Goal: Obtain resource: Download file/media

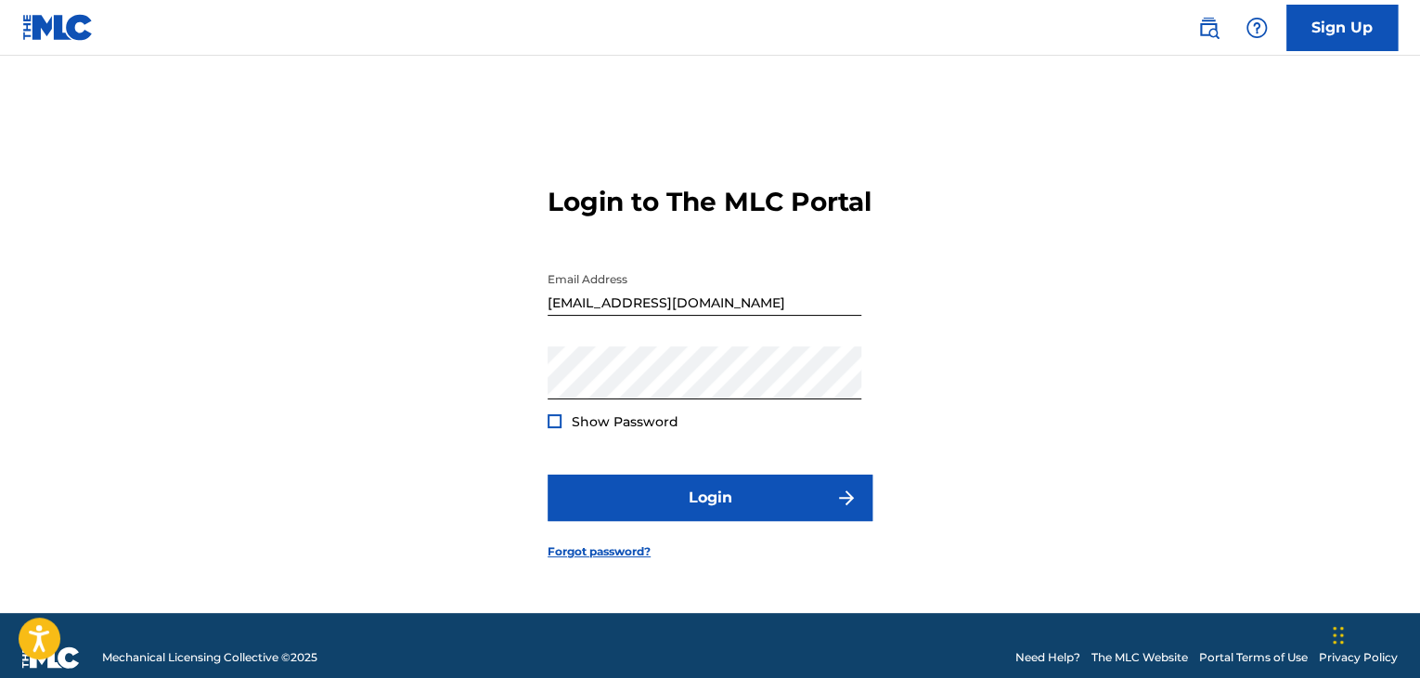
click at [553, 428] on div at bounding box center [555, 421] width 14 height 14
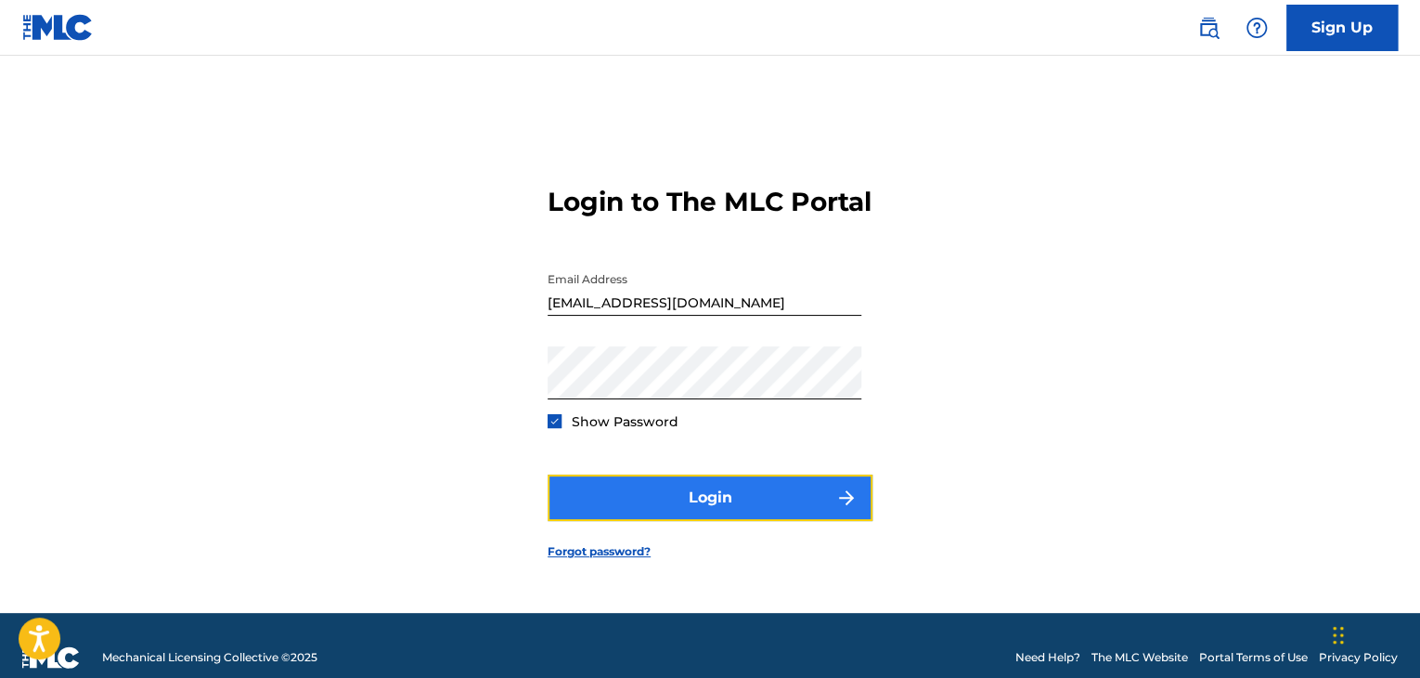
click at [688, 507] on button "Login" at bounding box center [710, 497] width 325 height 46
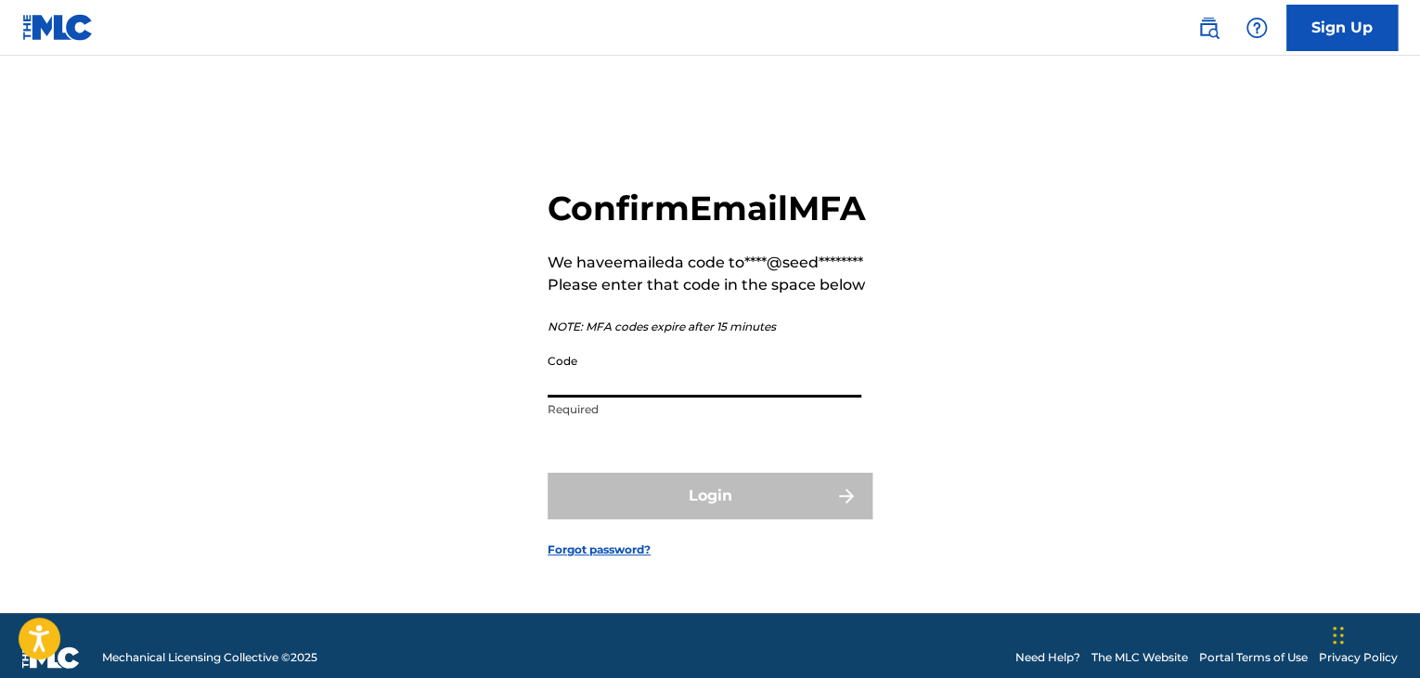
paste input "566293"
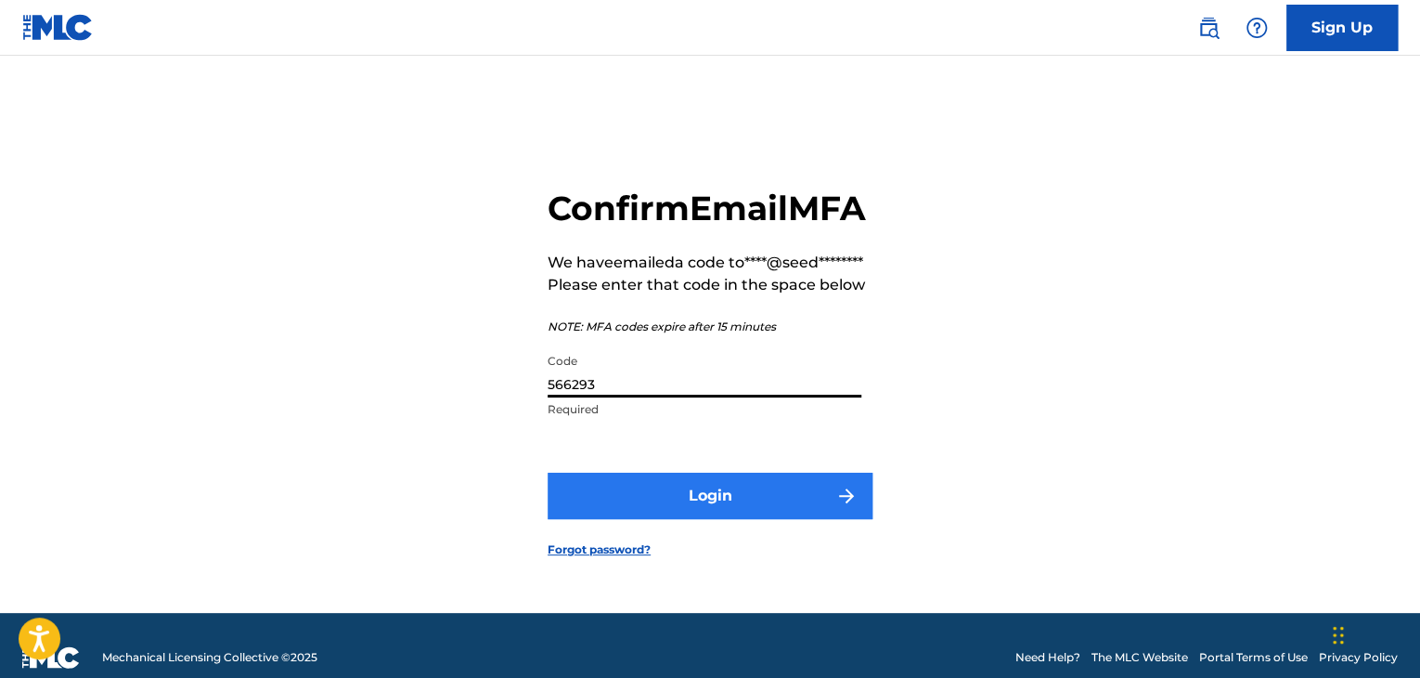
type input "566293"
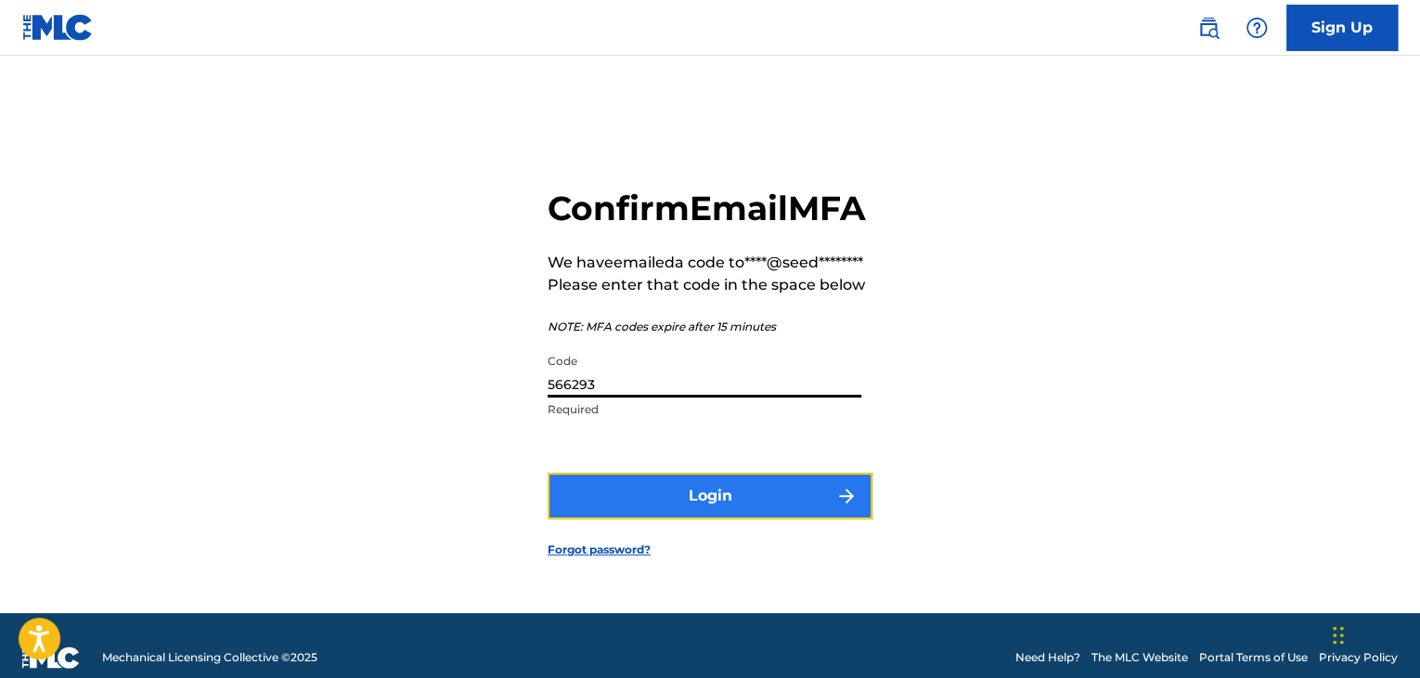
click at [765, 512] on button "Login" at bounding box center [710, 495] width 325 height 46
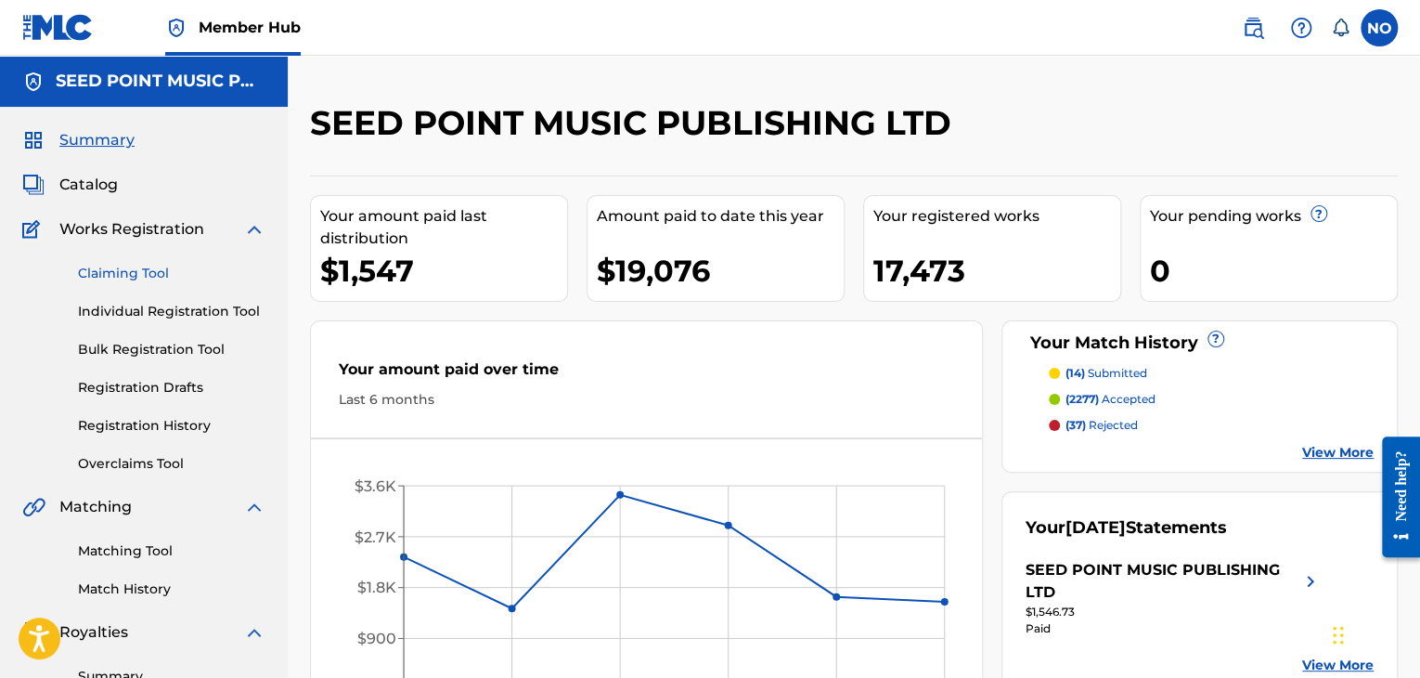
click at [145, 272] on link "Claiming Tool" at bounding box center [171, 273] width 187 height 19
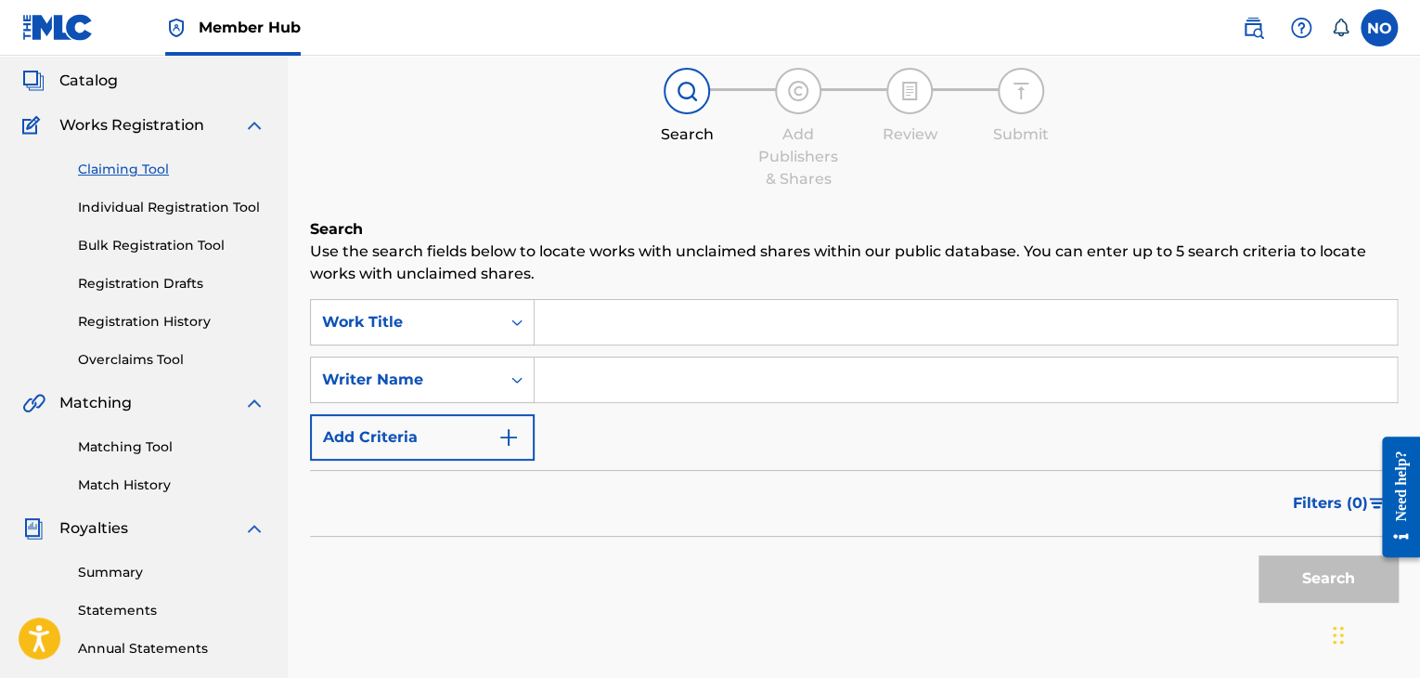
scroll to position [102, 0]
click at [136, 447] on link "Matching Tool" at bounding box center [171, 448] width 187 height 19
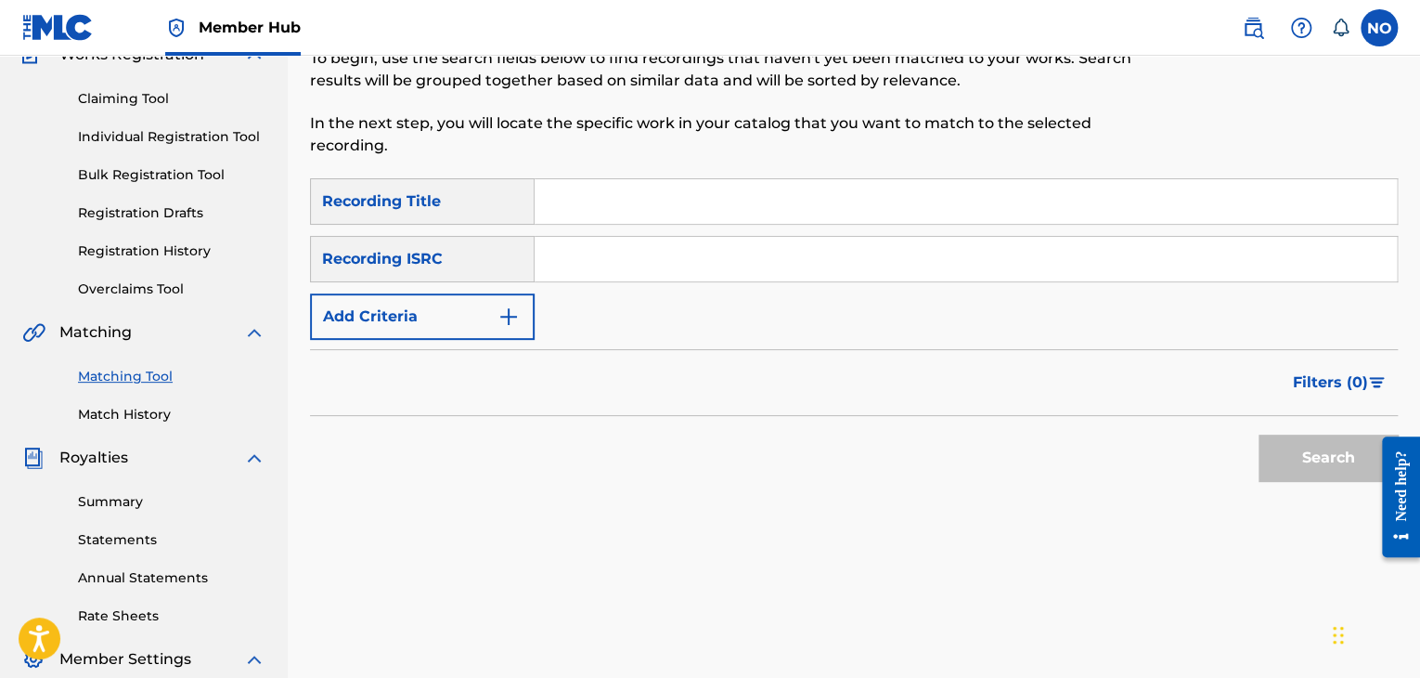
scroll to position [186, 0]
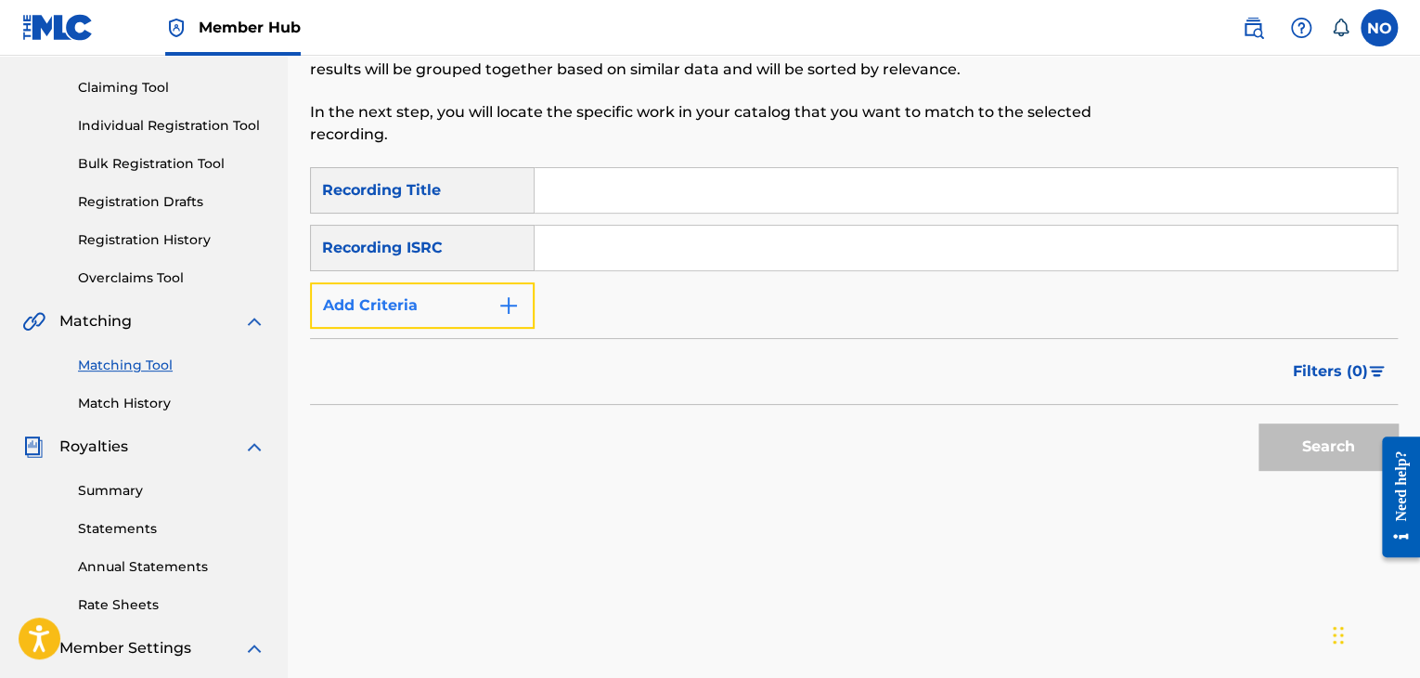
click at [405, 312] on button "Add Criteria" at bounding box center [422, 305] width 225 height 46
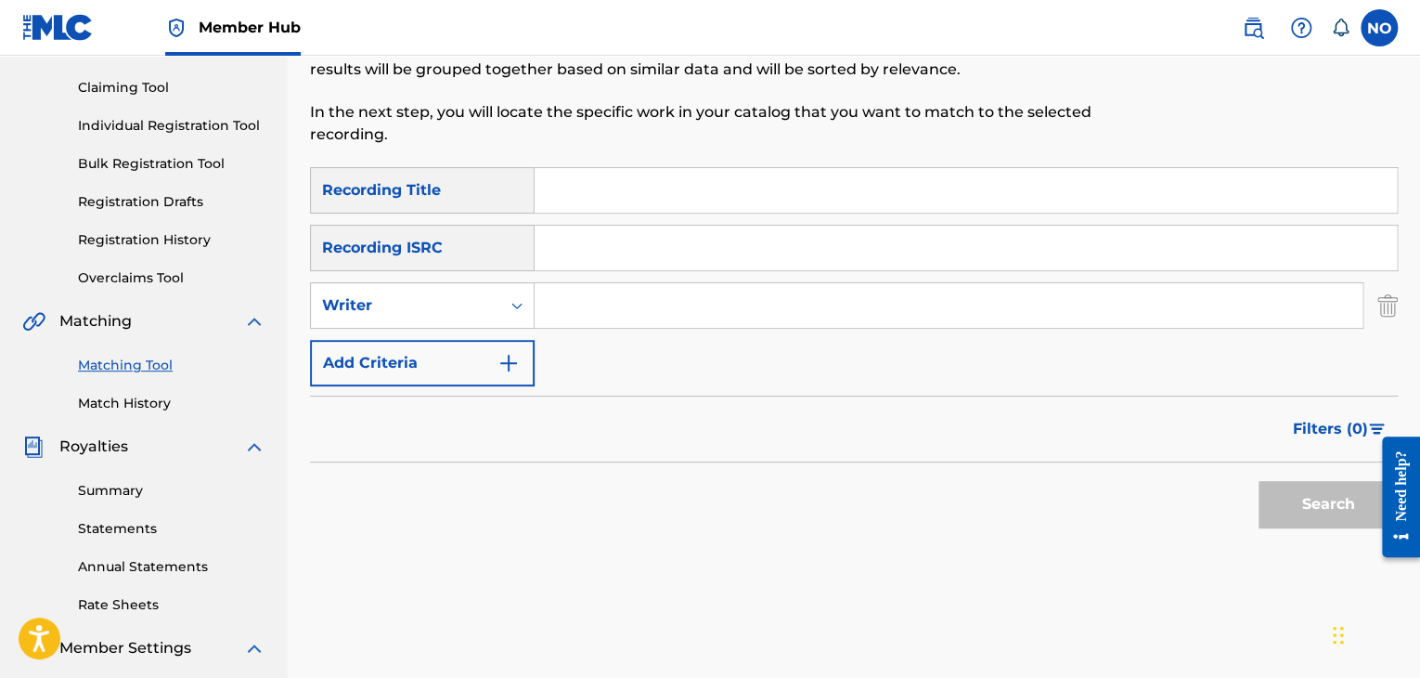
click at [562, 308] on input "Search Form" at bounding box center [949, 305] width 828 height 45
type input "VLOSPA"
click at [1291, 495] on button "Search" at bounding box center [1328, 504] width 139 height 46
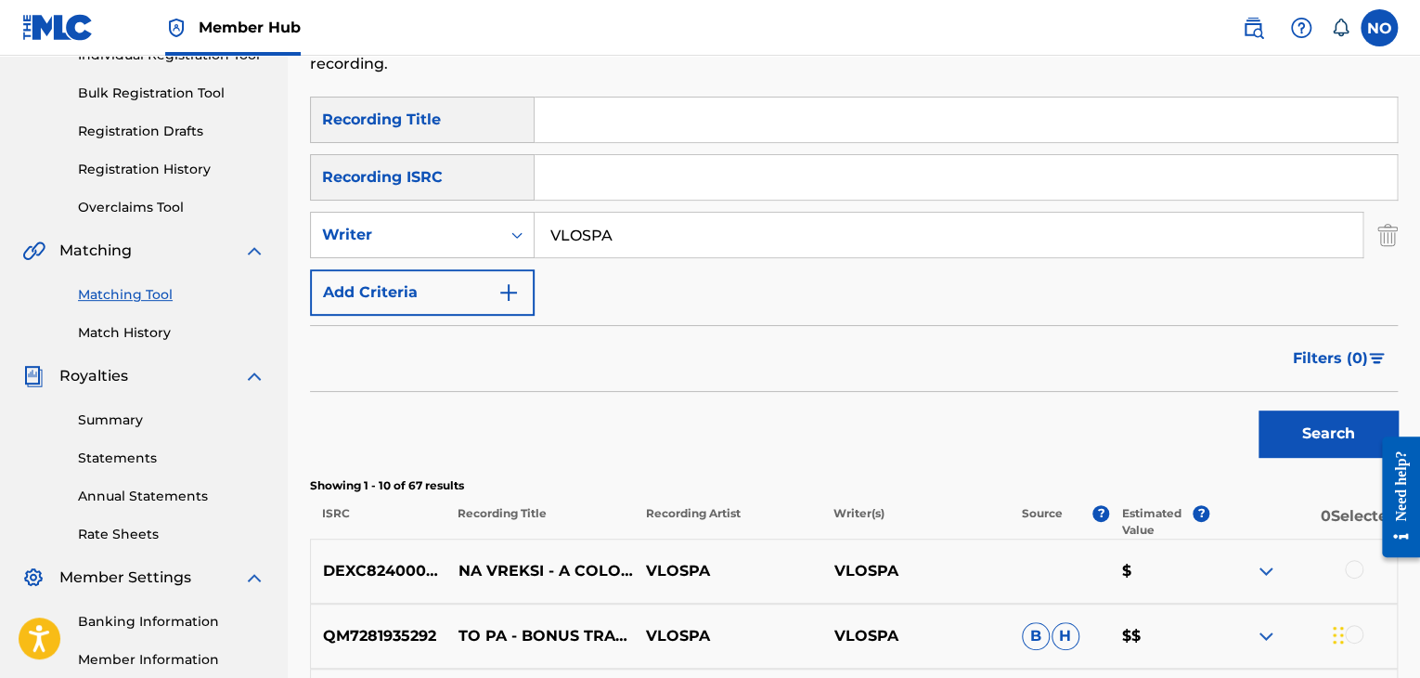
scroll to position [0, 0]
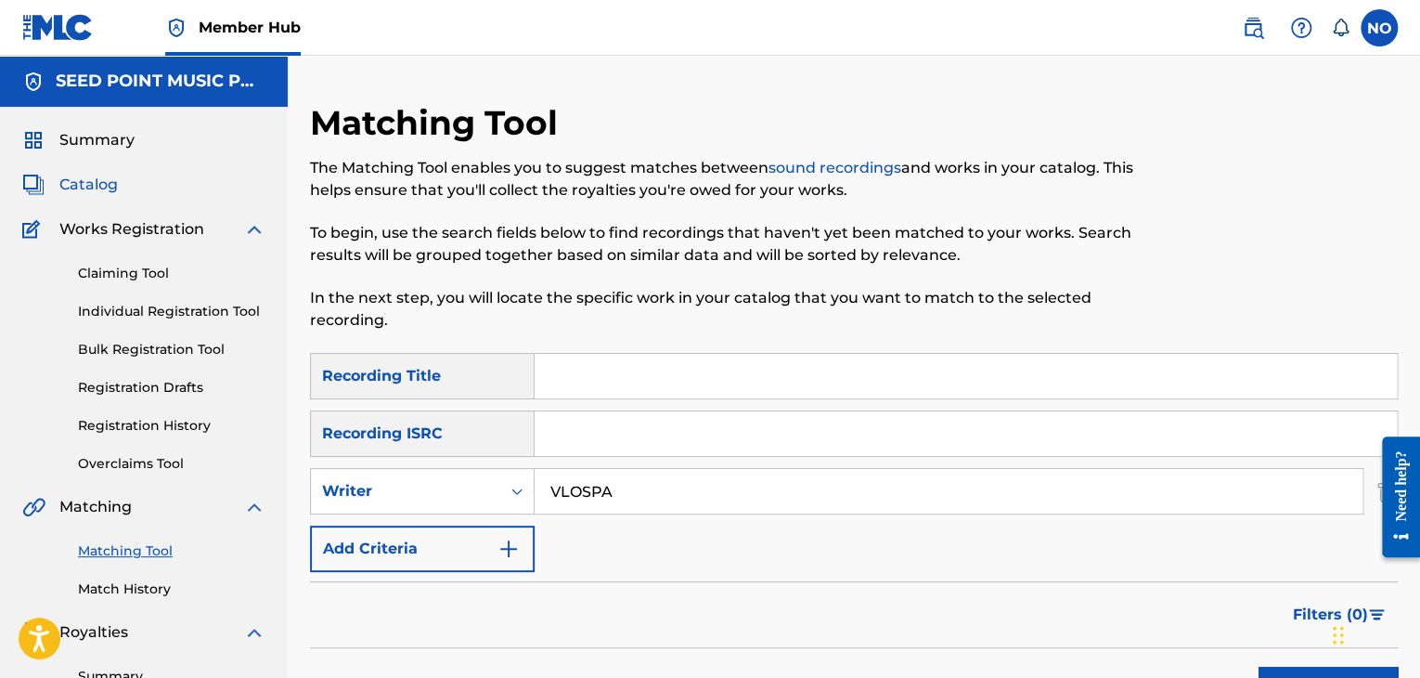
click at [79, 190] on span "Catalog" at bounding box center [88, 185] width 58 height 22
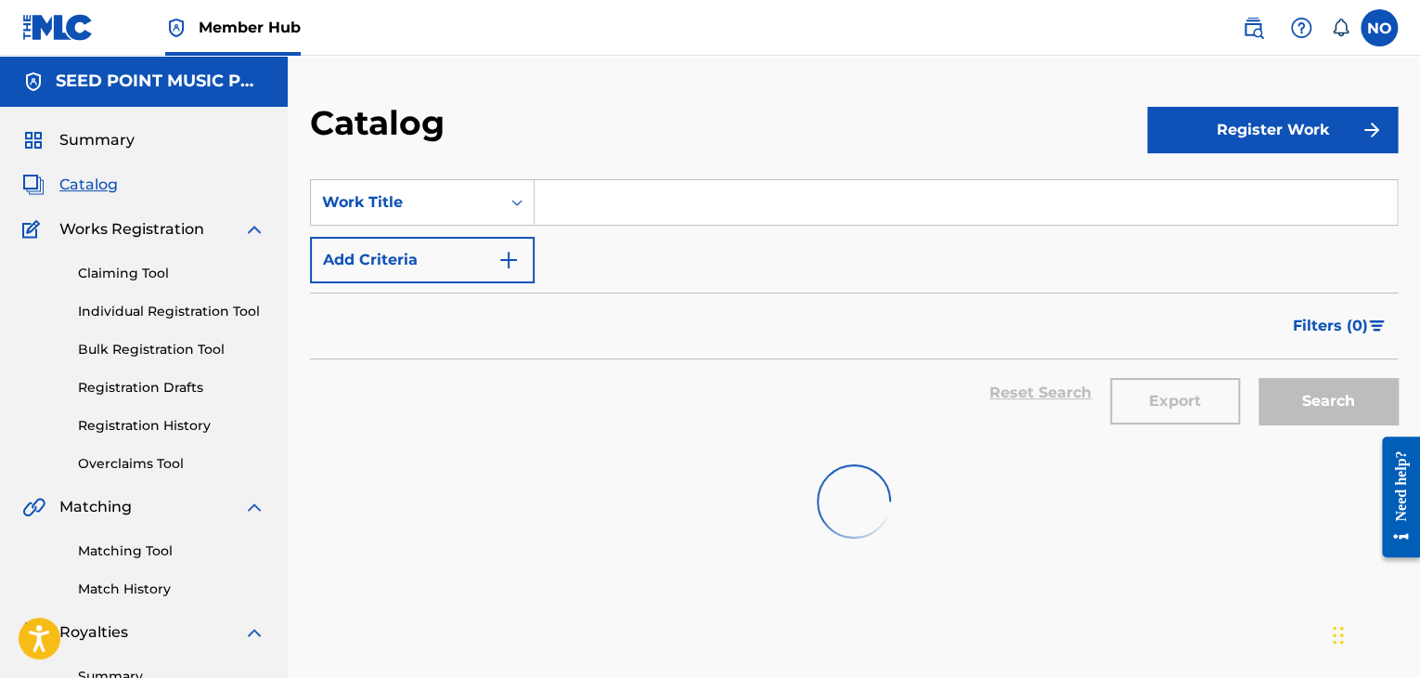
click at [638, 204] on input "Search Form" at bounding box center [966, 202] width 862 height 45
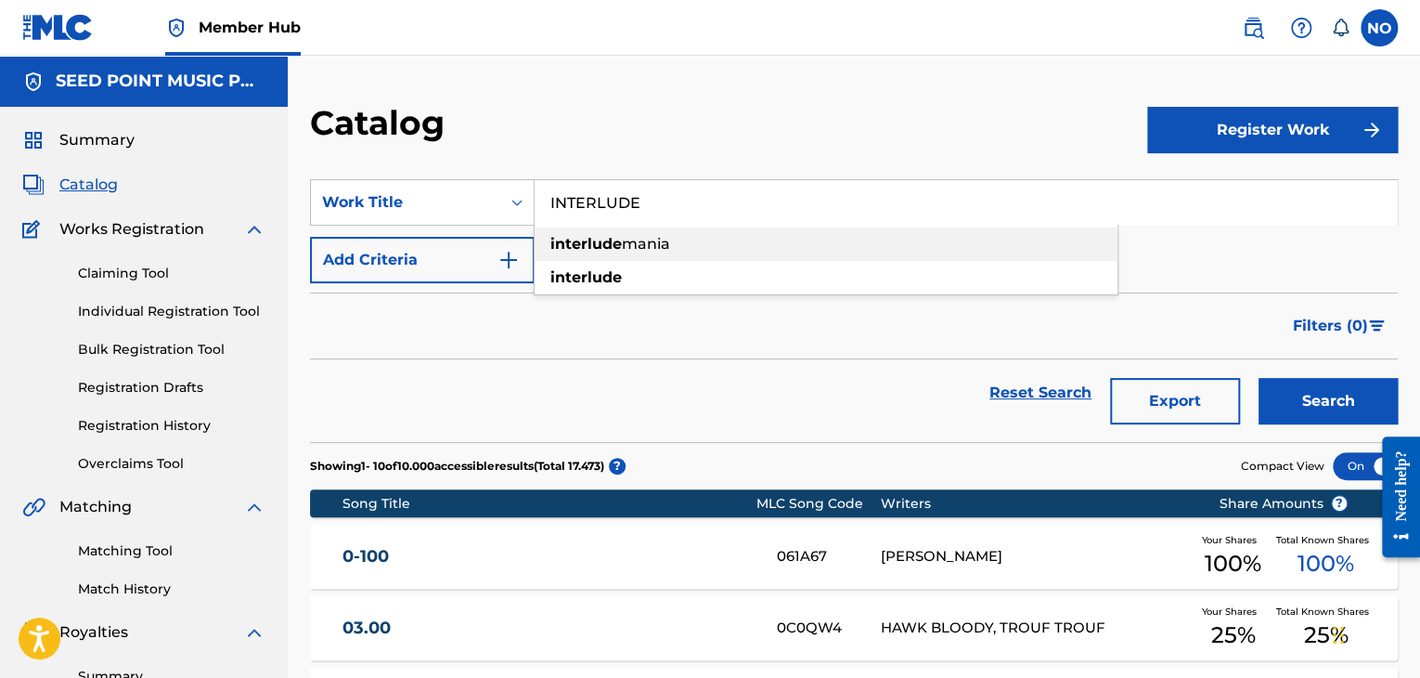
click at [734, 251] on div "interlude mania" at bounding box center [826, 243] width 583 height 33
type input "interlude mania"
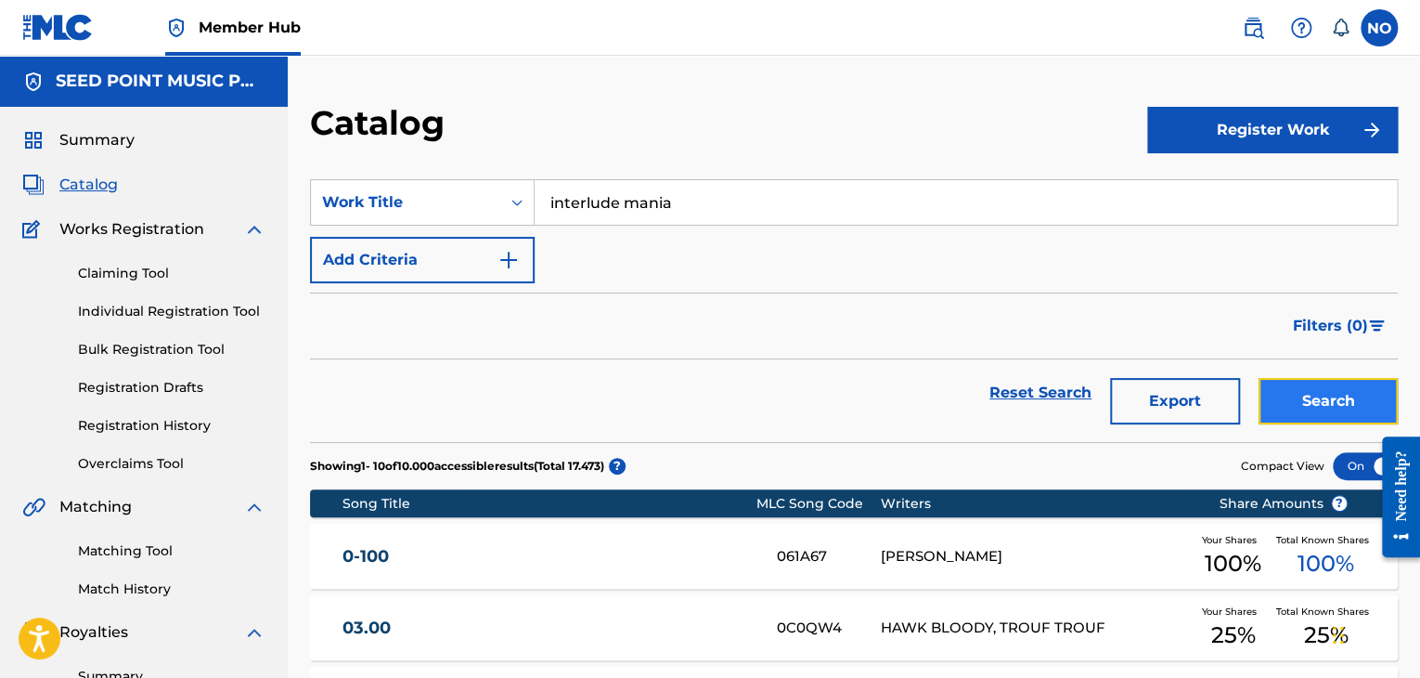
click at [1326, 393] on button "Search" at bounding box center [1328, 401] width 139 height 46
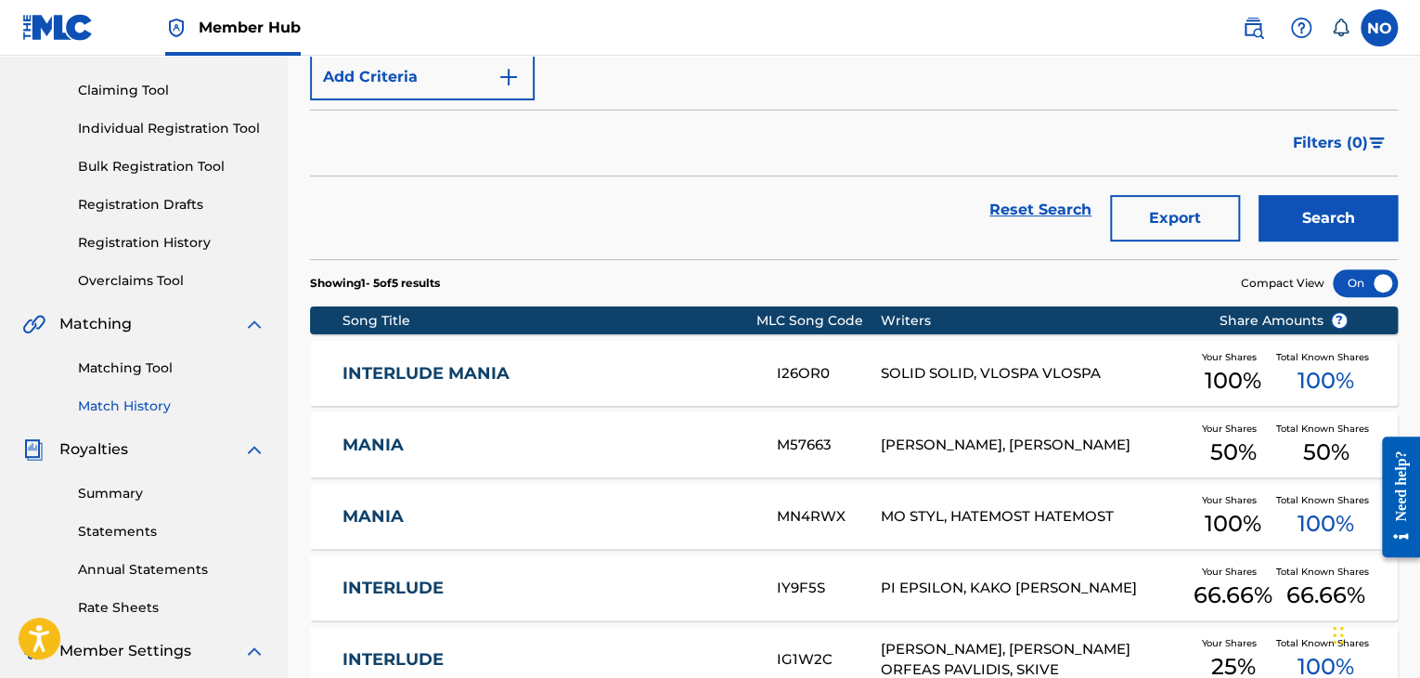
scroll to position [186, 0]
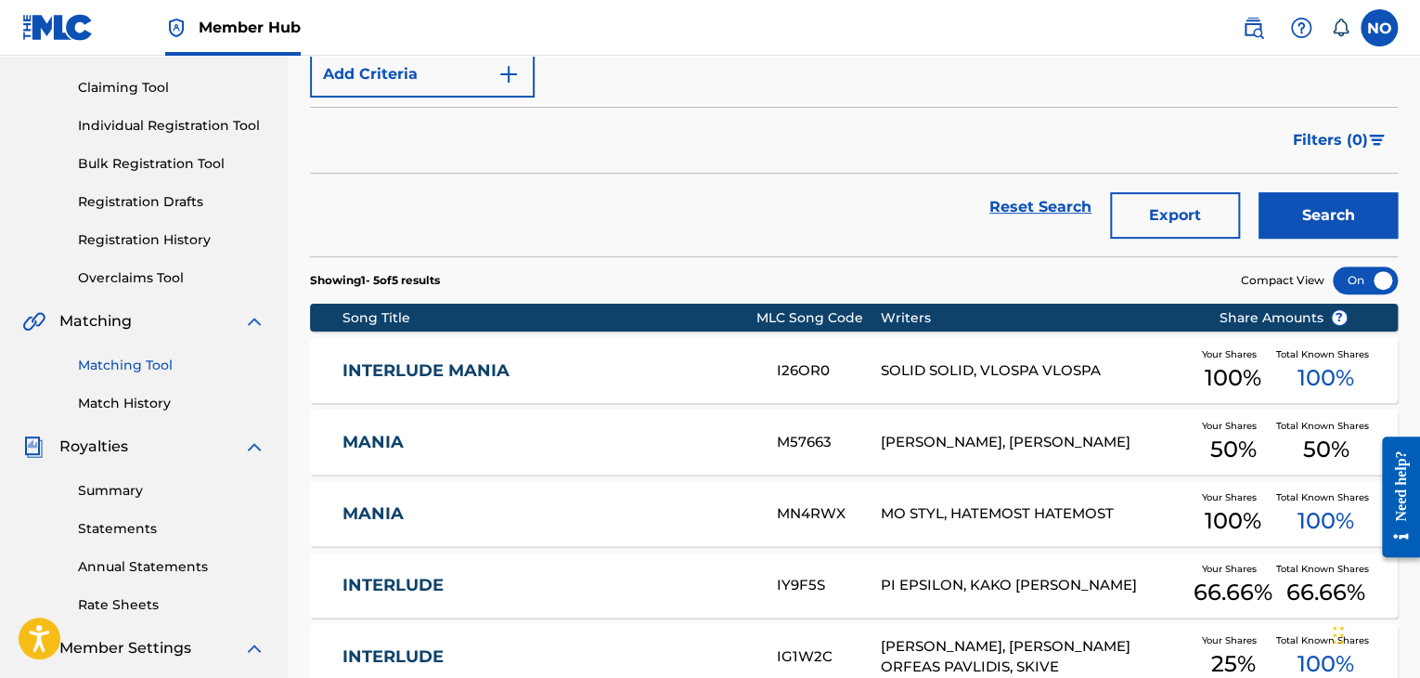
click at [140, 360] on link "Matching Tool" at bounding box center [171, 364] width 187 height 19
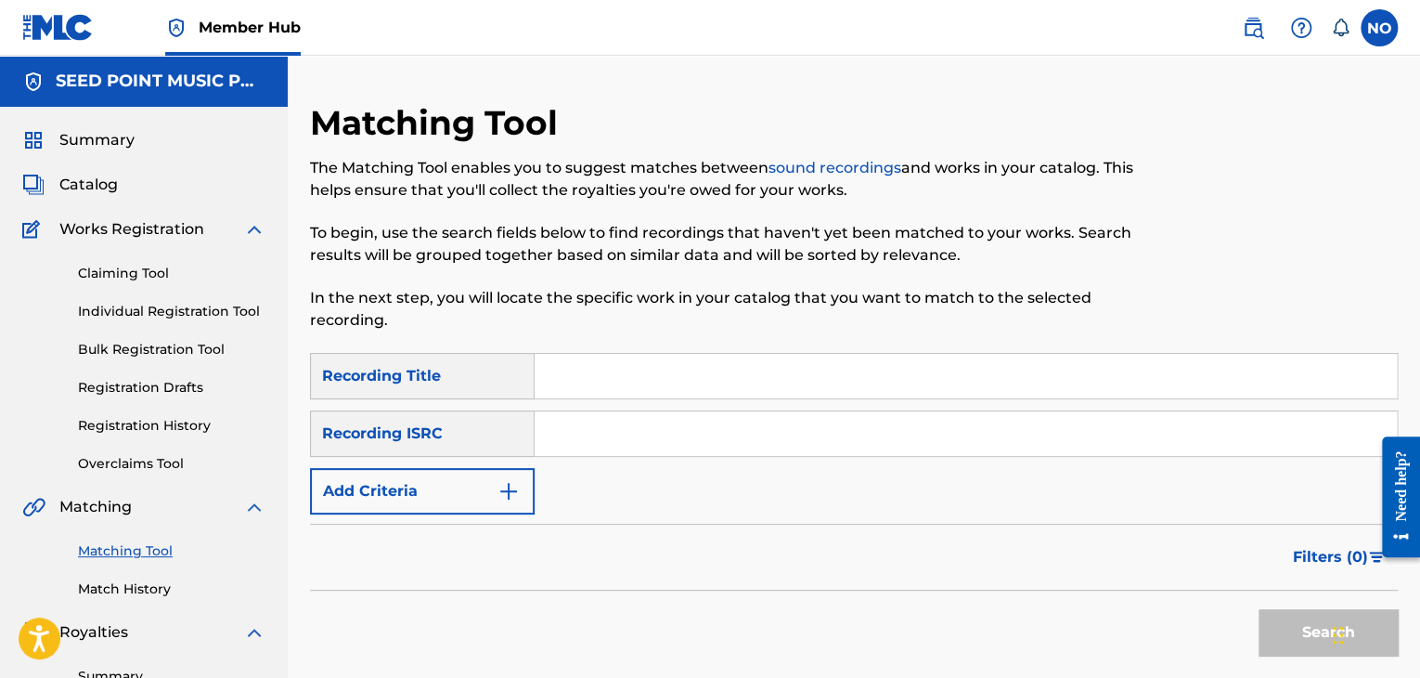
click at [579, 372] on input "Search Form" at bounding box center [966, 376] width 862 height 45
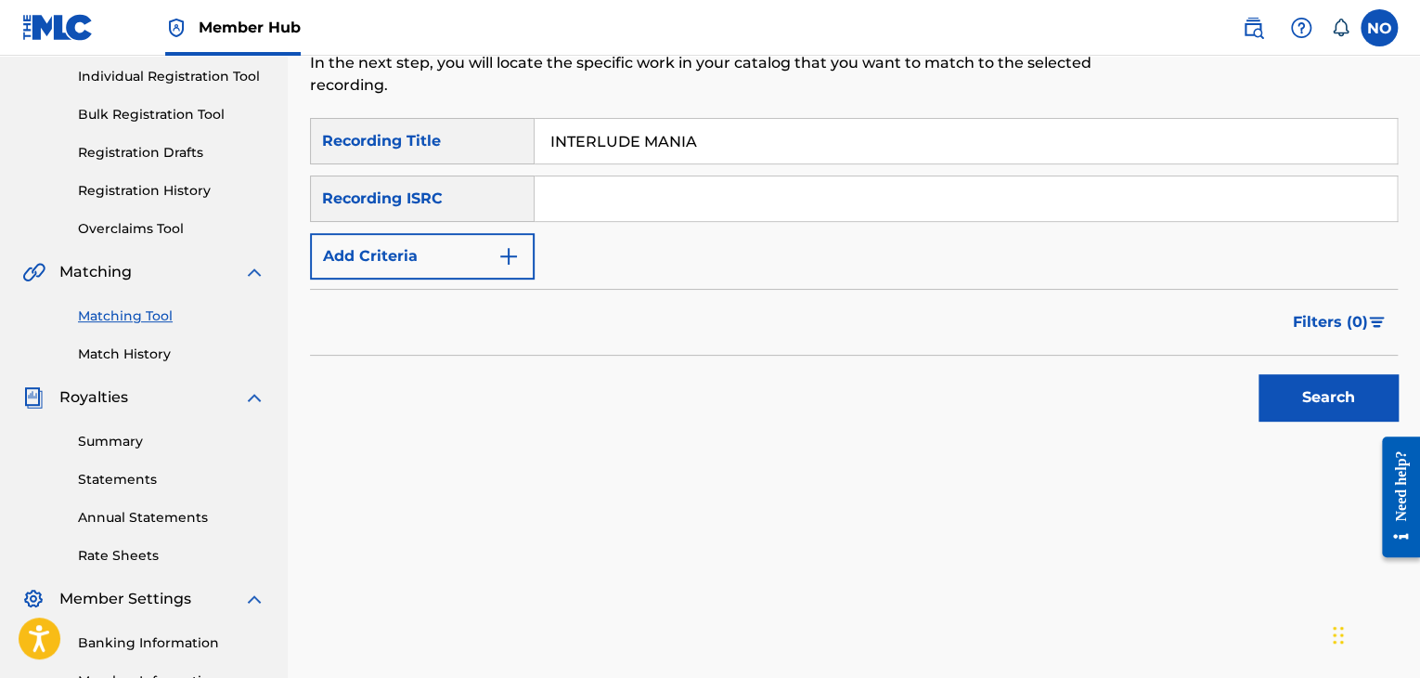
scroll to position [278, 0]
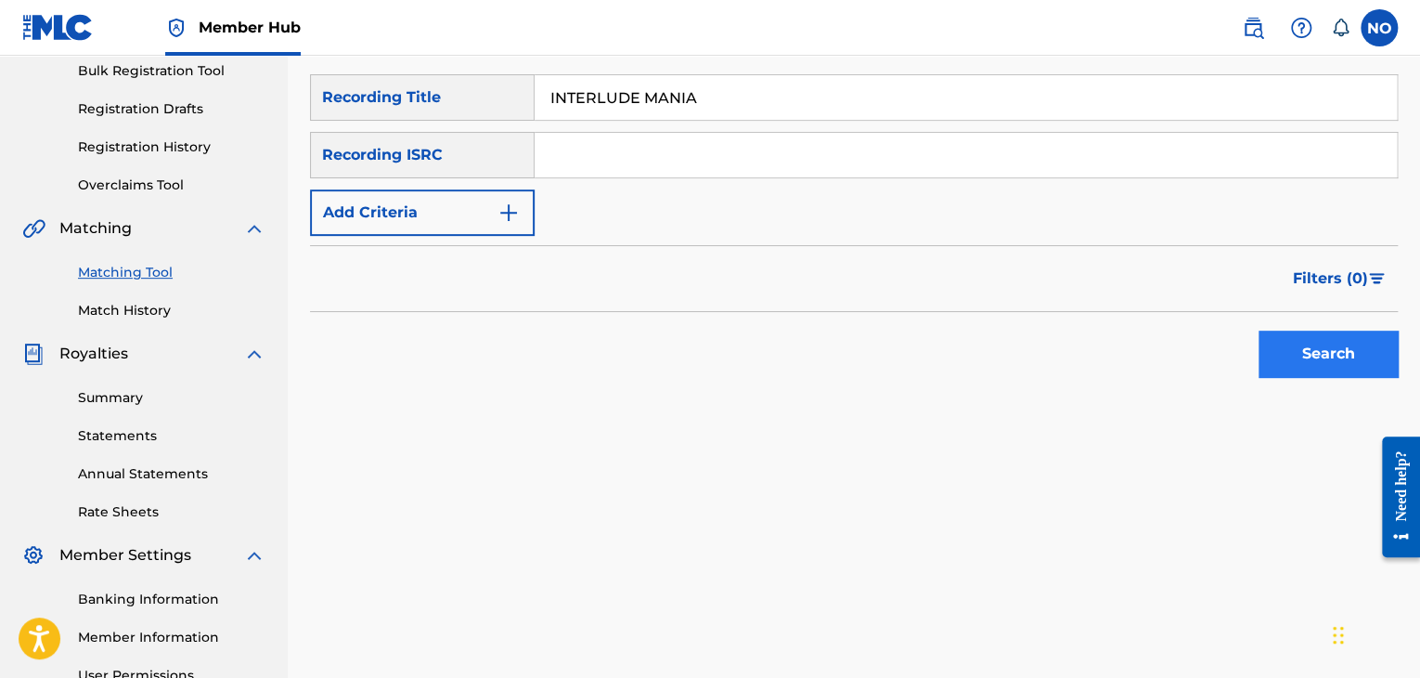
type input "INTERLUDE MANIA"
click at [1326, 358] on button "Search" at bounding box center [1328, 353] width 139 height 46
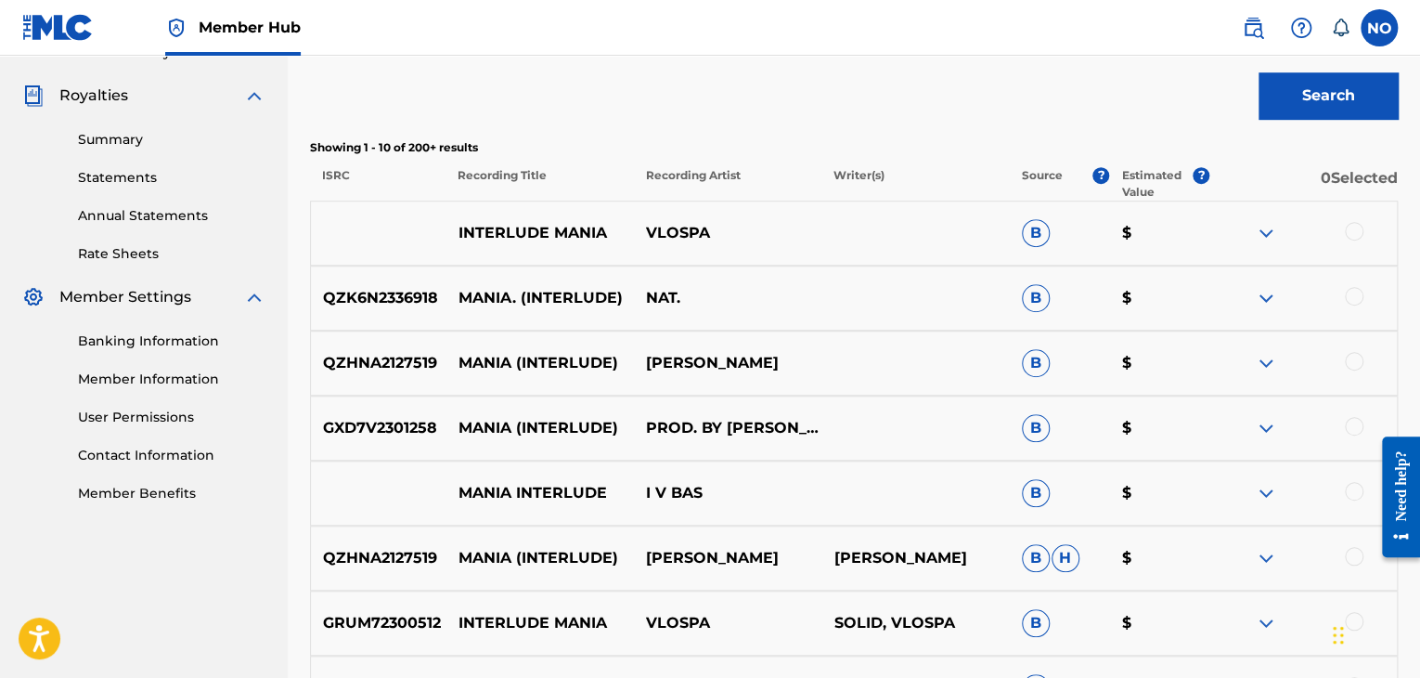
scroll to position [557, 0]
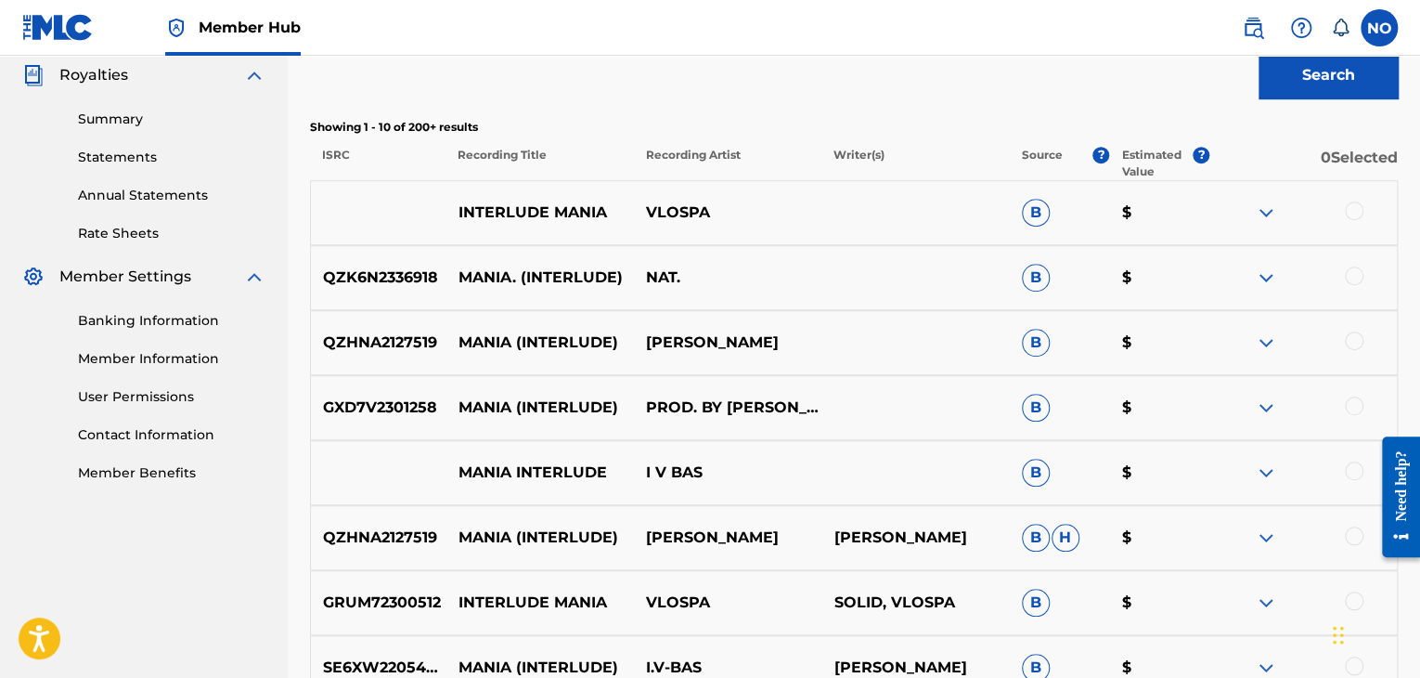
click at [1359, 211] on div at bounding box center [1354, 210] width 19 height 19
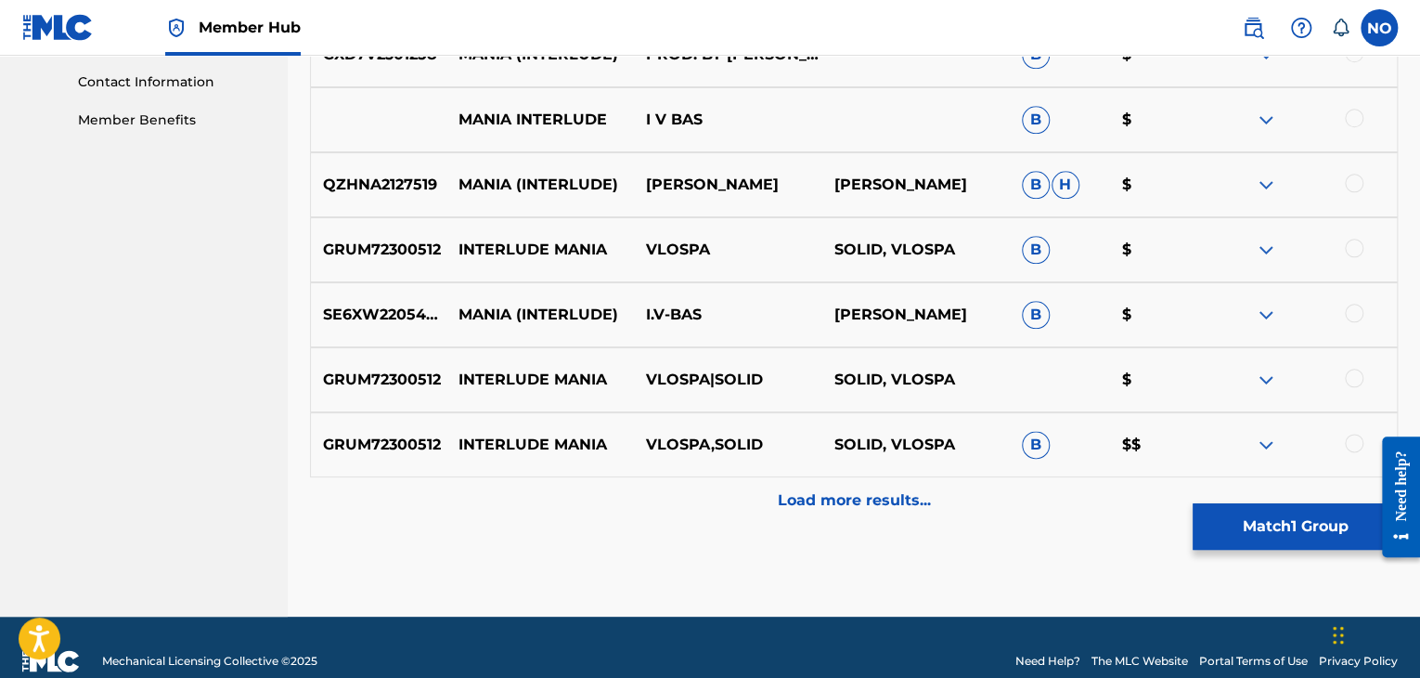
scroll to position [928, 0]
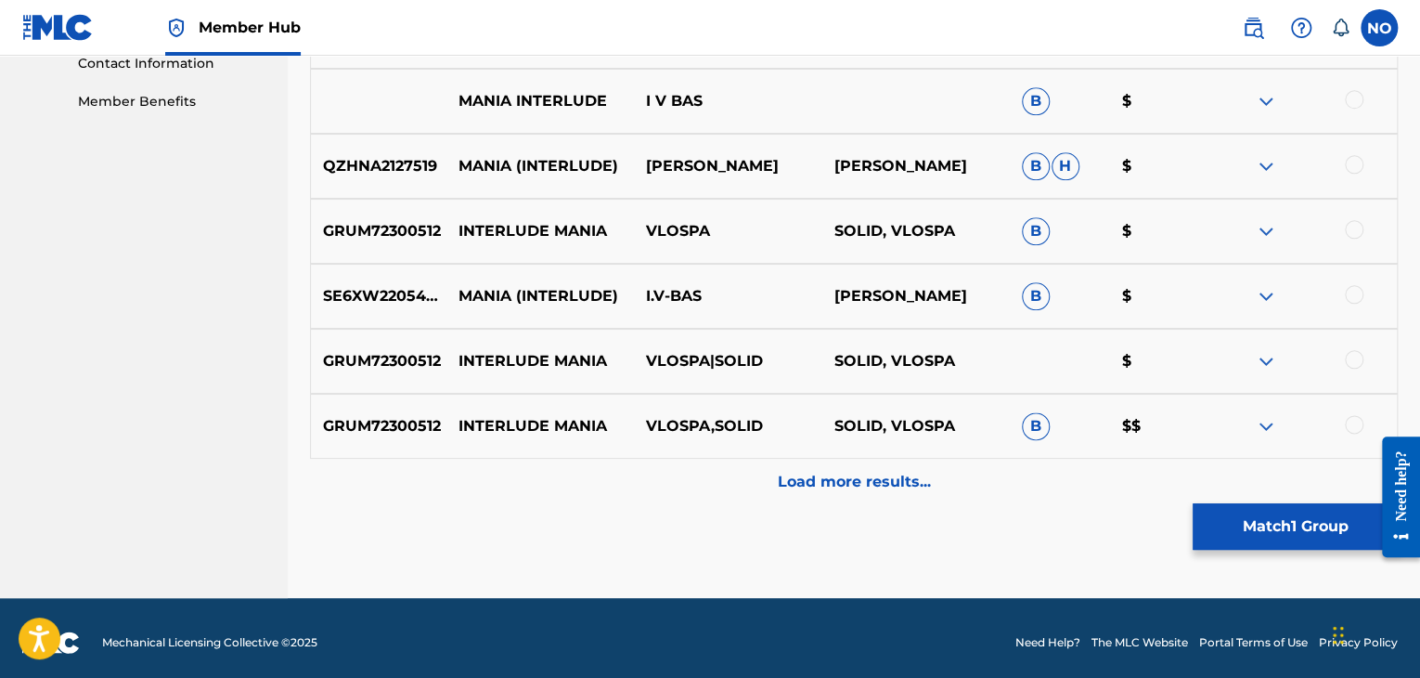
click at [1363, 227] on div at bounding box center [1302, 231] width 187 height 22
click at [1359, 169] on div at bounding box center [1354, 164] width 19 height 19
click at [1351, 163] on img at bounding box center [1354, 164] width 19 height 19
click at [1356, 227] on div at bounding box center [1354, 229] width 19 height 19
click at [1355, 427] on div at bounding box center [1354, 424] width 19 height 19
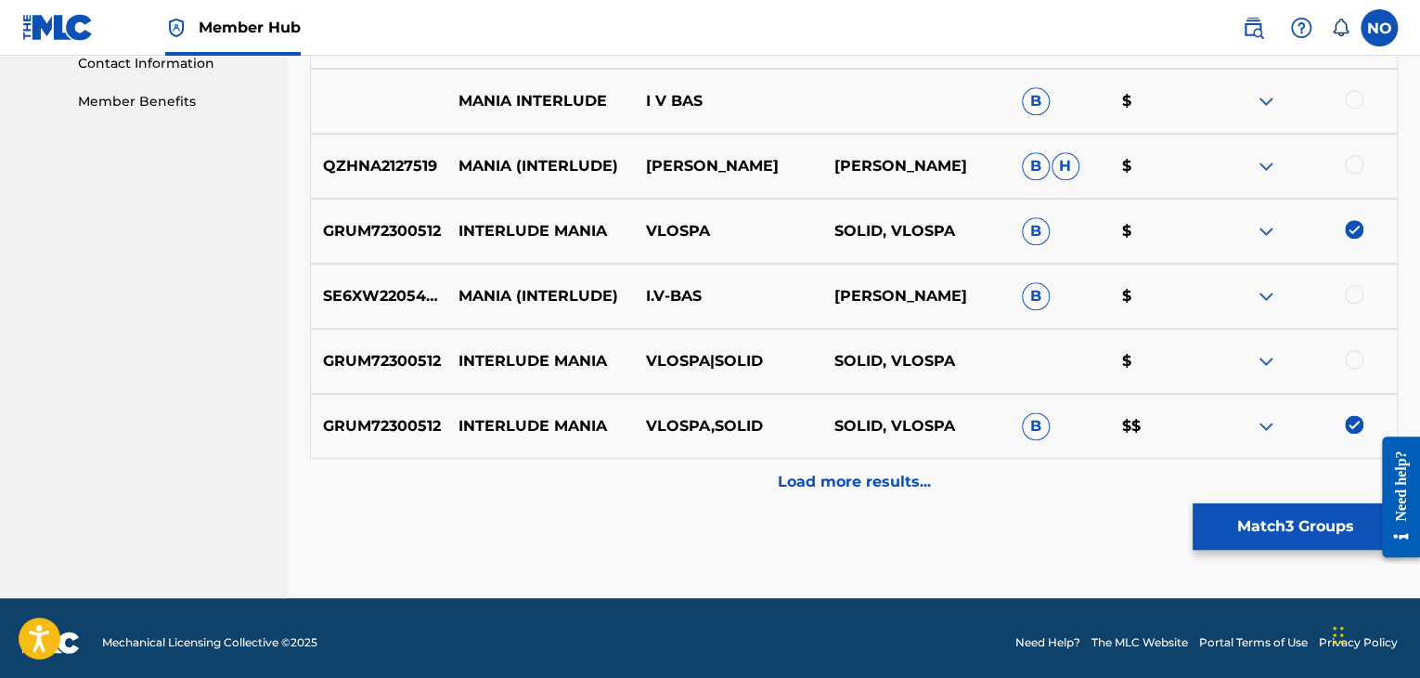
click at [1357, 353] on div at bounding box center [1354, 359] width 19 height 19
click at [1352, 298] on div at bounding box center [1354, 294] width 19 height 19
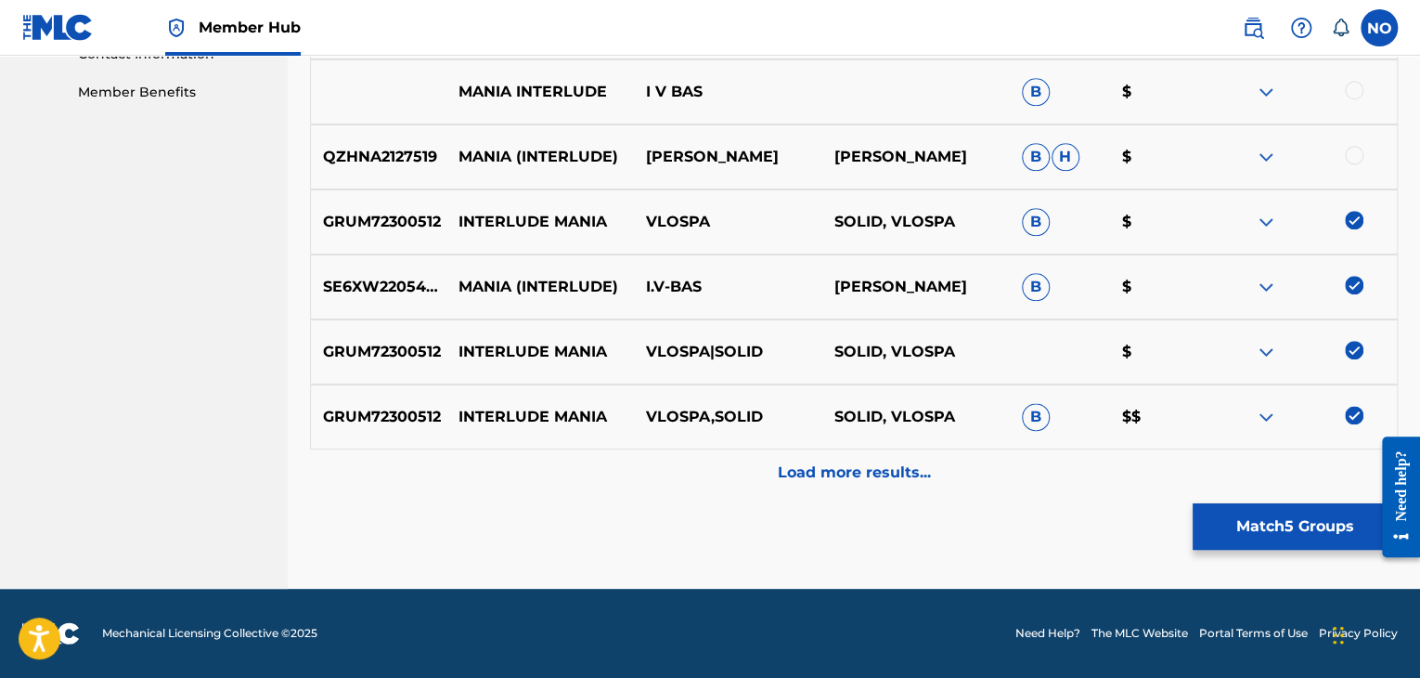
click at [1351, 280] on img at bounding box center [1354, 285] width 19 height 19
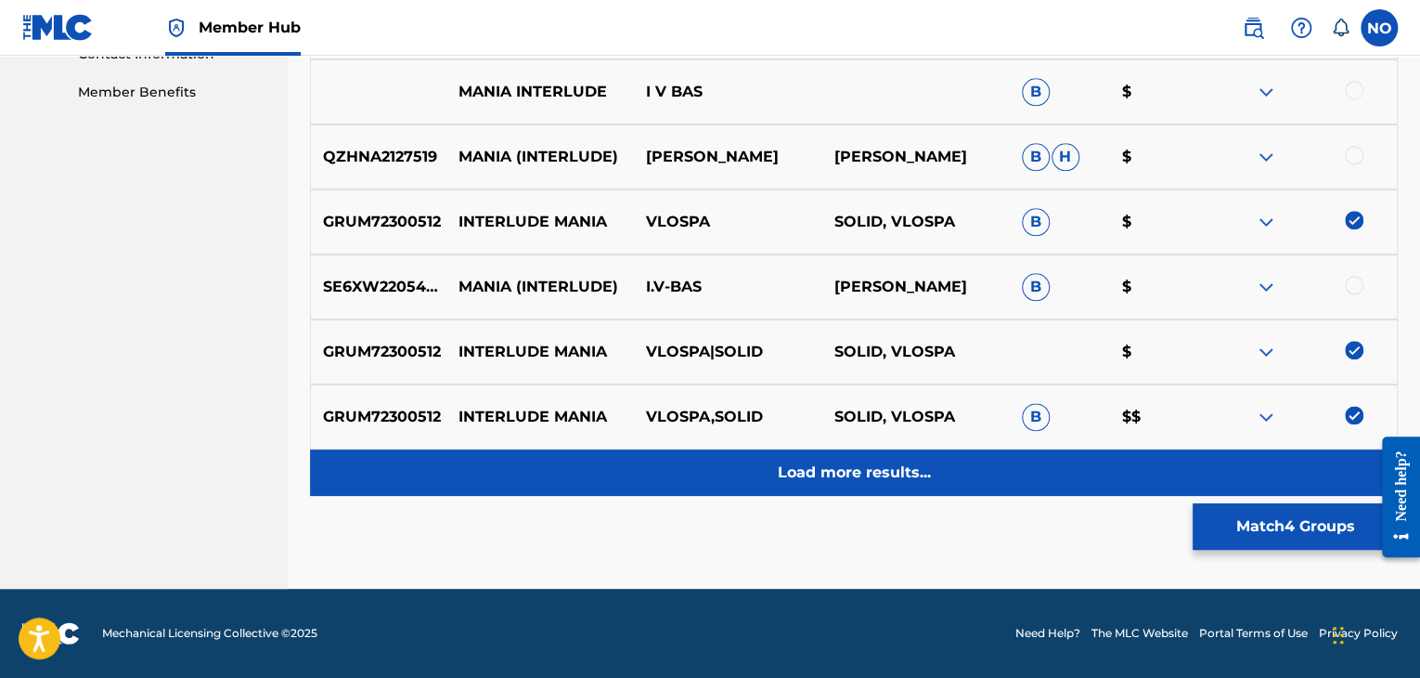
click at [861, 469] on p "Load more results..." at bounding box center [854, 472] width 153 height 22
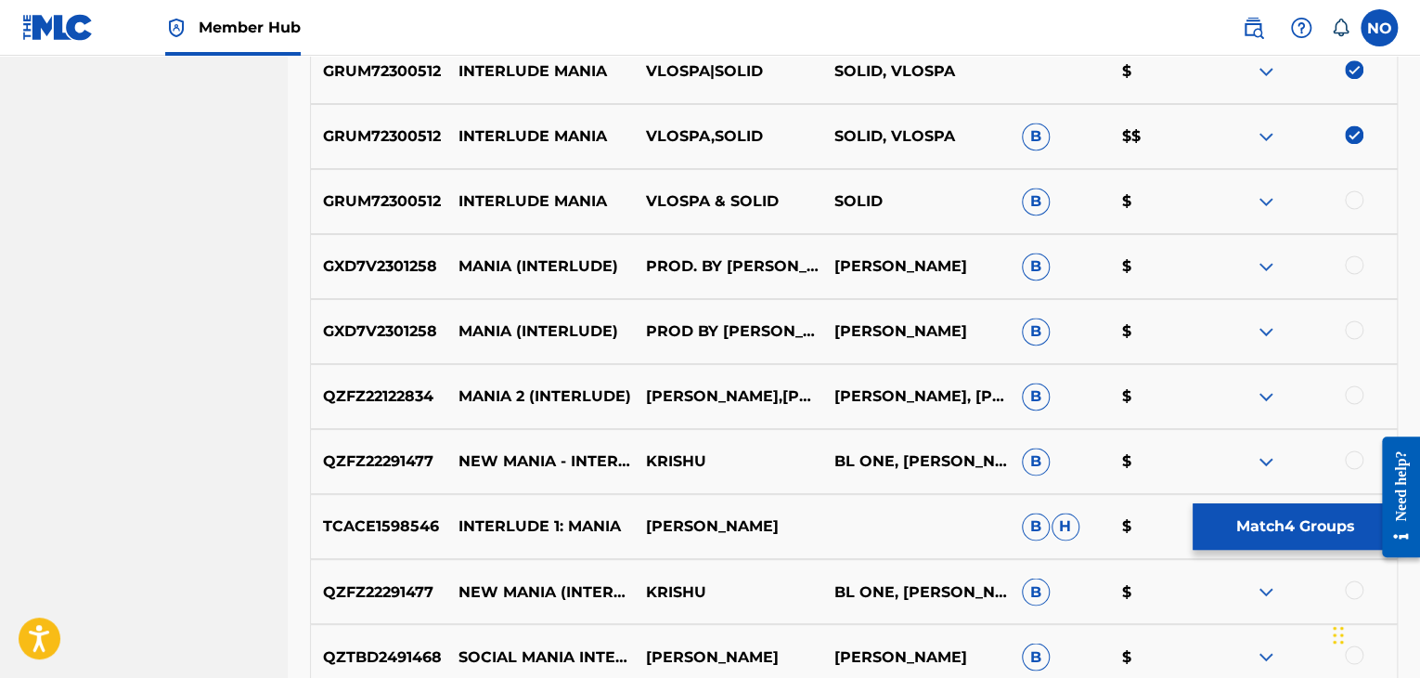
scroll to position [1216, 0]
click at [1356, 206] on div at bounding box center [1354, 201] width 19 height 19
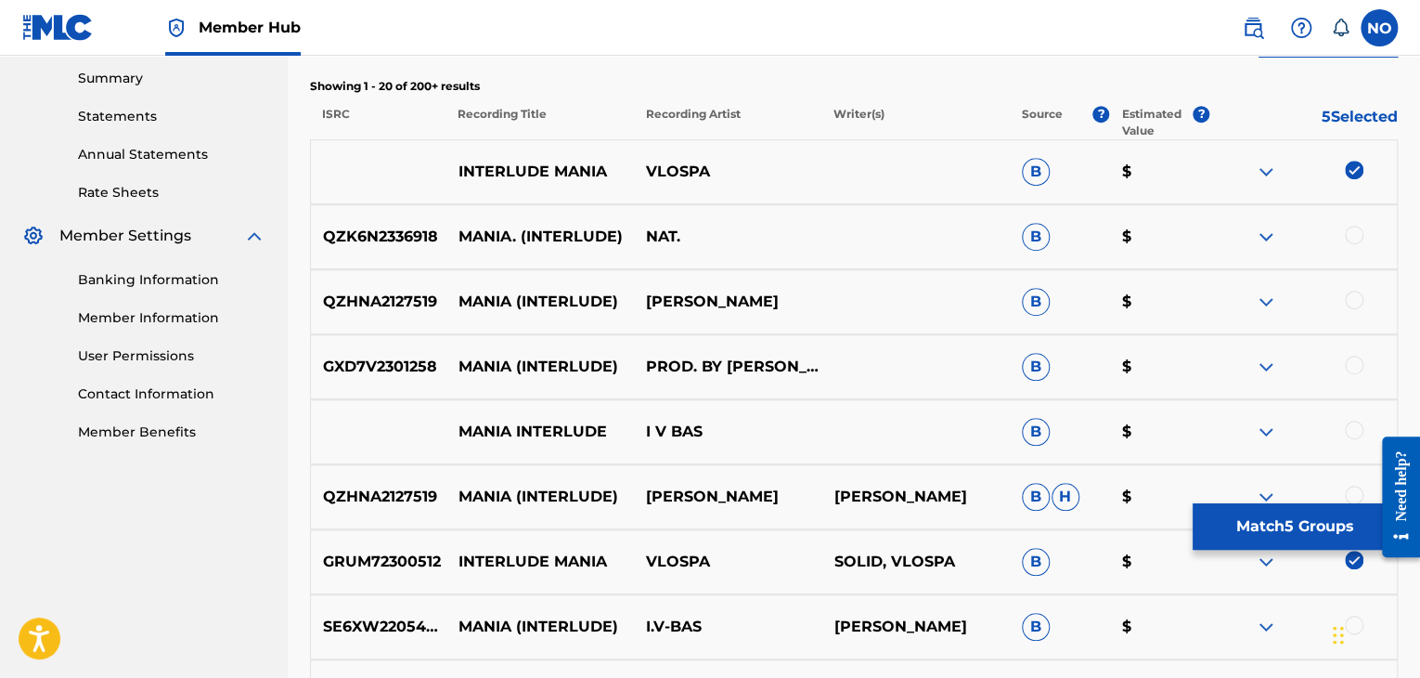
scroll to position [566, 0]
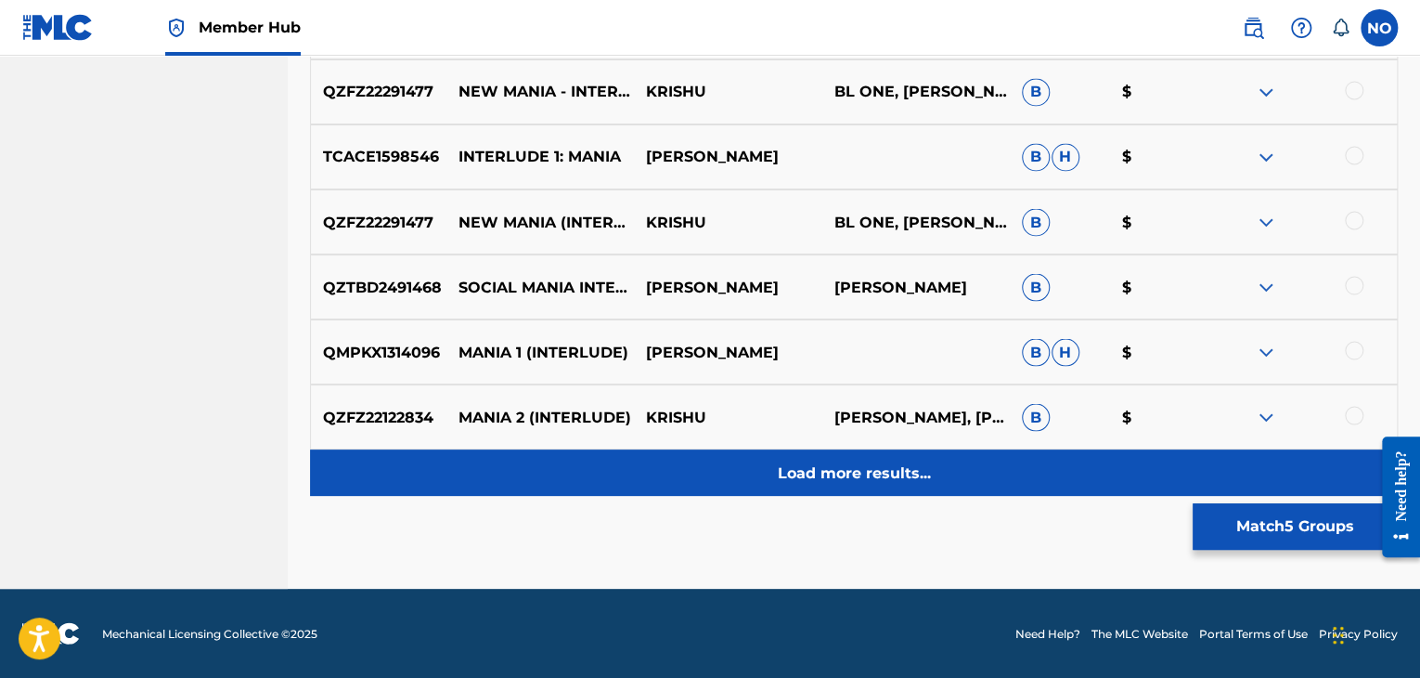
click at [920, 472] on p "Load more results..." at bounding box center [854, 472] width 153 height 22
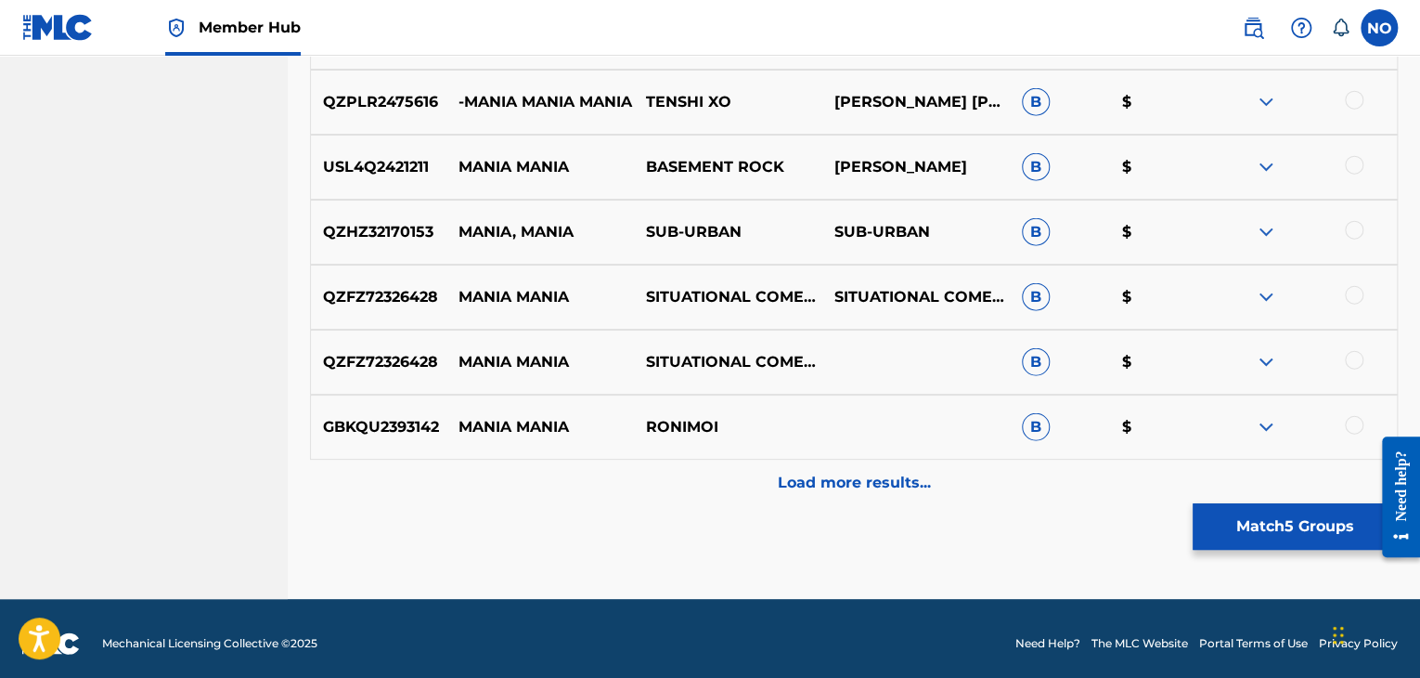
scroll to position [2237, 0]
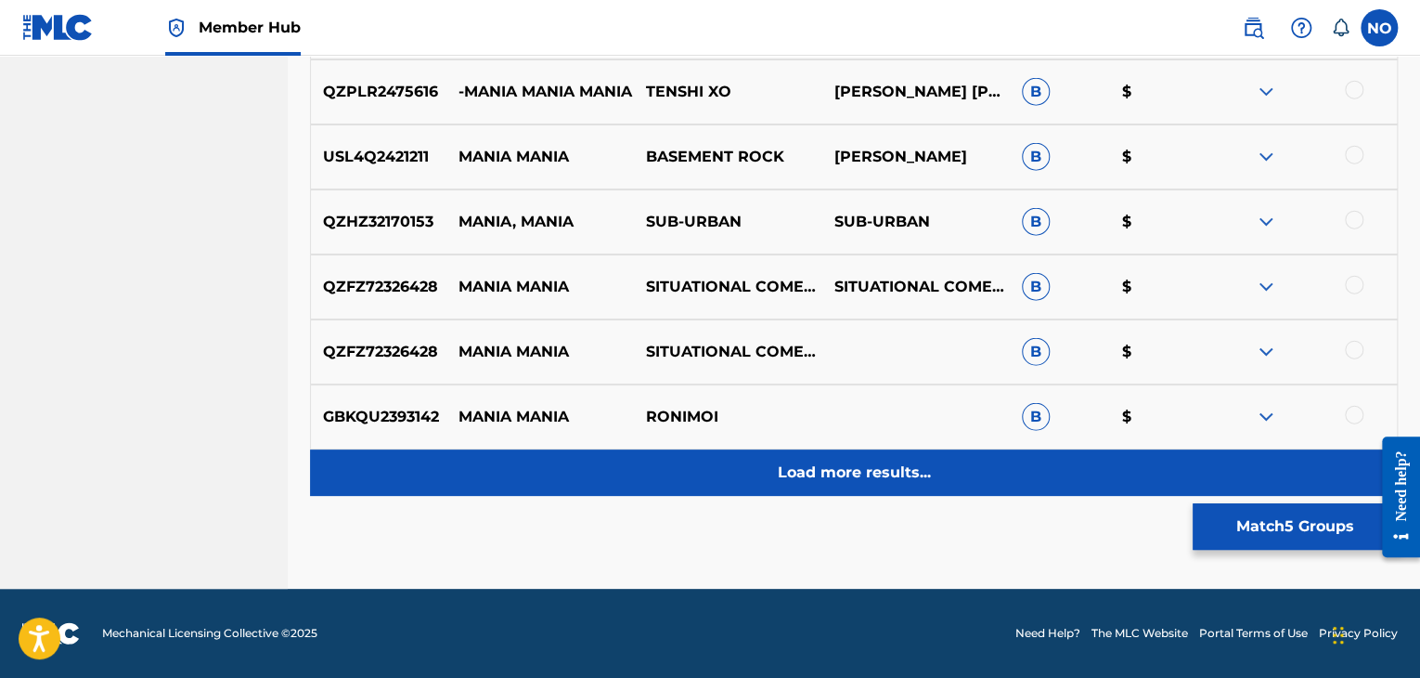
click at [902, 476] on p "Load more results..." at bounding box center [854, 472] width 153 height 22
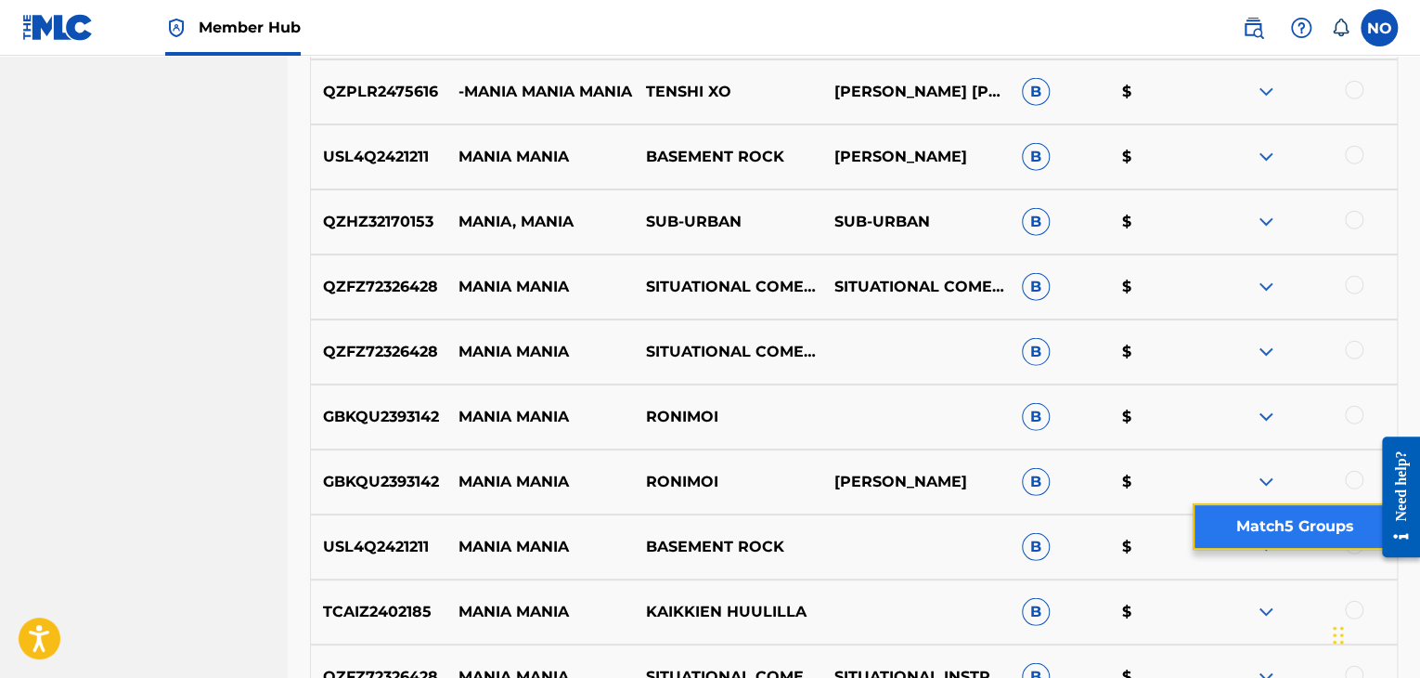
click at [1242, 522] on button "Match 5 Groups" at bounding box center [1295, 526] width 205 height 46
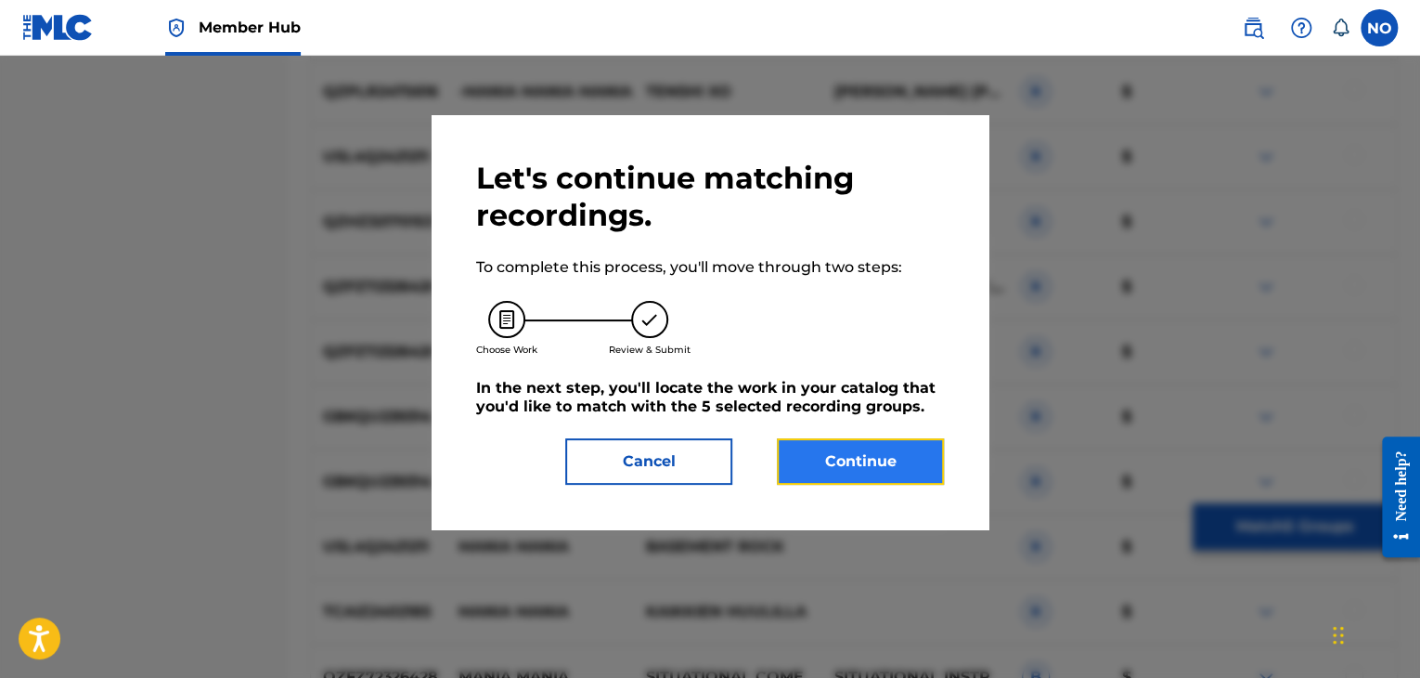
click at [913, 472] on button "Continue" at bounding box center [860, 461] width 167 height 46
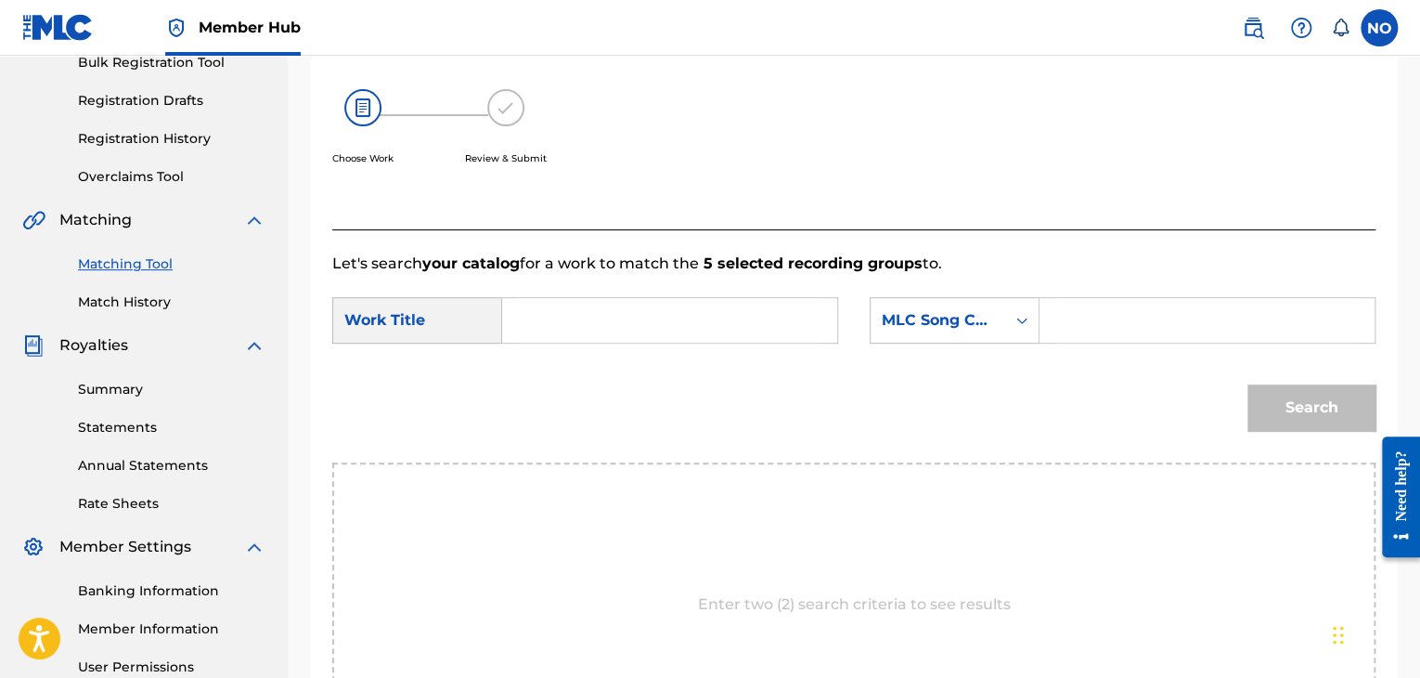
scroll to position [280, 0]
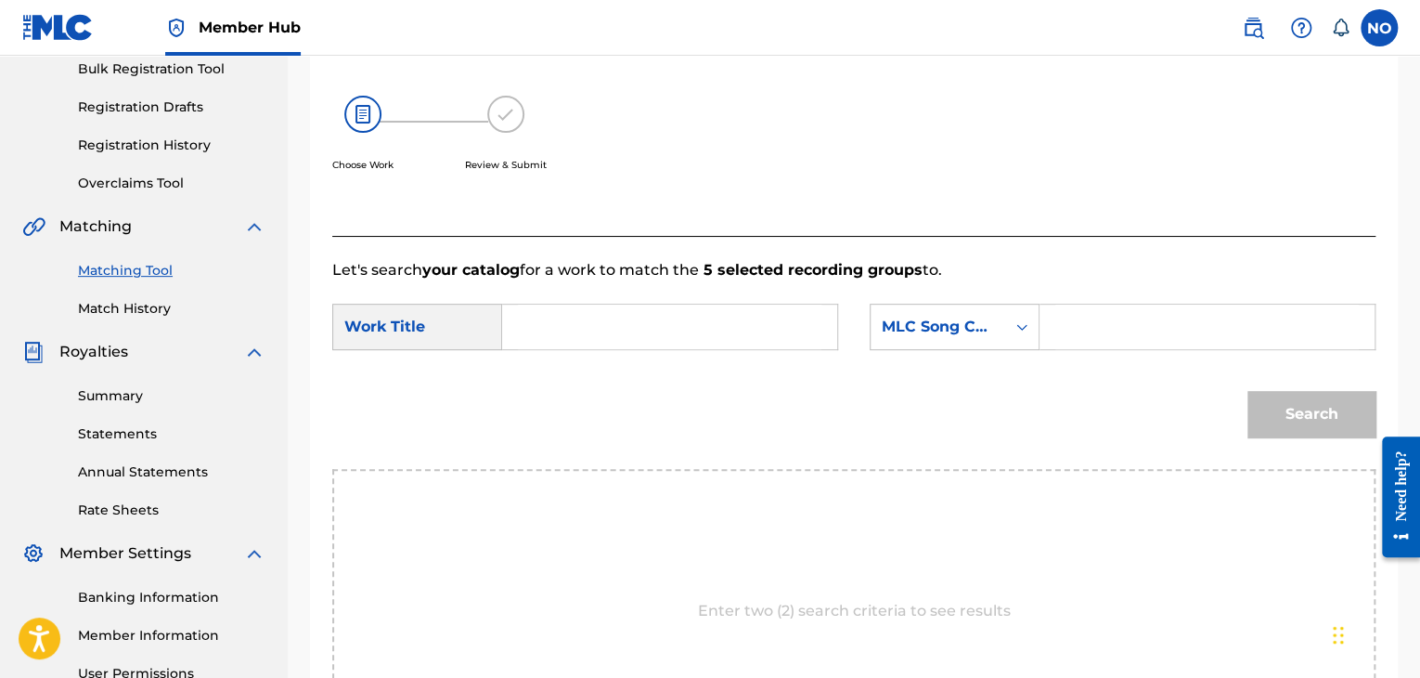
click at [565, 324] on input "Search Form" at bounding box center [670, 326] width 304 height 45
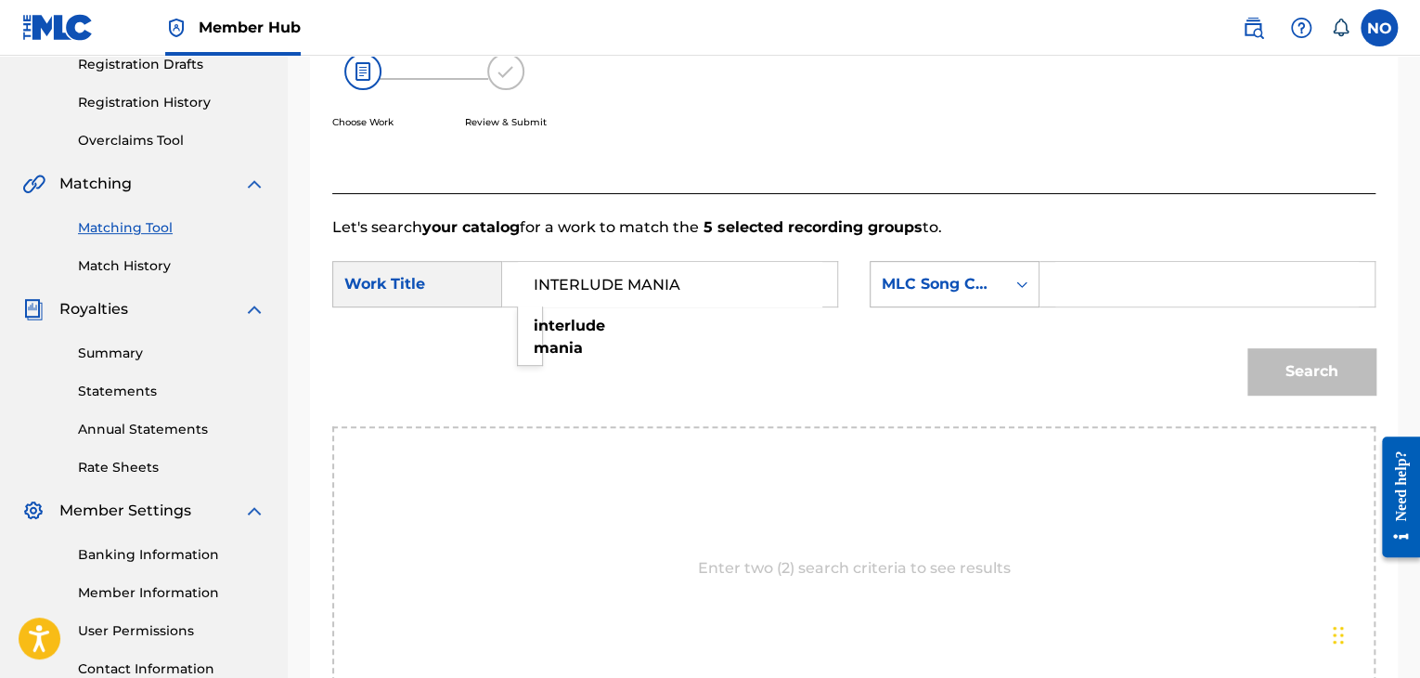
scroll to position [373, 0]
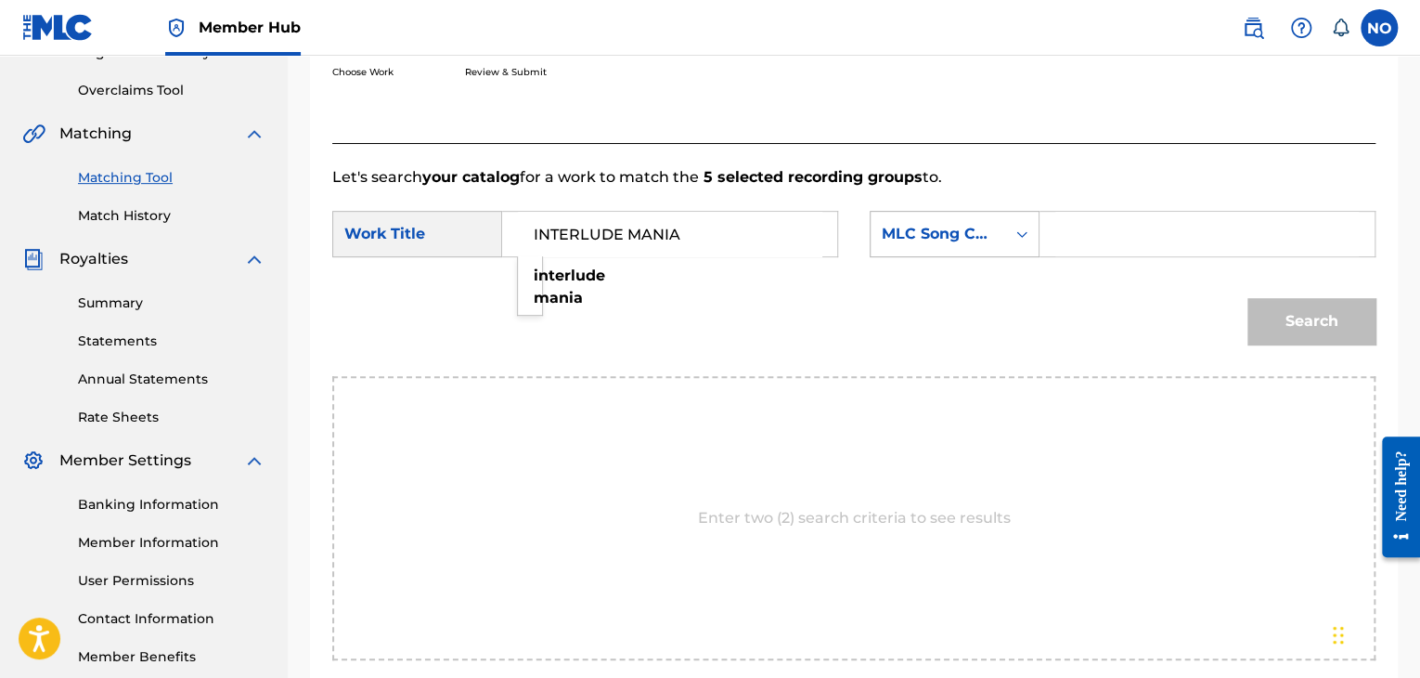
type input "INTERLUDE MANIA"
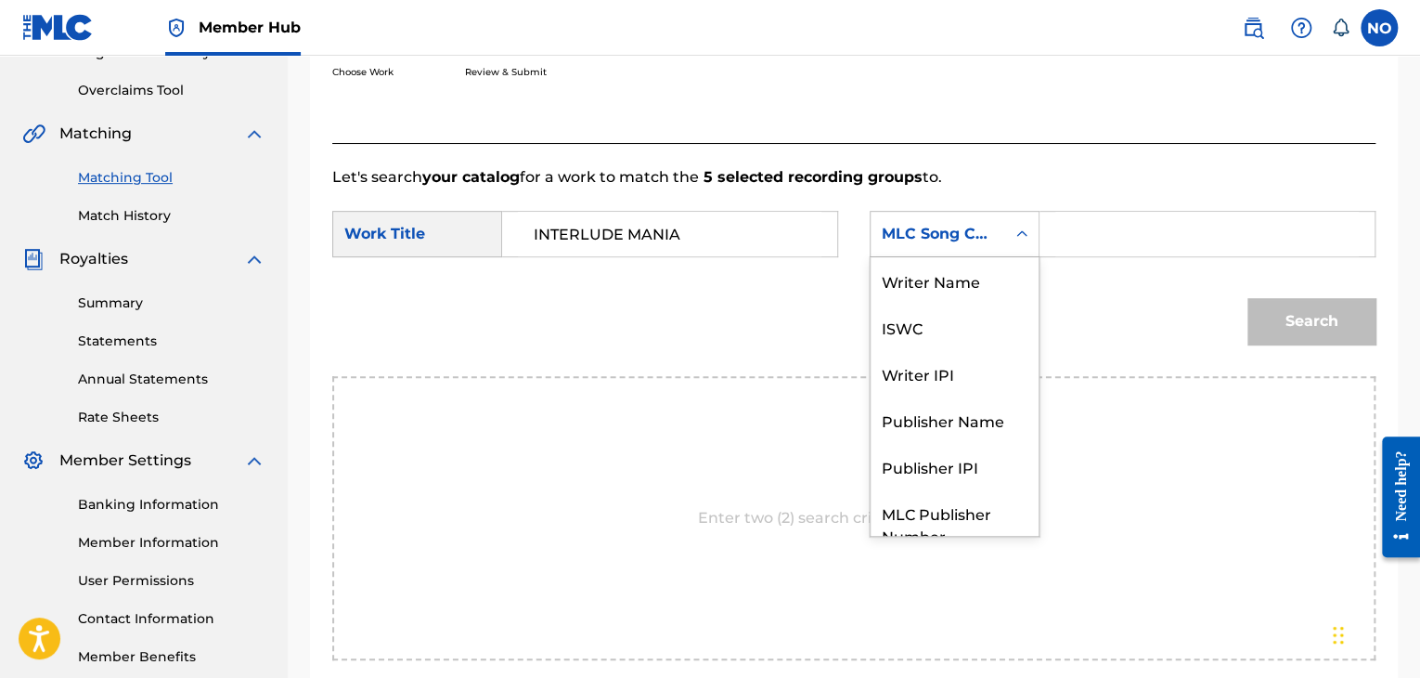
drag, startPoint x: 957, startPoint y: 236, endPoint x: 958, endPoint y: 253, distance: 17.7
click at [958, 232] on div "MLC Song Code" at bounding box center [938, 234] width 112 height 22
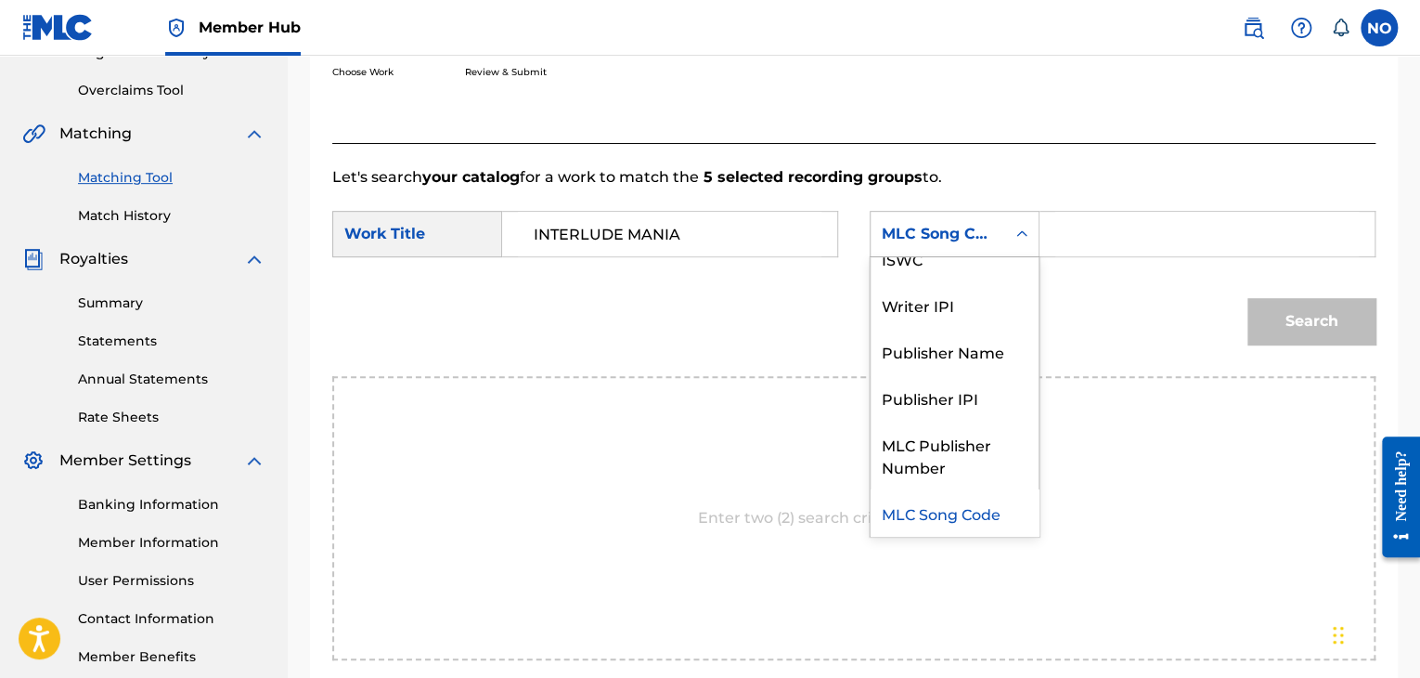
scroll to position [0, 0]
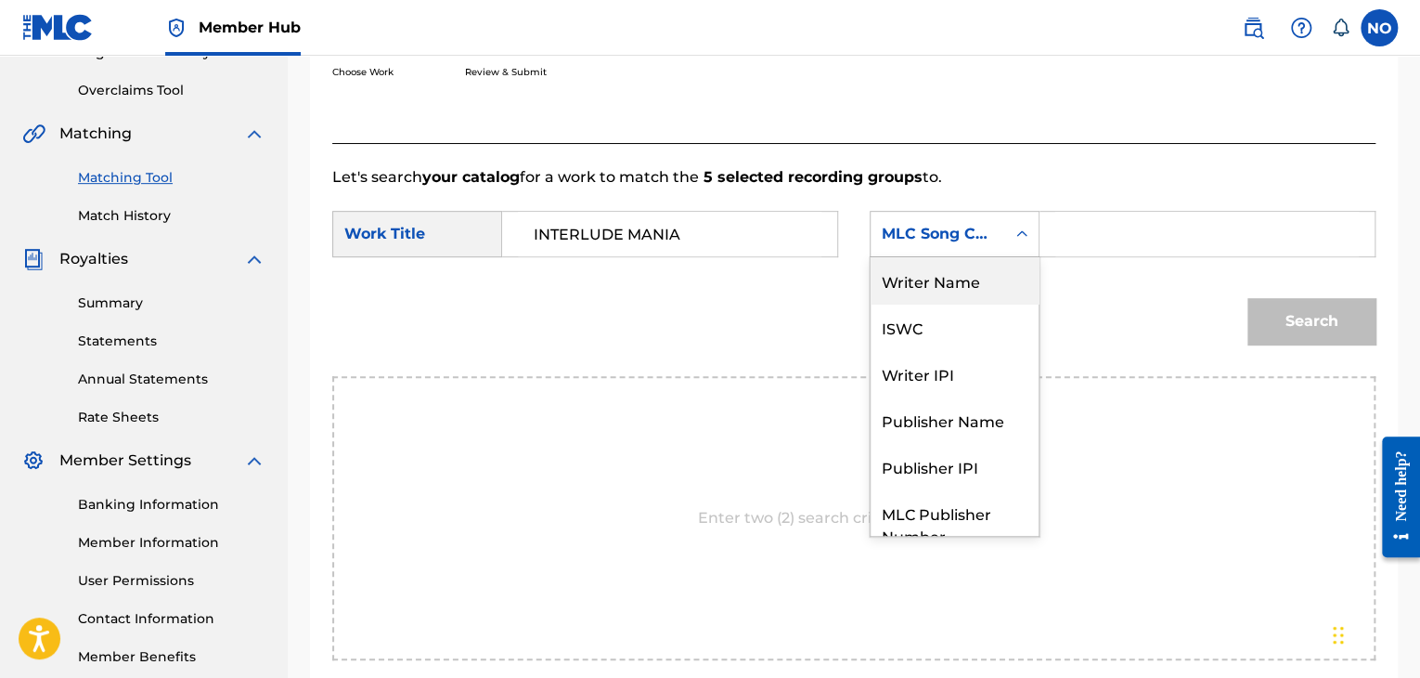
drag, startPoint x: 963, startPoint y: 277, endPoint x: 1015, endPoint y: 263, distance: 54.7
click at [965, 277] on div "Writer Name" at bounding box center [955, 280] width 168 height 46
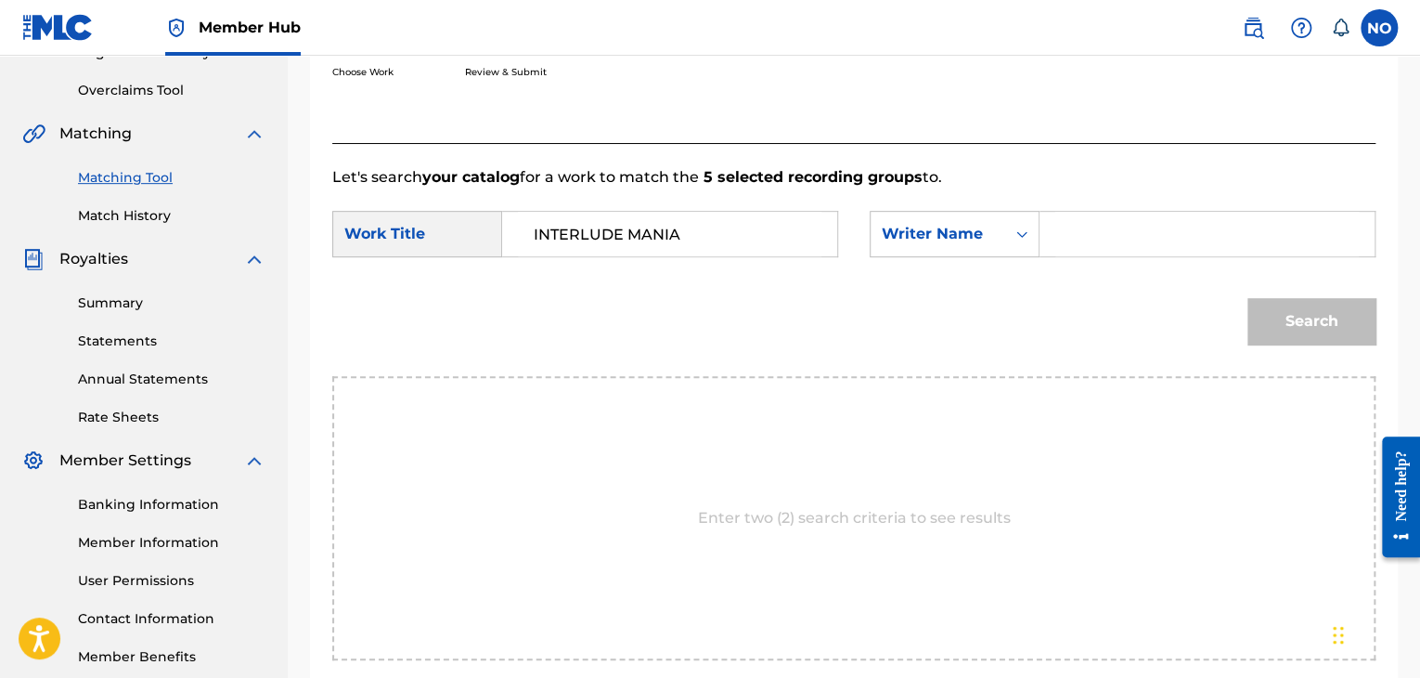
click at [1080, 240] on input "Search Form" at bounding box center [1207, 234] width 304 height 45
type input "VLOSPA"
click at [1299, 317] on button "Search" at bounding box center [1311, 321] width 128 height 46
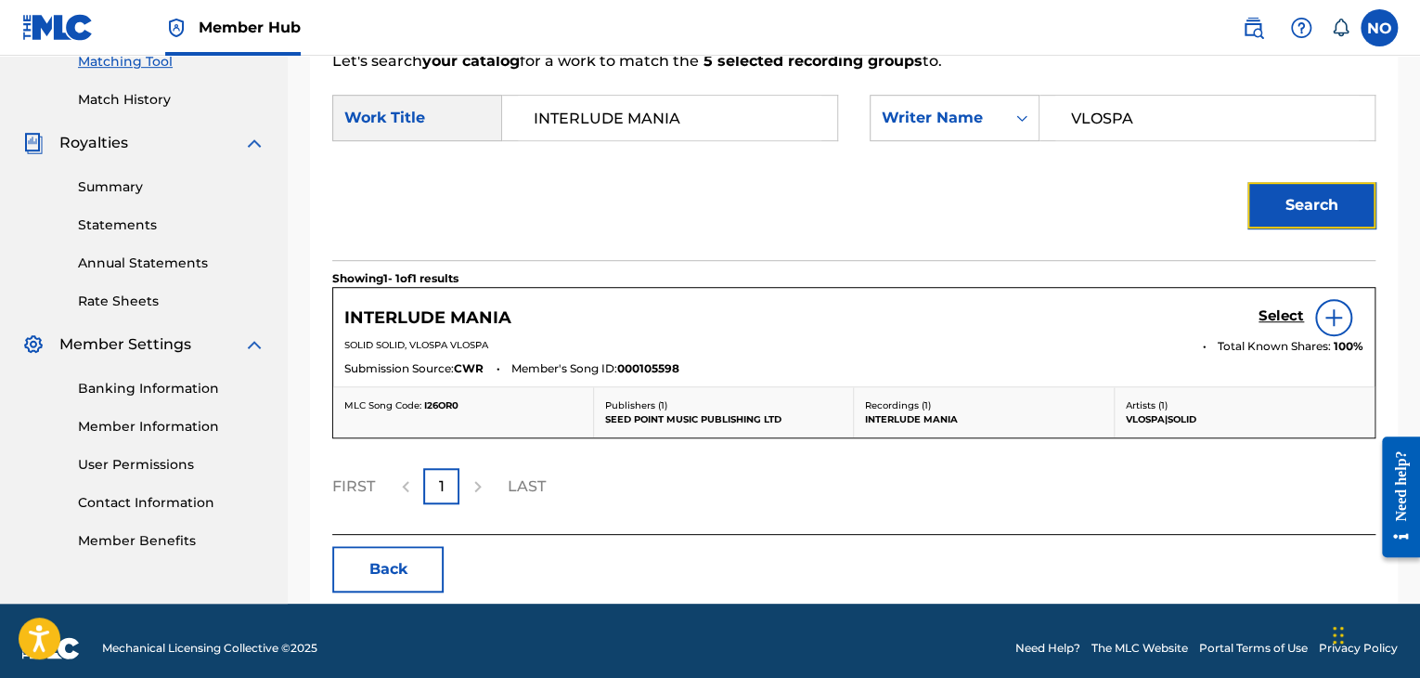
scroll to position [503, 0]
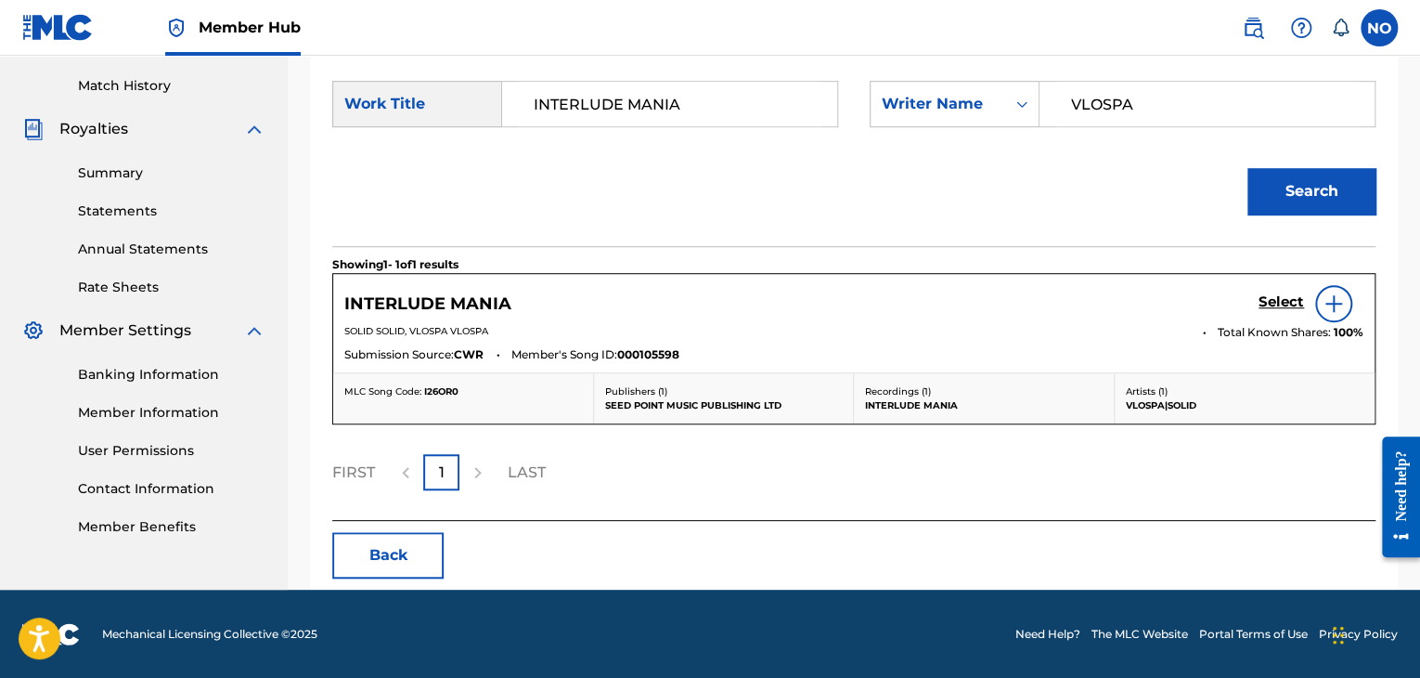
click at [1272, 289] on div "Select" at bounding box center [1311, 303] width 105 height 37
click at [1277, 300] on h5 "Select" at bounding box center [1281, 302] width 45 height 18
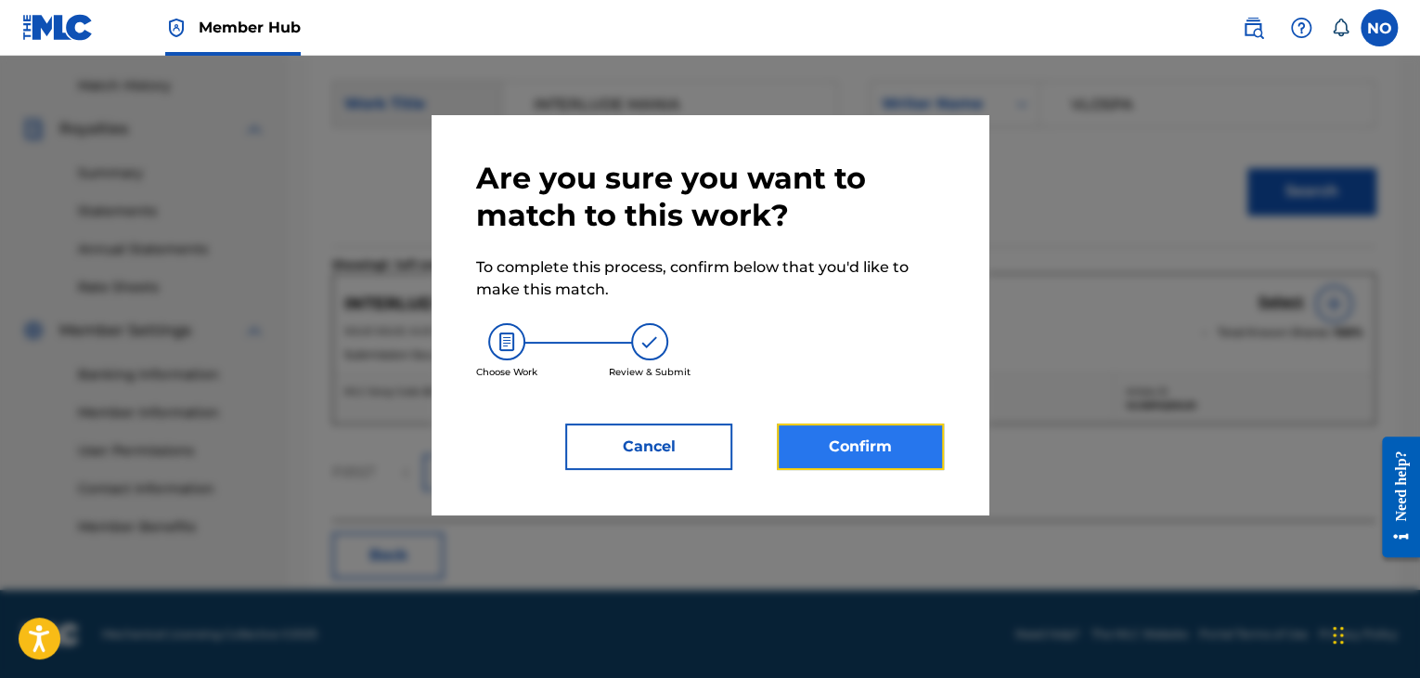
click at [854, 452] on button "Confirm" at bounding box center [860, 446] width 167 height 46
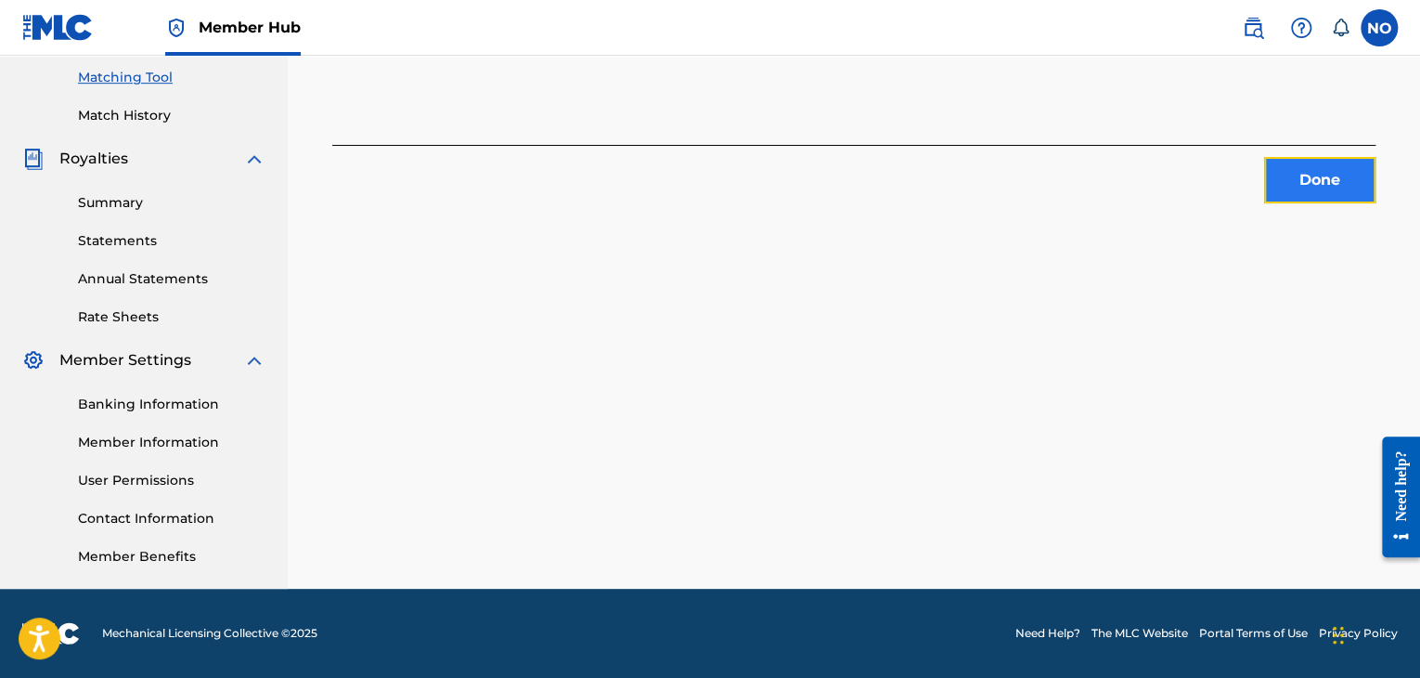
click at [1312, 177] on button "Done" at bounding box center [1319, 180] width 111 height 46
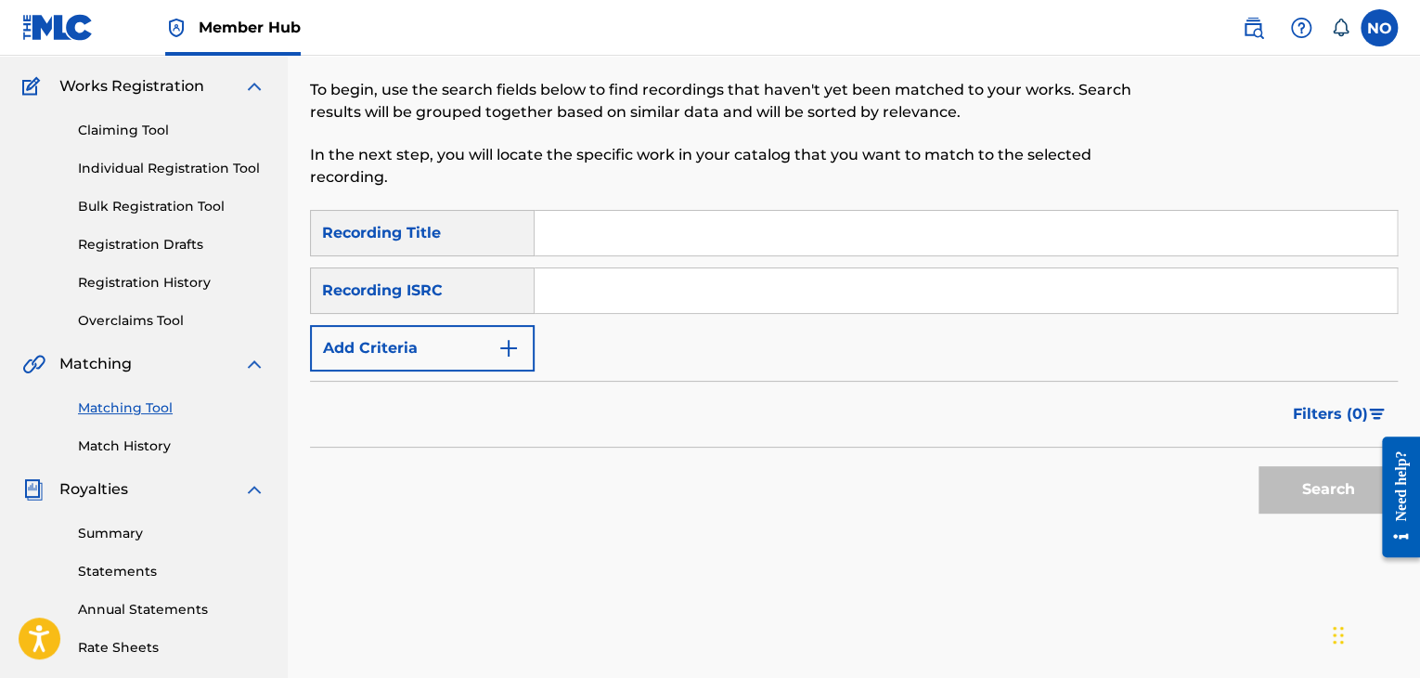
scroll to position [0, 0]
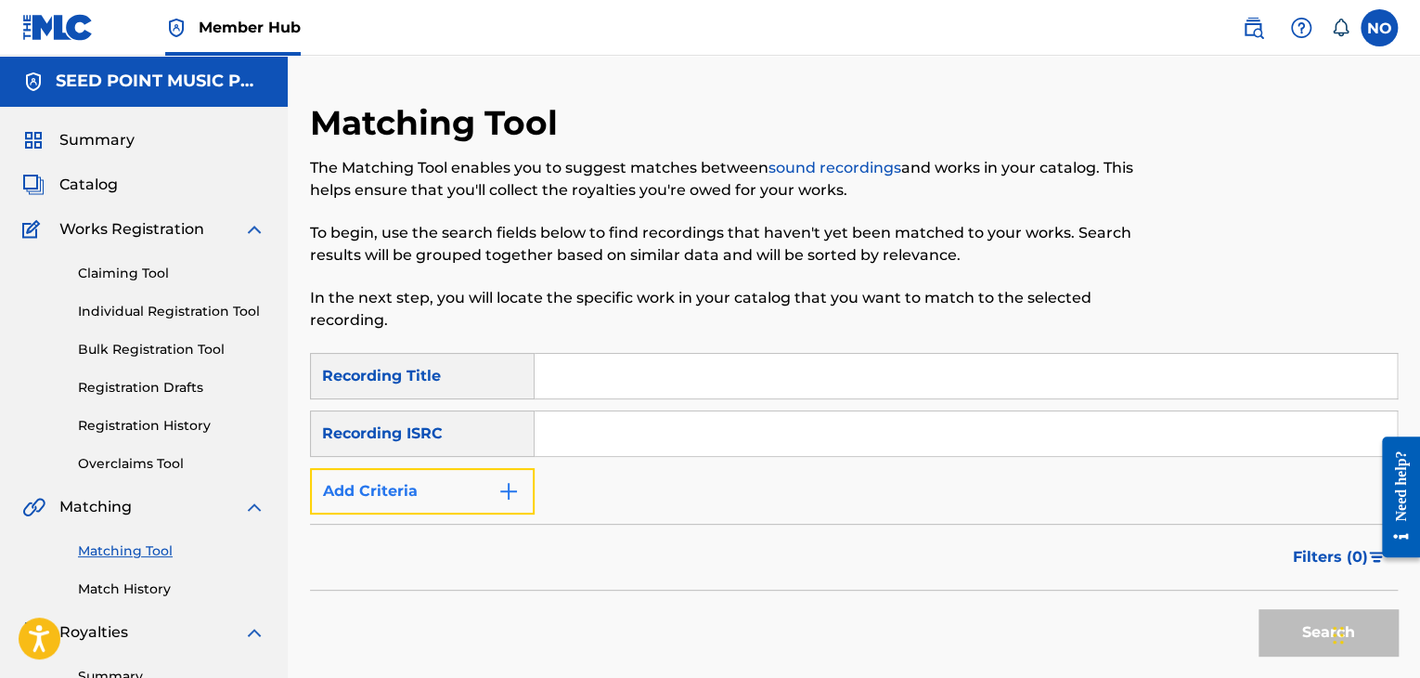
click at [449, 485] on button "Add Criteria" at bounding box center [422, 491] width 225 height 46
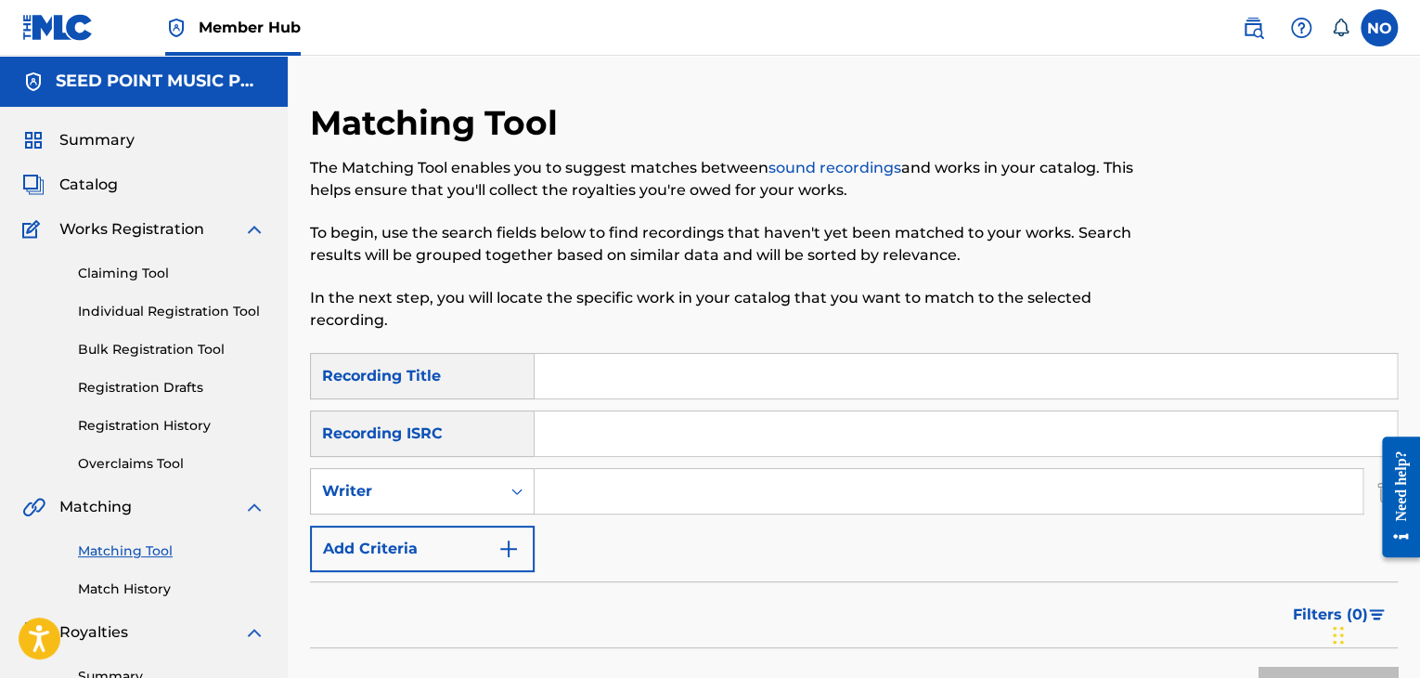
click at [579, 476] on input "Search Form" at bounding box center [949, 491] width 828 height 45
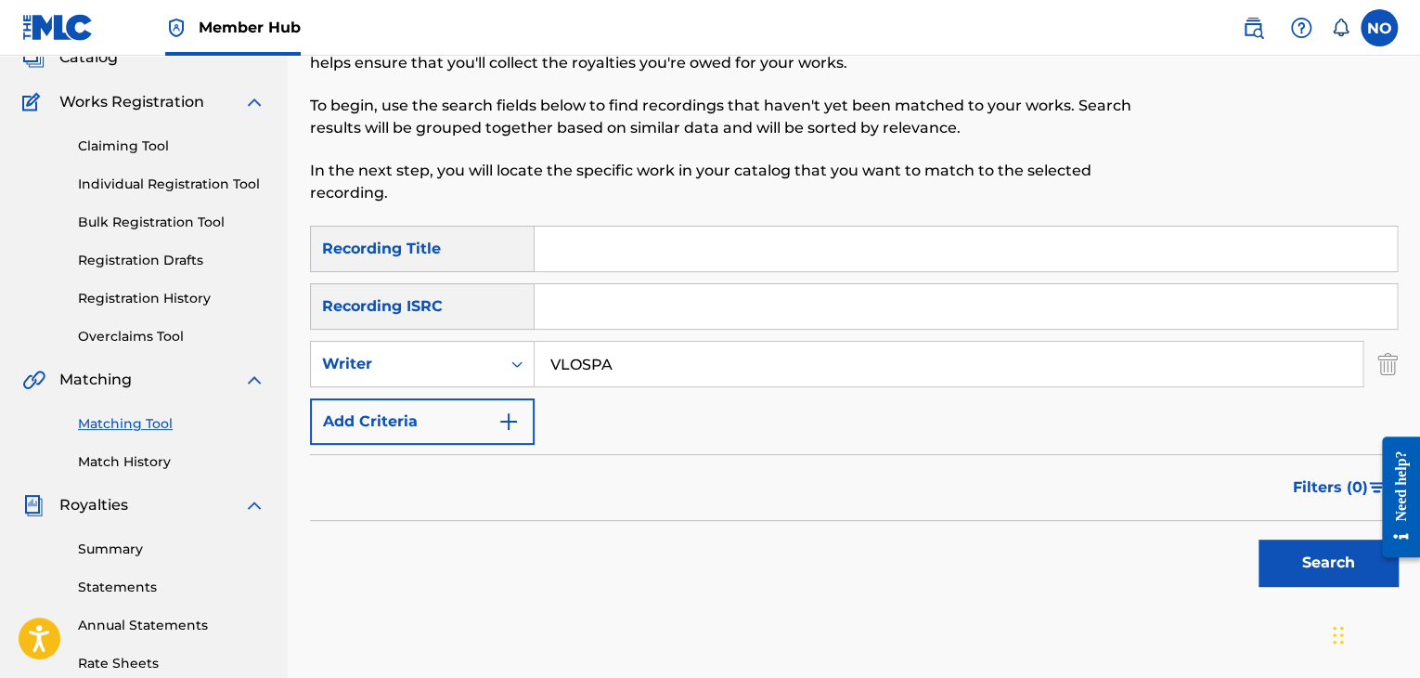
scroll to position [371, 0]
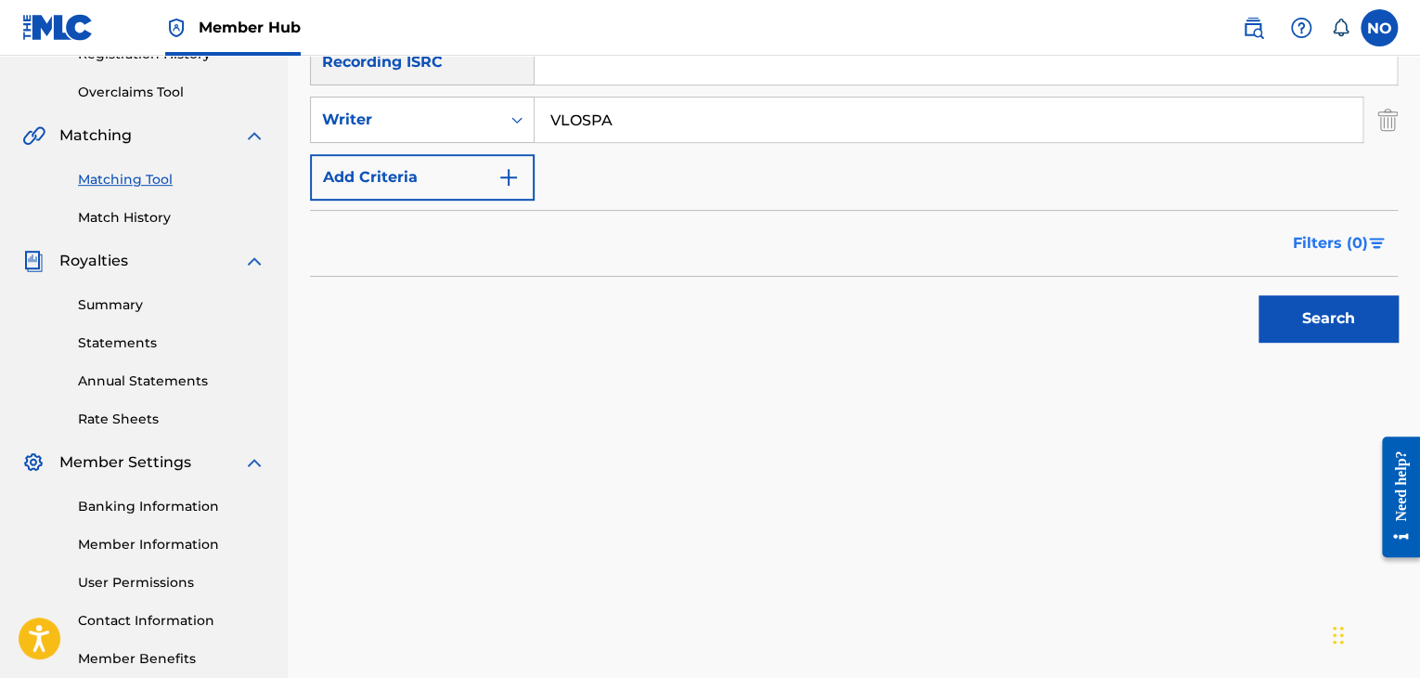
type input "VLOSPA"
click at [1304, 246] on span "Filters ( 0 )" at bounding box center [1330, 243] width 75 height 22
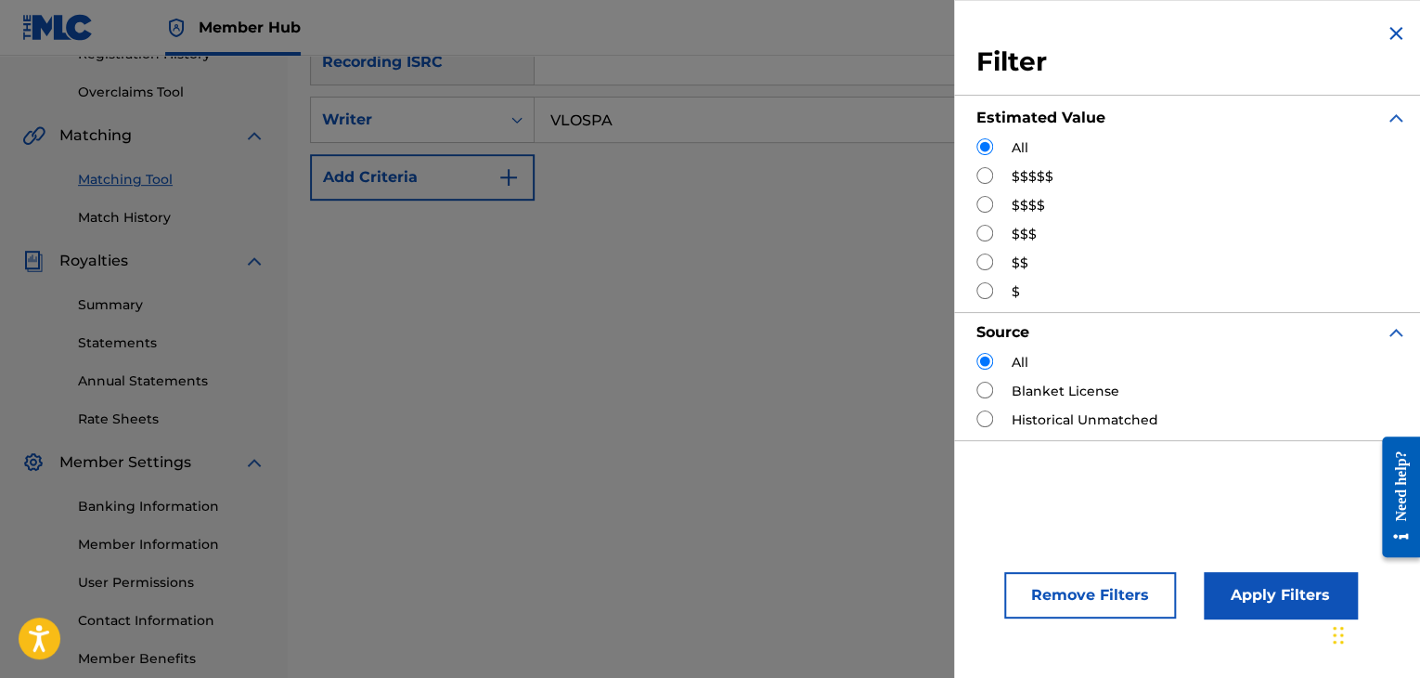
drag, startPoint x: 984, startPoint y: 265, endPoint x: 1006, endPoint y: 276, distance: 24.5
click at [986, 265] on input "Search Form" at bounding box center [984, 261] width 17 height 17
radio input "true"
click at [1242, 580] on button "Apply Filters" at bounding box center [1280, 595] width 153 height 46
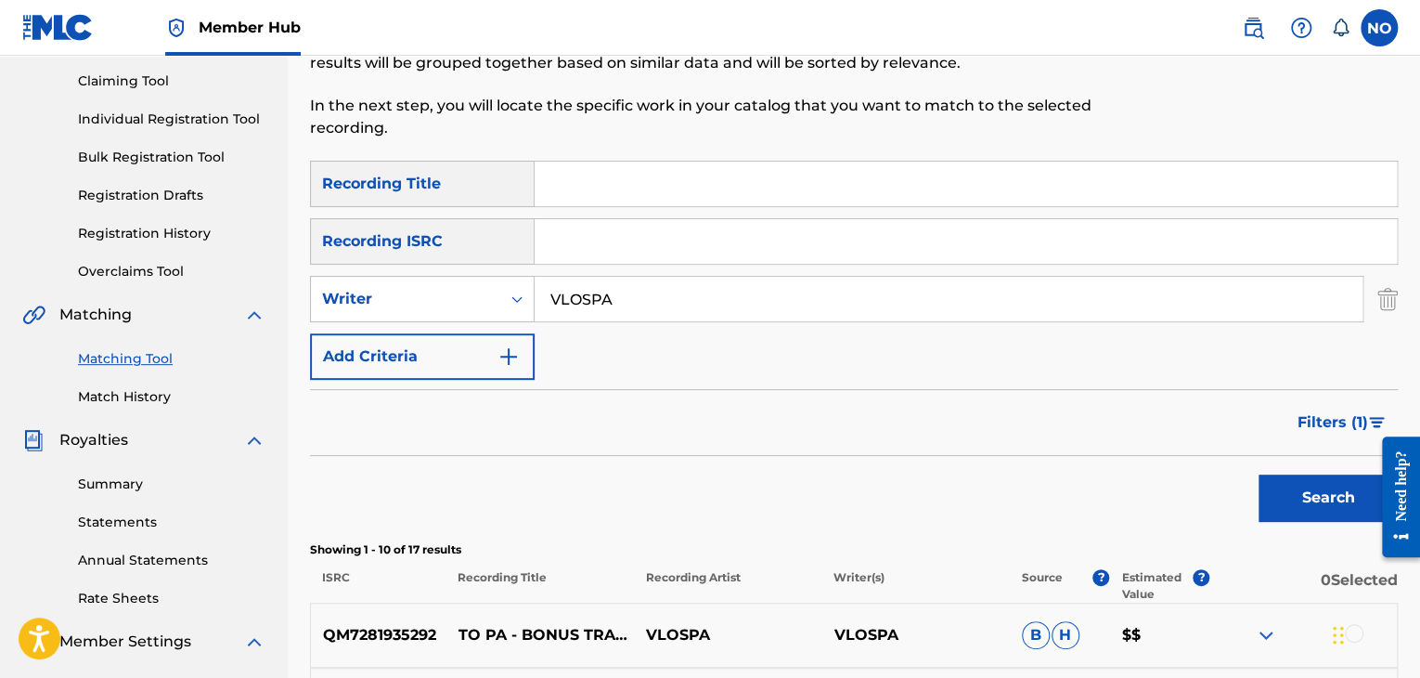
scroll to position [0, 0]
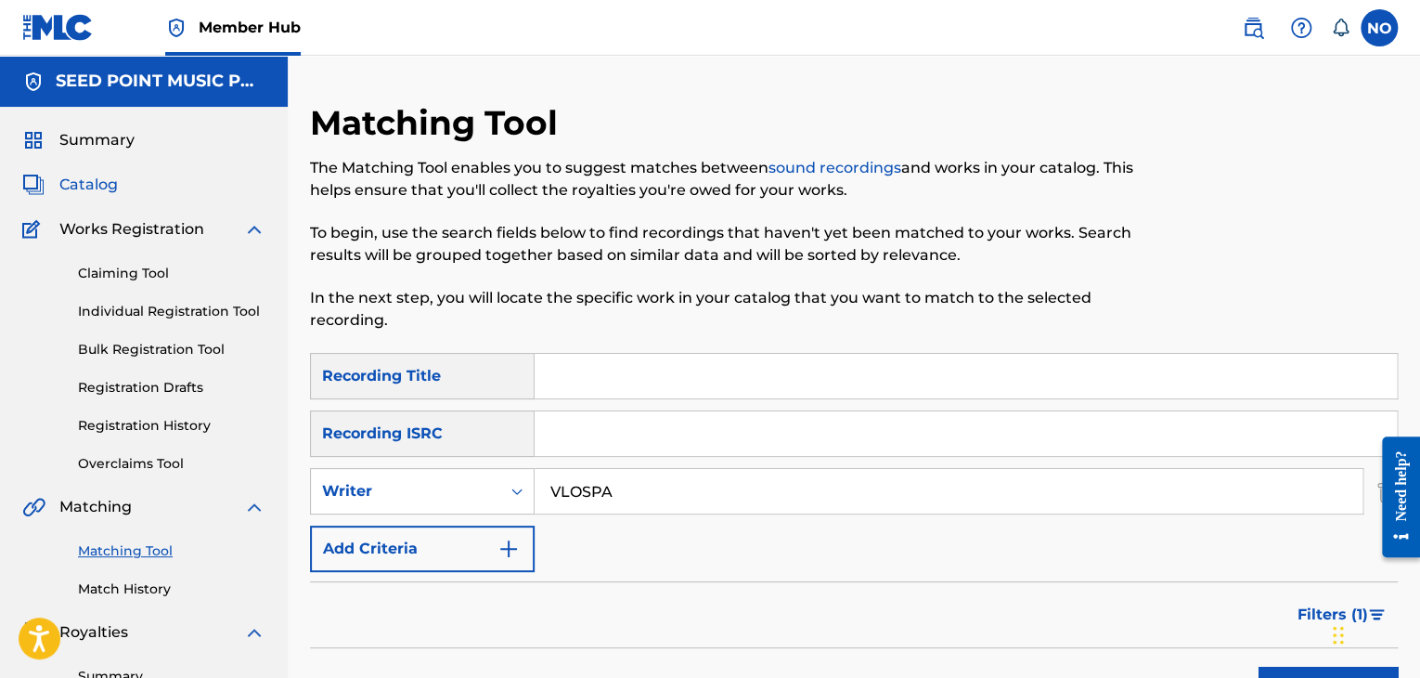
click at [102, 184] on span "Catalog" at bounding box center [88, 185] width 58 height 22
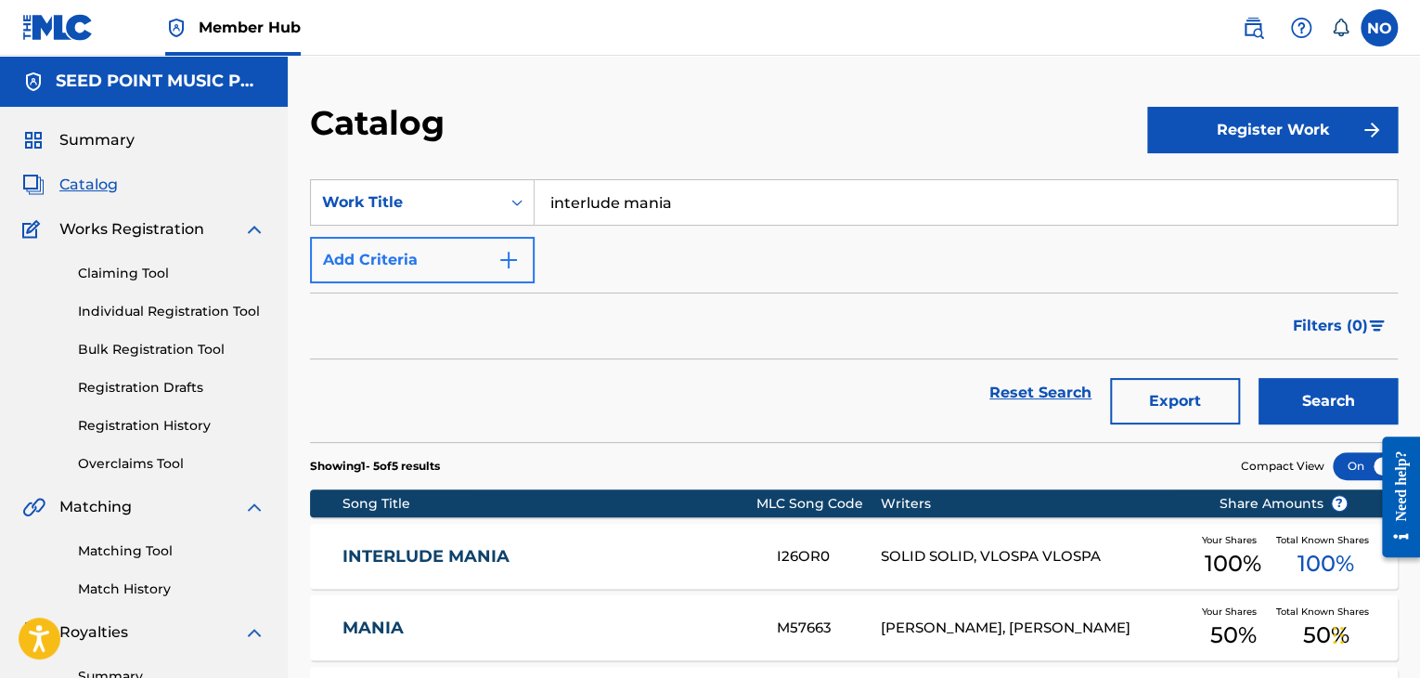
drag, startPoint x: 720, startPoint y: 231, endPoint x: 314, endPoint y: 277, distance: 409.1
click at [329, 275] on div "SearchWithCriteria584f028d-f7dc-4abd-ad71-28a381fd382d Work Title interlude man…" at bounding box center [854, 231] width 1088 height 104
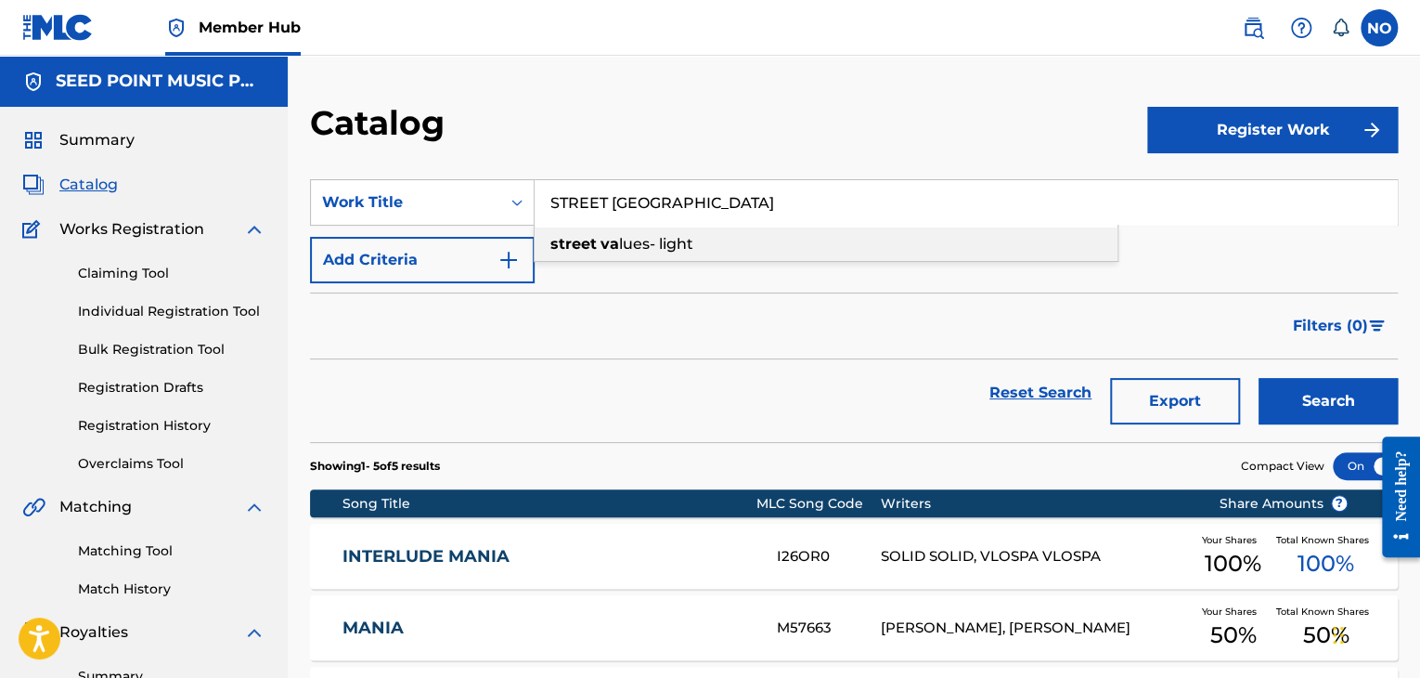
click at [586, 250] on strong "street" at bounding box center [573, 244] width 46 height 18
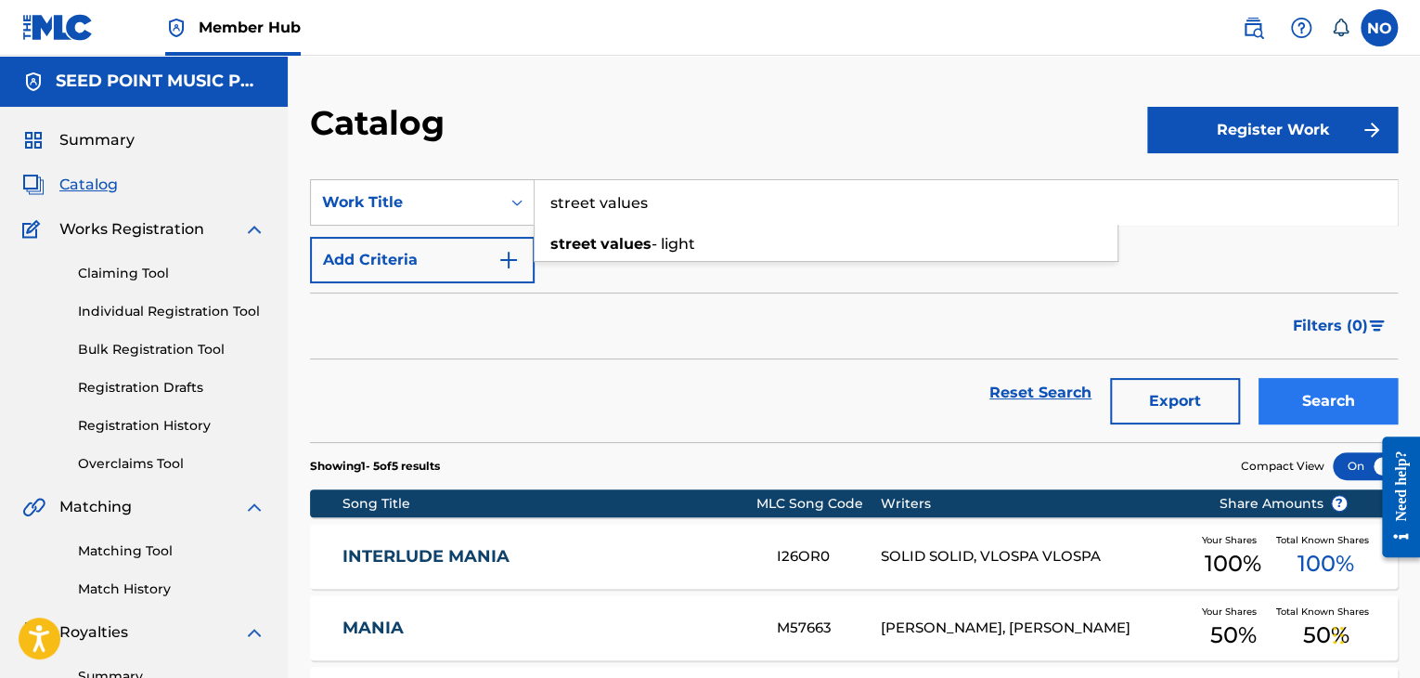
type input "street values"
click at [1322, 397] on button "Search" at bounding box center [1328, 401] width 139 height 46
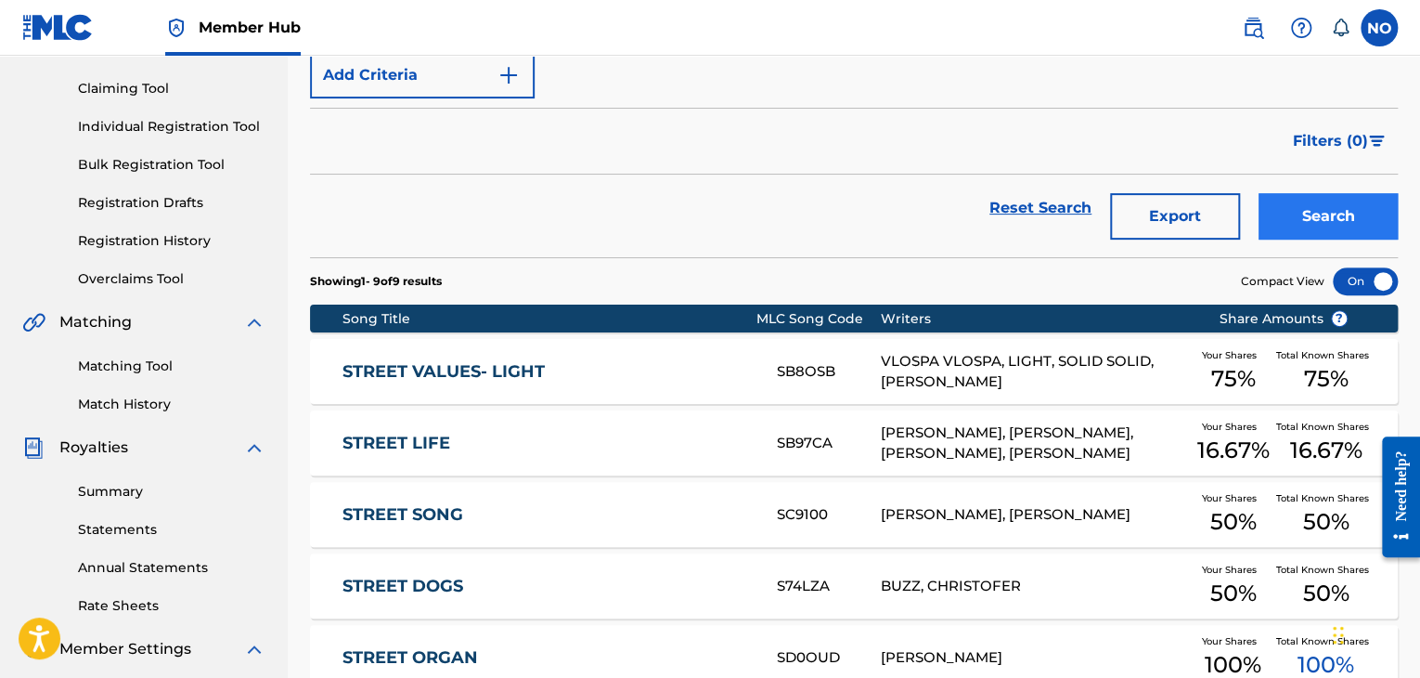
scroll to position [186, 0]
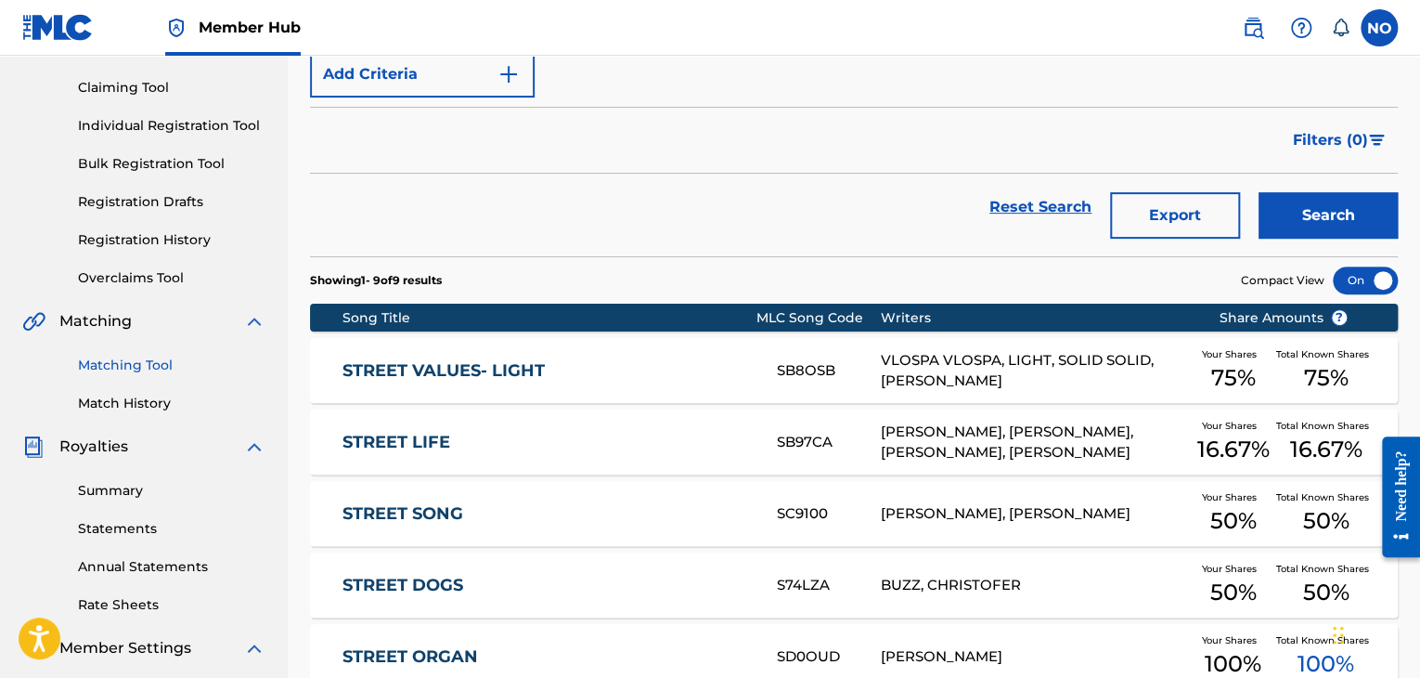
click at [140, 364] on link "Matching Tool" at bounding box center [171, 364] width 187 height 19
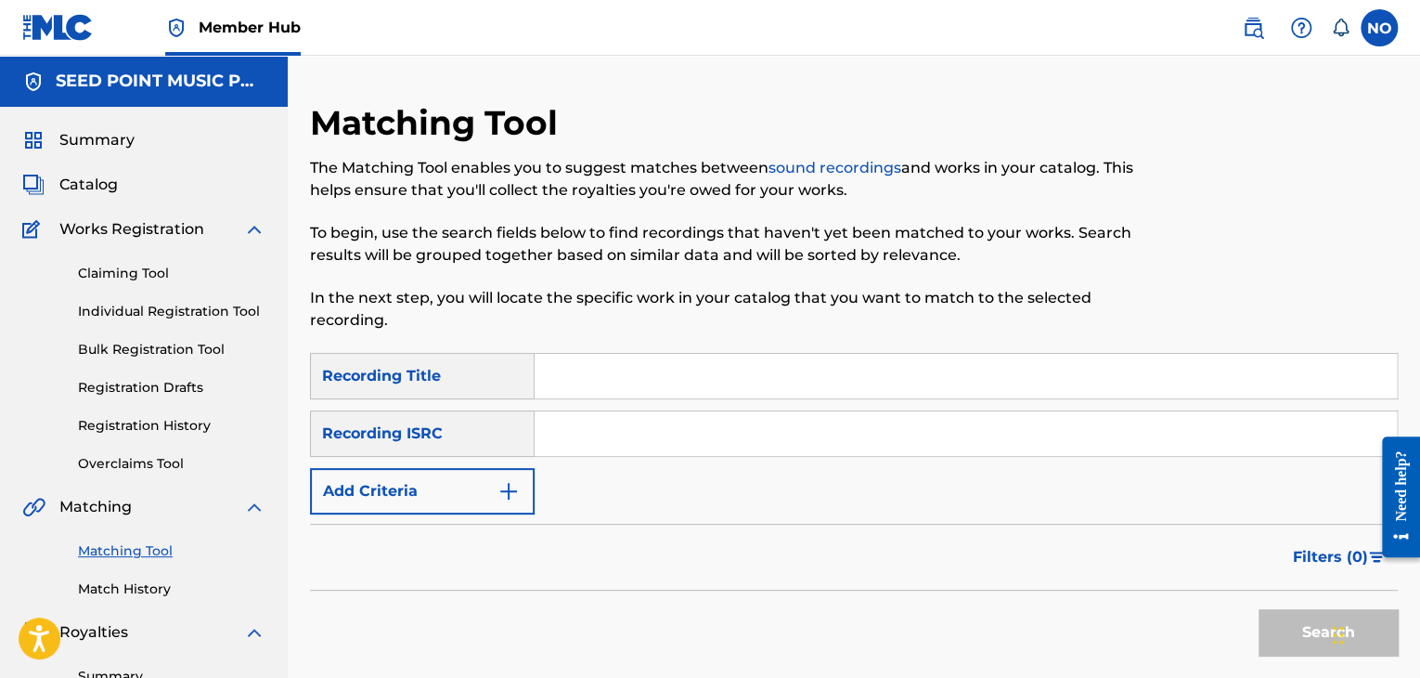
drag, startPoint x: 627, startPoint y: 365, endPoint x: 613, endPoint y: 356, distance: 17.0
click at [621, 362] on input "Search Form" at bounding box center [966, 376] width 862 height 45
type input "STREET VALUES"
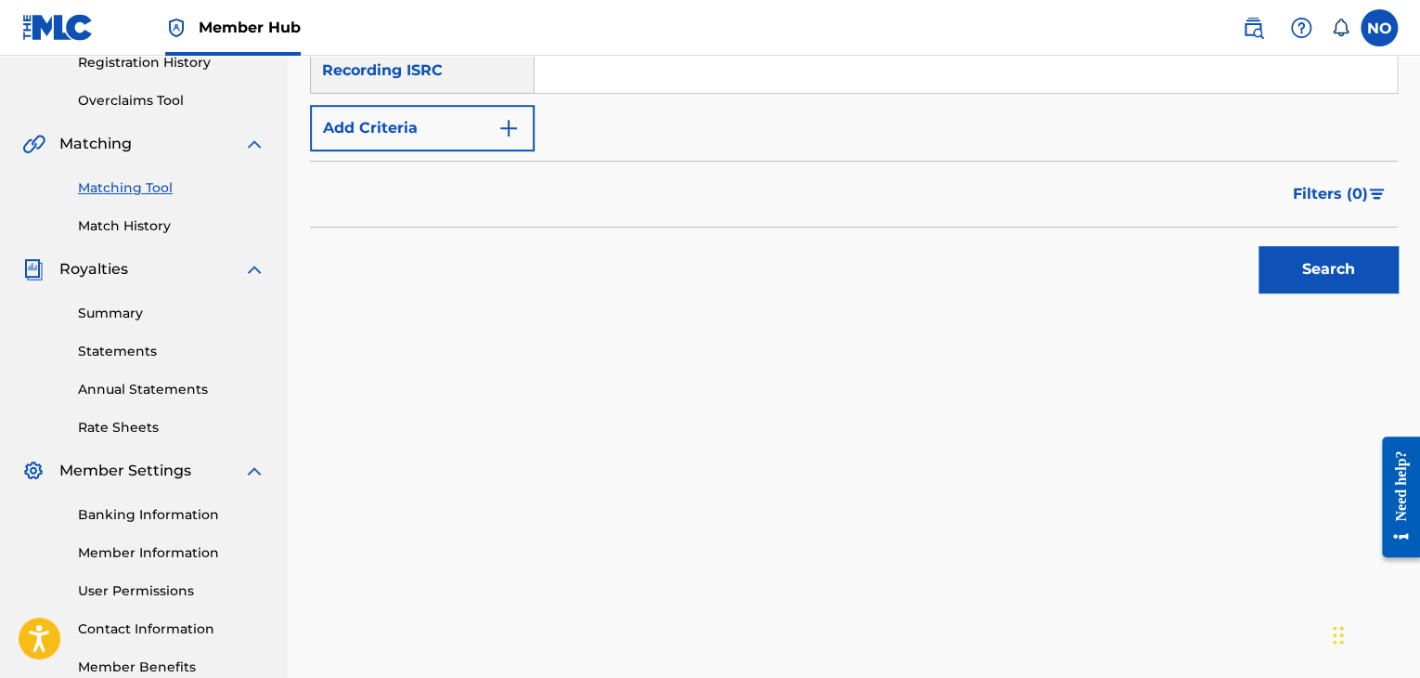
scroll to position [371, 0]
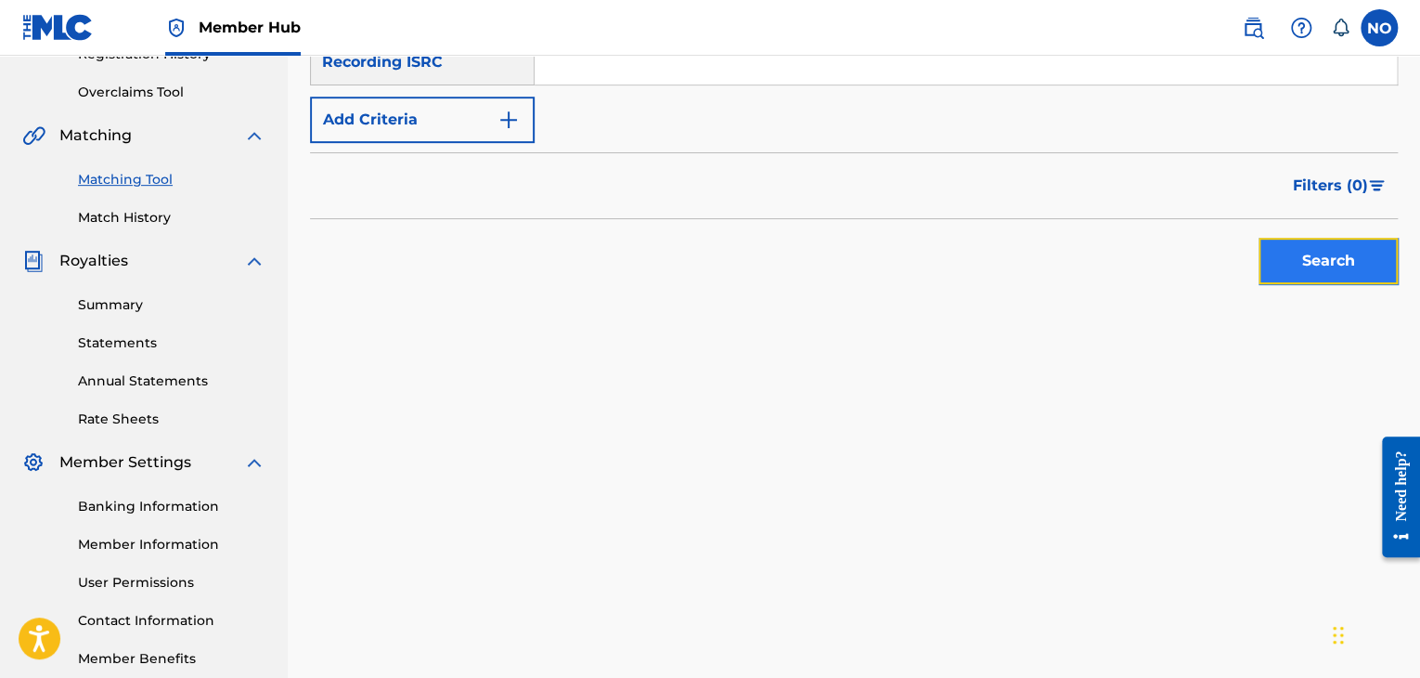
click at [1372, 268] on button "Search" at bounding box center [1328, 261] width 139 height 46
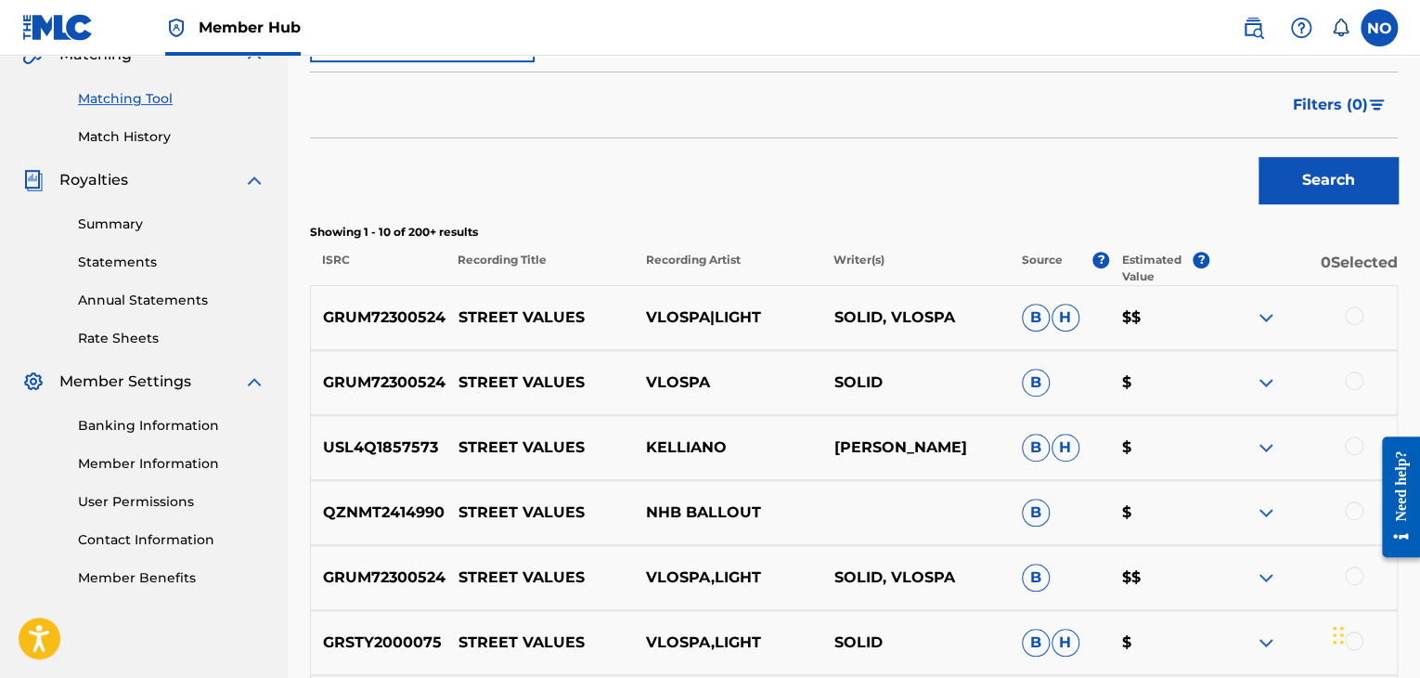
scroll to position [557, 0]
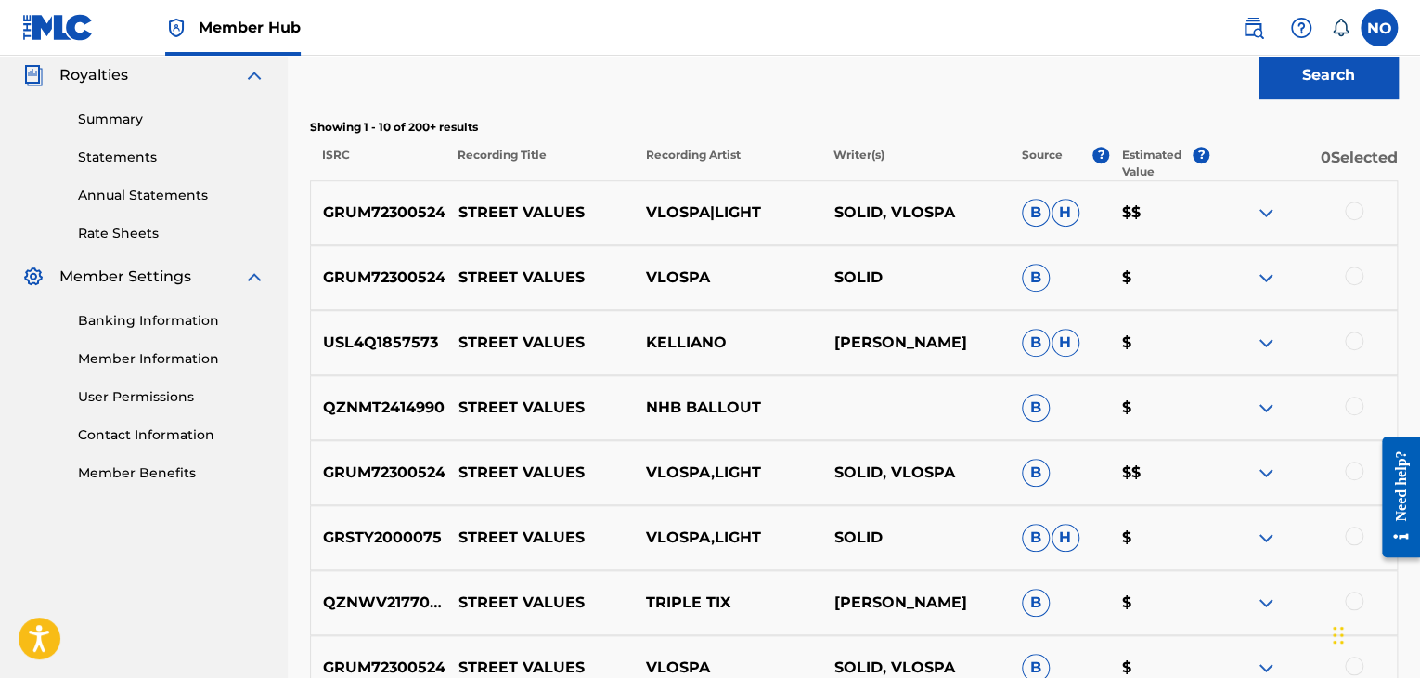
click at [1363, 220] on div at bounding box center [1302, 212] width 187 height 22
click at [1358, 271] on div at bounding box center [1354, 275] width 19 height 19
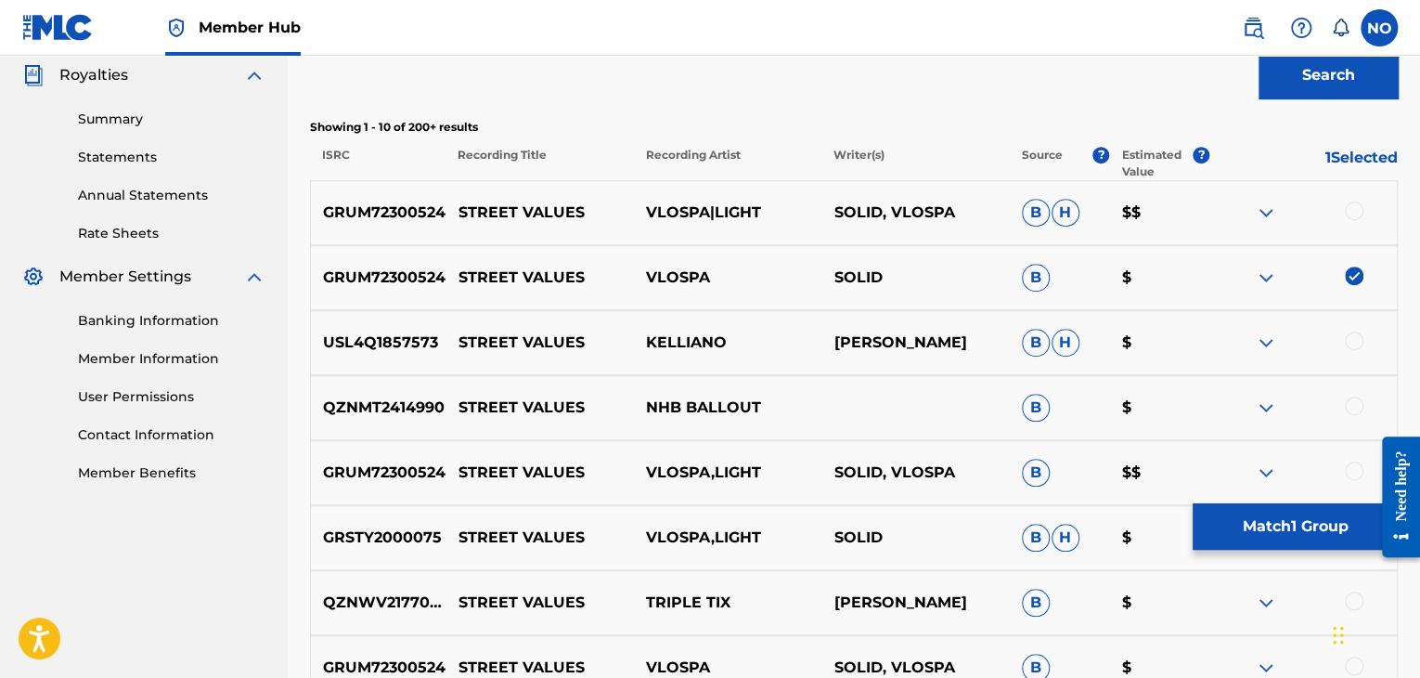
click at [1355, 220] on div at bounding box center [1302, 212] width 187 height 22
click at [1355, 202] on div at bounding box center [1354, 210] width 19 height 19
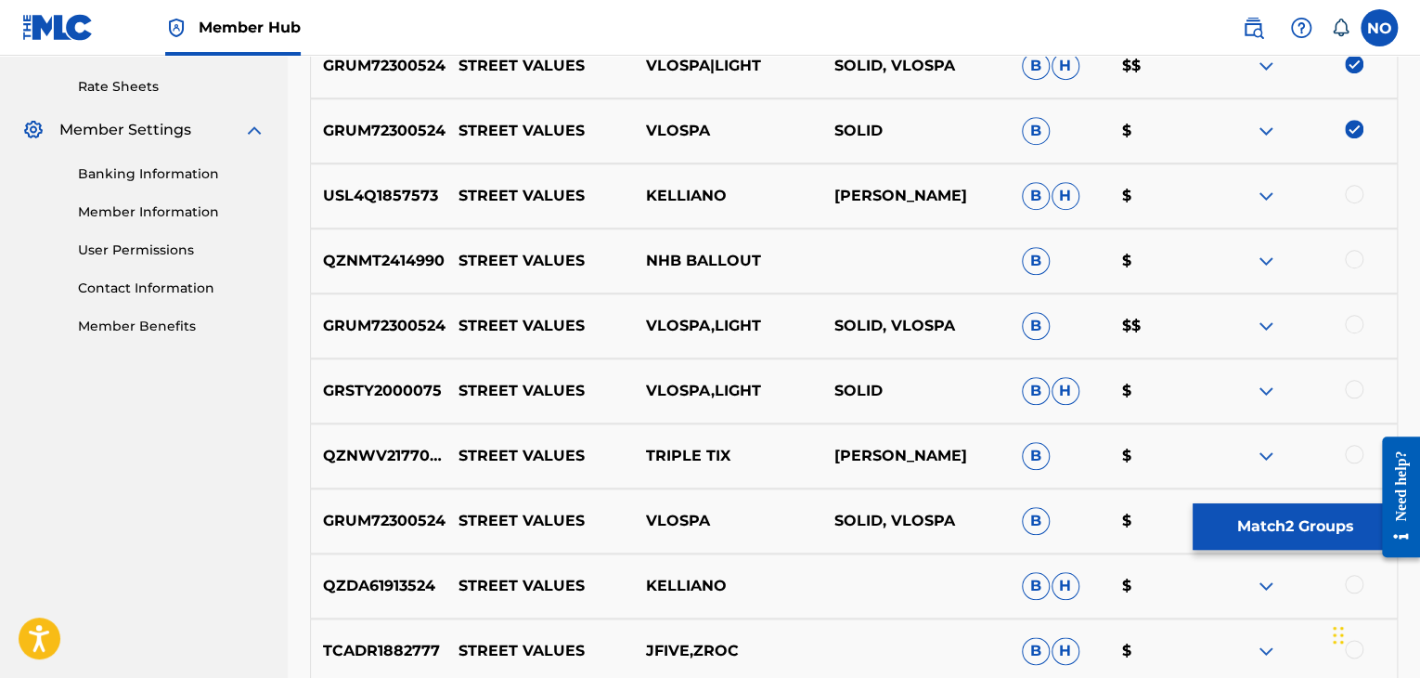
scroll to position [743, 0]
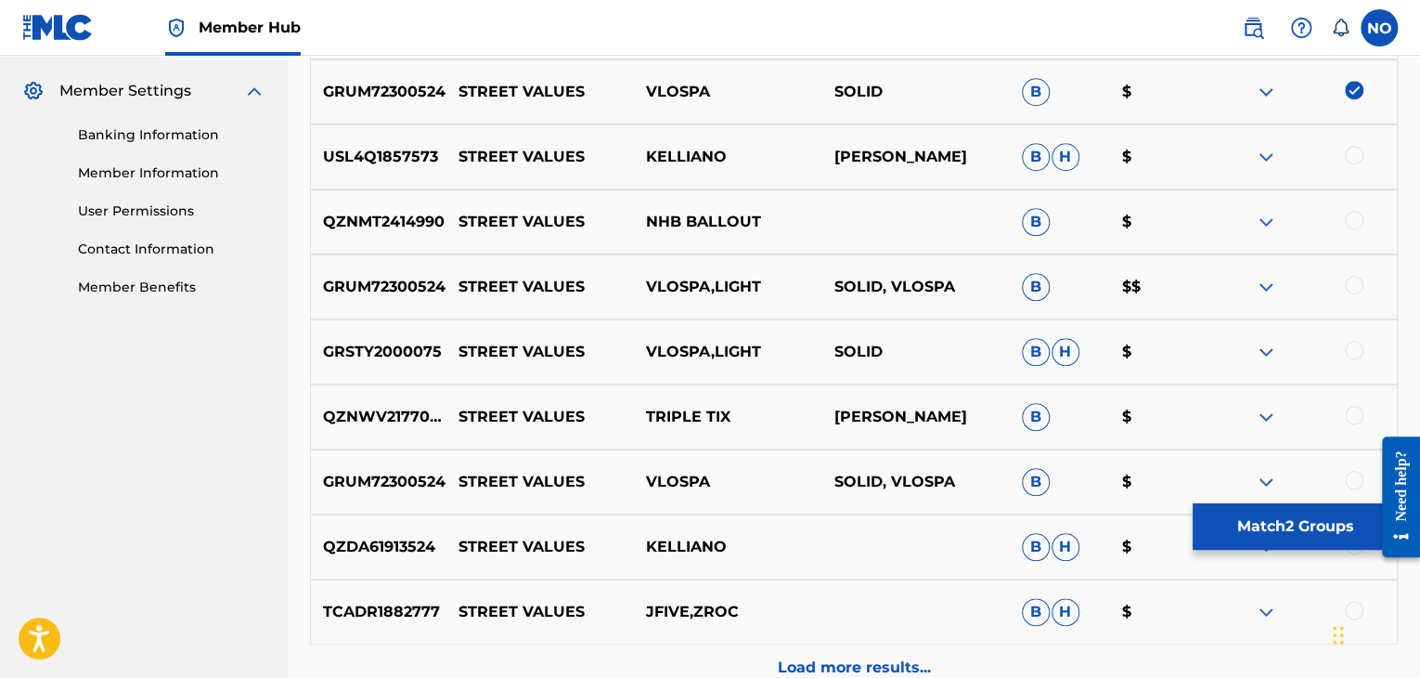
click at [1358, 280] on div at bounding box center [1354, 285] width 19 height 19
click at [1351, 344] on div at bounding box center [1354, 350] width 19 height 19
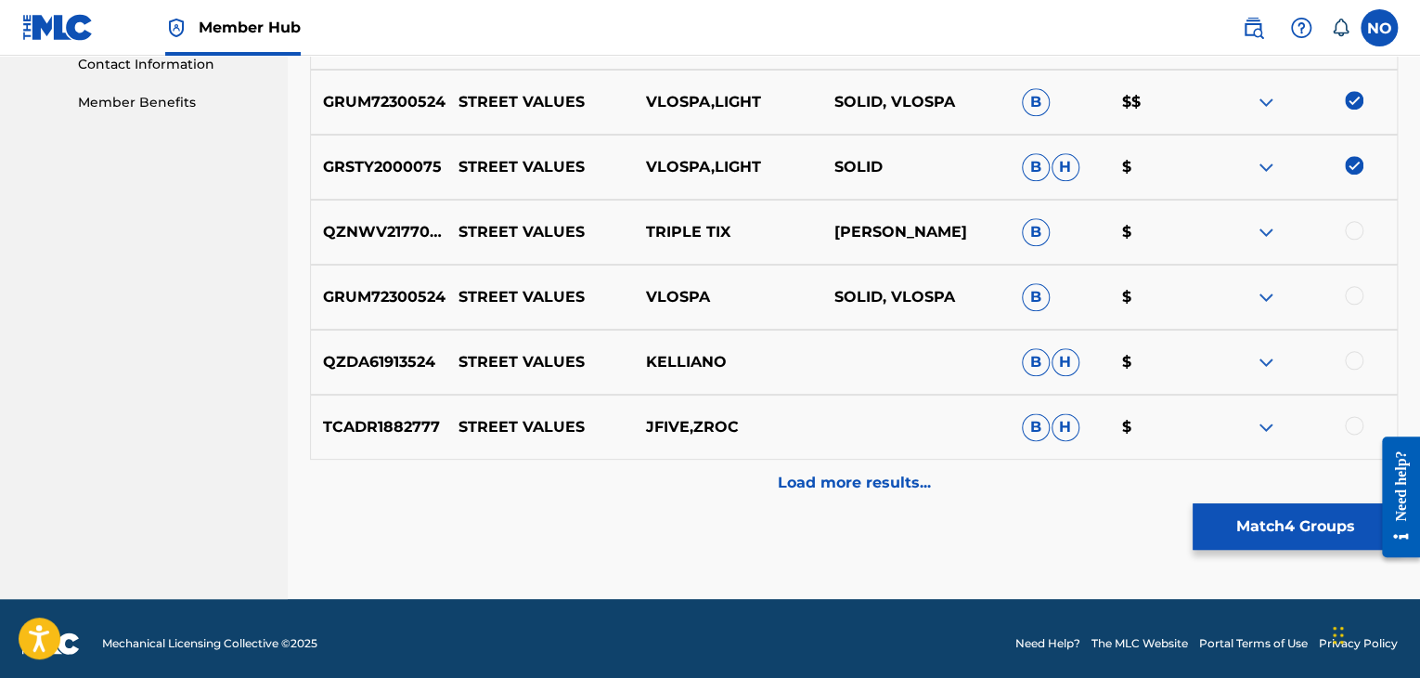
scroll to position [937, 0]
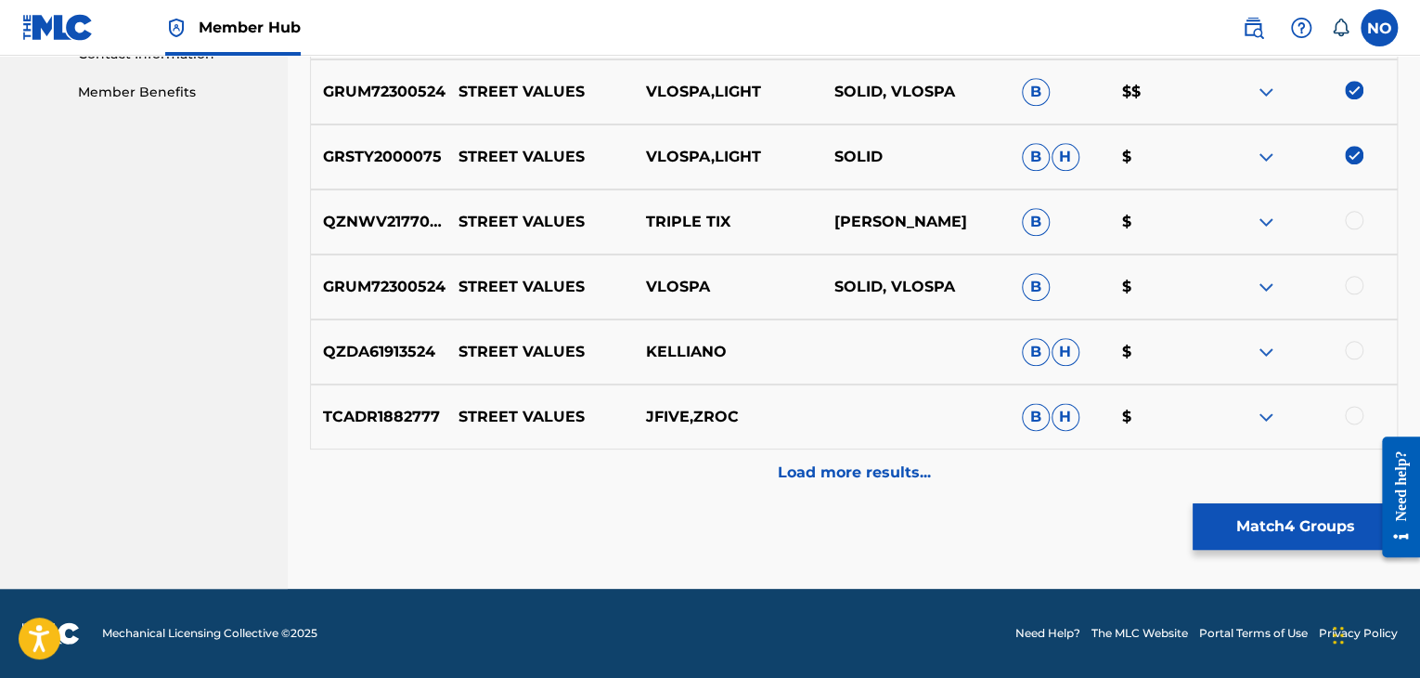
click at [1351, 282] on div at bounding box center [1354, 285] width 19 height 19
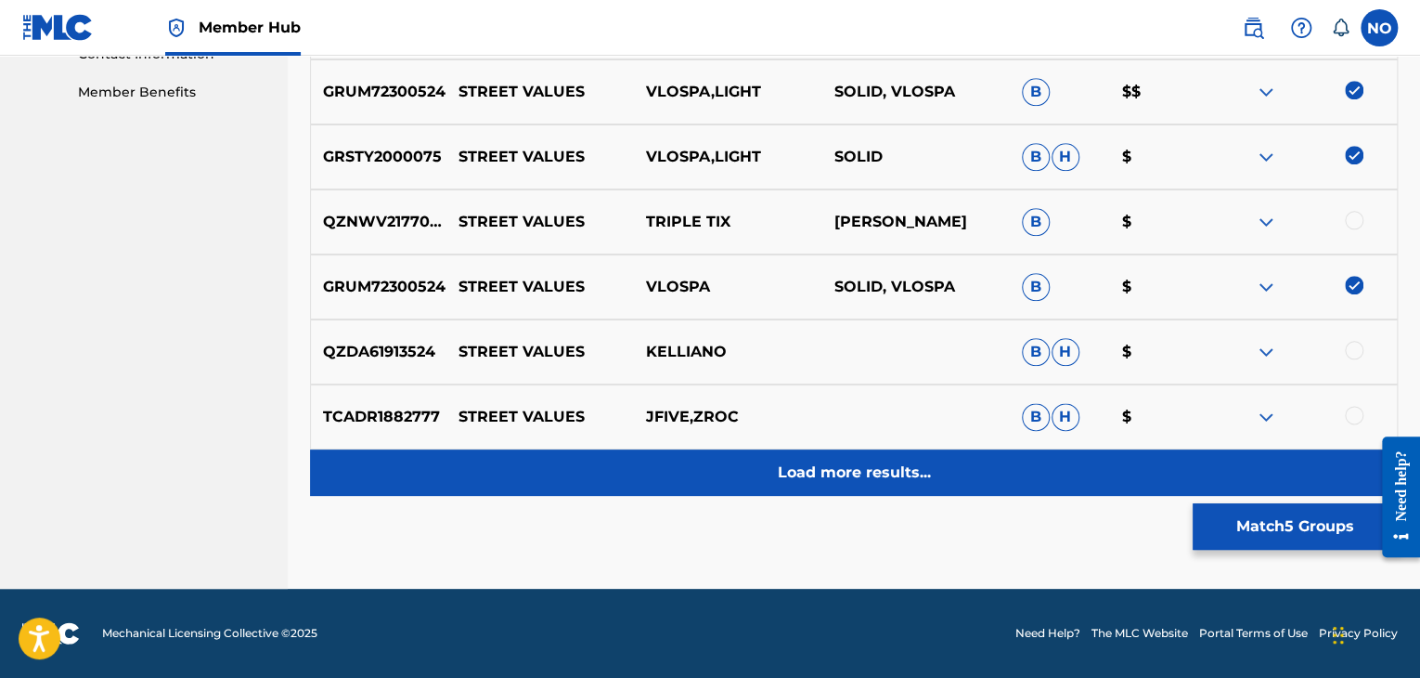
click at [891, 469] on p "Load more results..." at bounding box center [854, 472] width 153 height 22
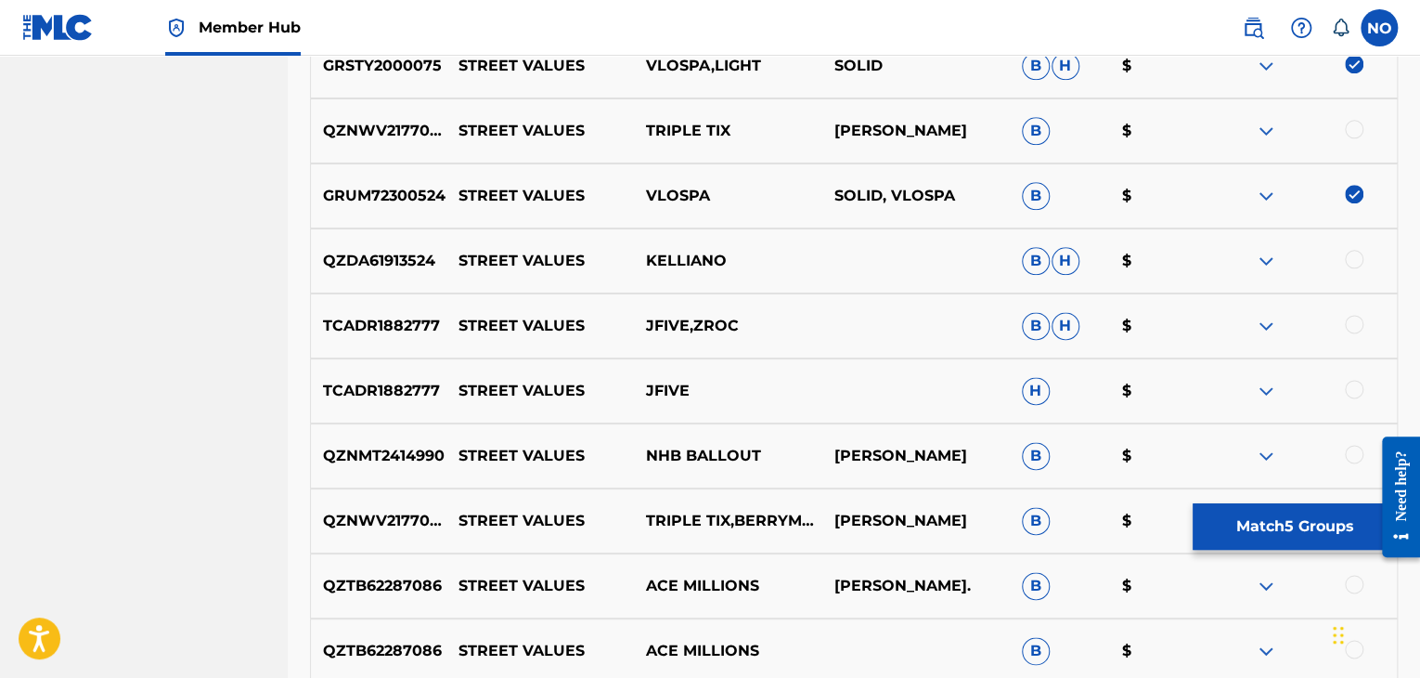
scroll to position [1030, 0]
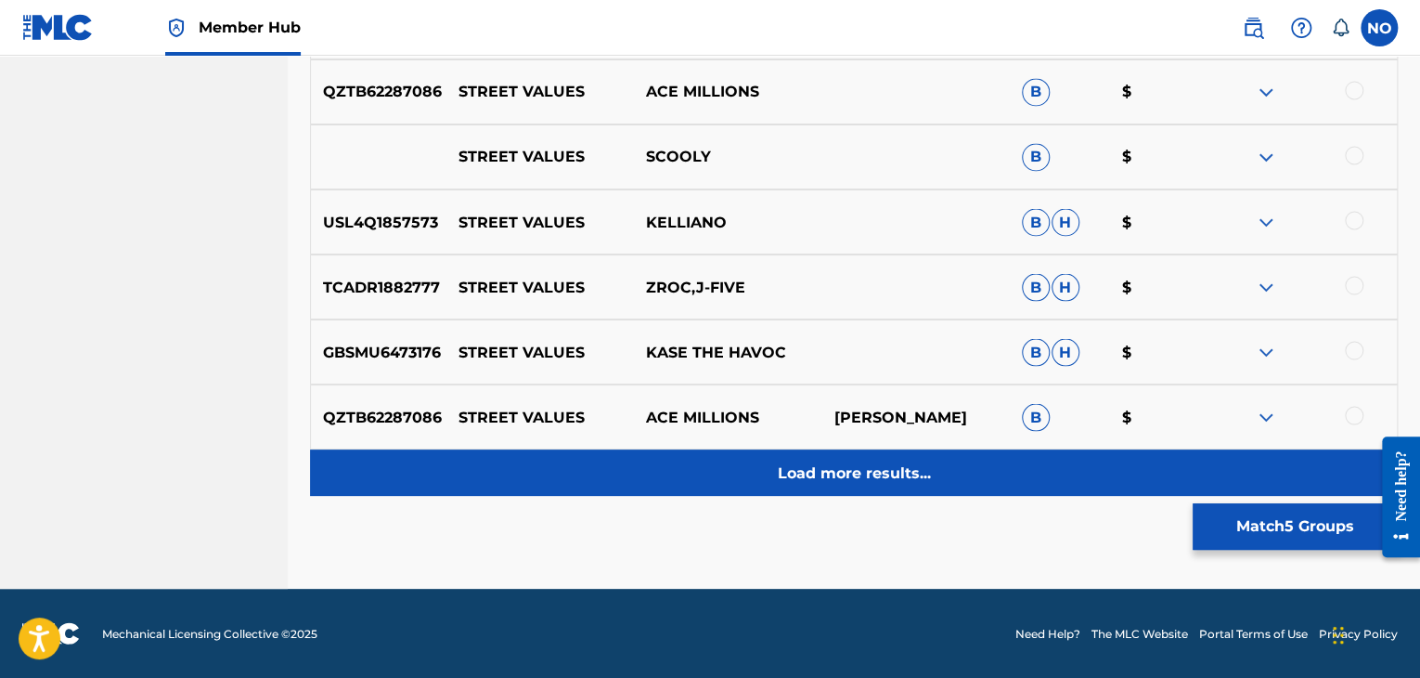
click at [871, 491] on div "Load more results..." at bounding box center [854, 472] width 1088 height 46
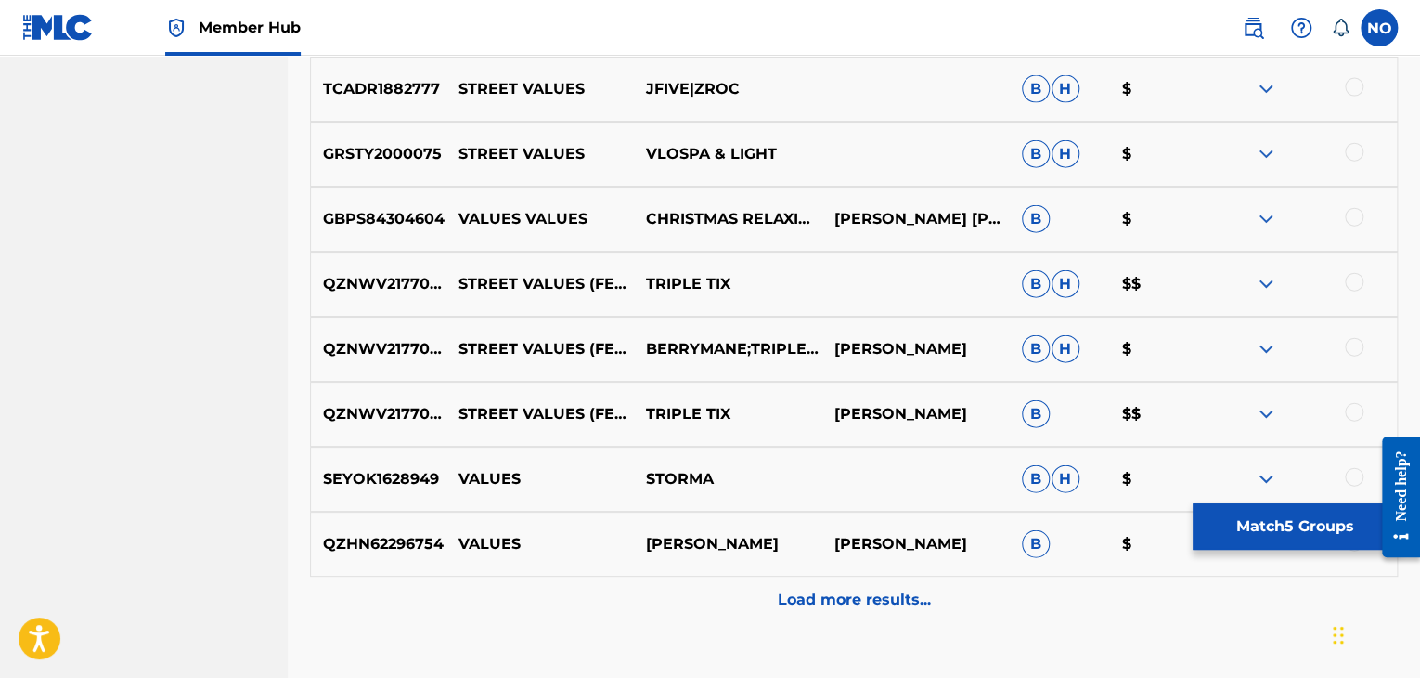
scroll to position [2144, 0]
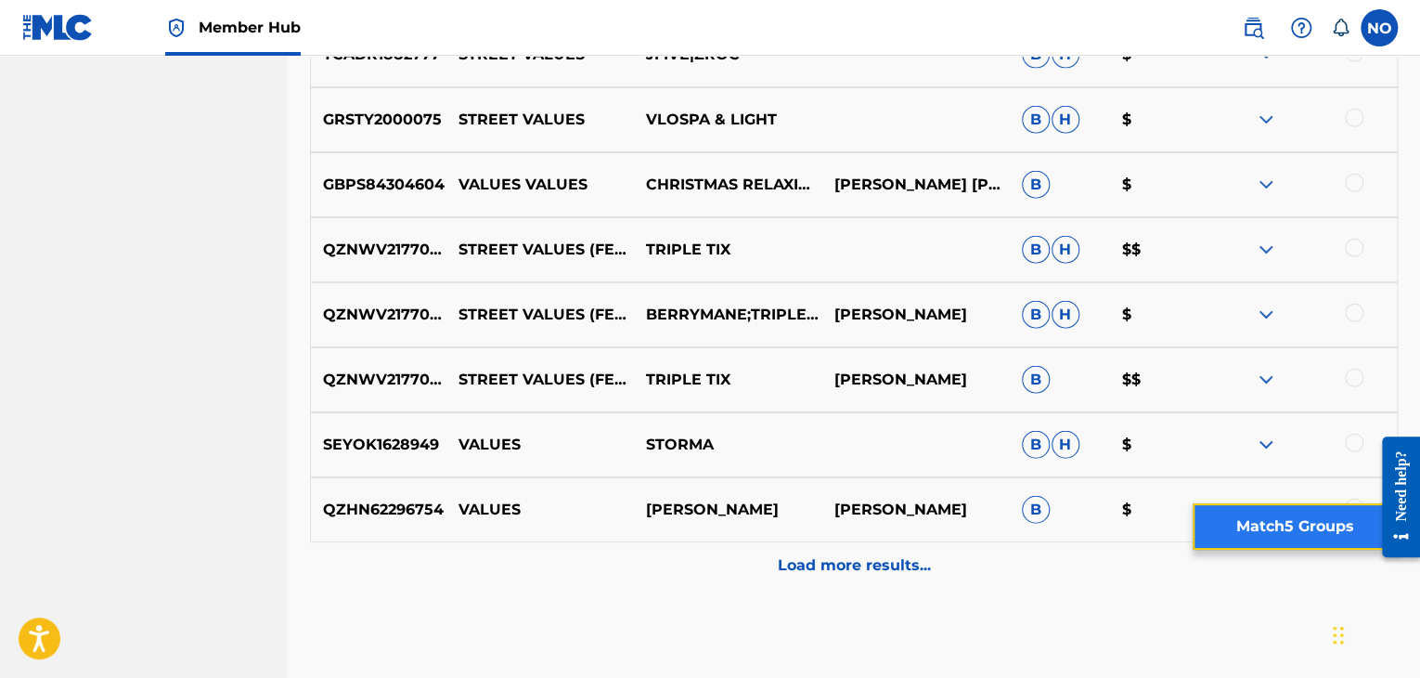
click at [1282, 524] on button "Match 5 Groups" at bounding box center [1295, 526] width 205 height 46
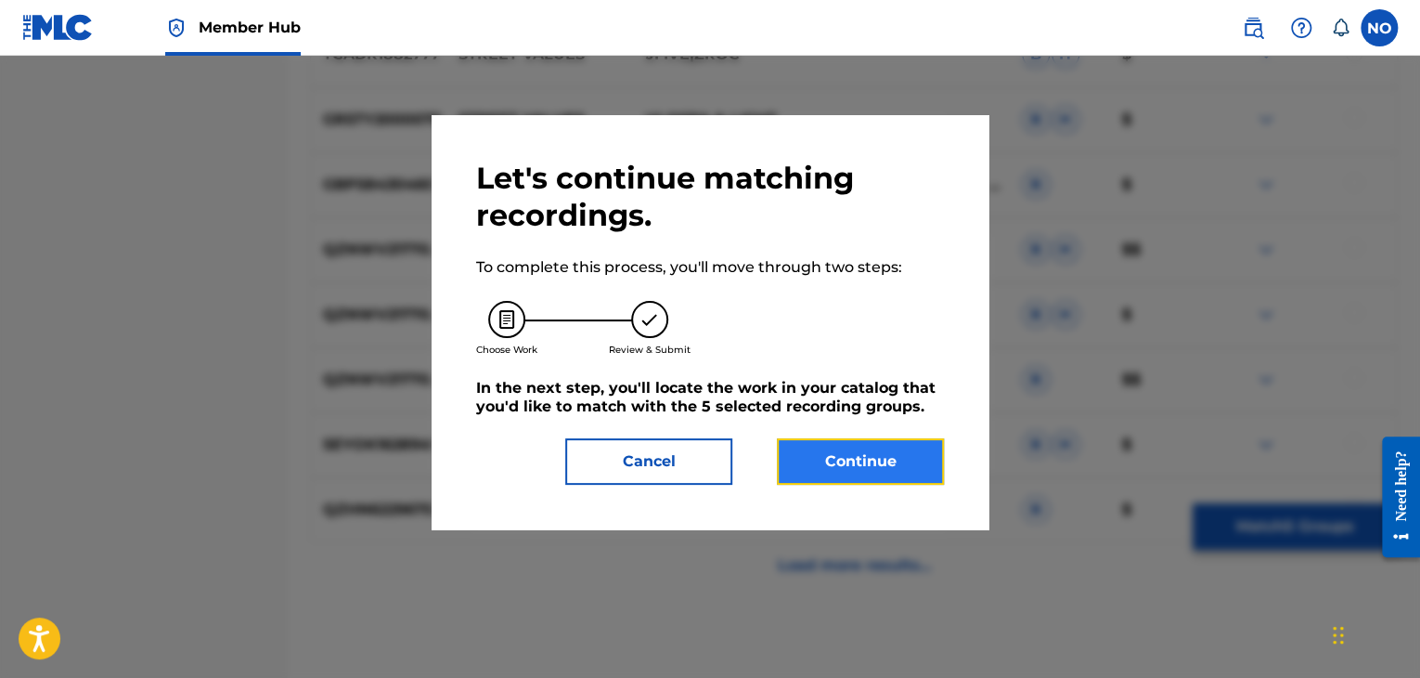
click at [912, 463] on button "Continue" at bounding box center [860, 461] width 167 height 46
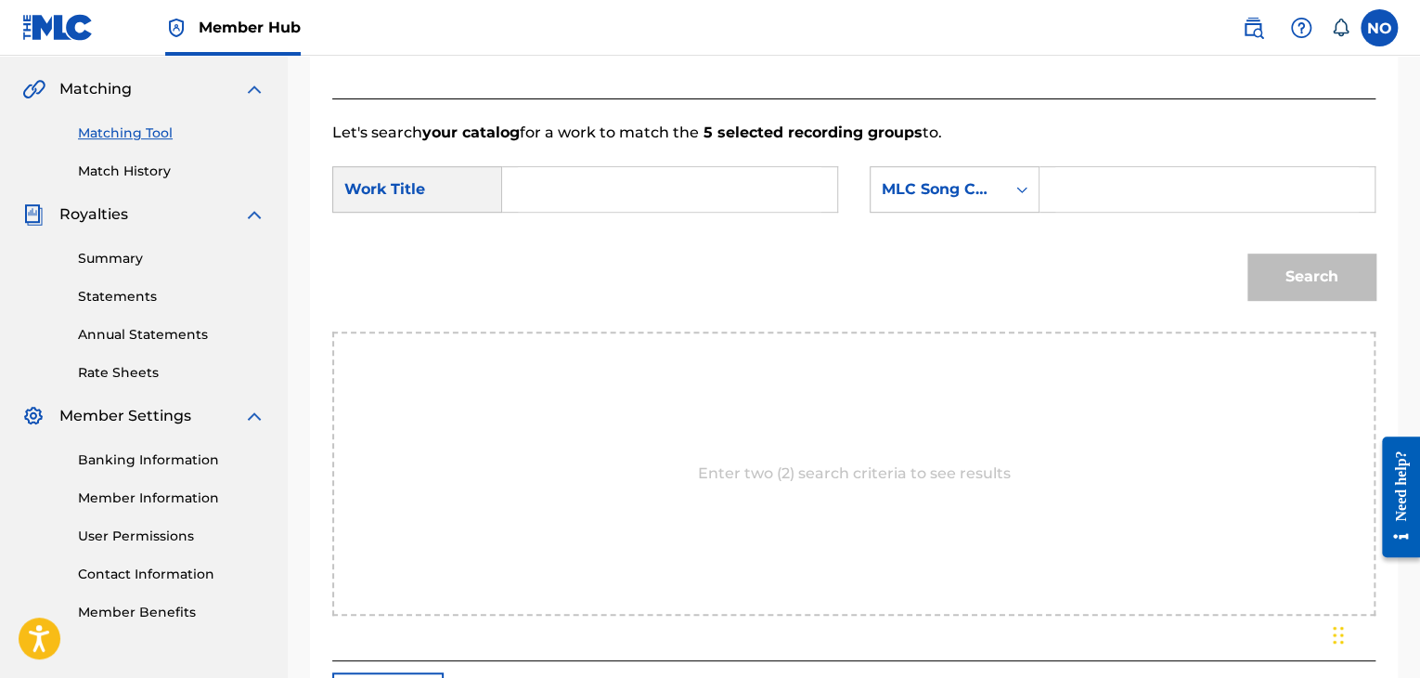
scroll to position [280, 0]
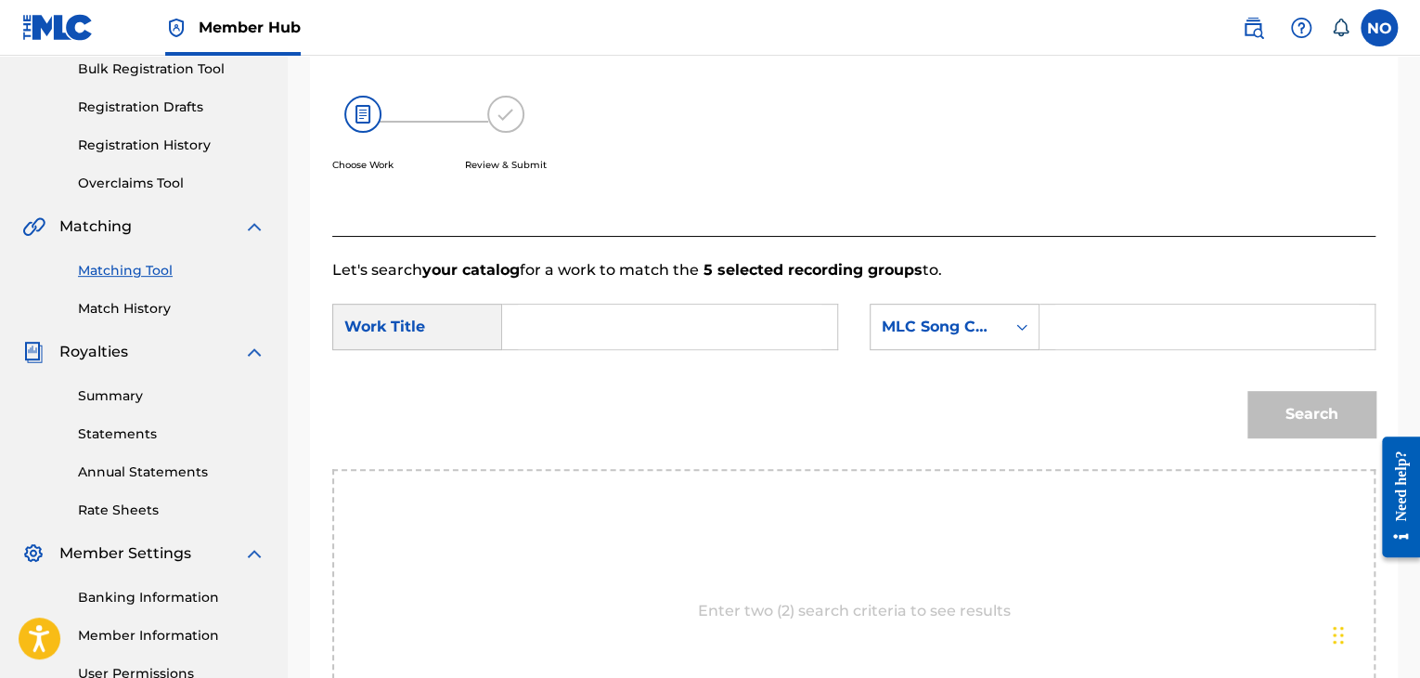
click at [579, 328] on input "Search Form" at bounding box center [670, 326] width 304 height 45
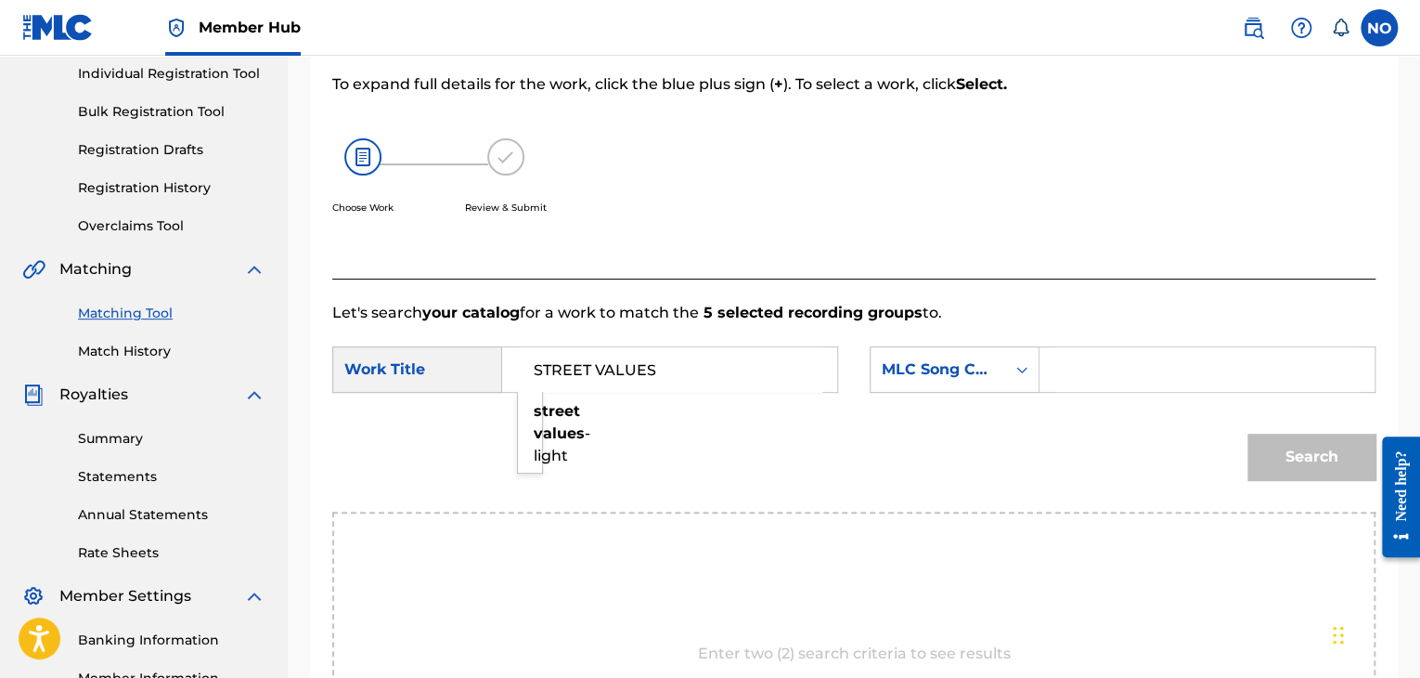
scroll to position [187, 0]
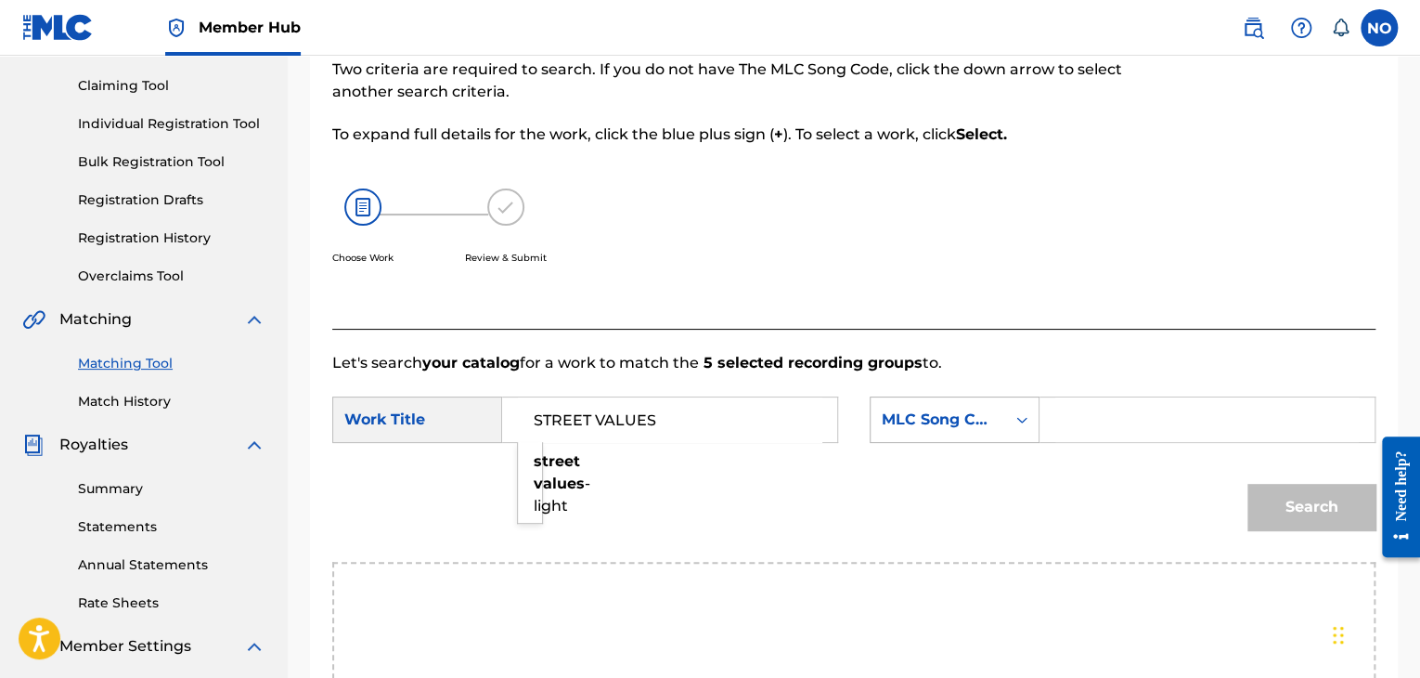
type input "STREET VALUES"
click at [956, 433] on div "MLC Song Code" at bounding box center [938, 419] width 135 height 35
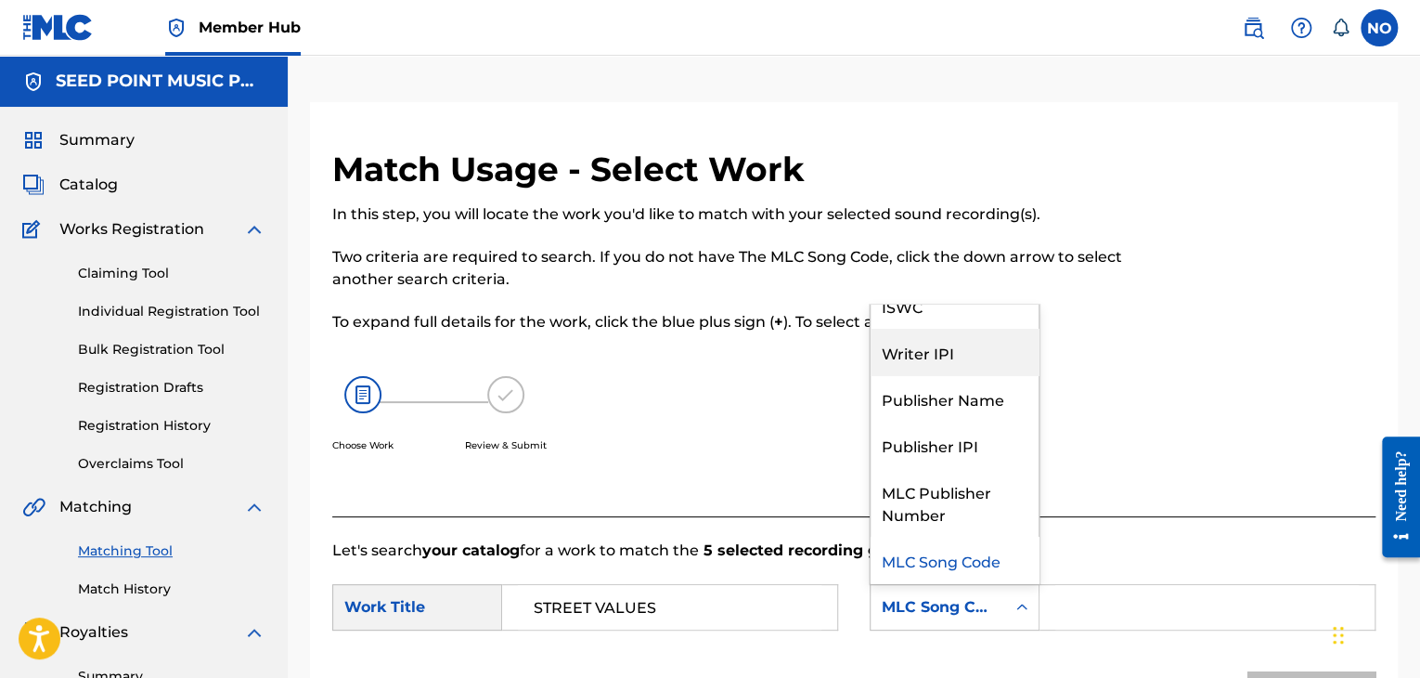
scroll to position [0, 0]
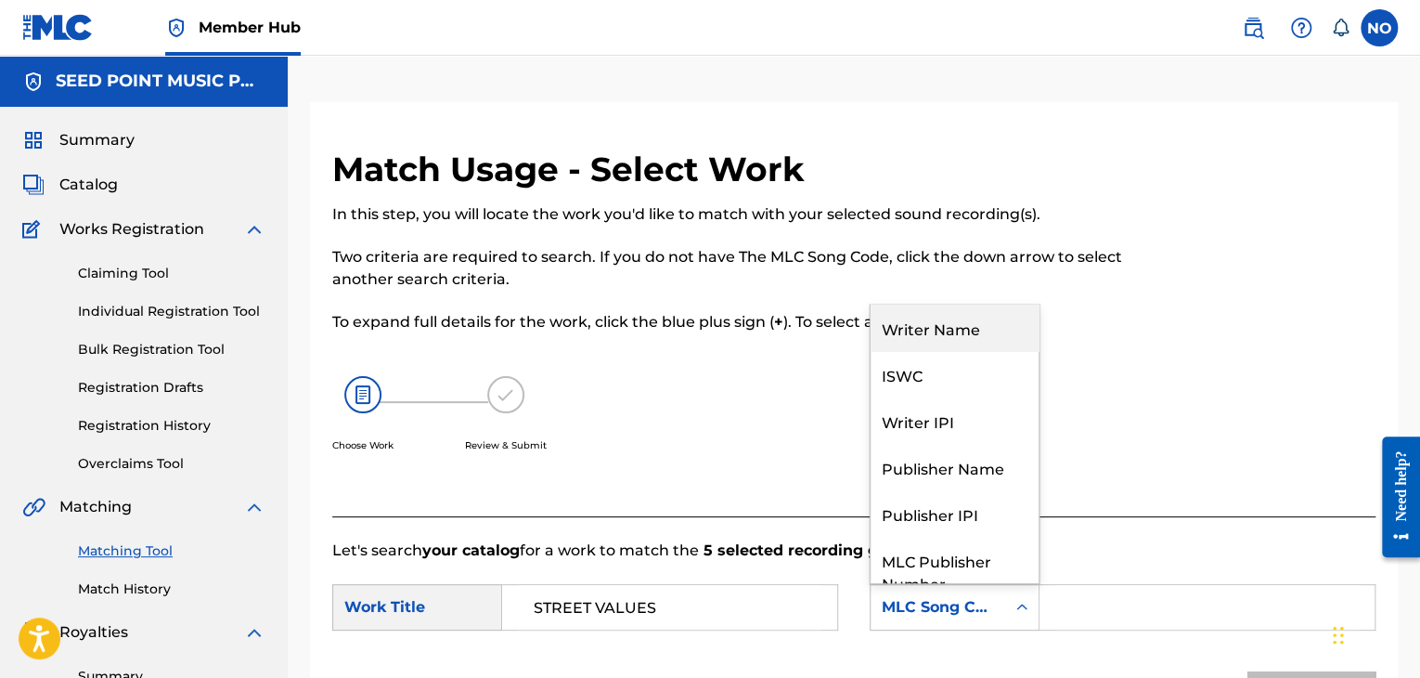
click at [951, 335] on div "Writer Name" at bounding box center [955, 327] width 168 height 46
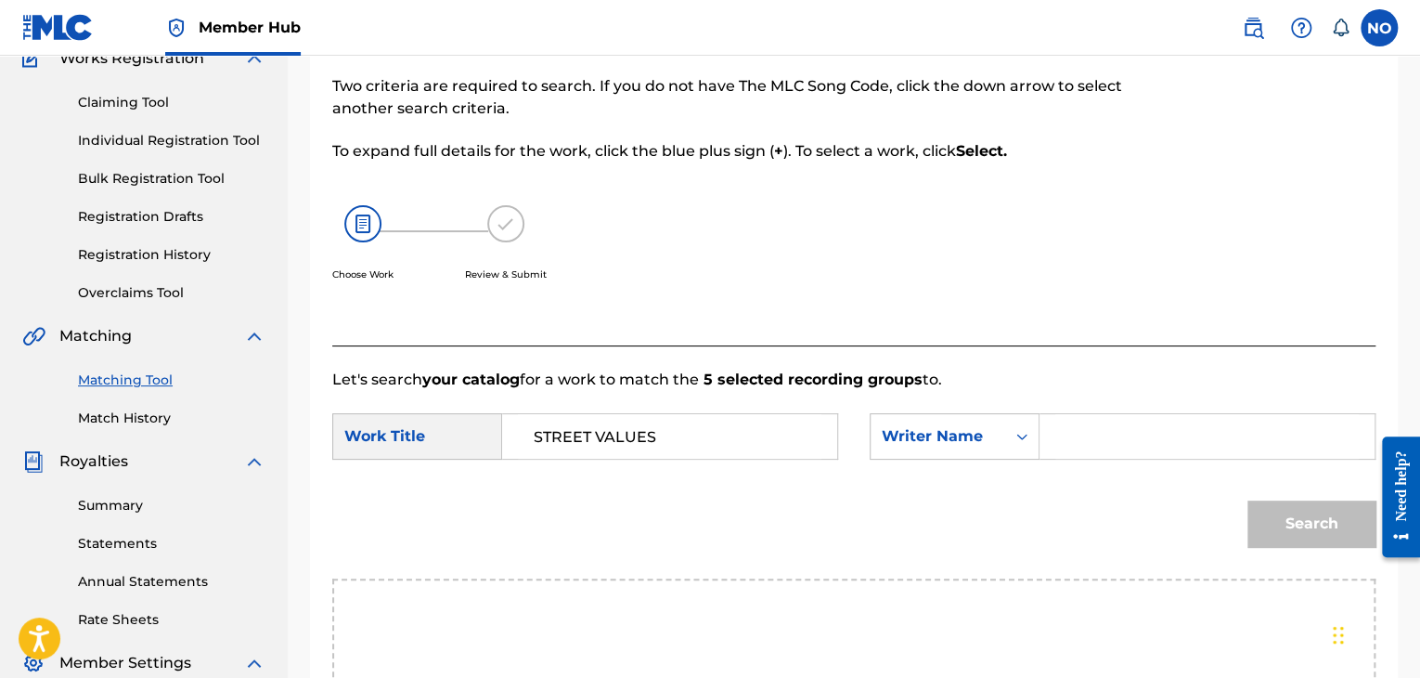
scroll to position [371, 0]
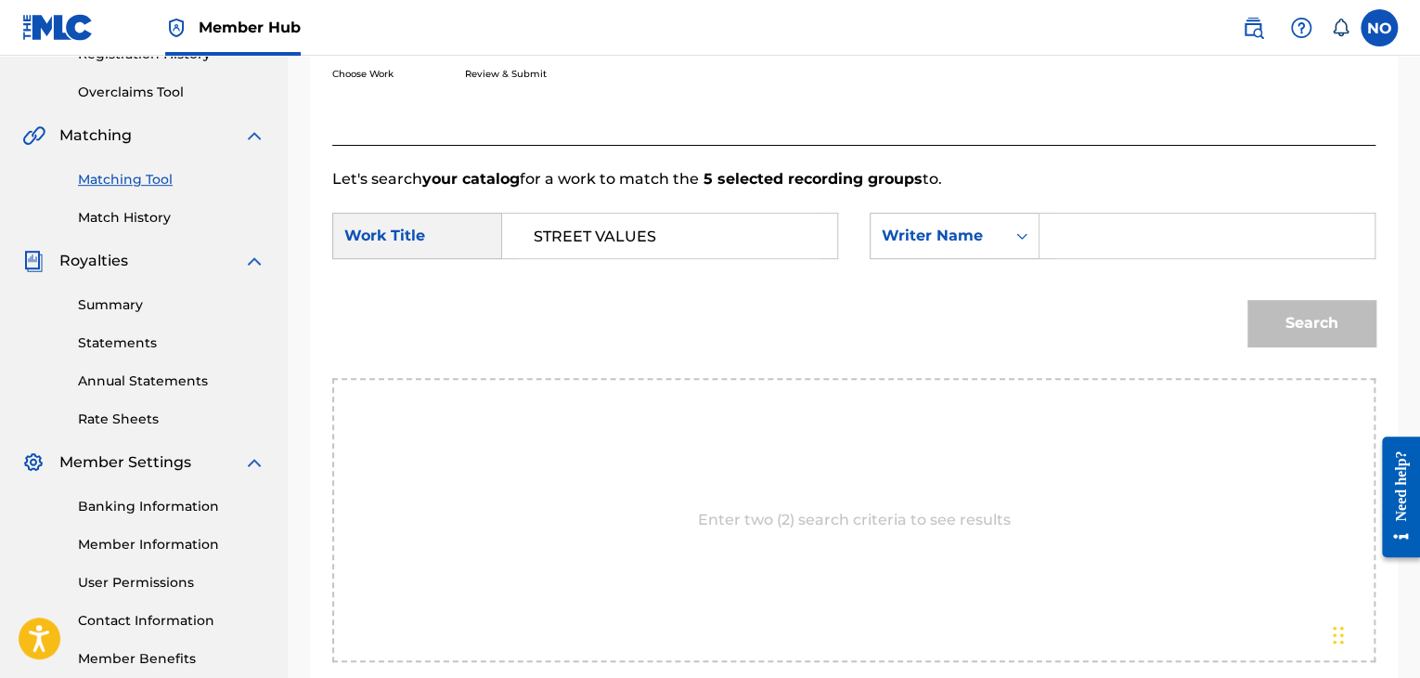
click at [1080, 230] on input "Search Form" at bounding box center [1207, 235] width 304 height 45
type input "VLOSPA"
click at [1351, 322] on button "Search" at bounding box center [1311, 323] width 128 height 46
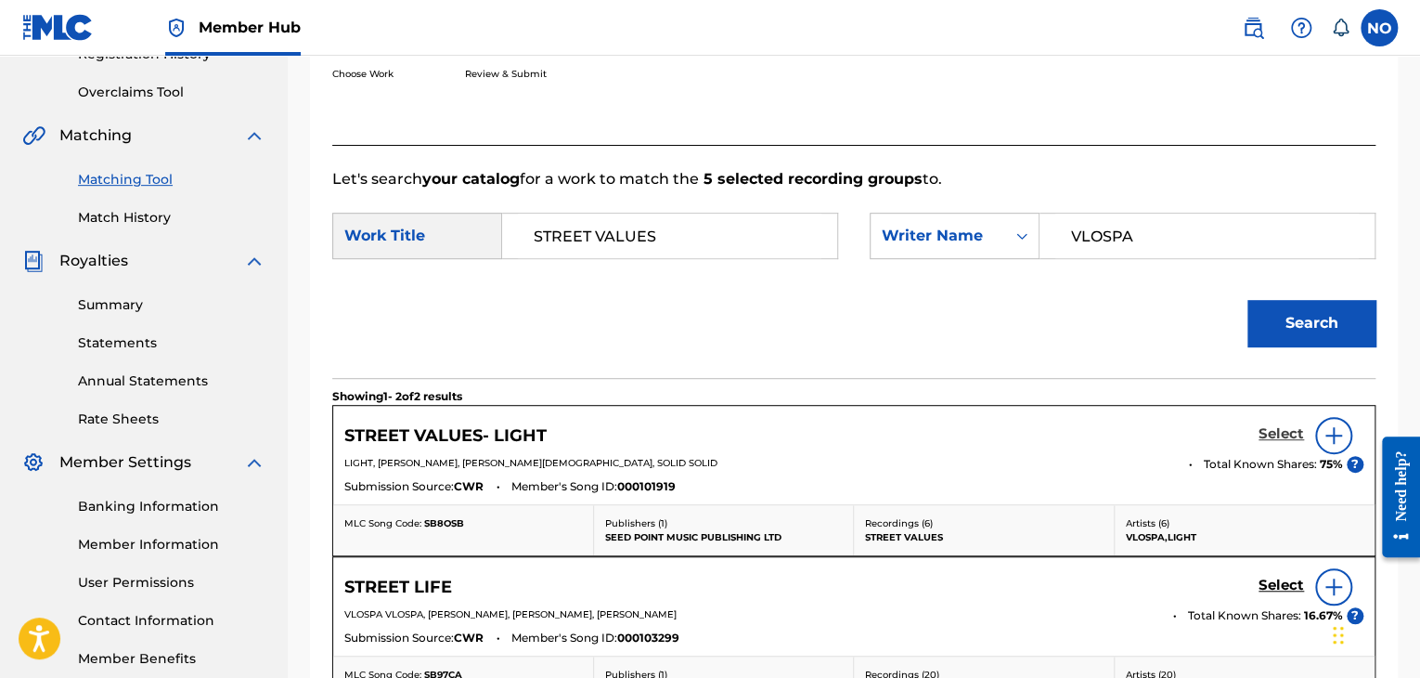
click at [1292, 433] on h5 "Select" at bounding box center [1281, 434] width 45 height 18
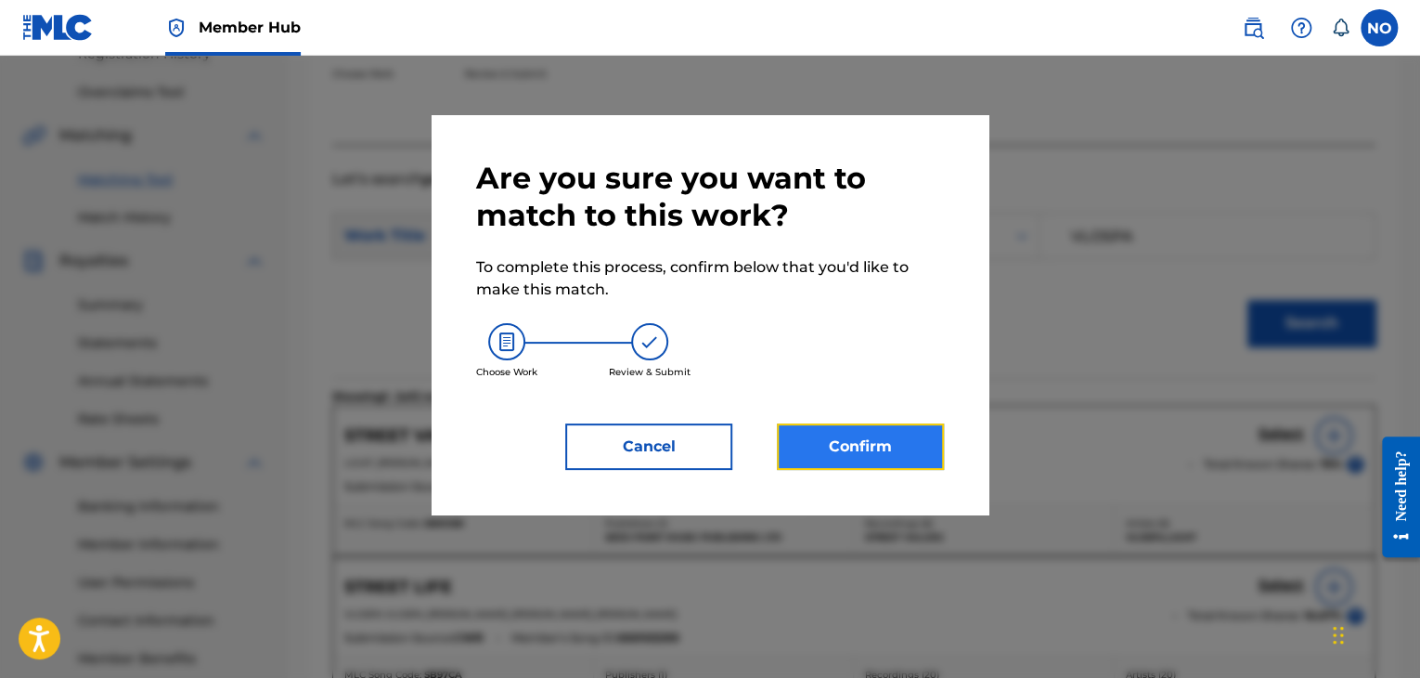
click at [900, 439] on button "Confirm" at bounding box center [860, 446] width 167 height 46
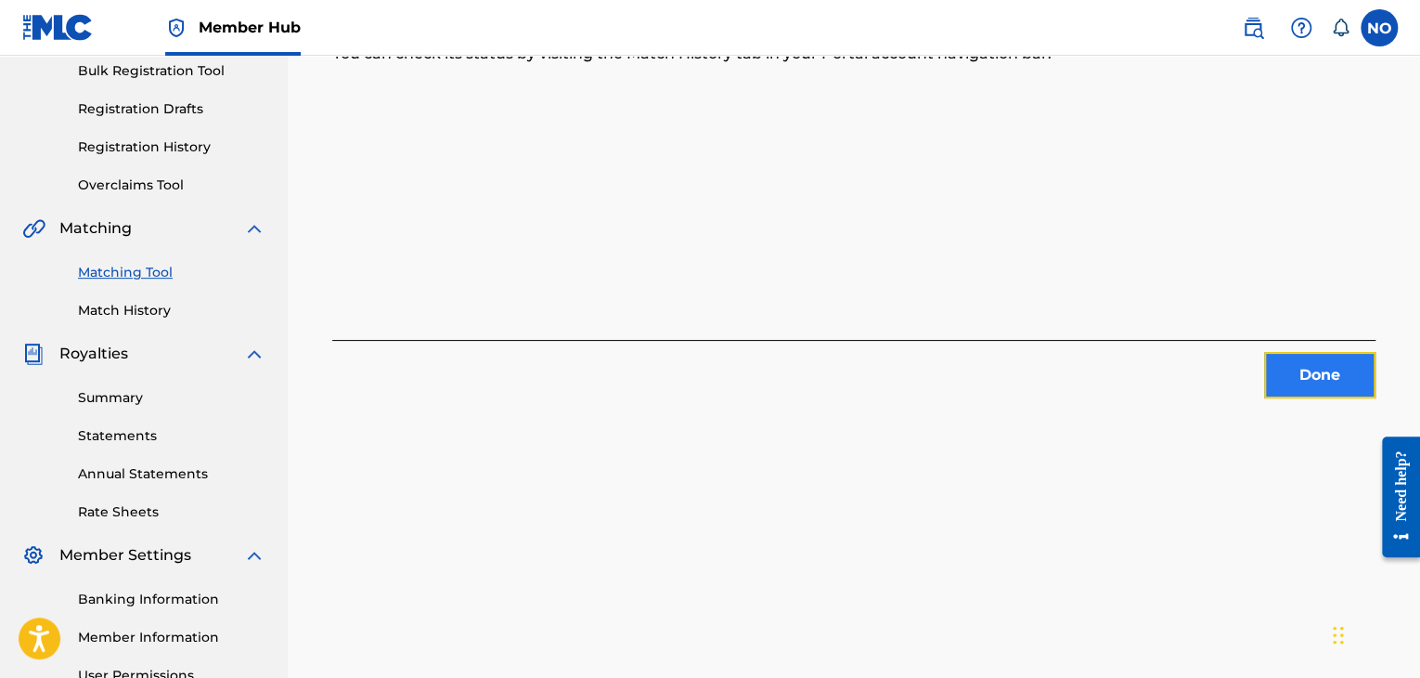
click at [1314, 381] on button "Done" at bounding box center [1319, 375] width 111 height 46
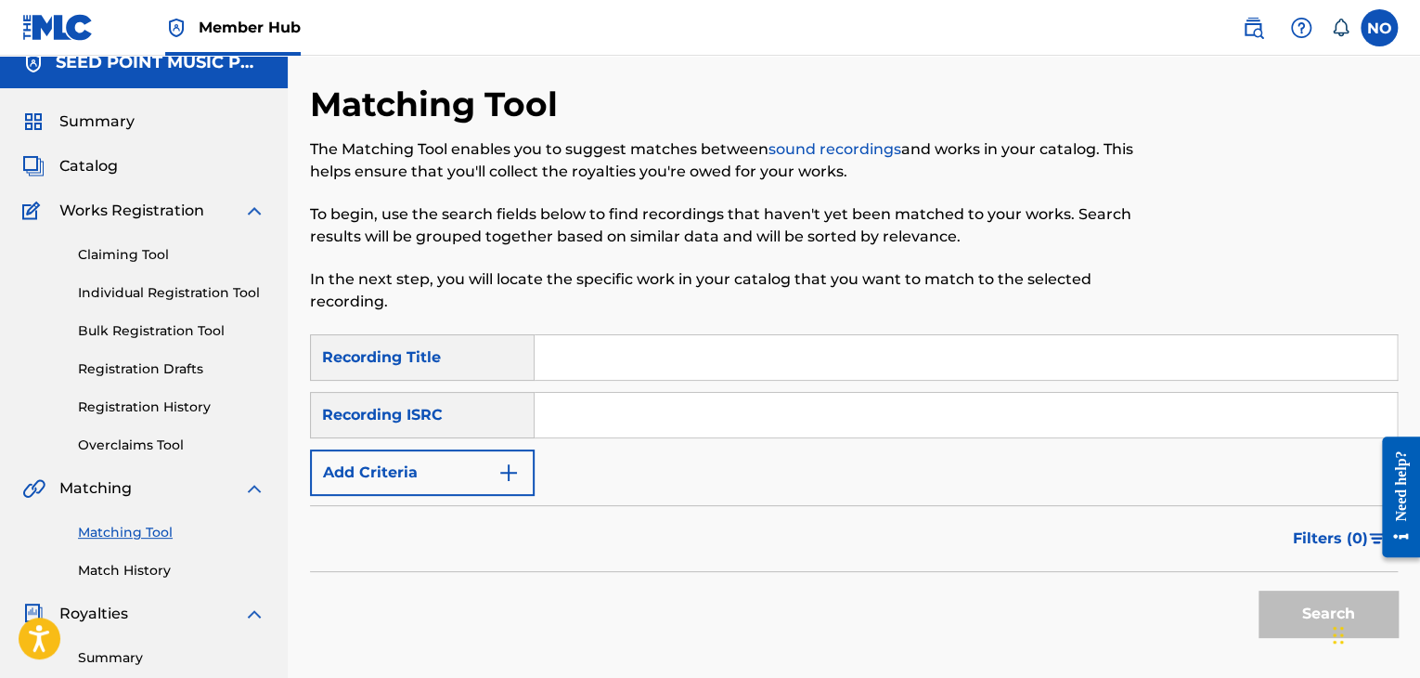
scroll to position [0, 0]
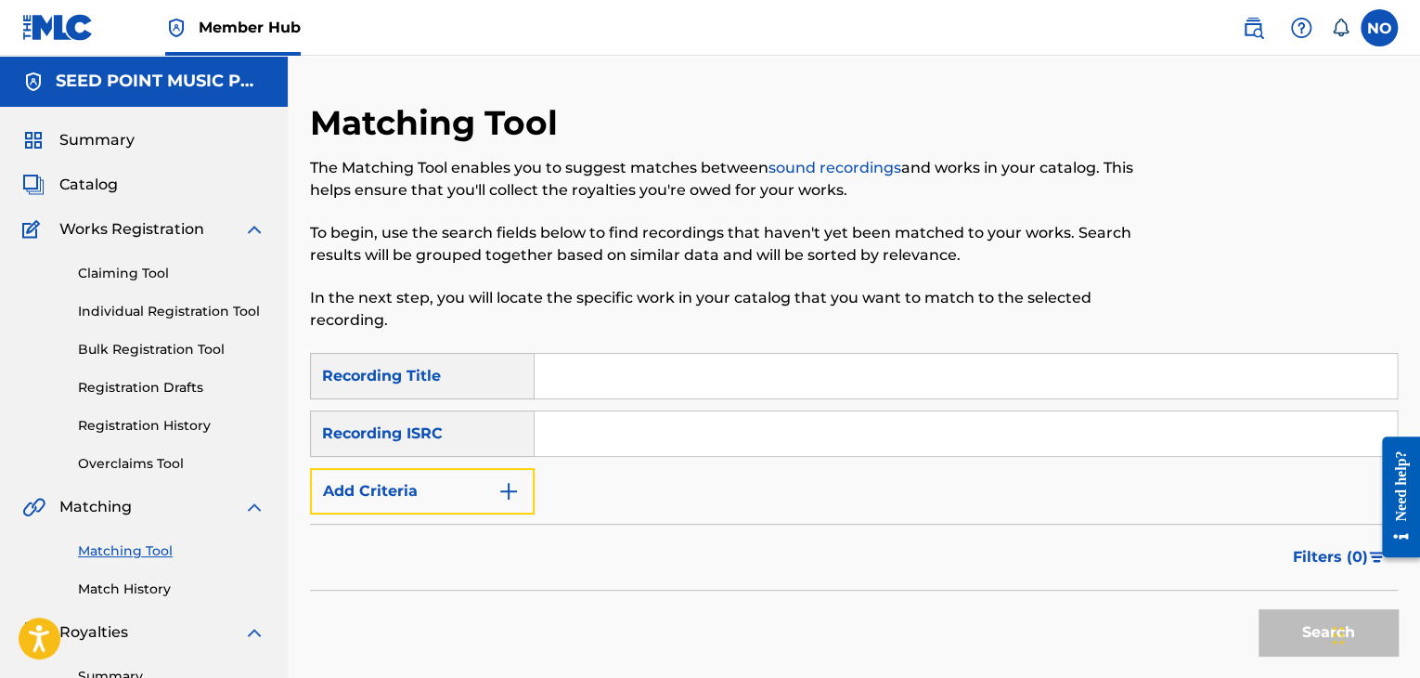
drag, startPoint x: 525, startPoint y: 499, endPoint x: 548, endPoint y: 498, distance: 22.3
click at [528, 498] on button "Add Criteria" at bounding box center [422, 491] width 225 height 46
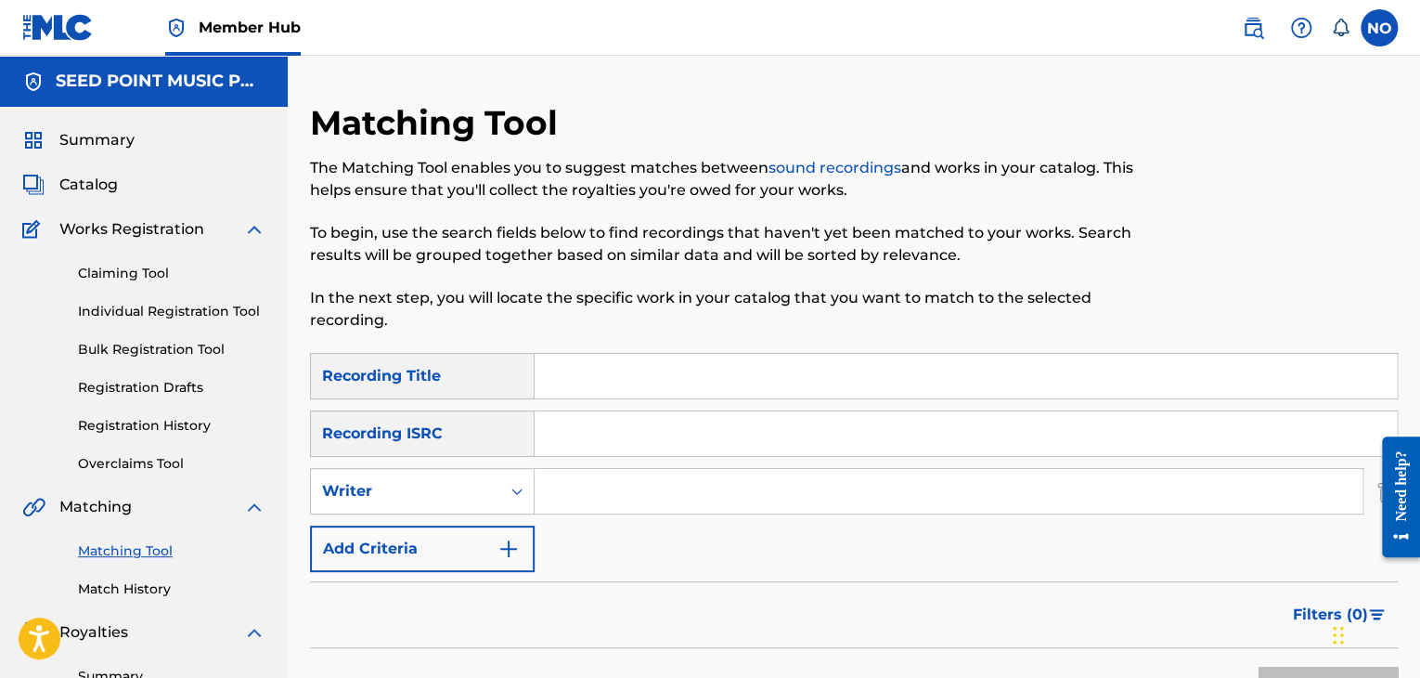
drag, startPoint x: 548, startPoint y: 498, endPoint x: 599, endPoint y: 498, distance: 51.0
click at [599, 498] on input "Search Form" at bounding box center [949, 491] width 828 height 45
type input "VLOSPA"
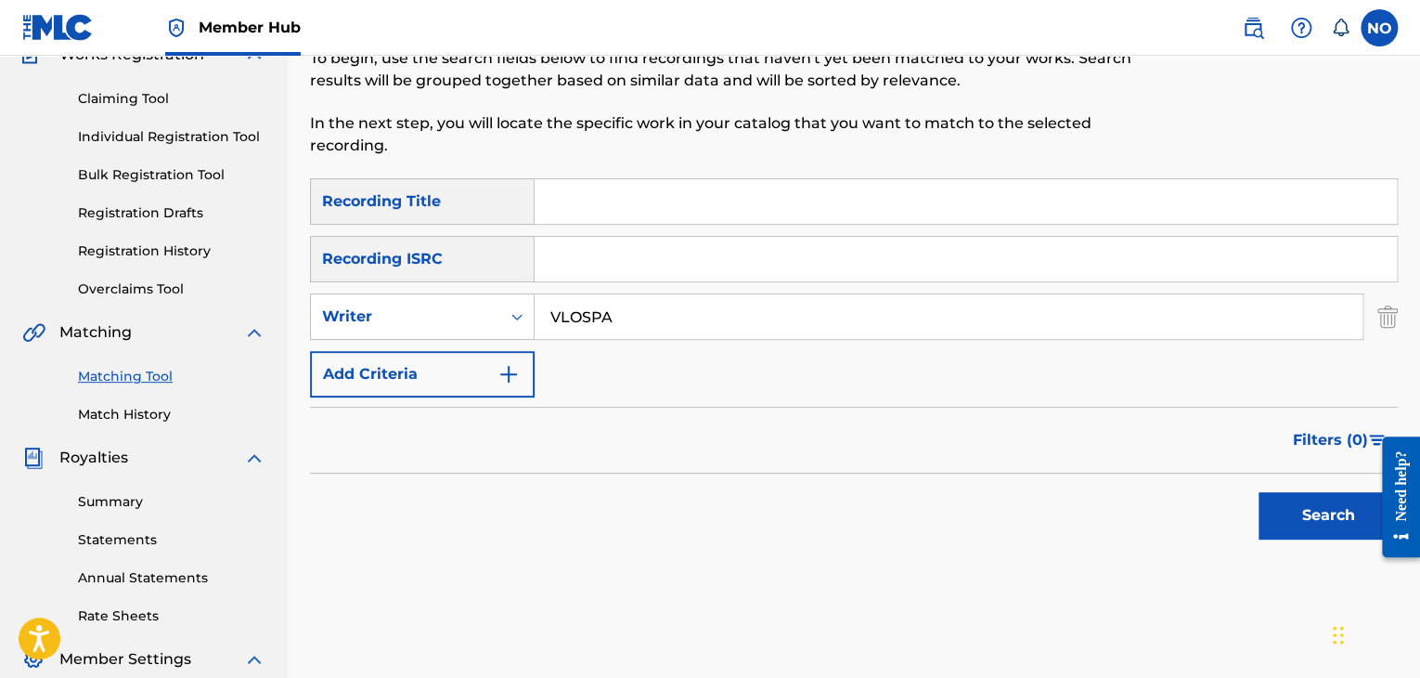
scroll to position [186, 0]
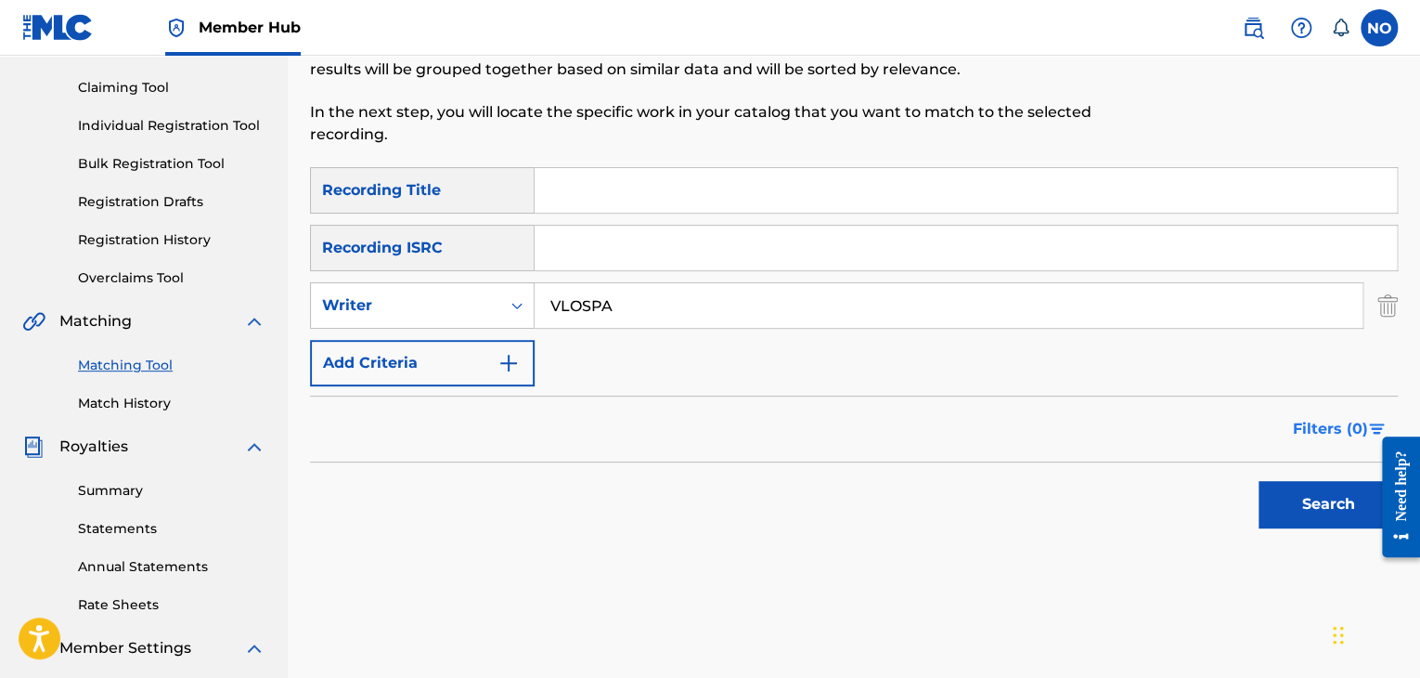
click at [1351, 428] on span "Filters ( 0 )" at bounding box center [1330, 429] width 75 height 22
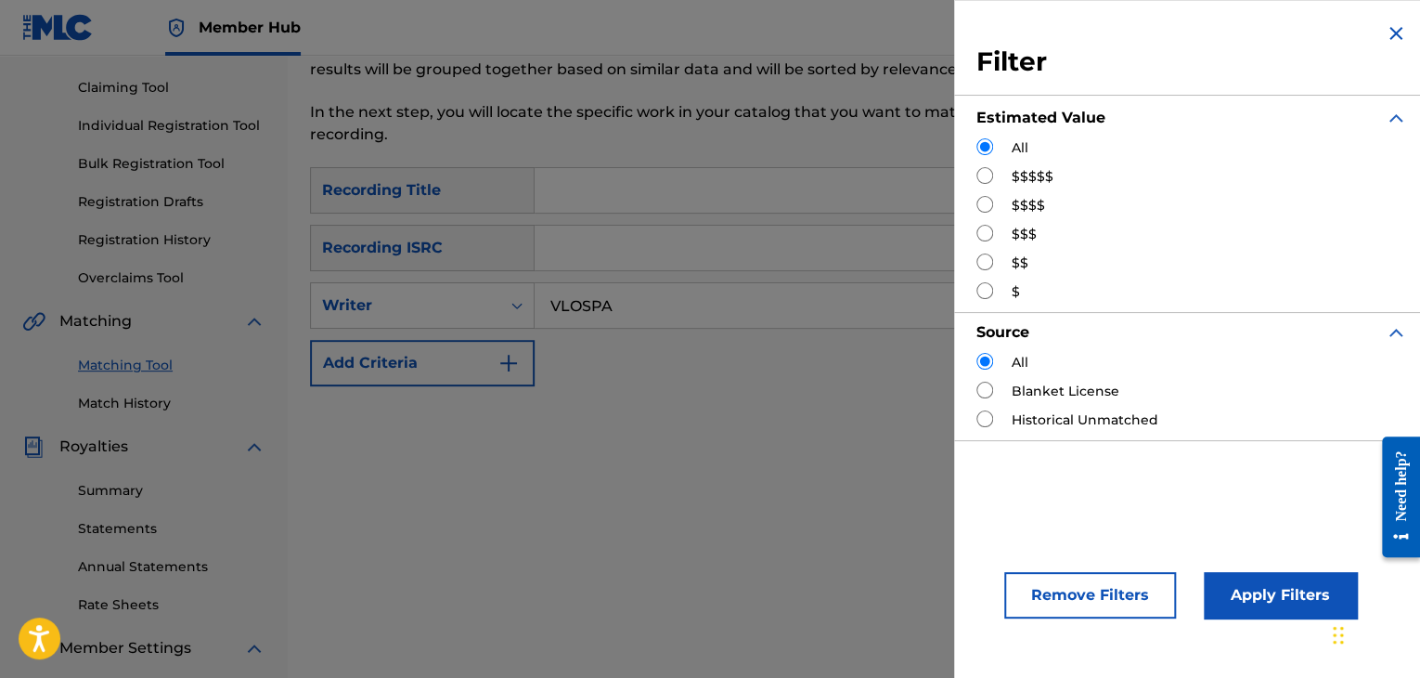
click at [985, 262] on input "Search Form" at bounding box center [984, 261] width 17 height 17
radio input "true"
click at [1284, 599] on button "Apply Filters" at bounding box center [1280, 595] width 153 height 46
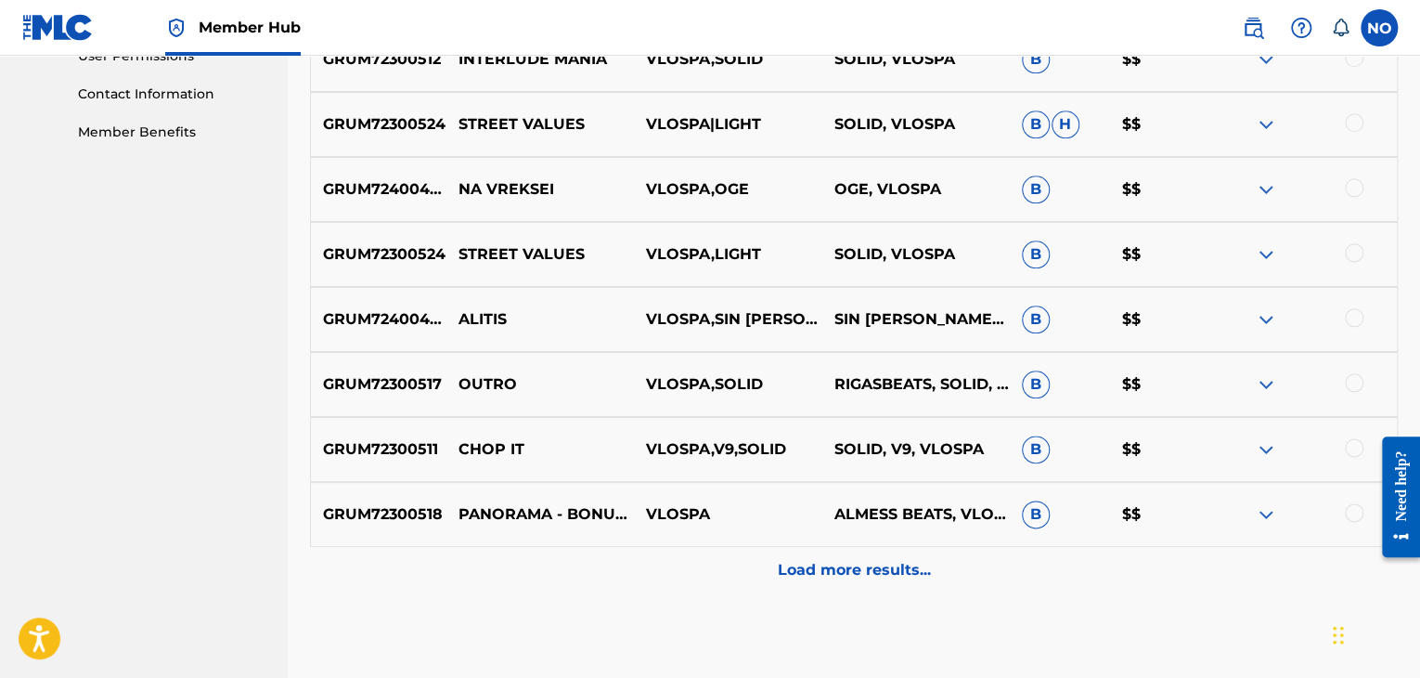
scroll to position [928, 0]
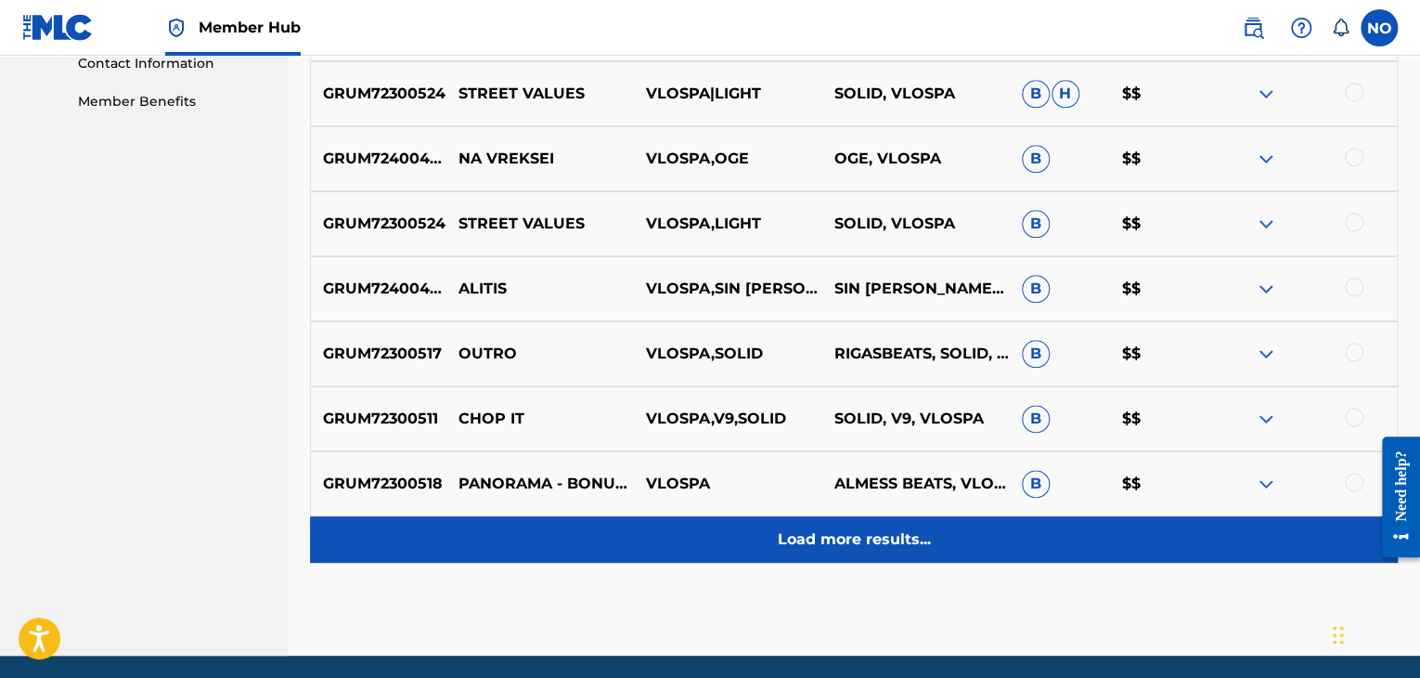
click at [895, 536] on p "Load more results..." at bounding box center [854, 539] width 153 height 22
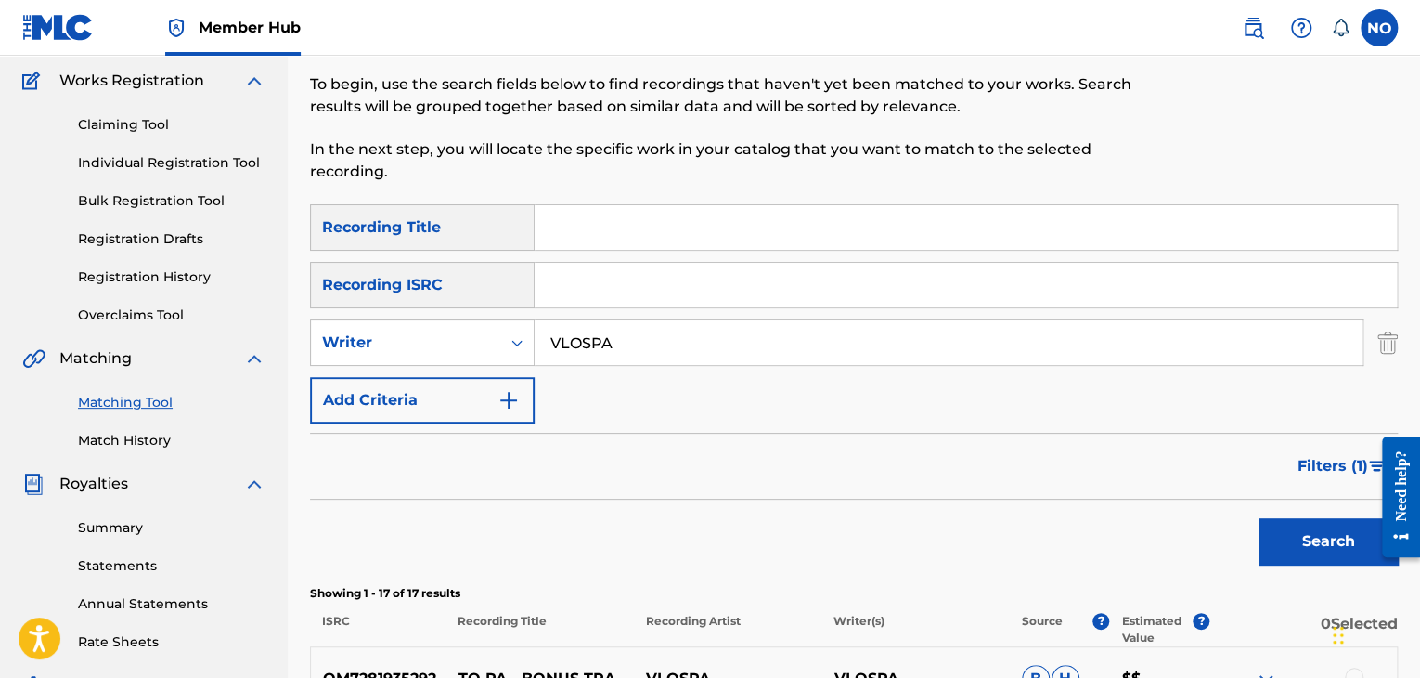
scroll to position [104, 0]
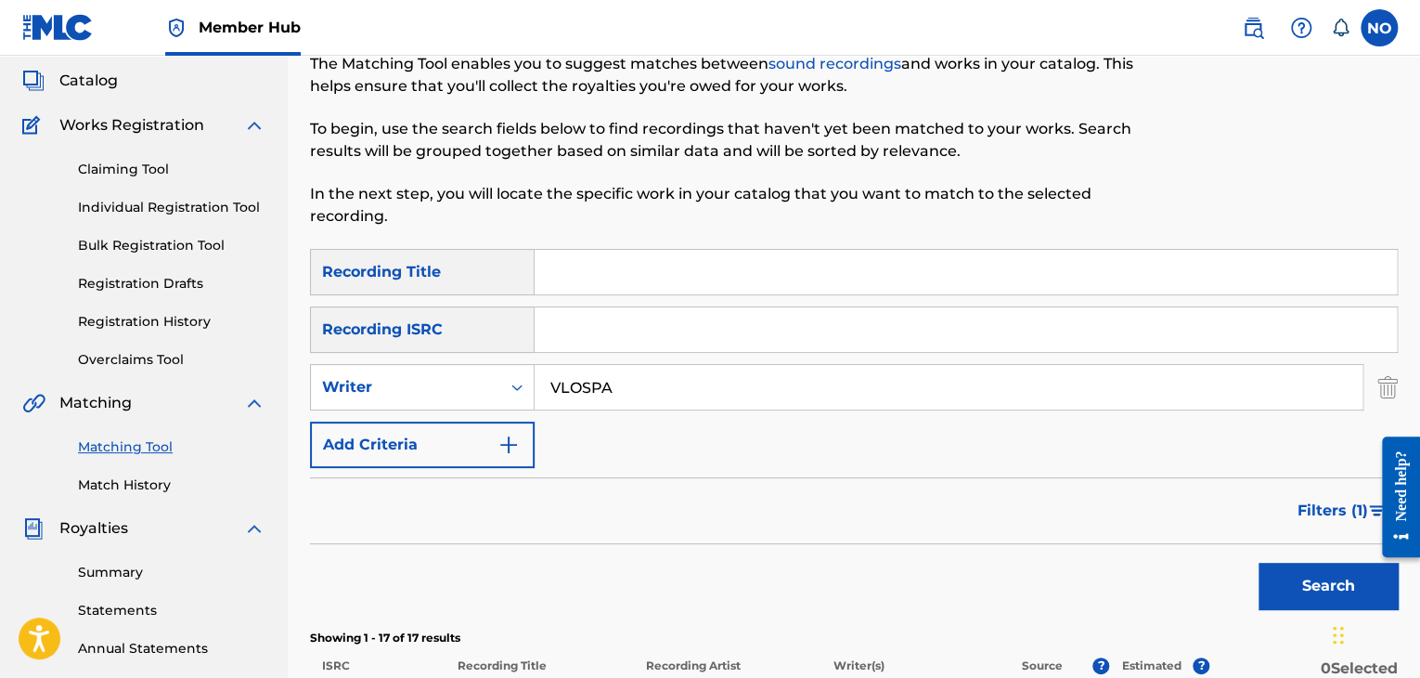
click at [583, 276] on input "Search Form" at bounding box center [966, 272] width 862 height 45
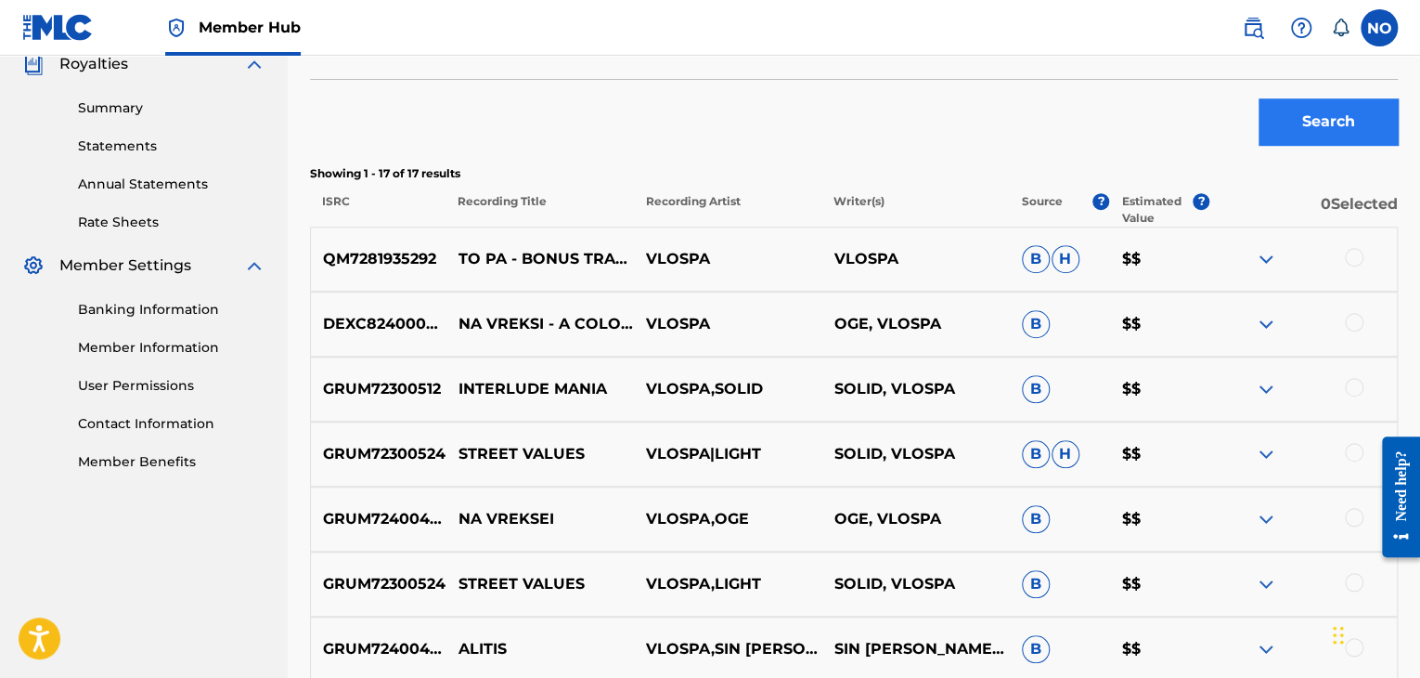
type input "ALITIS"
click at [1318, 116] on button "Search" at bounding box center [1328, 121] width 139 height 46
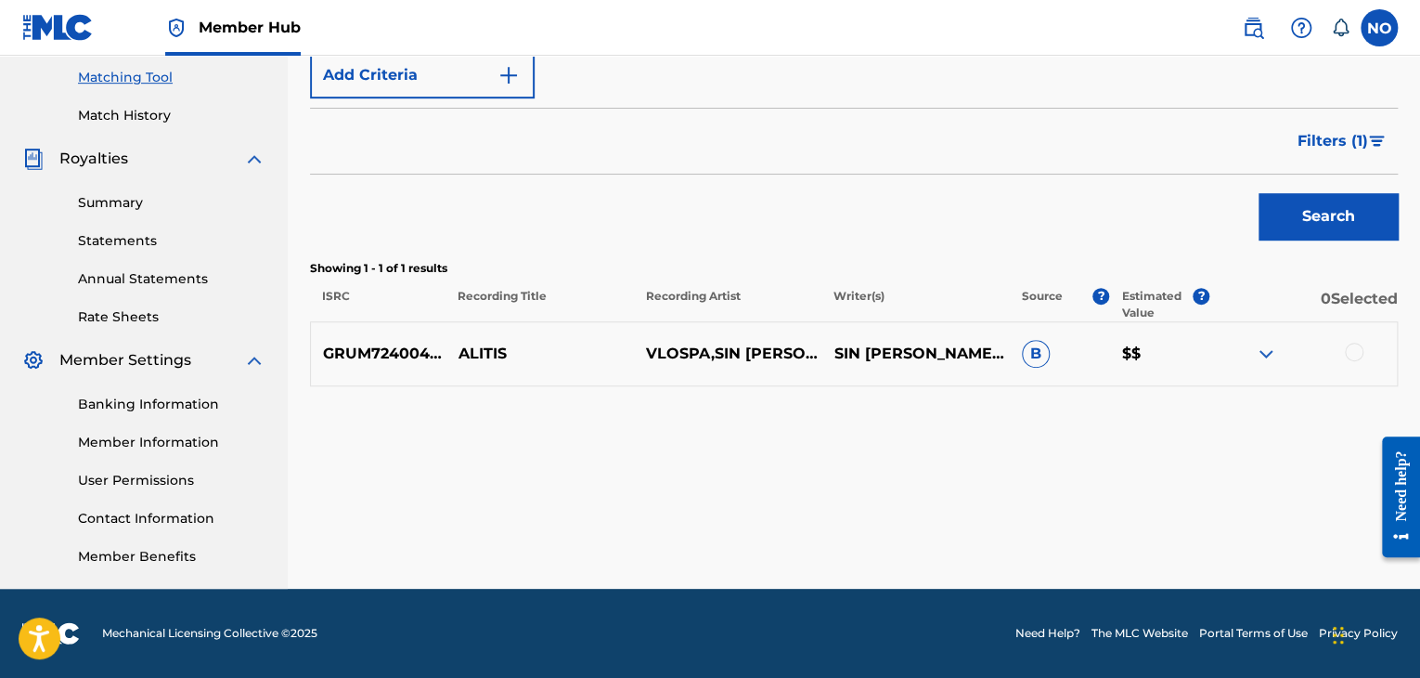
click at [1355, 350] on div at bounding box center [1354, 351] width 19 height 19
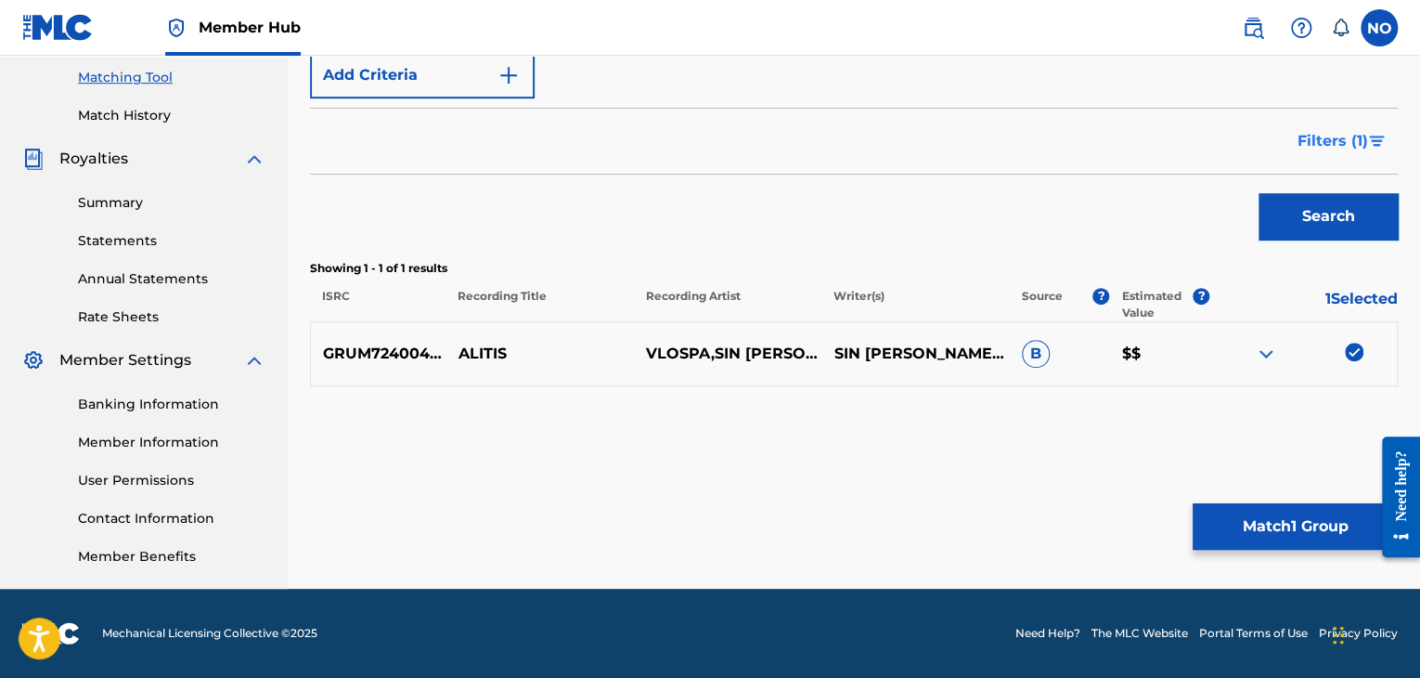
click at [1357, 144] on span "Filters ( 1 )" at bounding box center [1333, 141] width 71 height 22
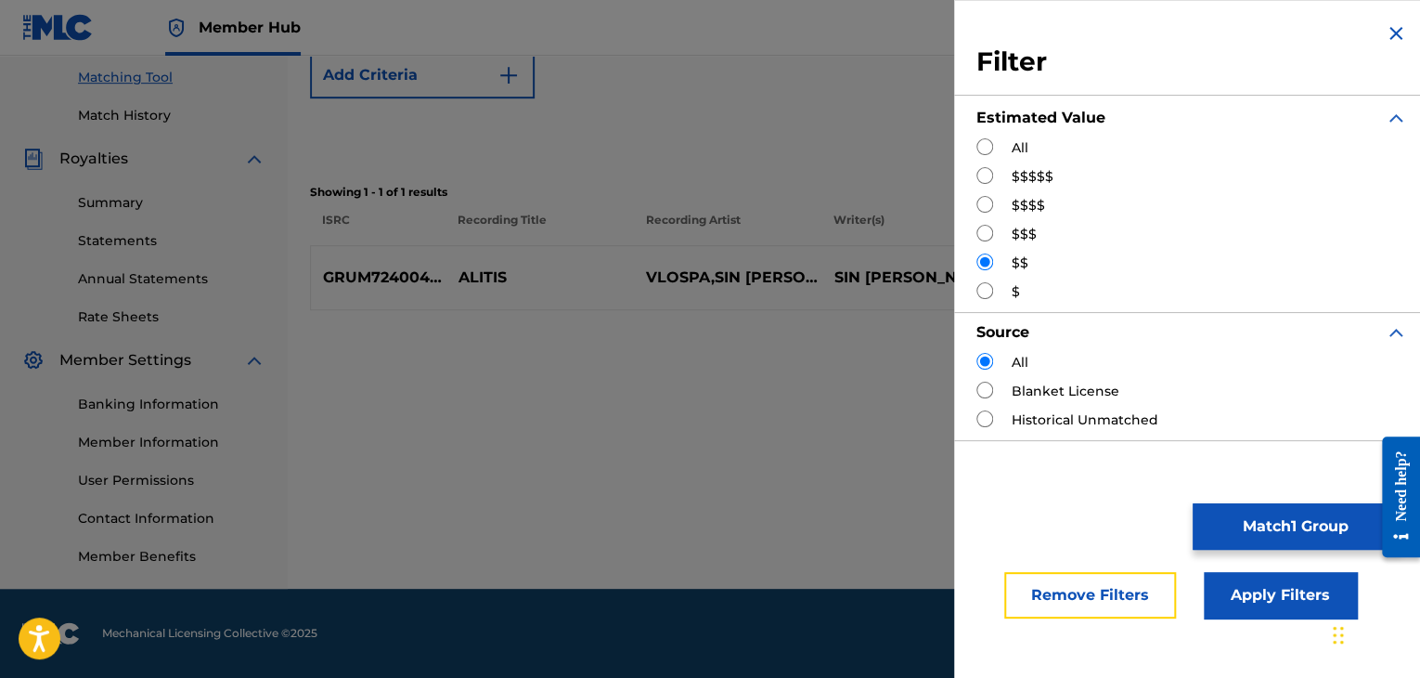
drag, startPoint x: 1115, startPoint y: 602, endPoint x: 1121, endPoint y: 594, distance: 10.6
click at [1115, 601] on button "Remove Filters" at bounding box center [1090, 595] width 172 height 46
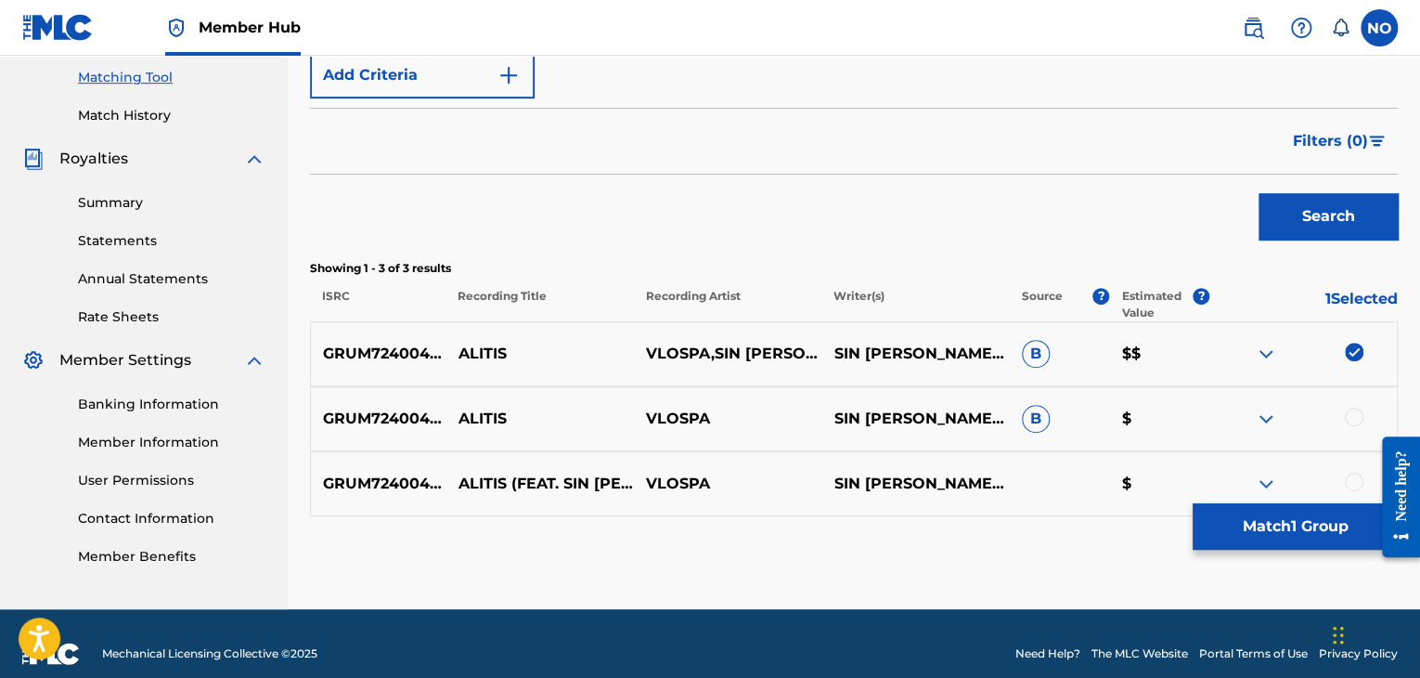
click at [1355, 409] on div at bounding box center [1354, 416] width 19 height 19
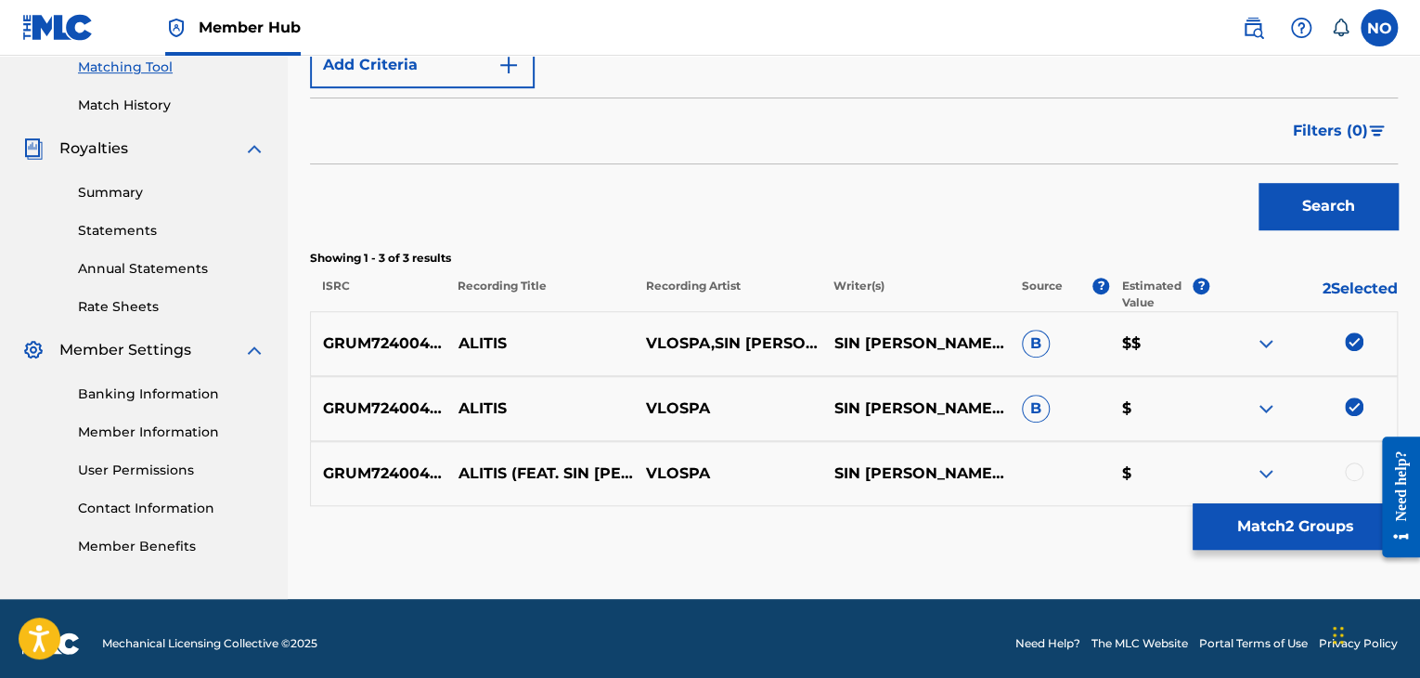
scroll to position [494, 0]
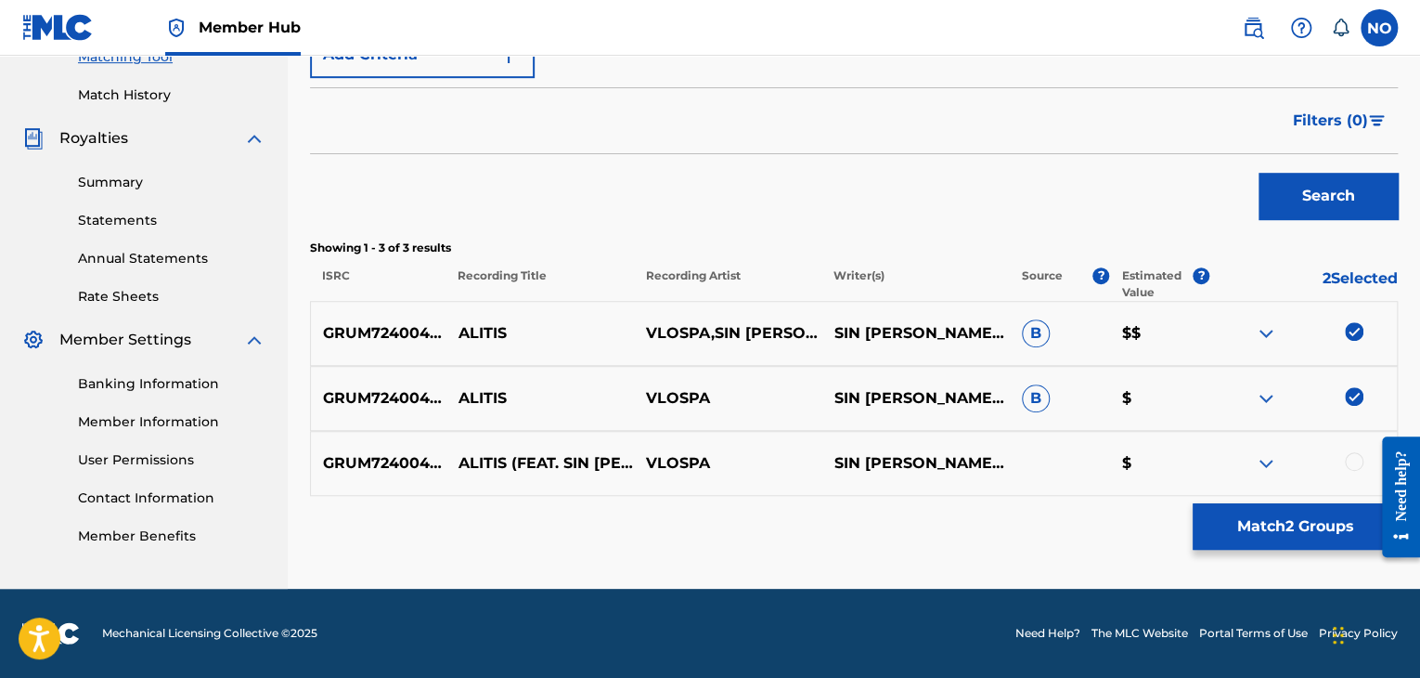
click at [1350, 454] on div at bounding box center [1354, 461] width 19 height 19
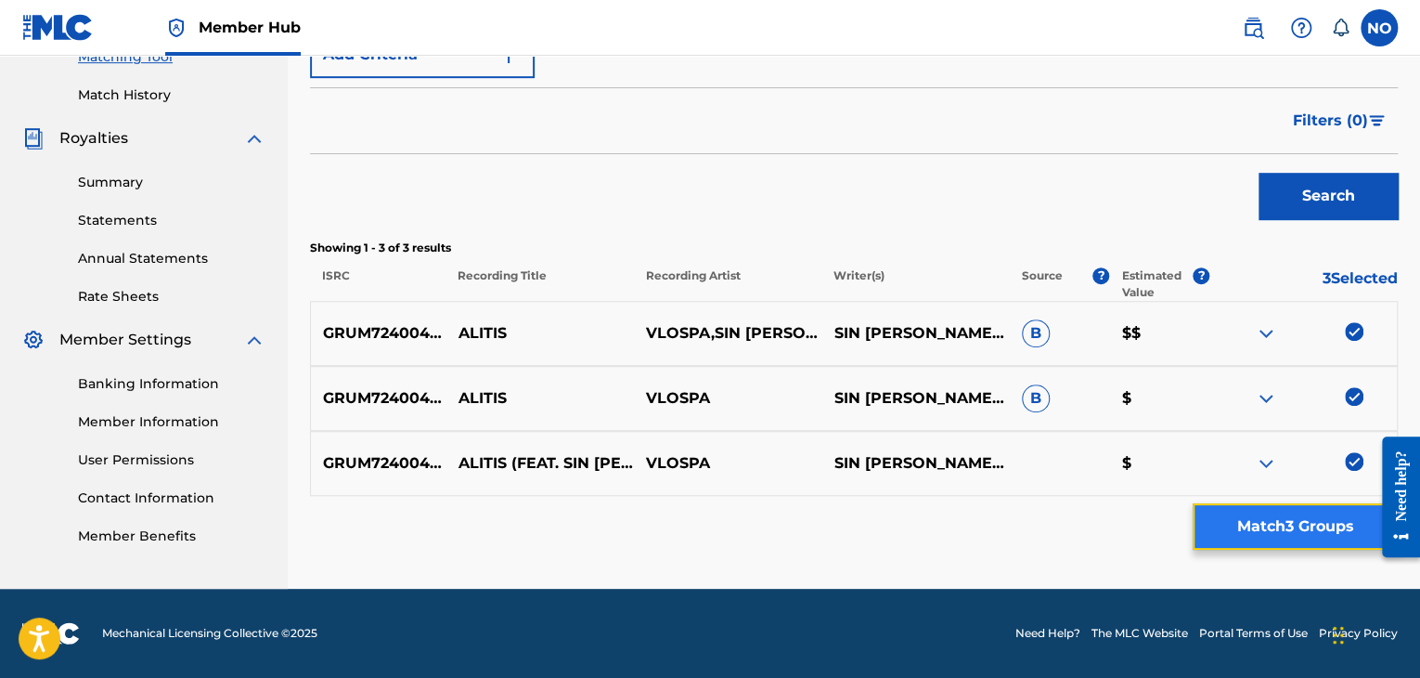
click at [1317, 523] on button "Match 3 Groups" at bounding box center [1295, 526] width 205 height 46
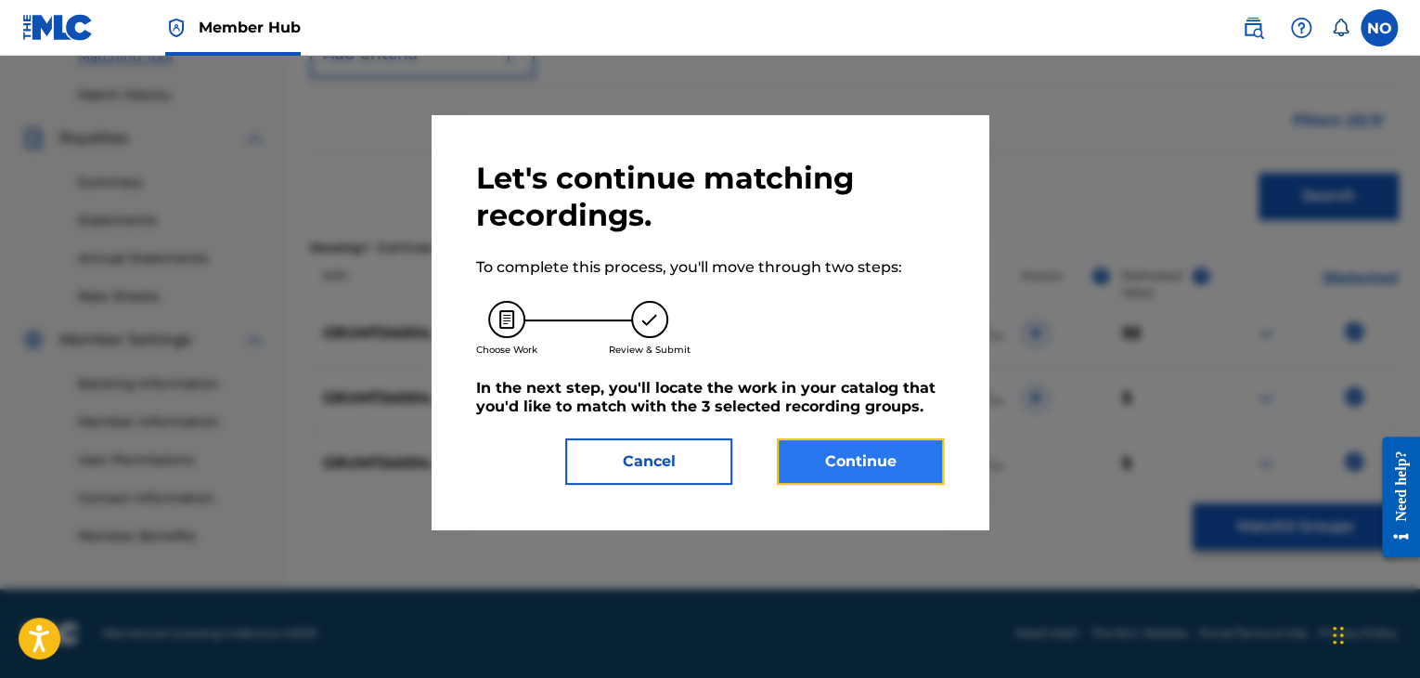
click at [910, 461] on button "Continue" at bounding box center [860, 461] width 167 height 46
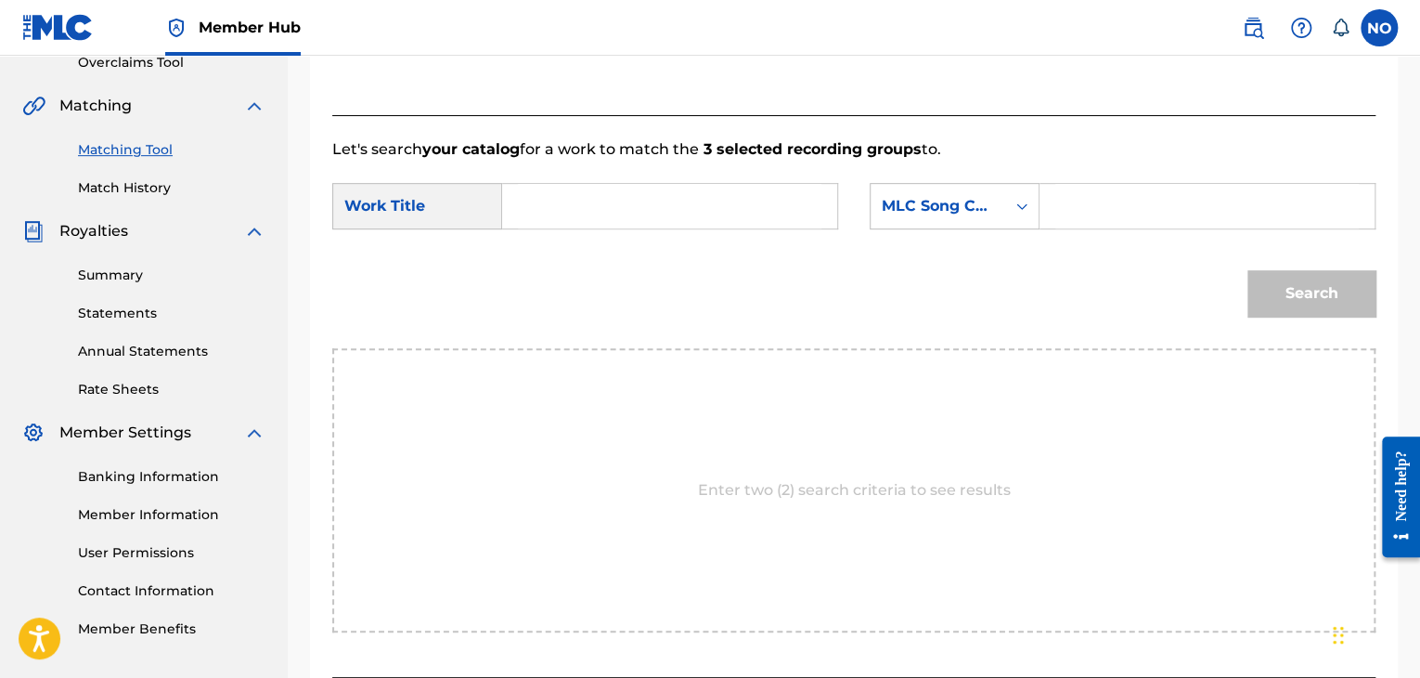
scroll to position [215, 0]
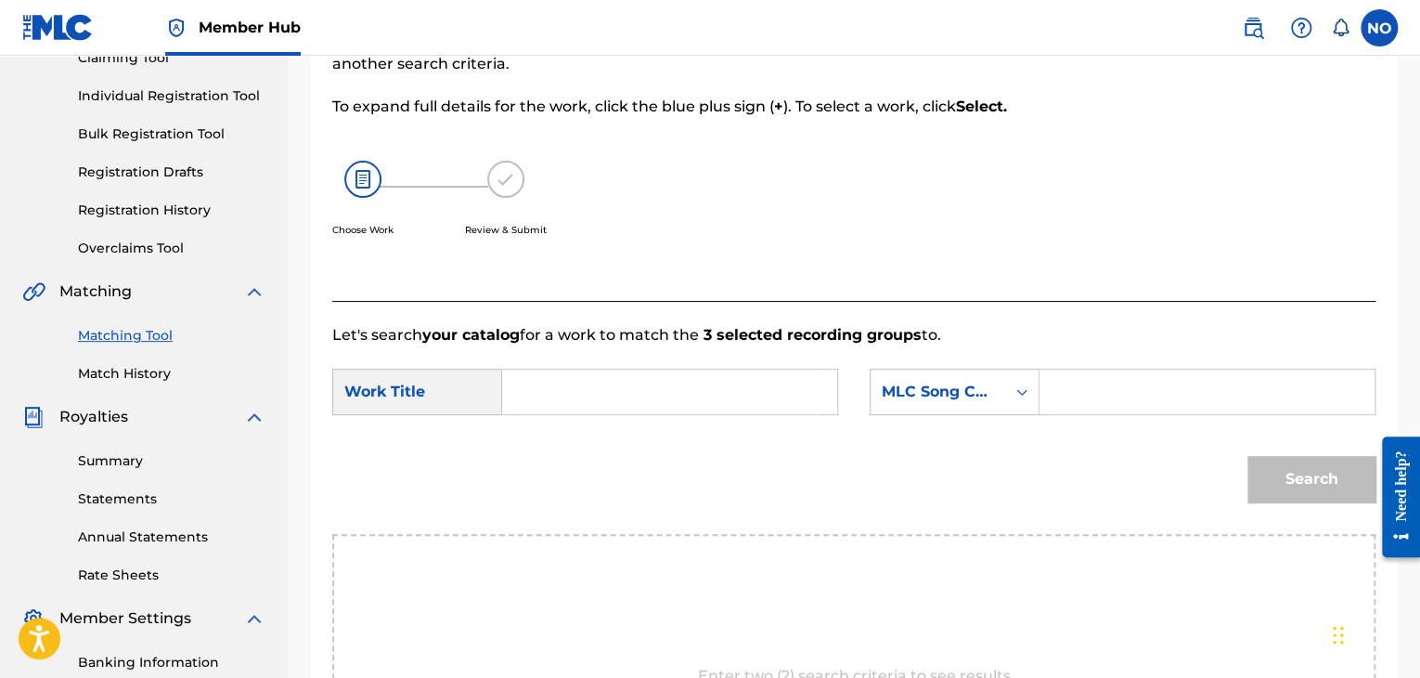
click at [575, 416] on div "SearchWithCriteria132e3e23-b5a2-45d4-930a-d8d74bc55576 Work Title SearchWithCri…" at bounding box center [853, 397] width 1043 height 58
click at [548, 394] on input "Search Form" at bounding box center [670, 391] width 304 height 45
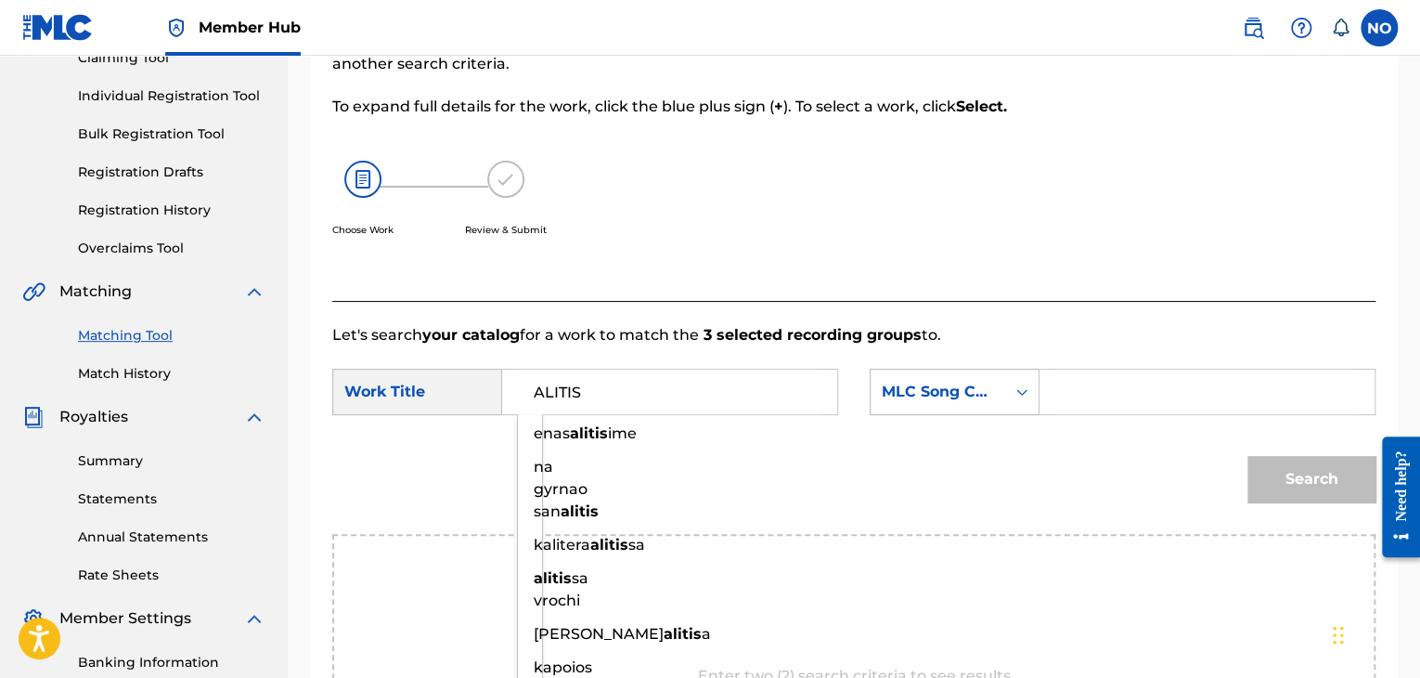
type input "ALITIS"
click at [928, 397] on div "MLC Song Code" at bounding box center [938, 392] width 112 height 22
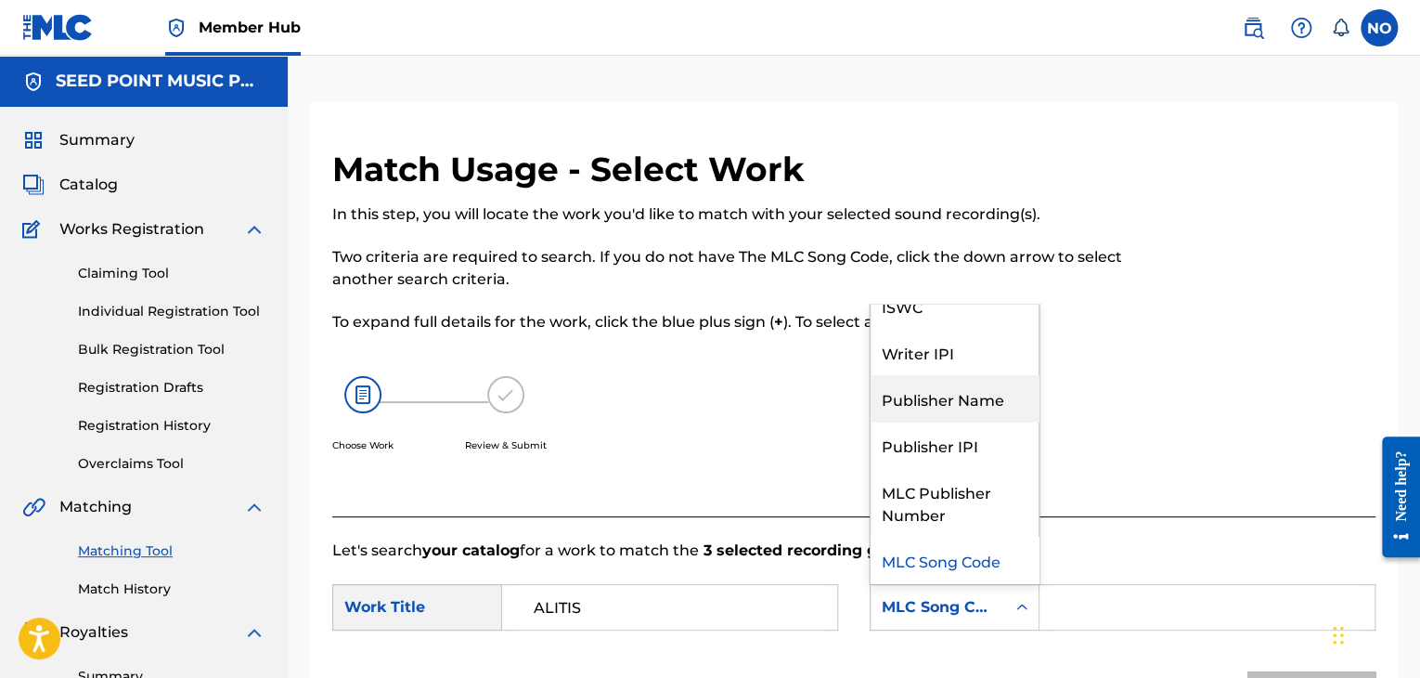
scroll to position [0, 0]
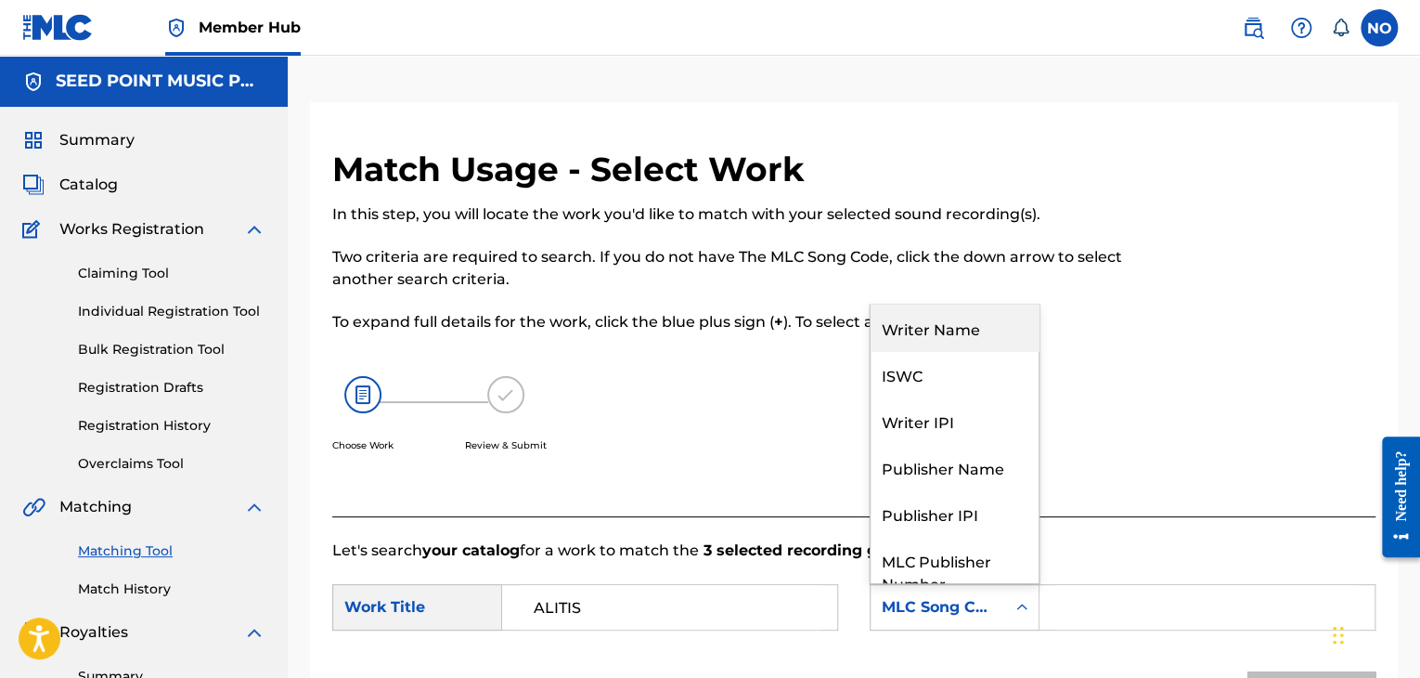
click at [966, 337] on div "Writer Name" at bounding box center [955, 327] width 168 height 46
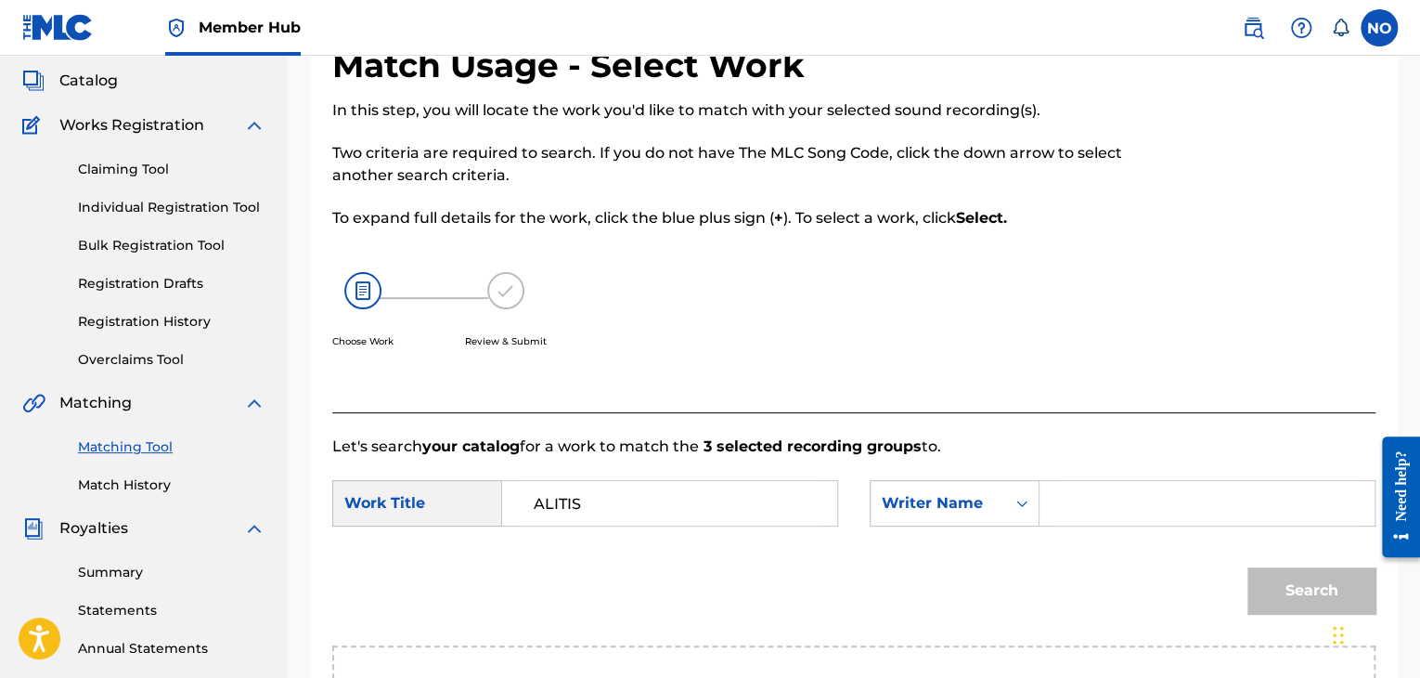
scroll to position [278, 0]
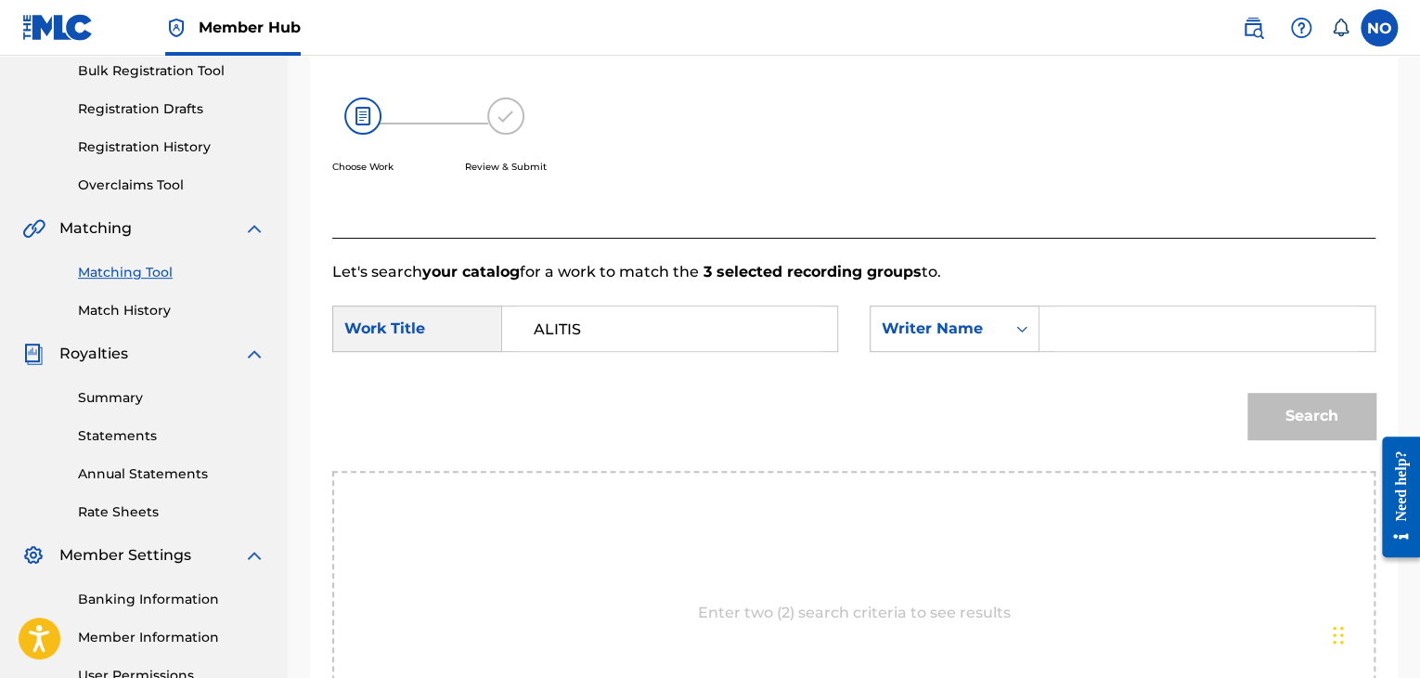
click at [1066, 339] on input "Search Form" at bounding box center [1207, 328] width 304 height 45
type input "VLOSPA"
click at [1370, 415] on button "Search" at bounding box center [1311, 416] width 128 height 46
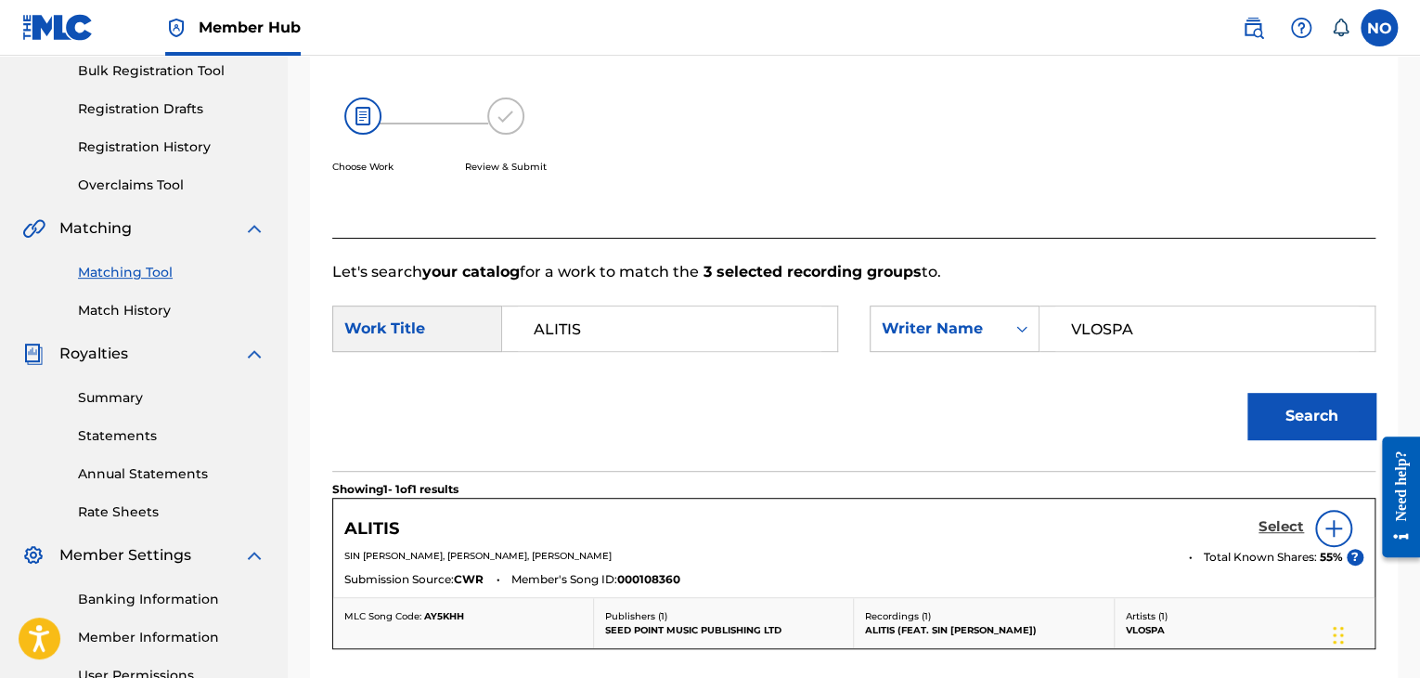
click at [1299, 532] on h5 "Select" at bounding box center [1281, 527] width 45 height 18
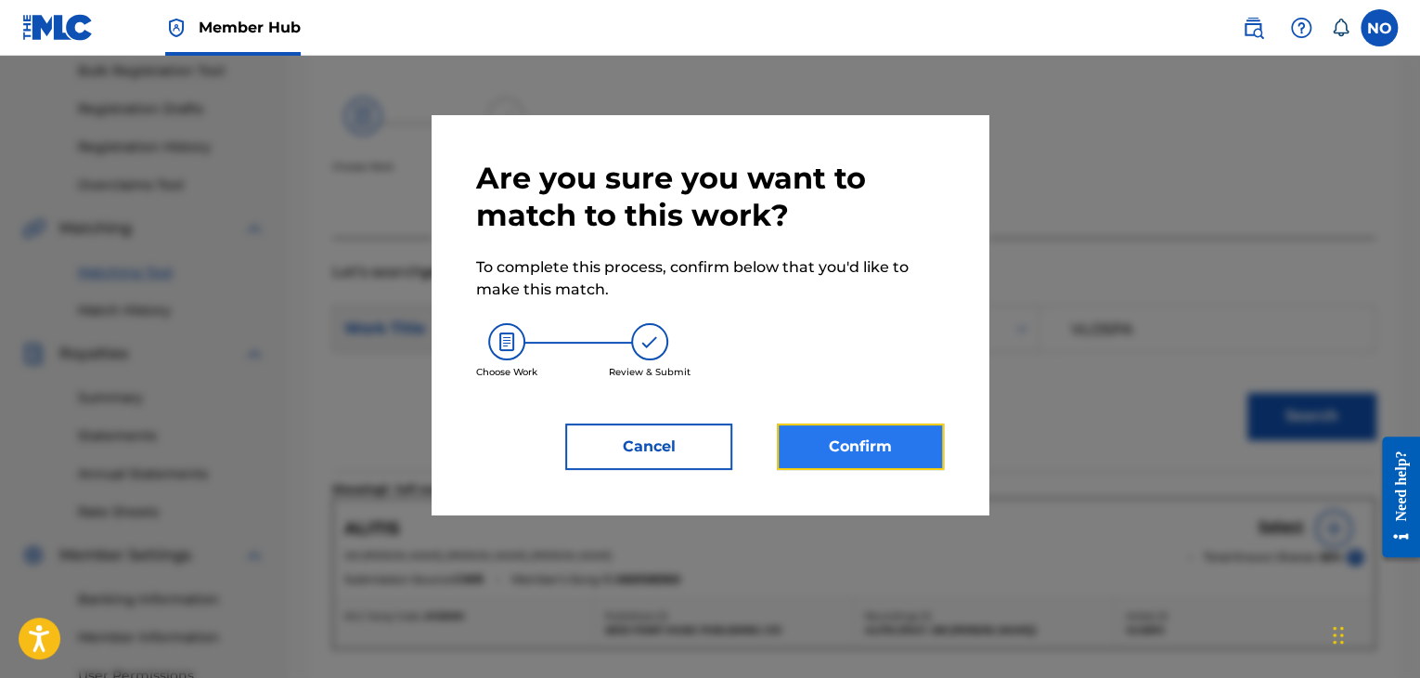
click at [827, 458] on button "Confirm" at bounding box center [860, 446] width 167 height 46
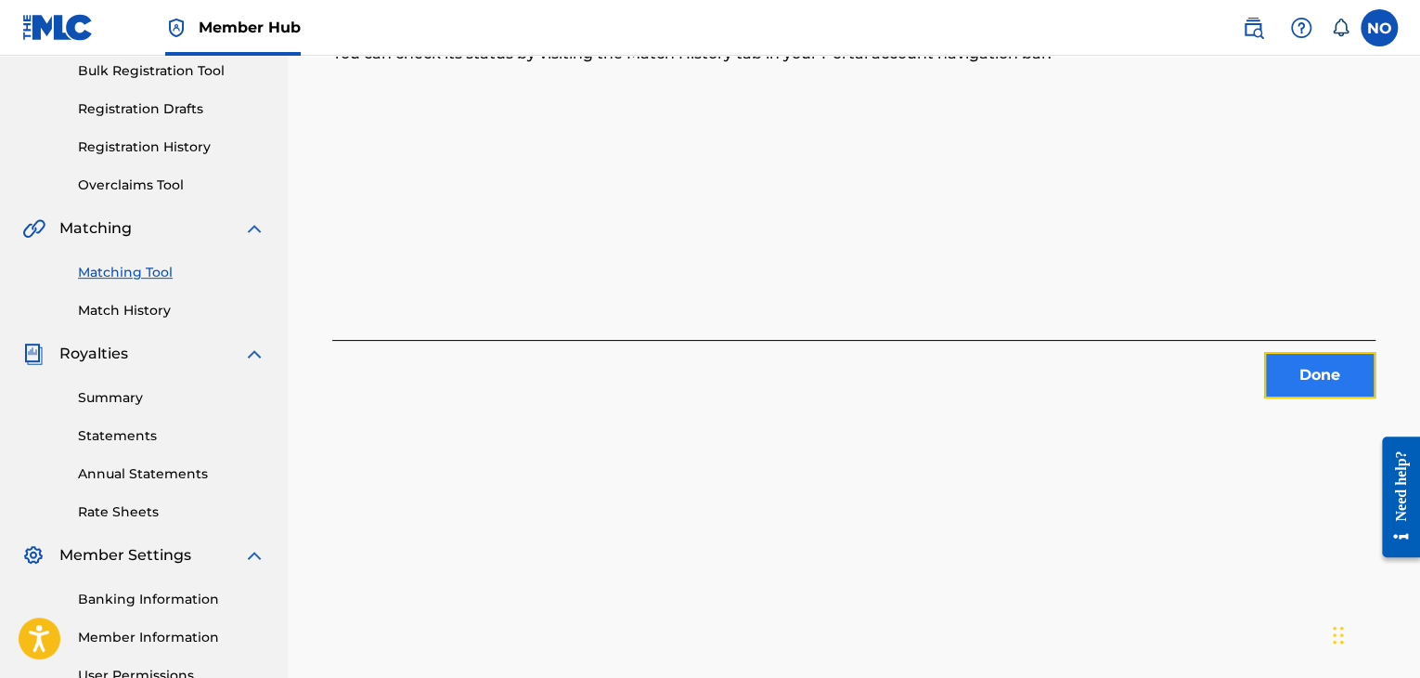
click at [1303, 377] on button "Done" at bounding box center [1319, 375] width 111 height 46
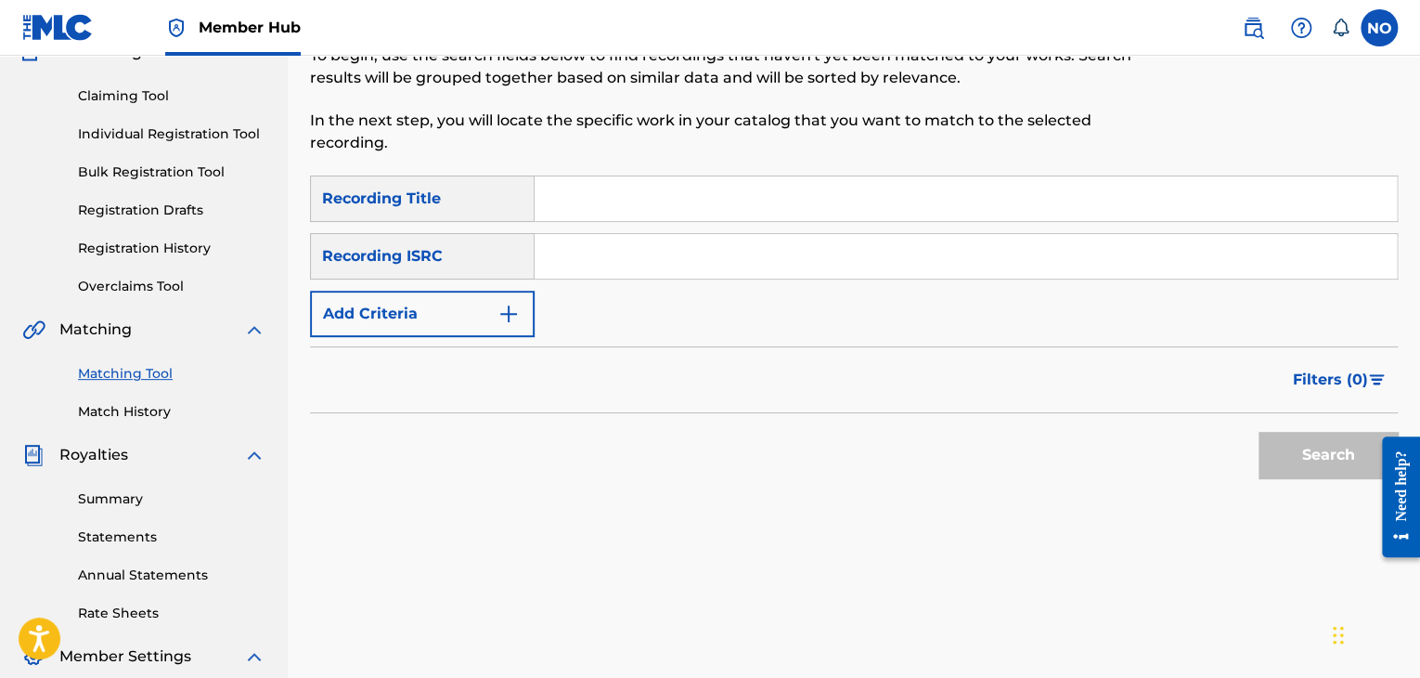
scroll to position [0, 0]
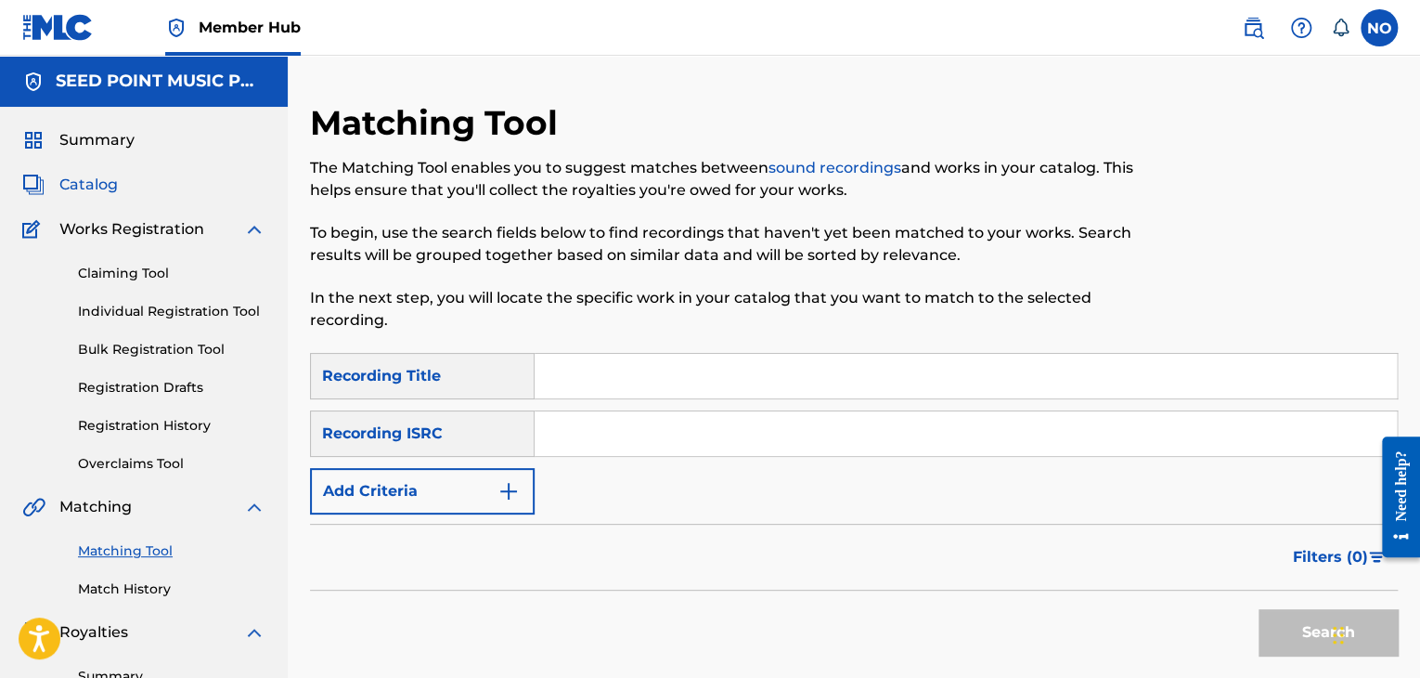
click at [111, 187] on span "Catalog" at bounding box center [88, 185] width 58 height 22
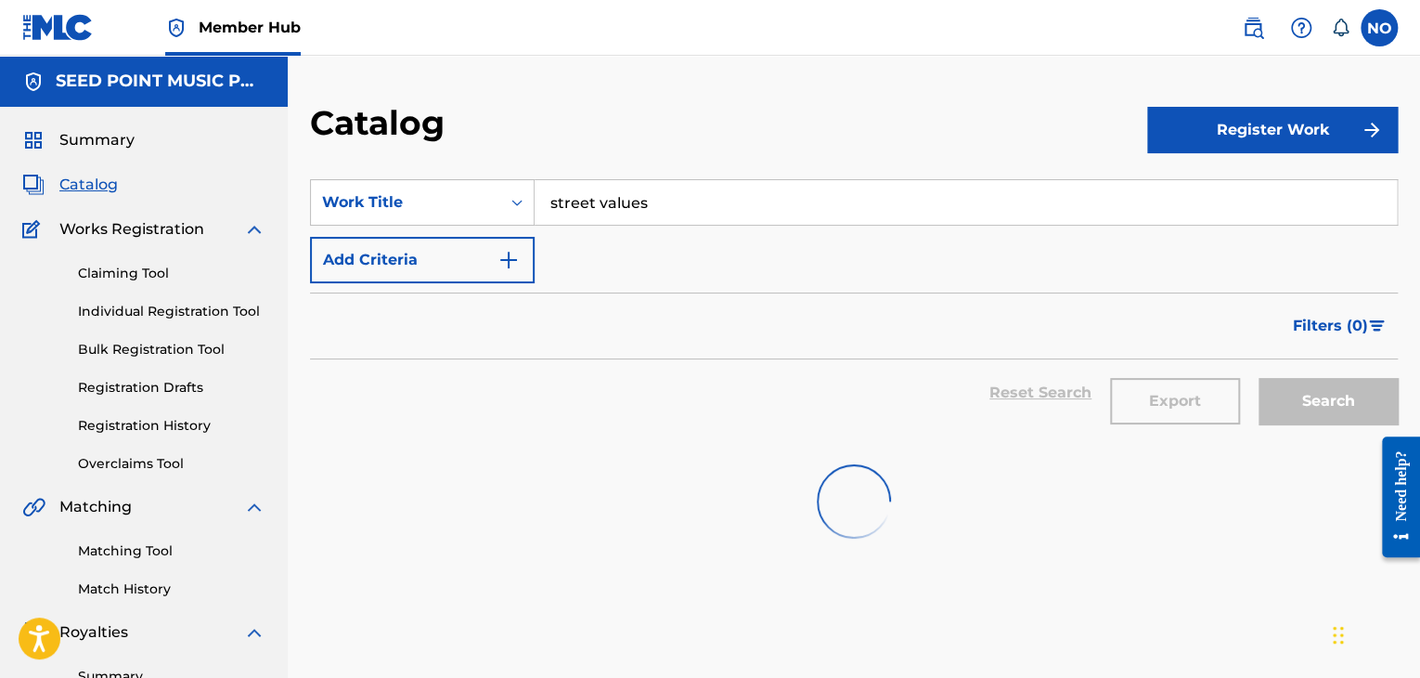
drag, startPoint x: 692, startPoint y: 217, endPoint x: 339, endPoint y: 229, distance: 353.8
click at [339, 228] on div "SearchWithCriteria584f028d-f7dc-4abd-ad71-28a381fd382d Work Title street values…" at bounding box center [854, 231] width 1088 height 104
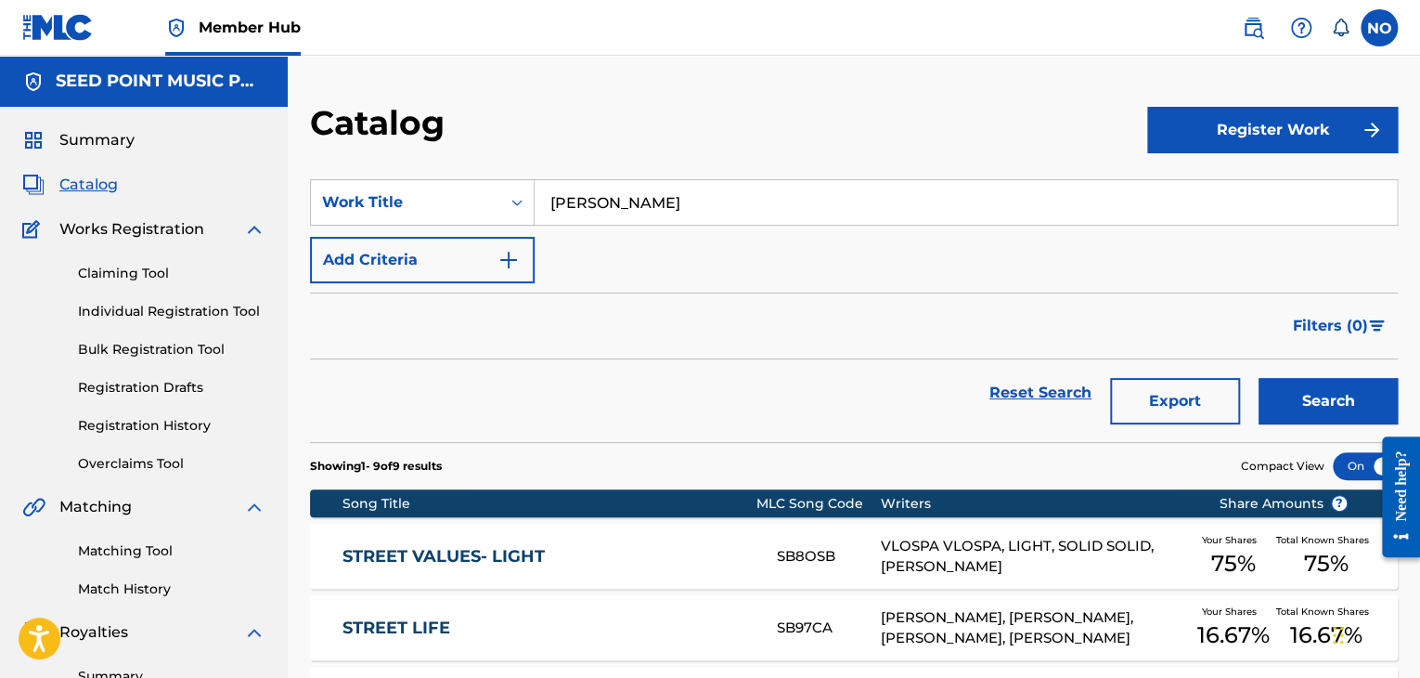
type input "BOUTIA KAI KOLARES"
click at [1259, 378] on button "Search" at bounding box center [1328, 401] width 139 height 46
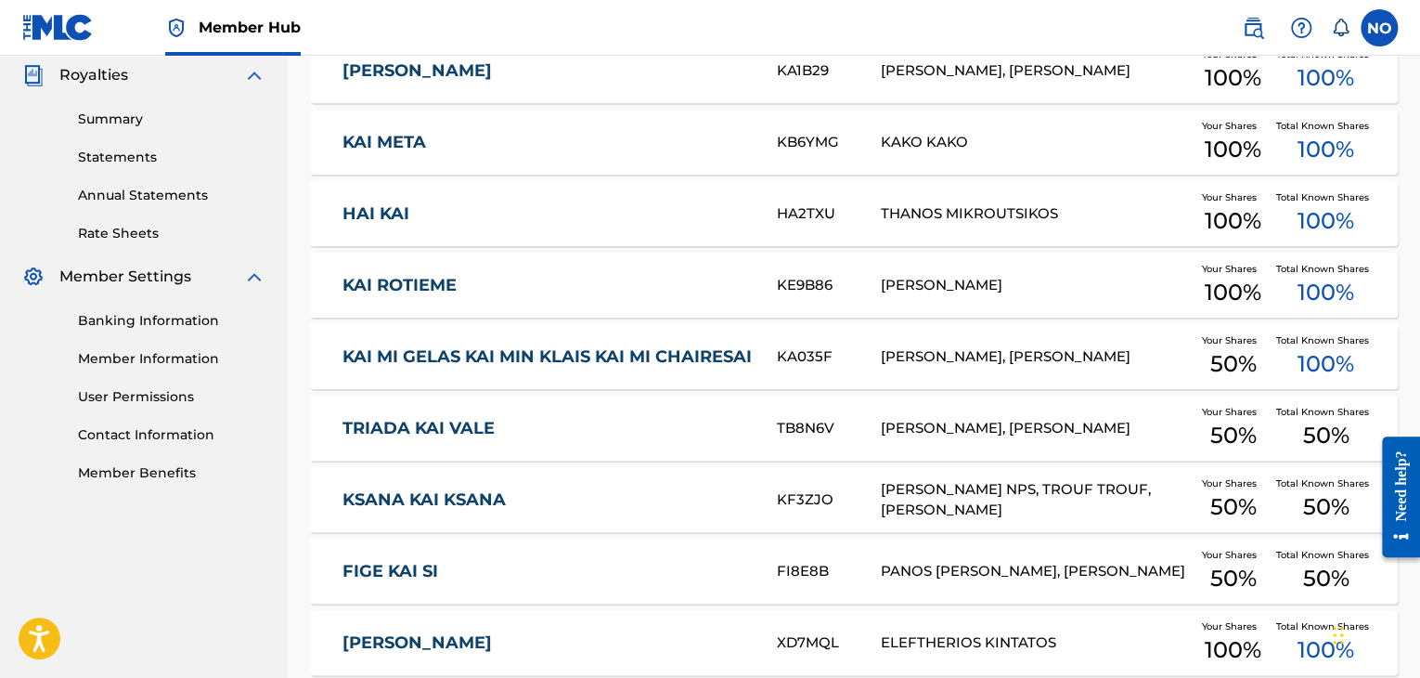
scroll to position [186, 0]
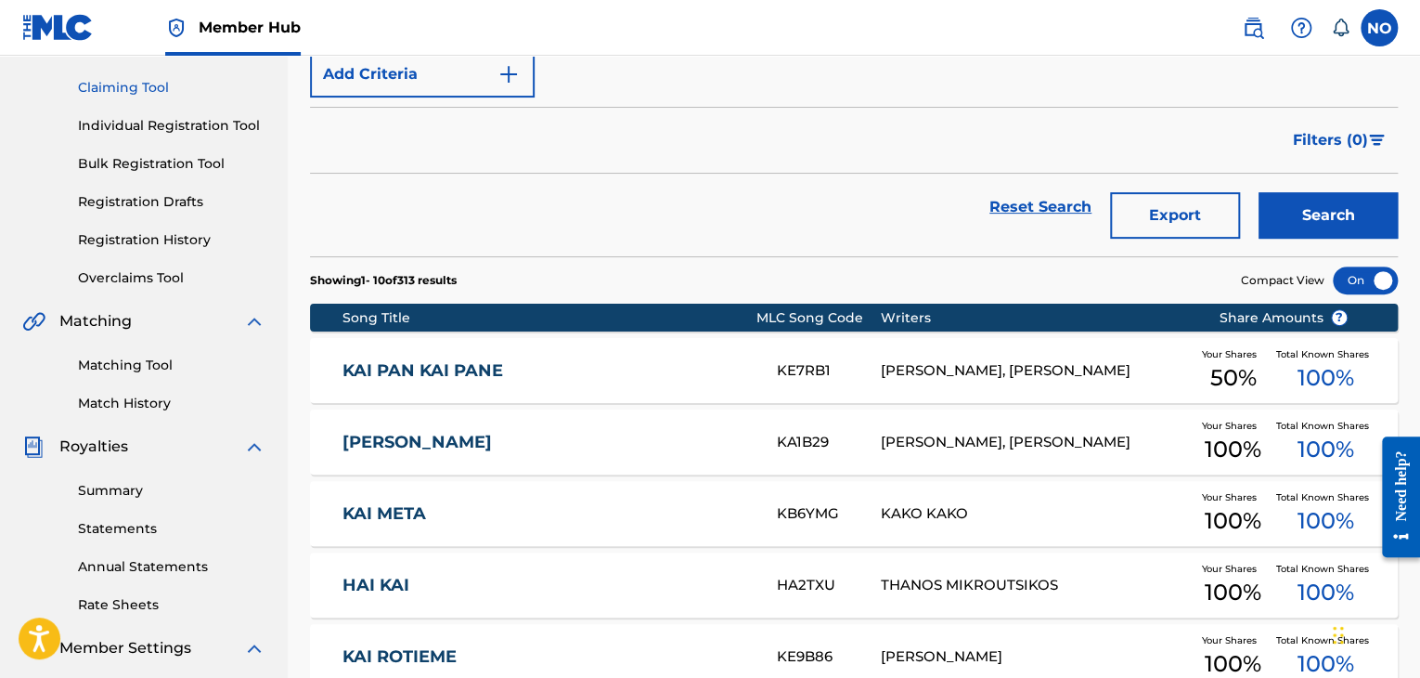
click at [123, 86] on link "Claiming Tool" at bounding box center [171, 87] width 187 height 19
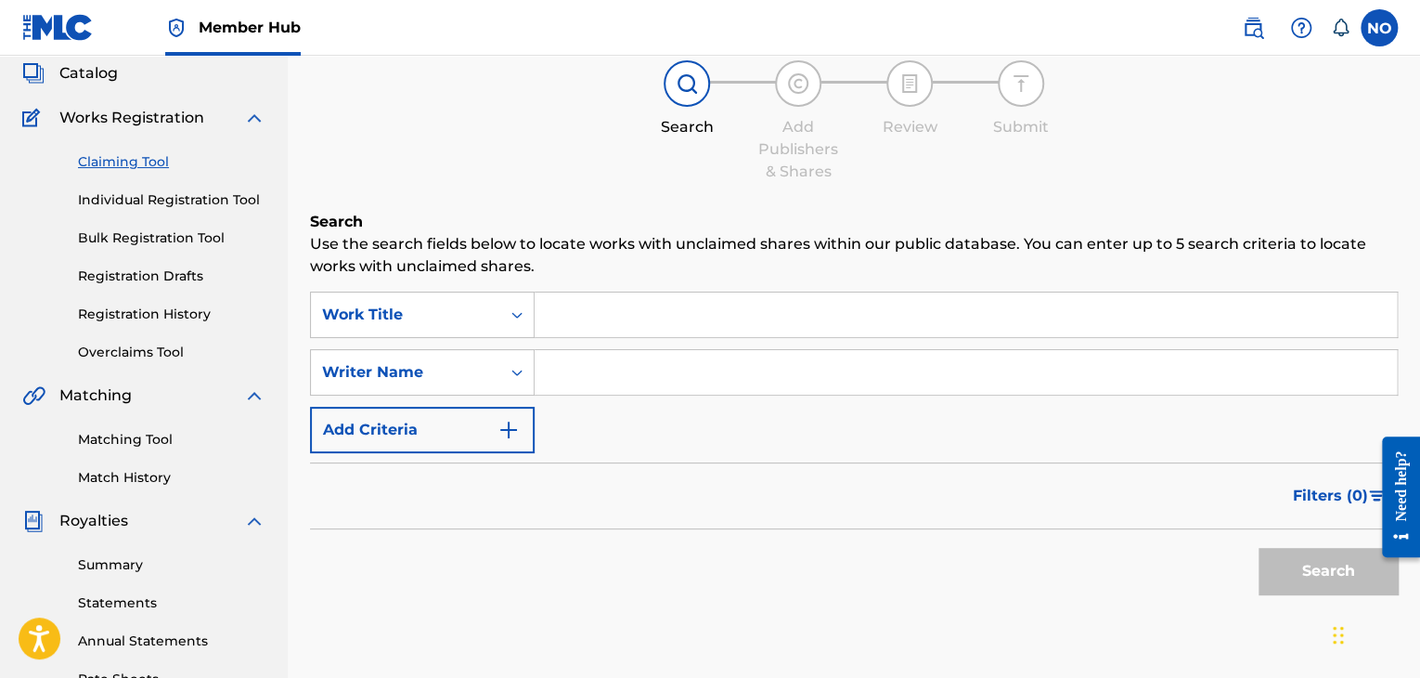
scroll to position [102, 0]
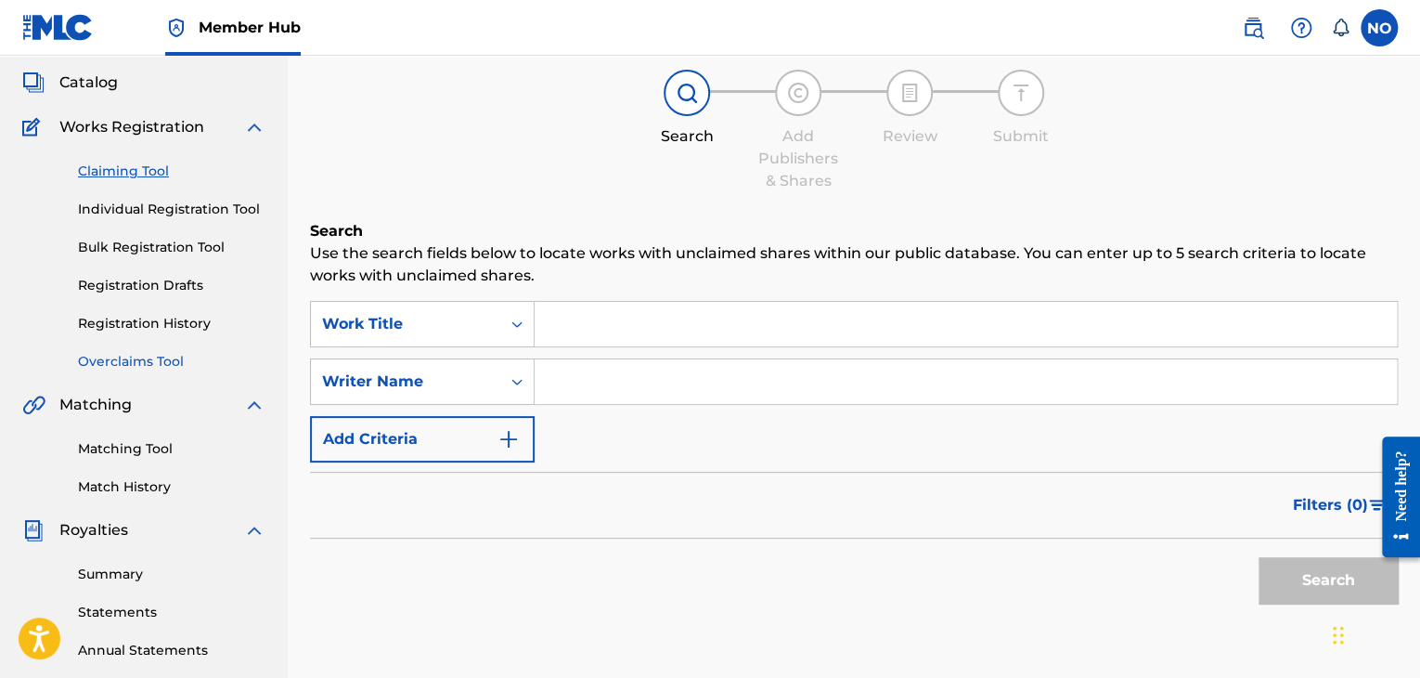
click at [162, 365] on link "Overclaims Tool" at bounding box center [171, 361] width 187 height 19
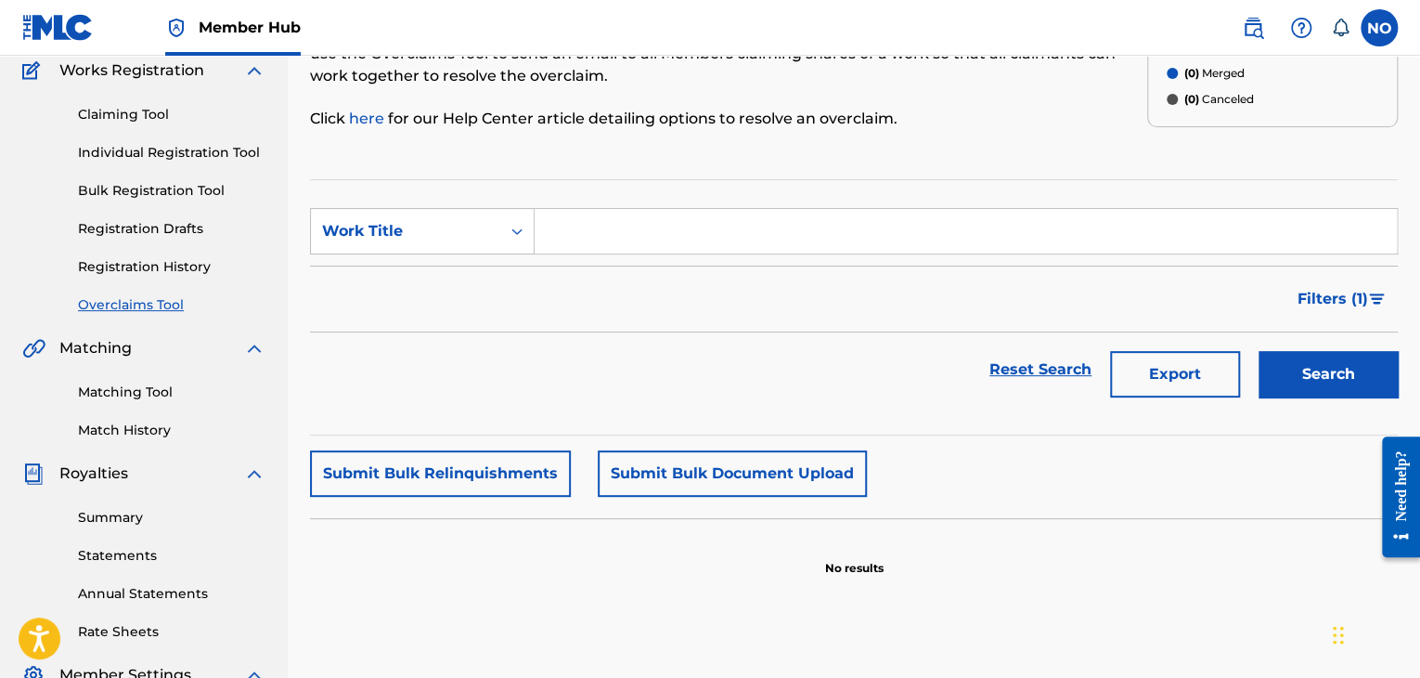
scroll to position [93, 0]
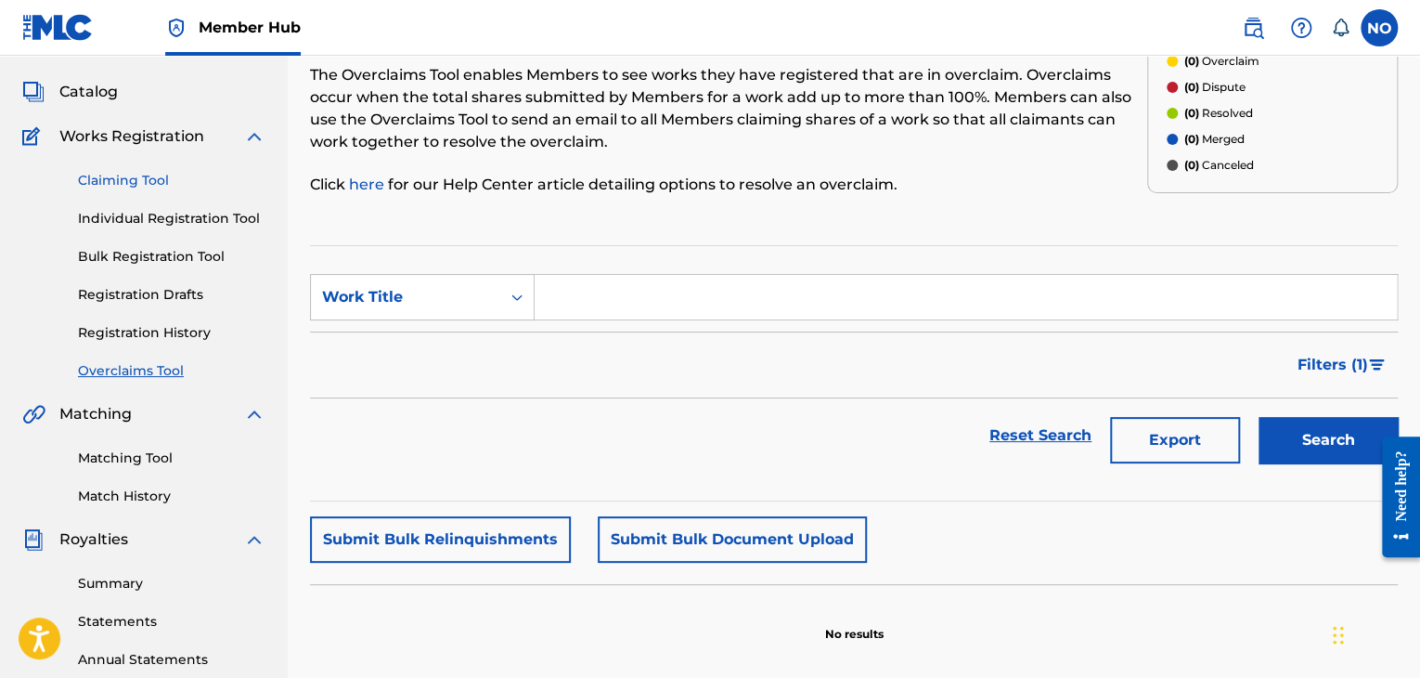
click at [135, 183] on link "Claiming Tool" at bounding box center [171, 180] width 187 height 19
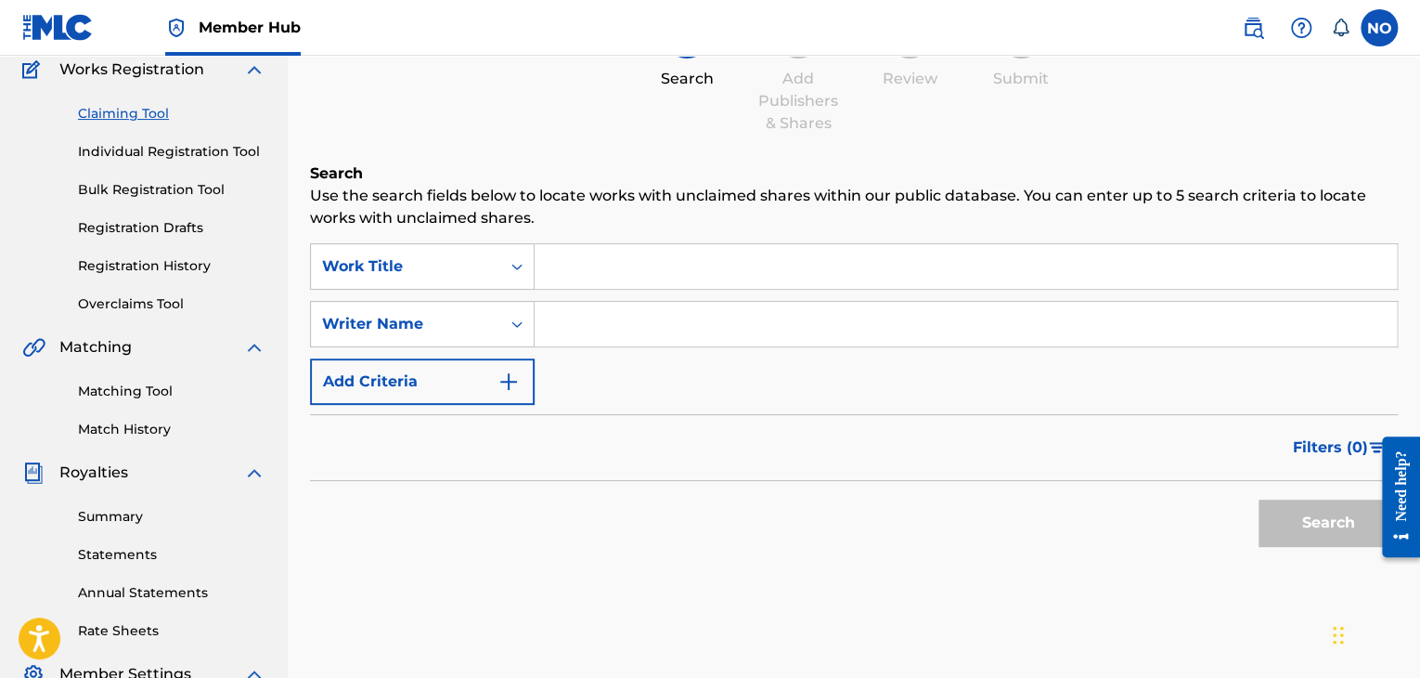
scroll to position [186, 0]
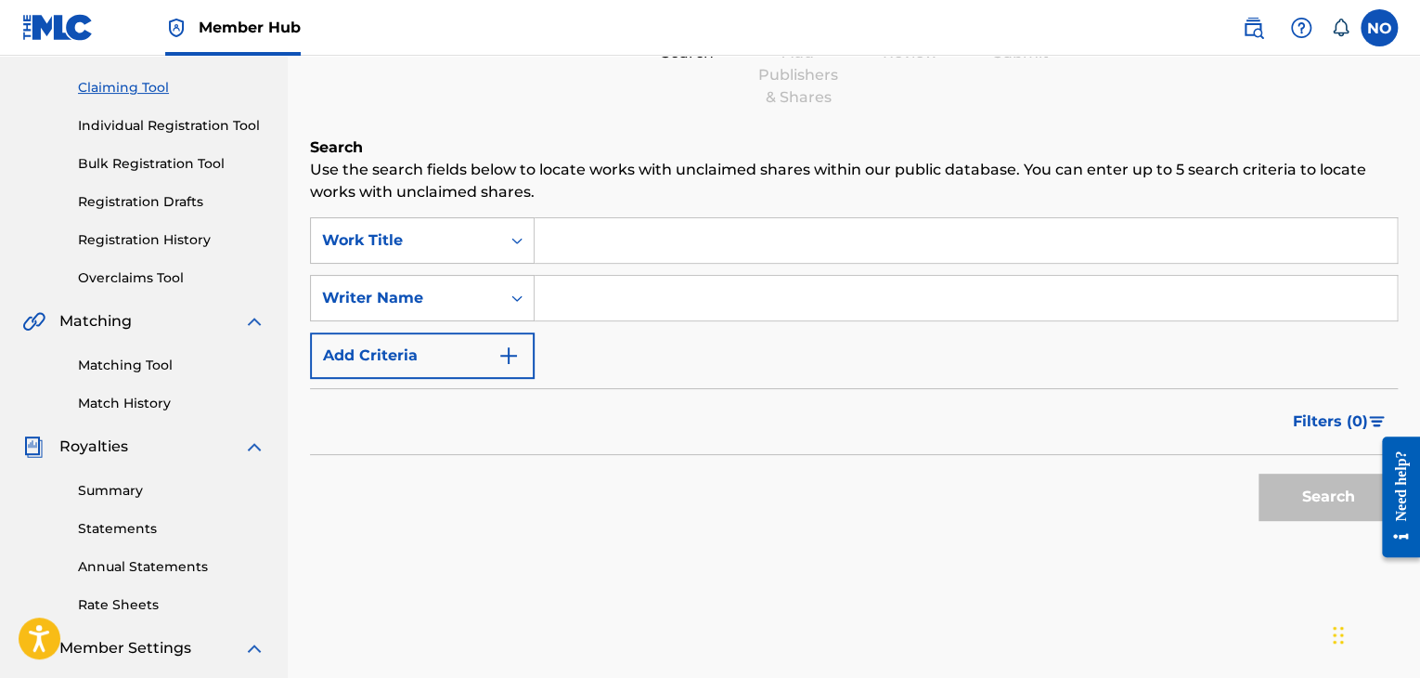
click at [592, 246] on input "Search Form" at bounding box center [966, 240] width 862 height 45
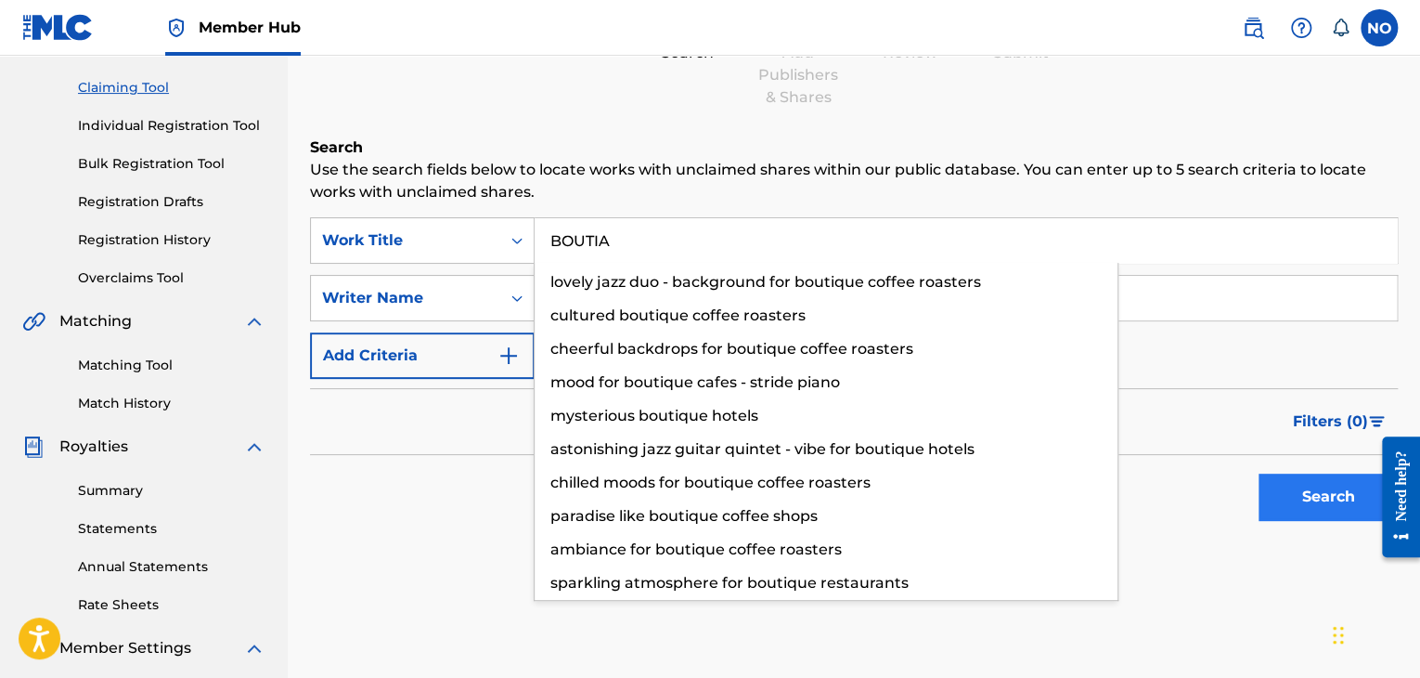
type input "BOUTIA"
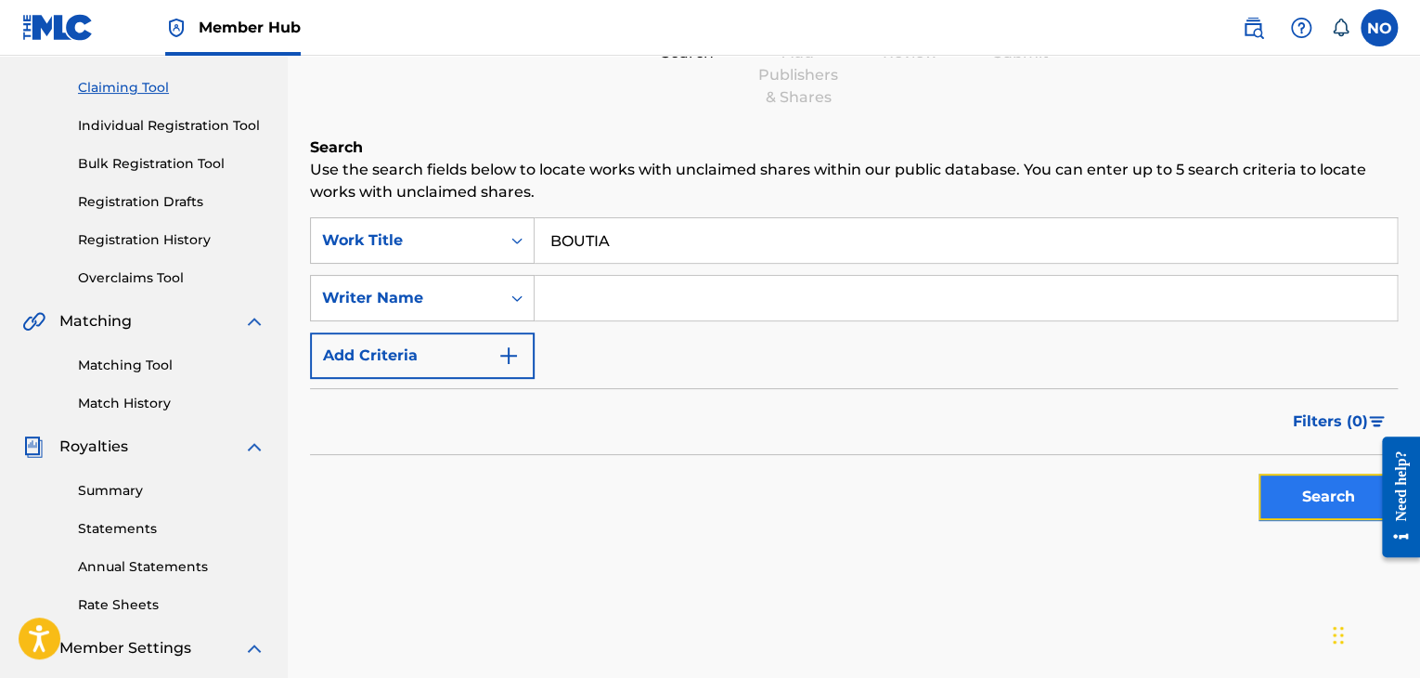
click at [1343, 495] on button "Search" at bounding box center [1328, 496] width 139 height 46
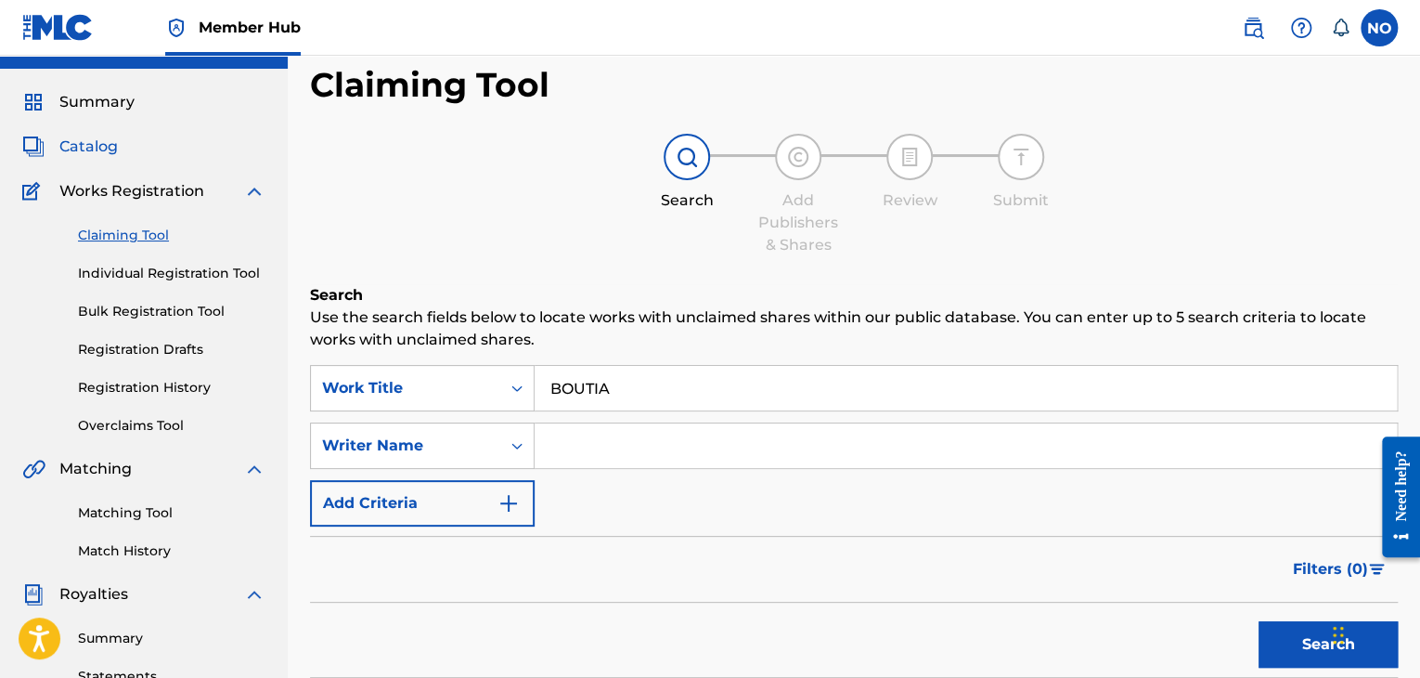
scroll to position [0, 0]
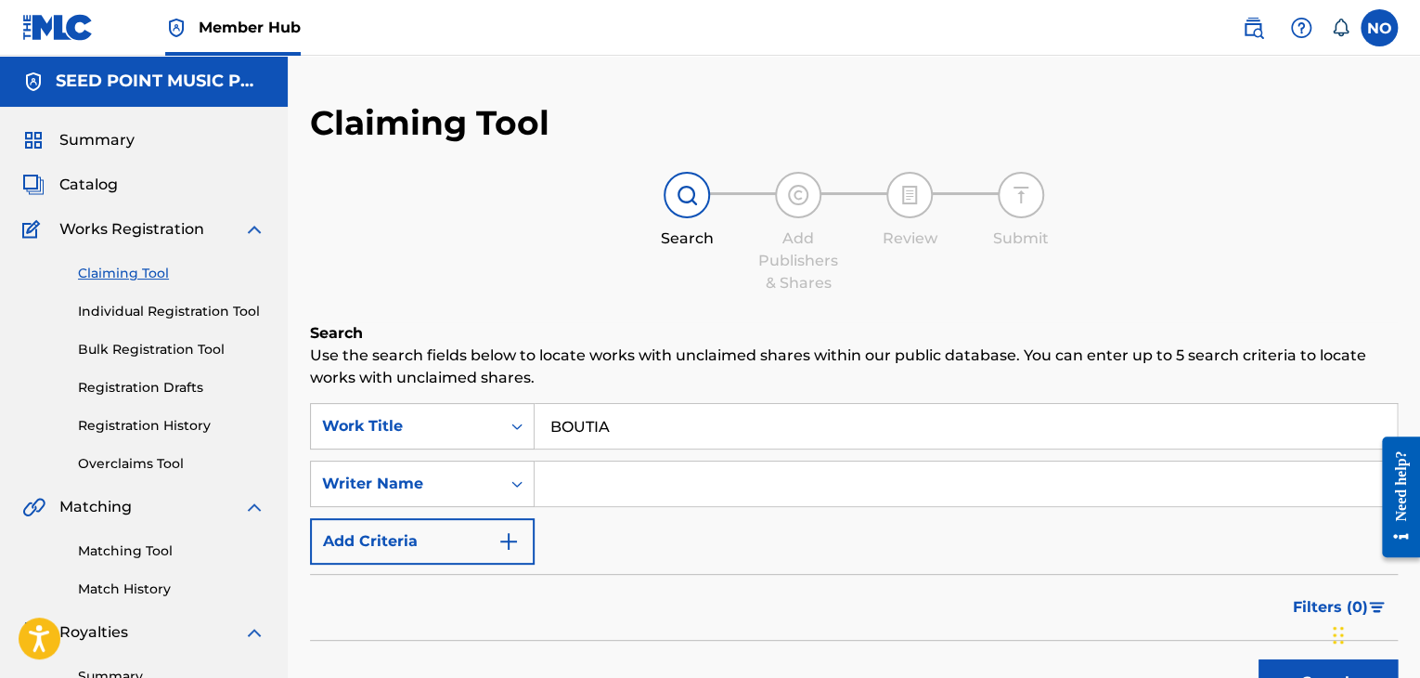
drag, startPoint x: 97, startPoint y: 186, endPoint x: 208, endPoint y: 198, distance: 111.1
click at [97, 186] on span "Catalog" at bounding box center [88, 185] width 58 height 22
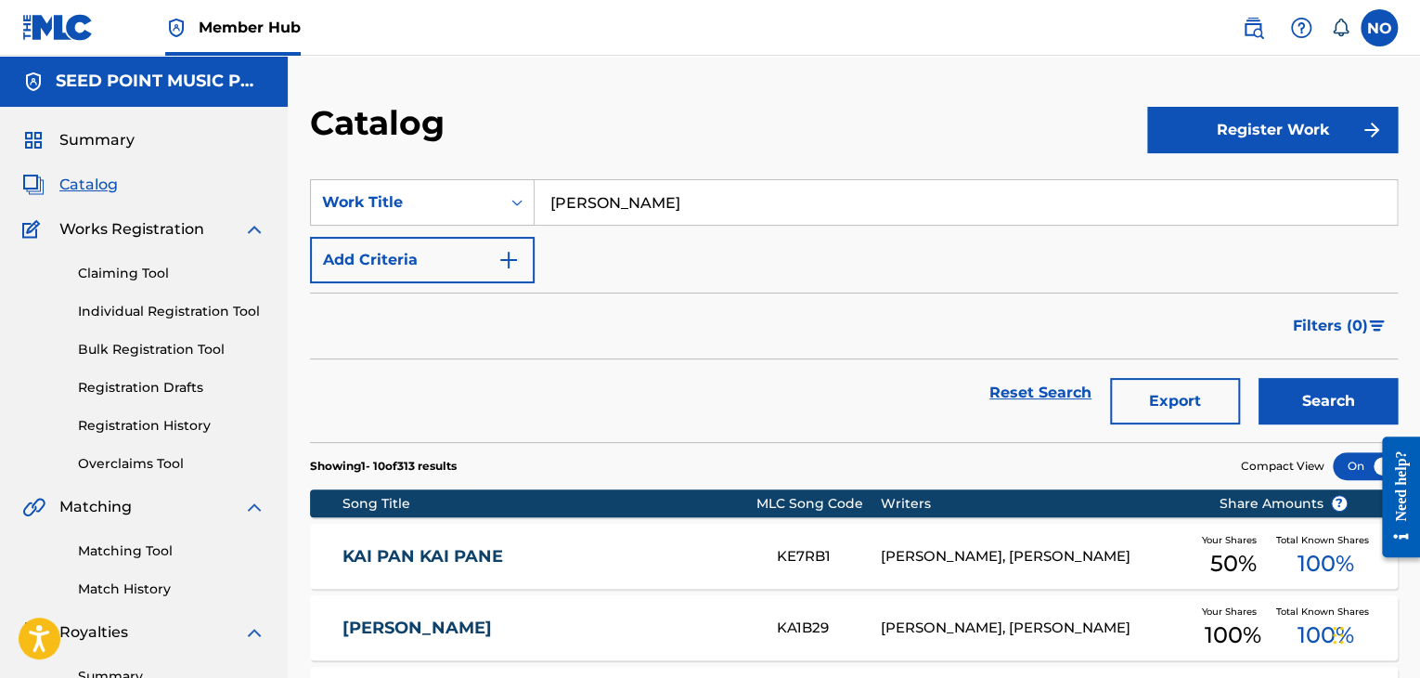
click at [737, 207] on input "BOUTIA KAI KOLARES" at bounding box center [966, 202] width 862 height 45
click at [1311, 399] on button "Search" at bounding box center [1328, 401] width 139 height 46
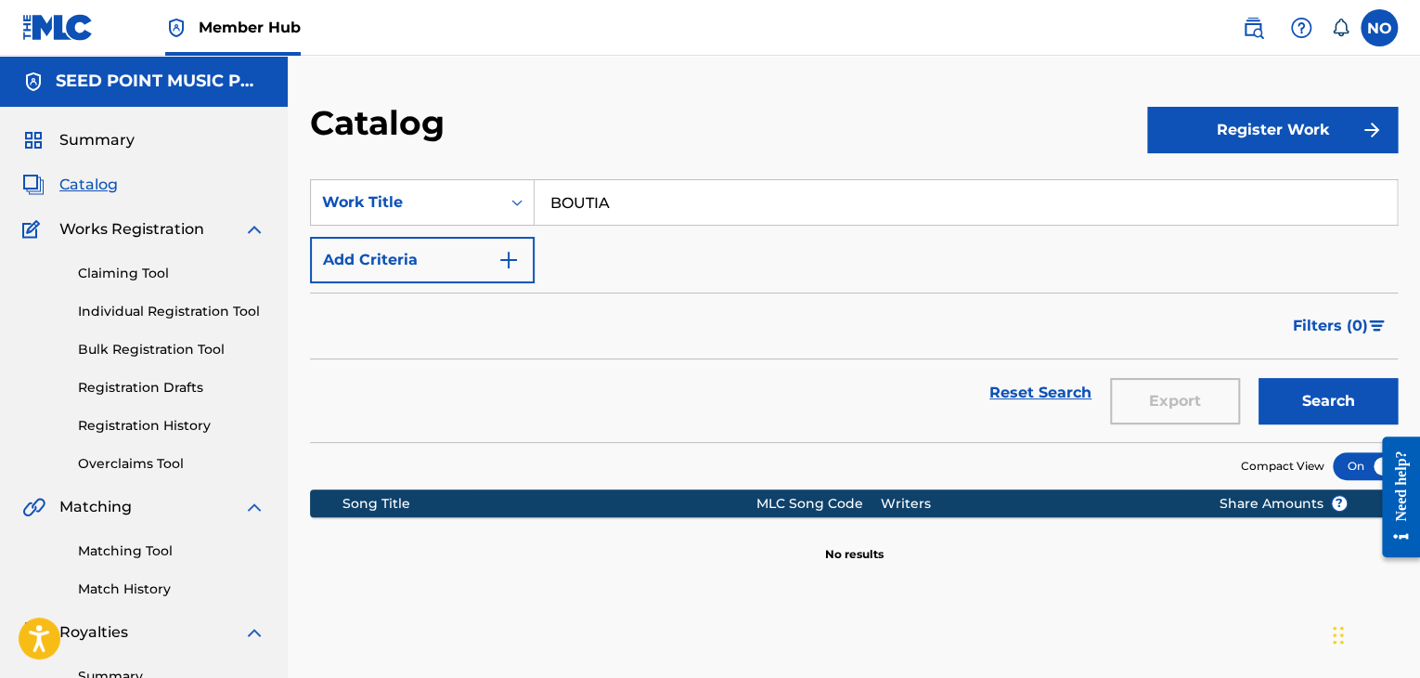
click at [698, 218] on input "BOUTIA" at bounding box center [966, 202] width 862 height 45
type input "B"
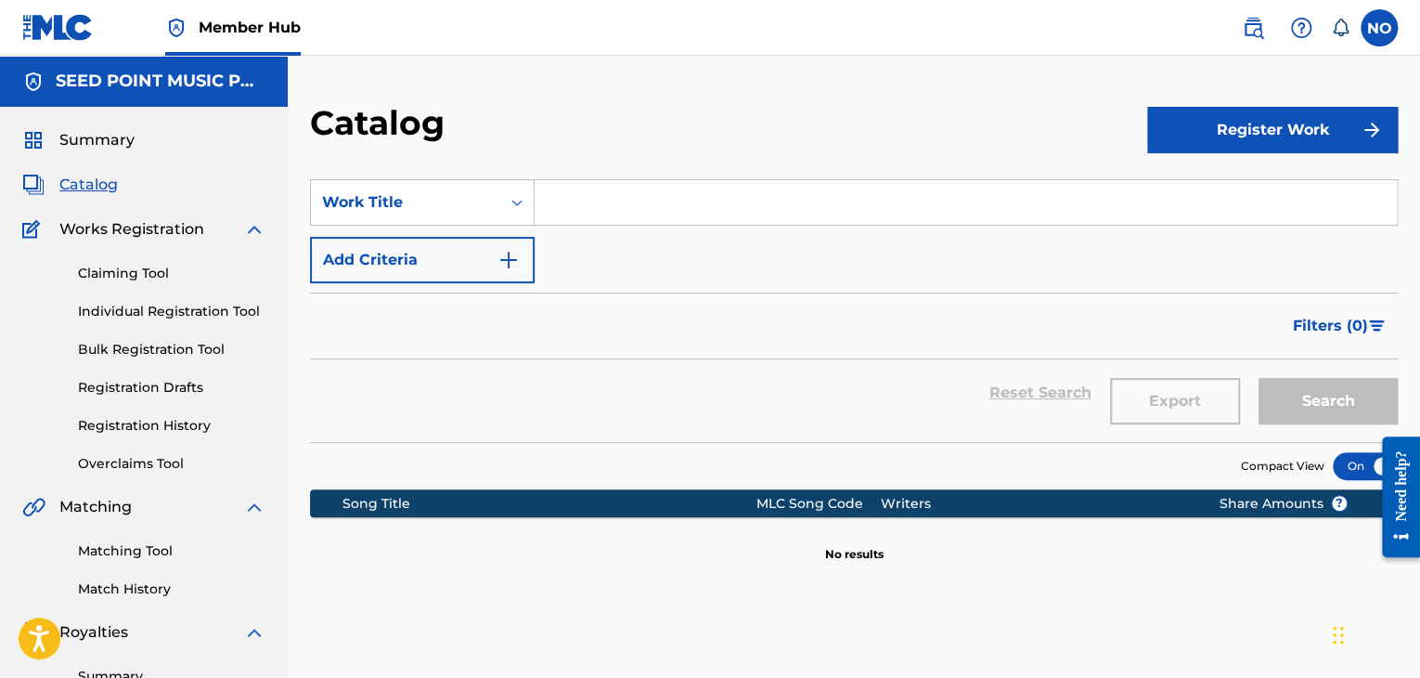
type input "N"
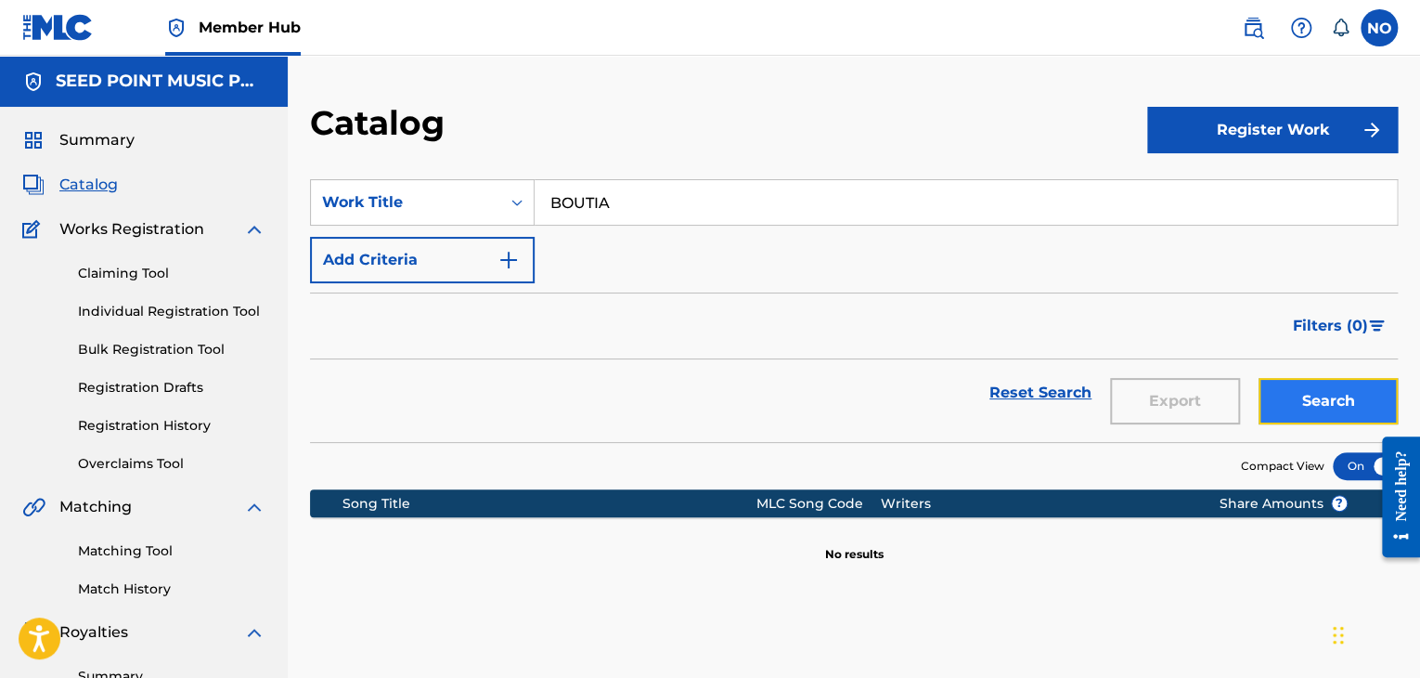
click at [1292, 396] on button "Search" at bounding box center [1328, 401] width 139 height 46
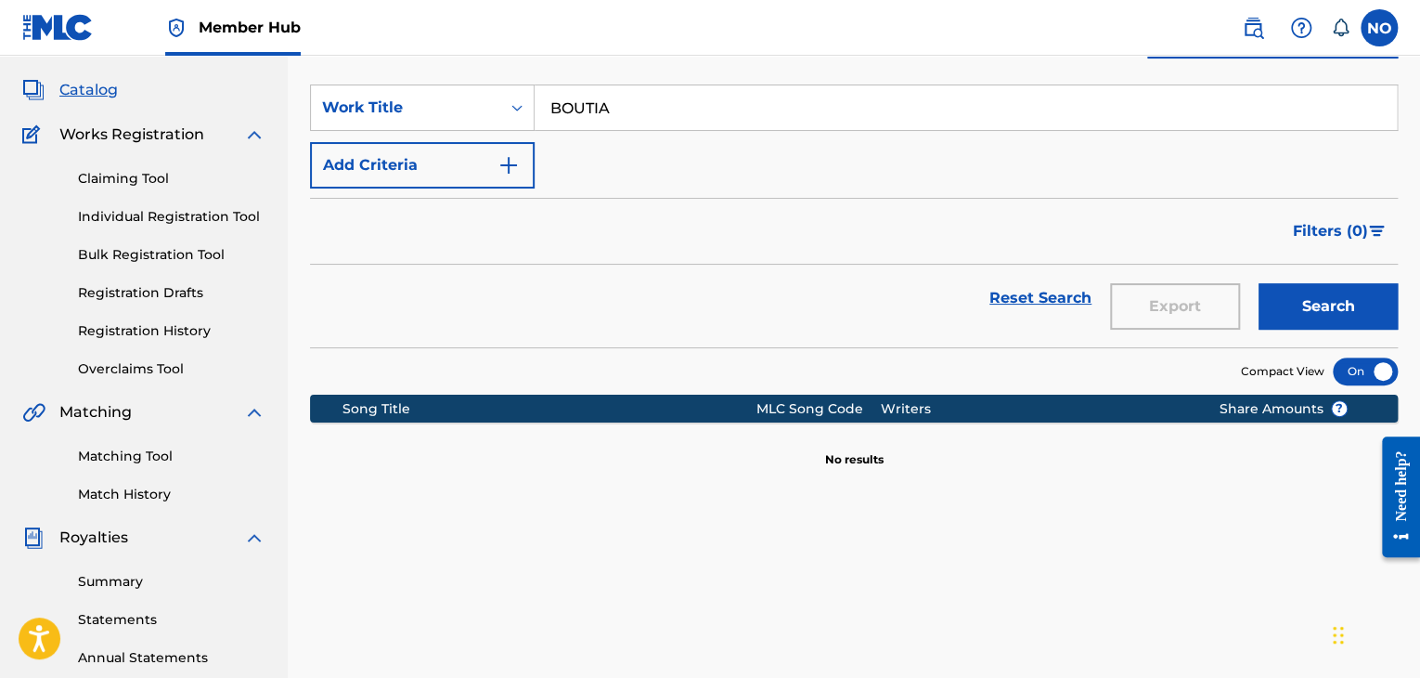
scroll to position [93, 0]
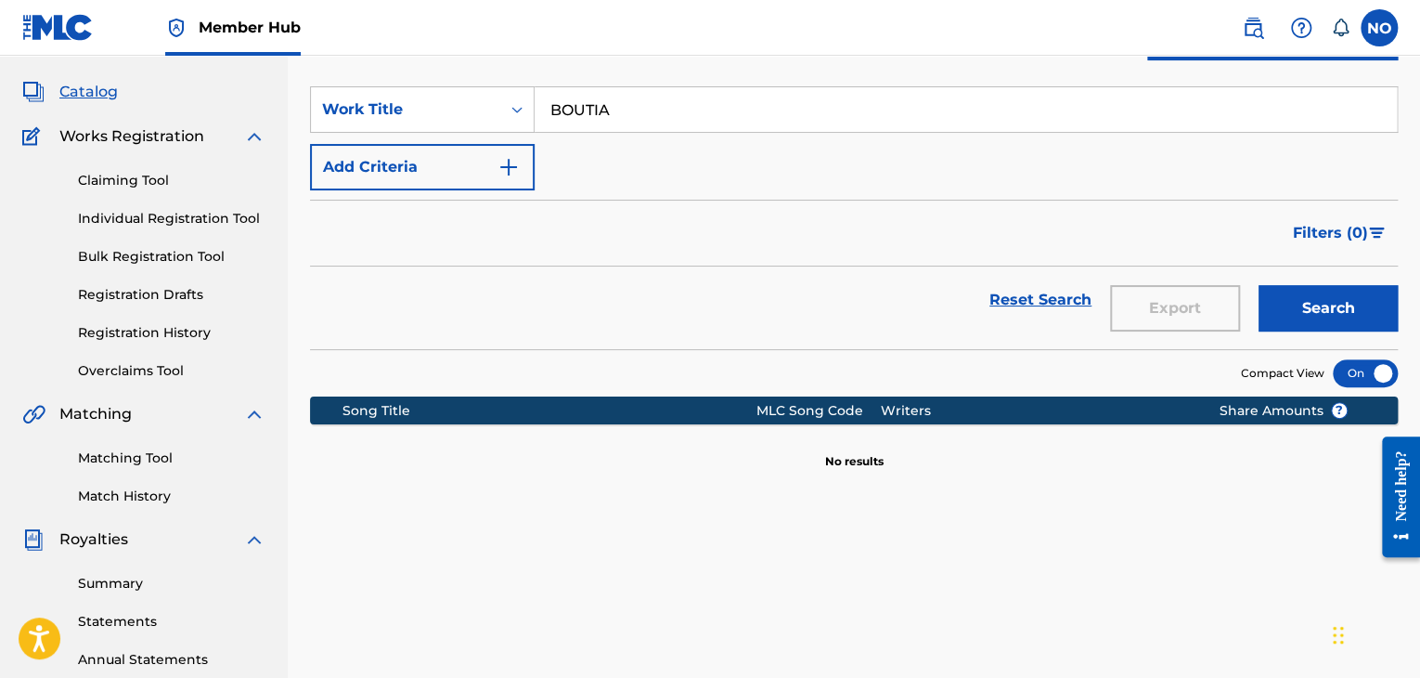
click at [672, 116] on input "BOUTIA" at bounding box center [966, 109] width 862 height 45
type input "BOUTIA KOLARES"
click at [1351, 308] on button "Search" at bounding box center [1328, 308] width 139 height 46
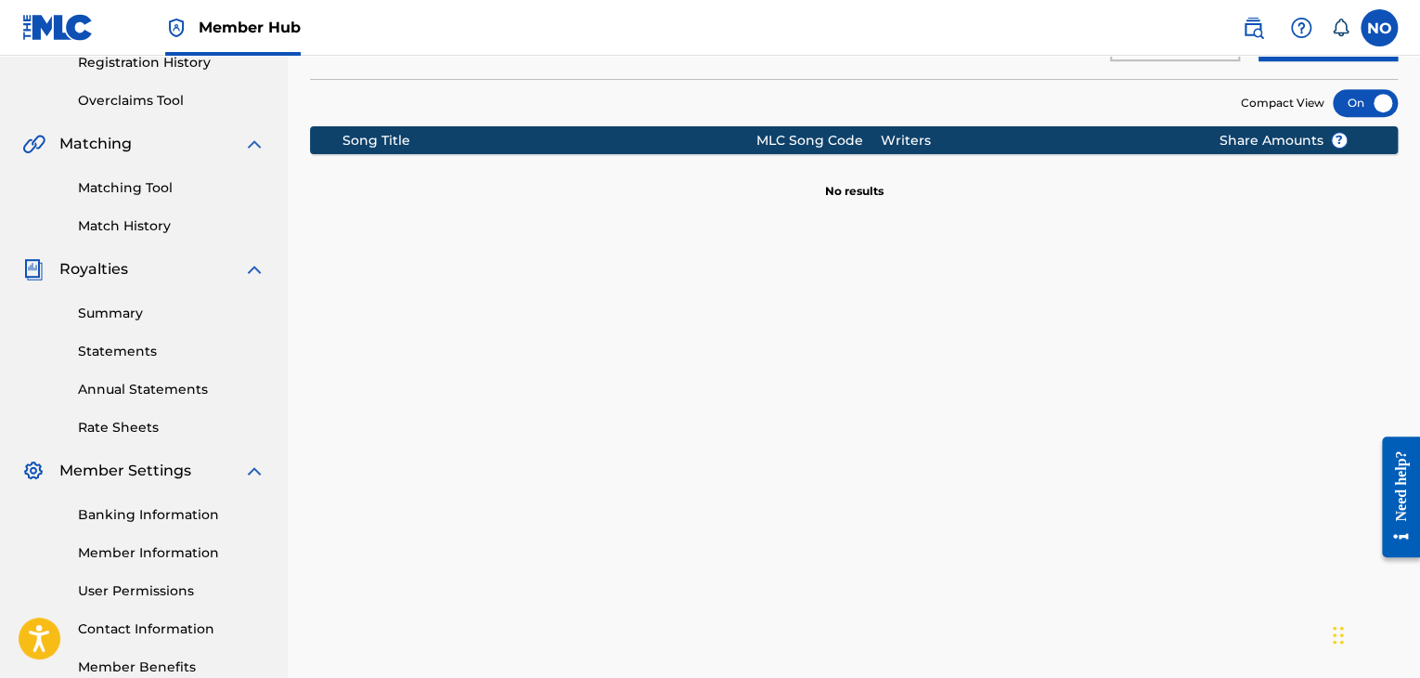
scroll to position [371, 0]
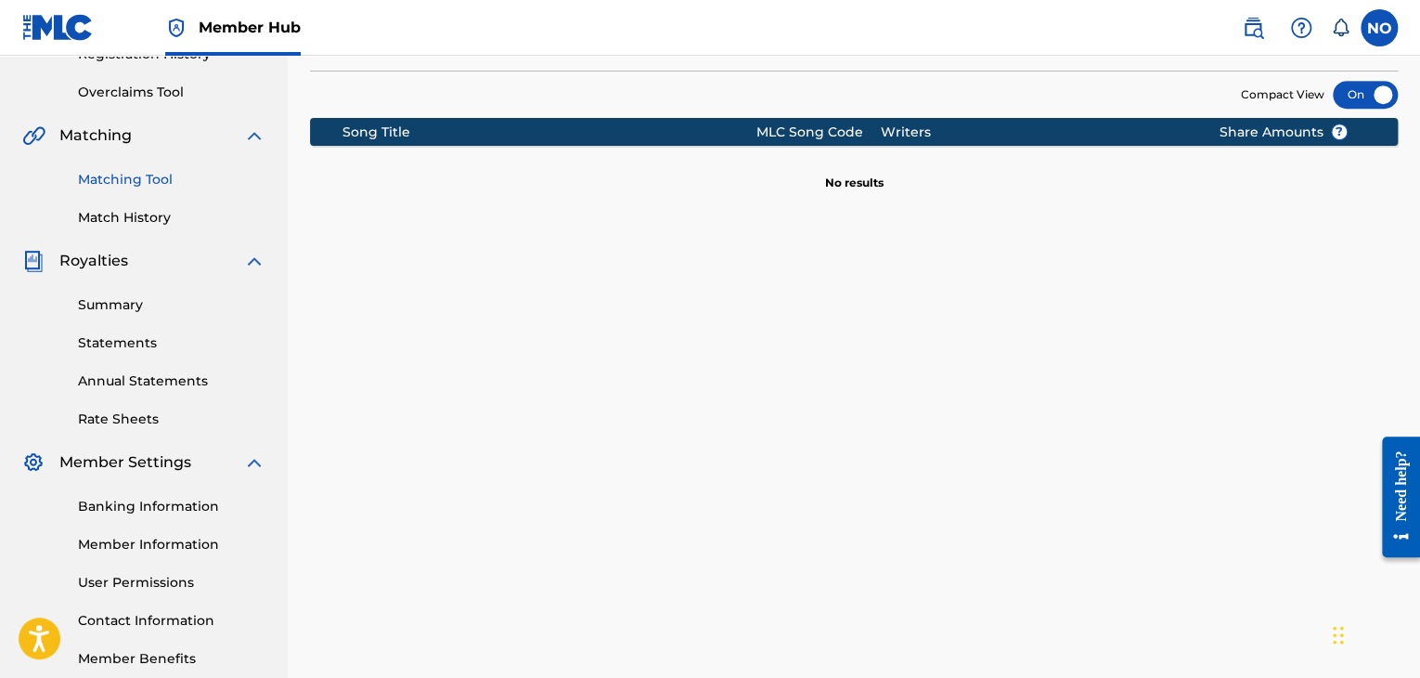
click at [160, 183] on link "Matching Tool" at bounding box center [171, 179] width 187 height 19
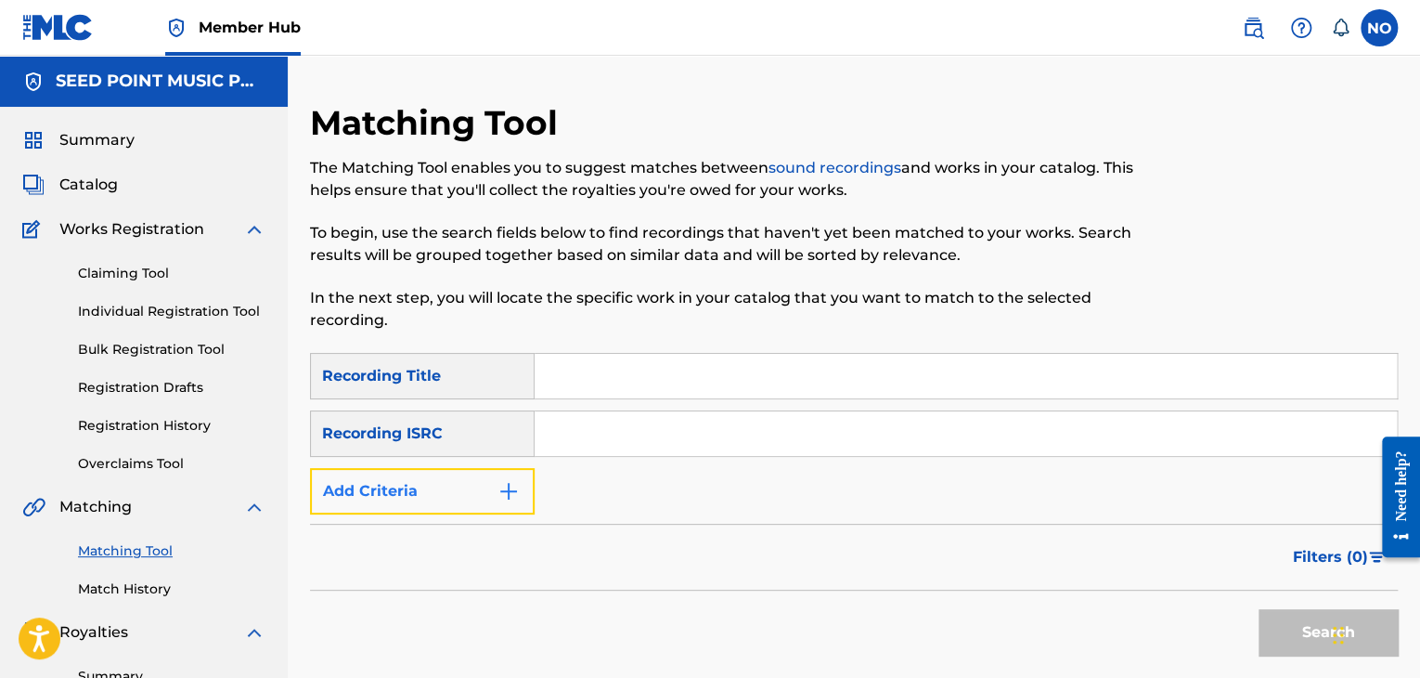
click at [521, 494] on button "Add Criteria" at bounding box center [422, 491] width 225 height 46
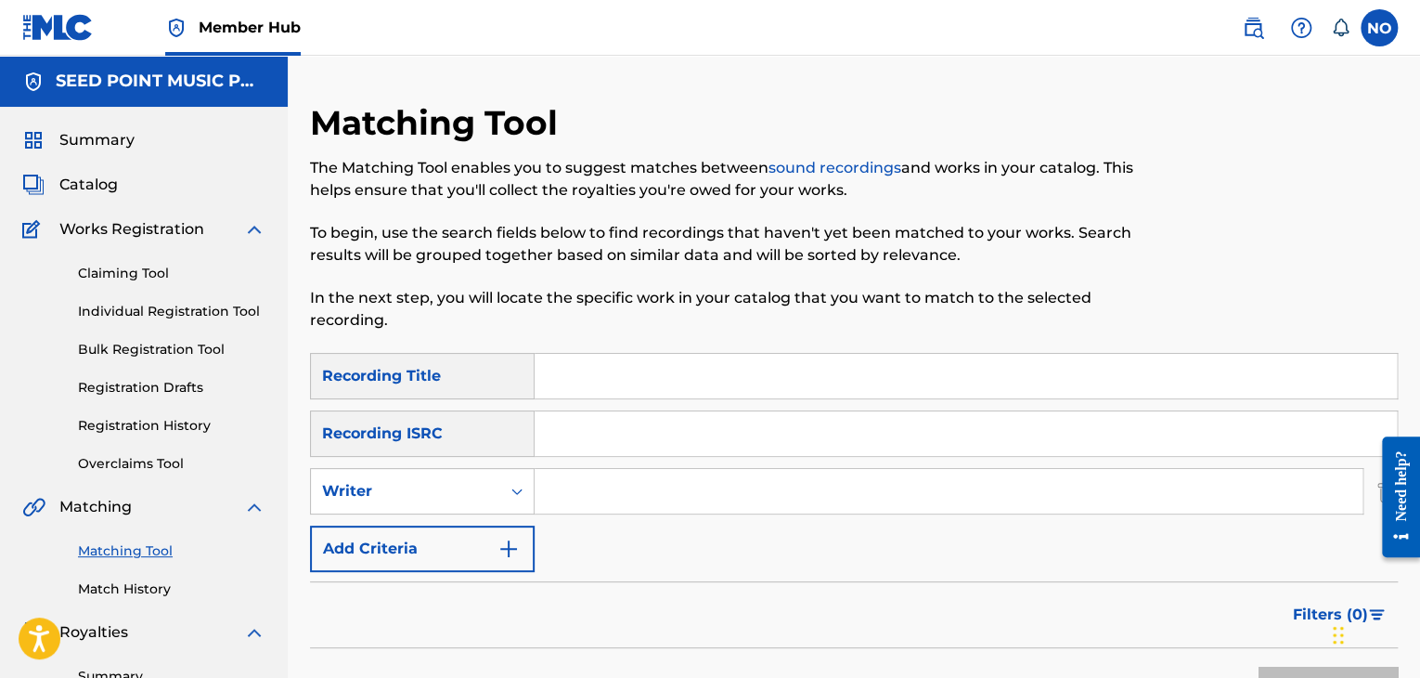
click at [594, 484] on input "Search Form" at bounding box center [949, 491] width 828 height 45
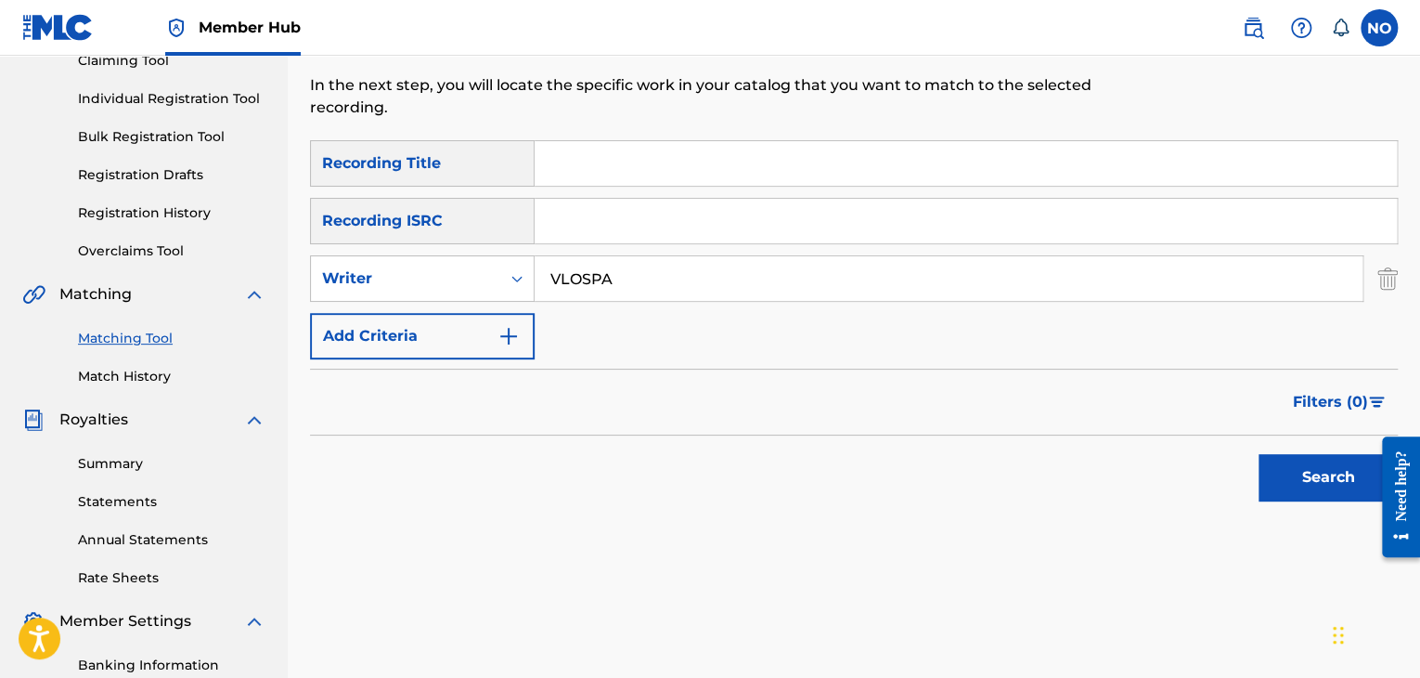
scroll to position [278, 0]
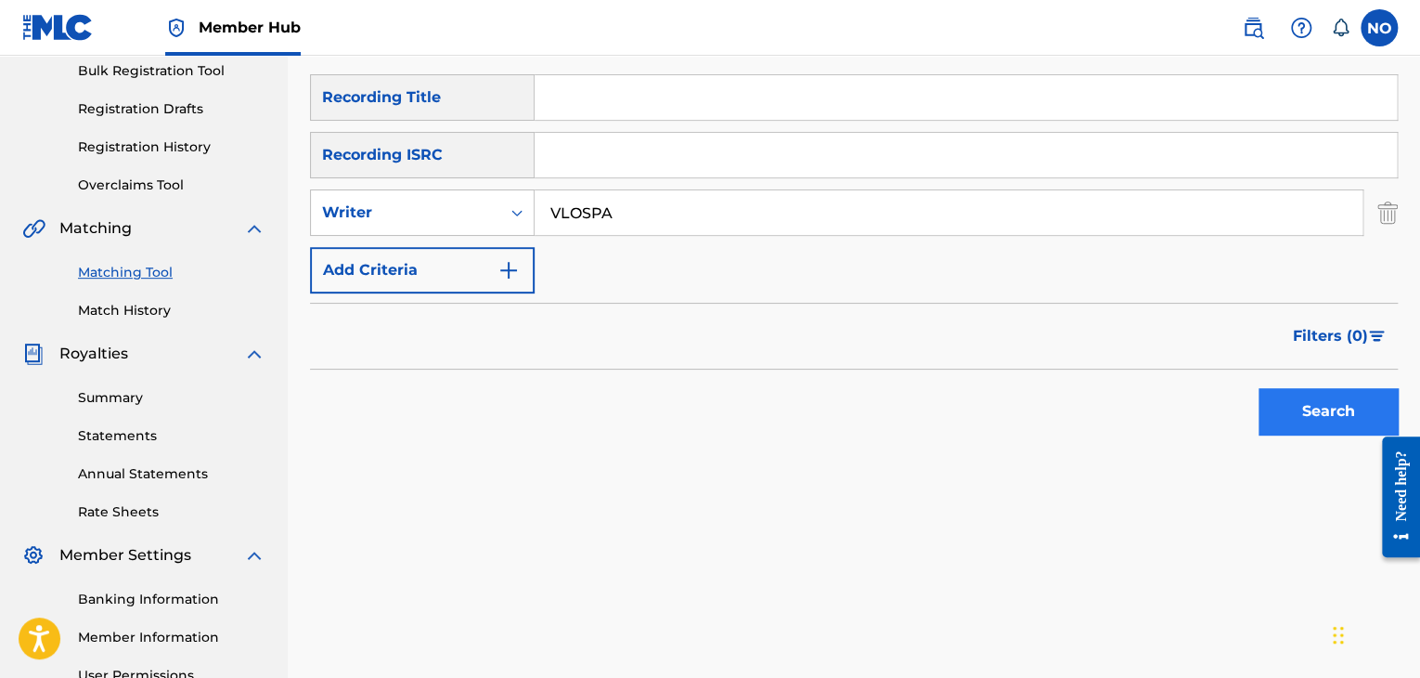
type input "VLOSPA"
click at [1325, 400] on button "Search" at bounding box center [1328, 411] width 139 height 46
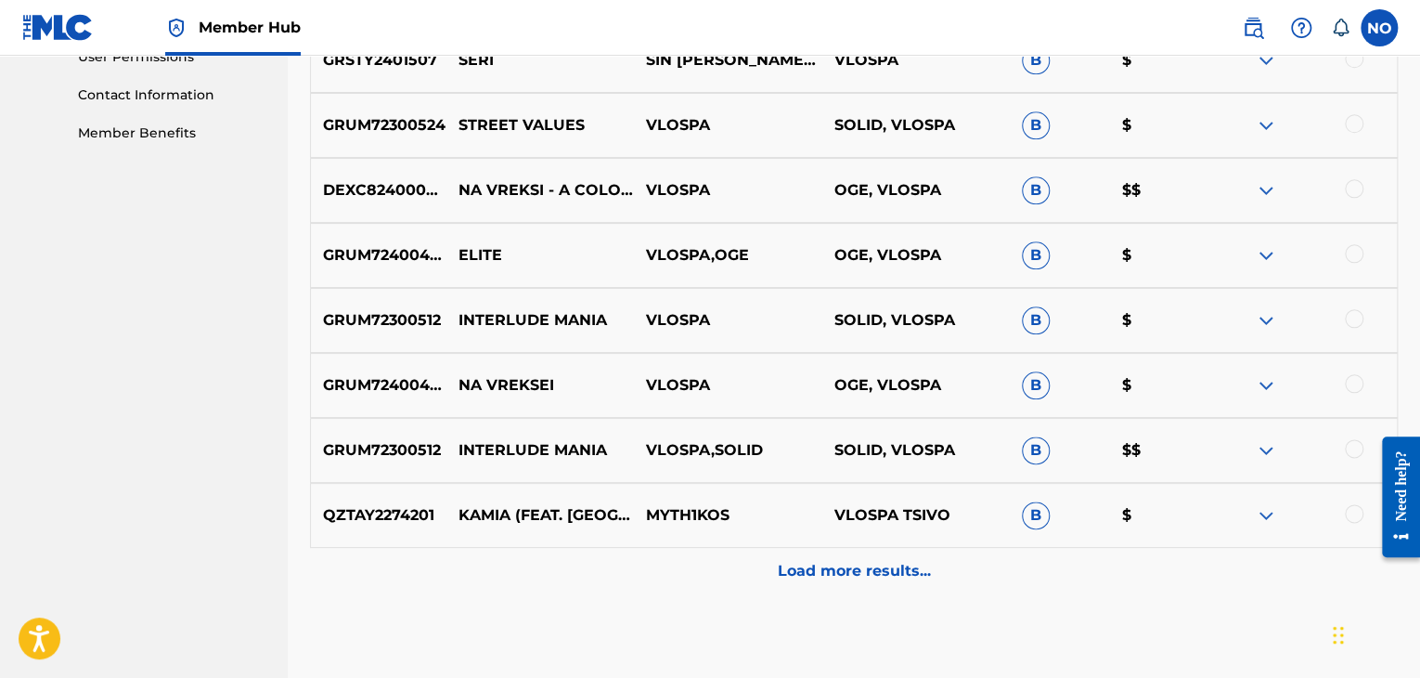
scroll to position [928, 0]
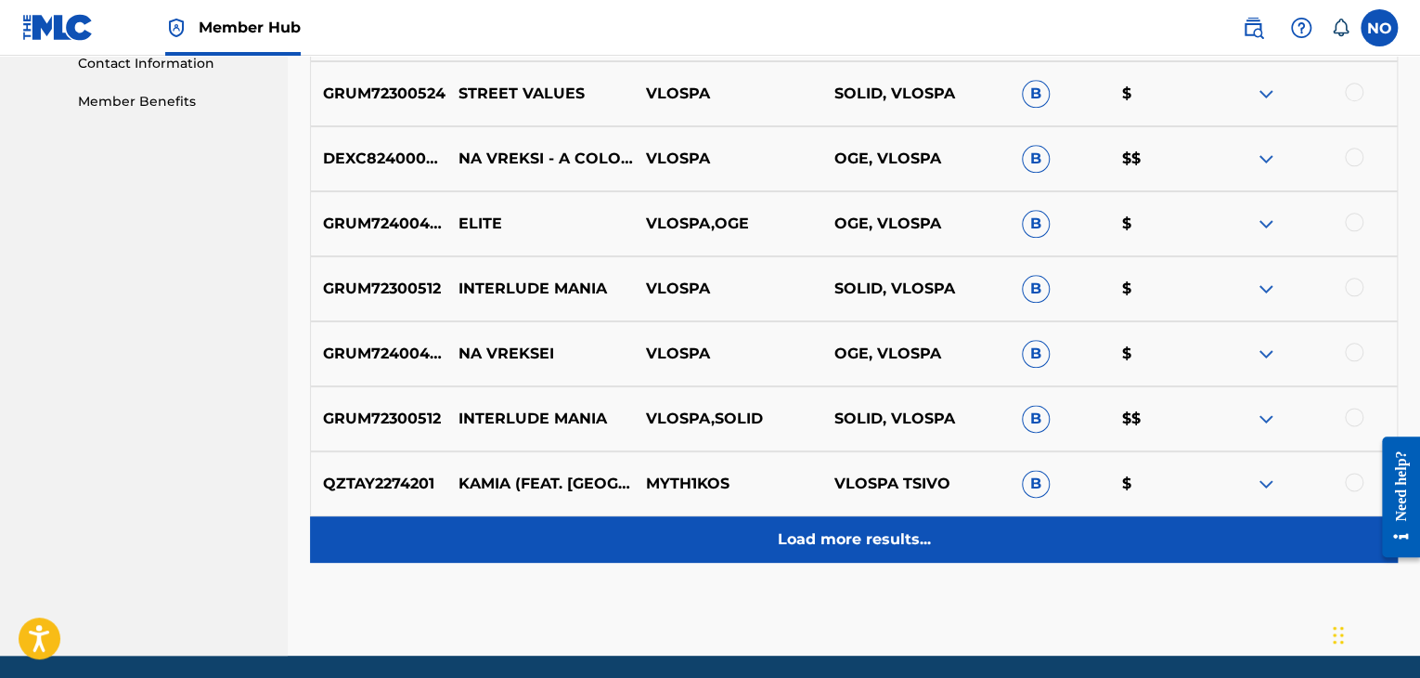
click at [937, 536] on div "Load more results..." at bounding box center [854, 539] width 1088 height 46
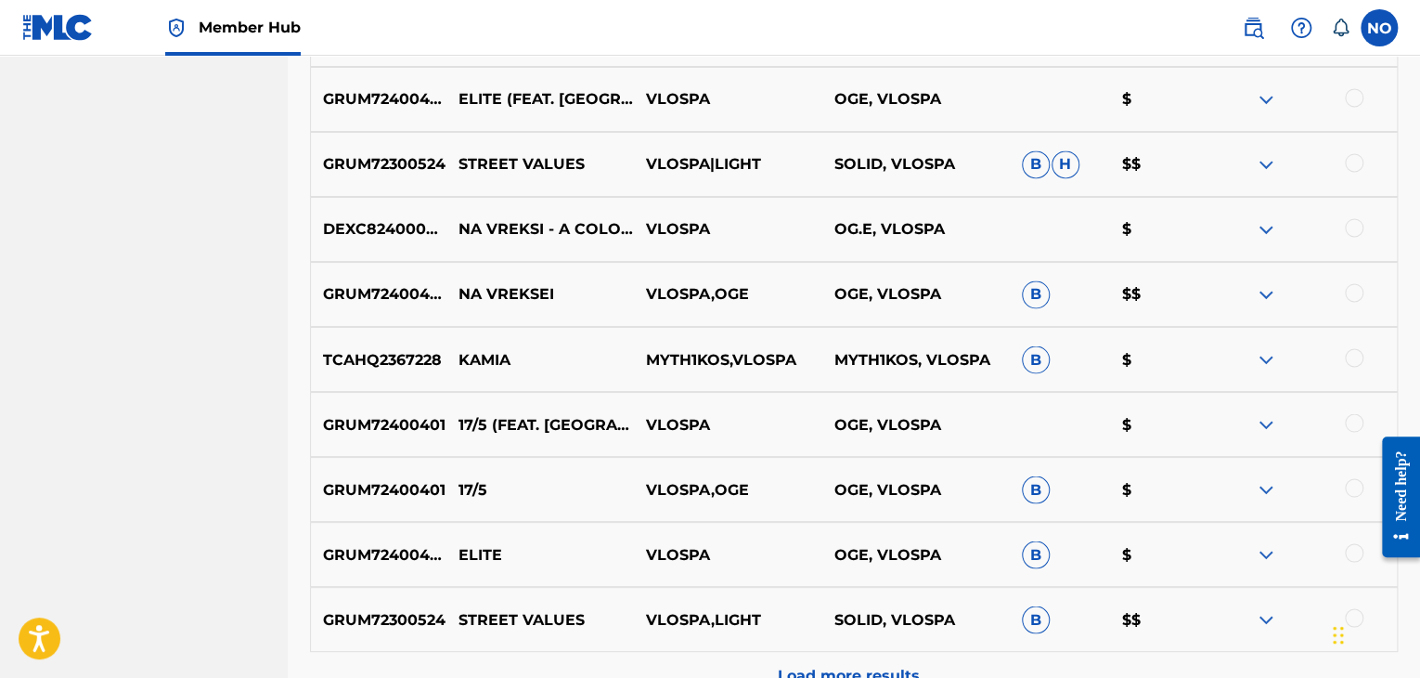
scroll to position [1485, 0]
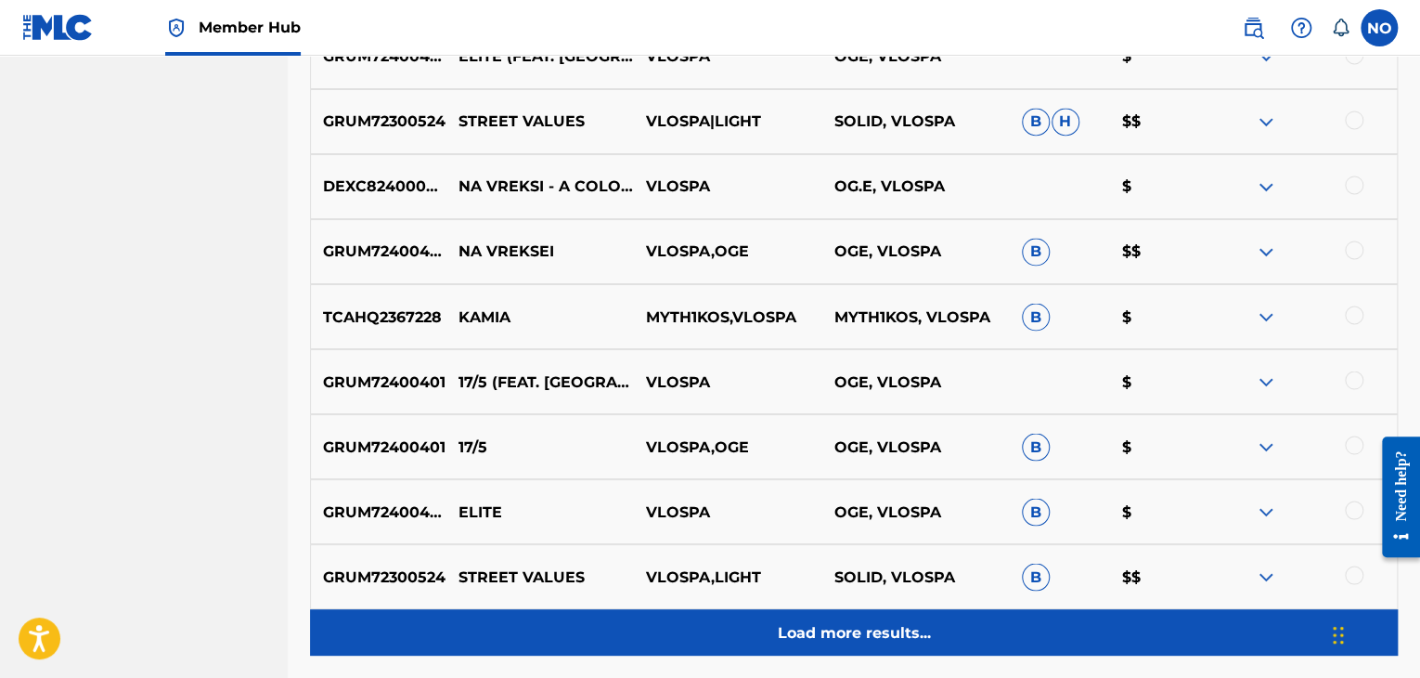
click at [900, 633] on p "Load more results..." at bounding box center [854, 632] width 153 height 22
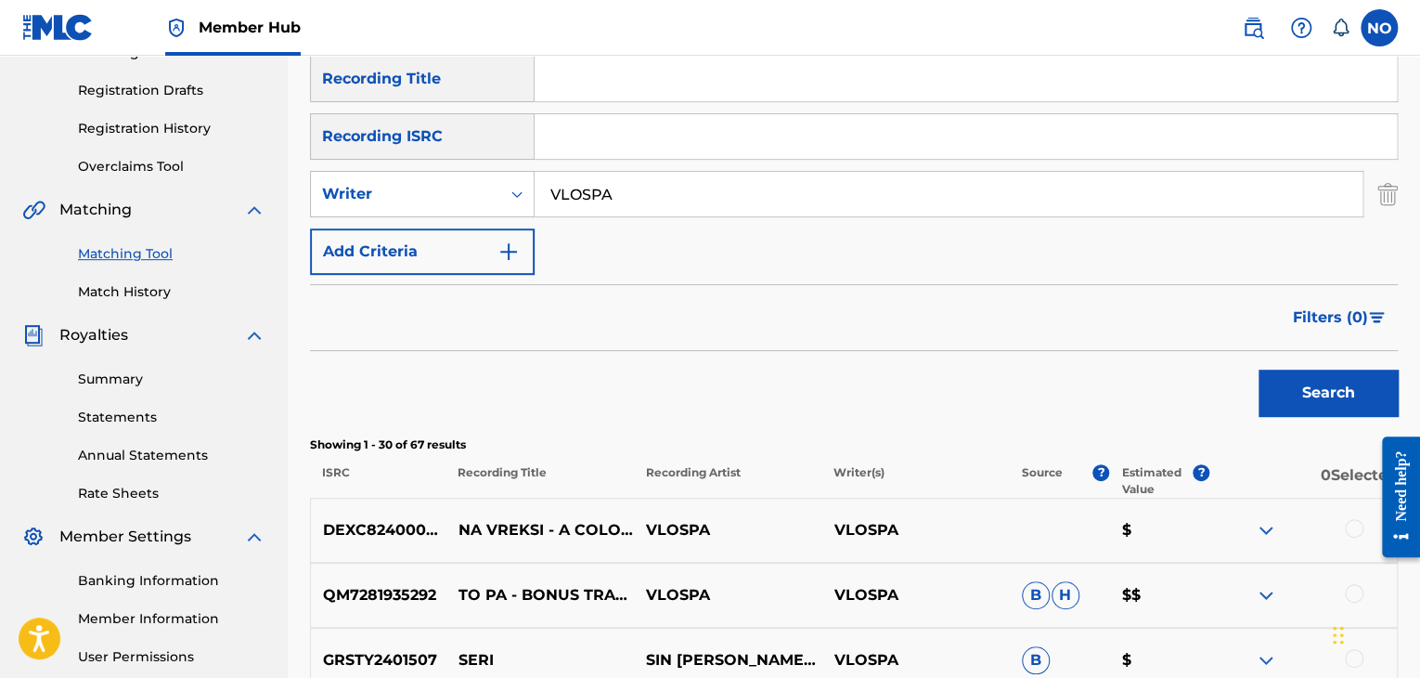
scroll to position [0, 0]
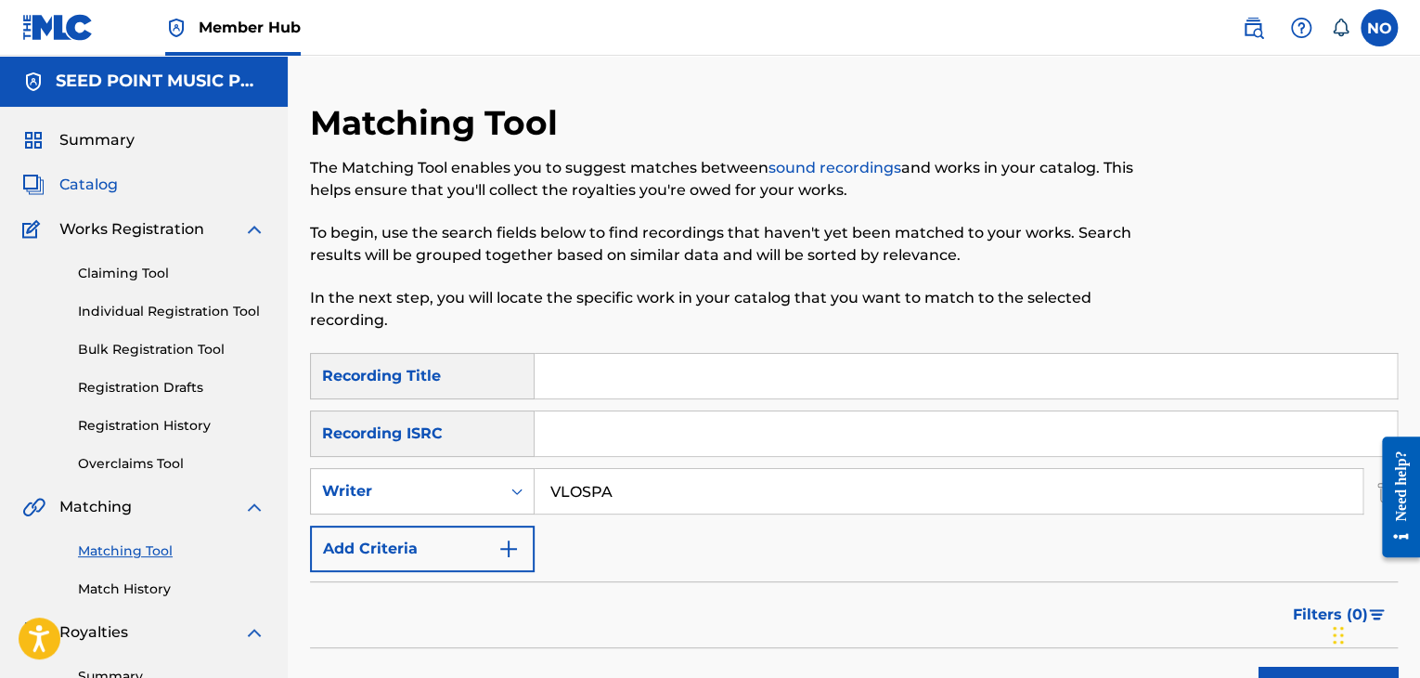
click at [110, 184] on span "Catalog" at bounding box center [88, 185] width 58 height 22
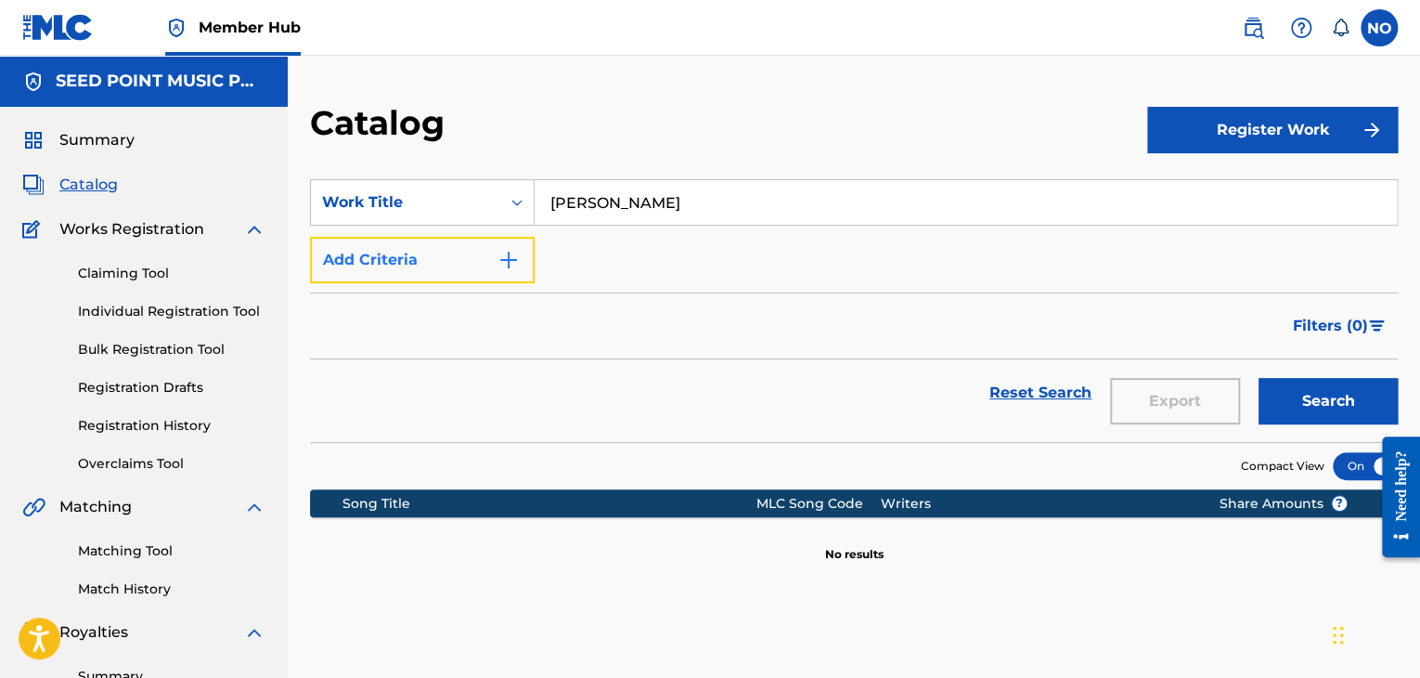
click at [489, 257] on button "Add Criteria" at bounding box center [422, 260] width 225 height 46
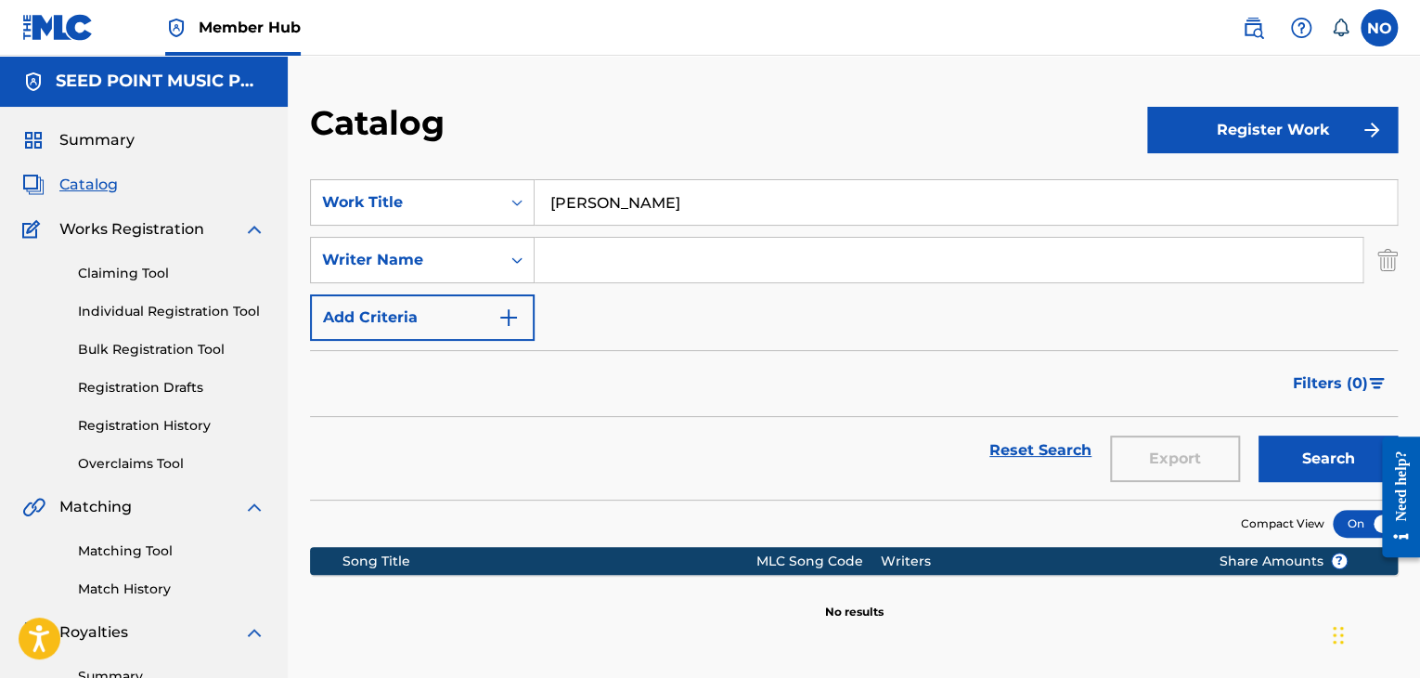
drag, startPoint x: 731, startPoint y: 208, endPoint x: 276, endPoint y: 253, distance: 458.0
click at [271, 255] on main "SEED POINT MUSIC PUBLISHING LTD Summary Catalog Works Registration Claiming Too…" at bounding box center [710, 559] width 1420 height 1006
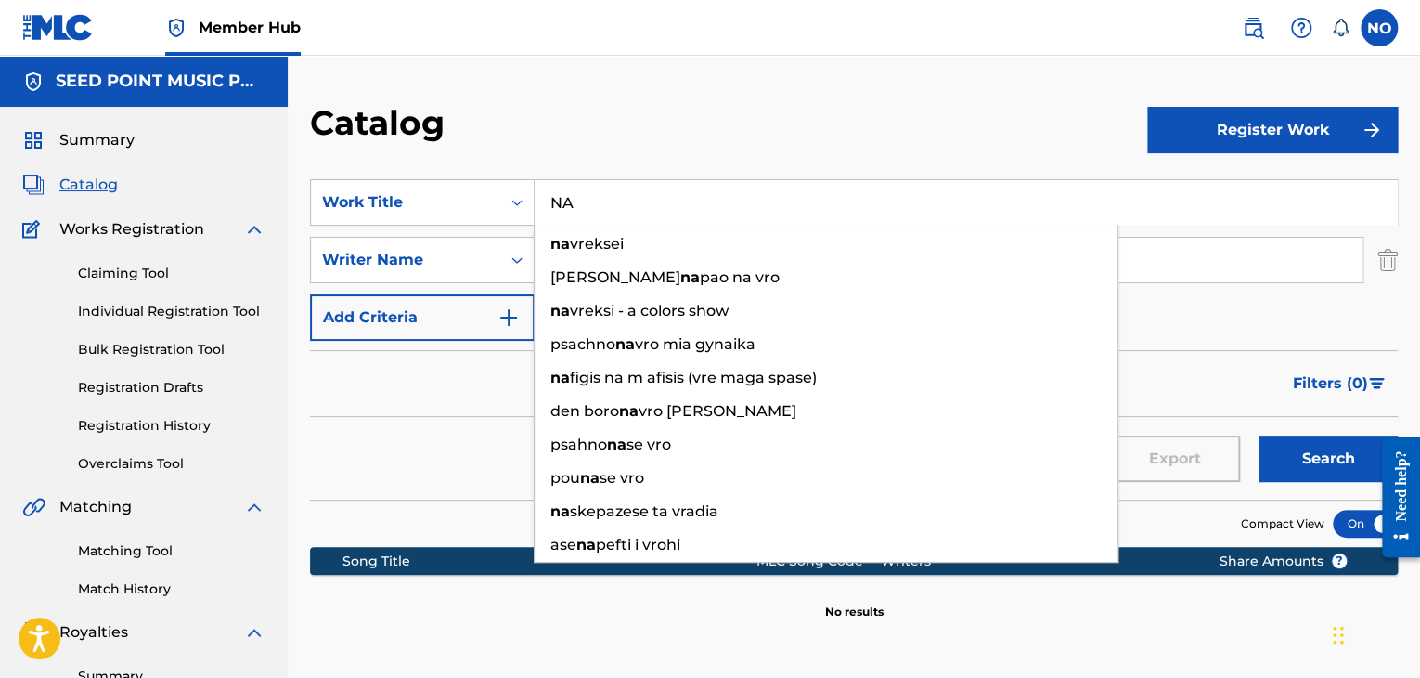
type input "N"
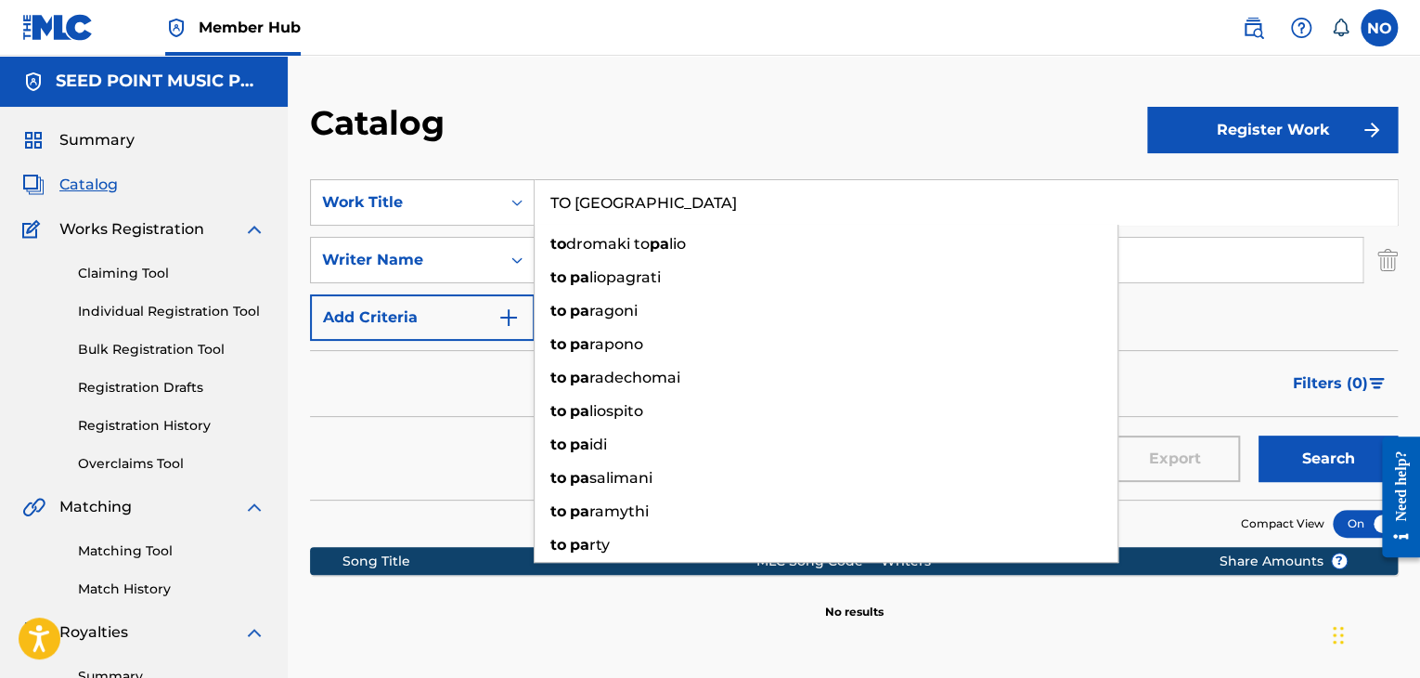
click at [1259, 435] on button "Search" at bounding box center [1328, 458] width 139 height 46
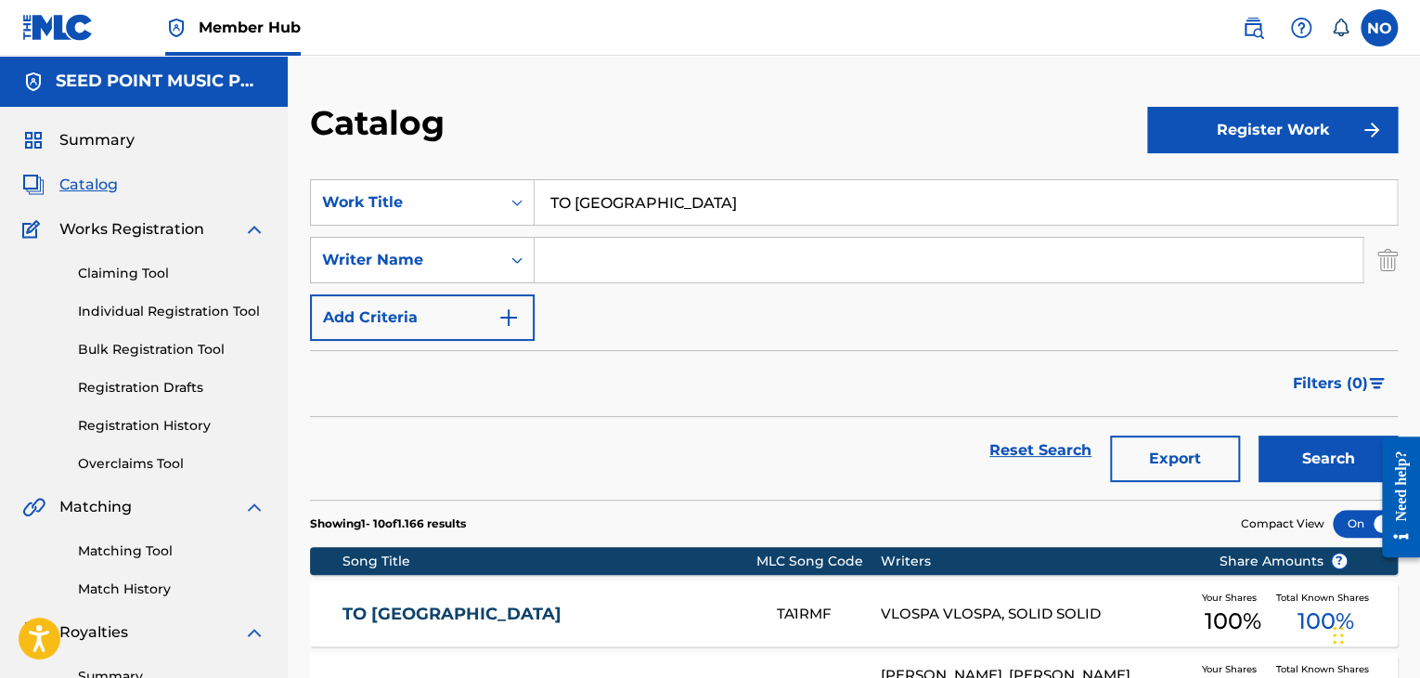
drag, startPoint x: 615, startPoint y: 200, endPoint x: 388, endPoint y: 232, distance: 229.6
click at [388, 232] on div "SearchWithCriteria584f028d-f7dc-4abd-ad71-28a381fd382d Work Title TO PA SearchW…" at bounding box center [854, 260] width 1088 height 162
click at [1259, 435] on button "Search" at bounding box center [1328, 458] width 139 height 46
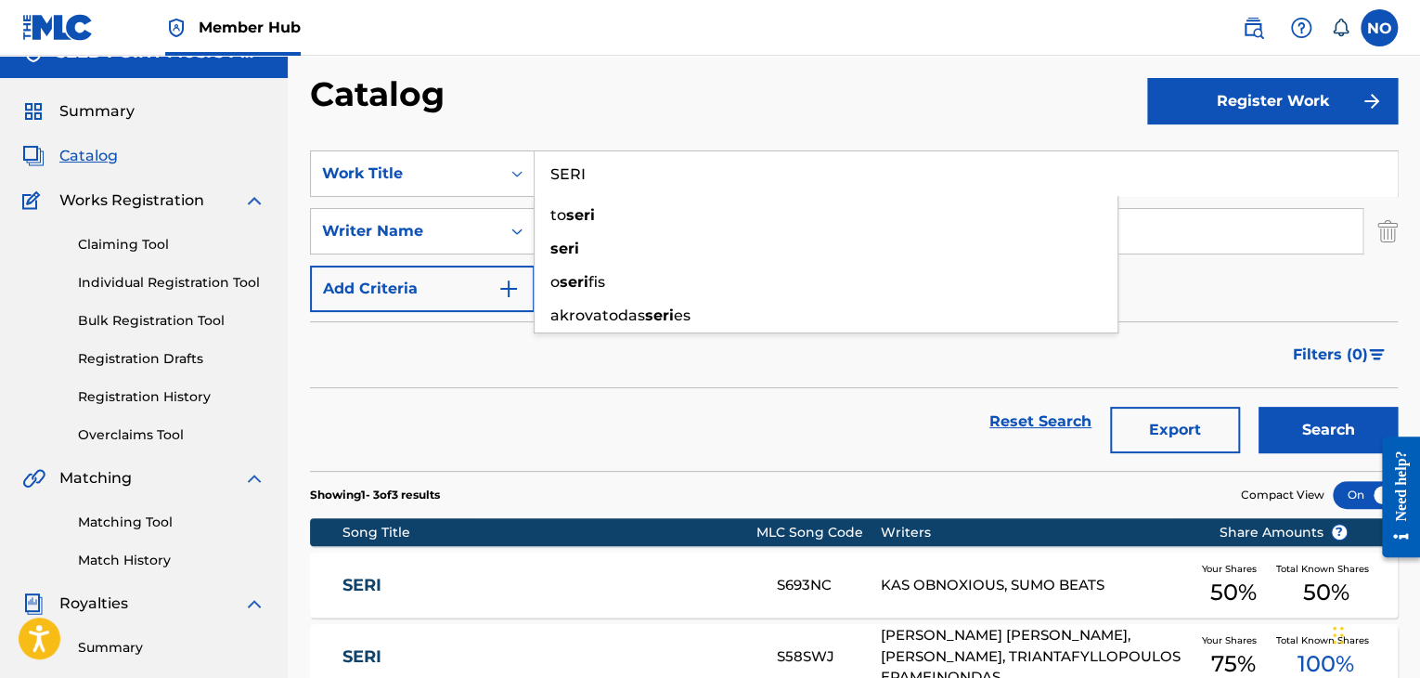
scroll to position [186, 0]
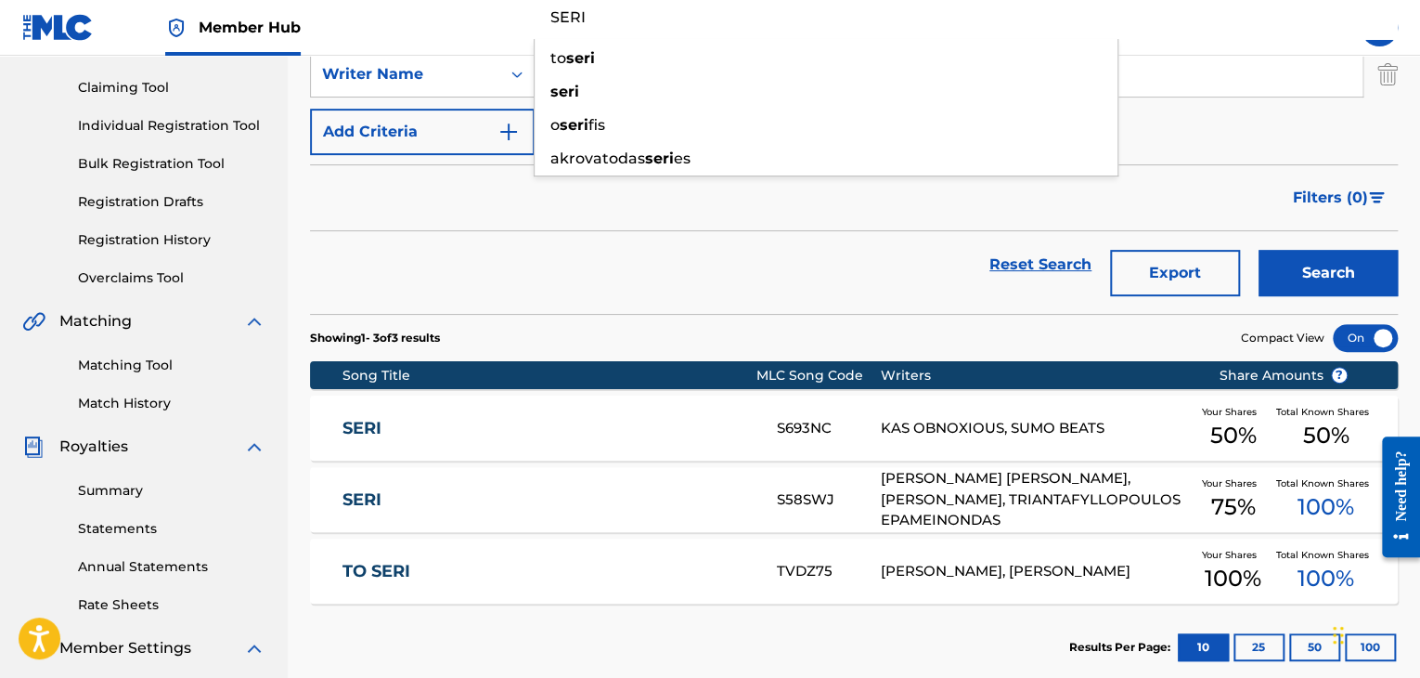
click at [460, 259] on div "Reset Search Export Search" at bounding box center [854, 264] width 1088 height 67
click at [605, 90] on input "Search Form" at bounding box center [949, 74] width 828 height 45
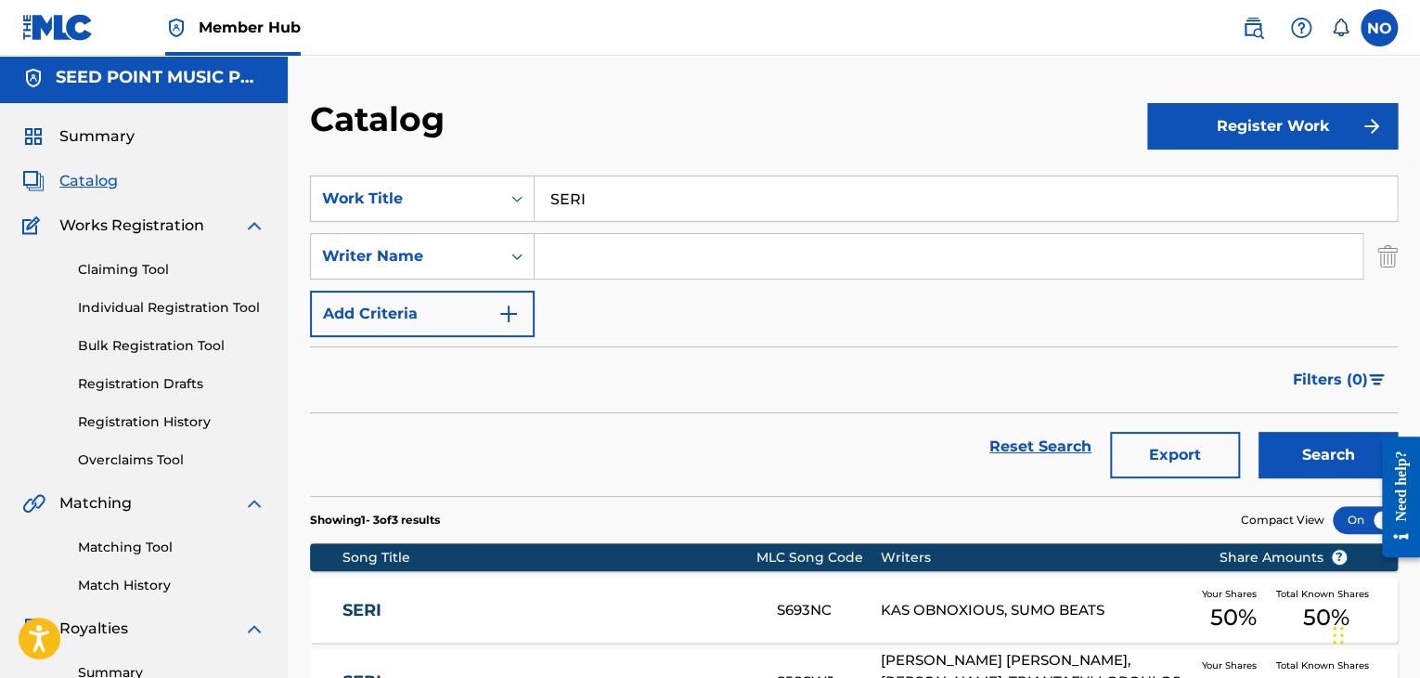
scroll to position [0, 0]
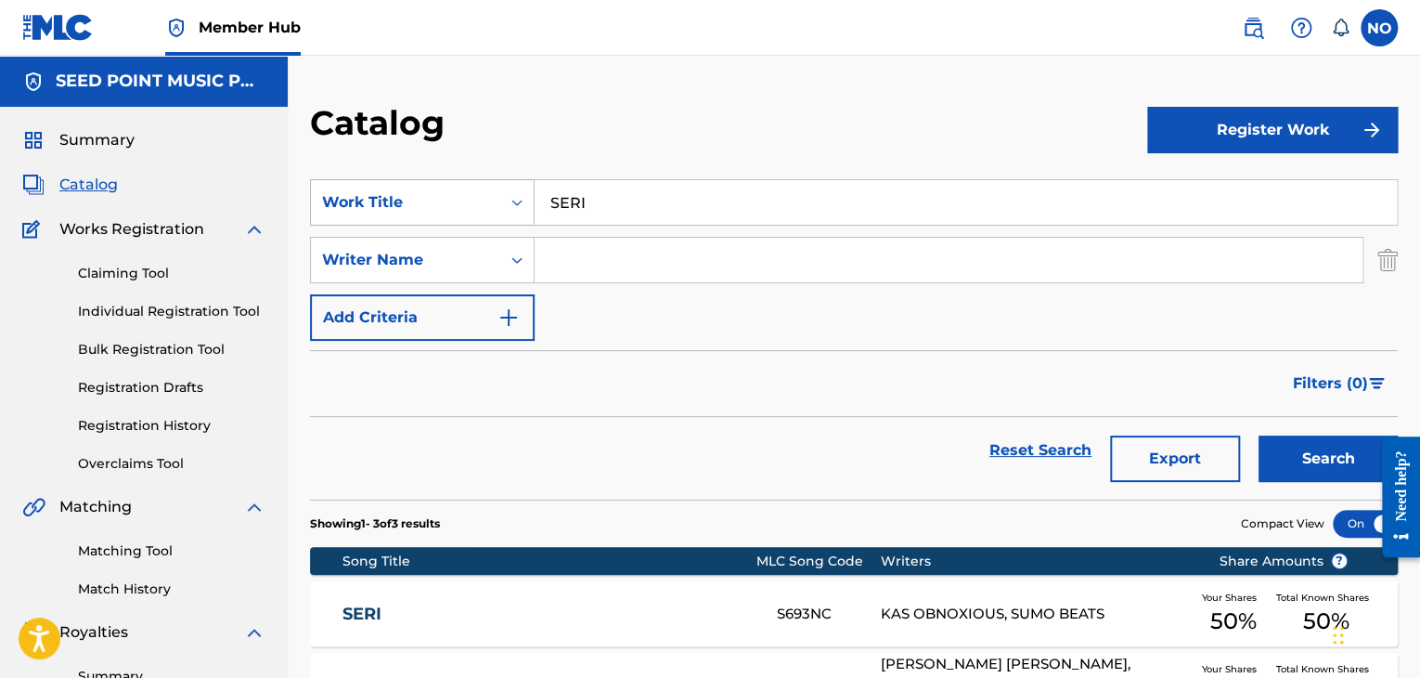
drag, startPoint x: 607, startPoint y: 209, endPoint x: 498, endPoint y: 218, distance: 109.0
click at [499, 220] on div "SearchWithCriteria584f028d-f7dc-4abd-ad71-28a381fd382d Work Title SERI" at bounding box center [854, 202] width 1088 height 46
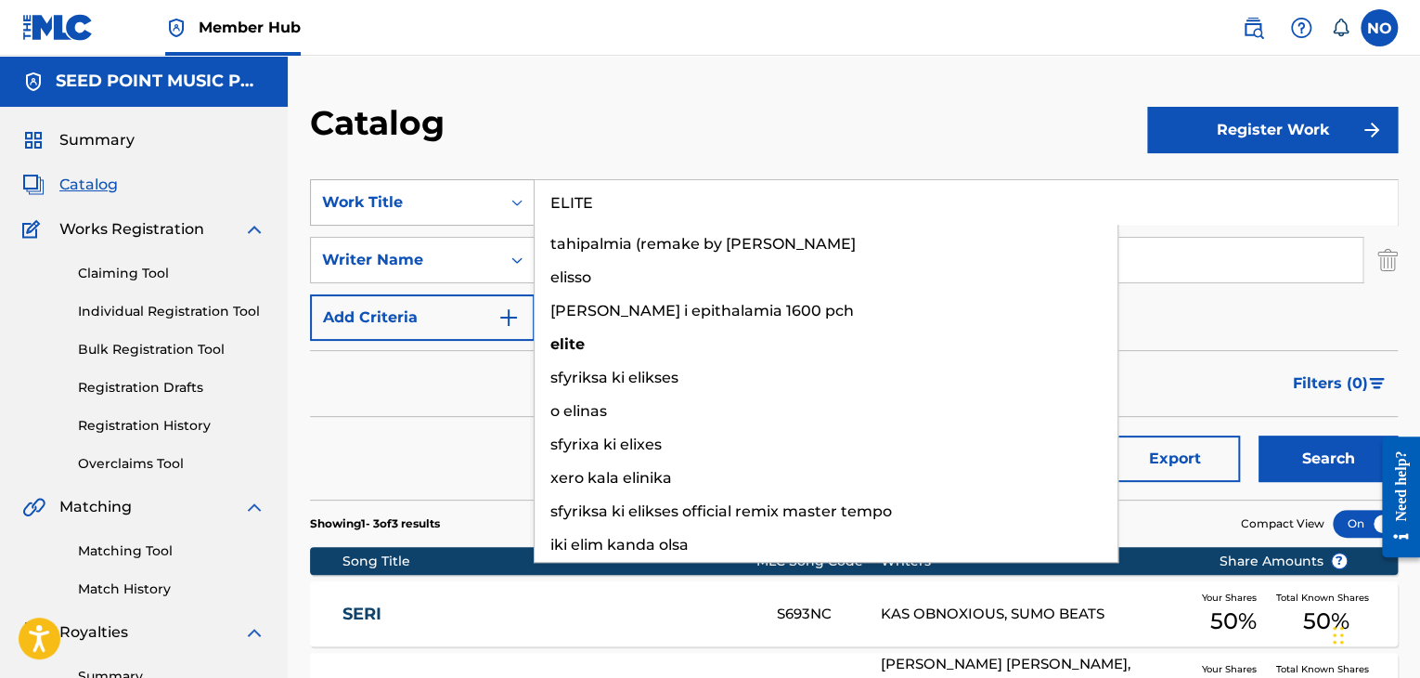
click at [1259, 435] on button "Search" at bounding box center [1328, 458] width 139 height 46
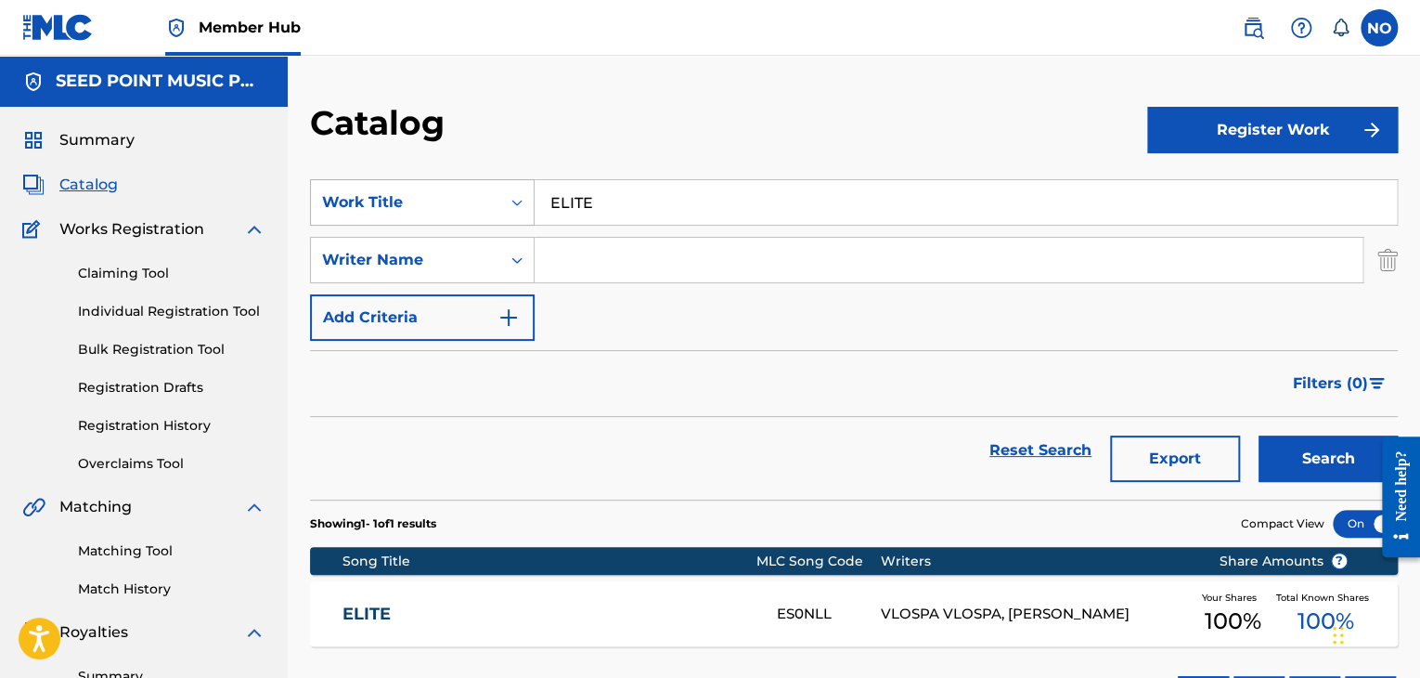
drag, startPoint x: 609, startPoint y: 209, endPoint x: 438, endPoint y: 220, distance: 171.1
click at [438, 220] on div "SearchWithCriteria584f028d-f7dc-4abd-ad71-28a381fd382d Work Title ELITE" at bounding box center [854, 202] width 1088 height 46
type input "I"
click at [1259, 435] on button "Search" at bounding box center [1328, 458] width 139 height 46
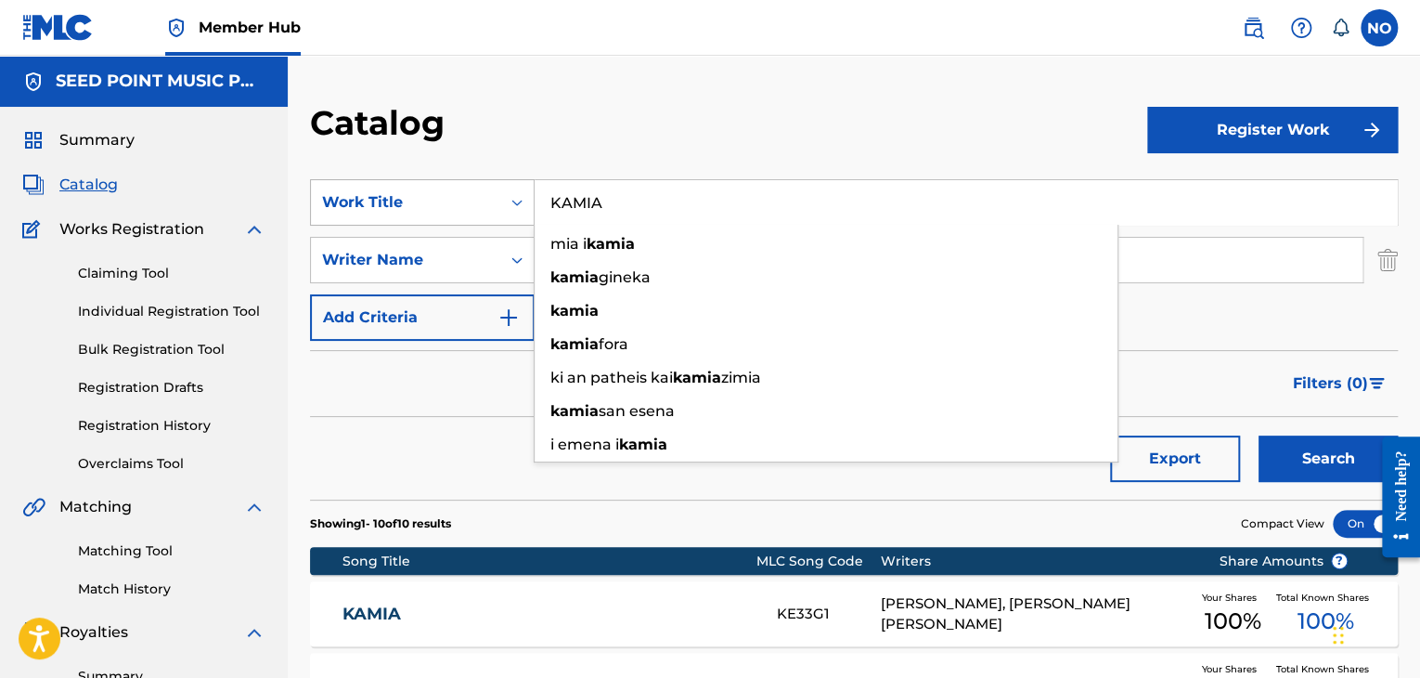
drag, startPoint x: 616, startPoint y: 201, endPoint x: 484, endPoint y: 213, distance: 133.2
click at [484, 212] on div "SearchWithCriteria584f028d-f7dc-4abd-ad71-28a381fd382d Work Title KAMIA mia i k…" at bounding box center [854, 202] width 1088 height 46
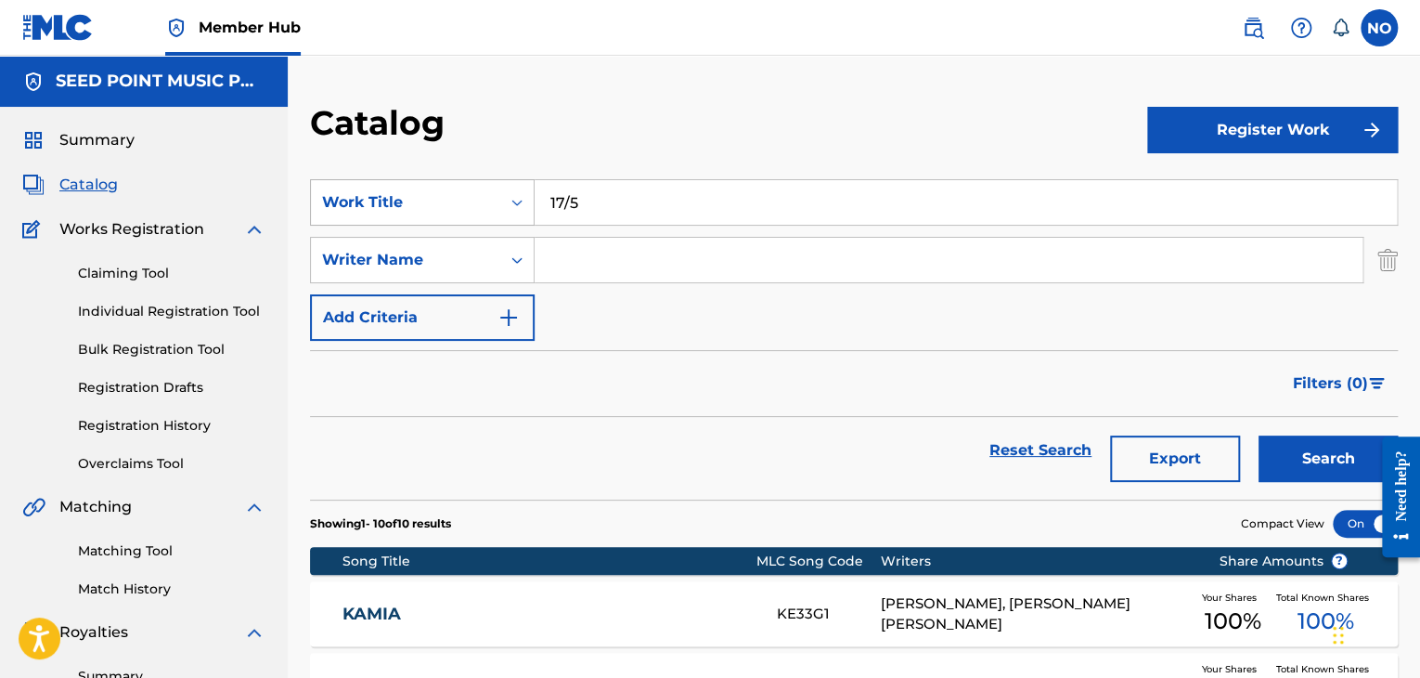
click at [1259, 435] on button "Search" at bounding box center [1328, 458] width 139 height 46
drag, startPoint x: 564, startPoint y: 202, endPoint x: 457, endPoint y: 221, distance: 109.3
click at [457, 221] on div "SearchWithCriteria584f028d-f7dc-4abd-ad71-28a381fd382d Work Title 17/5" at bounding box center [854, 202] width 1088 height 46
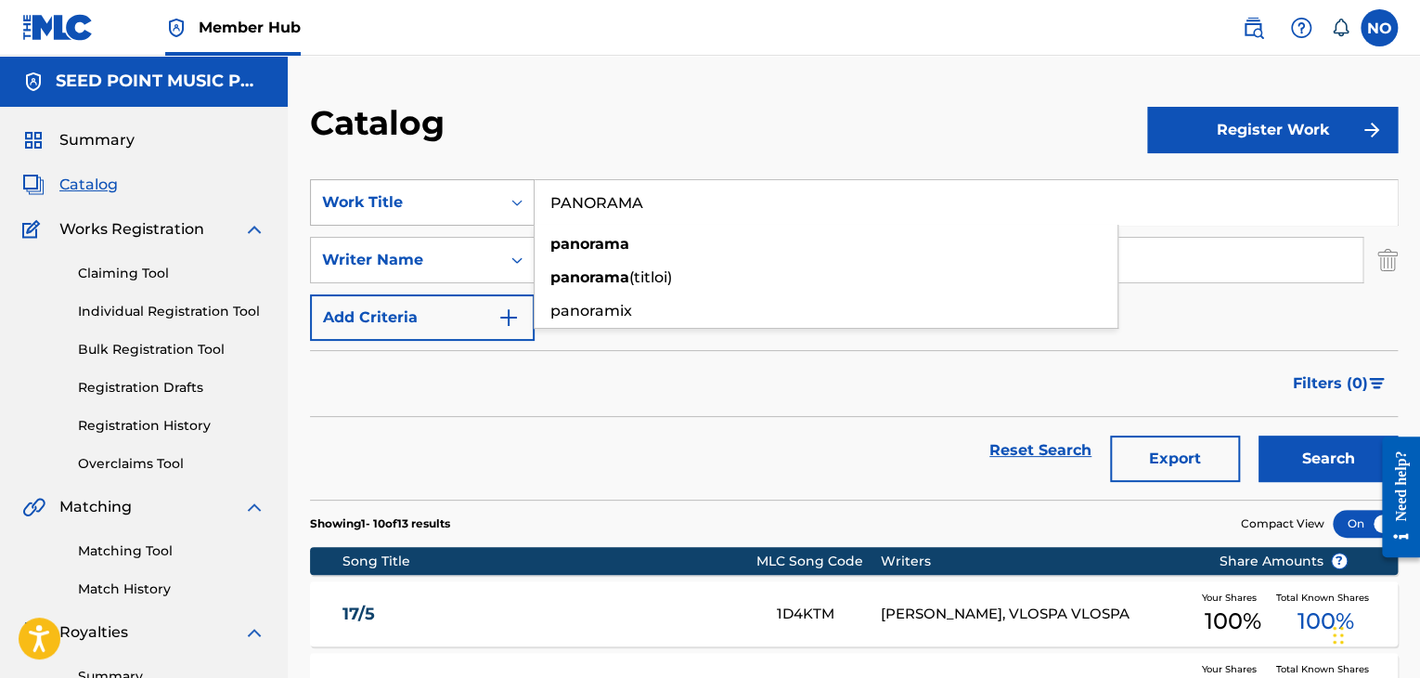
click at [1259, 435] on button "Search" at bounding box center [1328, 458] width 139 height 46
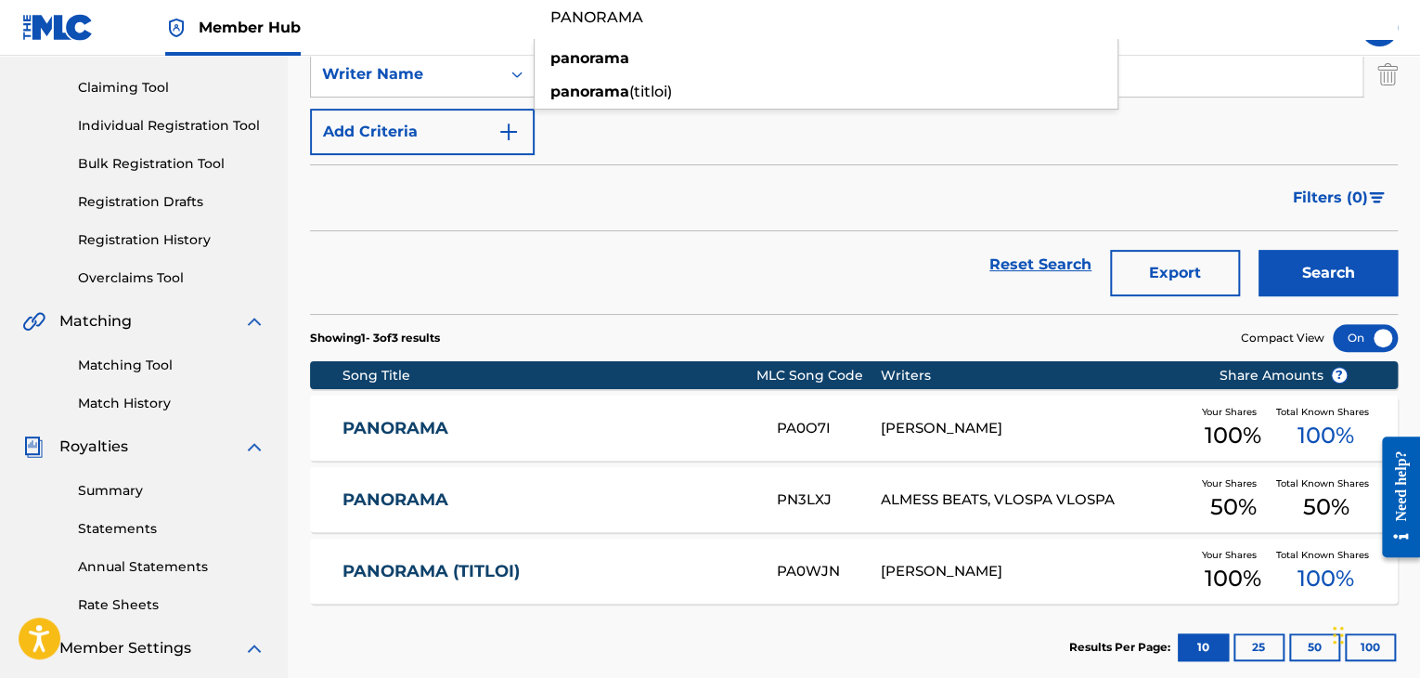
scroll to position [186, 0]
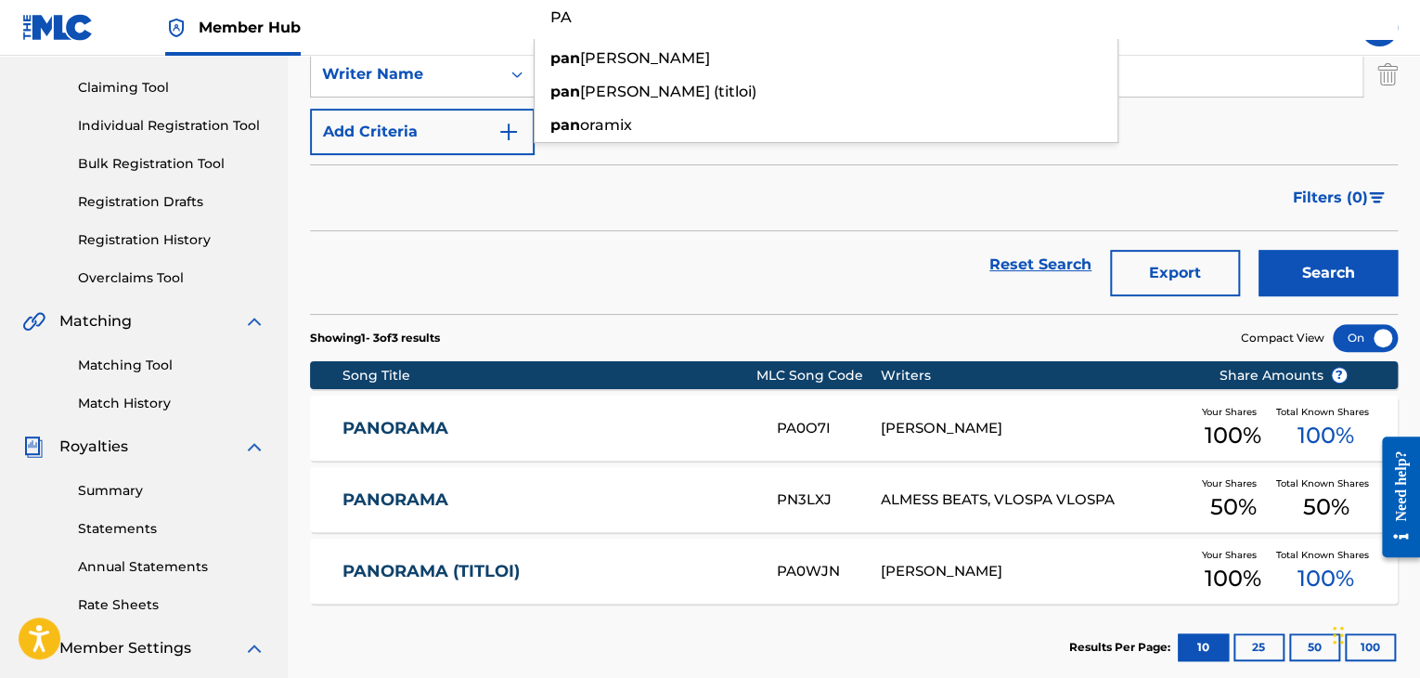
type input "P"
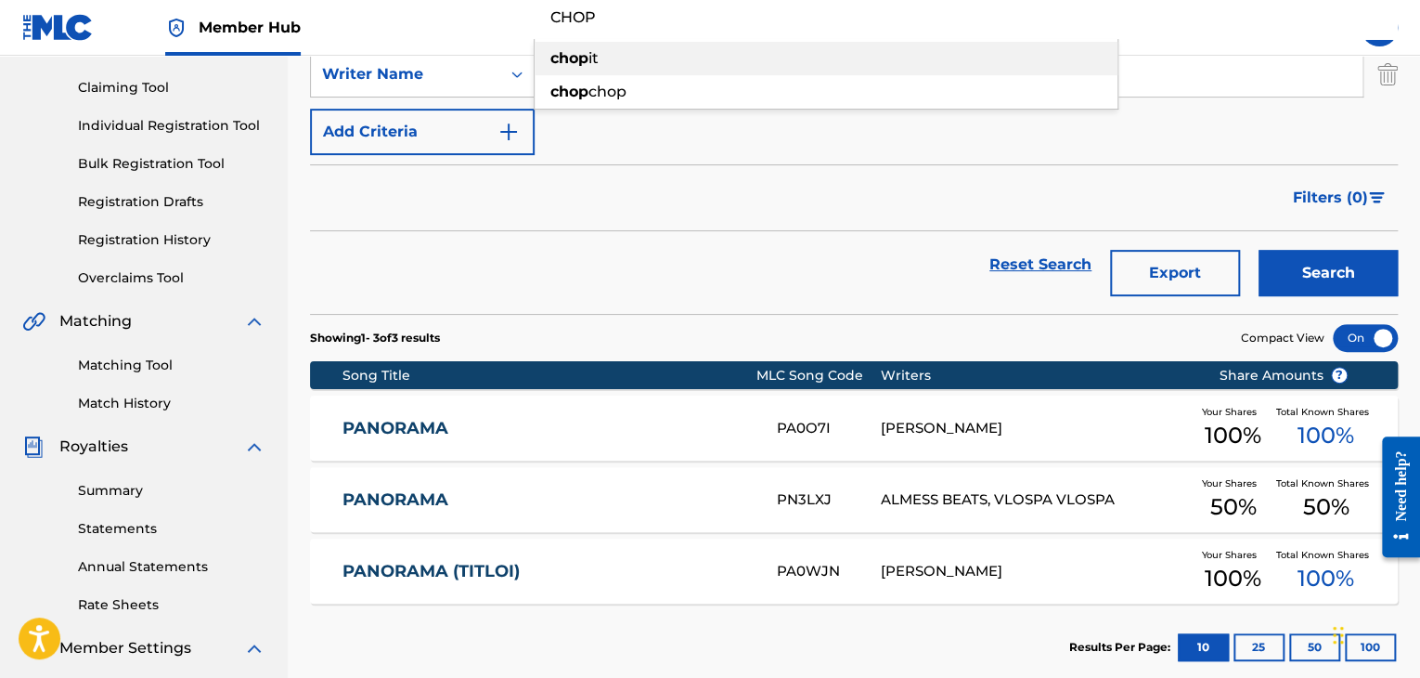
click at [572, 58] on strong "chop" at bounding box center [569, 58] width 38 height 18
type input "chop it"
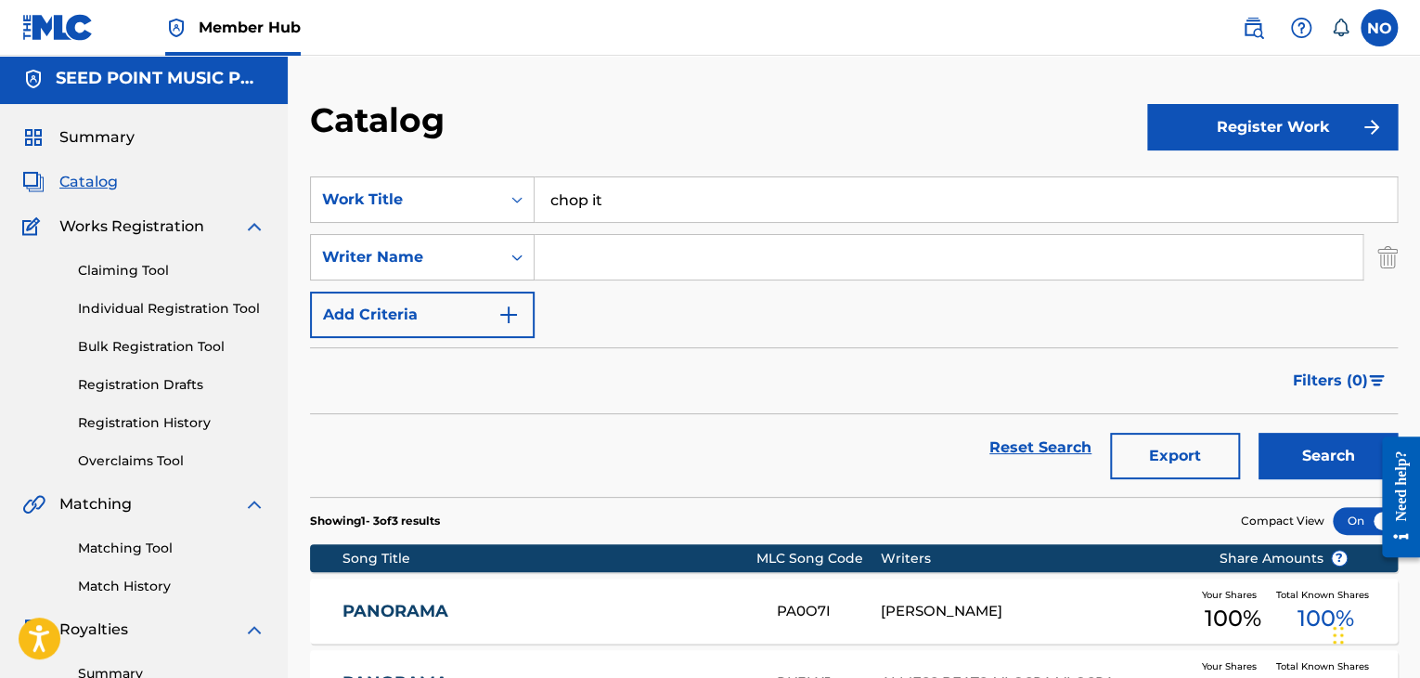
scroll to position [0, 0]
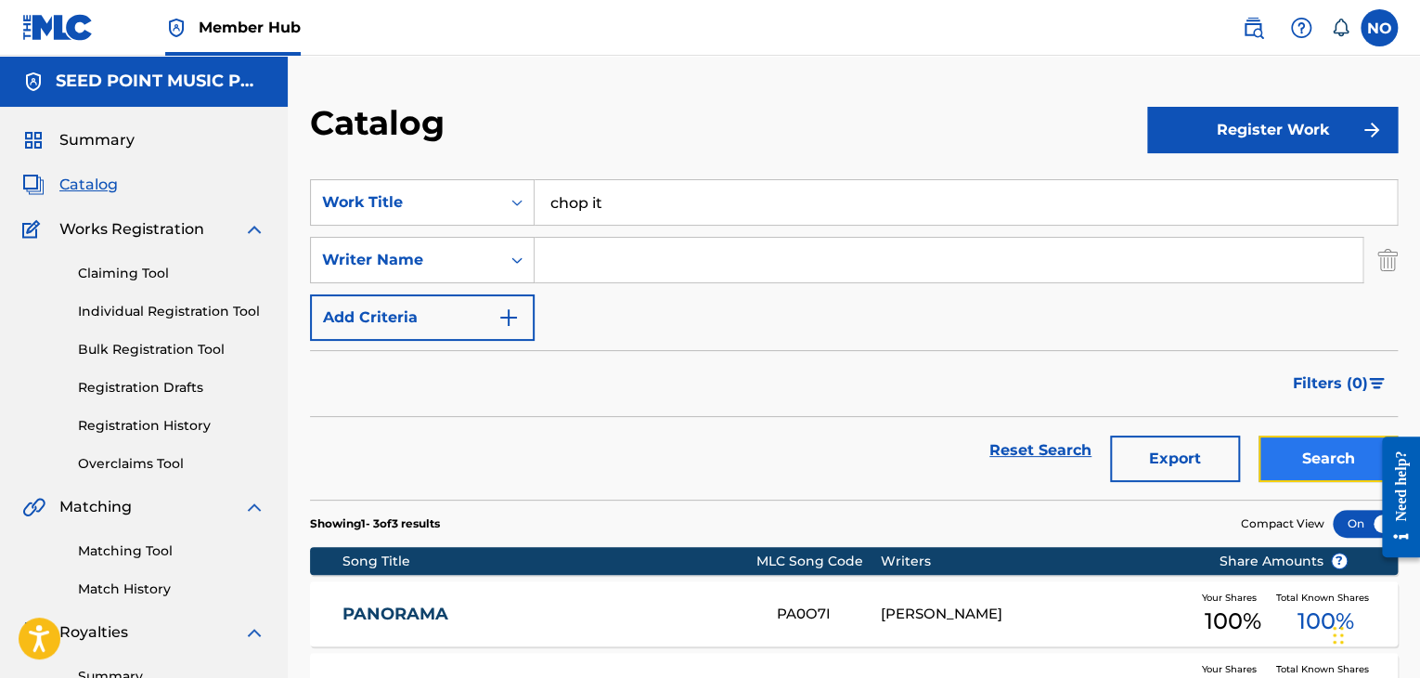
click at [1314, 442] on button "Search" at bounding box center [1328, 458] width 139 height 46
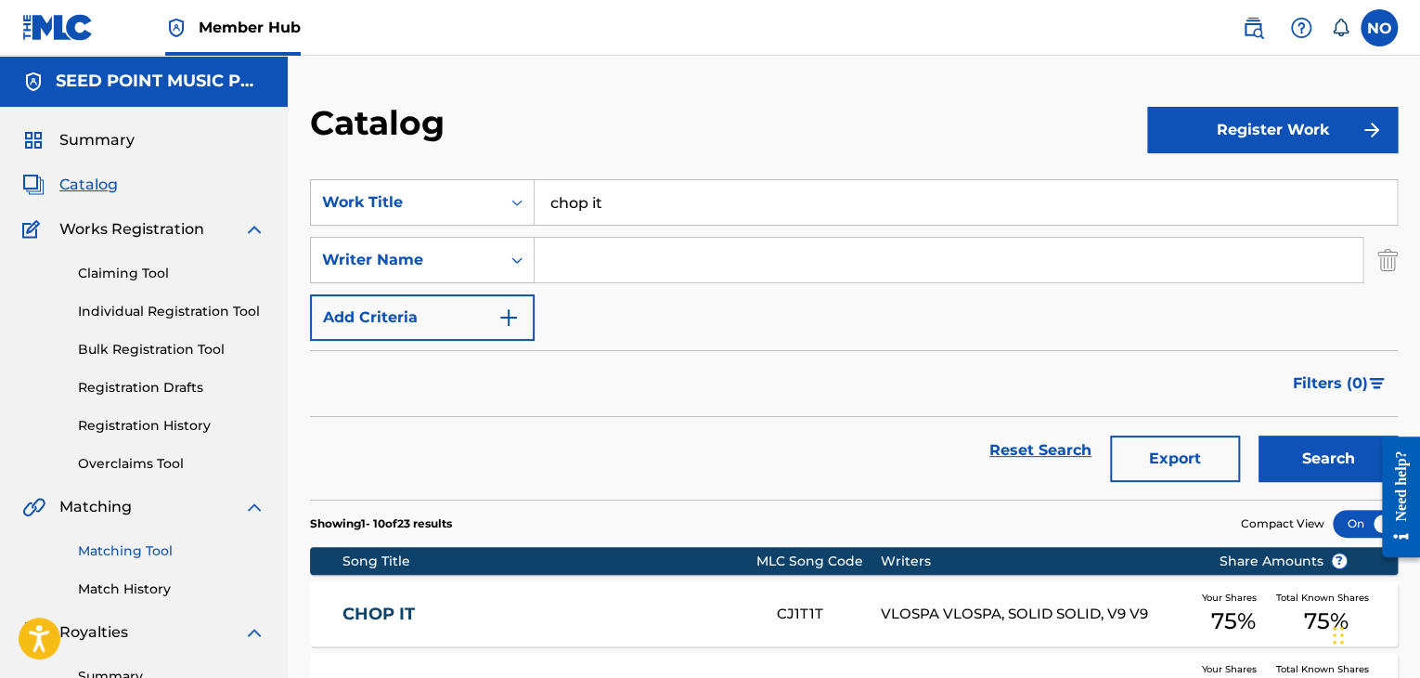
click at [123, 549] on link "Matching Tool" at bounding box center [171, 550] width 187 height 19
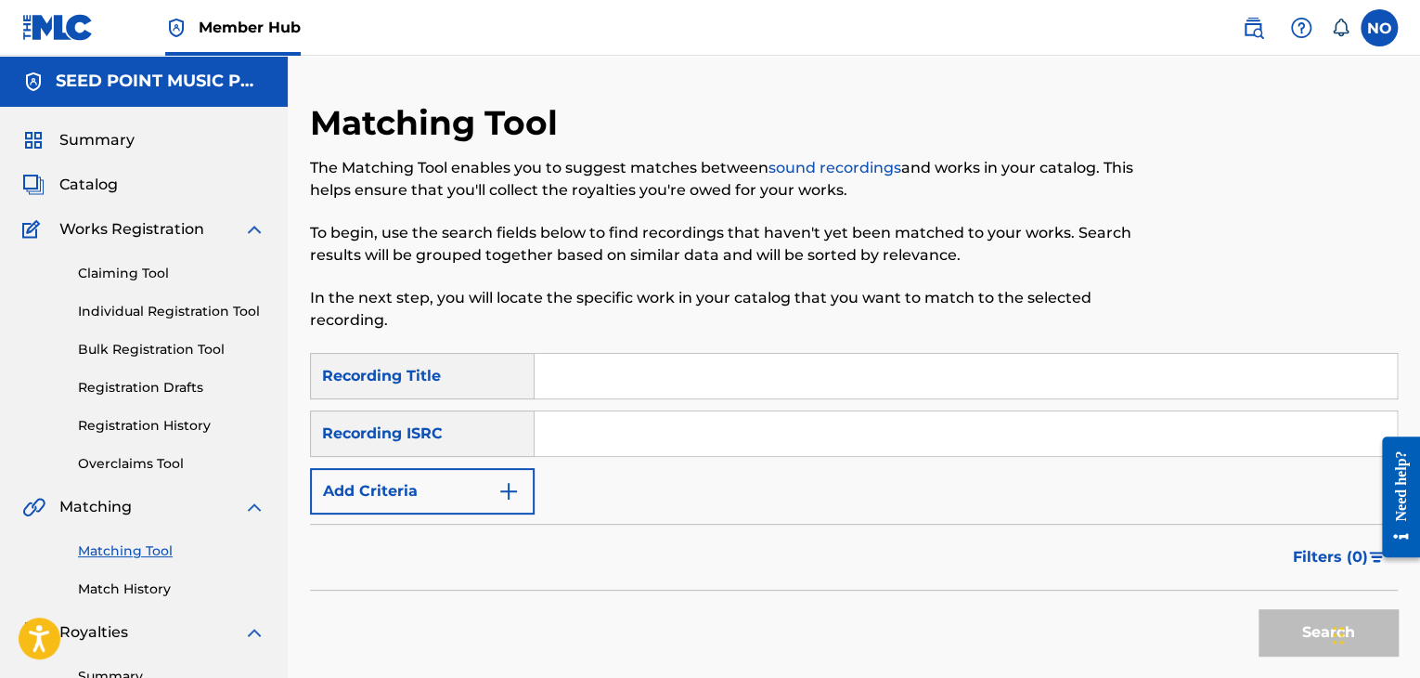
click at [579, 385] on input "Search Form" at bounding box center [966, 376] width 862 height 45
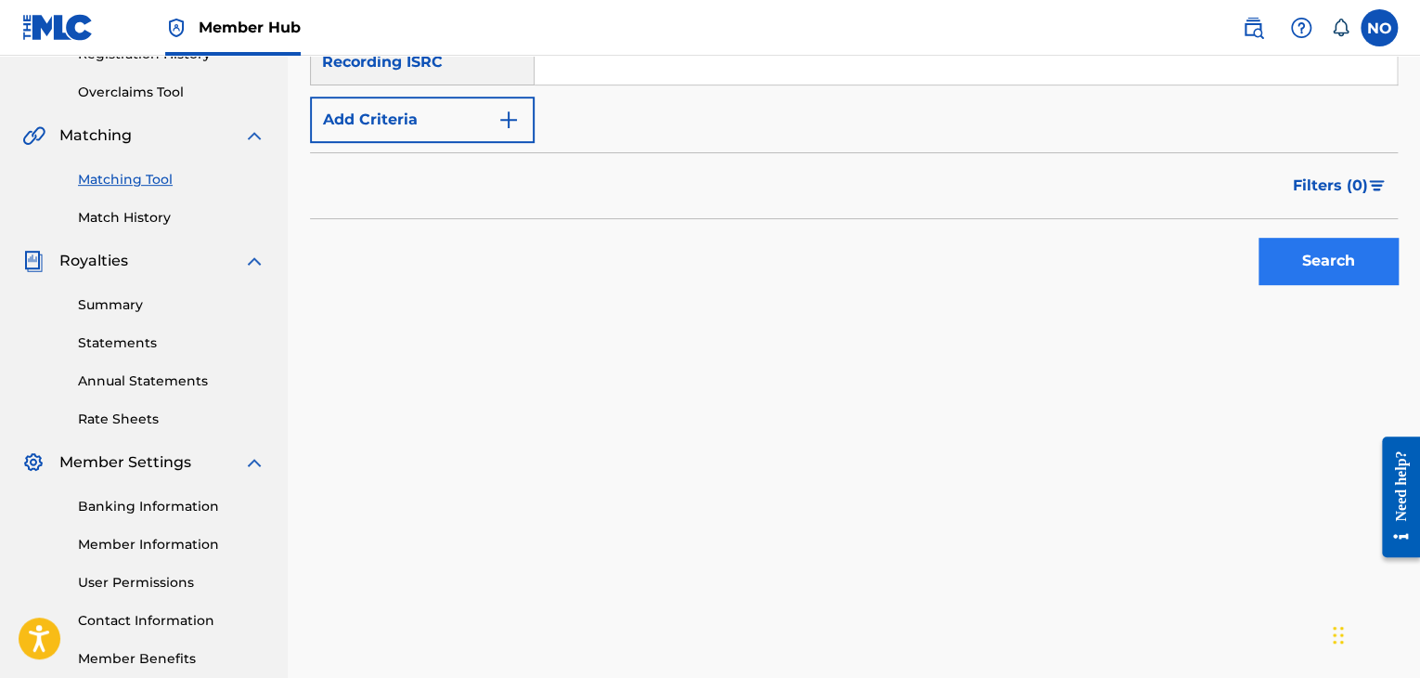
type input "CHOP IT"
click at [1340, 257] on button "Search" at bounding box center [1328, 261] width 139 height 46
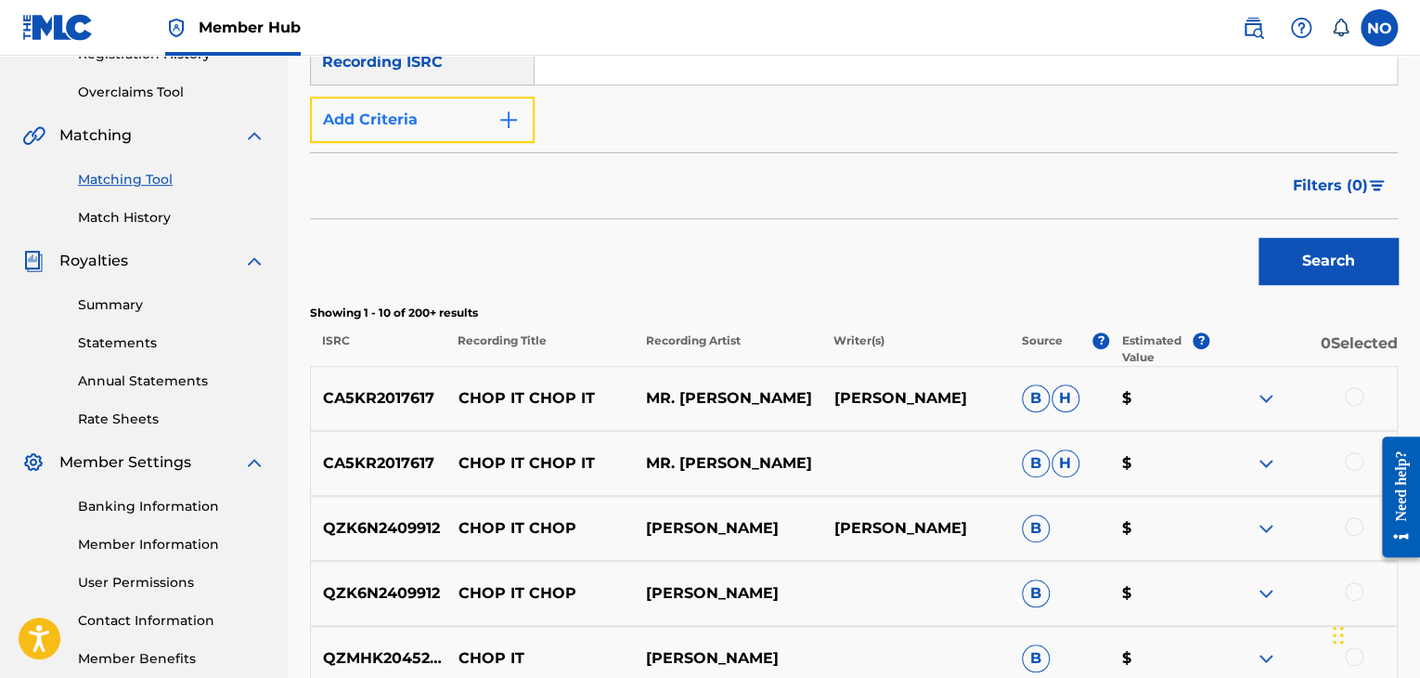
drag, startPoint x: 509, startPoint y: 140, endPoint x: 519, endPoint y: 138, distance: 10.4
click at [509, 139] on button "Add Criteria" at bounding box center [422, 120] width 225 height 46
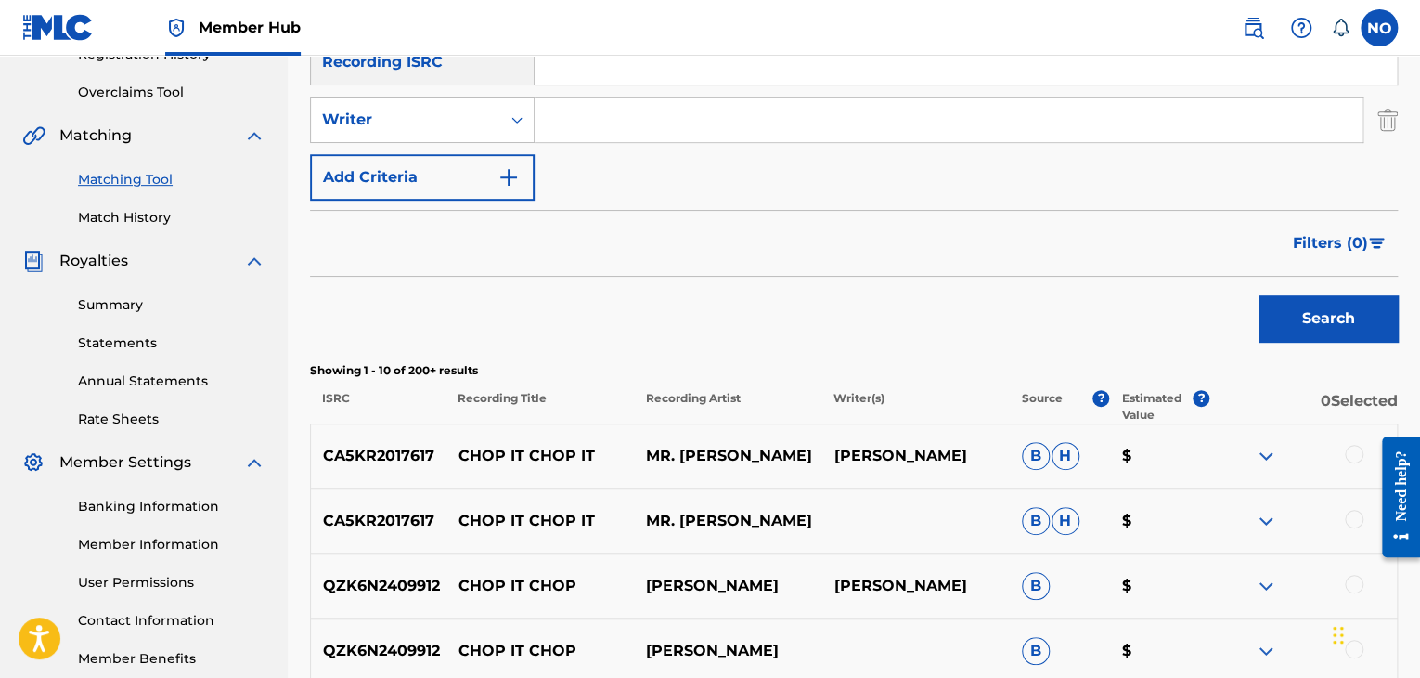
click at [594, 127] on input "Search Form" at bounding box center [949, 119] width 828 height 45
type input "VLOSPA"
click at [1305, 302] on button "Search" at bounding box center [1328, 318] width 139 height 46
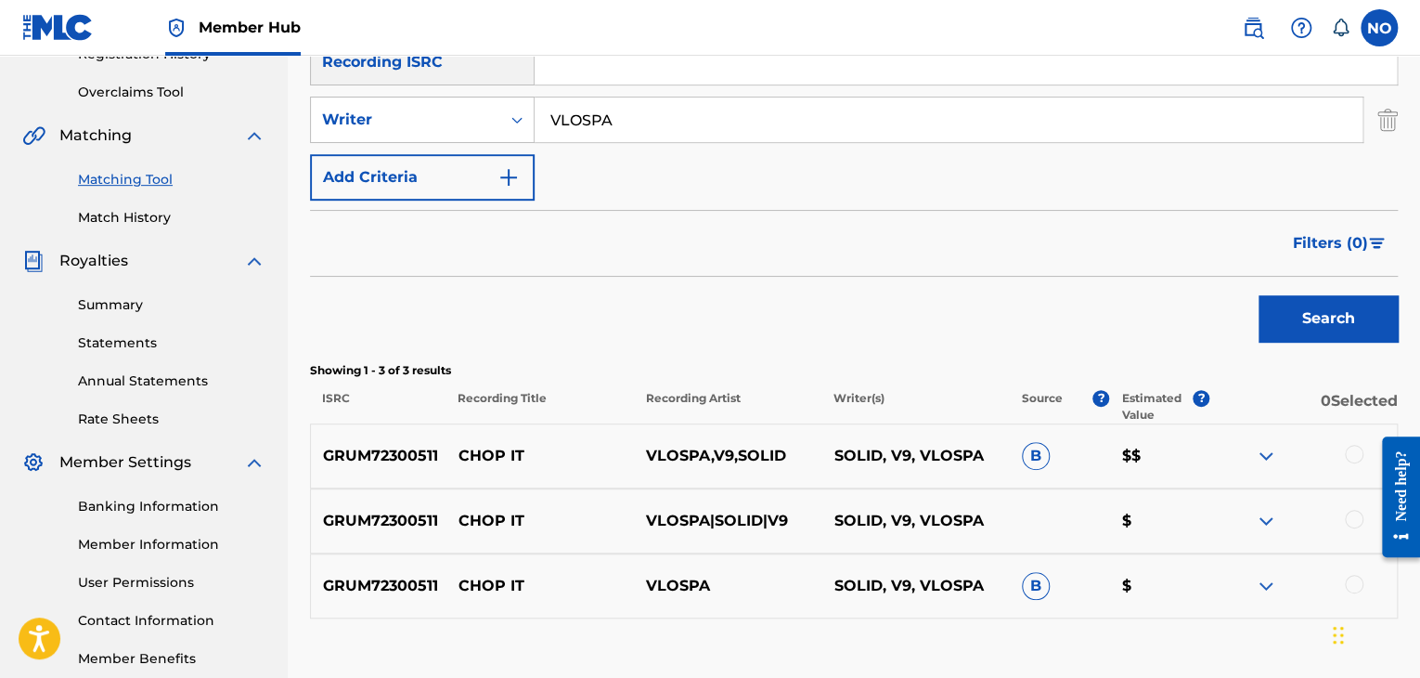
drag, startPoint x: 1349, startPoint y: 454, endPoint x: 4, endPoint y: 38, distance: 1407.7
click at [1349, 454] on div at bounding box center [1354, 454] width 19 height 19
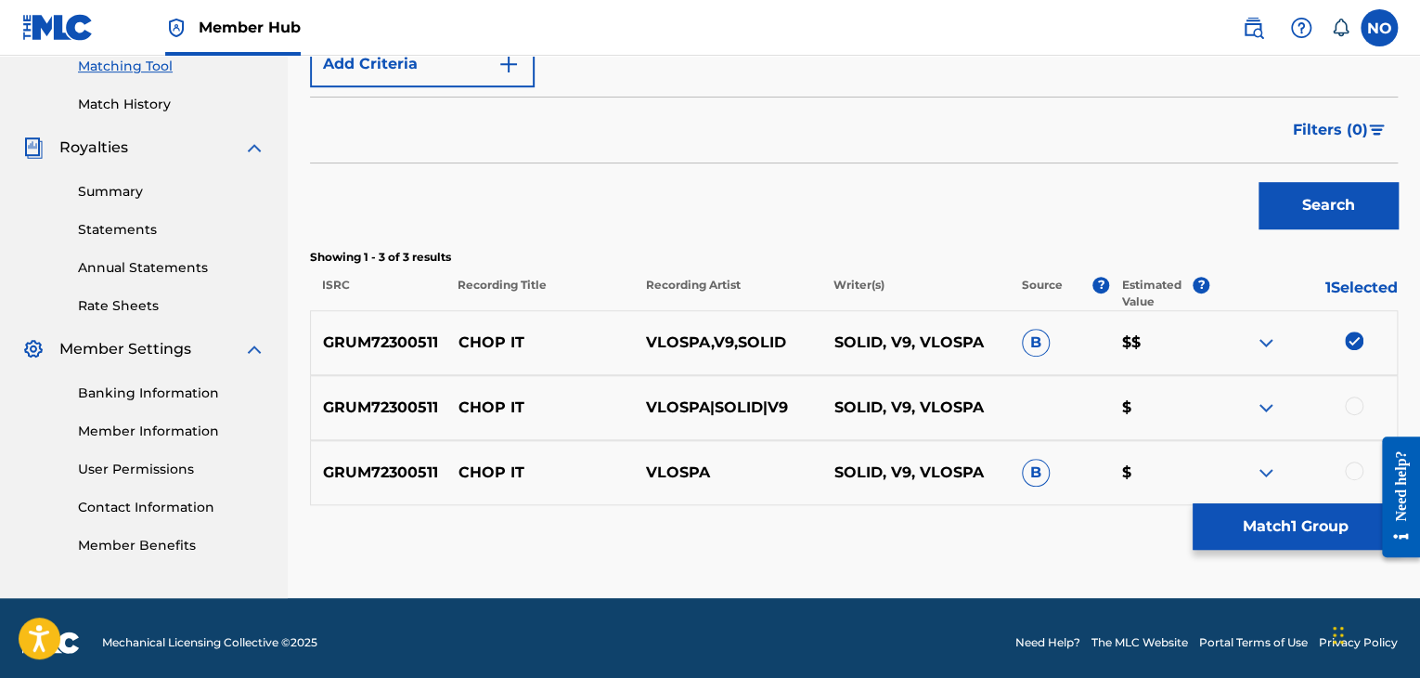
scroll to position [494, 0]
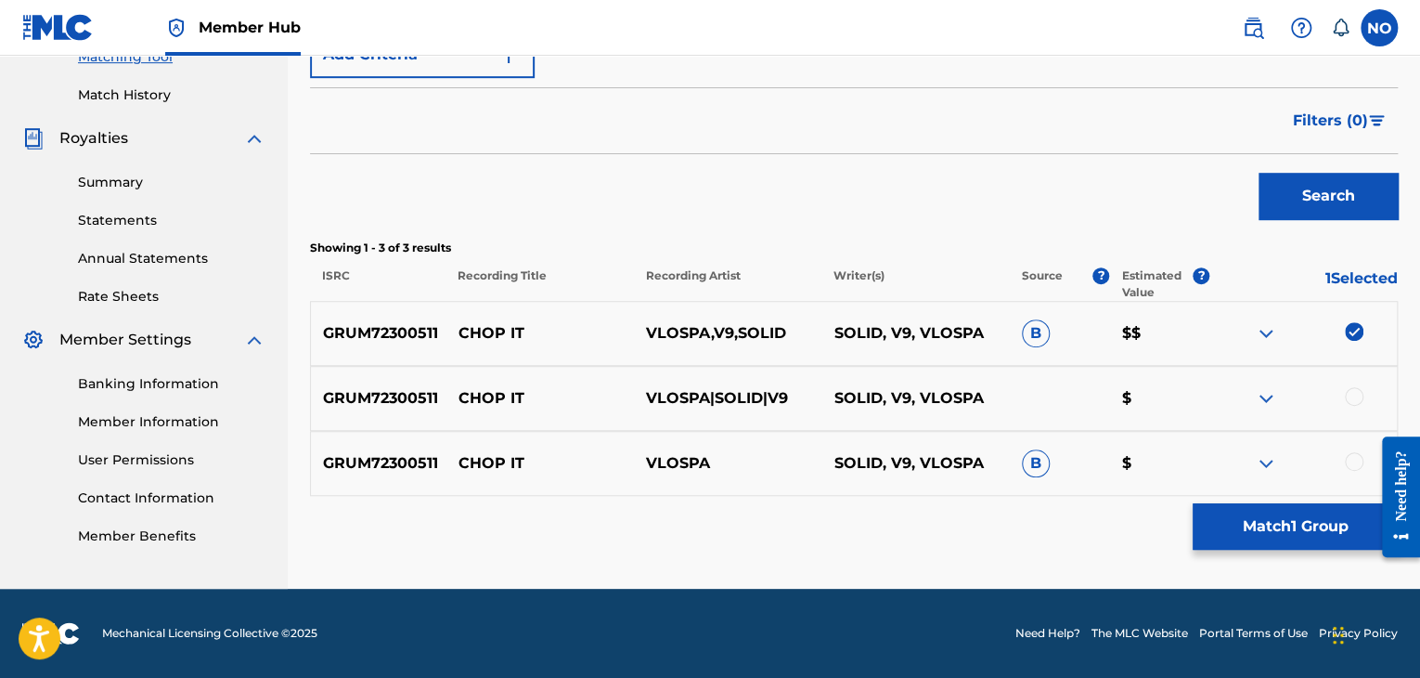
click at [1348, 394] on div at bounding box center [1354, 396] width 19 height 19
click at [1355, 466] on div at bounding box center [1354, 461] width 19 height 19
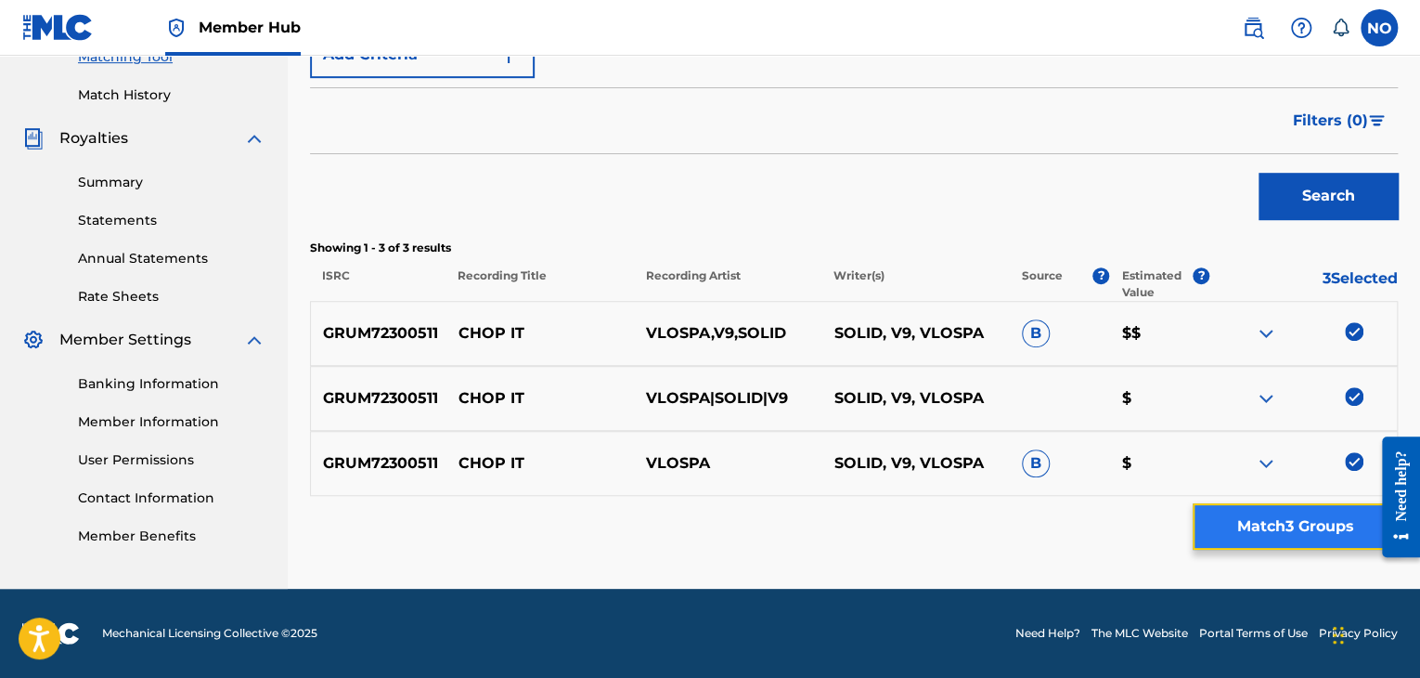
click at [1324, 523] on button "Match 3 Groups" at bounding box center [1295, 526] width 205 height 46
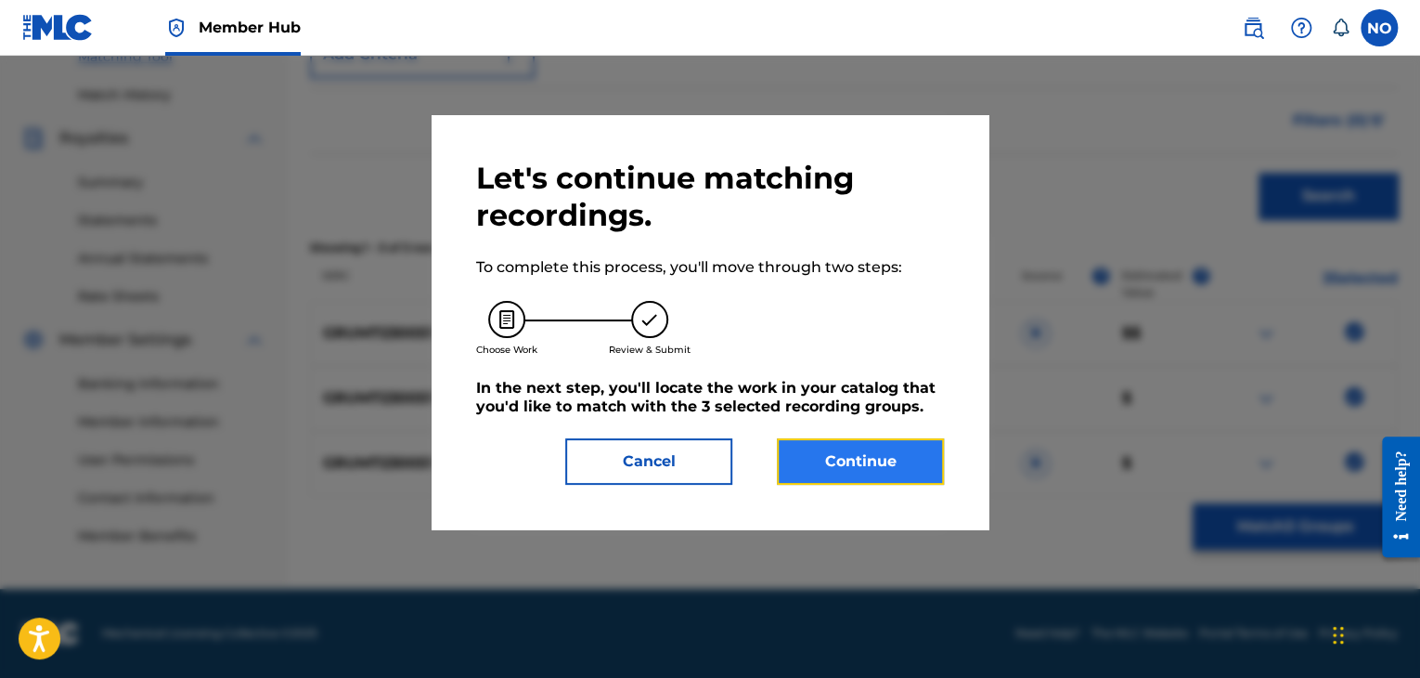
click at [892, 465] on button "Continue" at bounding box center [860, 461] width 167 height 46
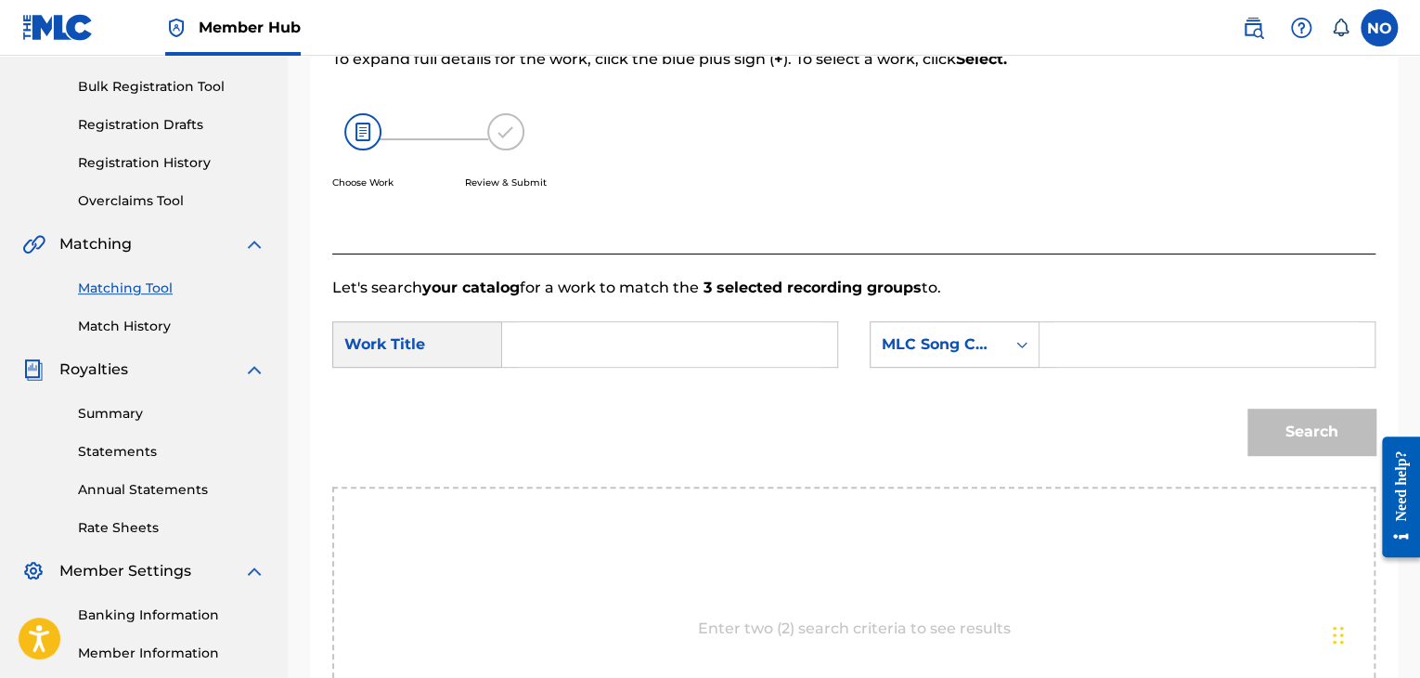
scroll to position [215, 0]
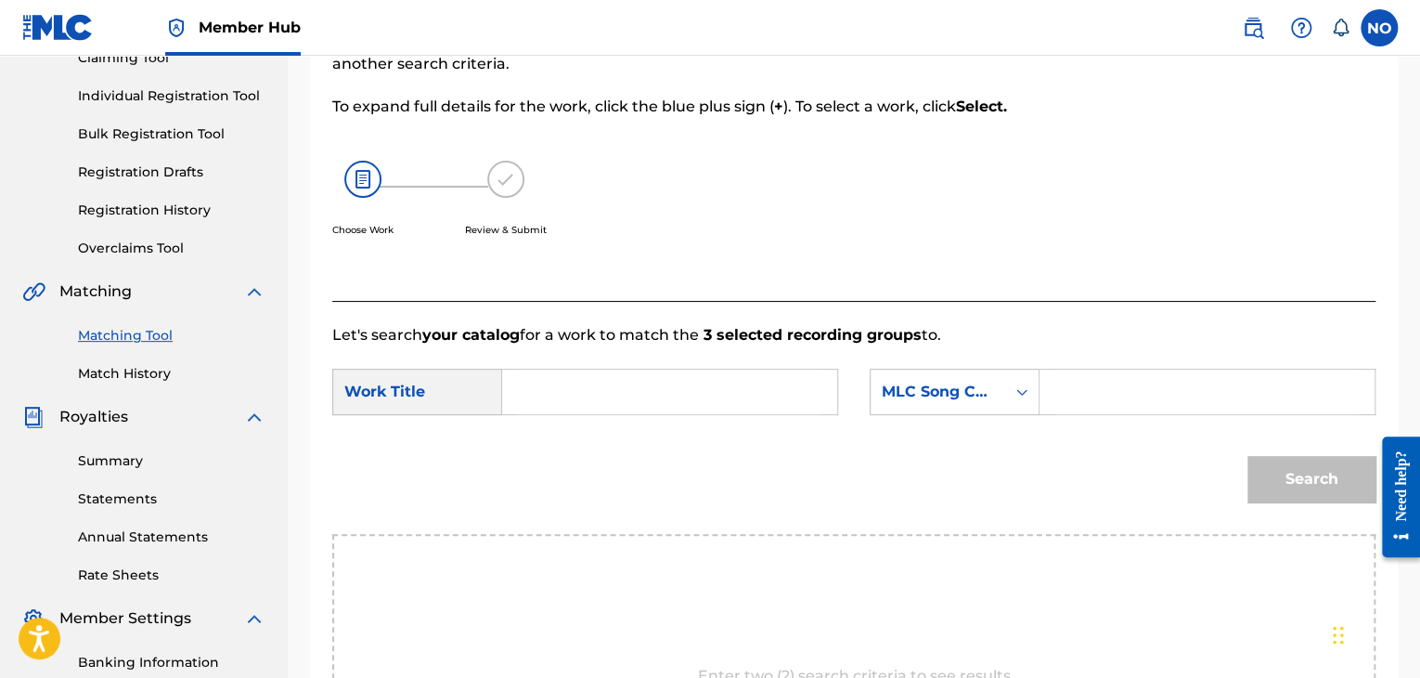
click at [618, 376] on input "Search Form" at bounding box center [670, 391] width 304 height 45
type input "CHOP IT"
click at [975, 410] on div "MLC Song Code" at bounding box center [955, 391] width 170 height 46
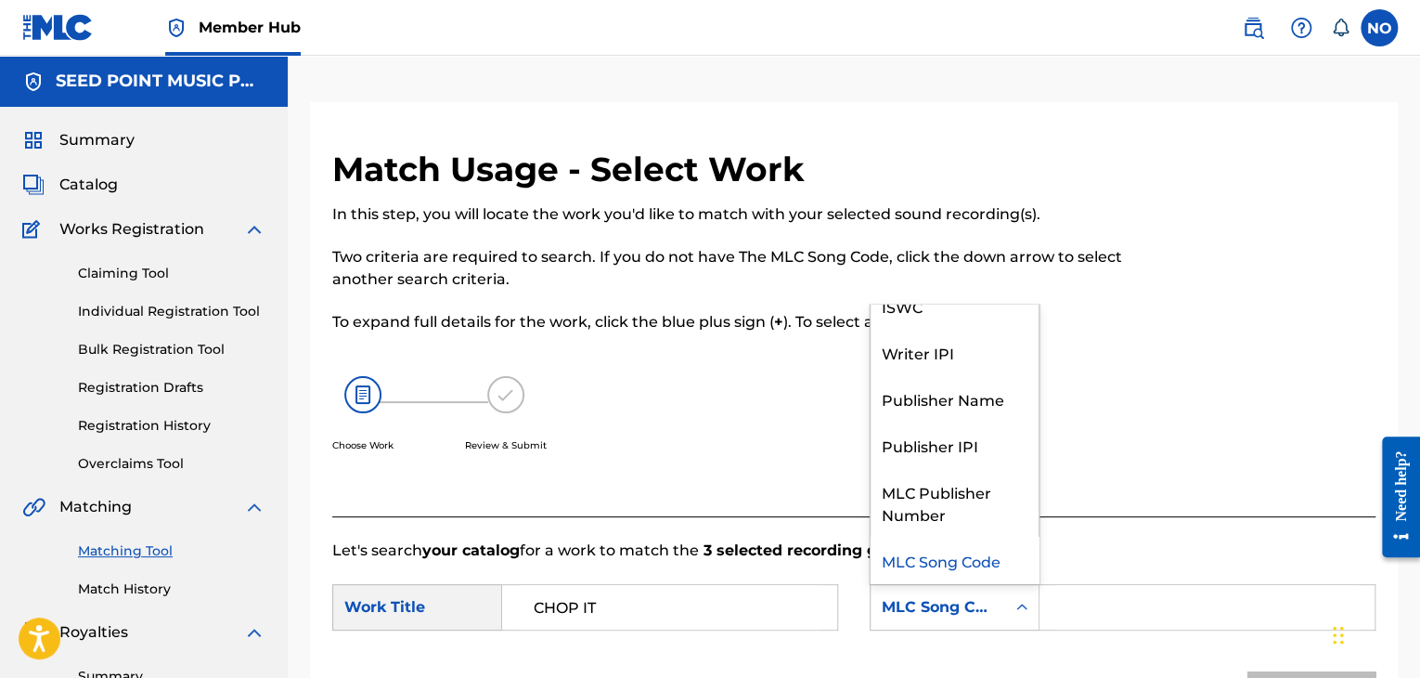
scroll to position [0, 0]
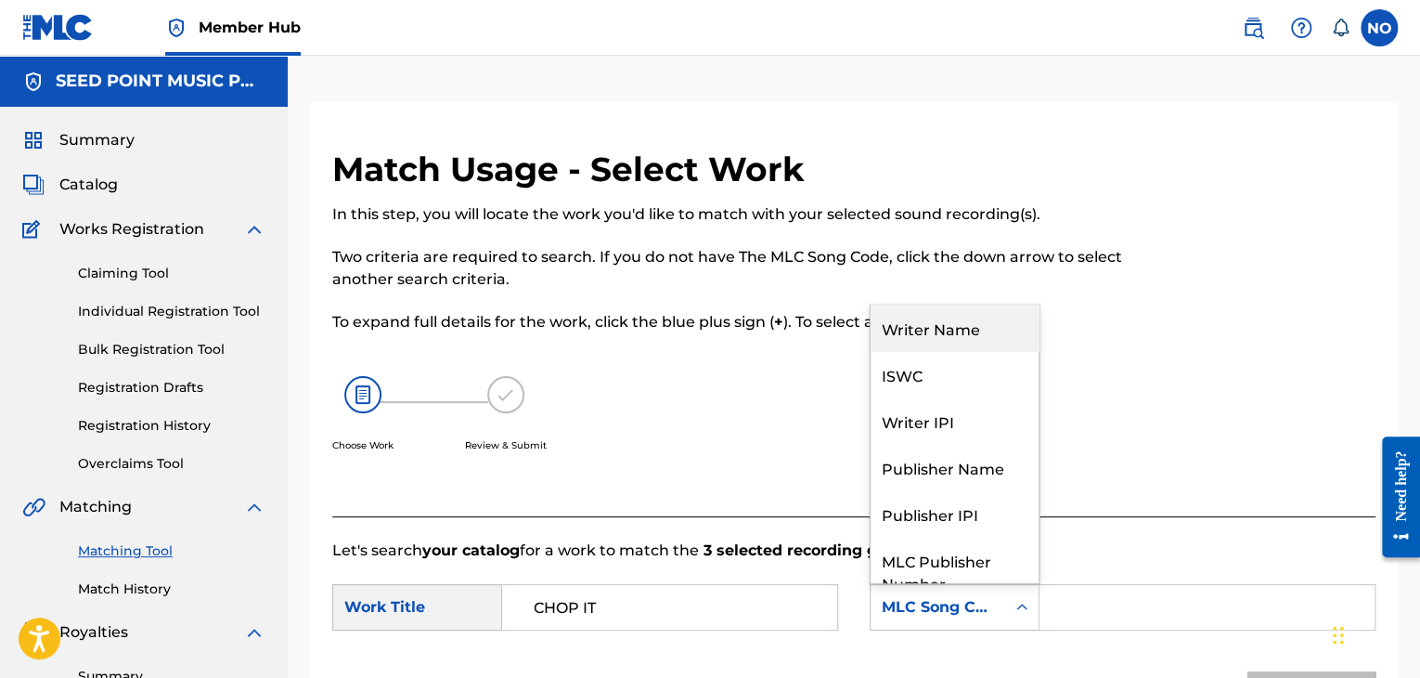
click at [993, 335] on div "Writer Name" at bounding box center [955, 327] width 168 height 46
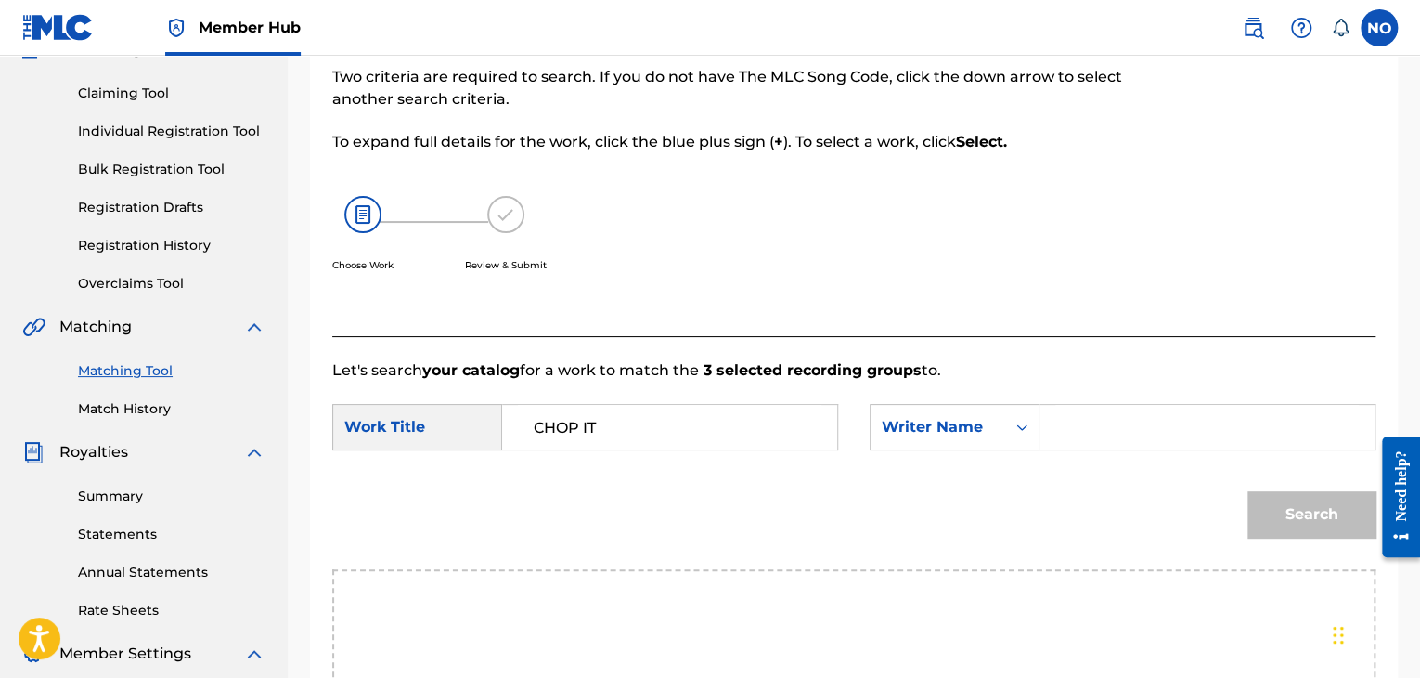
scroll to position [186, 0]
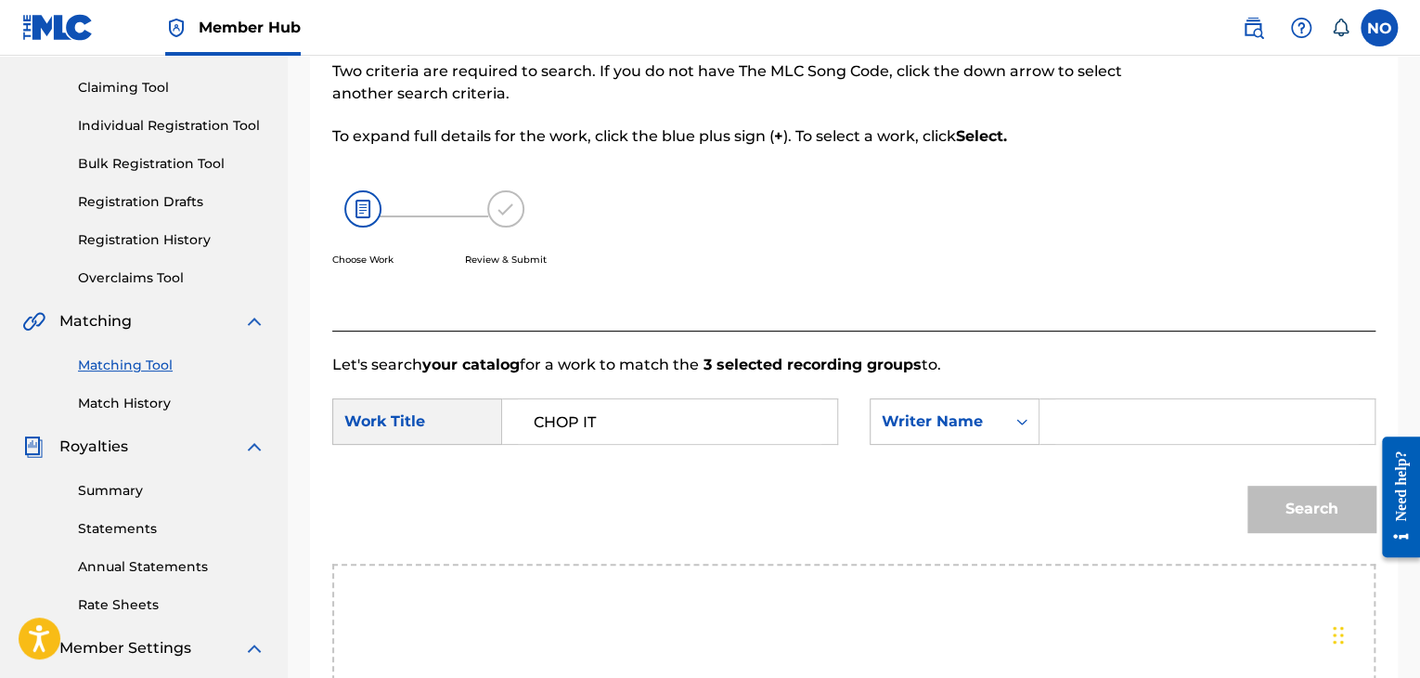
click at [1082, 432] on input "Search Form" at bounding box center [1207, 421] width 304 height 45
type input "VLOSPA"
click at [1333, 510] on button "Search" at bounding box center [1311, 508] width 128 height 46
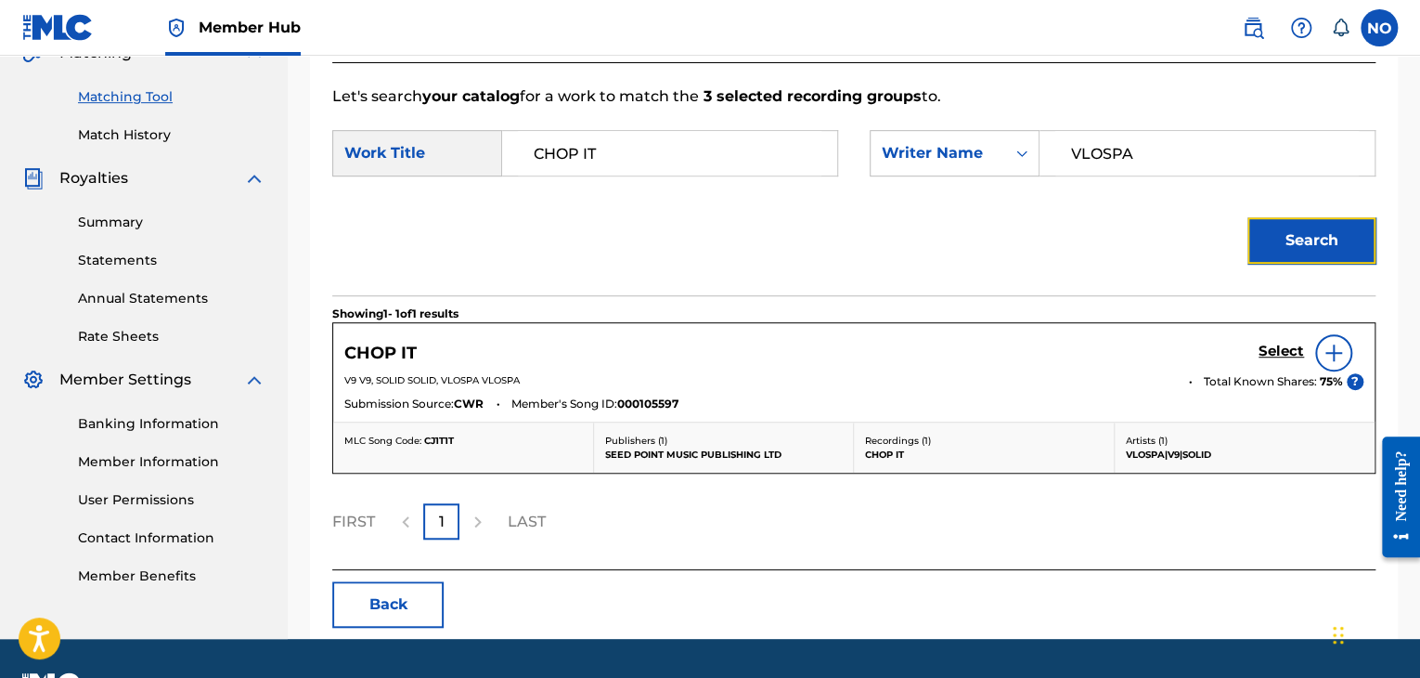
scroll to position [464, 0]
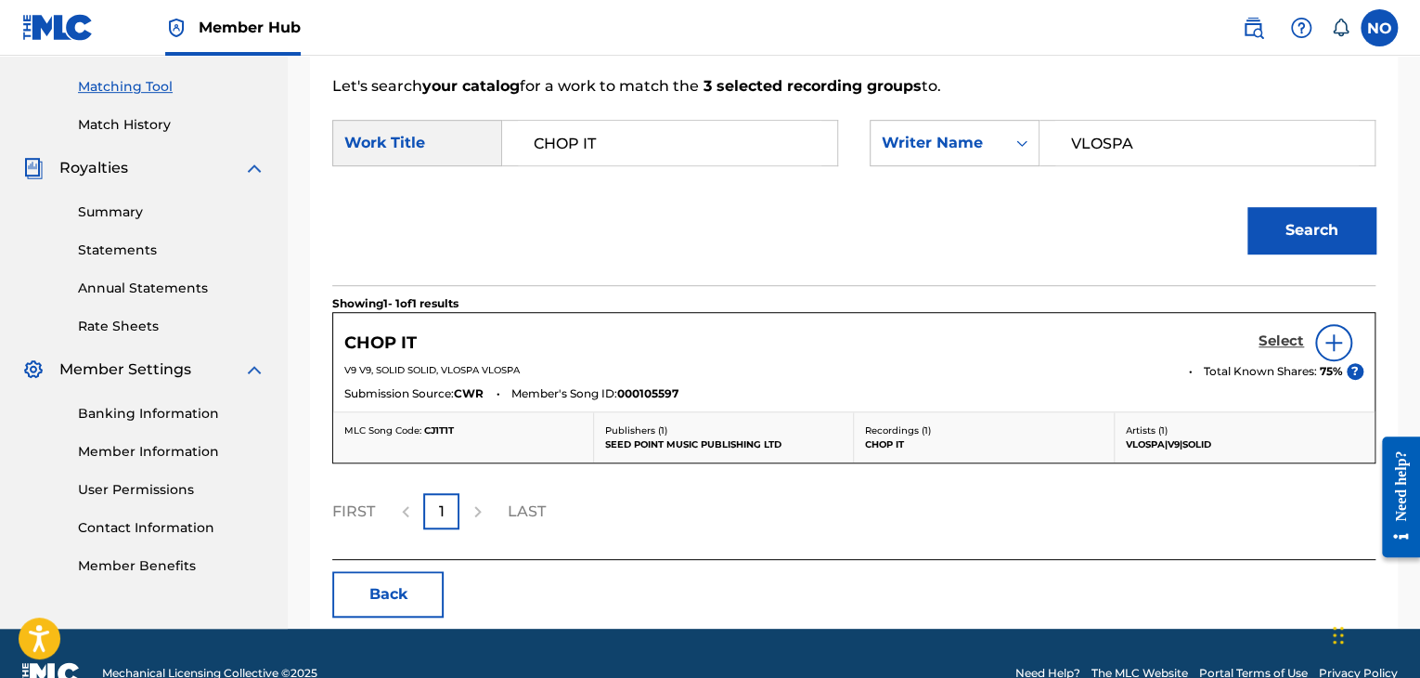
click at [1292, 337] on h5 "Select" at bounding box center [1281, 341] width 45 height 18
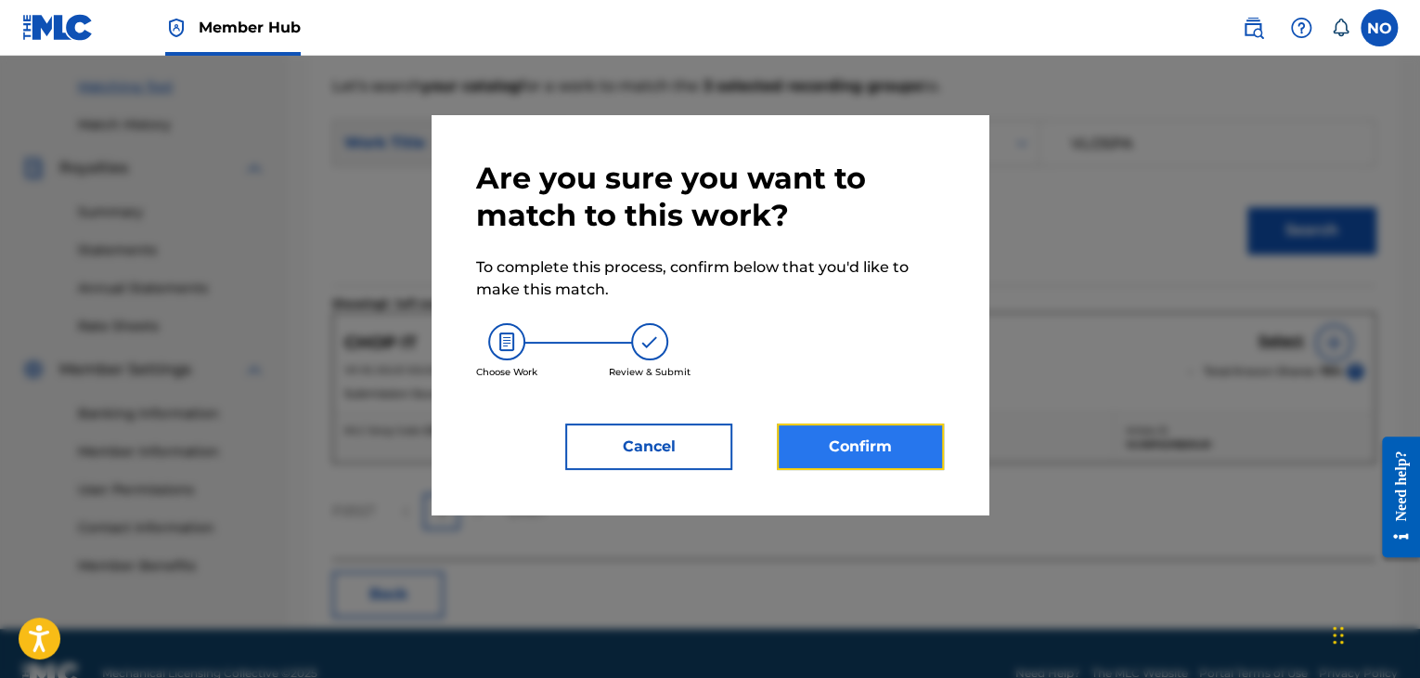
click at [913, 437] on button "Confirm" at bounding box center [860, 446] width 167 height 46
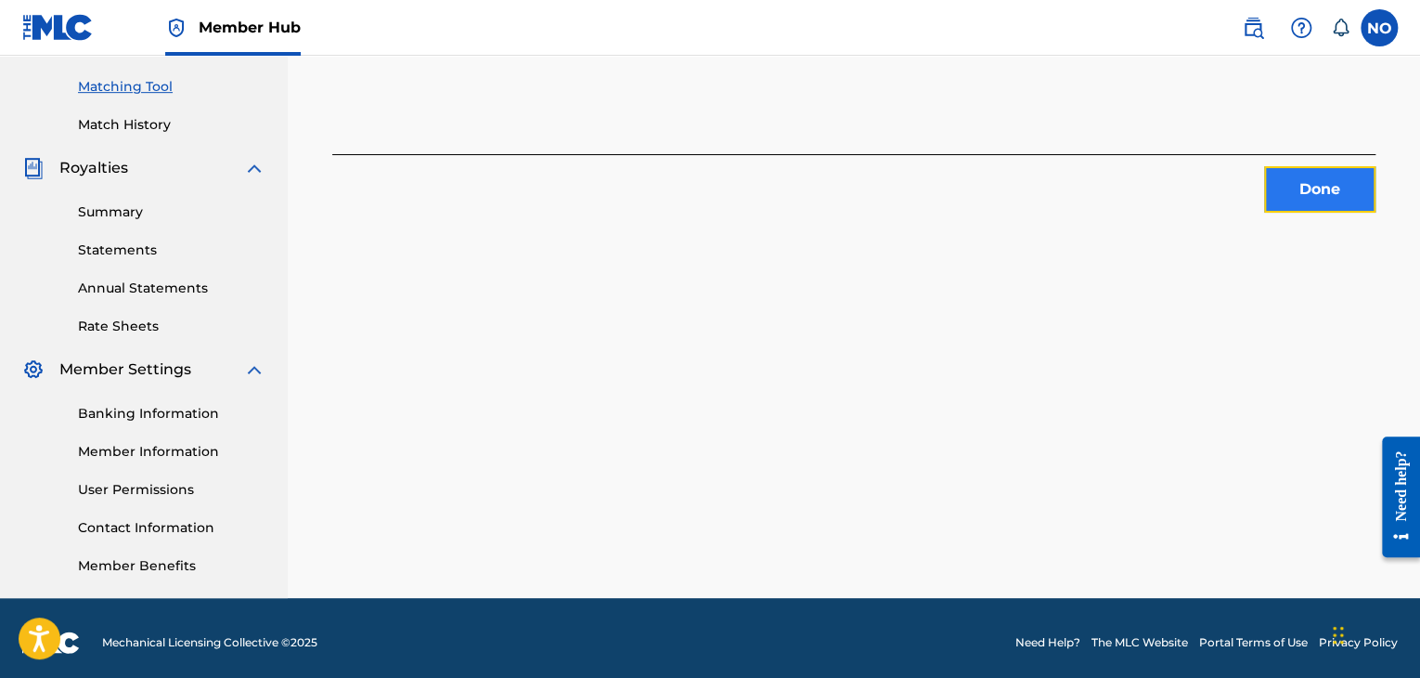
click at [1286, 200] on button "Done" at bounding box center [1319, 189] width 111 height 46
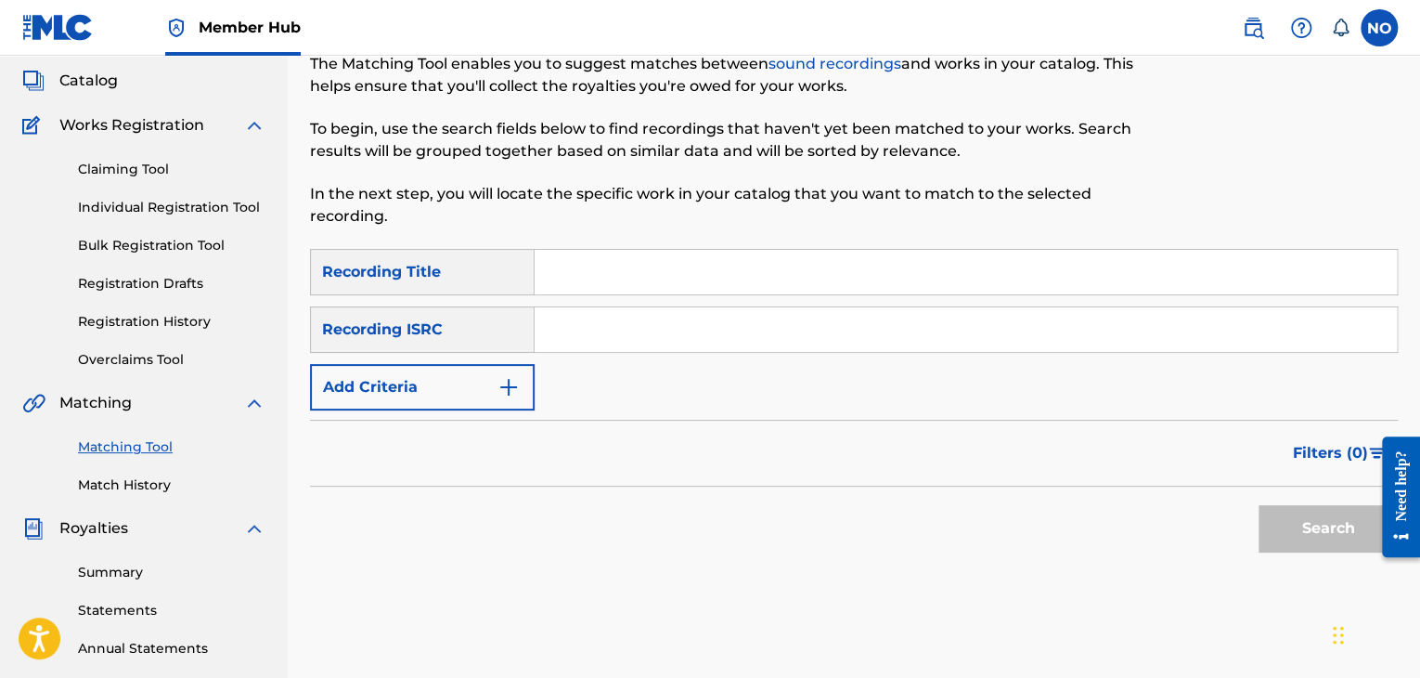
scroll to position [93, 0]
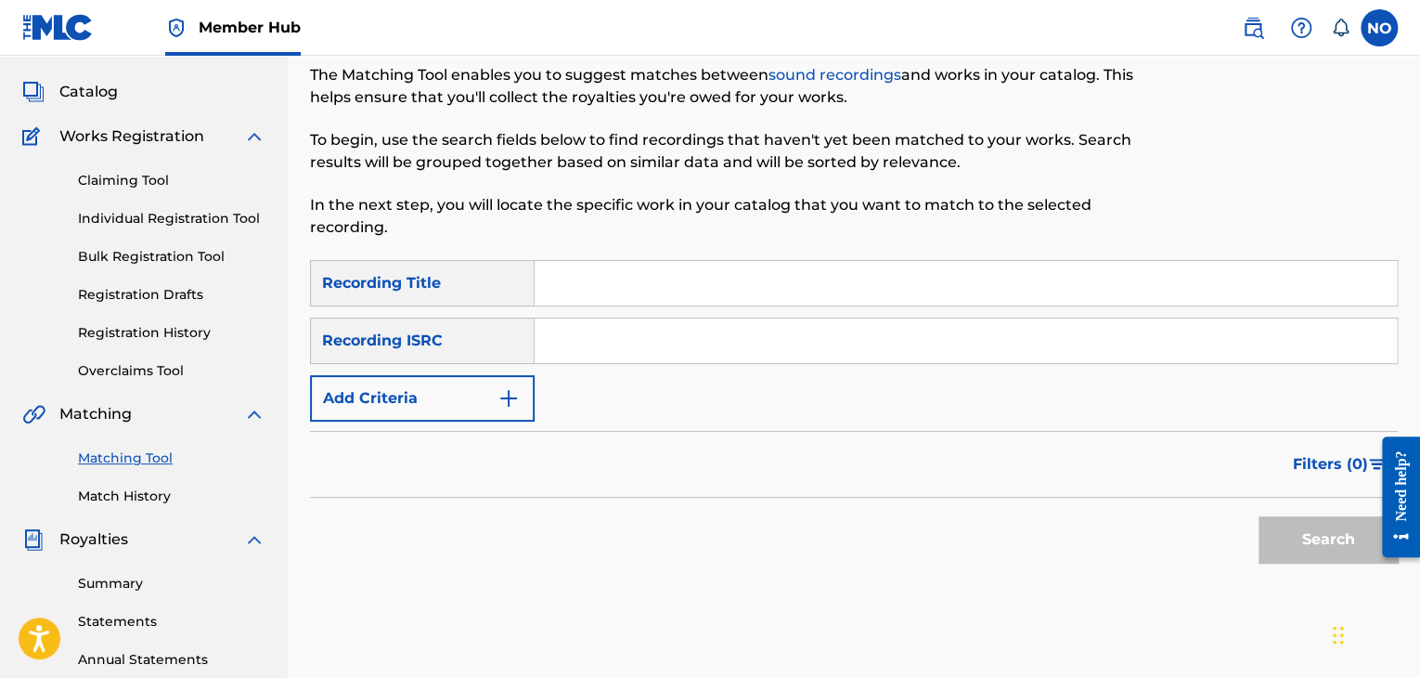
click at [572, 257] on div "Matching Tool The Matching Tool enables you to suggest matches between sound re…" at bounding box center [728, 134] width 837 height 251
click at [579, 287] on input "Search Form" at bounding box center [966, 283] width 862 height 45
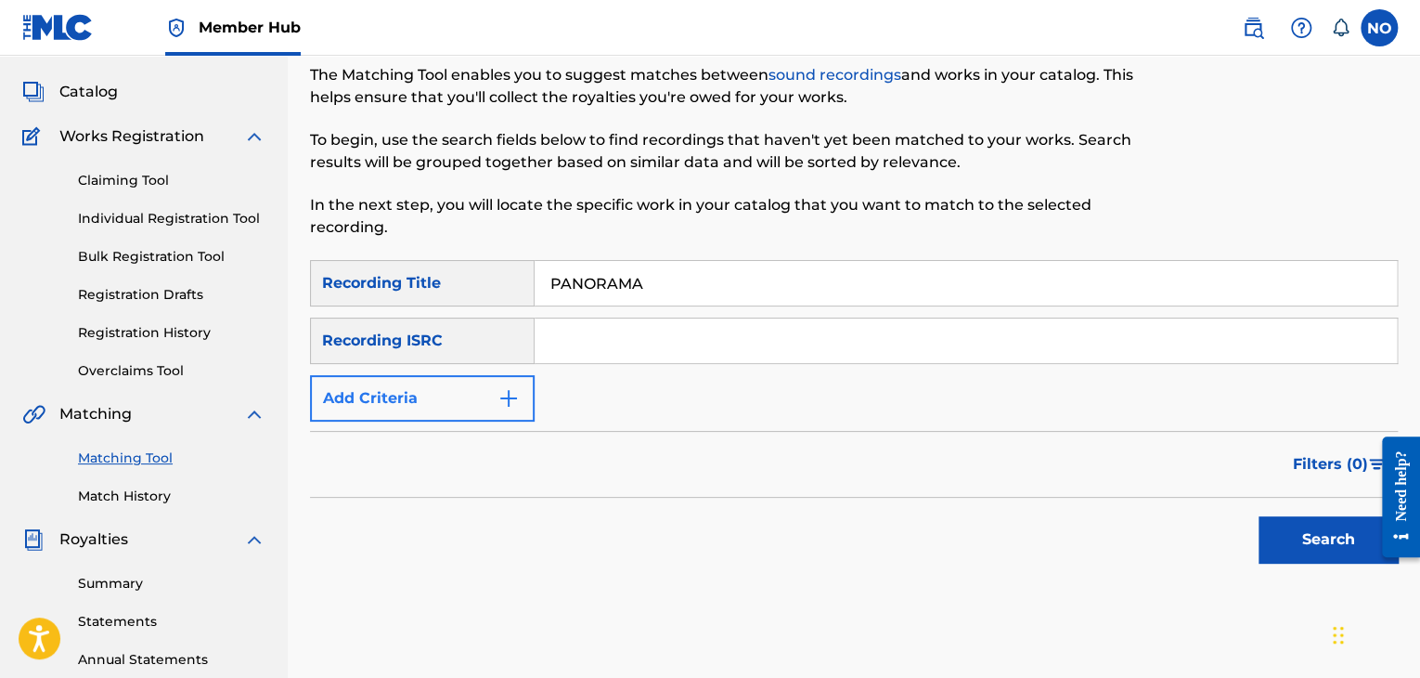
type input "PANORAMA"
click at [502, 381] on button "Add Criteria" at bounding box center [422, 398] width 225 height 46
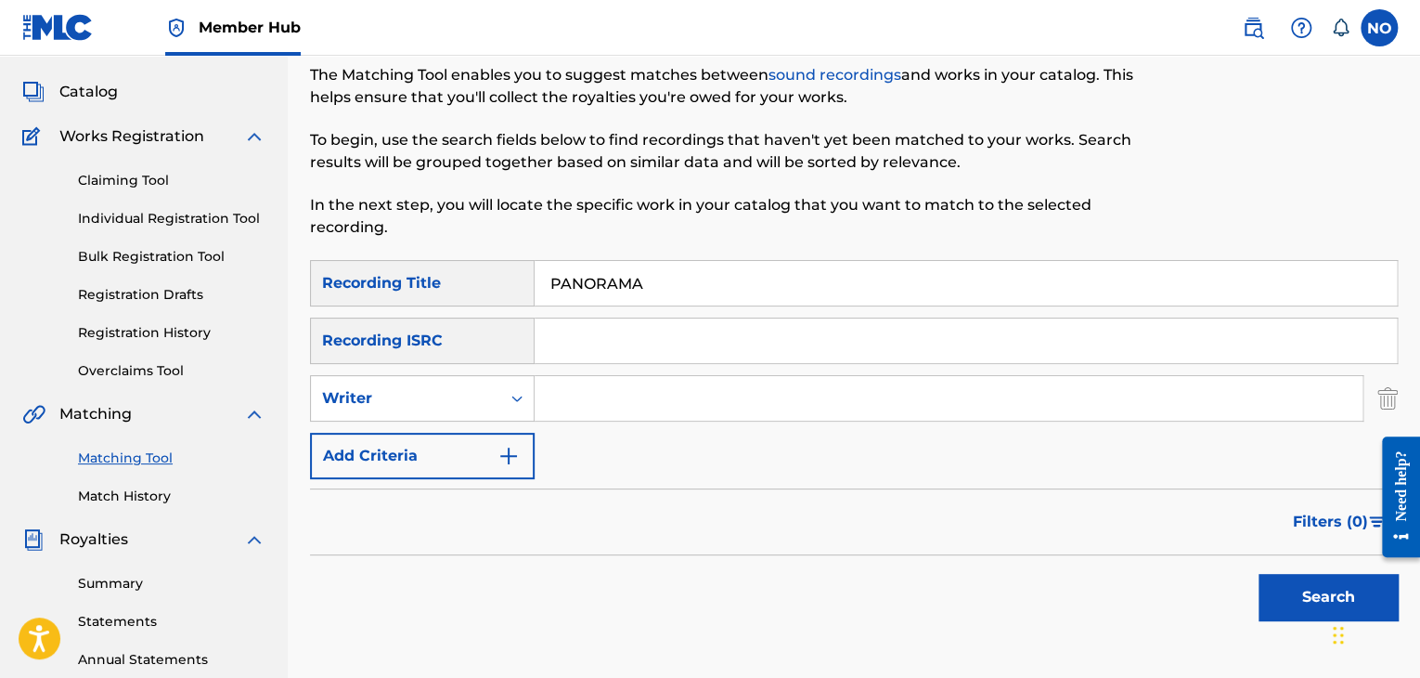
click at [575, 394] on input "Search Form" at bounding box center [949, 398] width 828 height 45
type input "VLOSPA"
click at [1302, 587] on button "Search" at bounding box center [1328, 597] width 139 height 46
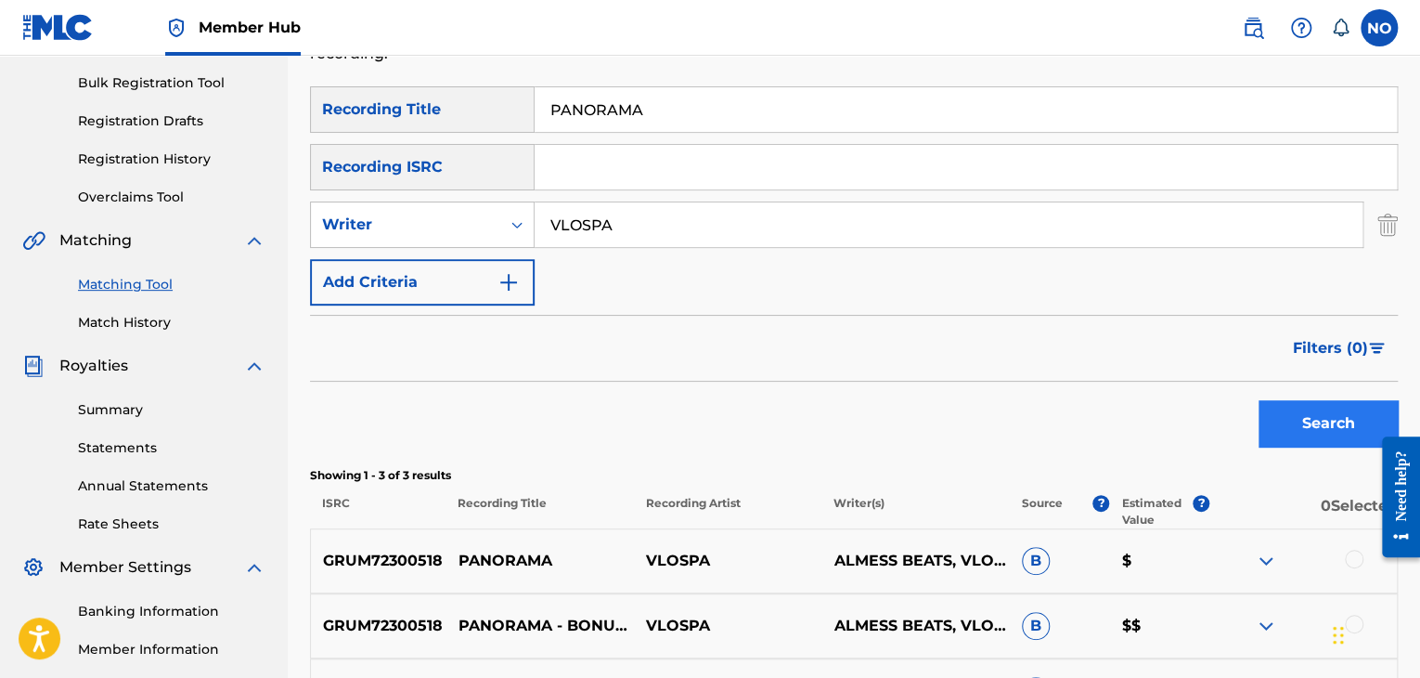
scroll to position [371, 0]
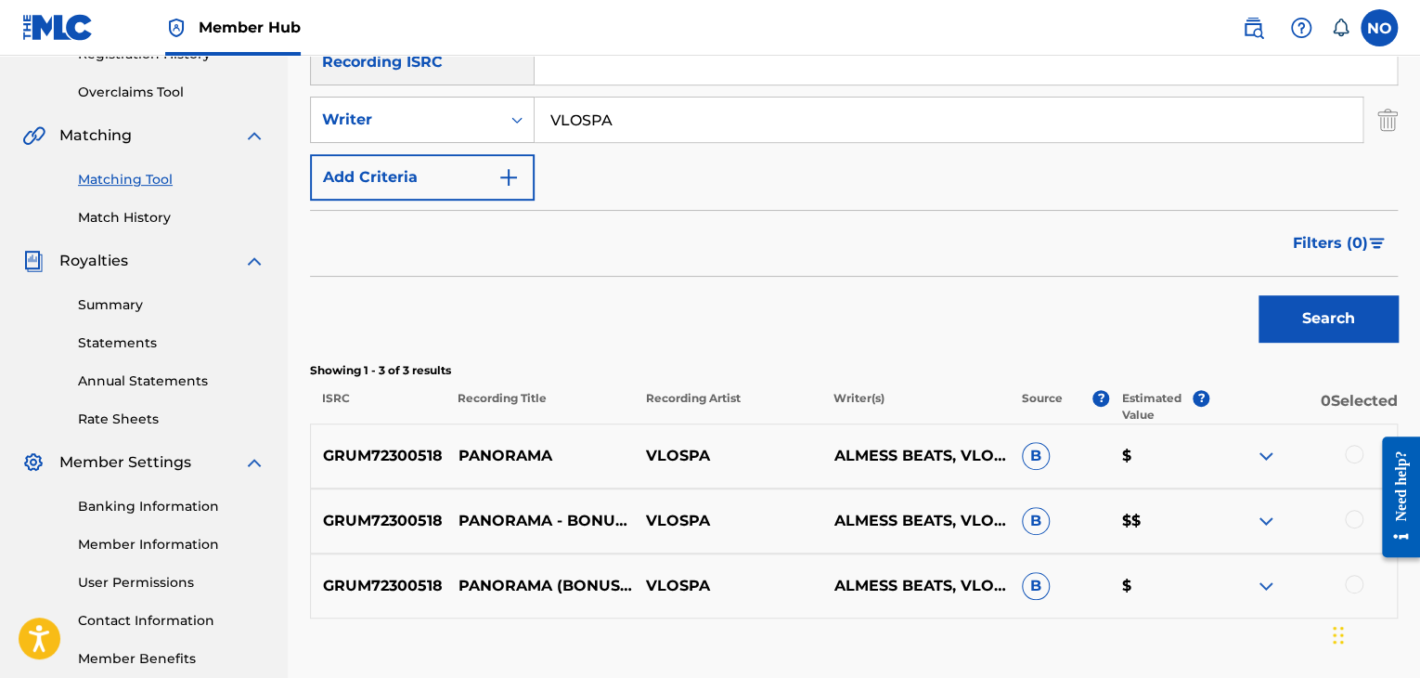
click at [1355, 446] on div at bounding box center [1354, 454] width 19 height 19
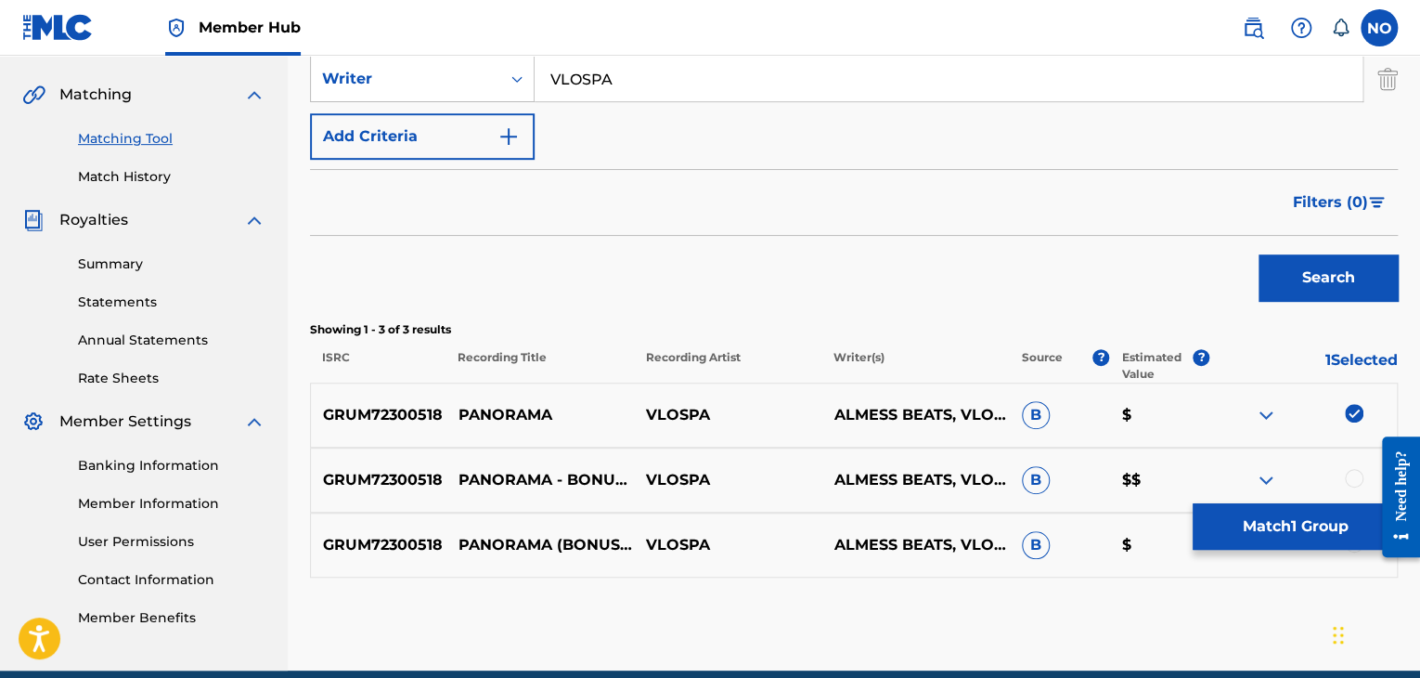
scroll to position [494, 0]
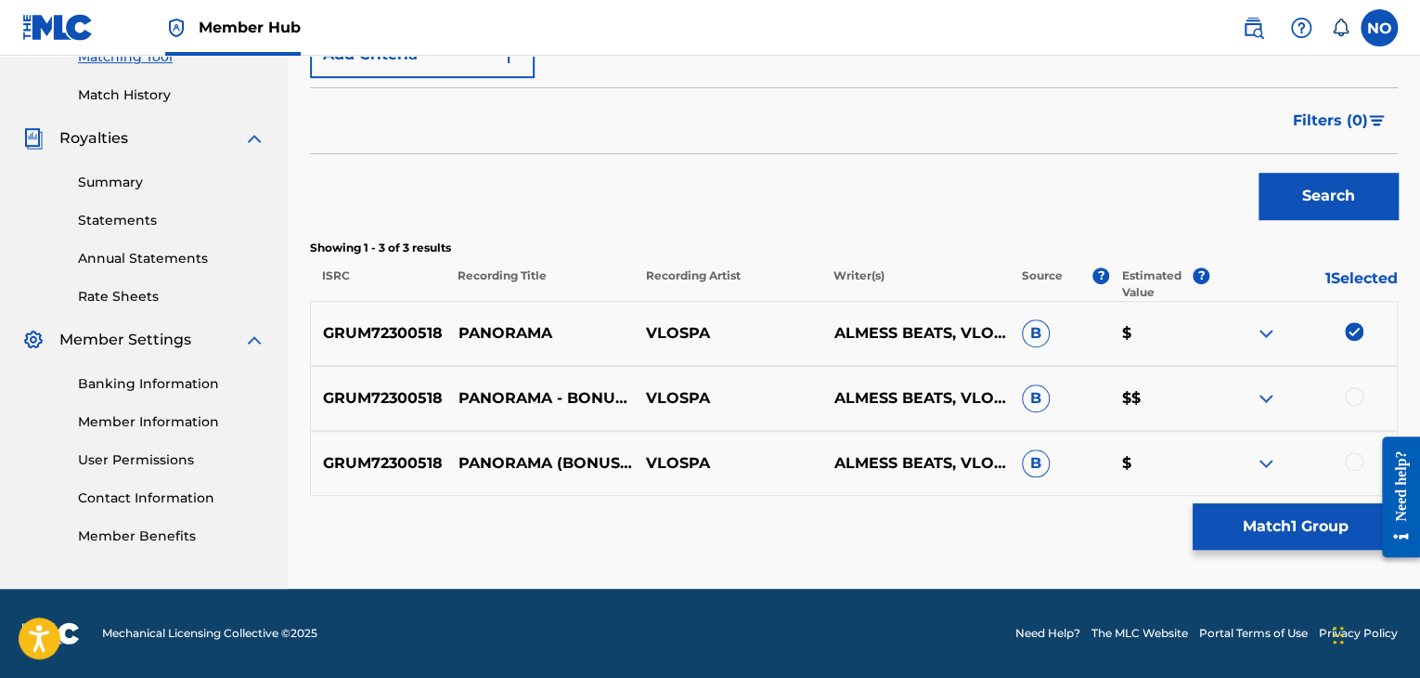
click at [1356, 396] on div at bounding box center [1354, 396] width 19 height 19
click at [1357, 458] on div at bounding box center [1354, 461] width 19 height 19
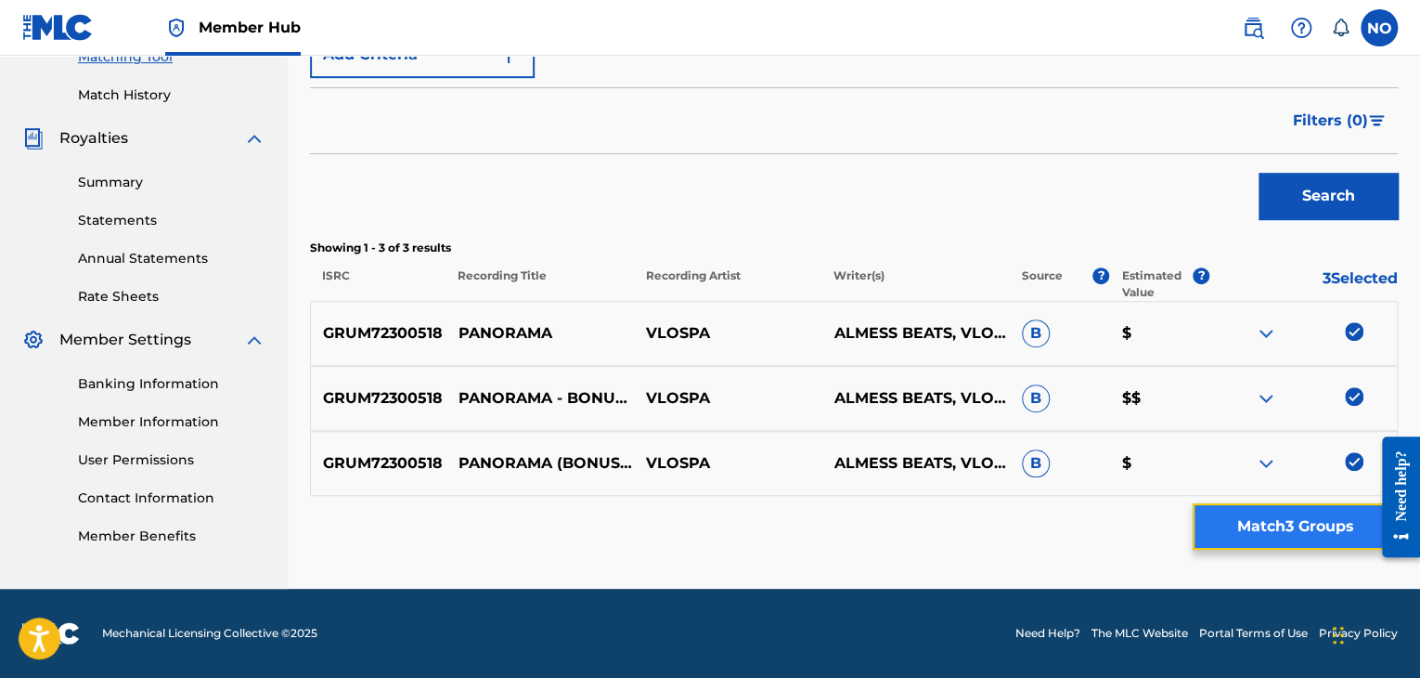
click at [1301, 537] on button "Match 3 Groups" at bounding box center [1295, 526] width 205 height 46
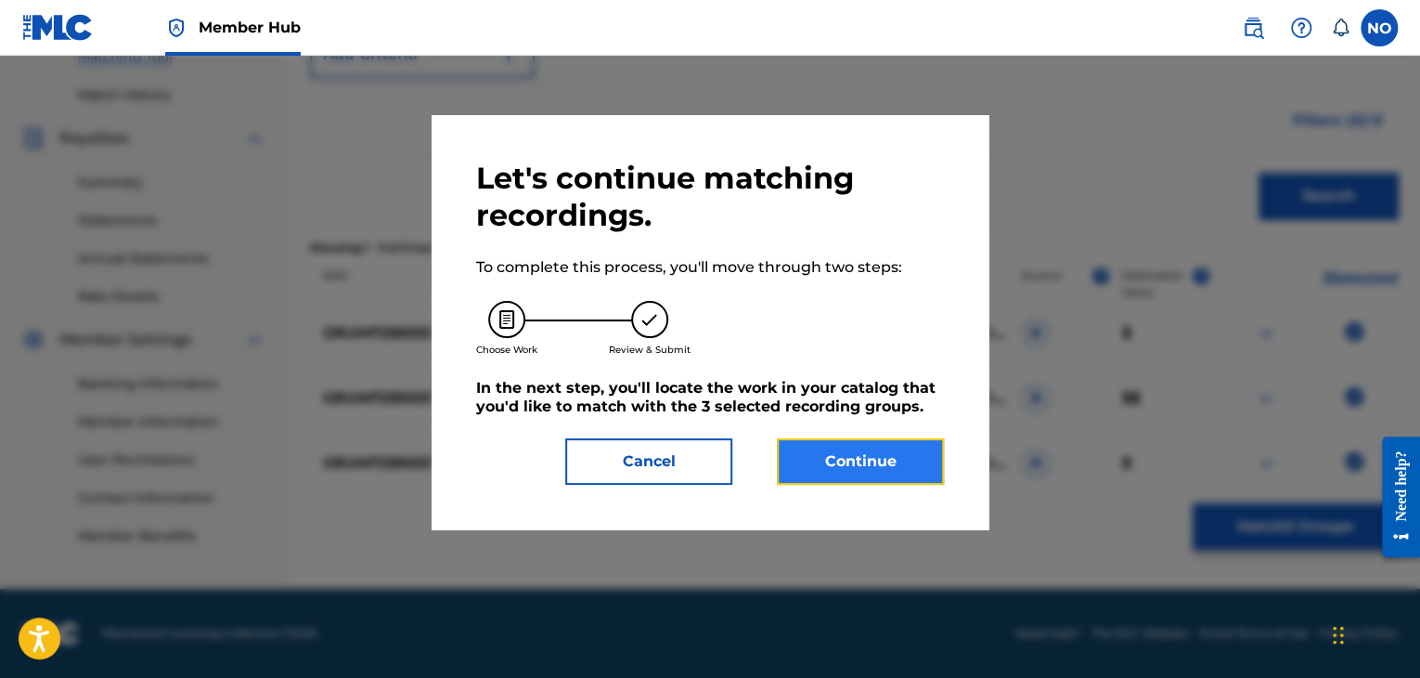
click at [914, 470] on button "Continue" at bounding box center [860, 461] width 167 height 46
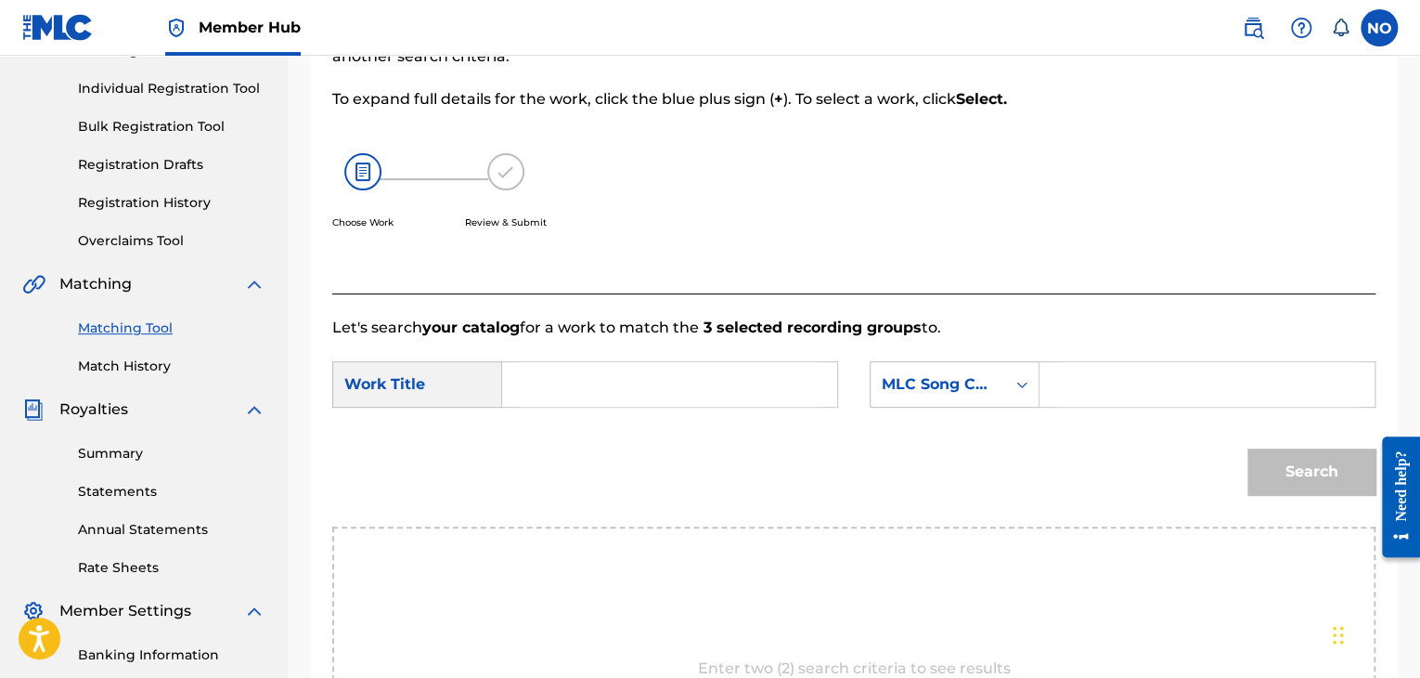
scroll to position [215, 0]
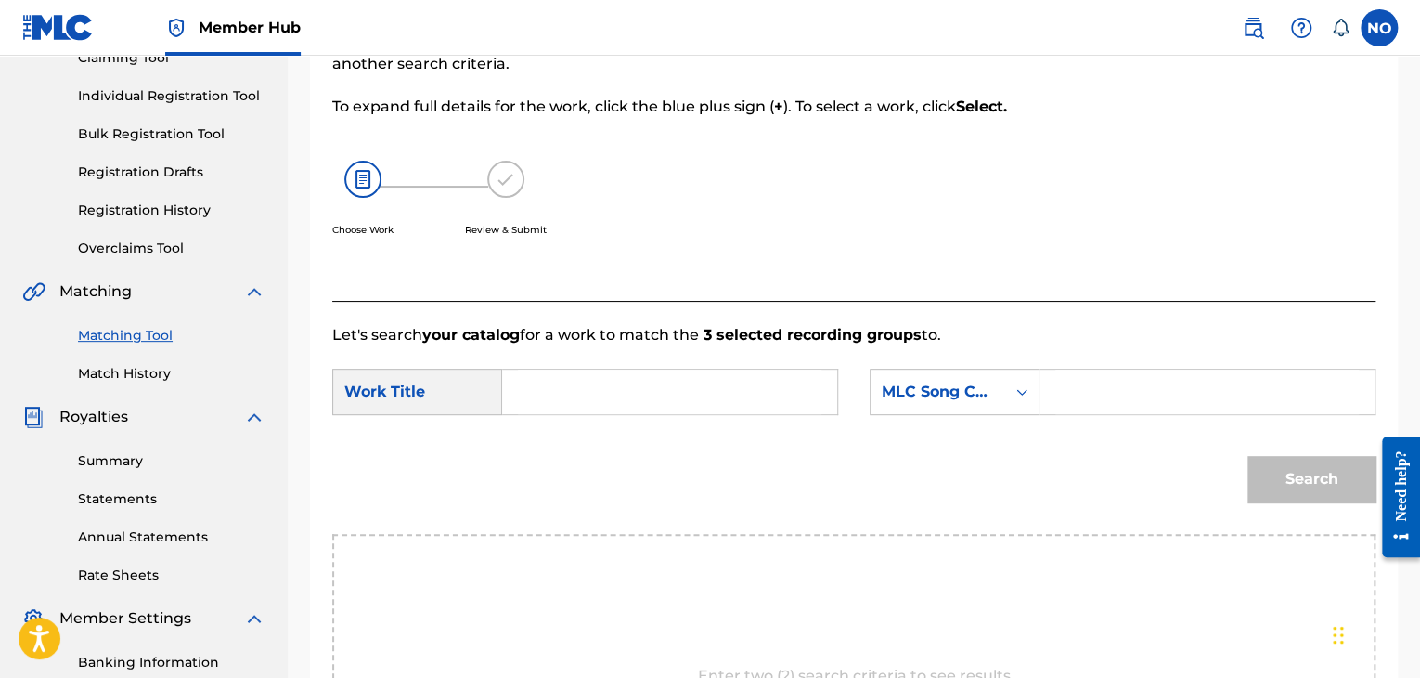
click at [659, 389] on input "Search Form" at bounding box center [670, 391] width 304 height 45
type input "PANORAMA"
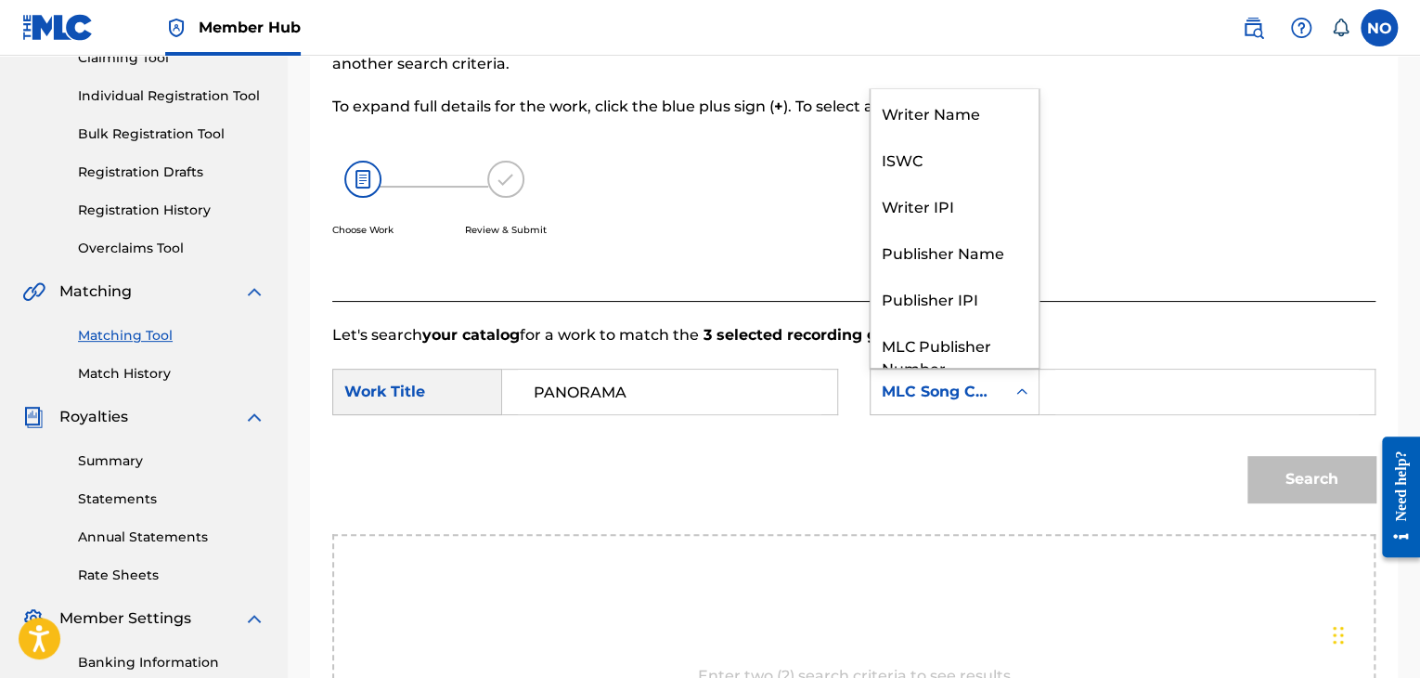
click at [957, 398] on div "MLC Song Code" at bounding box center [938, 392] width 112 height 22
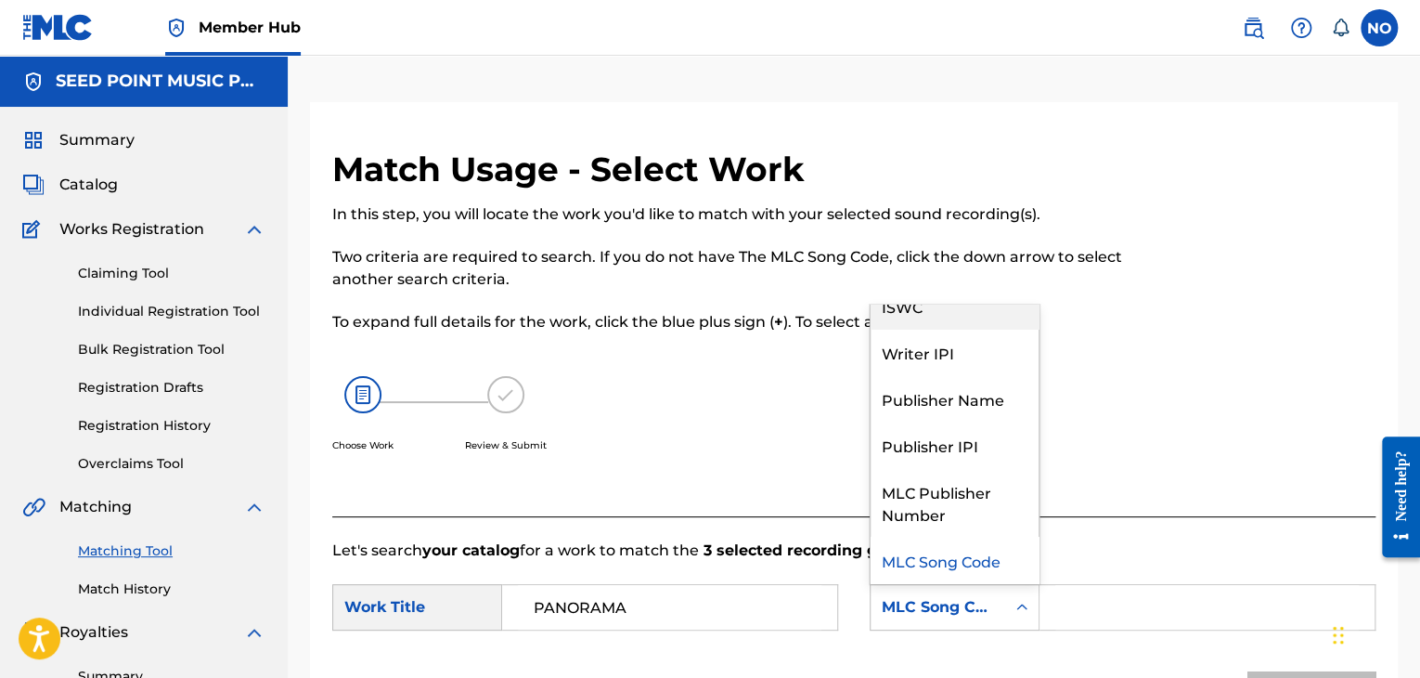
scroll to position [0, 0]
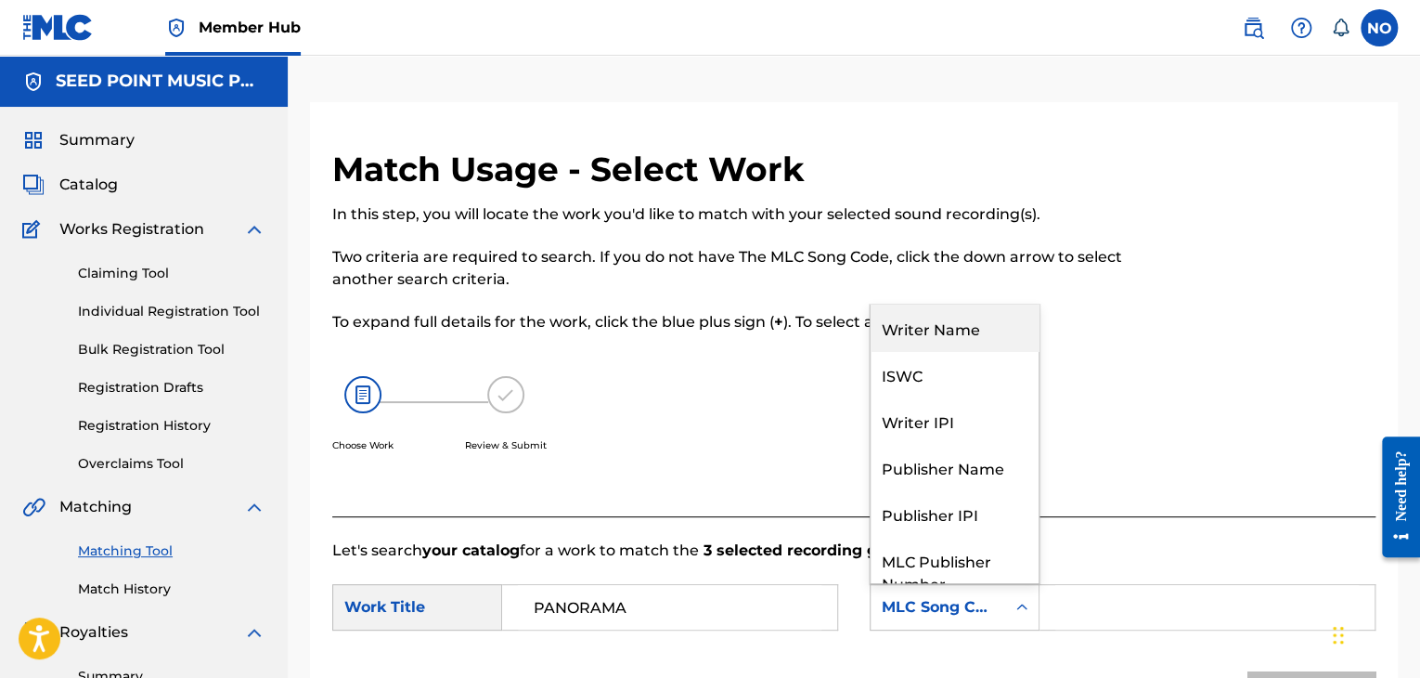
click at [975, 339] on div "Writer Name" at bounding box center [955, 327] width 168 height 46
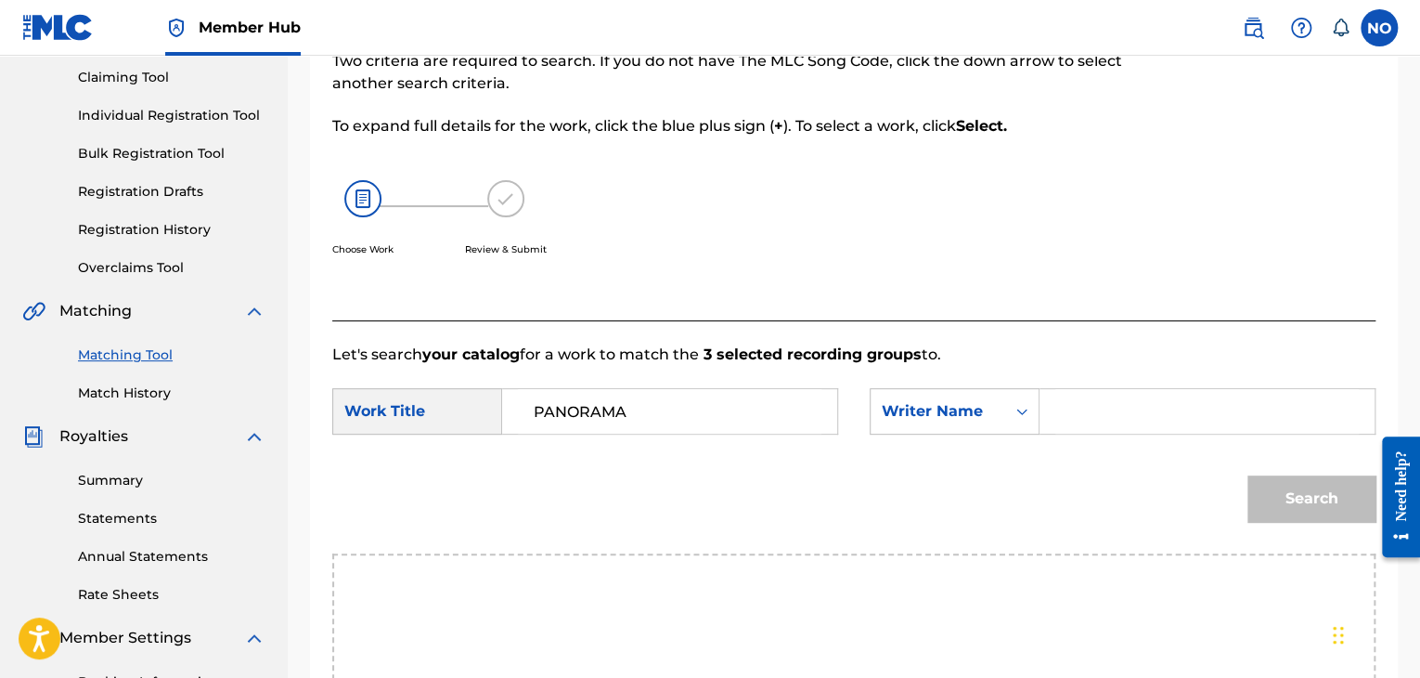
scroll to position [371, 0]
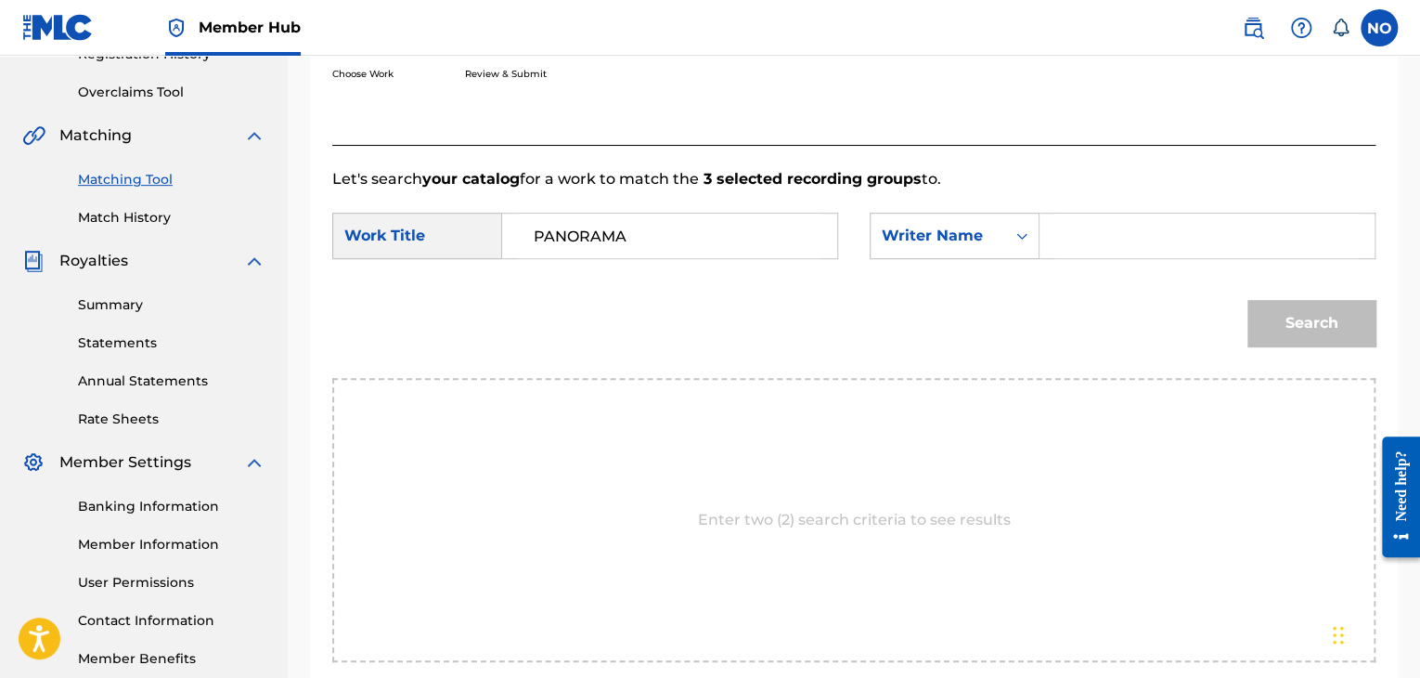
click at [1077, 257] on input "Search Form" at bounding box center [1207, 235] width 304 height 45
click at [1307, 312] on button "Search" at bounding box center [1311, 323] width 128 height 46
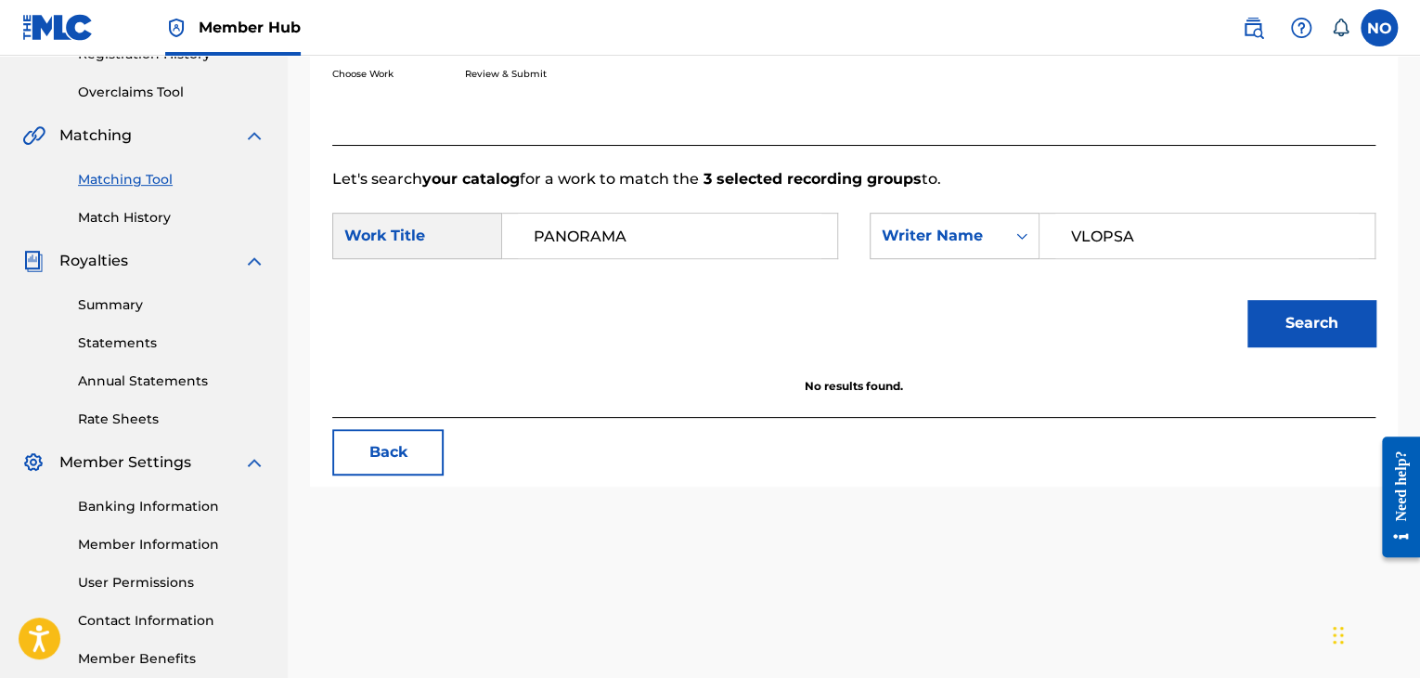
click at [542, 242] on input "PANORAMA" at bounding box center [670, 235] width 304 height 45
drag, startPoint x: 1169, startPoint y: 235, endPoint x: 852, endPoint y: 276, distance: 319.1
click at [854, 278] on form "SearchWithCriteria132e3e23-b5a2-45d4-930a-d8d74bc55576 Work Title PANORAMA Sear…" at bounding box center [853, 283] width 1043 height 187
type input "PRODROMIDIS"
click at [1312, 357] on div "Search" at bounding box center [853, 329] width 1043 height 97
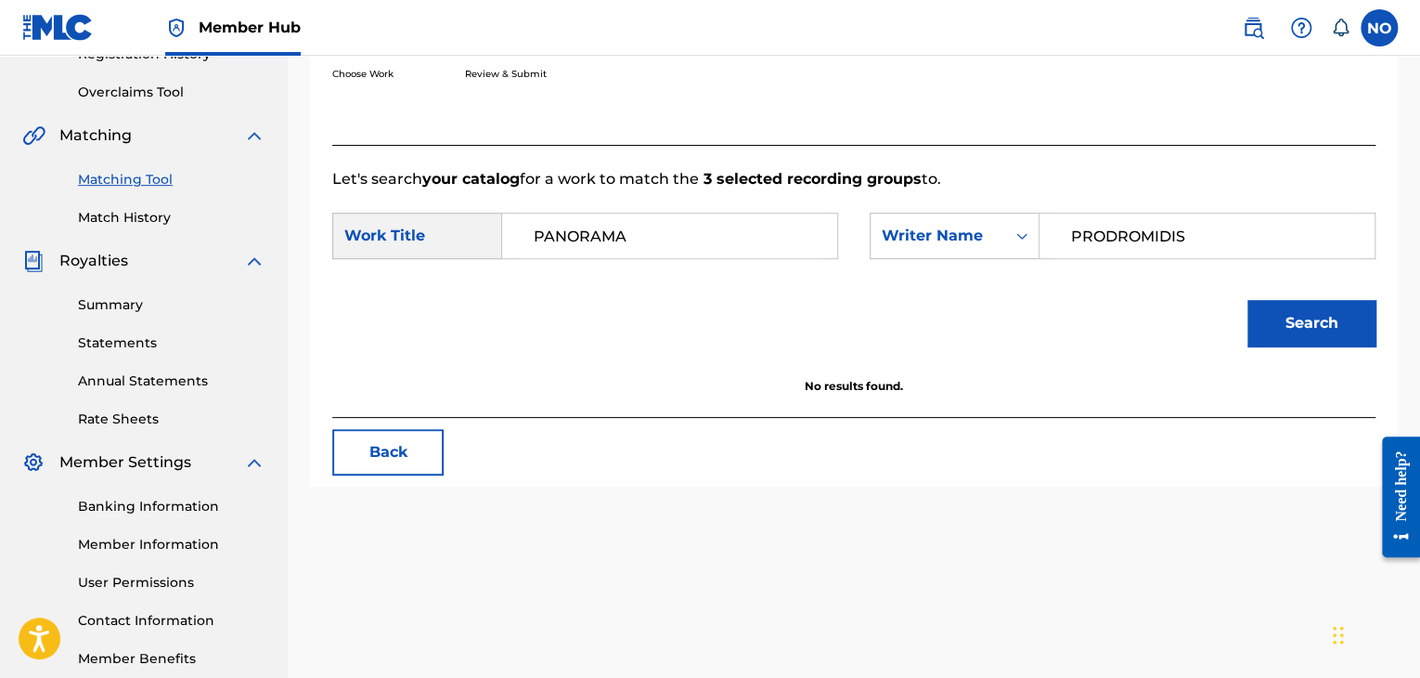
click at [1312, 347] on div "Search" at bounding box center [1306, 318] width 137 height 74
click at [1316, 328] on button "Search" at bounding box center [1311, 323] width 128 height 46
click at [586, 220] on input "PANORAMA" at bounding box center [670, 235] width 304 height 45
click at [533, 235] on input "PANORAMA" at bounding box center [670, 235] width 304 height 45
click at [557, 274] on strong "panorama" at bounding box center [573, 277] width 79 height 18
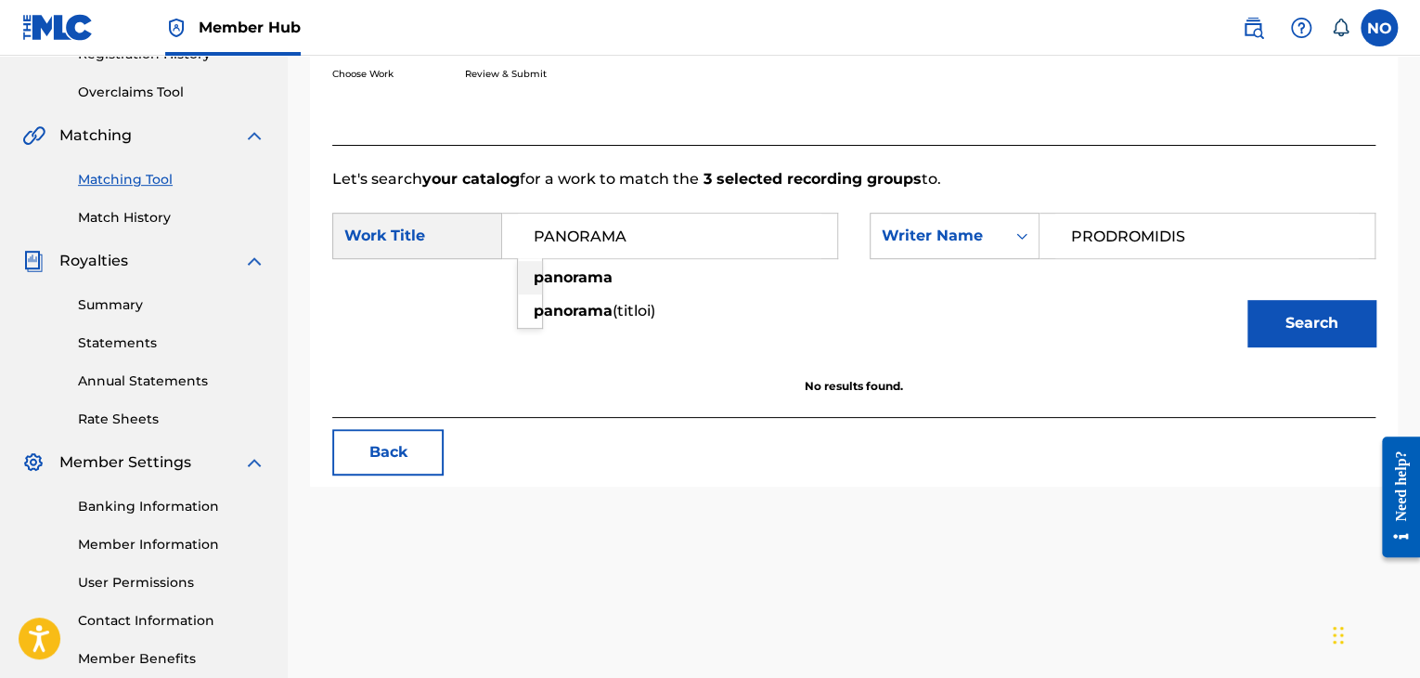
type input "panorama"
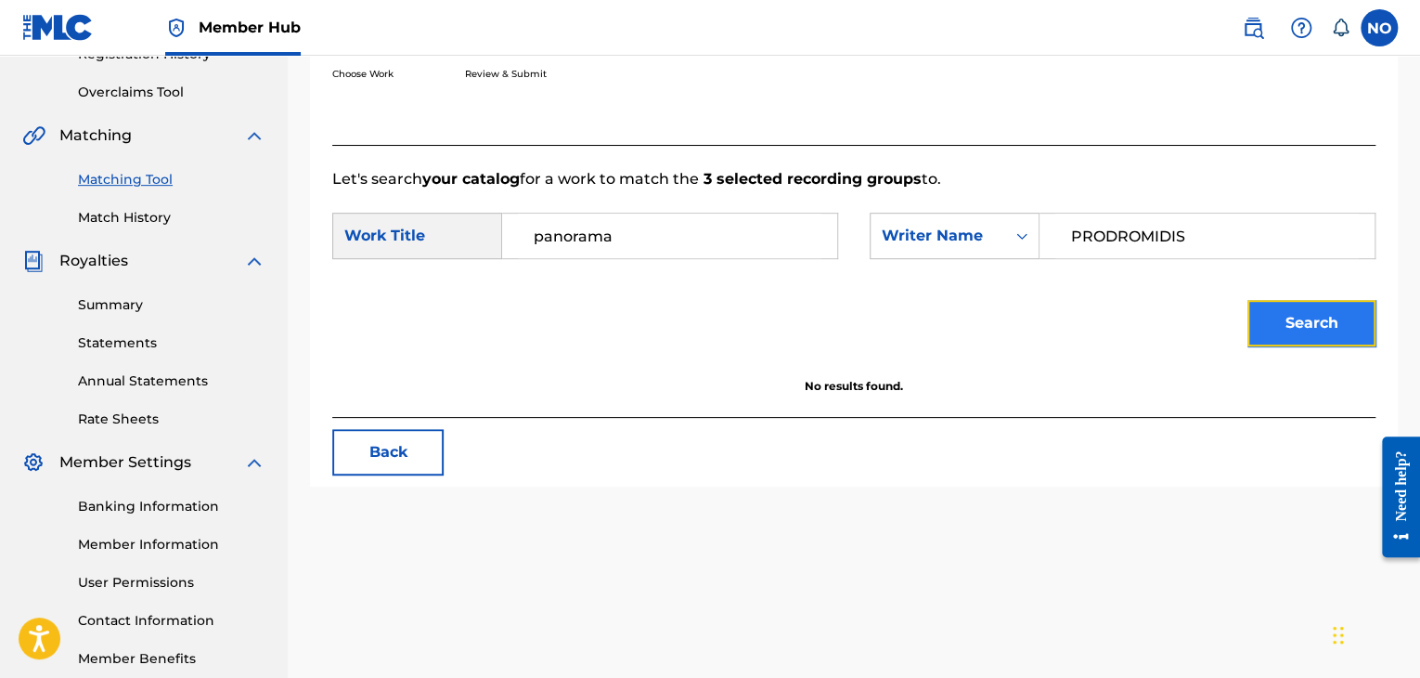
click at [1304, 313] on button "Search" at bounding box center [1311, 323] width 128 height 46
drag, startPoint x: 1224, startPoint y: 250, endPoint x: 865, endPoint y: 304, distance: 363.2
click at [867, 304] on form "SearchWithCriteria132e3e23-b5a2-45d4-930a-d8d74bc55576 Work Title panorama Sear…" at bounding box center [853, 283] width 1043 height 187
type input "VLOSPA"
click at [1297, 324] on button "Search" at bounding box center [1311, 323] width 128 height 46
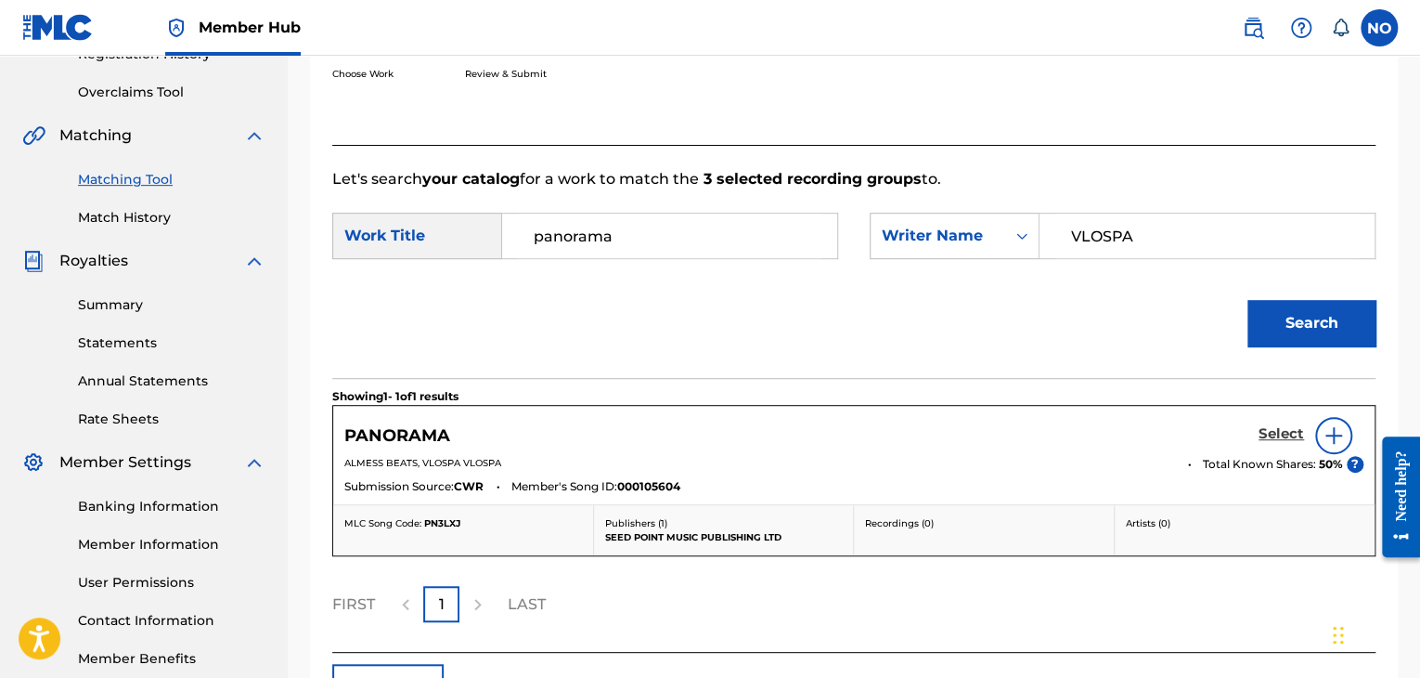
click at [1286, 439] on h5 "Select" at bounding box center [1281, 434] width 45 height 18
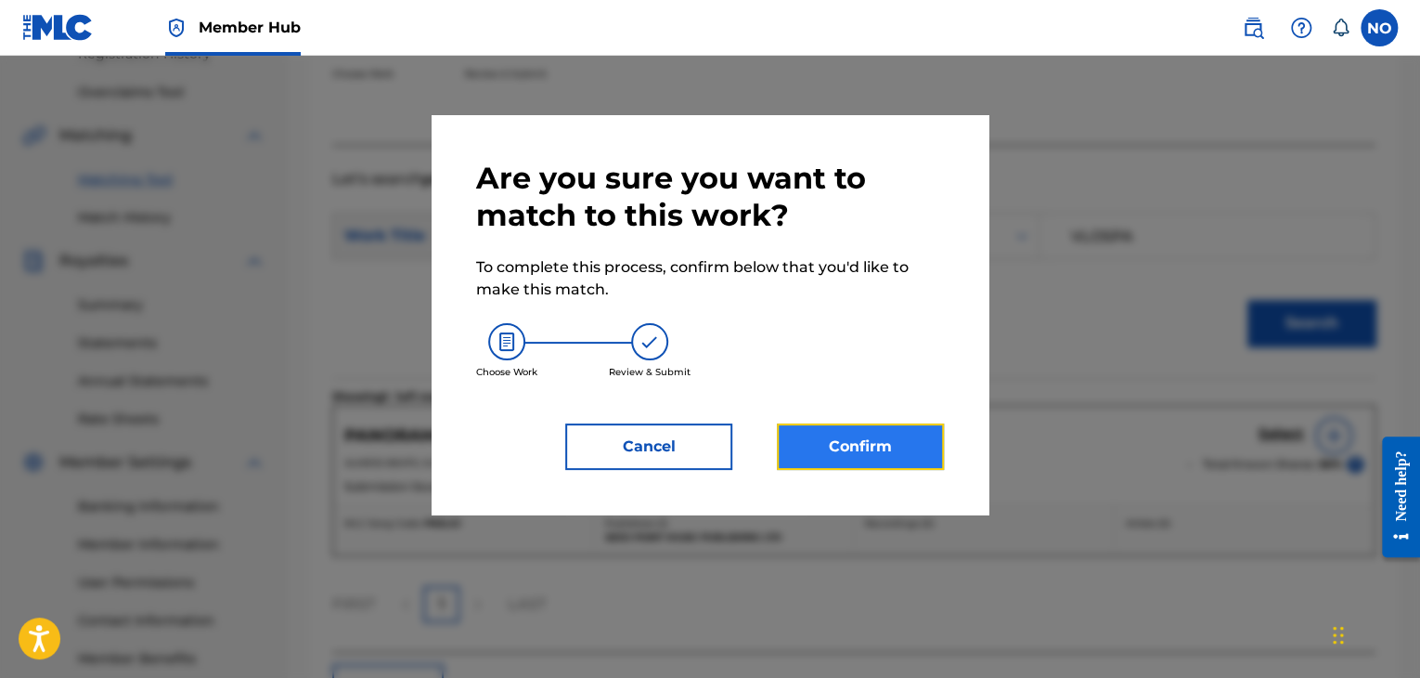
click at [928, 454] on button "Confirm" at bounding box center [860, 446] width 167 height 46
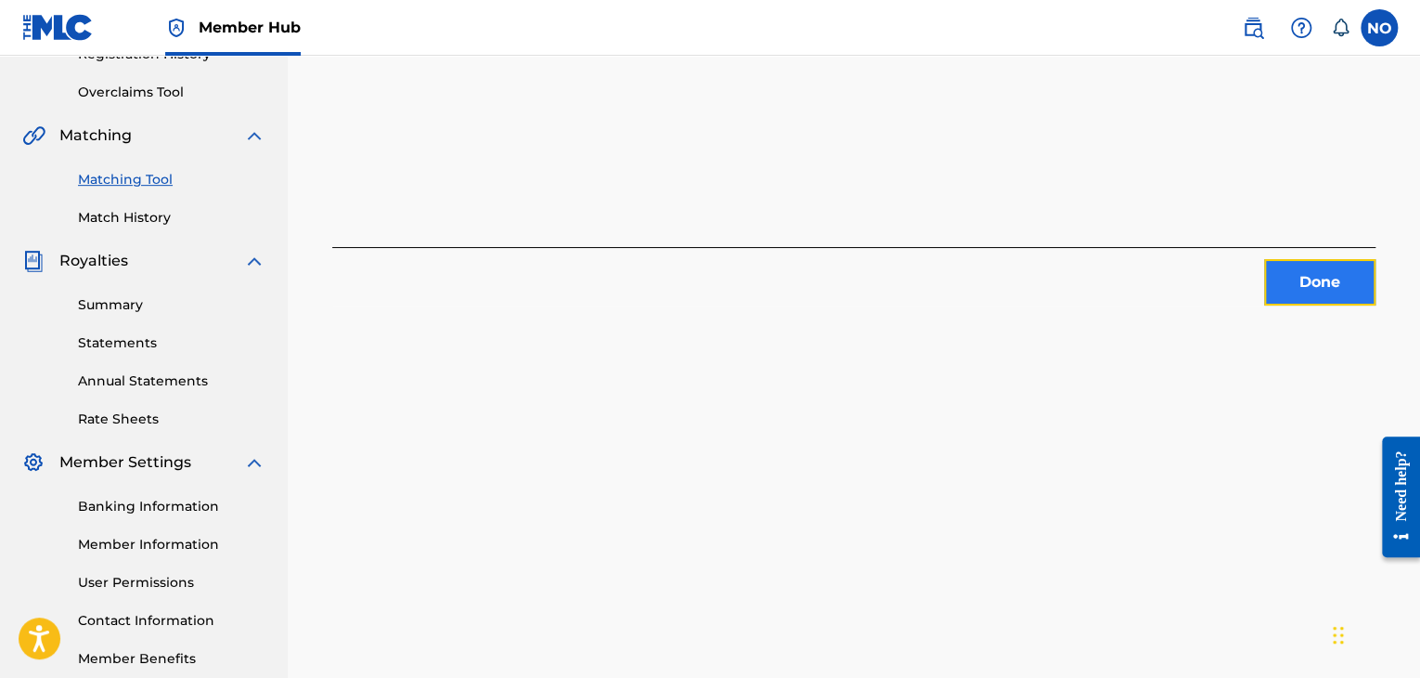
click at [1329, 277] on button "Done" at bounding box center [1319, 282] width 111 height 46
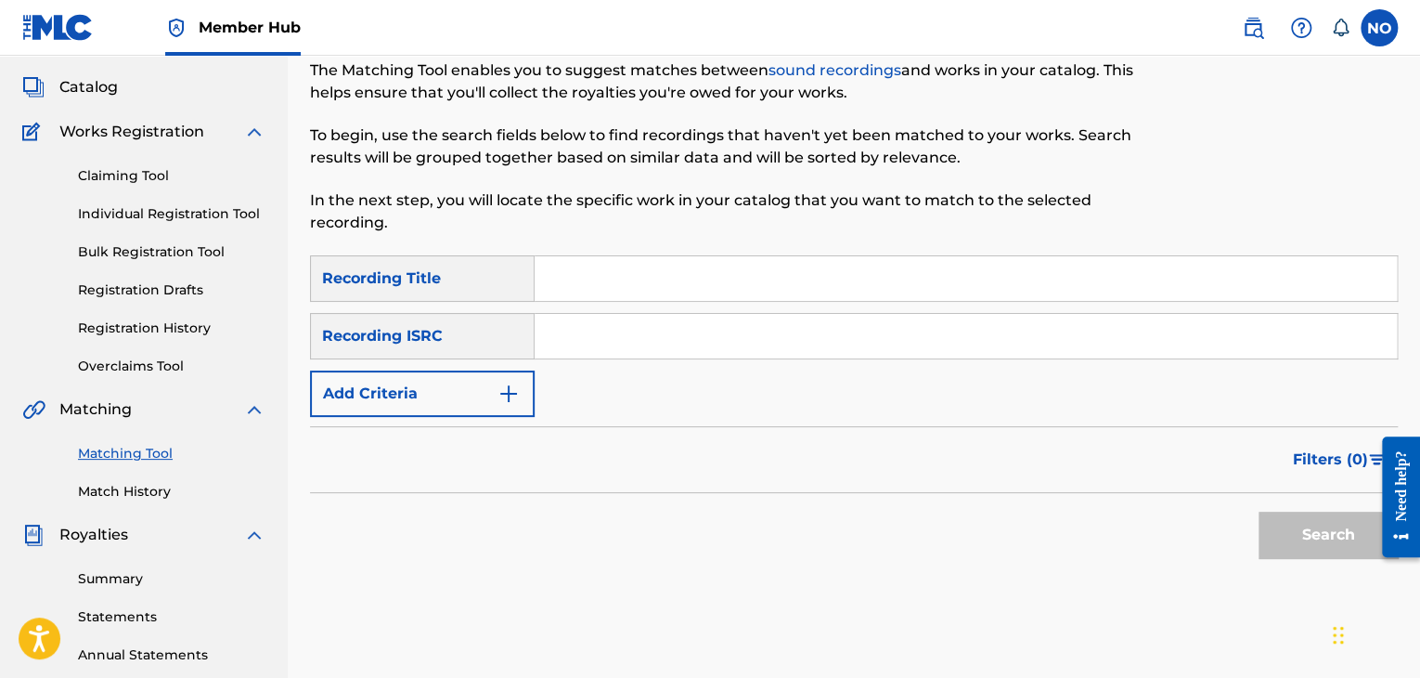
scroll to position [93, 0]
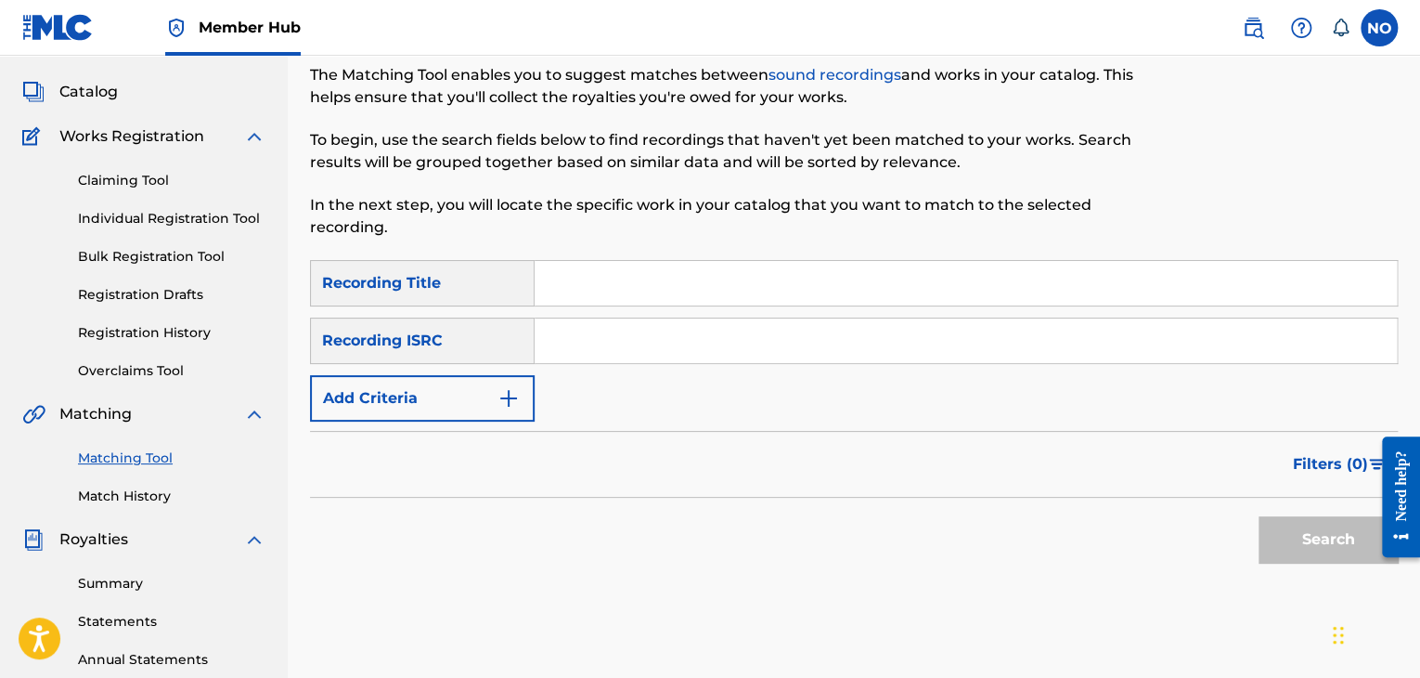
click at [601, 272] on input "Search Form" at bounding box center [966, 283] width 862 height 45
type input "17/5"
click at [1314, 521] on button "Search" at bounding box center [1328, 539] width 139 height 46
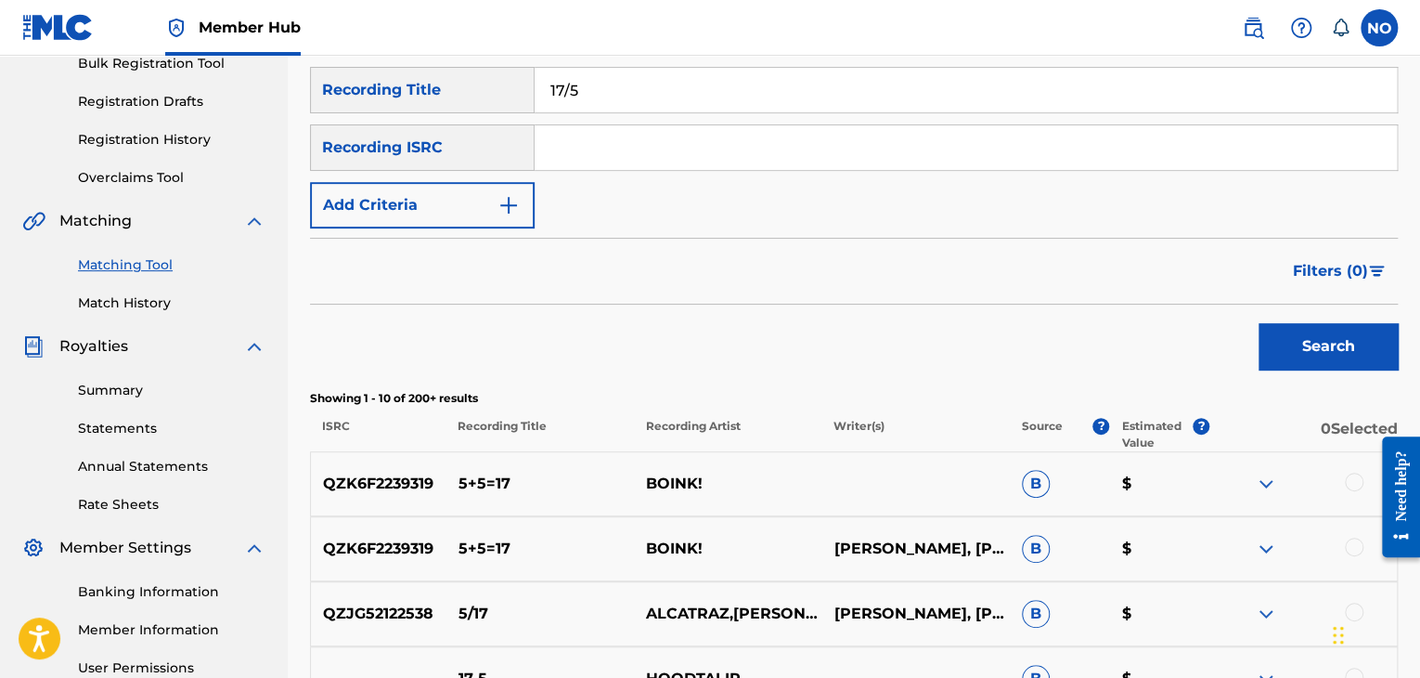
scroll to position [278, 0]
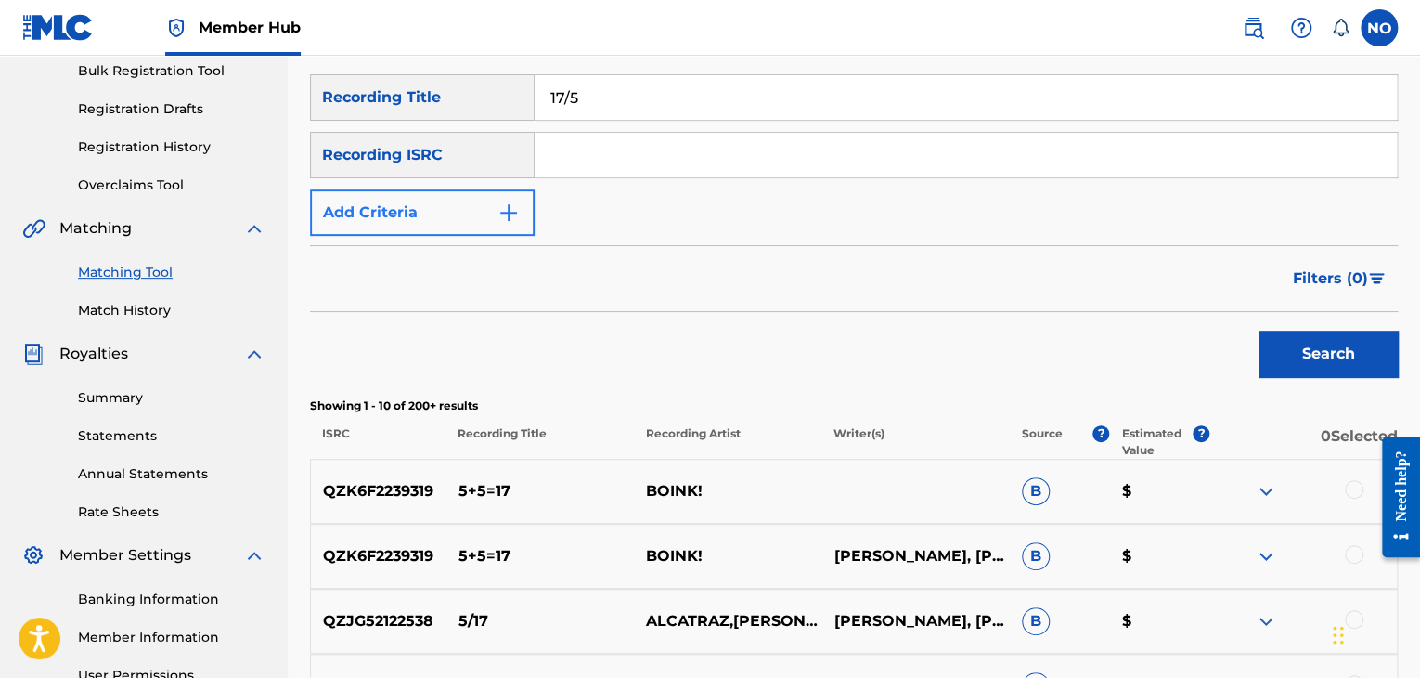
drag, startPoint x: 438, startPoint y: 239, endPoint x: 489, endPoint y: 229, distance: 52.1
click at [441, 238] on form "SearchWithCriteriaf8951f1a-c8f1-4a7d-b4ff-0fec083cf220 Recording Title 17/5 Sea…" at bounding box center [854, 230] width 1088 height 312
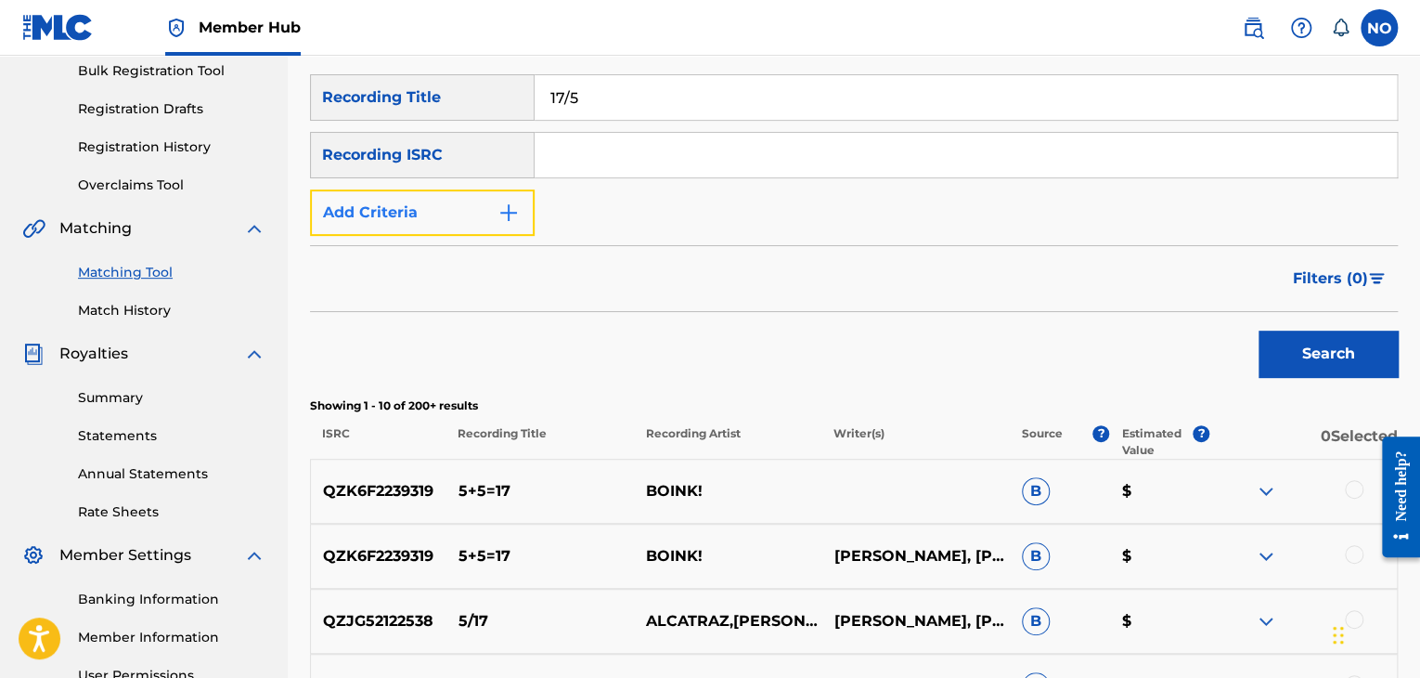
click at [515, 208] on img "Search Form" at bounding box center [508, 212] width 22 height 22
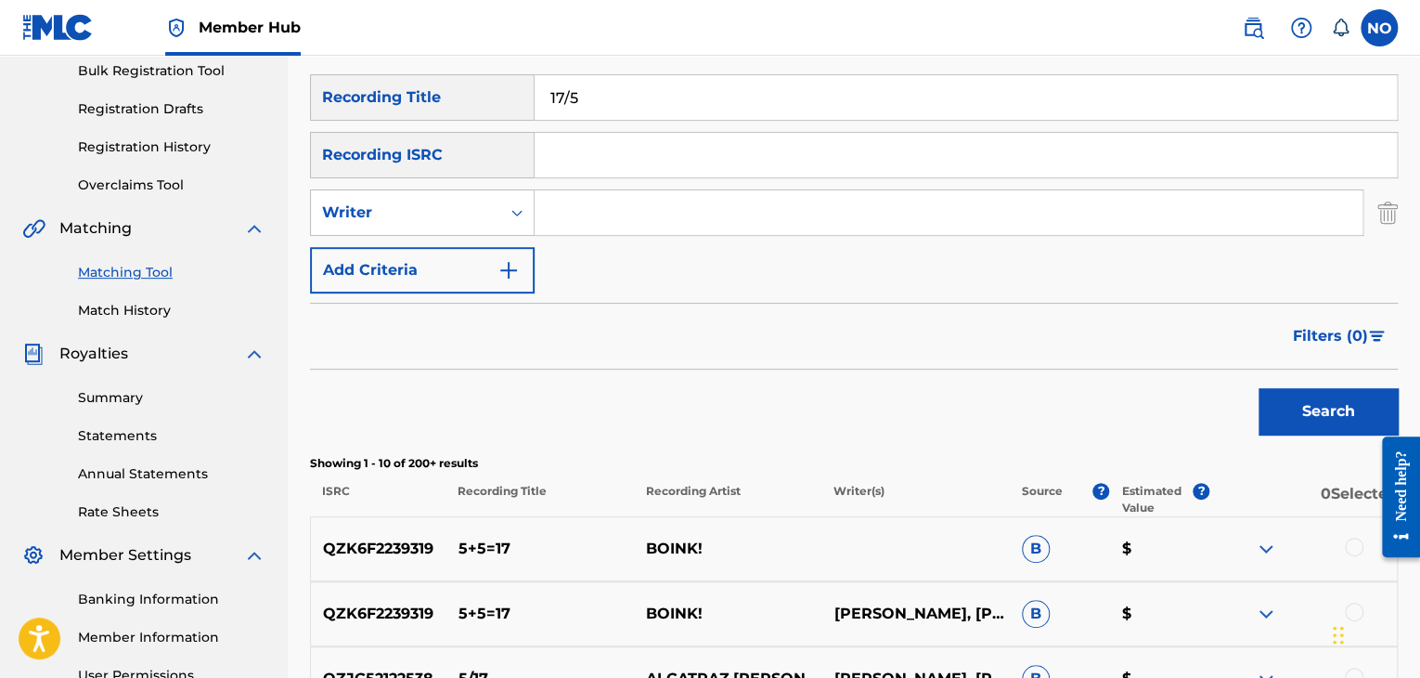
click at [573, 215] on input "Search Form" at bounding box center [949, 212] width 828 height 45
type input "VLOSPA"
click at [1342, 407] on button "Search" at bounding box center [1328, 411] width 139 height 46
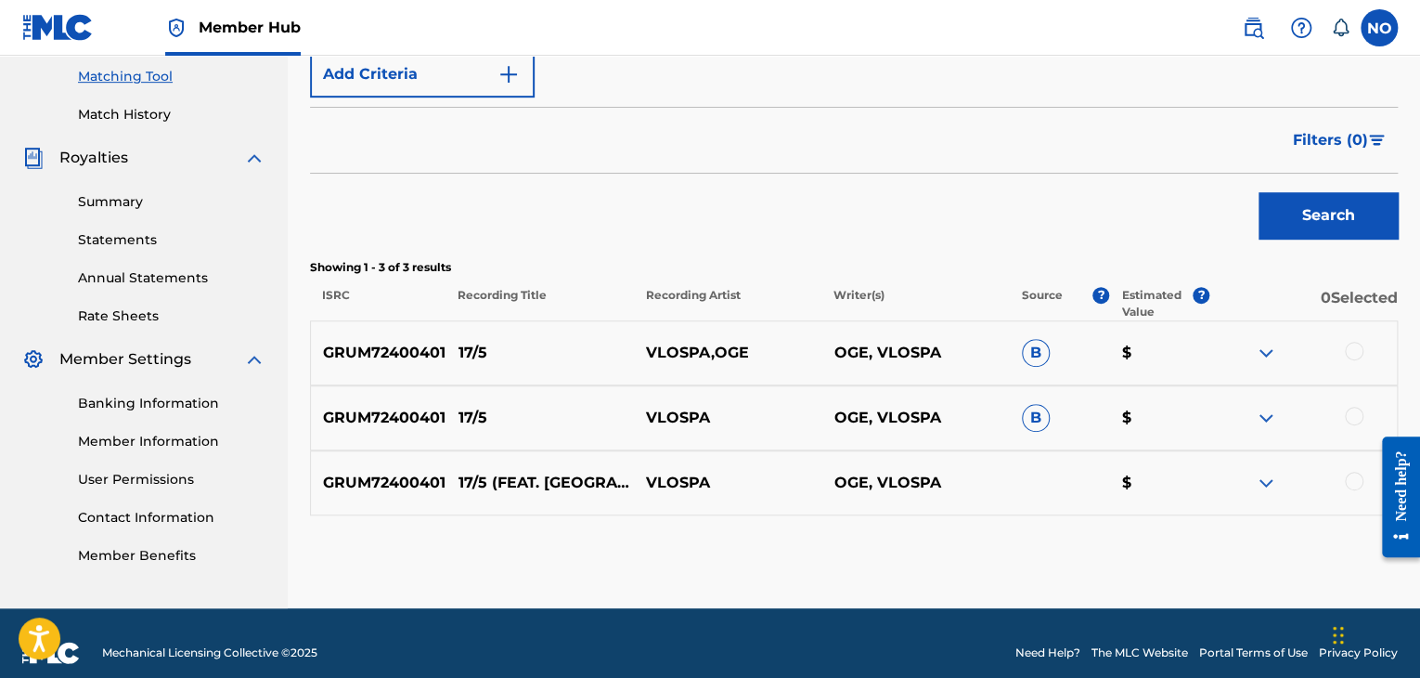
scroll to position [494, 0]
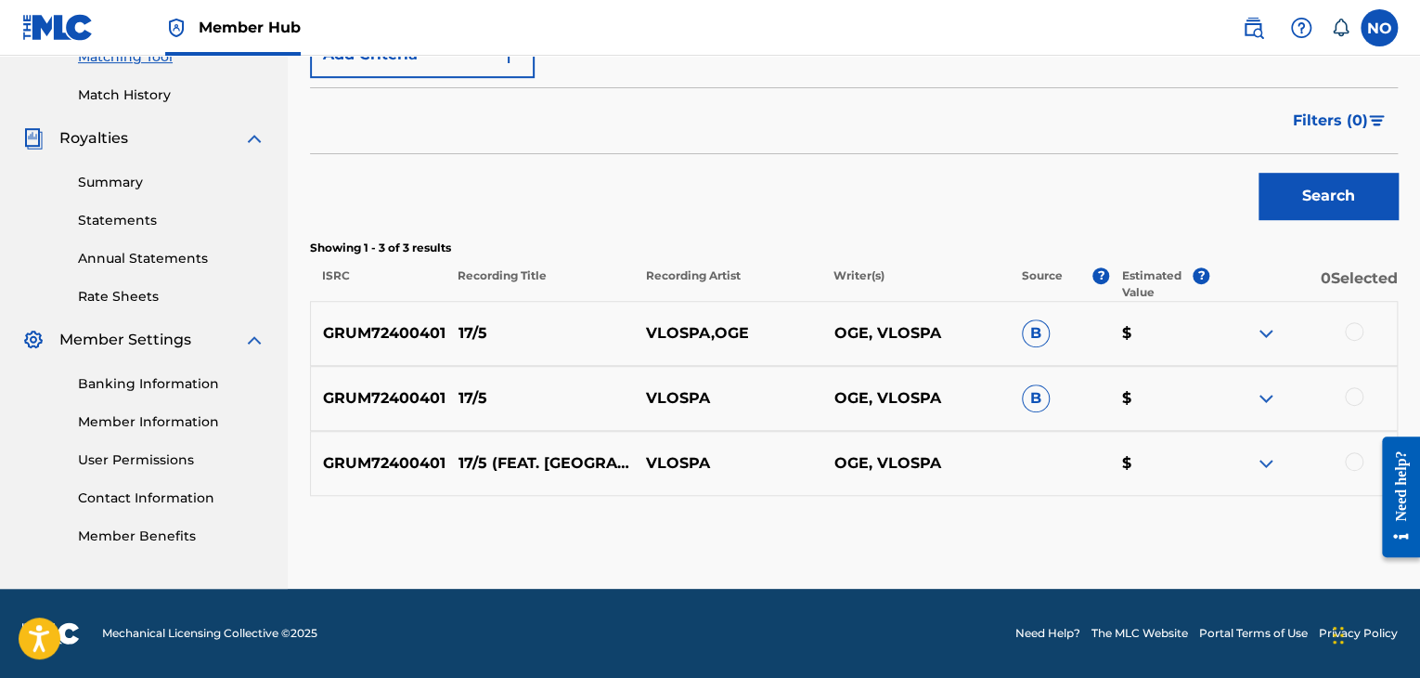
click at [1355, 329] on div at bounding box center [1354, 331] width 19 height 19
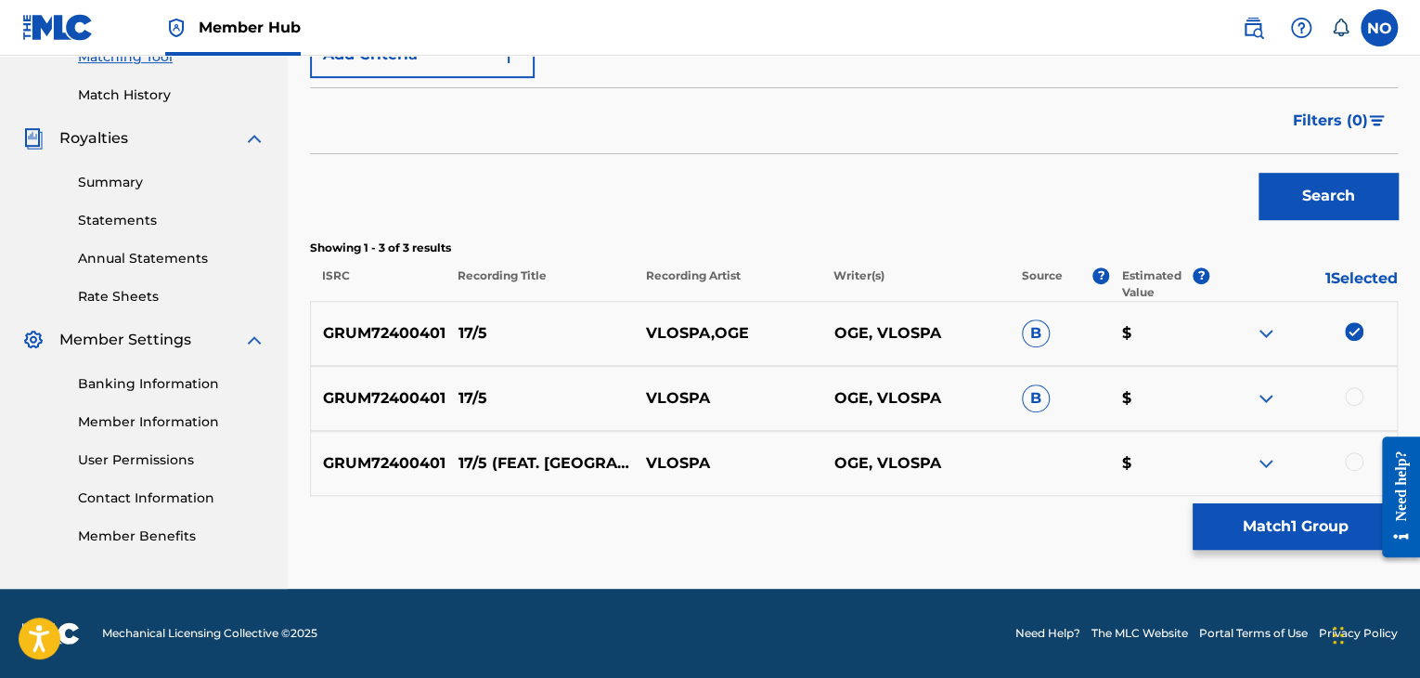
click at [1351, 401] on div at bounding box center [1354, 396] width 19 height 19
click at [1361, 454] on div at bounding box center [1302, 463] width 187 height 22
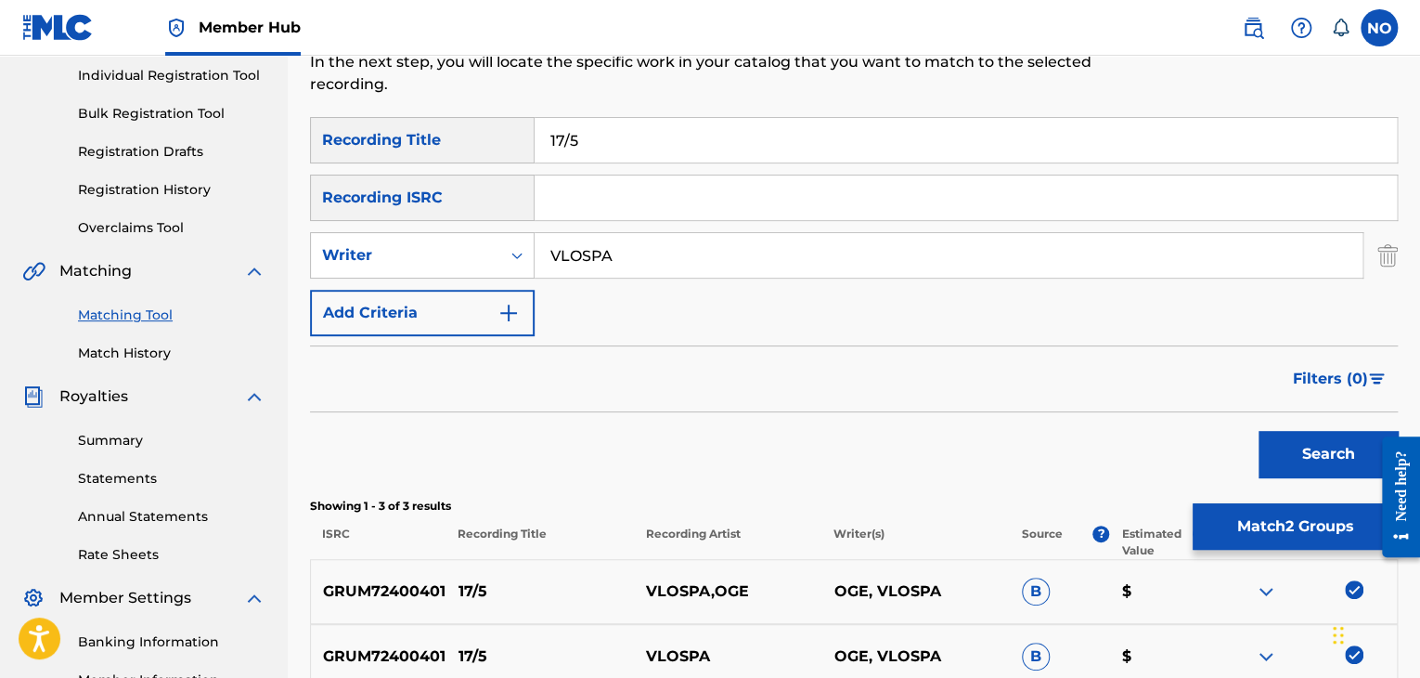
scroll to position [215, 0]
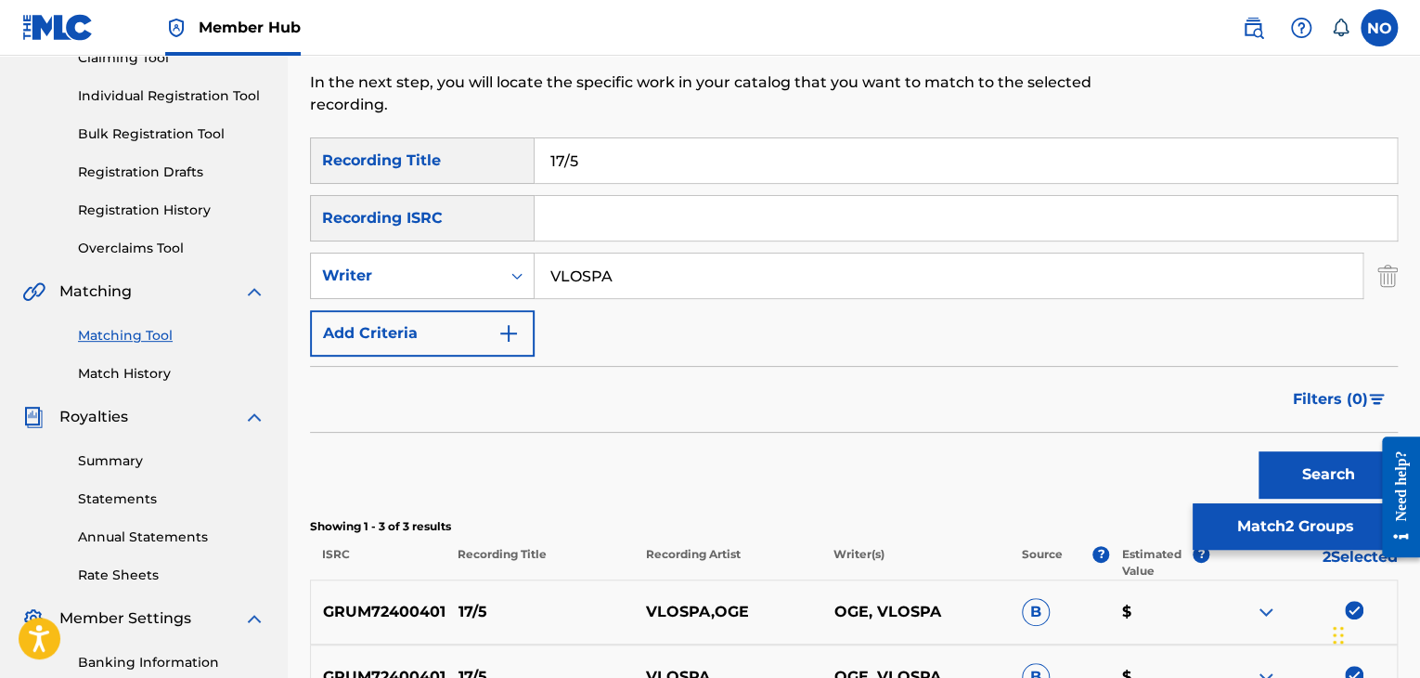
drag, startPoint x: 720, startPoint y: 252, endPoint x: 538, endPoint y: 262, distance: 182.2
click at [538, 262] on input "VLOSPA" at bounding box center [949, 275] width 828 height 45
click at [497, 267] on div "Writer" at bounding box center [405, 275] width 189 height 35
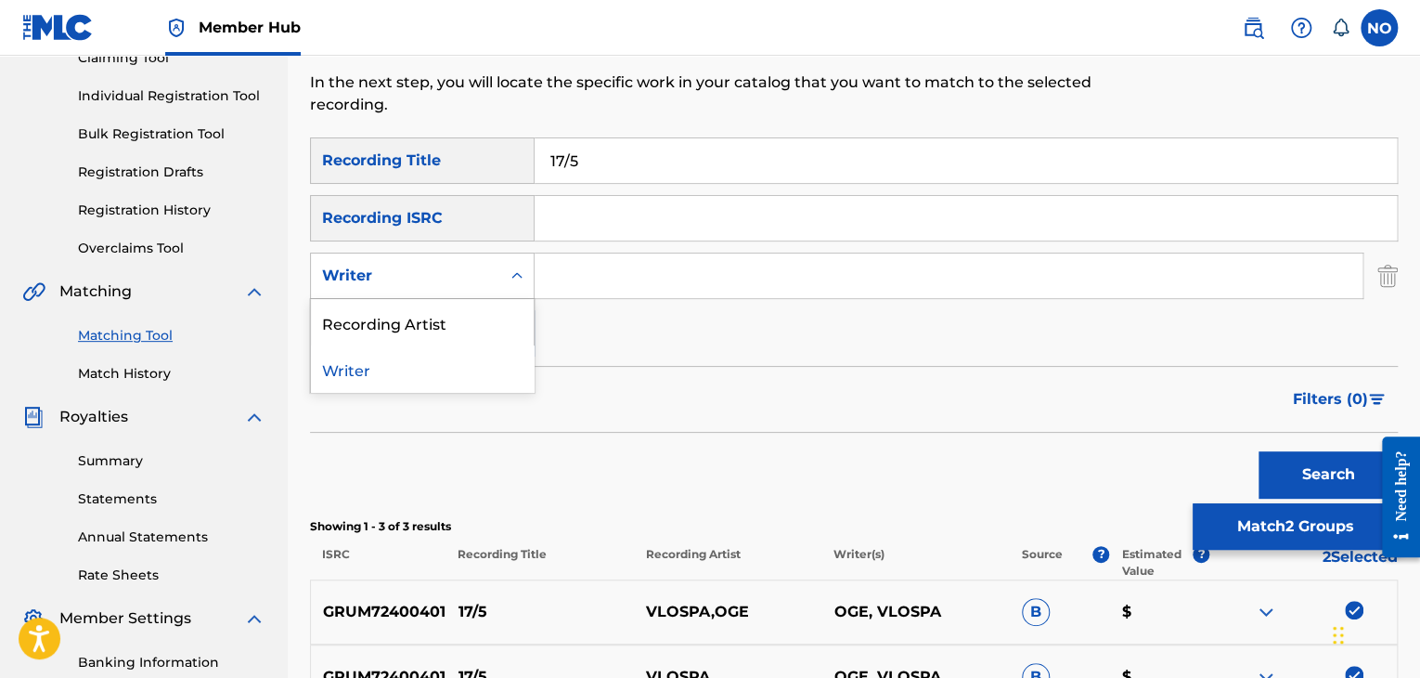
click at [463, 369] on div "Writer" at bounding box center [422, 368] width 223 height 46
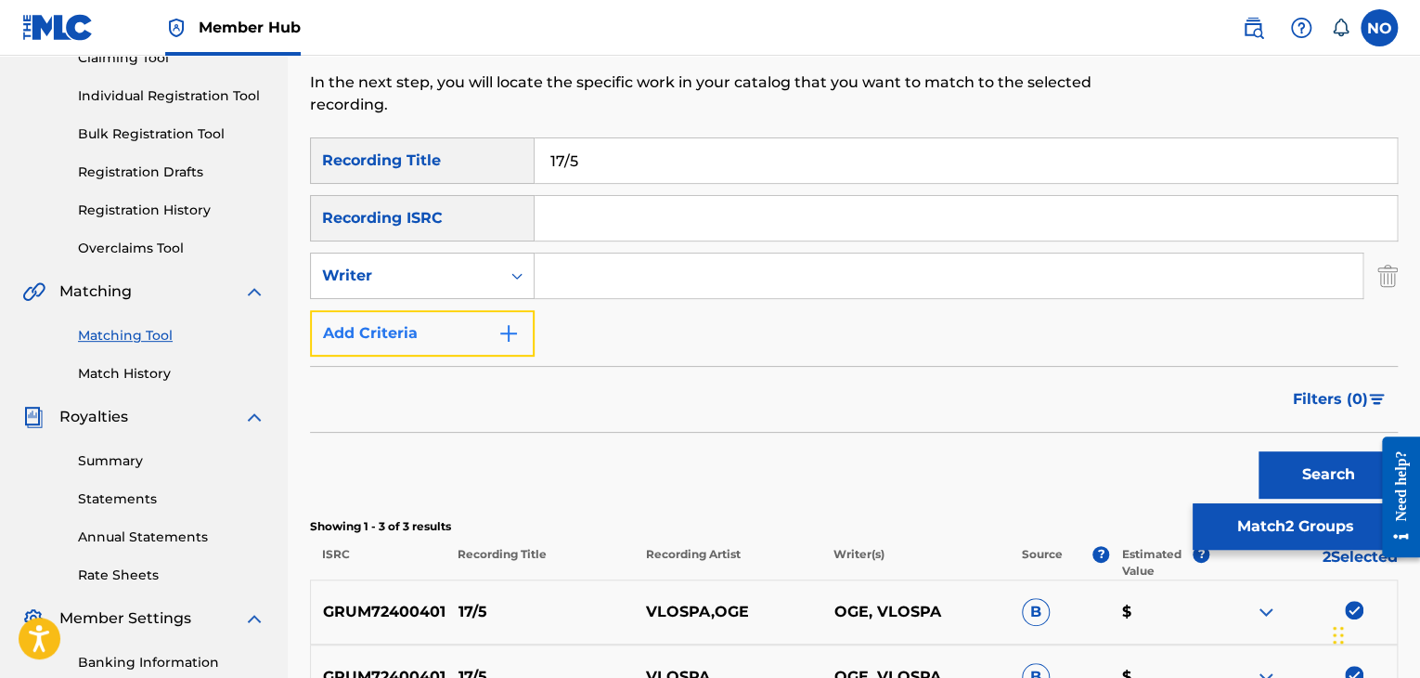
click at [479, 324] on button "Add Criteria" at bounding box center [422, 333] width 225 height 46
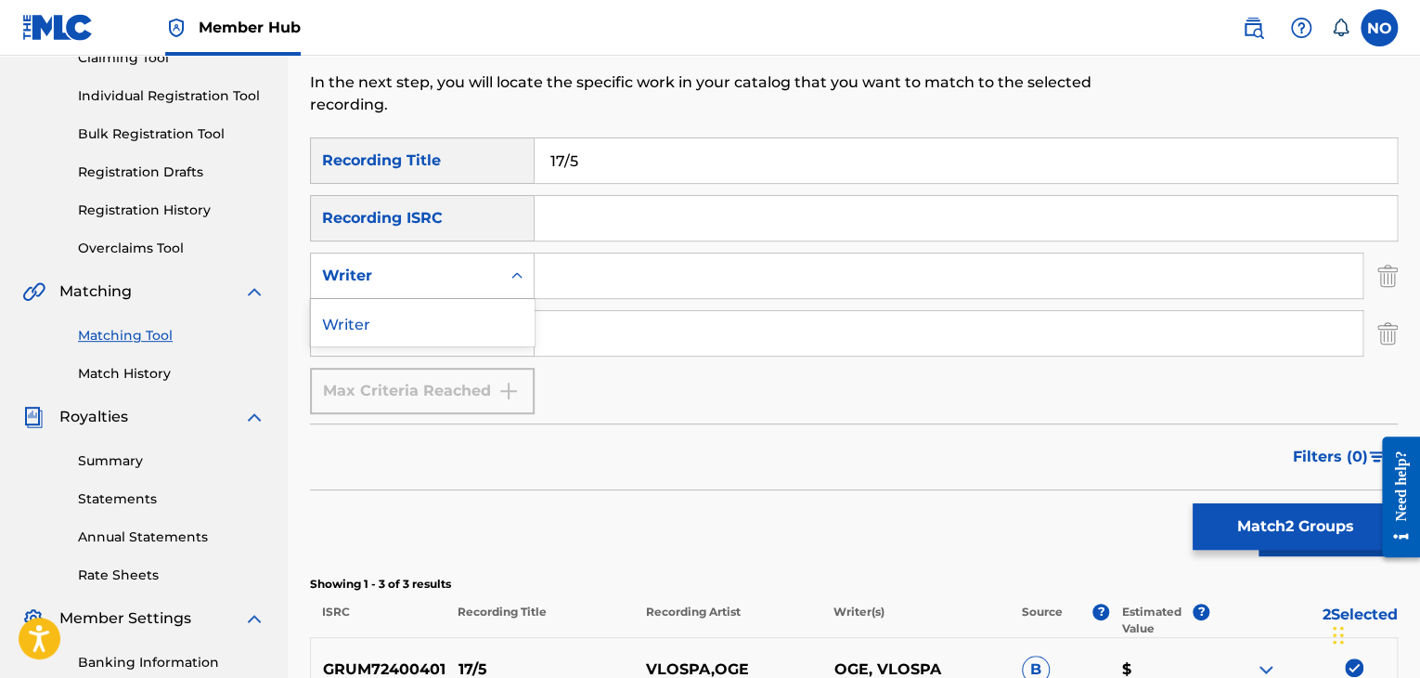
click at [483, 284] on div "Writer" at bounding box center [405, 276] width 167 height 22
click at [562, 317] on input "Search Form" at bounding box center [949, 333] width 828 height 45
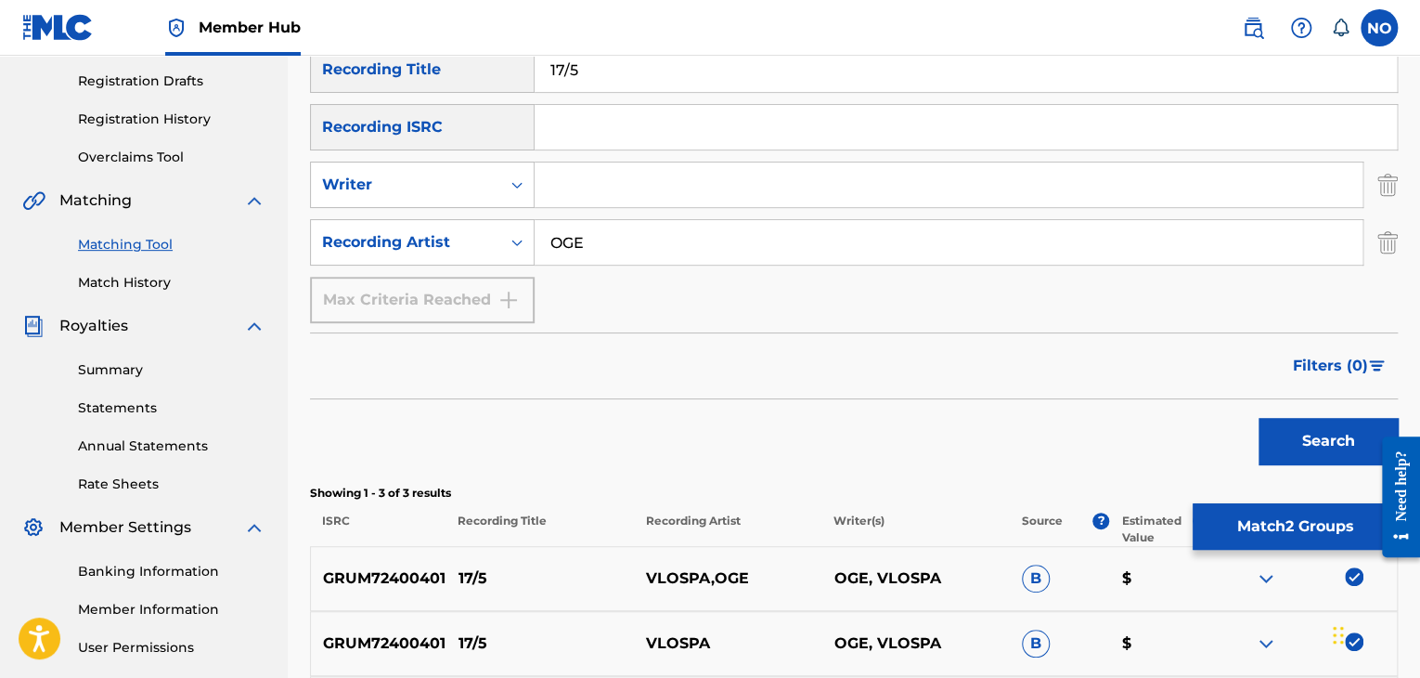
scroll to position [308, 0]
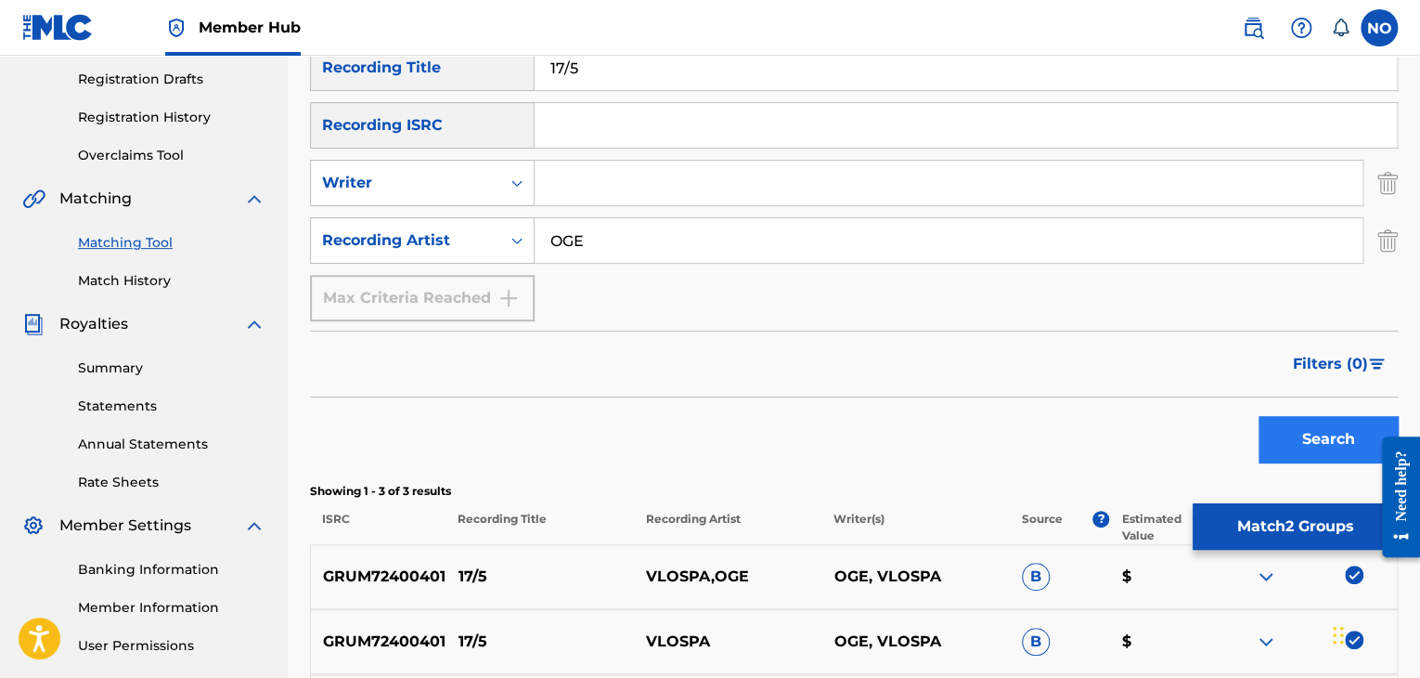
type input "OGE"
click at [1311, 427] on button "Search" at bounding box center [1328, 439] width 139 height 46
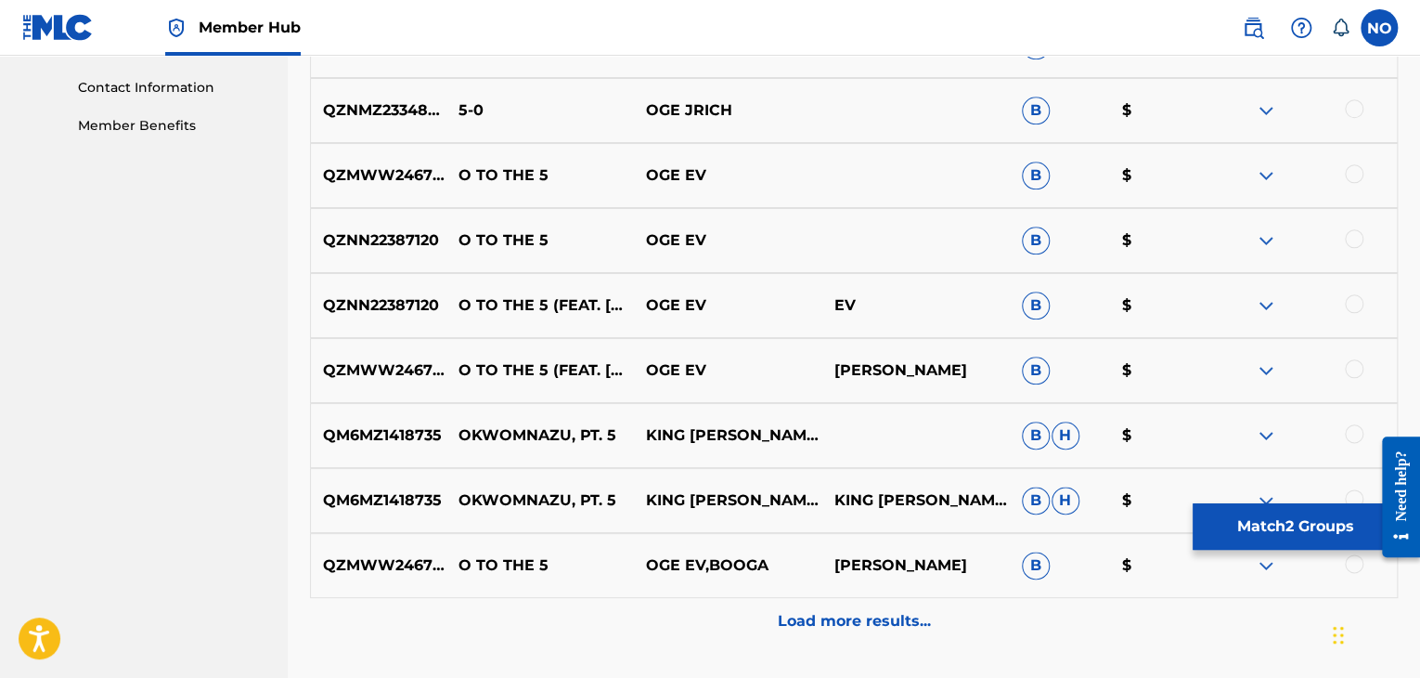
scroll to position [958, 0]
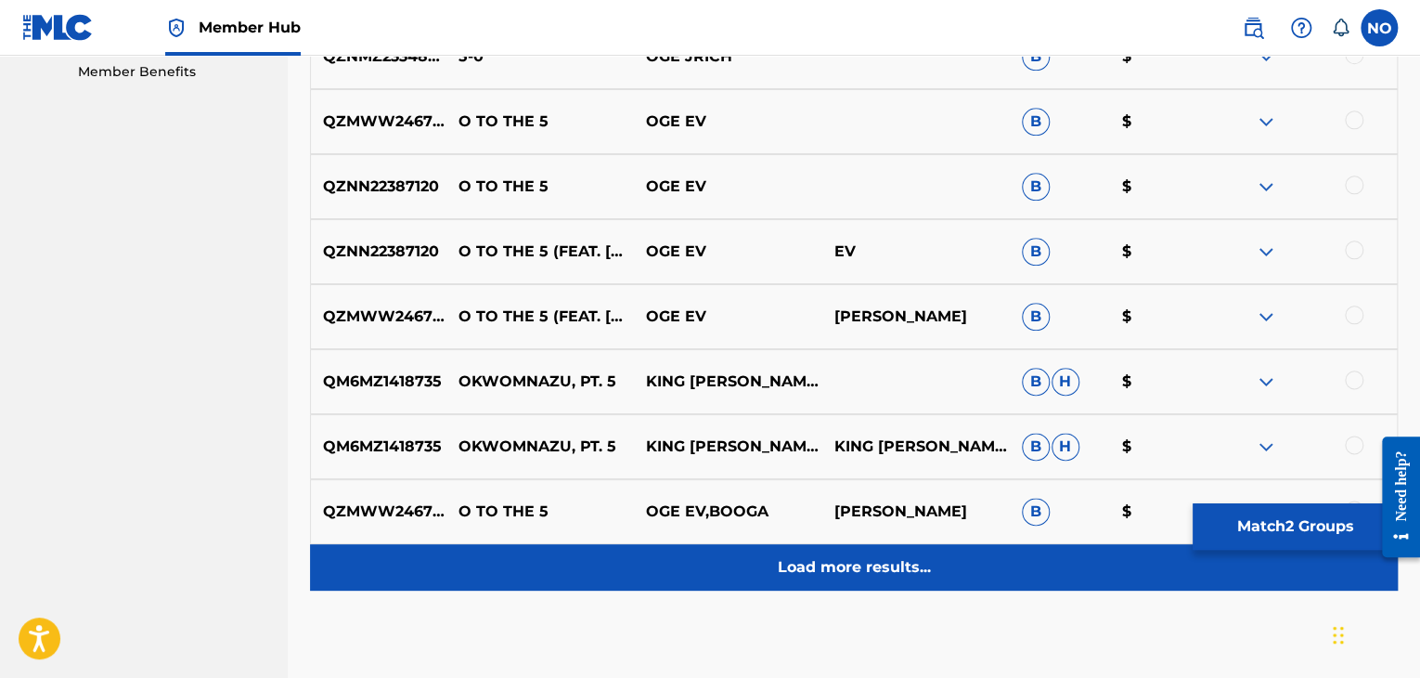
click at [926, 569] on p "Load more results..." at bounding box center [854, 567] width 153 height 22
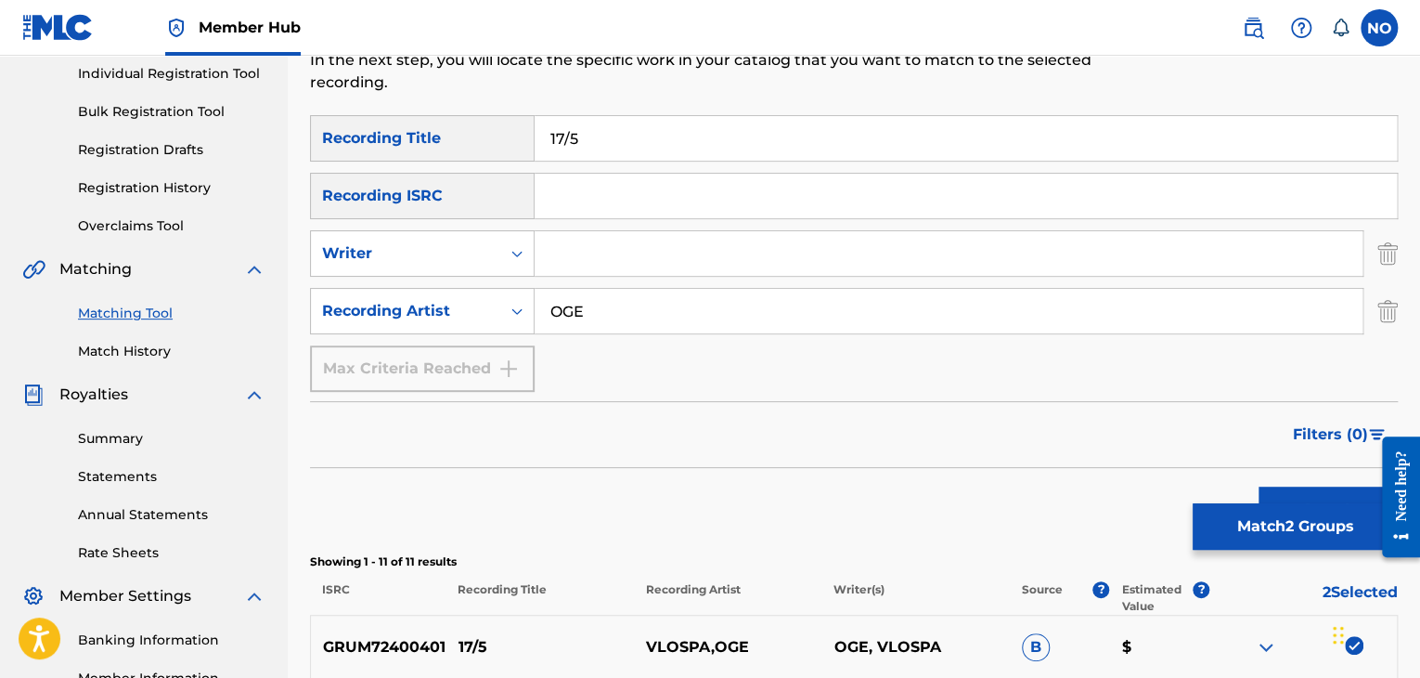
scroll to position [236, 0]
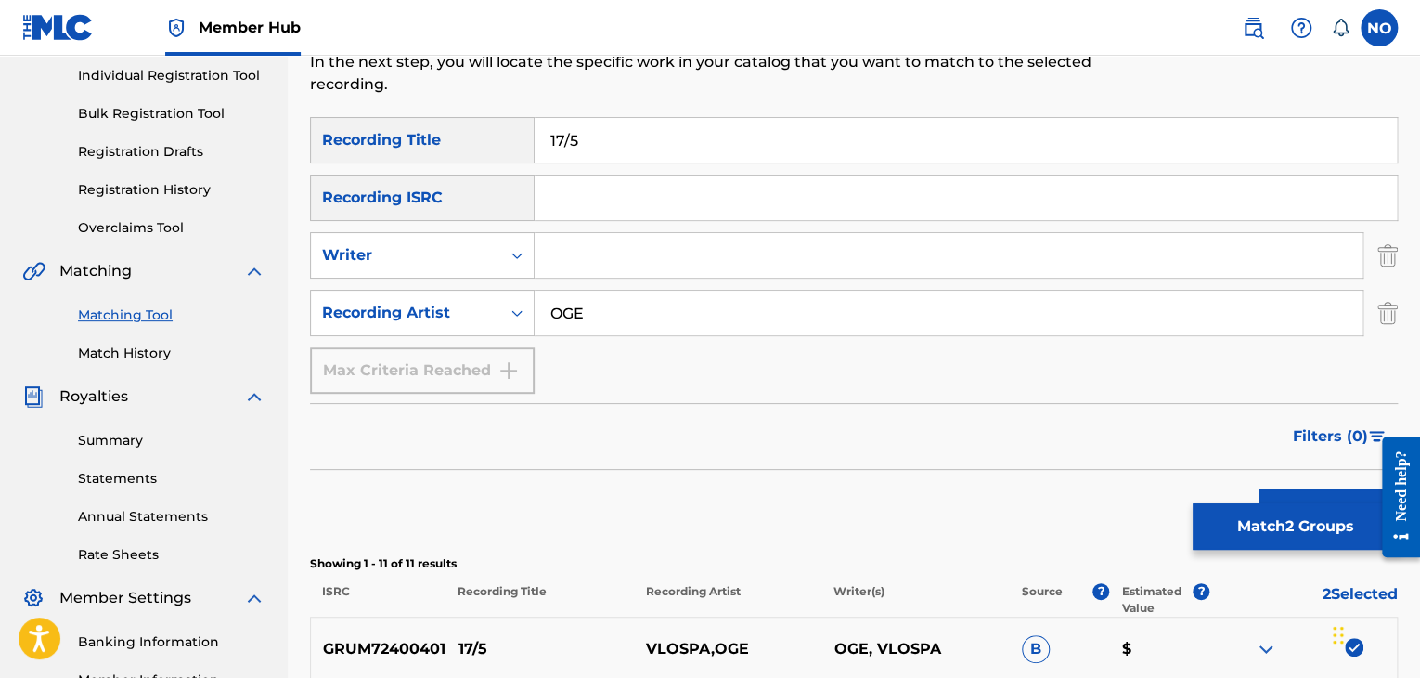
click at [605, 262] on input "Search Form" at bounding box center [949, 255] width 828 height 45
type input "OGE"
drag, startPoint x: 532, startPoint y: 320, endPoint x: 449, endPoint y: 324, distance: 82.7
click at [451, 325] on div "SearchWithCriteriaba762e99-02e8-4e54-b426-70f5c59eab00 Recording Artist OGE" at bounding box center [854, 313] width 1088 height 46
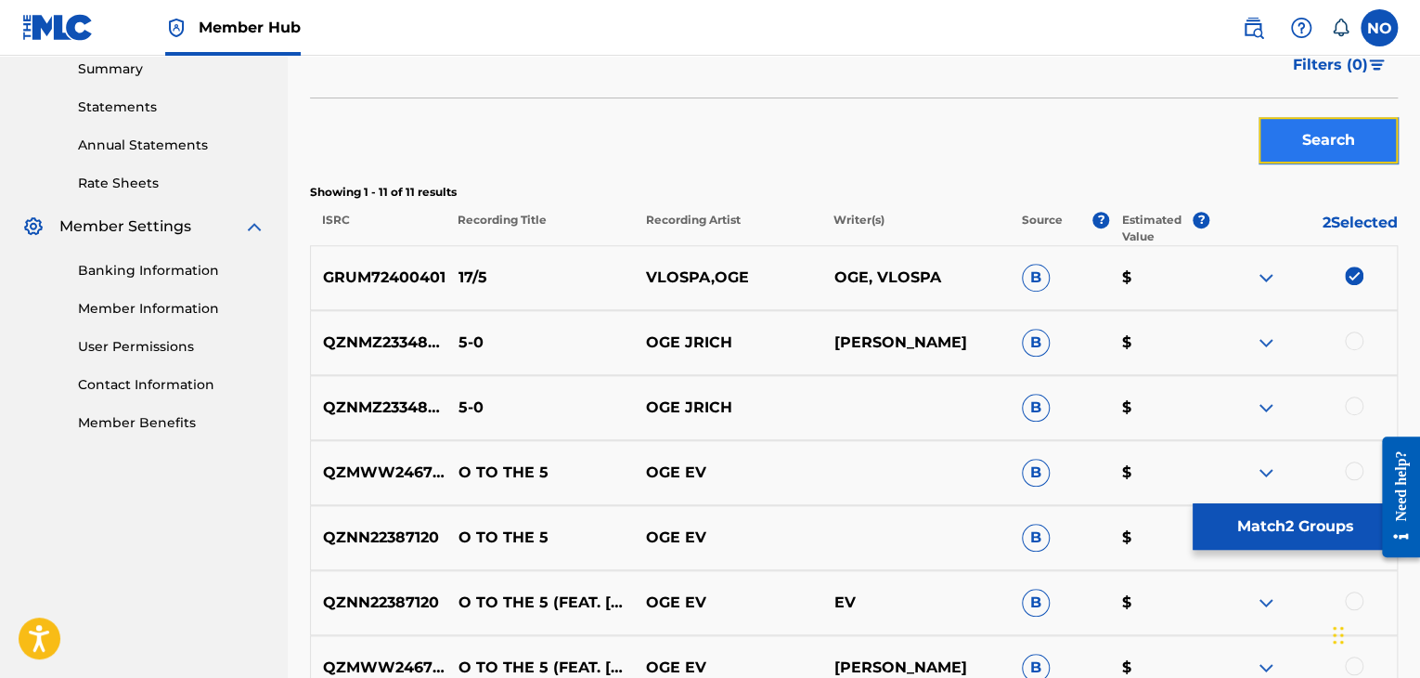
click at [1333, 139] on button "Search" at bounding box center [1328, 140] width 139 height 46
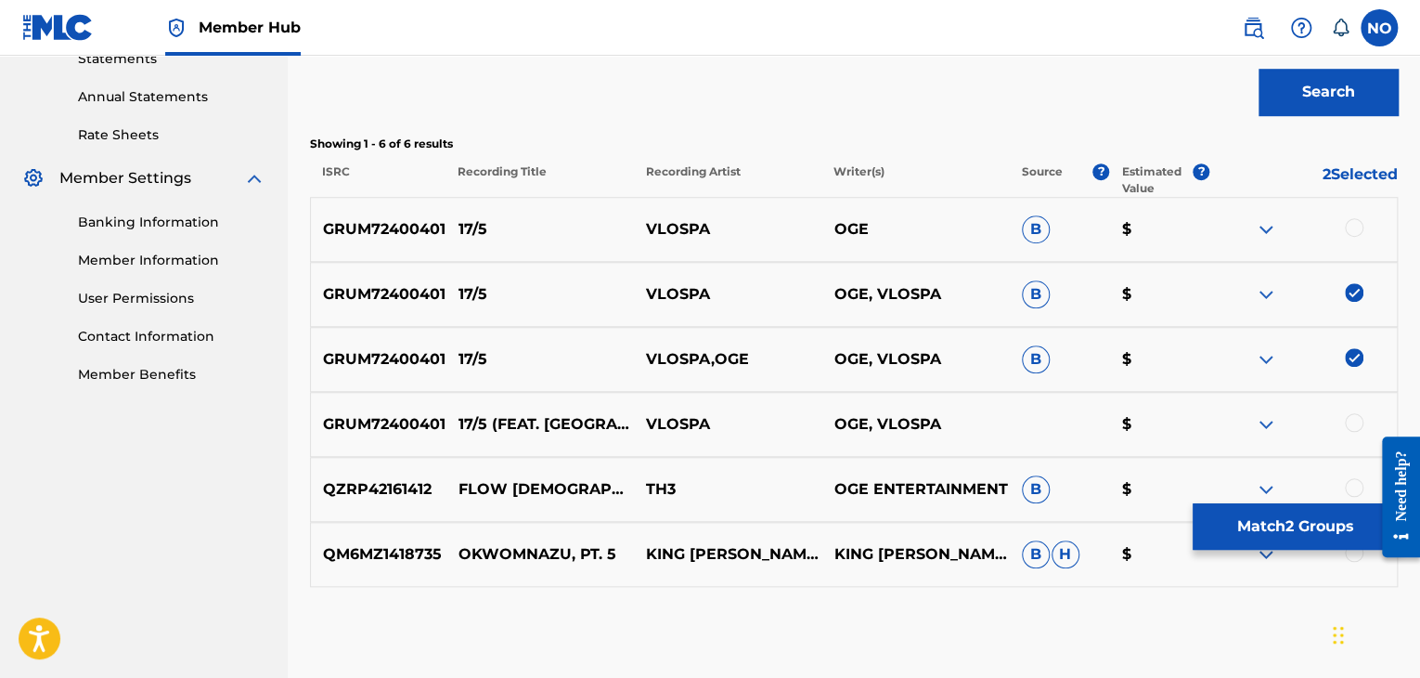
scroll to position [700, 0]
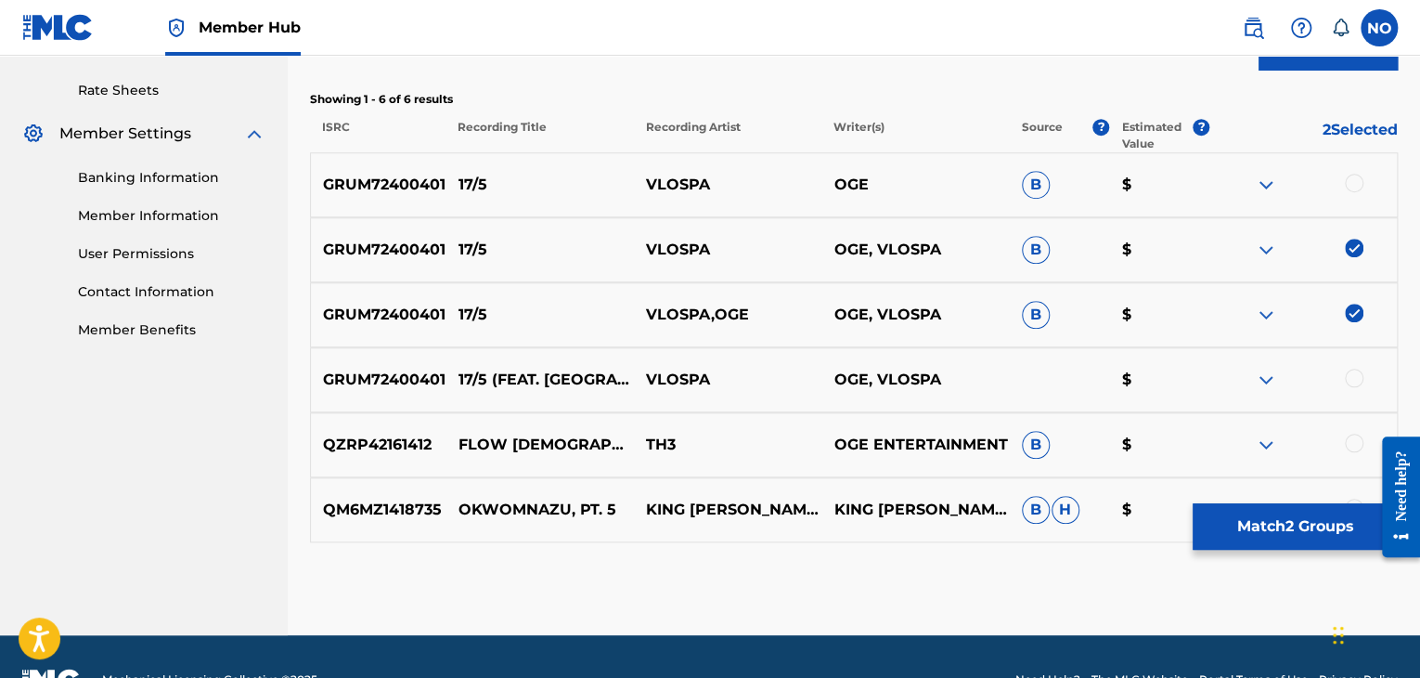
click at [1361, 185] on div at bounding box center [1354, 183] width 19 height 19
click at [1356, 381] on div at bounding box center [1354, 377] width 19 height 19
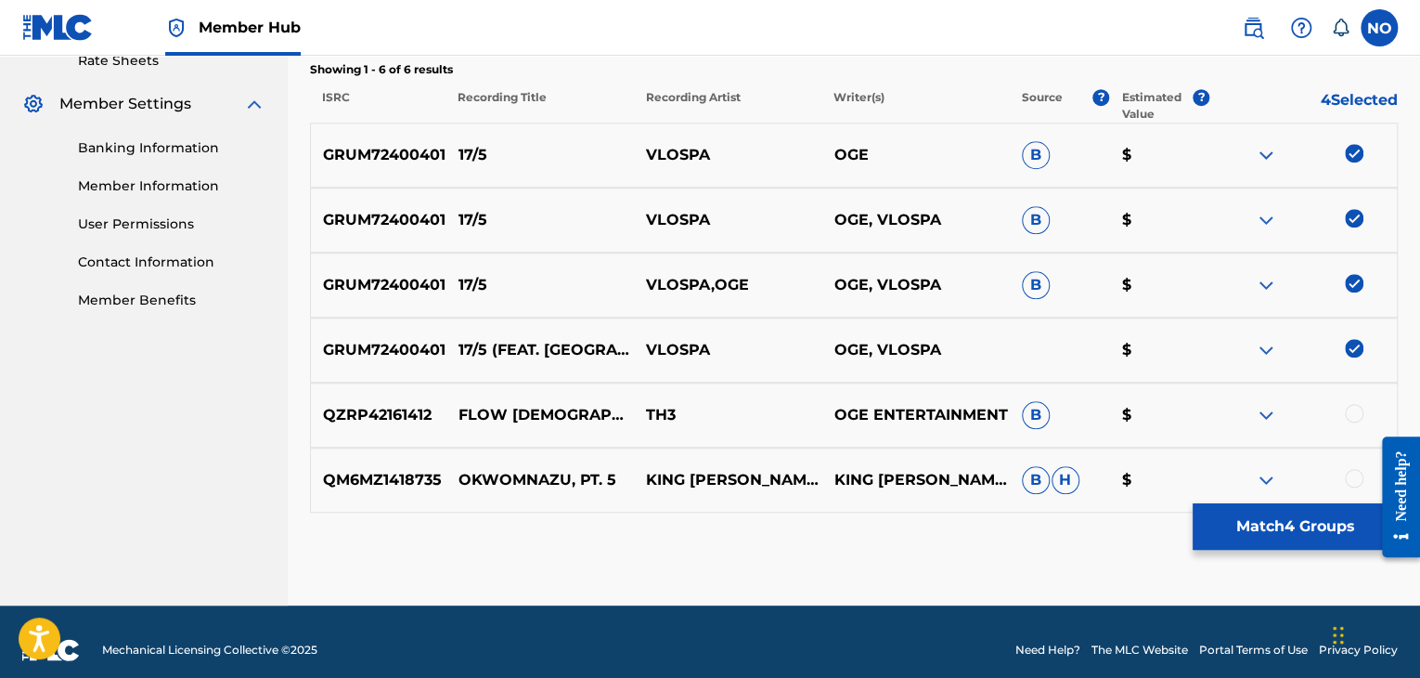
scroll to position [746, 0]
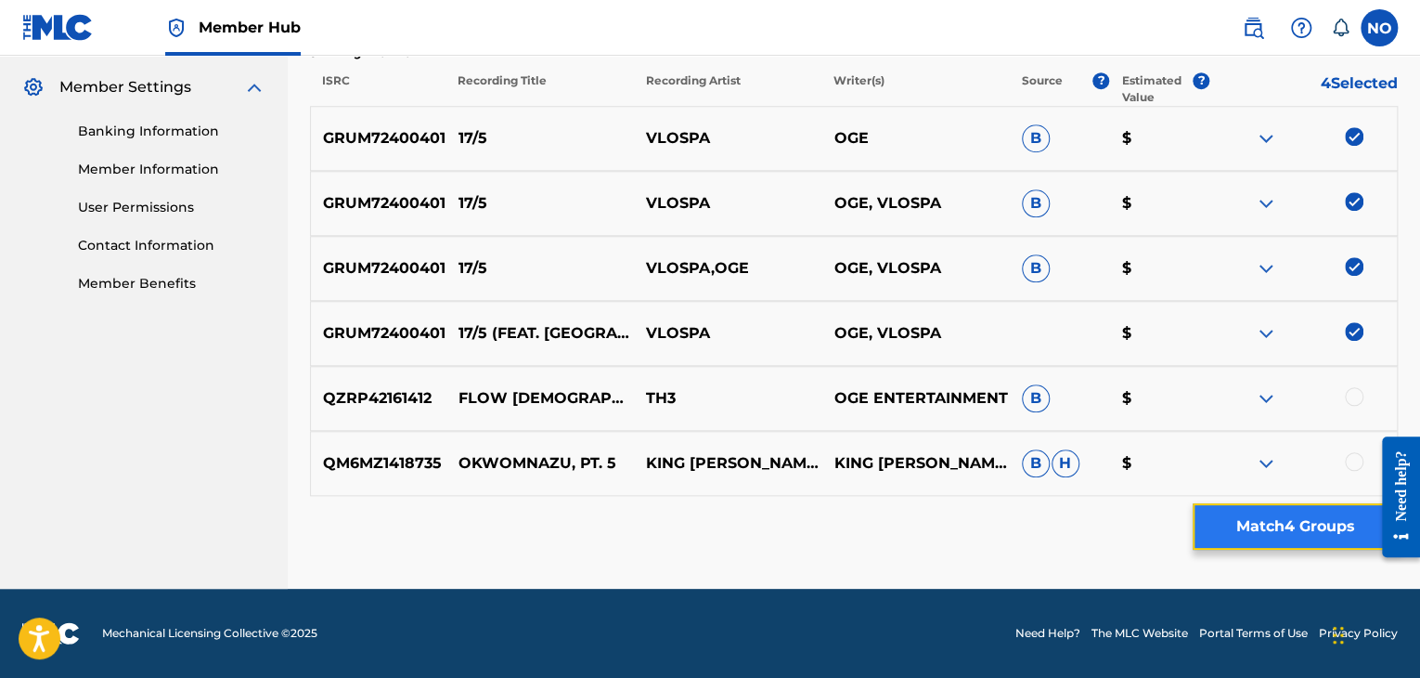
click at [1234, 522] on button "Match 4 Groups" at bounding box center [1295, 526] width 205 height 46
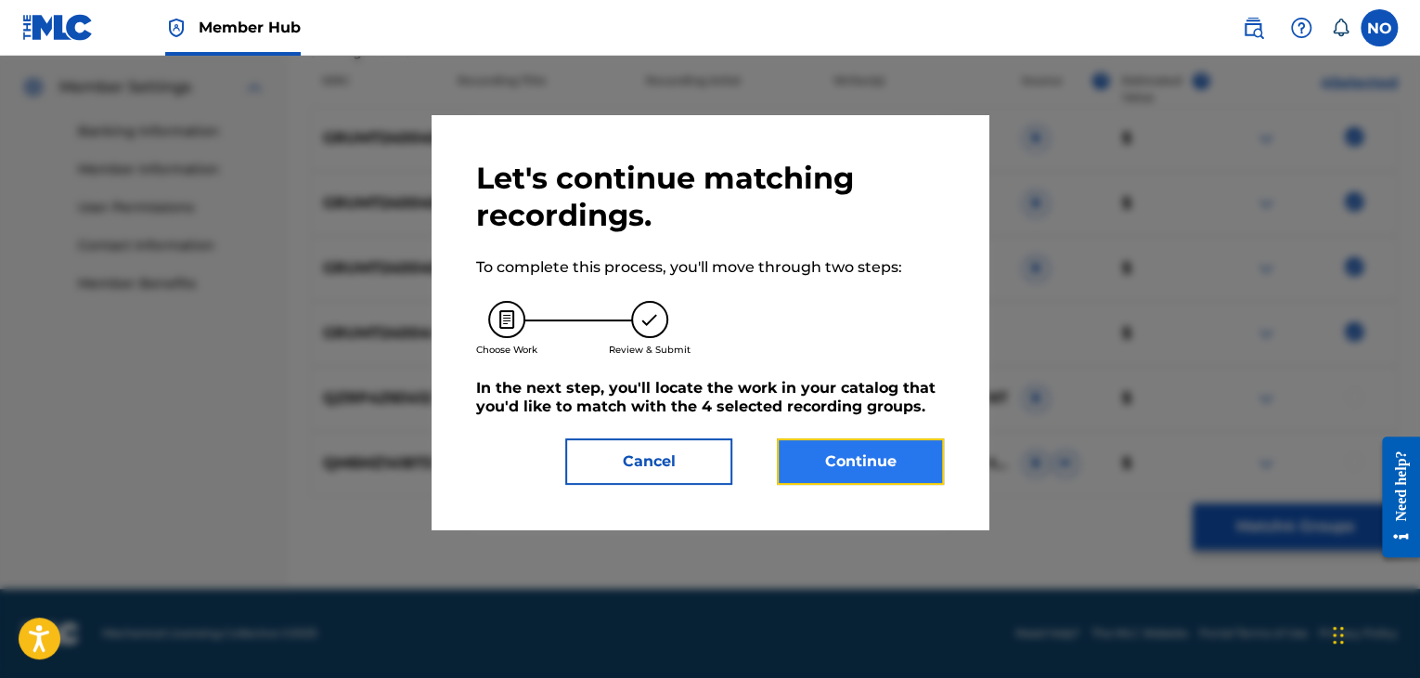
click at [880, 466] on button "Continue" at bounding box center [860, 461] width 167 height 46
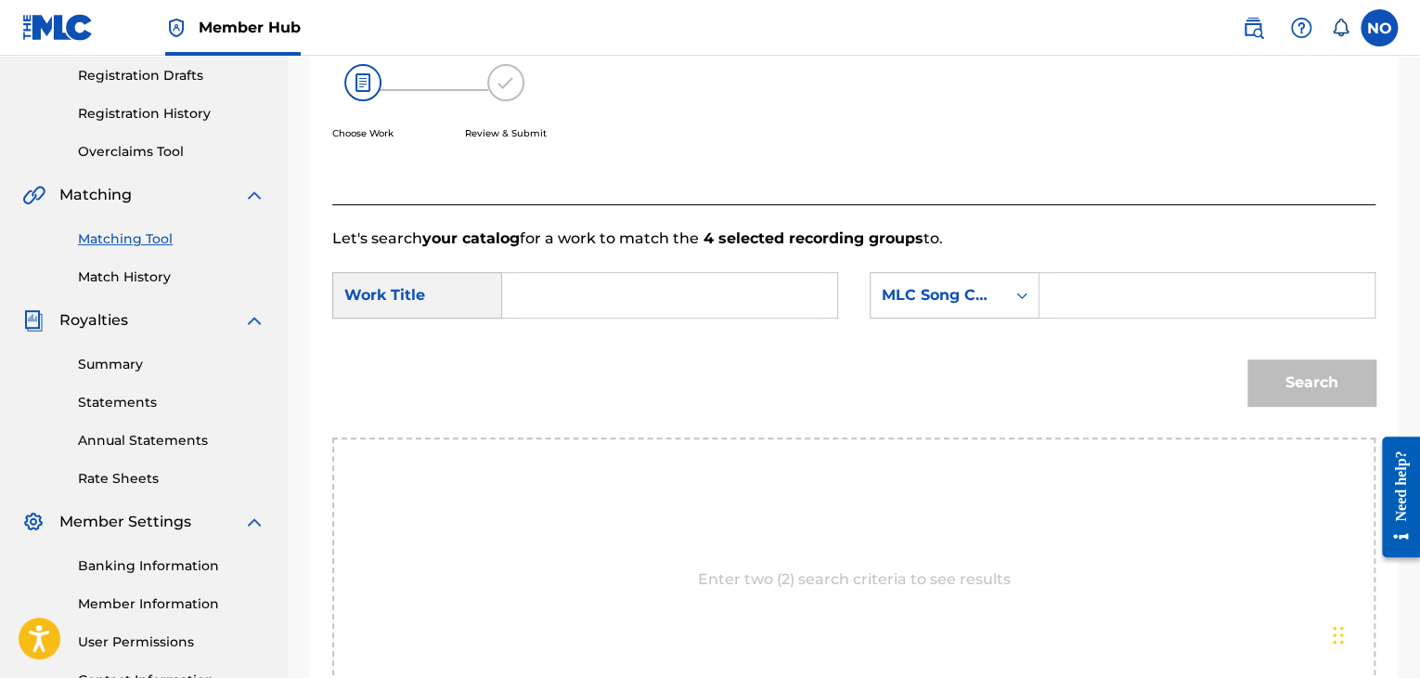
scroll to position [280, 0]
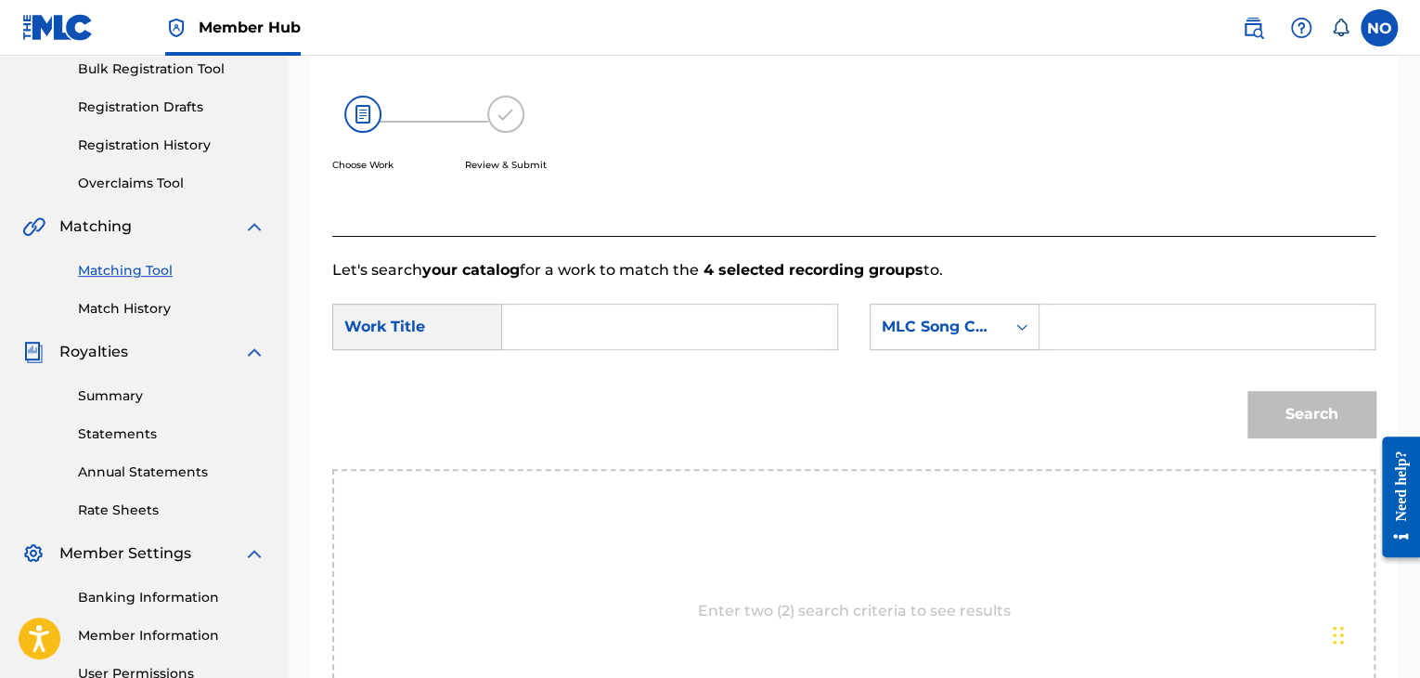
click at [600, 339] on input "Search Form" at bounding box center [670, 326] width 304 height 45
type input "17/5"
drag, startPoint x: 972, startPoint y: 323, endPoint x: 969, endPoint y: 343, distance: 20.6
click at [971, 324] on div "MLC Song Code" at bounding box center [938, 327] width 112 height 22
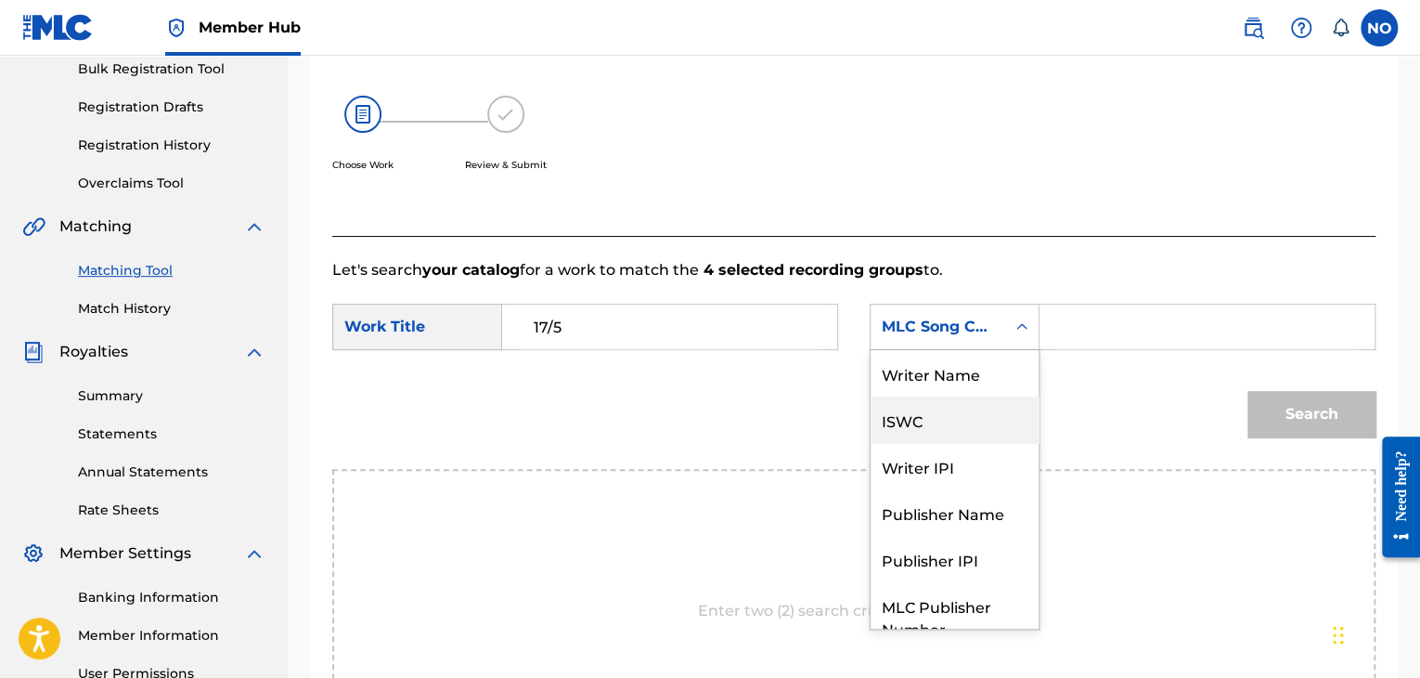
scroll to position [0, 0]
drag, startPoint x: 976, startPoint y: 383, endPoint x: 1047, endPoint y: 350, distance: 78.1
click at [978, 381] on div "Writer Name" at bounding box center [955, 373] width 168 height 46
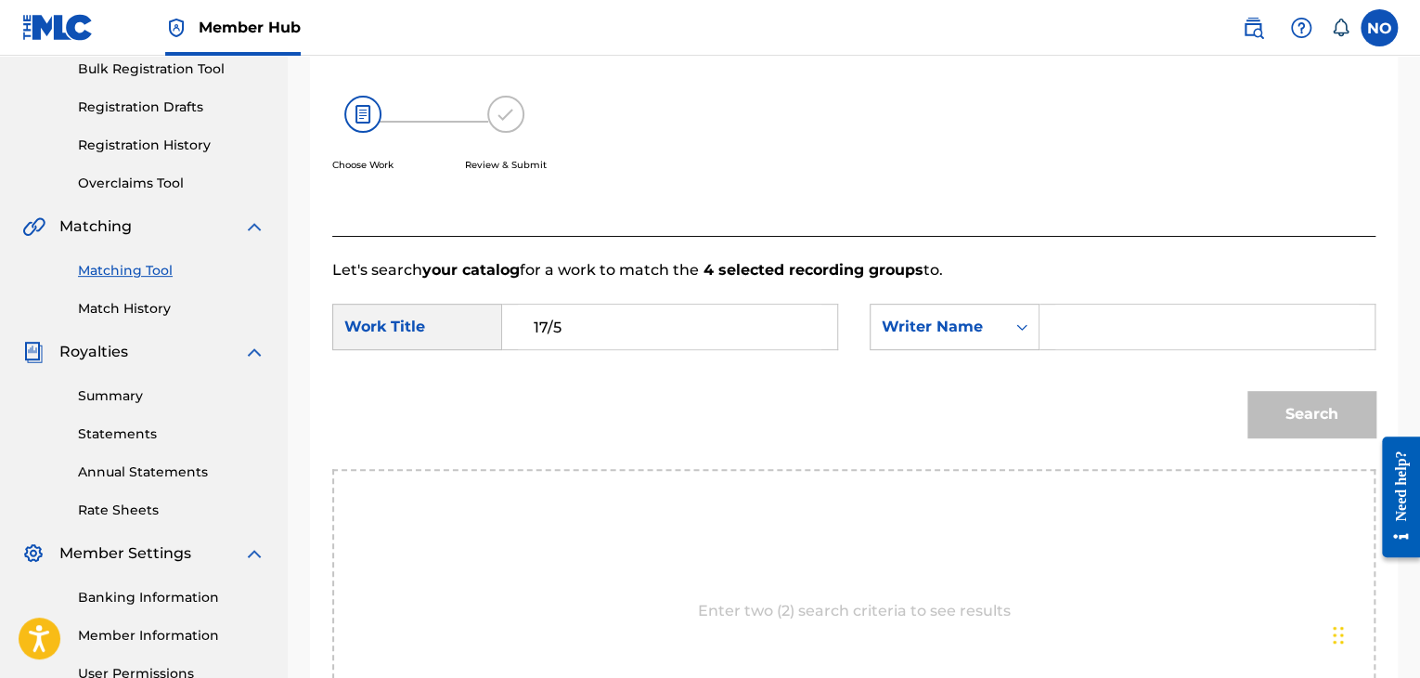
click at [1060, 342] on input "Search Form" at bounding box center [1207, 326] width 304 height 45
type input "VLOSPA"
click at [1329, 406] on button "Search" at bounding box center [1311, 414] width 128 height 46
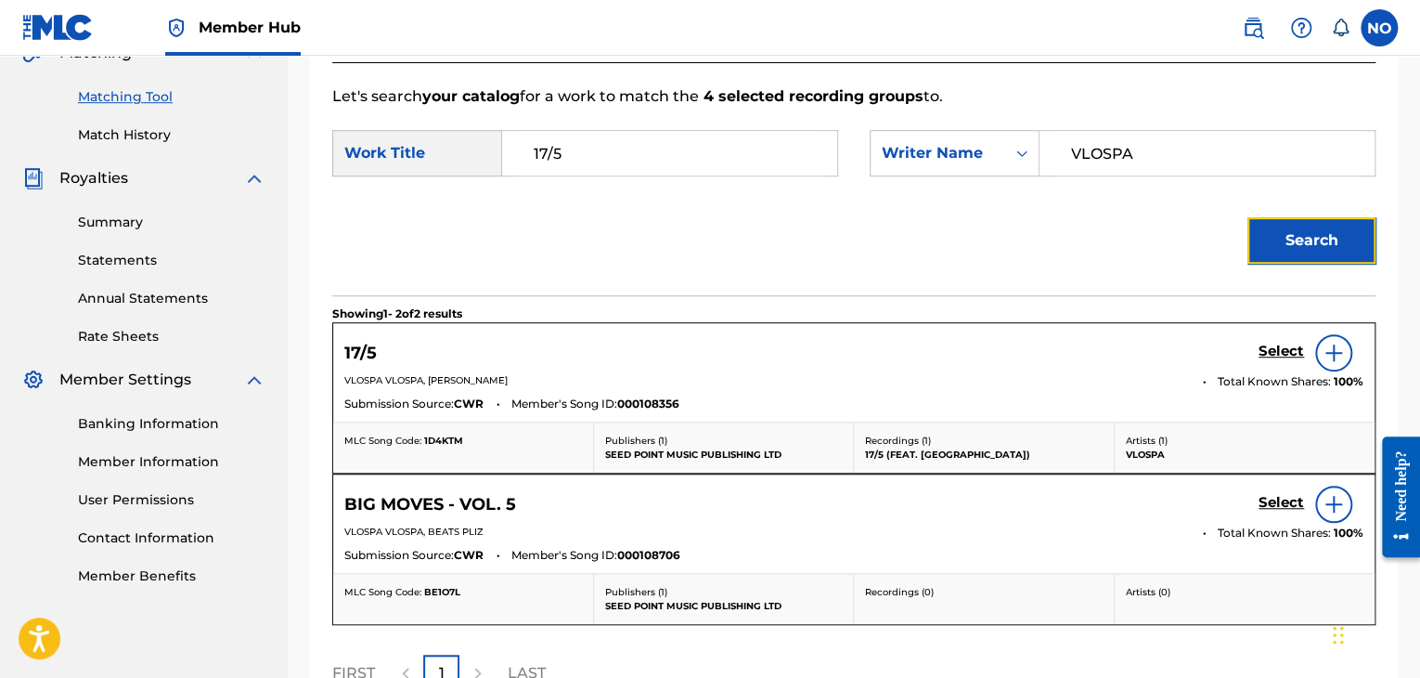
scroll to position [466, 0]
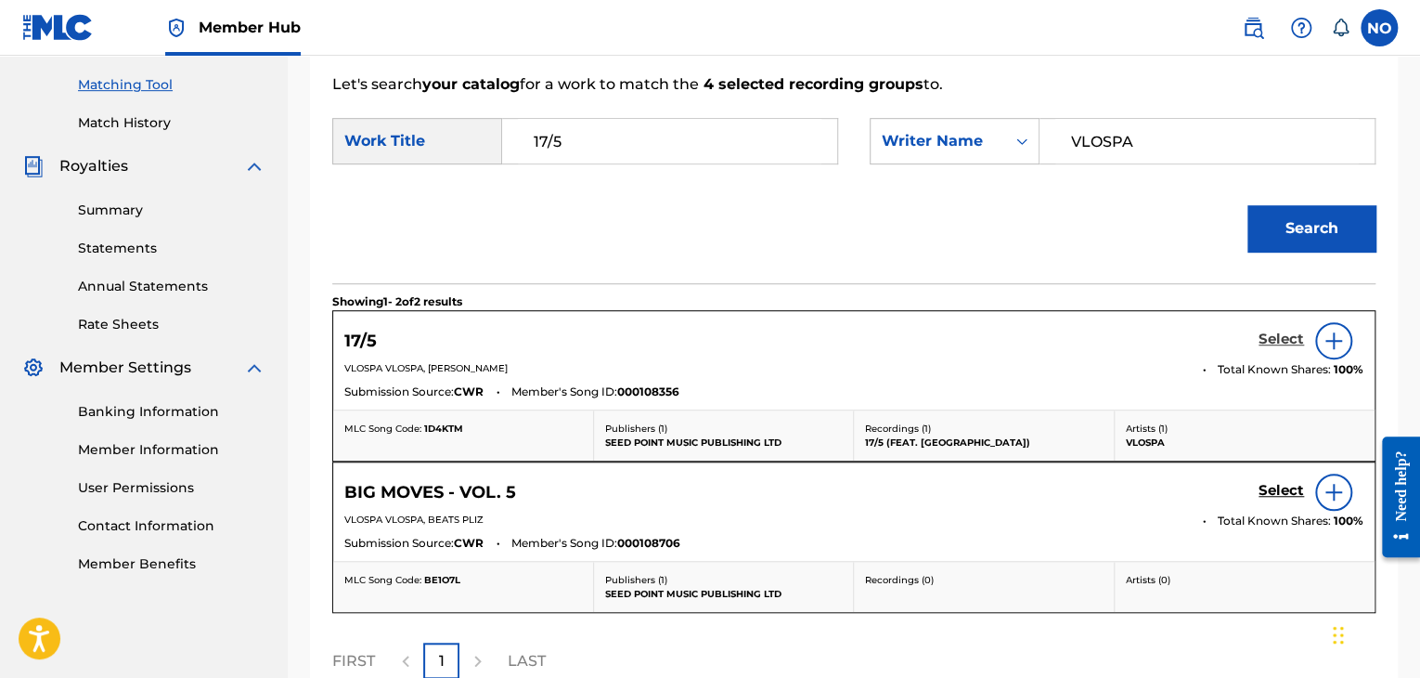
click at [1292, 331] on h5 "Select" at bounding box center [1281, 339] width 45 height 18
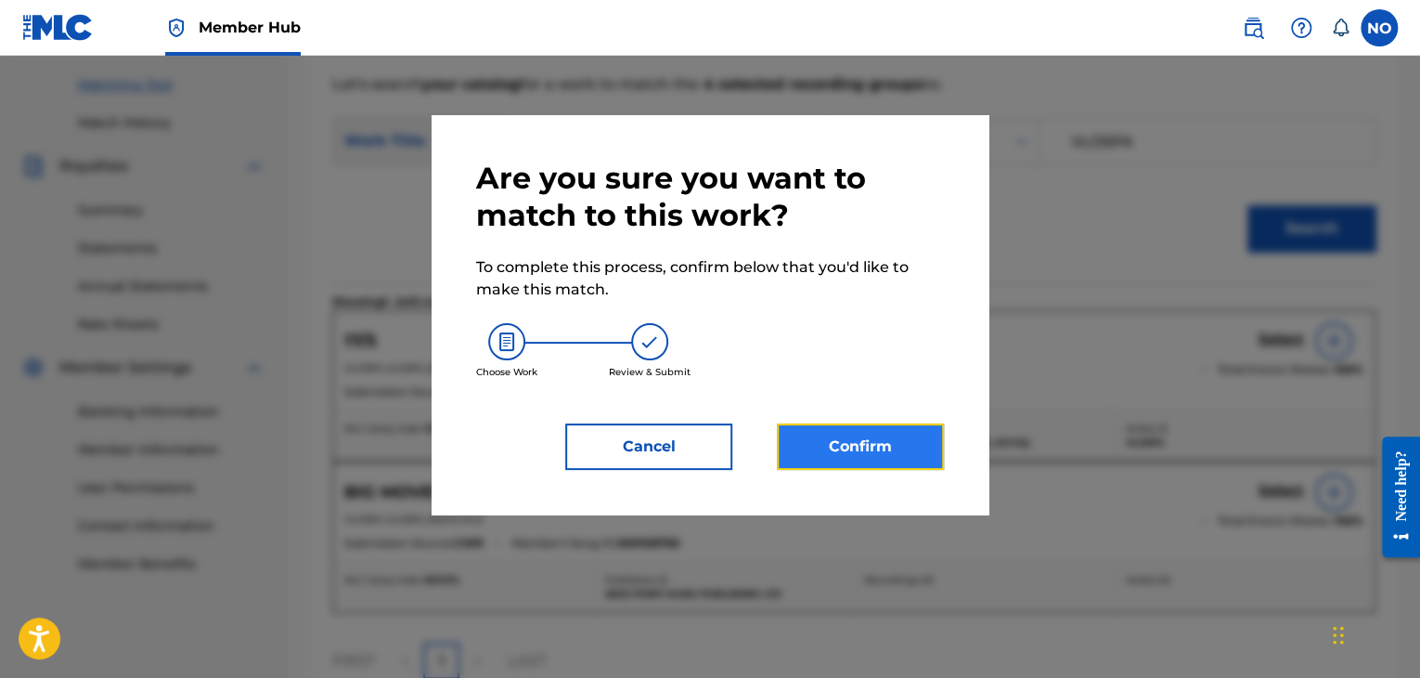
click at [922, 430] on button "Confirm" at bounding box center [860, 446] width 167 height 46
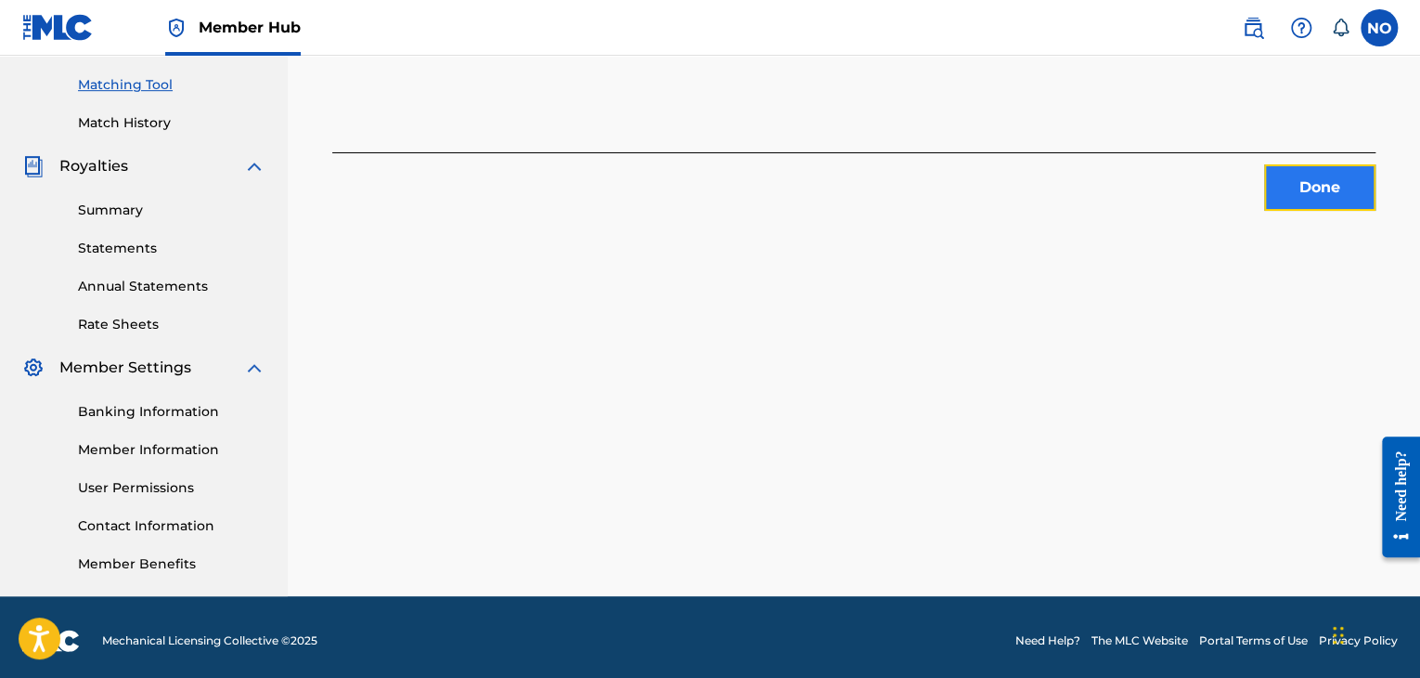
click at [1293, 198] on button "Done" at bounding box center [1319, 187] width 111 height 46
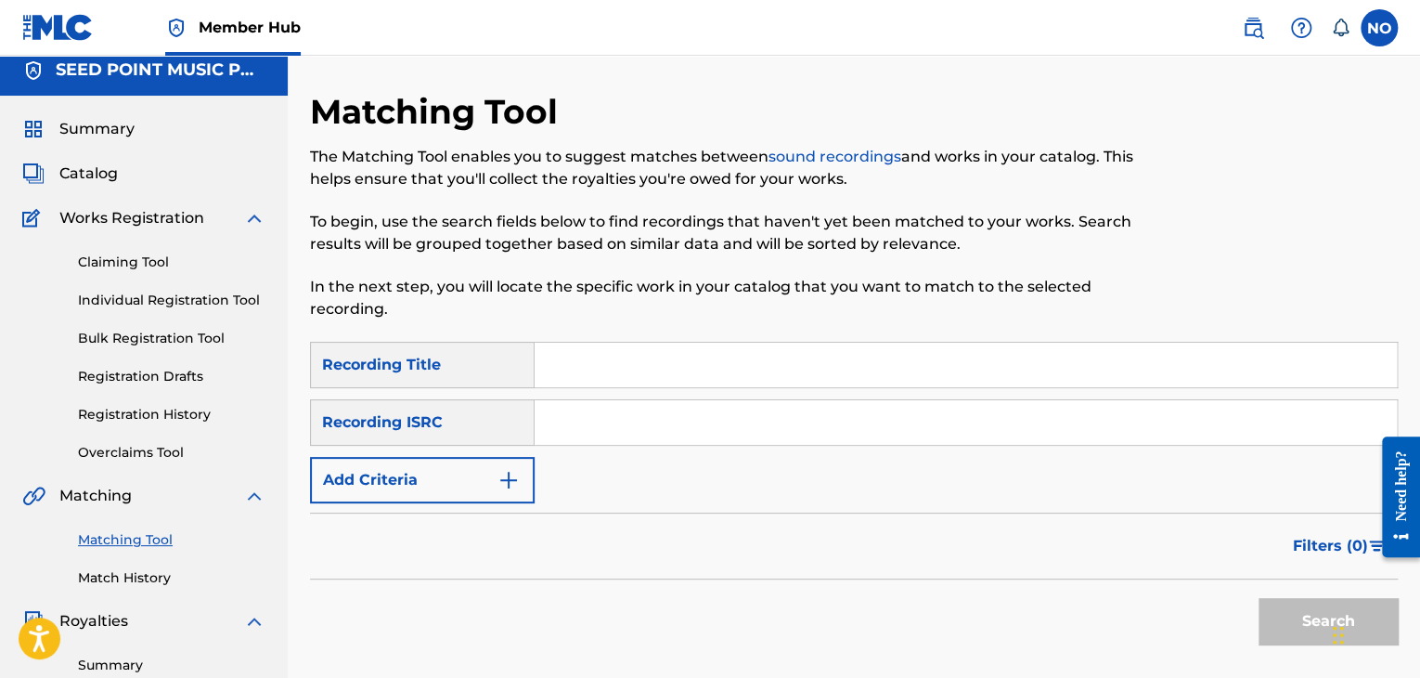
scroll to position [0, 0]
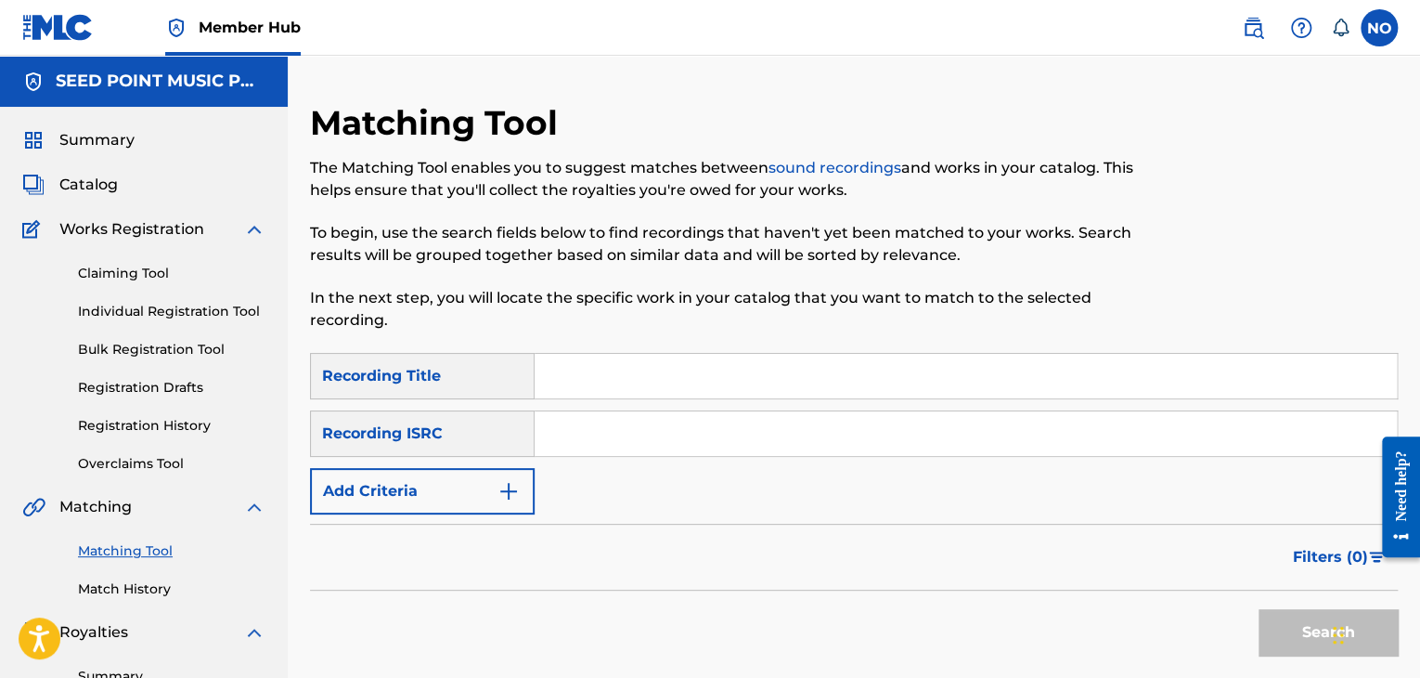
click at [486, 372] on div "Recording Title" at bounding box center [422, 376] width 225 height 46
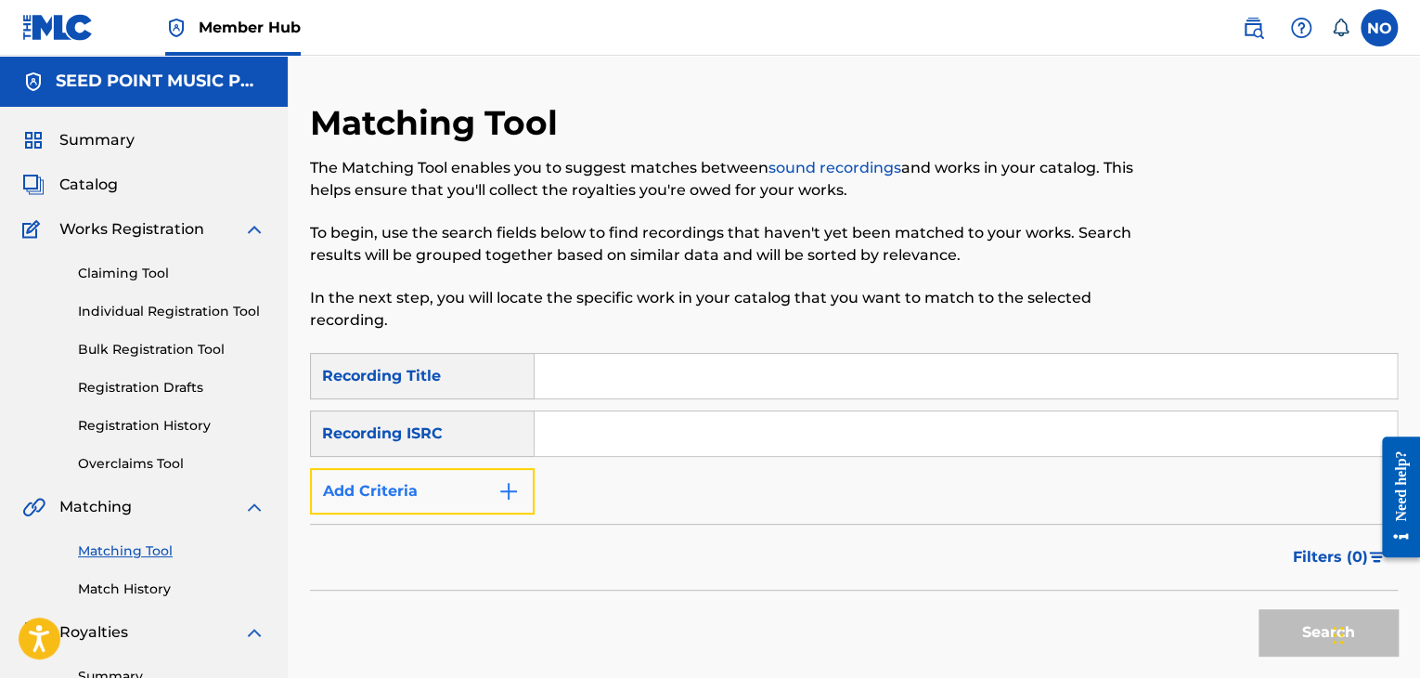
click at [512, 484] on img "Search Form" at bounding box center [508, 491] width 22 height 22
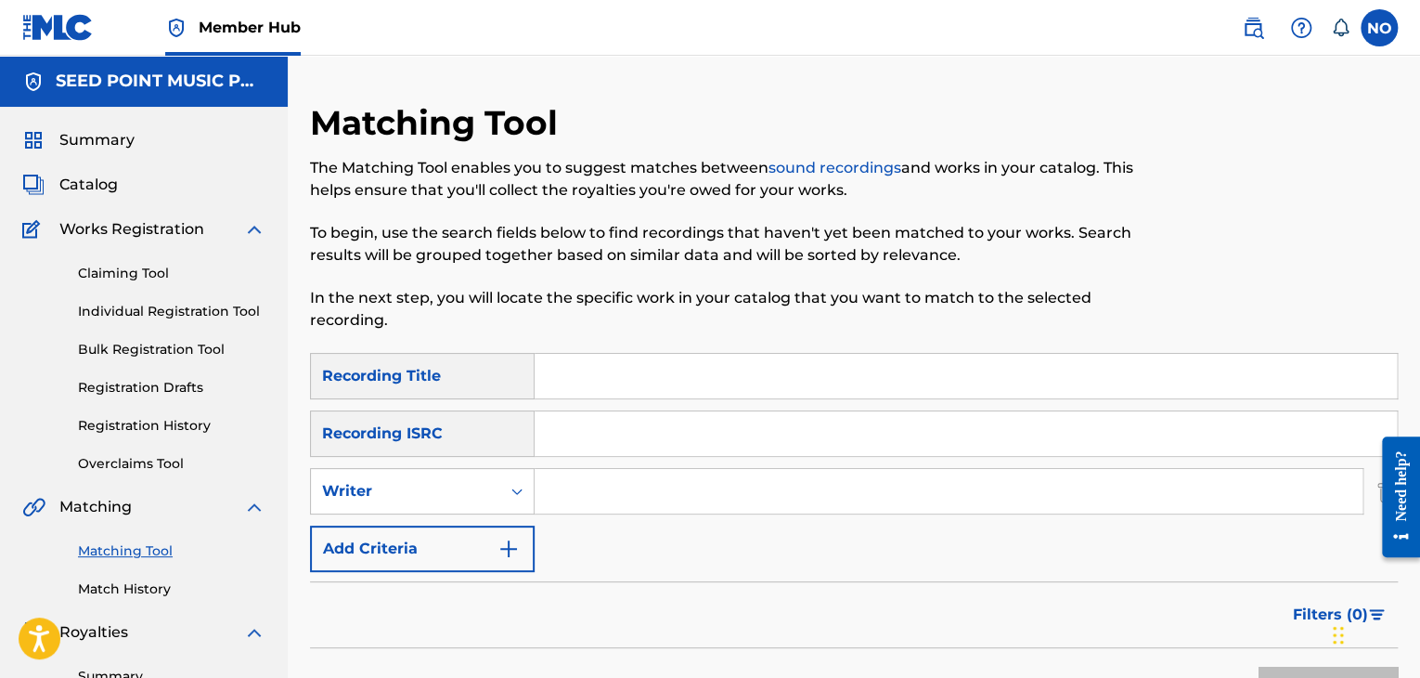
click at [614, 392] on input "Search Form" at bounding box center [966, 376] width 862 height 45
type input "NA VREKSEI"
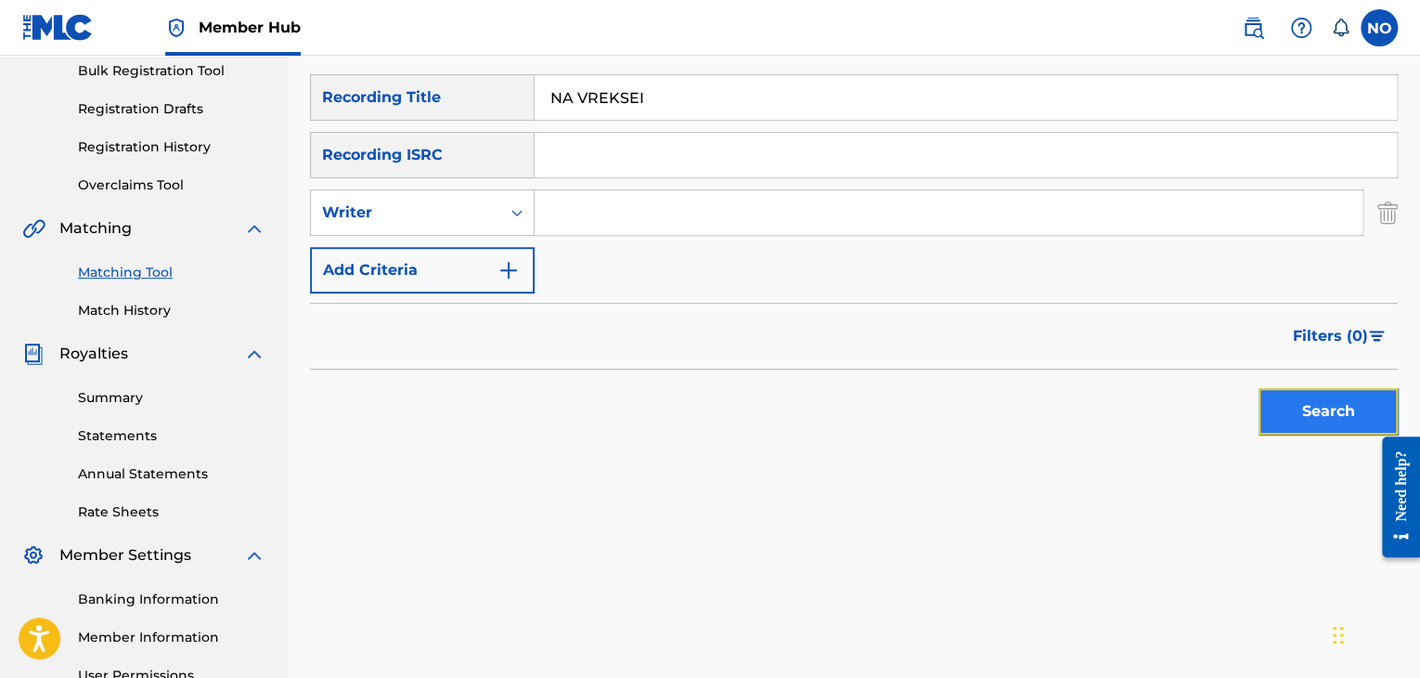
click at [1306, 417] on button "Search" at bounding box center [1328, 411] width 139 height 46
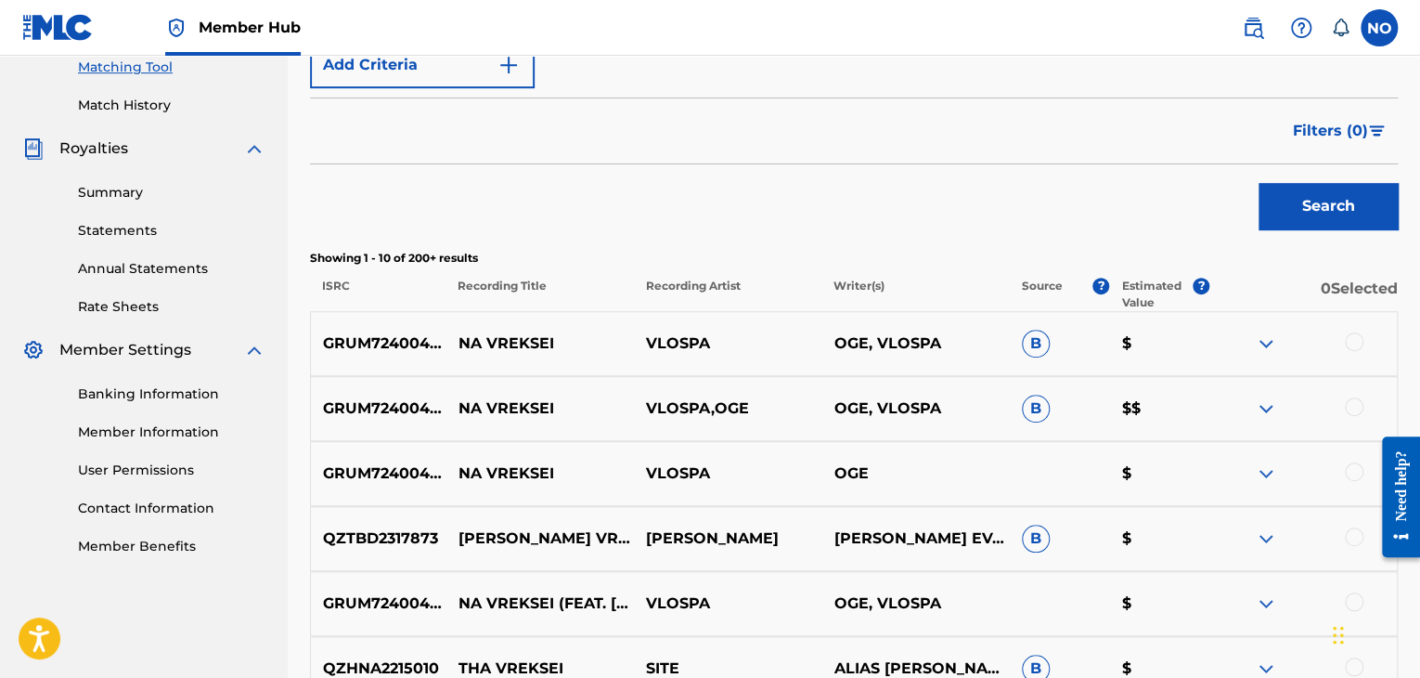
scroll to position [557, 0]
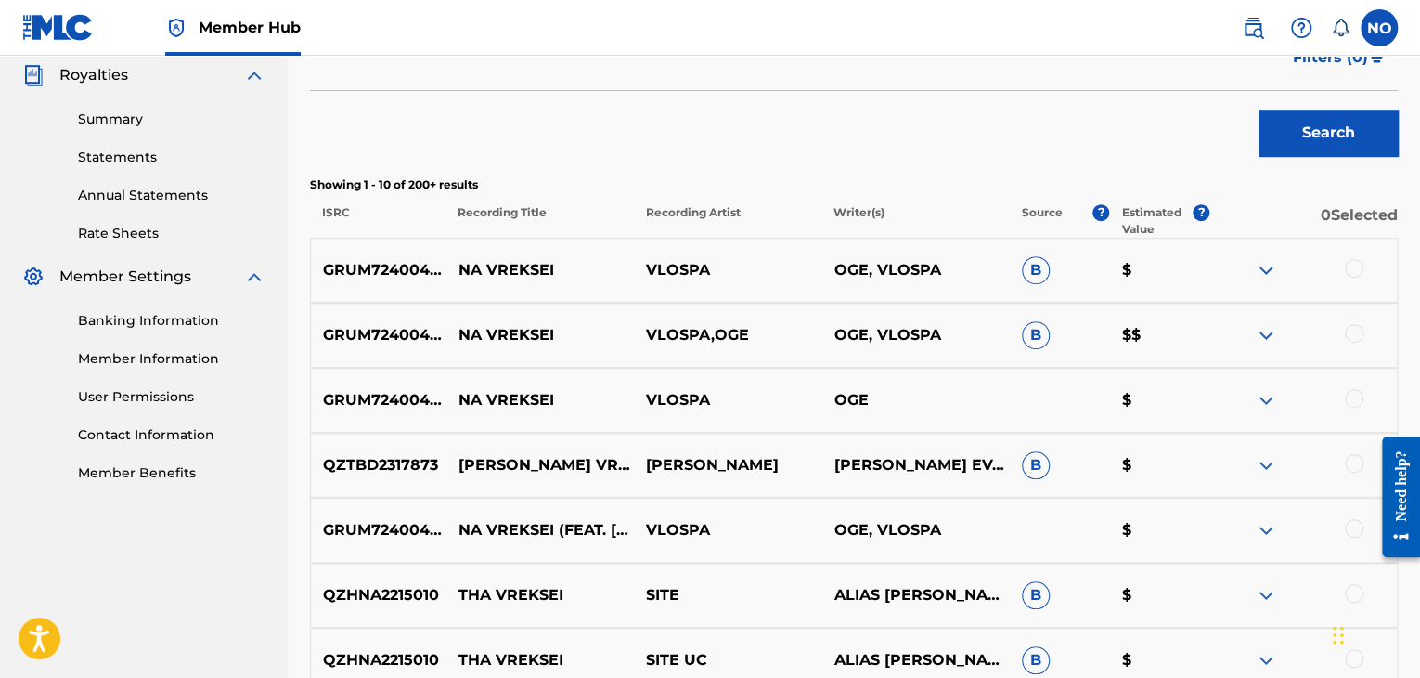
click at [1351, 265] on div at bounding box center [1354, 268] width 19 height 19
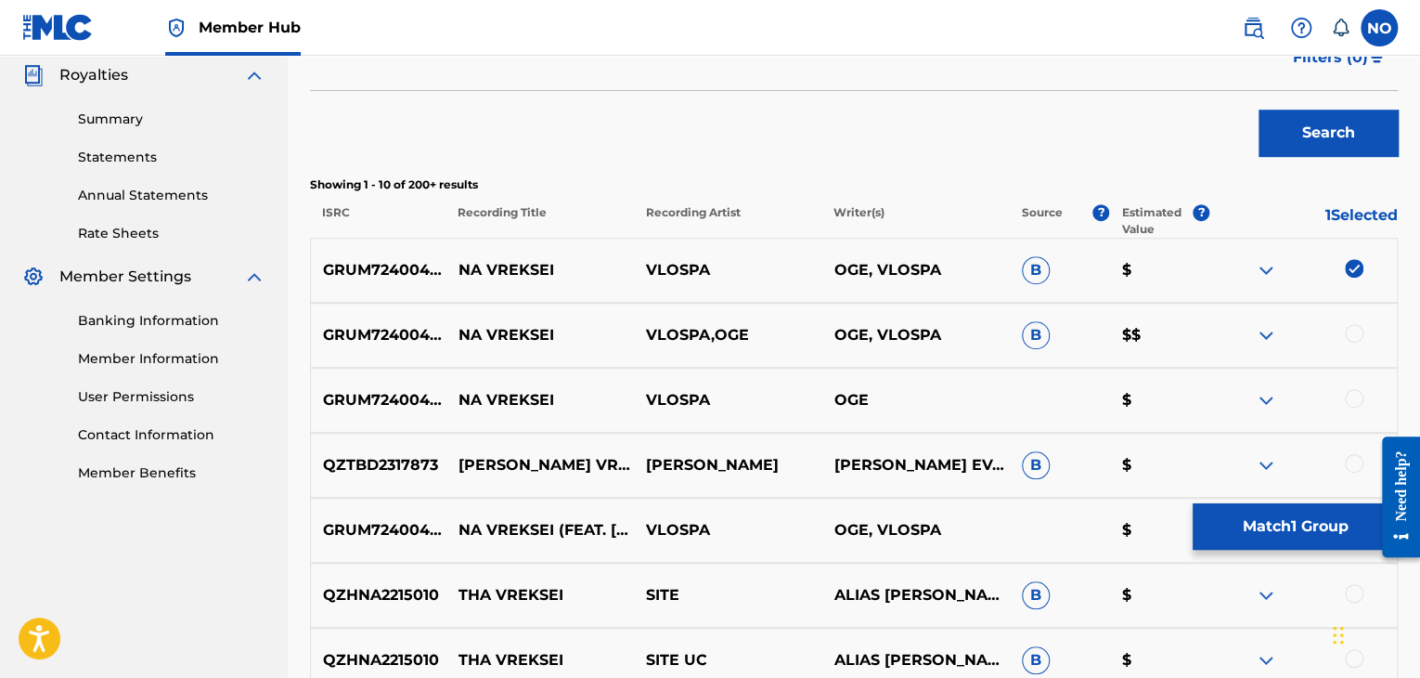
click at [1360, 331] on div at bounding box center [1354, 333] width 19 height 19
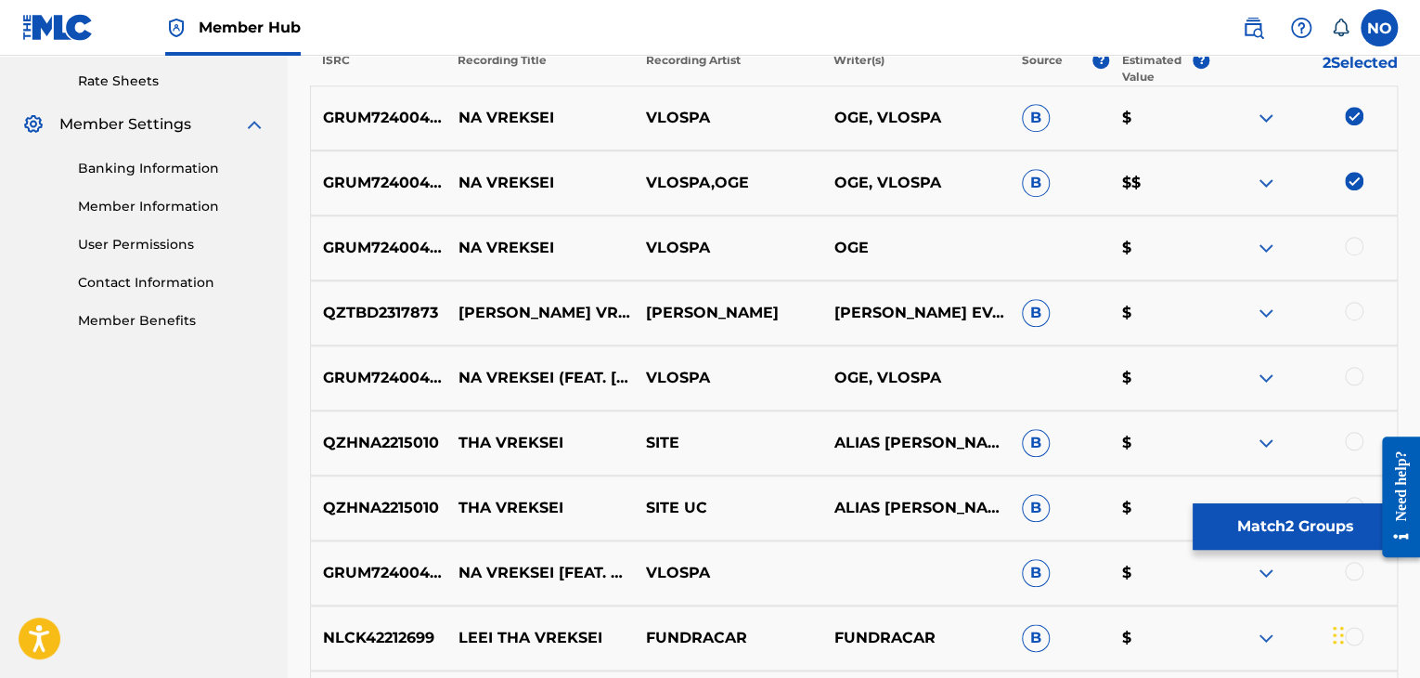
scroll to position [743, 0]
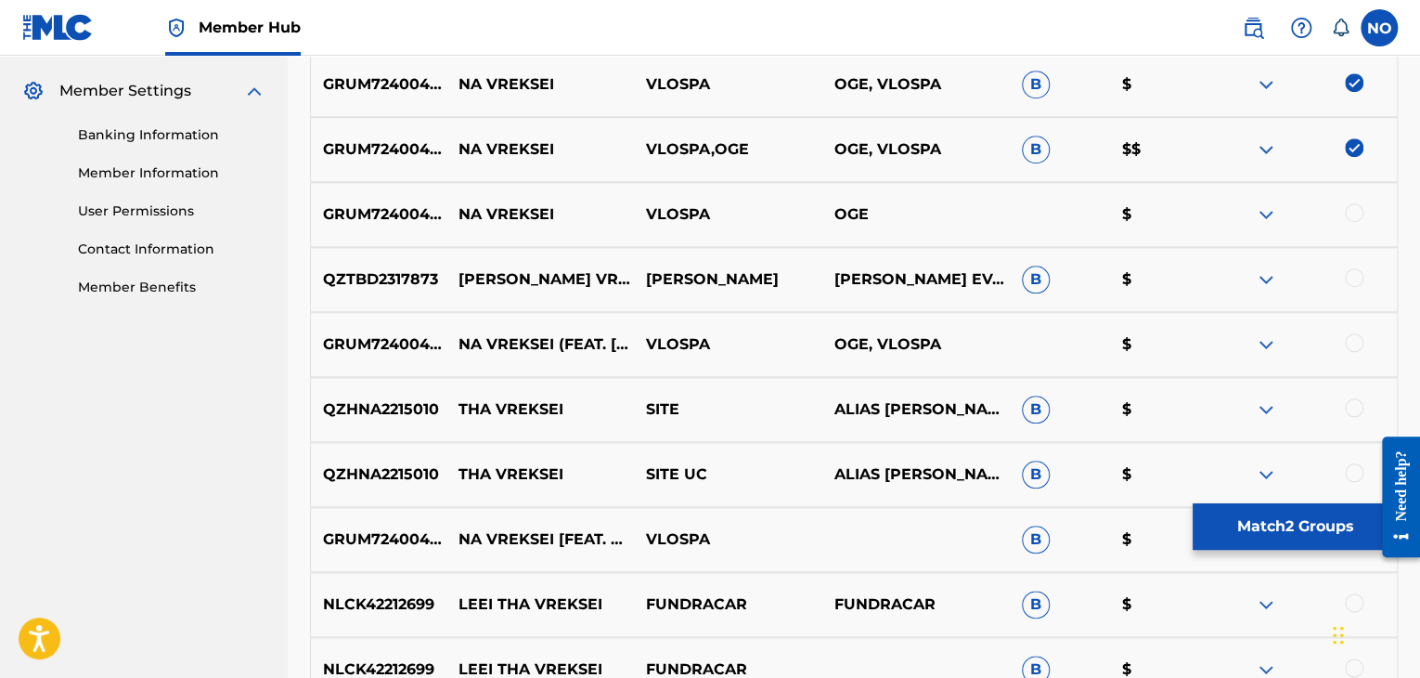
click at [1361, 226] on div "GRUM72400404 NA VREKSEI VLOSPA OGE $" at bounding box center [854, 214] width 1088 height 65
click at [1357, 216] on div at bounding box center [1354, 212] width 19 height 19
click at [1359, 336] on div at bounding box center [1354, 342] width 19 height 19
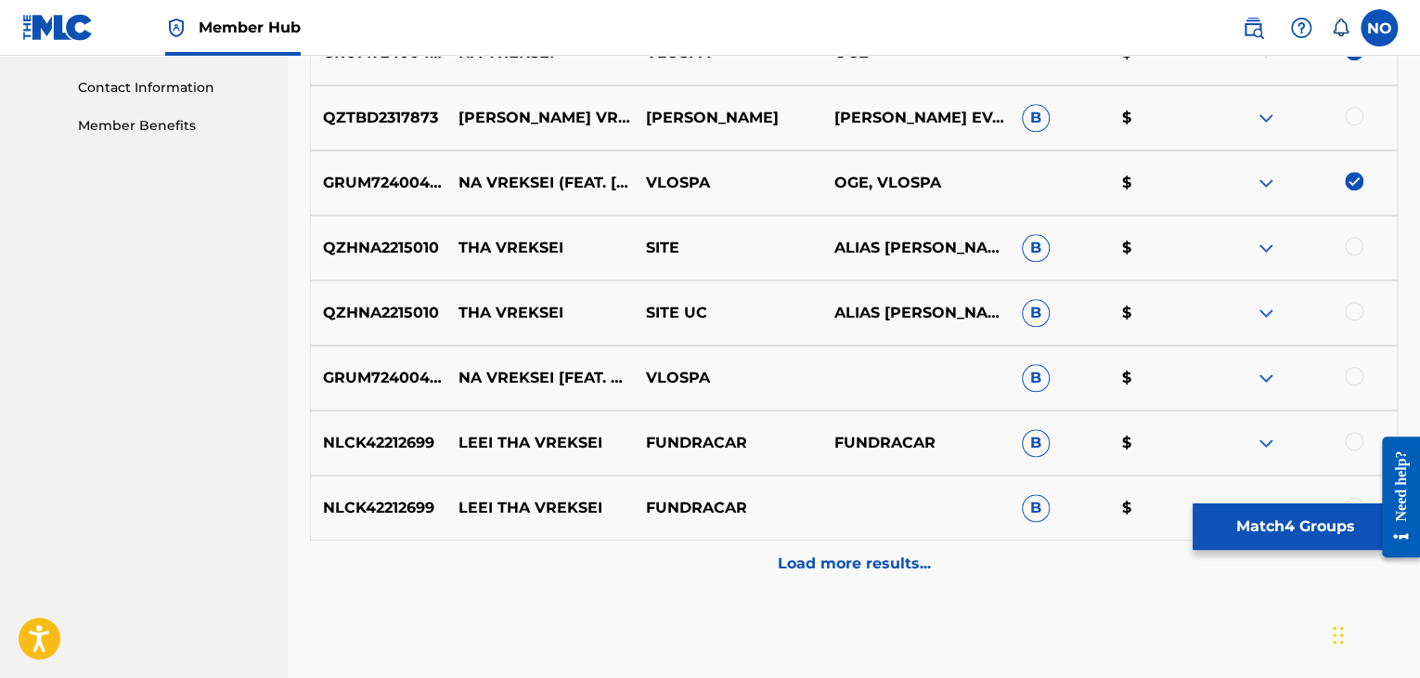
scroll to position [928, 0]
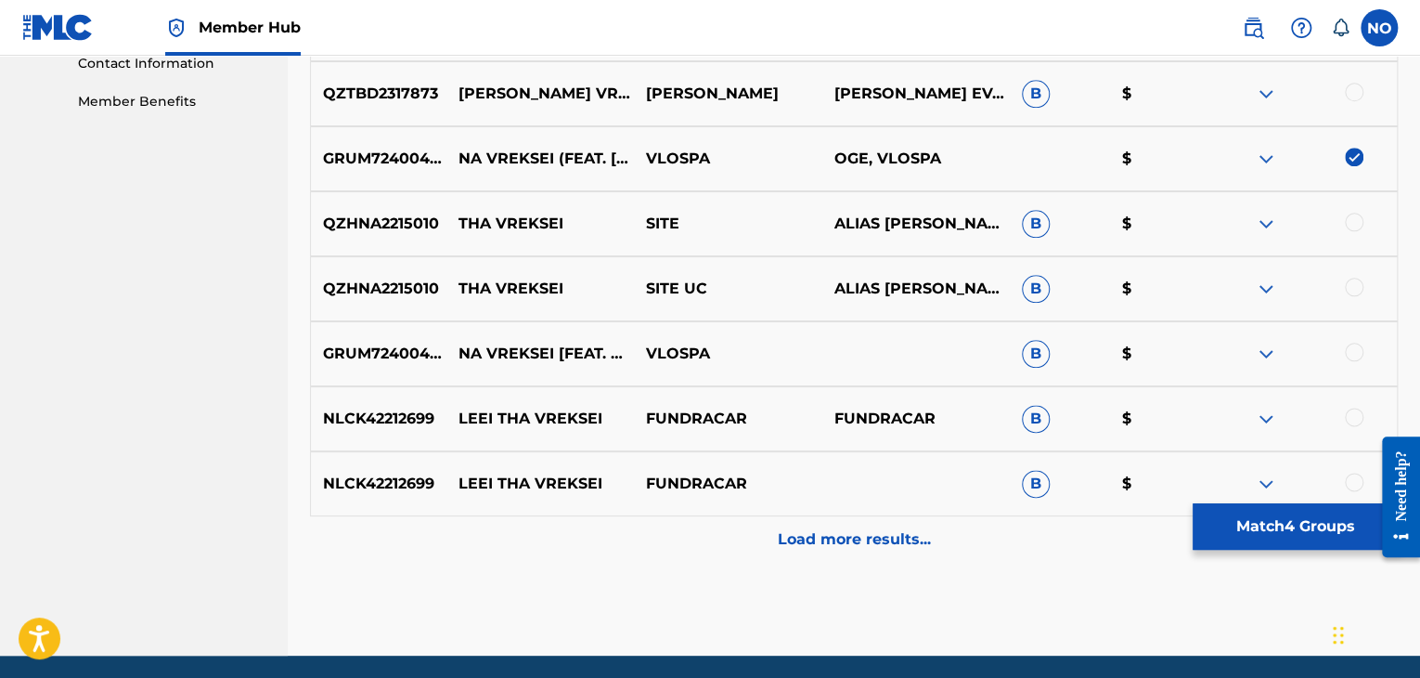
click at [1359, 351] on div at bounding box center [1354, 351] width 19 height 19
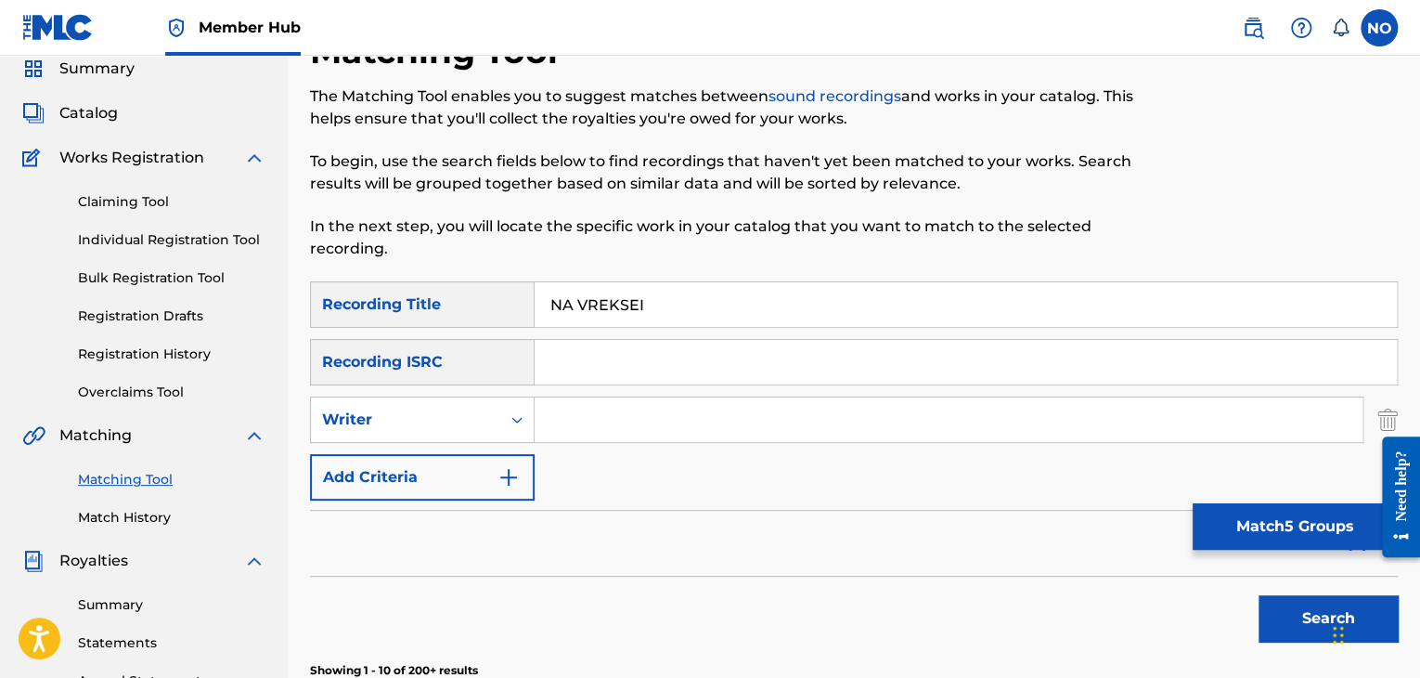
scroll to position [67, 0]
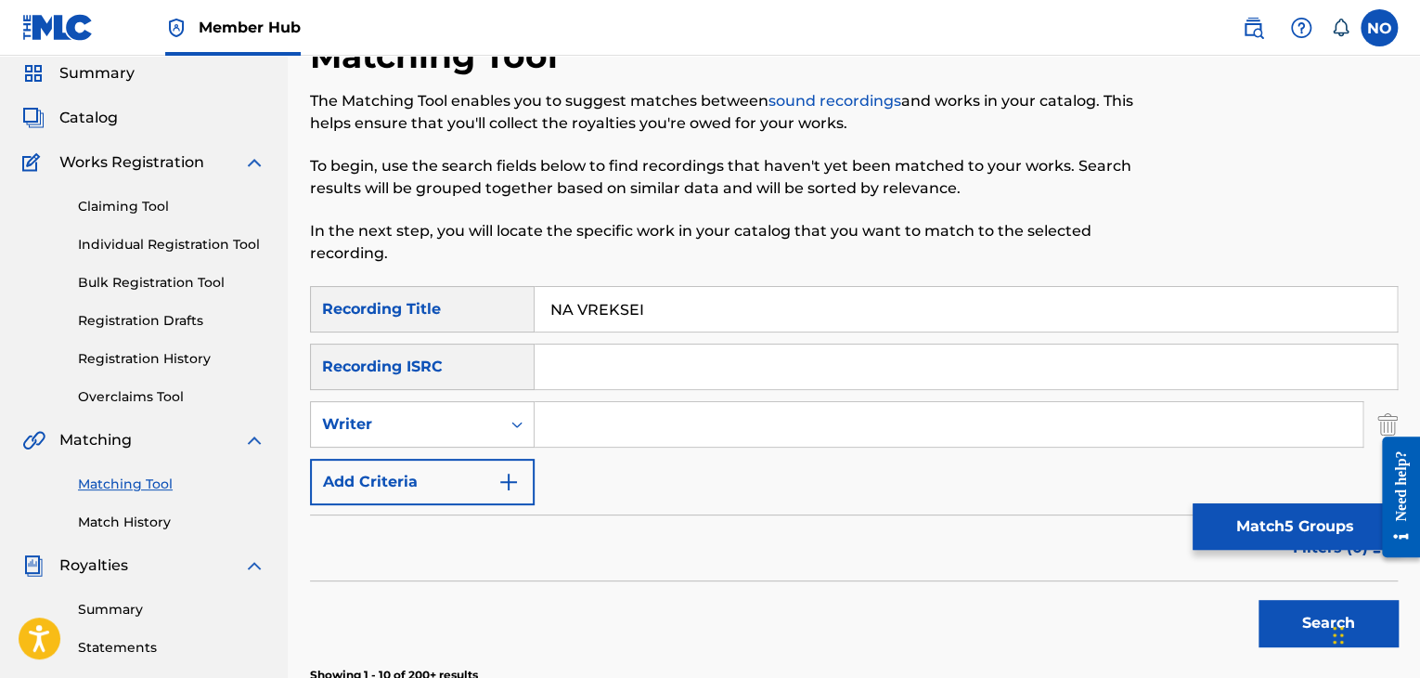
click at [588, 425] on input "Search Form" at bounding box center [949, 424] width 828 height 45
type input "VLOSPA"
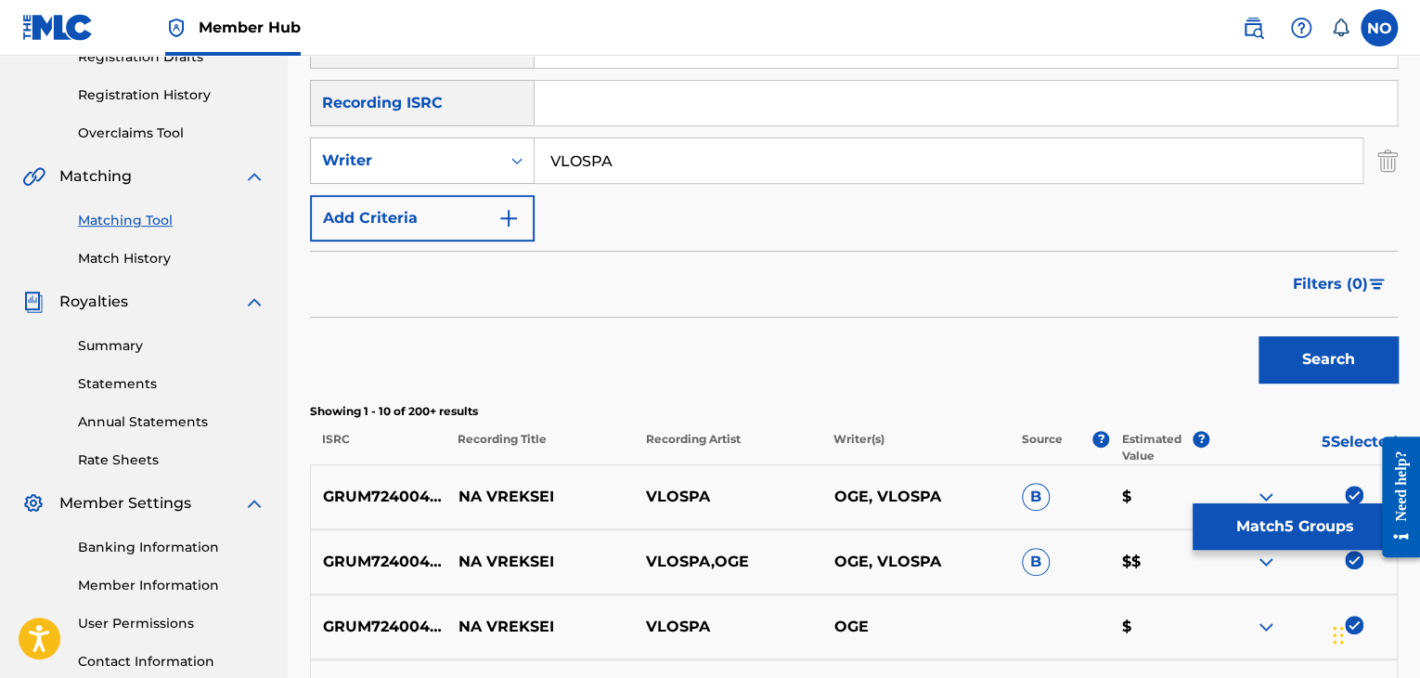
scroll to position [345, 0]
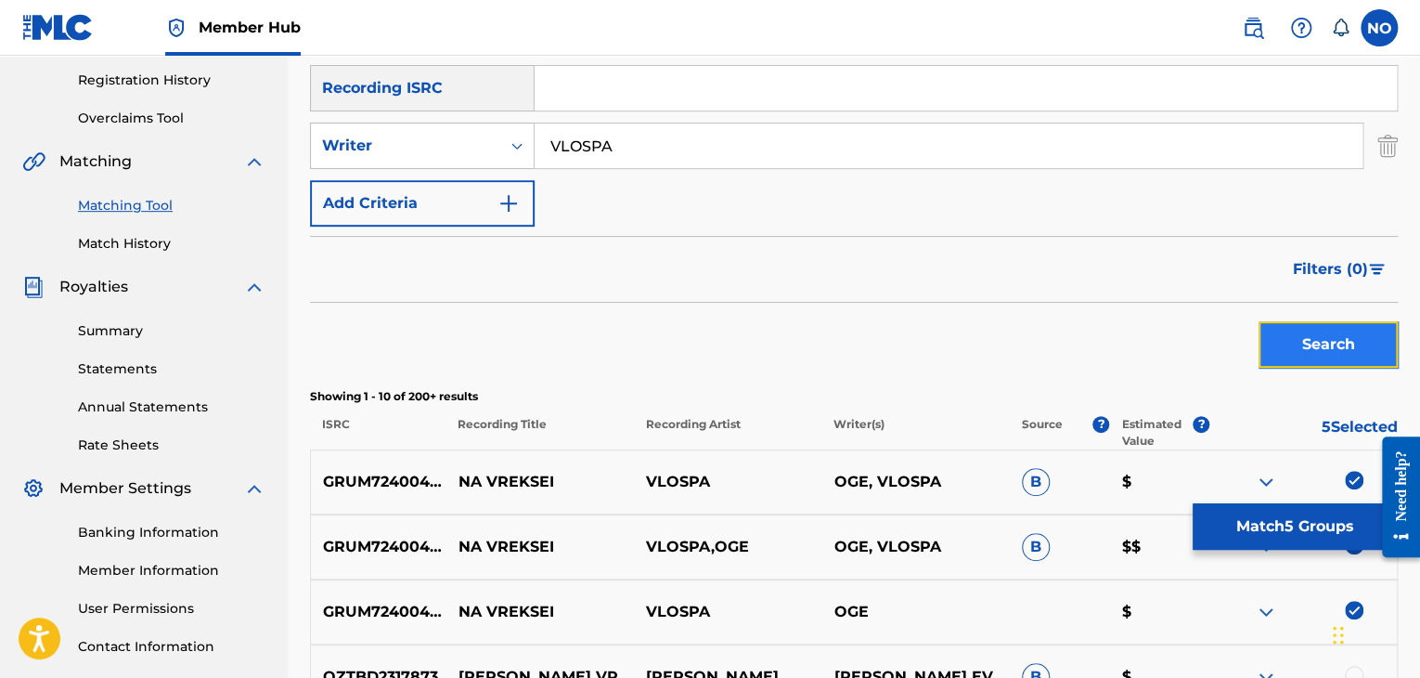
click at [1345, 333] on button "Search" at bounding box center [1328, 344] width 139 height 46
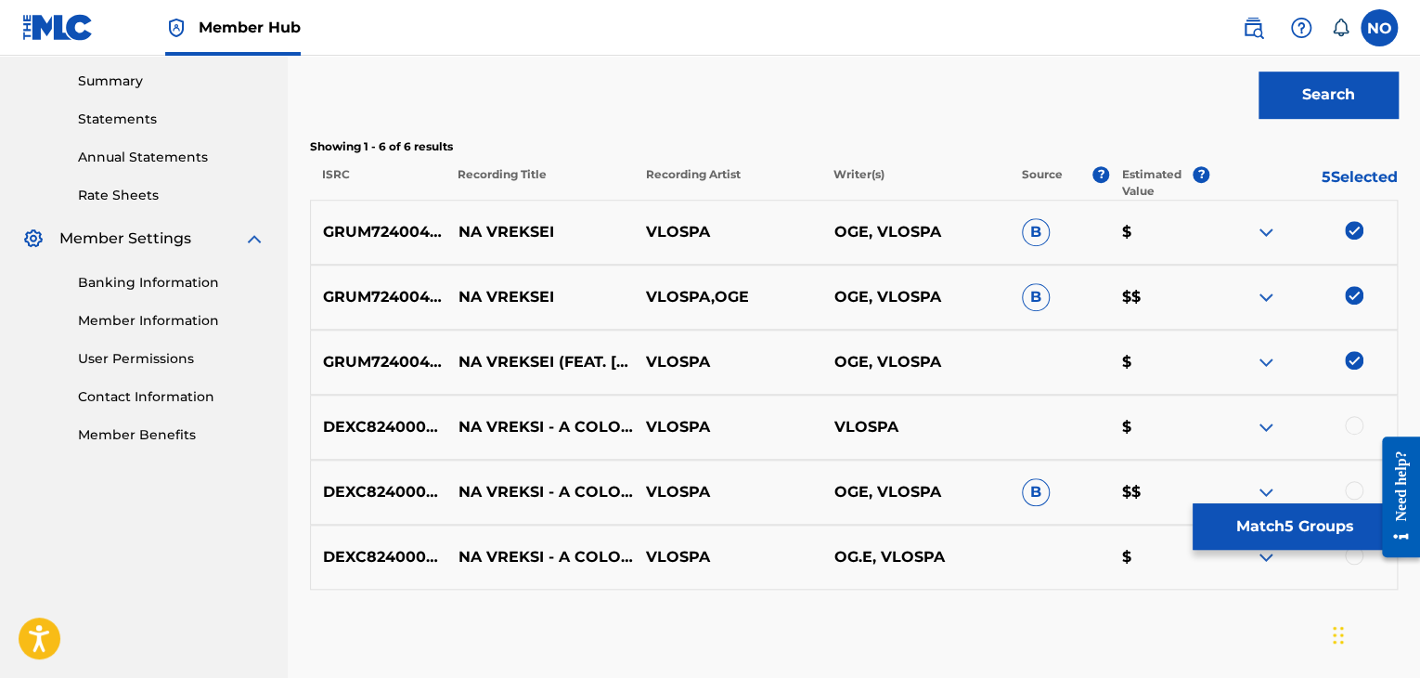
scroll to position [689, 0]
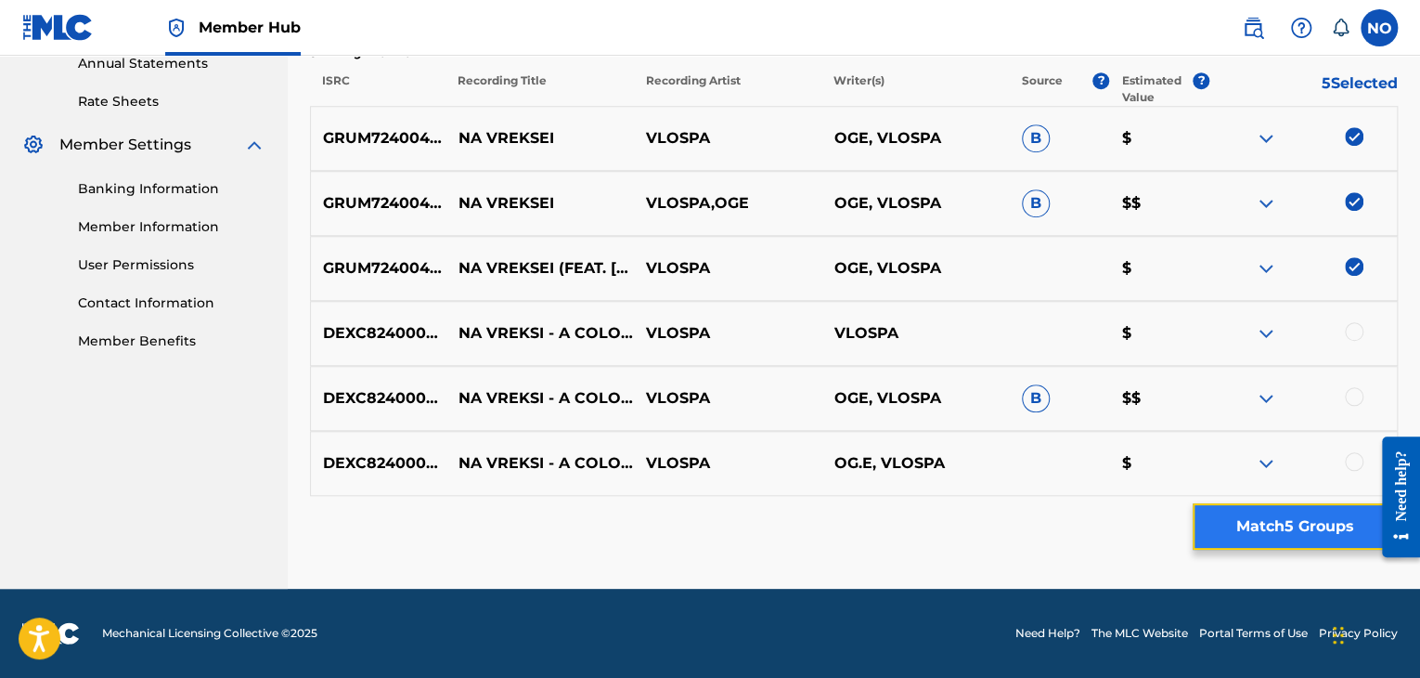
click at [1262, 517] on button "Match 5 Groups" at bounding box center [1295, 526] width 205 height 46
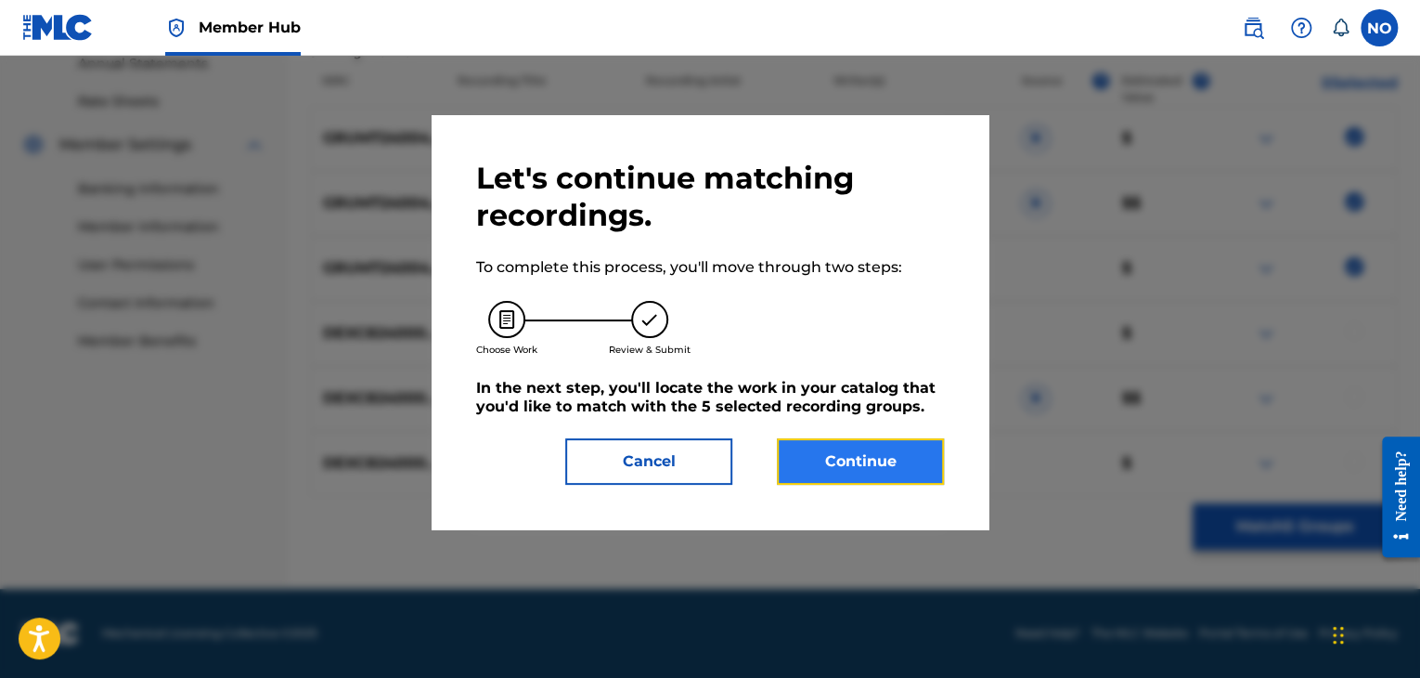
click at [923, 471] on button "Continue" at bounding box center [860, 461] width 167 height 46
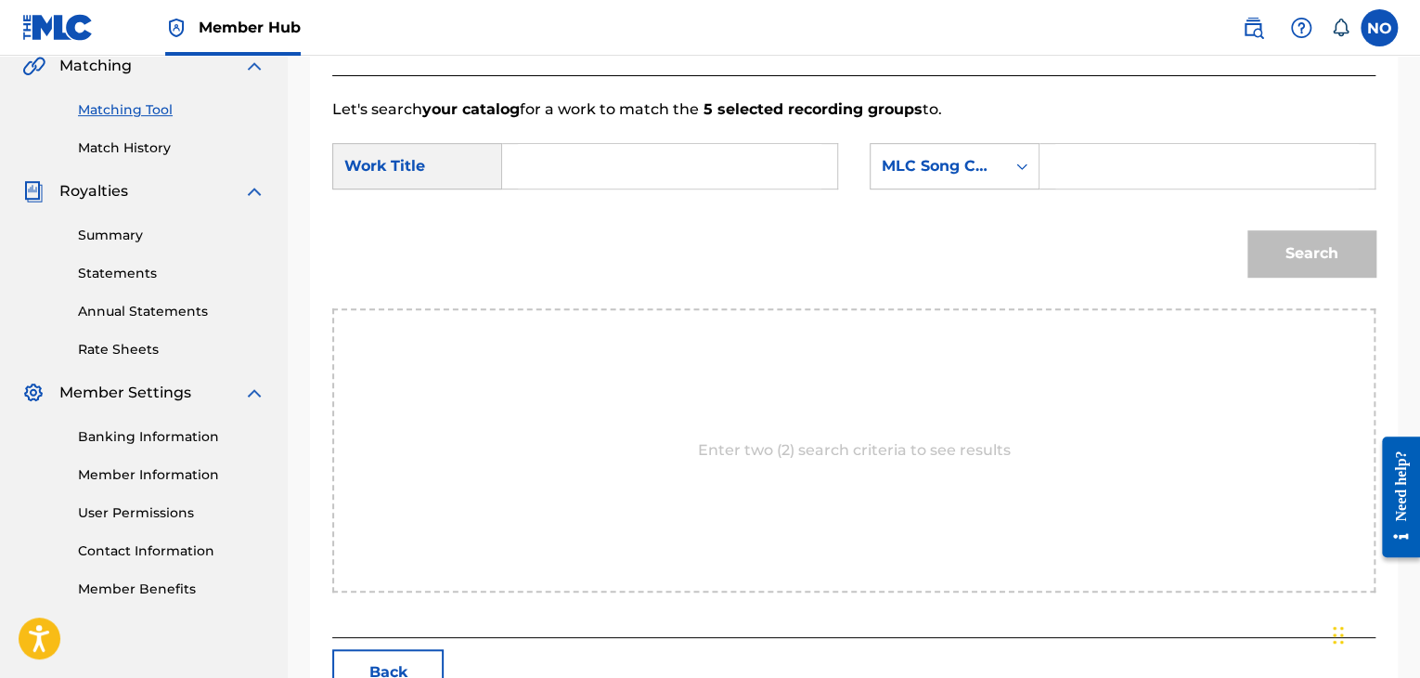
scroll to position [280, 0]
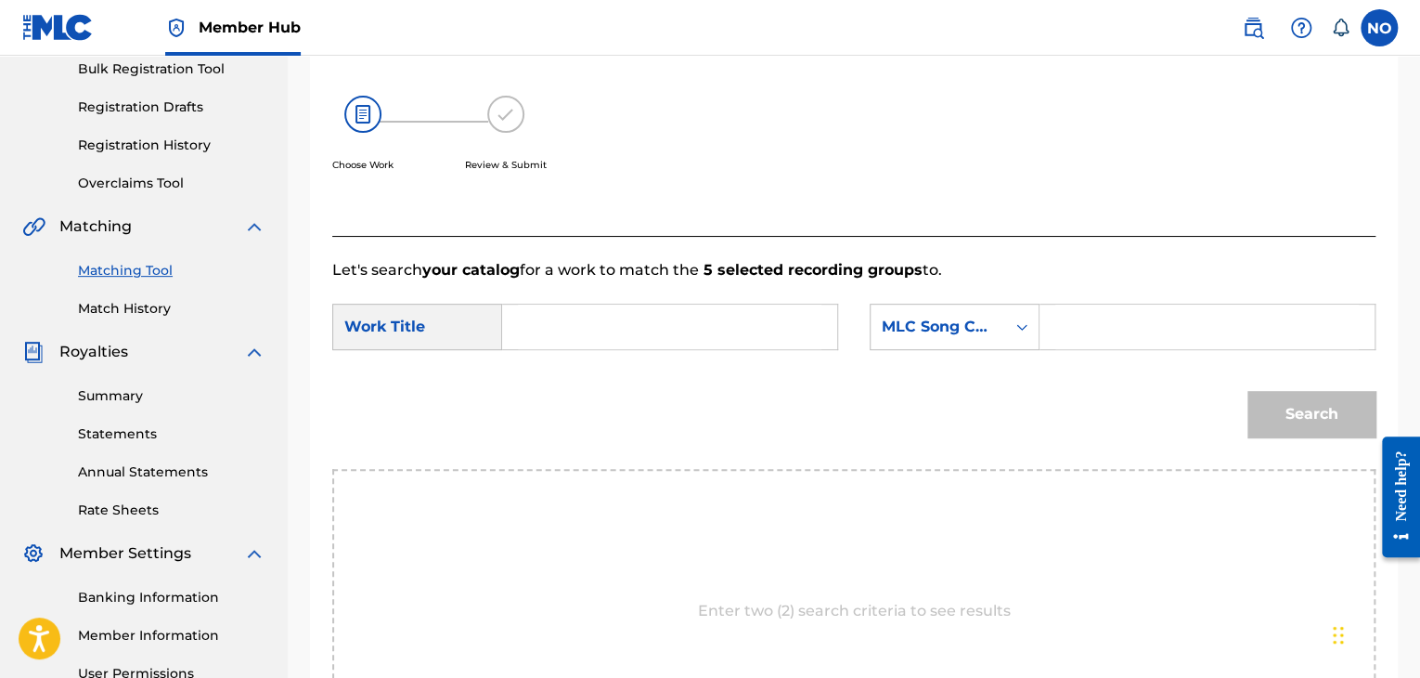
click at [609, 332] on input "Search Form" at bounding box center [670, 326] width 304 height 45
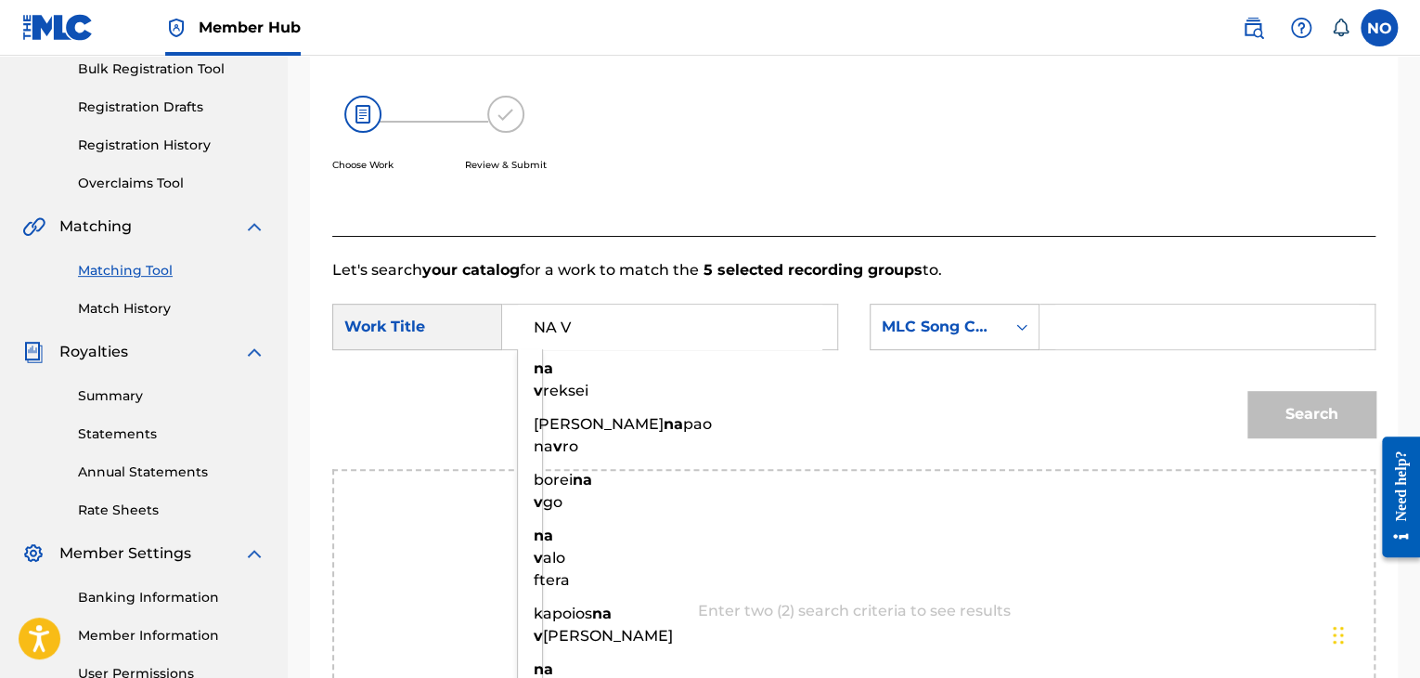
click at [601, 374] on div "Search" at bounding box center [853, 420] width 1043 height 97
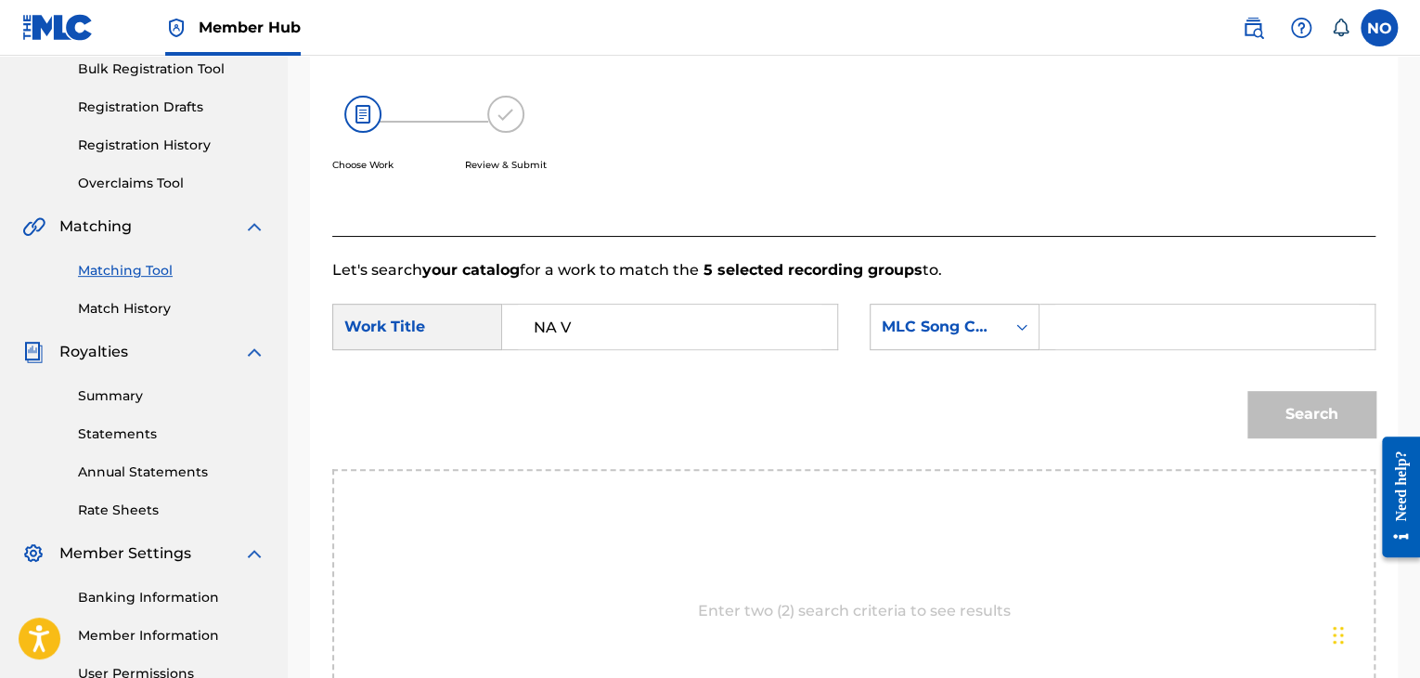
click at [601, 328] on input "NA V" at bounding box center [670, 326] width 304 height 45
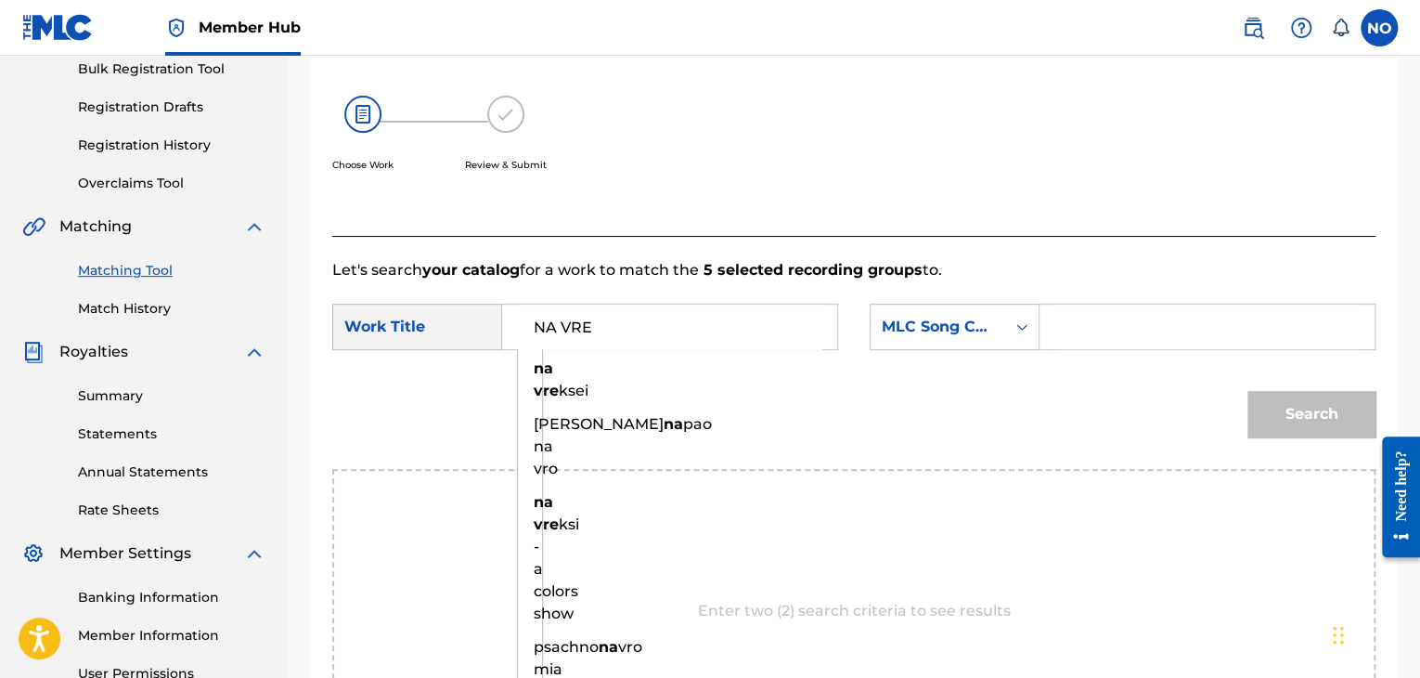
drag, startPoint x: 593, startPoint y: 388, endPoint x: 621, endPoint y: 384, distance: 28.1
click at [593, 387] on div "Search" at bounding box center [853, 420] width 1043 height 97
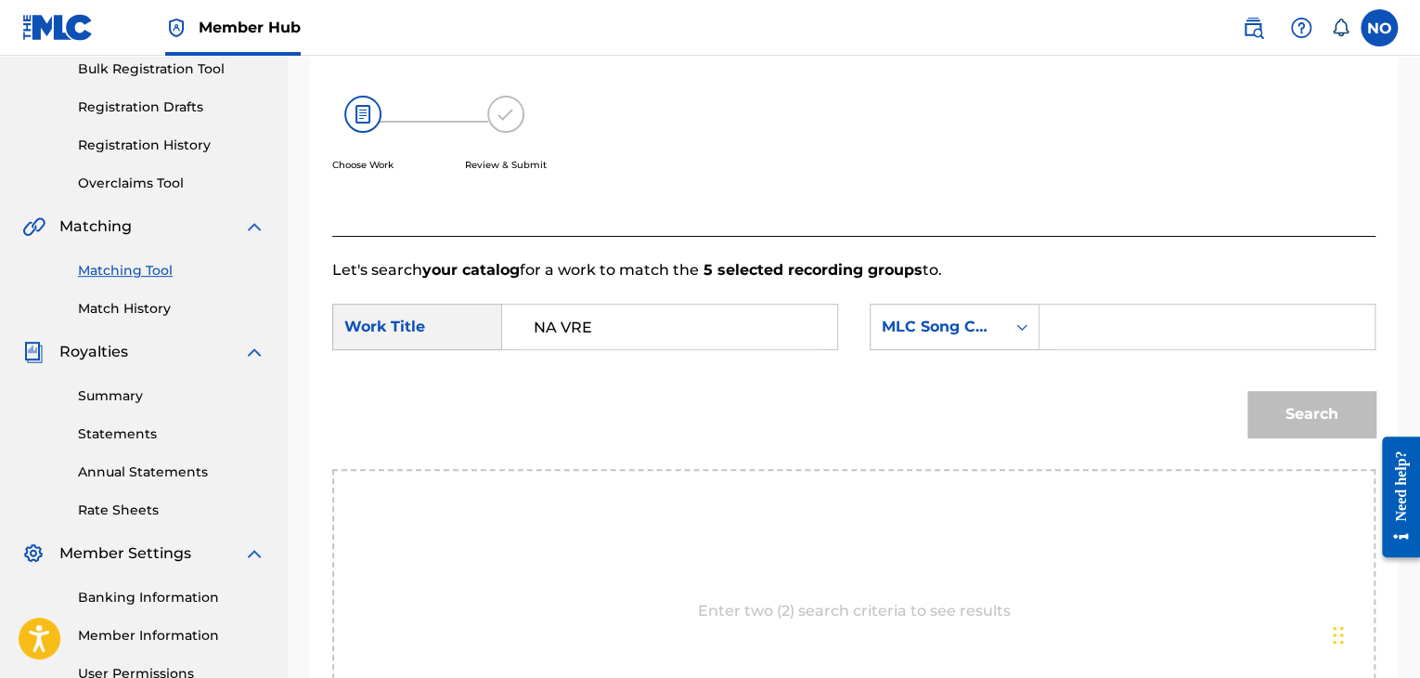
click at [624, 333] on input "NA VRE" at bounding box center [670, 326] width 304 height 45
type input "NA VREKSEI"
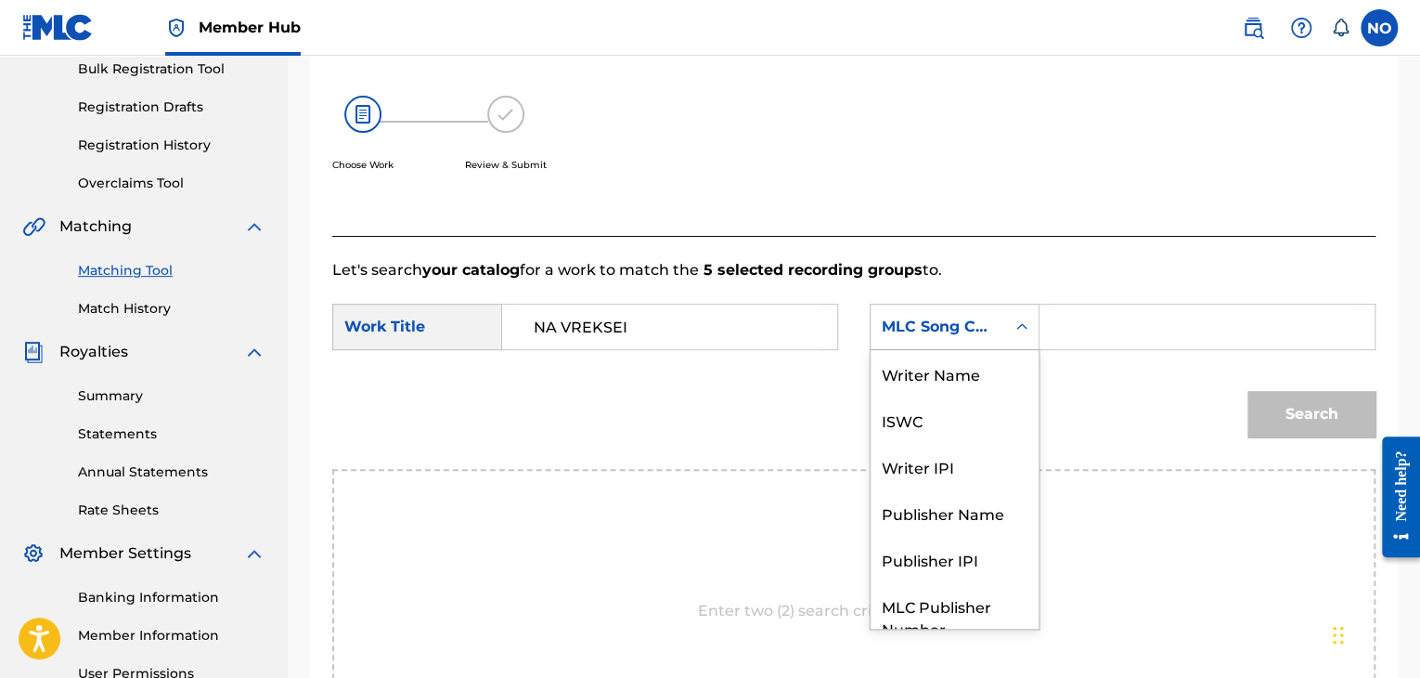
click at [925, 323] on div "MLC Song Code" at bounding box center [938, 327] width 112 height 22
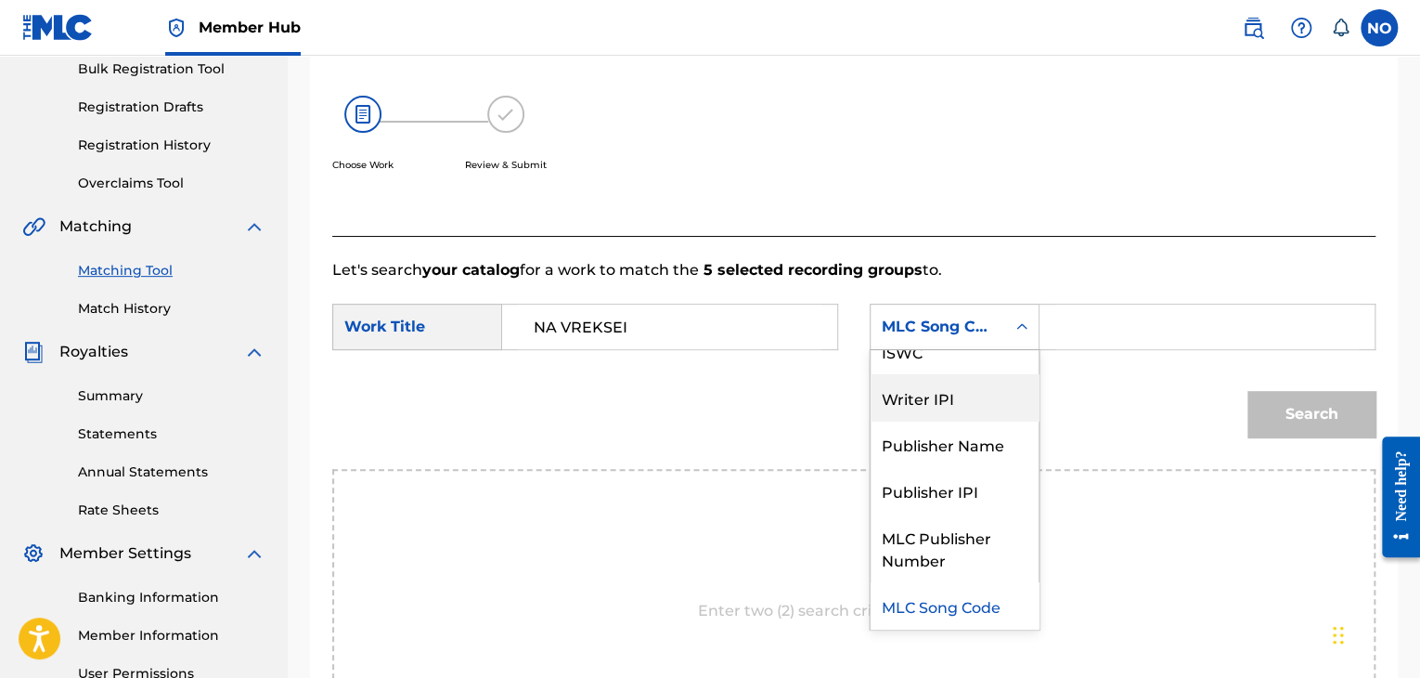
scroll to position [0, 0]
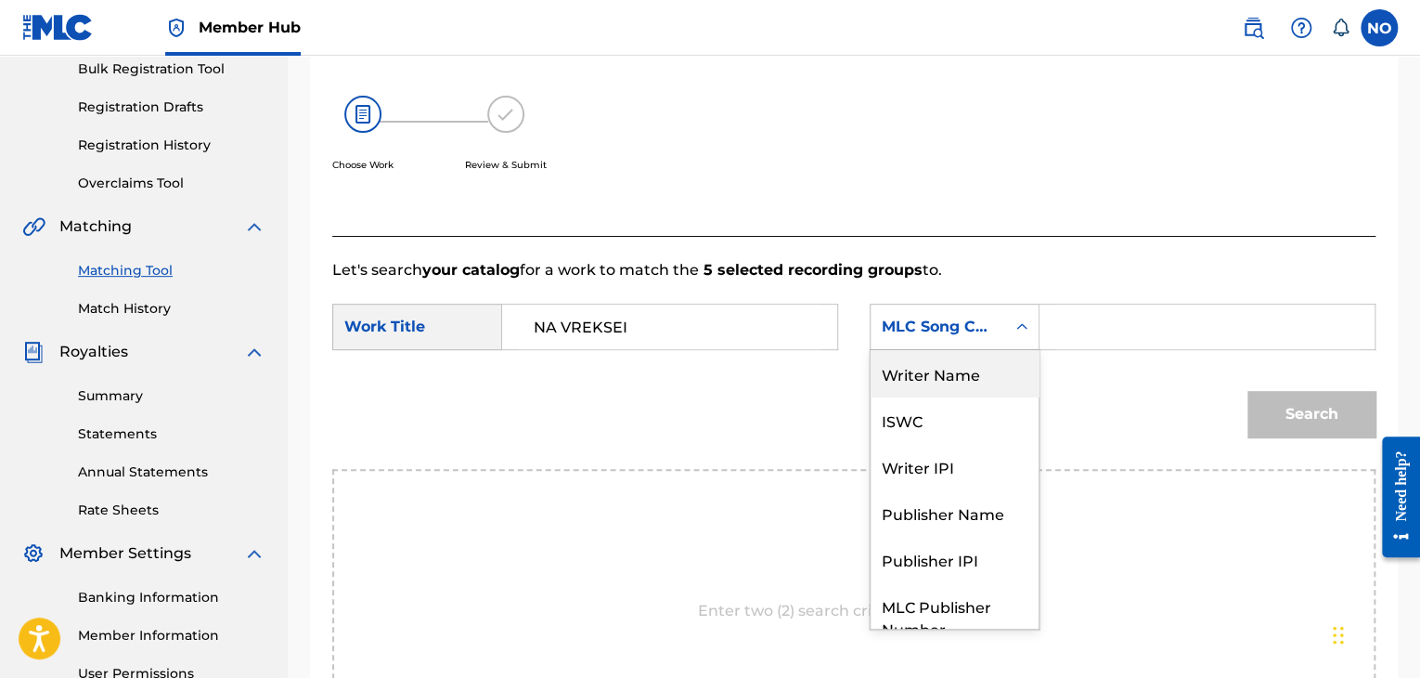
click at [984, 372] on div "Writer Name" at bounding box center [955, 373] width 168 height 46
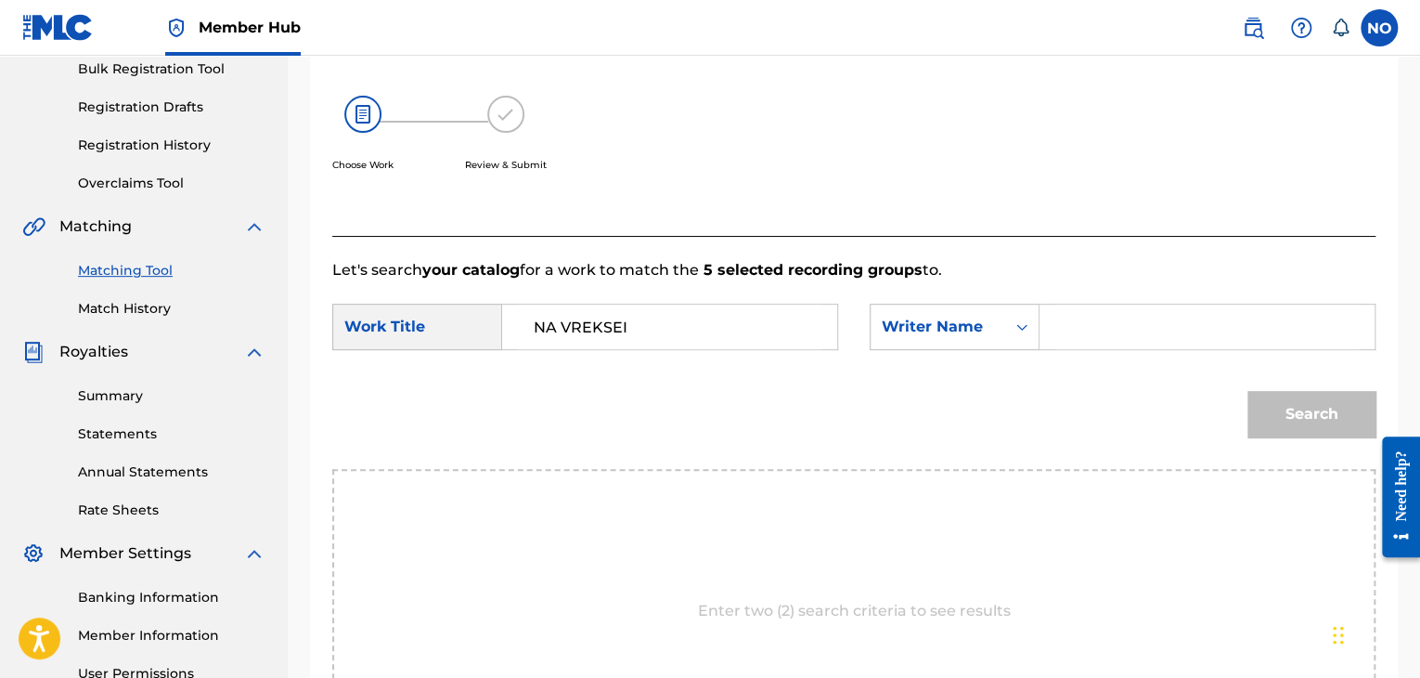
click at [1062, 325] on input "Search Form" at bounding box center [1207, 326] width 304 height 45
type input "VLOSPA"
click at [1296, 413] on button "Search" at bounding box center [1311, 414] width 128 height 46
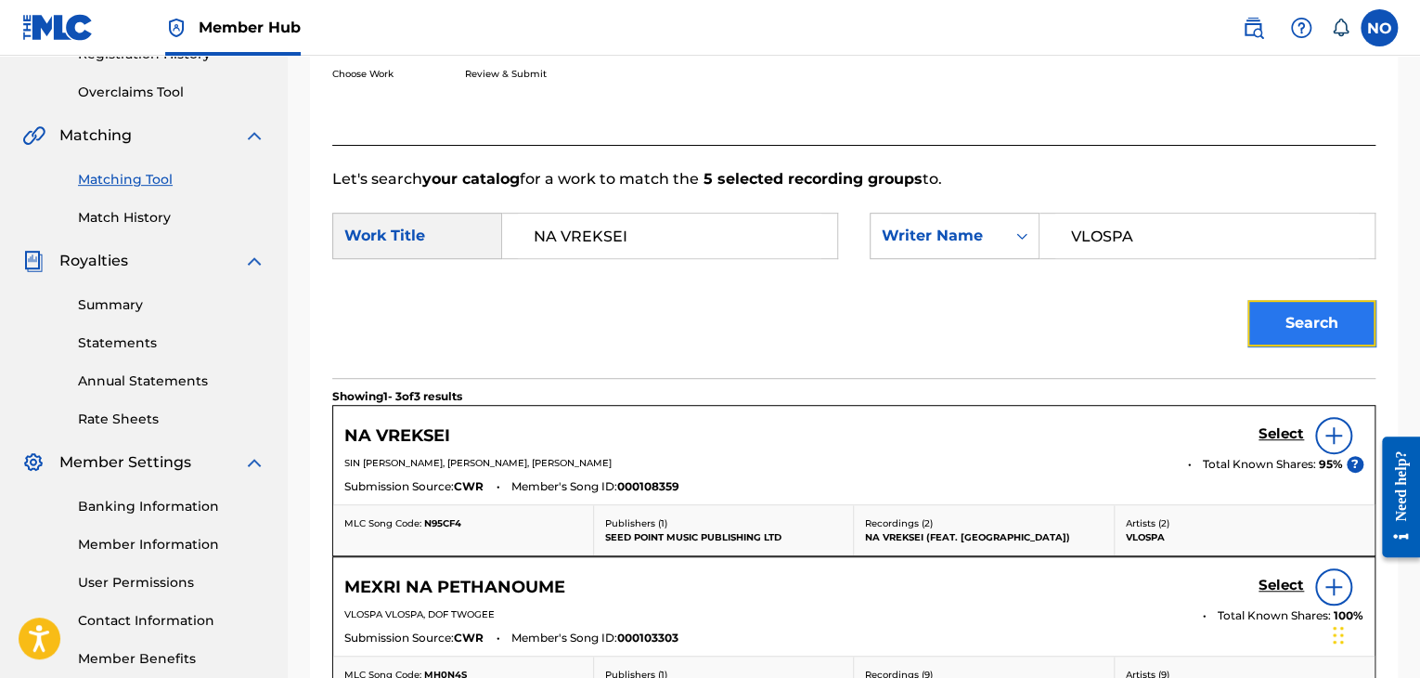
scroll to position [373, 0]
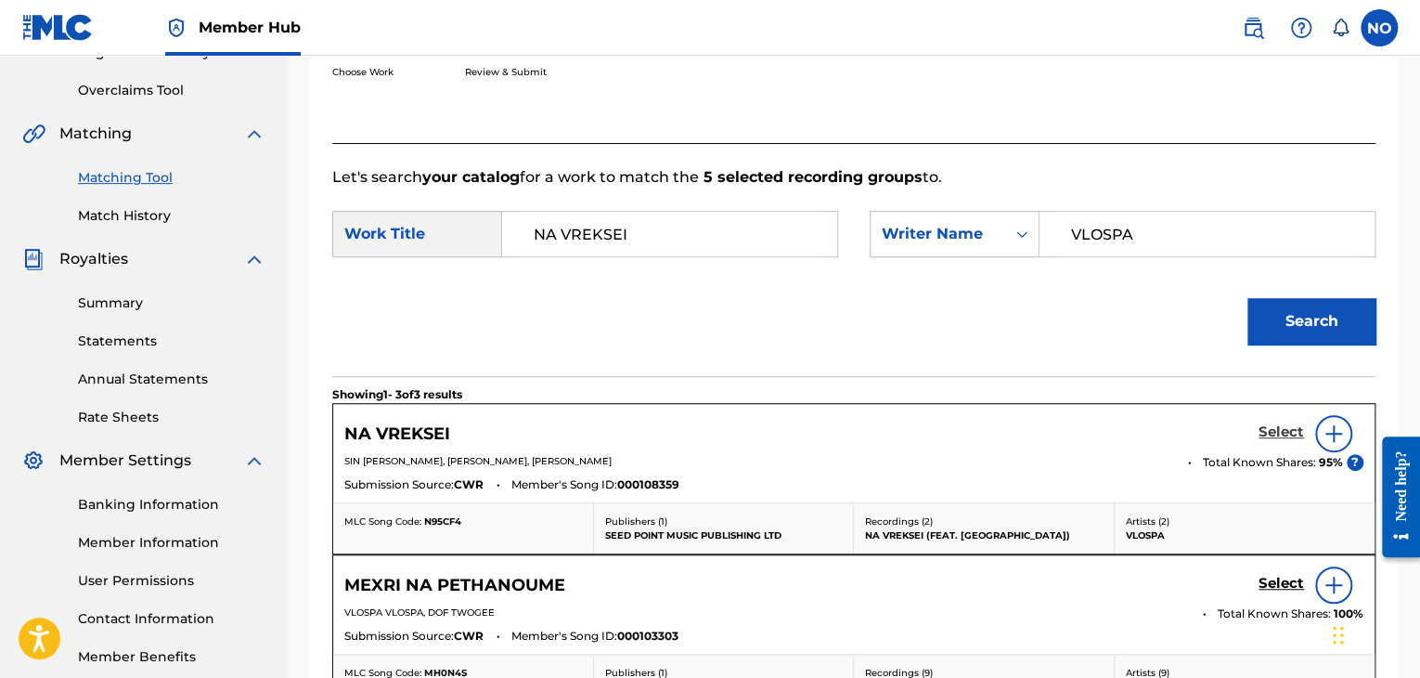
click at [1283, 429] on h5 "Select" at bounding box center [1281, 432] width 45 height 18
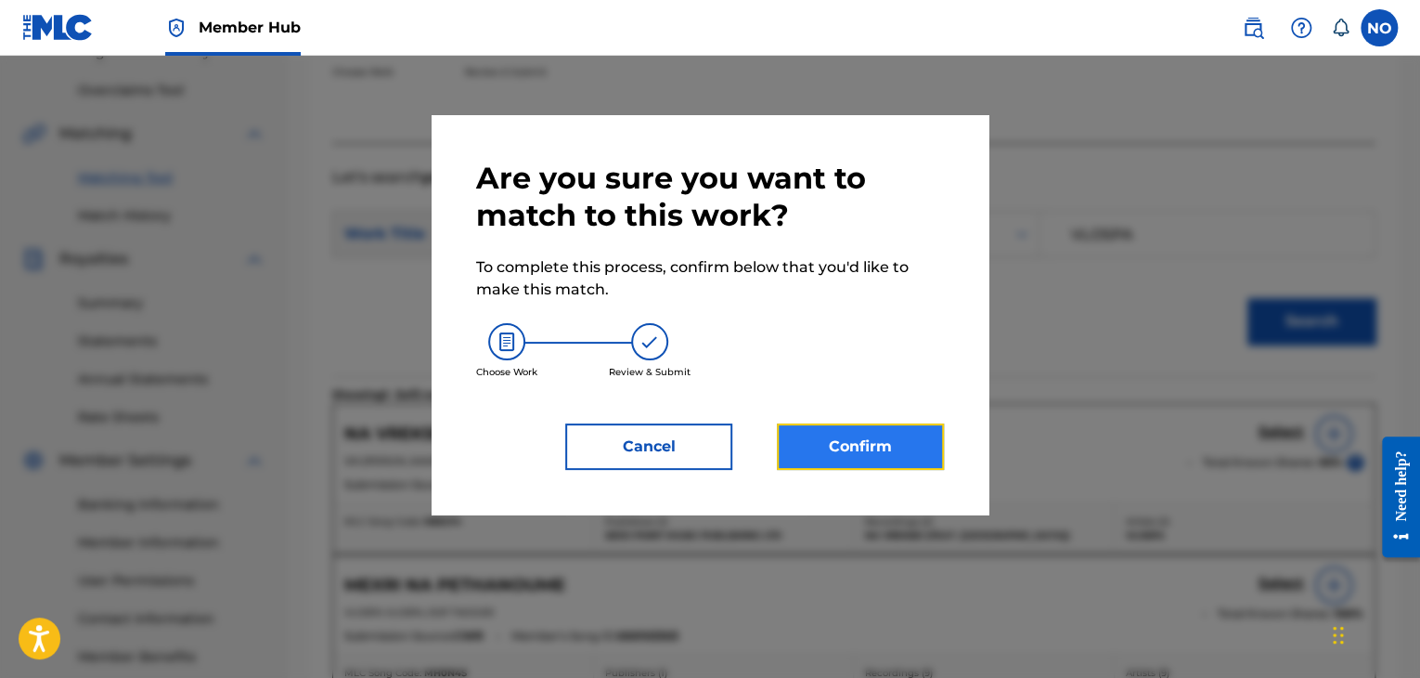
click at [911, 454] on button "Confirm" at bounding box center [860, 446] width 167 height 46
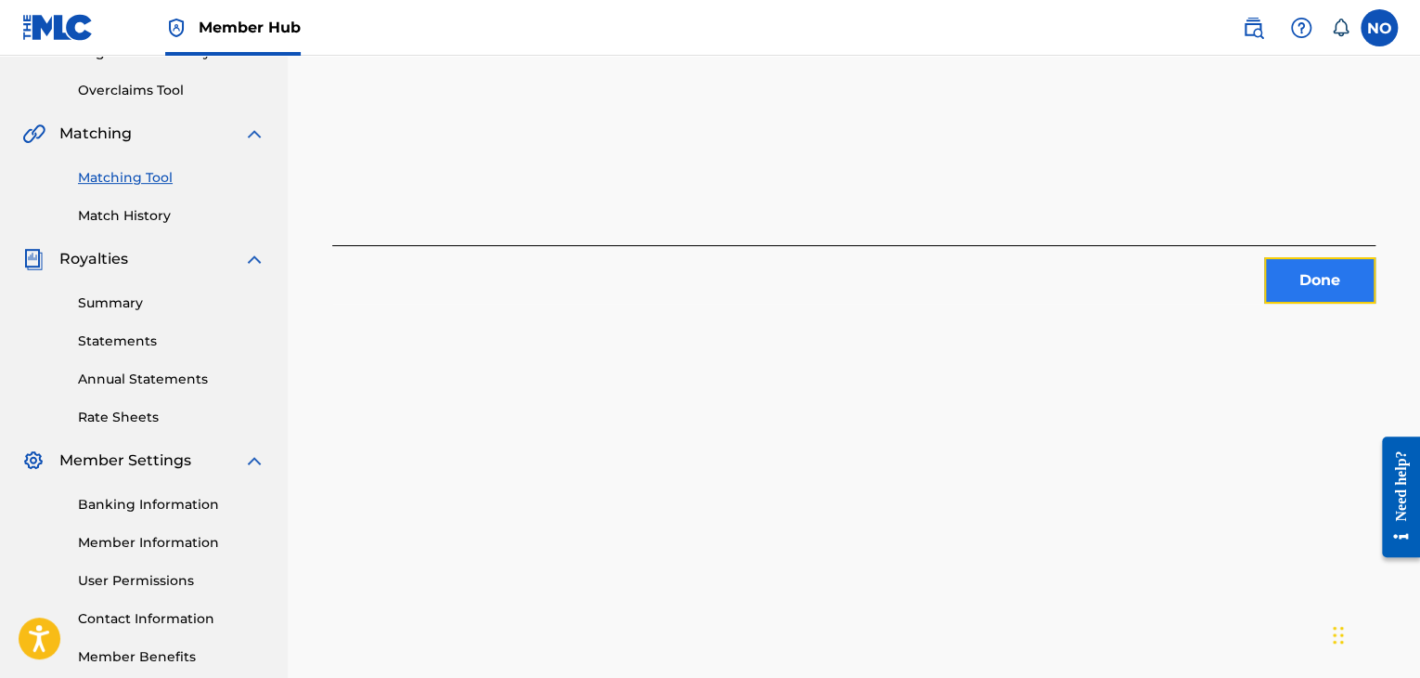
click at [1344, 301] on button "Done" at bounding box center [1319, 280] width 111 height 46
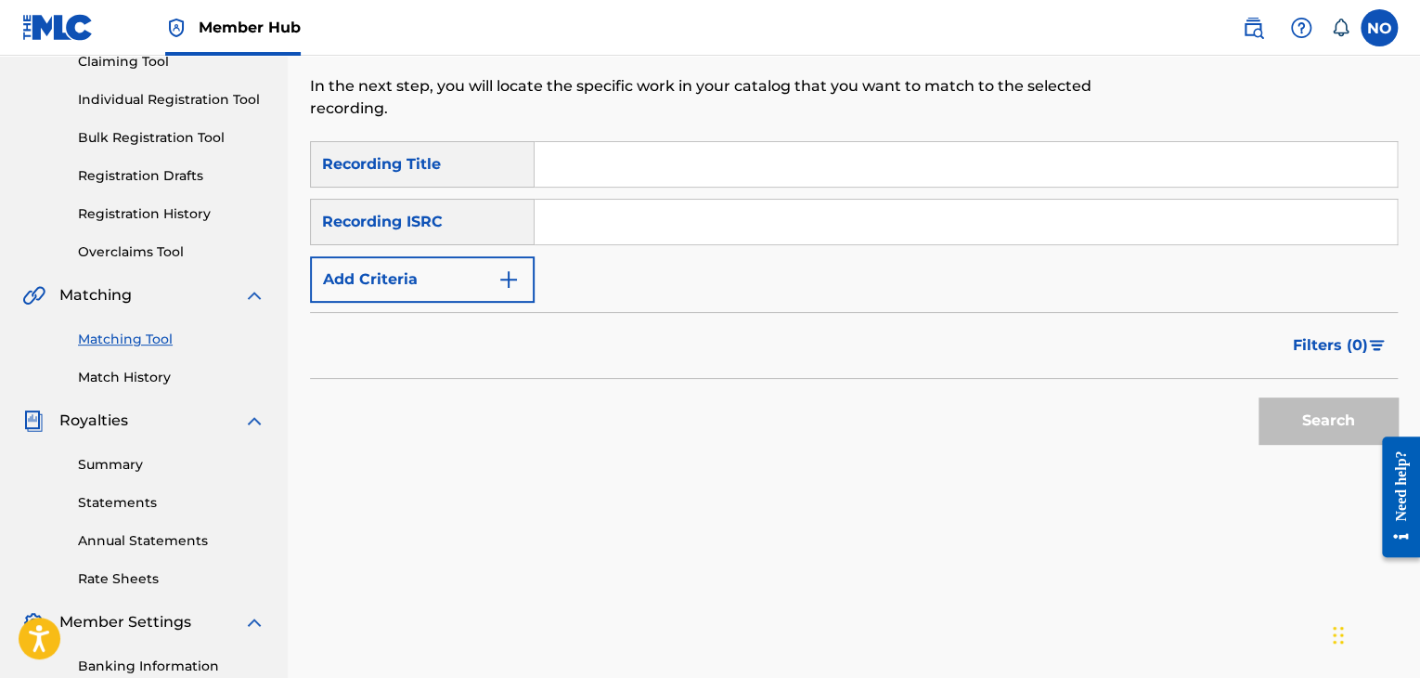
scroll to position [187, 0]
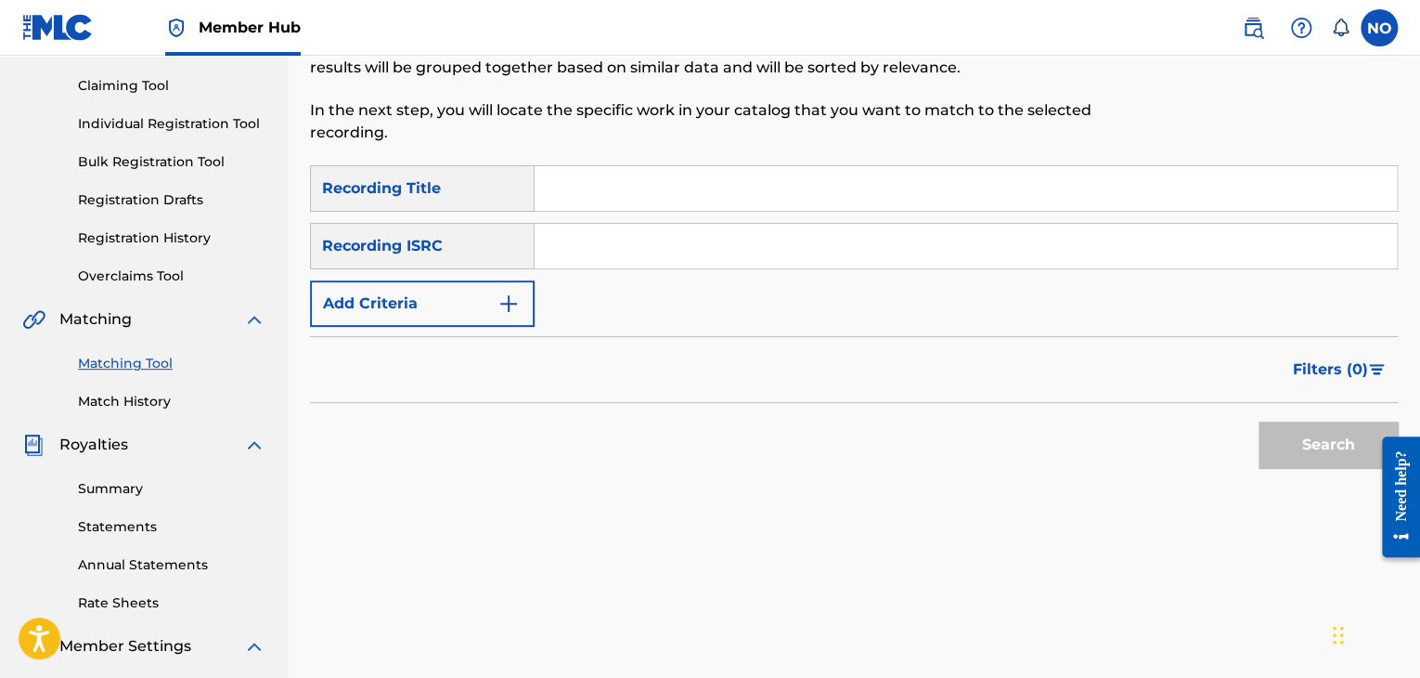
click at [588, 180] on input "Search Form" at bounding box center [966, 188] width 862 height 45
type input "NA VREKSEI"
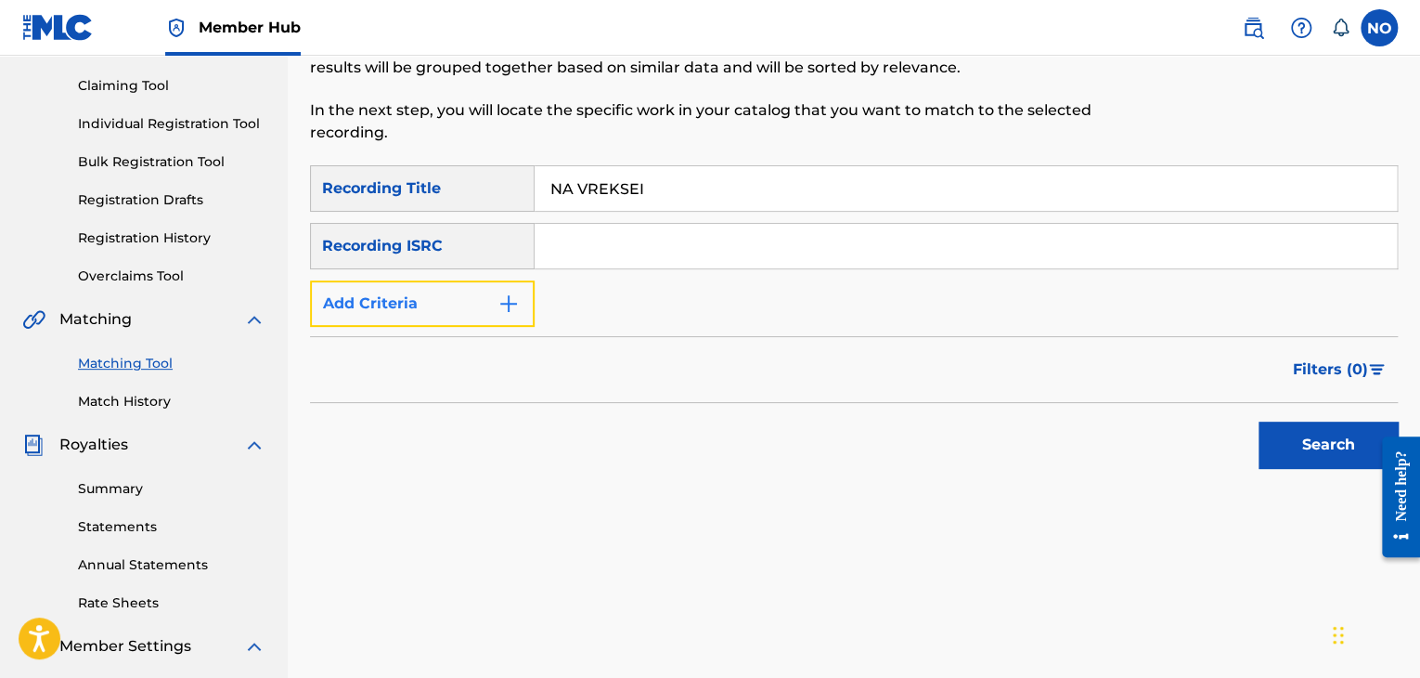
click at [498, 319] on button "Add Criteria" at bounding box center [422, 303] width 225 height 46
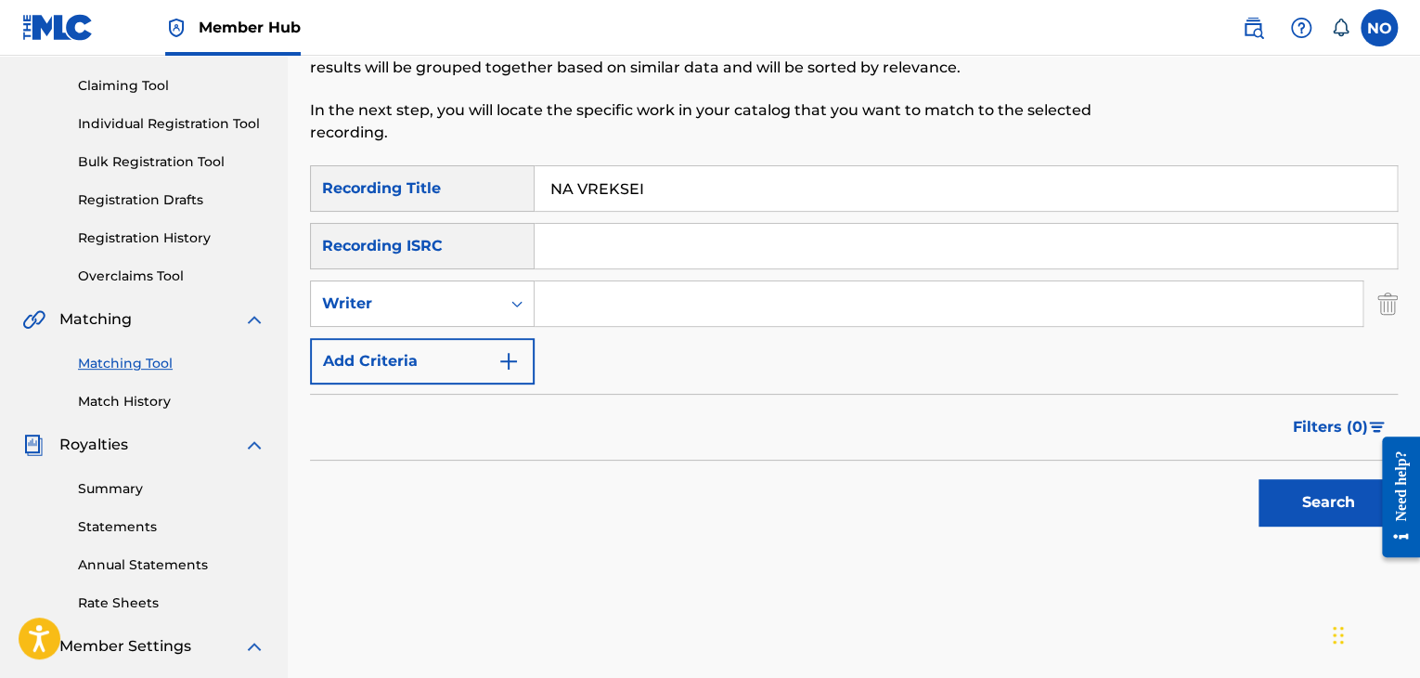
click at [661, 192] on input "NA VREKSEI" at bounding box center [966, 188] width 862 height 45
click at [1331, 497] on button "Search" at bounding box center [1328, 502] width 139 height 46
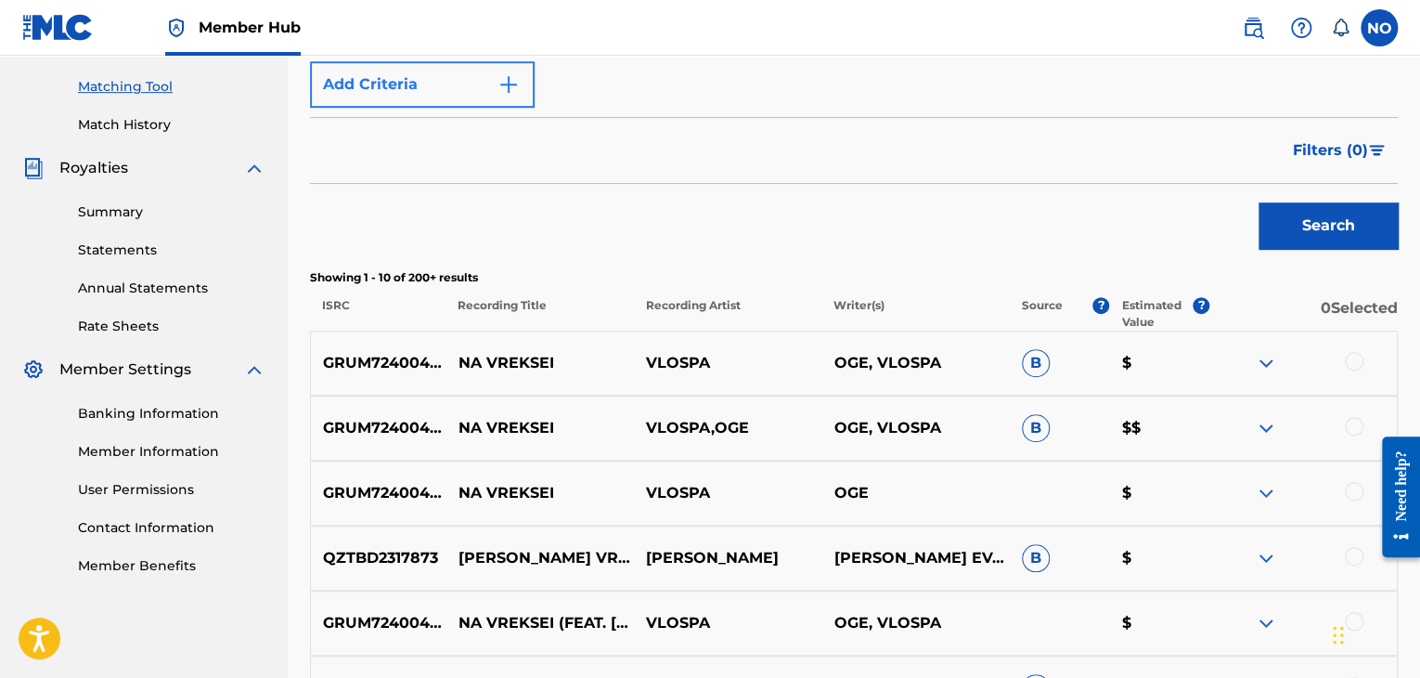
scroll to position [280, 0]
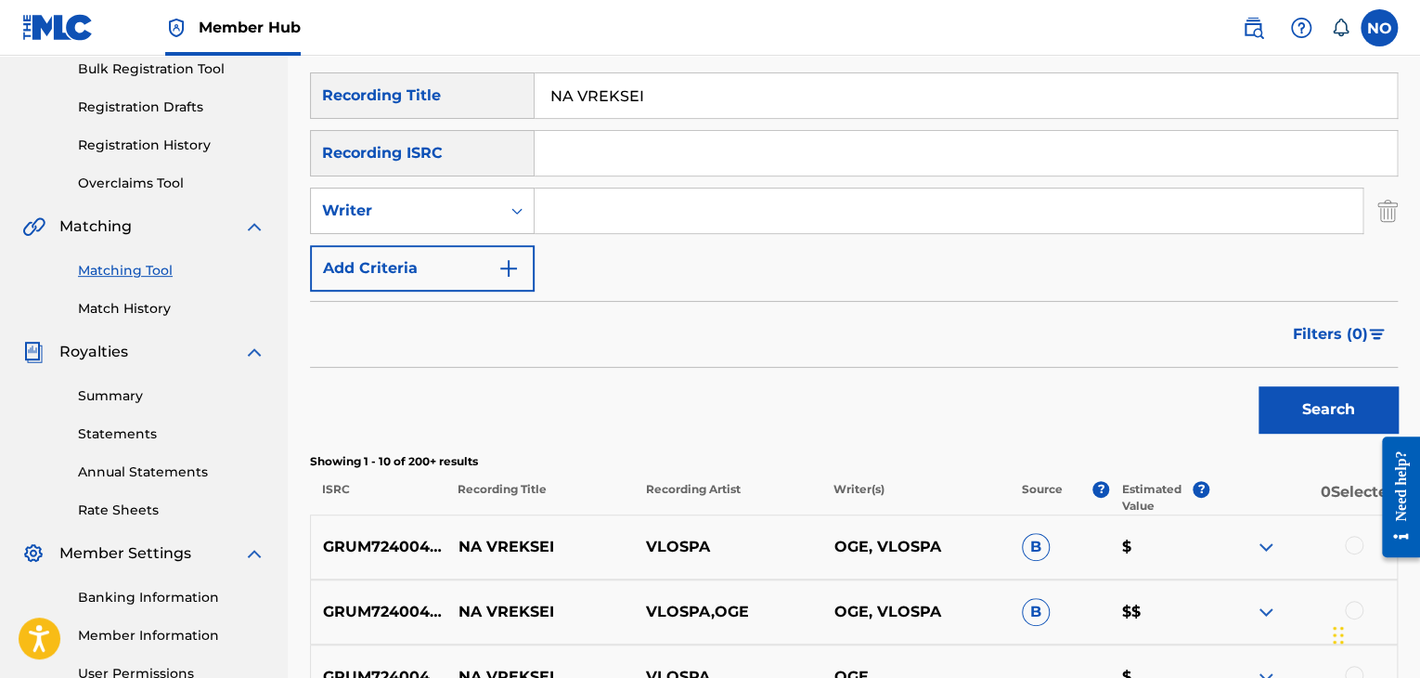
click at [575, 209] on input "Search Form" at bounding box center [949, 210] width 828 height 45
type input "VLOSPA"
click at [1294, 398] on button "Search" at bounding box center [1328, 409] width 139 height 46
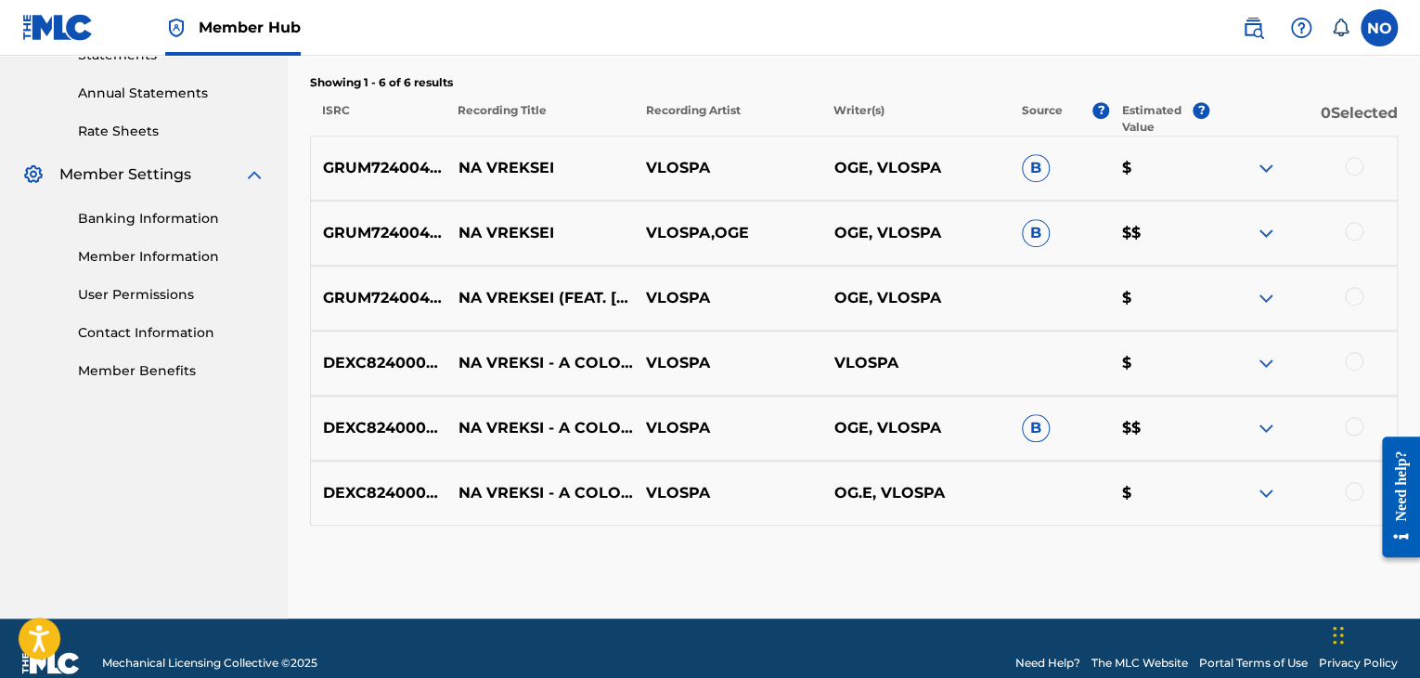
scroll to position [689, 0]
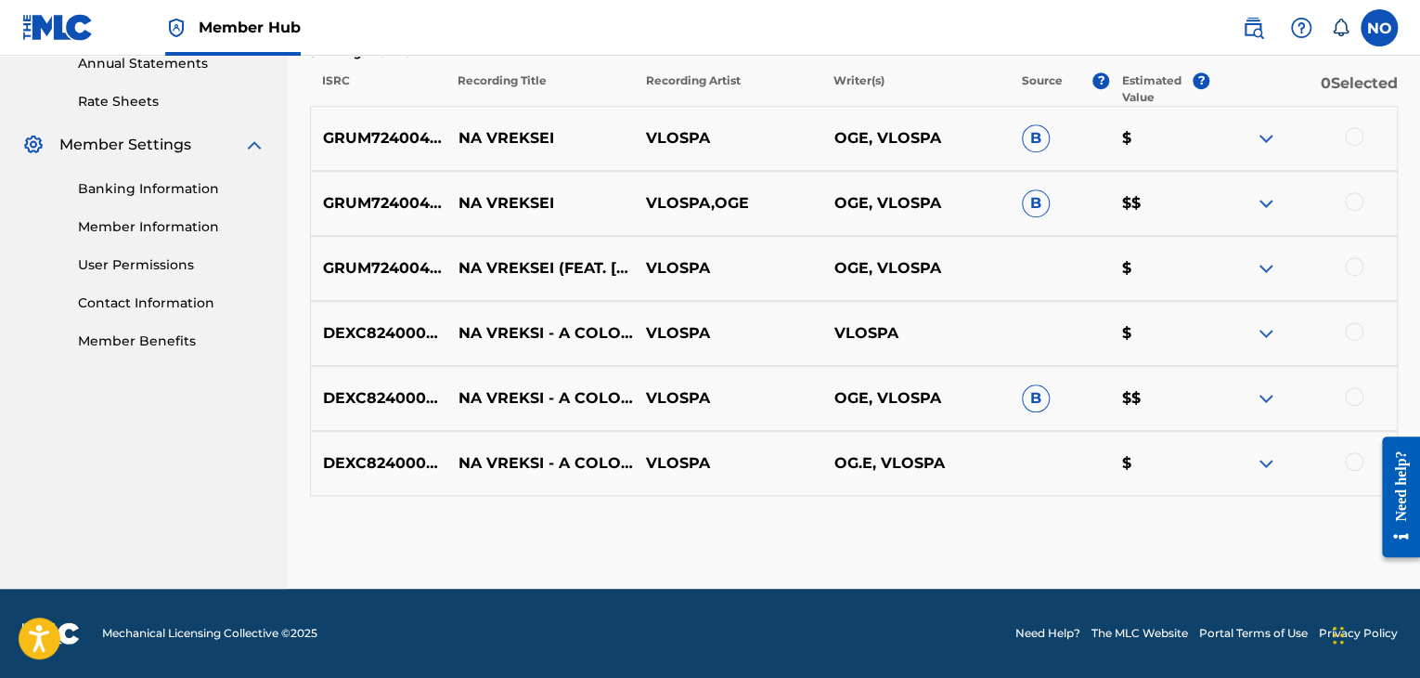
click at [1363, 331] on div at bounding box center [1302, 333] width 187 height 22
drag, startPoint x: 1355, startPoint y: 342, endPoint x: 1366, endPoint y: 353, distance: 15.1
click at [1355, 342] on div at bounding box center [1302, 333] width 187 height 22
click at [1355, 334] on div at bounding box center [1354, 331] width 19 height 19
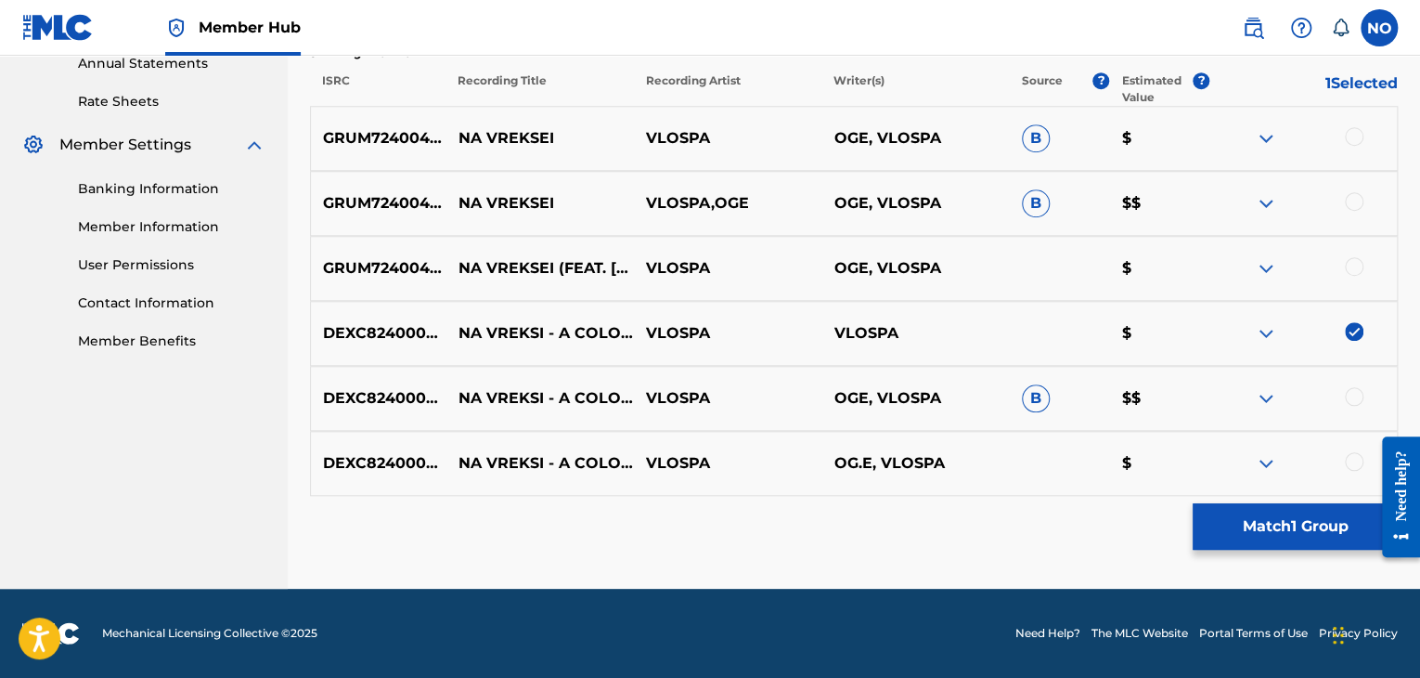
drag, startPoint x: 1355, startPoint y: 392, endPoint x: 1378, endPoint y: 402, distance: 25.4
click at [1355, 392] on div at bounding box center [1354, 396] width 19 height 19
click at [1363, 463] on div at bounding box center [1354, 461] width 19 height 19
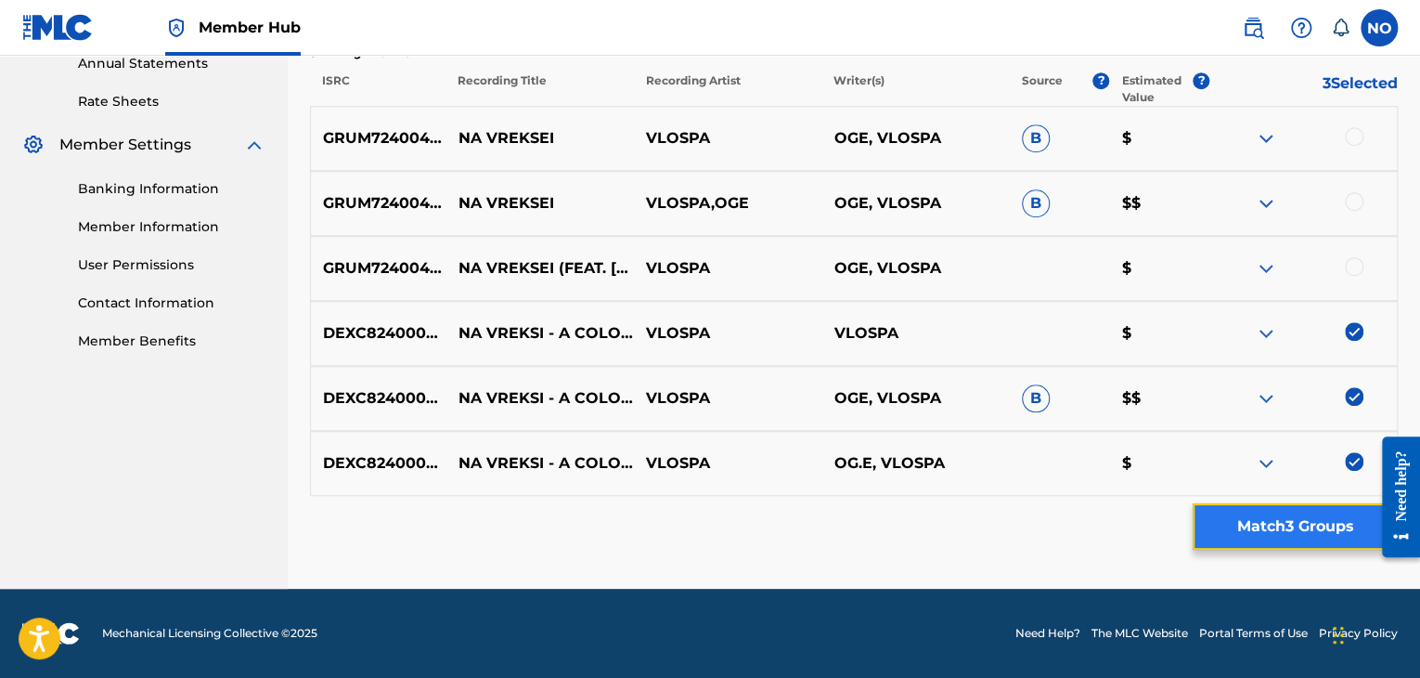
click at [1242, 536] on button "Match 3 Groups" at bounding box center [1295, 526] width 205 height 46
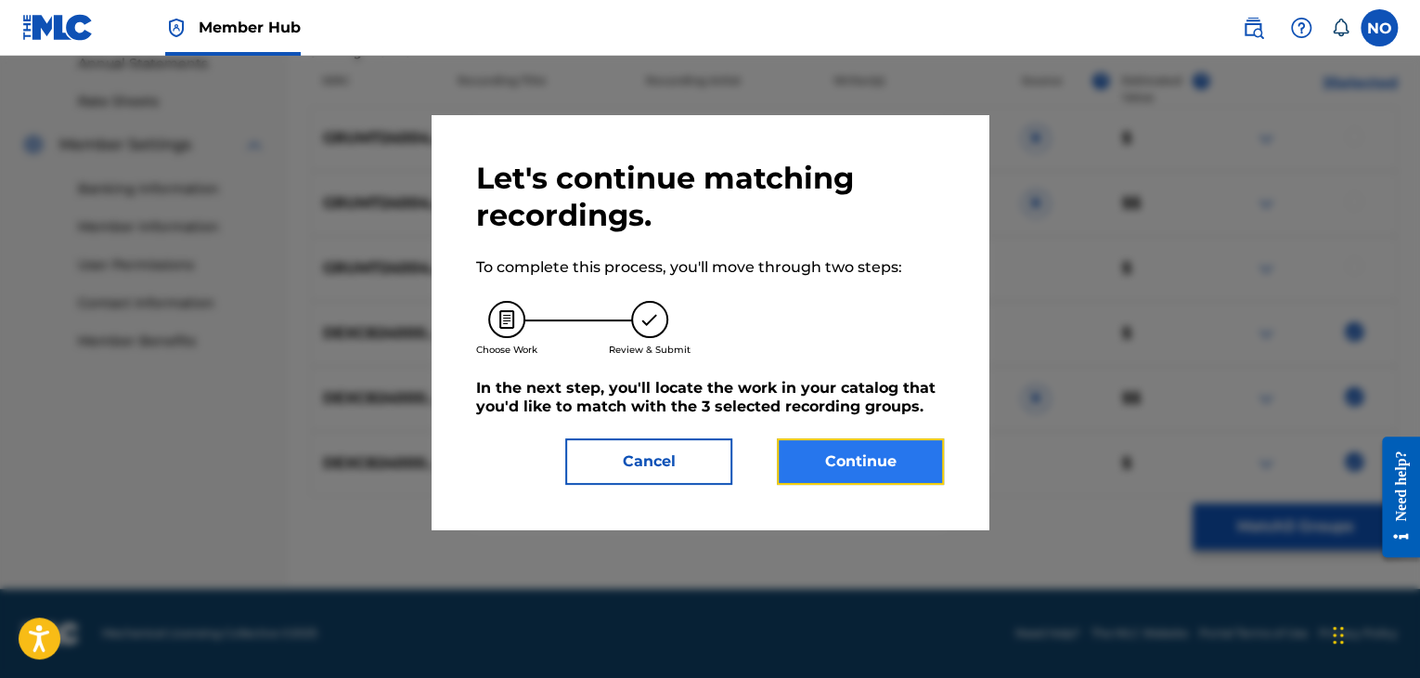
click at [921, 468] on button "Continue" at bounding box center [860, 461] width 167 height 46
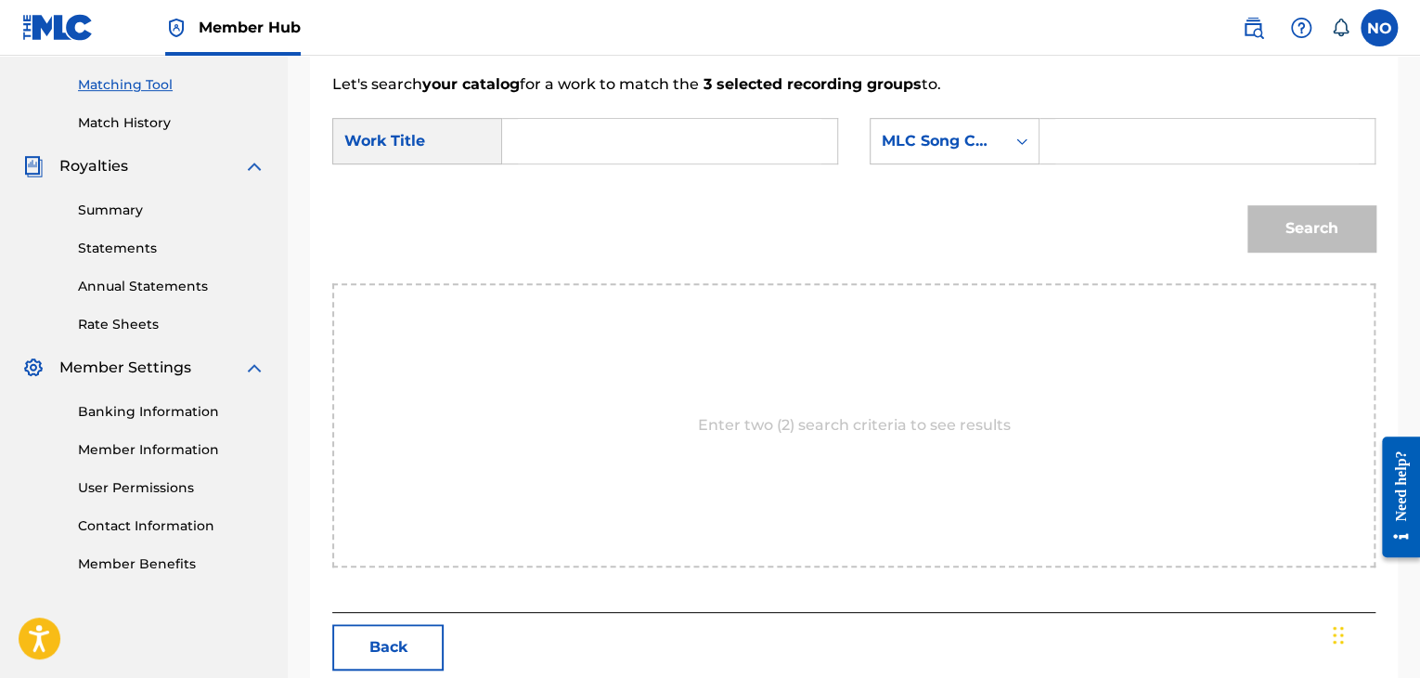
scroll to position [187, 0]
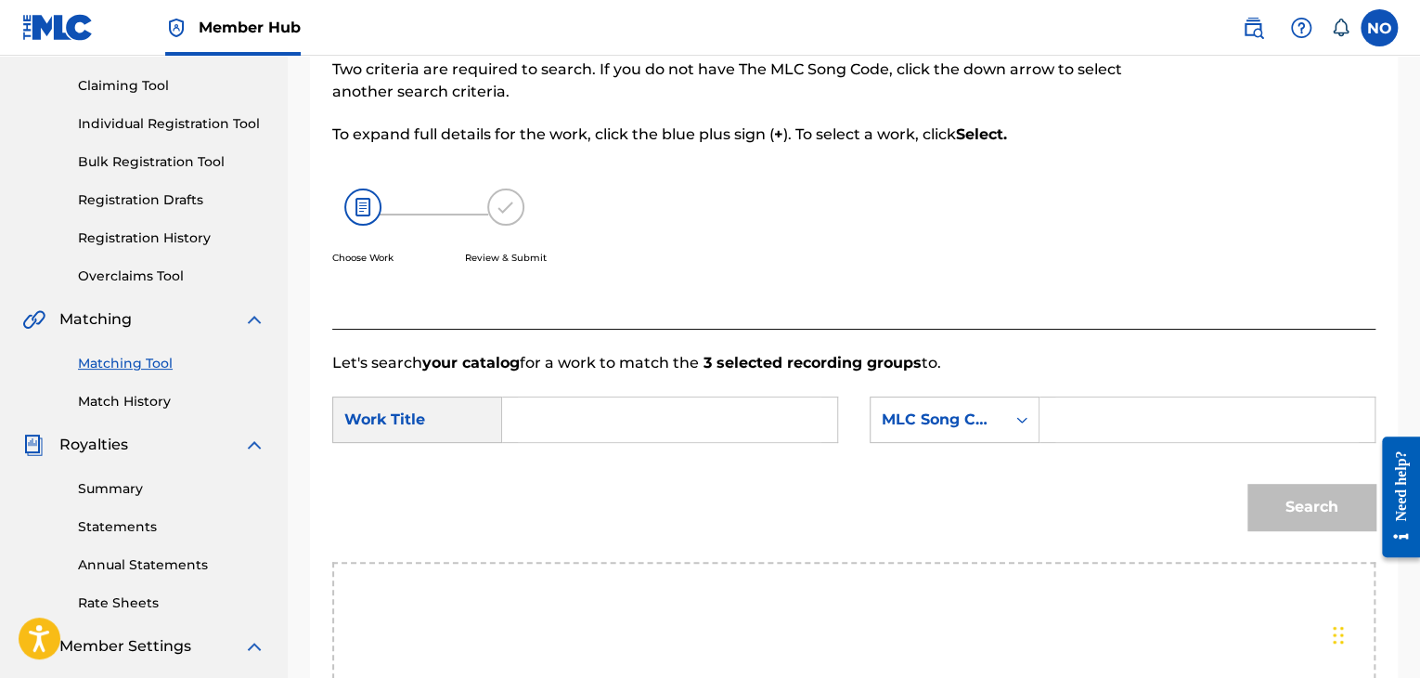
click at [587, 426] on input "Search Form" at bounding box center [670, 419] width 304 height 45
click at [647, 414] on input "NA VREKSEI- ACOLOURS" at bounding box center [670, 419] width 304 height 45
type input "NA VREKSEI- A COLOURS"
click at [944, 450] on div "SearchWithCriteria132e3e23-b5a2-45d4-930a-d8d74bc55576 Work Title NA VREKSEI- A…" at bounding box center [853, 425] width 1043 height 58
click at [960, 429] on div "MLC Song Code" at bounding box center [938, 419] width 112 height 22
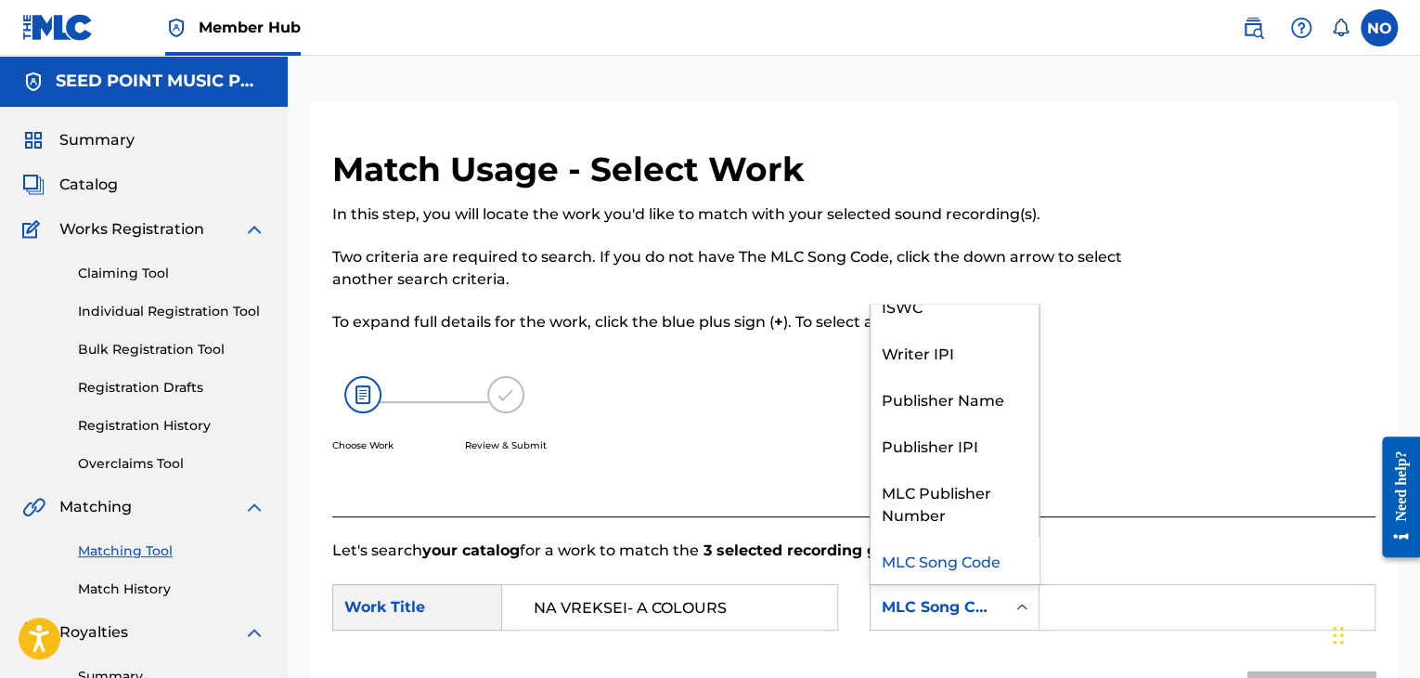
scroll to position [0, 0]
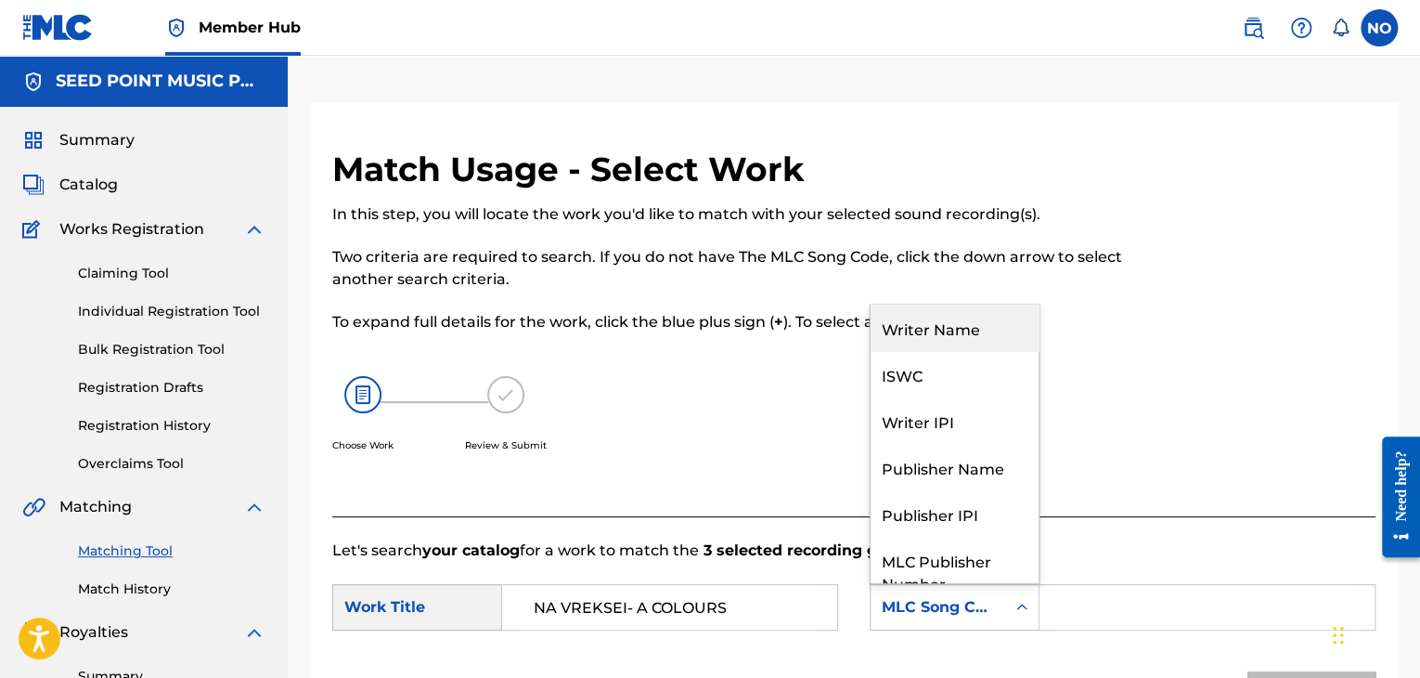
click at [990, 330] on div "Writer Name" at bounding box center [955, 327] width 168 height 46
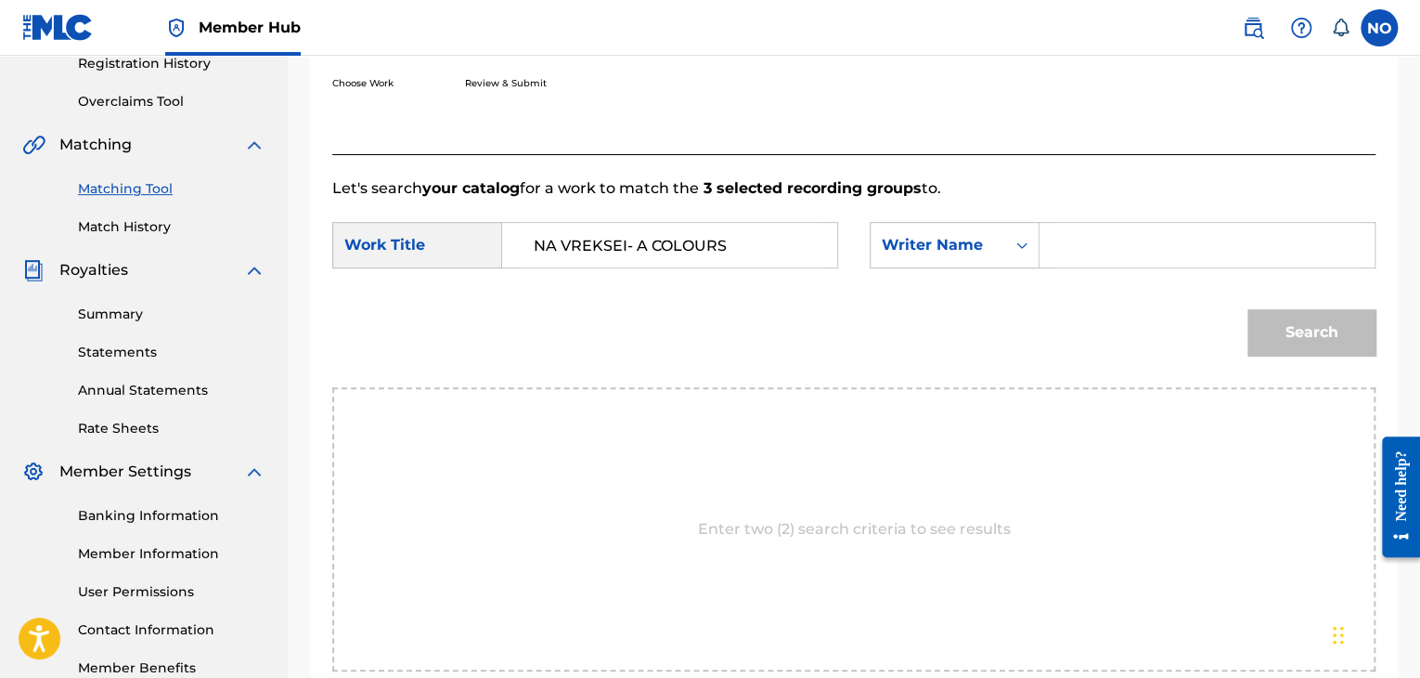
scroll to position [371, 0]
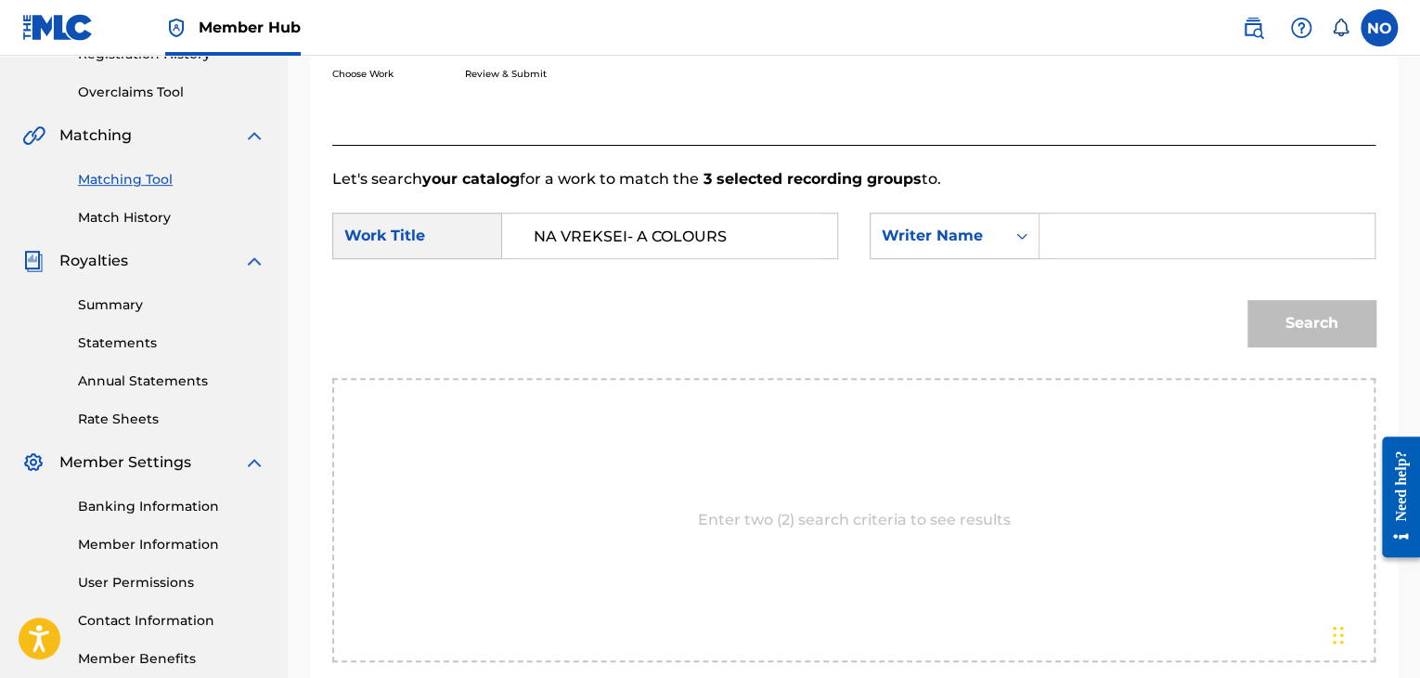
click at [1084, 259] on div "SearchWithCriteria132e3e23-b5a2-45d4-930a-d8d74bc55576 Work Title NA VREKSEI- A…" at bounding box center [853, 242] width 1043 height 58
click at [1083, 250] on input "Search Form" at bounding box center [1207, 235] width 304 height 45
type input "VLOSPA"
click at [1301, 331] on button "Search" at bounding box center [1311, 323] width 128 height 46
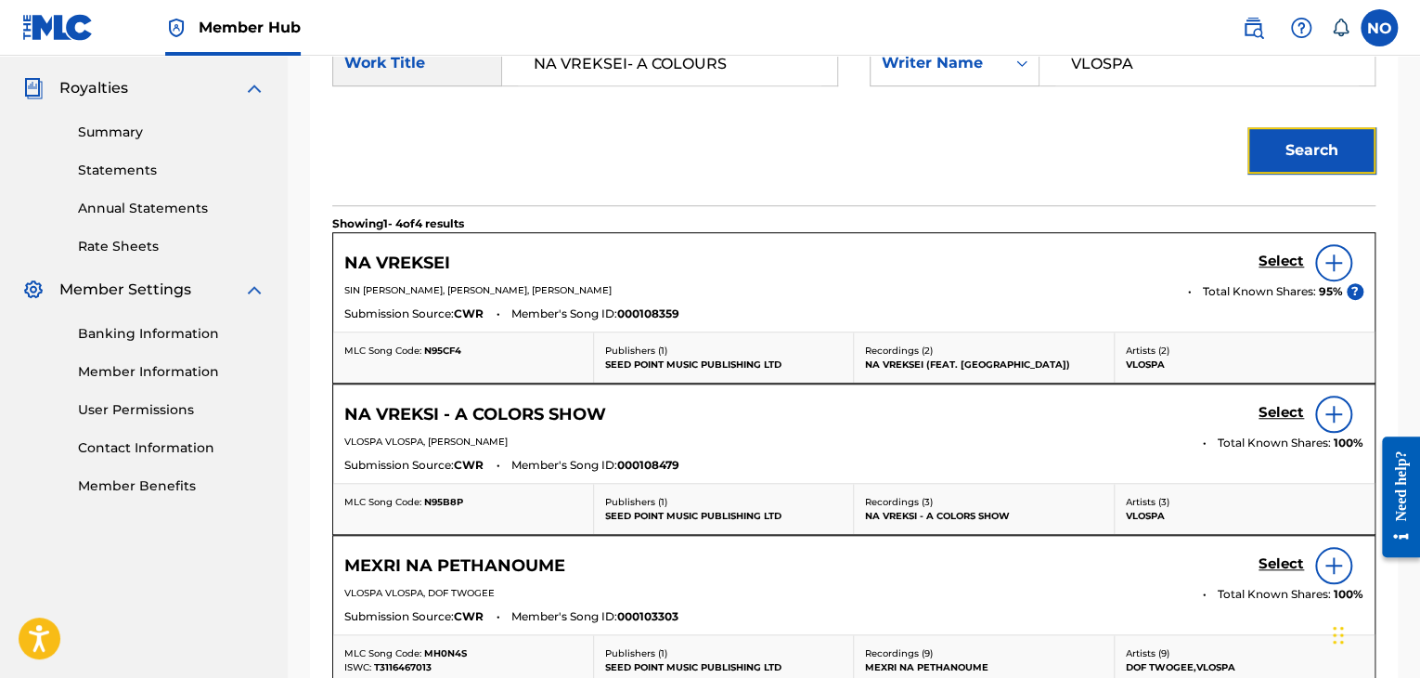
scroll to position [557, 0]
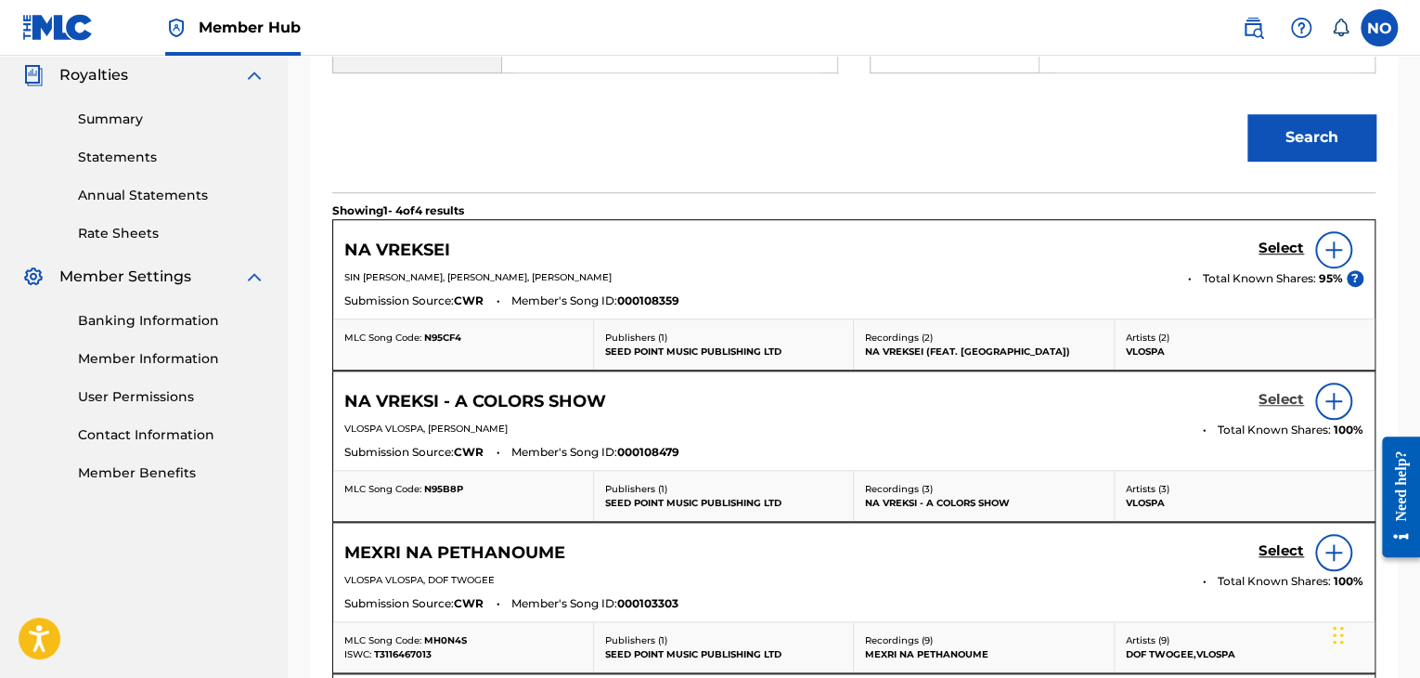
click at [1286, 395] on h5 "Select" at bounding box center [1281, 400] width 45 height 18
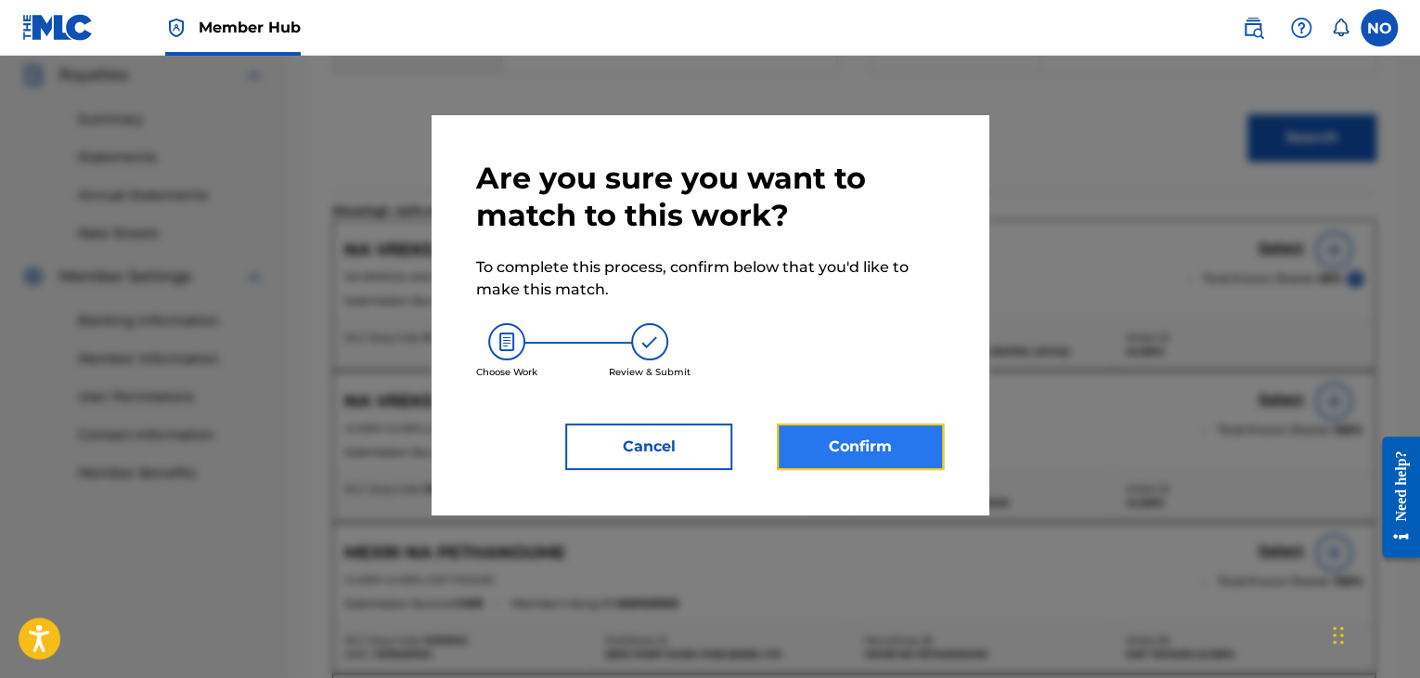
click at [909, 443] on button "Confirm" at bounding box center [860, 446] width 167 height 46
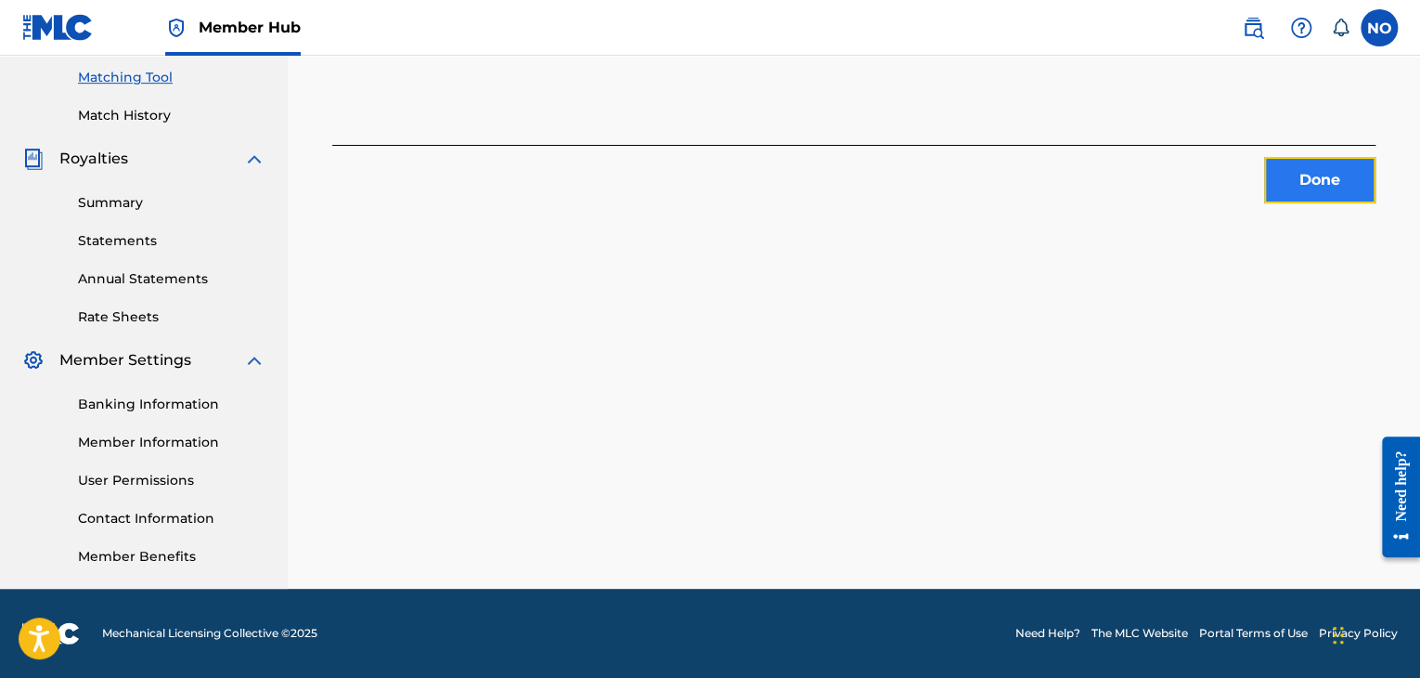
click at [1332, 168] on button "Done" at bounding box center [1319, 180] width 111 height 46
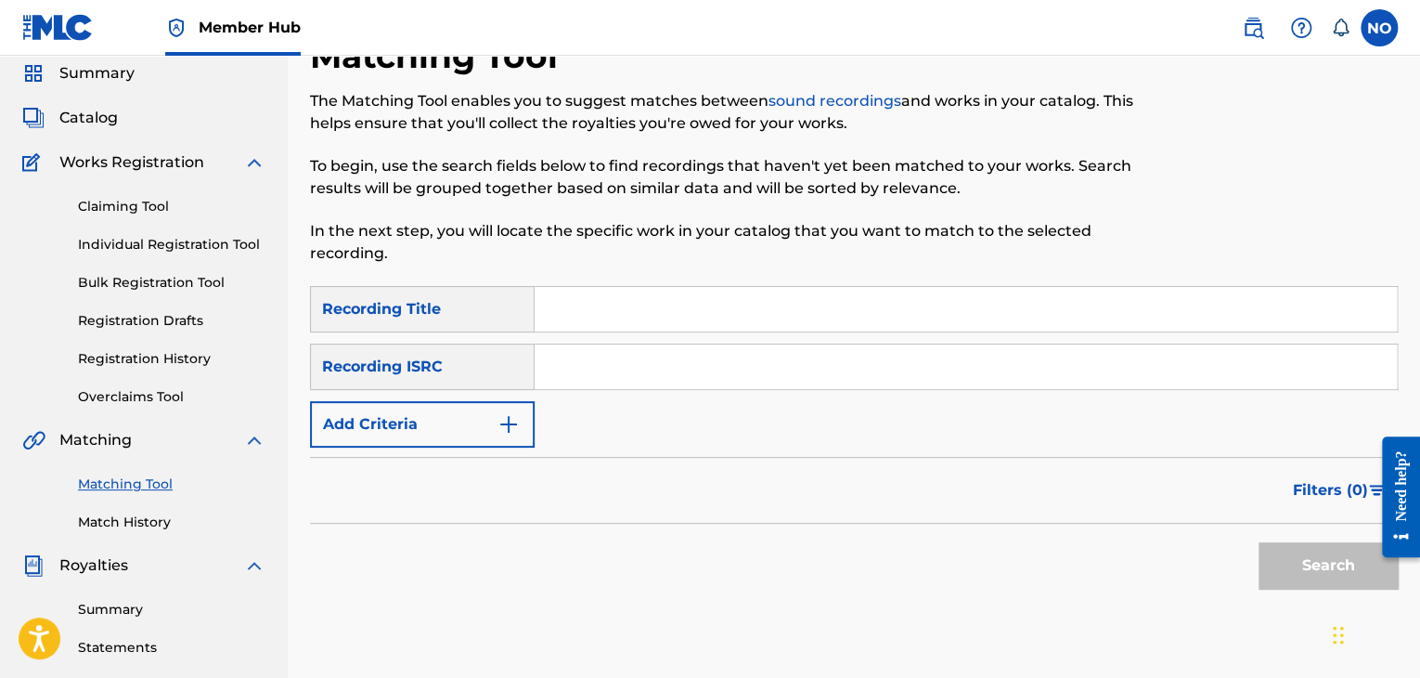
scroll to position [0, 0]
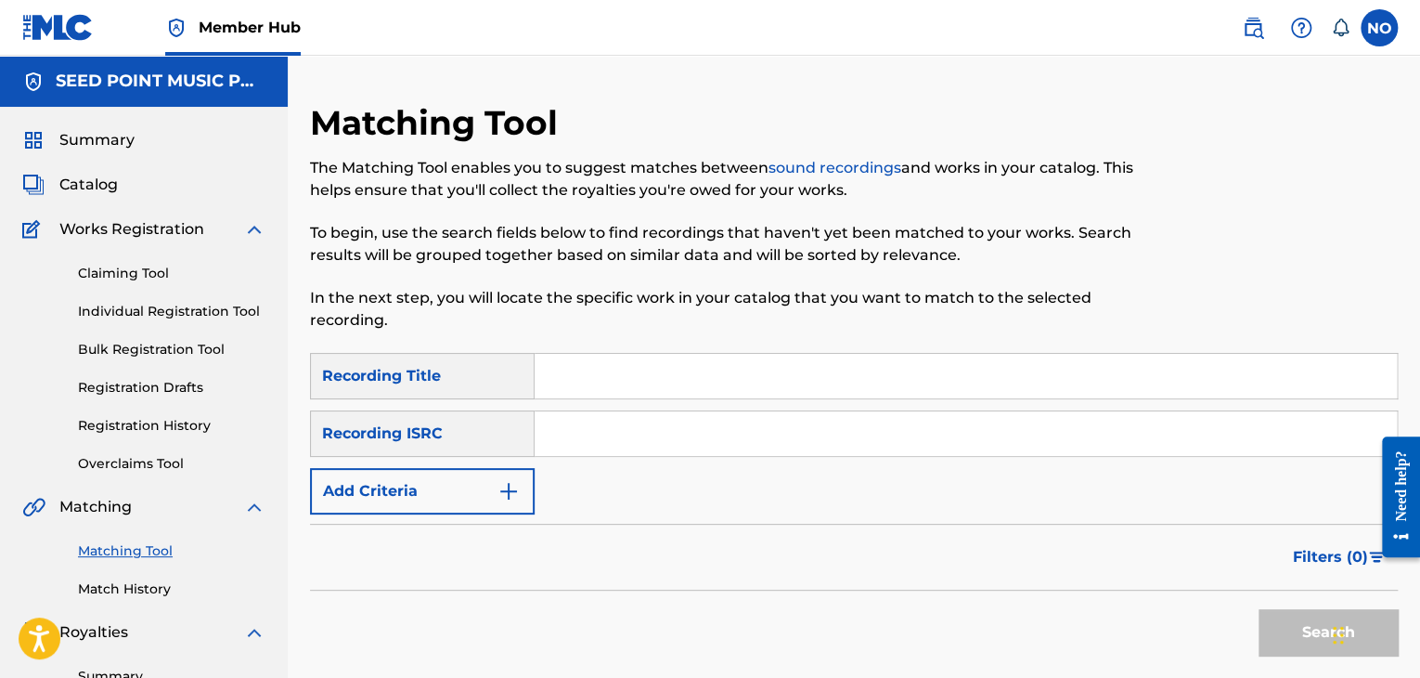
drag, startPoint x: 601, startPoint y: 391, endPoint x: 601, endPoint y: 355, distance: 35.3
click at [601, 389] on input "Search Form" at bounding box center [966, 376] width 862 height 45
type input "ELITE"
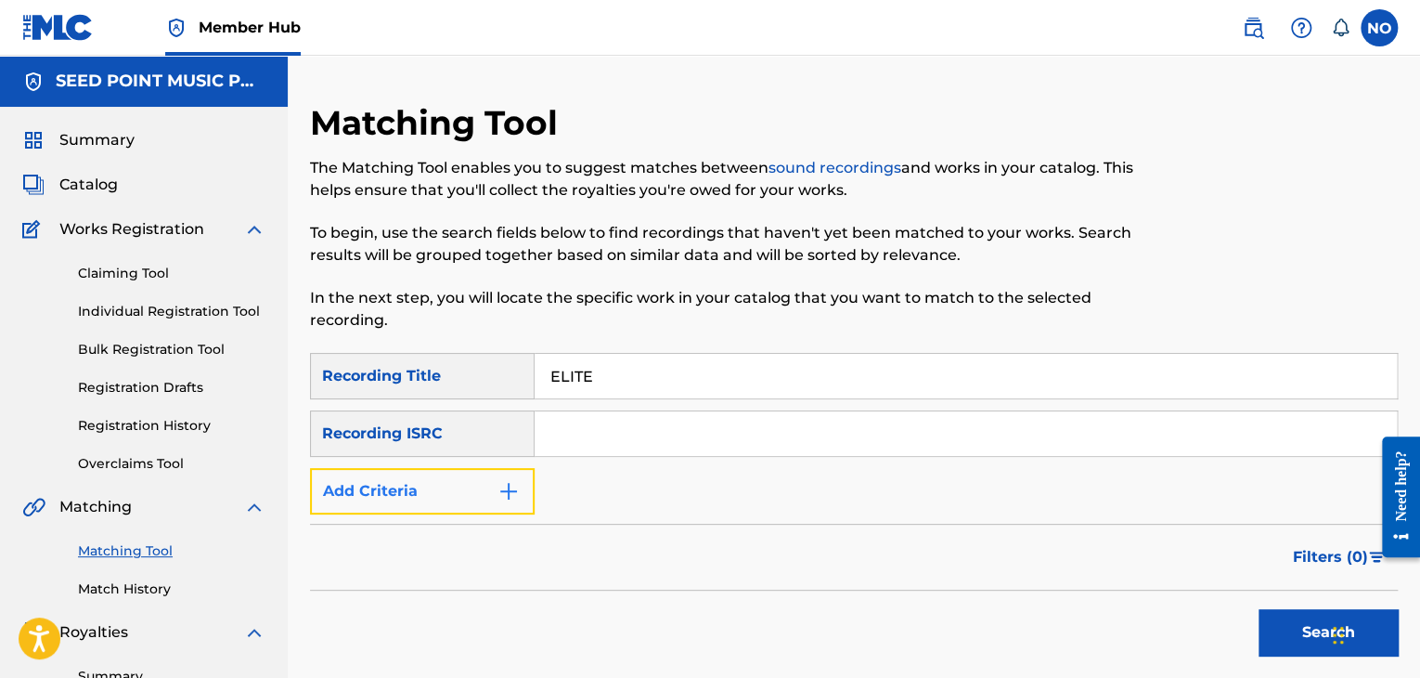
click at [485, 491] on button "Add Criteria" at bounding box center [422, 491] width 225 height 46
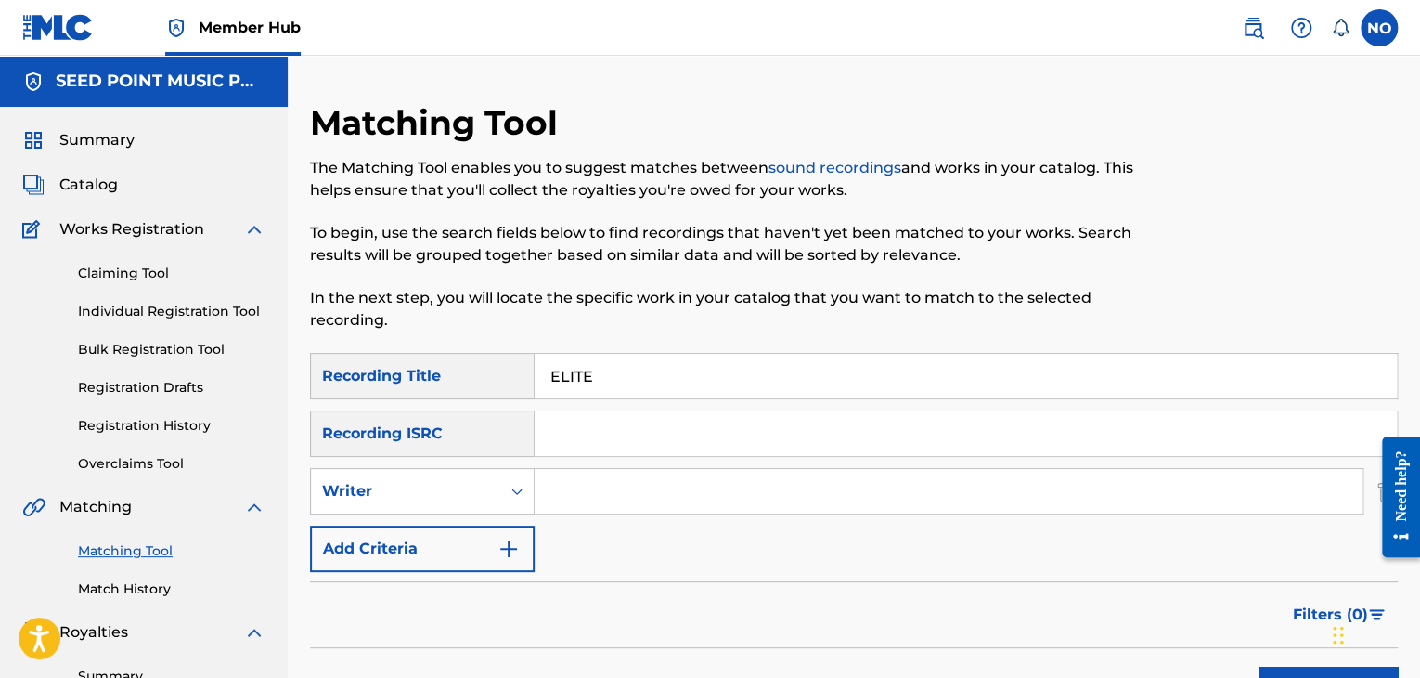
click at [562, 491] on input "Search Form" at bounding box center [949, 491] width 828 height 45
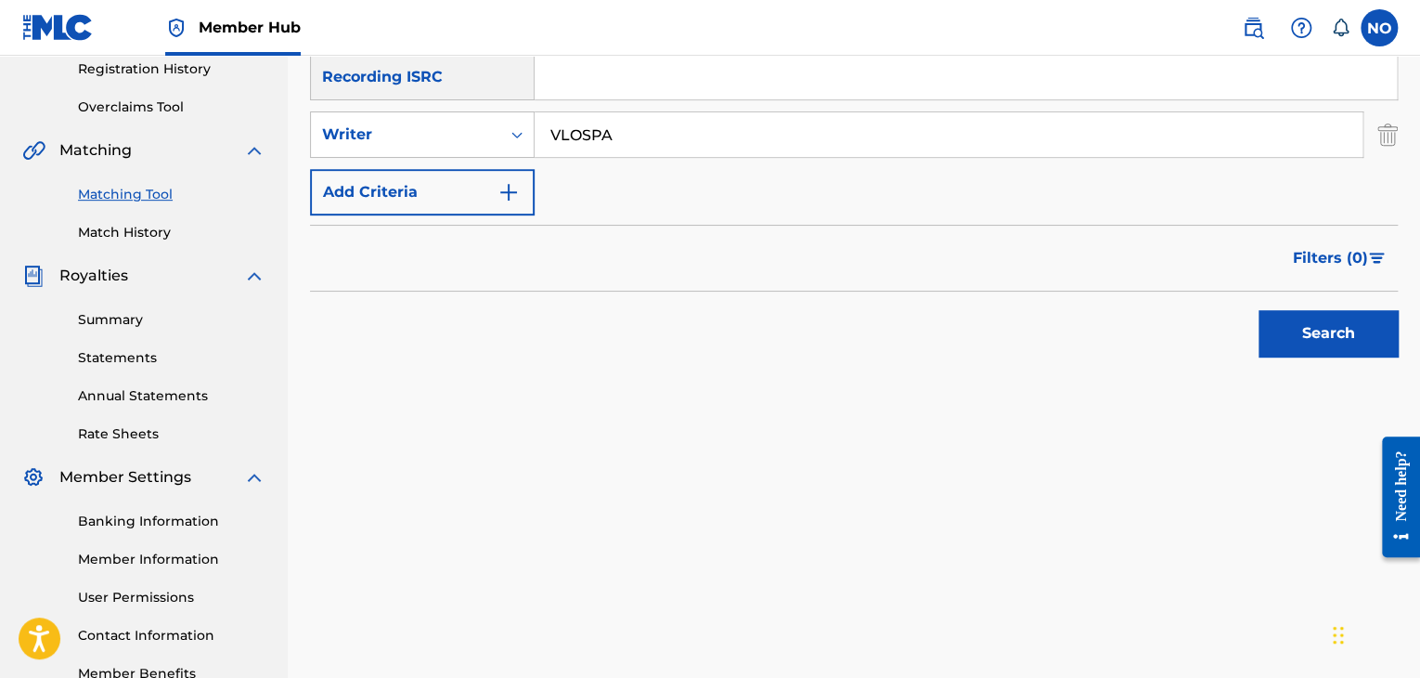
scroll to position [371, 0]
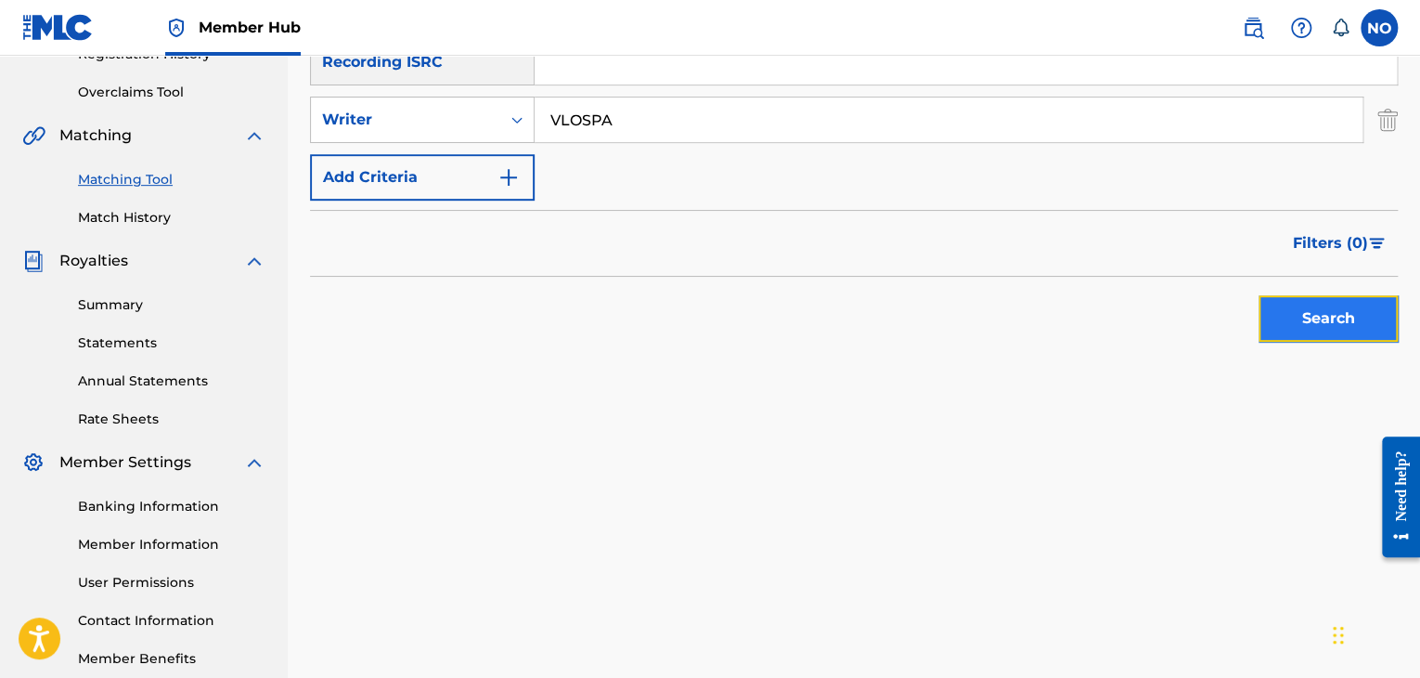
click at [1320, 318] on button "Search" at bounding box center [1328, 318] width 139 height 46
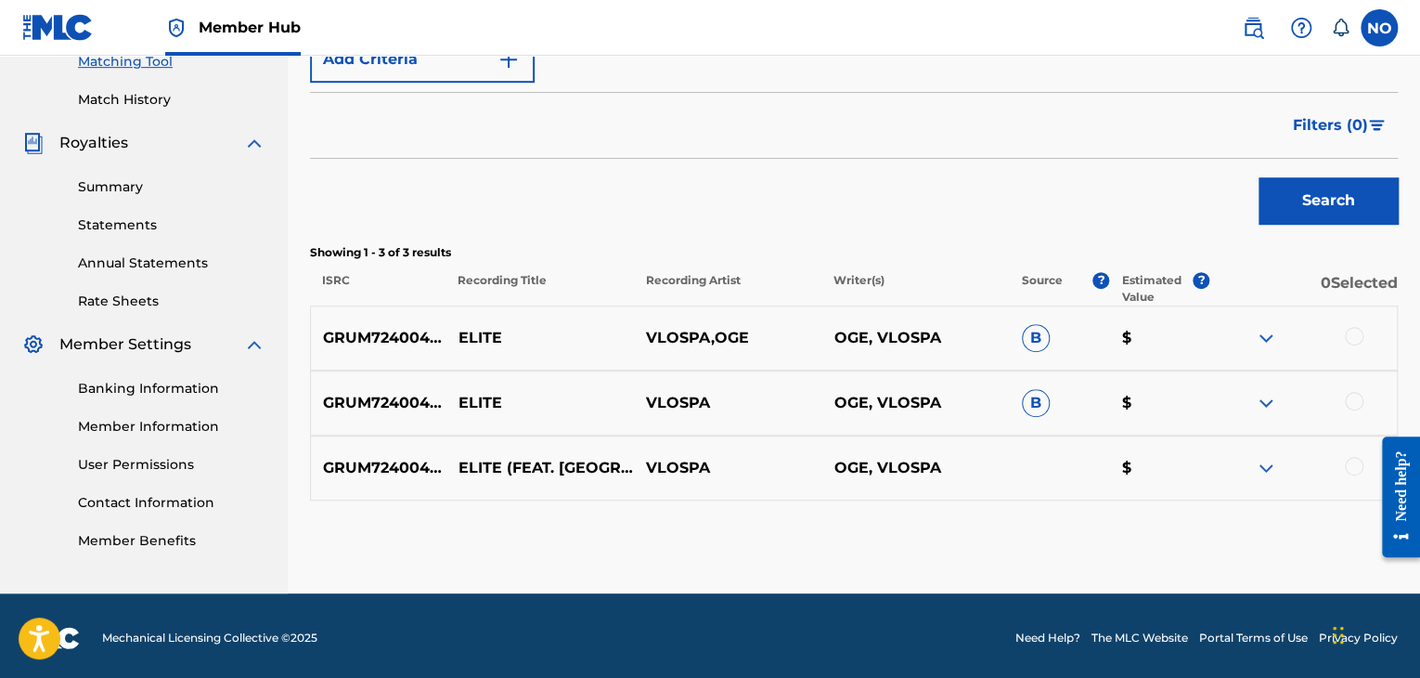
scroll to position [494, 0]
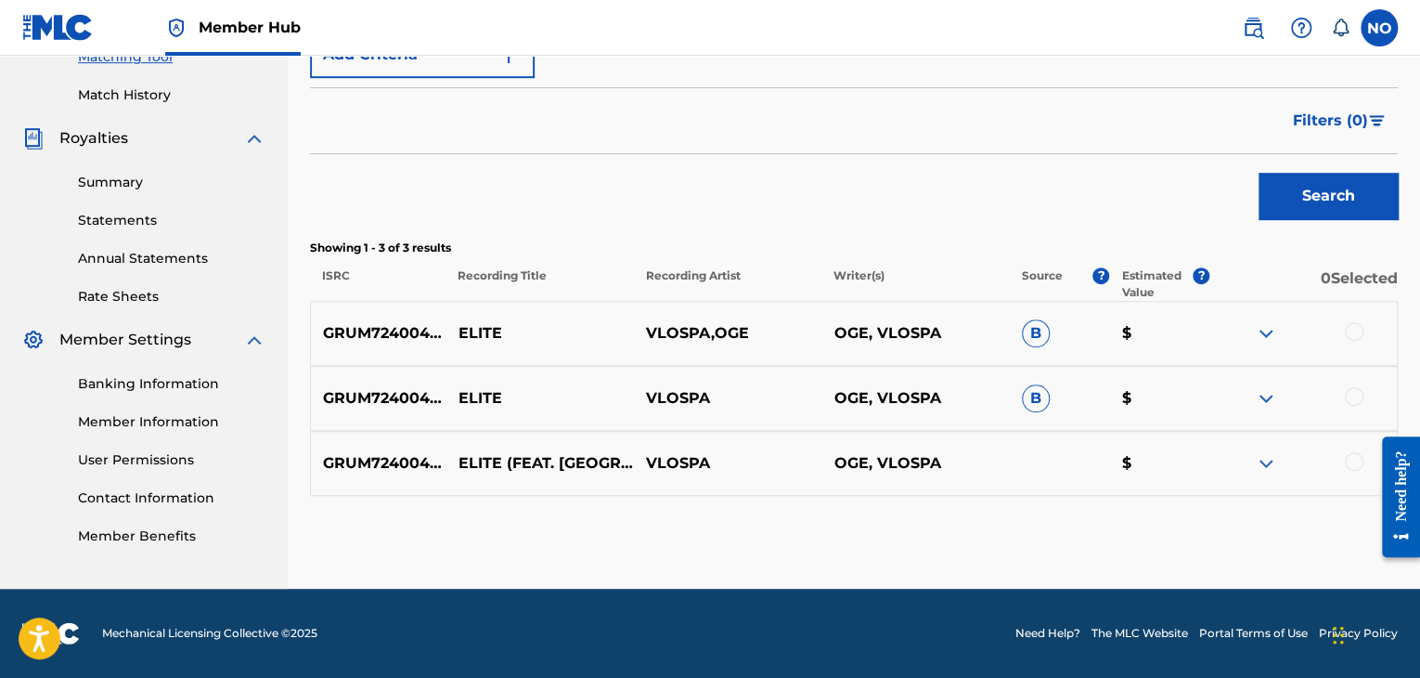
click at [1362, 326] on div at bounding box center [1354, 331] width 19 height 19
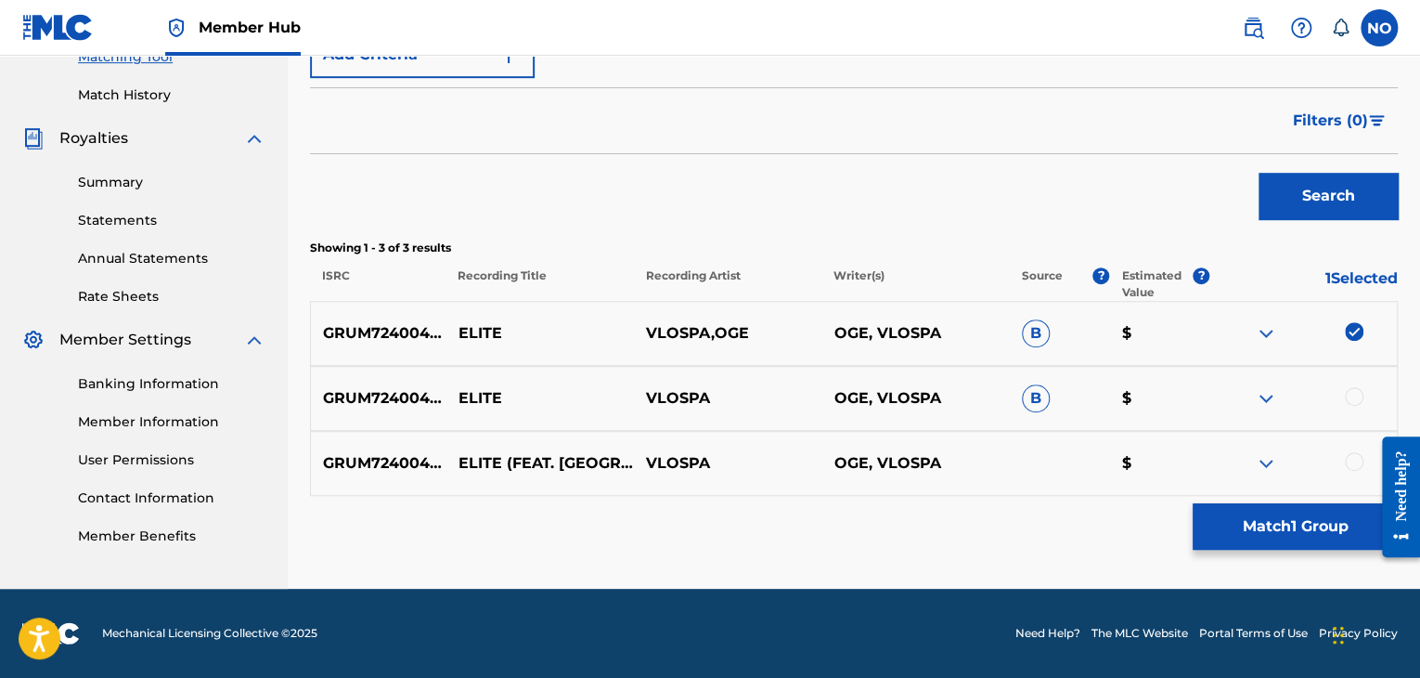
click at [1357, 394] on div at bounding box center [1354, 396] width 19 height 19
click at [1356, 460] on div at bounding box center [1354, 461] width 19 height 19
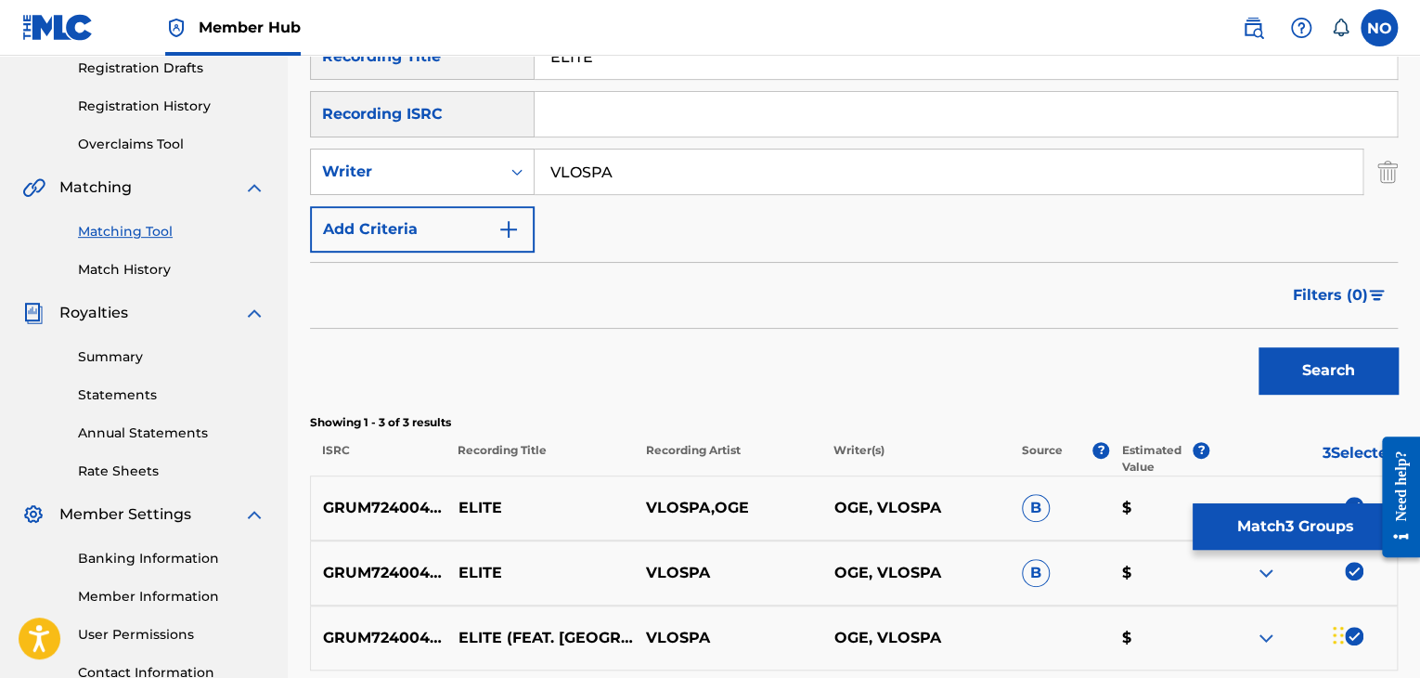
scroll to position [308, 0]
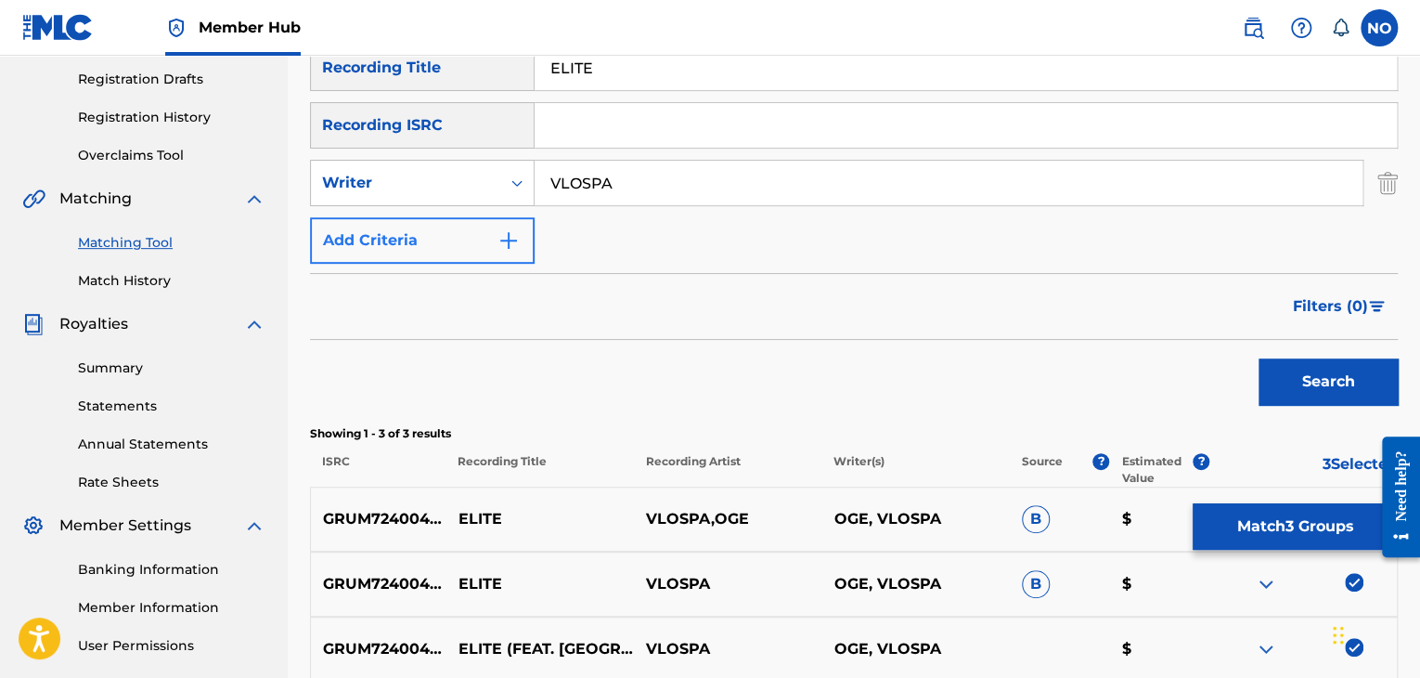
drag, startPoint x: 644, startPoint y: 202, endPoint x: 443, endPoint y: 219, distance: 202.1
click at [443, 219] on div "SearchWithCriteriaf8951f1a-c8f1-4a7d-b4ff-0fec083cf220 Recording Title ELITE Se…" at bounding box center [854, 154] width 1088 height 219
type input "OGE"
click at [1292, 380] on button "Search" at bounding box center [1328, 381] width 139 height 46
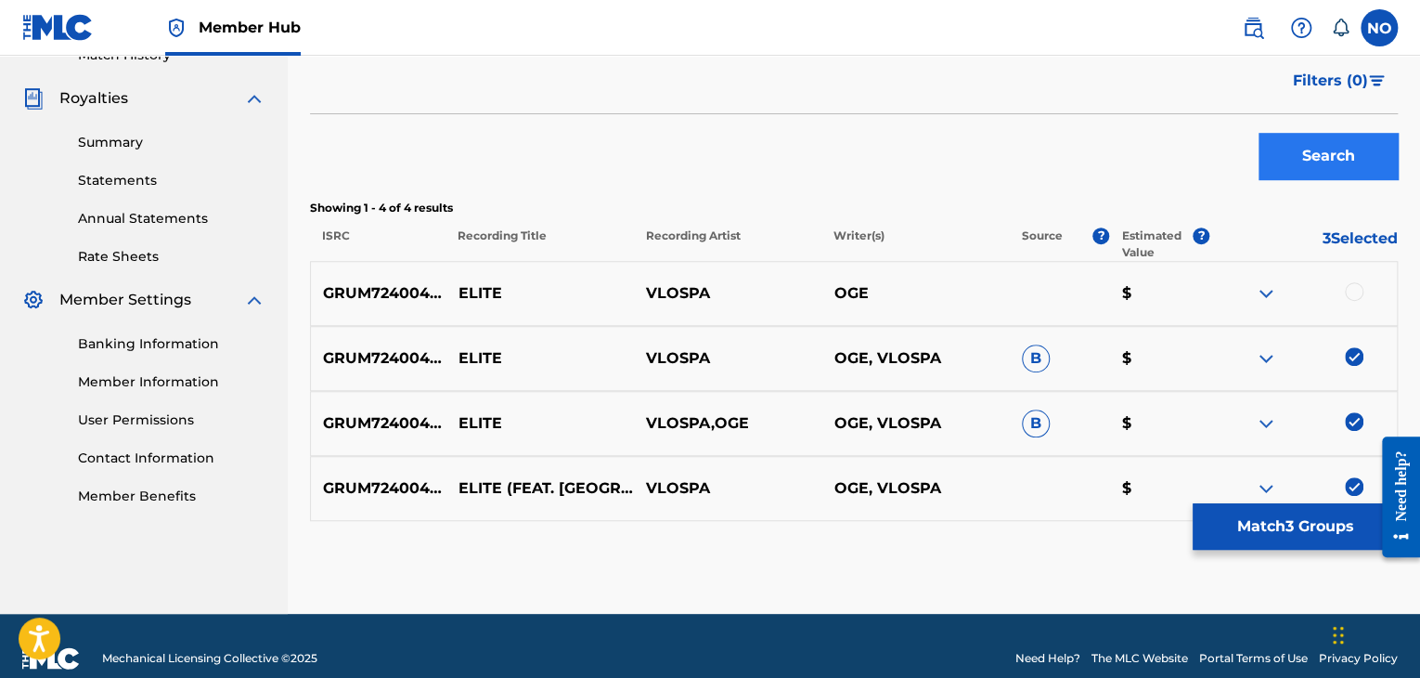
scroll to position [559, 0]
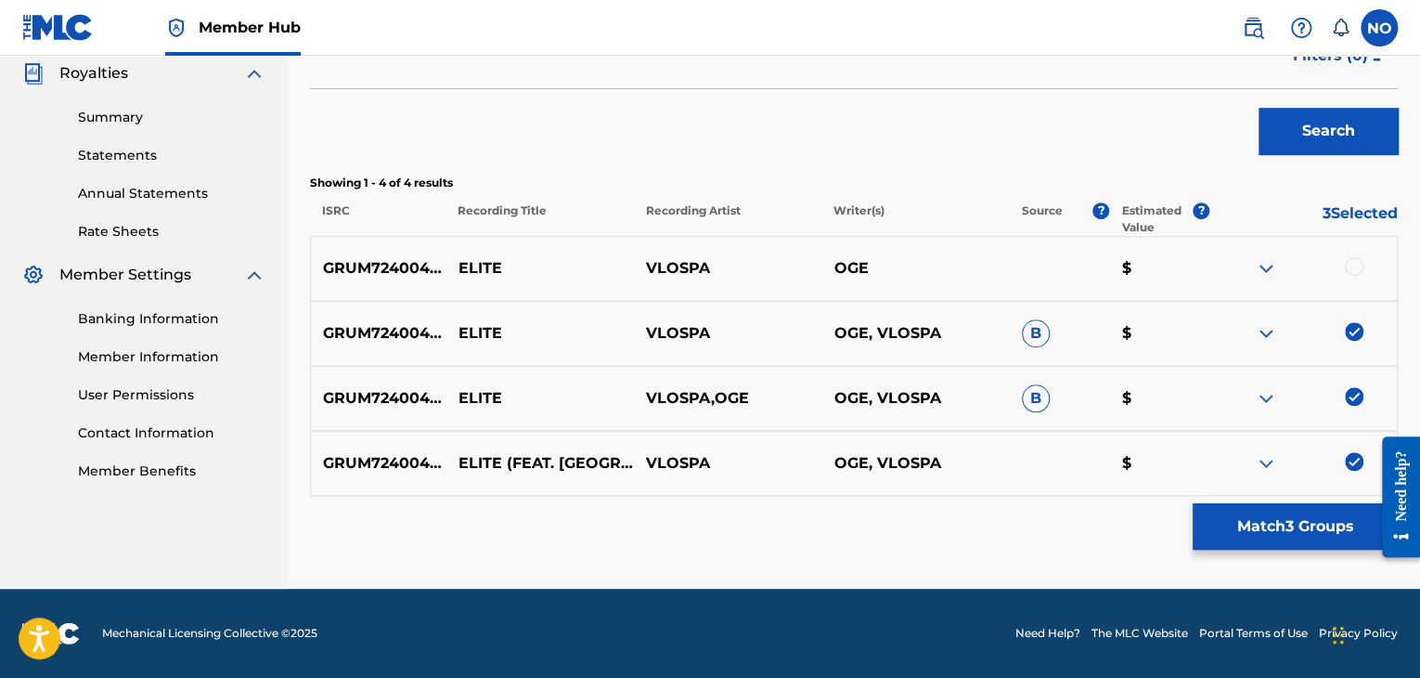
click at [1361, 260] on div at bounding box center [1354, 266] width 19 height 19
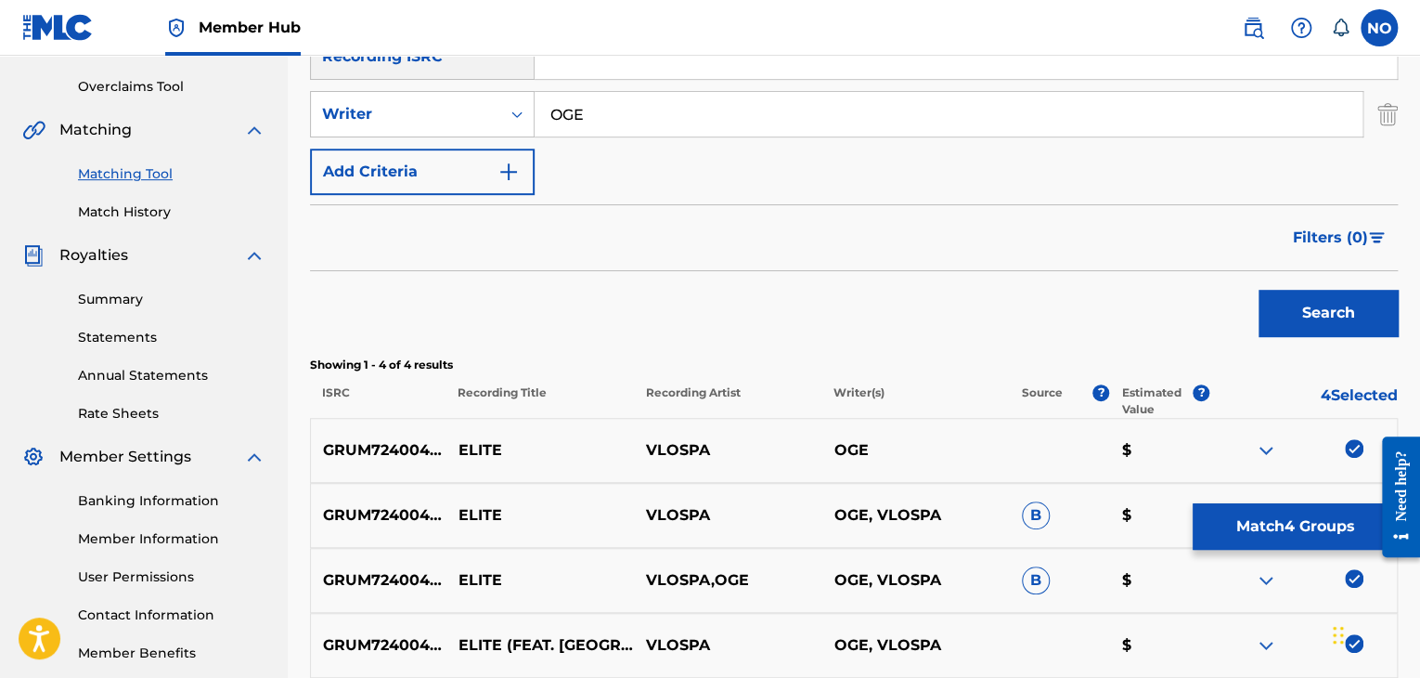
scroll to position [373, 0]
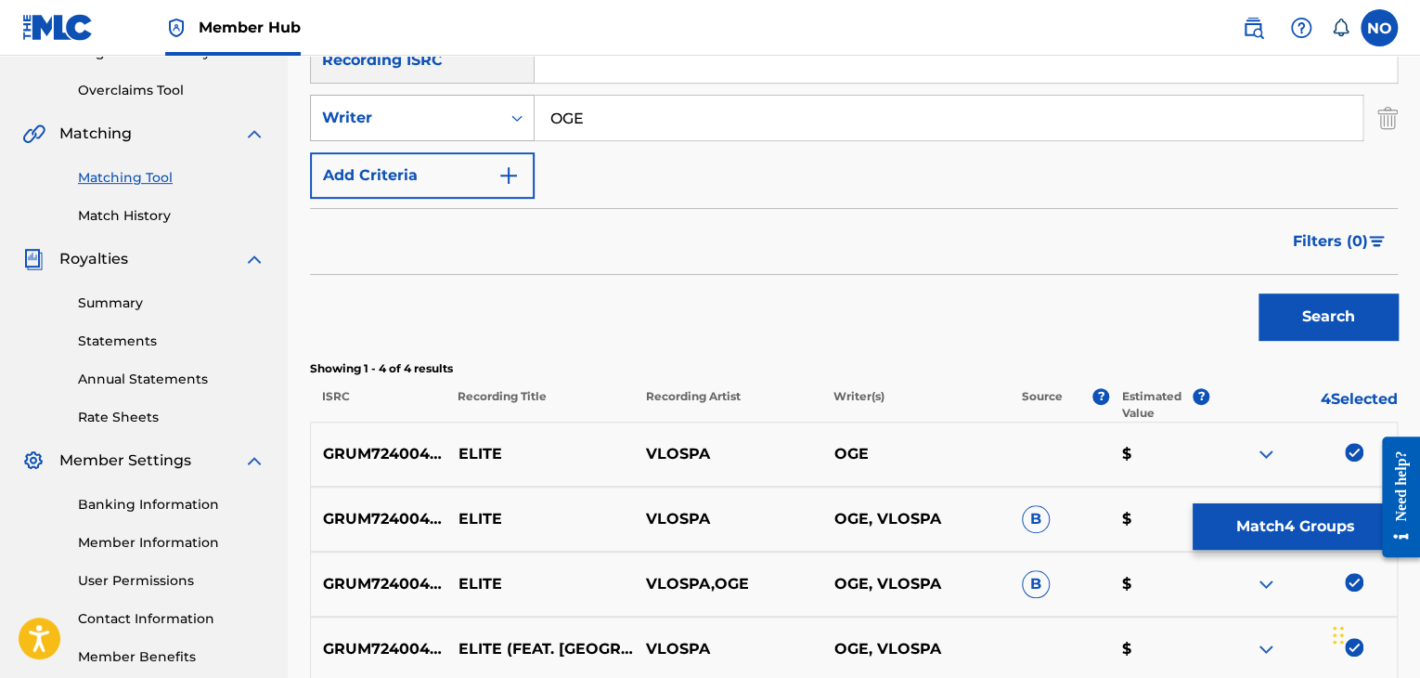
click at [516, 118] on icon "Search Form" at bounding box center [517, 118] width 19 height 19
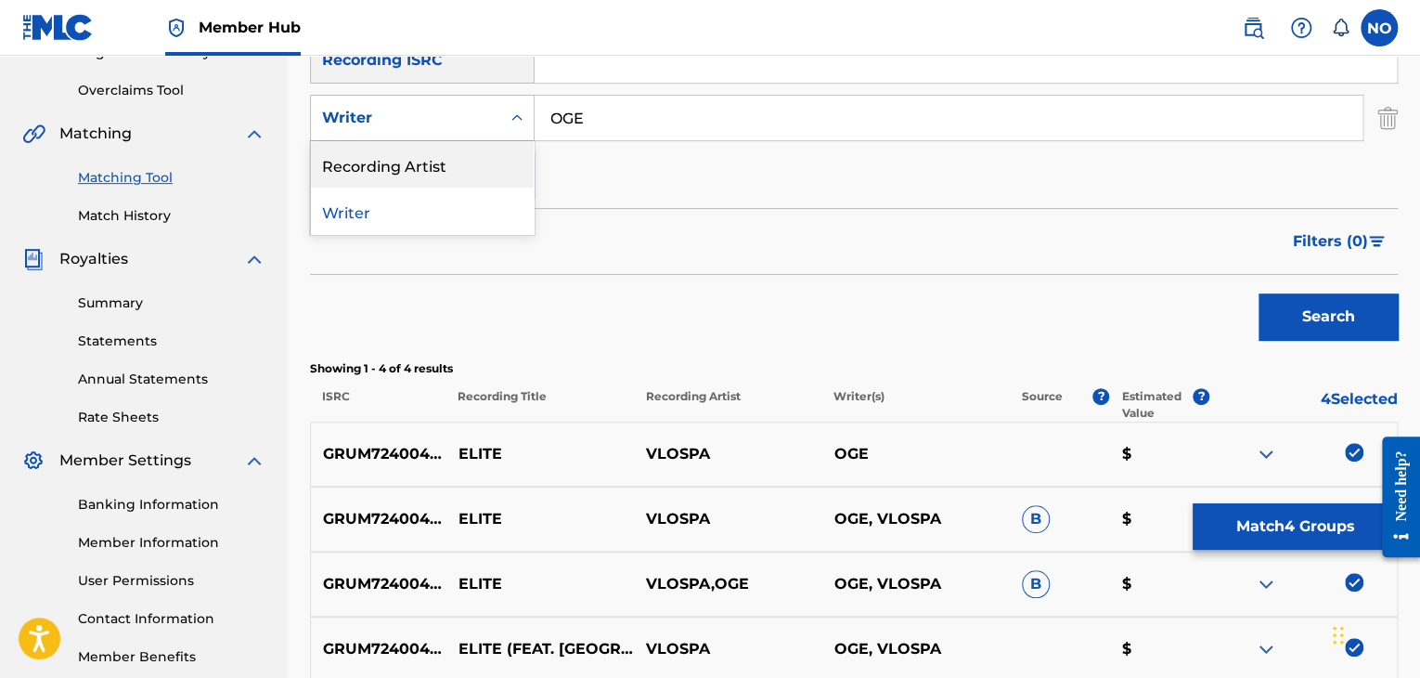
click at [500, 166] on div "Recording Artist" at bounding box center [422, 164] width 223 height 46
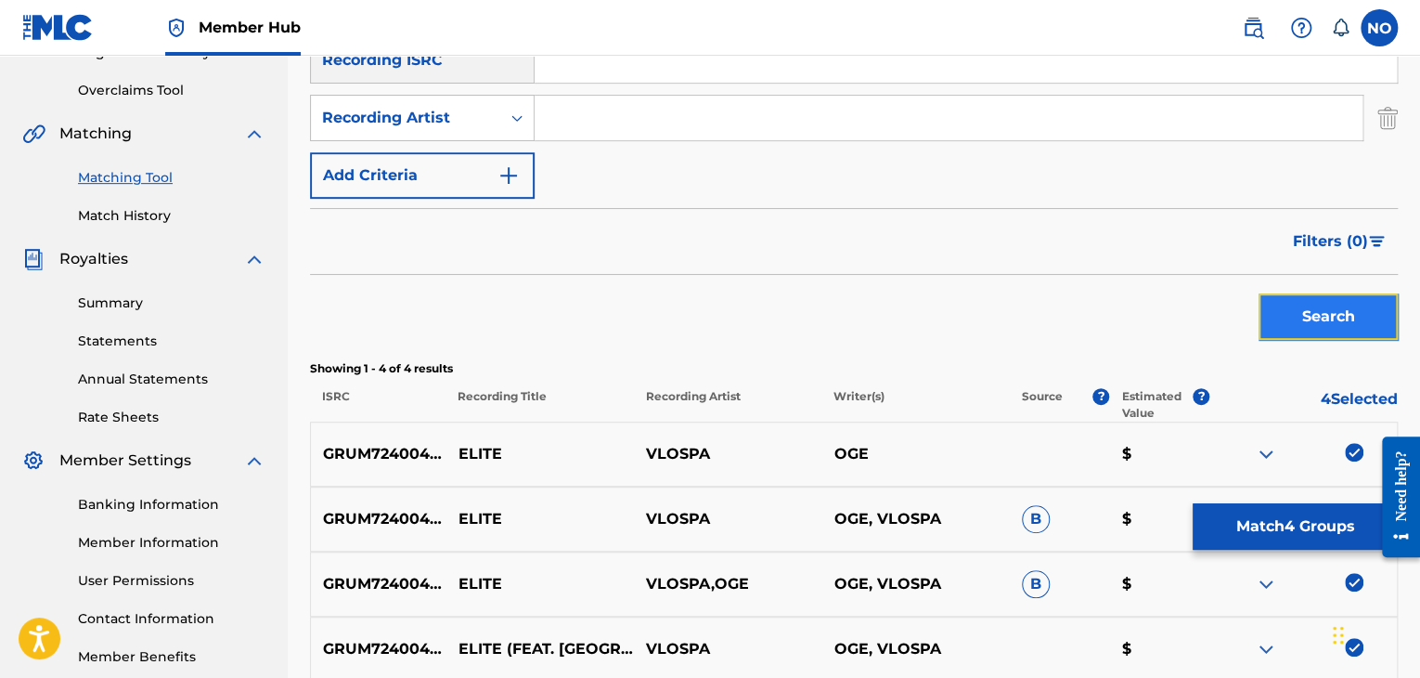
click at [1301, 316] on button "Search" at bounding box center [1328, 316] width 139 height 46
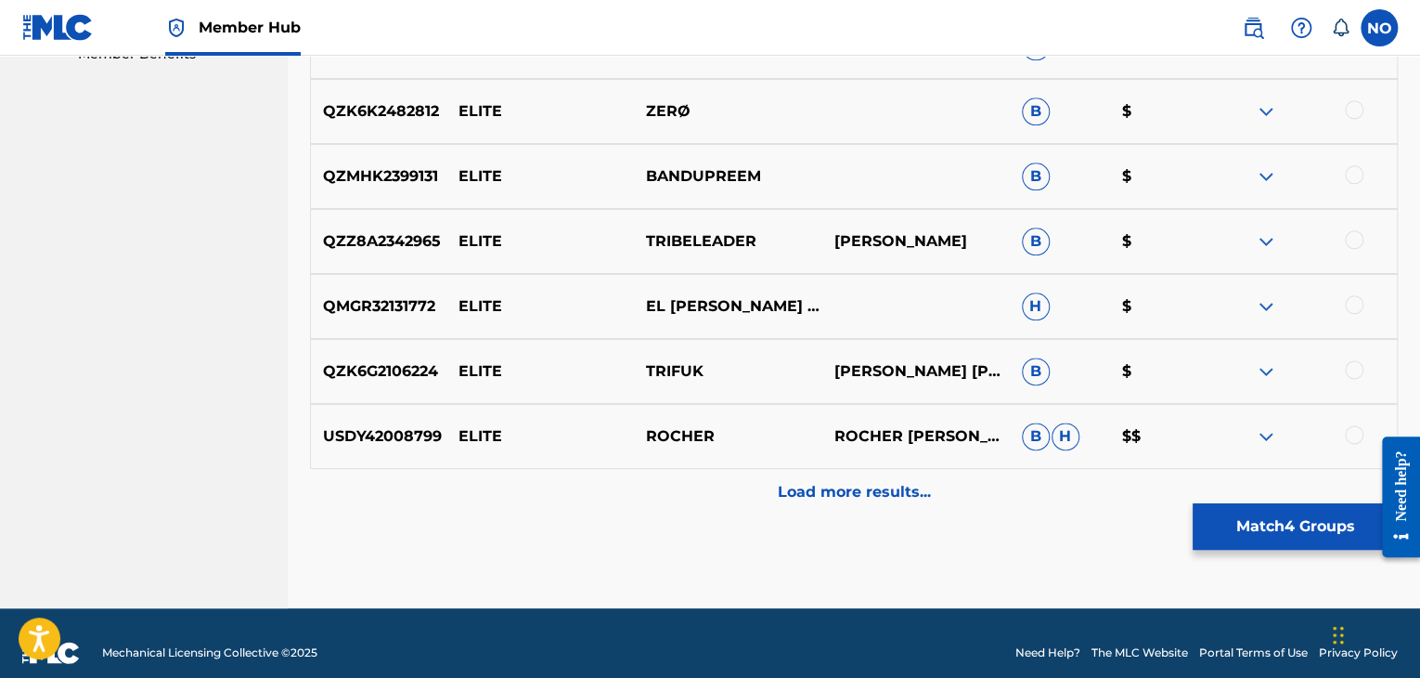
scroll to position [995, 0]
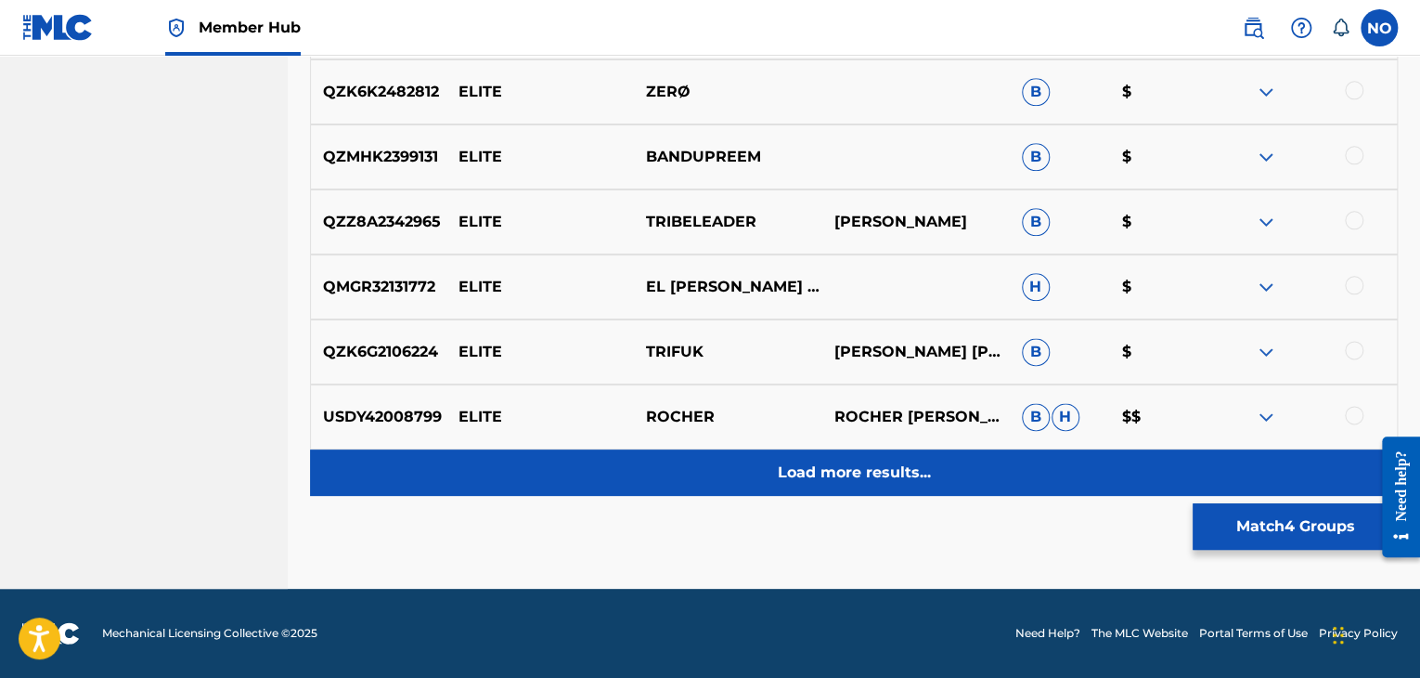
click at [985, 468] on div "Load more results..." at bounding box center [854, 472] width 1088 height 46
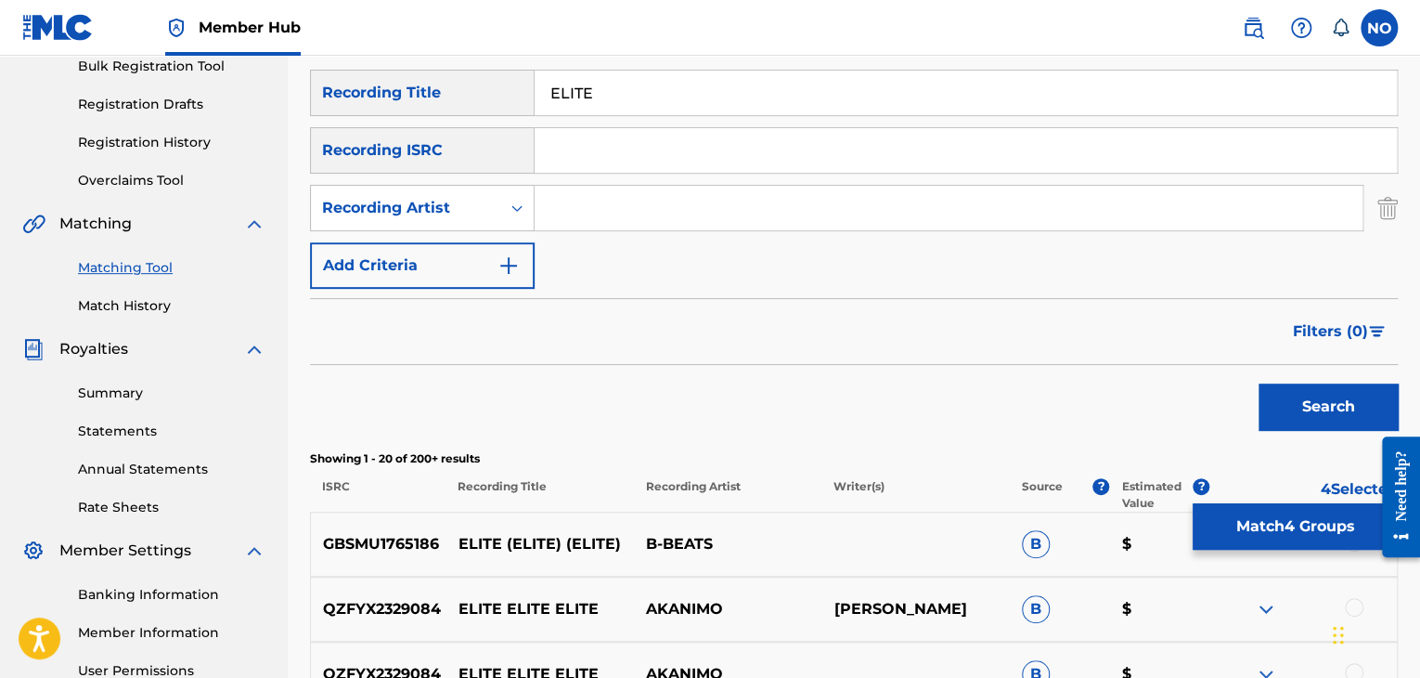
scroll to position [252, 0]
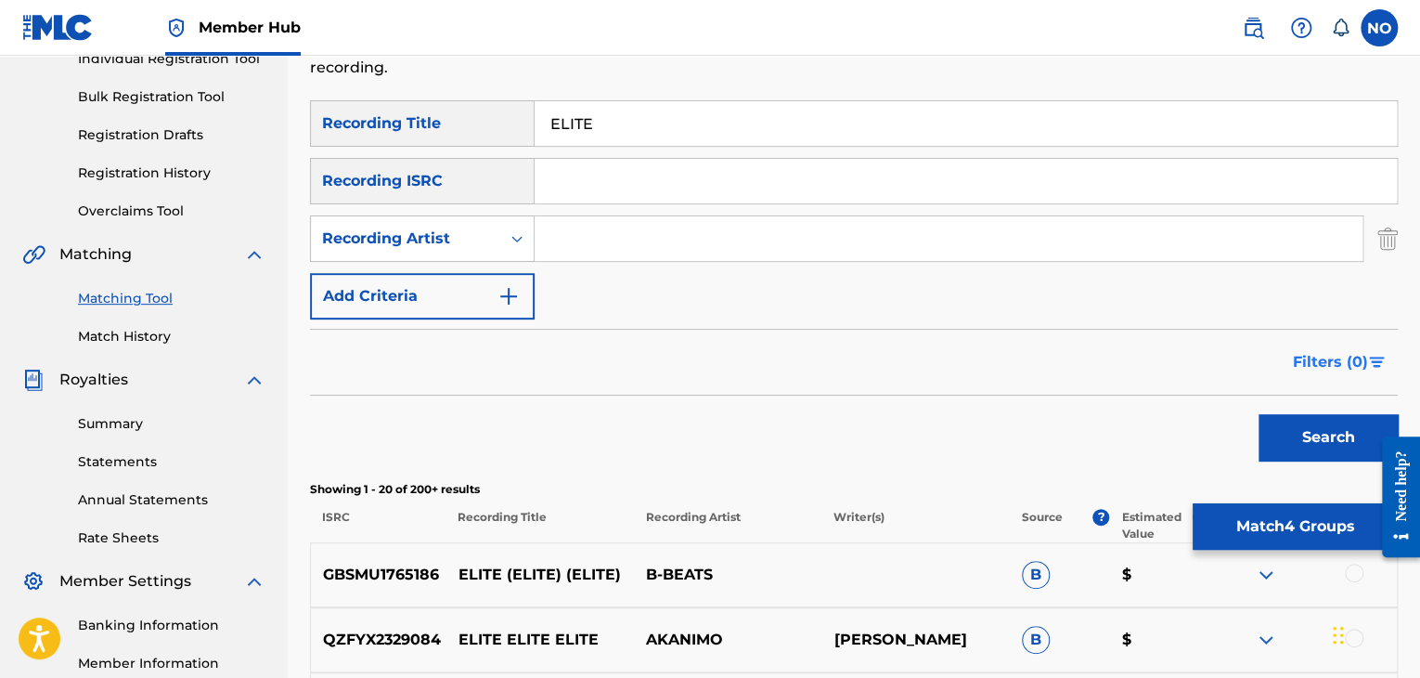
click at [1350, 364] on span "Filters ( 0 )" at bounding box center [1330, 362] width 75 height 22
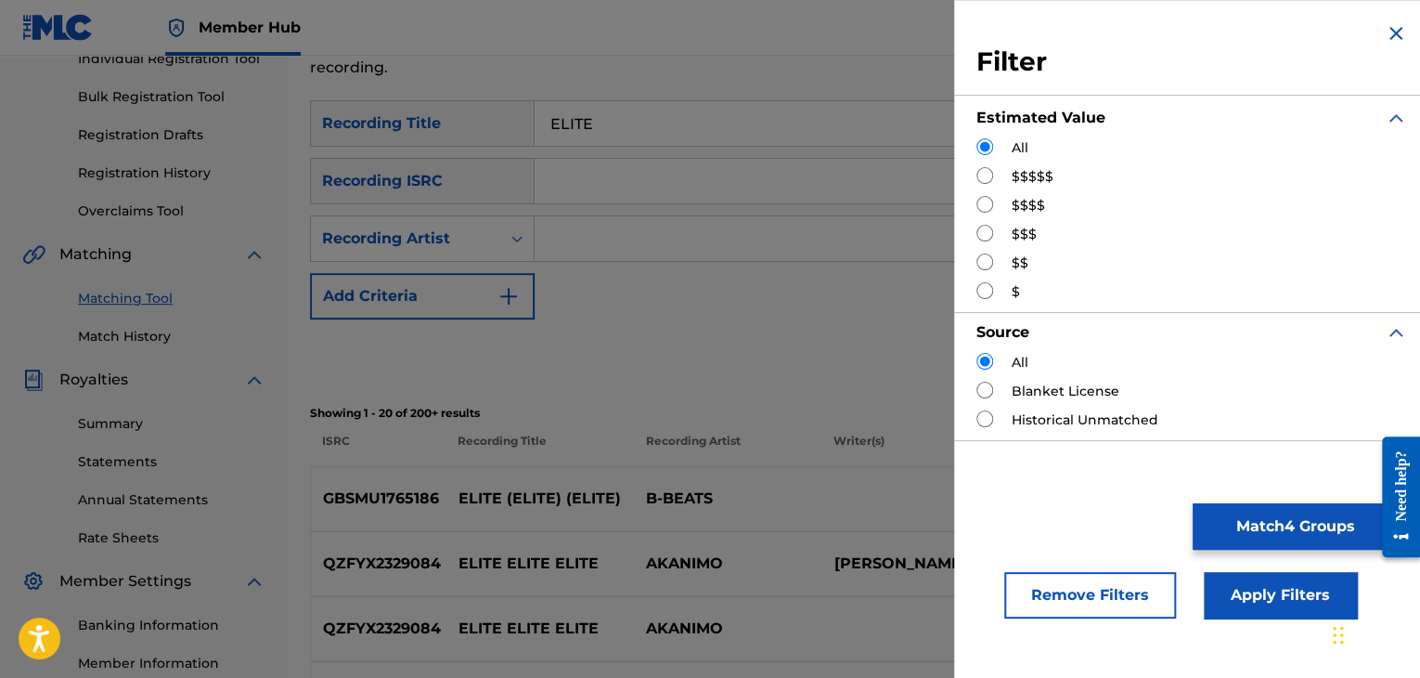
drag, startPoint x: 985, startPoint y: 257, endPoint x: 996, endPoint y: 259, distance: 11.3
click at [986, 257] on input "Search Form" at bounding box center [984, 261] width 17 height 17
radio input "true"
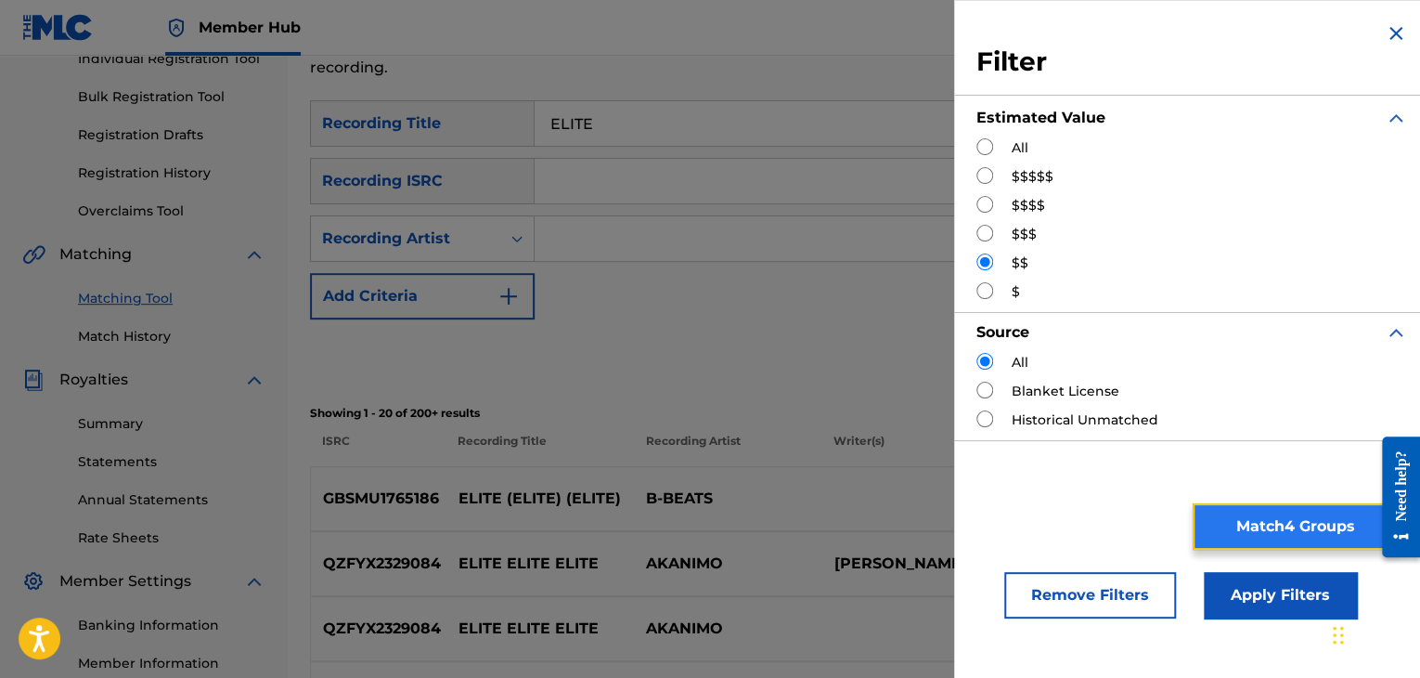
click at [1269, 525] on button "Match 4 Groups" at bounding box center [1295, 526] width 205 height 46
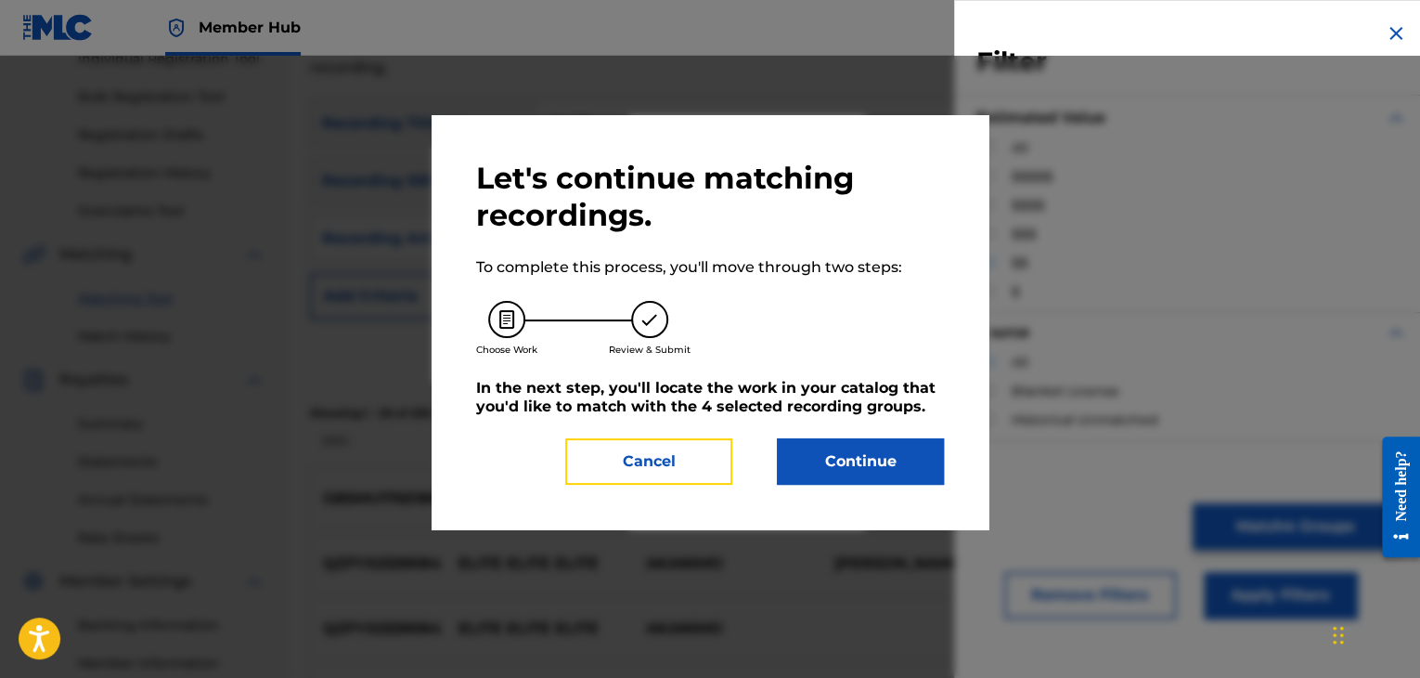
drag, startPoint x: 657, startPoint y: 459, endPoint x: 852, endPoint y: 484, distance: 196.5
click at [660, 458] on button "Cancel" at bounding box center [648, 461] width 167 height 46
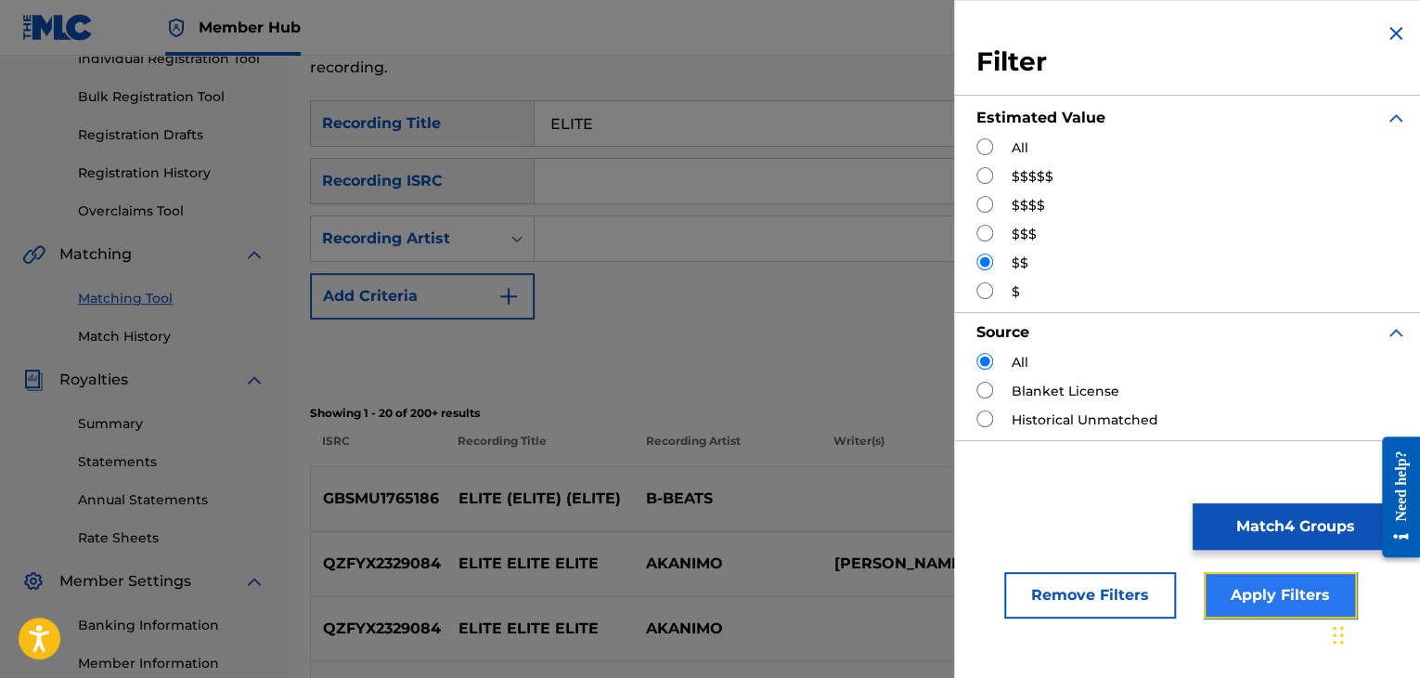
click at [1257, 584] on button "Apply Filters" at bounding box center [1280, 595] width 153 height 46
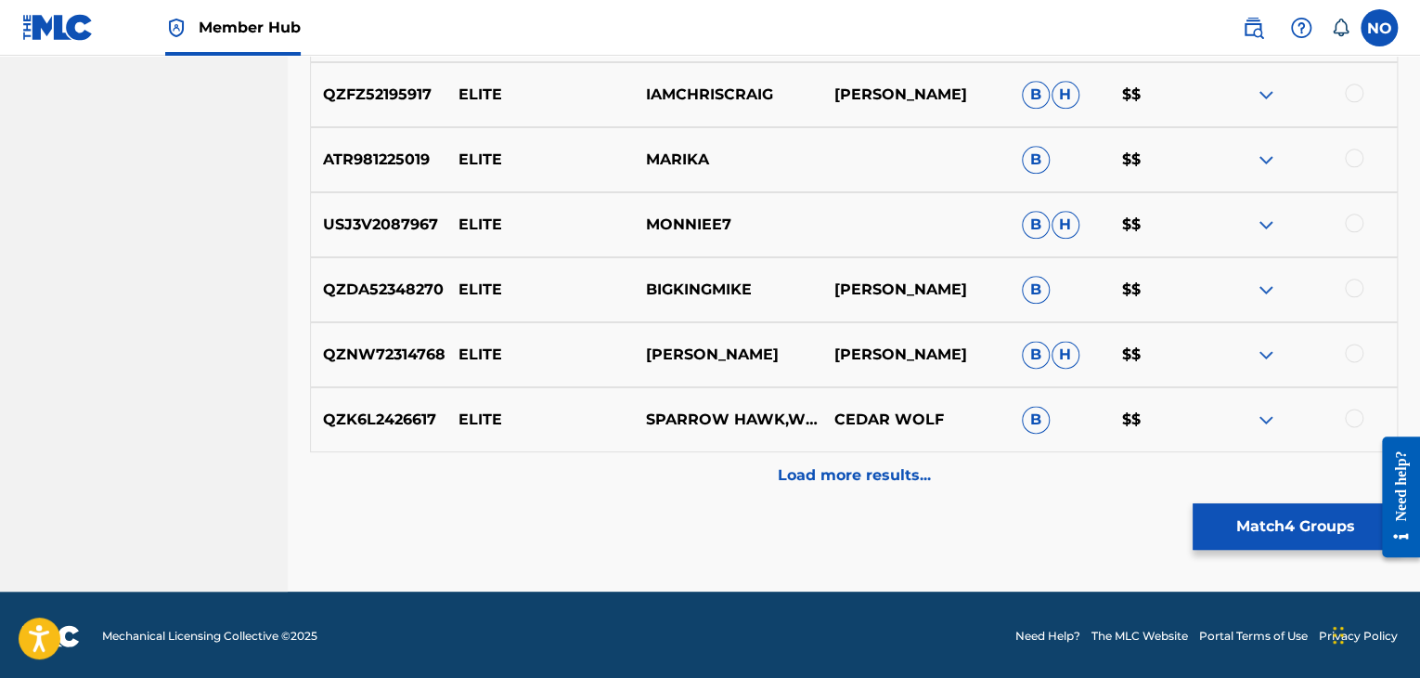
scroll to position [995, 0]
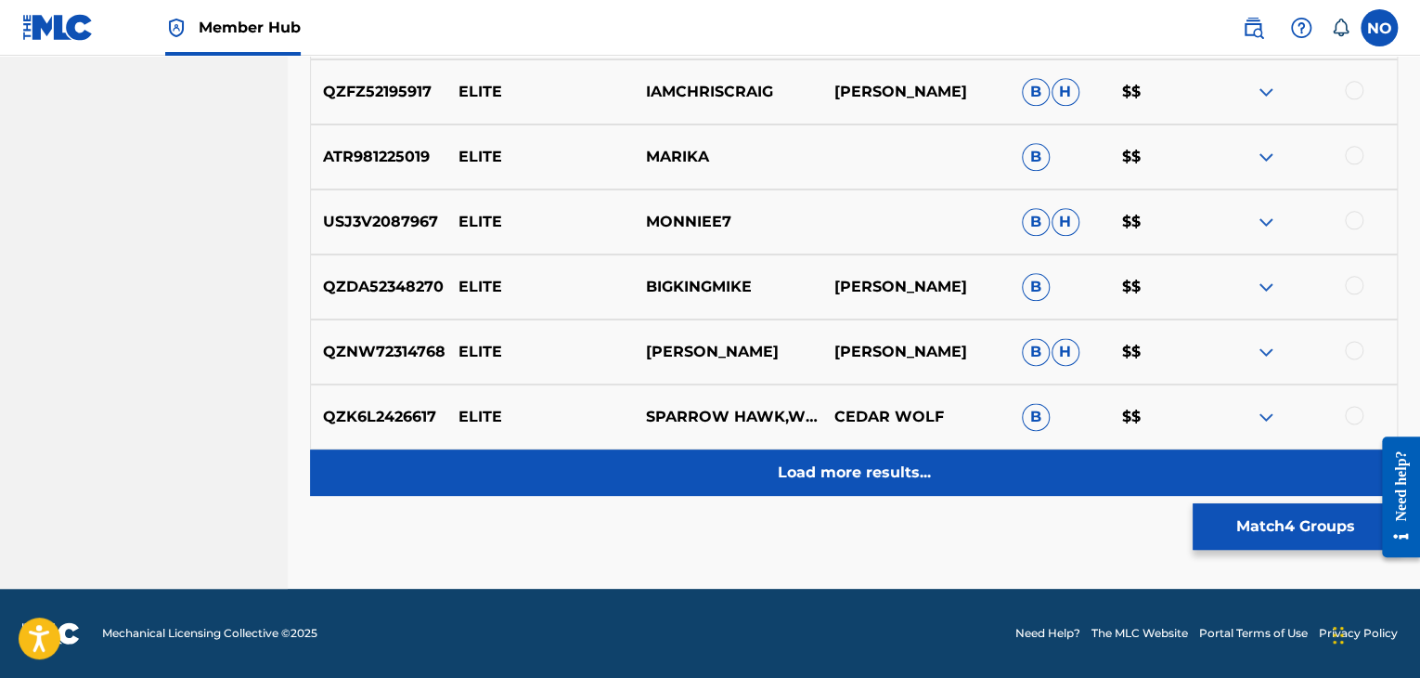
click at [917, 484] on div "Load more results..." at bounding box center [854, 472] width 1088 height 46
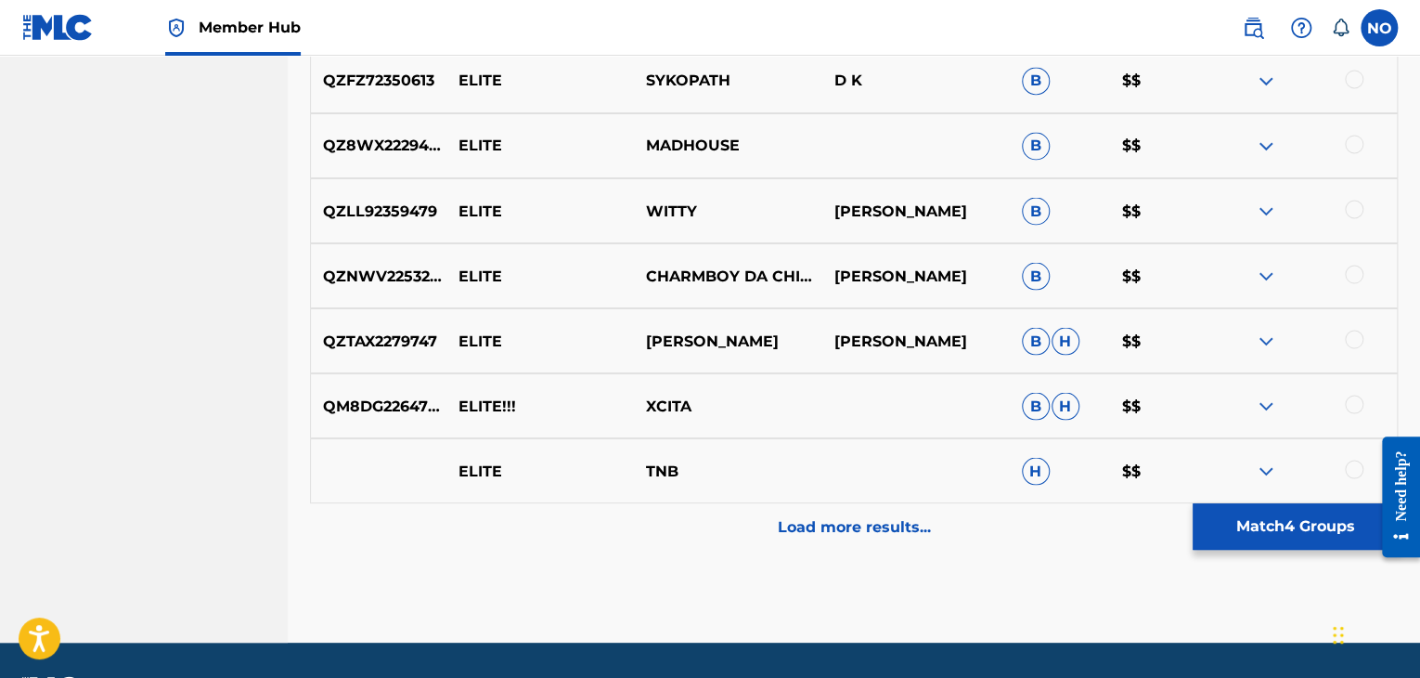
scroll to position [1645, 0]
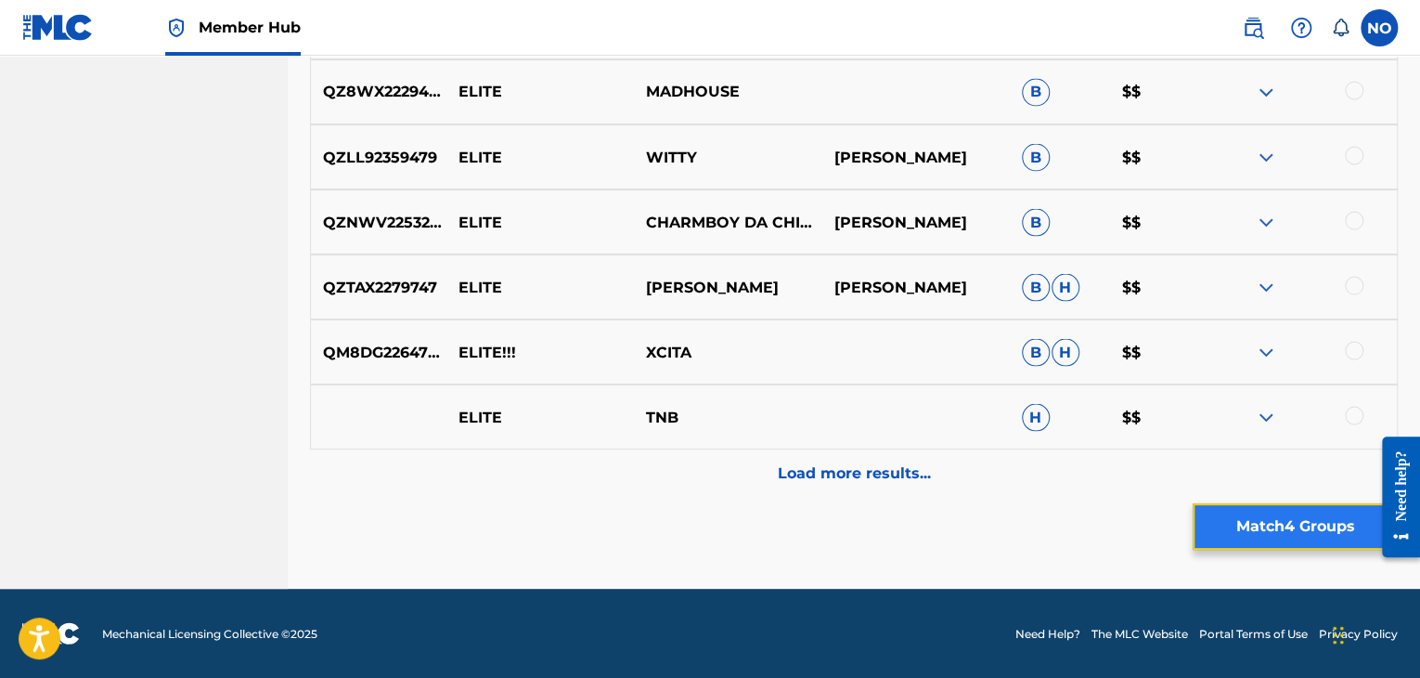
click at [1229, 522] on button "Match 4 Groups" at bounding box center [1295, 526] width 205 height 46
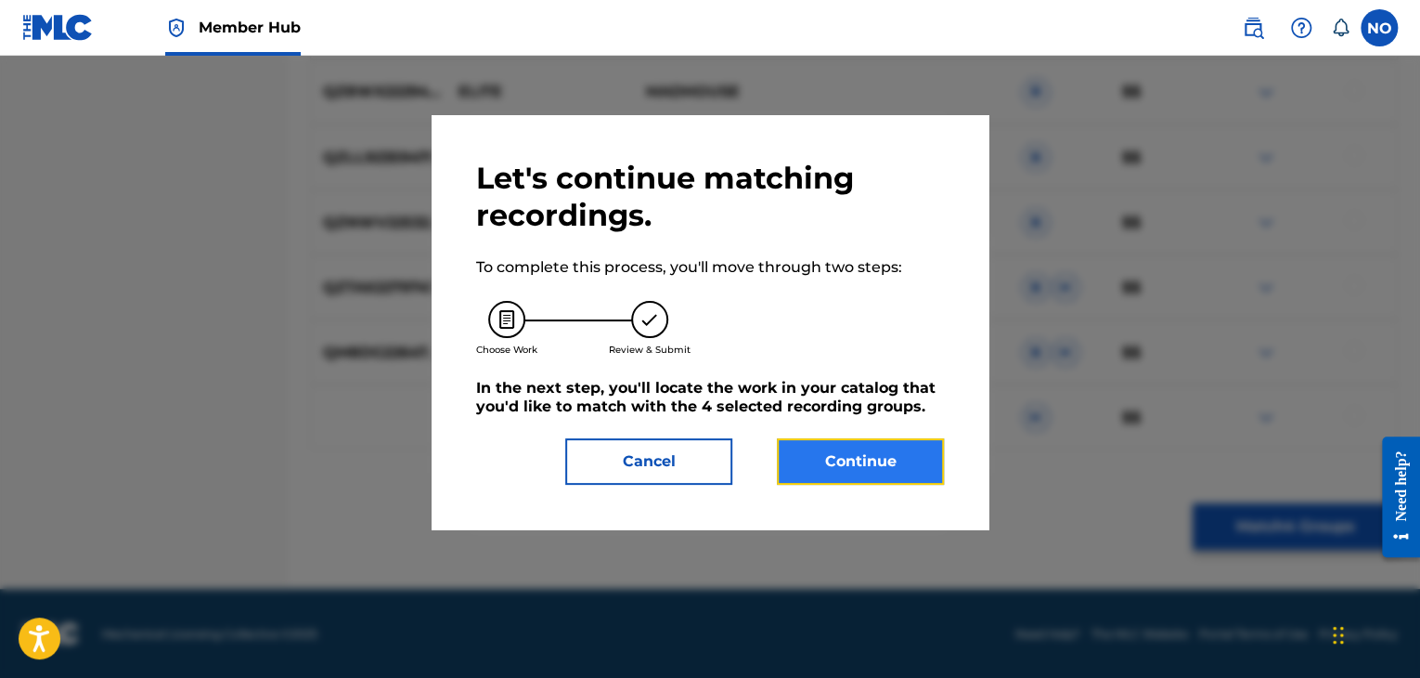
click at [902, 463] on button "Continue" at bounding box center [860, 461] width 167 height 46
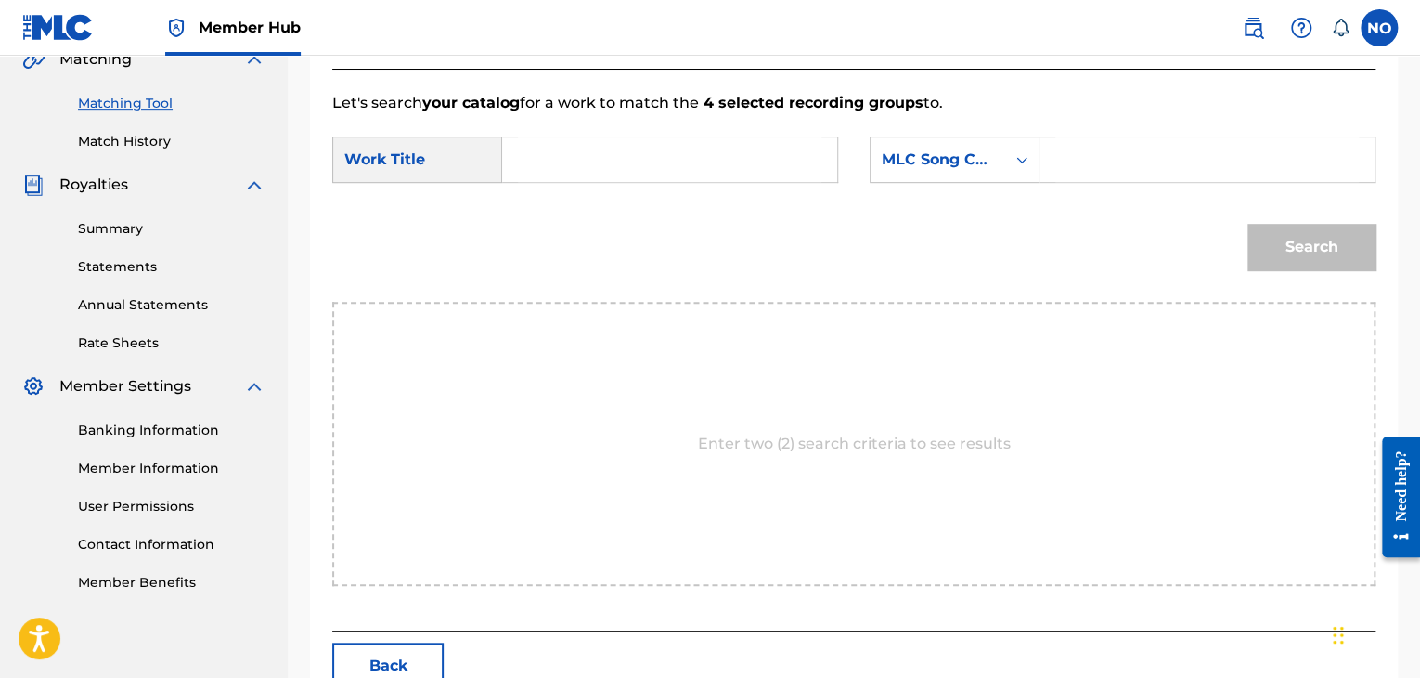
scroll to position [280, 0]
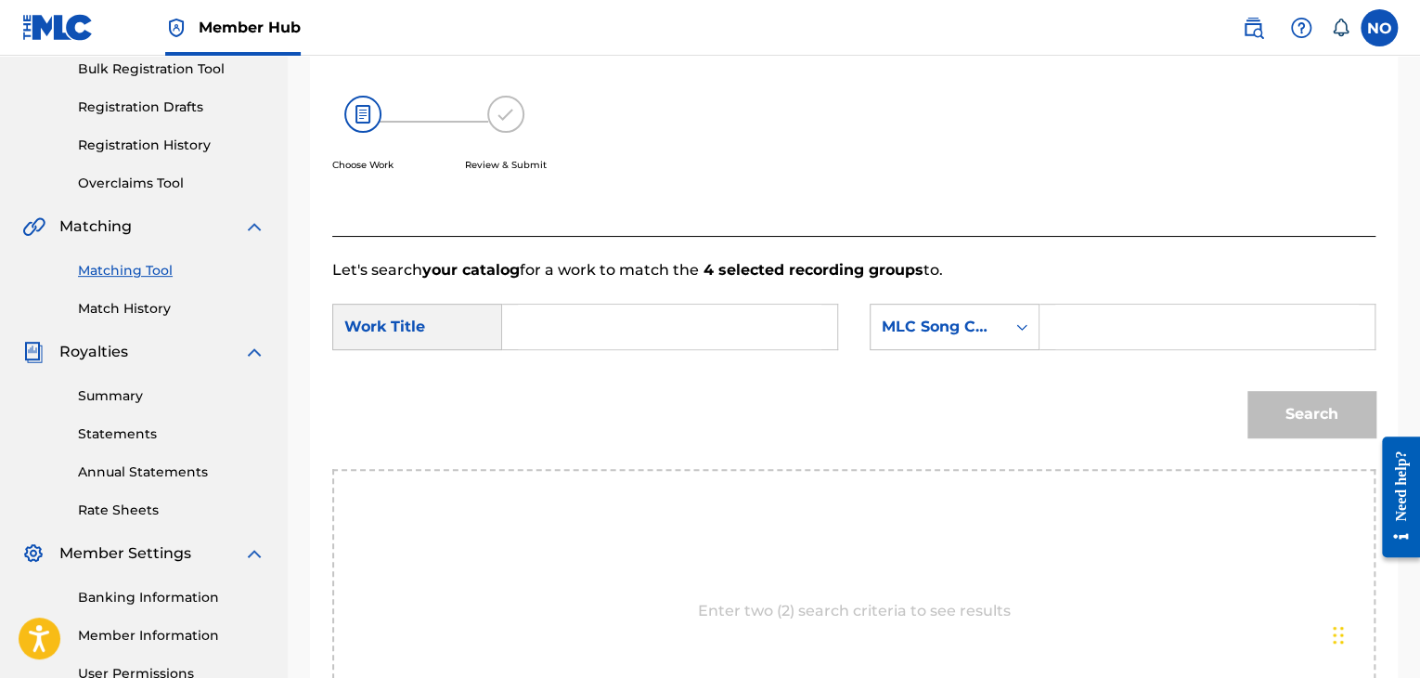
click at [600, 327] on input "Search Form" at bounding box center [670, 326] width 304 height 45
type input "ELITE"
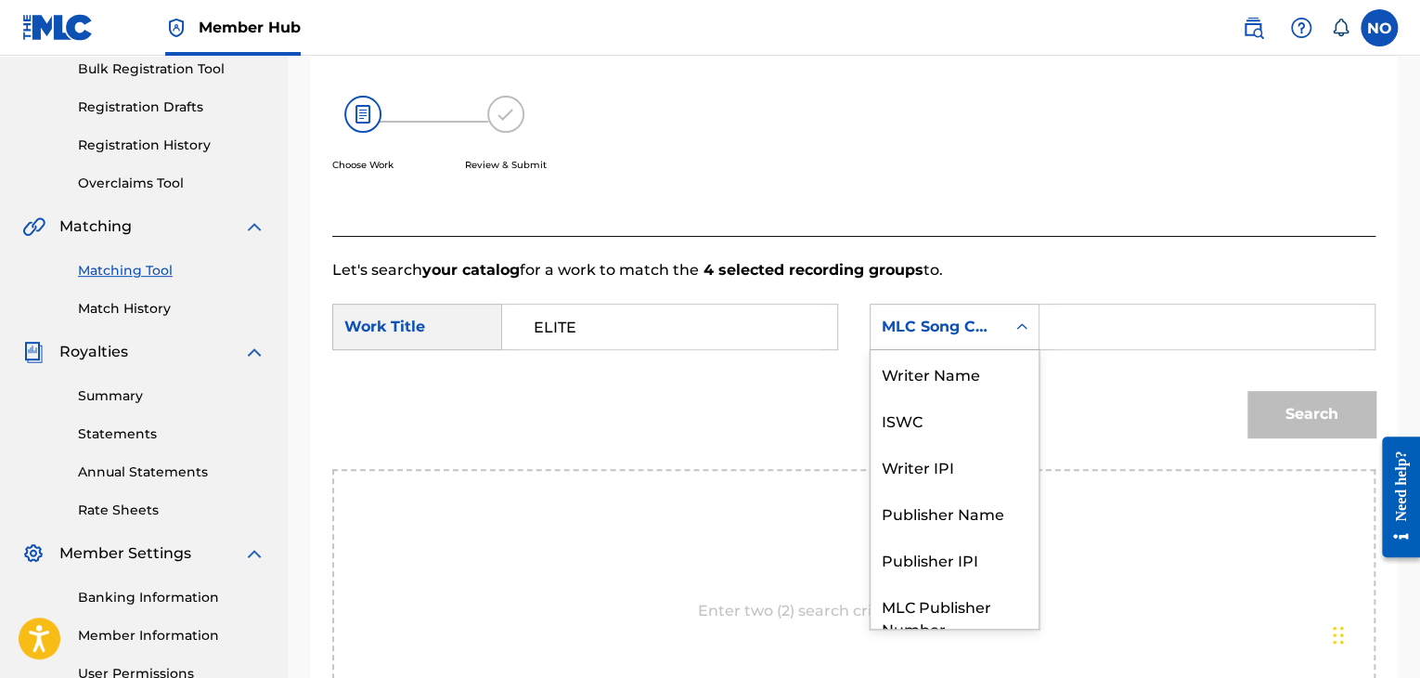
click at [958, 331] on div "MLC Song Code" at bounding box center [938, 327] width 112 height 22
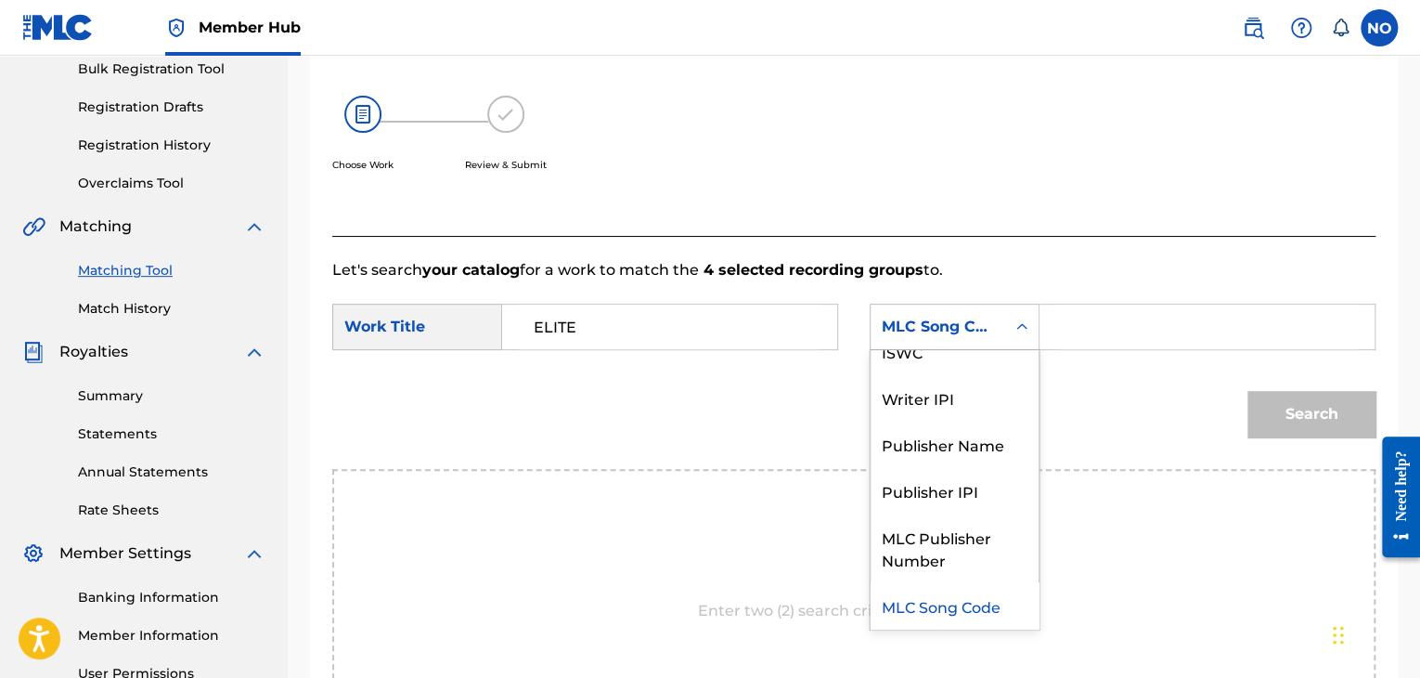
scroll to position [0, 0]
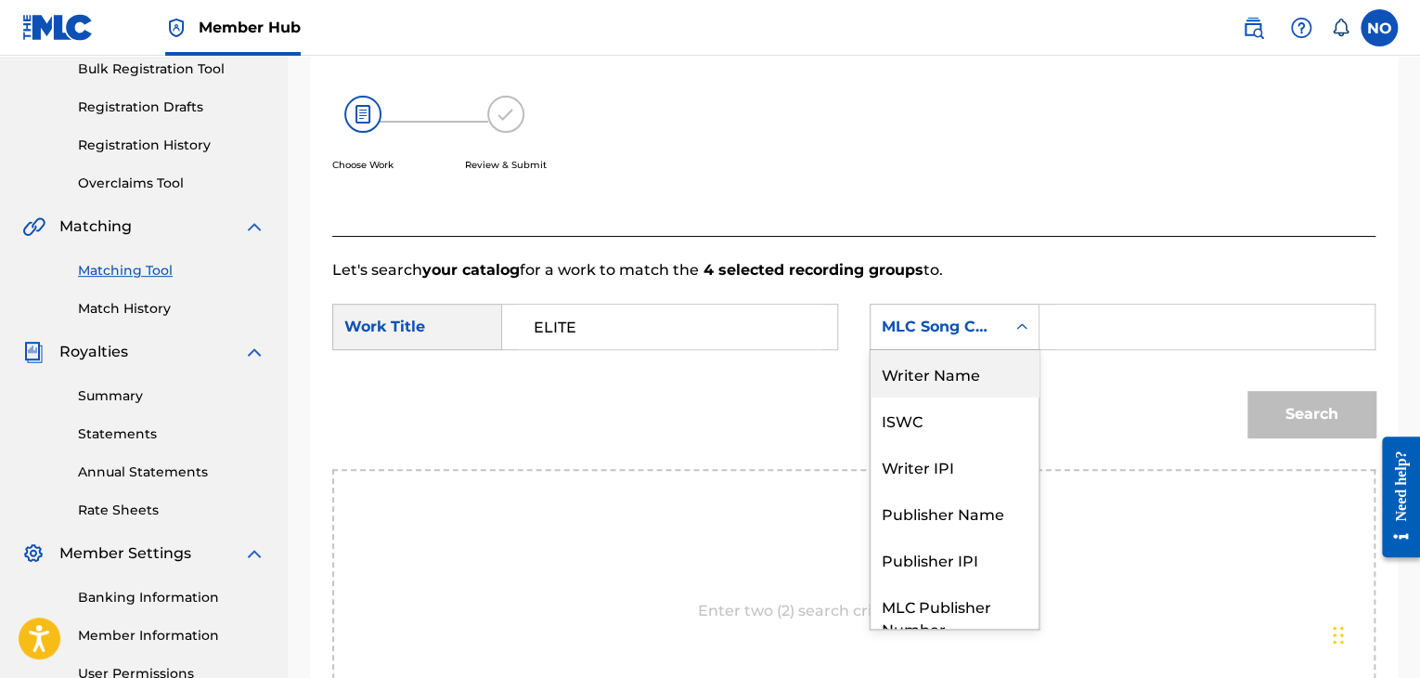
click at [965, 383] on div "Writer Name" at bounding box center [955, 373] width 168 height 46
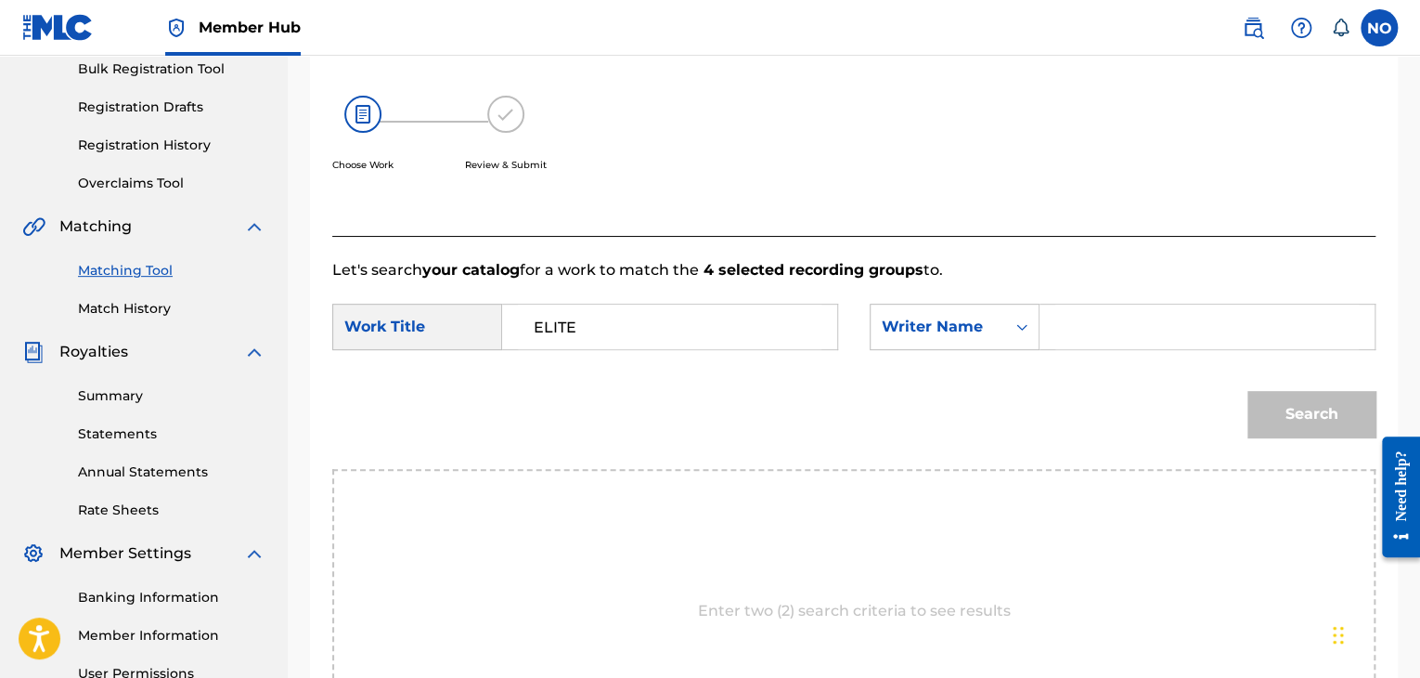
click at [1066, 335] on input "Search Form" at bounding box center [1207, 326] width 304 height 45
type input "VLOSPA"
click at [1290, 405] on button "Search" at bounding box center [1311, 414] width 128 height 46
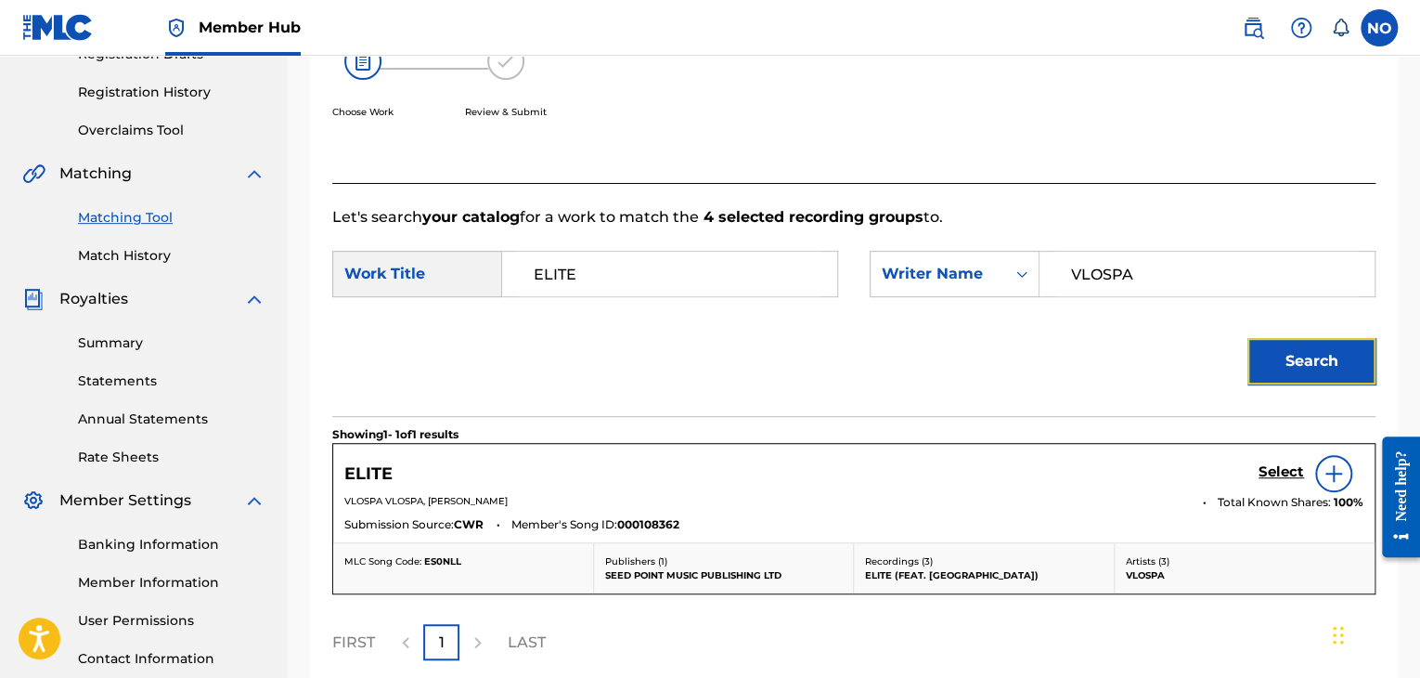
scroll to position [466, 0]
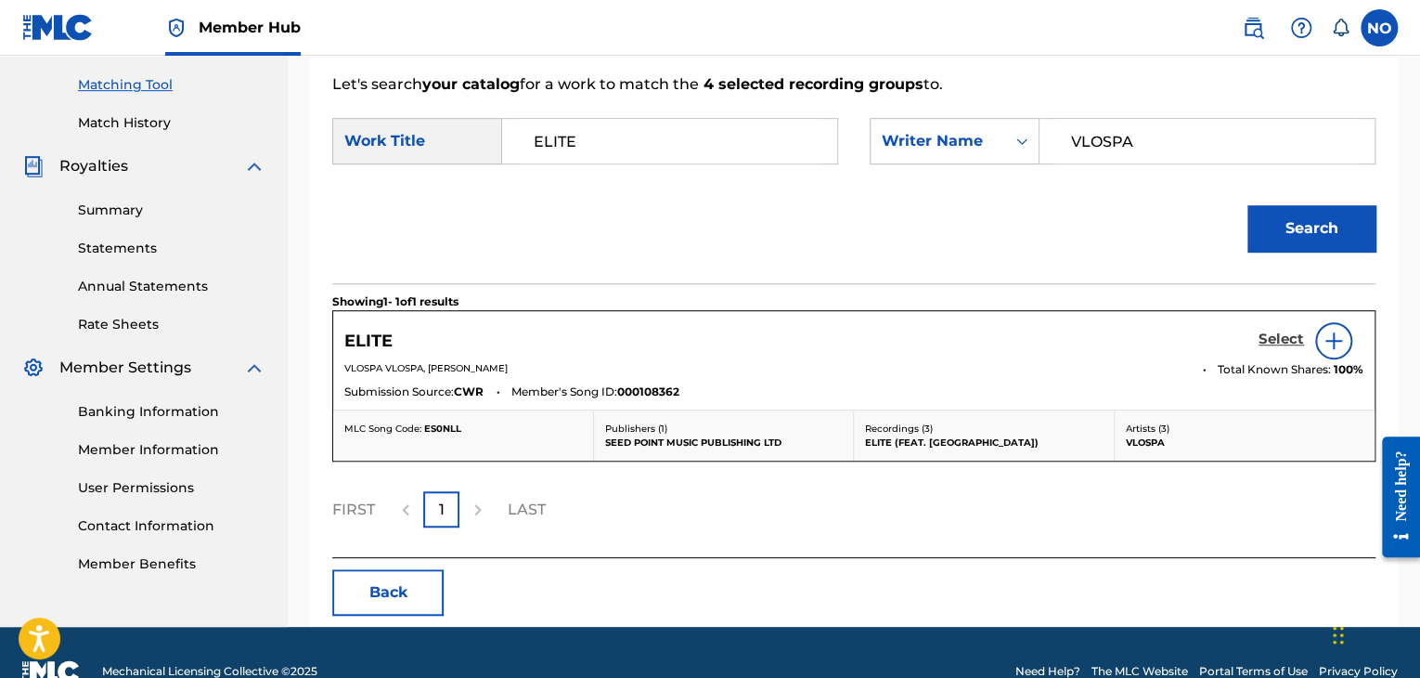
click at [1294, 335] on h5 "Select" at bounding box center [1281, 339] width 45 height 18
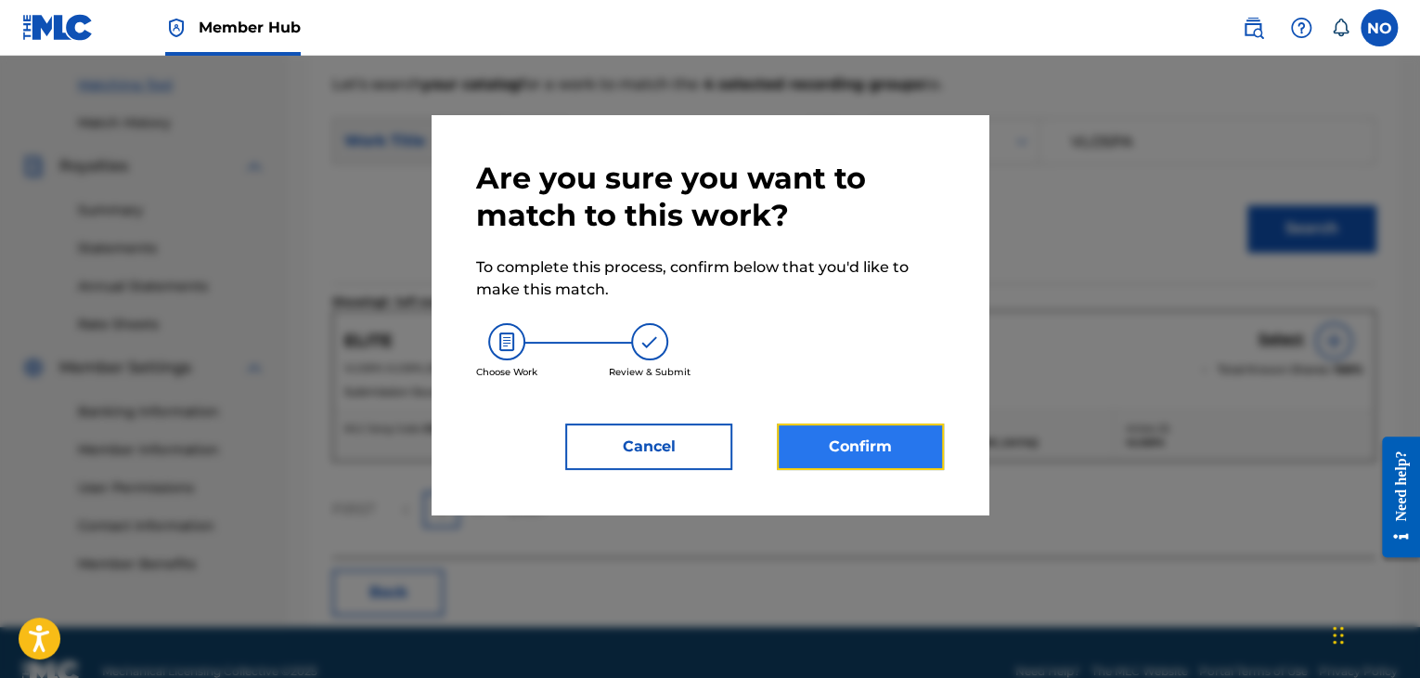
click at [922, 439] on button "Confirm" at bounding box center [860, 446] width 167 height 46
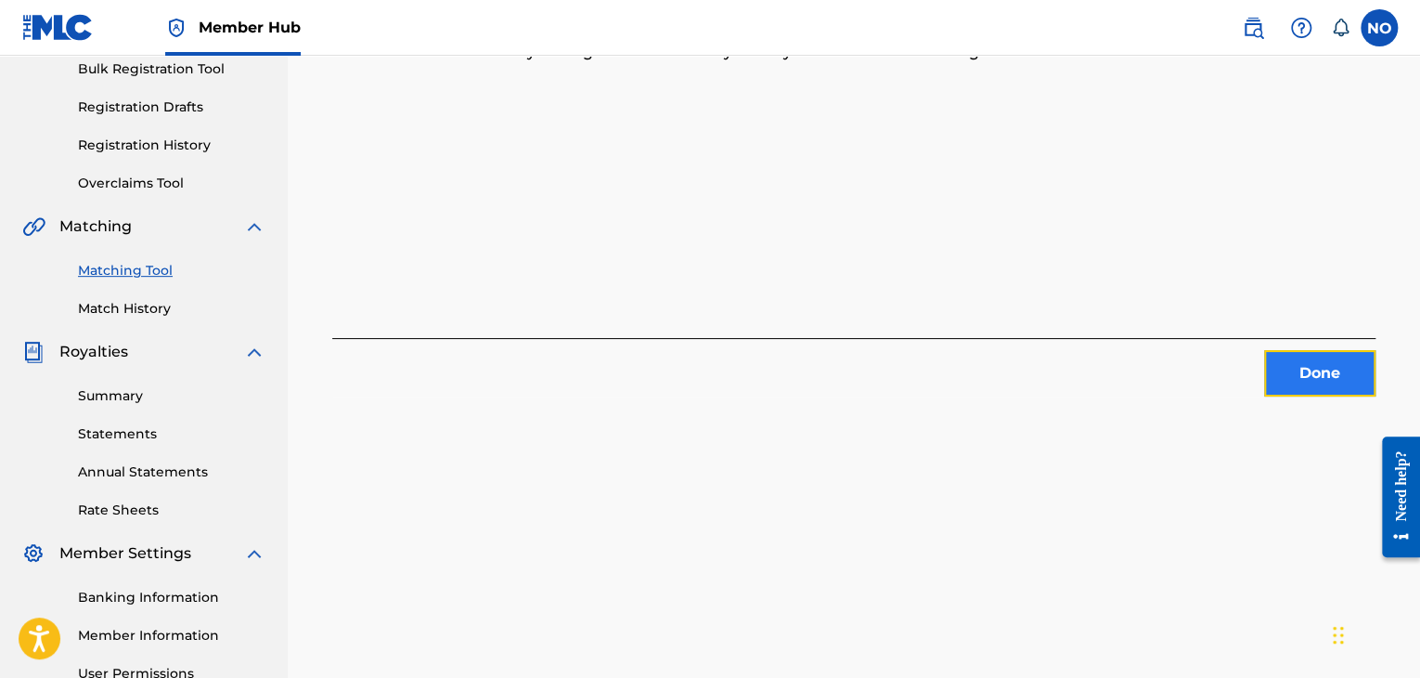
click at [1278, 376] on button "Done" at bounding box center [1319, 373] width 111 height 46
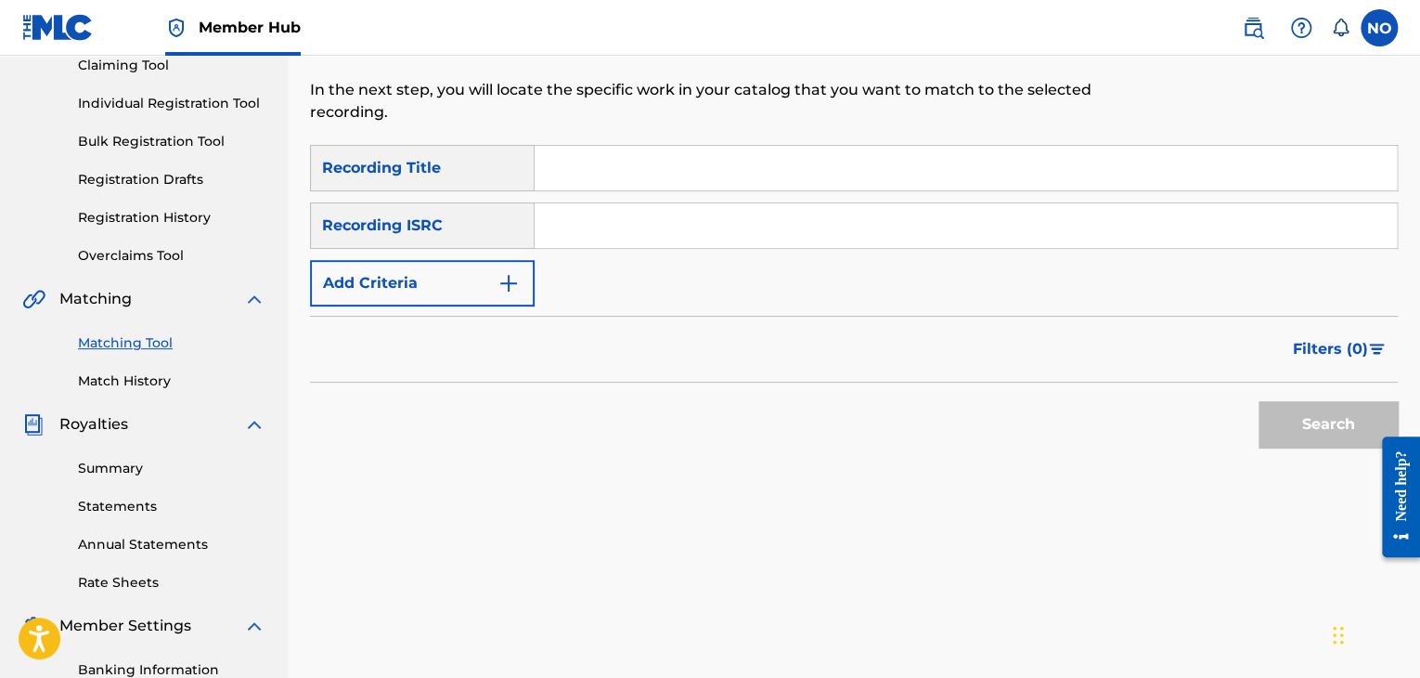
scroll to position [2, 0]
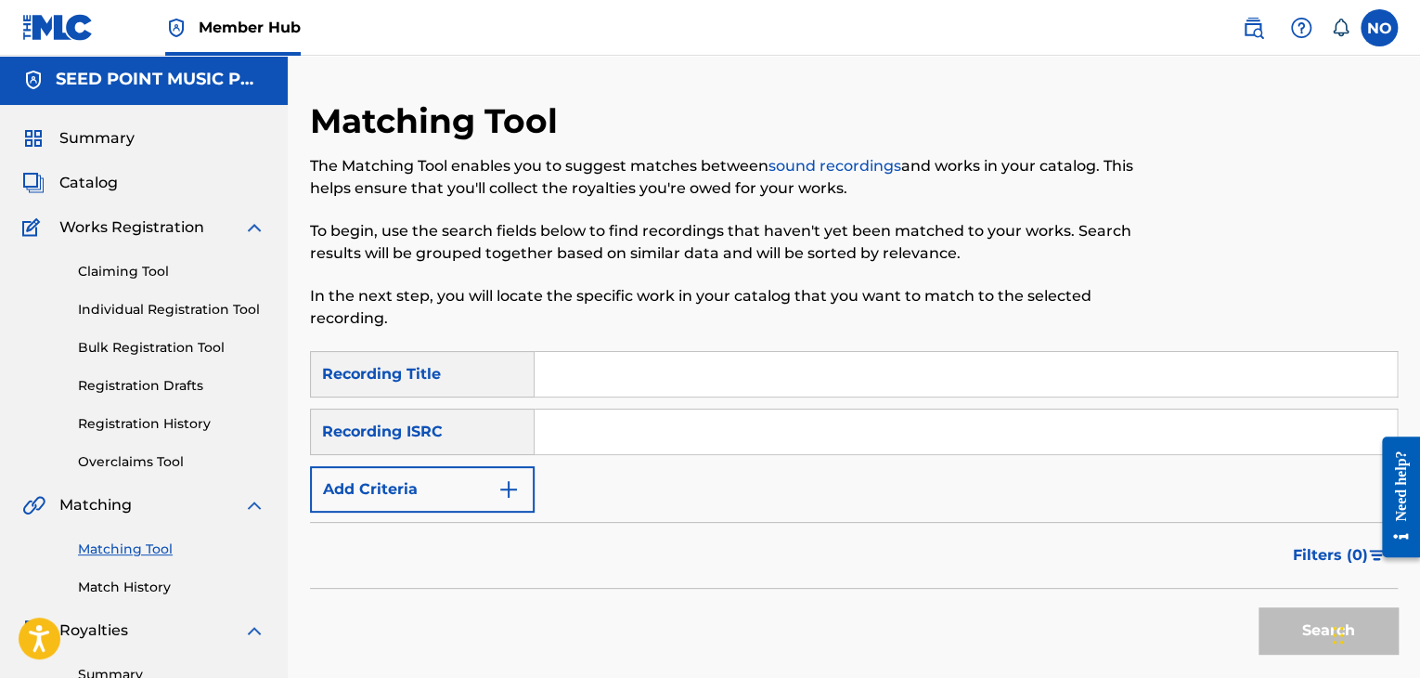
click at [611, 389] on input "Search Form" at bounding box center [966, 374] width 862 height 45
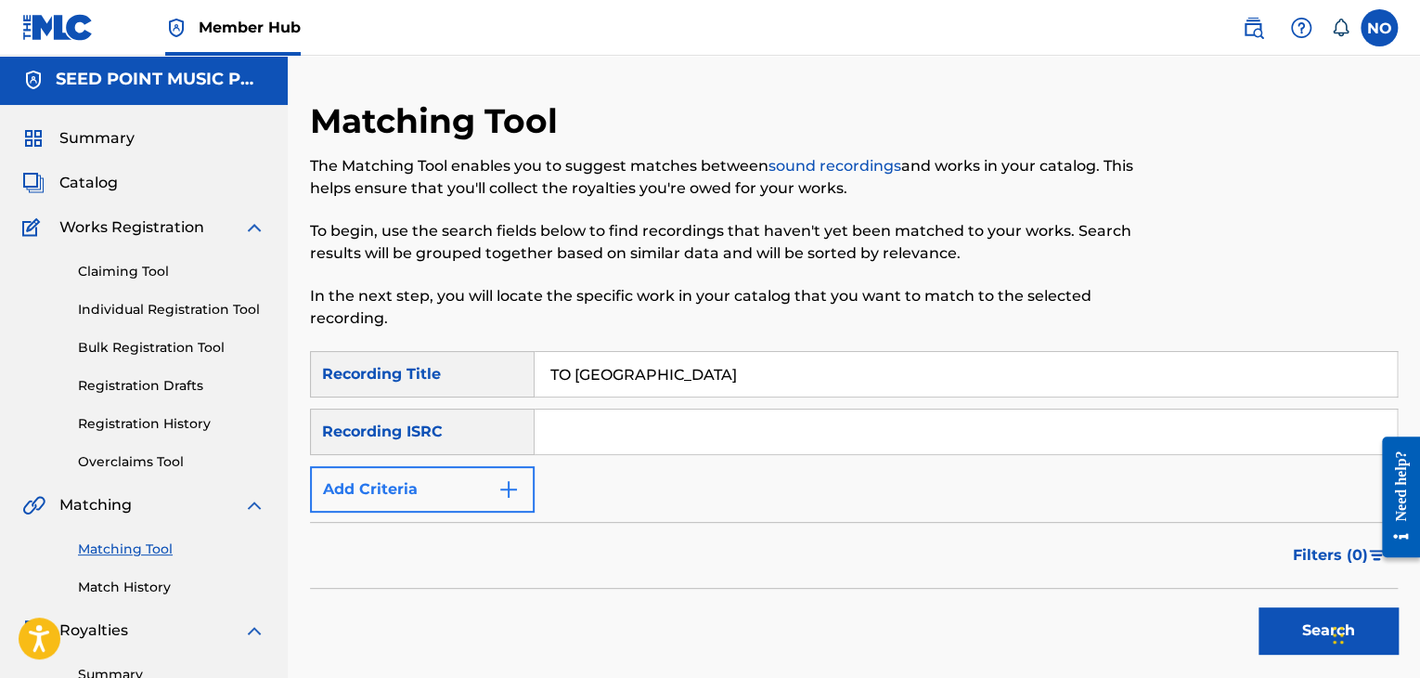
type input "TO PA"
drag, startPoint x: 497, startPoint y: 498, endPoint x: 521, endPoint y: 498, distance: 23.2
click at [497, 498] on img "Search Form" at bounding box center [508, 489] width 22 height 22
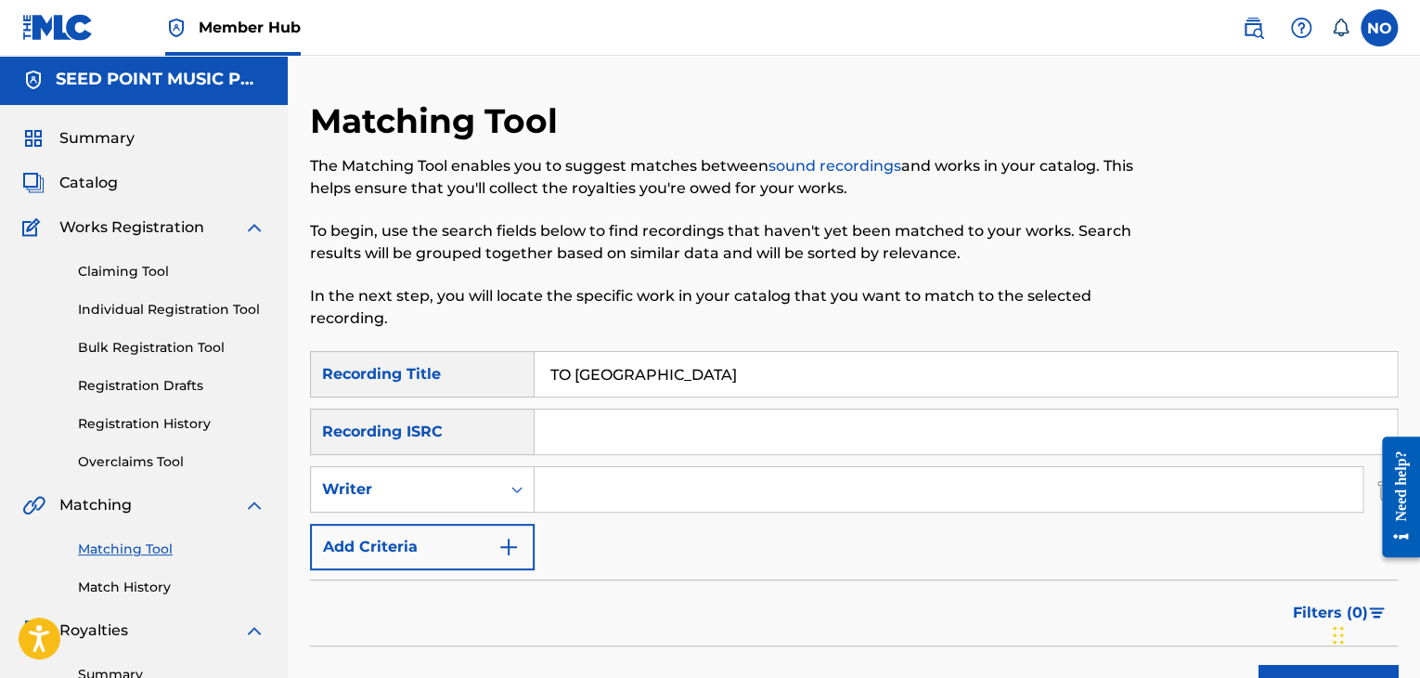
click at [575, 490] on input "Search Form" at bounding box center [949, 489] width 828 height 45
type input "VLOSPA"
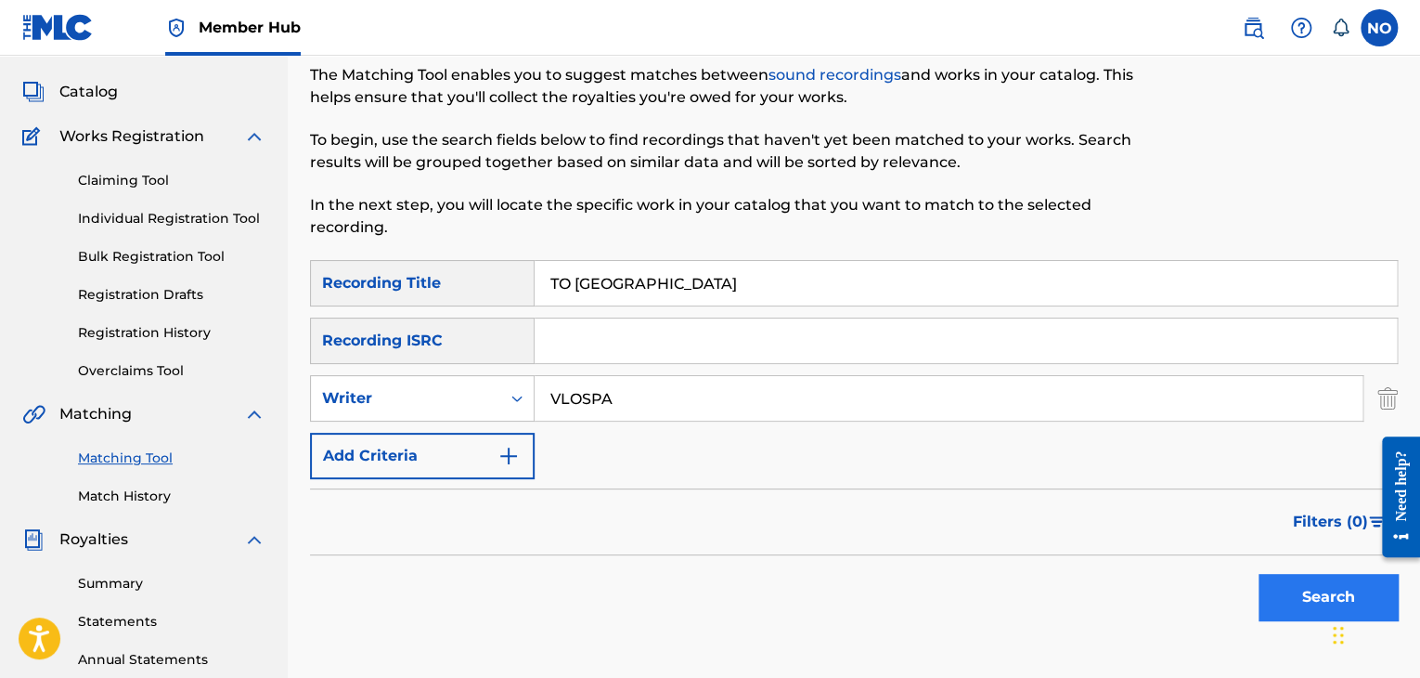
scroll to position [187, 0]
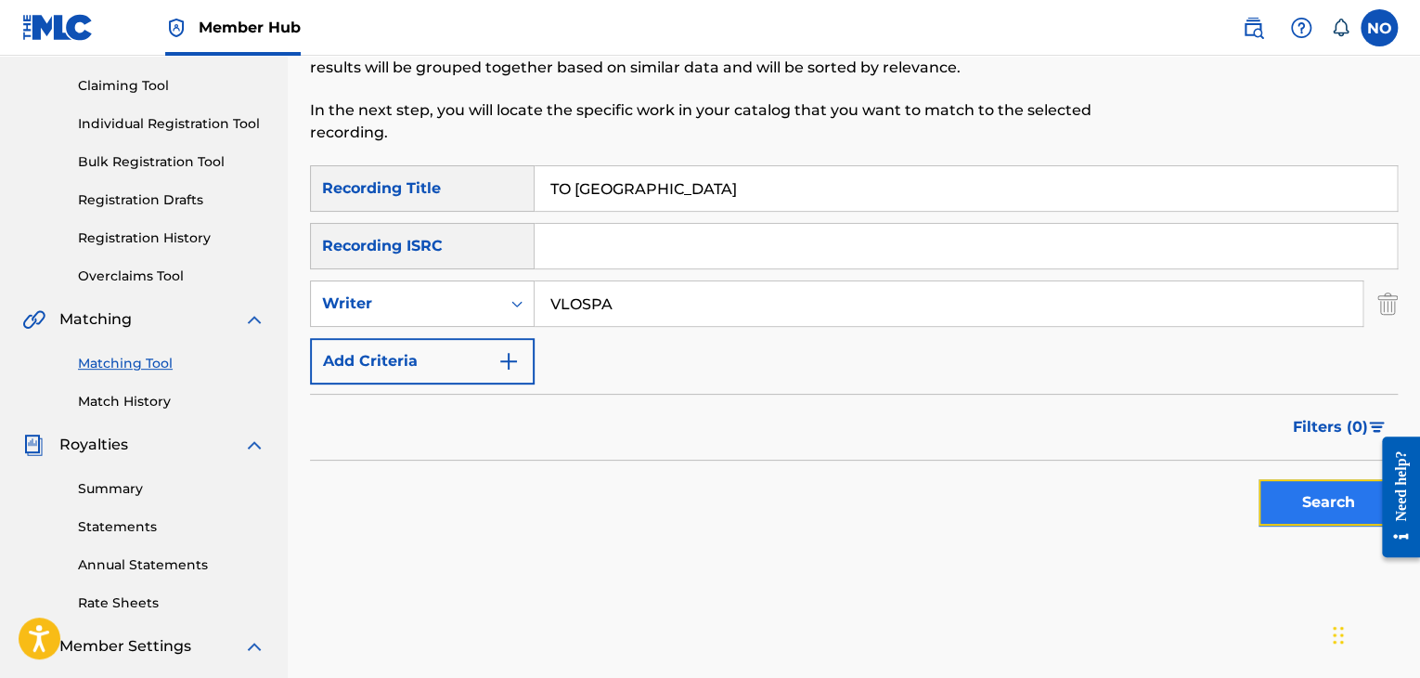
click at [1363, 514] on button "Search" at bounding box center [1328, 502] width 139 height 46
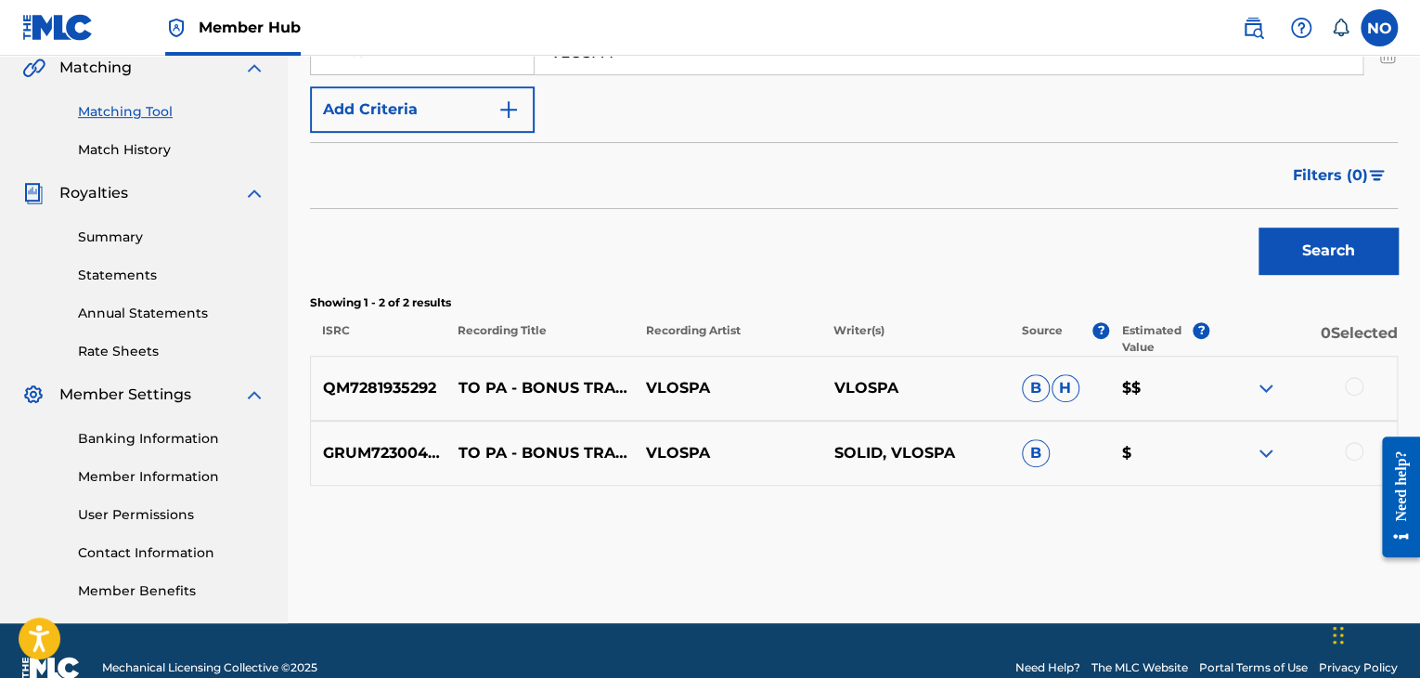
scroll to position [466, 0]
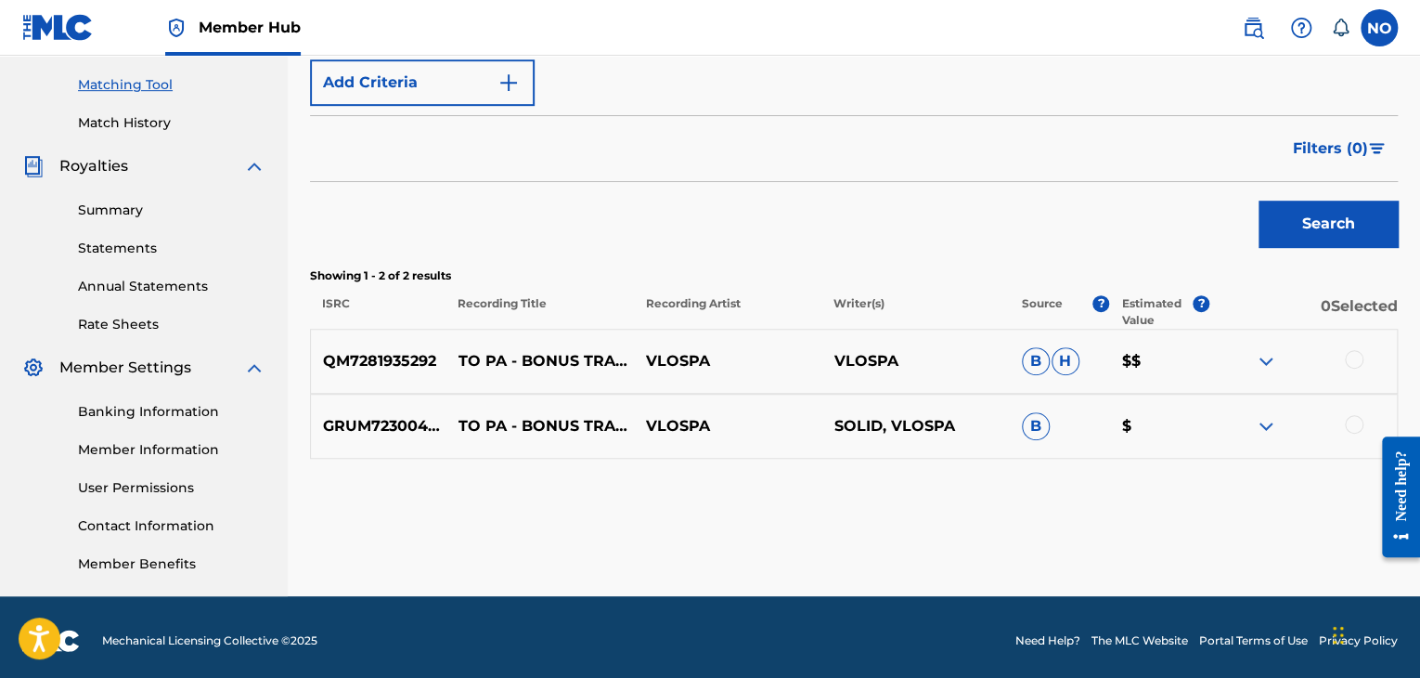
click at [1355, 357] on div at bounding box center [1354, 359] width 19 height 19
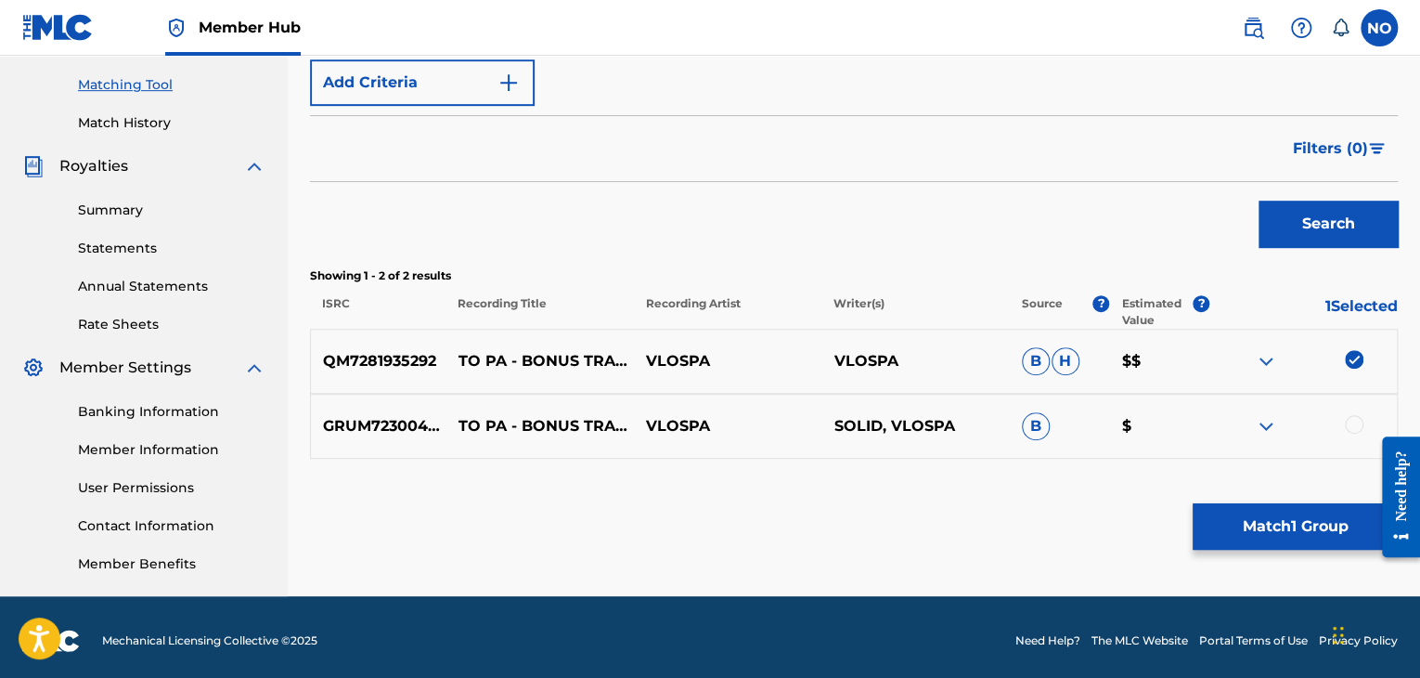
drag, startPoint x: 1354, startPoint y: 426, endPoint x: 1363, endPoint y: 428, distance: 9.5
click at [1354, 424] on div at bounding box center [1354, 424] width 19 height 19
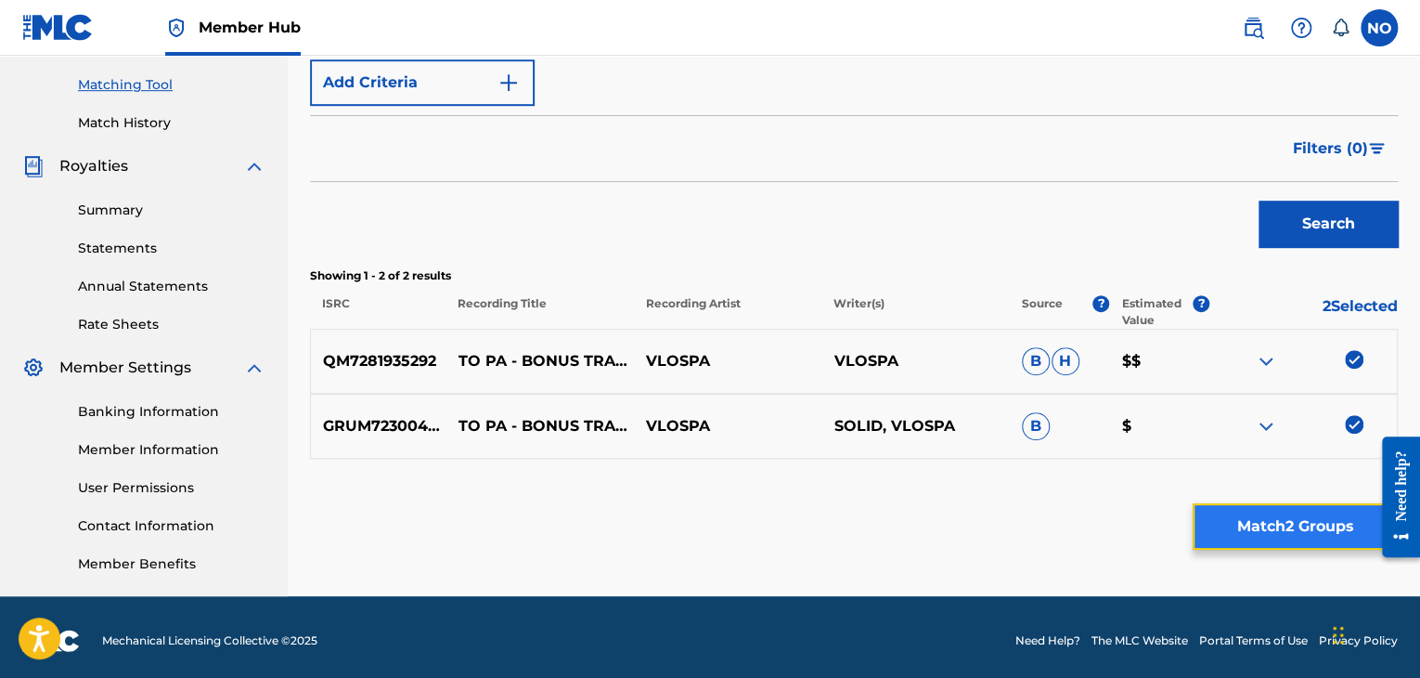
click at [1323, 526] on button "Match 2 Groups" at bounding box center [1295, 526] width 205 height 46
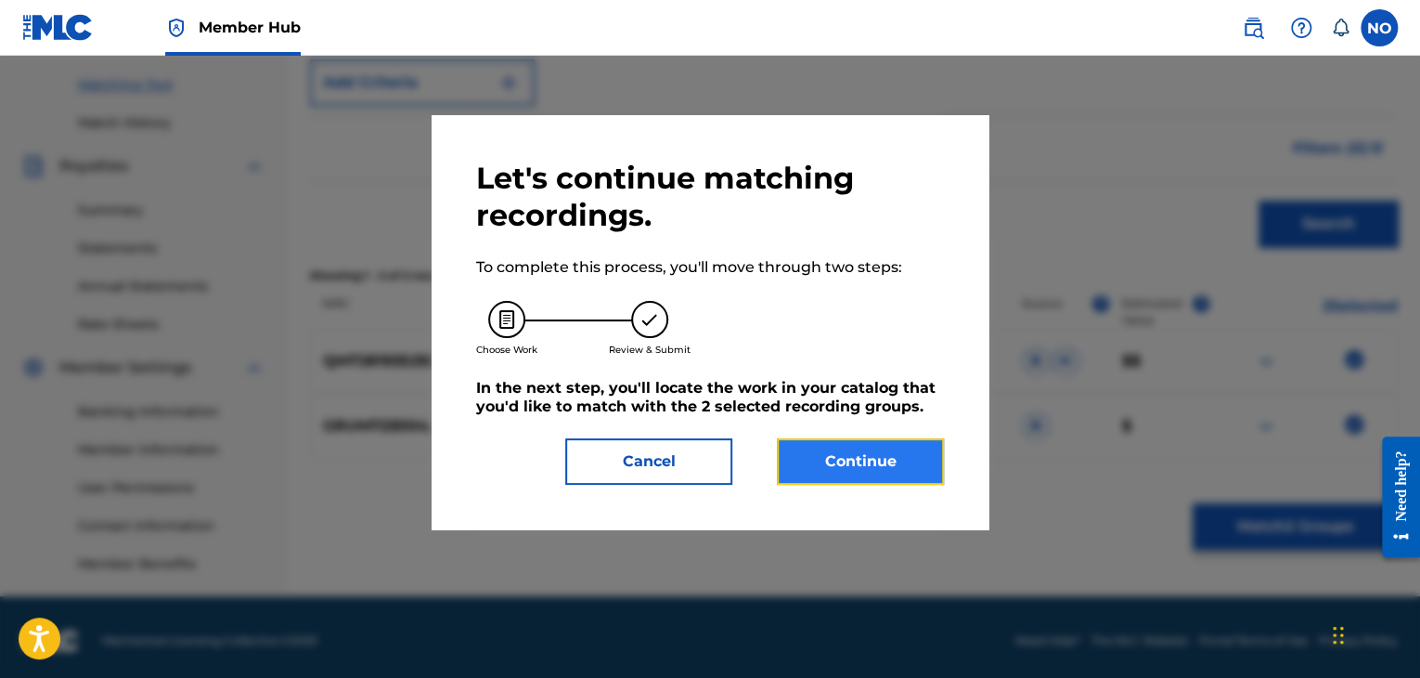
click at [893, 453] on button "Continue" at bounding box center [860, 461] width 167 height 46
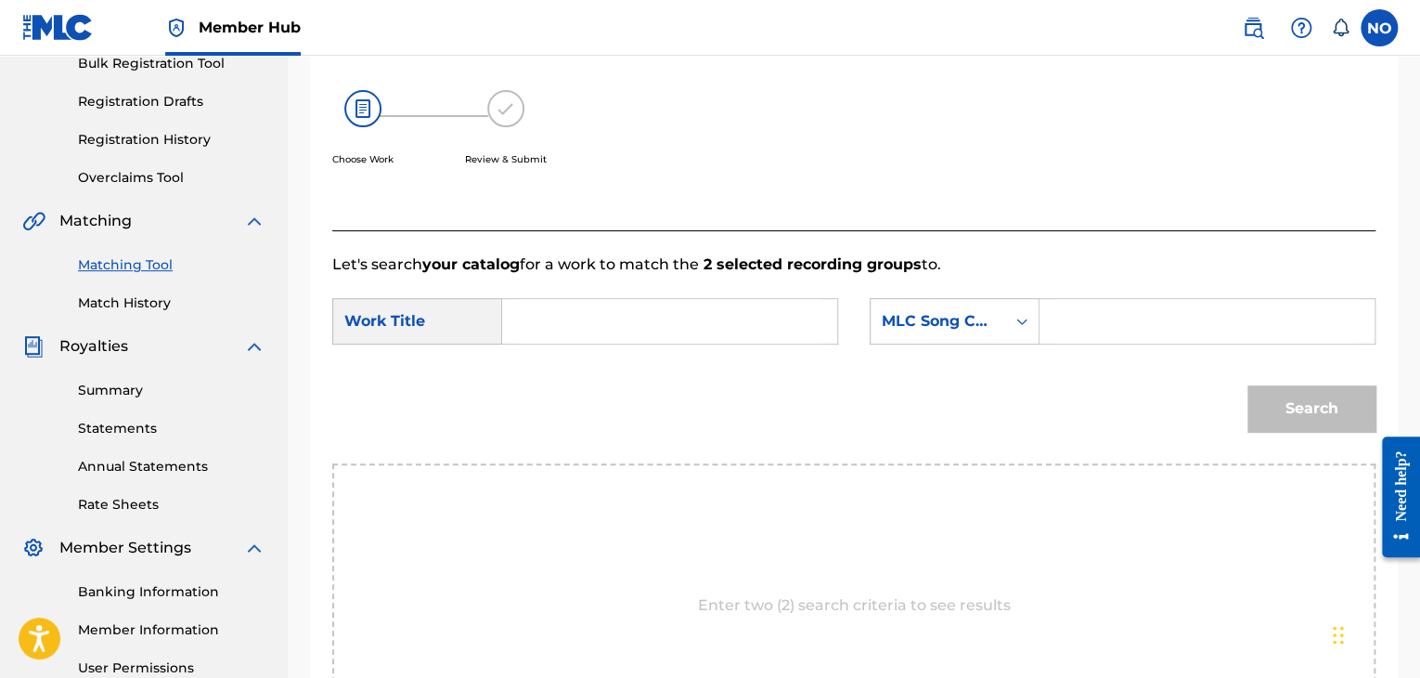
scroll to position [280, 0]
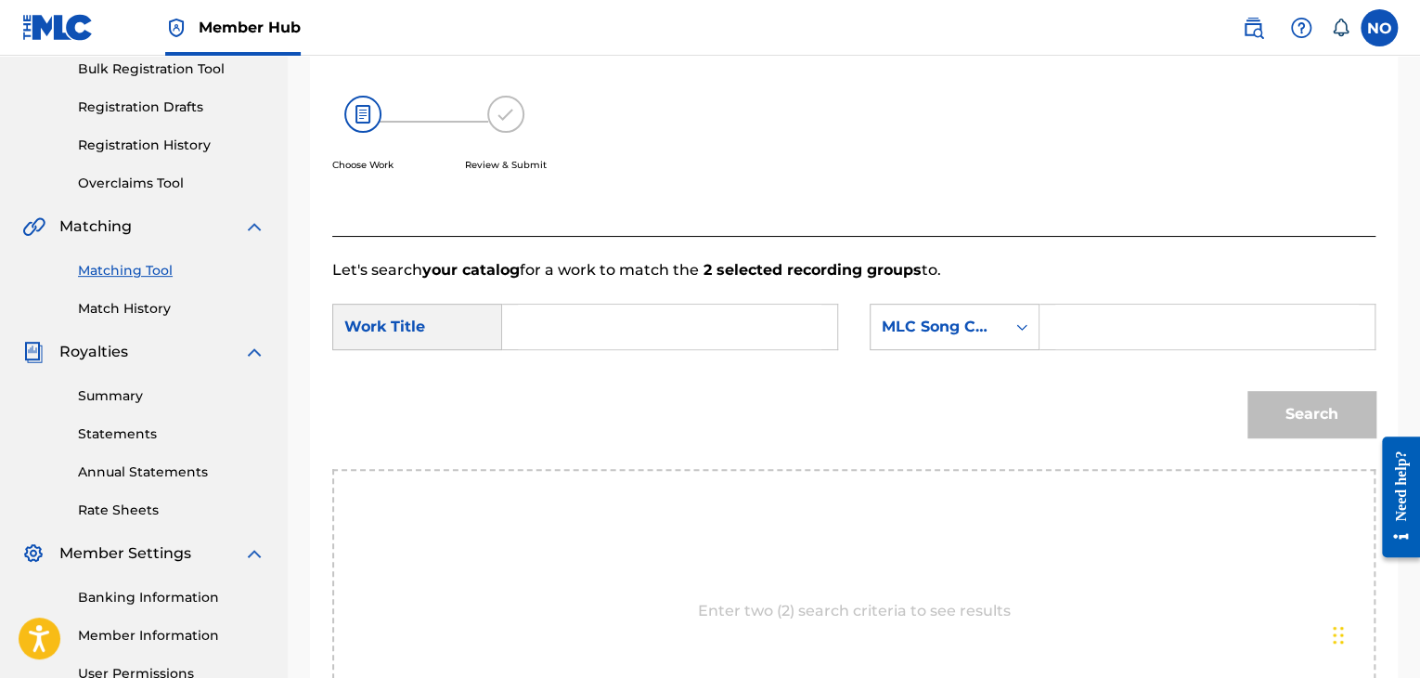
click at [585, 325] on input "Search Form" at bounding box center [670, 326] width 304 height 45
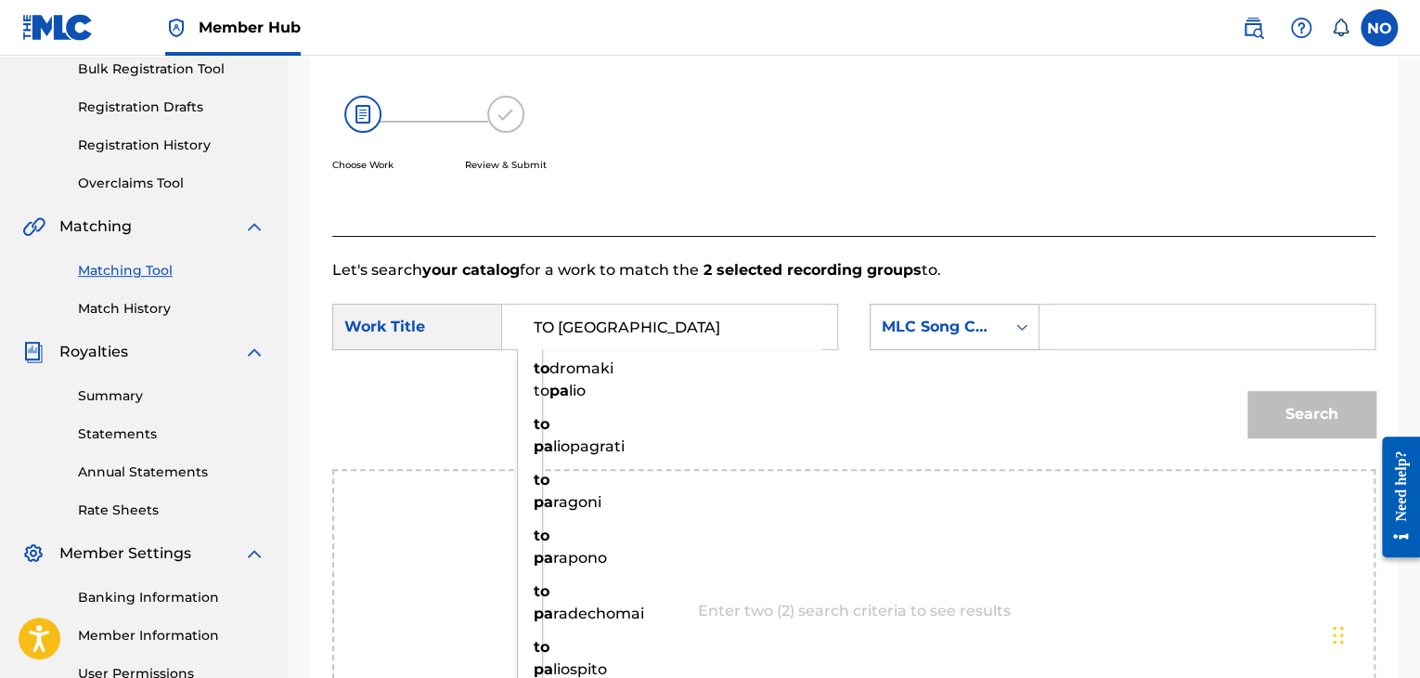
type input "TO PA"
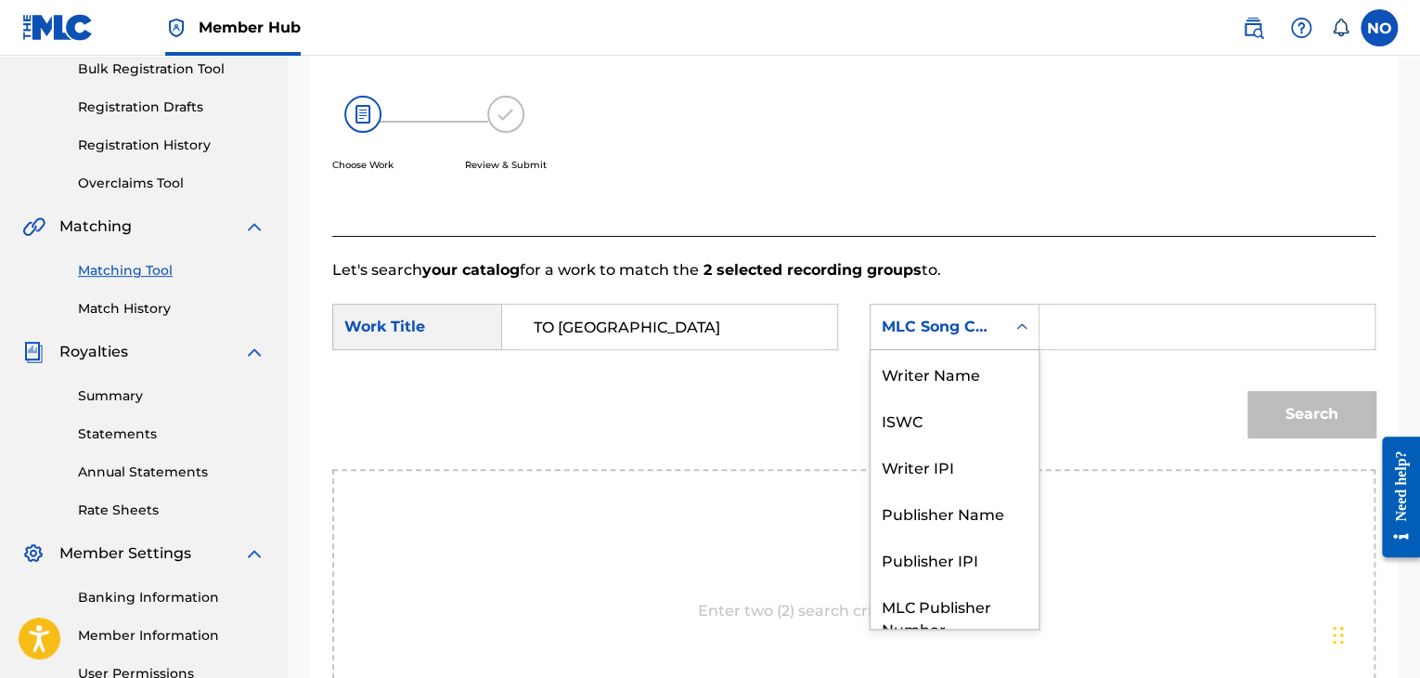
drag, startPoint x: 885, startPoint y: 322, endPoint x: 919, endPoint y: 359, distance: 49.9
click at [886, 322] on div "MLC Song Code" at bounding box center [938, 327] width 112 height 22
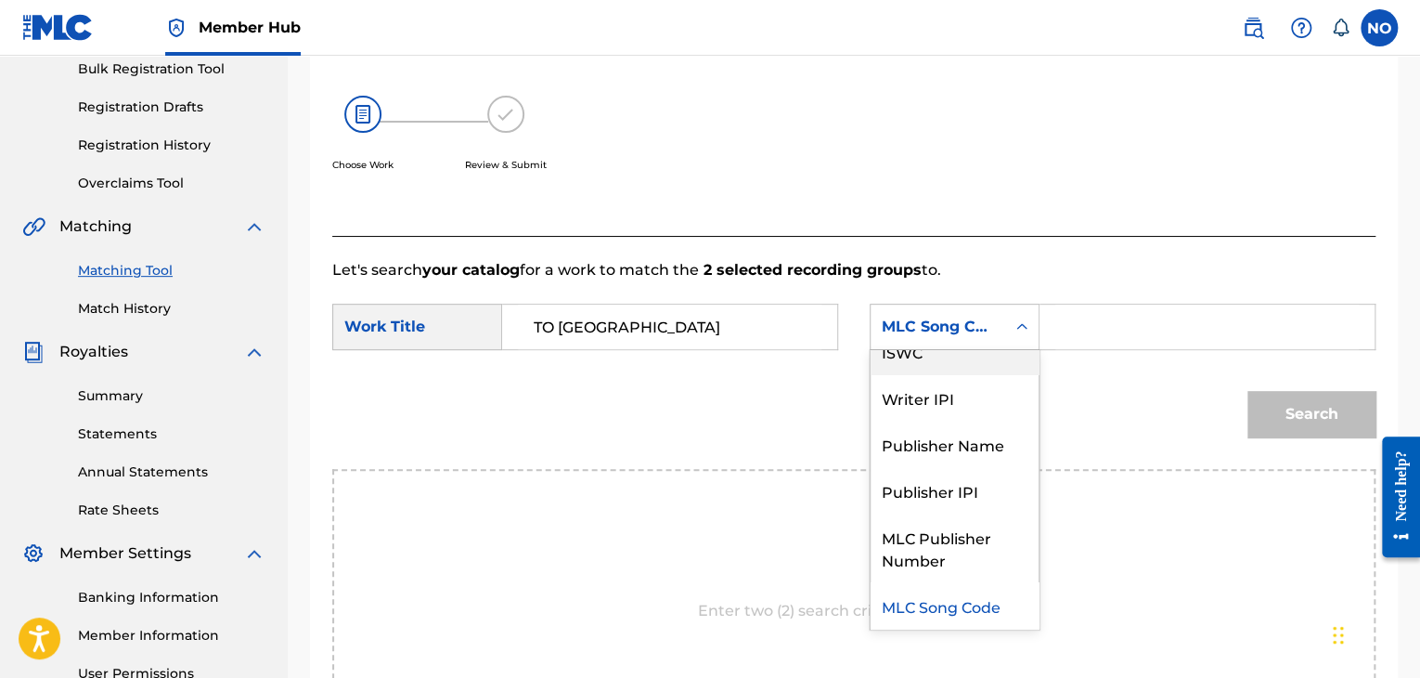
scroll to position [0, 0]
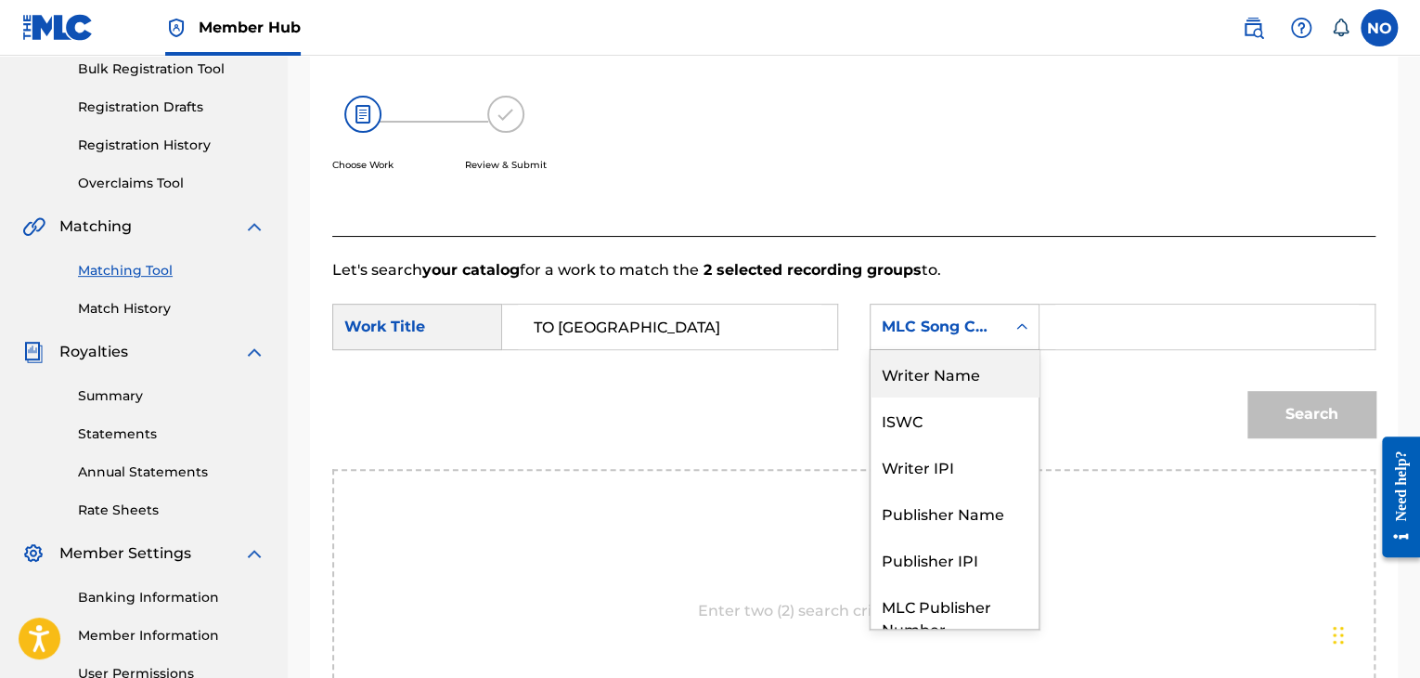
drag, startPoint x: 950, startPoint y: 368, endPoint x: 991, endPoint y: 359, distance: 41.9
click at [954, 368] on div "Writer Name" at bounding box center [955, 373] width 168 height 46
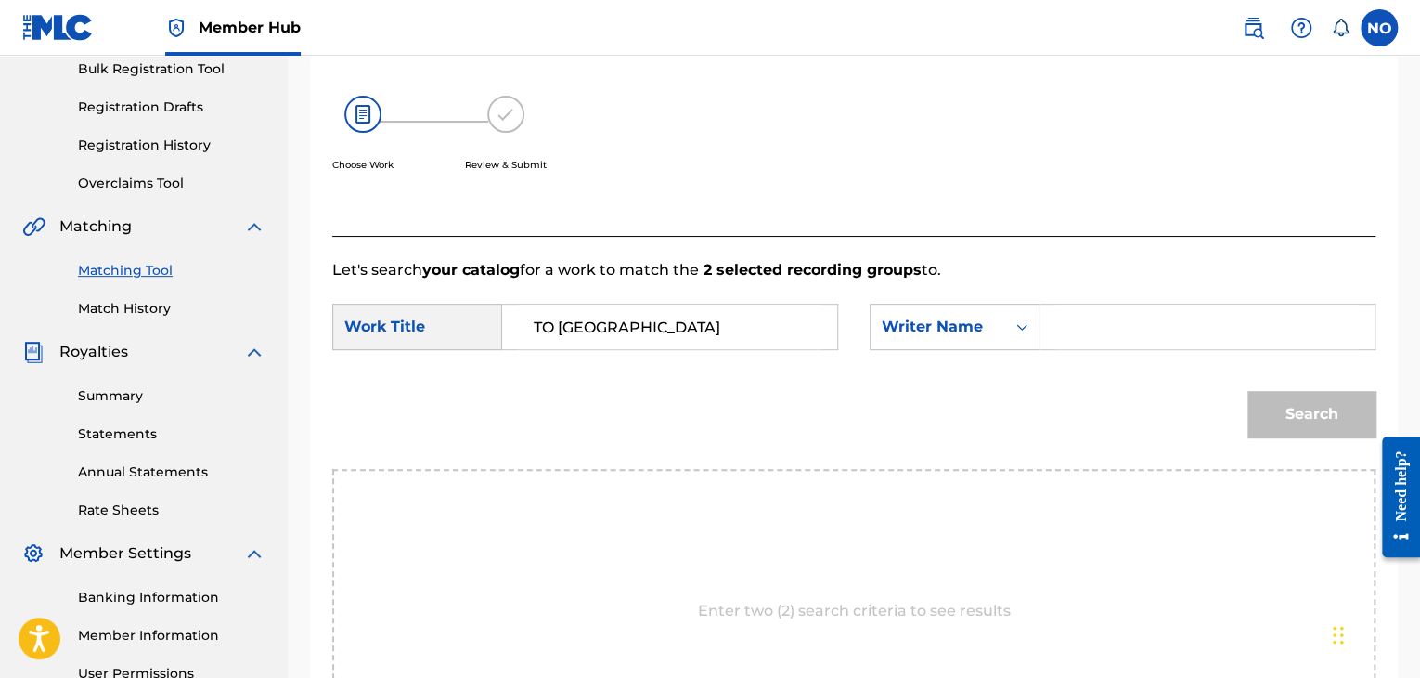
click at [1073, 328] on input "Search Form" at bounding box center [1207, 326] width 304 height 45
type input "VLOSPA"
click at [1291, 406] on button "Search" at bounding box center [1311, 414] width 128 height 46
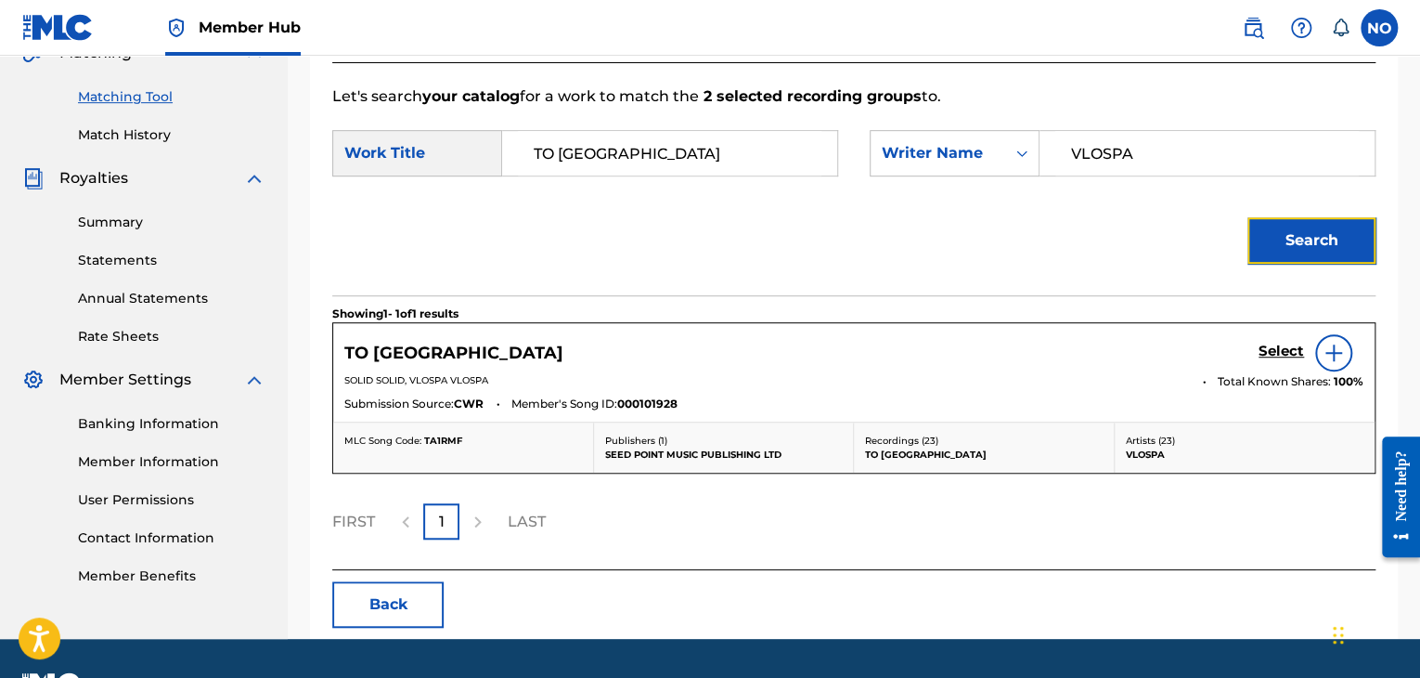
scroll to position [466, 0]
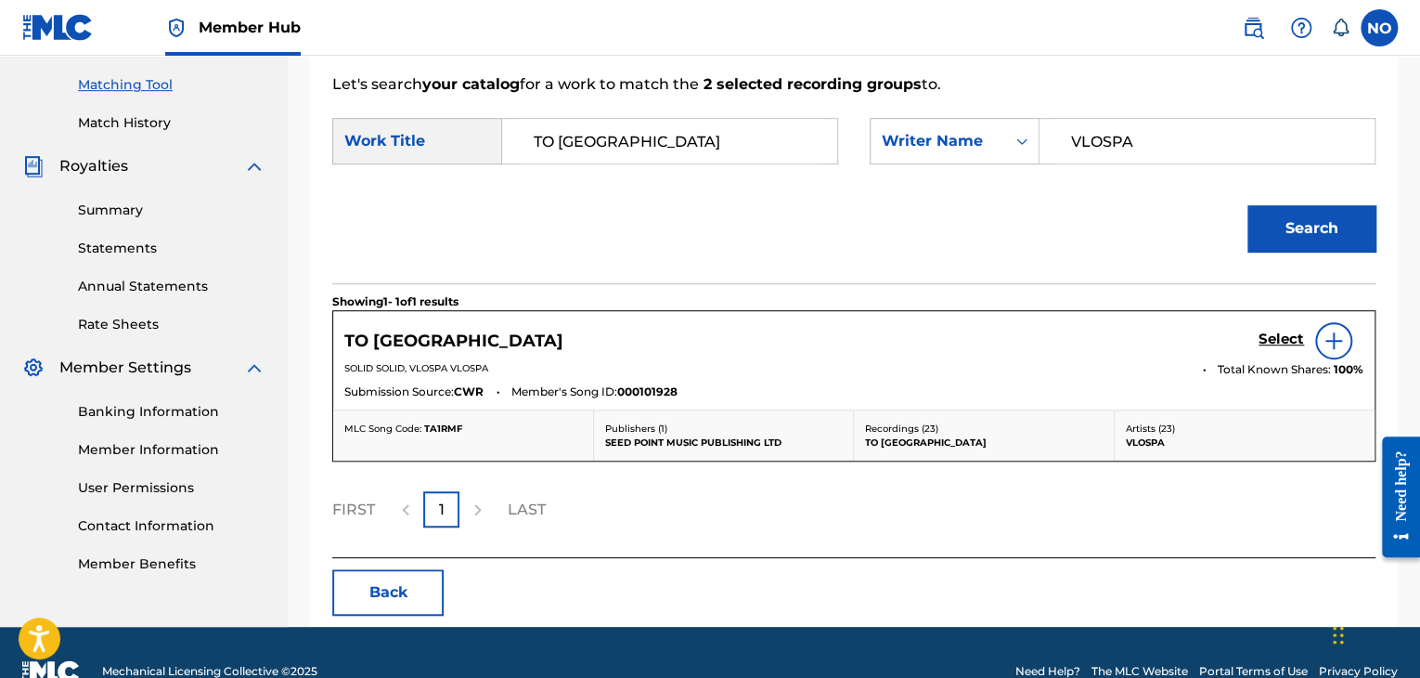
click at [1286, 326] on div "Select" at bounding box center [1311, 340] width 105 height 37
click at [1287, 342] on h5 "Select" at bounding box center [1281, 339] width 45 height 18
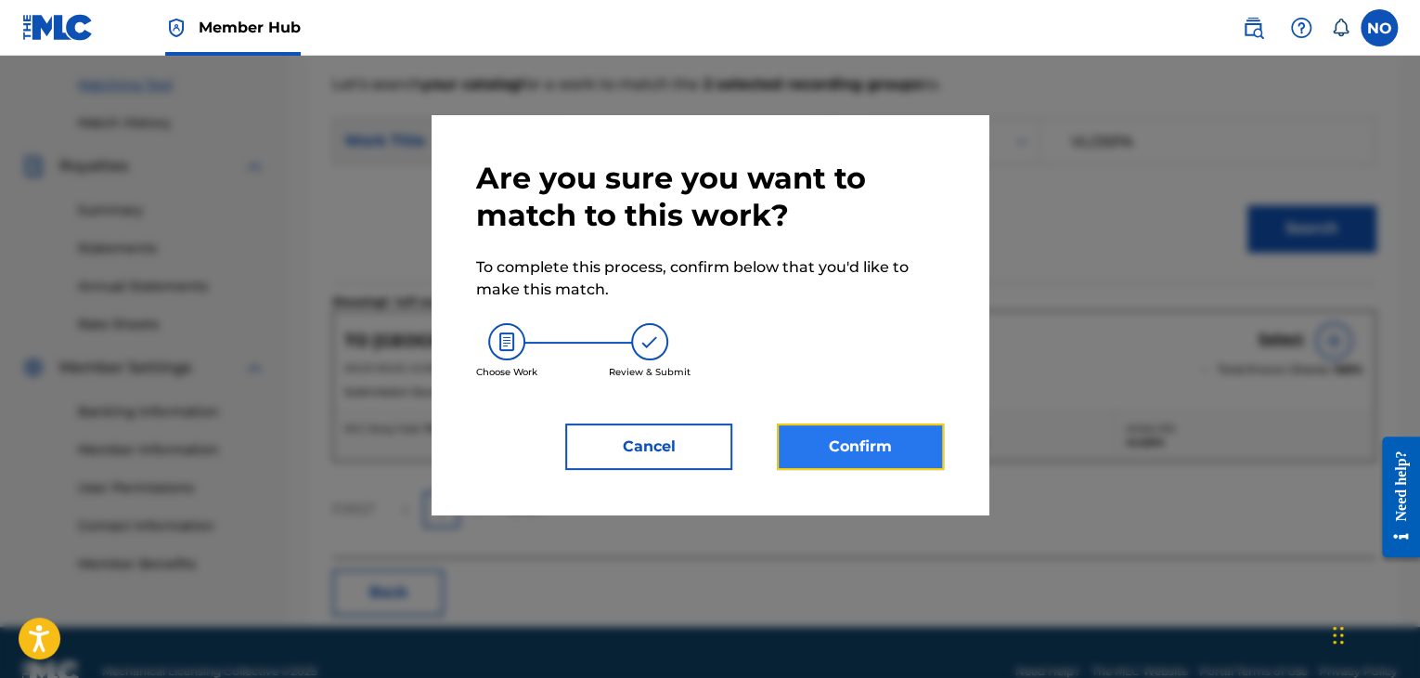
click at [856, 443] on button "Confirm" at bounding box center [860, 446] width 167 height 46
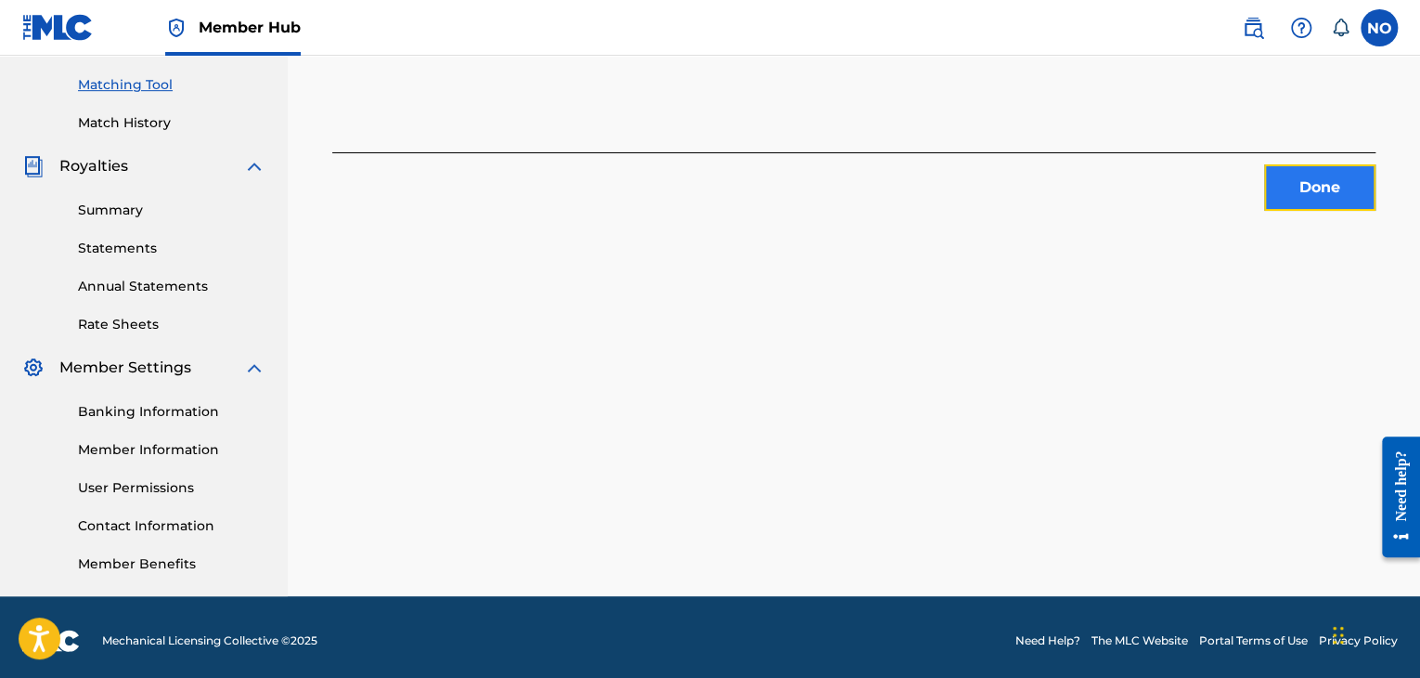
click at [1317, 209] on button "Done" at bounding box center [1319, 187] width 111 height 46
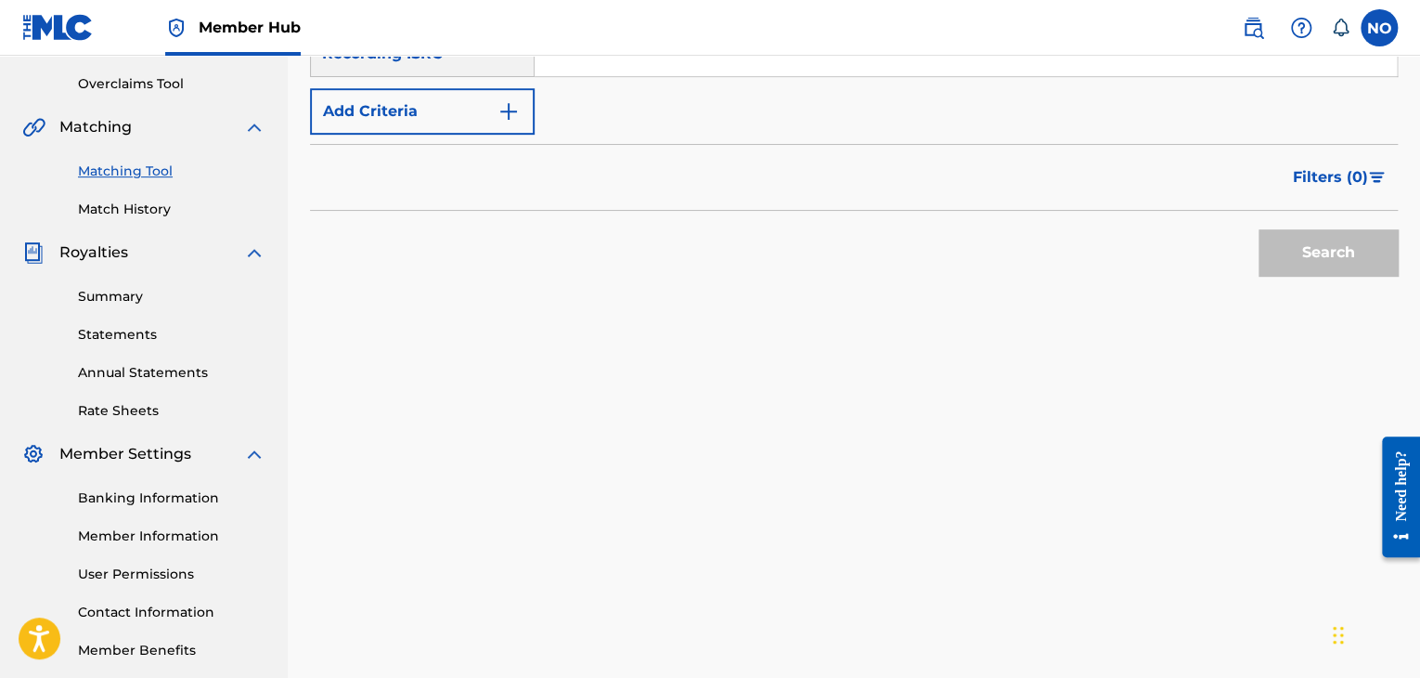
scroll to position [95, 0]
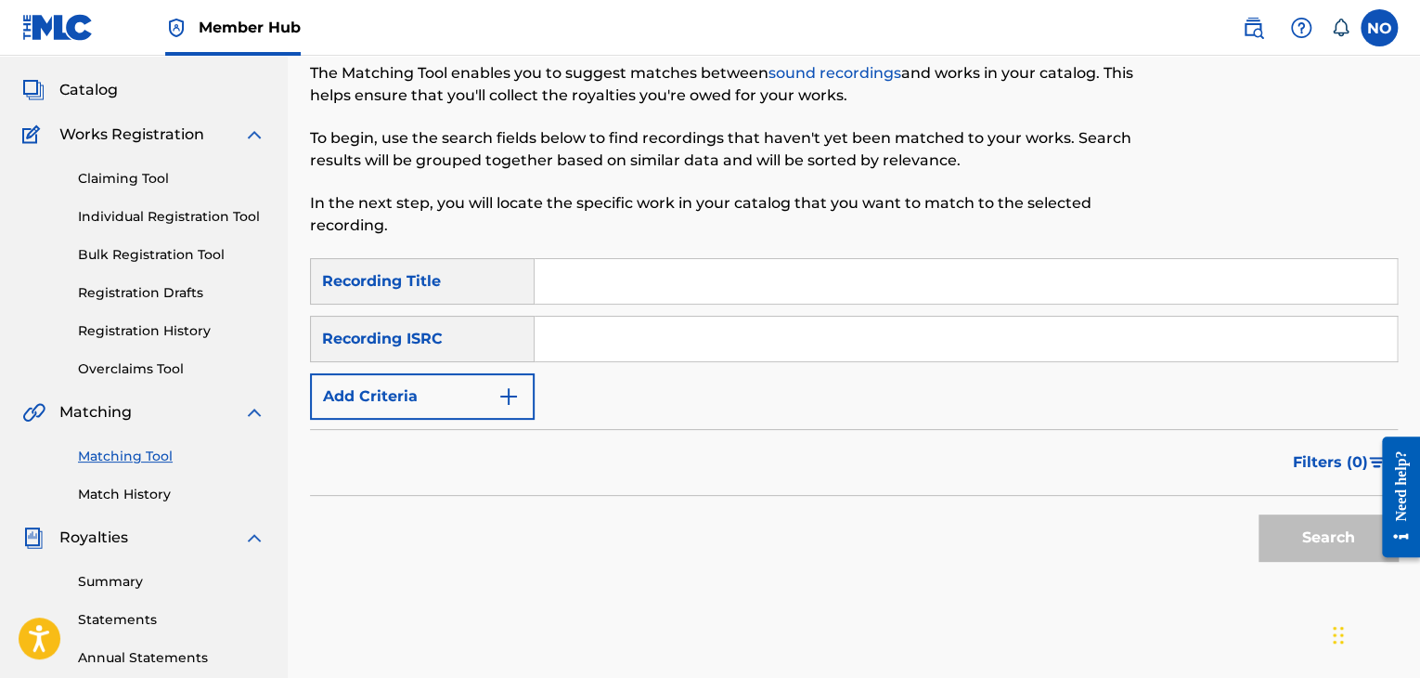
click at [620, 302] on input "Search Form" at bounding box center [966, 281] width 862 height 45
type input "SERI"
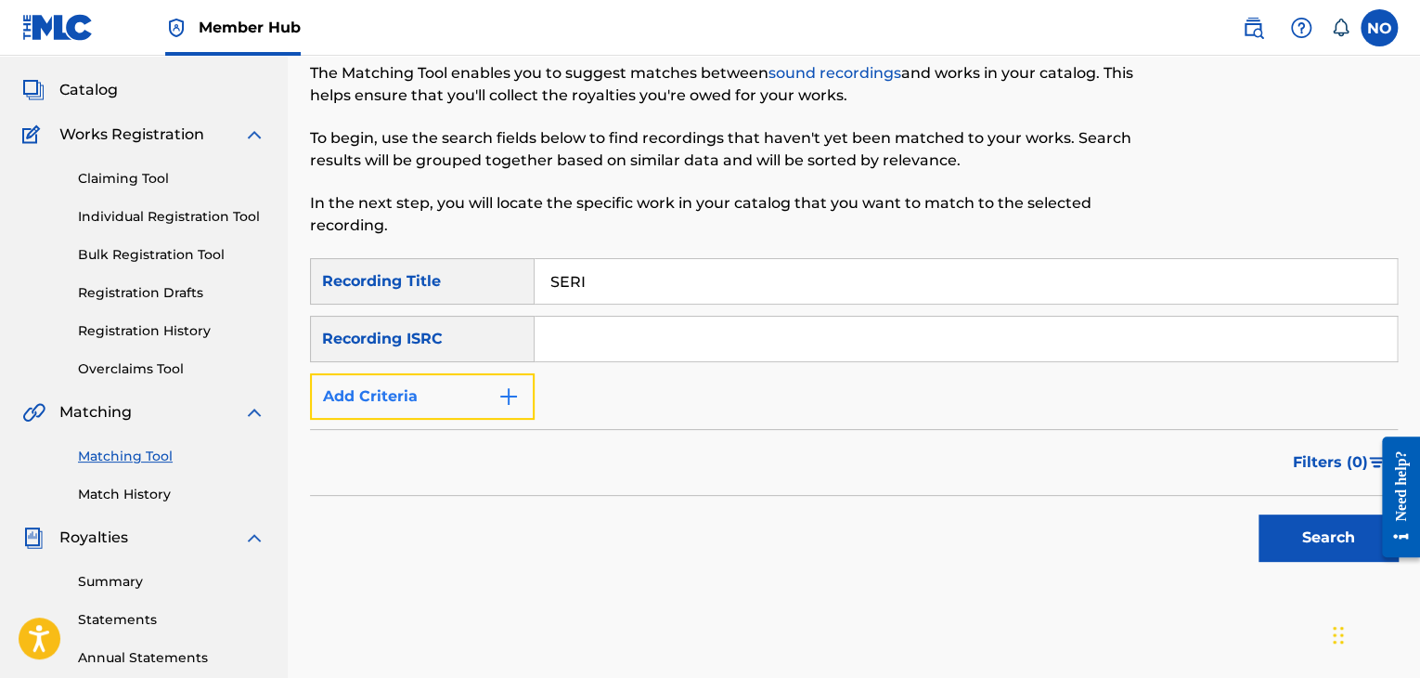
click at [518, 406] on img "Search Form" at bounding box center [508, 396] width 22 height 22
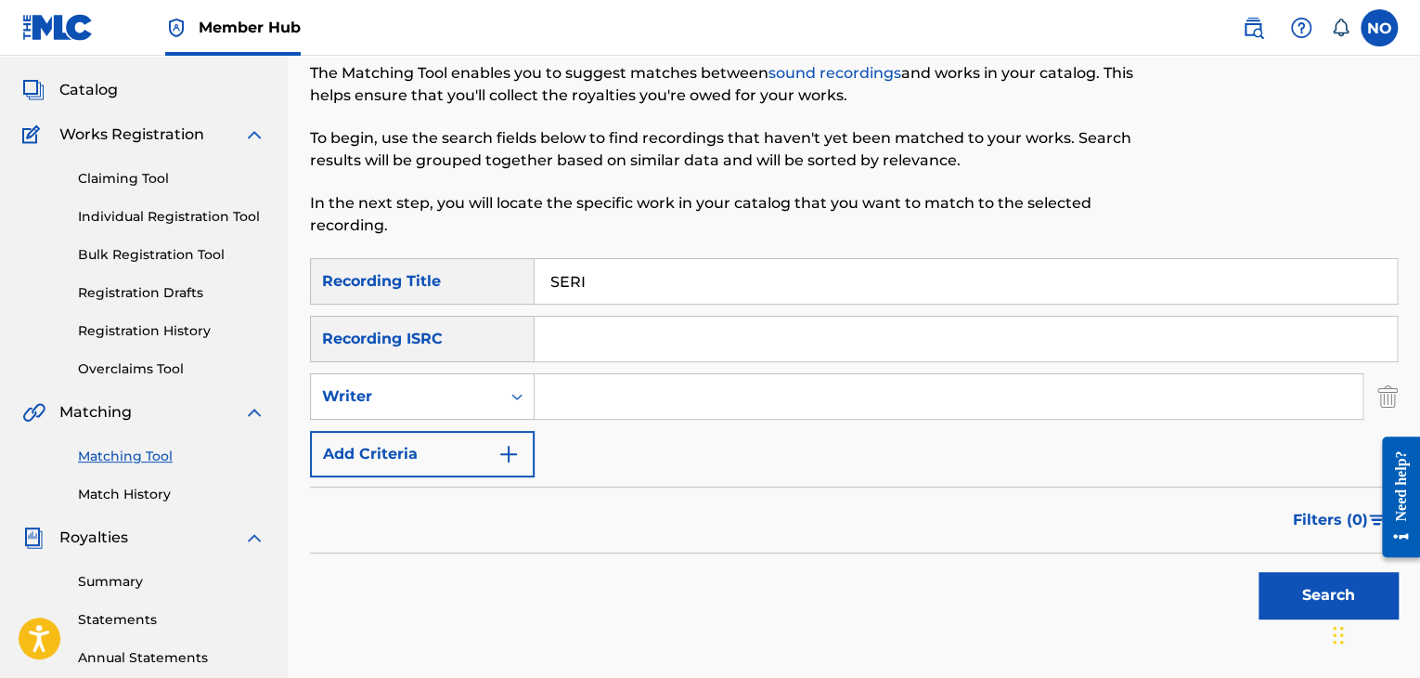
click at [578, 403] on input "Search Form" at bounding box center [949, 396] width 828 height 45
click at [1318, 579] on button "Search" at bounding box center [1328, 595] width 139 height 46
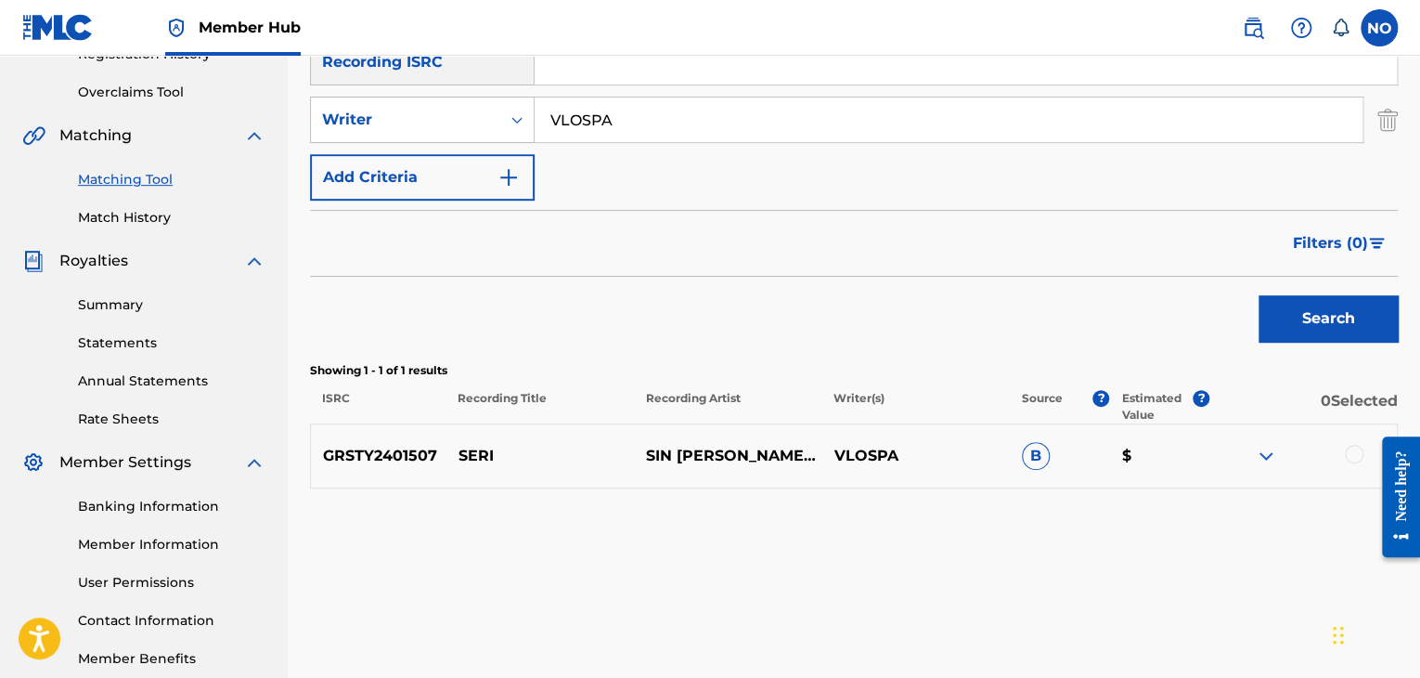
scroll to position [373, 0]
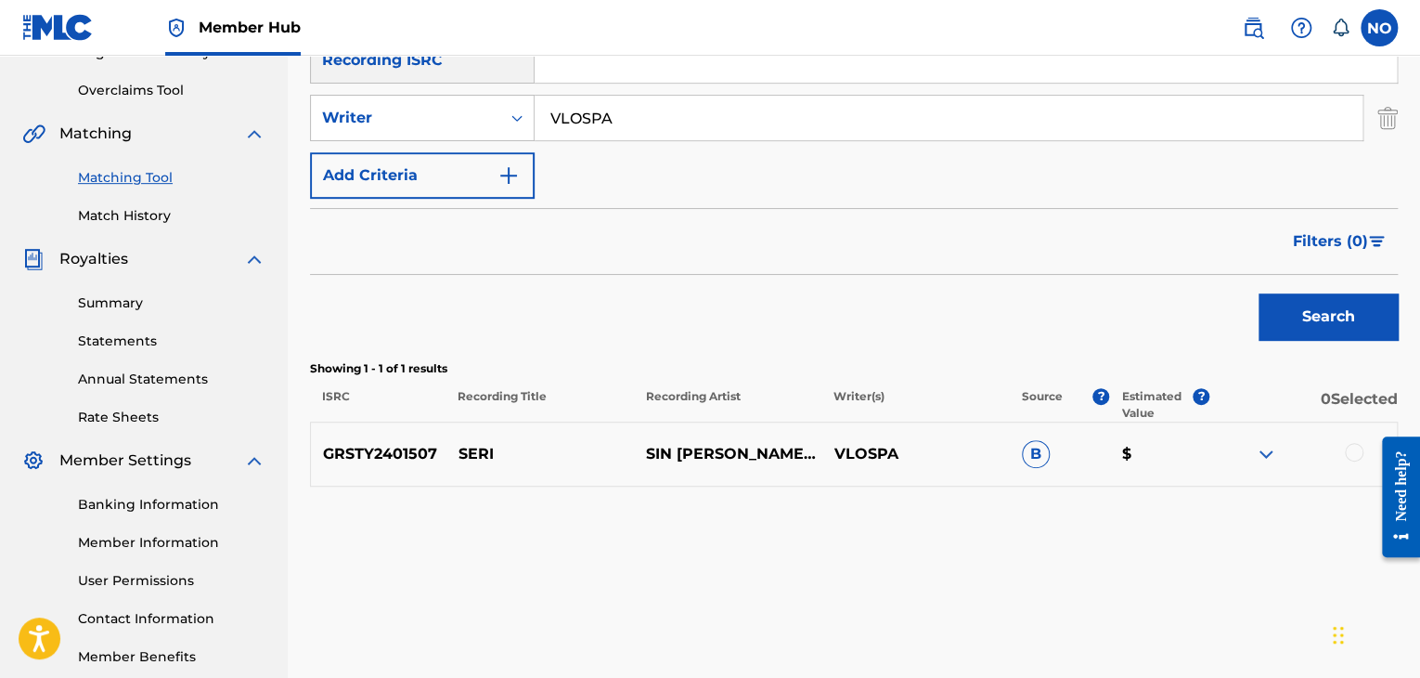
click at [1351, 449] on div at bounding box center [1354, 452] width 19 height 19
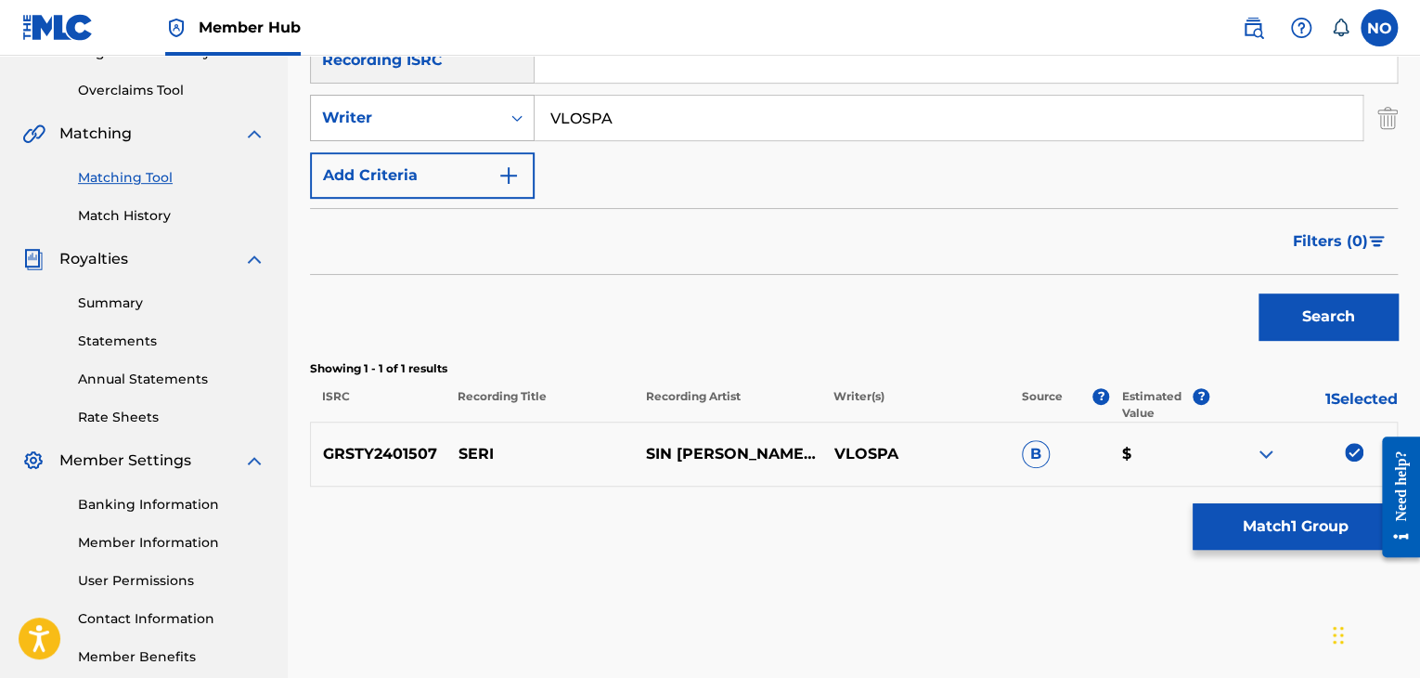
drag, startPoint x: 620, startPoint y: 115, endPoint x: 522, endPoint y: 121, distance: 98.5
click at [523, 120] on div "SearchWithCriteriaafc3f6e0-f953-4609-bd1f-49d73611342a Writer VLOSPA" at bounding box center [854, 118] width 1088 height 46
type input "OGE"
click at [1343, 316] on button "Search" at bounding box center [1328, 316] width 139 height 46
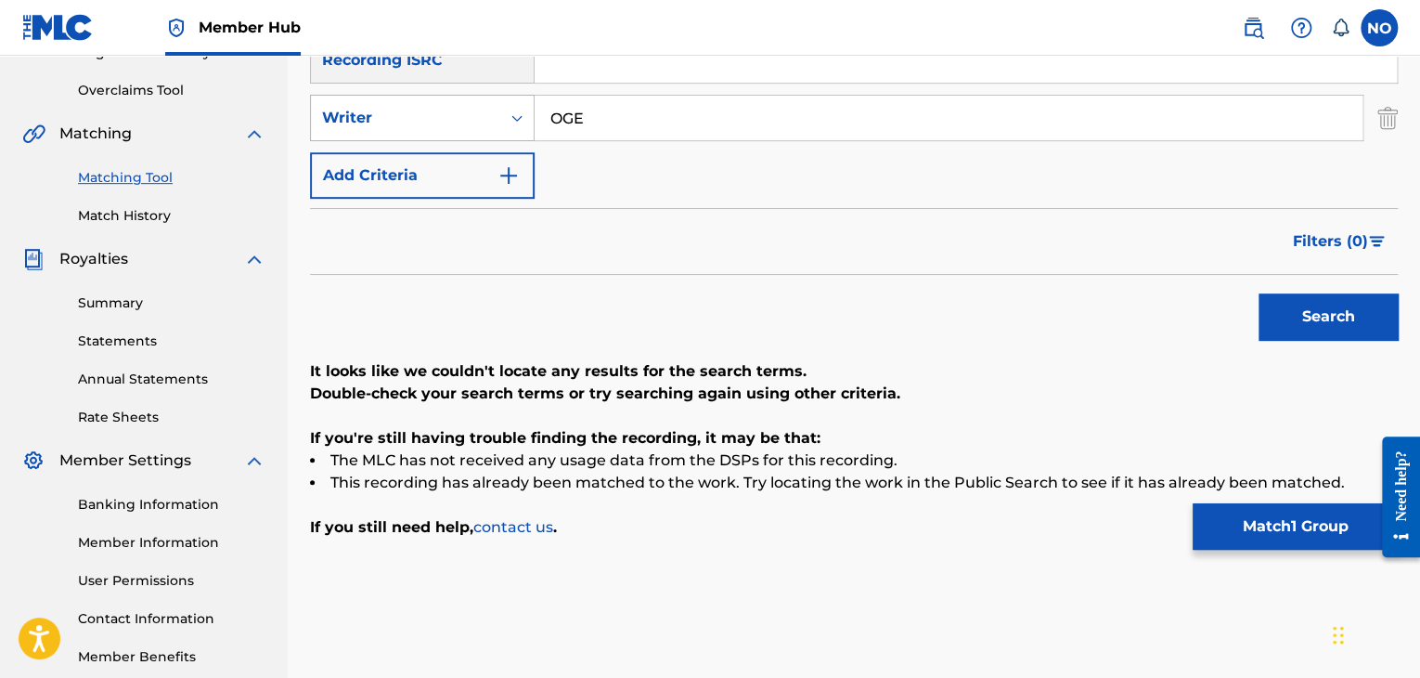
click at [487, 127] on div "Writer" at bounding box center [405, 118] width 167 height 22
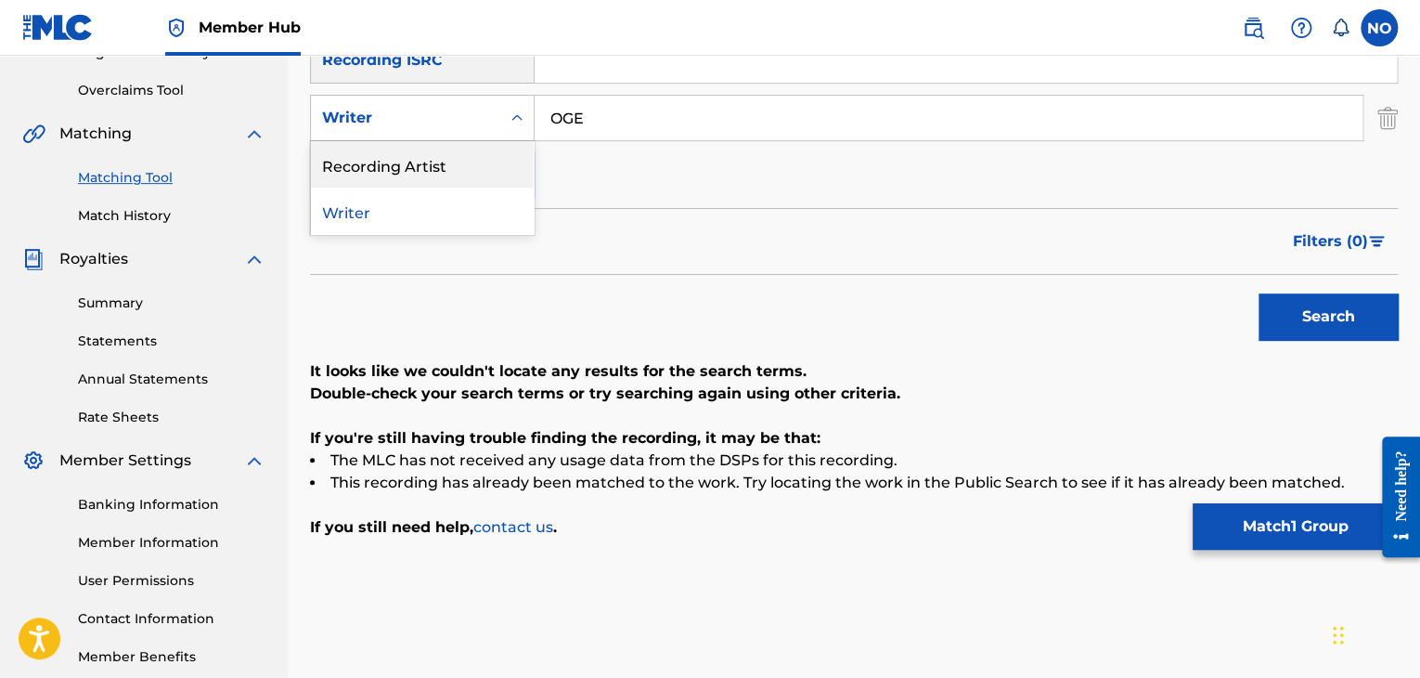
click at [472, 149] on div "Recording Artist" at bounding box center [422, 164] width 223 height 46
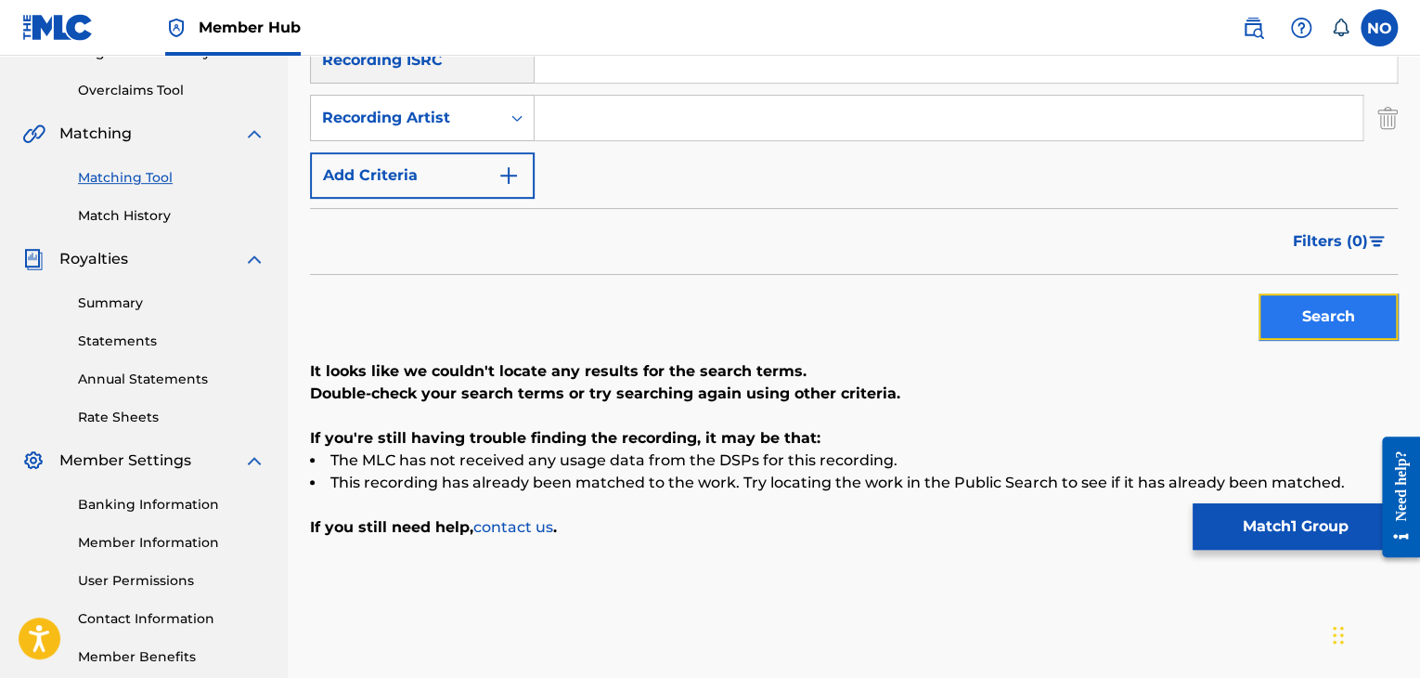
click at [1324, 305] on button "Search" at bounding box center [1328, 316] width 139 height 46
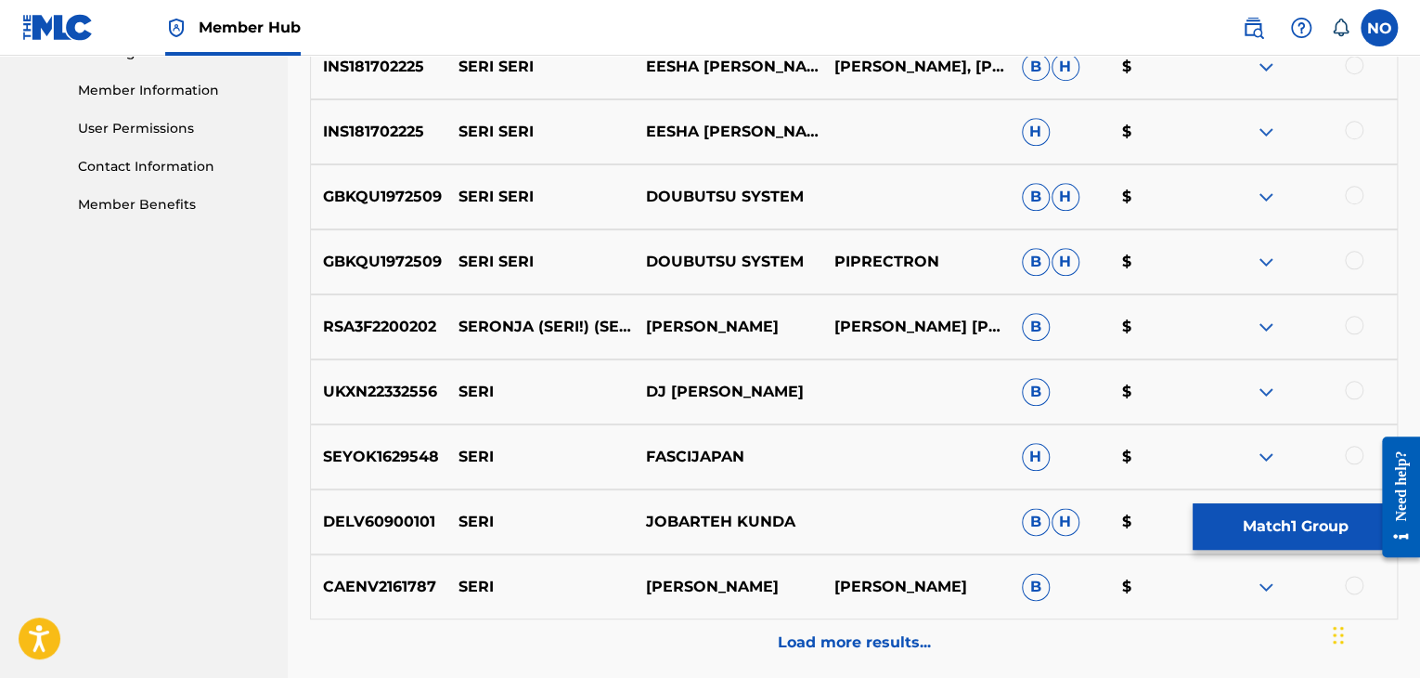
scroll to position [809, 0]
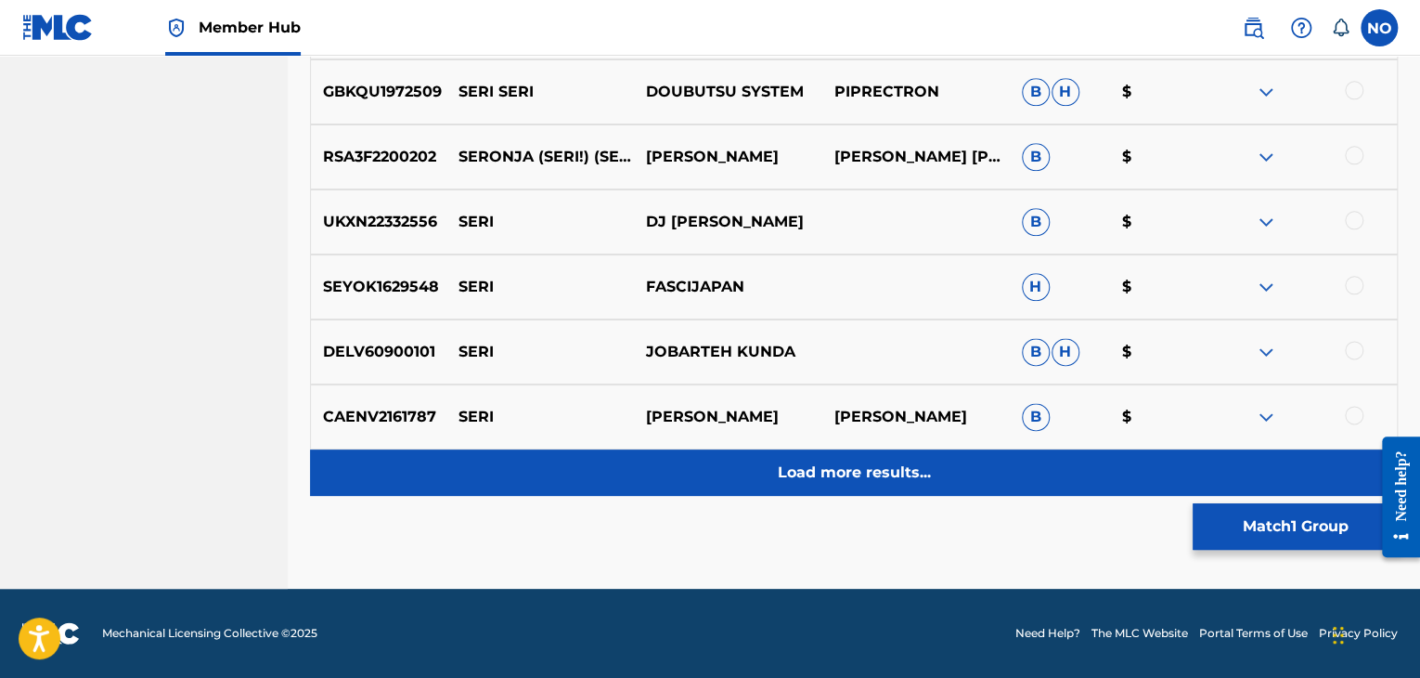
click at [875, 473] on p "Load more results..." at bounding box center [854, 472] width 153 height 22
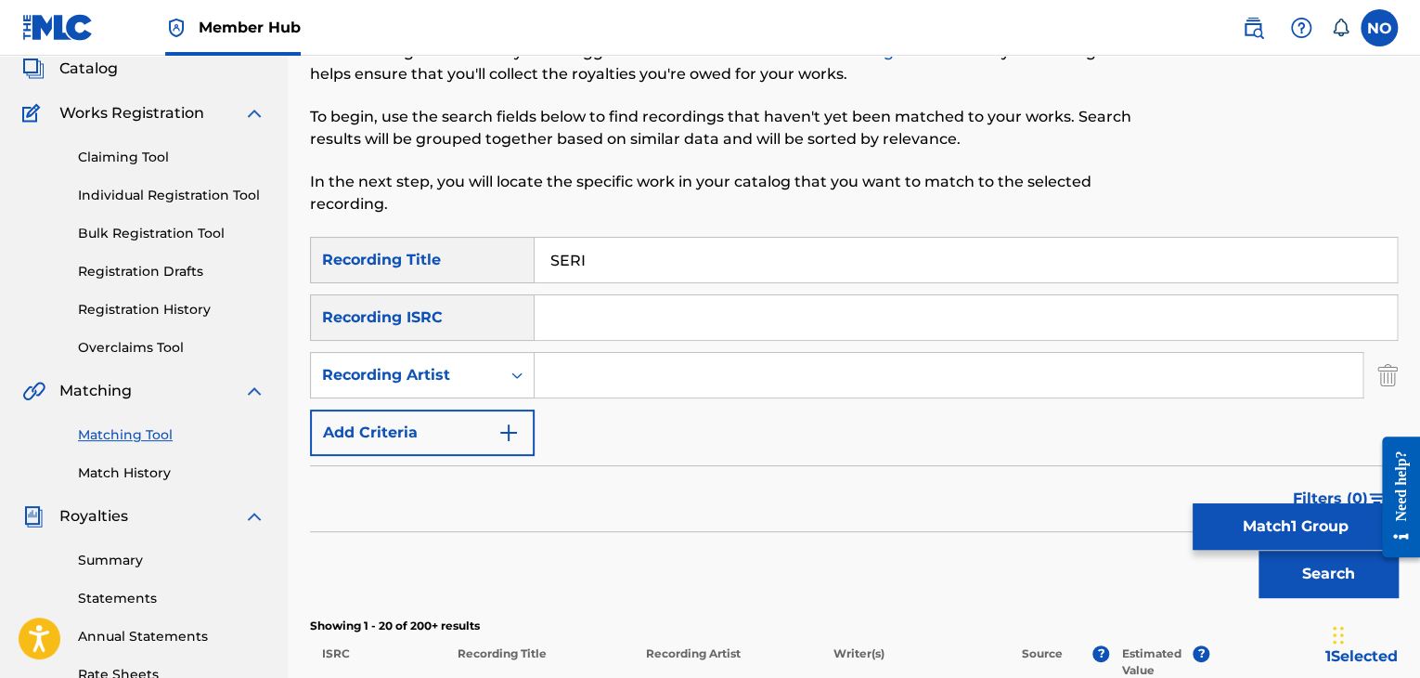
scroll to position [0, 0]
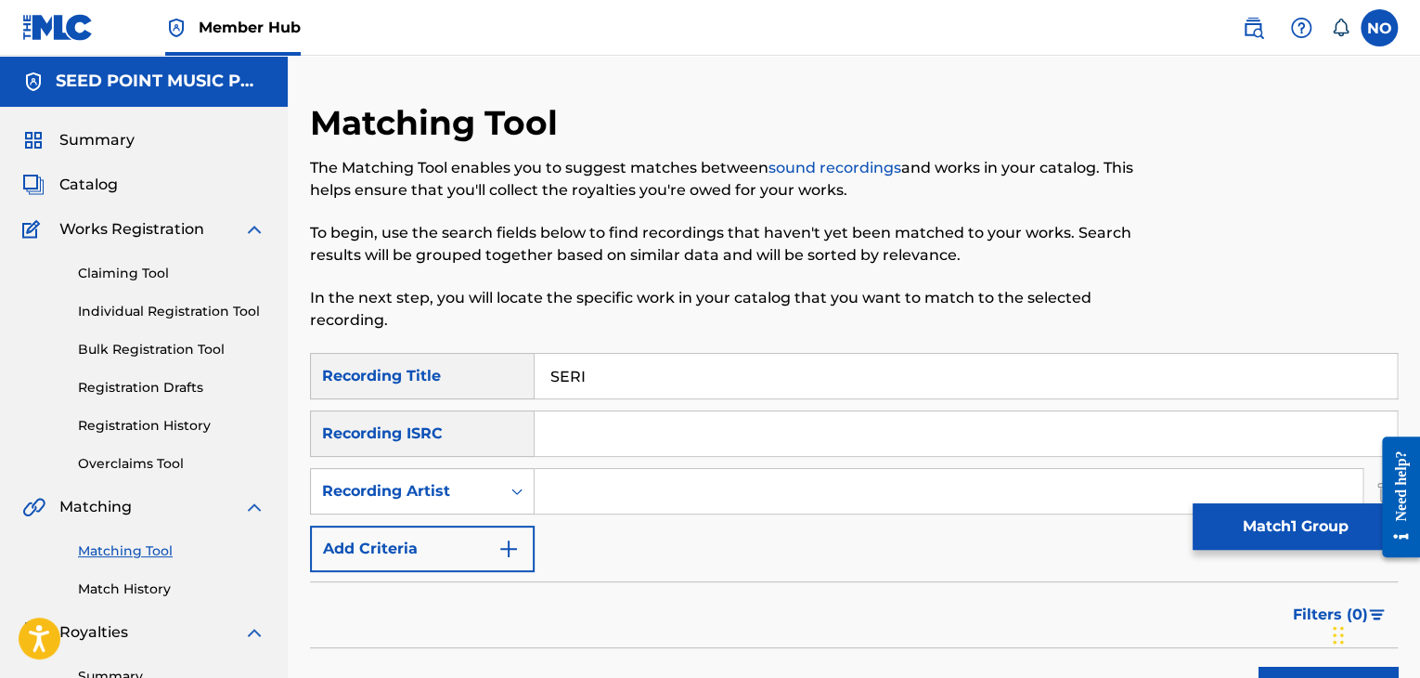
click at [604, 476] on input "Search Form" at bounding box center [949, 491] width 828 height 45
type input "VLOSPA"
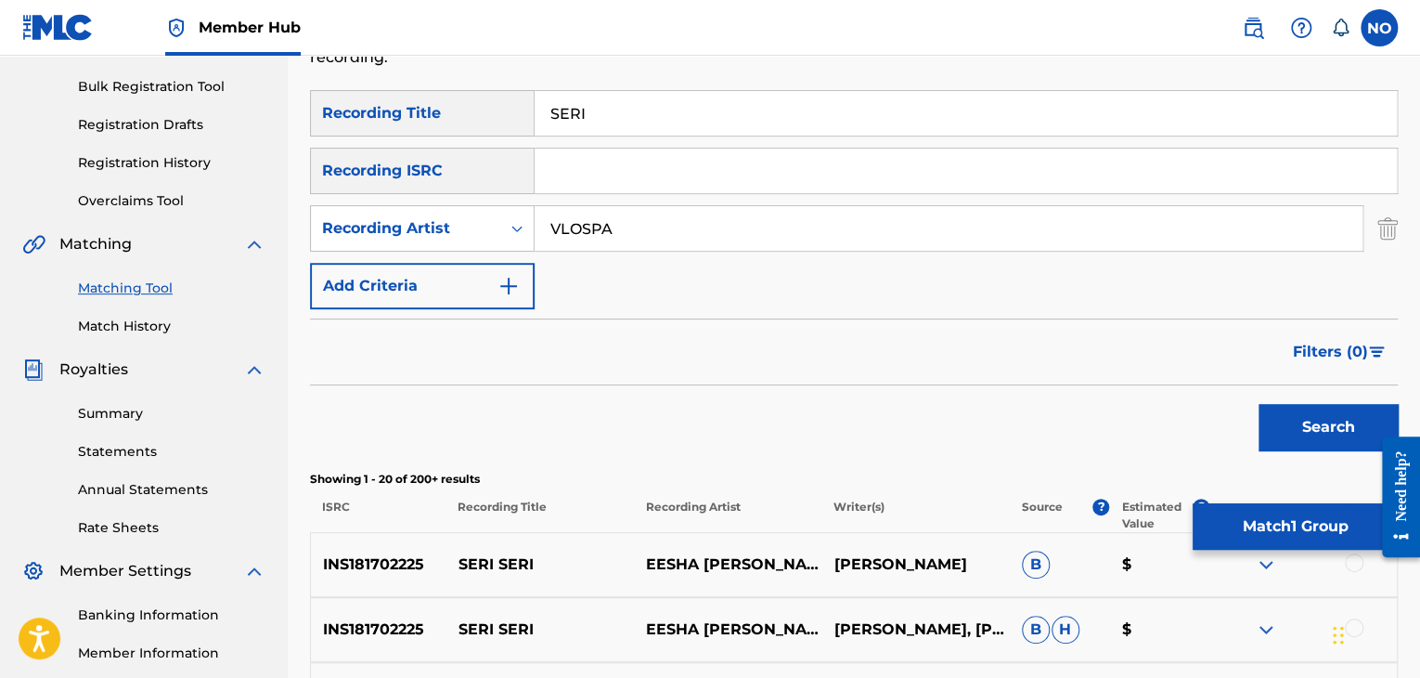
scroll to position [278, 0]
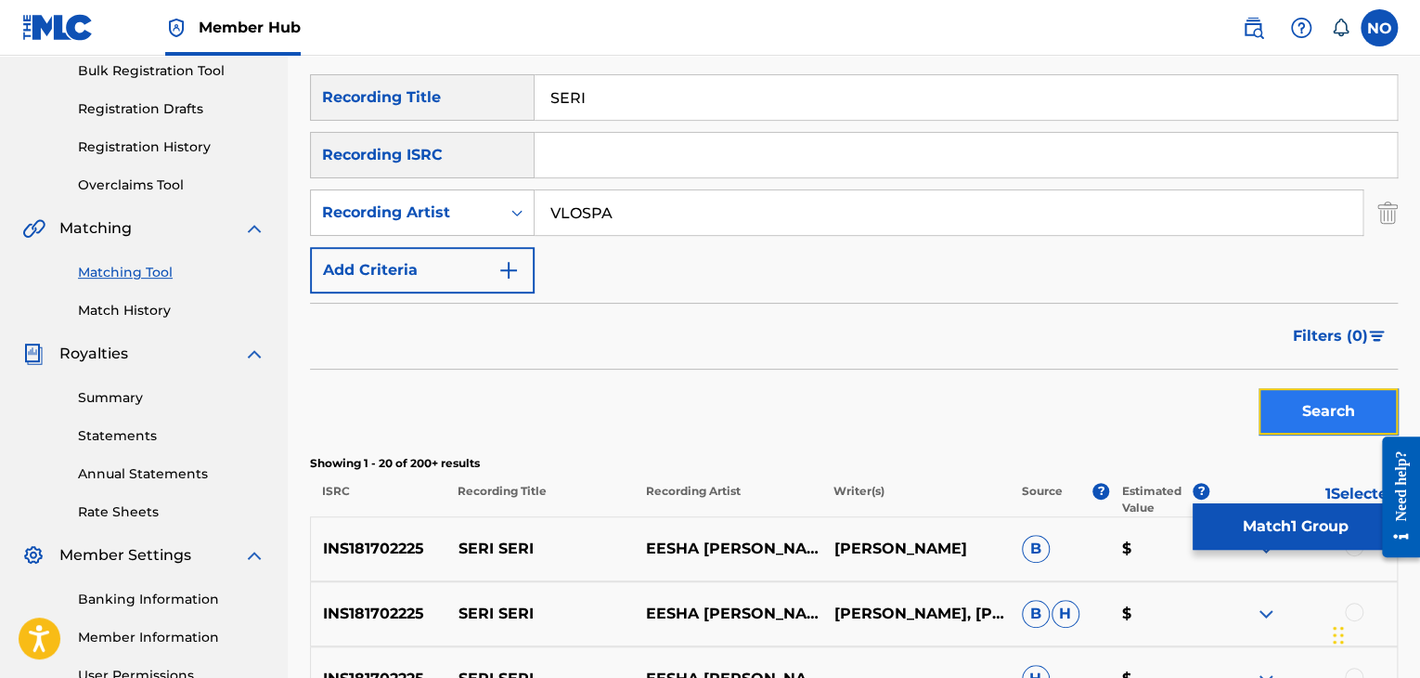
click at [1311, 419] on button "Search" at bounding box center [1328, 411] width 139 height 46
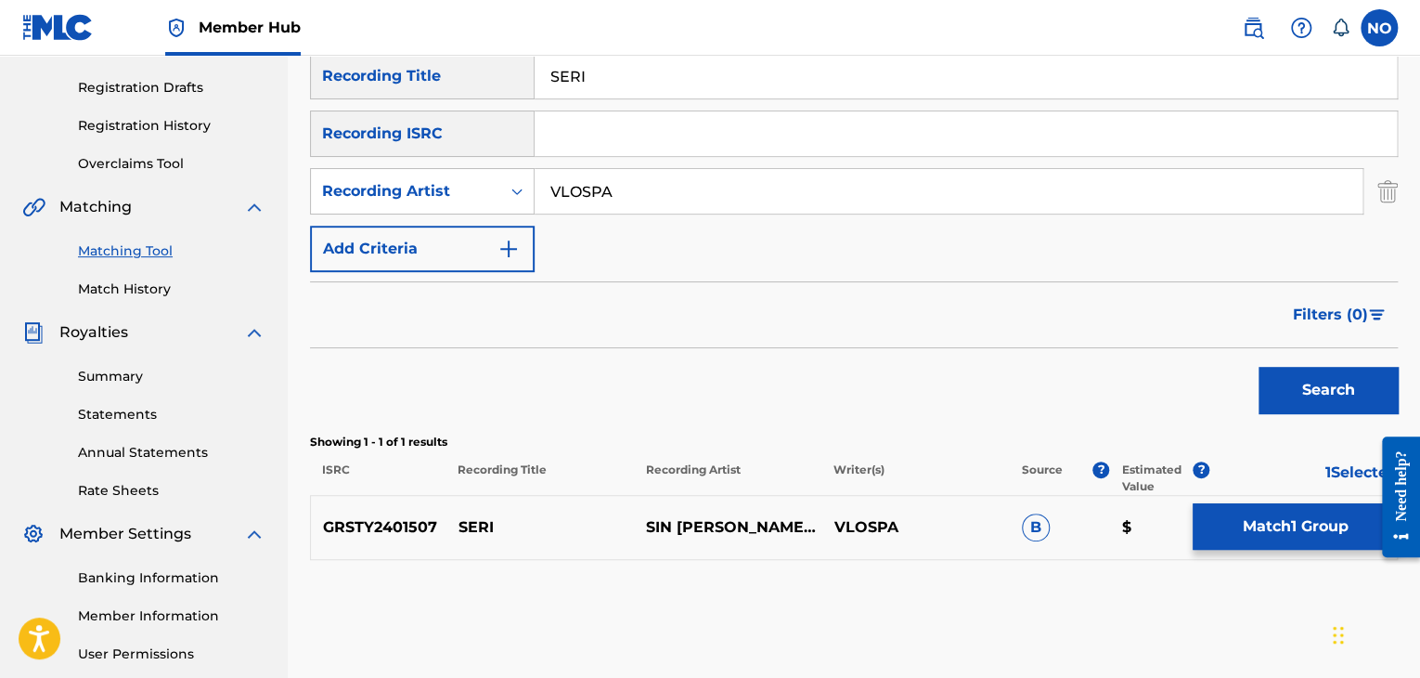
scroll to position [288, 0]
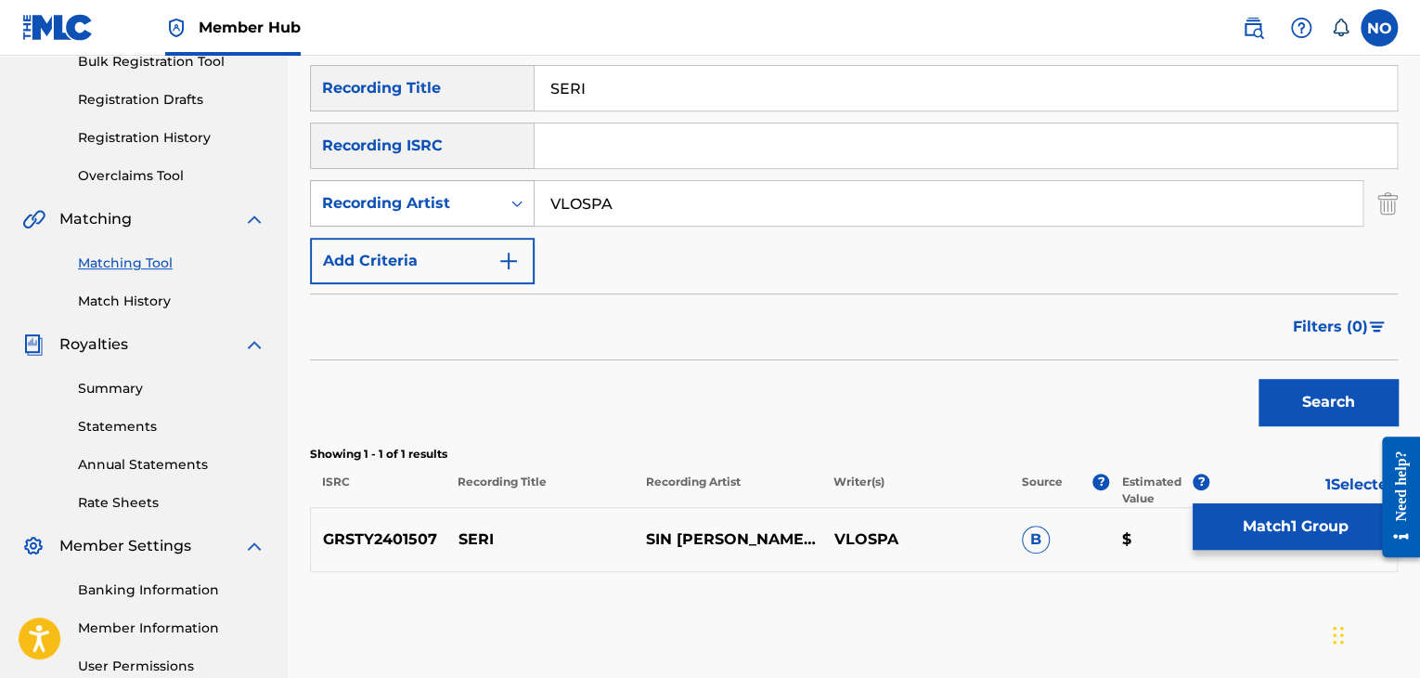
drag, startPoint x: 614, startPoint y: 201, endPoint x: 460, endPoint y: 206, distance: 154.1
click at [460, 206] on div "SearchWithCriteria7a1fd7e0-319a-44fe-8998-a0ba6e9f83c3 Recording Artist VLOSPA" at bounding box center [854, 203] width 1088 height 46
click at [1377, 324] on img "Search Form" at bounding box center [1377, 326] width 16 height 11
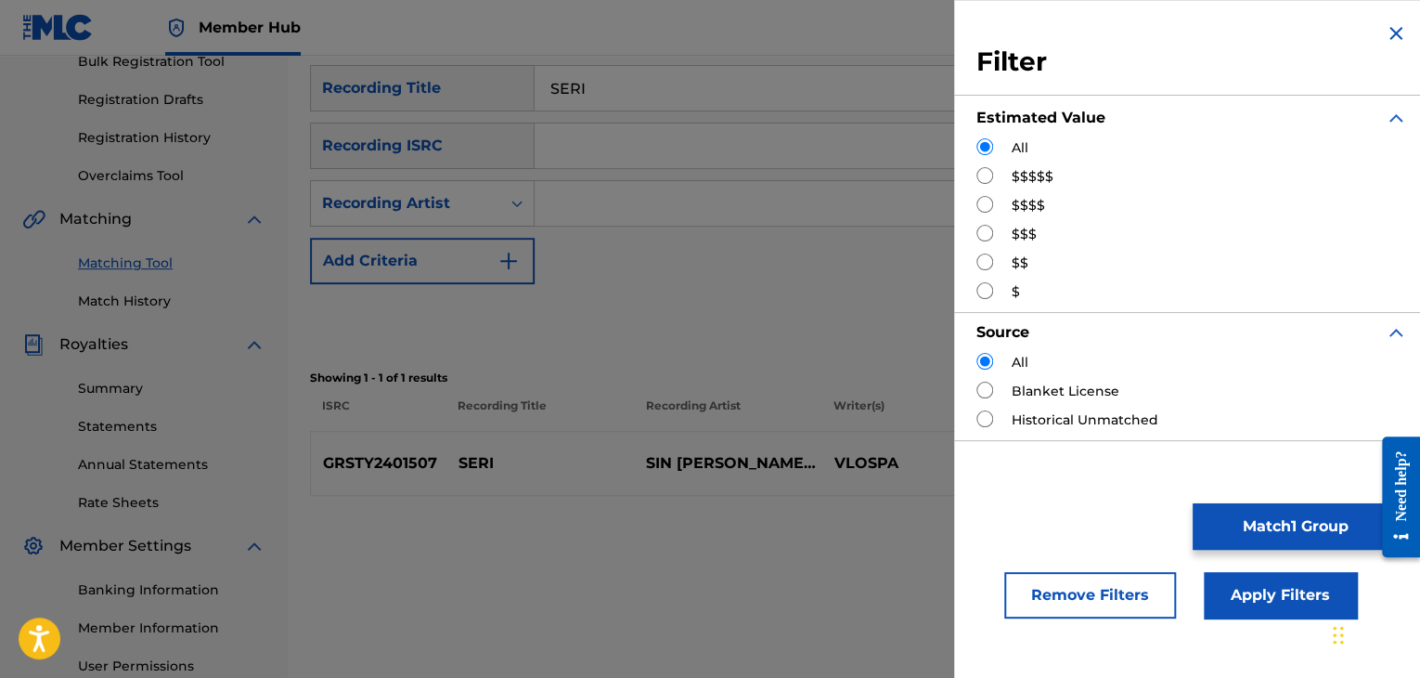
drag, startPoint x: 983, startPoint y: 263, endPoint x: 1182, endPoint y: 394, distance: 238.4
click at [984, 263] on input "Search Form" at bounding box center [984, 261] width 17 height 17
radio input "true"
click at [1290, 598] on button "Apply Filters" at bounding box center [1280, 595] width 153 height 46
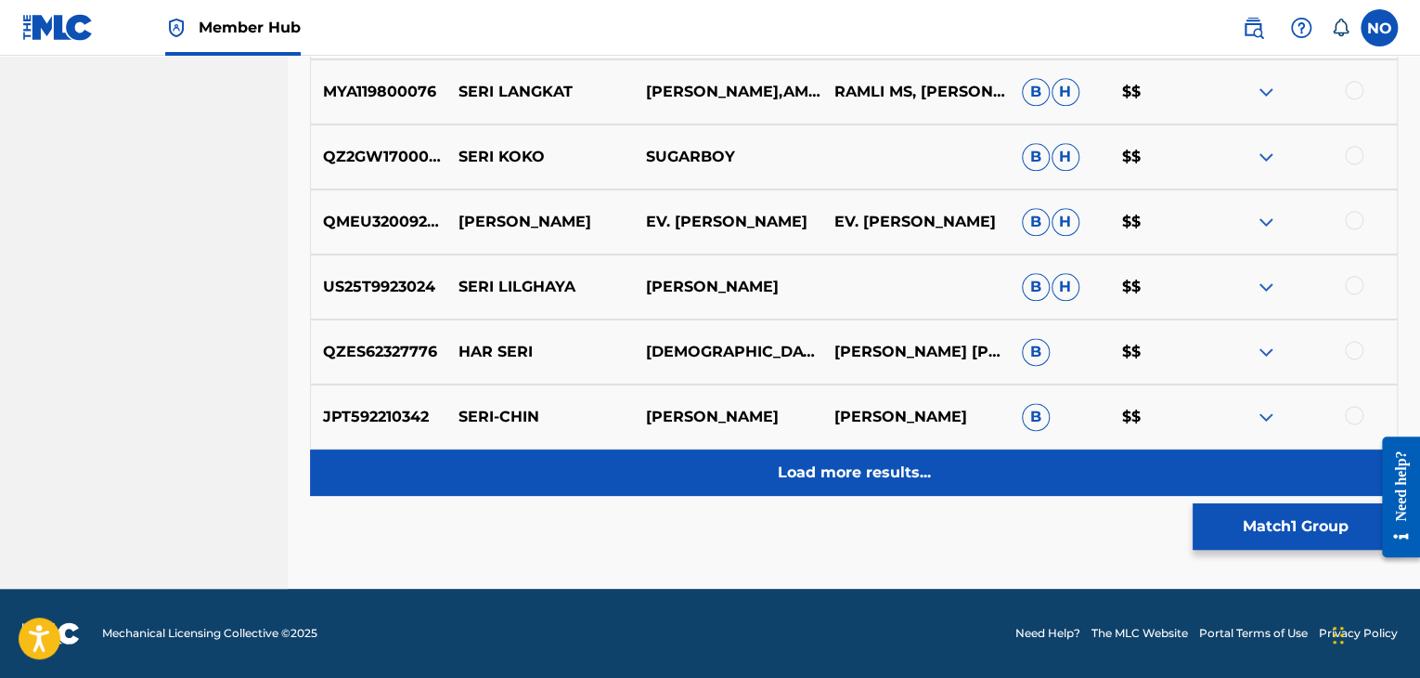
click at [928, 481] on p "Load more results..." at bounding box center [854, 472] width 153 height 22
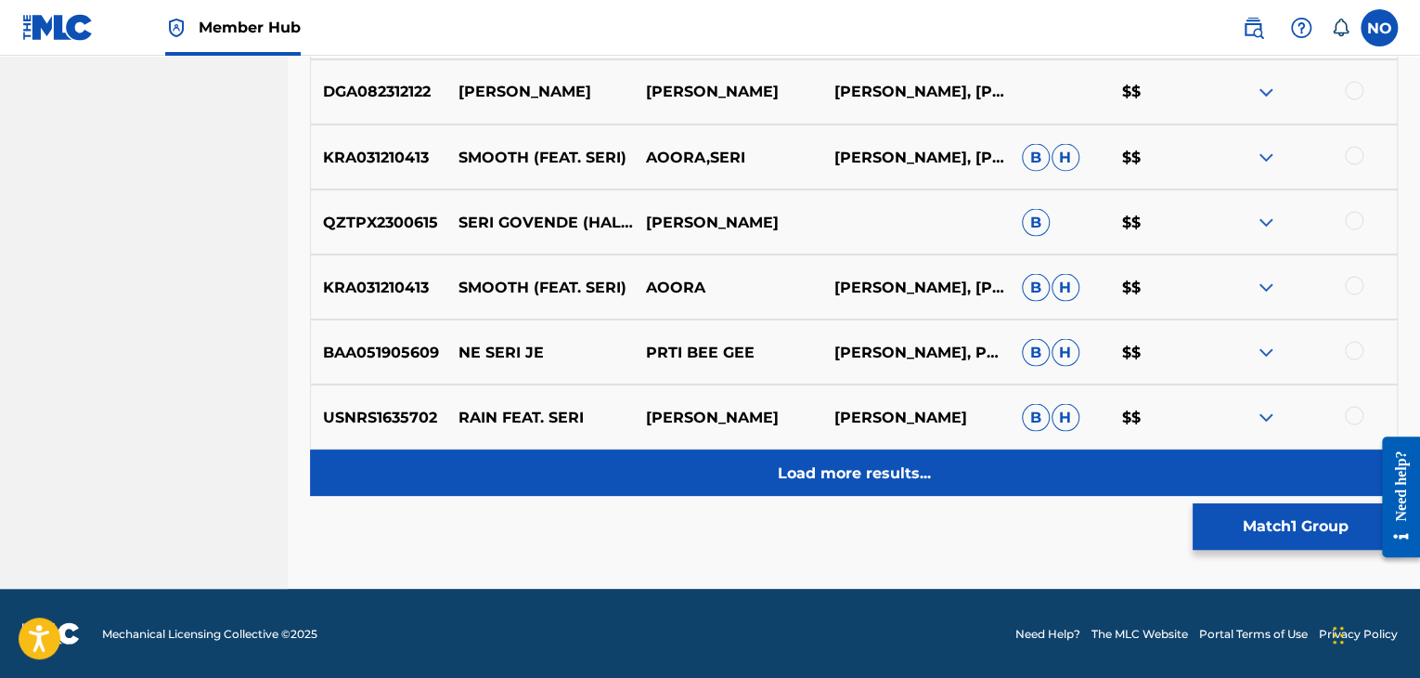
click at [907, 475] on p "Load more results..." at bounding box center [854, 472] width 153 height 22
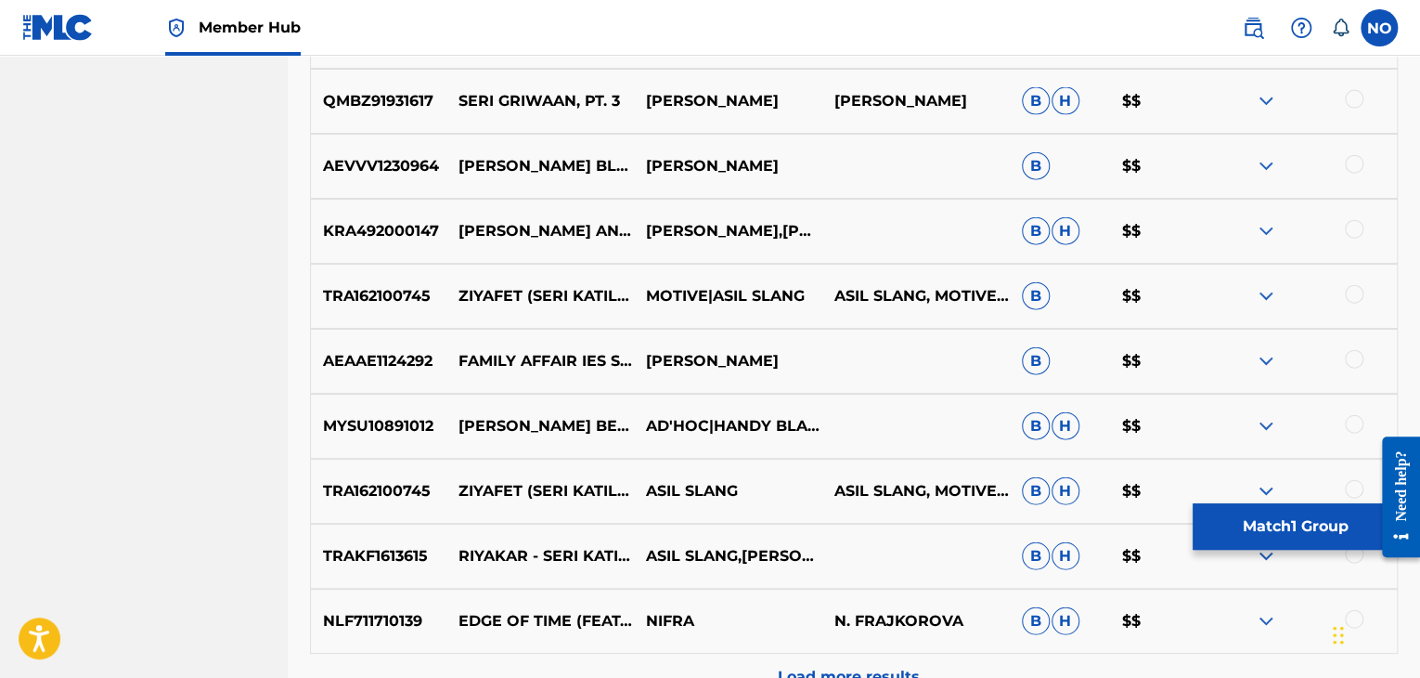
scroll to position [2294, 0]
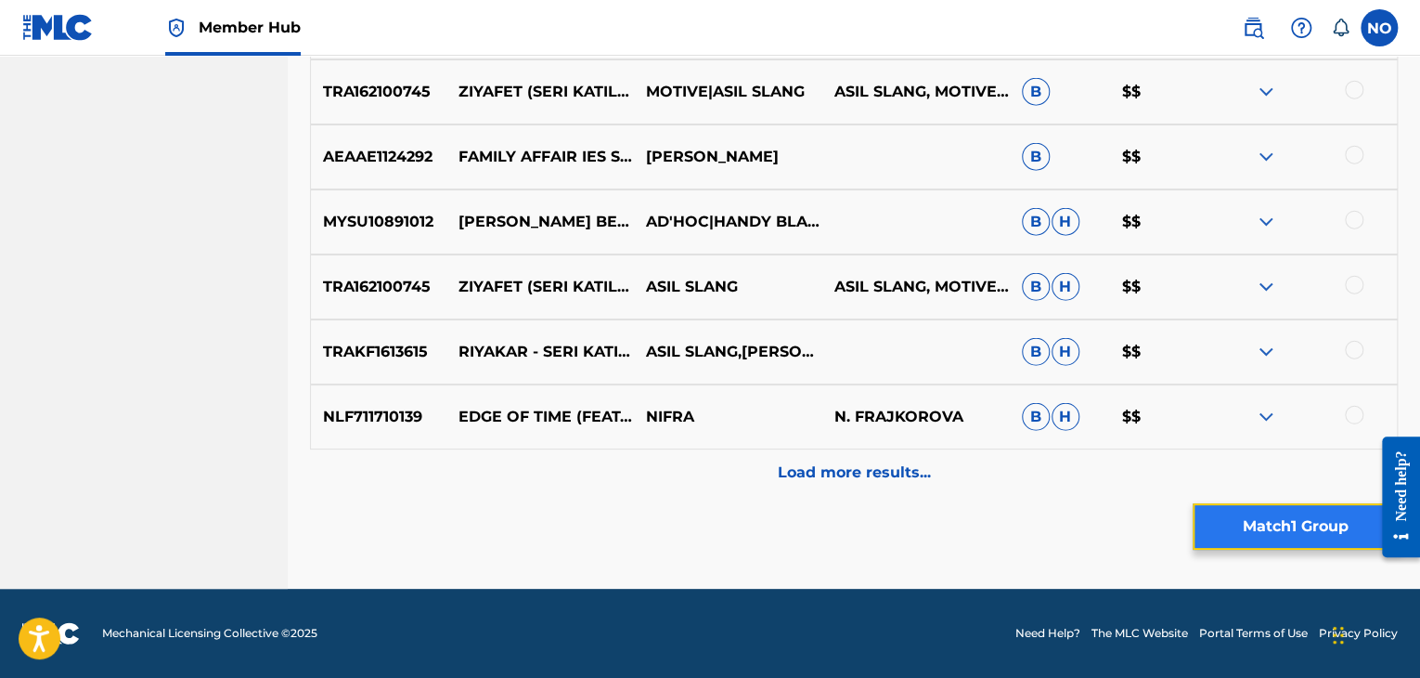
click at [1259, 517] on button "Match 1 Group" at bounding box center [1295, 526] width 205 height 46
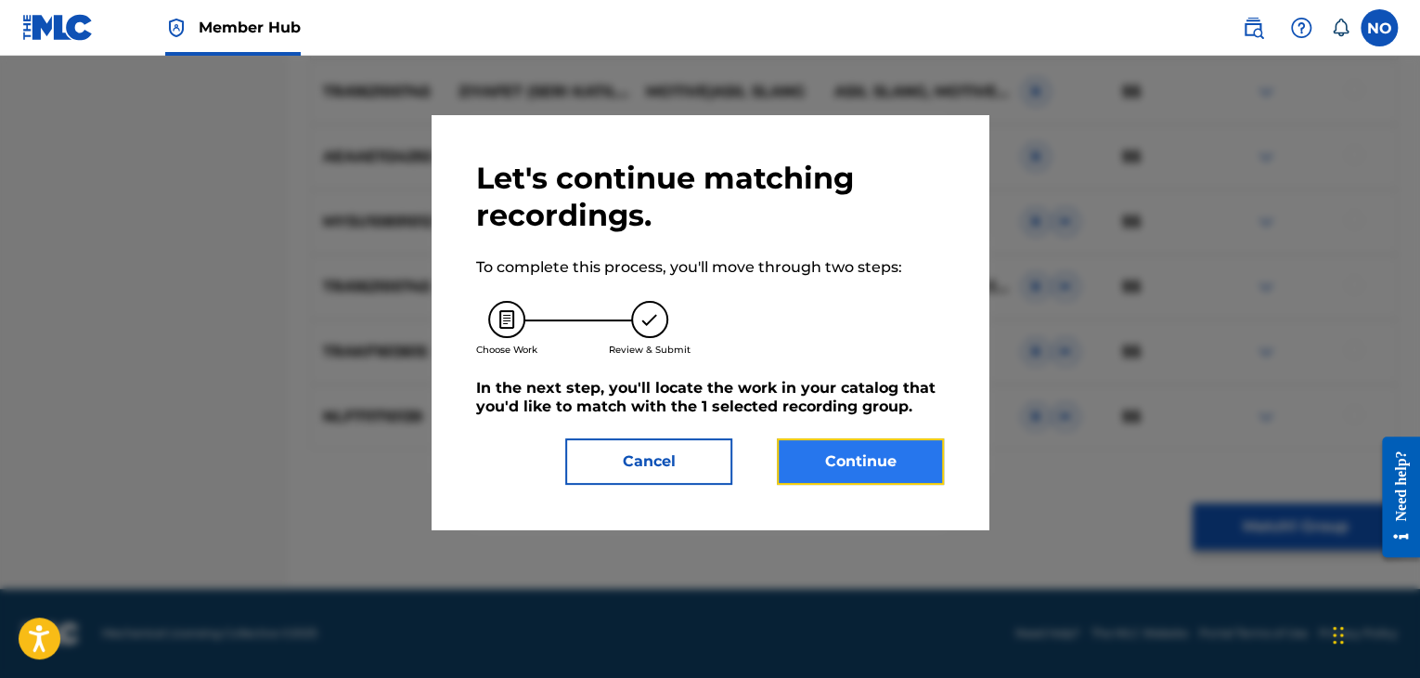
click at [914, 462] on button "Continue" at bounding box center [860, 461] width 167 height 46
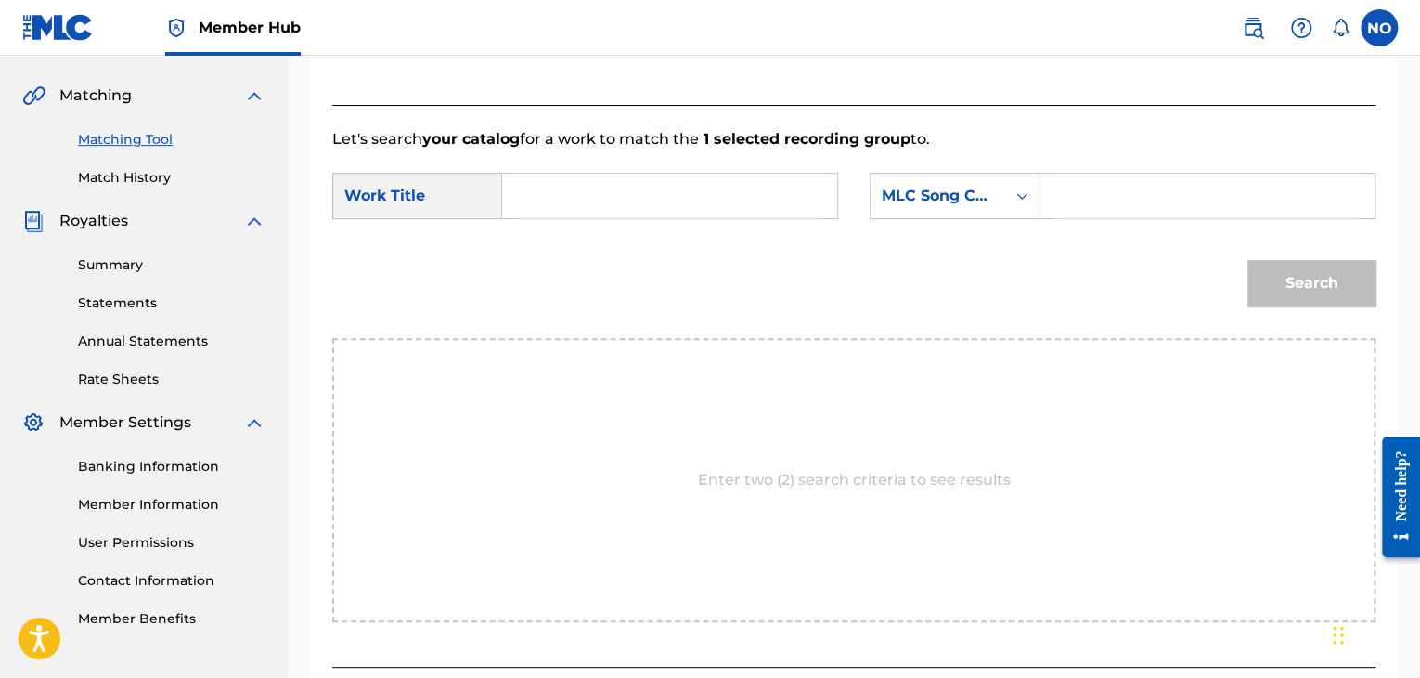
scroll to position [280, 0]
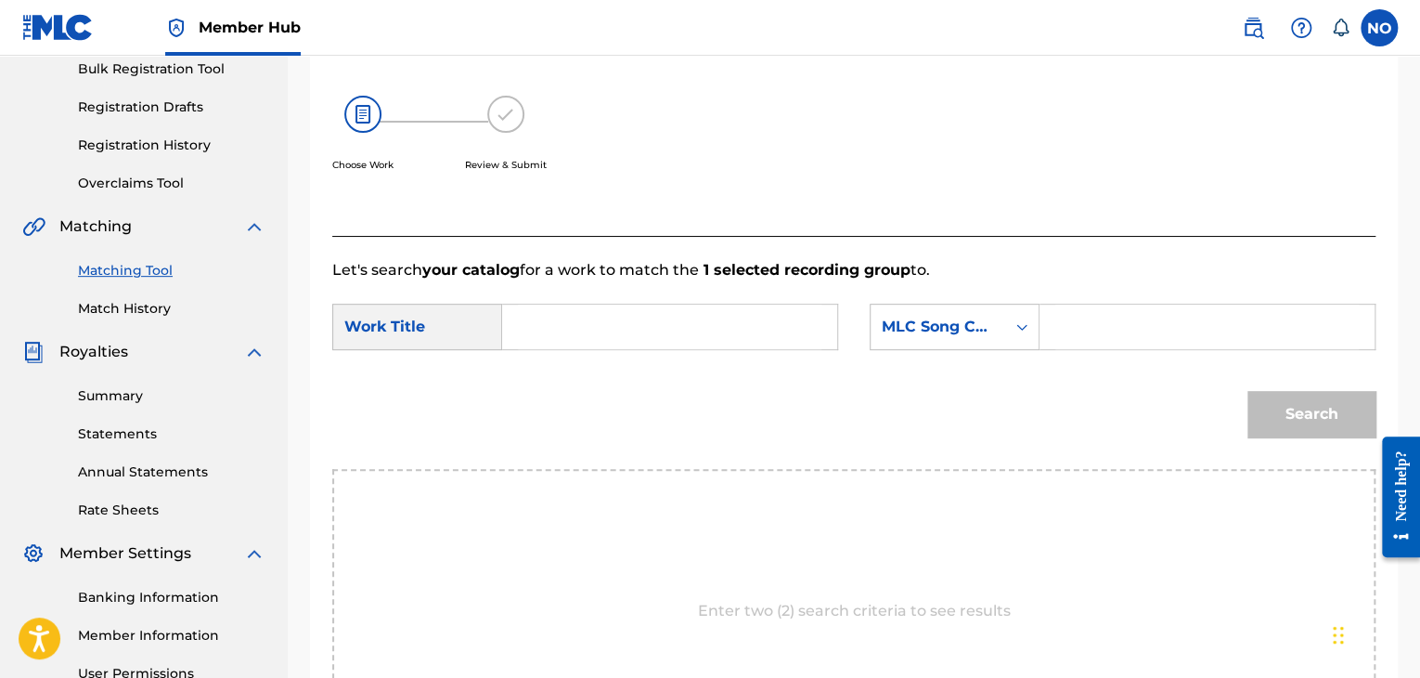
click at [616, 341] on input "Search Form" at bounding box center [670, 326] width 304 height 45
type input "SERI"
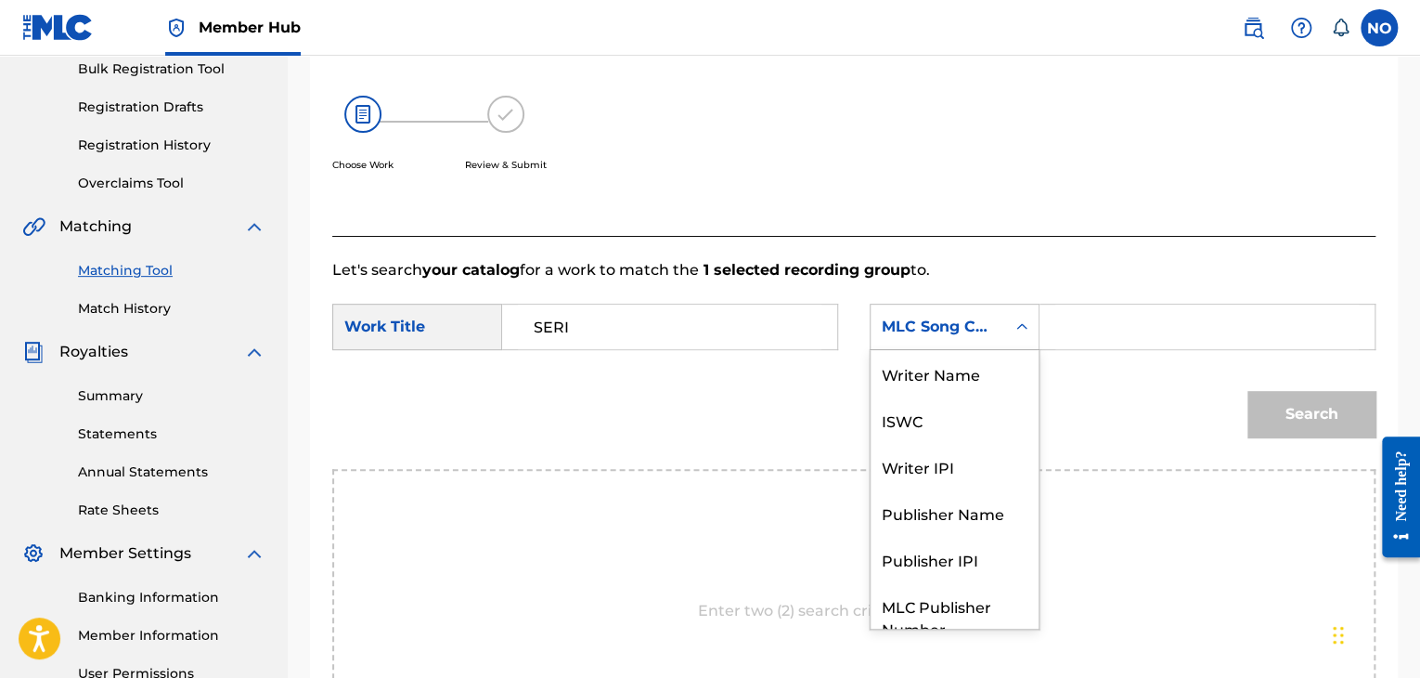
click at [944, 325] on div "MLC Song Code" at bounding box center [938, 327] width 112 height 22
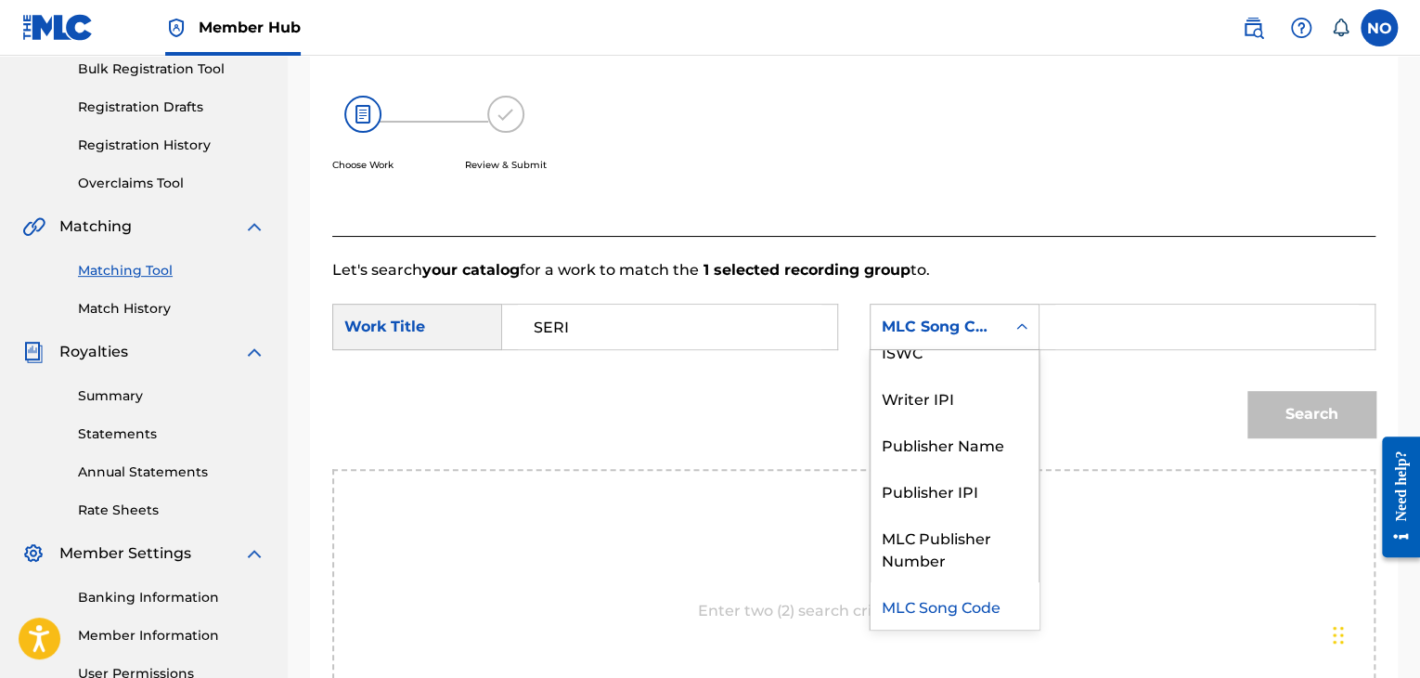
scroll to position [0, 0]
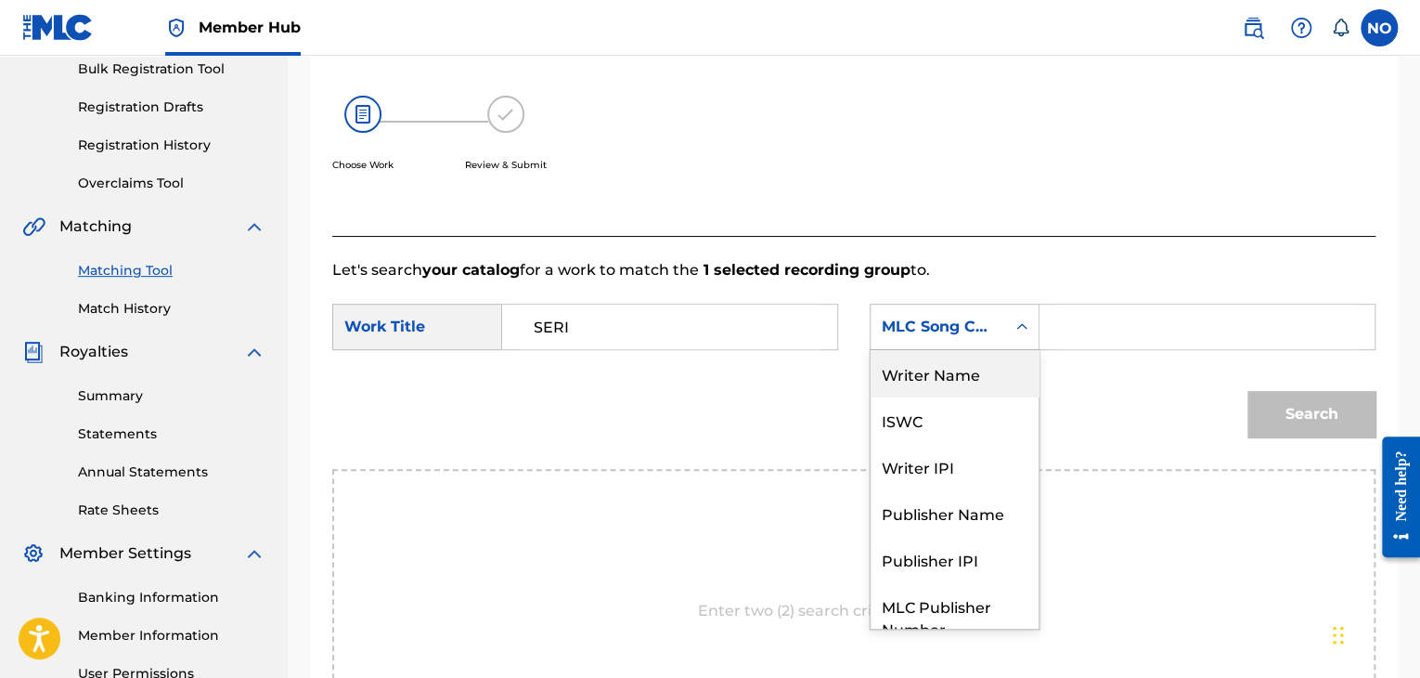
click at [981, 380] on div "Writer Name" at bounding box center [955, 373] width 168 height 46
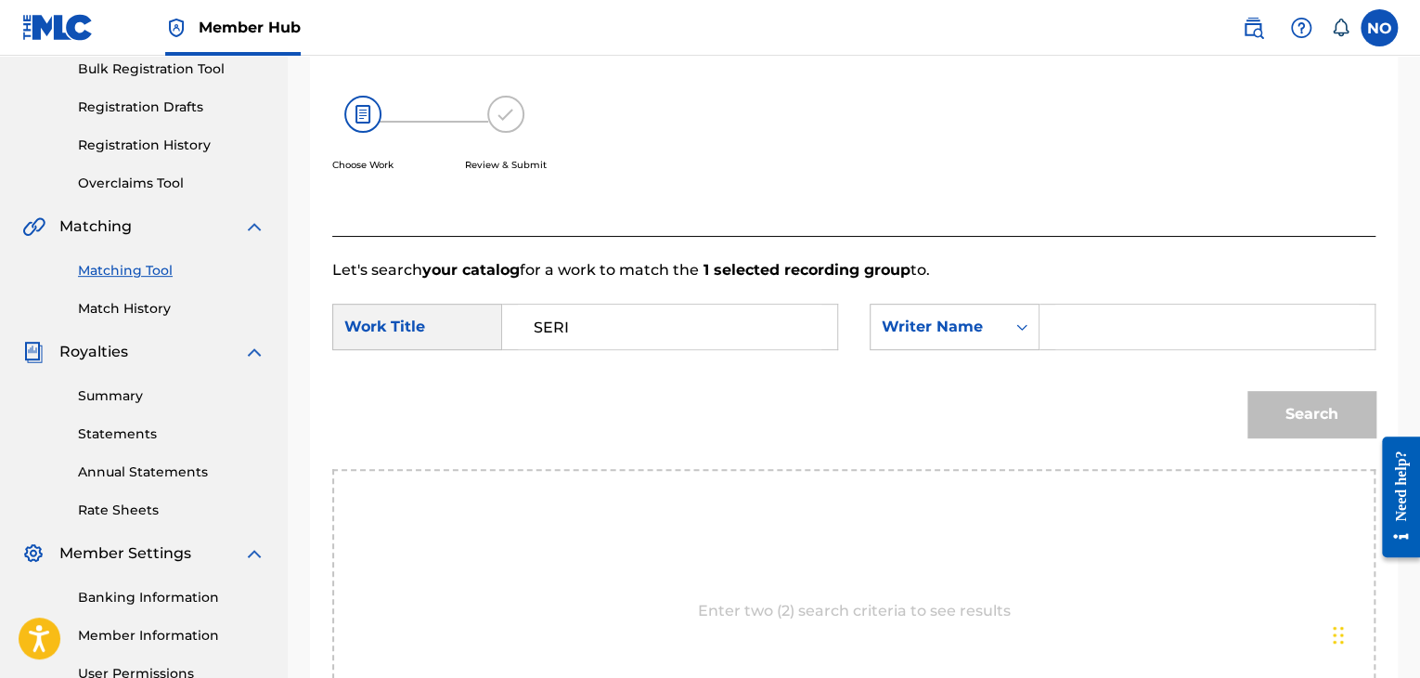
click at [1061, 346] on input "Search Form" at bounding box center [1207, 326] width 304 height 45
type input "PRODROMIDIS"
click at [1299, 407] on button "Search" at bounding box center [1311, 414] width 128 height 46
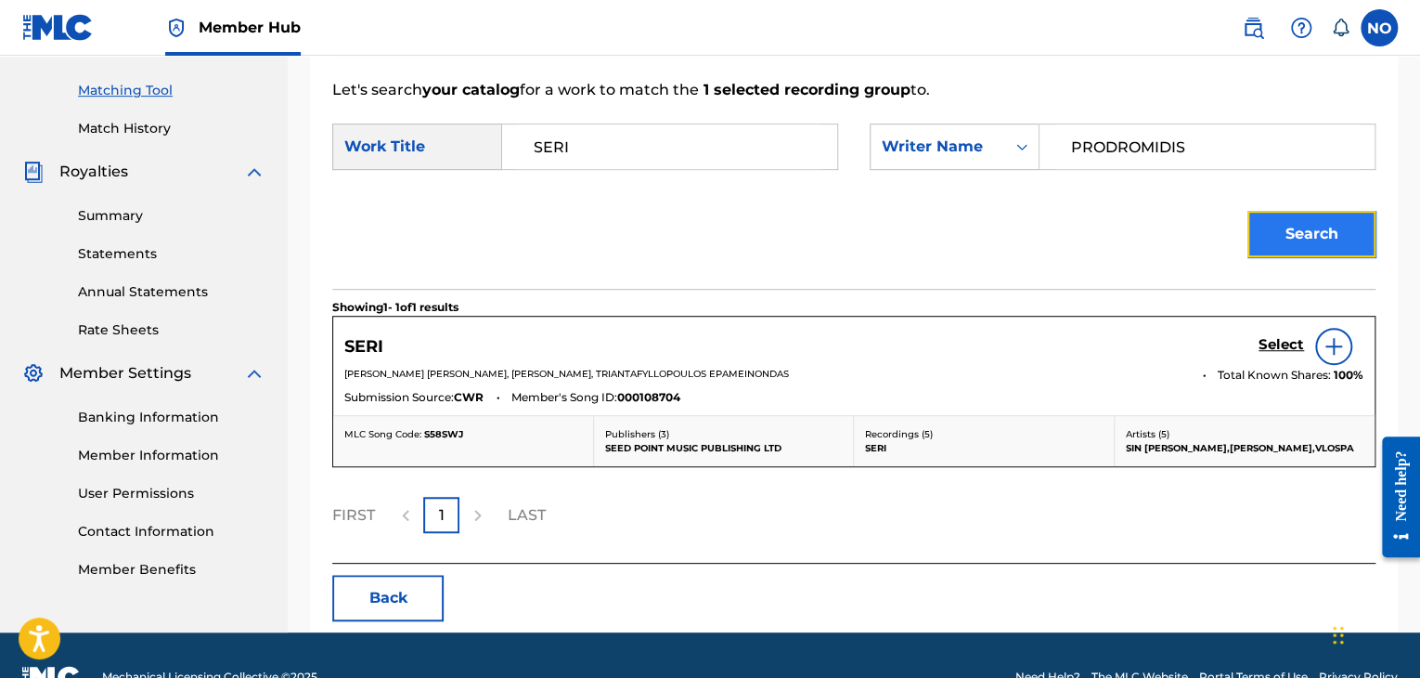
scroll to position [466, 0]
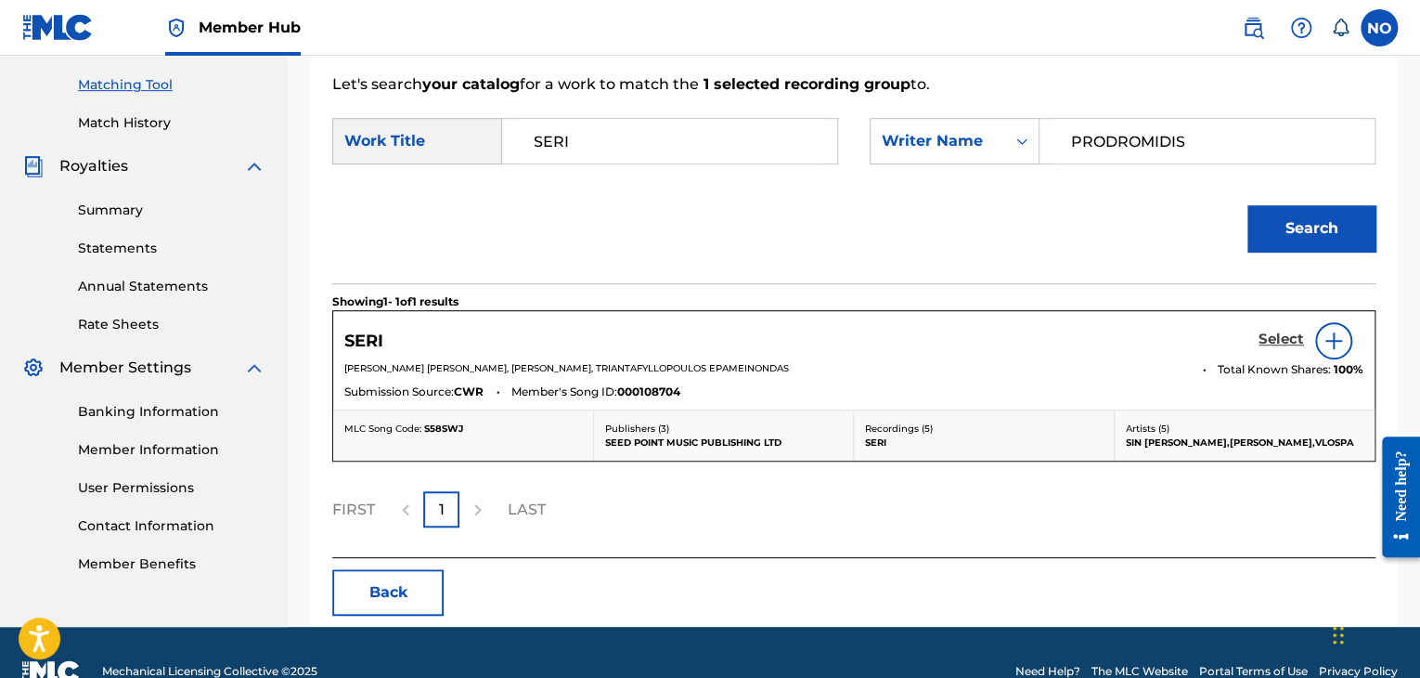
click at [1296, 334] on h5 "Select" at bounding box center [1281, 339] width 45 height 18
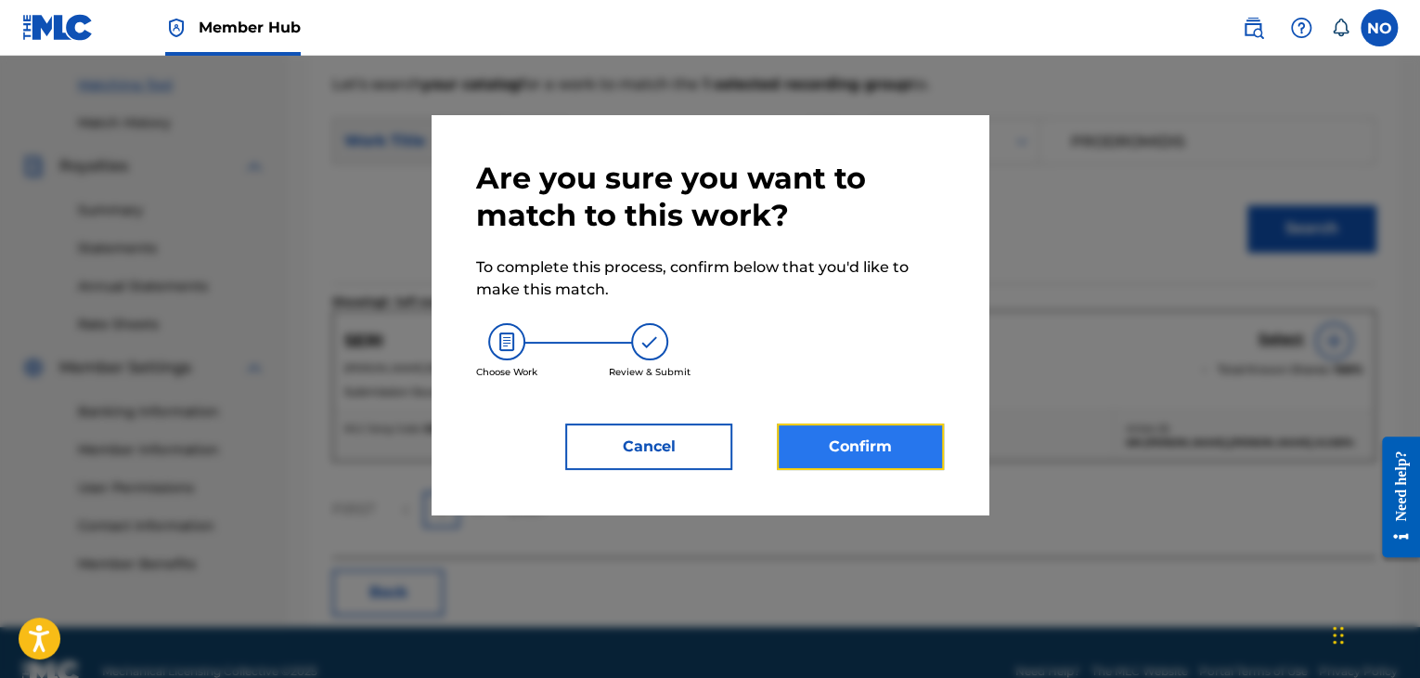
click at [909, 443] on button "Confirm" at bounding box center [860, 446] width 167 height 46
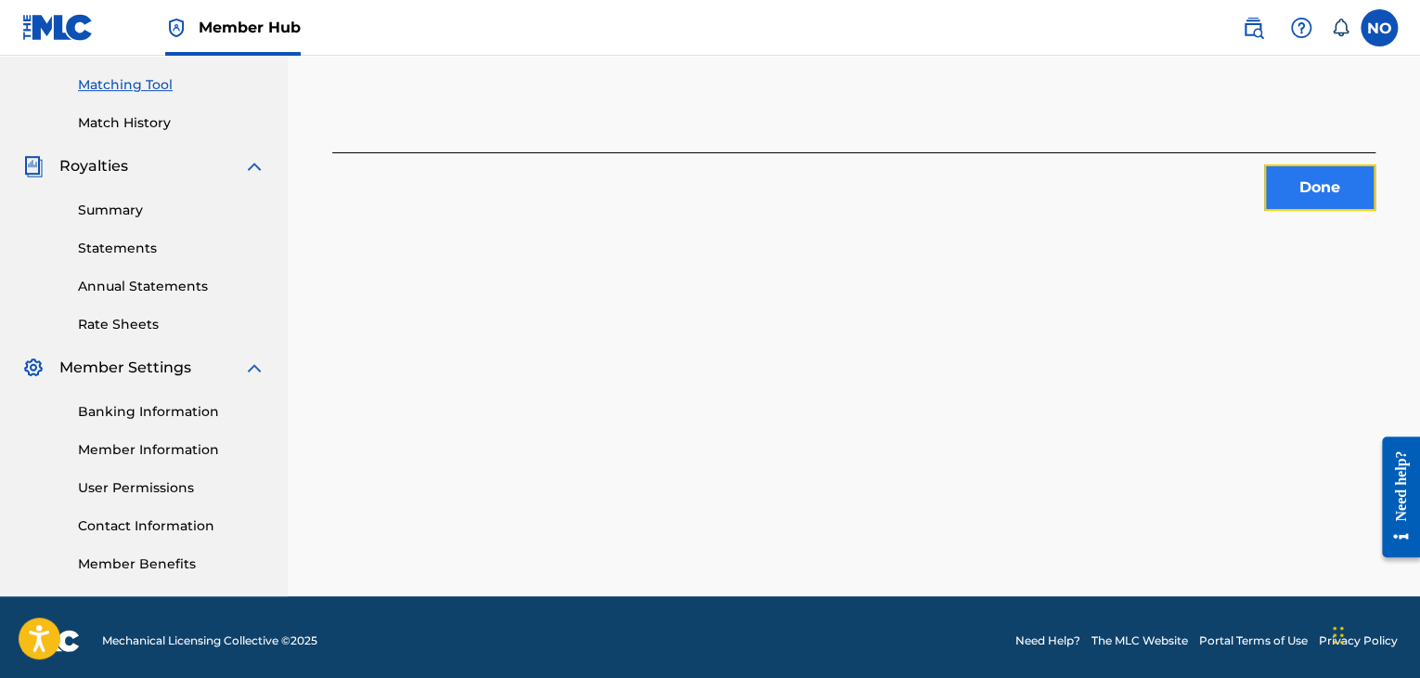
click at [1333, 194] on button "Done" at bounding box center [1319, 187] width 111 height 46
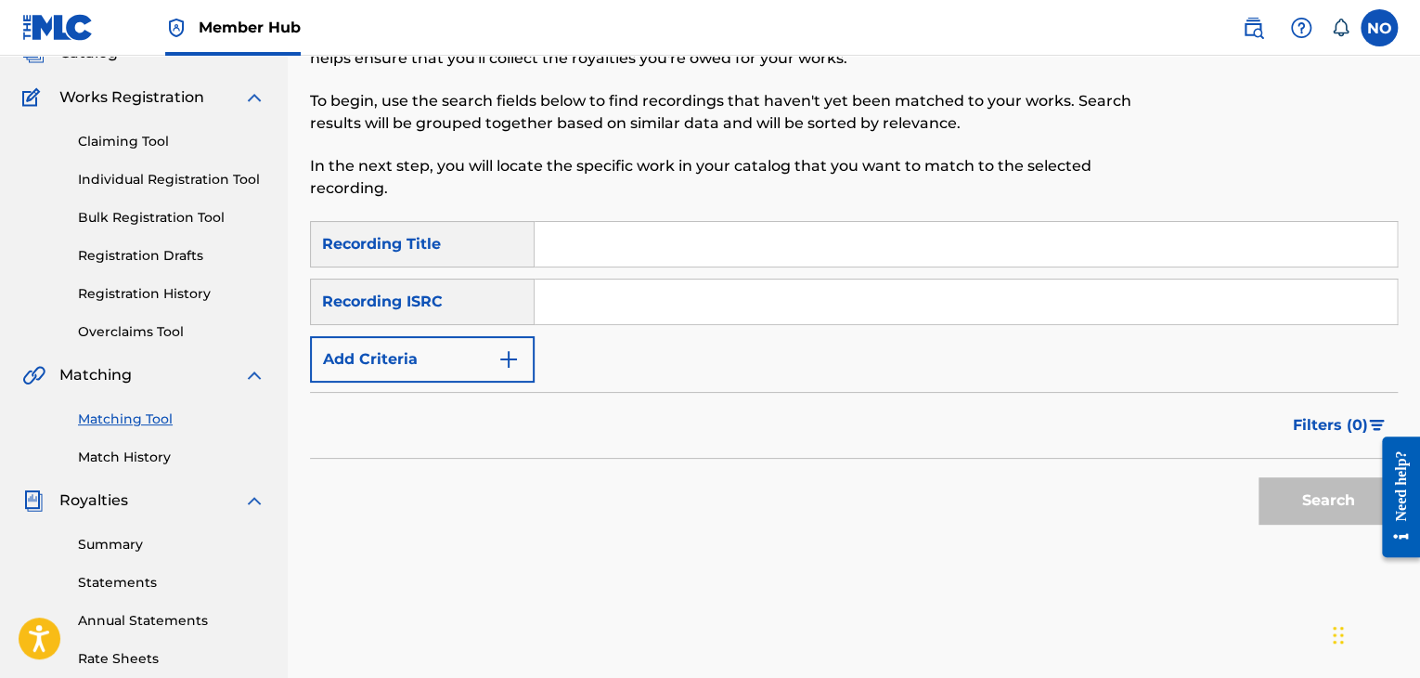
scroll to position [2, 0]
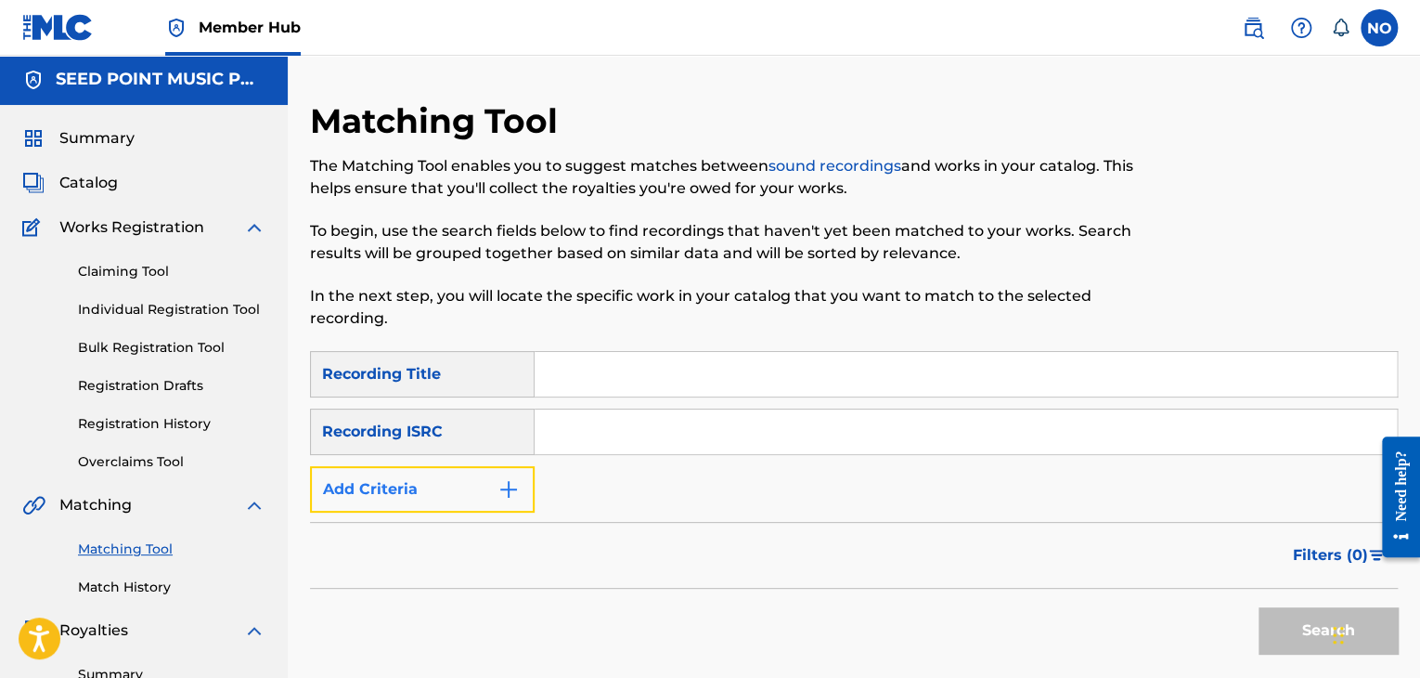
click at [520, 497] on button "Add Criteria" at bounding box center [422, 489] width 225 height 46
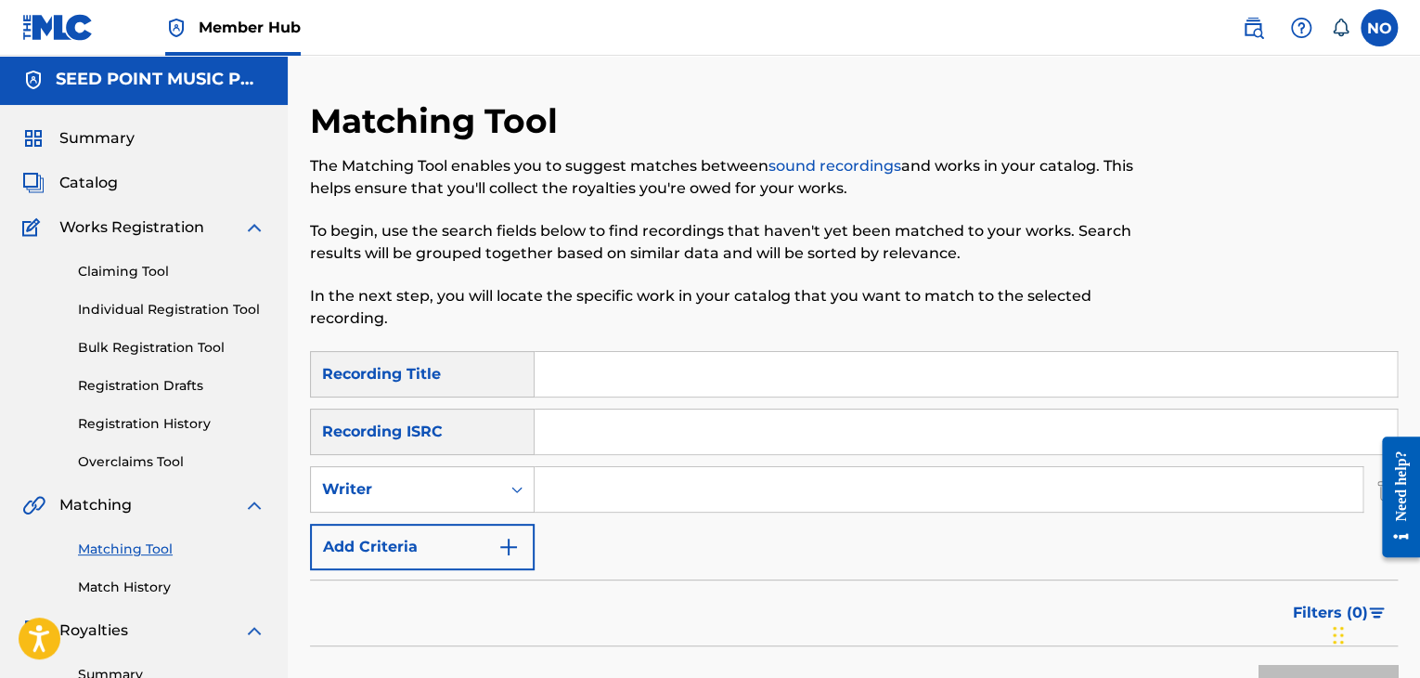
click at [581, 487] on input "Search Form" at bounding box center [949, 489] width 828 height 45
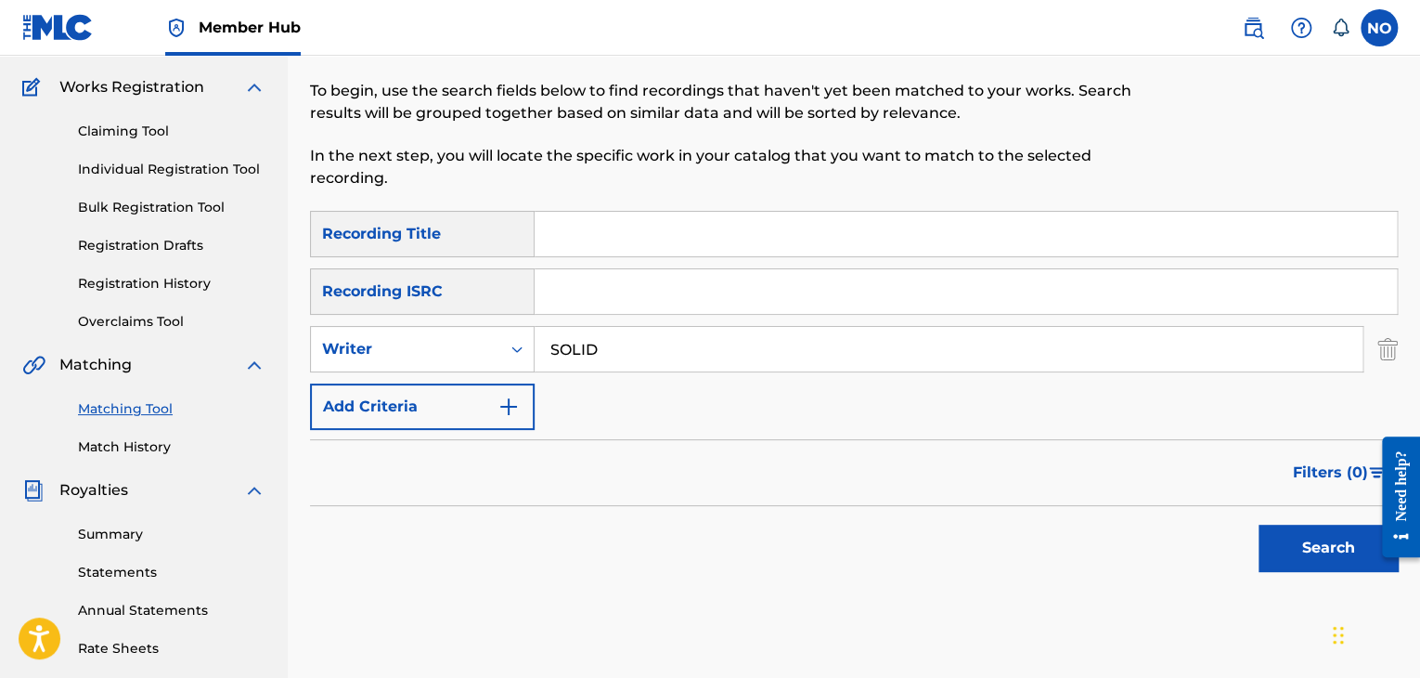
scroll to position [373, 0]
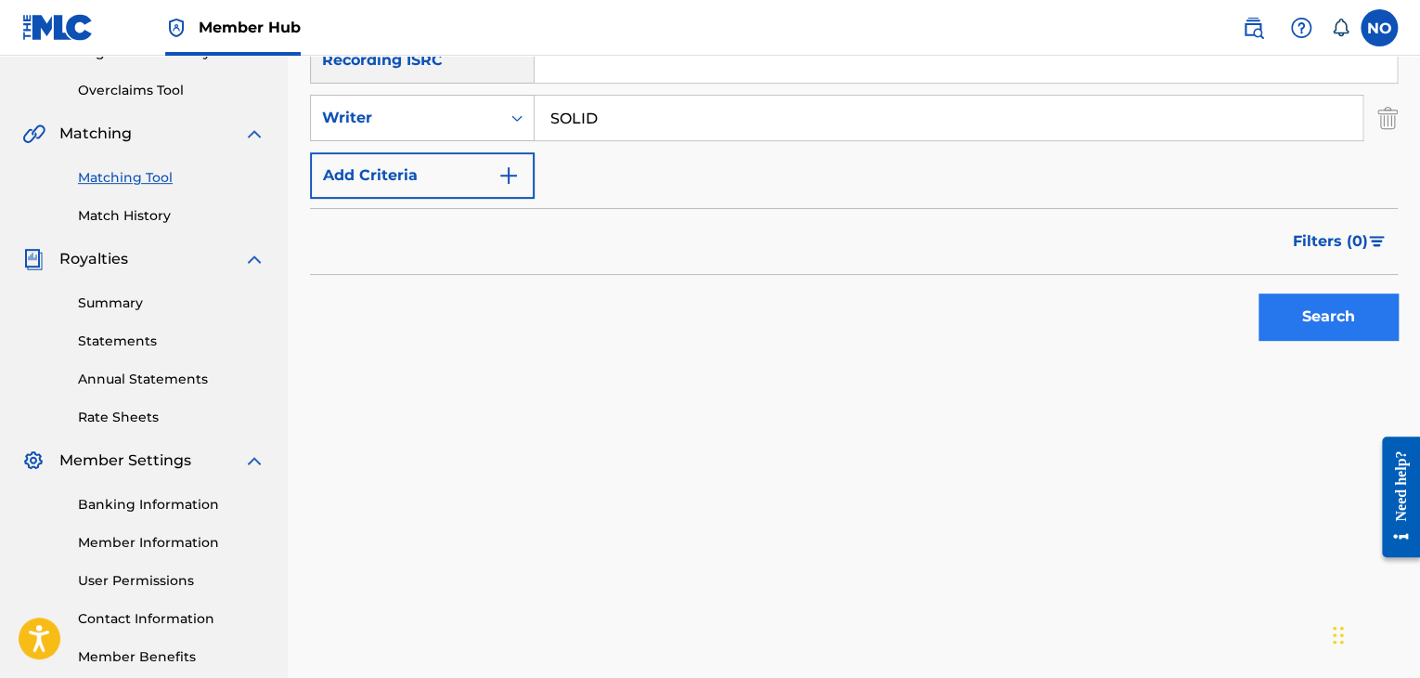
type input "SOLID"
click at [1321, 309] on button "Search" at bounding box center [1328, 316] width 139 height 46
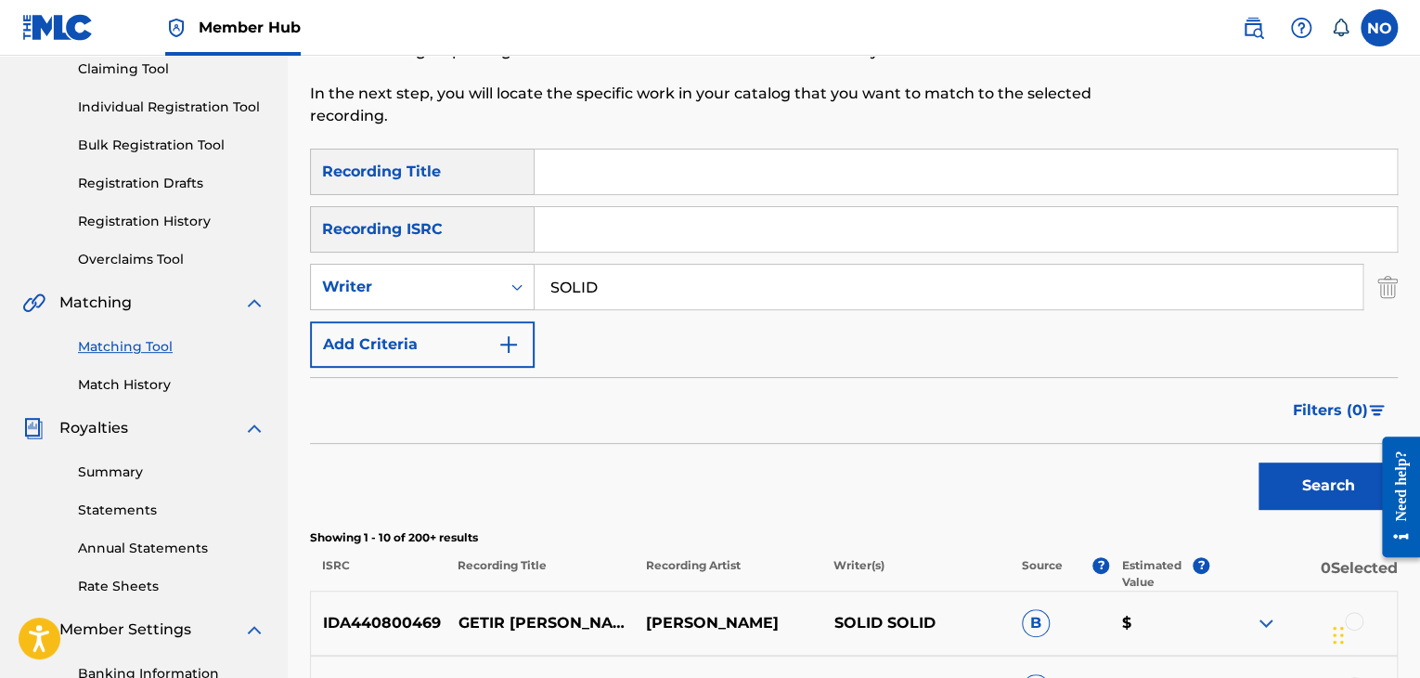
scroll to position [187, 0]
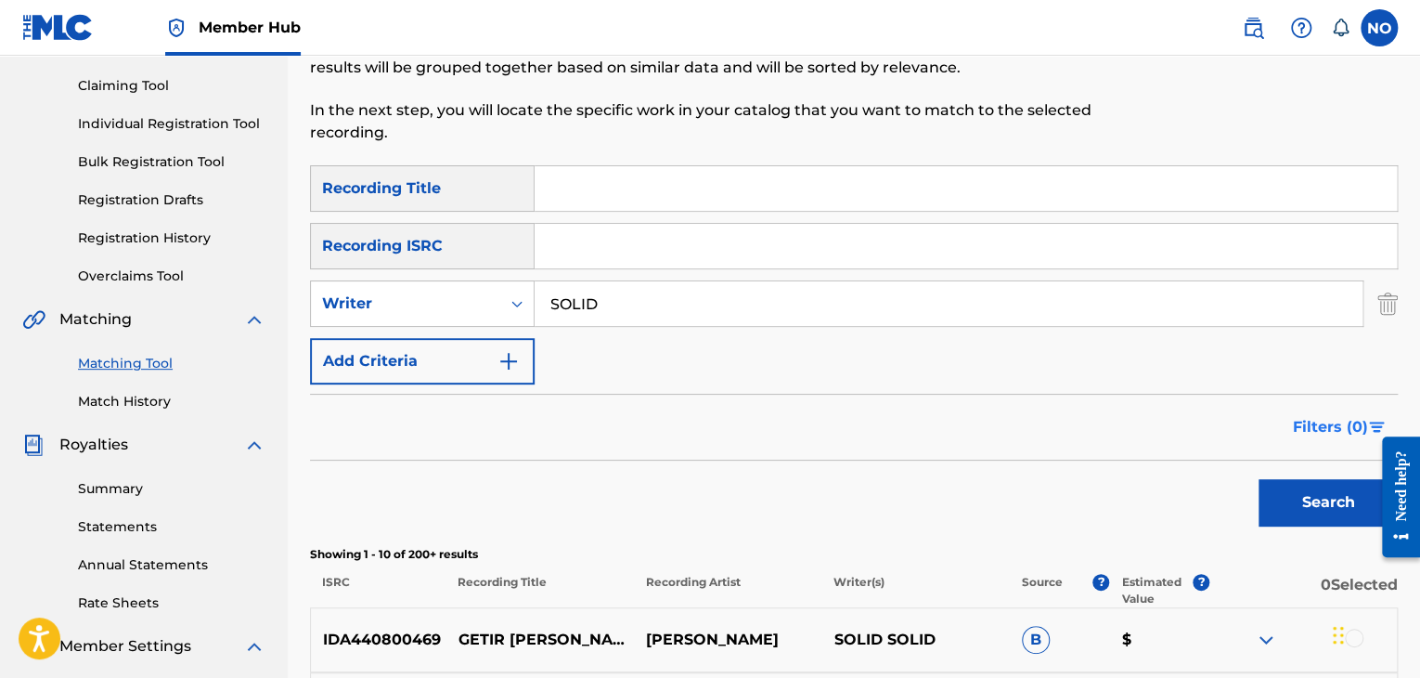
click at [1366, 433] on span "Filters ( 0 )" at bounding box center [1330, 427] width 75 height 22
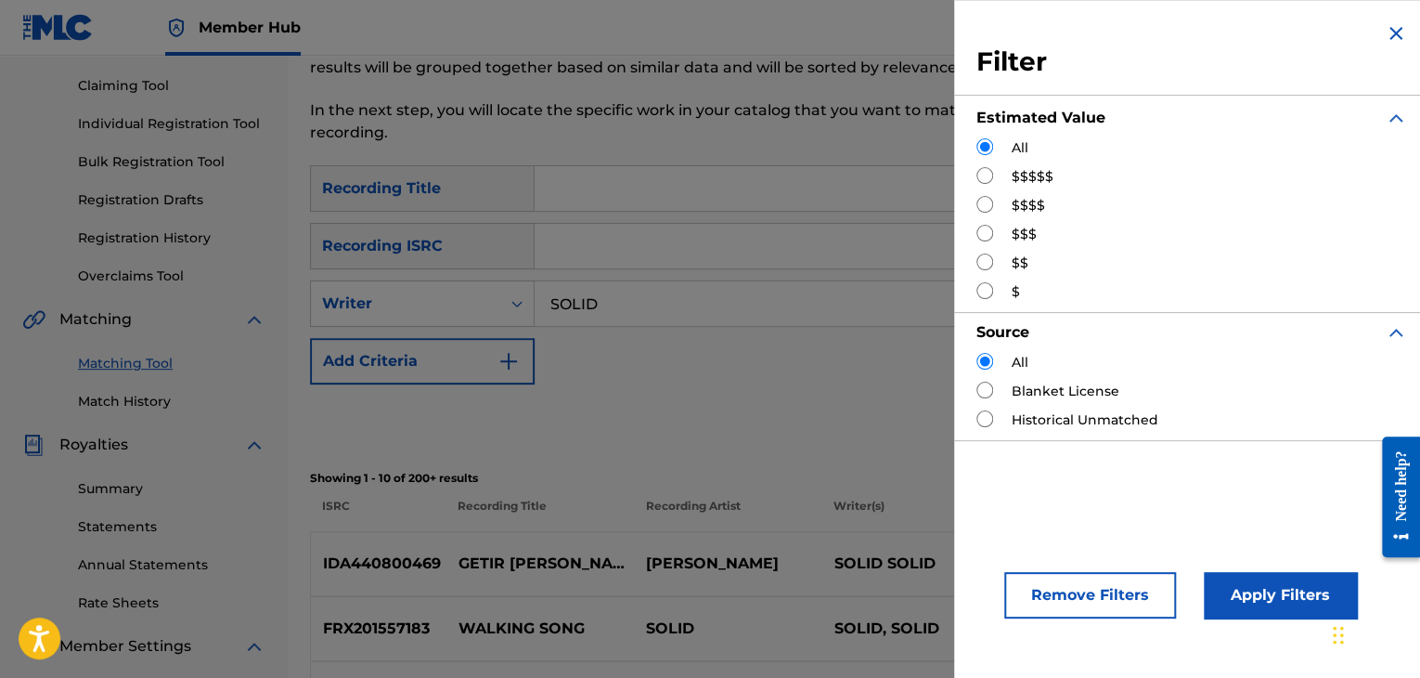
drag, startPoint x: 988, startPoint y: 265, endPoint x: 1161, endPoint y: 407, distance: 224.3
click at [990, 265] on input "Search Form" at bounding box center [984, 261] width 17 height 17
radio input "true"
click at [1316, 595] on button "Apply Filters" at bounding box center [1280, 595] width 153 height 46
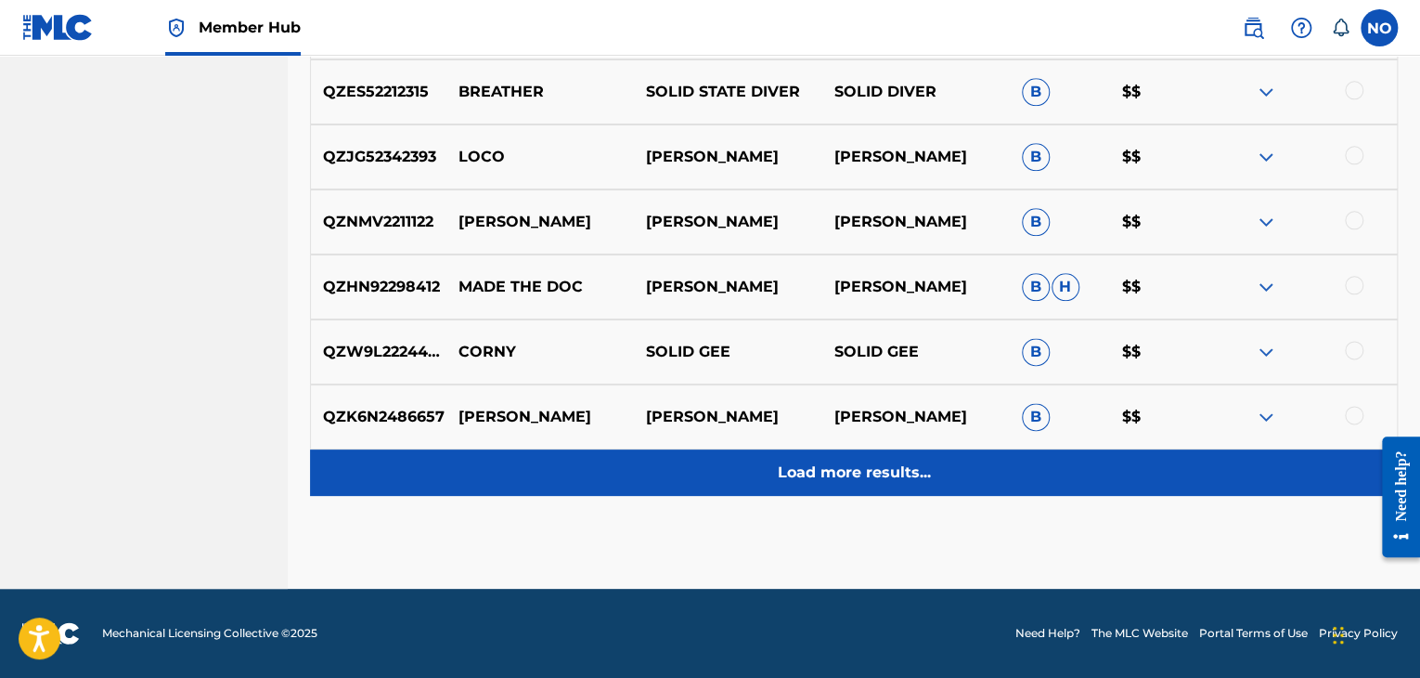
click at [902, 467] on p "Load more results..." at bounding box center [854, 472] width 153 height 22
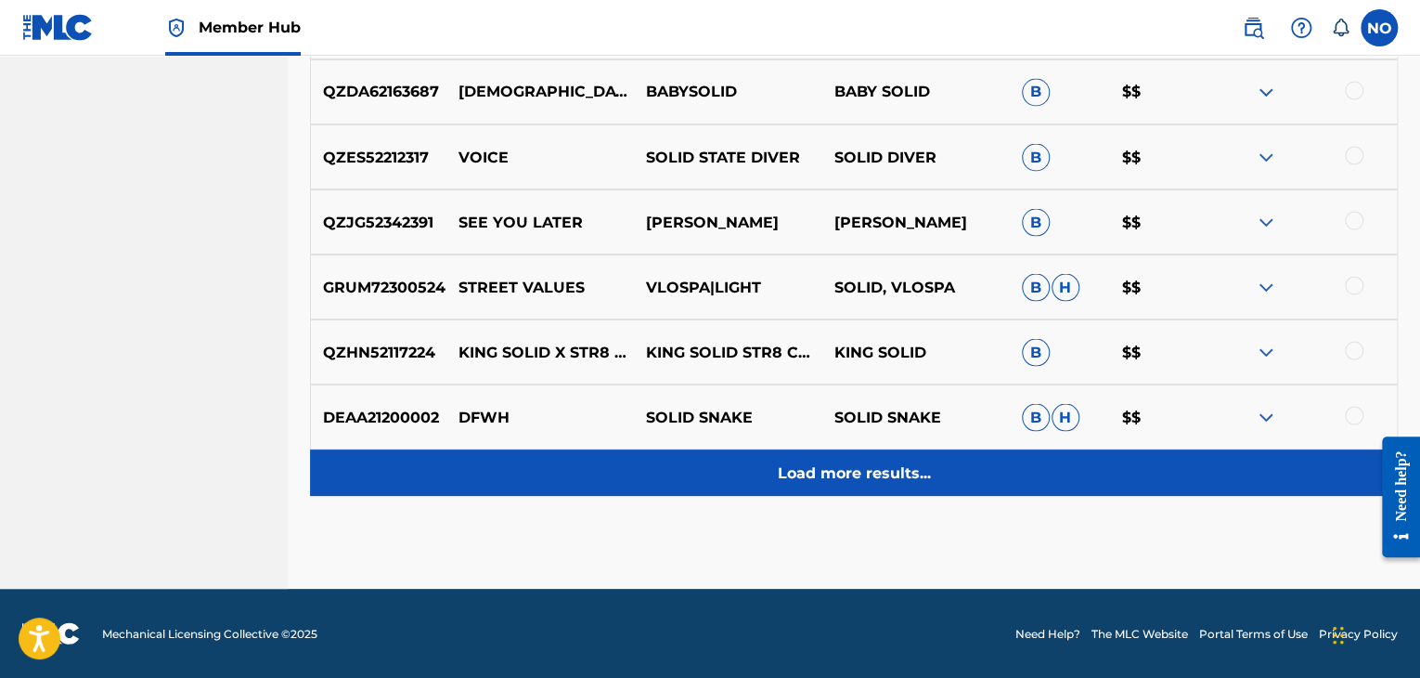
click at [896, 483] on p "Load more results..." at bounding box center [854, 472] width 153 height 22
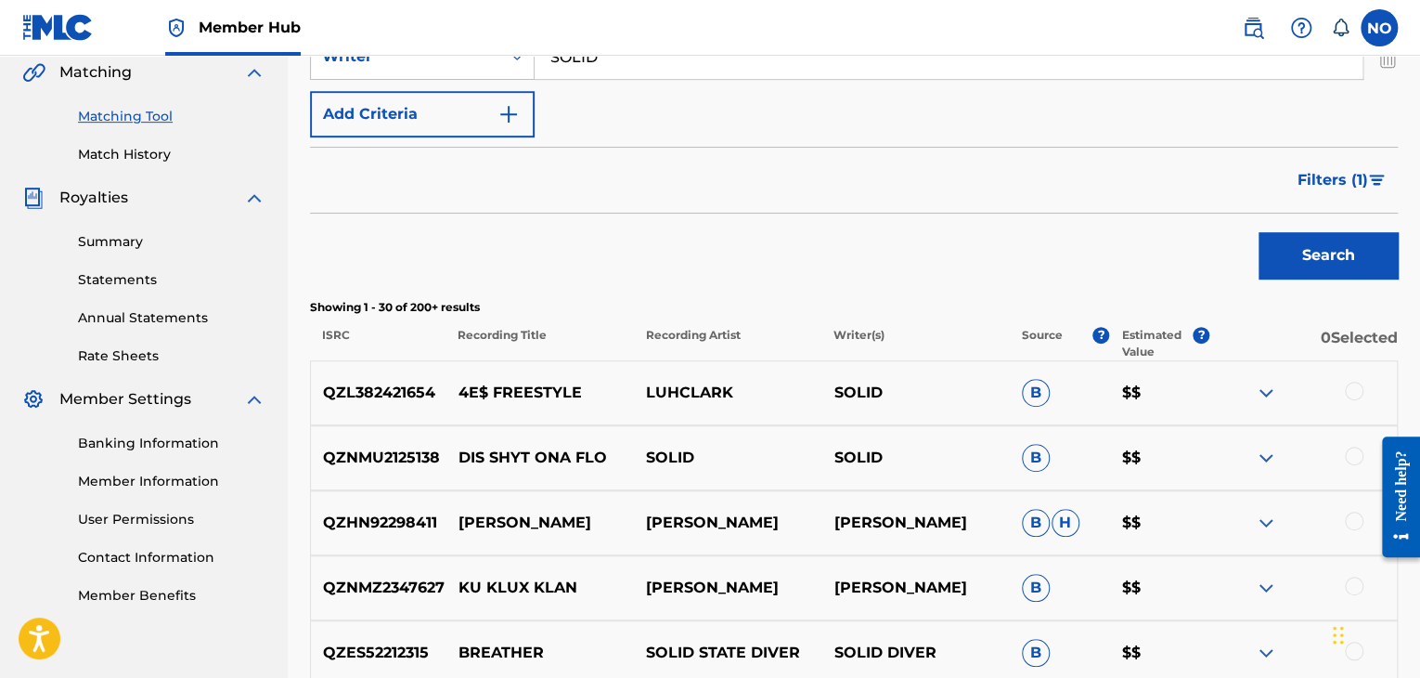
scroll to position [67, 0]
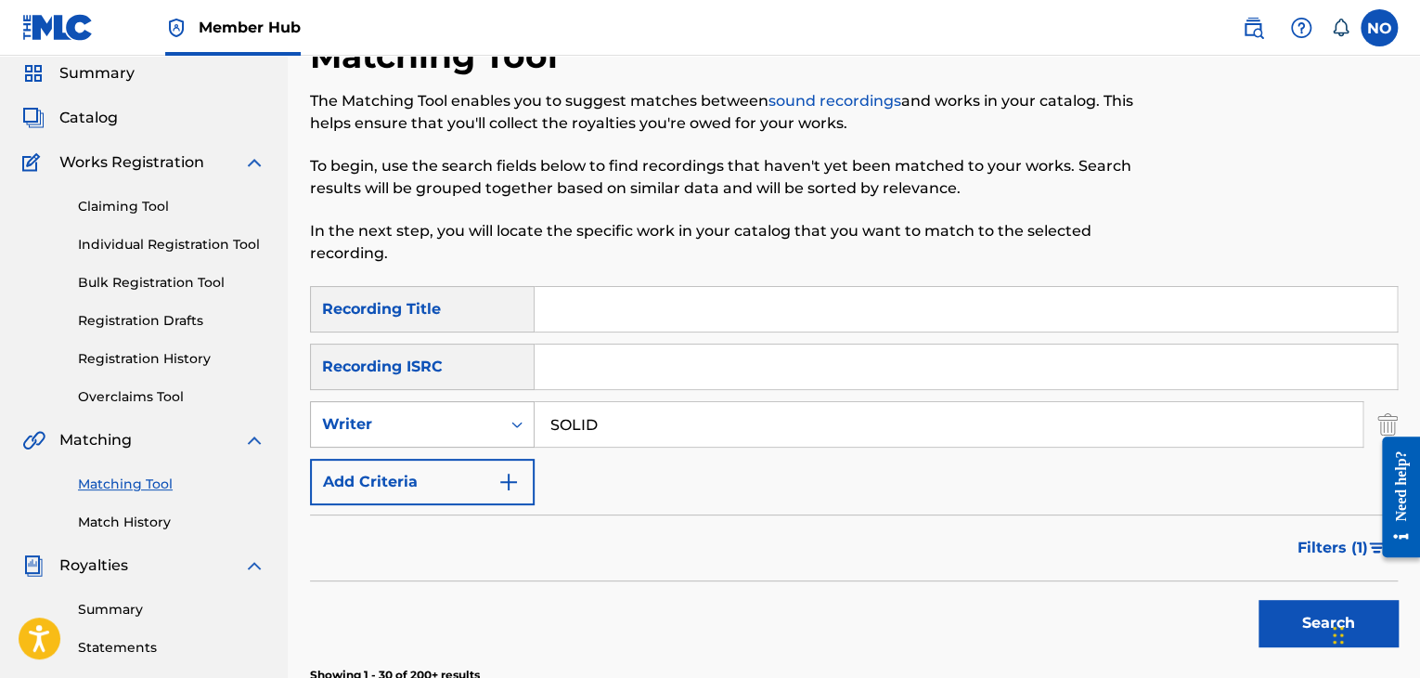
click at [506, 435] on div "Search Form" at bounding box center [516, 423] width 33 height 33
drag, startPoint x: 470, startPoint y: 472, endPoint x: 493, endPoint y: 471, distance: 23.3
click at [472, 471] on div "Recording Artist" at bounding box center [422, 470] width 223 height 46
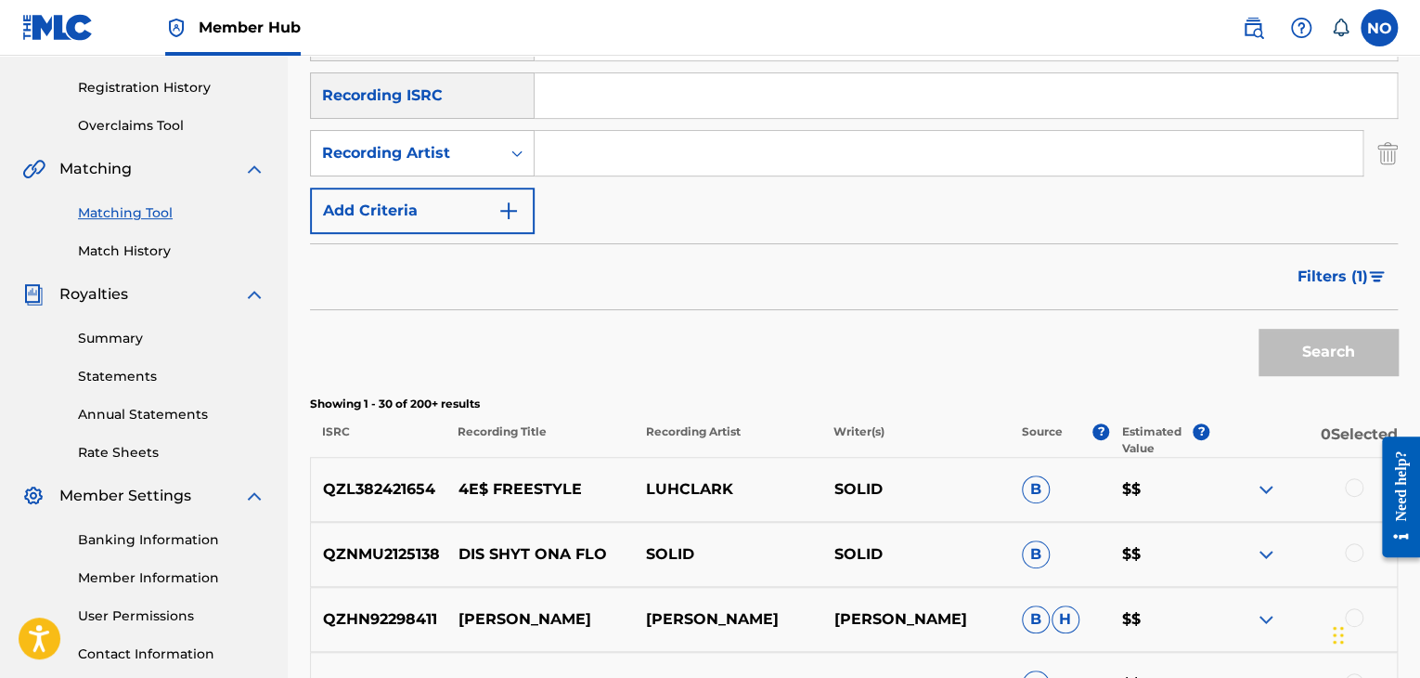
scroll to position [345, 0]
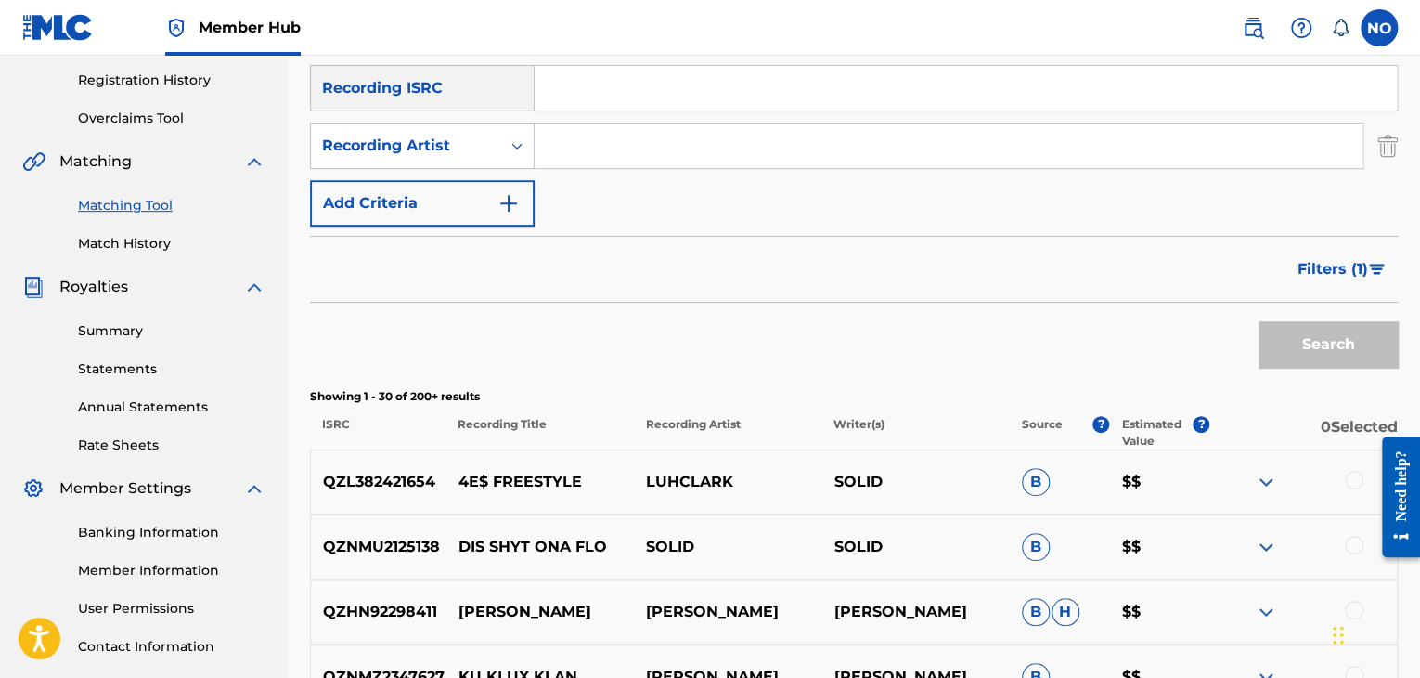
click at [704, 139] on input "Search Form" at bounding box center [949, 145] width 828 height 45
type input "SOLID"
click at [1311, 344] on button "Search" at bounding box center [1328, 344] width 139 height 46
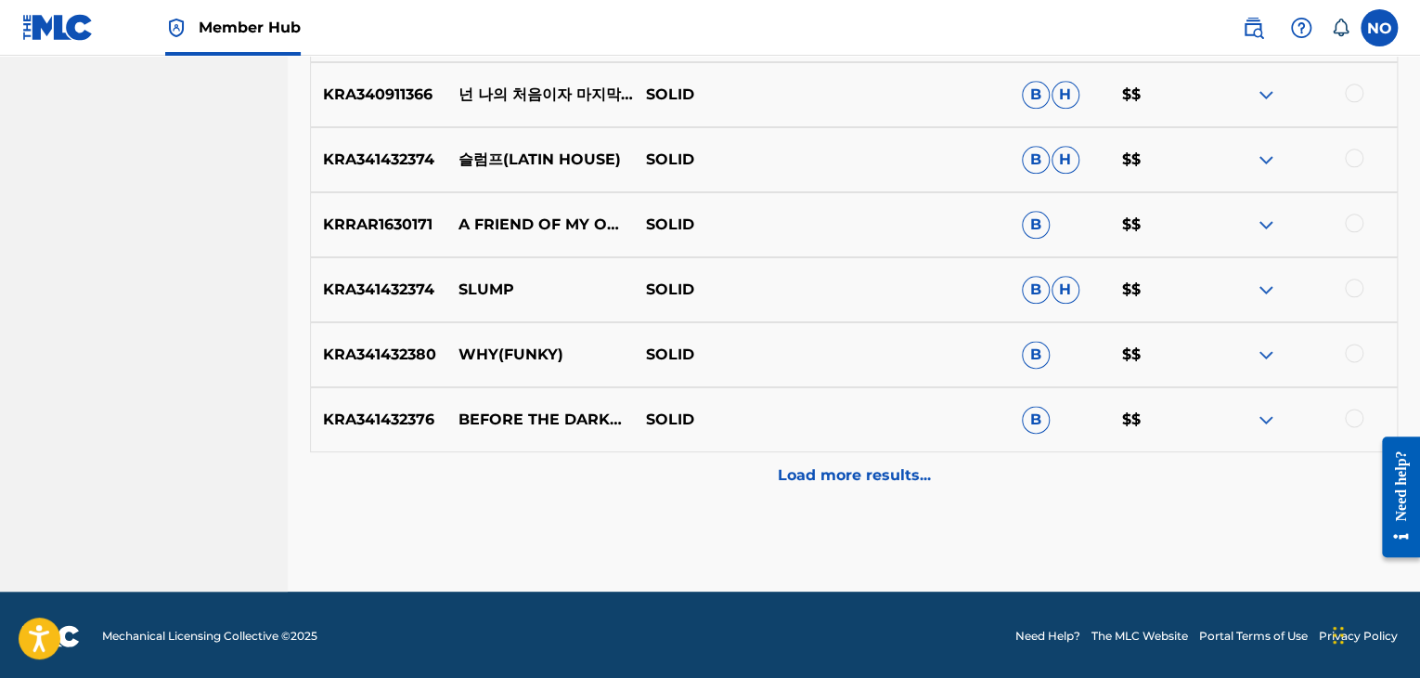
scroll to position [995, 0]
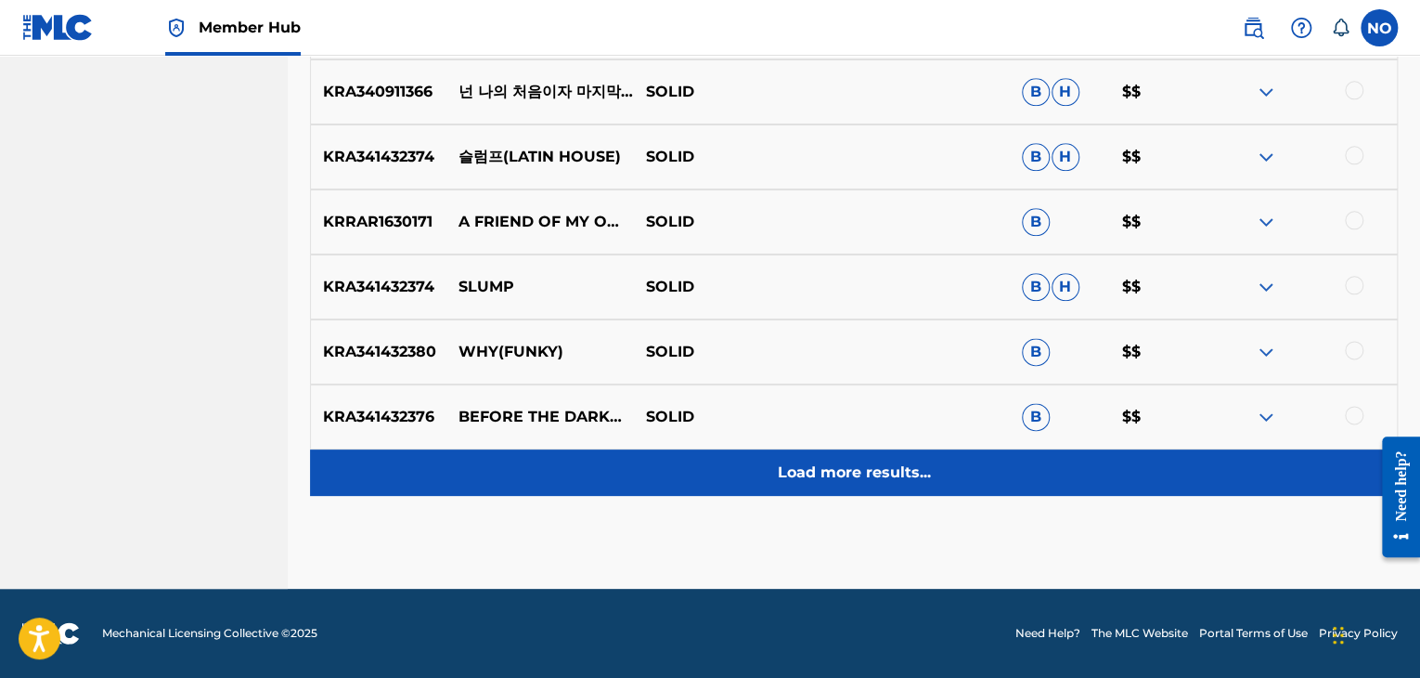
click at [892, 474] on p "Load more results..." at bounding box center [854, 472] width 153 height 22
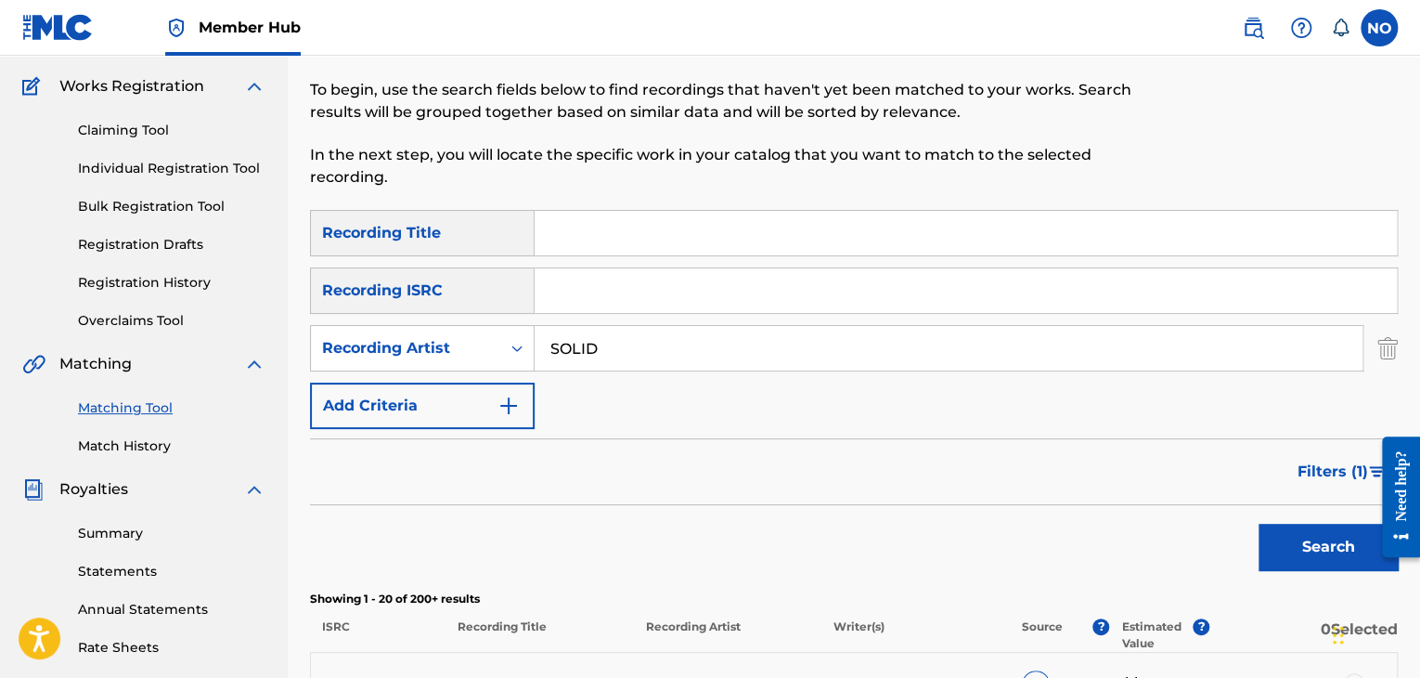
scroll to position [0, 0]
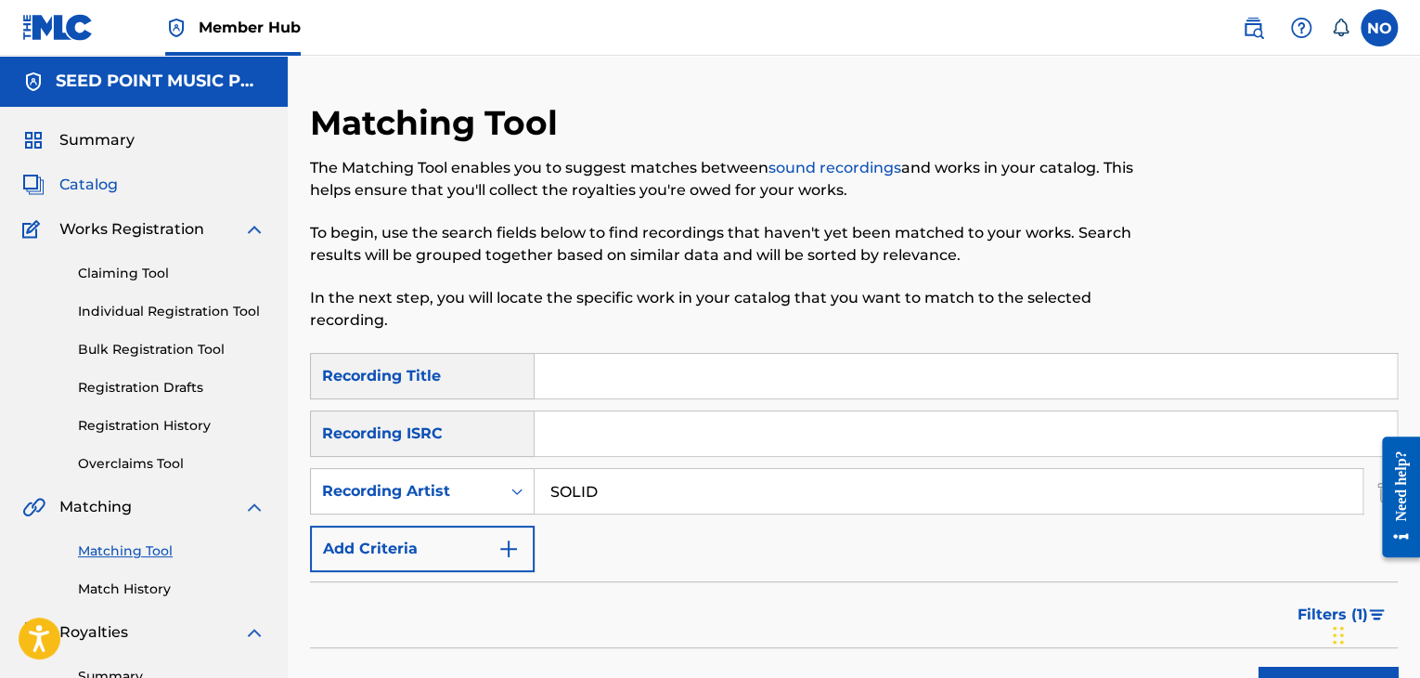
click at [98, 190] on span "Catalog" at bounding box center [88, 185] width 58 height 22
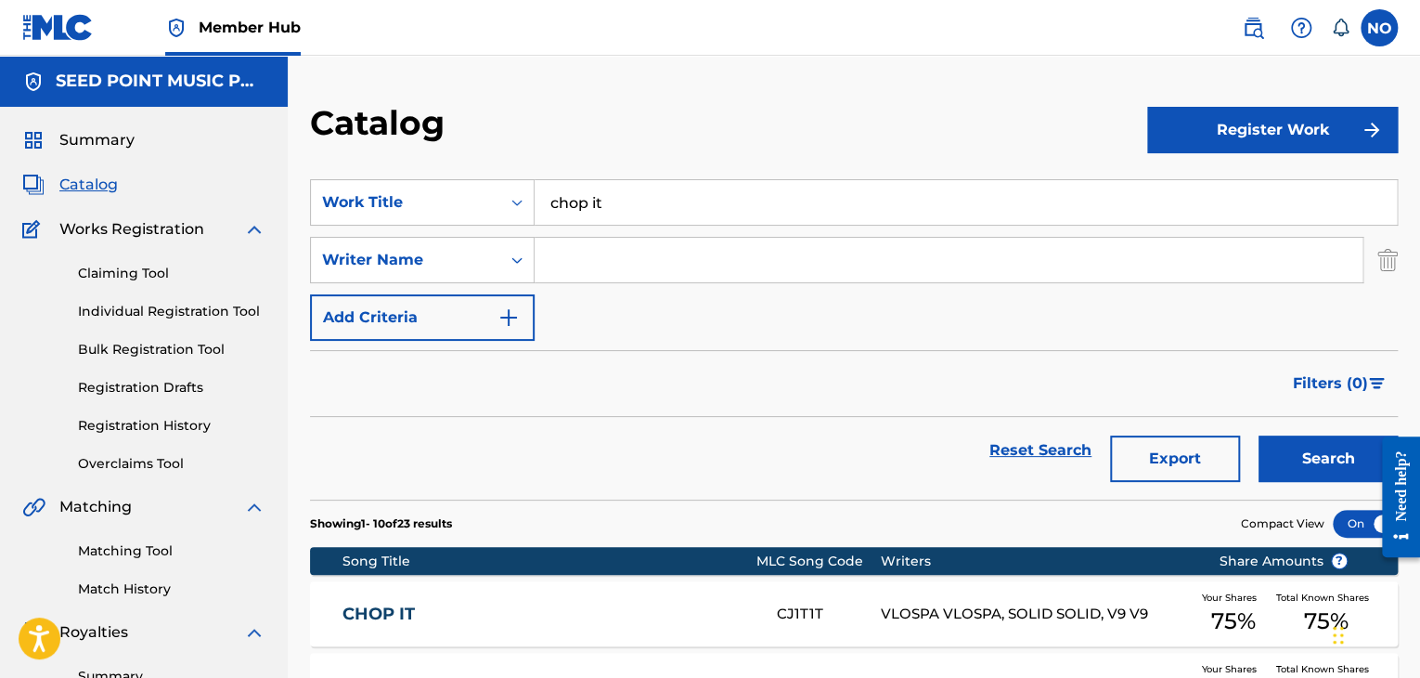
click at [600, 268] on input "Search Form" at bounding box center [949, 260] width 828 height 45
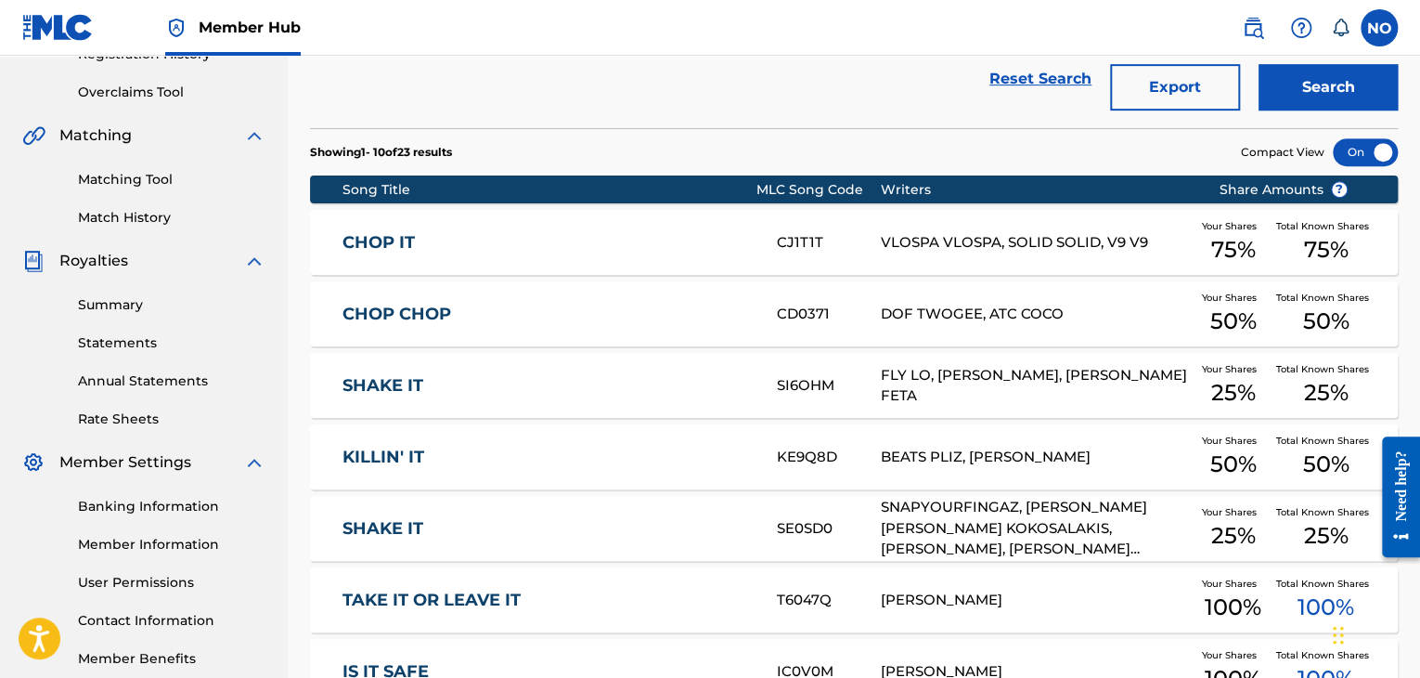
type input "H"
click at [134, 178] on link "Matching Tool" at bounding box center [171, 179] width 187 height 19
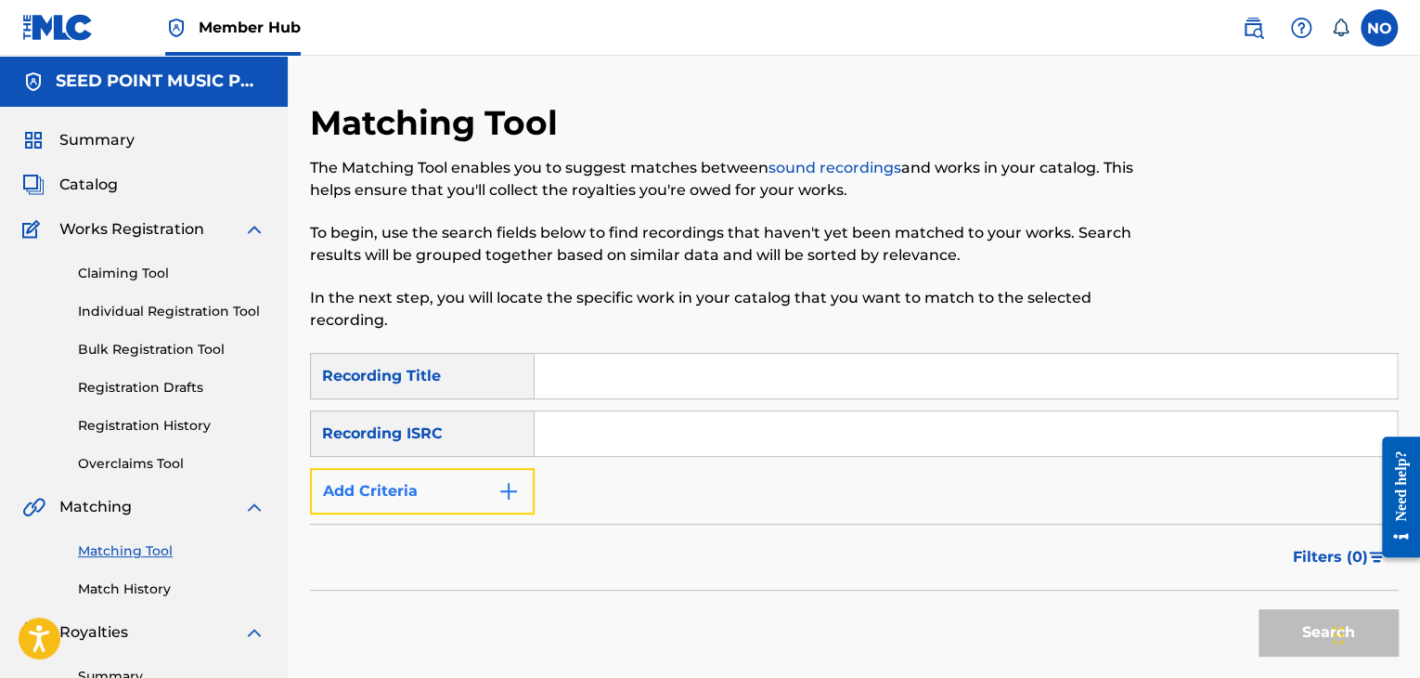
click at [507, 493] on img "Search Form" at bounding box center [508, 491] width 22 height 22
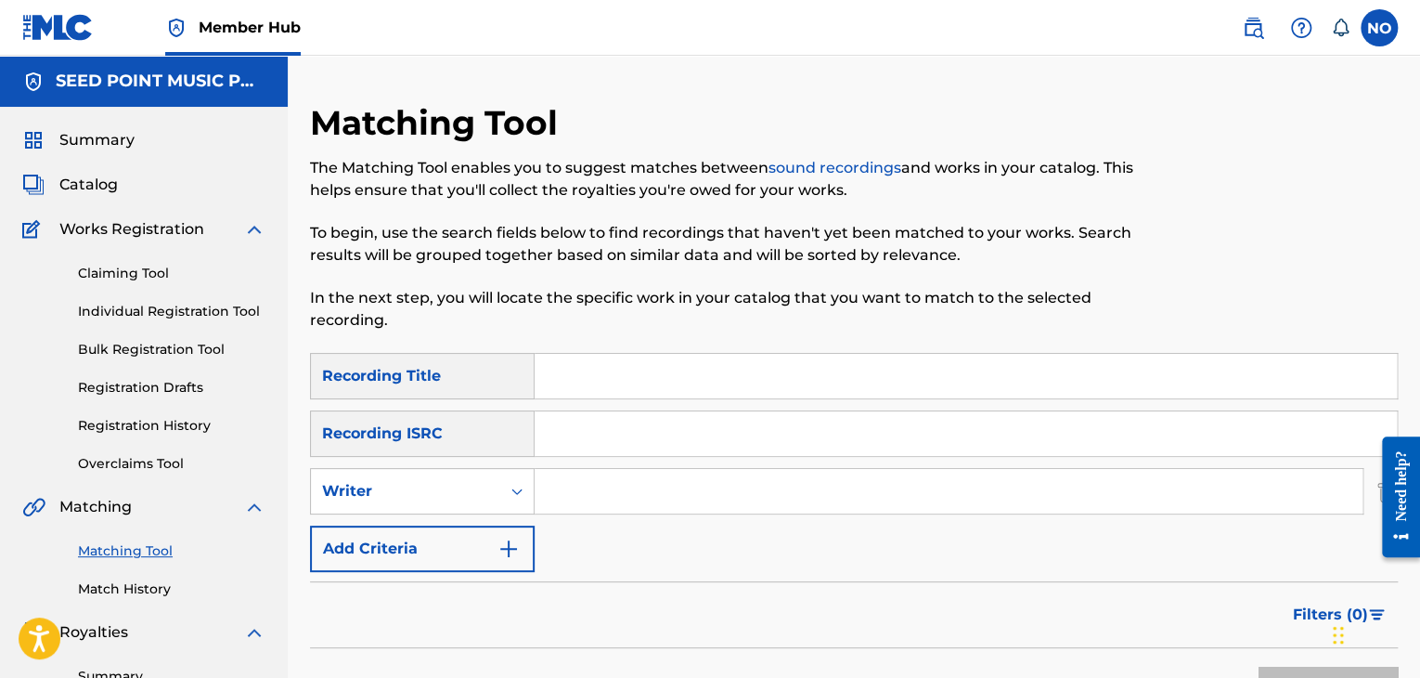
click at [567, 487] on input "Search Form" at bounding box center [949, 491] width 828 height 45
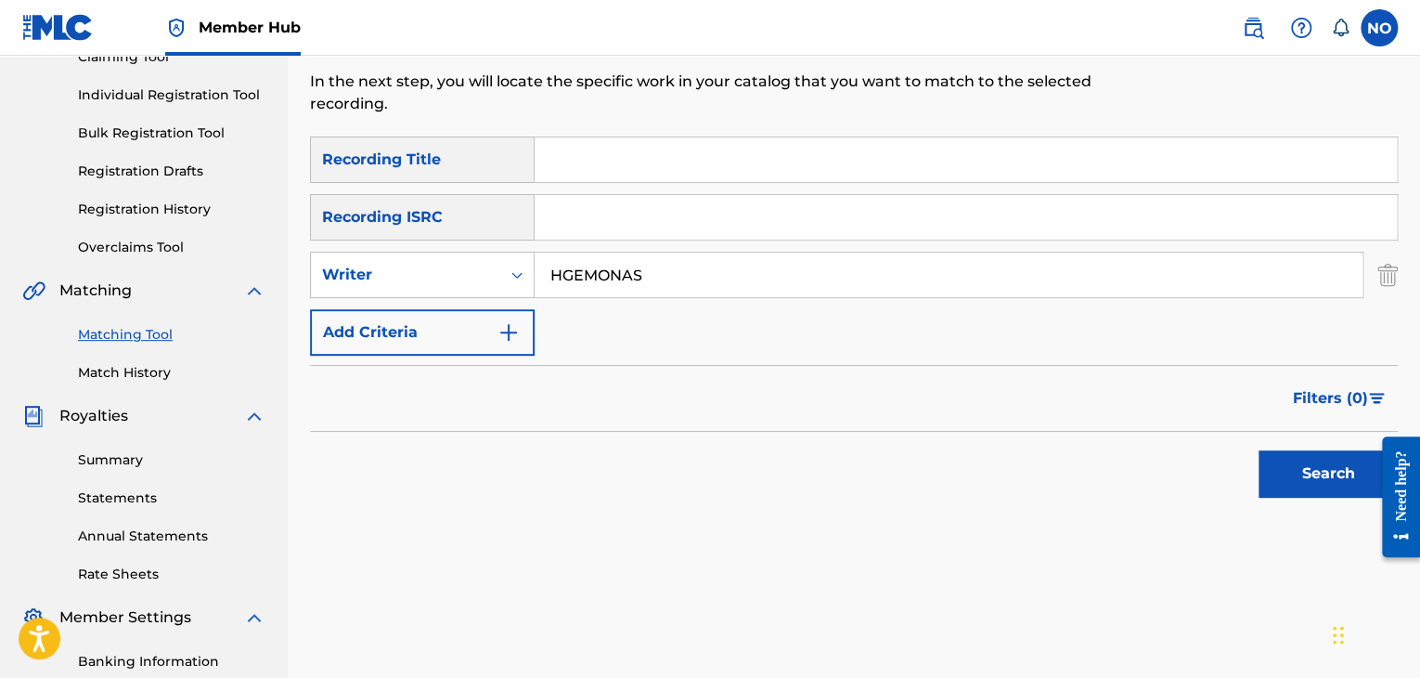
scroll to position [464, 0]
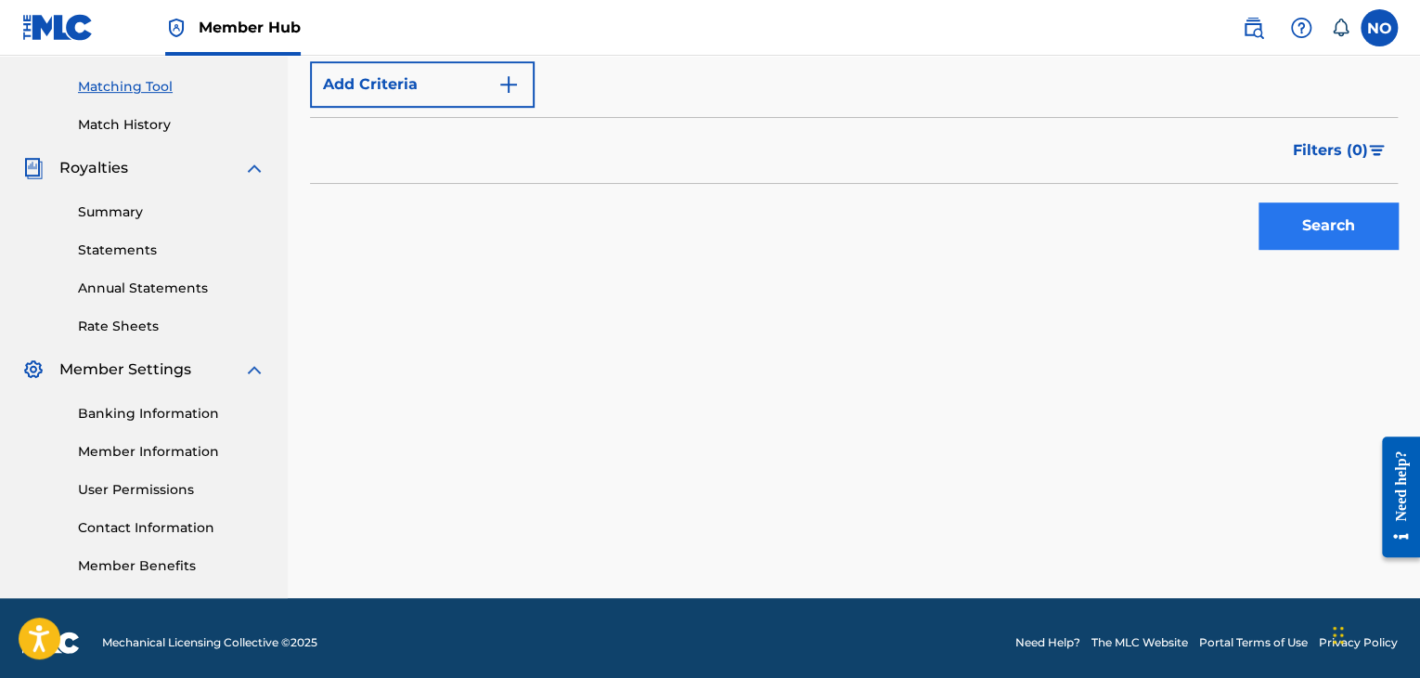
type input "HGEMONAS"
click at [1358, 226] on button "Search" at bounding box center [1328, 225] width 139 height 46
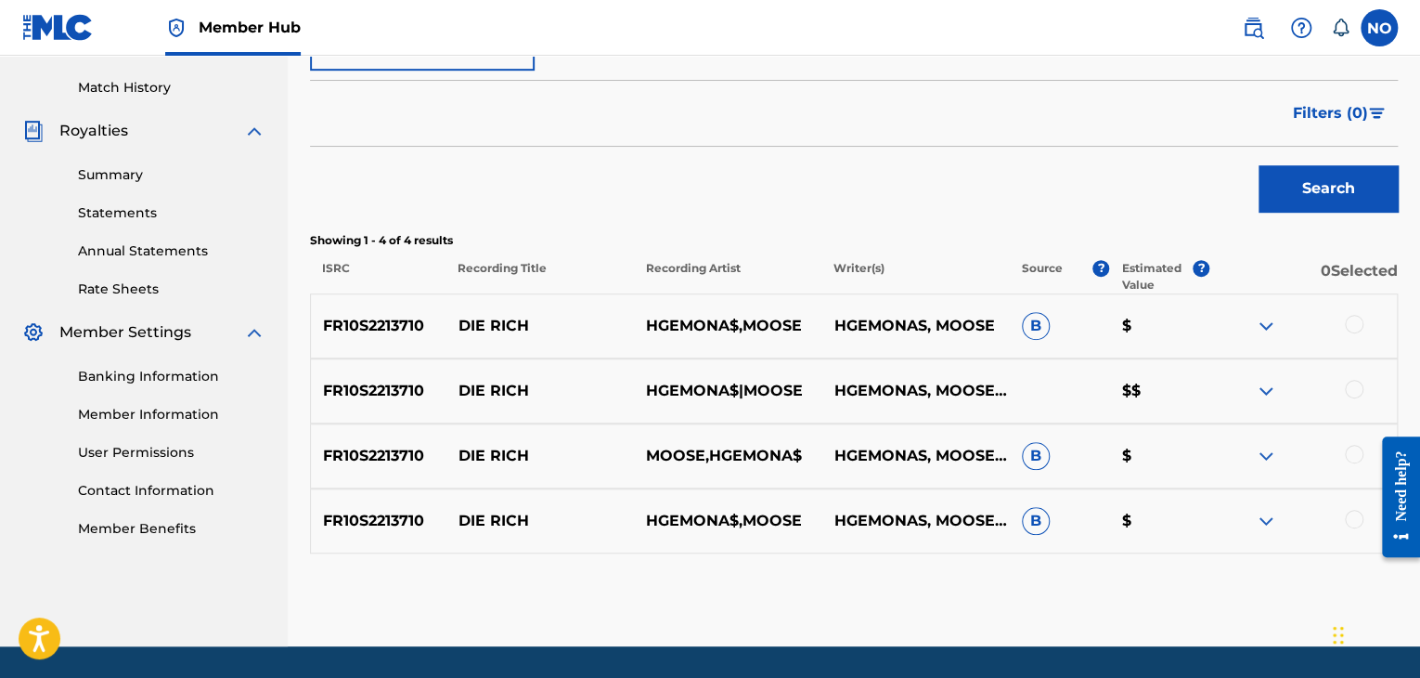
scroll to position [373, 0]
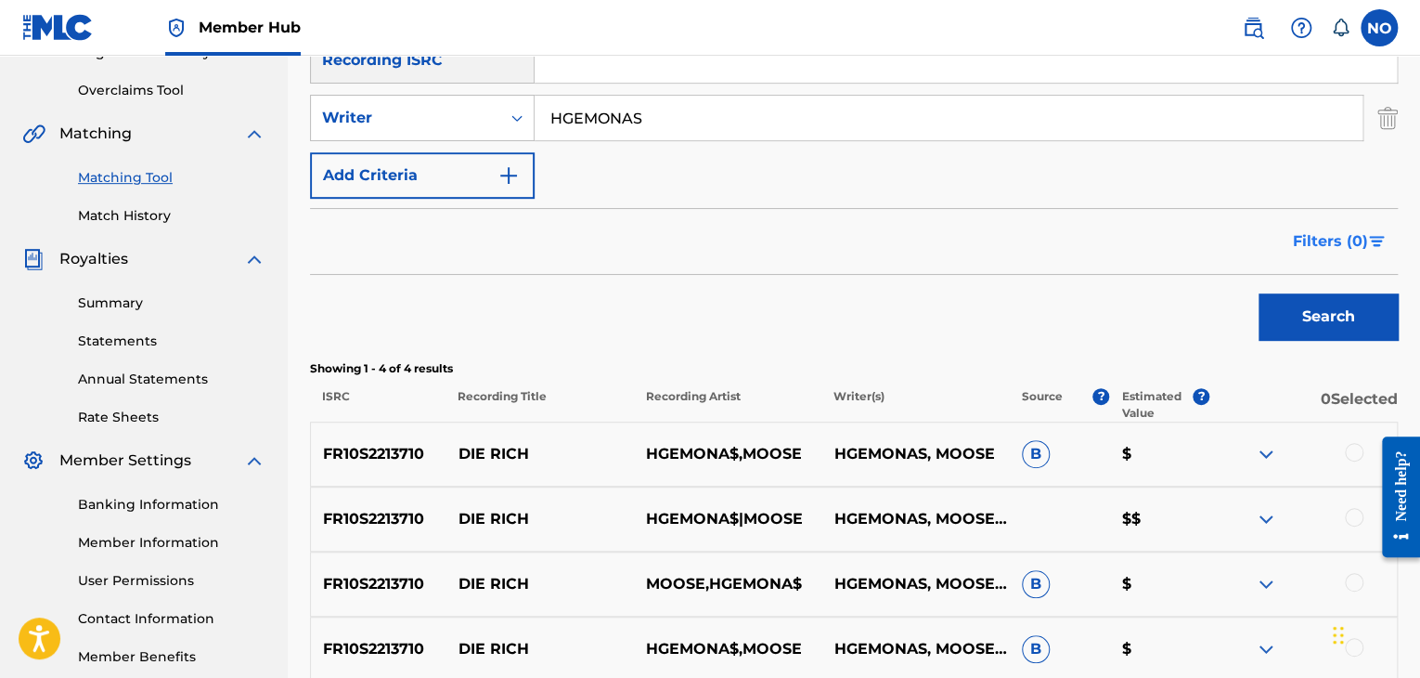
click at [1351, 240] on span "Filters ( 0 )" at bounding box center [1330, 241] width 75 height 22
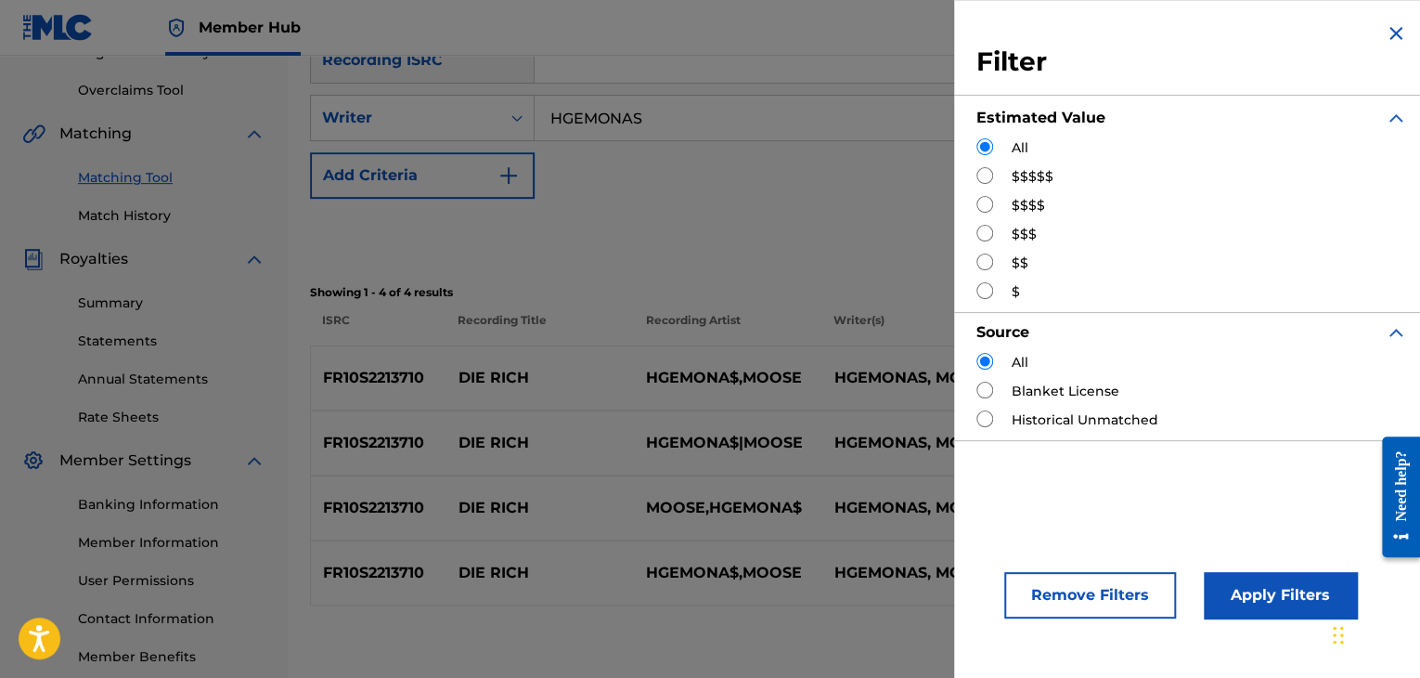
click at [1351, 240] on div "$$$" at bounding box center [1191, 234] width 431 height 19
click at [802, 249] on div "Search" at bounding box center [854, 236] width 1088 height 74
drag, startPoint x: 656, startPoint y: 149, endPoint x: 676, endPoint y: 155, distance: 20.5
click at [658, 149] on div "SearchWithCriteriaf8951f1a-c8f1-4a7d-b4ff-0fec083cf220 Recording Title SearchWi…" at bounding box center [854, 89] width 1088 height 219
click at [1092, 606] on button "Remove Filters" at bounding box center [1090, 595] width 172 height 46
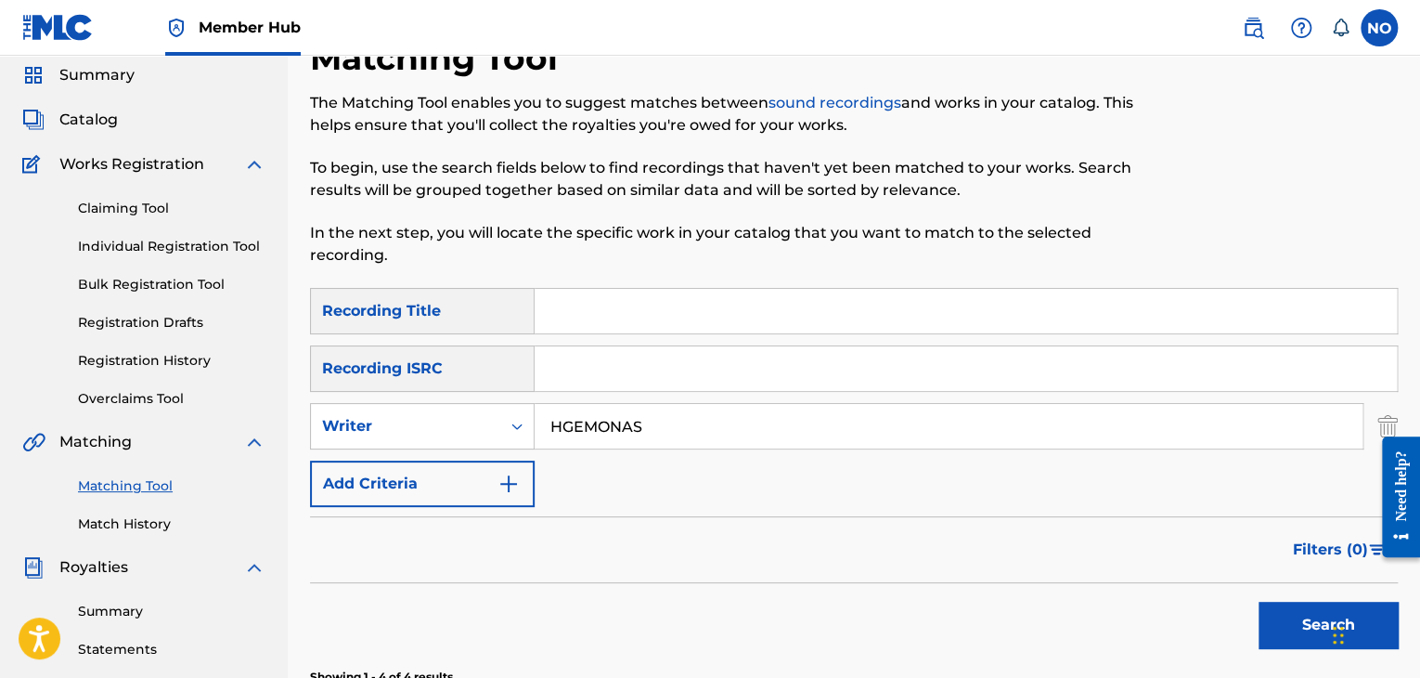
scroll to position [2, 0]
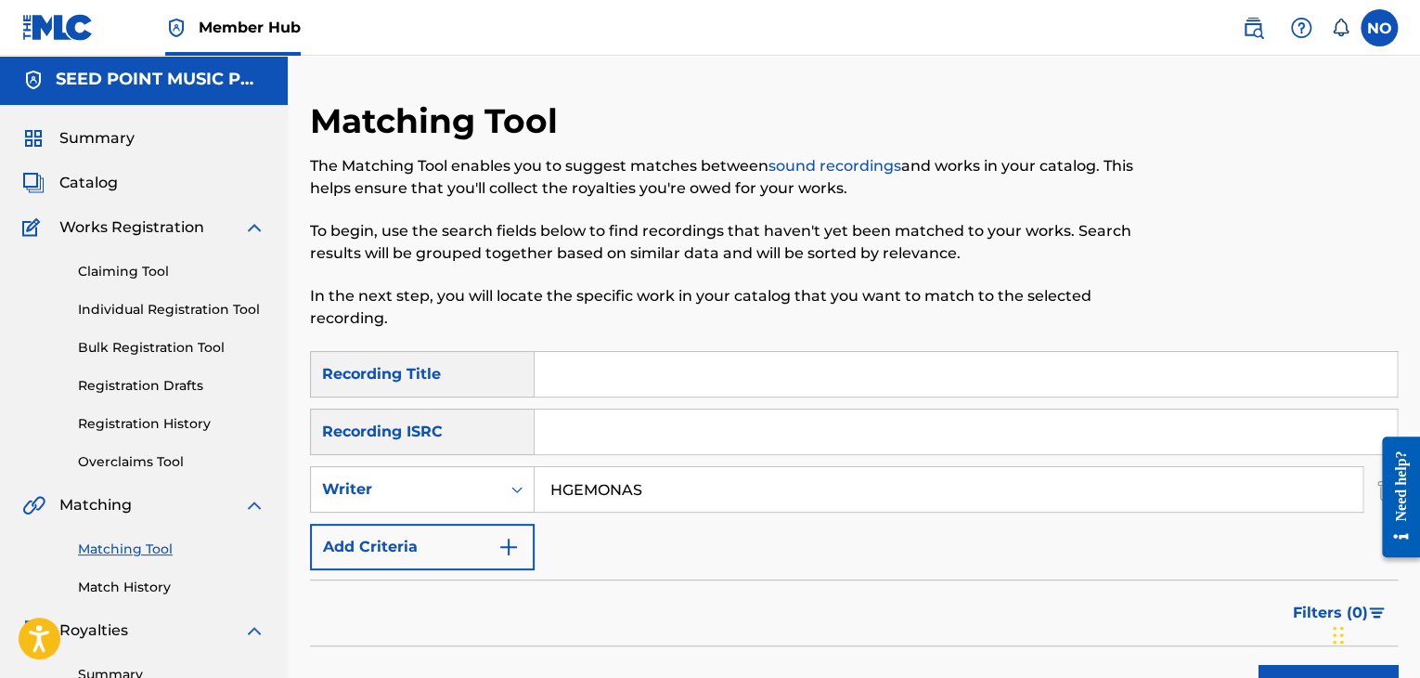
click at [124, 187] on div "Catalog" at bounding box center [143, 183] width 243 height 22
click at [601, 358] on input "Search Form" at bounding box center [966, 374] width 862 height 45
drag, startPoint x: 100, startPoint y: 180, endPoint x: 276, endPoint y: 187, distance: 175.5
click at [100, 180] on span "Catalog" at bounding box center [88, 183] width 58 height 22
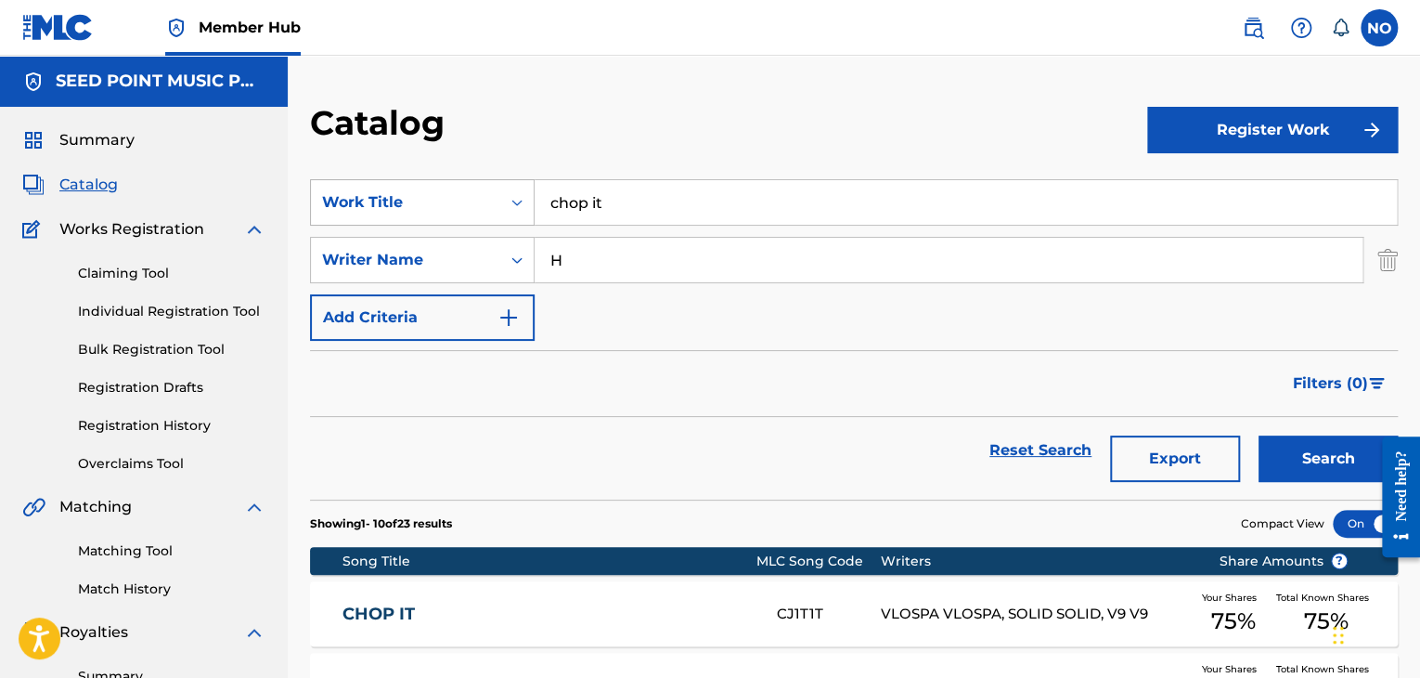
drag, startPoint x: 663, startPoint y: 199, endPoint x: 468, endPoint y: 209, distance: 195.2
click at [468, 208] on div "SearchWithCriteria584f028d-f7dc-4abd-ad71-28a381fd382d Work Title chop it" at bounding box center [854, 202] width 1088 height 46
drag, startPoint x: 581, startPoint y: 261, endPoint x: 512, endPoint y: 264, distance: 68.7
click at [512, 264] on div "SearchWithCriteriac45e8a6e-9822-4064-aaf1-fa1cf401fa08 Writer Name H" at bounding box center [854, 260] width 1088 height 46
drag, startPoint x: 655, startPoint y: 167, endPoint x: 640, endPoint y: 189, distance: 26.8
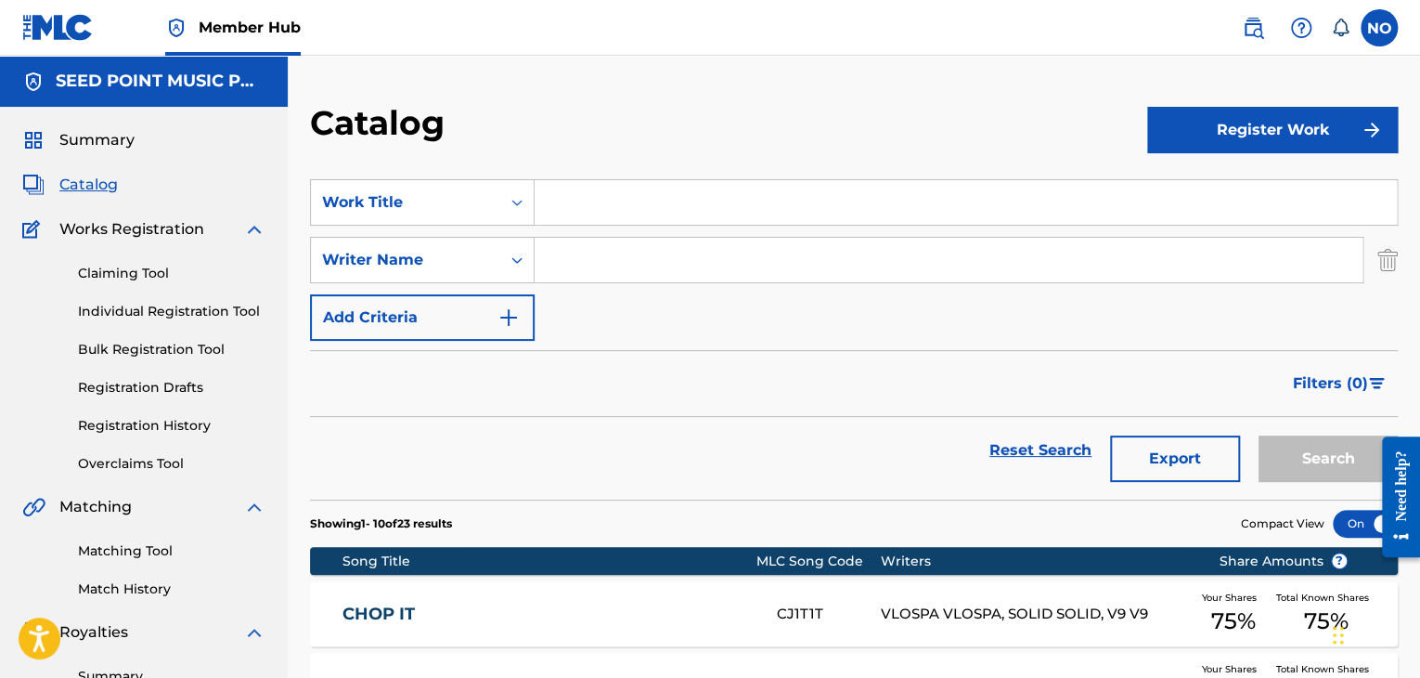
click at [653, 170] on section "SearchWithCriteria584f028d-f7dc-4abd-ad71-28a381fd382d Work Title SearchWithCri…" at bounding box center [854, 328] width 1088 height 342
click at [622, 205] on input "Search Form" at bounding box center [966, 202] width 862 height 45
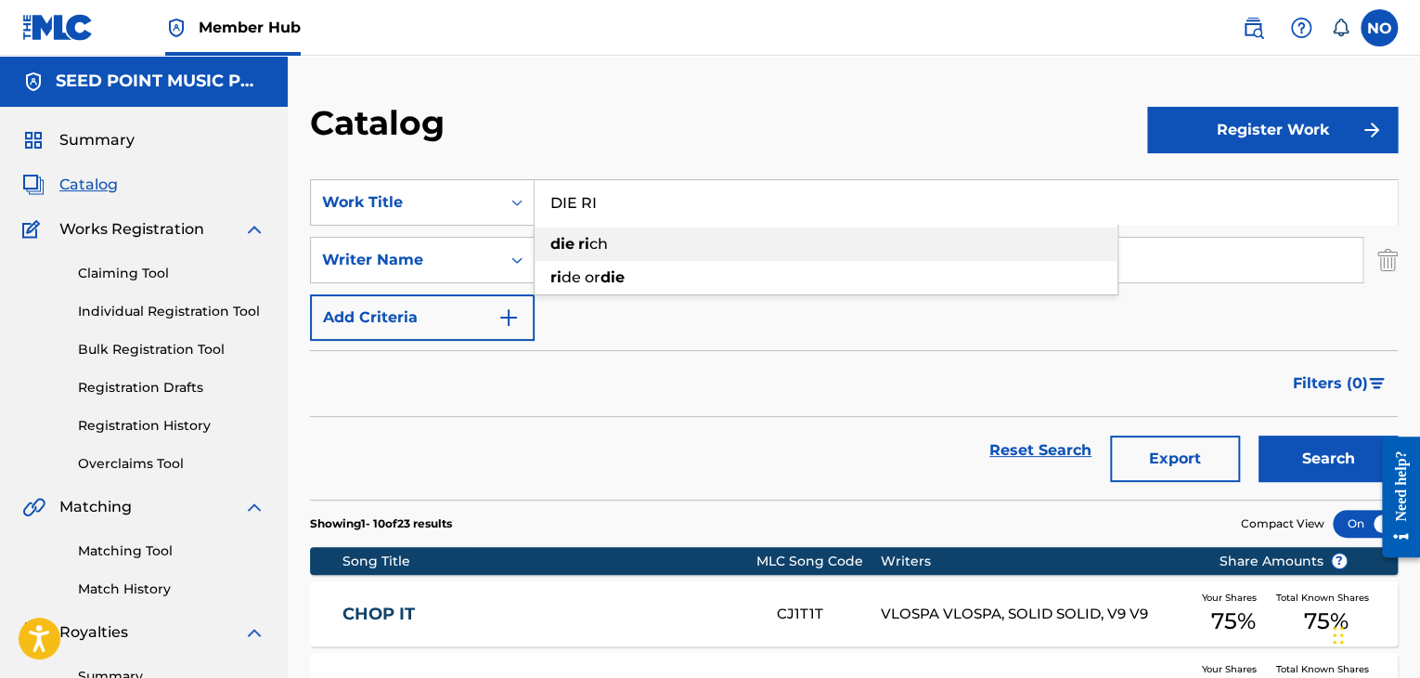
click at [576, 242] on span "Search Form" at bounding box center [577, 244] width 4 height 18
type input "die rich"
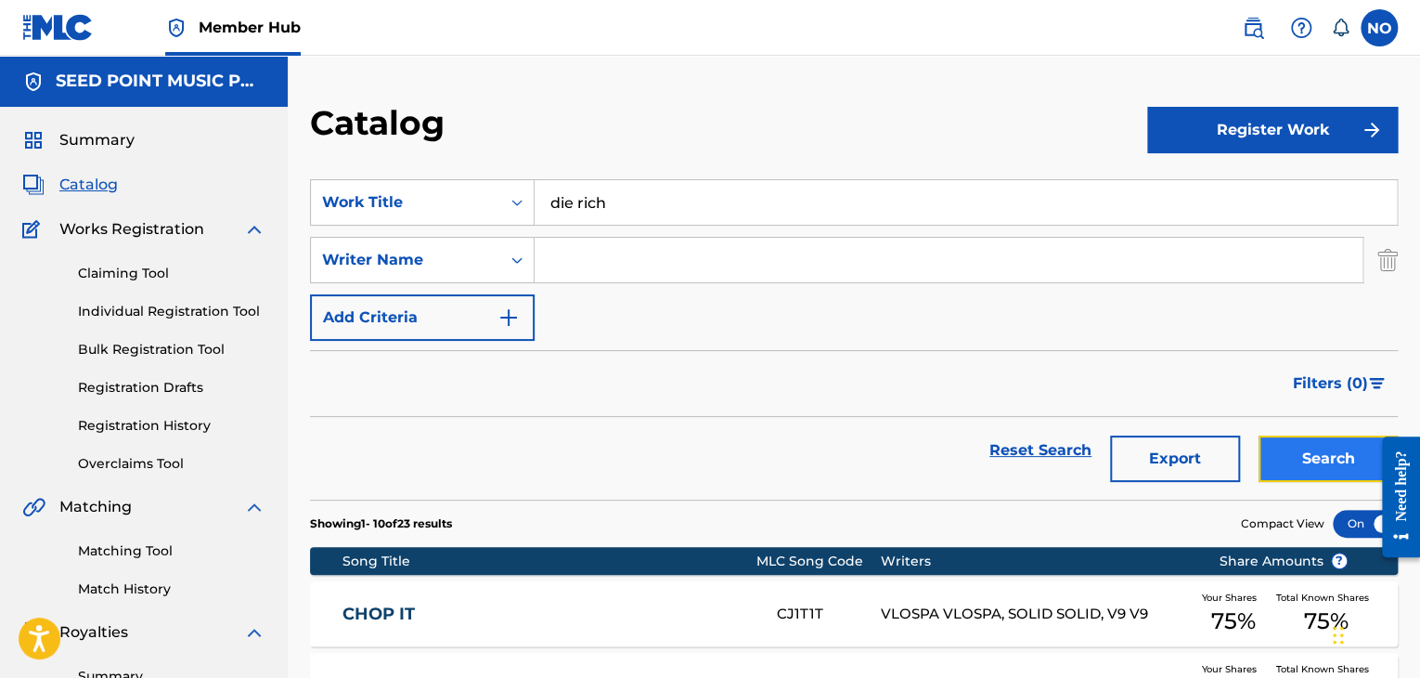
click at [1298, 441] on button "Search" at bounding box center [1328, 458] width 139 height 46
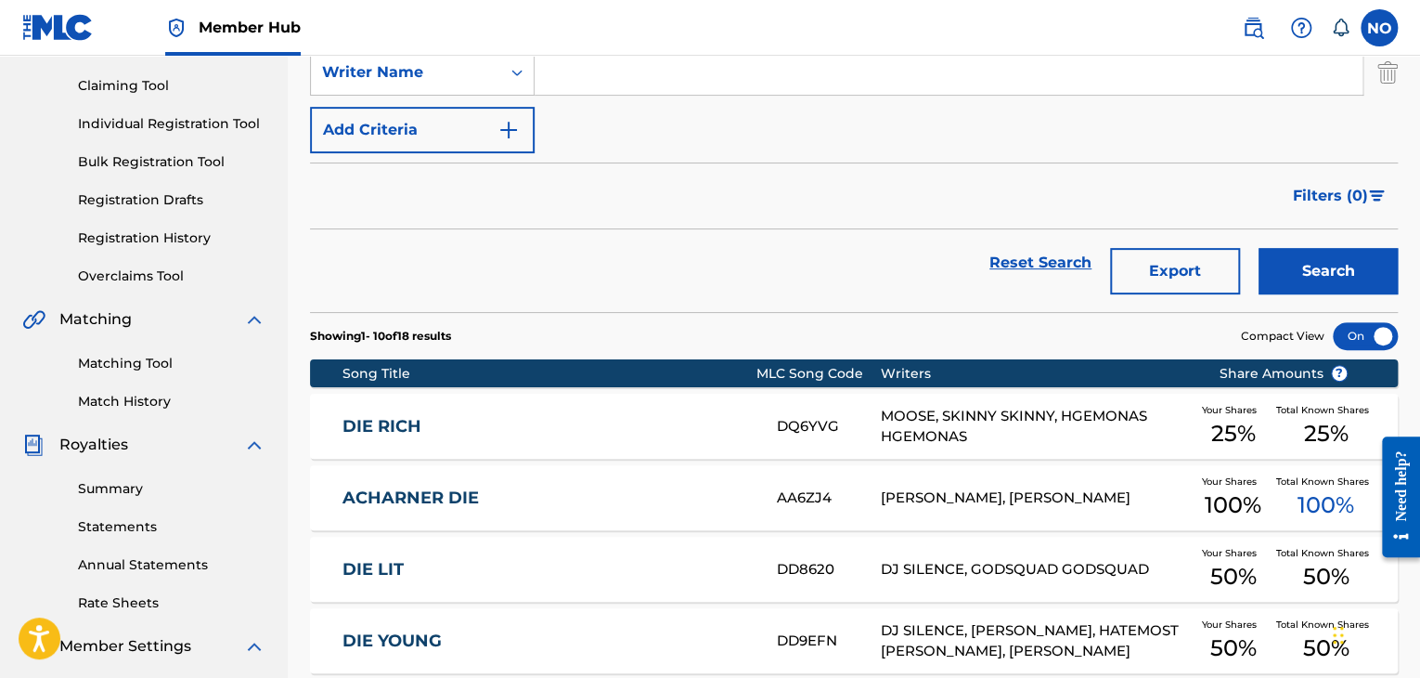
scroll to position [186, 0]
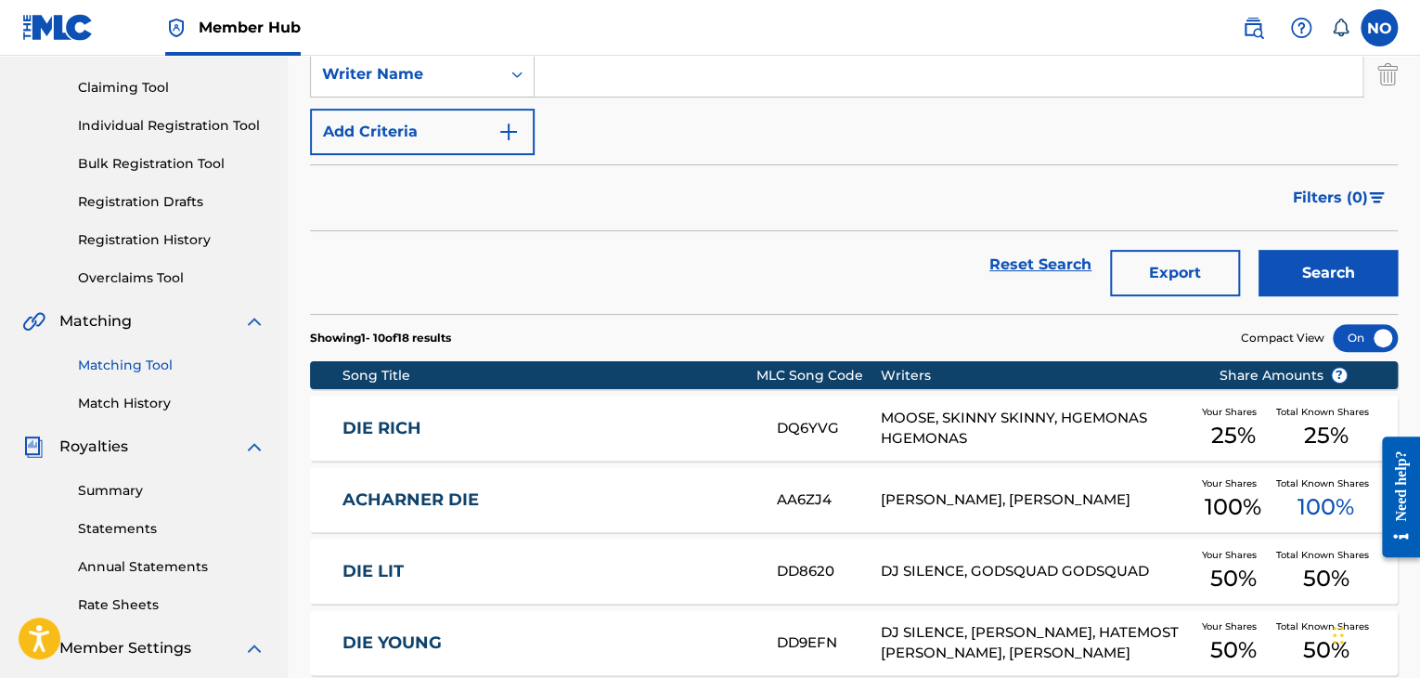
click at [144, 366] on link "Matching Tool" at bounding box center [171, 364] width 187 height 19
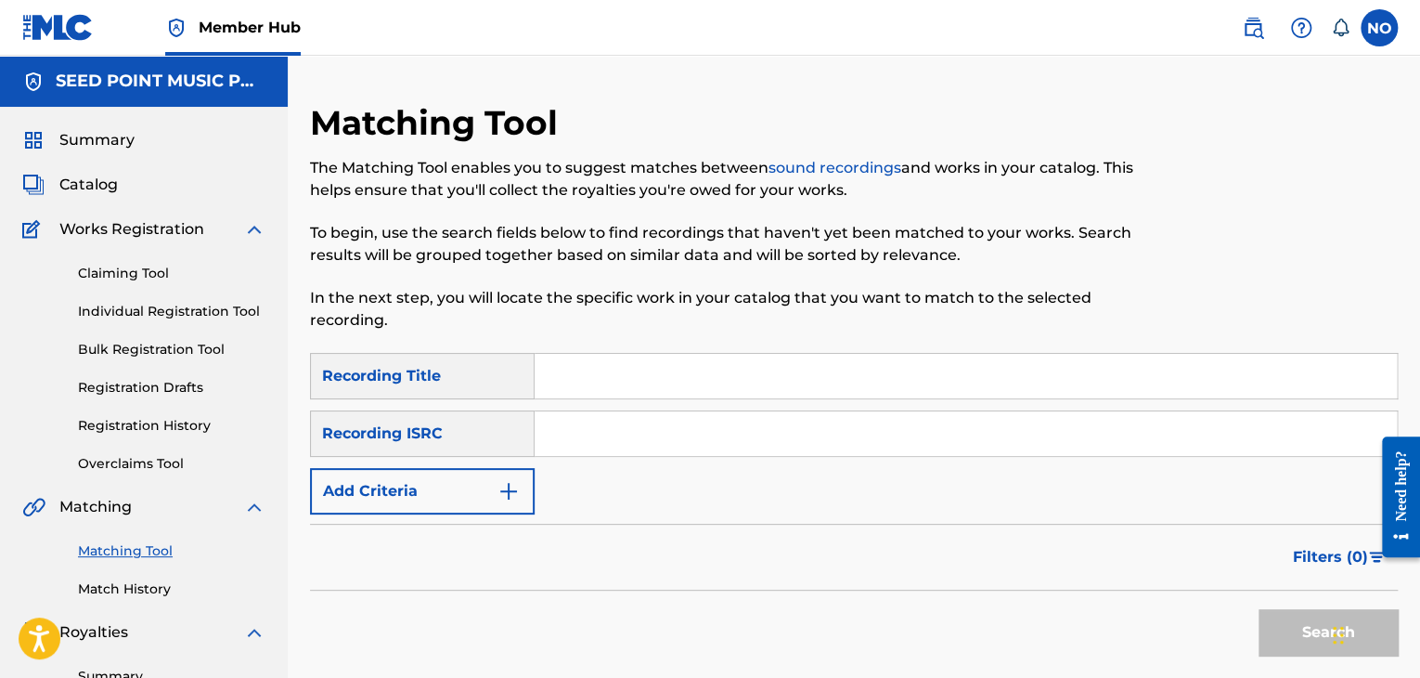
click at [578, 381] on input "Search Form" at bounding box center [966, 376] width 862 height 45
type input "DIE RICH"
click at [1259, 609] on button "Search" at bounding box center [1328, 632] width 139 height 46
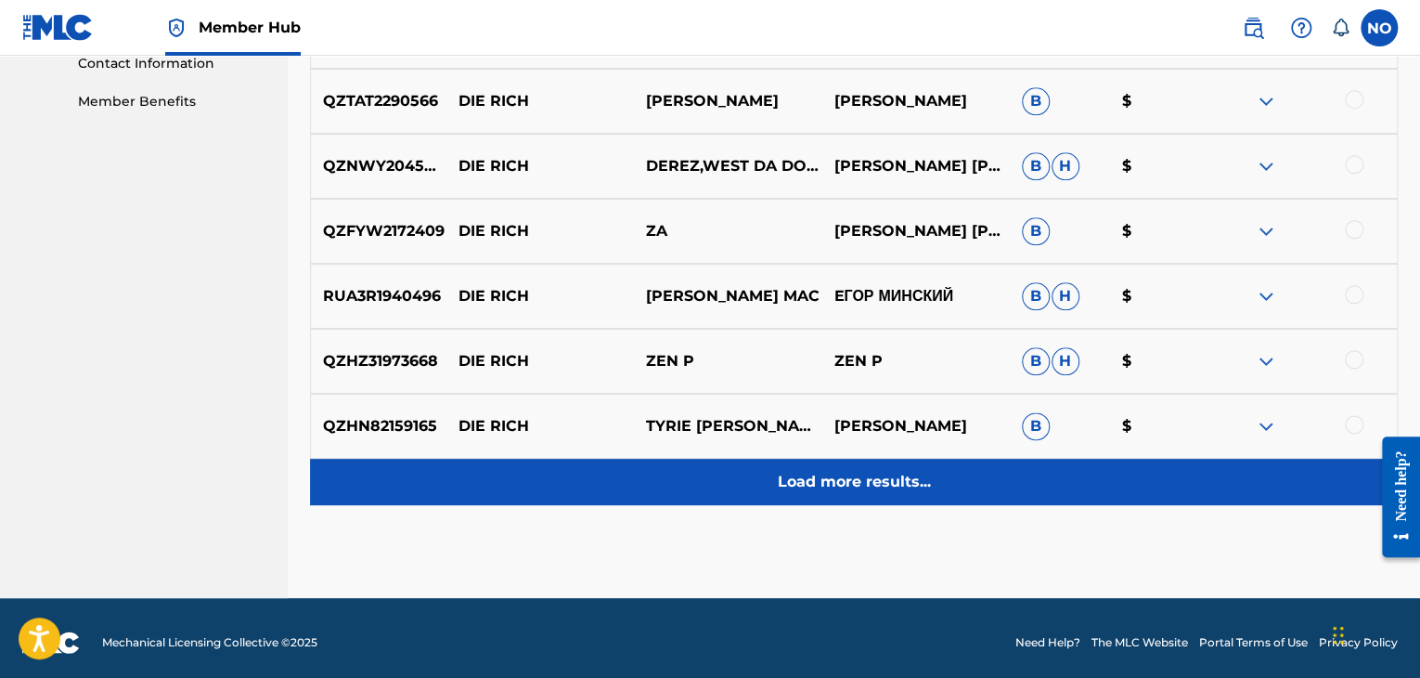
click at [826, 484] on p "Load more results..." at bounding box center [854, 482] width 153 height 22
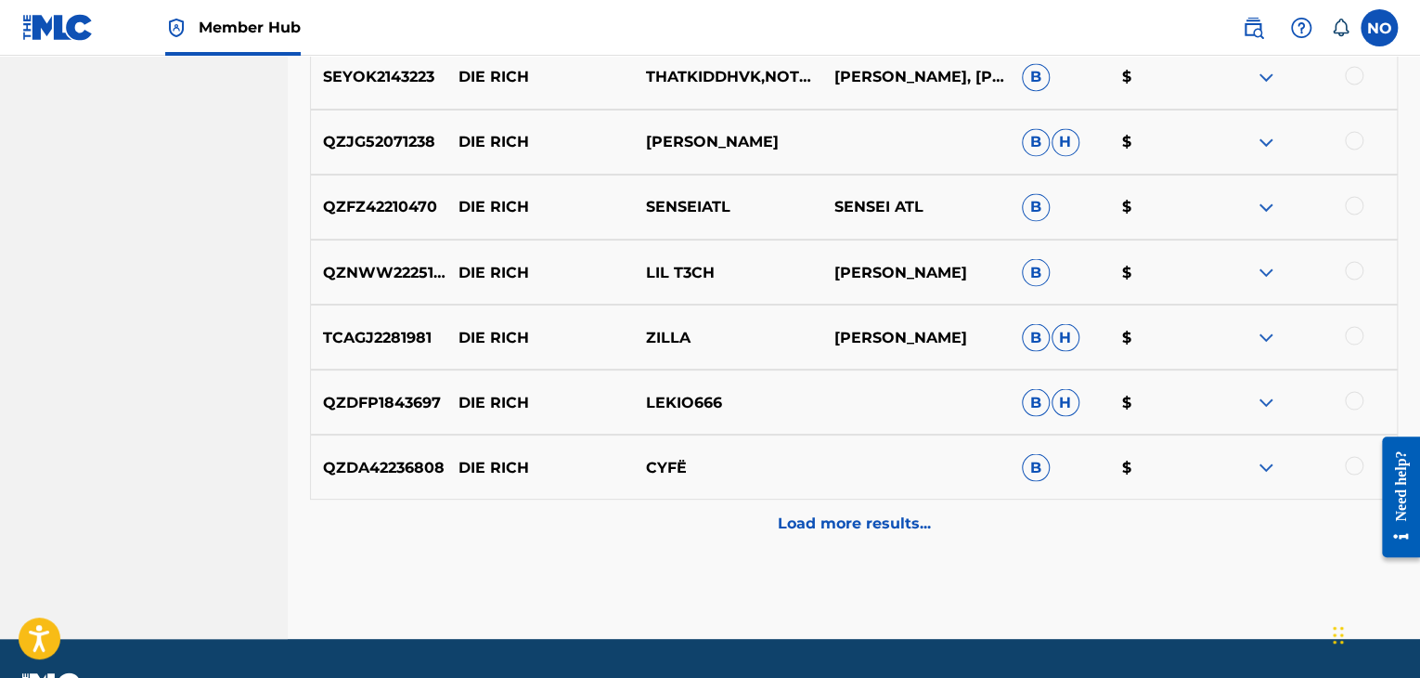
scroll to position [1578, 0]
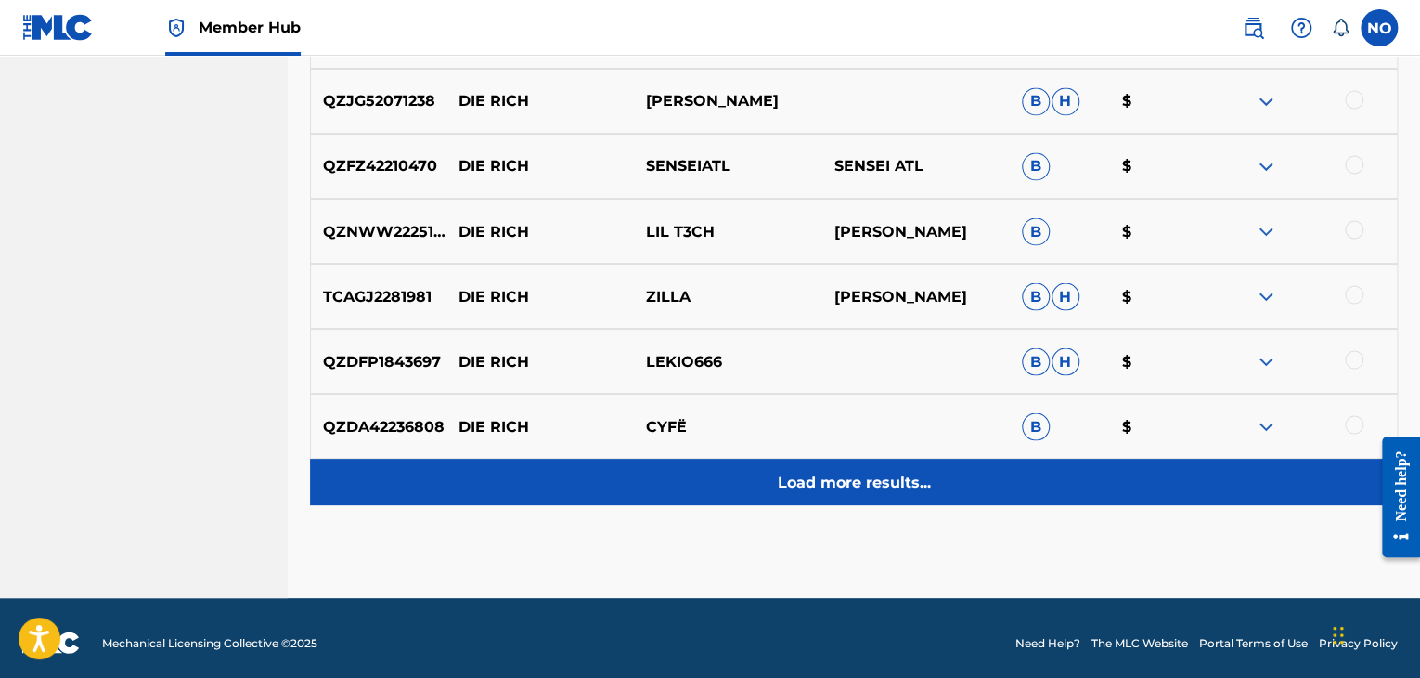
click at [829, 484] on p "Load more results..." at bounding box center [854, 482] width 153 height 22
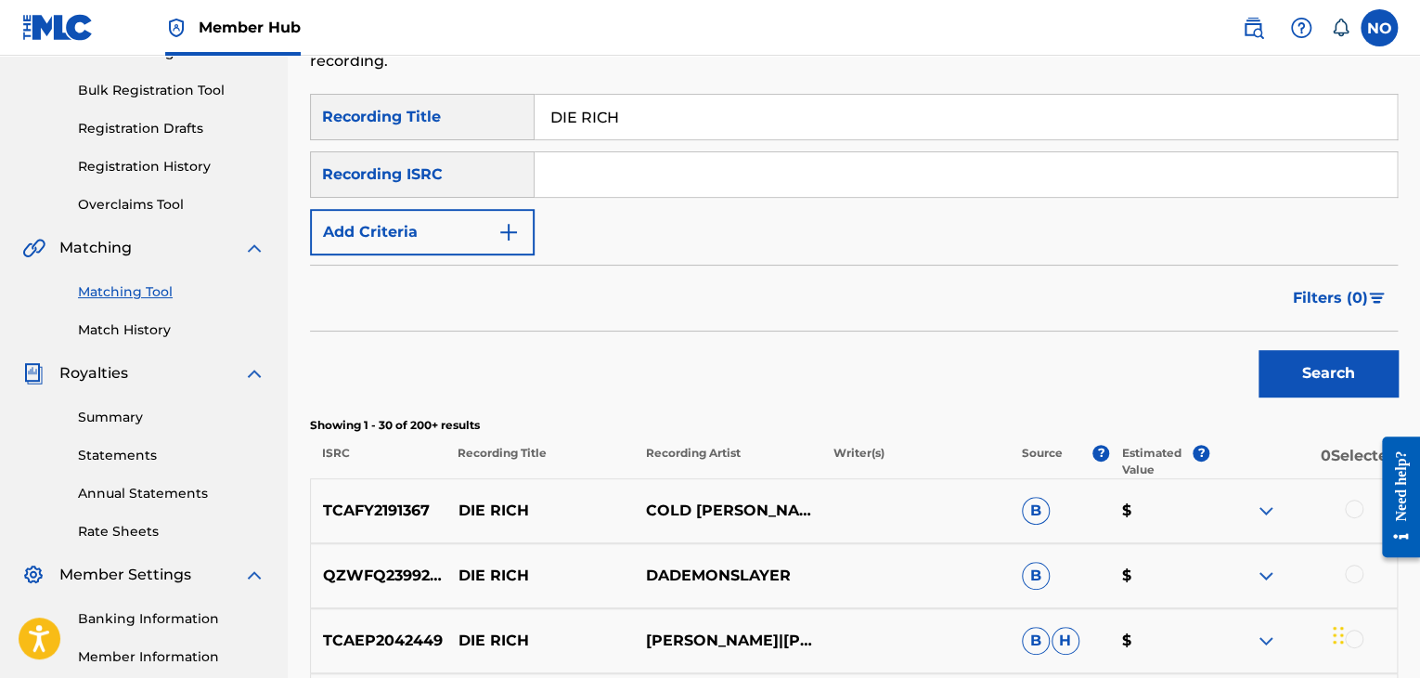
scroll to position [93, 0]
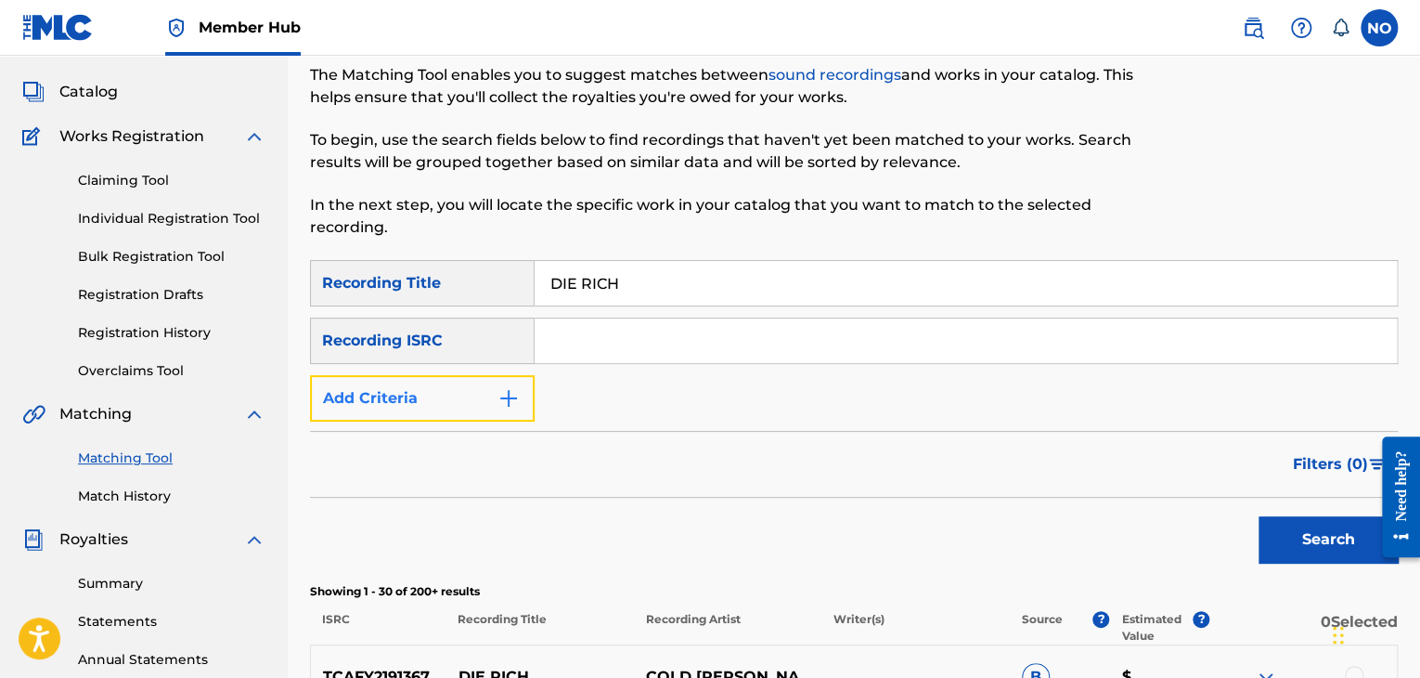
drag, startPoint x: 519, startPoint y: 406, endPoint x: 531, endPoint y: 404, distance: 12.2
click at [521, 405] on button "Add Criteria" at bounding box center [422, 398] width 225 height 46
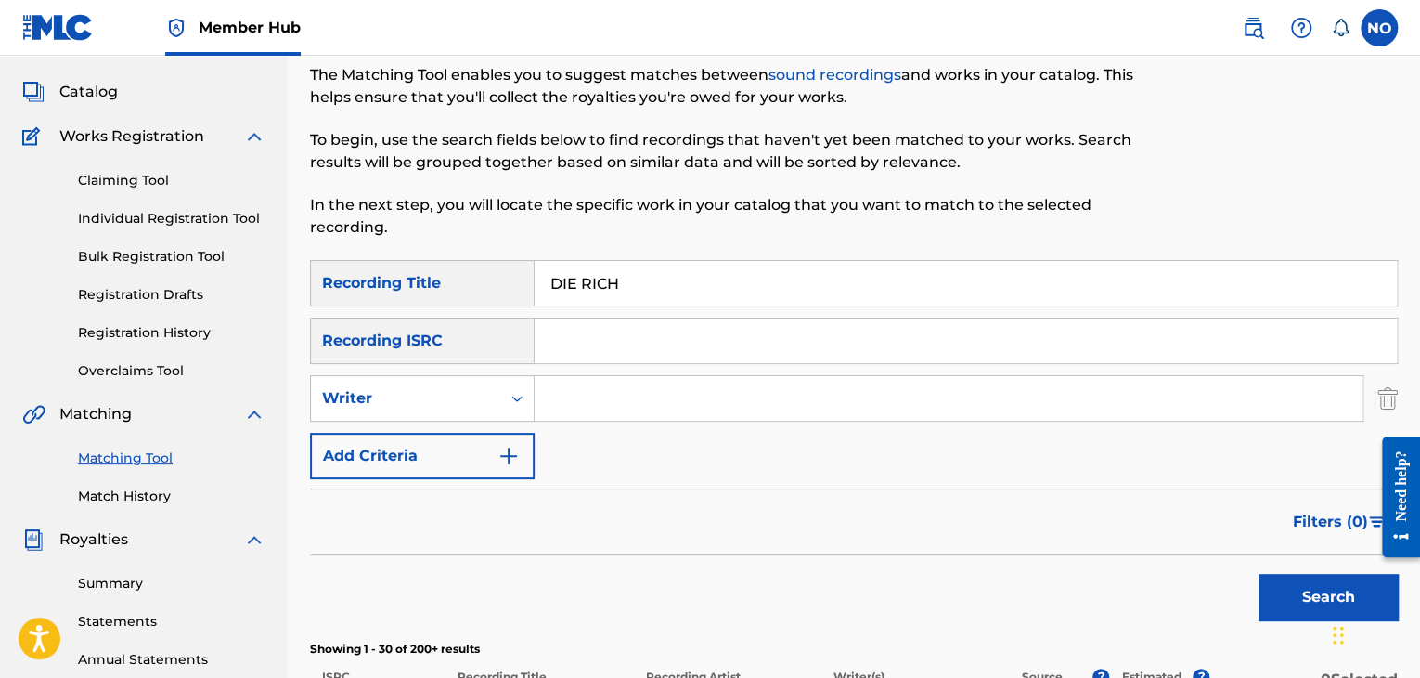
click at [594, 401] on input "Search Form" at bounding box center [949, 398] width 828 height 45
type input "HGEMONAS"
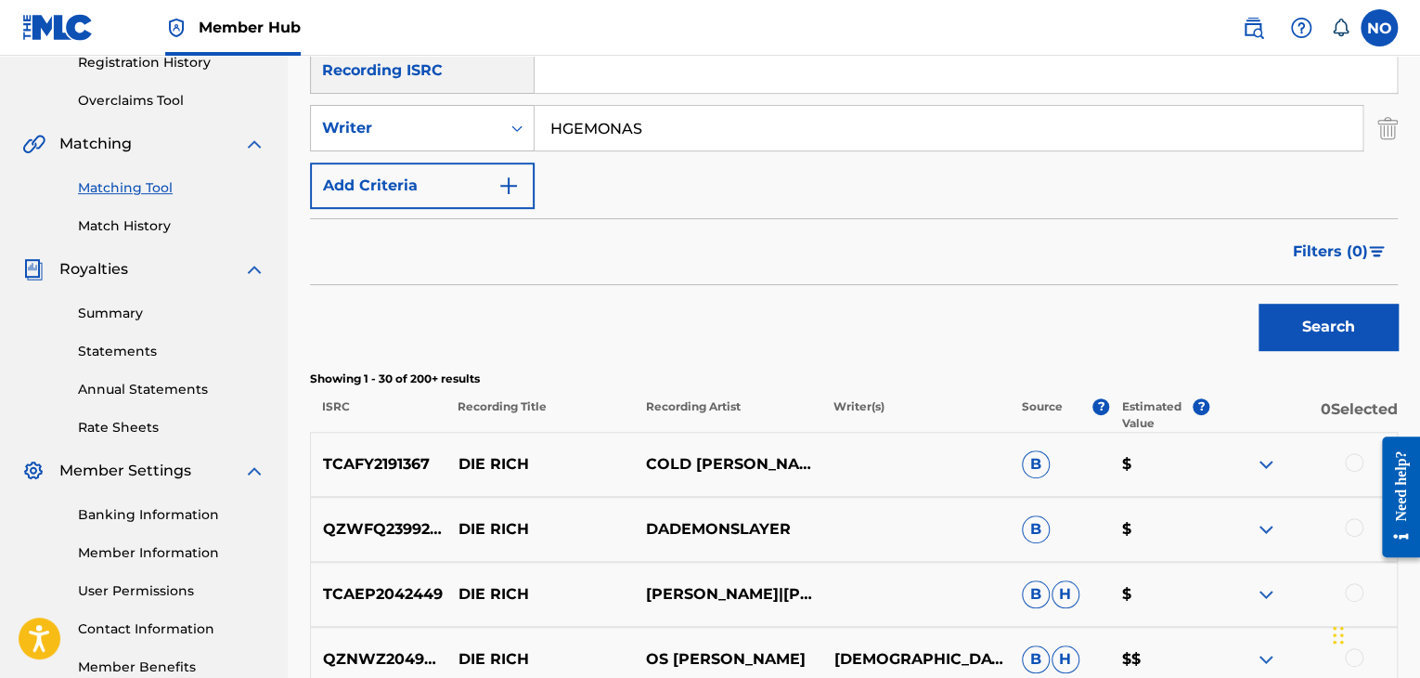
scroll to position [371, 0]
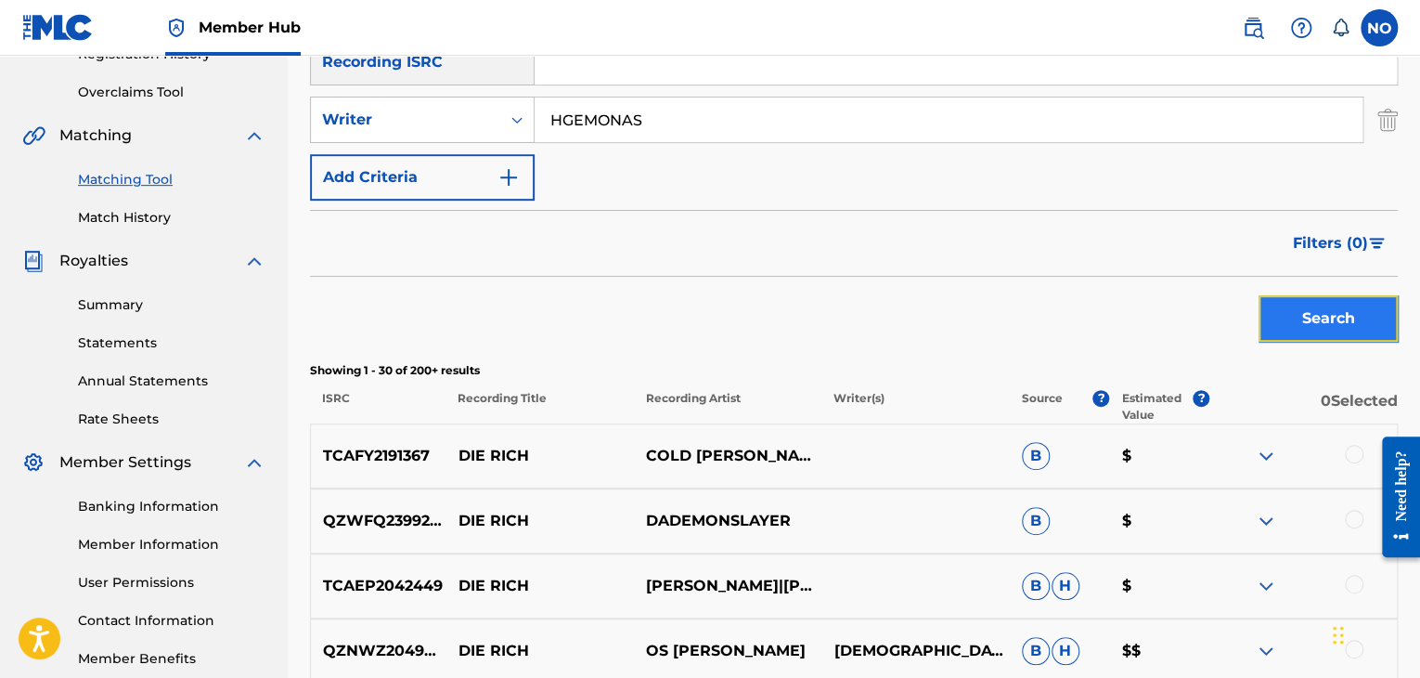
click at [1299, 316] on button "Search" at bounding box center [1328, 318] width 139 height 46
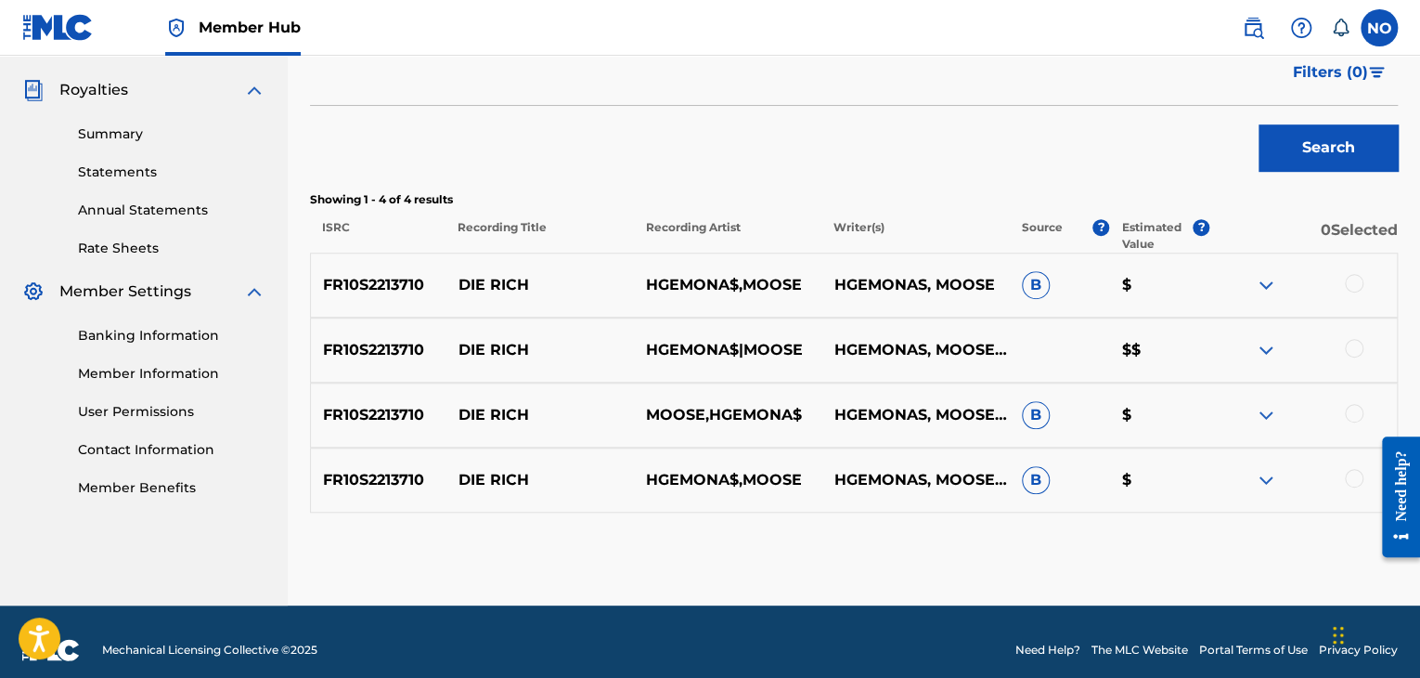
scroll to position [559, 0]
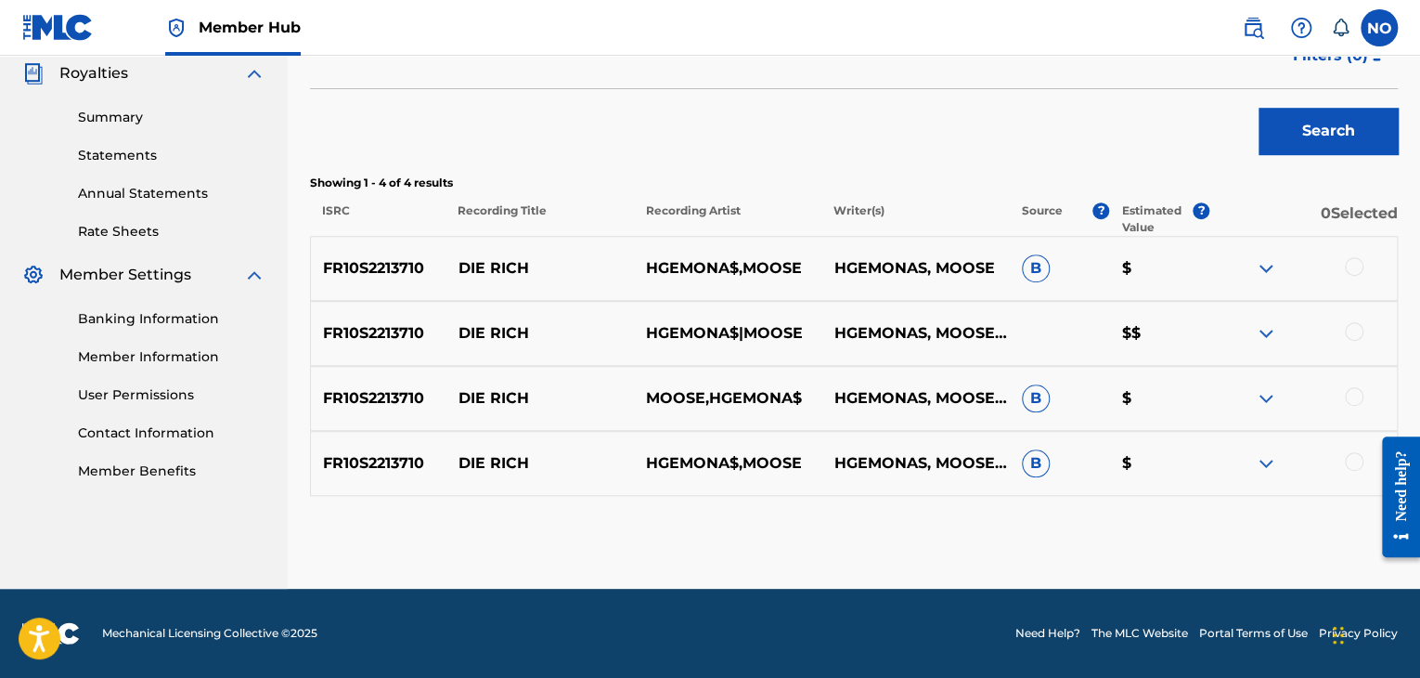
click at [1363, 263] on div at bounding box center [1302, 268] width 187 height 22
click at [1354, 325] on div at bounding box center [1354, 331] width 19 height 19
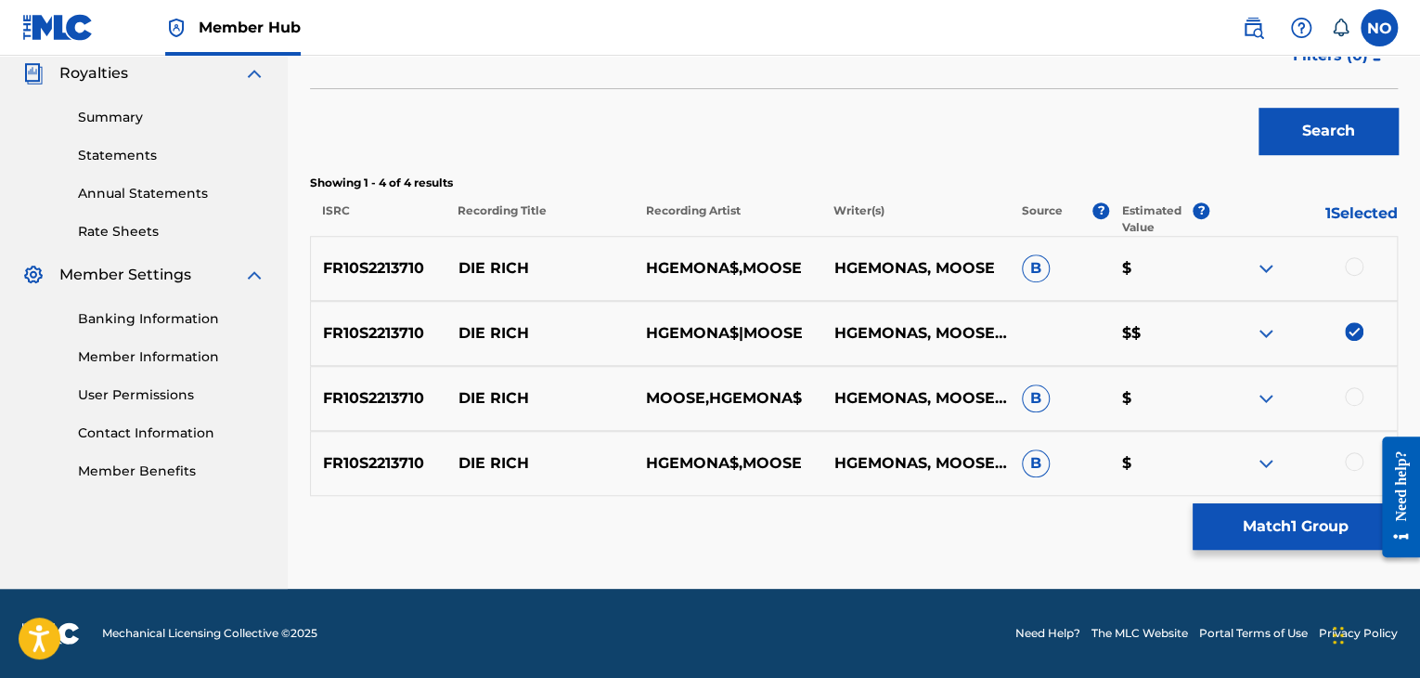
click at [1355, 265] on div at bounding box center [1354, 266] width 19 height 19
click at [1353, 391] on div at bounding box center [1354, 396] width 19 height 19
click at [1351, 459] on div at bounding box center [1354, 461] width 19 height 19
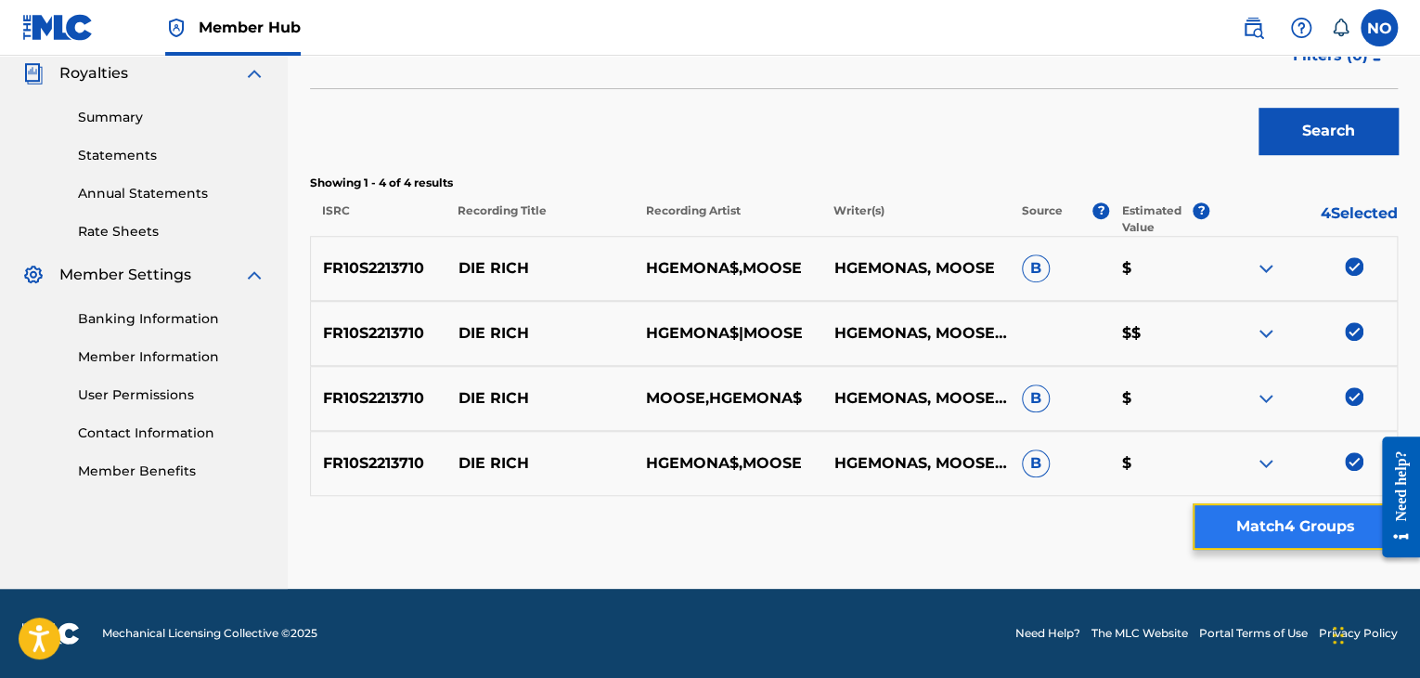
click at [1329, 510] on button "Match 4 Groups" at bounding box center [1295, 526] width 205 height 46
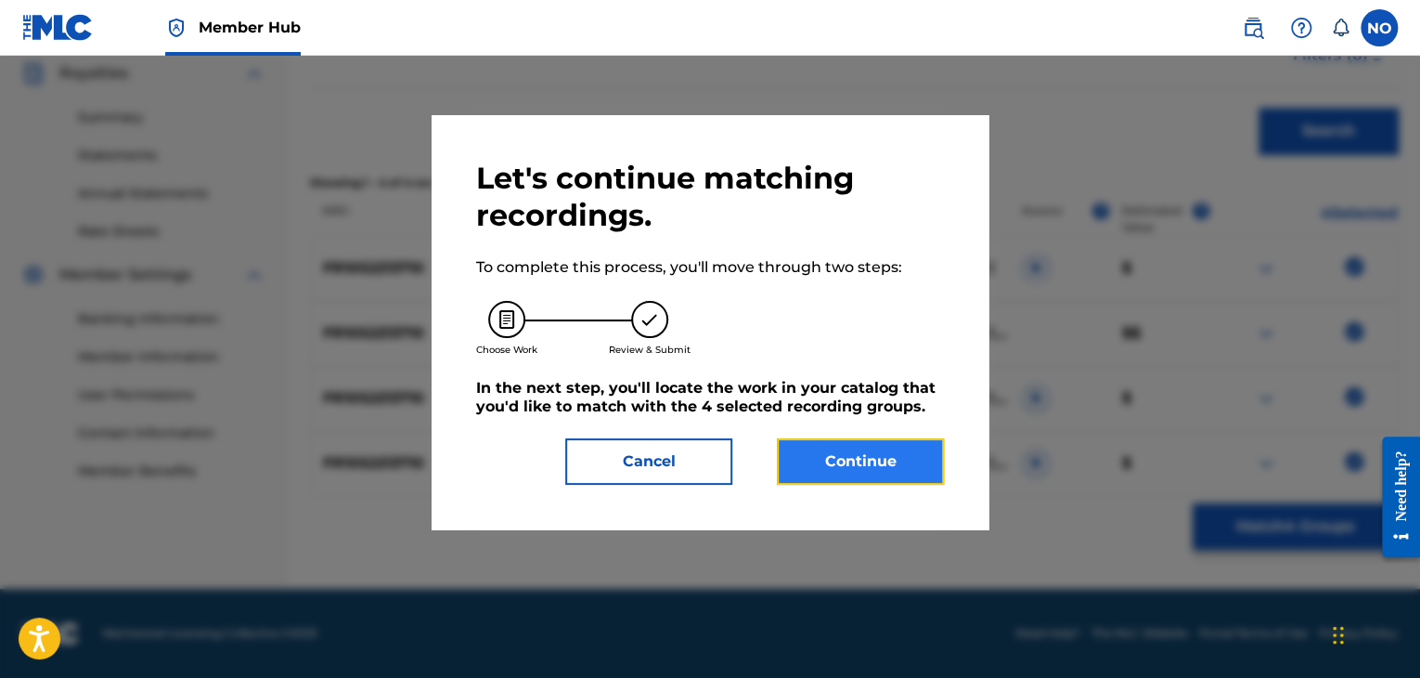
click at [928, 465] on button "Continue" at bounding box center [860, 461] width 167 height 46
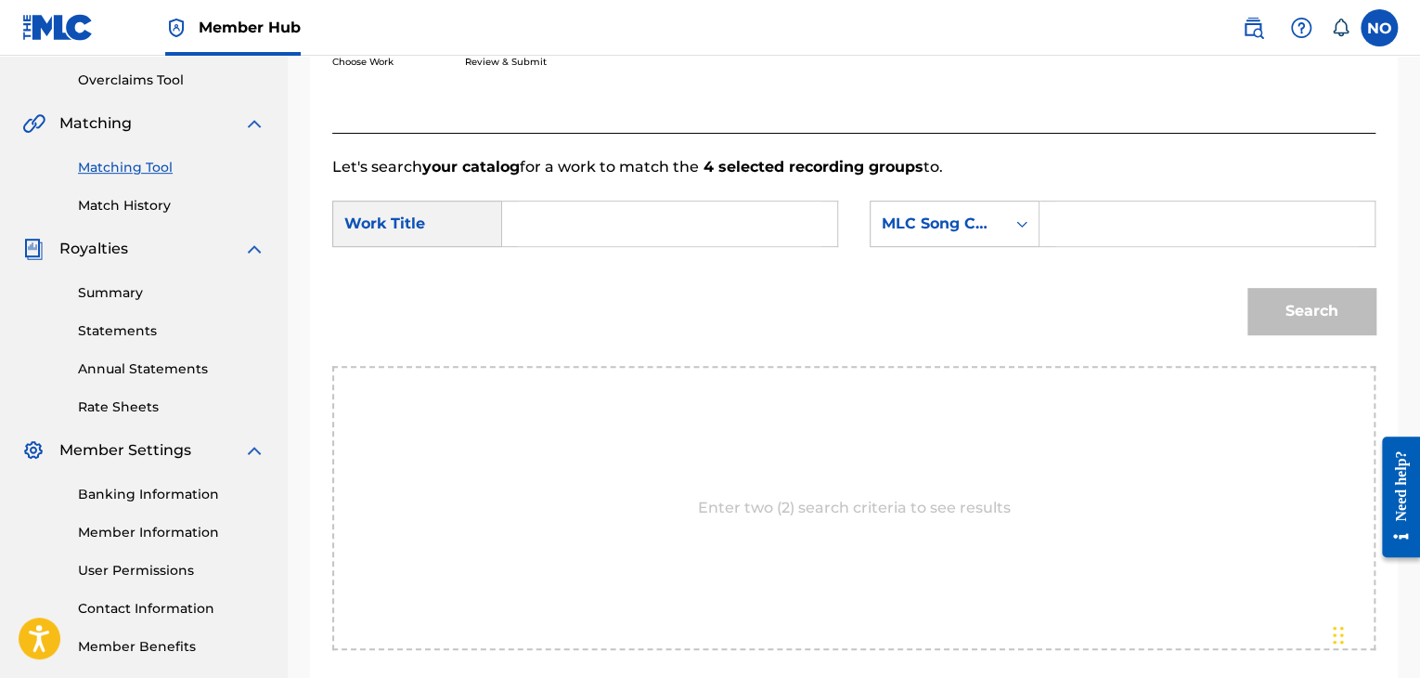
scroll to position [373, 0]
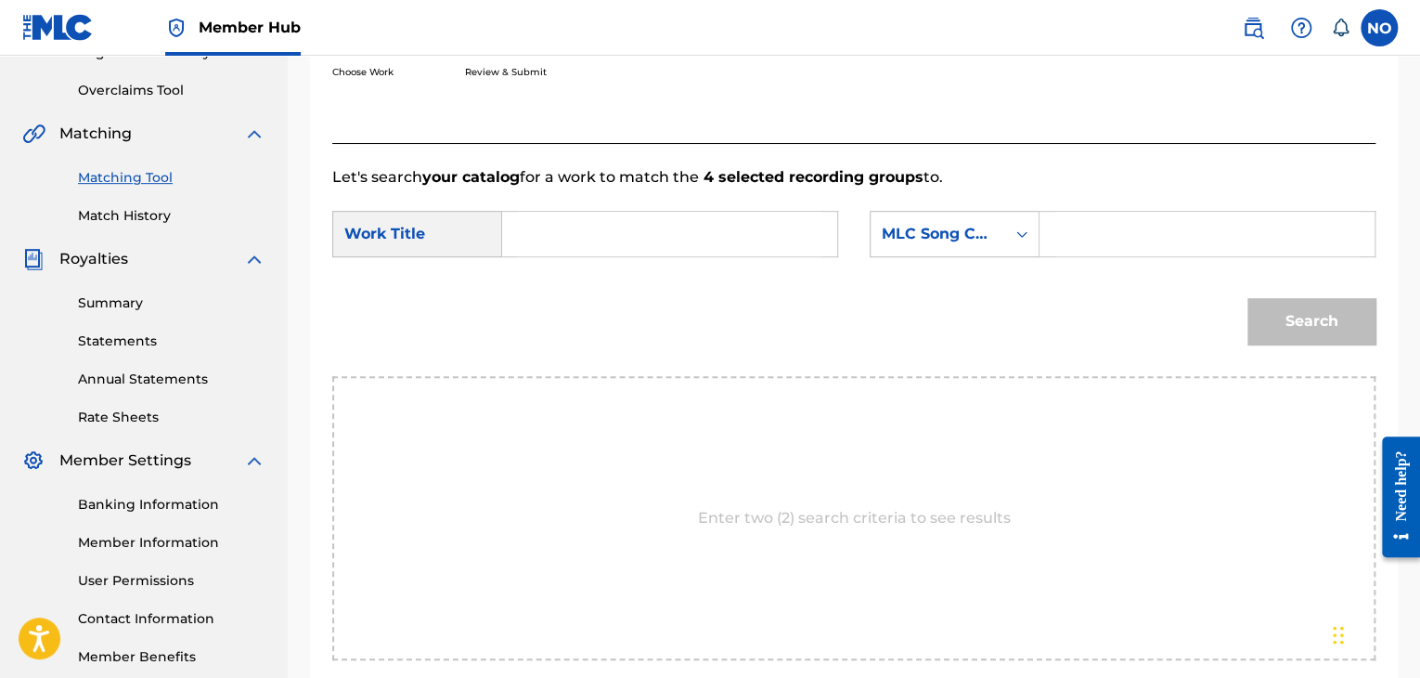
click at [574, 232] on input "Search Form" at bounding box center [670, 234] width 304 height 45
type input "DIE RICH"
click at [928, 235] on div "MLC Song Code" at bounding box center [938, 234] width 112 height 22
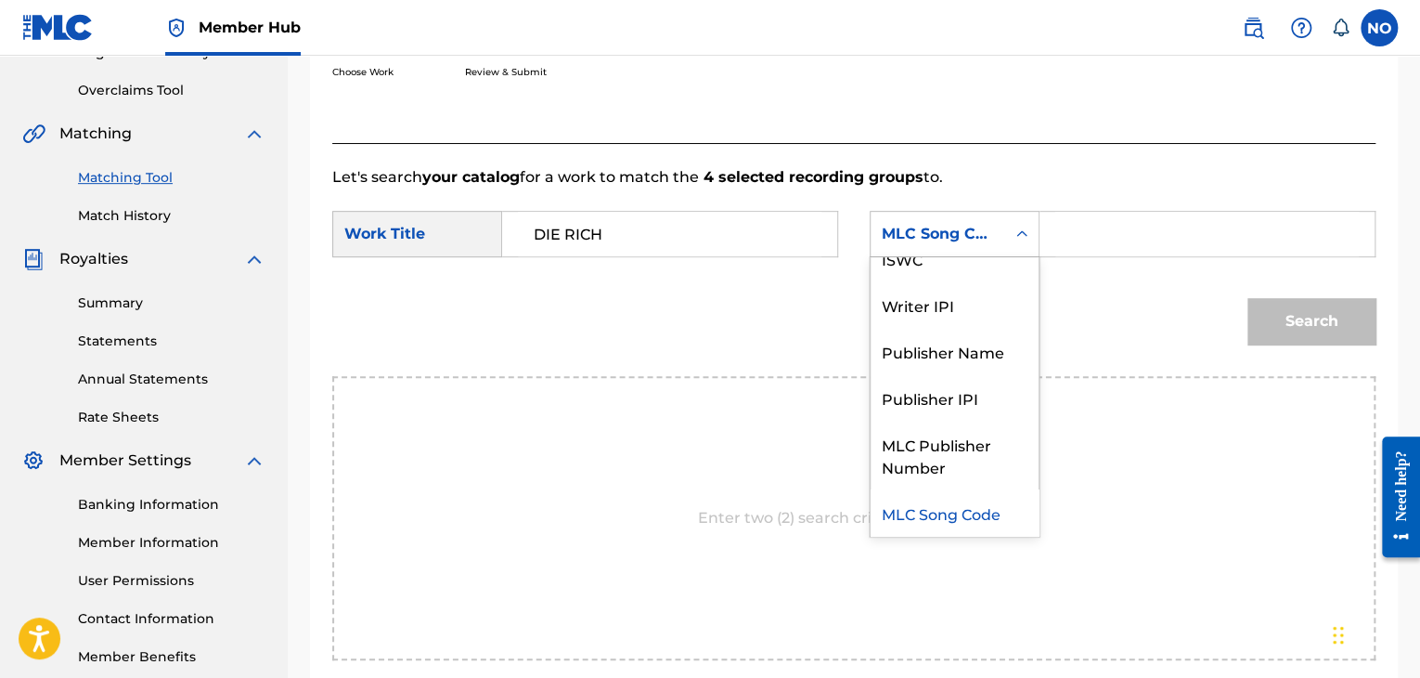
scroll to position [0, 0]
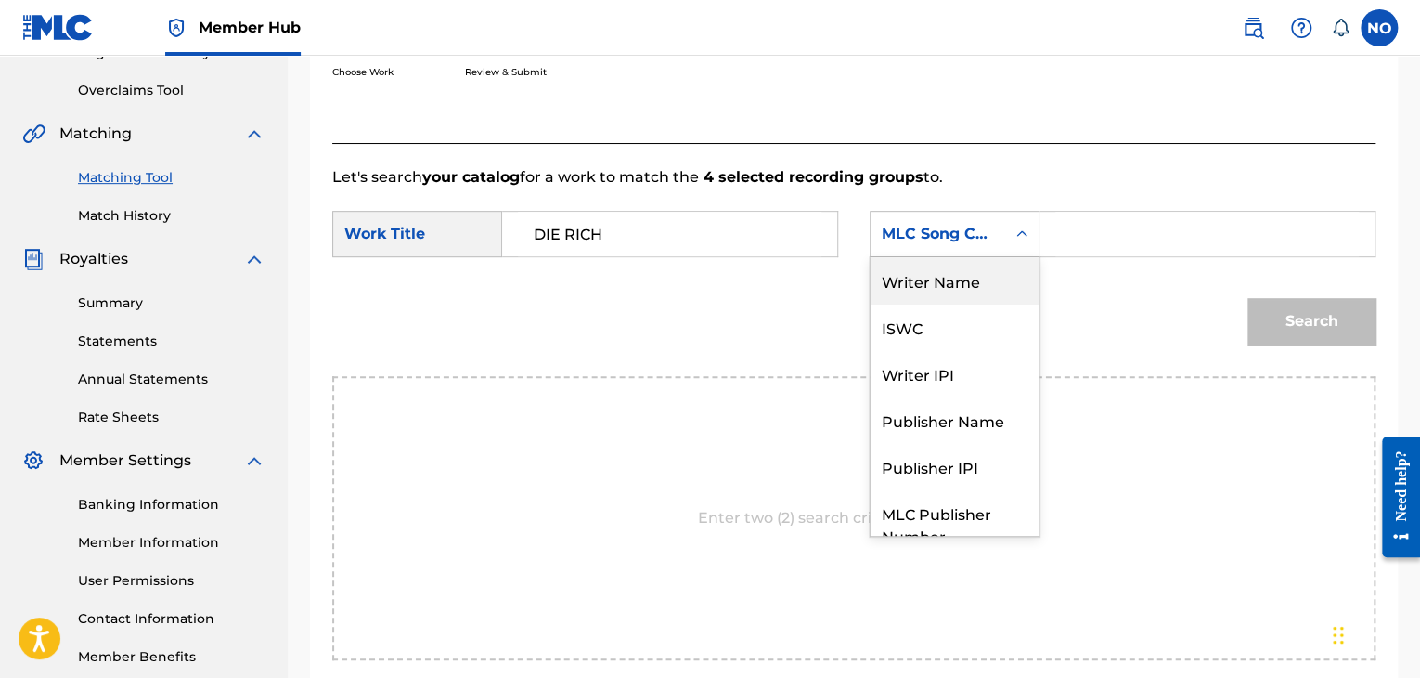
drag, startPoint x: 1014, startPoint y: 276, endPoint x: 1057, endPoint y: 257, distance: 47.4
click at [1018, 272] on div "Writer Name" at bounding box center [955, 280] width 168 height 46
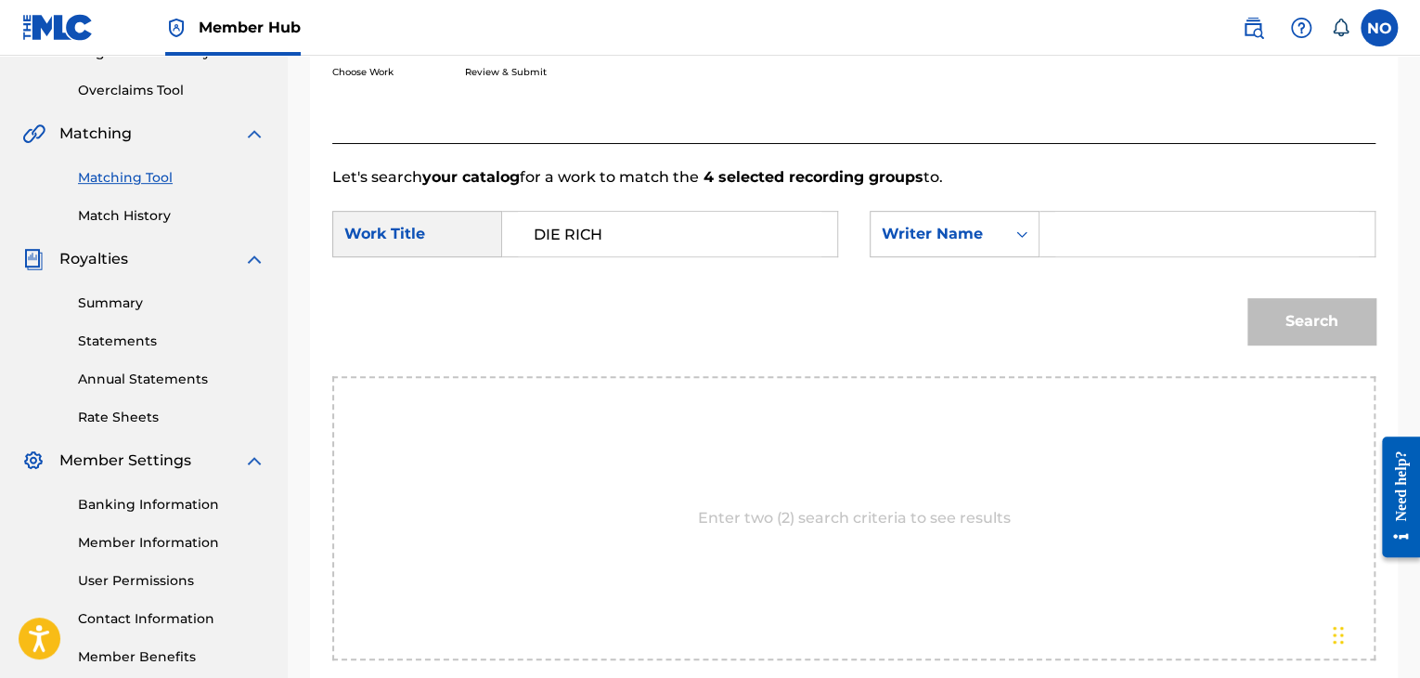
click at [1095, 234] on input "Search Form" at bounding box center [1207, 234] width 304 height 45
type input "HGEMONAS"
click at [1356, 302] on button "Search" at bounding box center [1311, 321] width 128 height 46
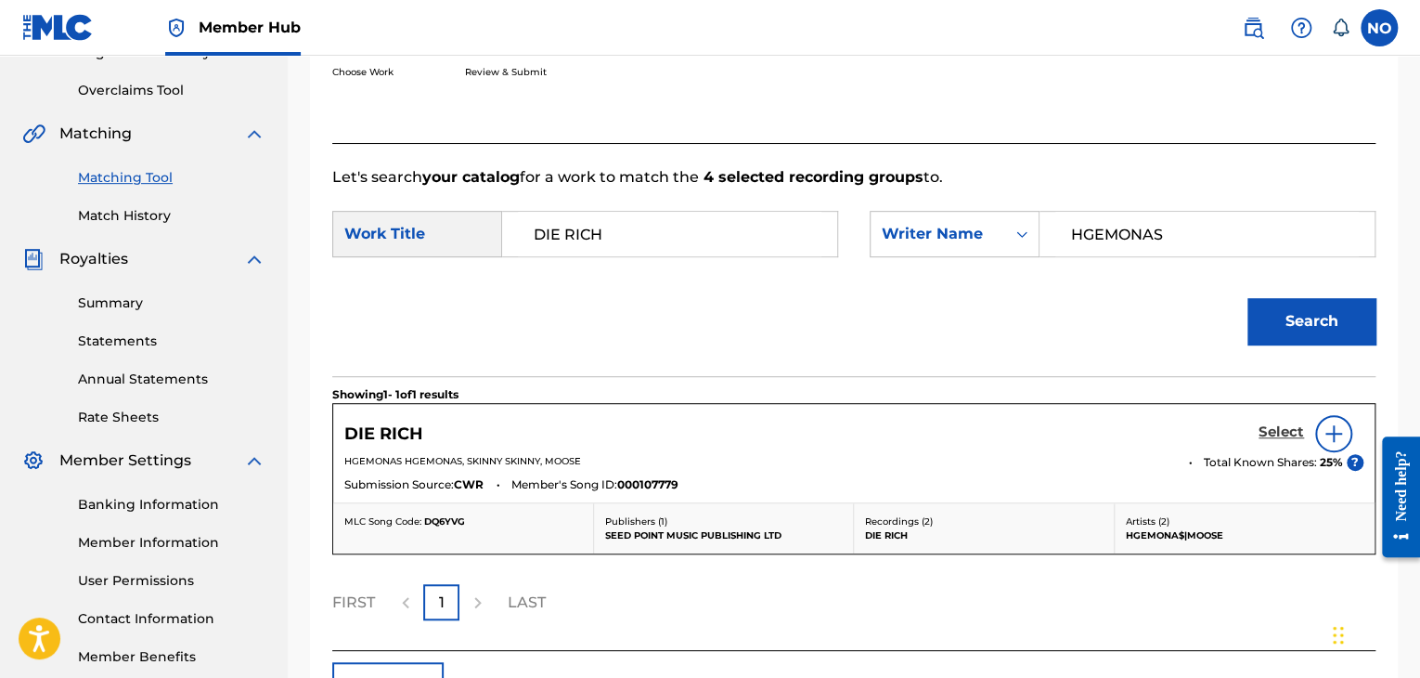
click at [1292, 431] on h5 "Select" at bounding box center [1281, 432] width 45 height 18
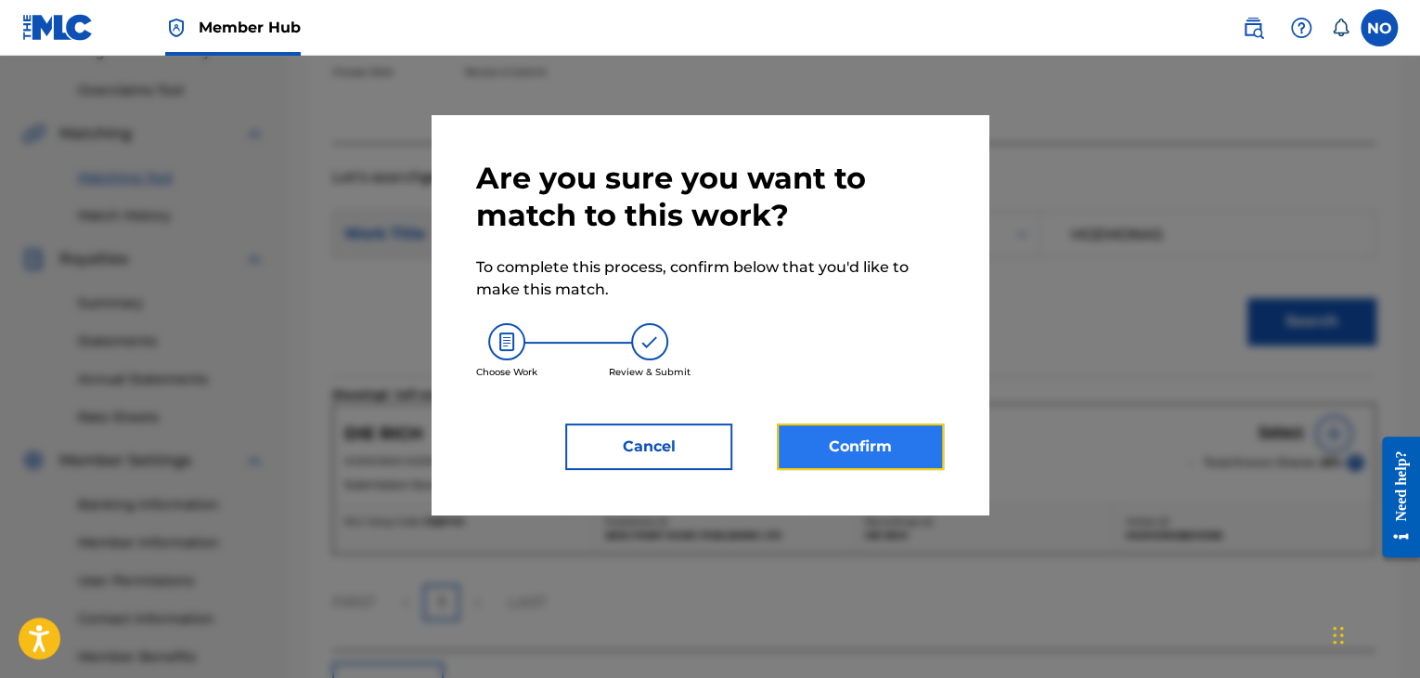
click at [928, 451] on button "Confirm" at bounding box center [860, 446] width 167 height 46
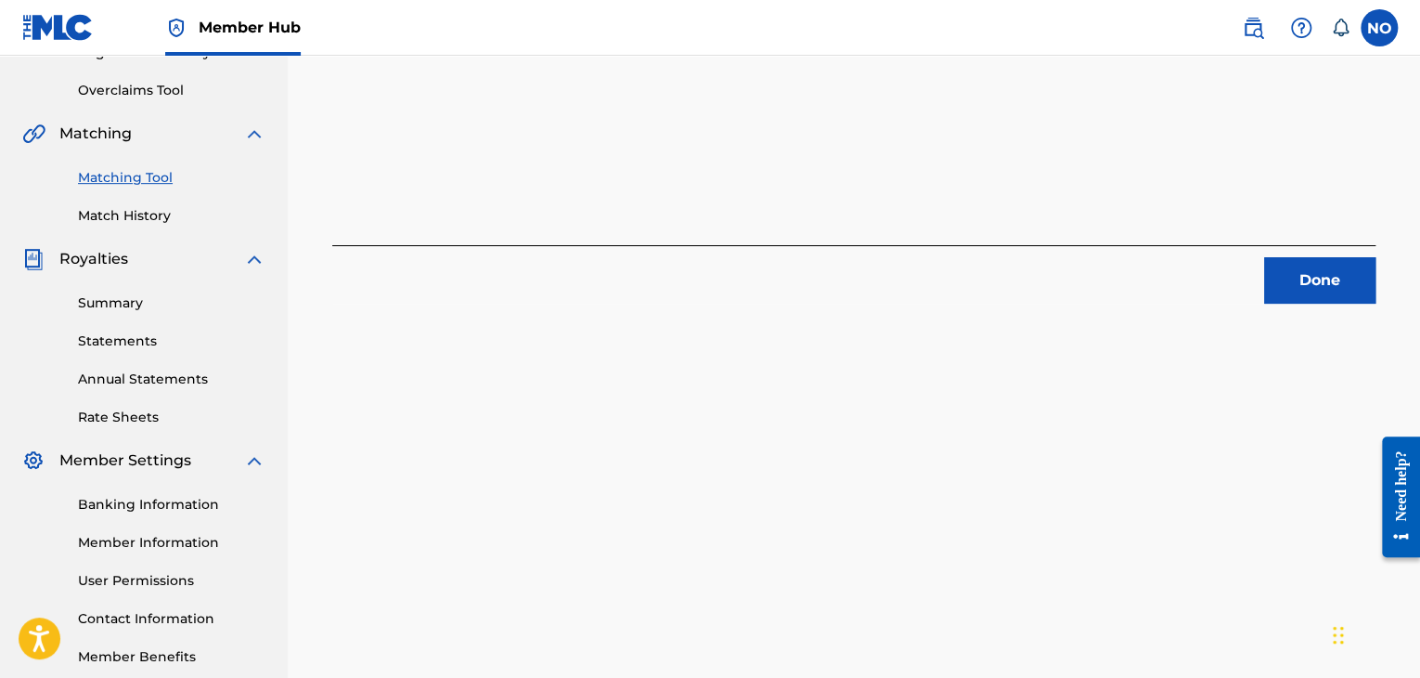
click at [1260, 283] on div "Done" at bounding box center [853, 274] width 1043 height 58
click at [1316, 275] on button "Done" at bounding box center [1319, 280] width 111 height 46
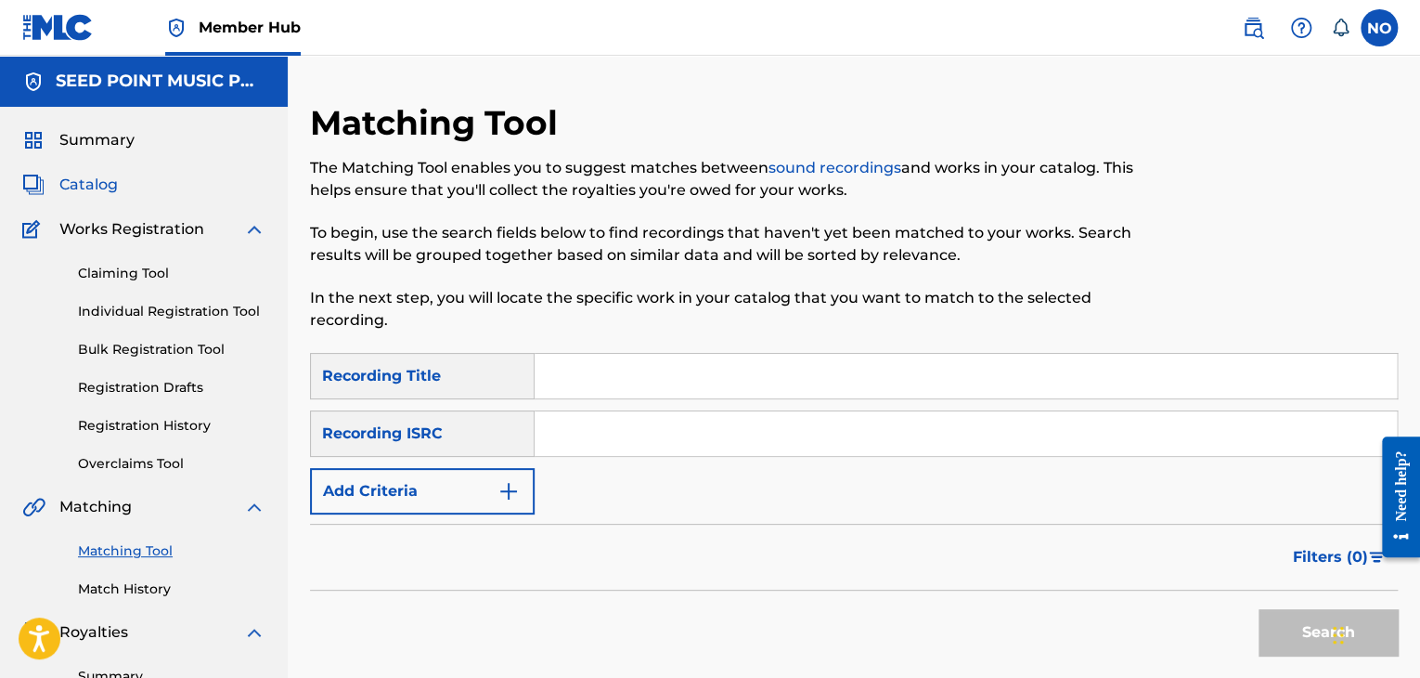
click at [116, 178] on span "Catalog" at bounding box center [88, 185] width 58 height 22
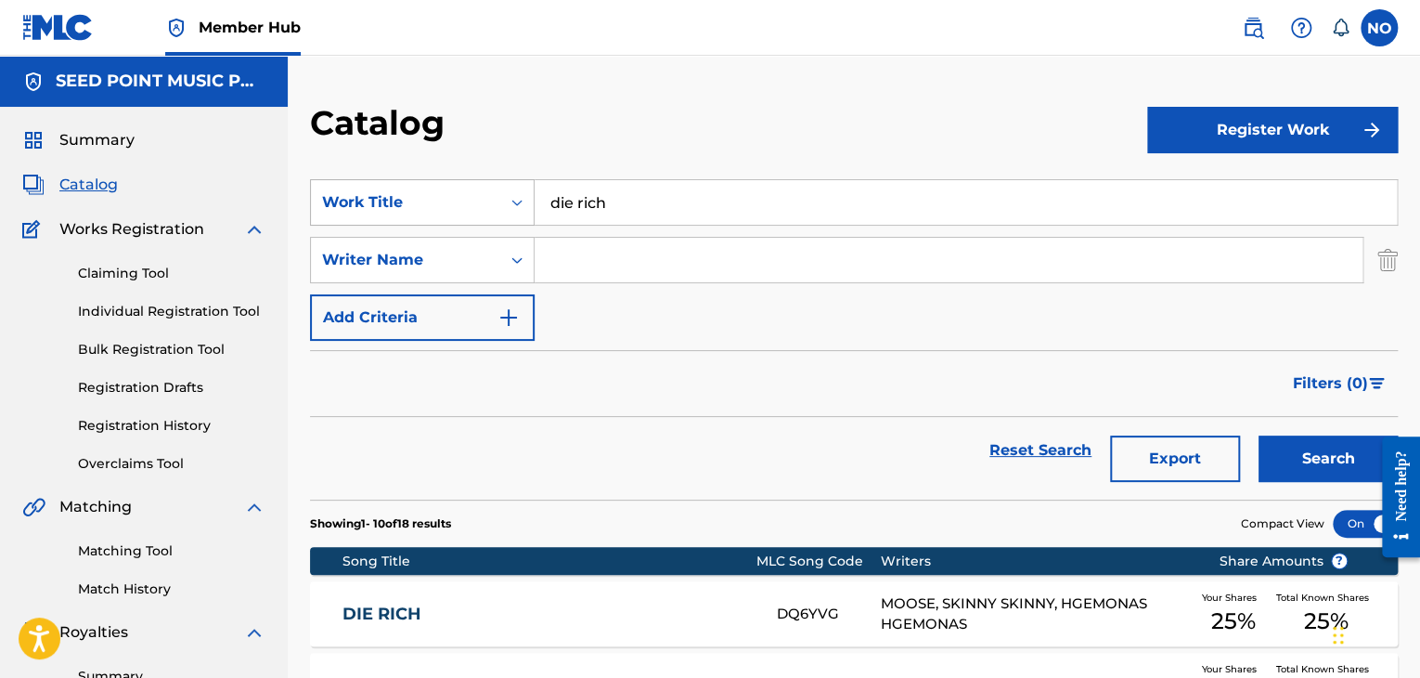
drag, startPoint x: 701, startPoint y: 188, endPoint x: 386, endPoint y: 221, distance: 316.3
click at [386, 221] on div "SearchWithCriteria584f028d-f7dc-4abd-ad71-28a381fd382d Work Title die rich" at bounding box center [854, 202] width 1088 height 46
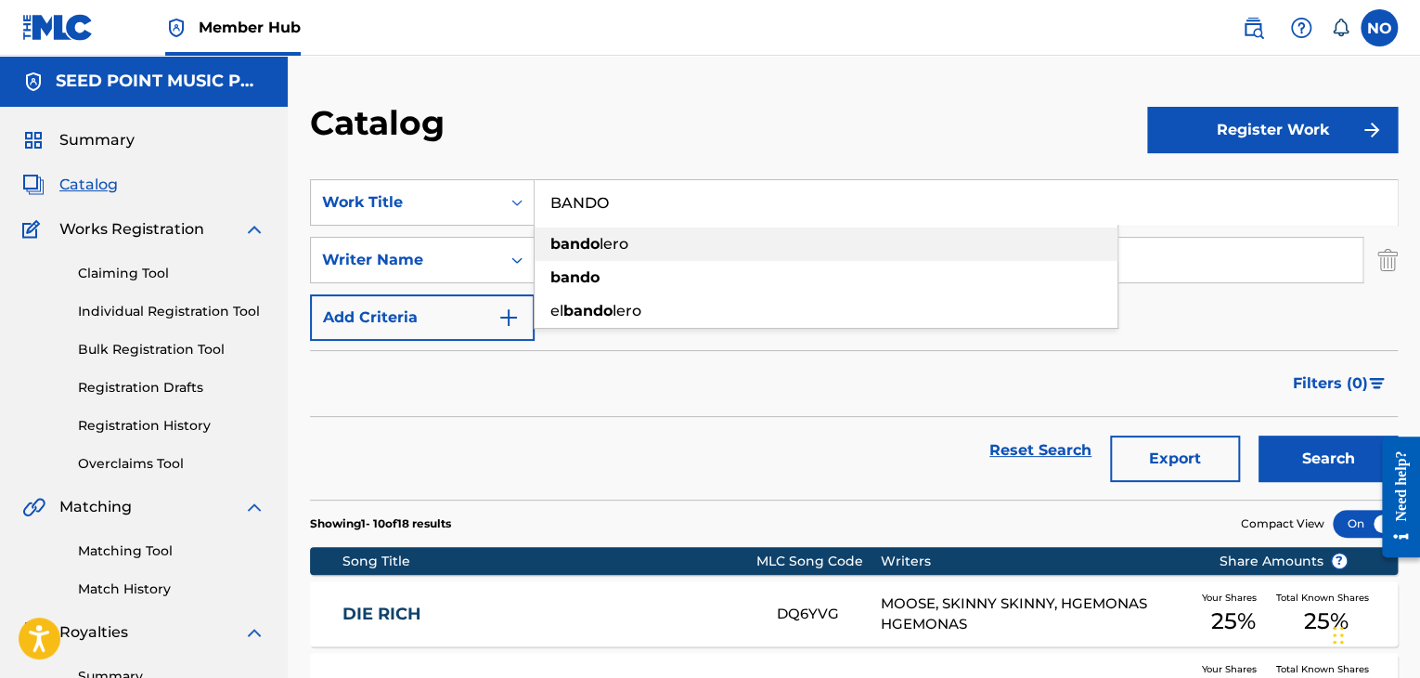
click at [571, 248] on strong "bando" at bounding box center [574, 244] width 49 height 18
type input "bandolero"
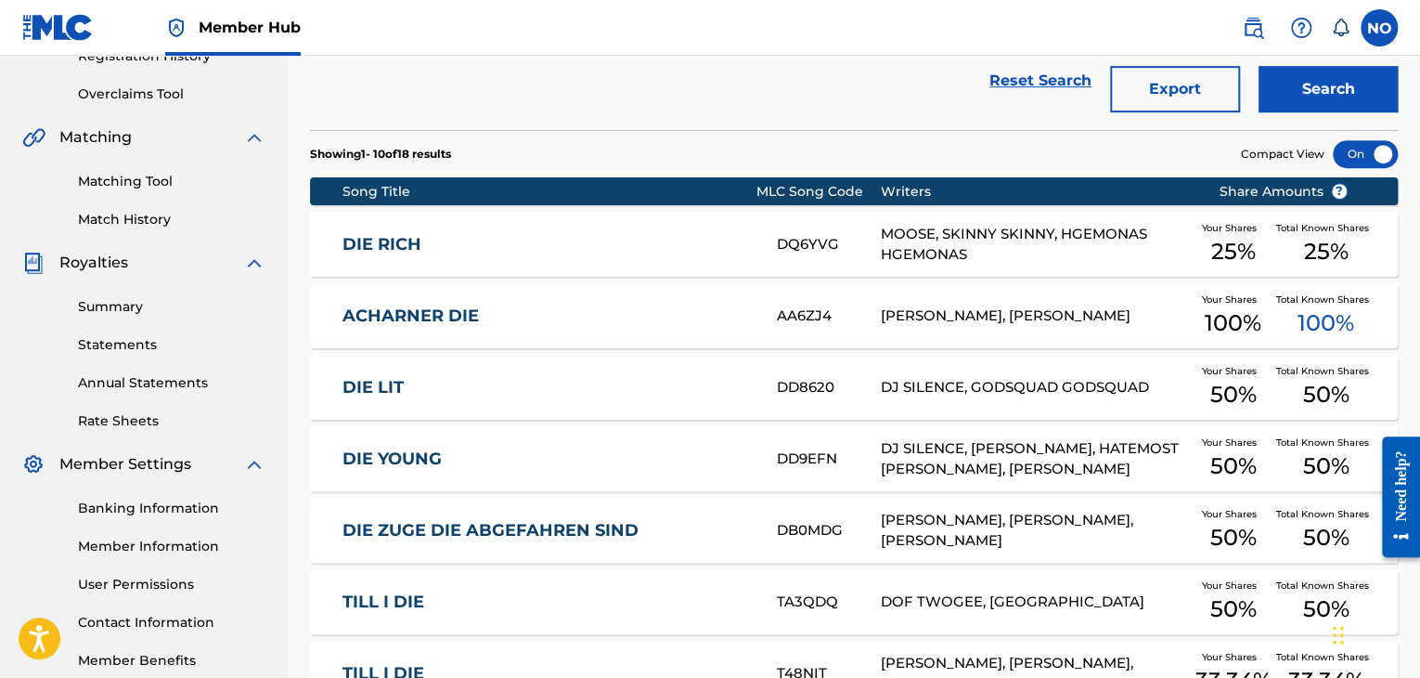
scroll to position [371, 0]
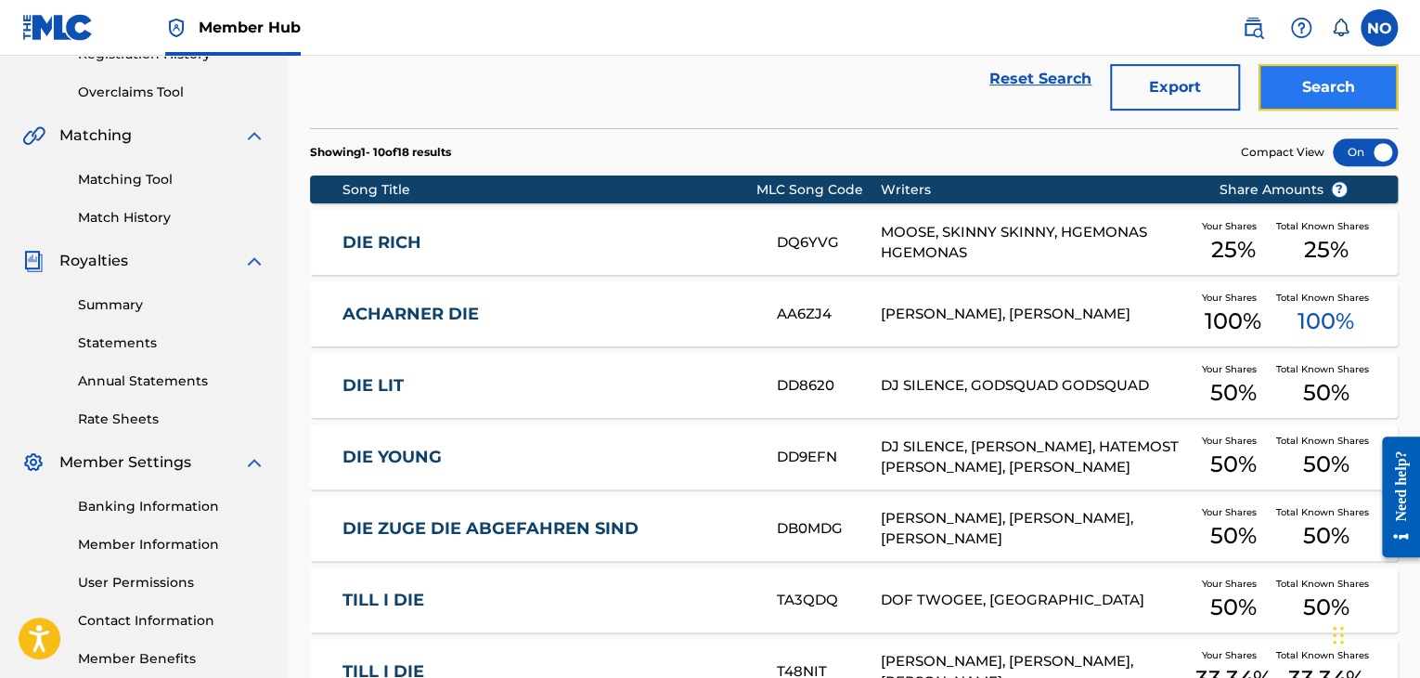
click at [1318, 75] on button "Search" at bounding box center [1328, 87] width 139 height 46
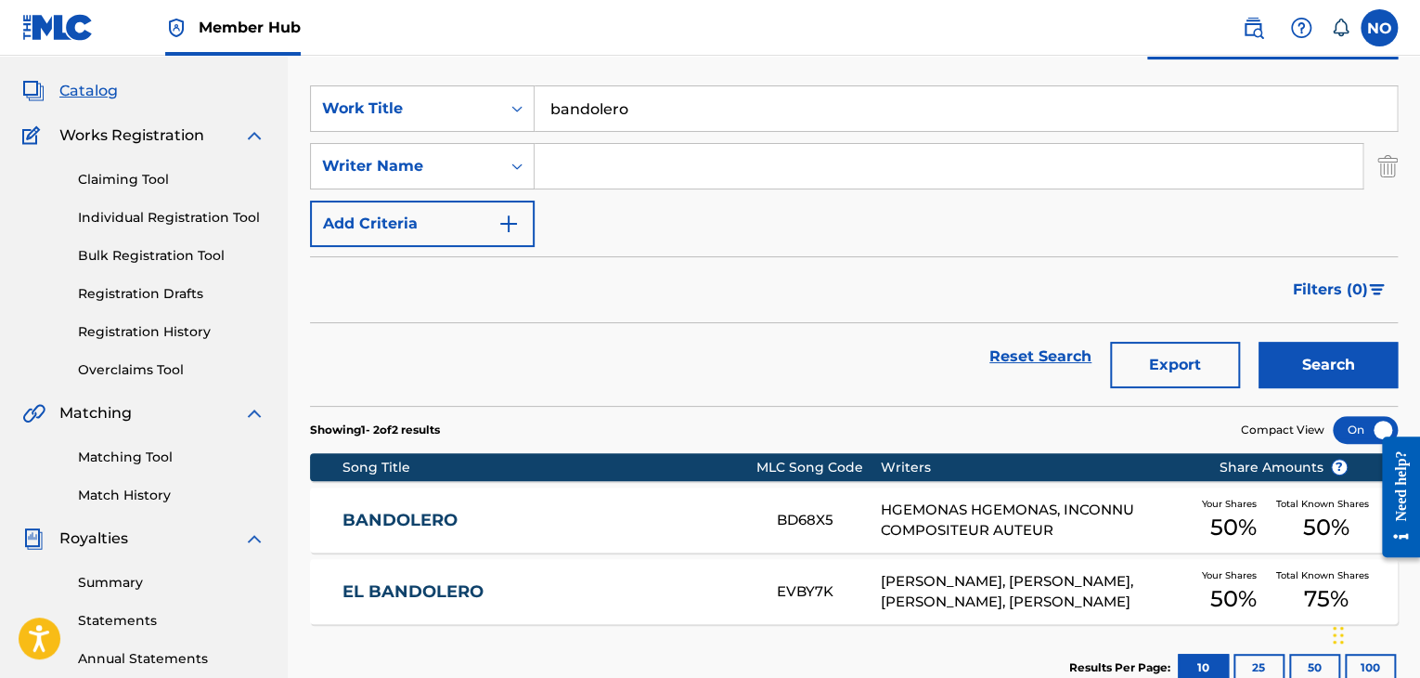
scroll to position [93, 0]
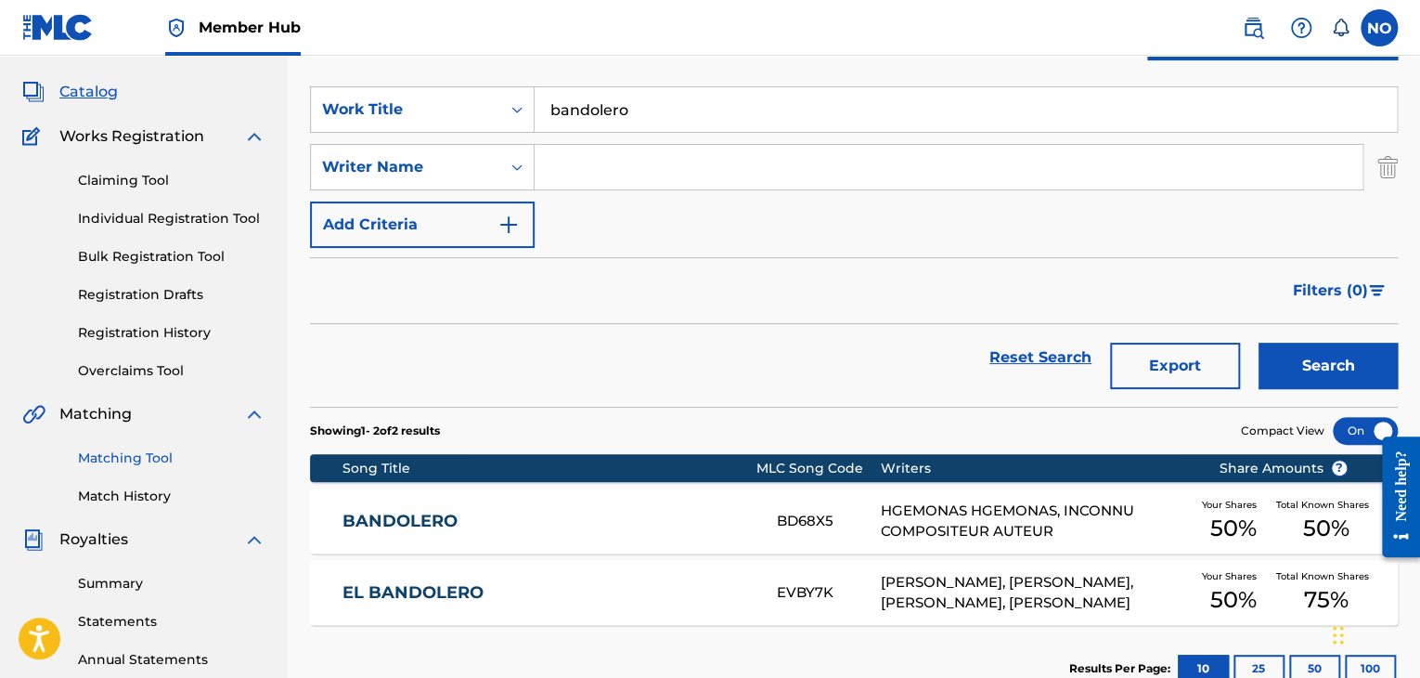
click at [118, 464] on link "Matching Tool" at bounding box center [171, 457] width 187 height 19
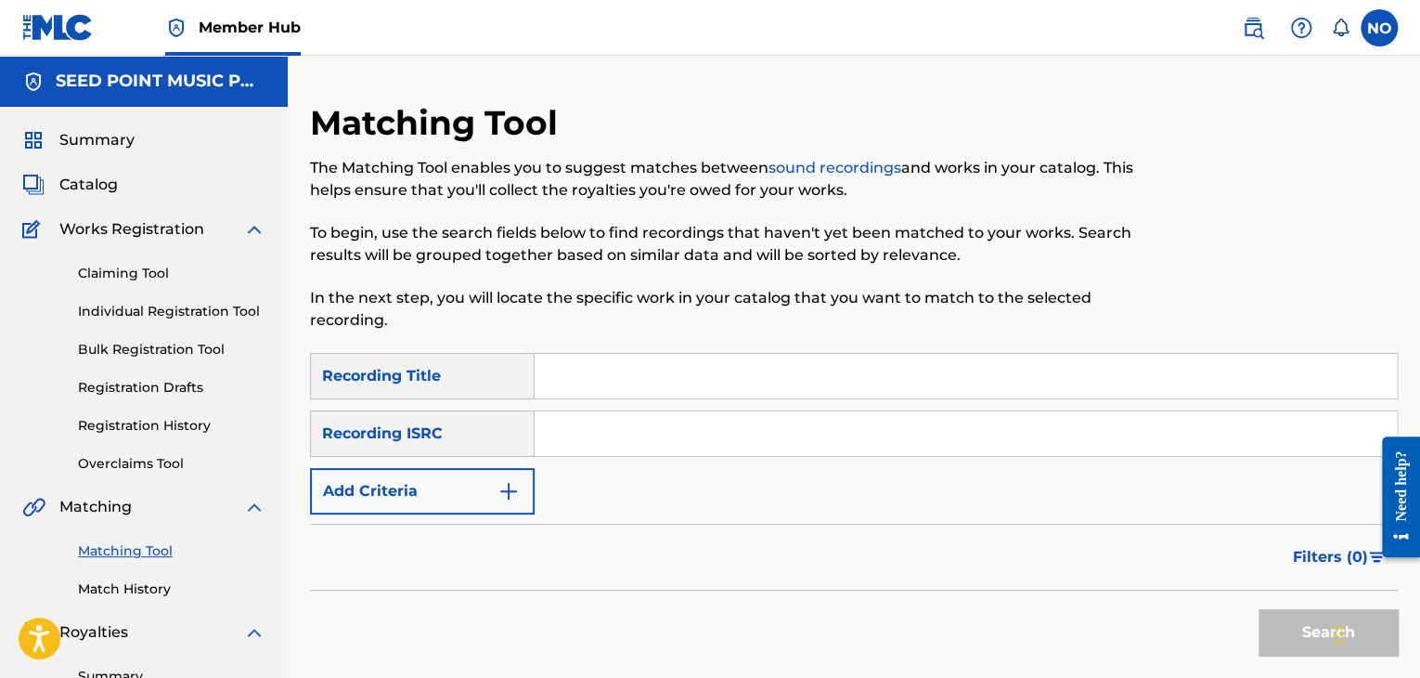
drag, startPoint x: 572, startPoint y: 379, endPoint x: 582, endPoint y: 372, distance: 12.1
click at [572, 379] on input "Search Form" at bounding box center [966, 376] width 862 height 45
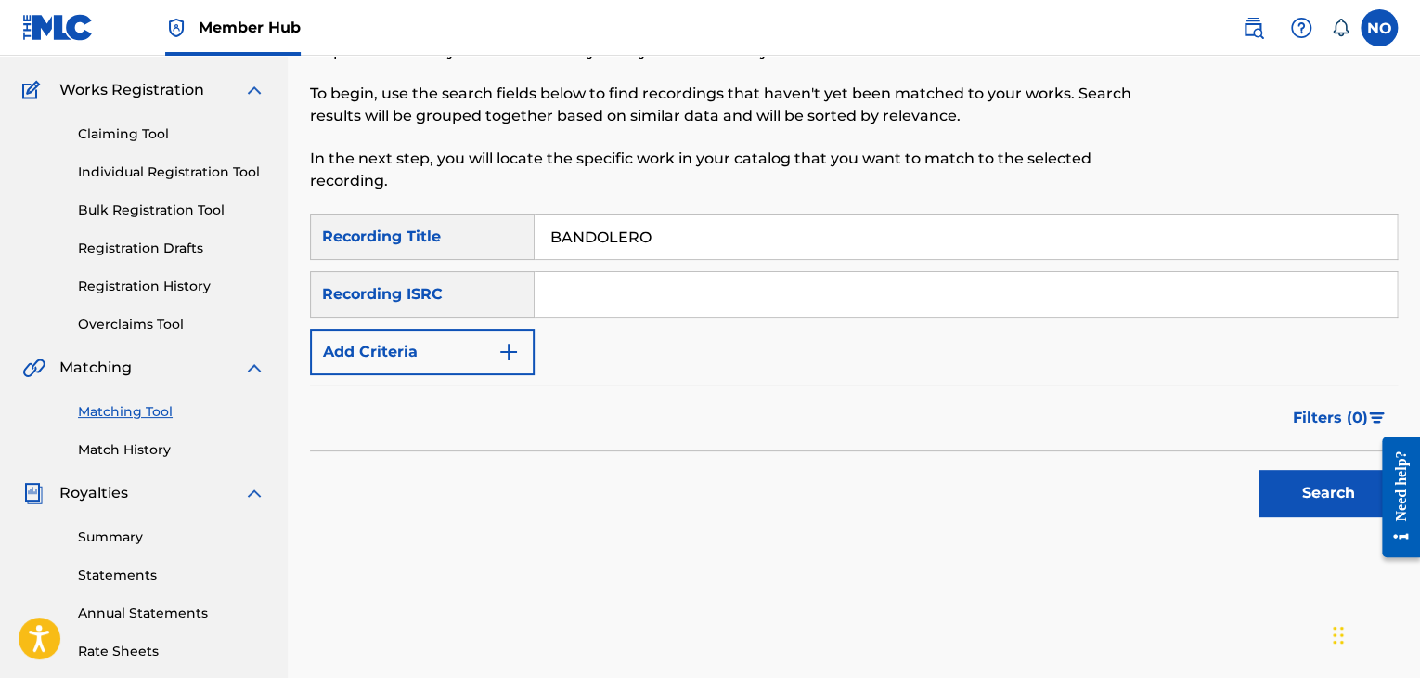
scroll to position [278, 0]
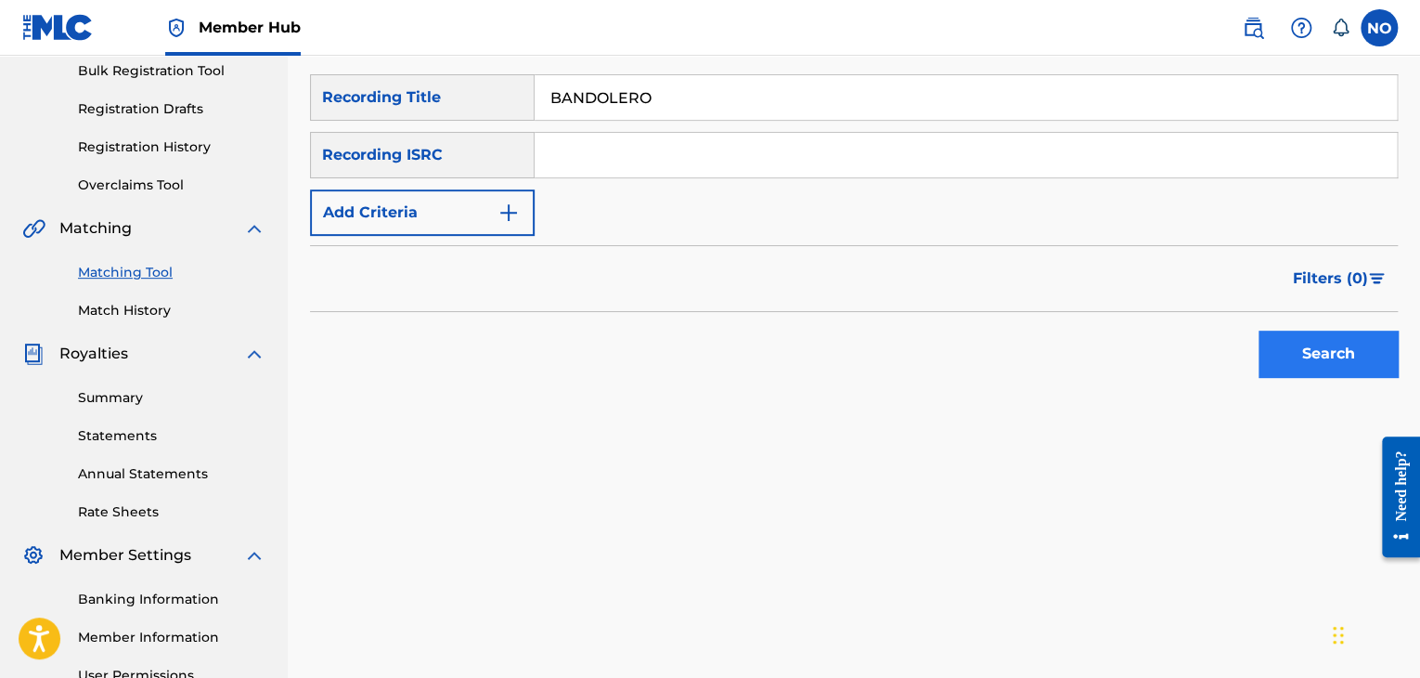
type input "BANDOLERO"
click at [1324, 339] on button "Search" at bounding box center [1328, 353] width 139 height 46
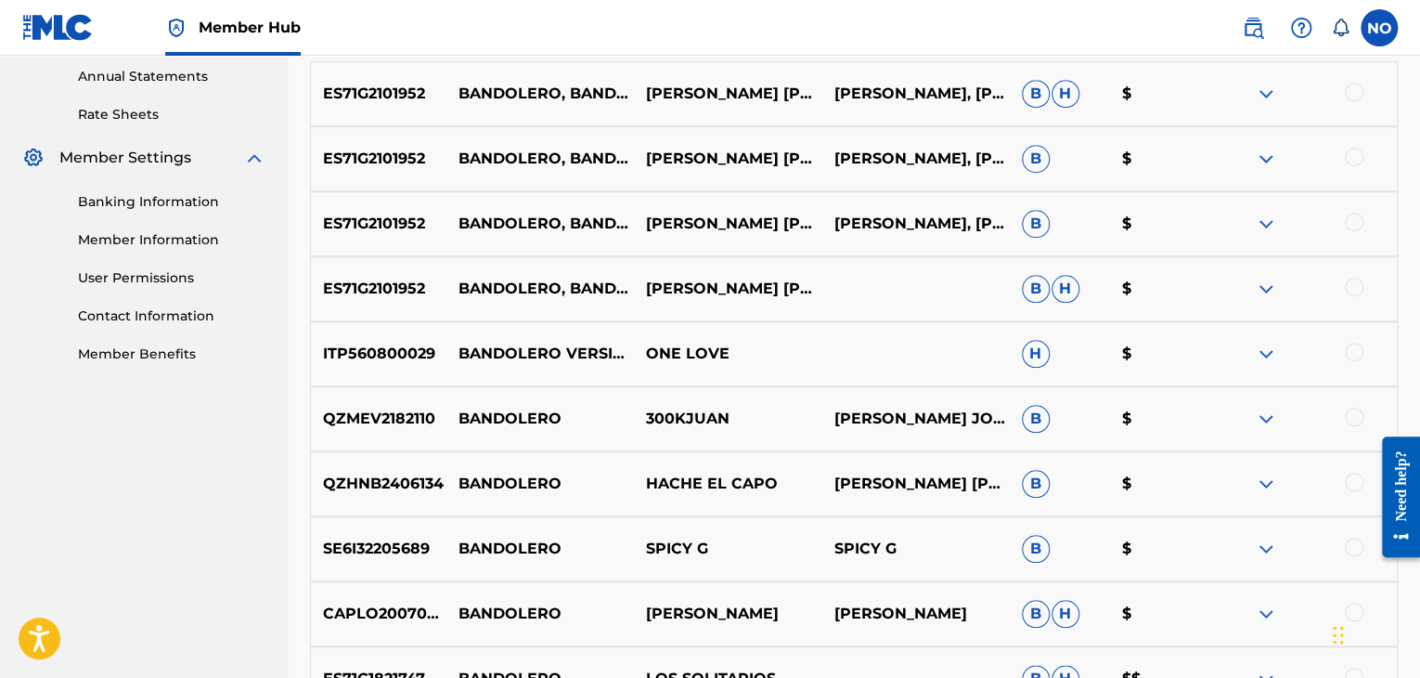
scroll to position [743, 0]
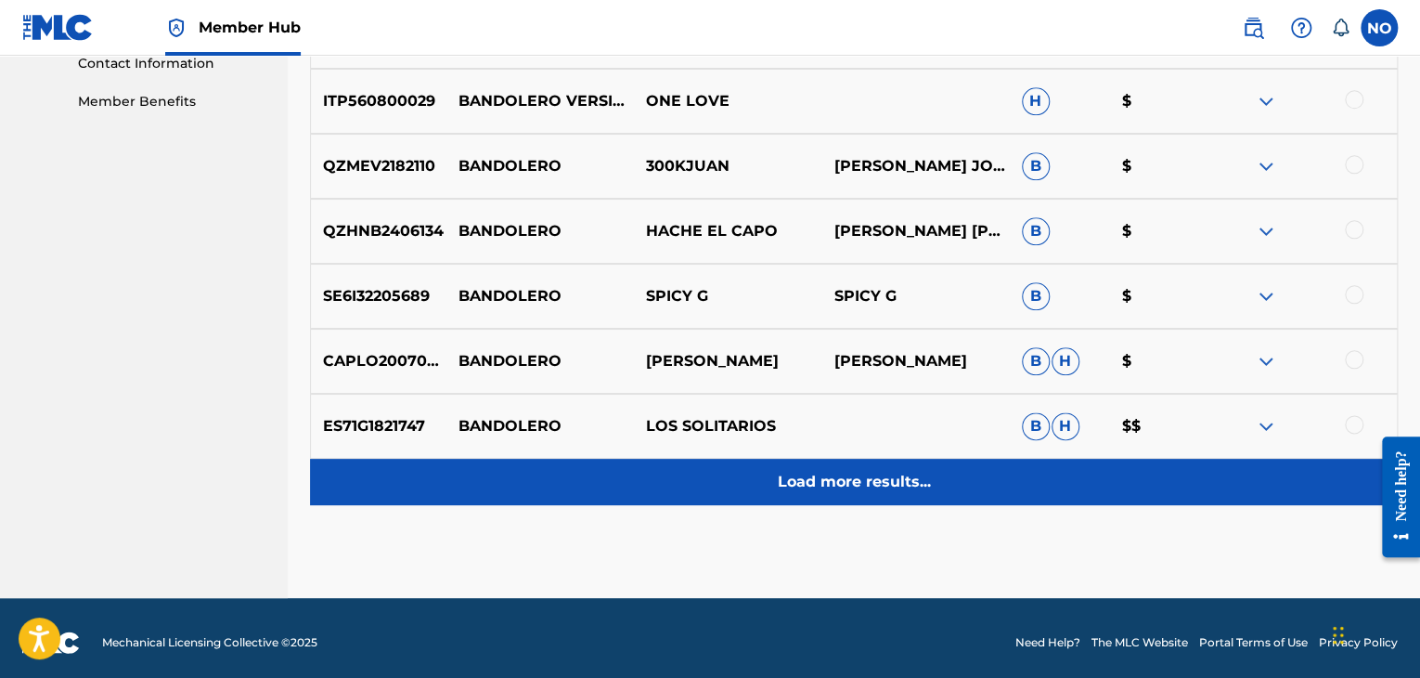
click at [851, 461] on div "Load more results..." at bounding box center [854, 482] width 1088 height 46
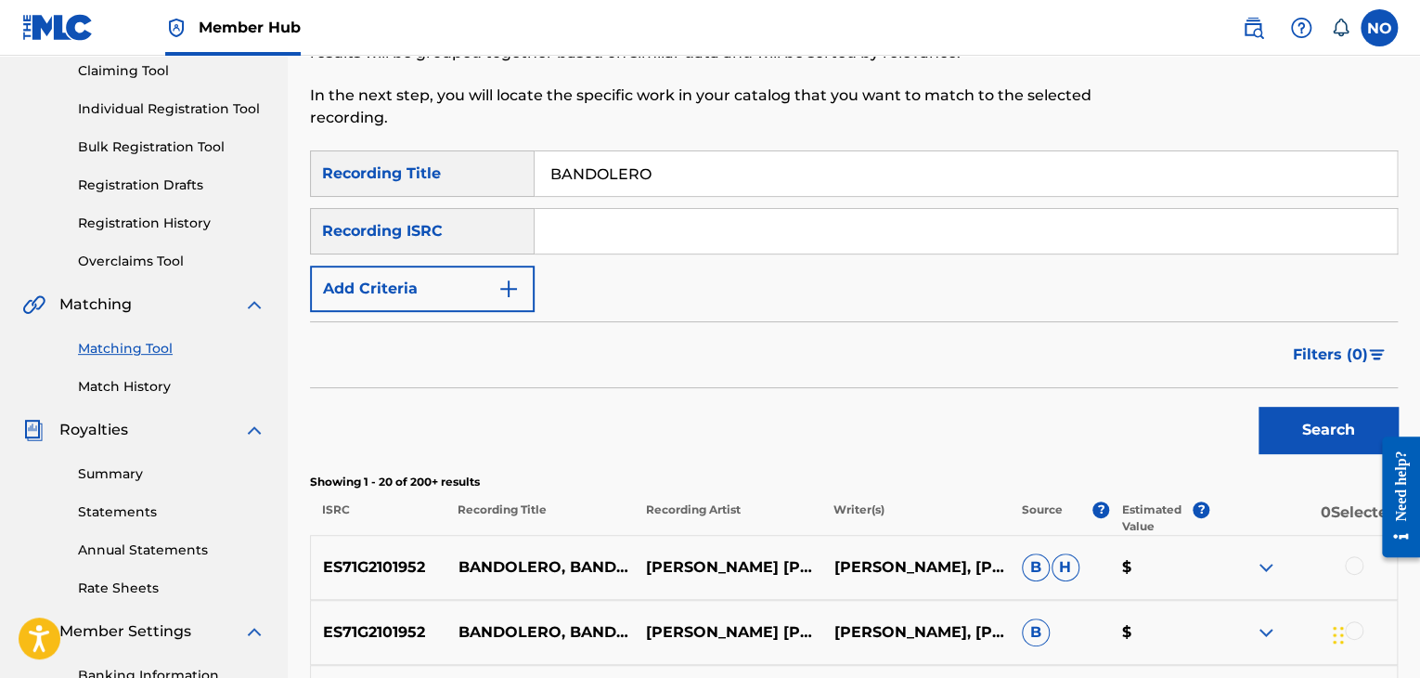
scroll to position [186, 0]
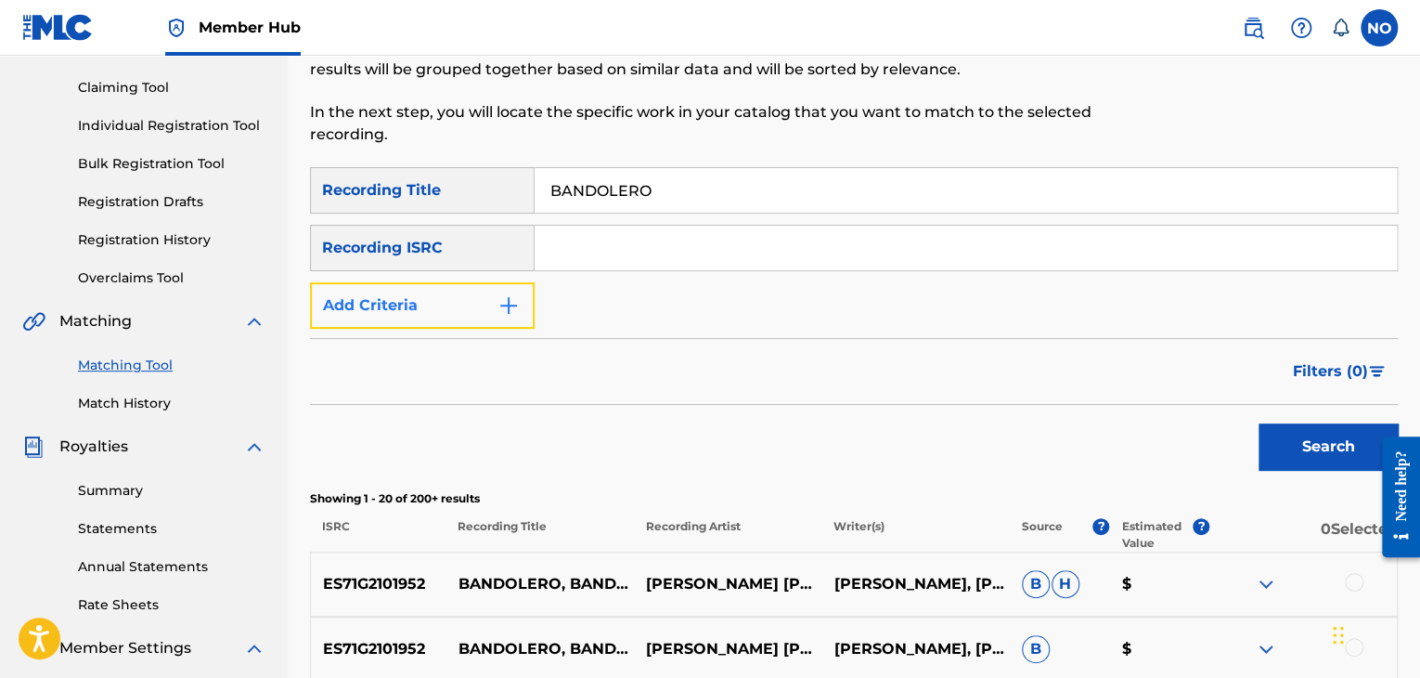
click at [517, 303] on img "Search Form" at bounding box center [508, 305] width 22 height 22
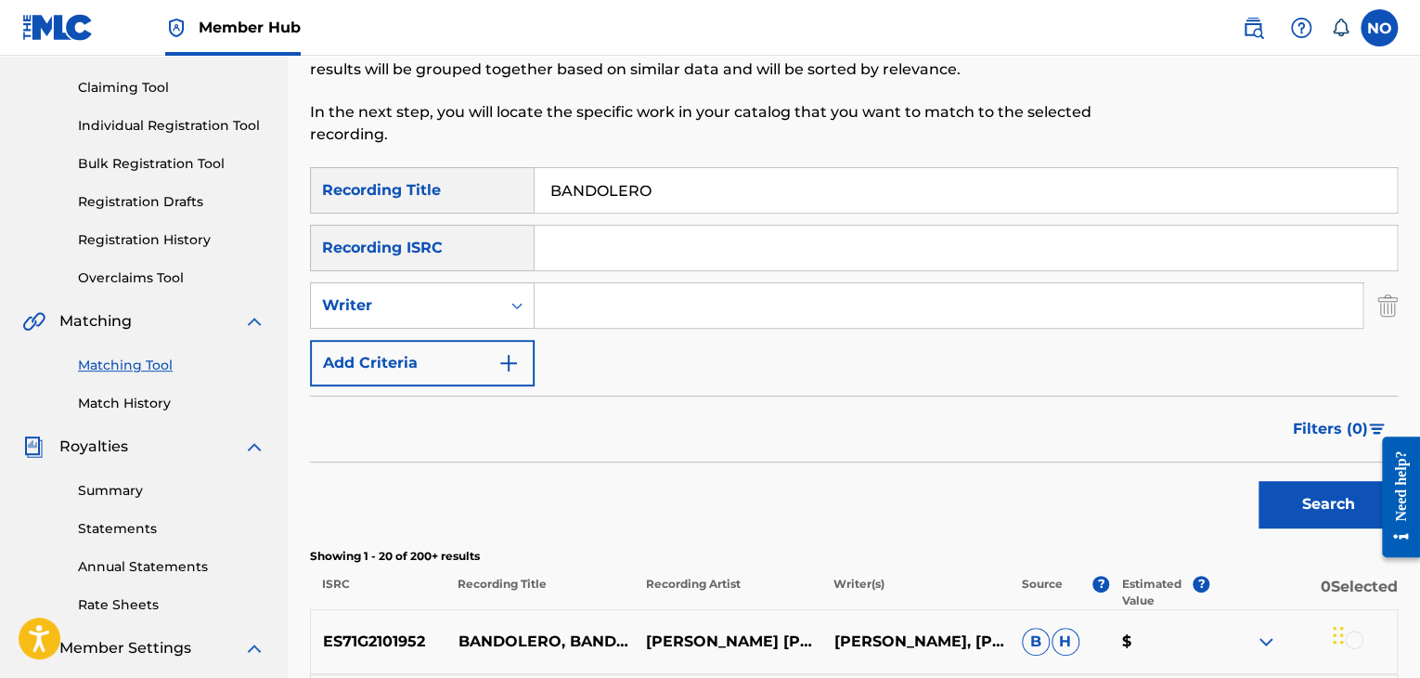
click at [601, 304] on input "Search Form" at bounding box center [949, 305] width 828 height 45
type input "HGEMONAS"
click at [1286, 478] on div "Search" at bounding box center [1323, 499] width 149 height 74
click at [1306, 491] on button "Search" at bounding box center [1328, 504] width 139 height 46
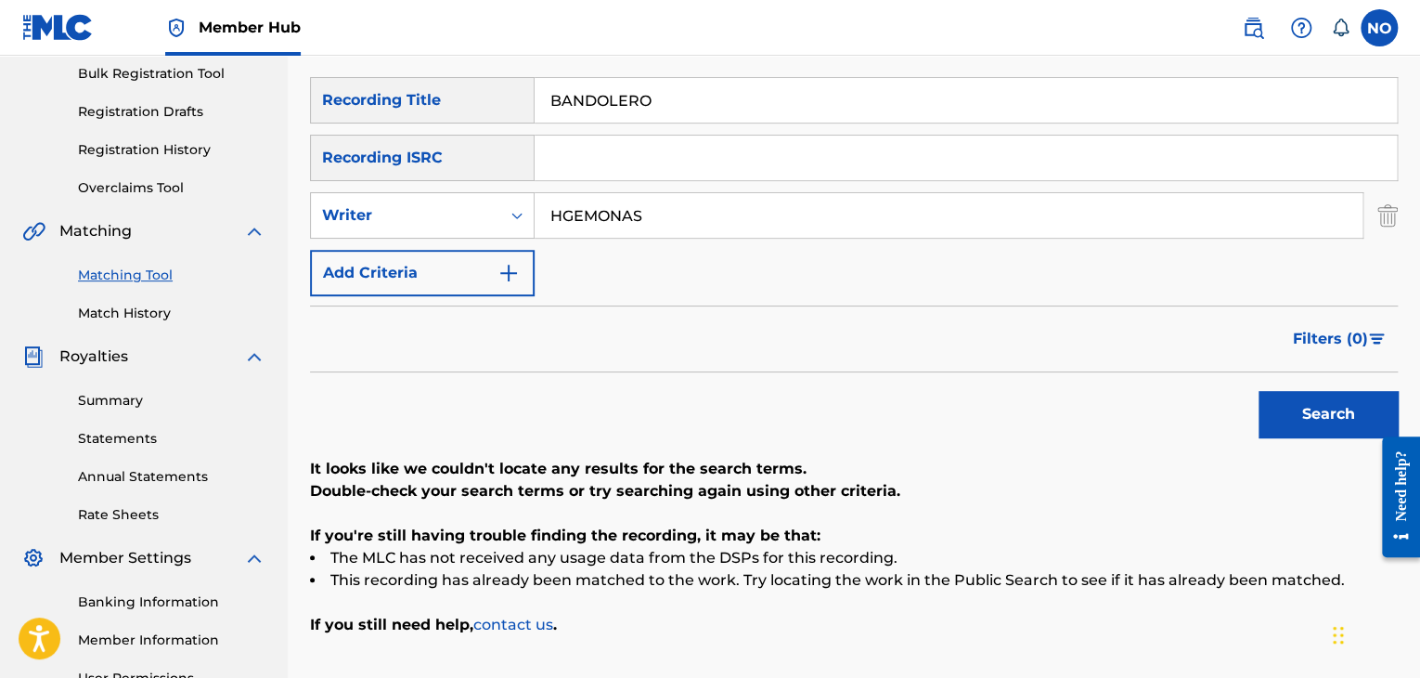
scroll to position [278, 0]
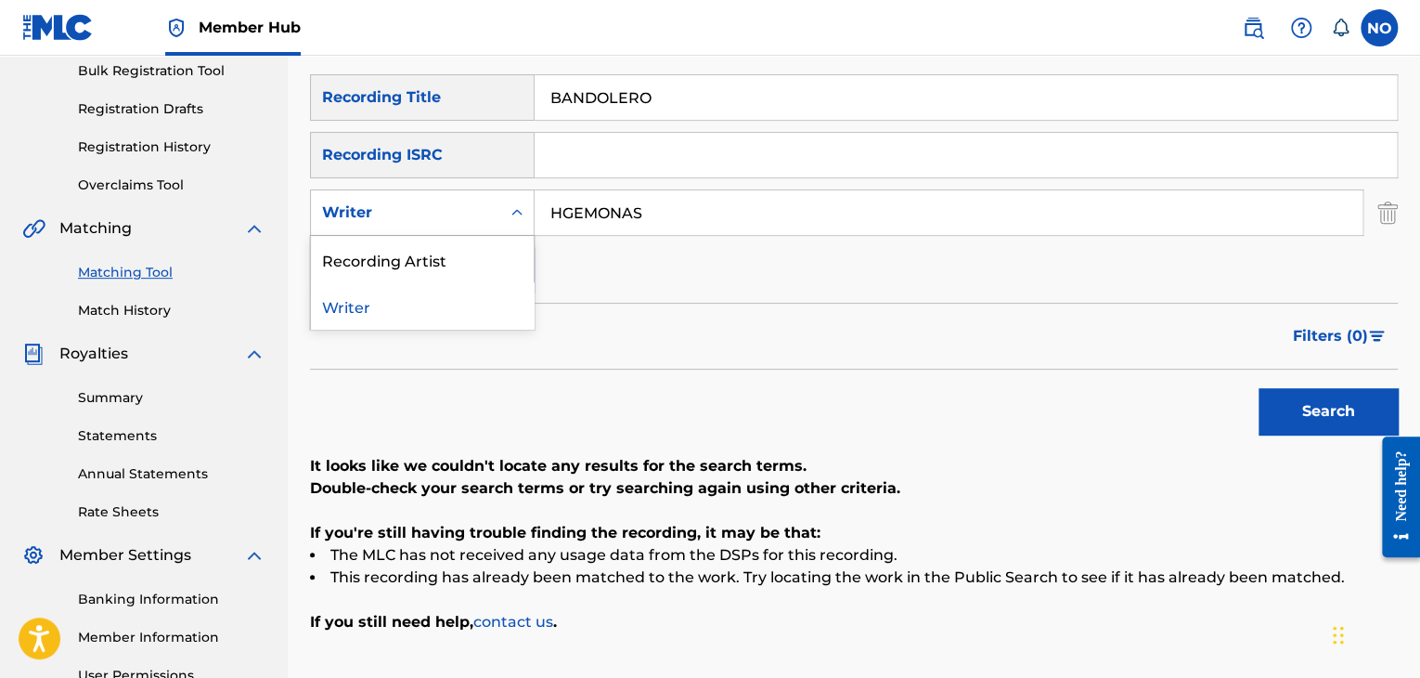
click at [497, 209] on div "Writer" at bounding box center [405, 212] width 189 height 35
drag, startPoint x: 470, startPoint y: 250, endPoint x: 969, endPoint y: 318, distance: 504.1
click at [471, 250] on div "Recording Artist" at bounding box center [422, 259] width 223 height 46
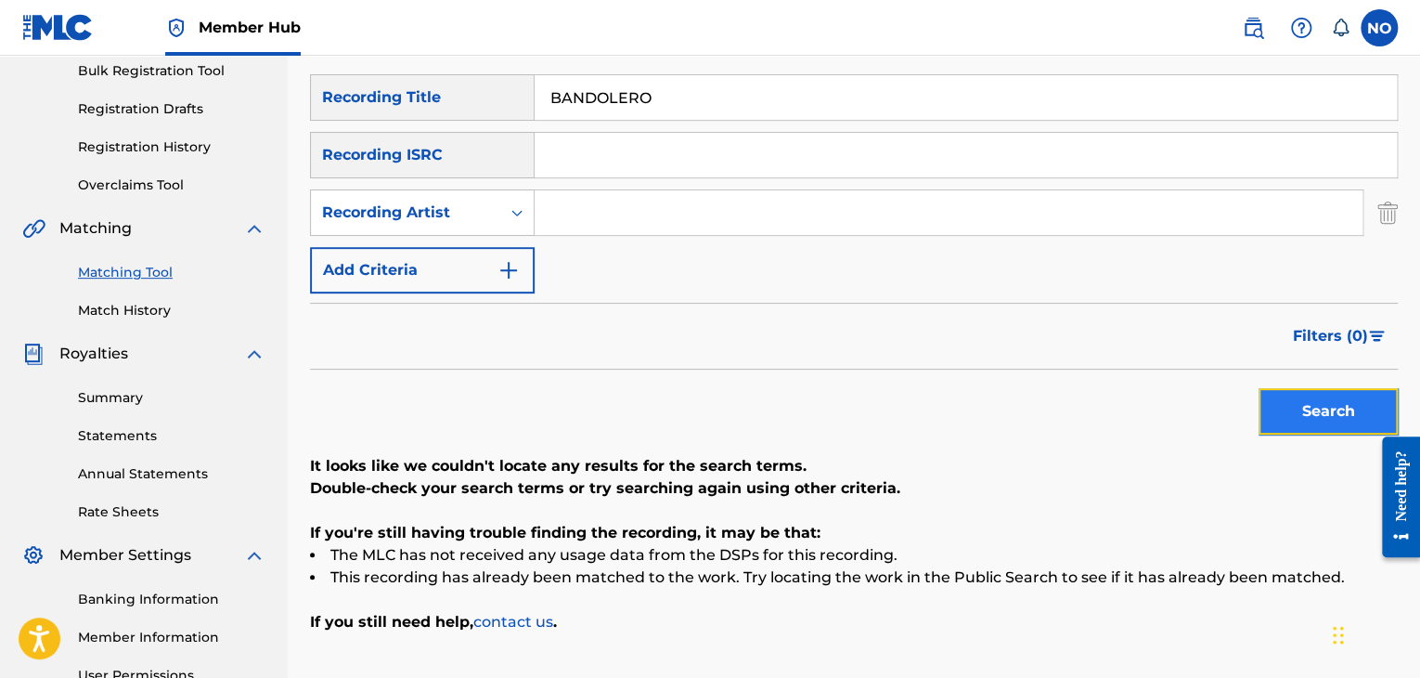
click at [1307, 398] on button "Search" at bounding box center [1328, 411] width 139 height 46
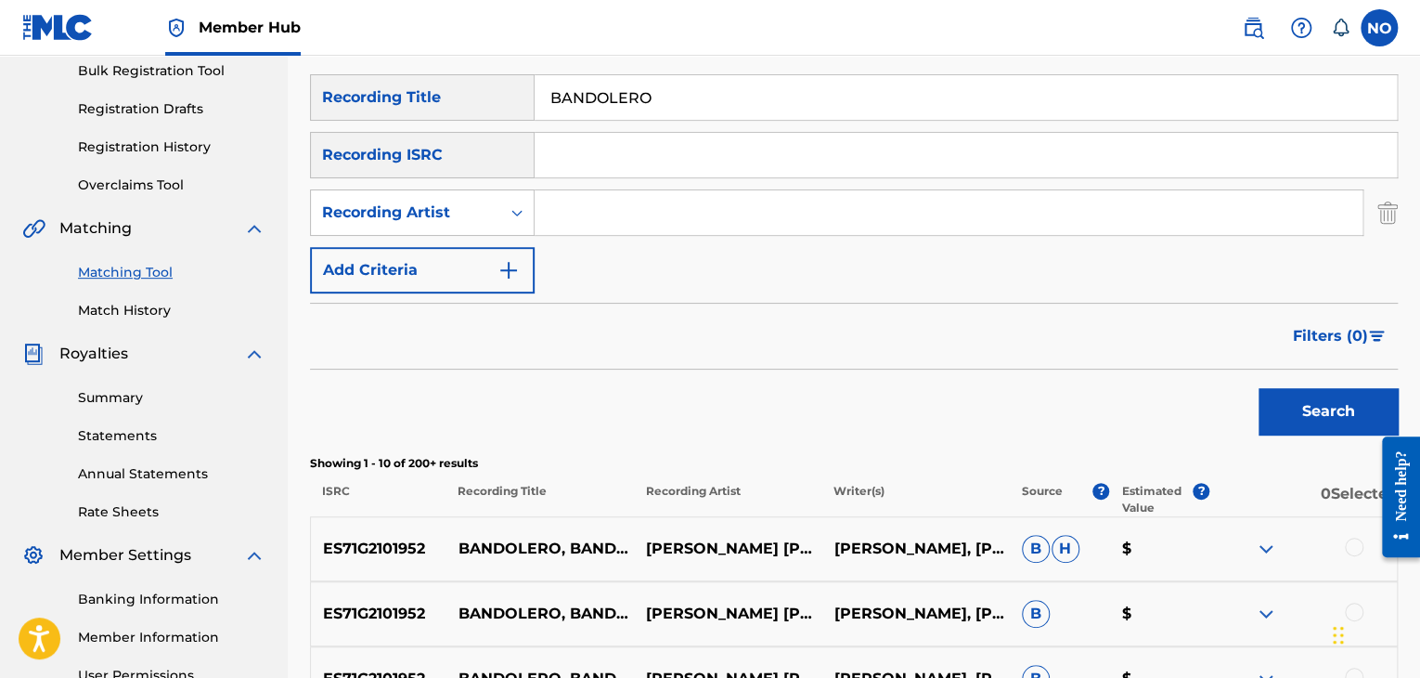
click at [580, 198] on input "Search Form" at bounding box center [949, 212] width 828 height 45
type input "HGEMONAS"
click at [1299, 403] on button "Search" at bounding box center [1328, 411] width 139 height 46
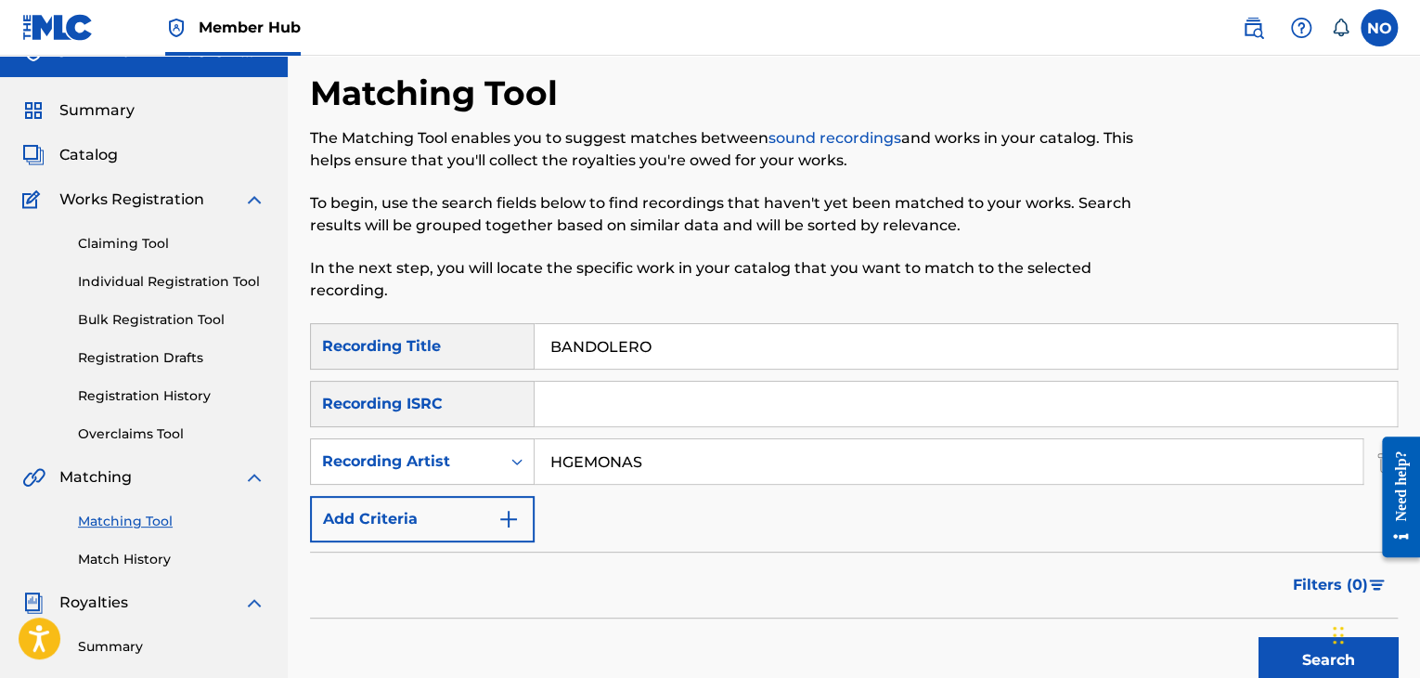
scroll to position [0, 0]
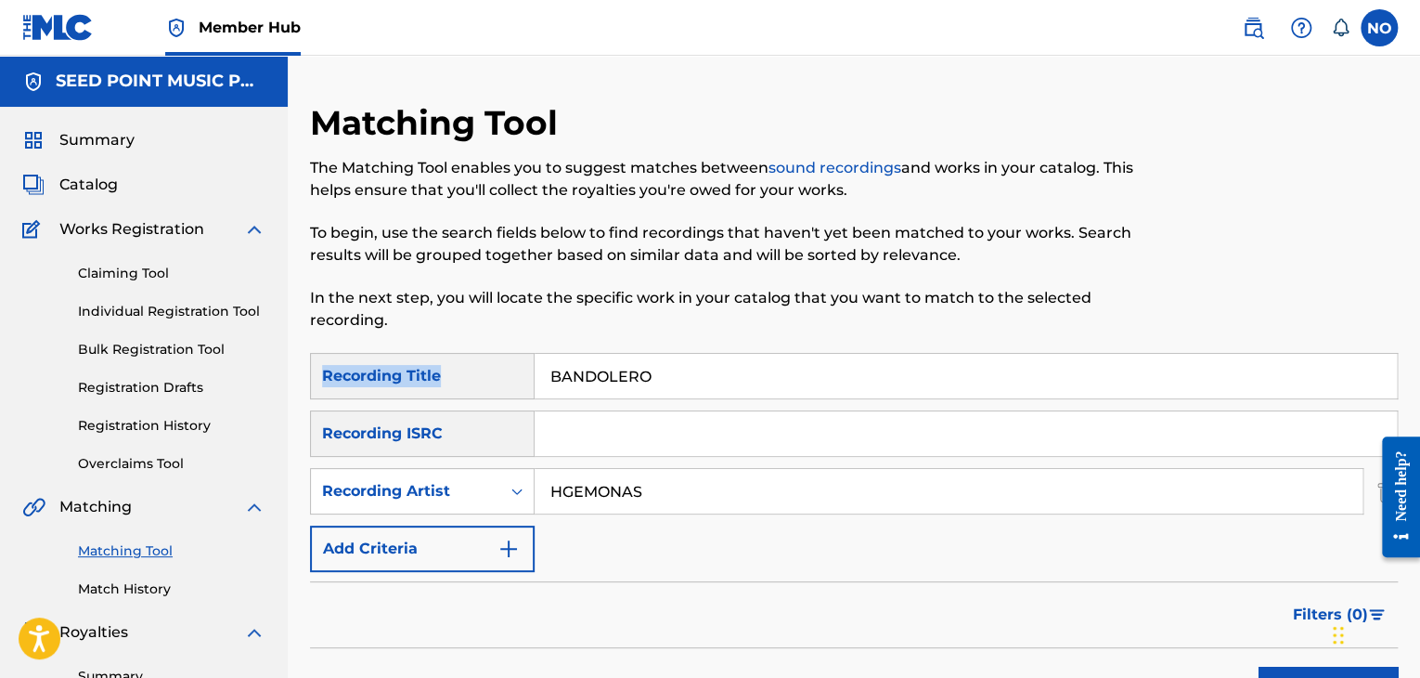
drag, startPoint x: 691, startPoint y: 354, endPoint x: 534, endPoint y: 397, distance: 163.7
click at [531, 397] on div "Matching Tool The Matching Tool enables you to suggest matches between sound re…" at bounding box center [854, 582] width 1088 height 960
drag, startPoint x: 648, startPoint y: 387, endPoint x: 340, endPoint y: 420, distance: 309.9
click at [340, 420] on div "SearchWithCriteriaf8951f1a-c8f1-4a7d-b4ff-0fec083cf220 Recording Title BANDOLER…" at bounding box center [854, 462] width 1088 height 219
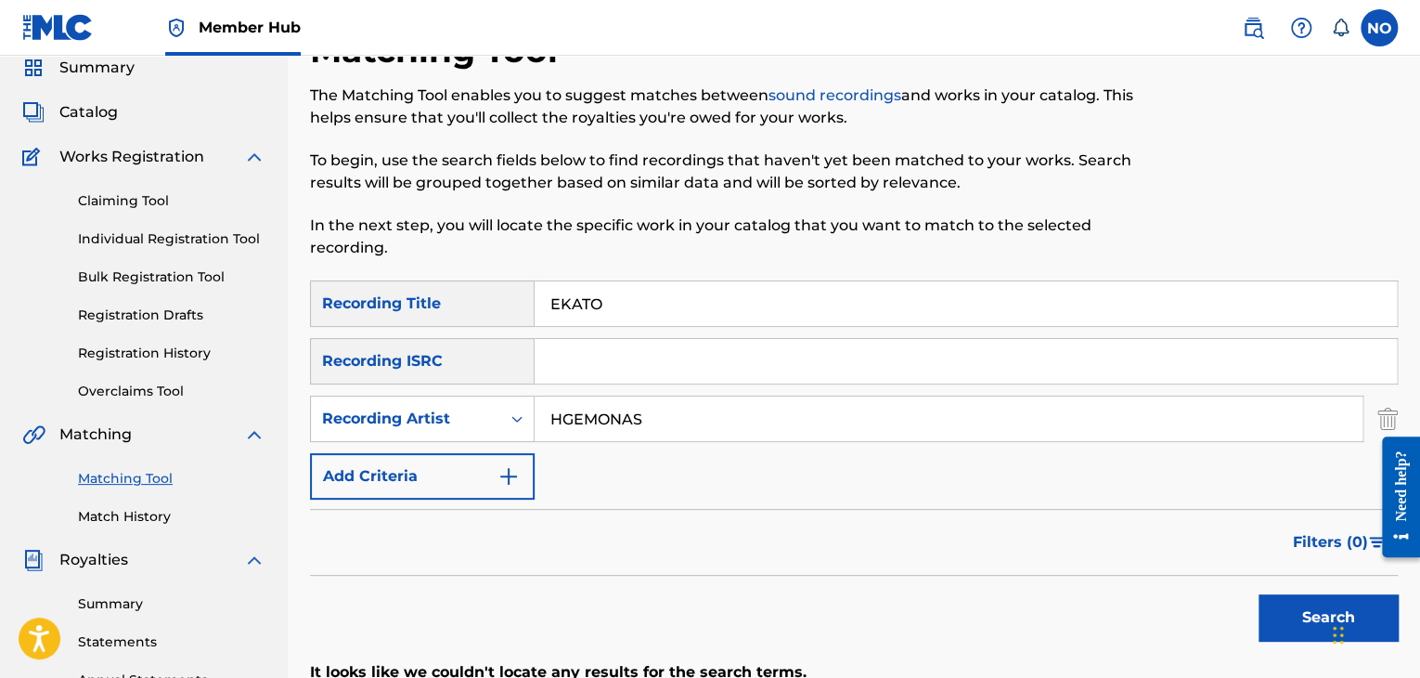
scroll to position [278, 0]
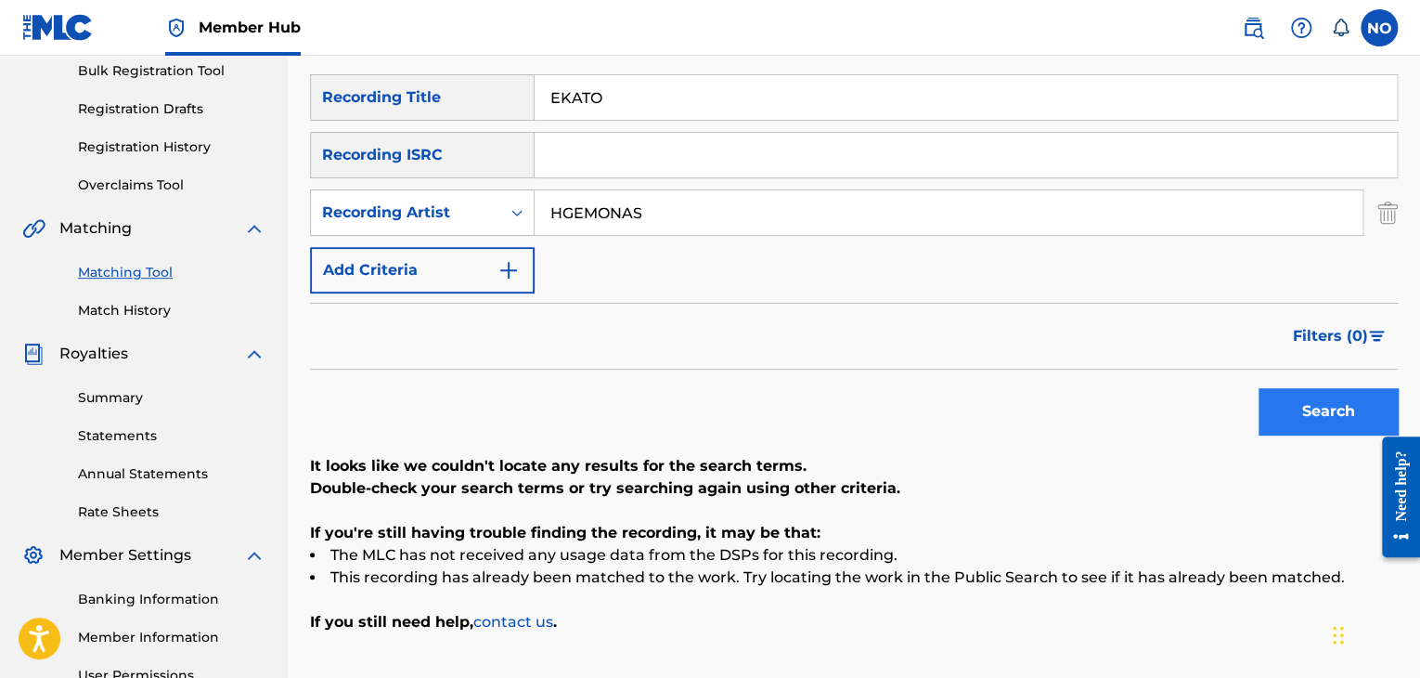
type input "EKATO"
click at [1324, 417] on button "Search" at bounding box center [1328, 411] width 139 height 46
click at [494, 215] on div "Recording Artist" at bounding box center [405, 212] width 189 height 35
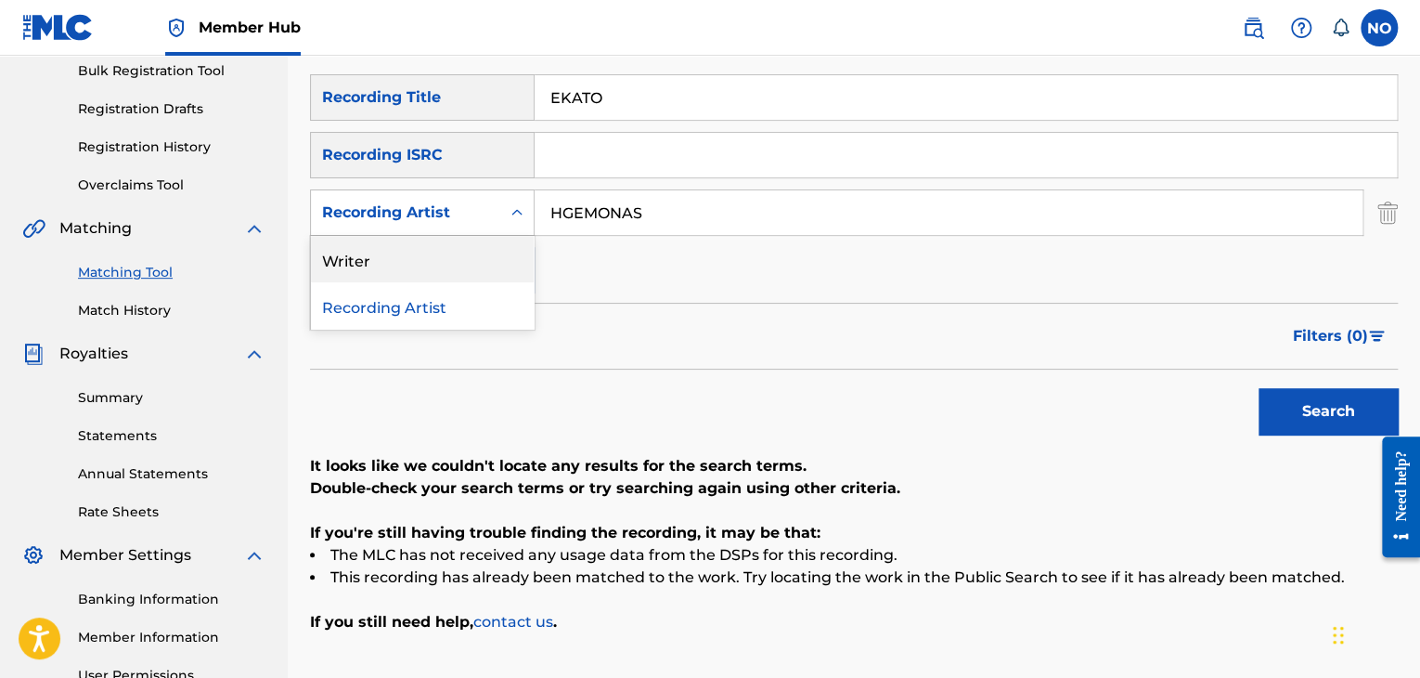
drag, startPoint x: 474, startPoint y: 259, endPoint x: 956, endPoint y: 350, distance: 490.2
click at [477, 257] on div "Writer" at bounding box center [422, 259] width 223 height 46
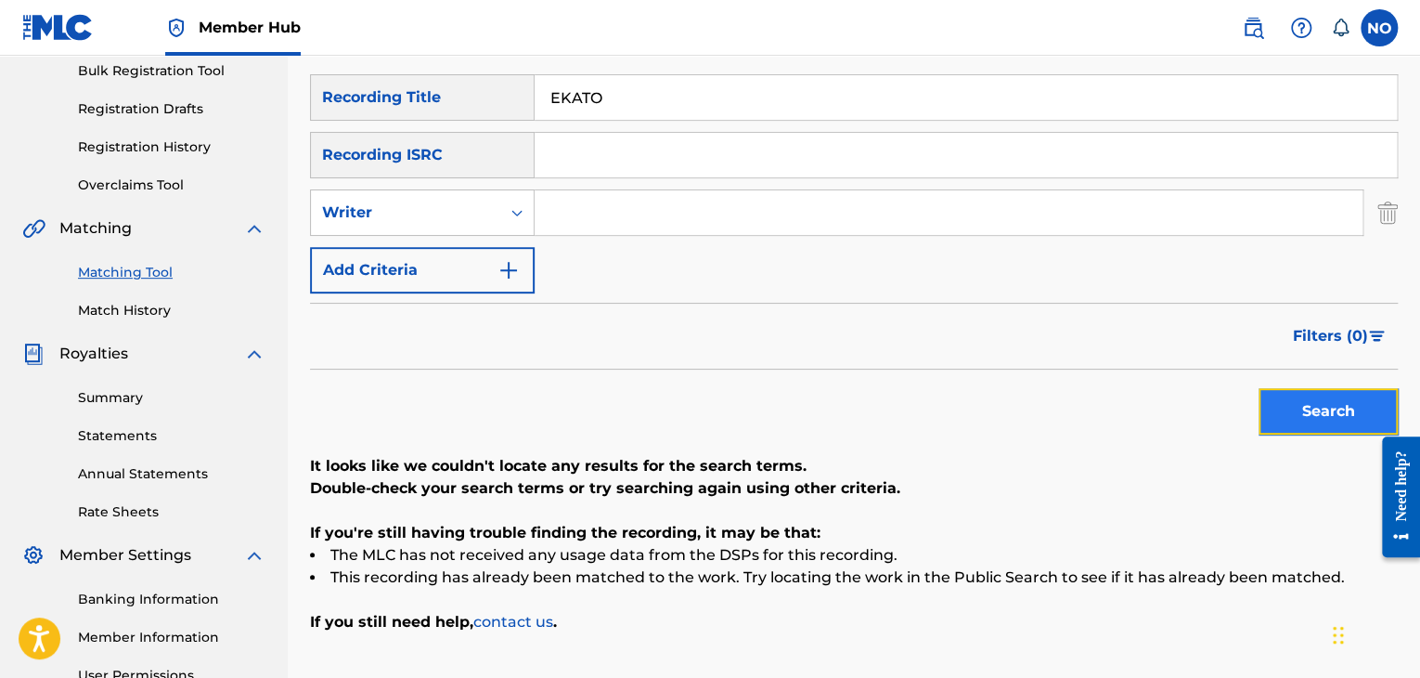
click at [1294, 407] on button "Search" at bounding box center [1328, 411] width 139 height 46
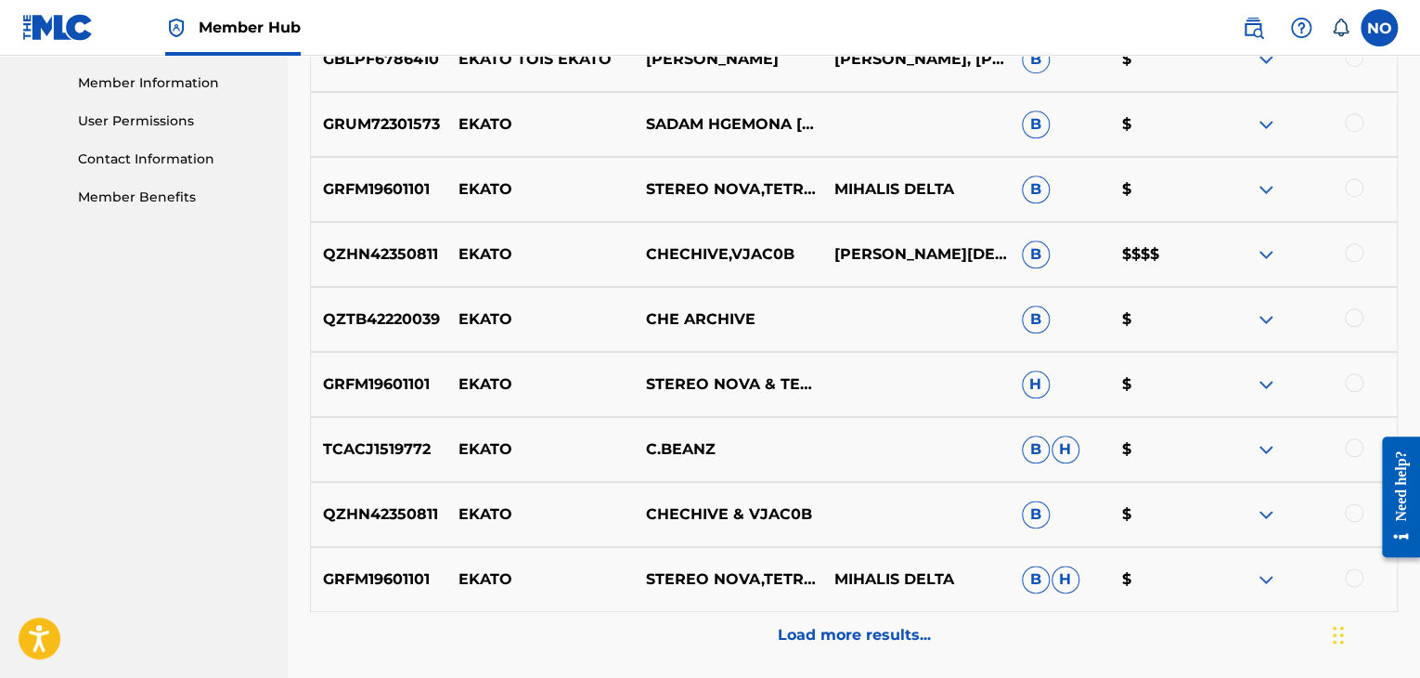
scroll to position [835, 0]
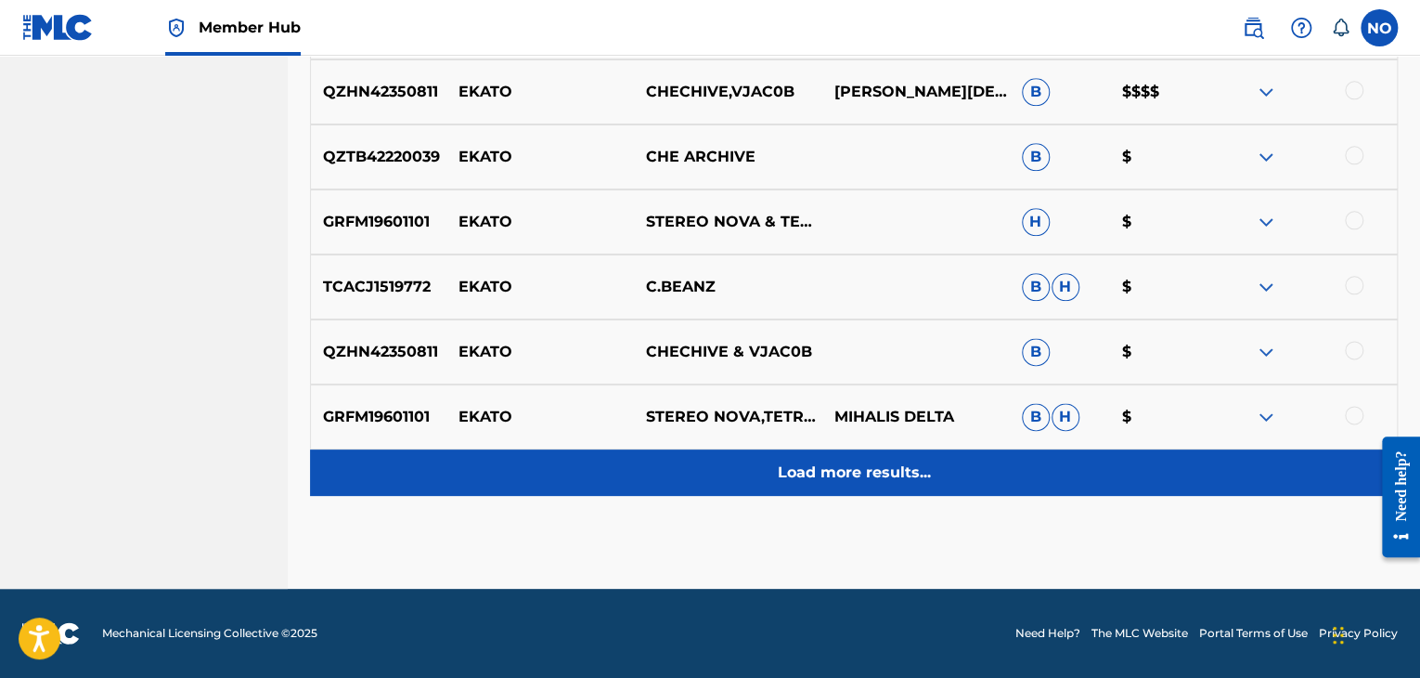
click at [869, 485] on div "Load more results..." at bounding box center [854, 472] width 1088 height 46
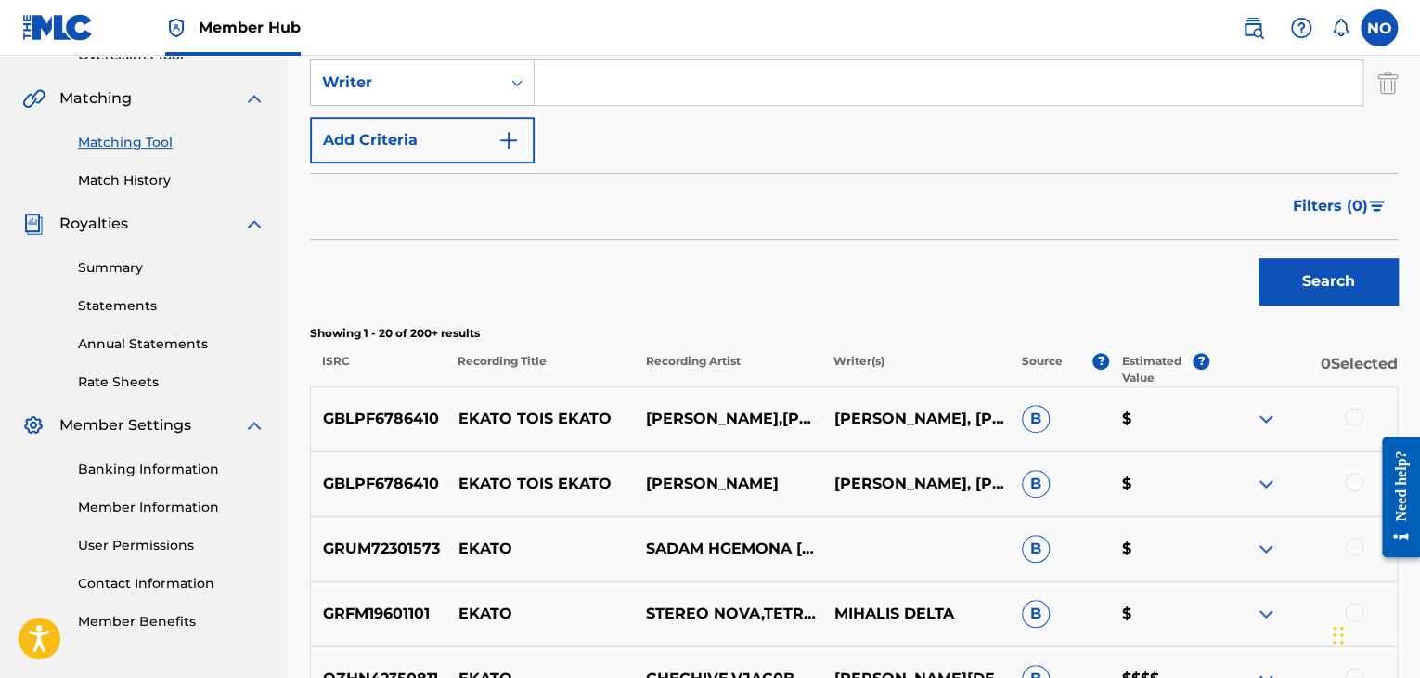
scroll to position [67, 0]
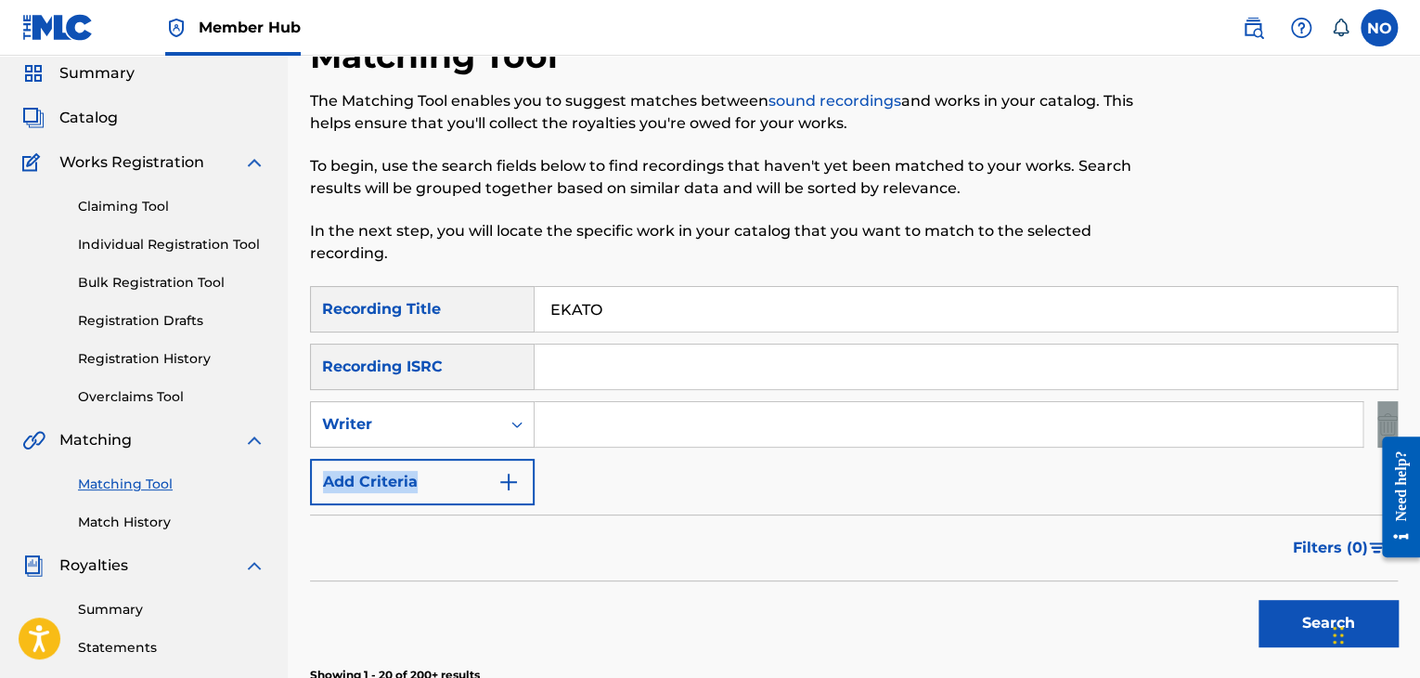
click at [590, 446] on div "SearchWithCriteriaf8951f1a-c8f1-4a7d-b4ff-0fec083cf220 Recording Title EKATO Se…" at bounding box center [854, 395] width 1088 height 219
click at [605, 425] on input "Search Form" at bounding box center [949, 424] width 828 height 45
click at [605, 426] on input "Search Form" at bounding box center [949, 424] width 828 height 45
click at [574, 464] on div "SearchWithCriteriaf8951f1a-c8f1-4a7d-b4ff-0fec083cf220 Recording Title EKATO Se…" at bounding box center [854, 395] width 1088 height 219
click at [562, 432] on input "Search Form" at bounding box center [949, 424] width 828 height 45
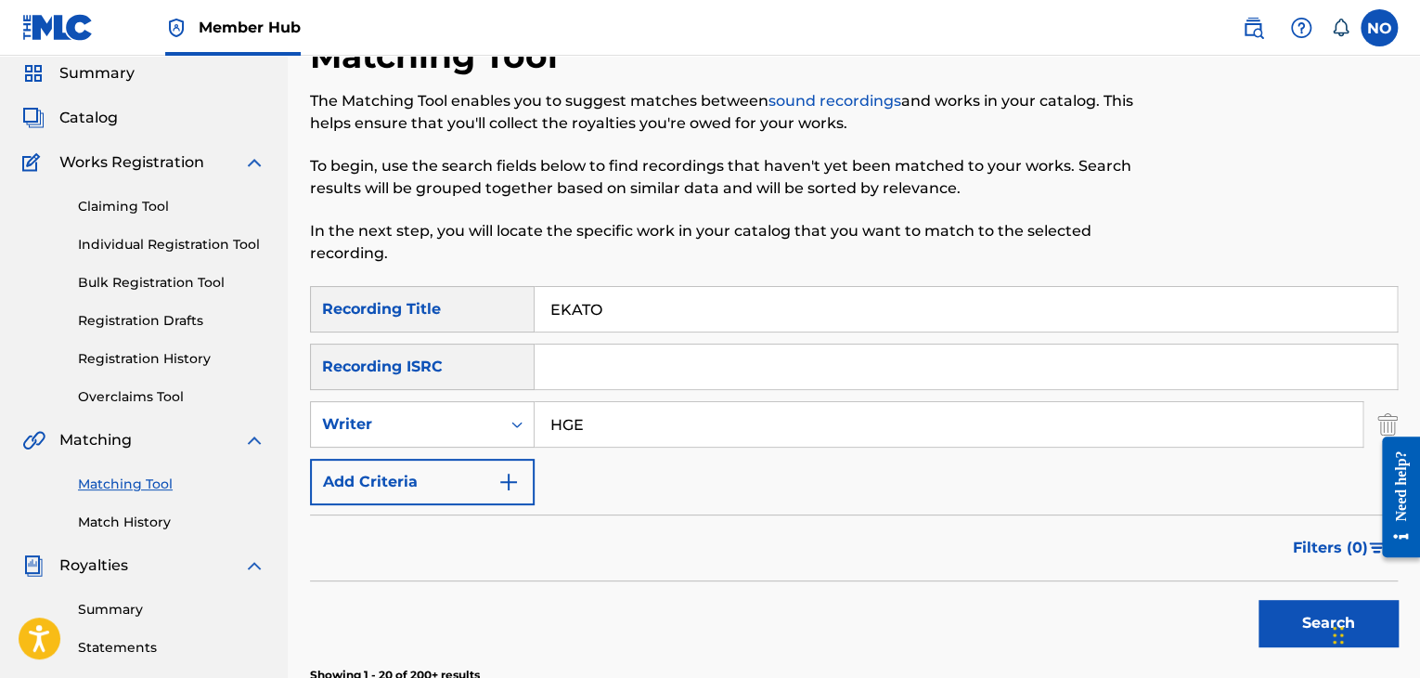
type input "HGEMONAS"
click at [1299, 616] on button "Search" at bounding box center [1328, 623] width 139 height 46
drag, startPoint x: 624, startPoint y: 309, endPoint x: 501, endPoint y: 328, distance: 123.9
click at [501, 328] on div "SearchWithCriteriaf8951f1a-c8f1-4a7d-b4ff-0fec083cf220 Recording Title EKATO" at bounding box center [854, 309] width 1088 height 46
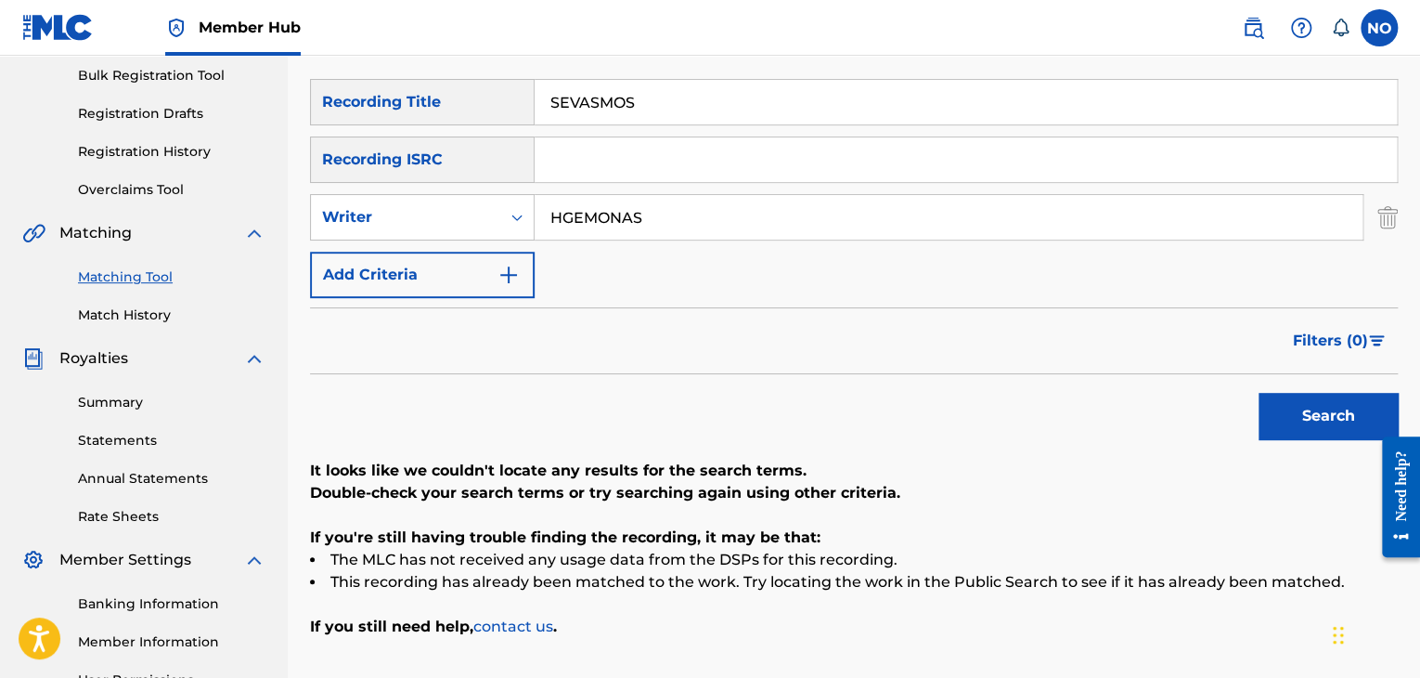
scroll to position [278, 0]
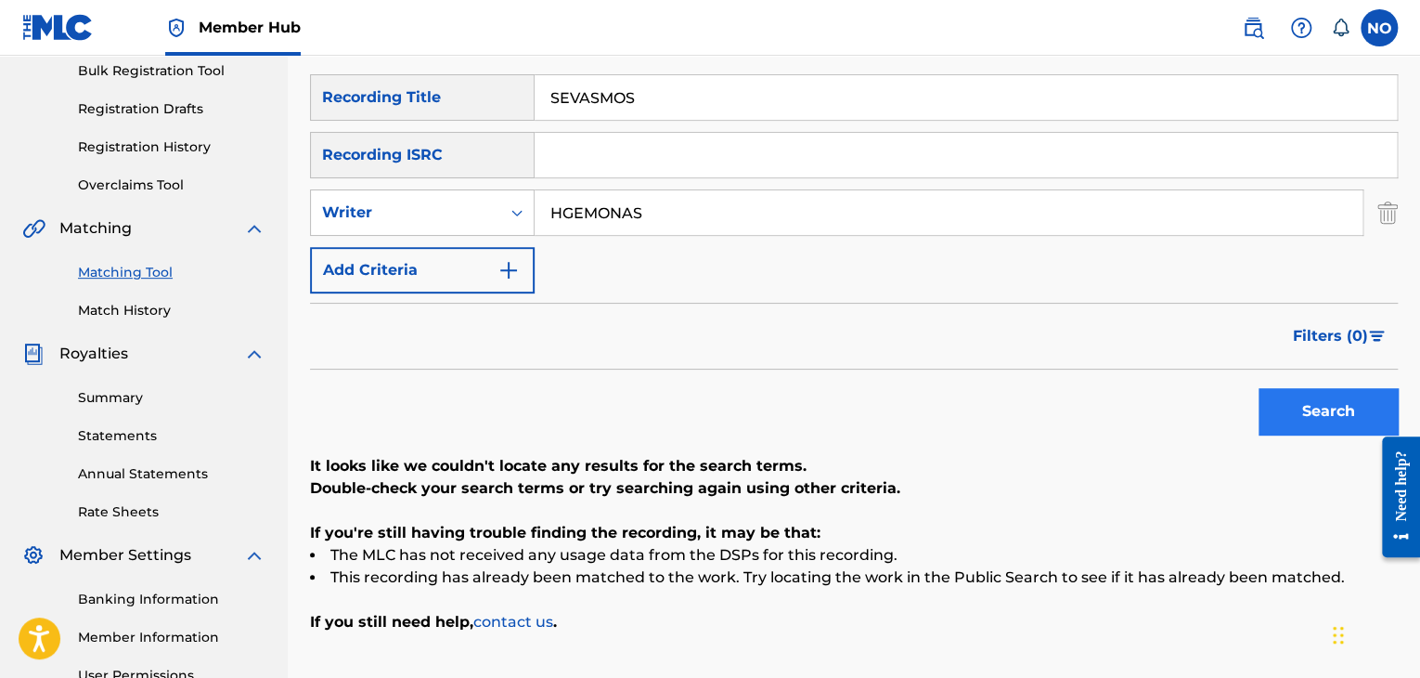
type input "SEVASMOS"
click at [1339, 413] on button "Search" at bounding box center [1328, 411] width 139 height 46
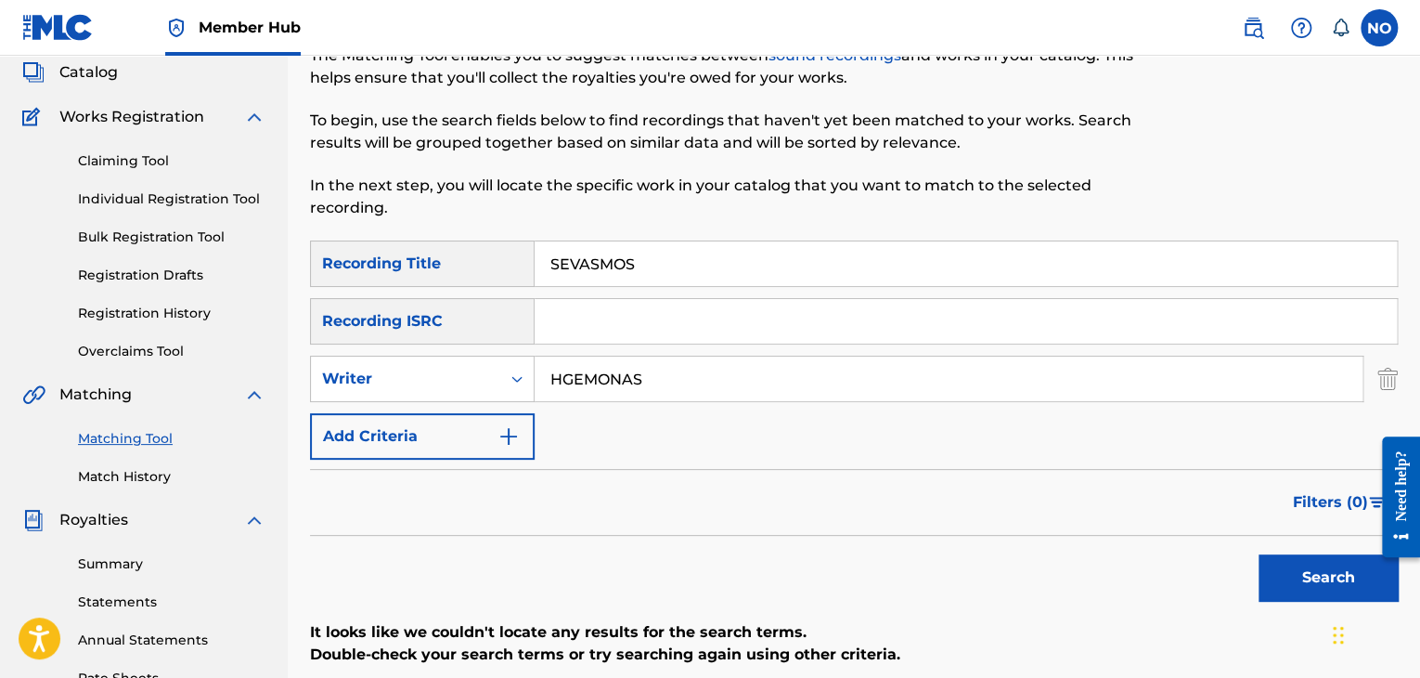
scroll to position [102, 0]
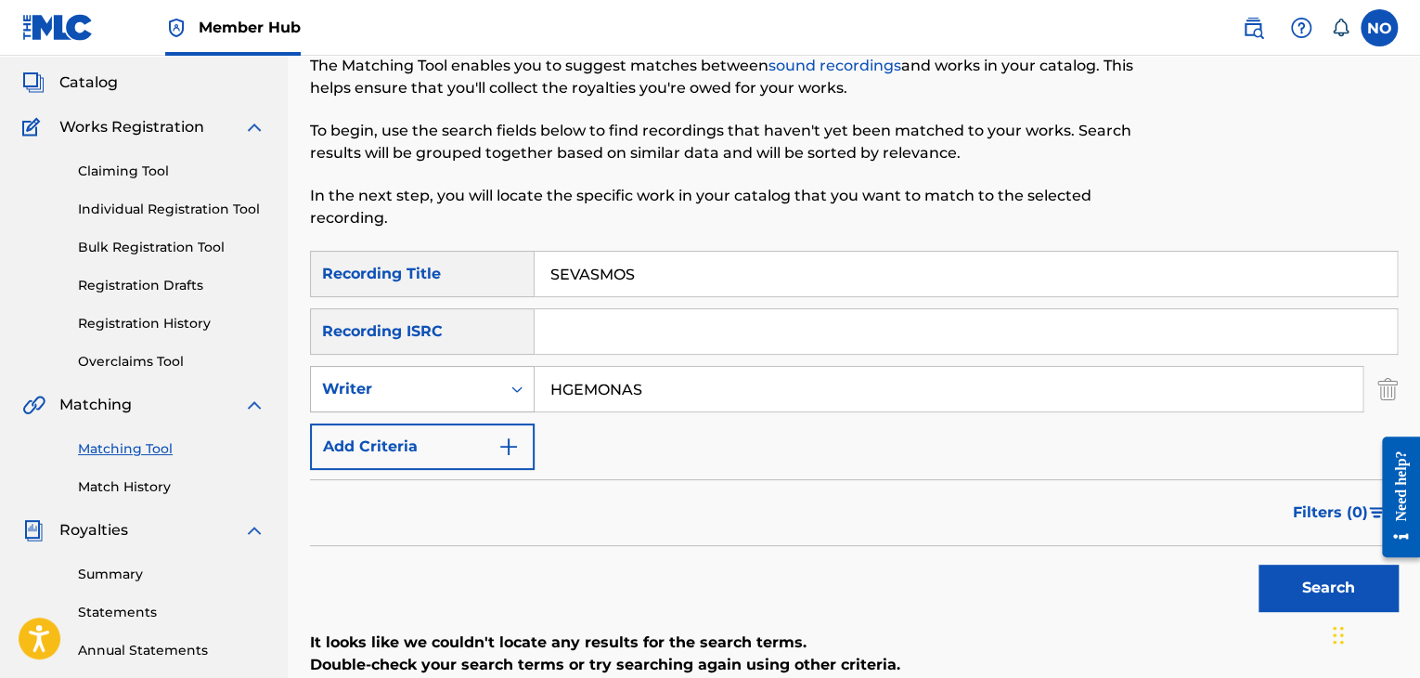
drag, startPoint x: 588, startPoint y: 395, endPoint x: 463, endPoint y: 392, distance: 124.4
click at [458, 399] on div "SearchWithCriteria3ff3f9bf-3c1f-4bef-974a-7f7e1748990c Writer HGEMONAS" at bounding box center [854, 389] width 1088 height 46
type input "ANDRITSAKIS"
drag, startPoint x: 741, startPoint y: 262, endPoint x: 174, endPoint y: 296, distance: 567.2
click at [200, 296] on main "SEED POINT MUSIC PUBLISHING LTD Summary Catalog Works Registration Claiming Too…" at bounding box center [710, 457] width 1420 height 1006
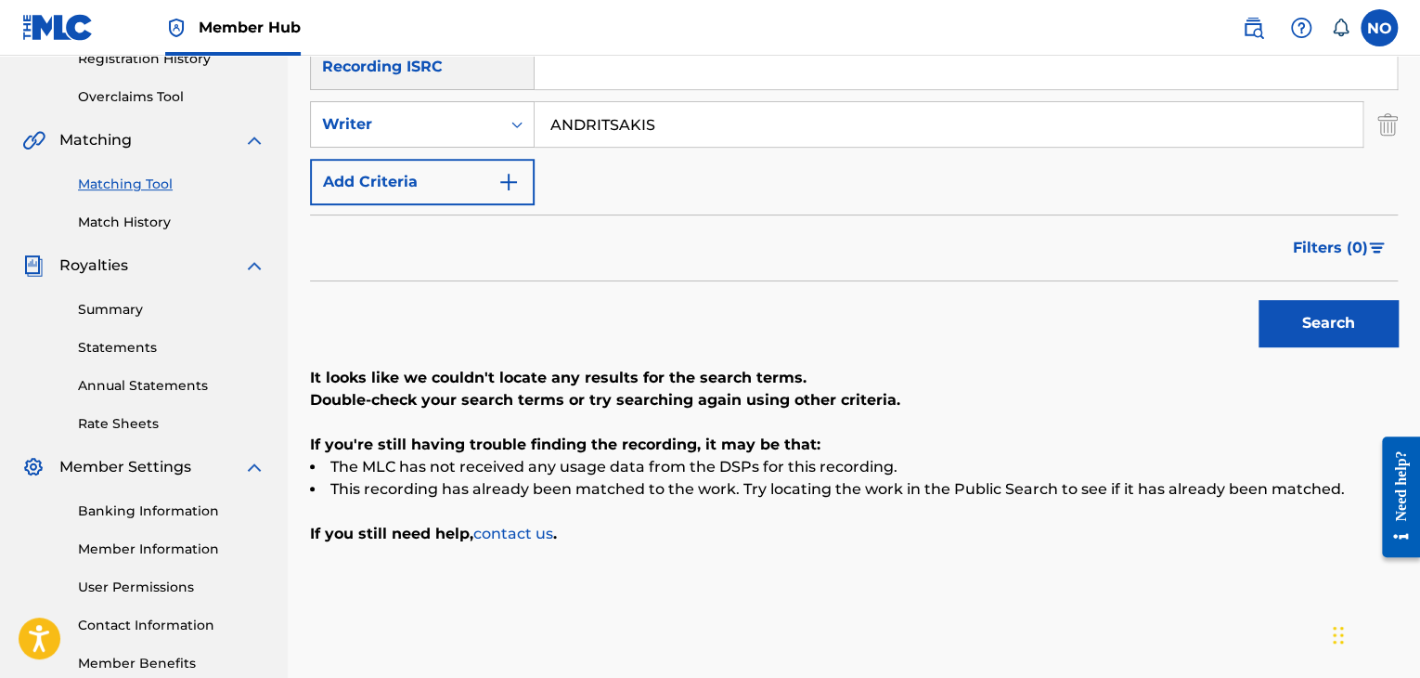
scroll to position [381, 0]
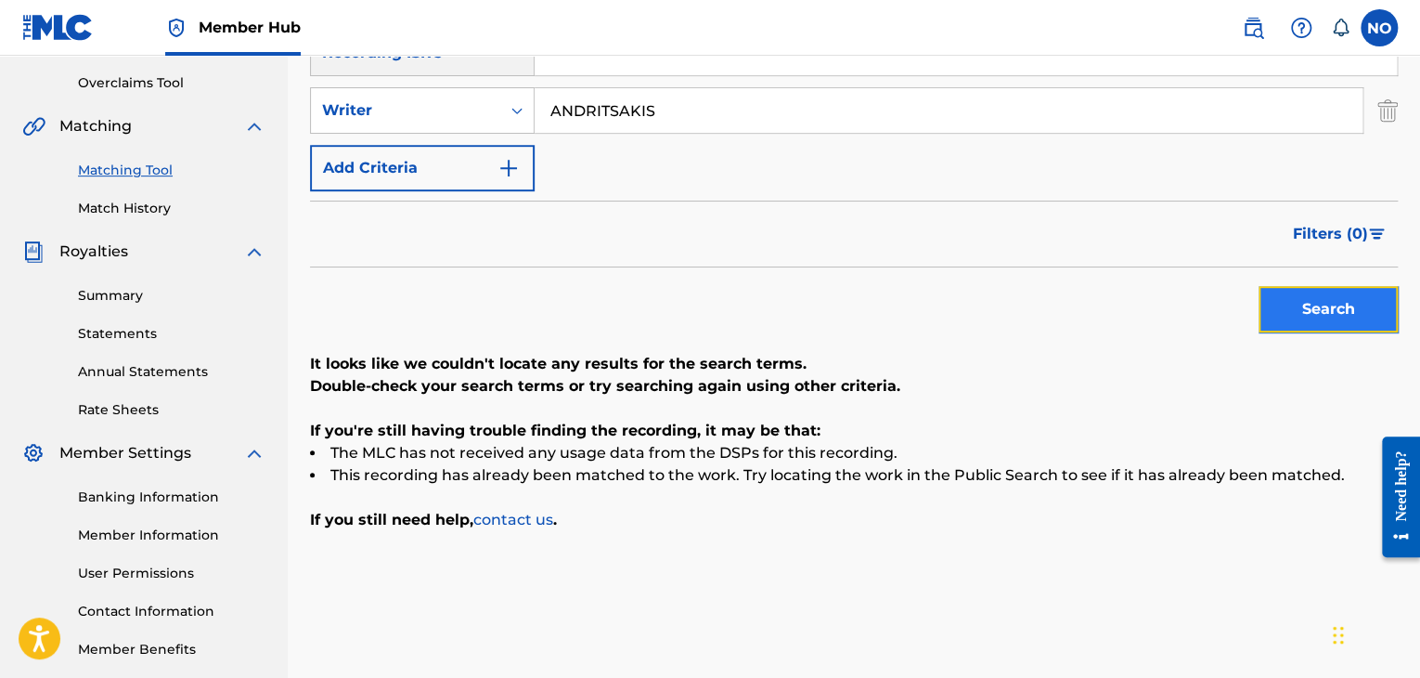
click at [1370, 307] on button "Search" at bounding box center [1328, 309] width 139 height 46
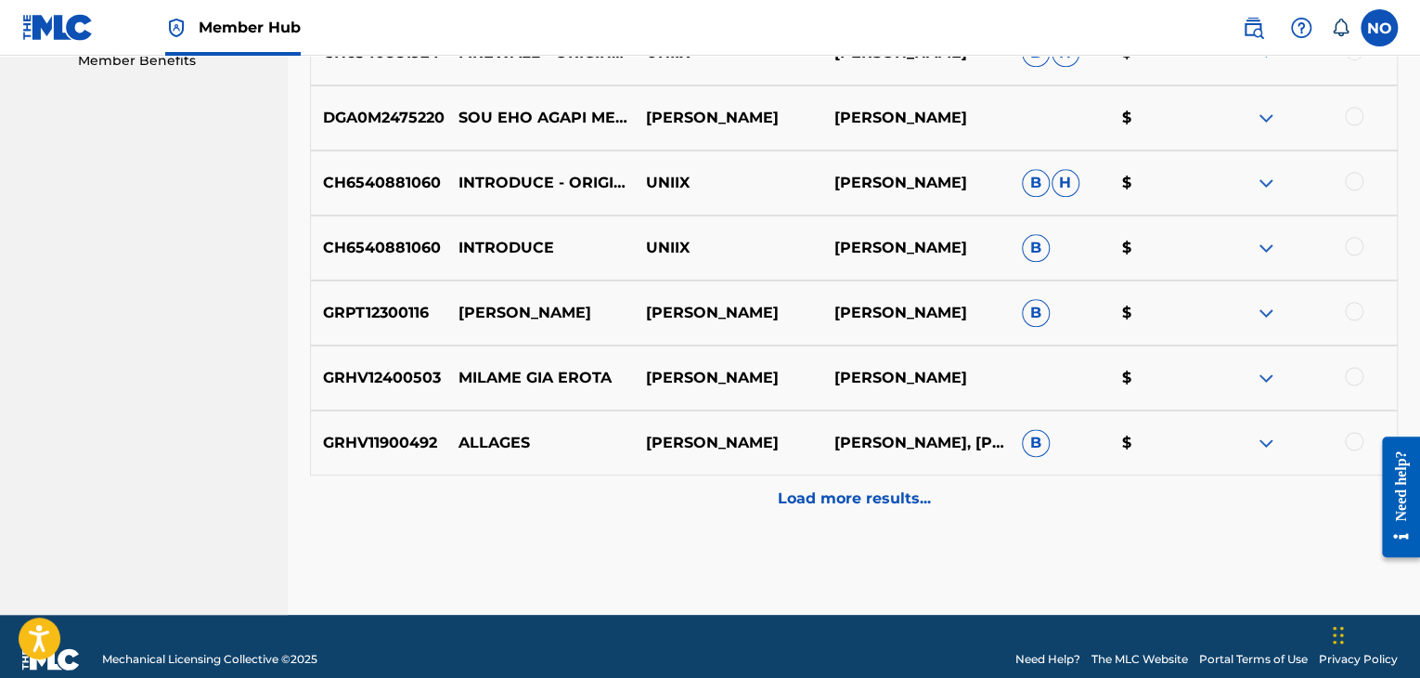
scroll to position [995, 0]
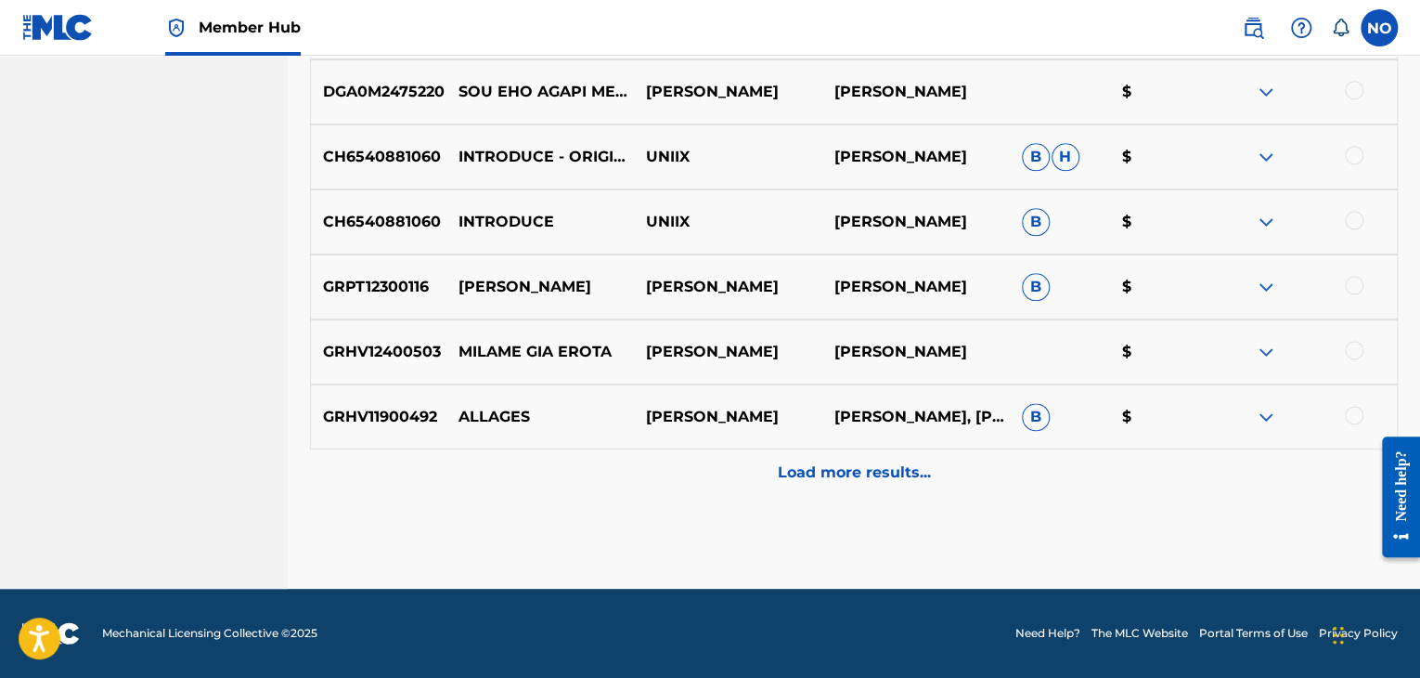
click at [819, 473] on p "Load more results..." at bounding box center [854, 472] width 153 height 22
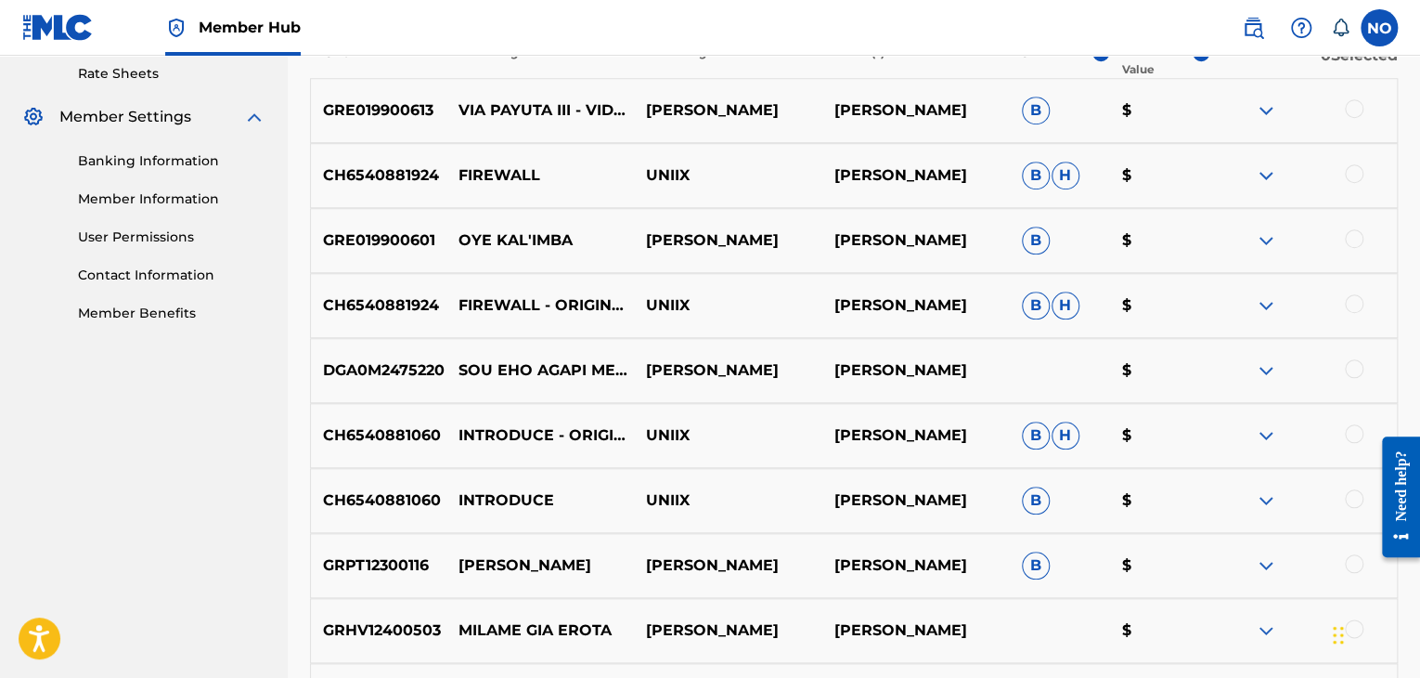
scroll to position [345, 0]
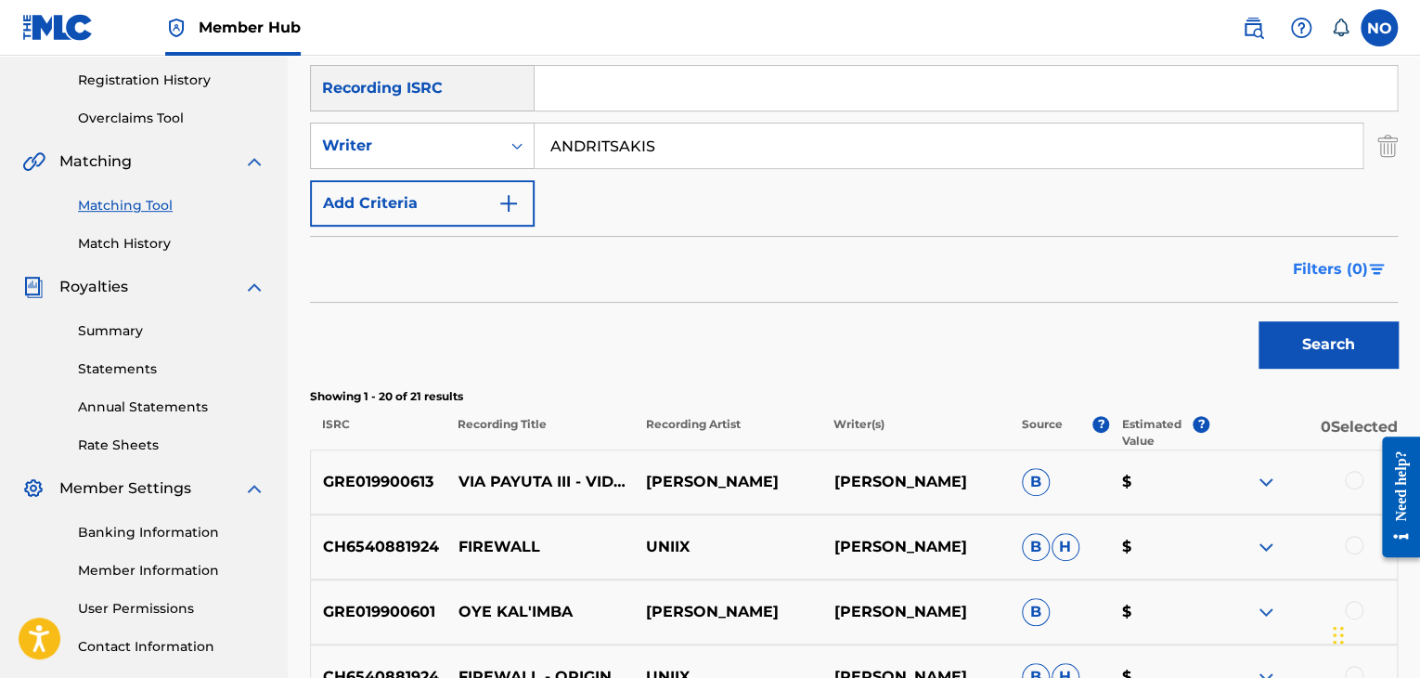
click at [1350, 269] on span "Filters ( 0 )" at bounding box center [1330, 269] width 75 height 22
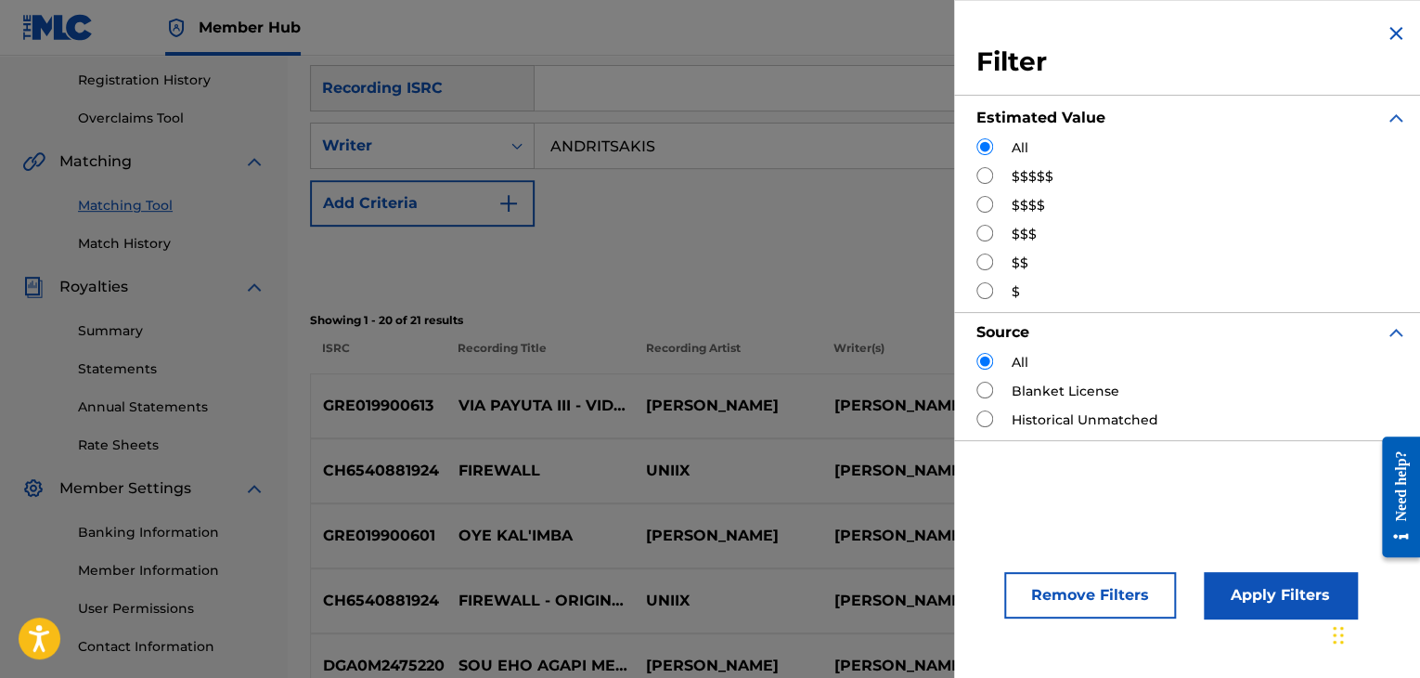
click at [988, 264] on input "Search Form" at bounding box center [984, 261] width 17 height 17
radio input "true"
click at [1286, 588] on button "Apply Filters" at bounding box center [1280, 595] width 153 height 46
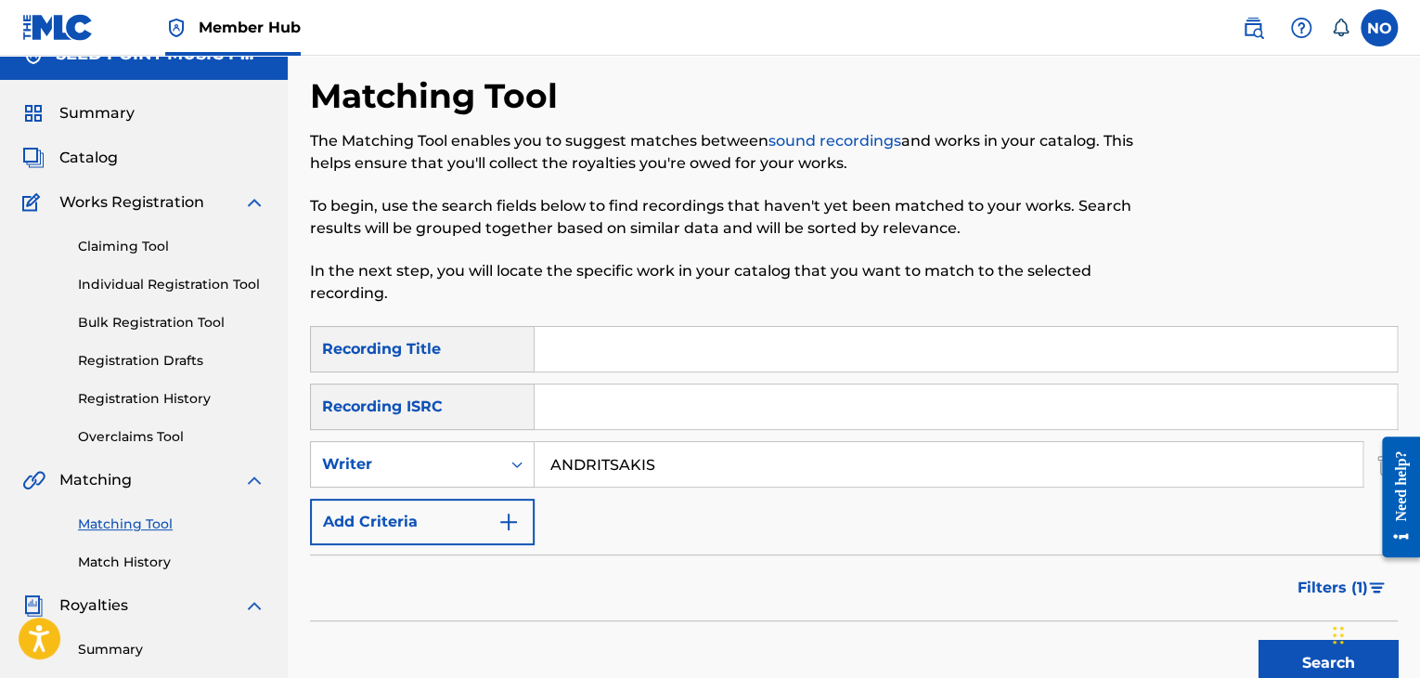
scroll to position [0, 0]
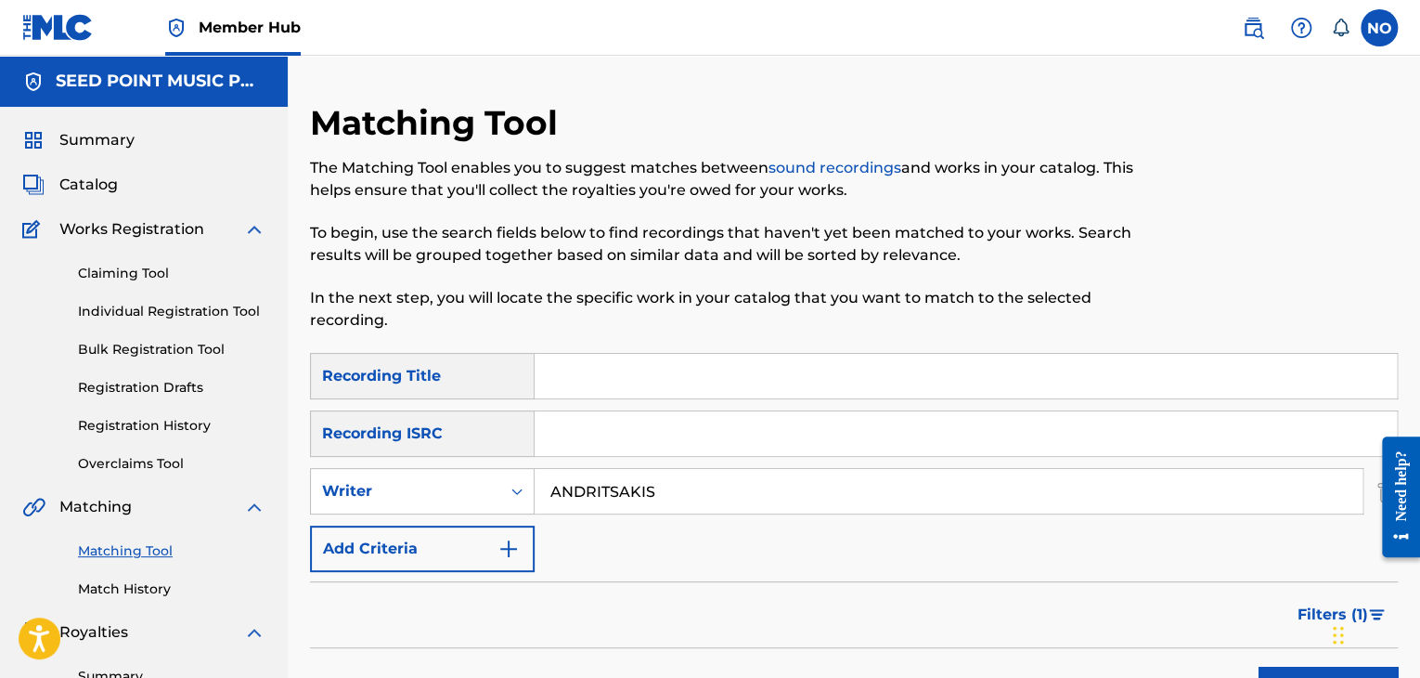
drag, startPoint x: 118, startPoint y: 183, endPoint x: 129, endPoint y: 183, distance: 11.1
click at [118, 183] on div "Catalog" at bounding box center [143, 185] width 243 height 22
click at [101, 187] on span "Catalog" at bounding box center [88, 185] width 58 height 22
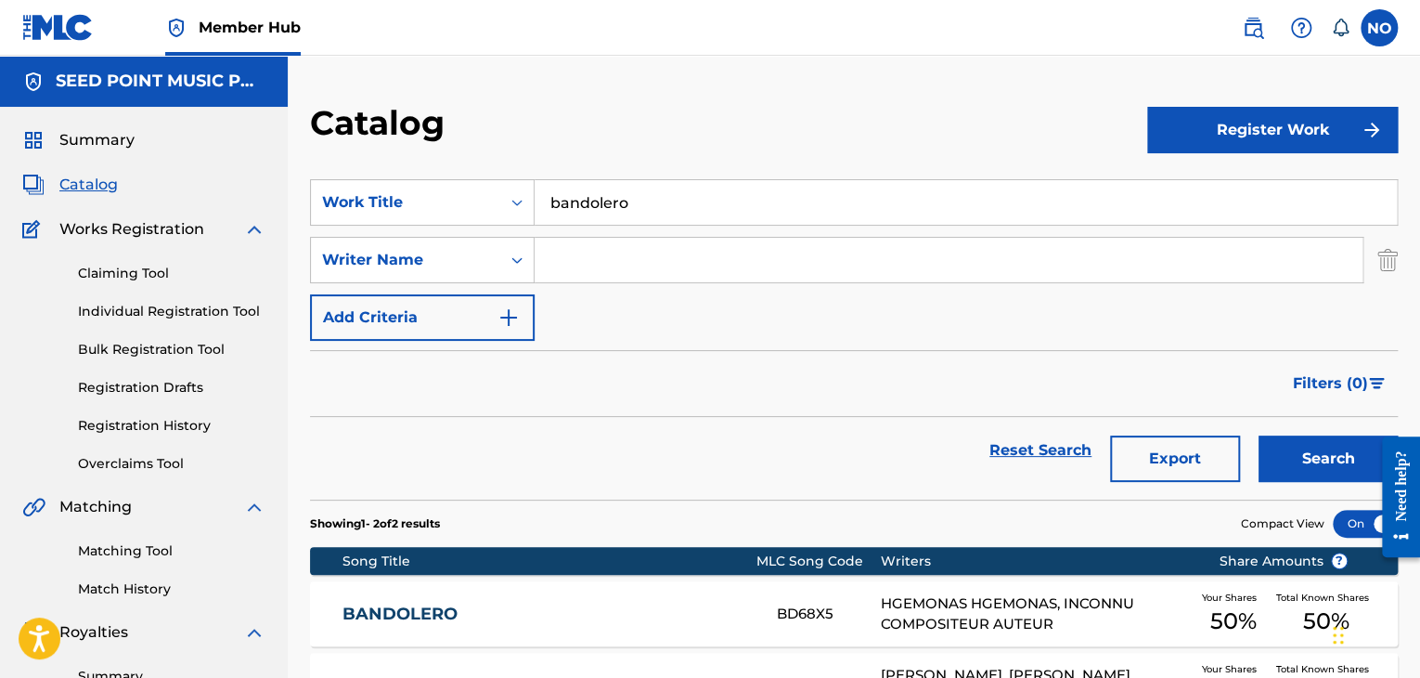
drag, startPoint x: 682, startPoint y: 200, endPoint x: 332, endPoint y: 231, distance: 351.3
click at [335, 243] on div "SearchWithCriteria584f028d-f7dc-4abd-ad71-28a381fd382d Work Title bandolero Sea…" at bounding box center [854, 260] width 1088 height 162
click at [1333, 455] on button "Search" at bounding box center [1328, 458] width 139 height 46
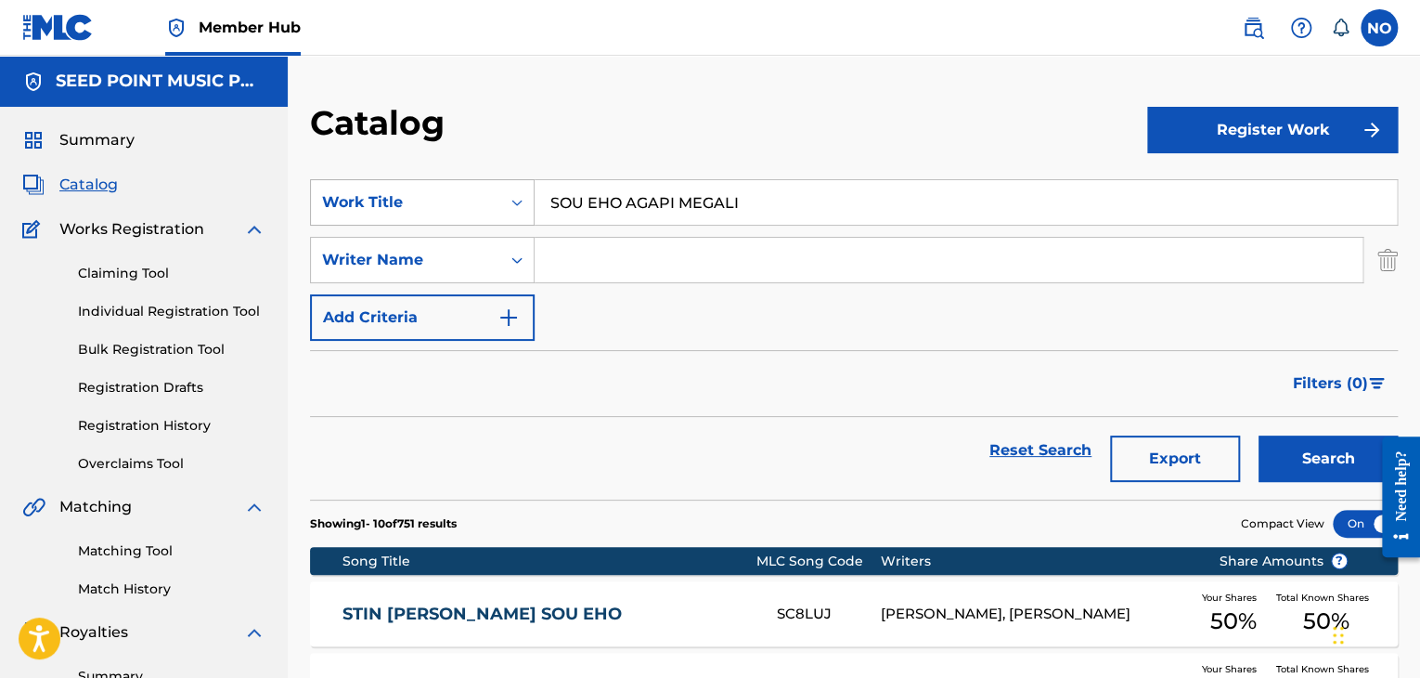
drag, startPoint x: 783, startPoint y: 199, endPoint x: 363, endPoint y: 225, distance: 421.3
click at [364, 224] on div "SearchWithCriteria584f028d-f7dc-4abd-ad71-28a381fd382d Work Title SOU EHO AGAPI…" at bounding box center [854, 202] width 1088 height 46
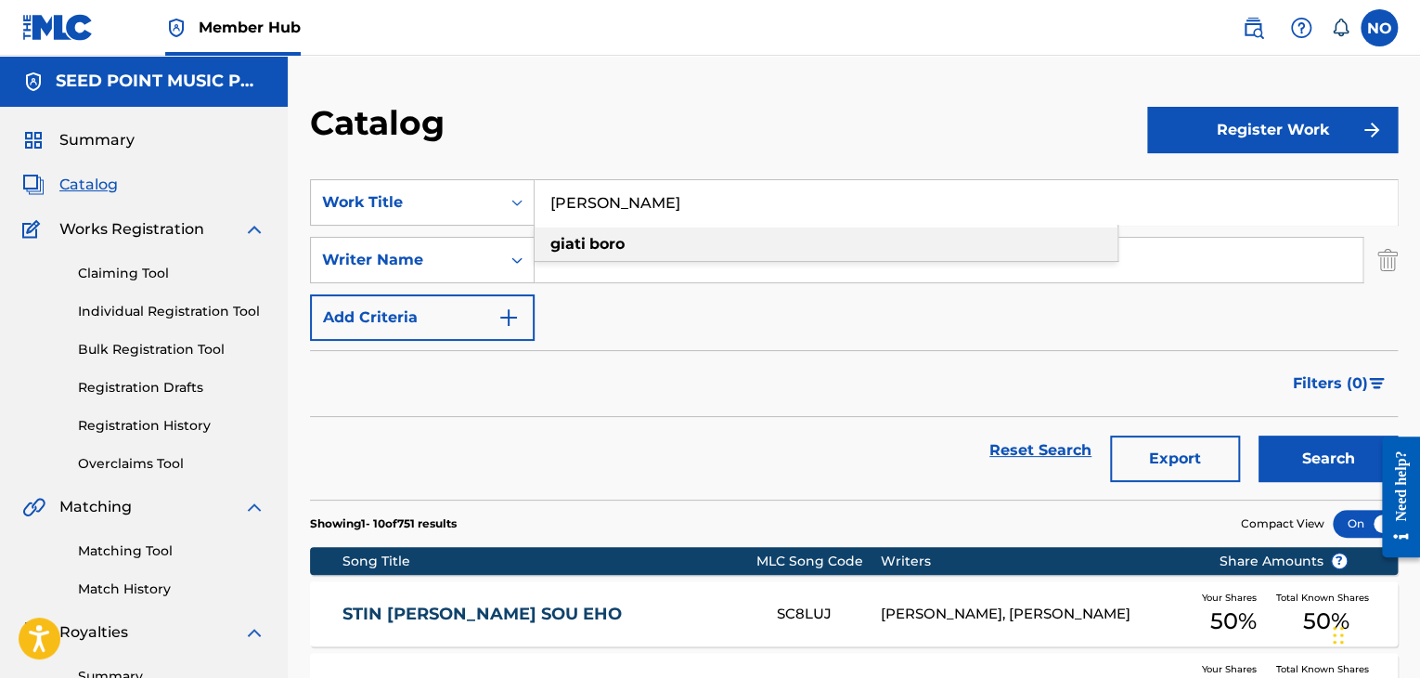
drag, startPoint x: 709, startPoint y: 246, endPoint x: 945, endPoint y: 302, distance: 242.2
click at [709, 246] on div "giati boro" at bounding box center [826, 243] width 583 height 33
type input "giati boro"
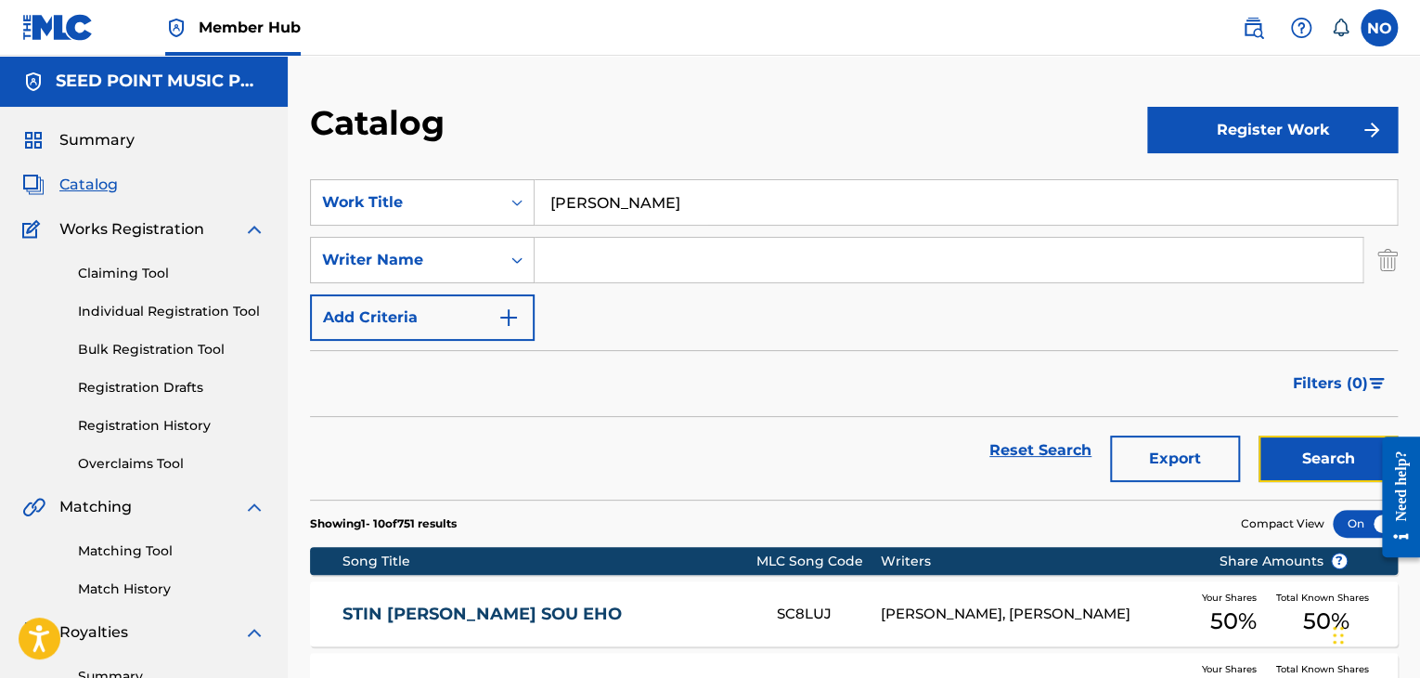
click at [1297, 451] on button "Search" at bounding box center [1328, 458] width 139 height 46
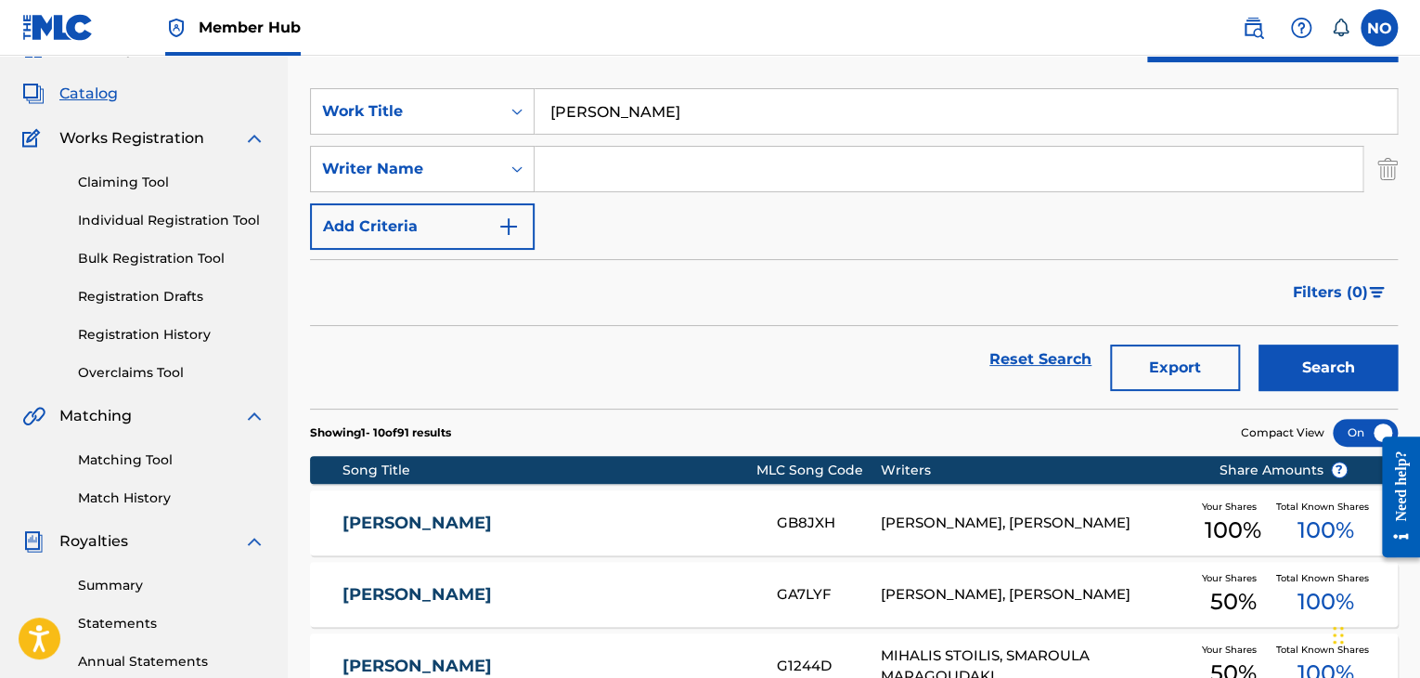
scroll to position [93, 0]
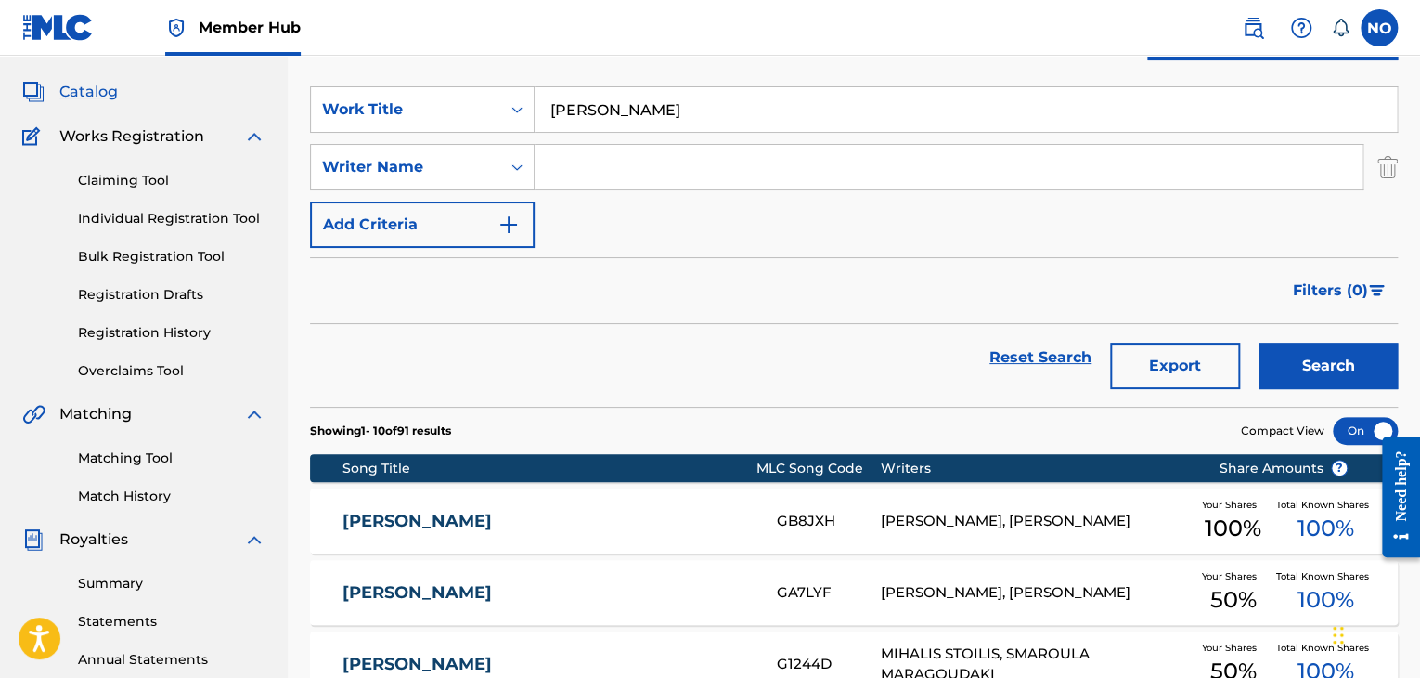
click at [142, 445] on div "Matching Tool Match History" at bounding box center [143, 465] width 243 height 81
drag, startPoint x: 145, startPoint y: 456, endPoint x: 165, endPoint y: 456, distance: 20.4
click at [146, 456] on link "Matching Tool" at bounding box center [171, 457] width 187 height 19
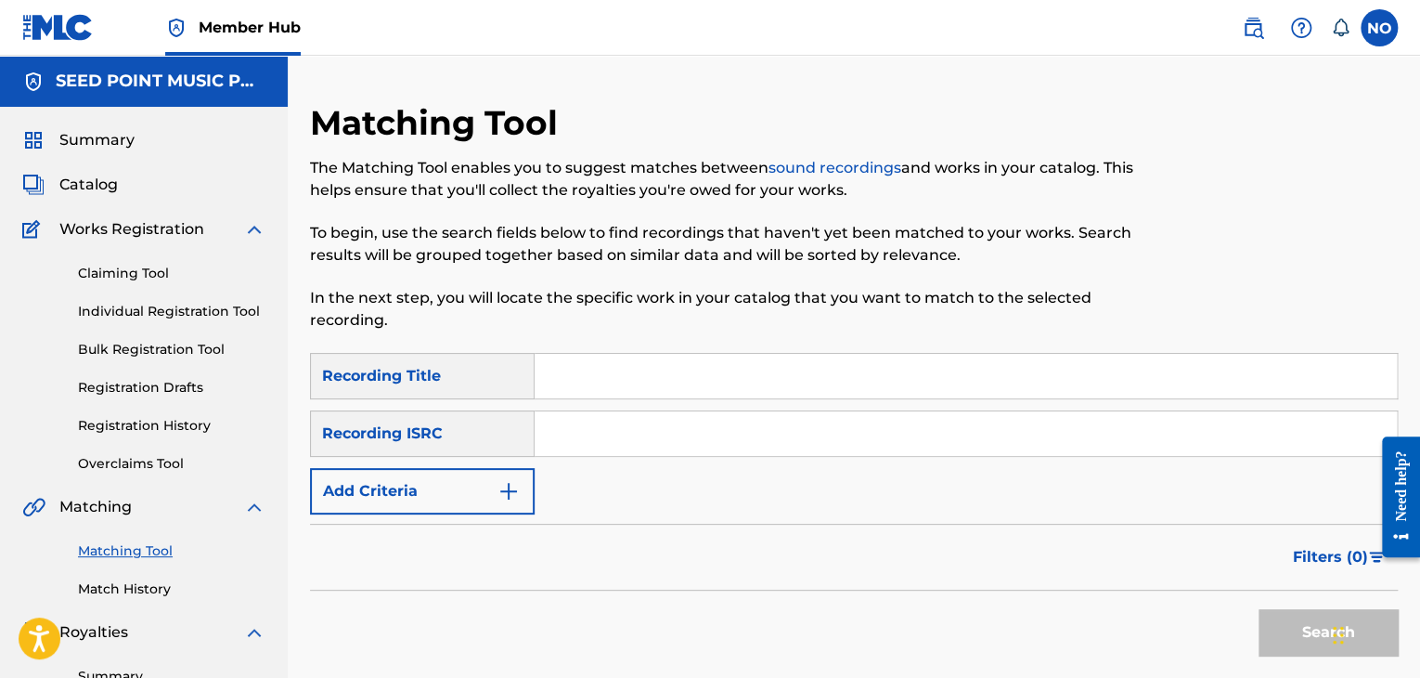
click at [562, 372] on input "Search Form" at bounding box center [966, 376] width 862 height 45
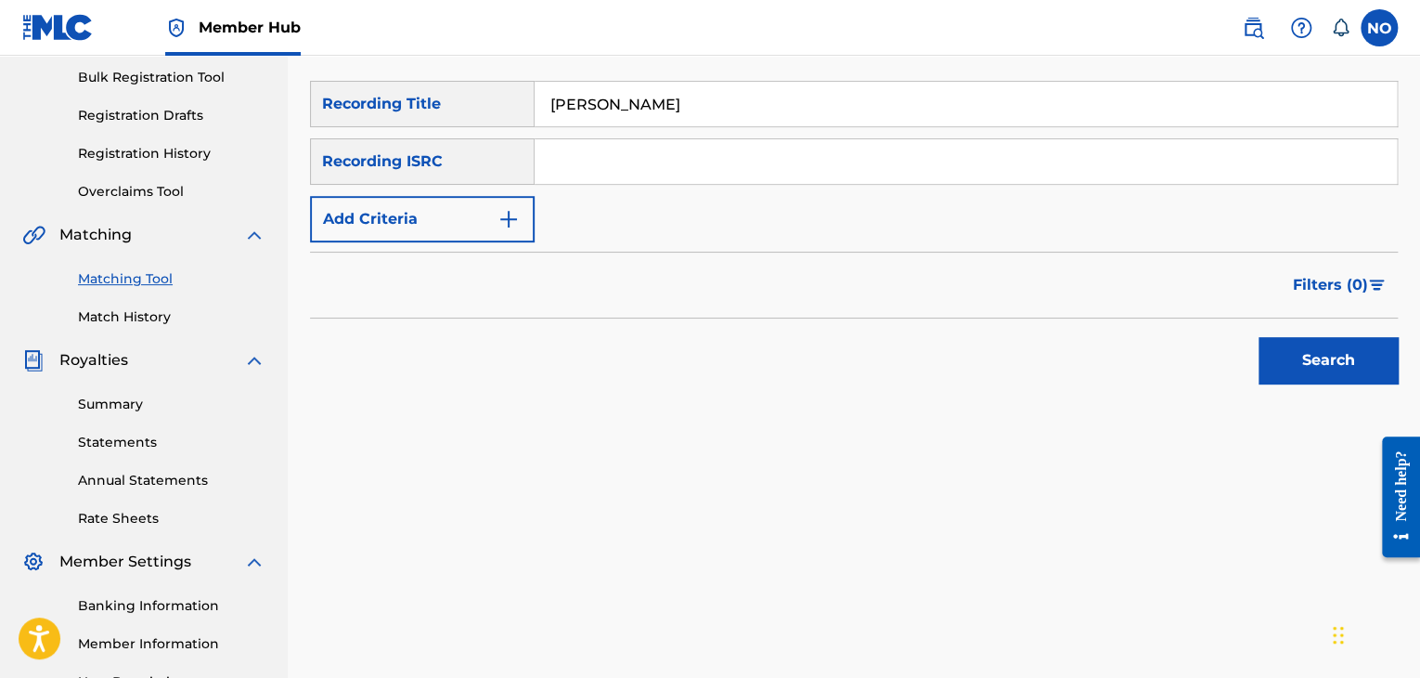
scroll to position [278, 0]
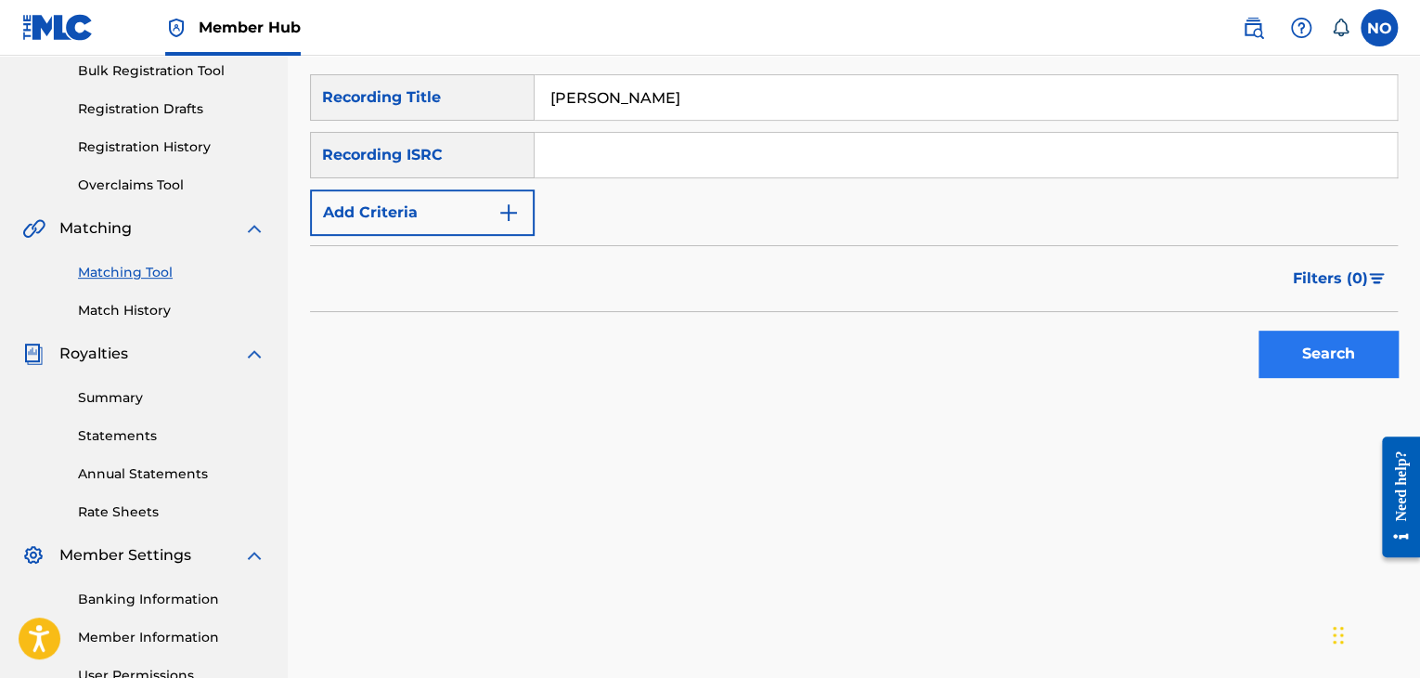
type input "GIATI BORO"
click at [1324, 346] on button "Search" at bounding box center [1328, 353] width 139 height 46
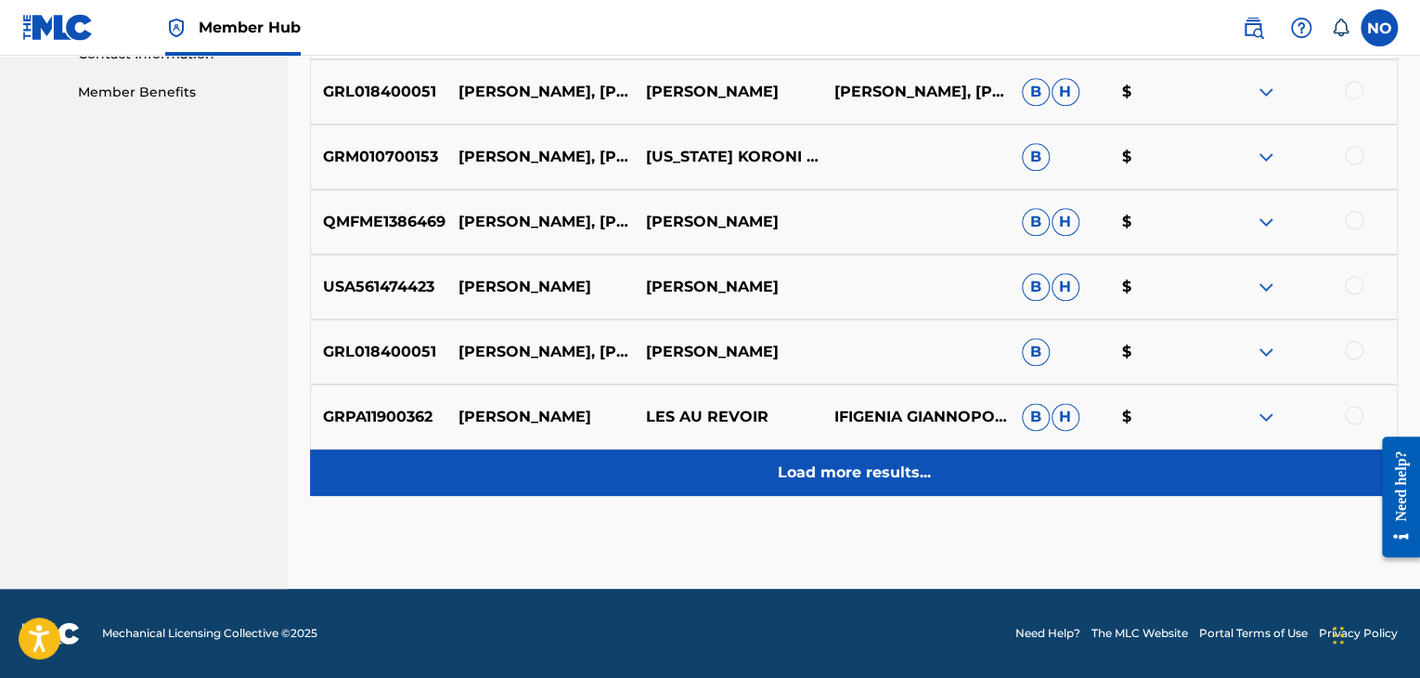
click at [821, 468] on p "Load more results..." at bounding box center [854, 472] width 153 height 22
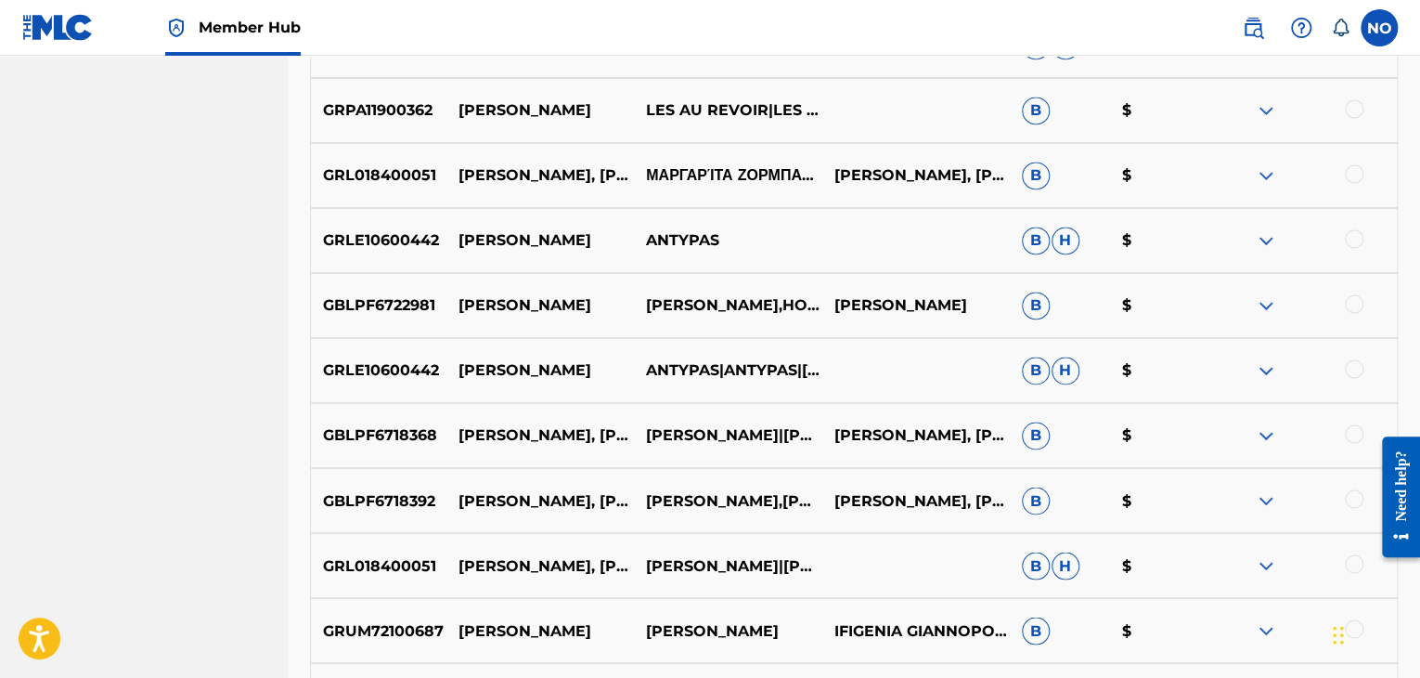
scroll to position [1587, 0]
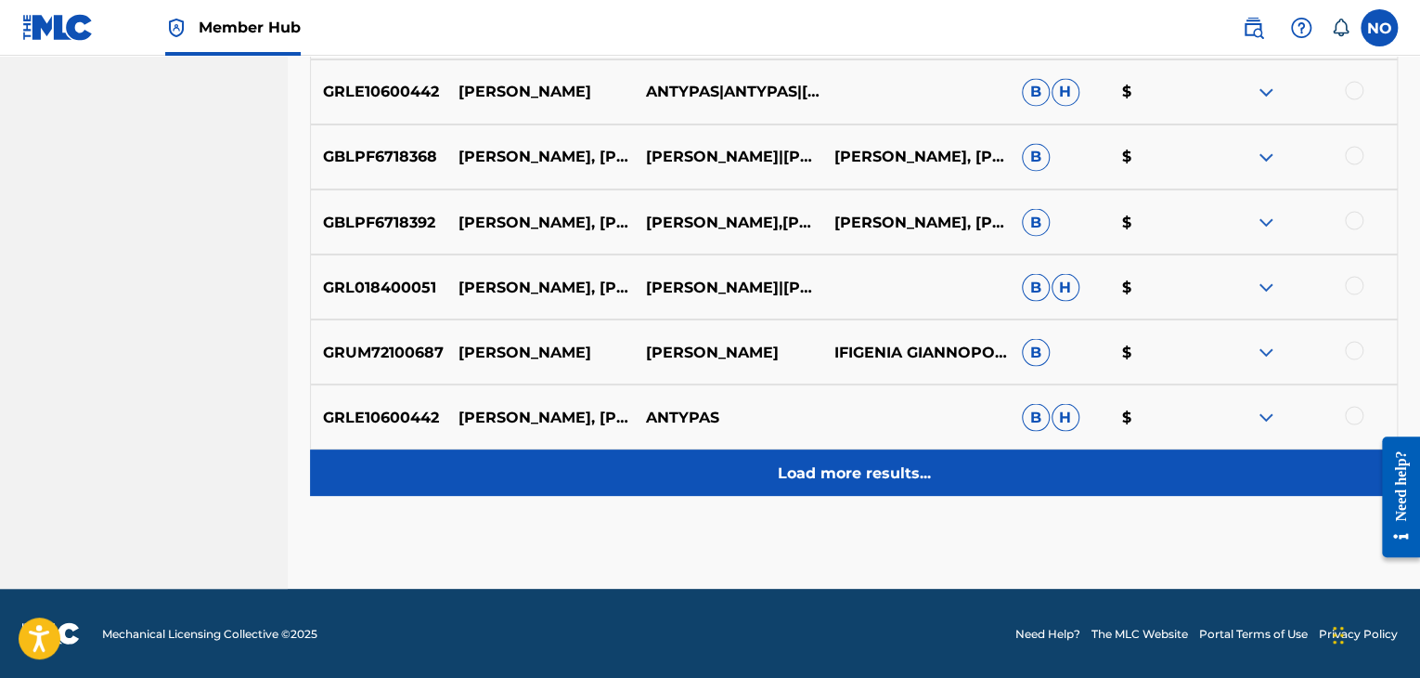
click at [839, 471] on p "Load more results..." at bounding box center [854, 472] width 153 height 22
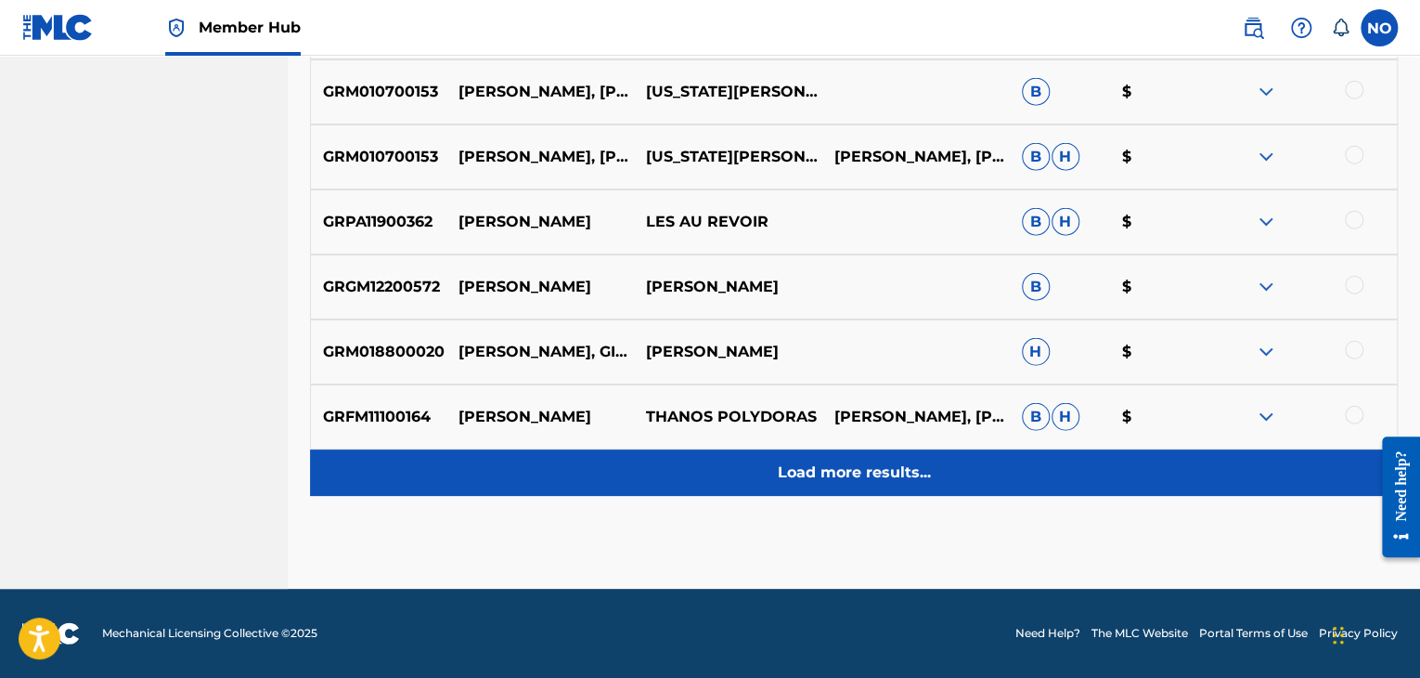
click at [844, 452] on div "Load more results..." at bounding box center [854, 472] width 1088 height 46
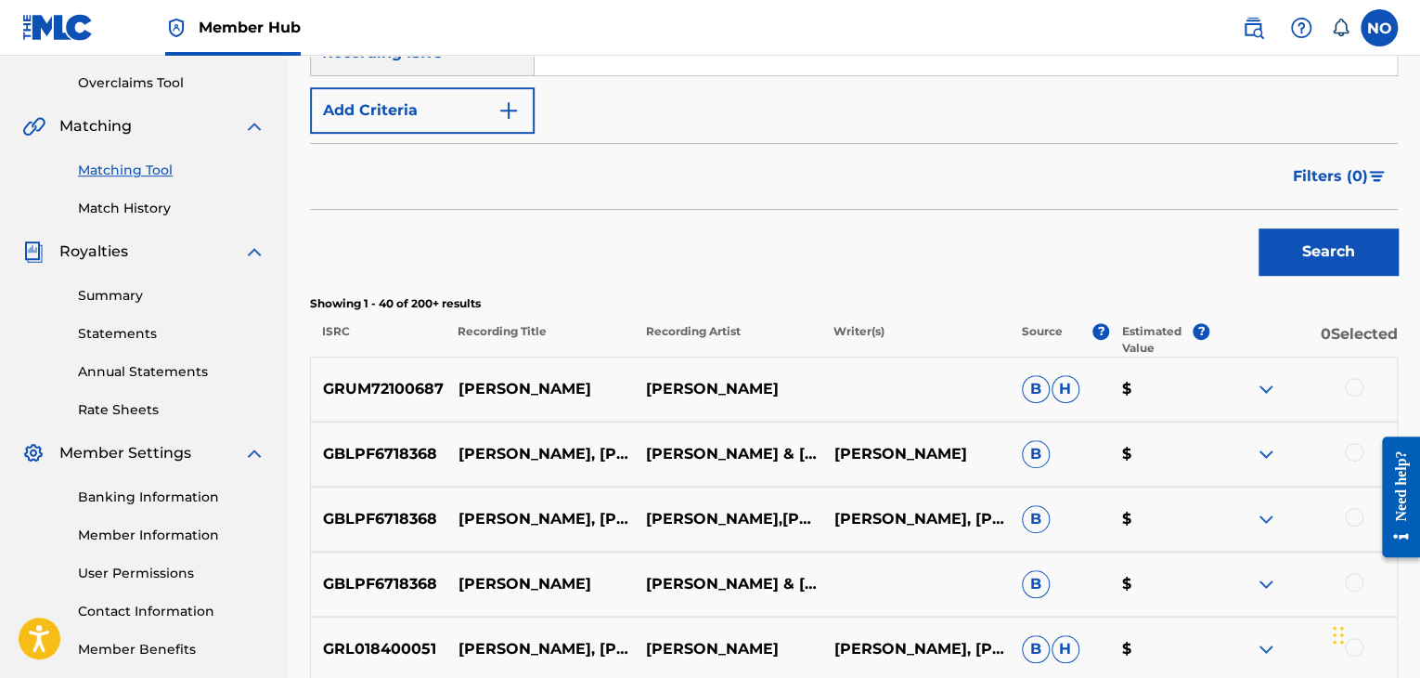
scroll to position [9, 0]
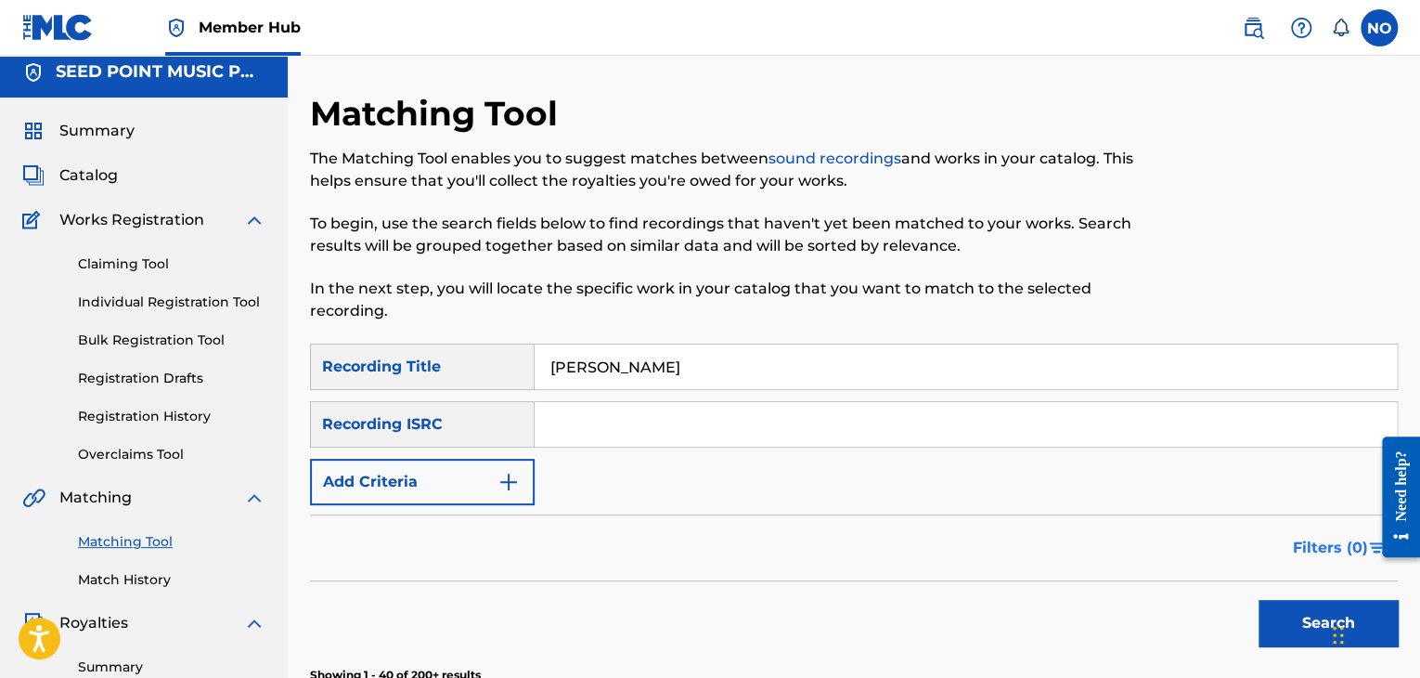
click at [1318, 539] on span "Filters ( 0 )" at bounding box center [1330, 547] width 75 height 22
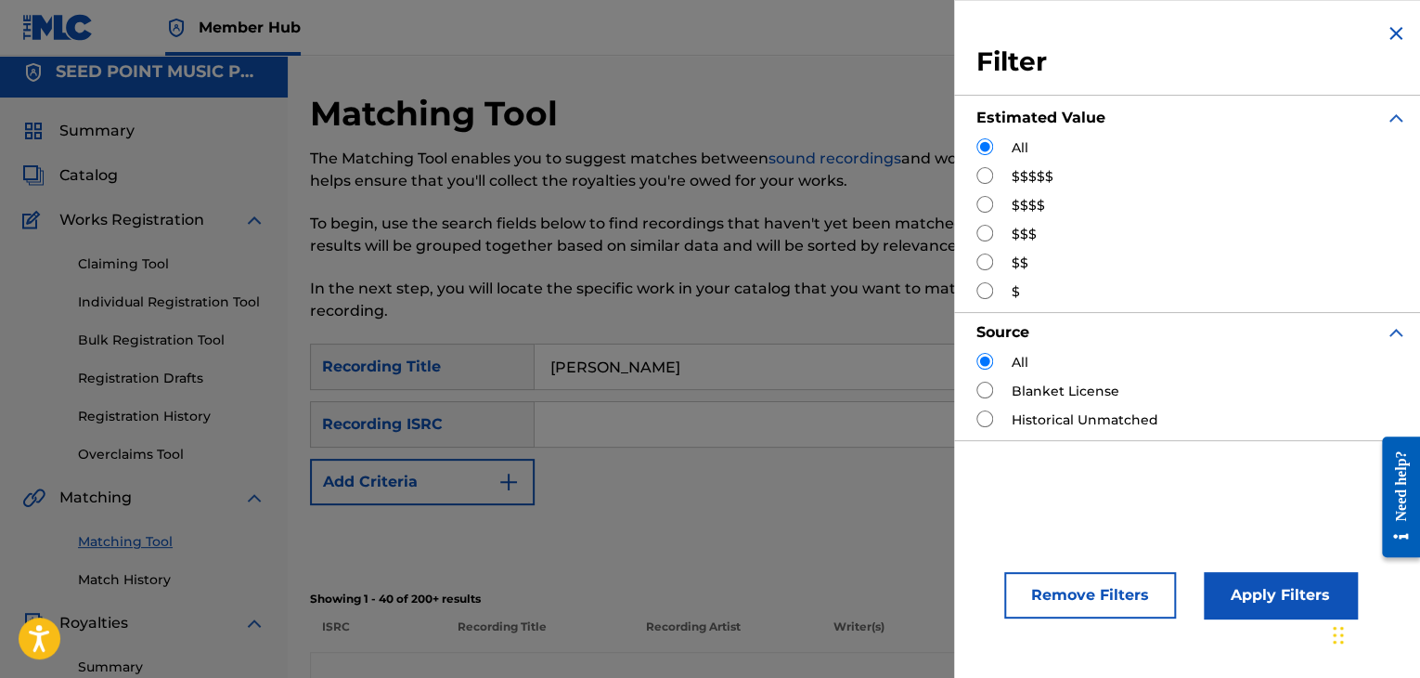
click at [984, 263] on input "Search Form" at bounding box center [984, 261] width 17 height 17
radio input "true"
click at [1233, 583] on button "Apply Filters" at bounding box center [1280, 595] width 153 height 46
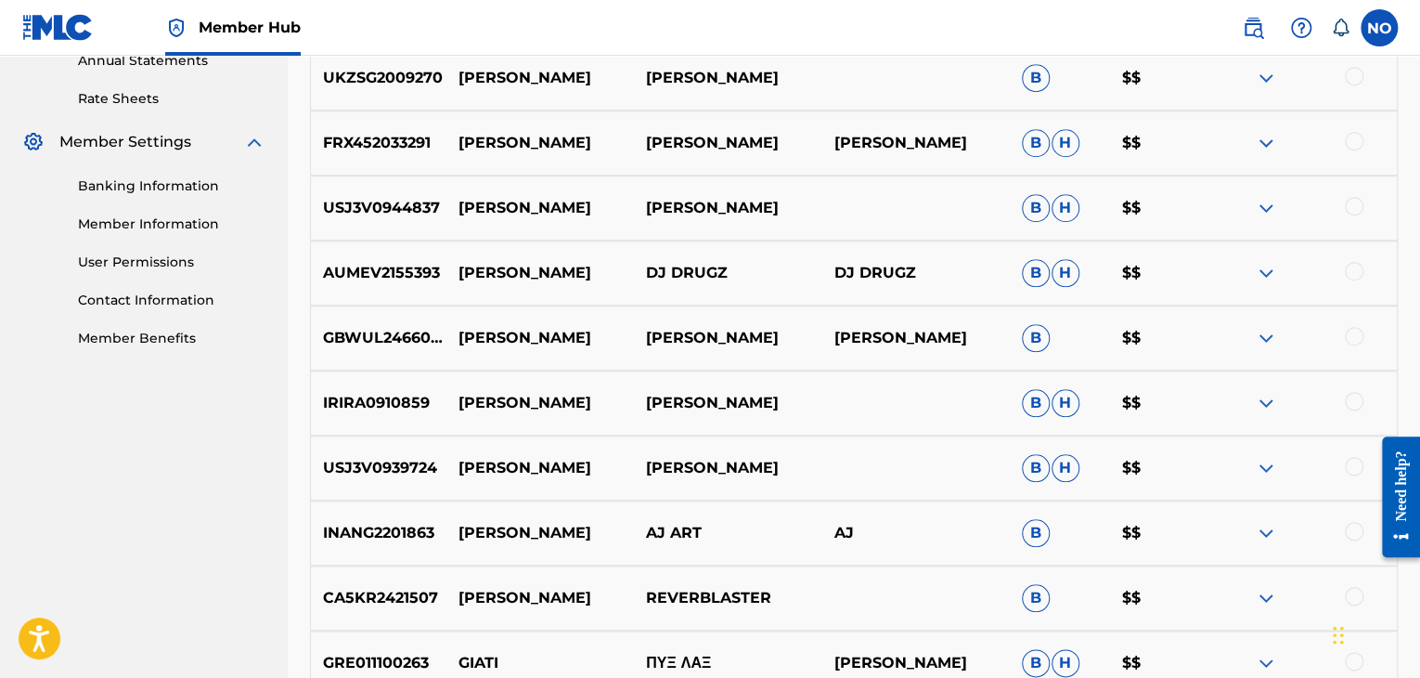
scroll to position [937, 0]
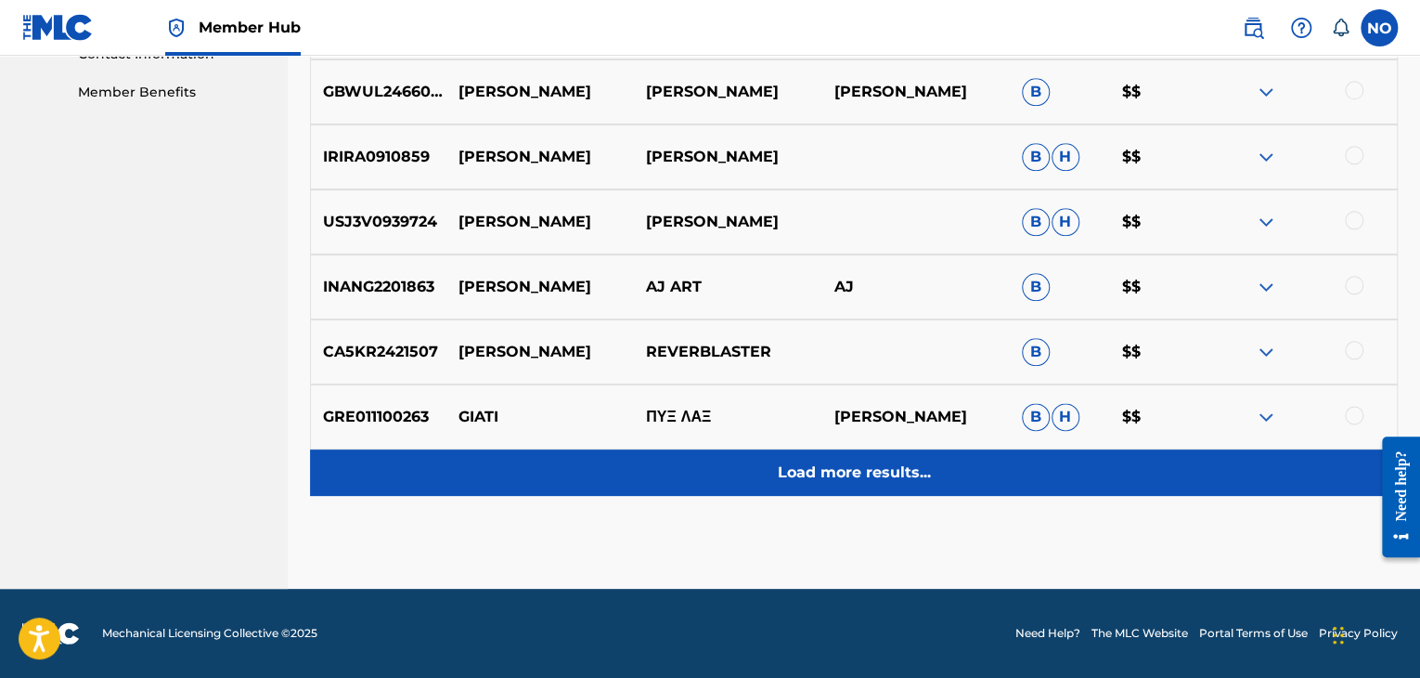
click at [867, 465] on p "Load more results..." at bounding box center [854, 472] width 153 height 22
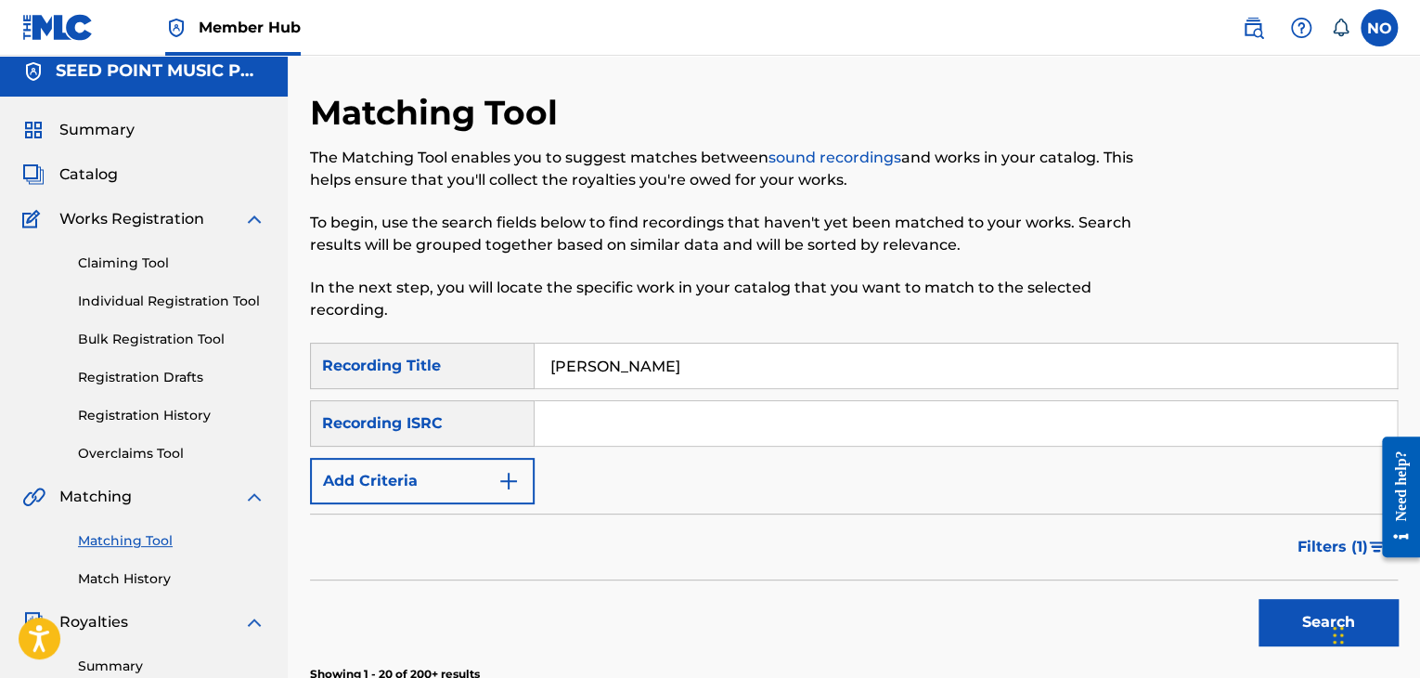
scroll to position [9, 0]
drag, startPoint x: 524, startPoint y: 456, endPoint x: 537, endPoint y: 468, distance: 17.7
click at [525, 457] on div "SearchWithCriteriaf8951f1a-c8f1-4a7d-b4ff-0fec083cf220 Recording Title GIATI BO…" at bounding box center [854, 424] width 1088 height 162
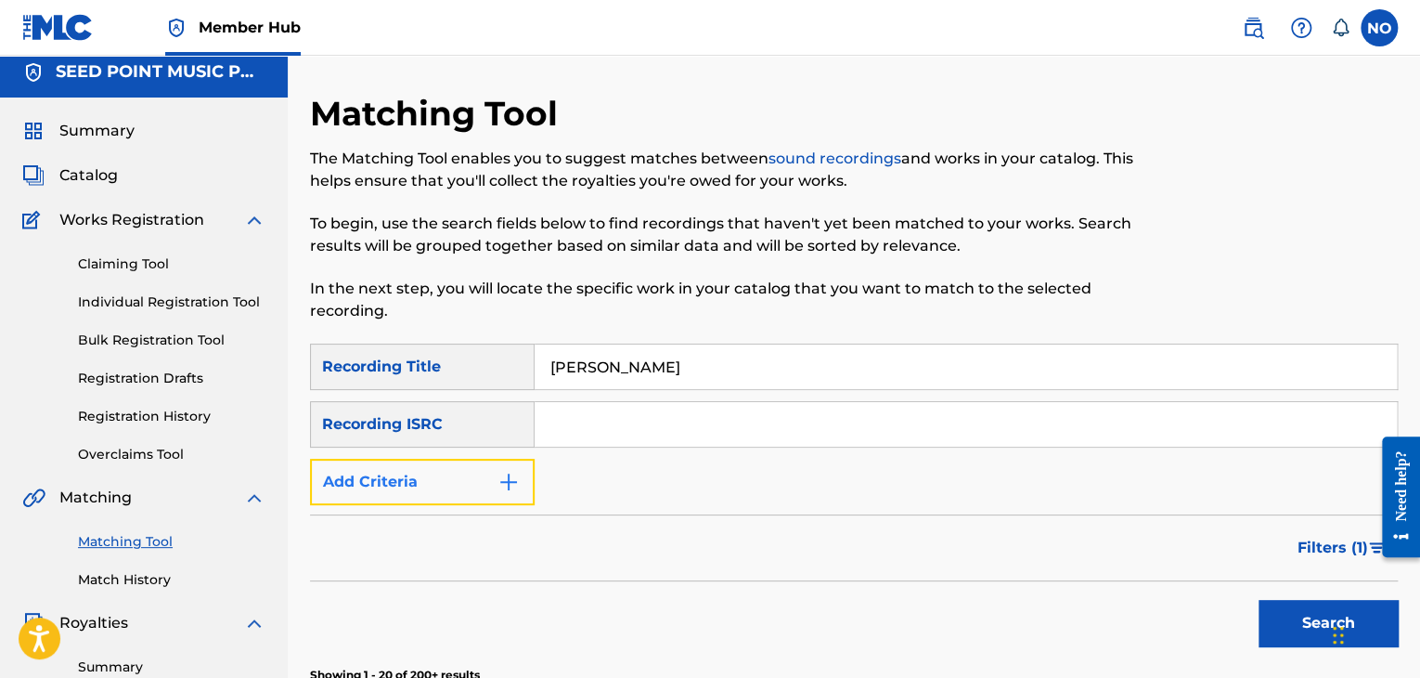
drag, startPoint x: 520, startPoint y: 476, endPoint x: 533, endPoint y: 474, distance: 13.1
click at [521, 476] on button "Add Criteria" at bounding box center [422, 482] width 225 height 46
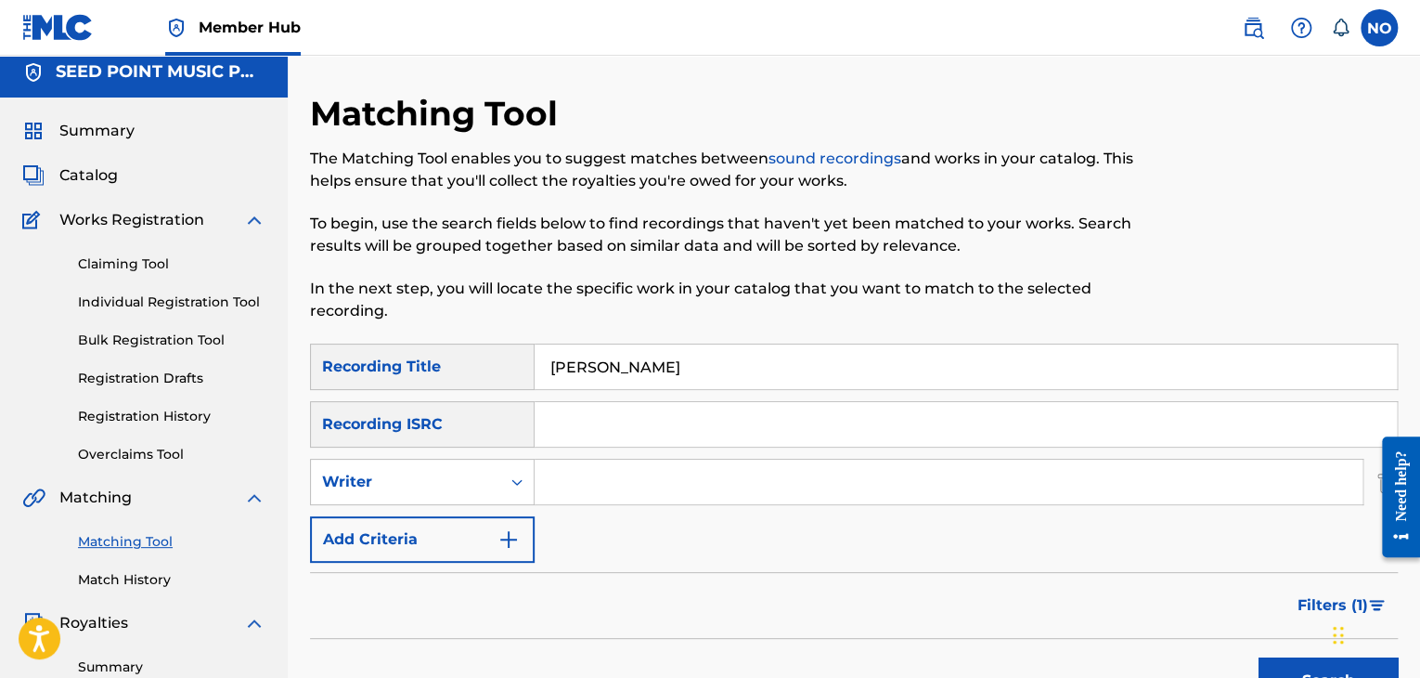
click at [574, 475] on input "Search Form" at bounding box center [949, 481] width 828 height 45
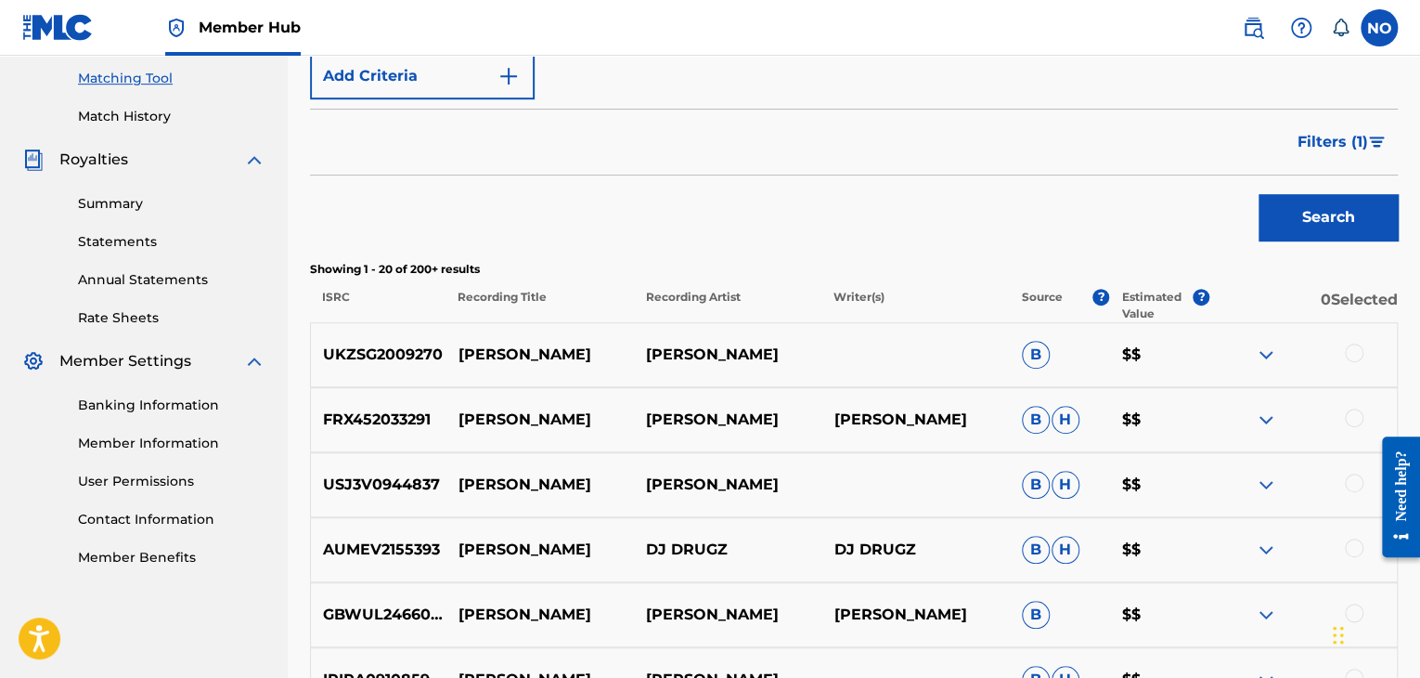
scroll to position [473, 0]
type input "ANDRITSAKIS"
click at [1358, 213] on button "Search" at bounding box center [1328, 216] width 139 height 46
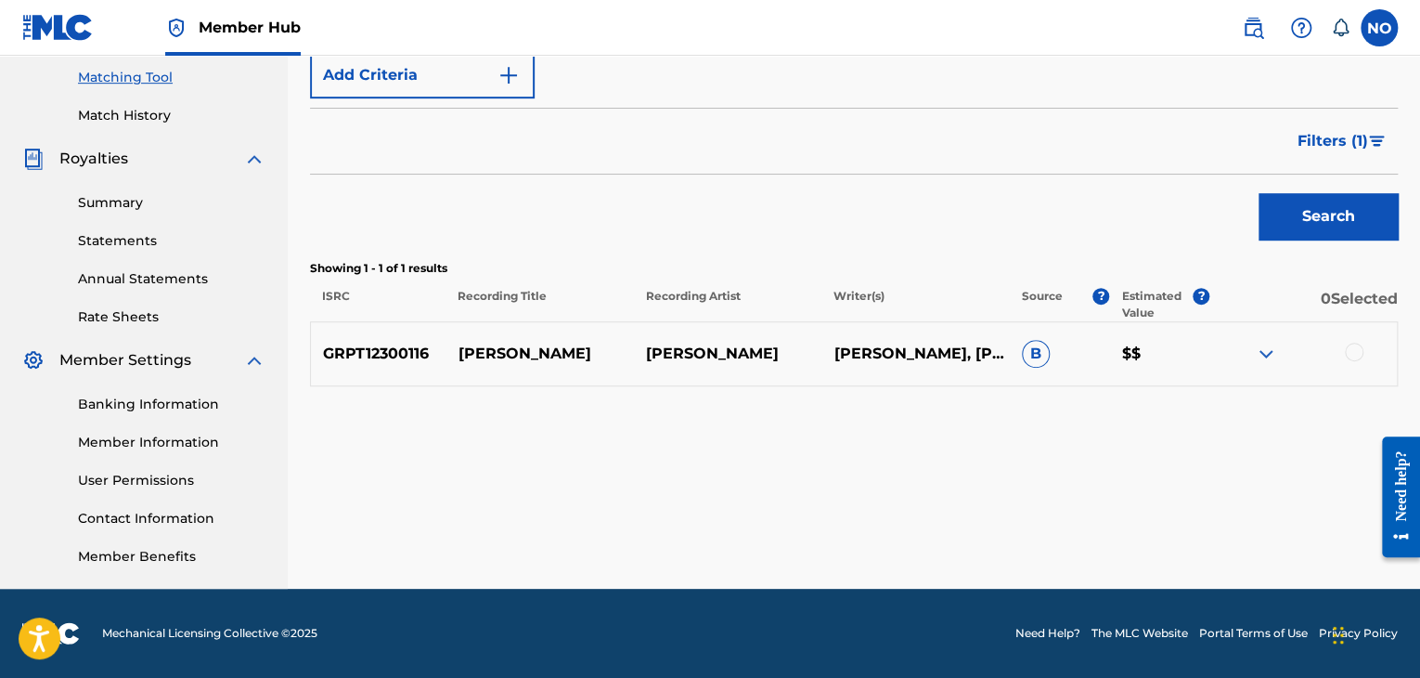
click at [1359, 351] on div at bounding box center [1354, 351] width 19 height 19
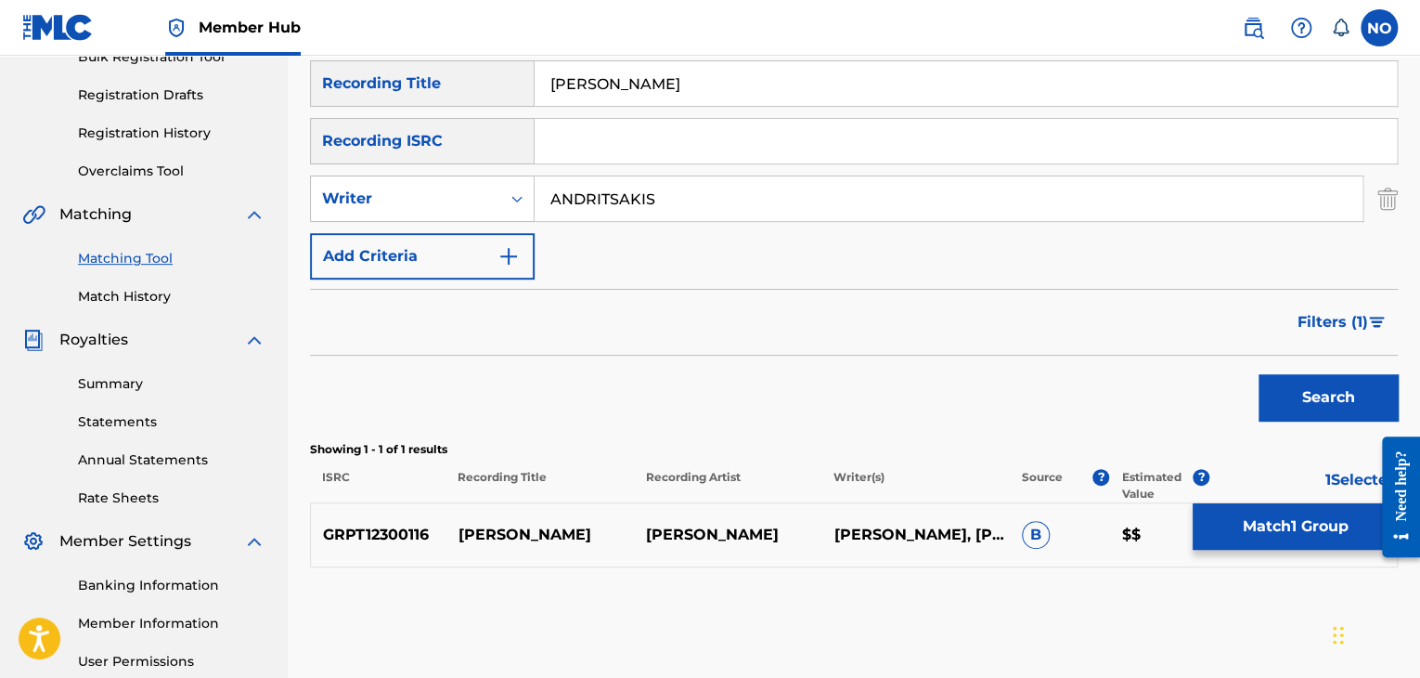
scroll to position [288, 0]
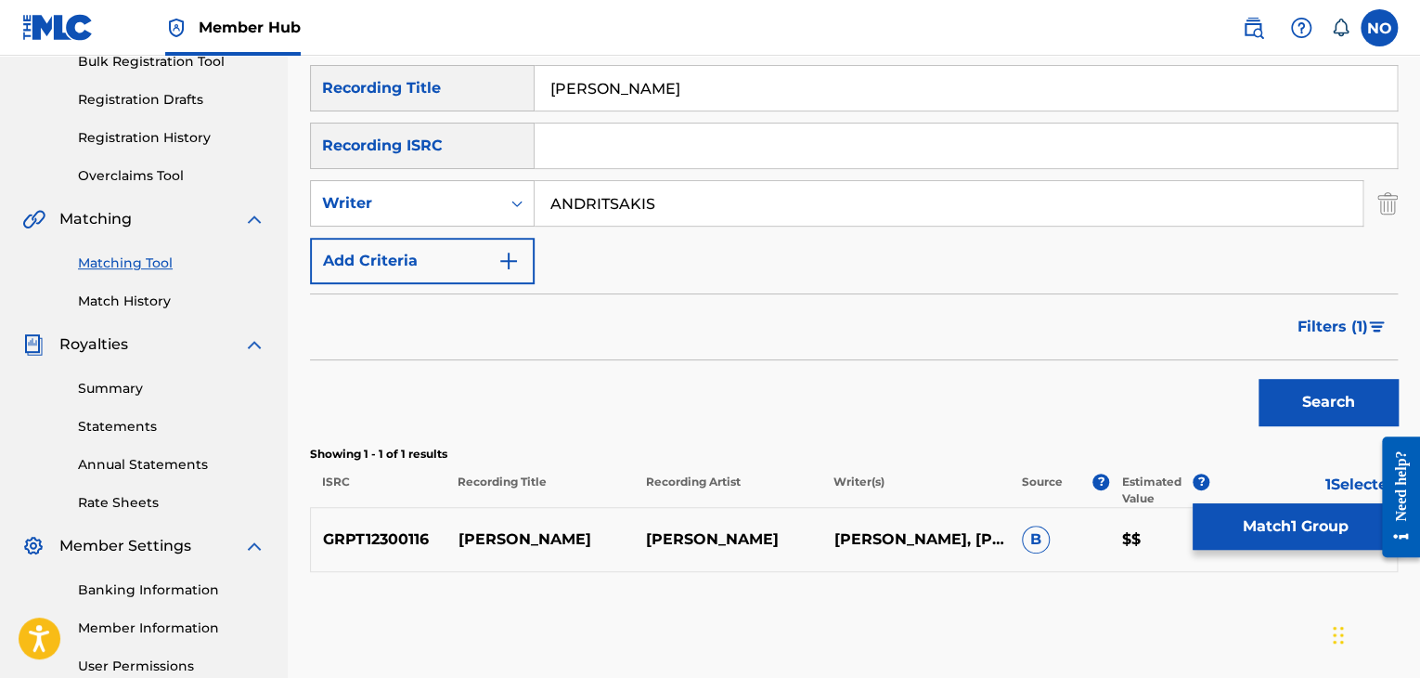
click at [1343, 326] on span "Filters ( 1 )" at bounding box center [1333, 327] width 71 height 22
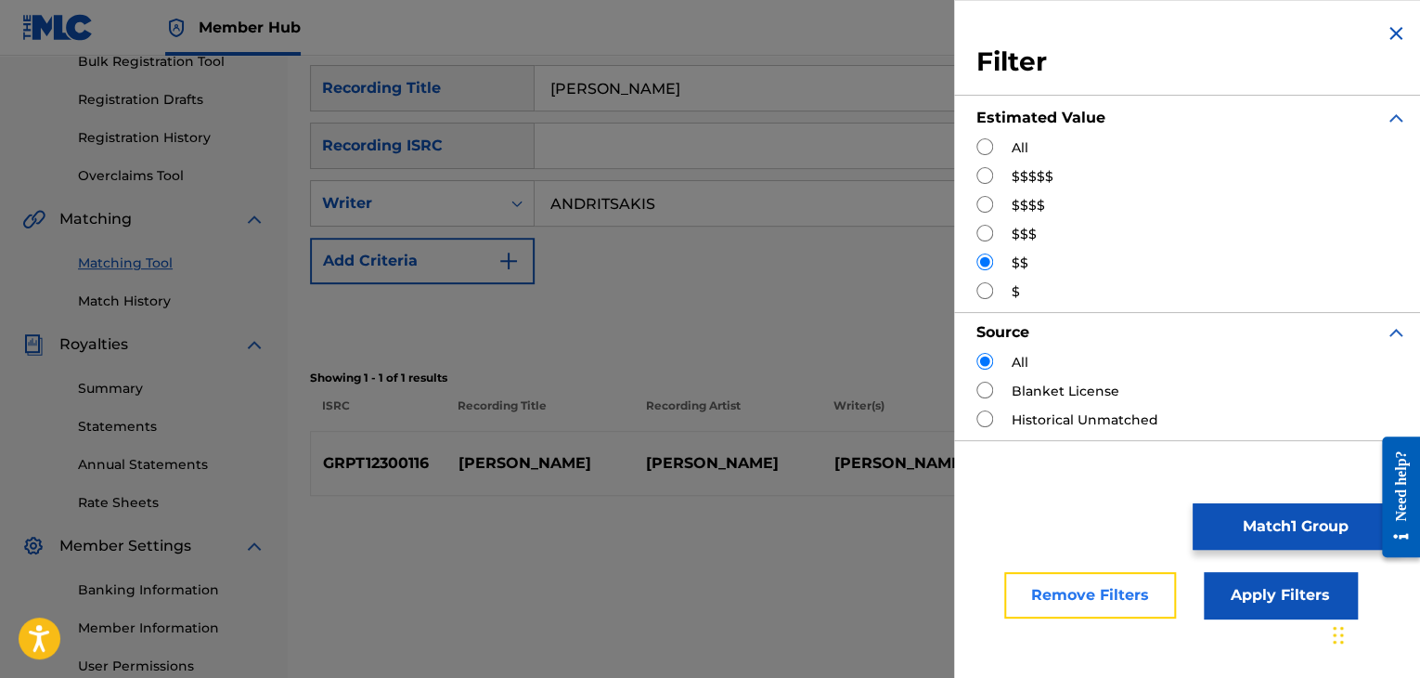
click at [1129, 597] on button "Remove Filters" at bounding box center [1090, 595] width 172 height 46
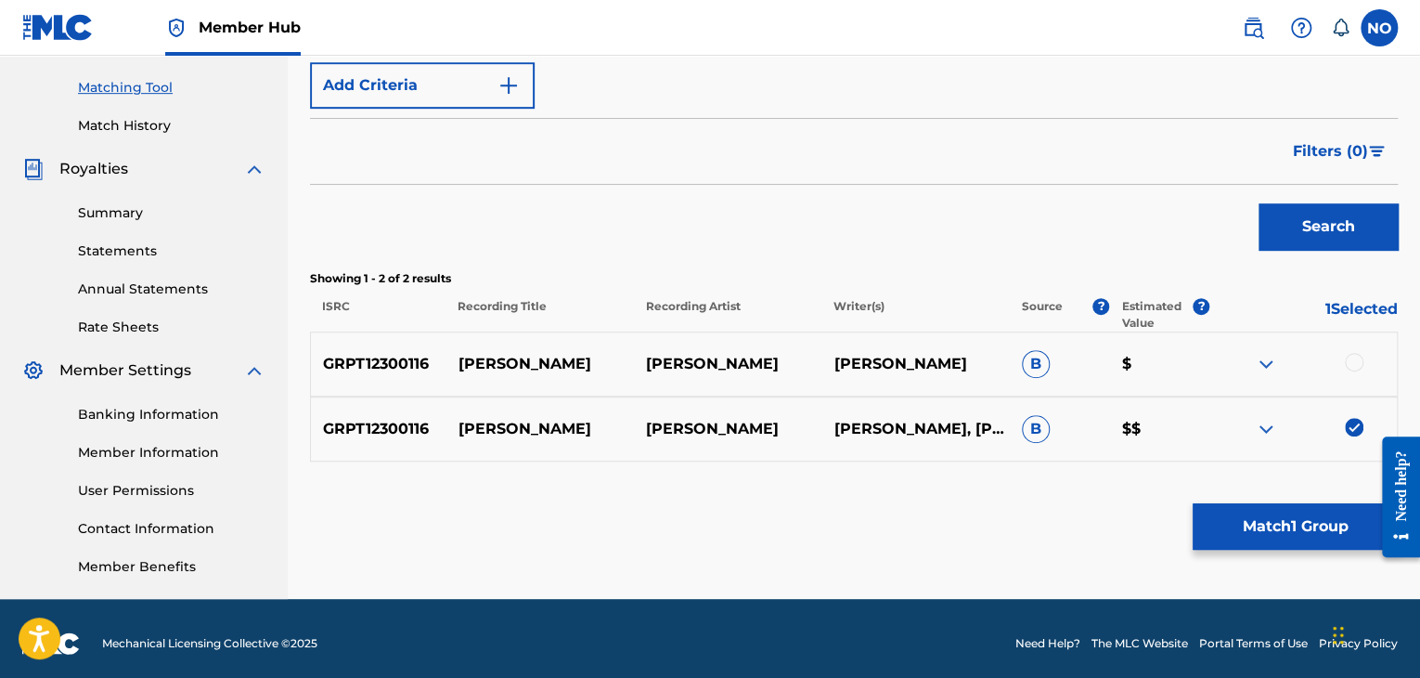
scroll to position [473, 0]
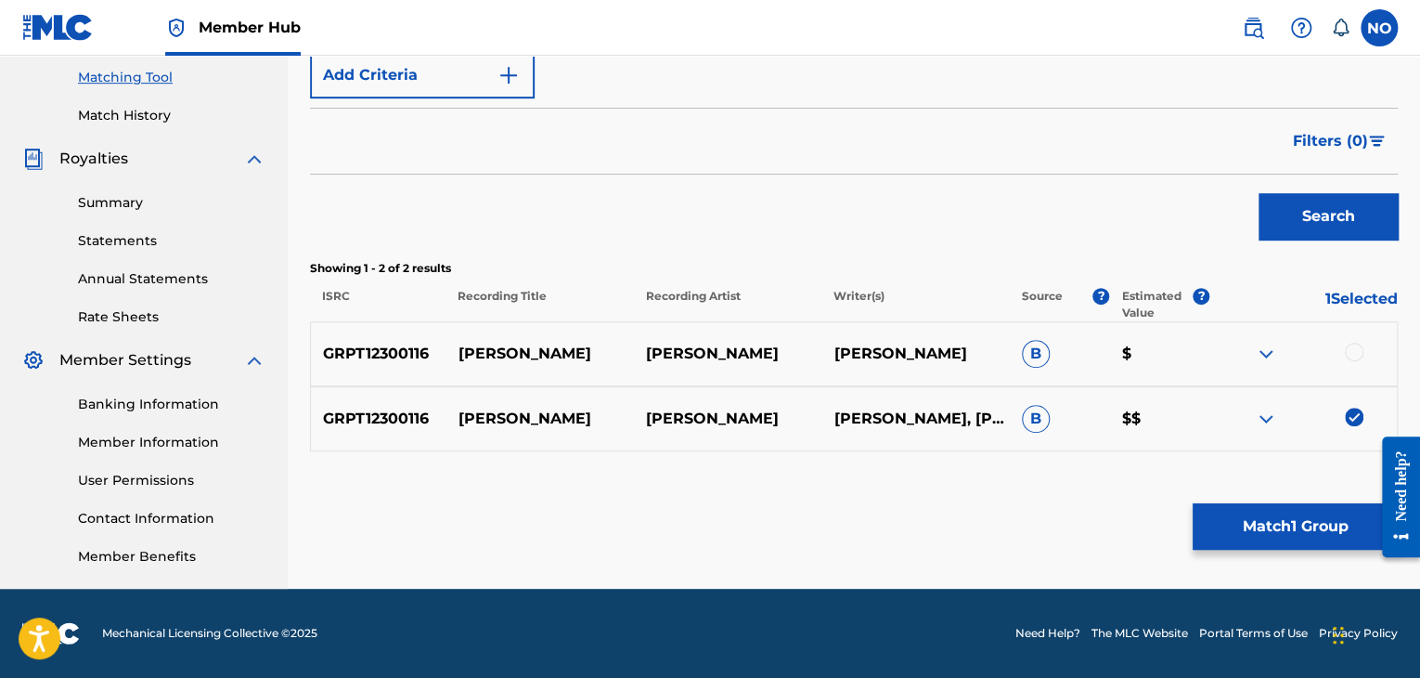
click at [1353, 354] on div at bounding box center [1354, 351] width 19 height 19
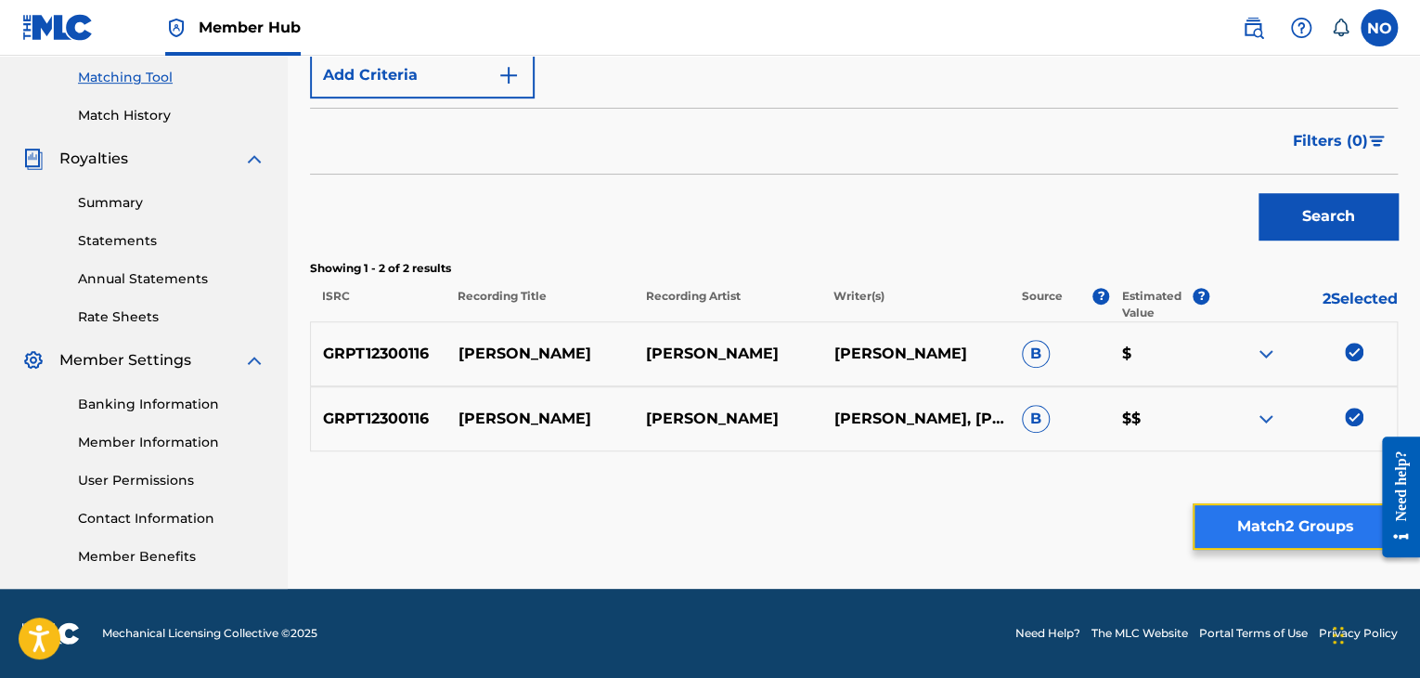
click at [1308, 516] on button "Match 2 Groups" at bounding box center [1295, 526] width 205 height 46
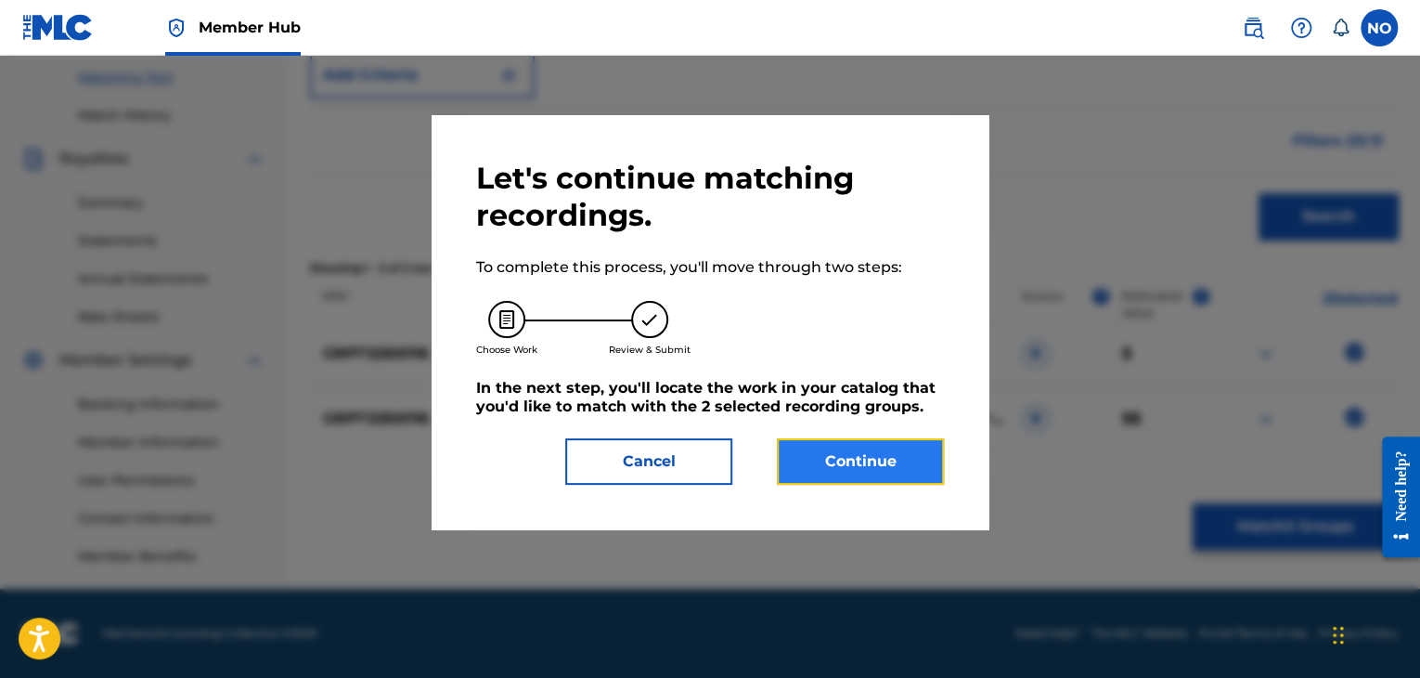
click at [907, 458] on button "Continue" at bounding box center [860, 461] width 167 height 46
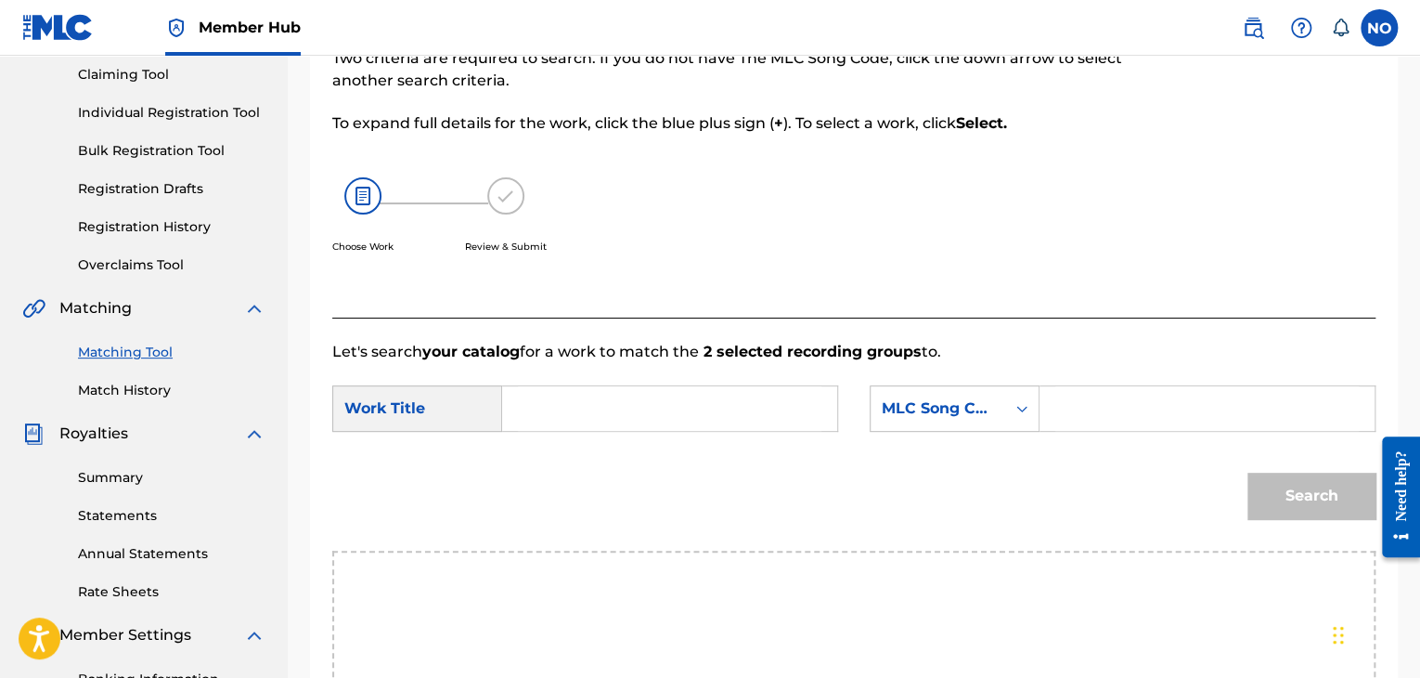
scroll to position [195, 0]
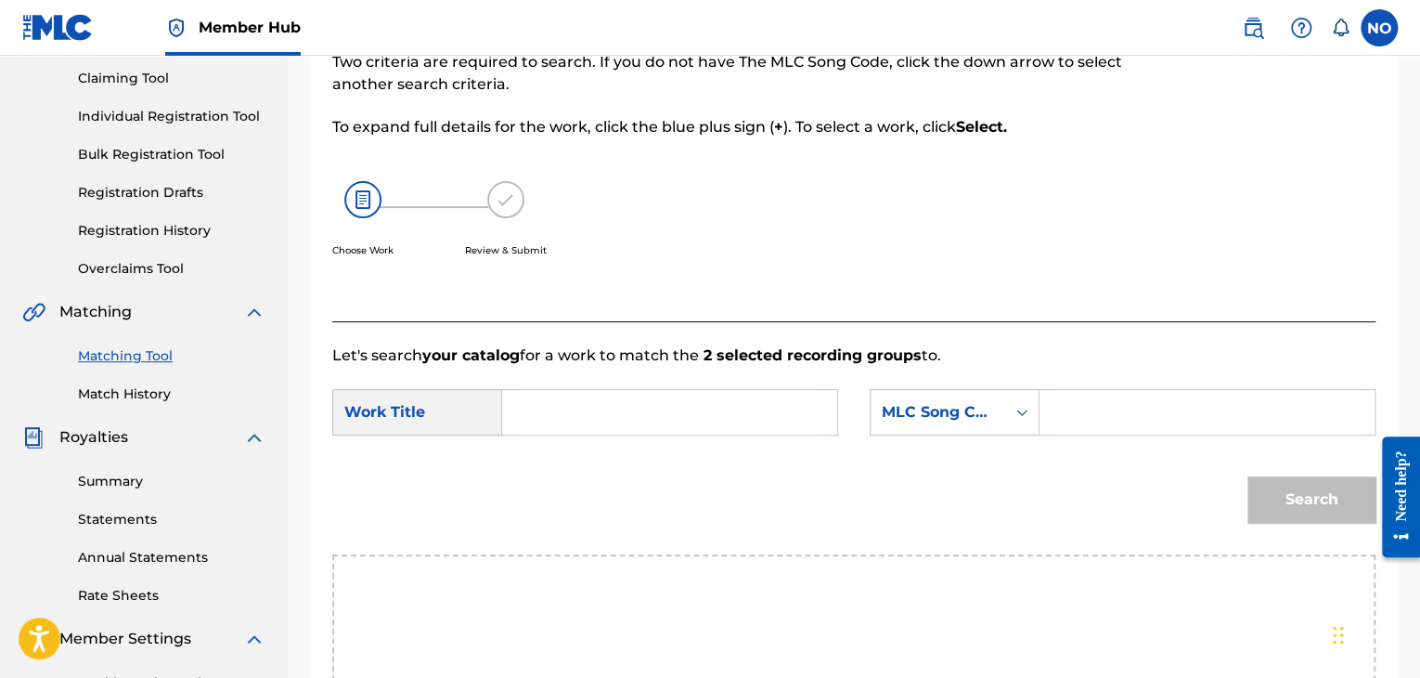
click at [628, 407] on input "Search Form" at bounding box center [670, 412] width 304 height 45
type input "GIATI BORO"
click at [907, 417] on div "MLC Song Code" at bounding box center [938, 412] width 112 height 22
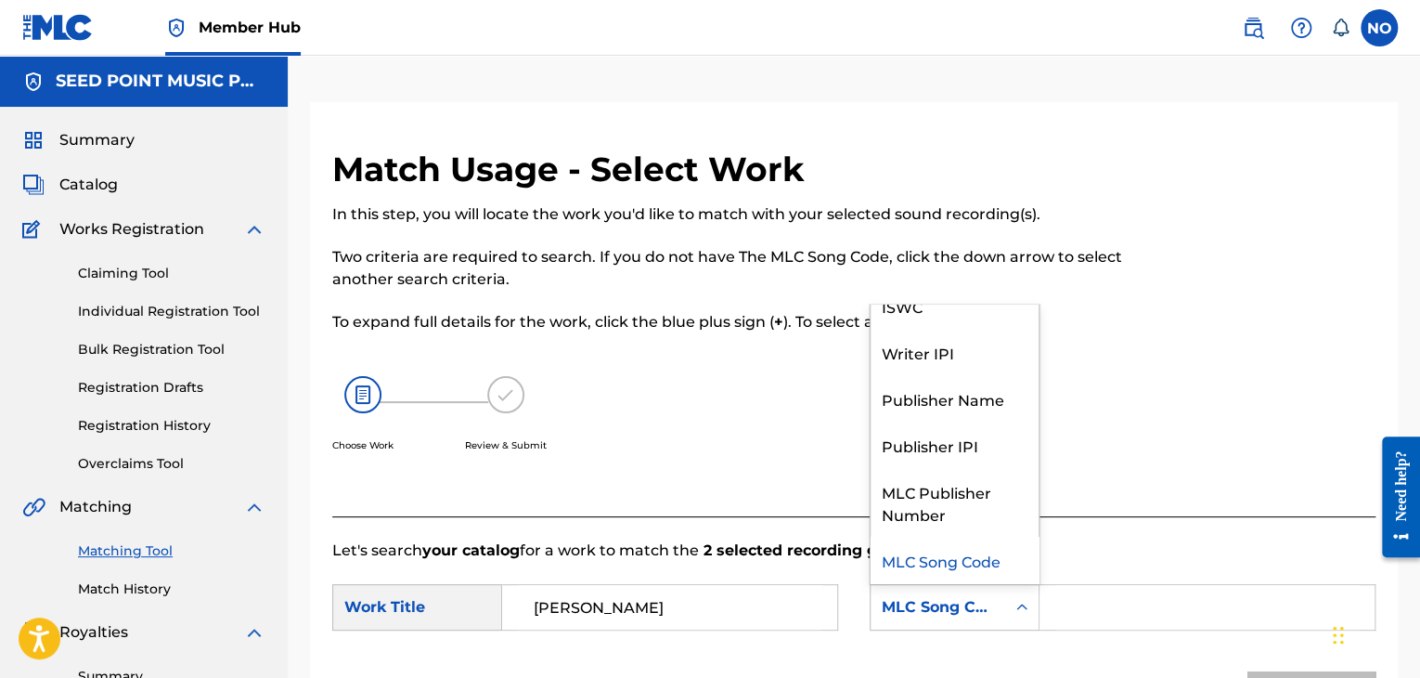
scroll to position [0, 0]
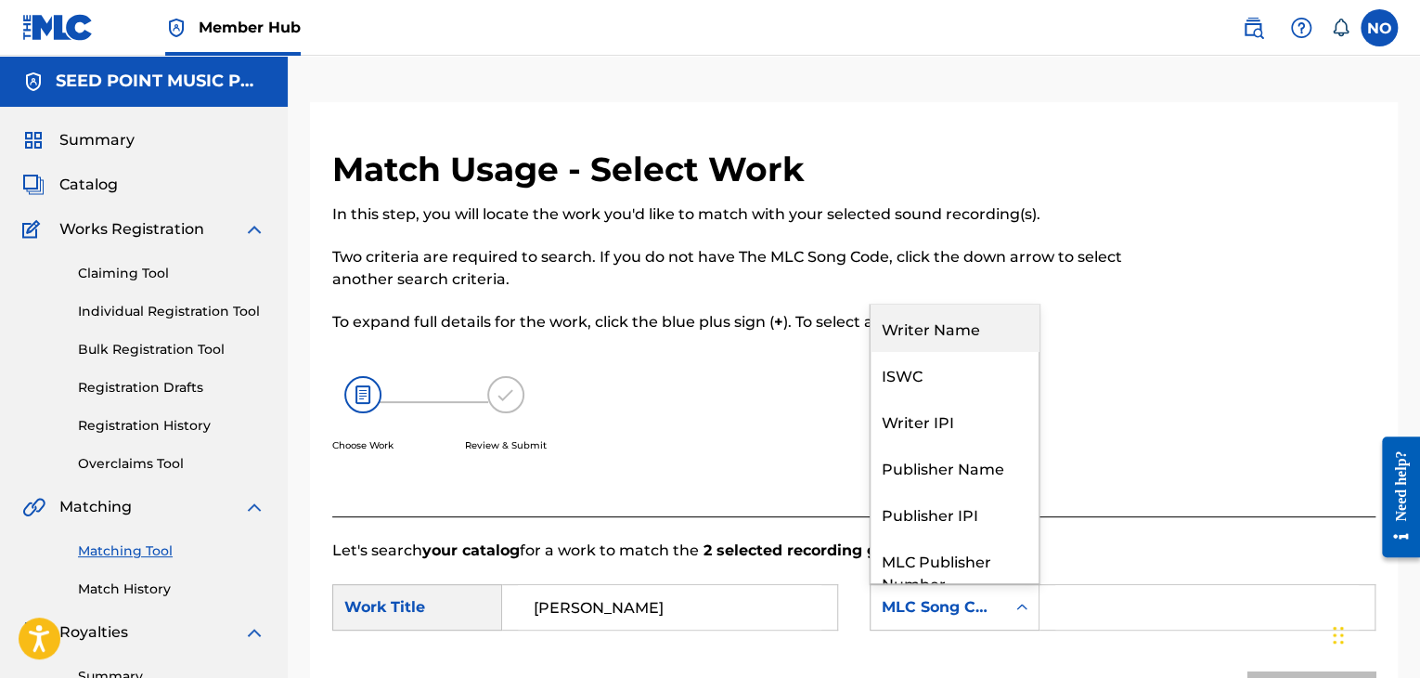
drag, startPoint x: 956, startPoint y: 336, endPoint x: 989, endPoint y: 344, distance: 34.4
click at [961, 336] on div "Writer Name" at bounding box center [955, 327] width 168 height 46
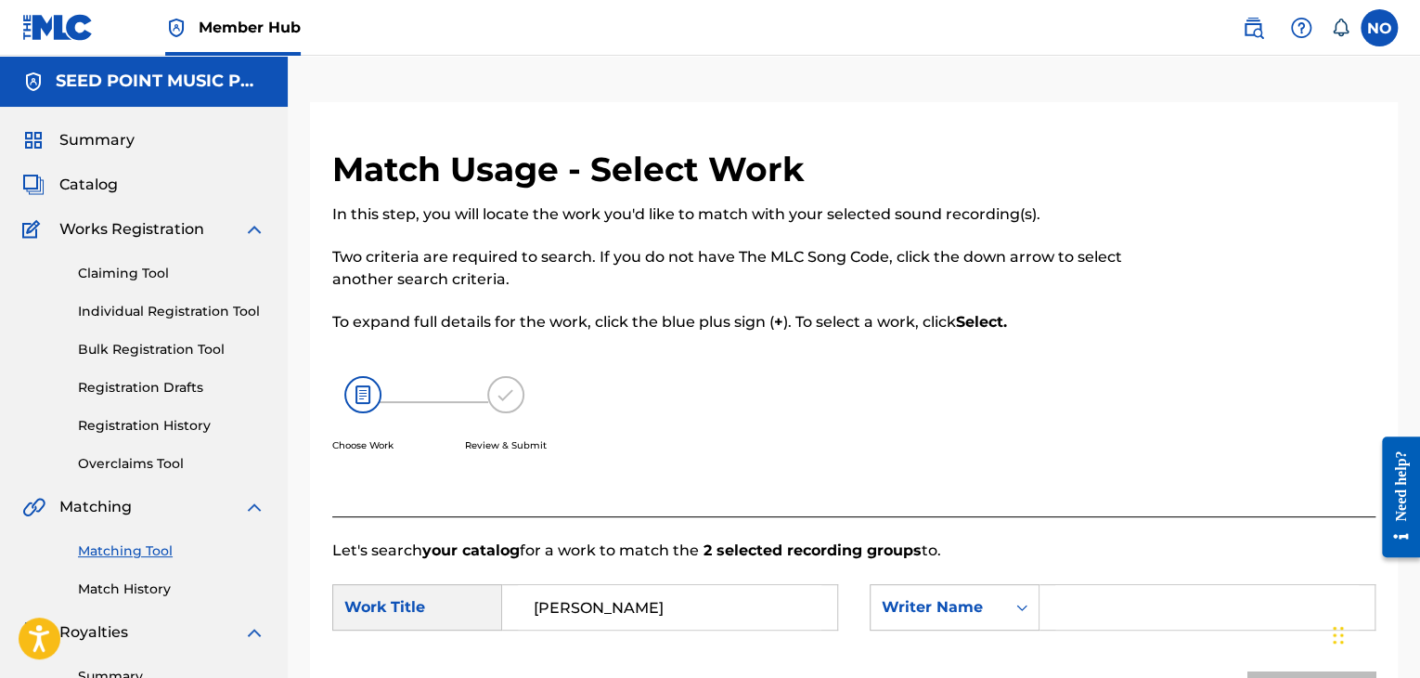
click at [1130, 607] on input "Search Form" at bounding box center [1207, 607] width 304 height 45
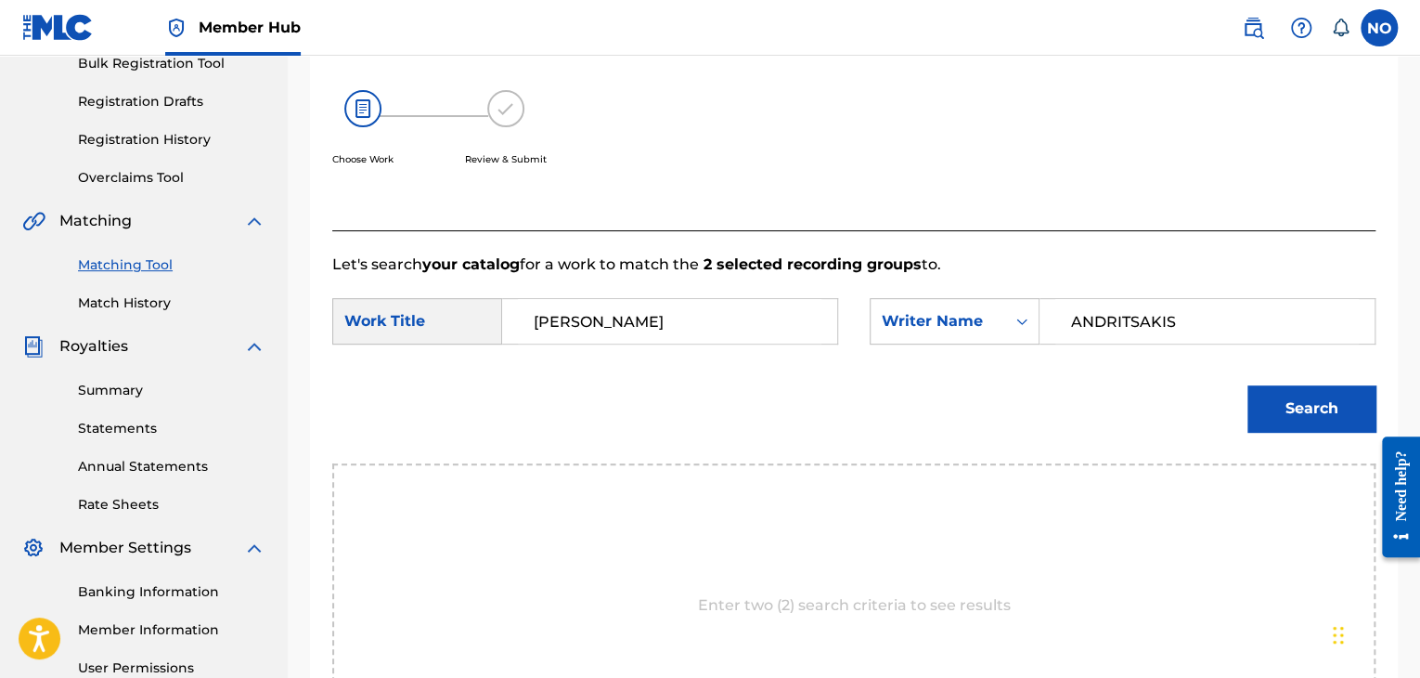
scroll to position [464, 0]
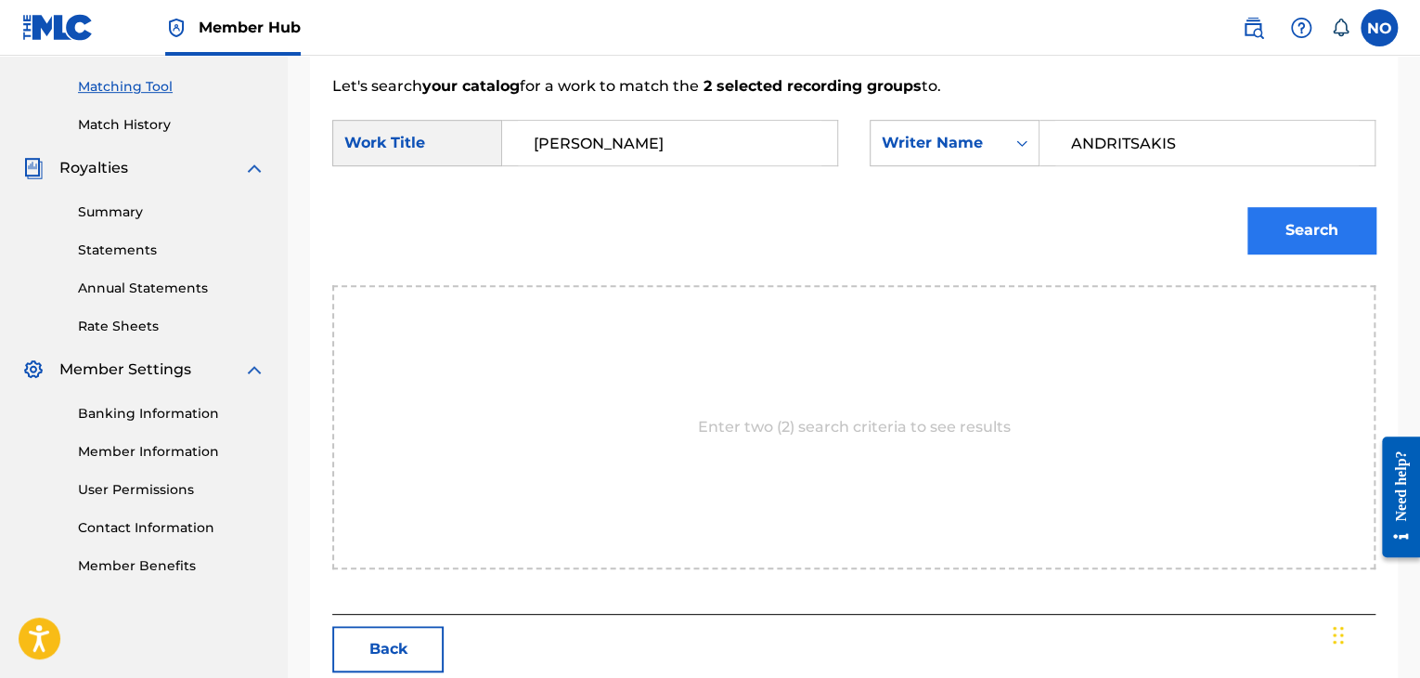
type input "ANDRITSAKIS"
click at [1323, 235] on button "Search" at bounding box center [1311, 230] width 128 height 46
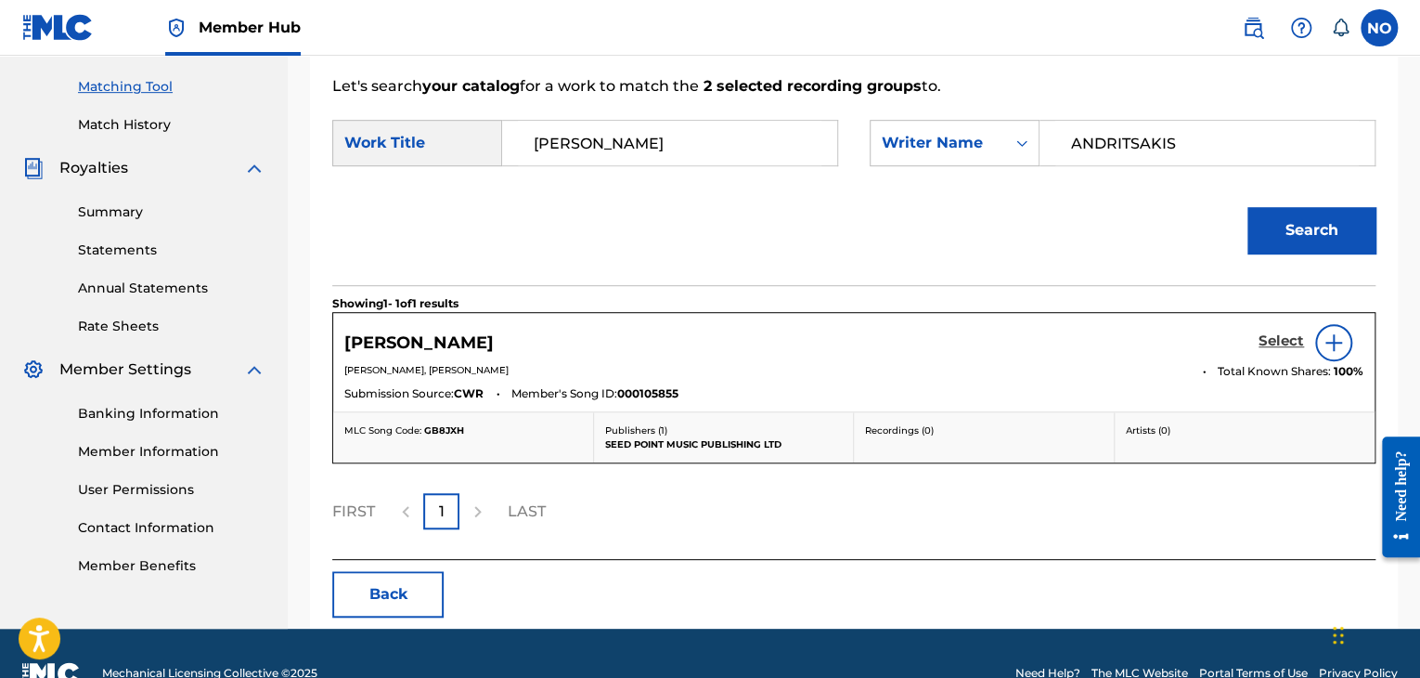
click at [1288, 339] on h5 "Select" at bounding box center [1281, 341] width 45 height 18
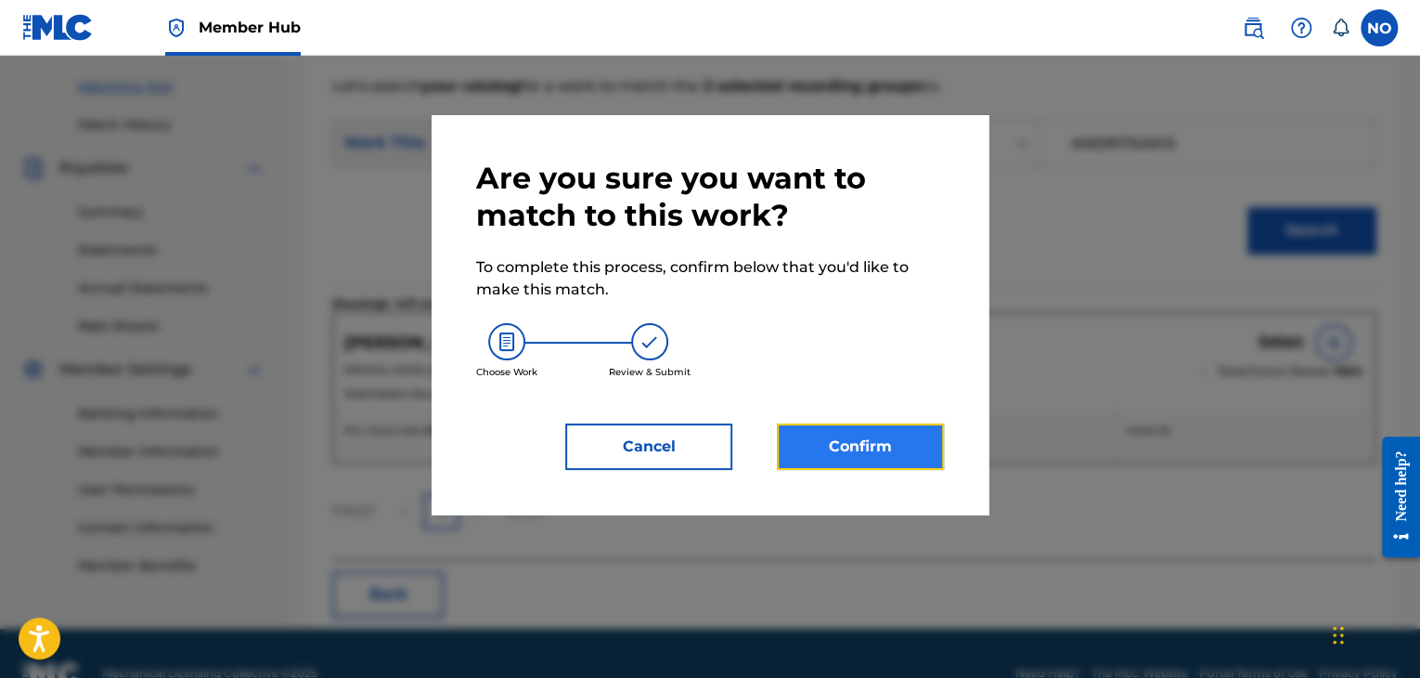
click at [858, 436] on button "Confirm" at bounding box center [860, 446] width 167 height 46
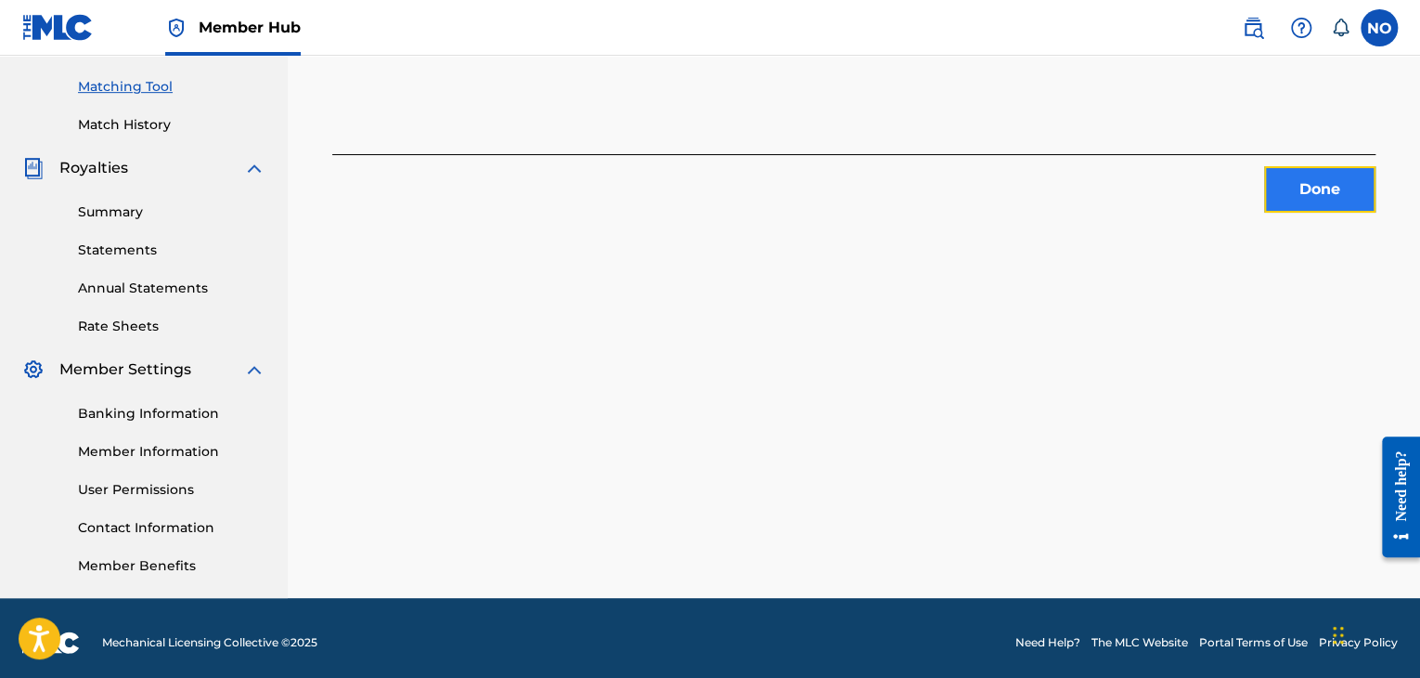
click at [1311, 185] on button "Done" at bounding box center [1319, 189] width 111 height 46
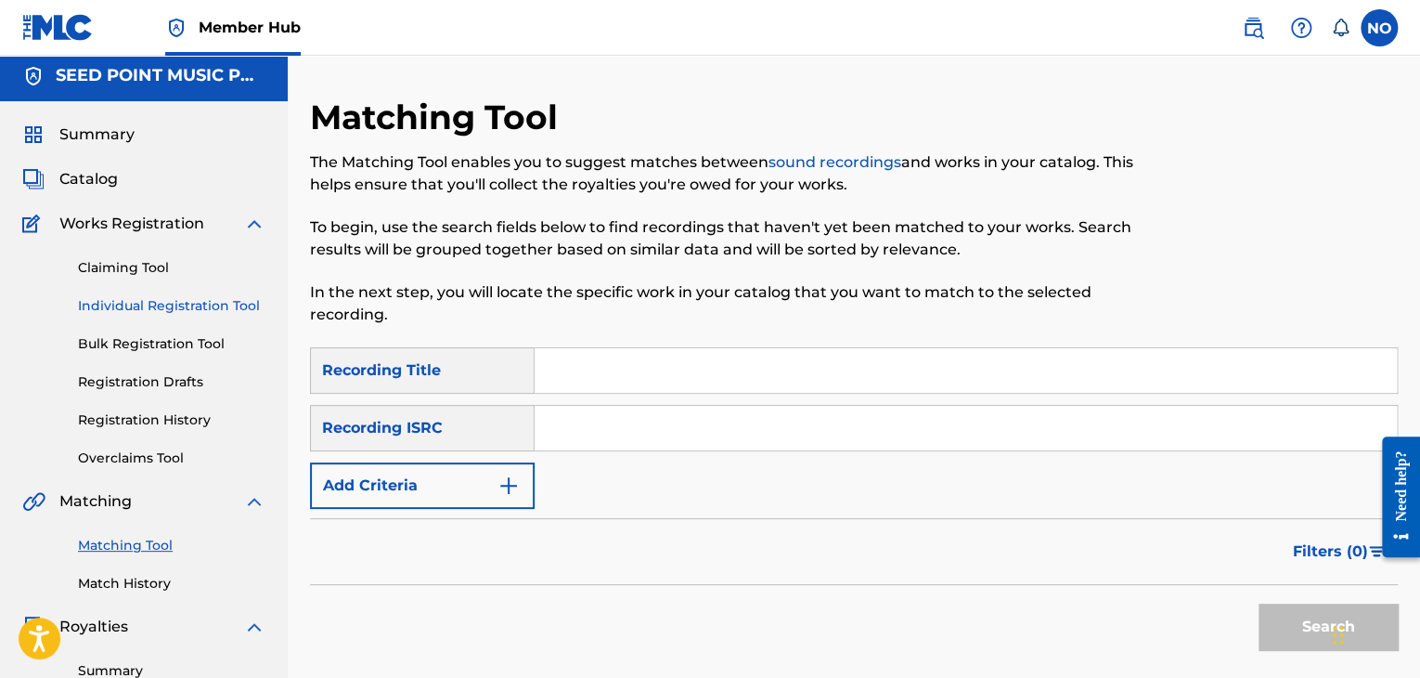
scroll to position [0, 0]
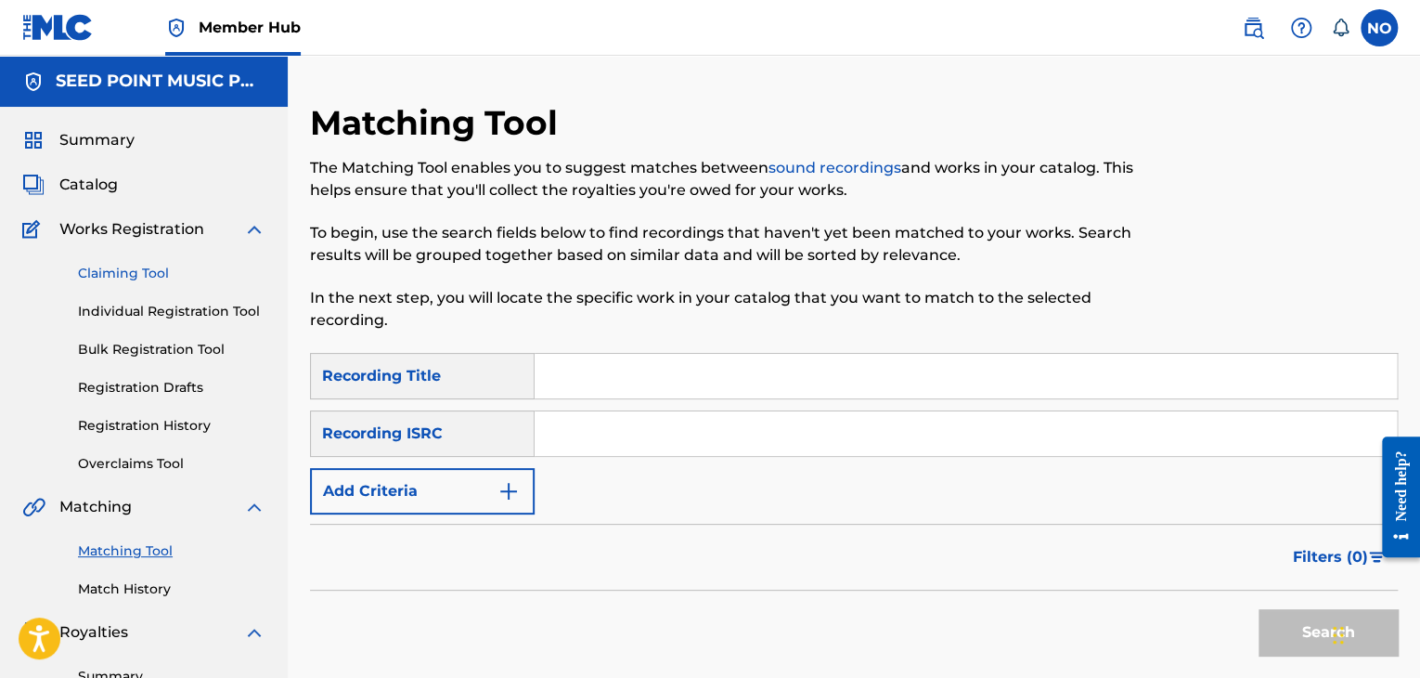
click at [109, 278] on link "Claiming Tool" at bounding box center [171, 273] width 187 height 19
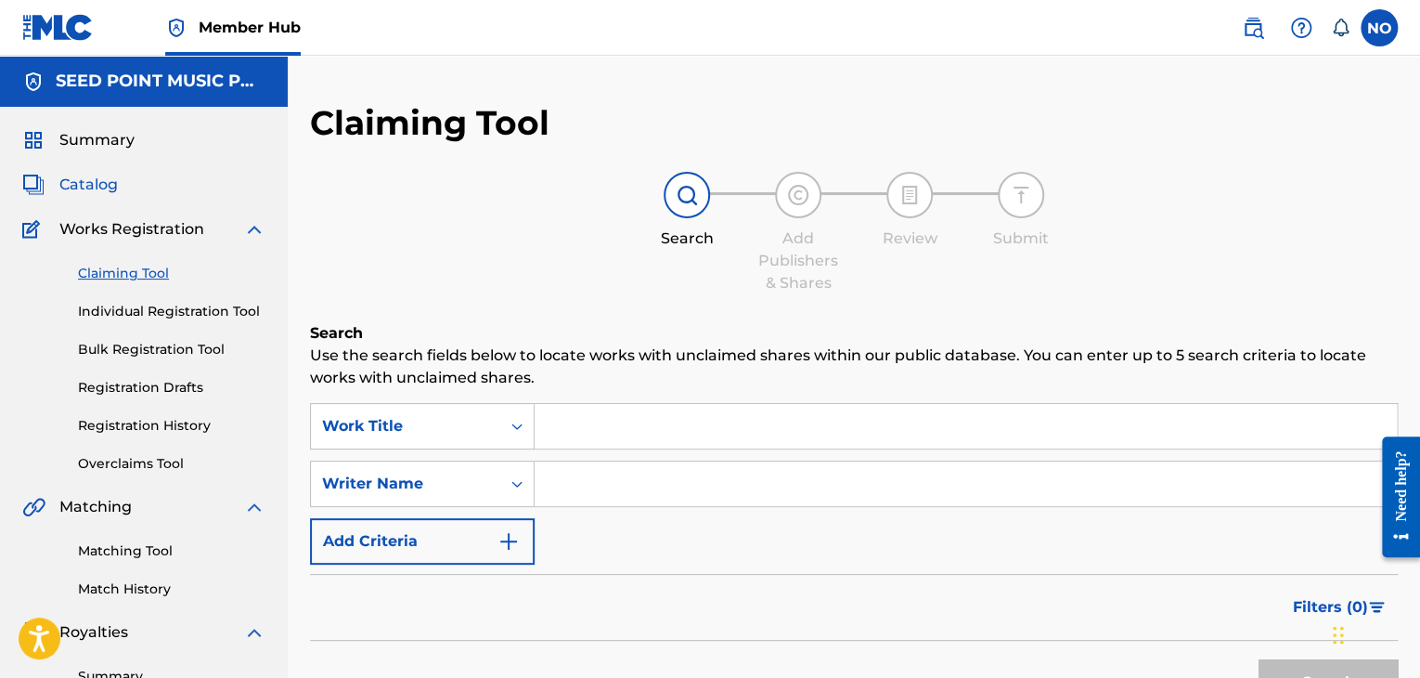
click at [115, 181] on span "Catalog" at bounding box center [88, 185] width 58 height 22
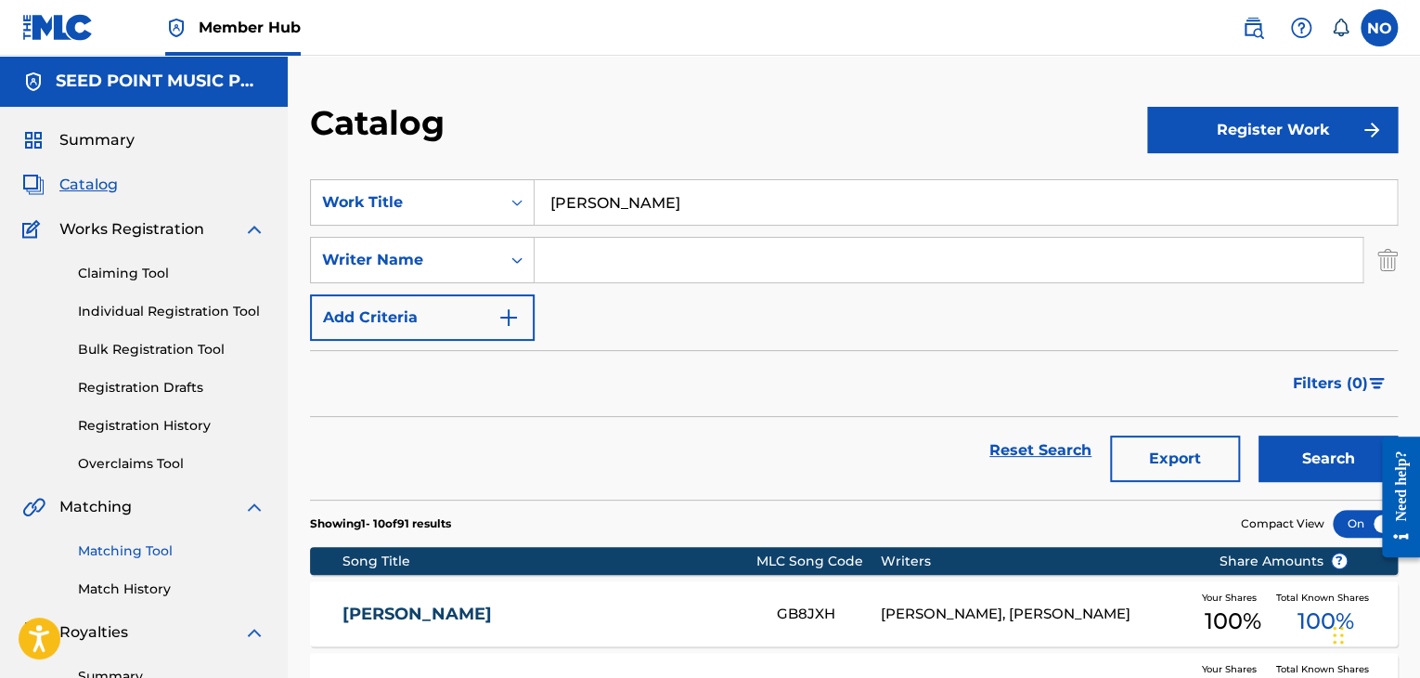
click at [131, 555] on link "Matching Tool" at bounding box center [171, 550] width 187 height 19
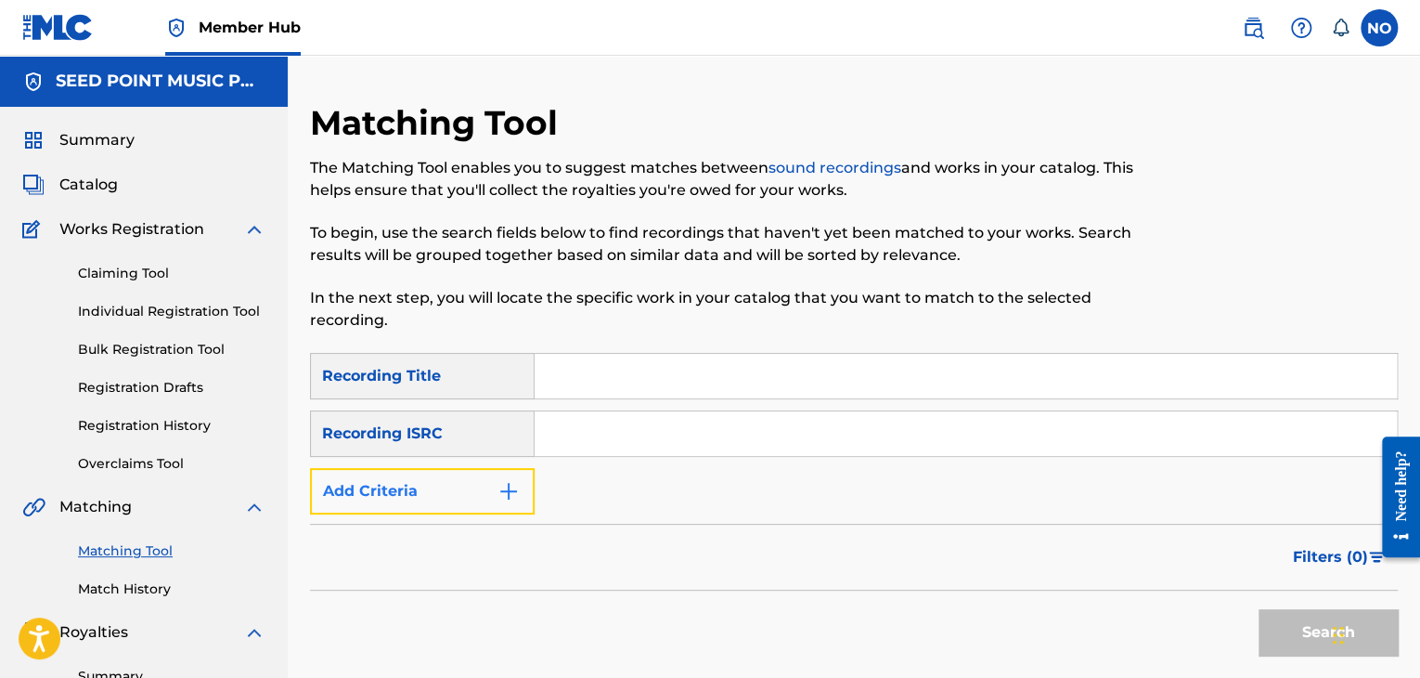
drag, startPoint x: 457, startPoint y: 480, endPoint x: 466, endPoint y: 481, distance: 9.3
click at [458, 480] on button "Add Criteria" at bounding box center [422, 491] width 225 height 46
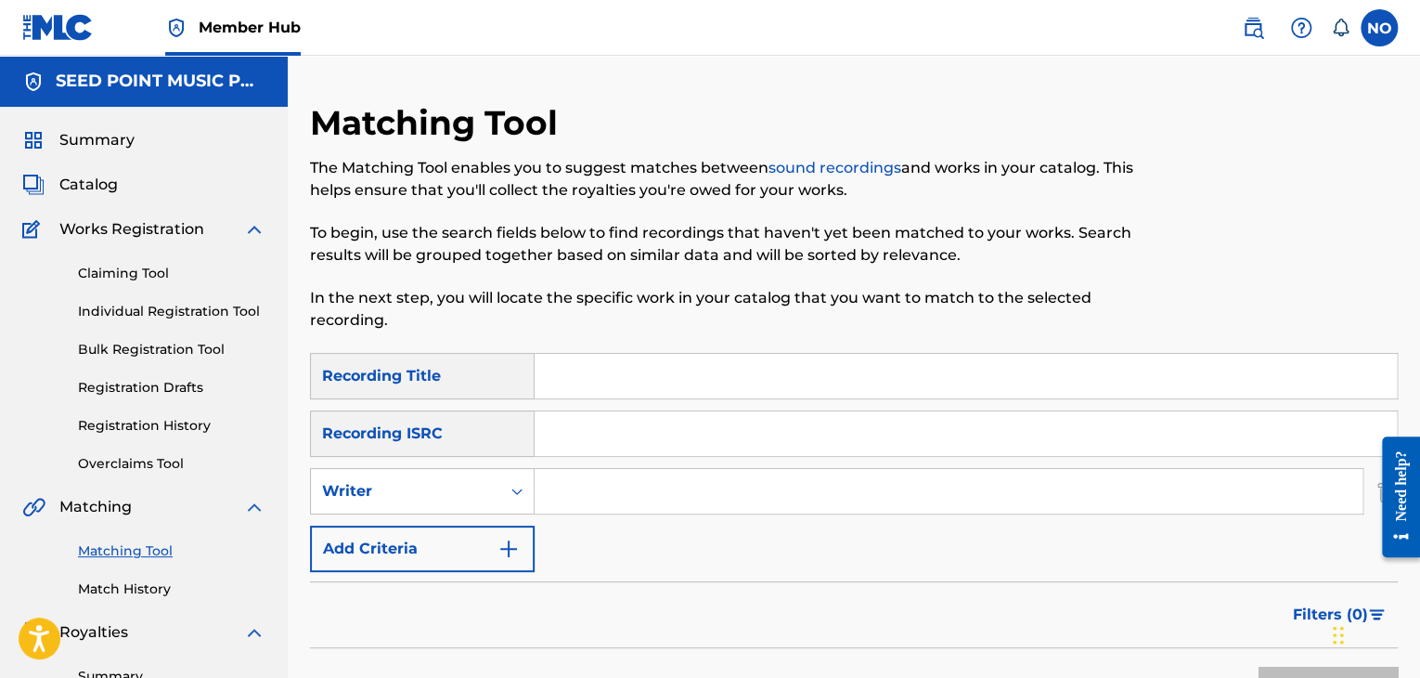
click at [624, 482] on input "Search Form" at bounding box center [949, 491] width 828 height 45
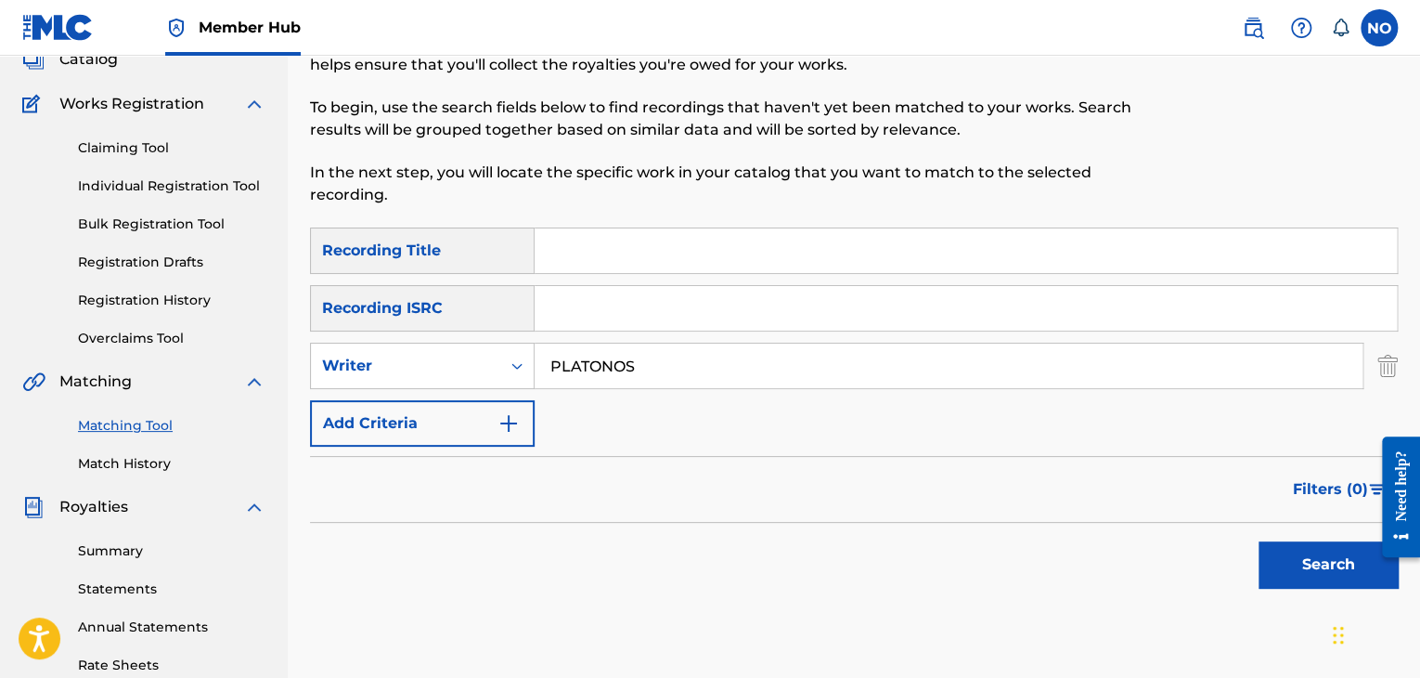
scroll to position [464, 0]
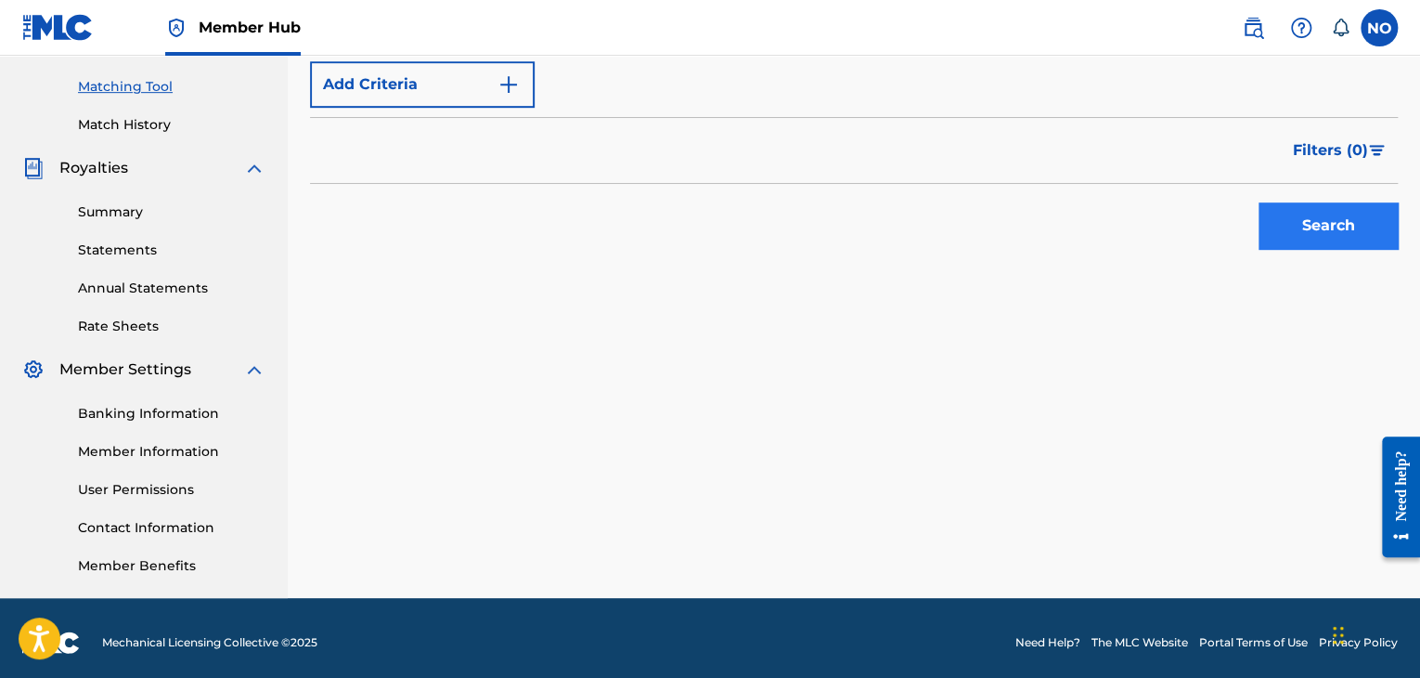
type input "PLATONOS"
click at [1319, 225] on button "Search" at bounding box center [1328, 225] width 139 height 46
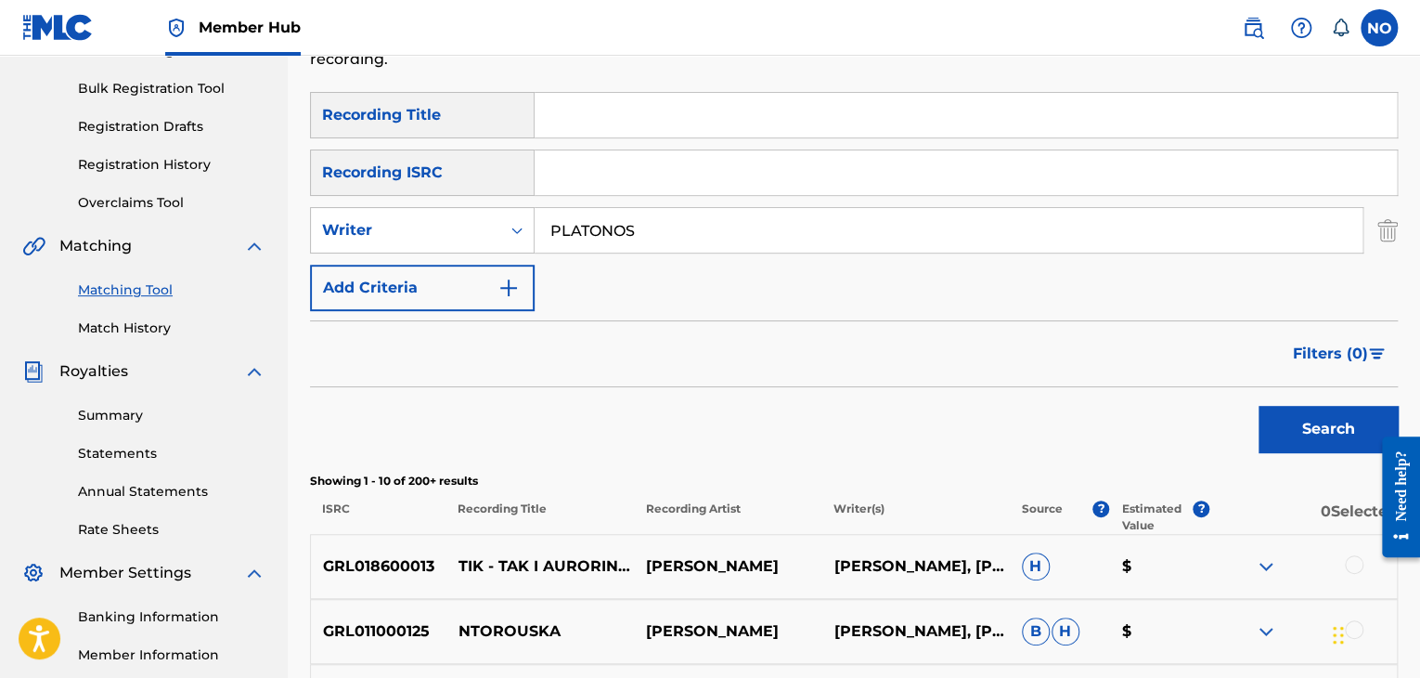
scroll to position [186, 0]
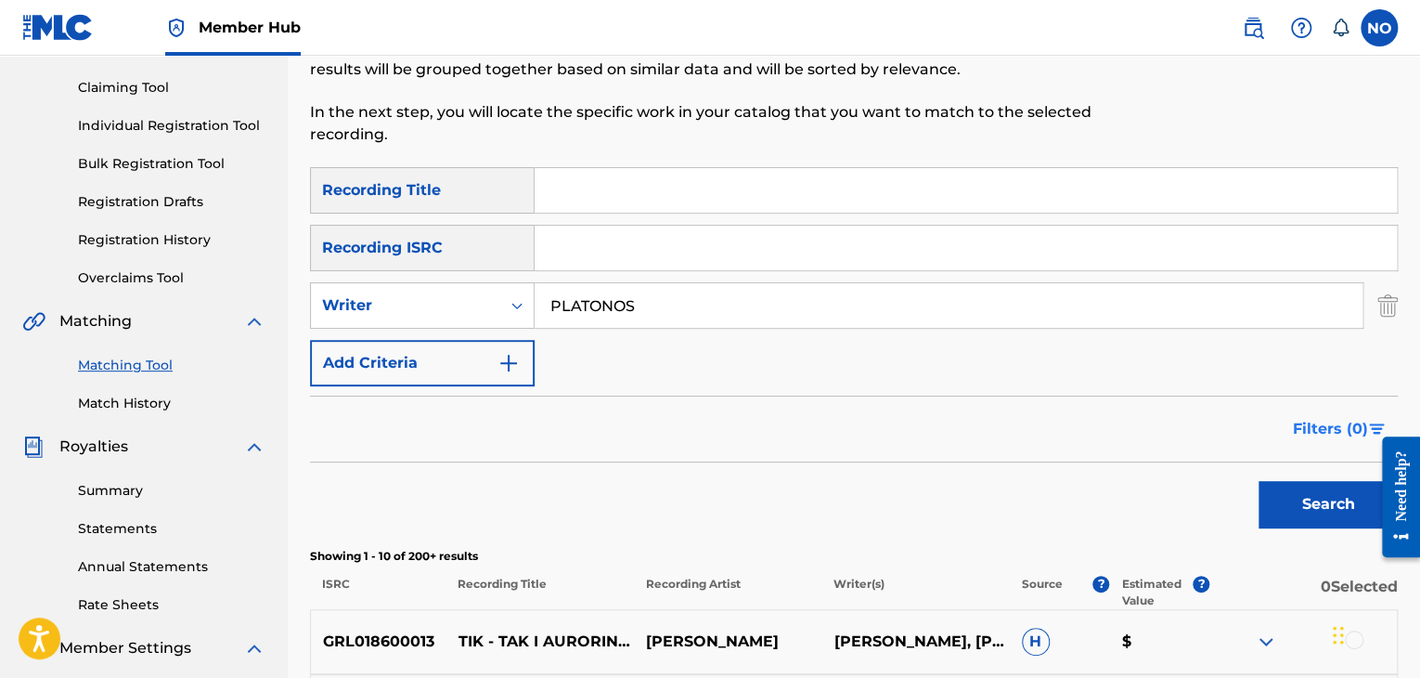
click at [1335, 428] on span "Filters ( 0 )" at bounding box center [1330, 429] width 75 height 22
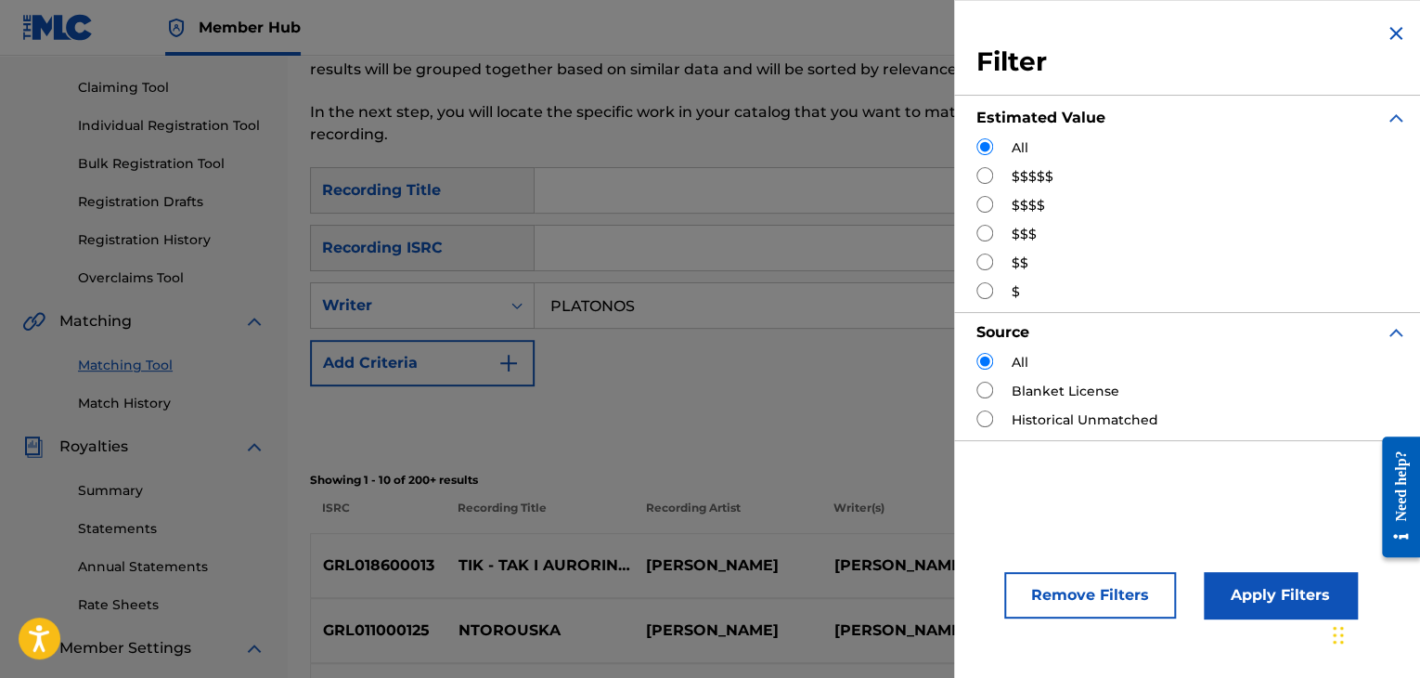
click at [986, 260] on input "Search Form" at bounding box center [984, 261] width 17 height 17
radio input "true"
click at [1266, 588] on button "Apply Filters" at bounding box center [1280, 595] width 153 height 46
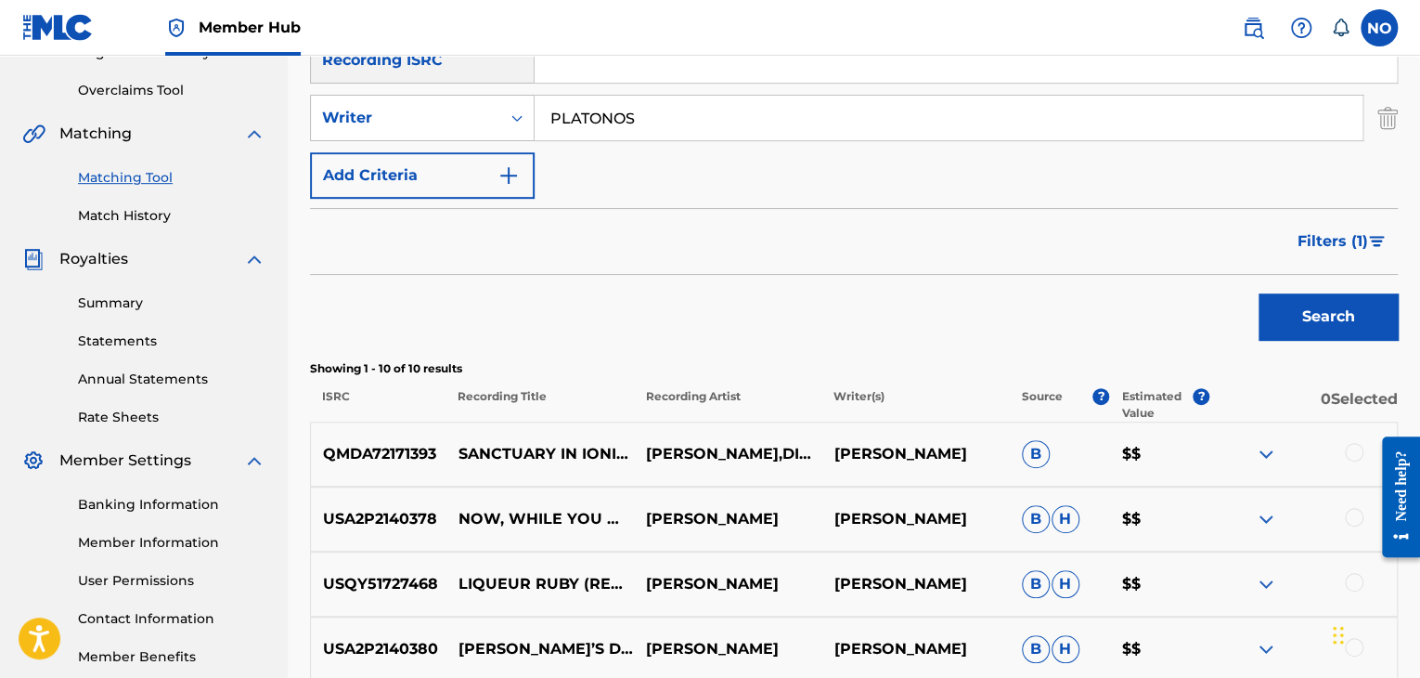
scroll to position [371, 0]
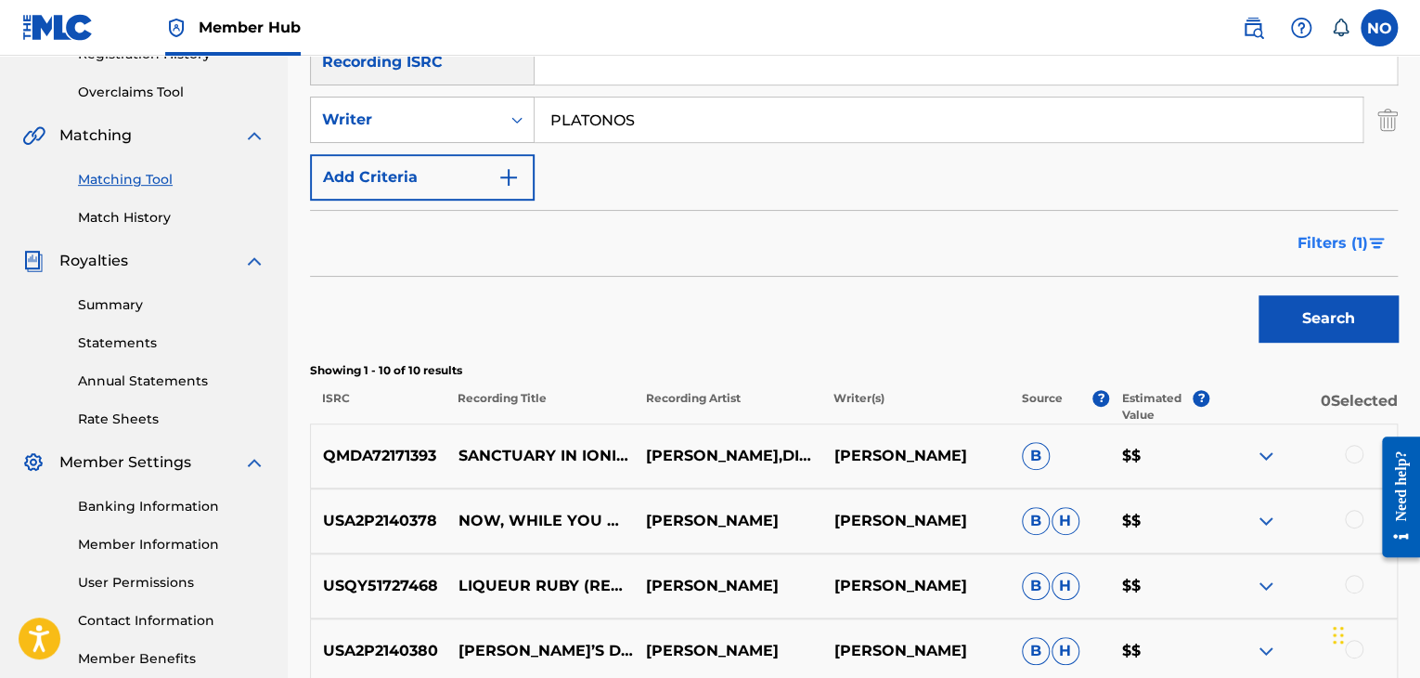
click at [1359, 239] on span "Filters ( 1 )" at bounding box center [1333, 243] width 71 height 22
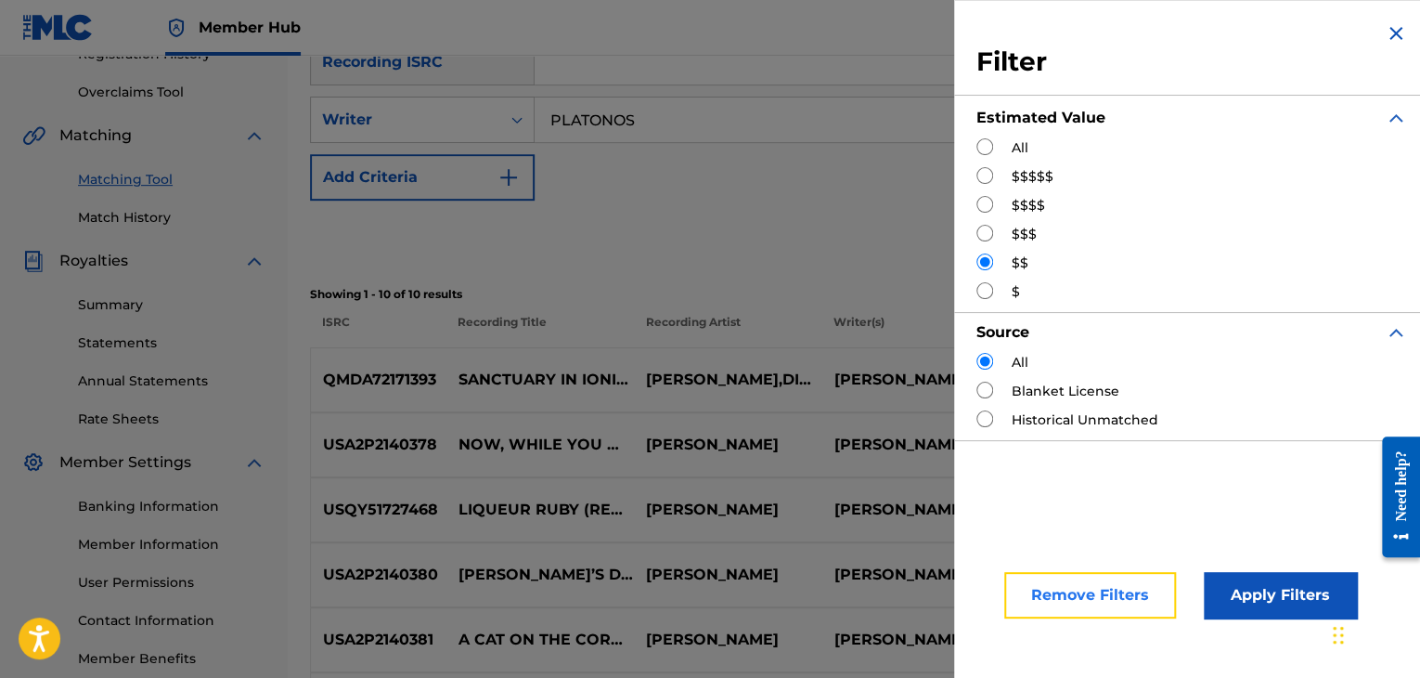
click at [1071, 599] on button "Remove Filters" at bounding box center [1090, 595] width 172 height 46
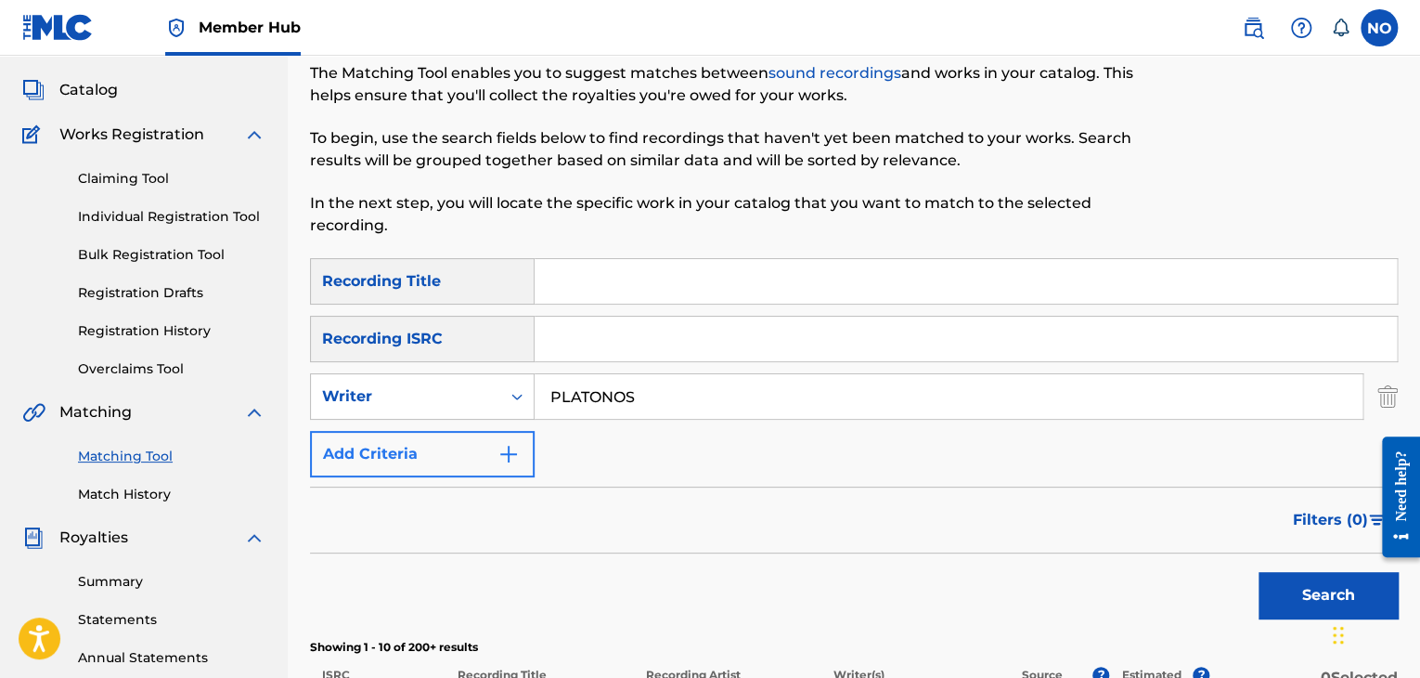
scroll to position [93, 0]
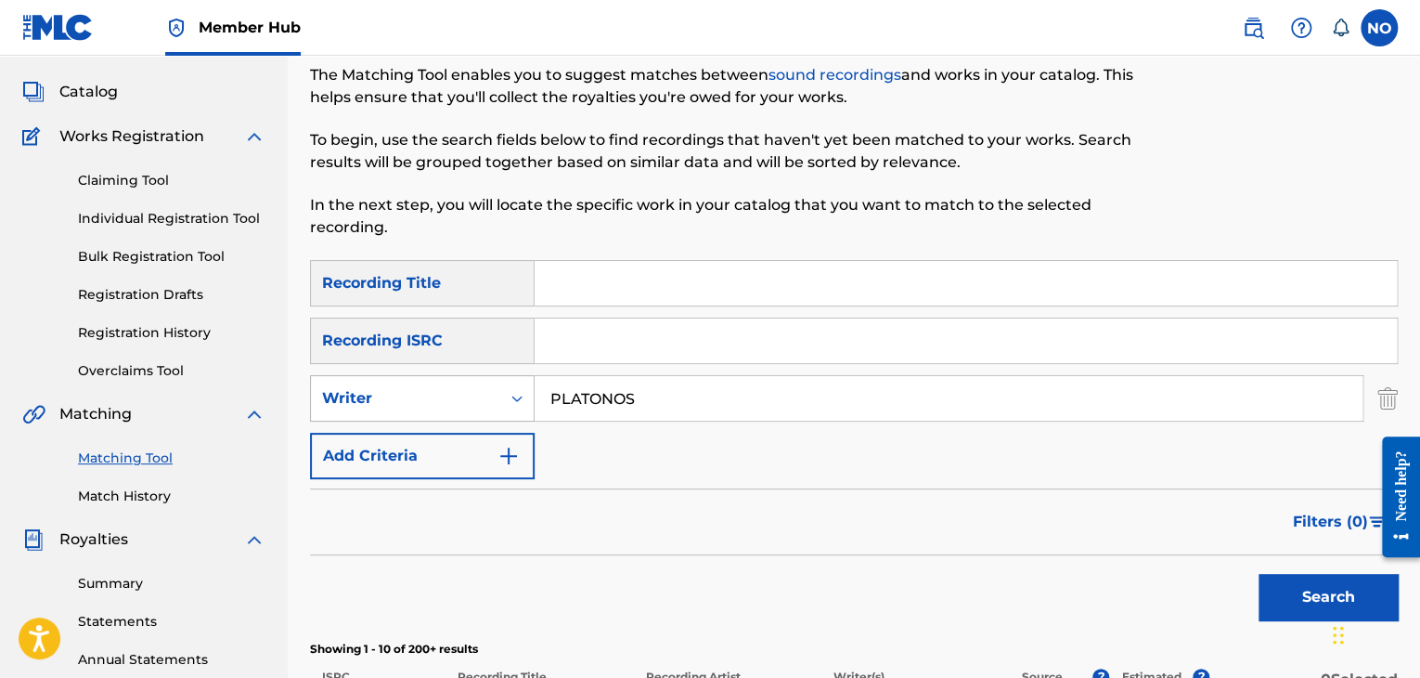
drag, startPoint x: 707, startPoint y: 394, endPoint x: 352, endPoint y: 406, distance: 355.7
click at [352, 404] on div "SearchWithCriteriaafc3f6e0-f953-4609-bd1f-49d73611342a Writer PLATONOS" at bounding box center [854, 398] width 1088 height 46
type input "VISSI"
click at [500, 406] on div "Search Form" at bounding box center [516, 397] width 33 height 33
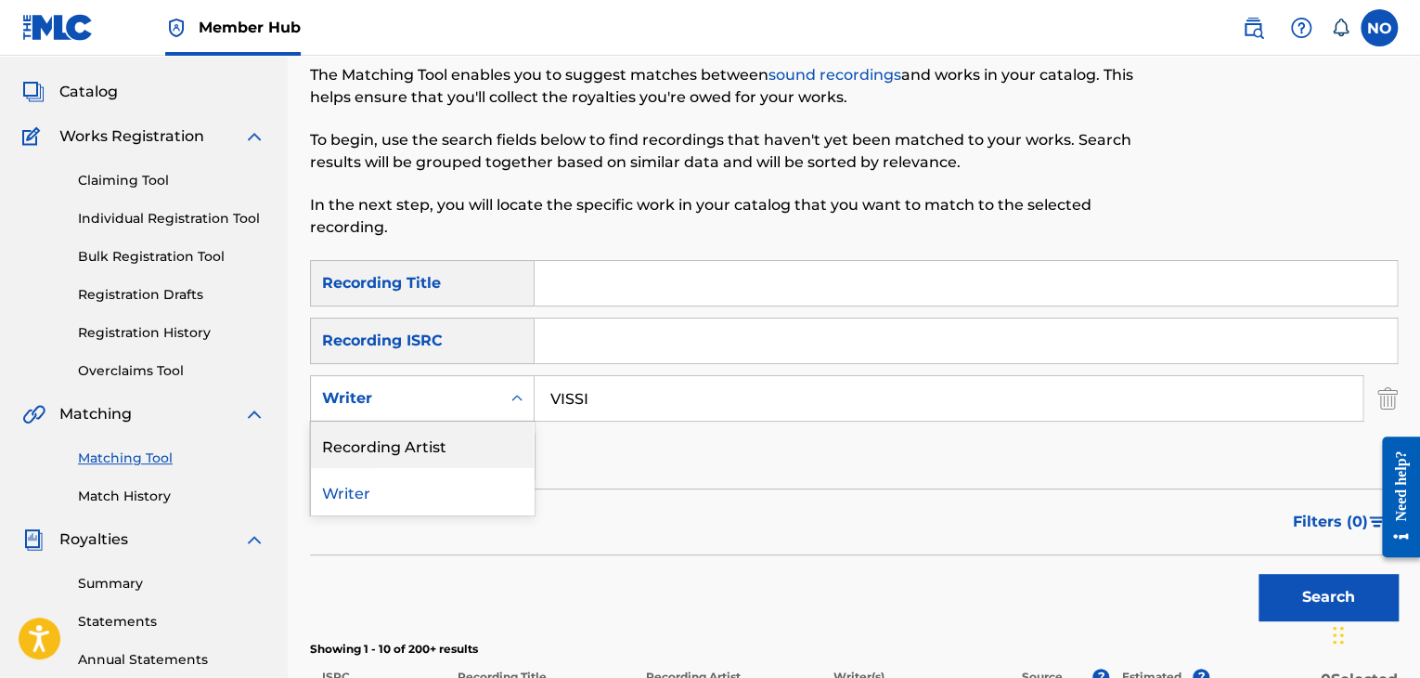
drag, startPoint x: 435, startPoint y: 446, endPoint x: 776, endPoint y: 450, distance: 340.7
click at [442, 442] on div "Recording Artist" at bounding box center [422, 444] width 223 height 46
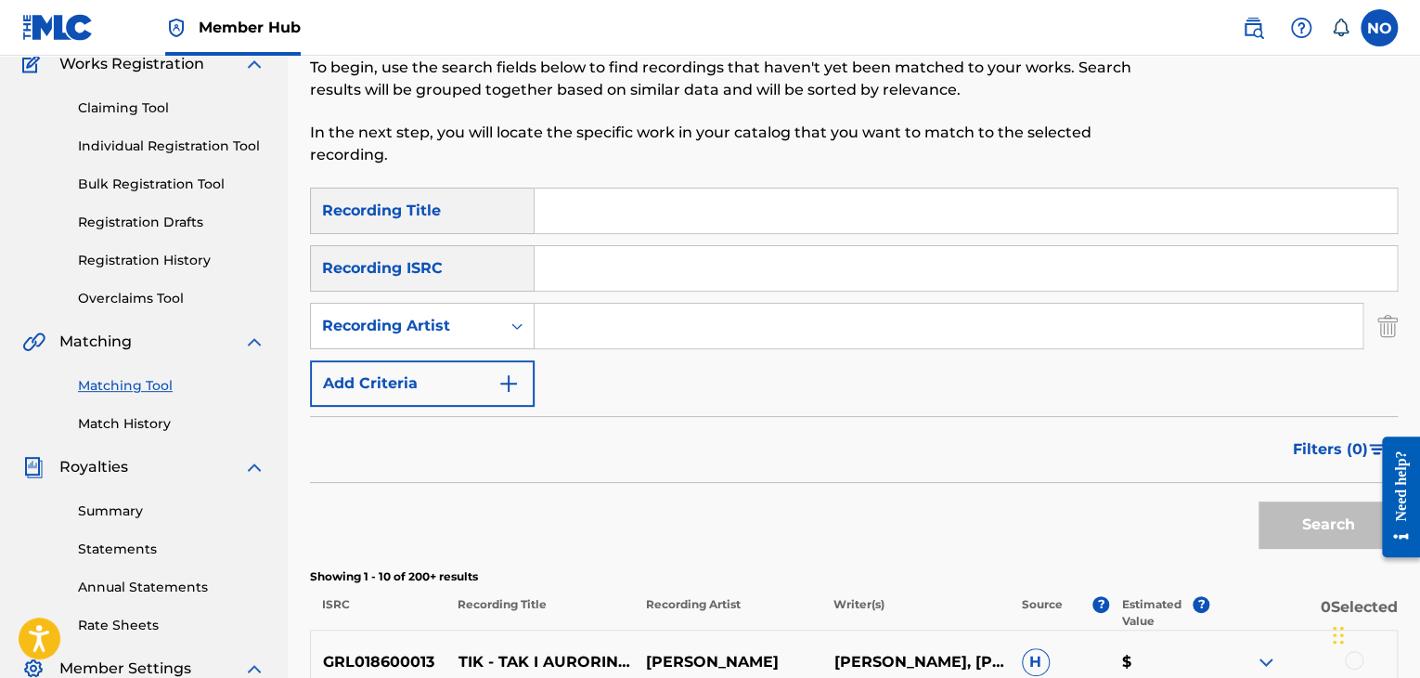
scroll to position [278, 0]
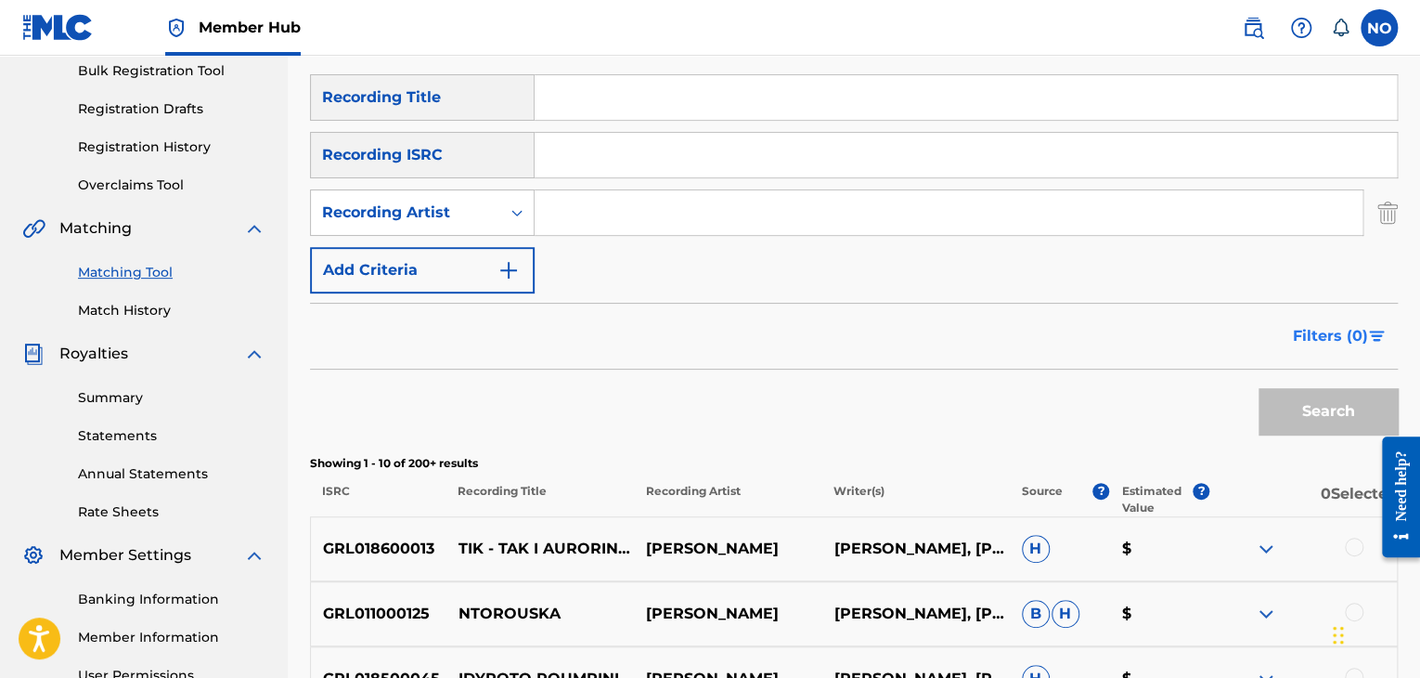
click at [1309, 337] on span "Filters ( 0 )" at bounding box center [1330, 336] width 75 height 22
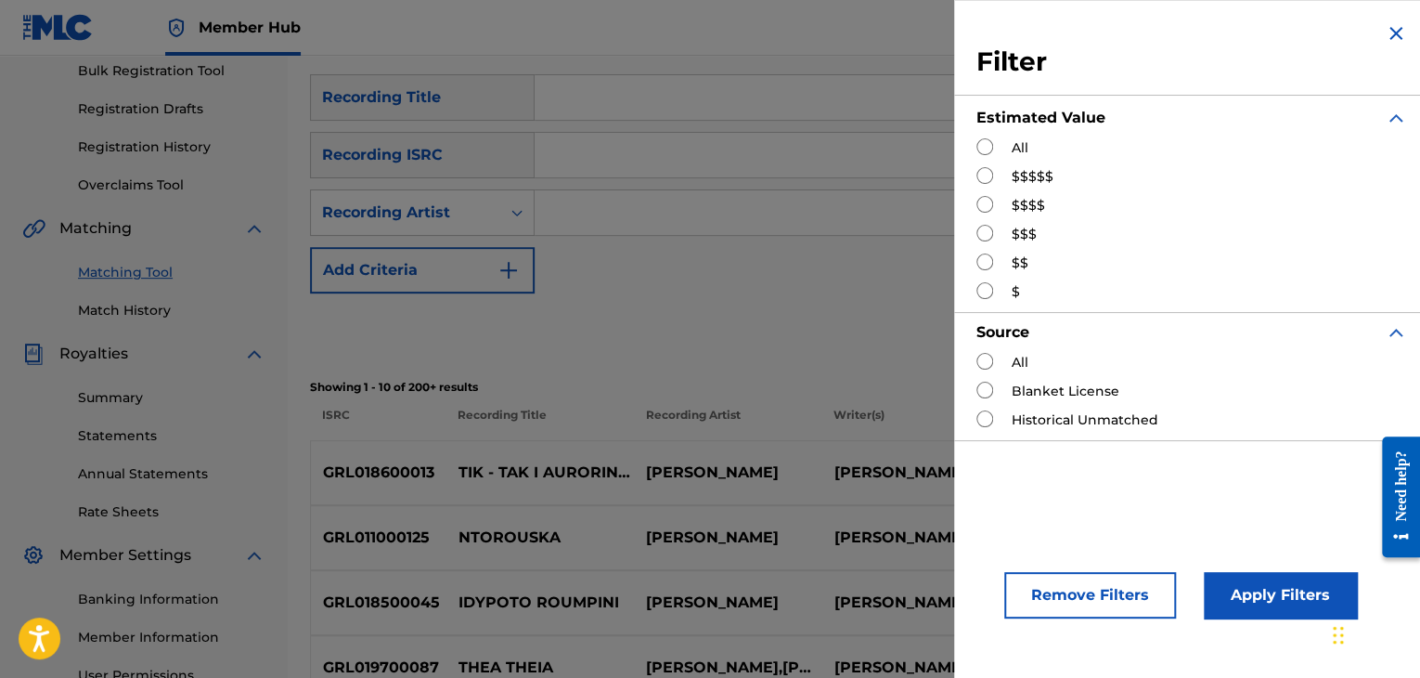
click at [984, 267] on input "Search Form" at bounding box center [984, 261] width 17 height 17
radio input "true"
click at [1278, 593] on button "Apply Filters" at bounding box center [1280, 595] width 153 height 46
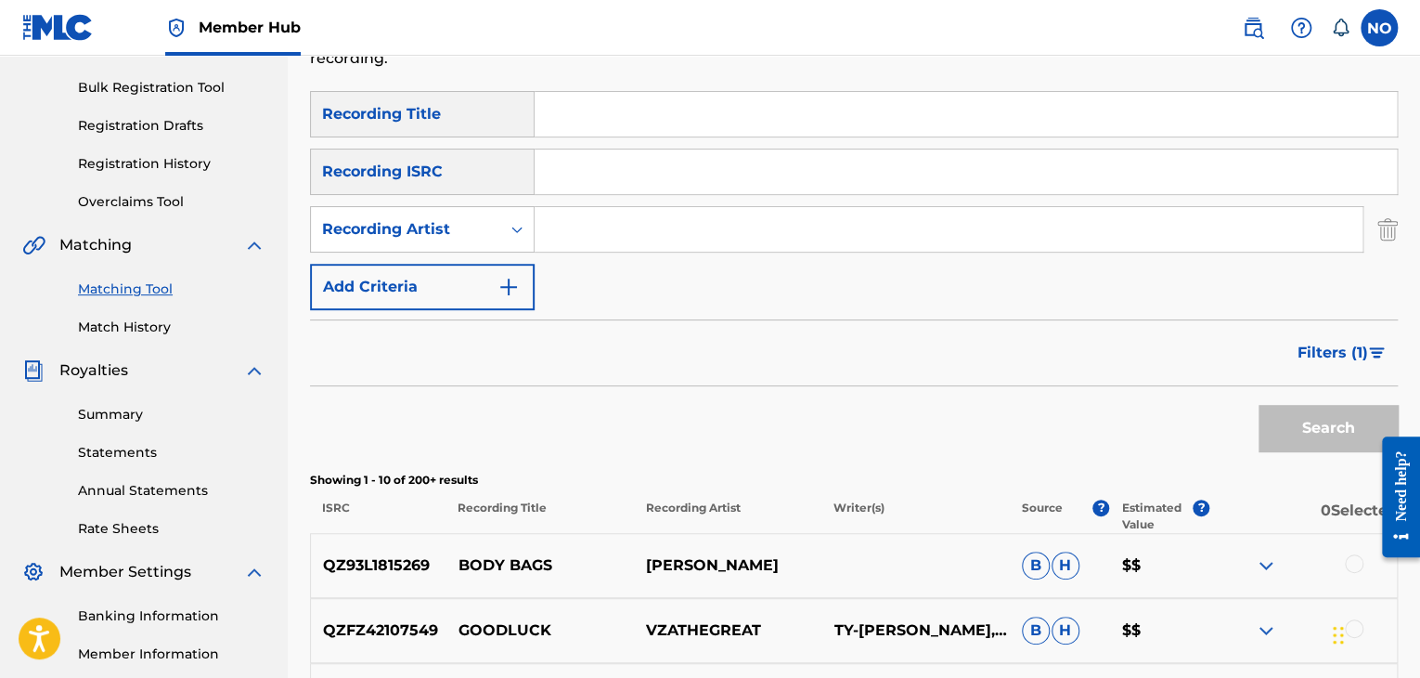
scroll to position [252, 0]
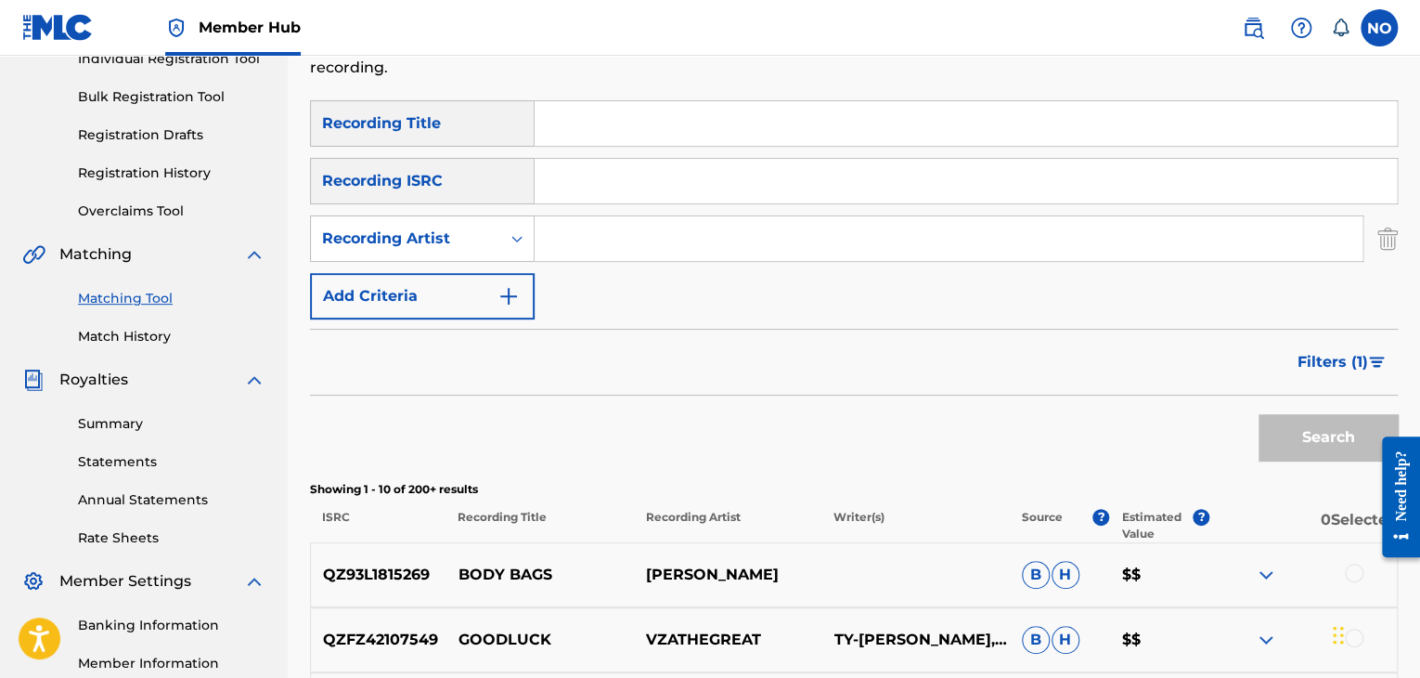
click at [645, 246] on input "Search Form" at bounding box center [949, 238] width 828 height 45
type input "VISSI"
click at [1323, 359] on span "Filters ( 1 )" at bounding box center [1333, 362] width 71 height 22
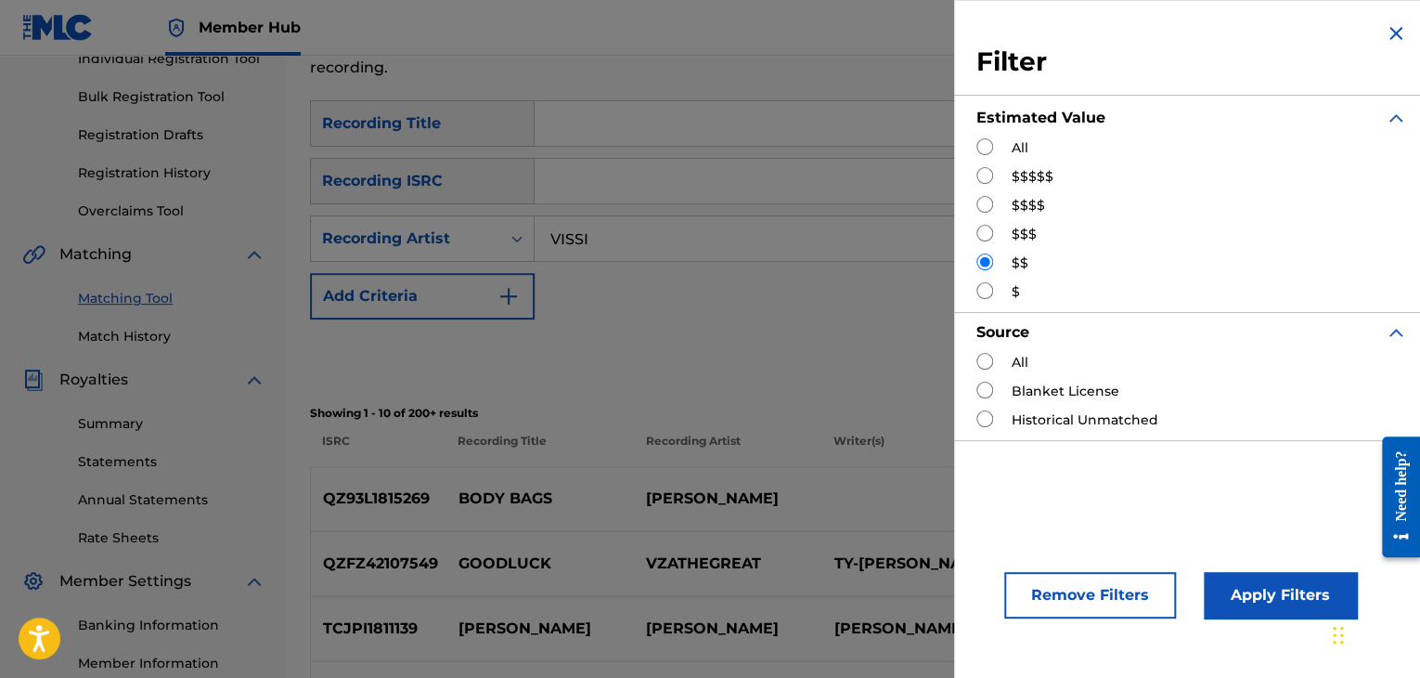
click at [980, 177] on input "Search Form" at bounding box center [984, 175] width 17 height 17
radio input "true"
click at [1263, 589] on button "Apply Filters" at bounding box center [1280, 595] width 153 height 46
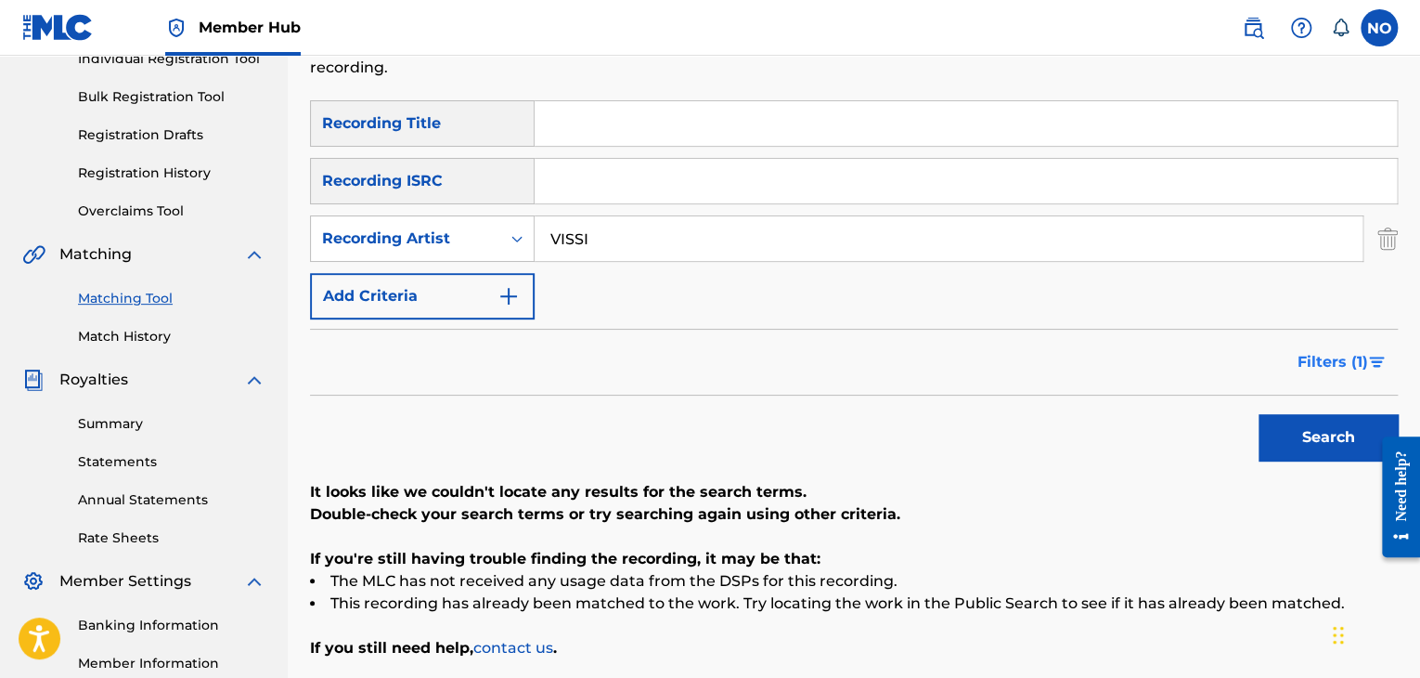
click at [1323, 358] on span "Filters ( 1 )" at bounding box center [1333, 362] width 71 height 22
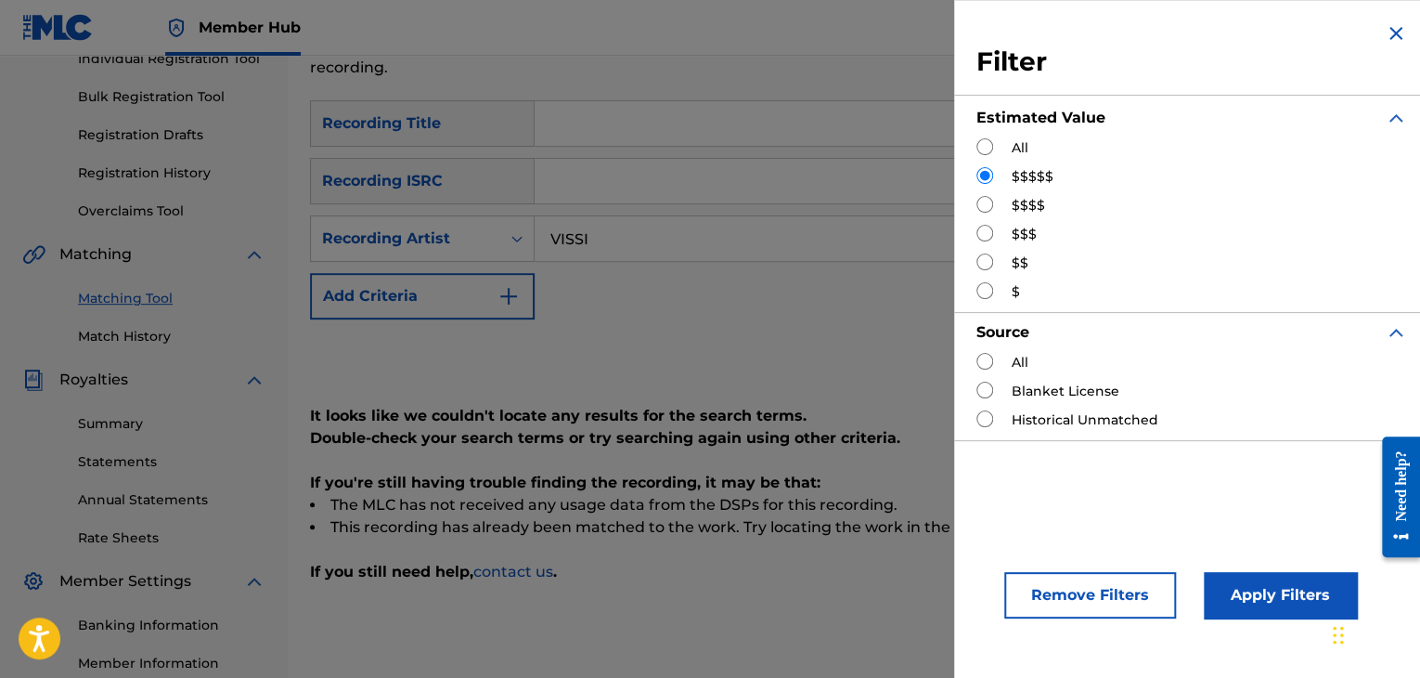
drag, startPoint x: 980, startPoint y: 200, endPoint x: 1191, endPoint y: 379, distance: 276.6
click at [985, 200] on input "Search Form" at bounding box center [984, 204] width 17 height 17
radio input "true"
click at [1281, 604] on button "Apply Filters" at bounding box center [1280, 595] width 153 height 46
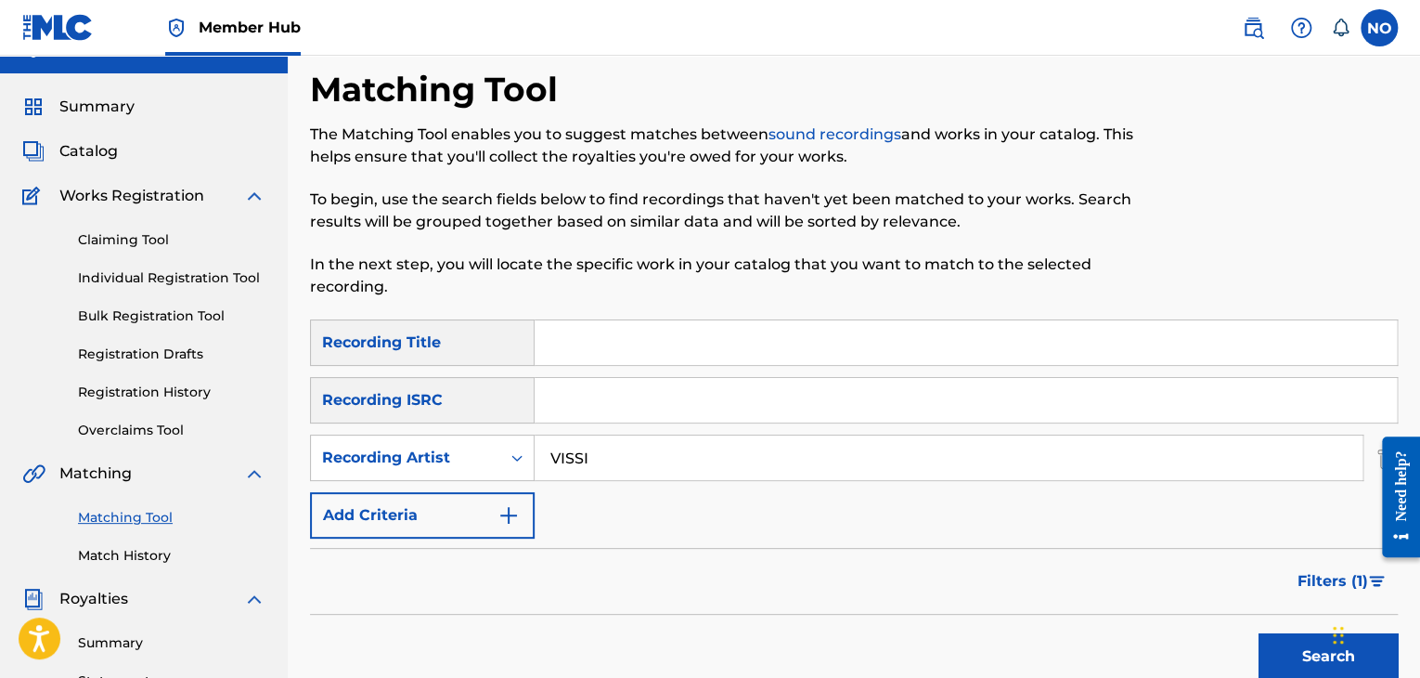
scroll to position [0, 0]
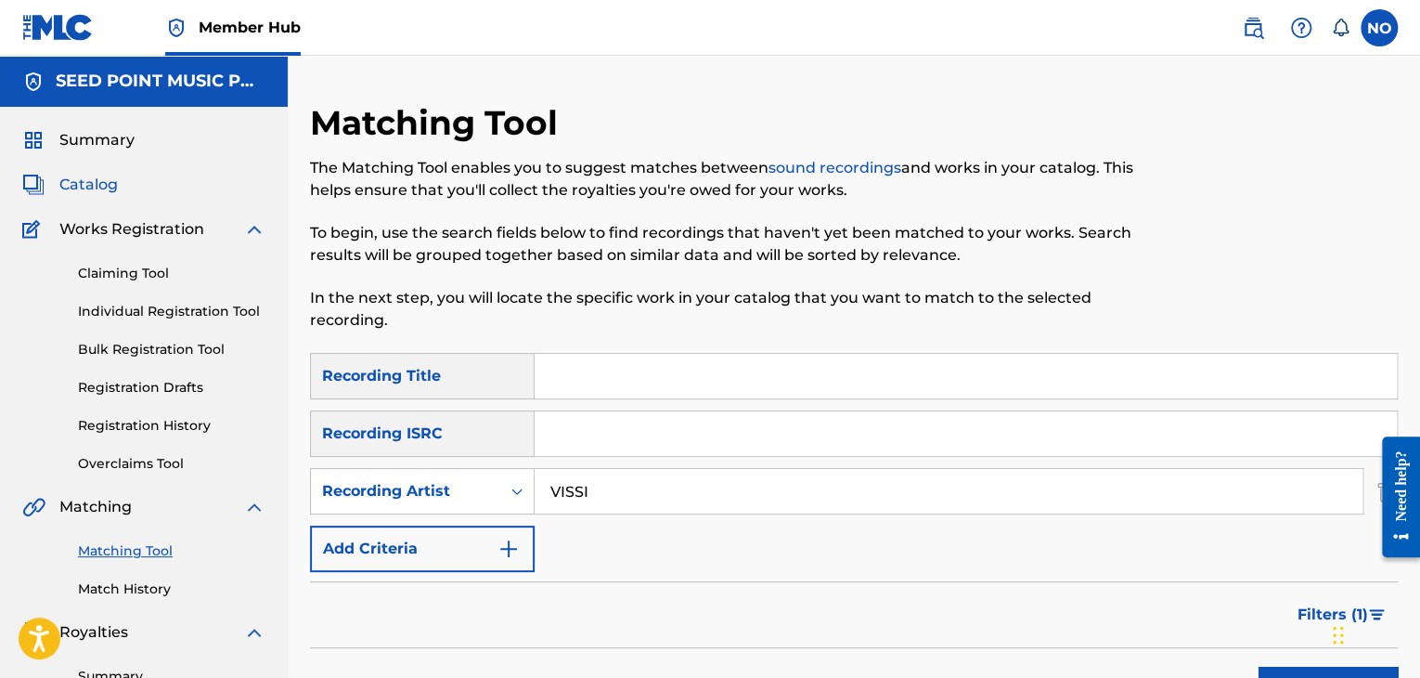
click at [93, 182] on span "Catalog" at bounding box center [88, 185] width 58 height 22
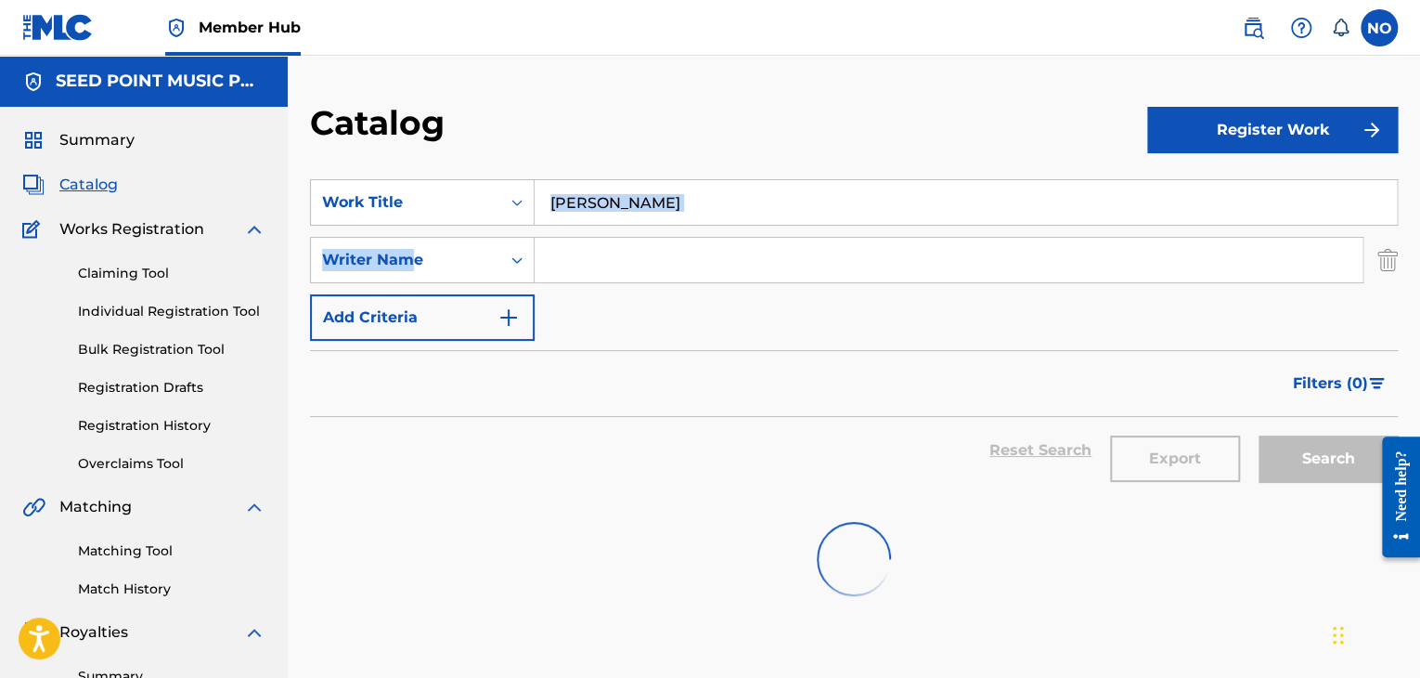
drag, startPoint x: 642, startPoint y: 170, endPoint x: 573, endPoint y: 235, distance: 95.2
click at [420, 237] on section "SearchWithCriteria584f028d-f7dc-4abd-ad71-28a381fd382d Work Title giati boro Se…" at bounding box center [854, 328] width 1088 height 342
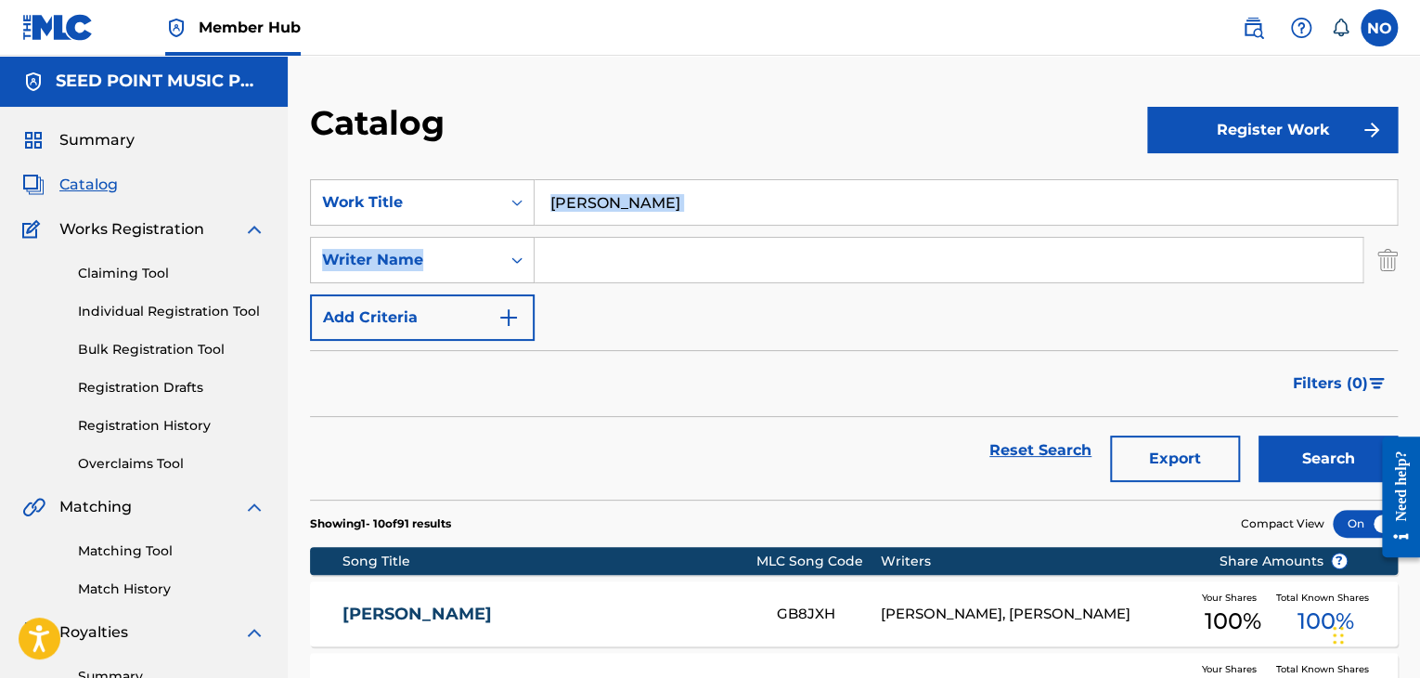
click at [657, 205] on input "giati boro" at bounding box center [966, 202] width 862 height 45
drag, startPoint x: 654, startPoint y: 206, endPoint x: 495, endPoint y: 216, distance: 160.0
click at [488, 216] on div "SearchWithCriteria584f028d-f7dc-4abd-ad71-28a381fd382d Work Title giati boro gi…" at bounding box center [854, 202] width 1088 height 46
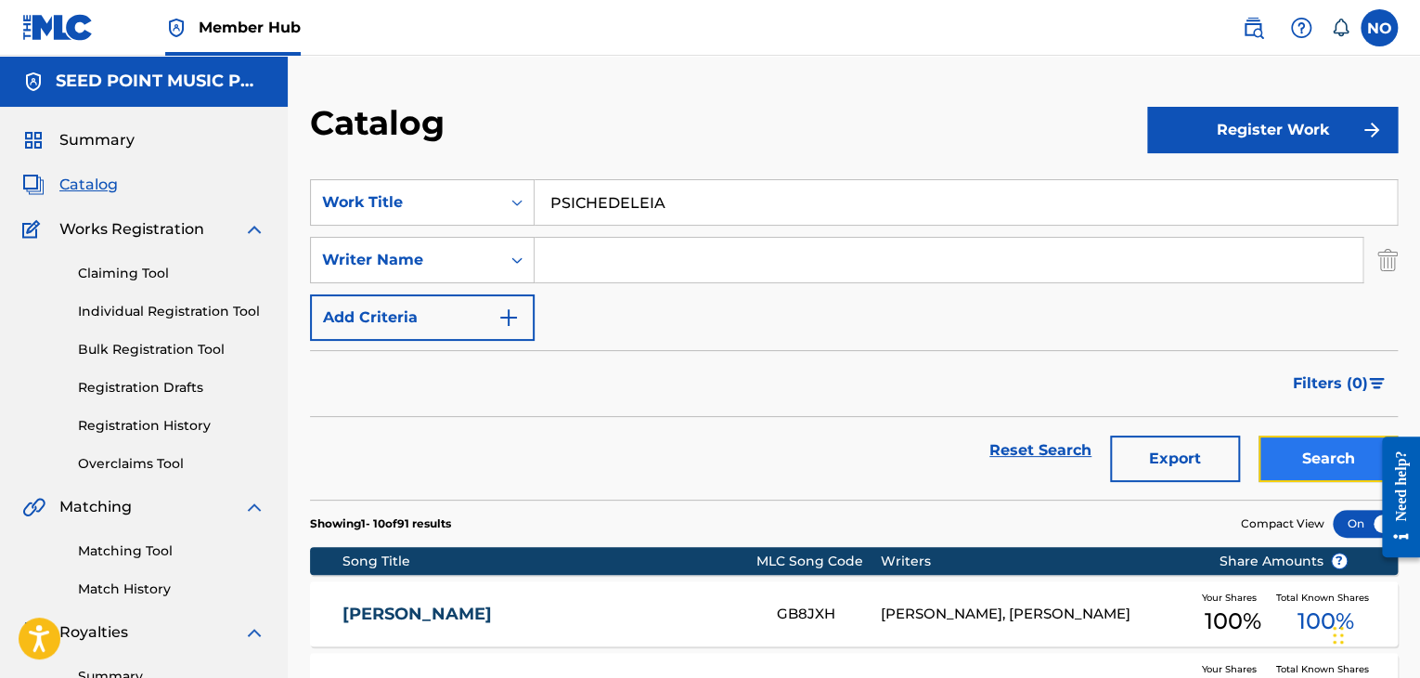
click at [1324, 446] on button "Search" at bounding box center [1328, 458] width 139 height 46
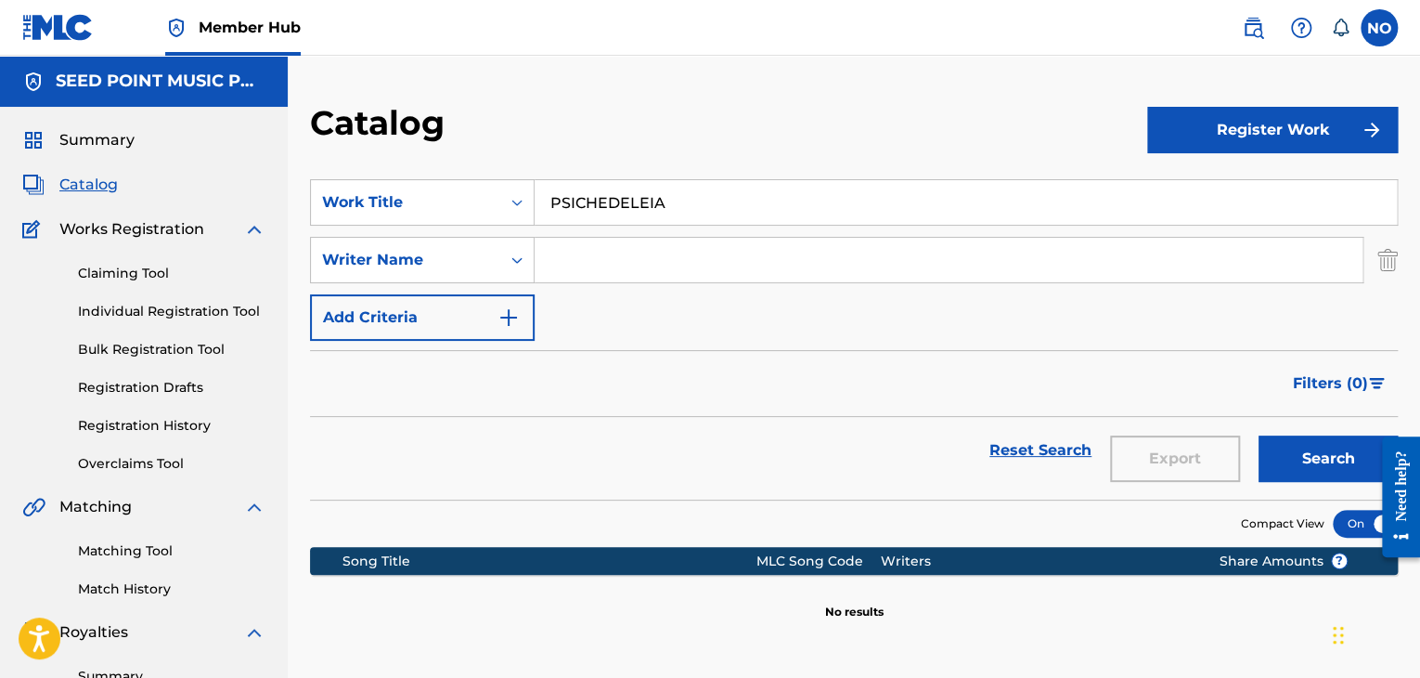
drag, startPoint x: 717, startPoint y: 236, endPoint x: 719, endPoint y: 220, distance: 16.0
click at [718, 231] on div "SearchWithCriteria584f028d-f7dc-4abd-ad71-28a381fd382d Work Title PSICHEDELEIA …" at bounding box center [854, 260] width 1088 height 162
drag, startPoint x: 716, startPoint y: 213, endPoint x: 473, endPoint y: 229, distance: 242.8
click at [472, 230] on div "SearchWithCriteria584f028d-f7dc-4abd-ad71-28a381fd382d Work Title PSICHEDELEIA …" at bounding box center [854, 260] width 1088 height 162
click at [685, 200] on input "PSIHEDELIA" at bounding box center [966, 202] width 862 height 45
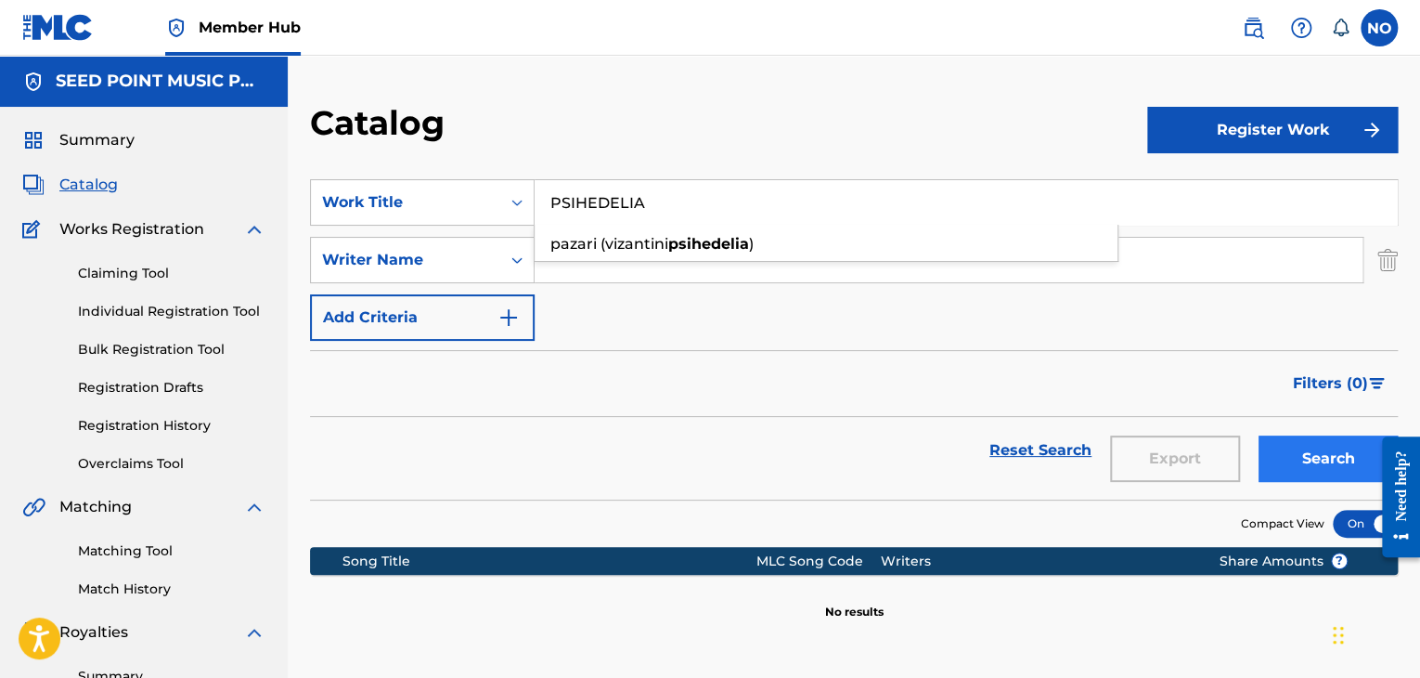
type input "PSIHEDELIA"
click at [1301, 454] on button "Search" at bounding box center [1328, 458] width 139 height 46
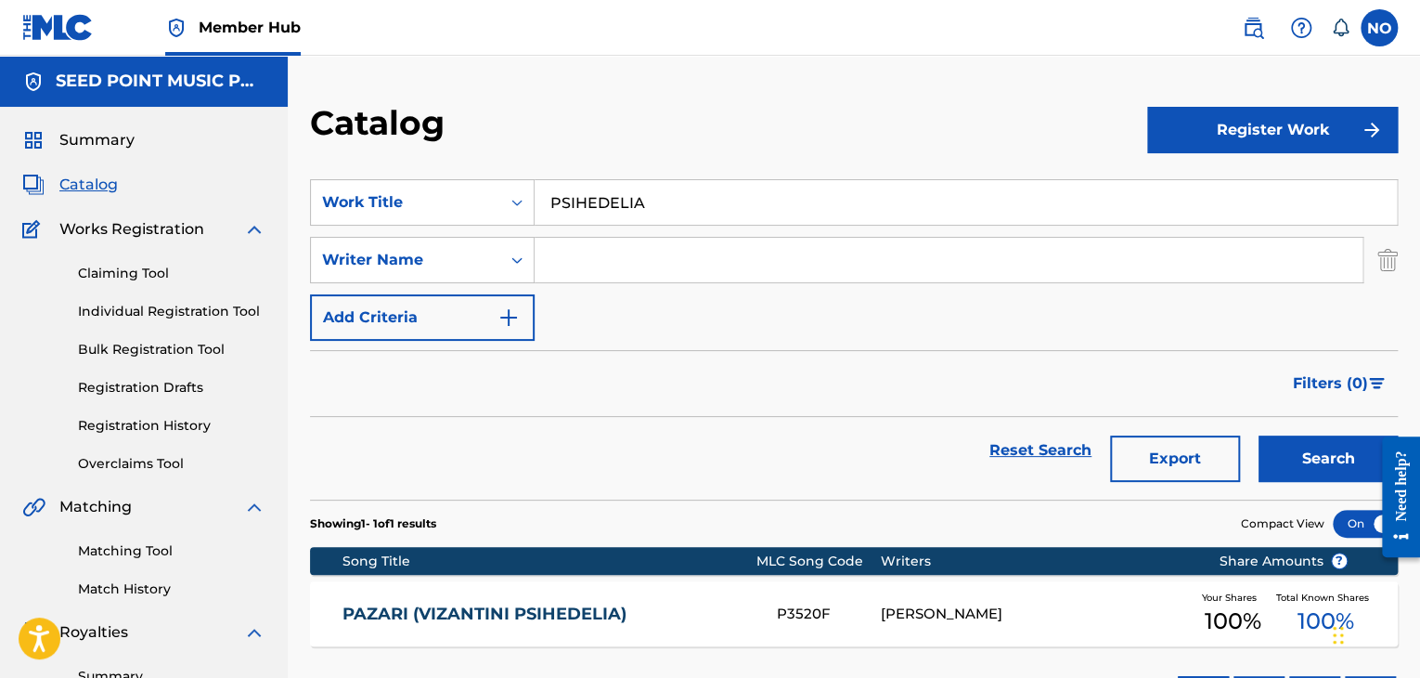
click at [575, 263] on input "Search Form" at bounding box center [949, 260] width 828 height 45
drag, startPoint x: 543, startPoint y: 213, endPoint x: 407, endPoint y: 220, distance: 136.6
click at [394, 219] on div "SearchWithCriteria584f028d-f7dc-4abd-ad71-28a381fd382d Work Title PSIHEDELIA" at bounding box center [854, 202] width 1088 height 46
click at [568, 268] on input "Search Form" at bounding box center [949, 260] width 828 height 45
type input "KARVELAS"
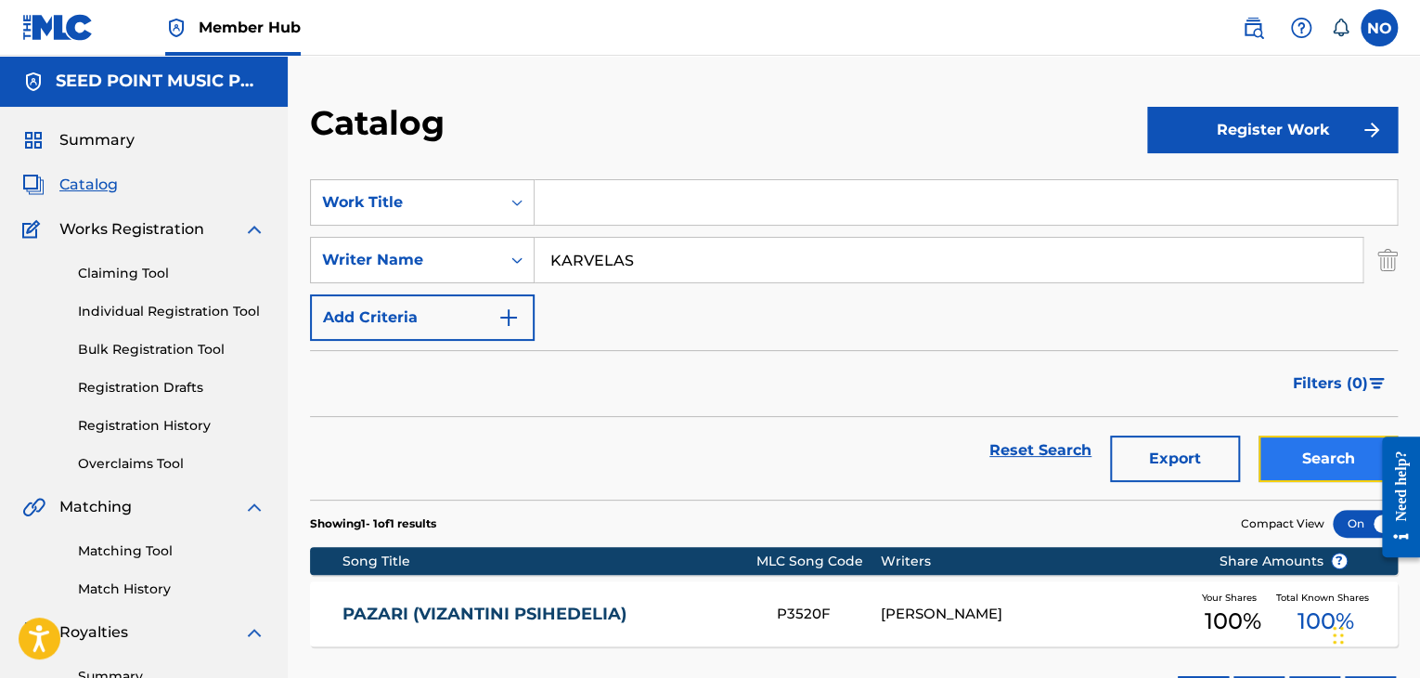
click at [1324, 447] on button "Search" at bounding box center [1328, 458] width 139 height 46
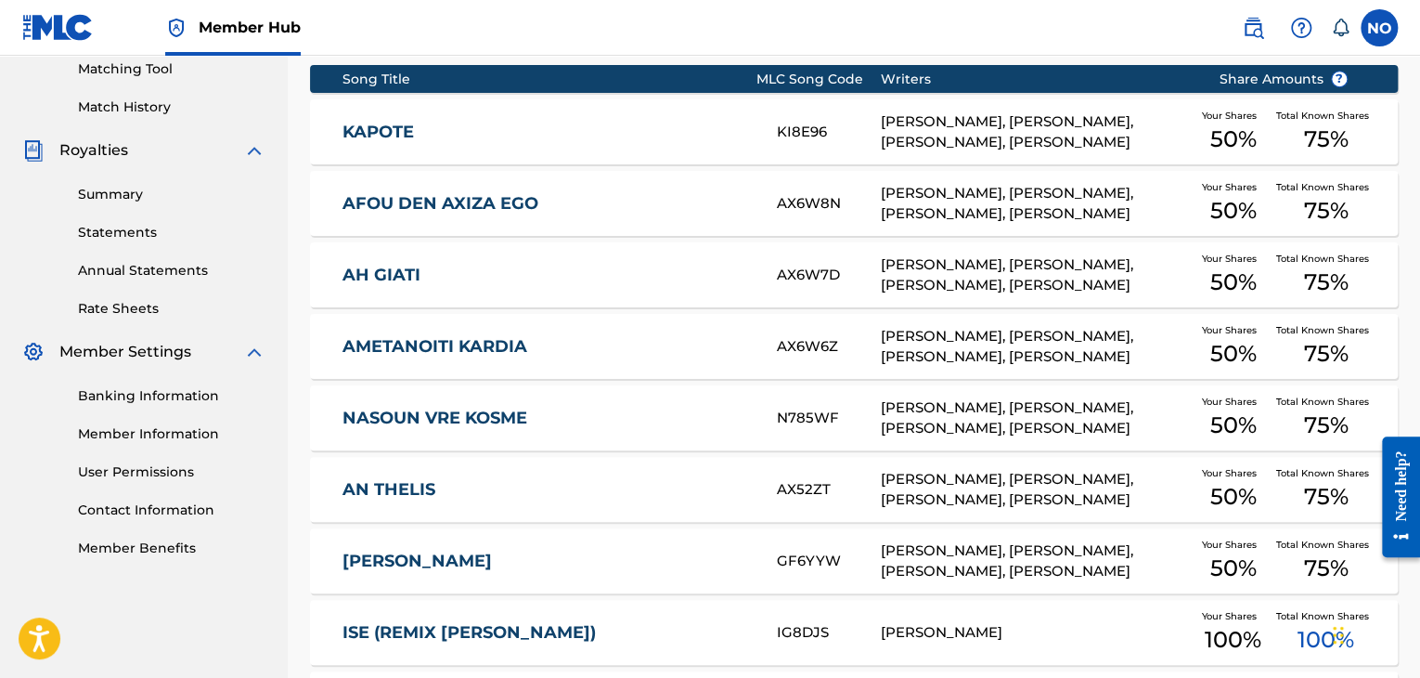
scroll to position [331, 0]
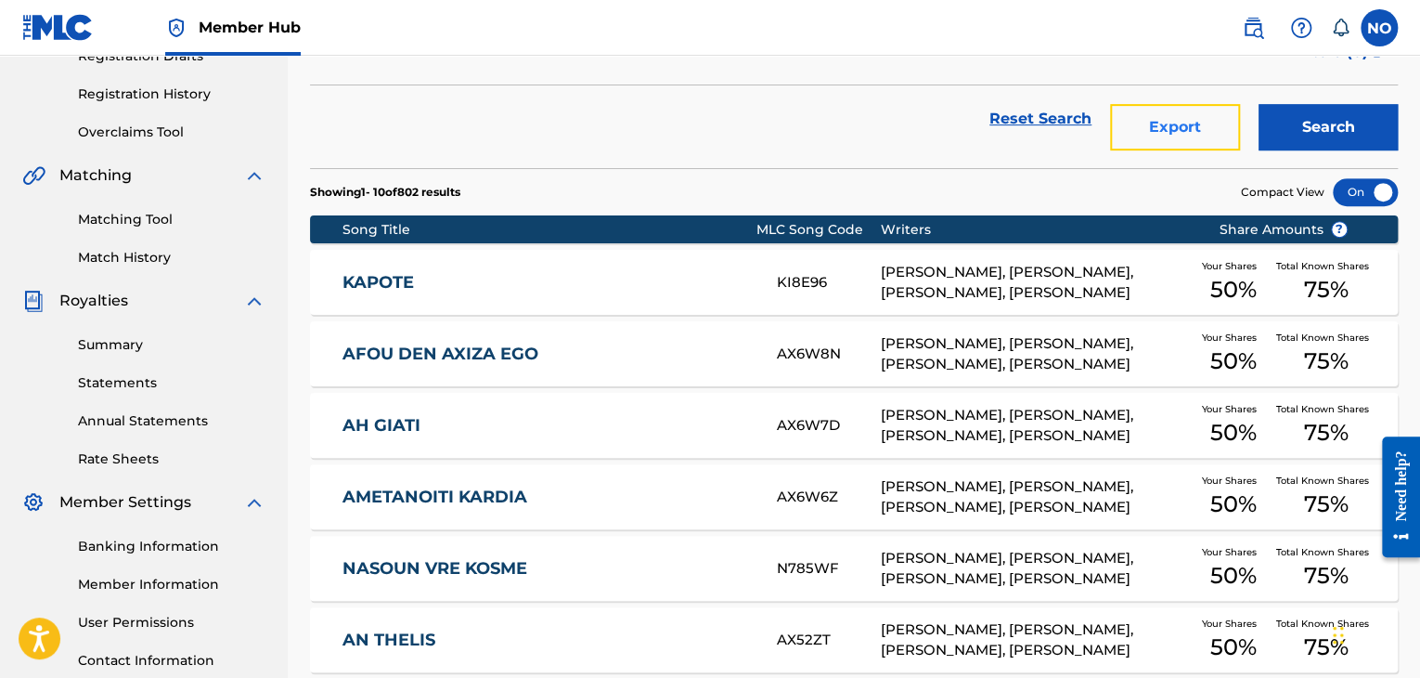
click at [1158, 123] on button "Export" at bounding box center [1175, 127] width 130 height 46
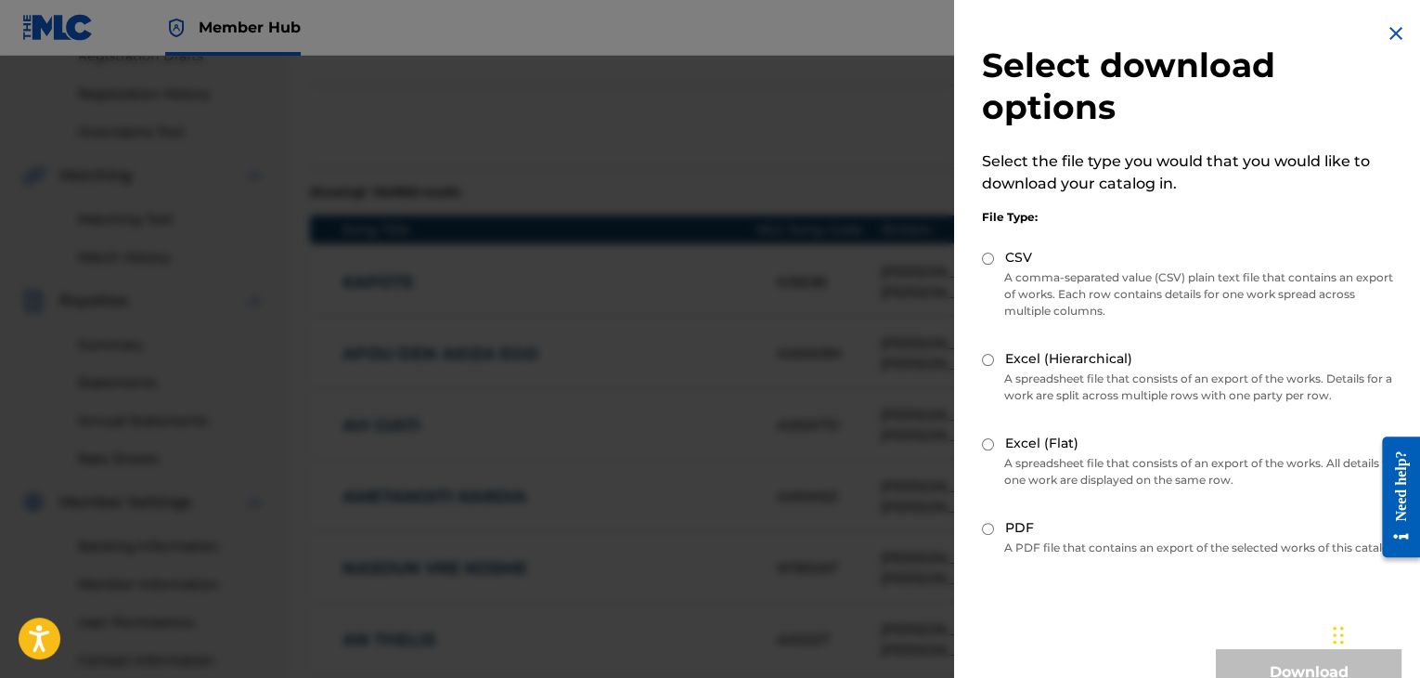
click at [992, 439] on input "Excel (Flat)" at bounding box center [988, 444] width 12 height 12
radio input "true"
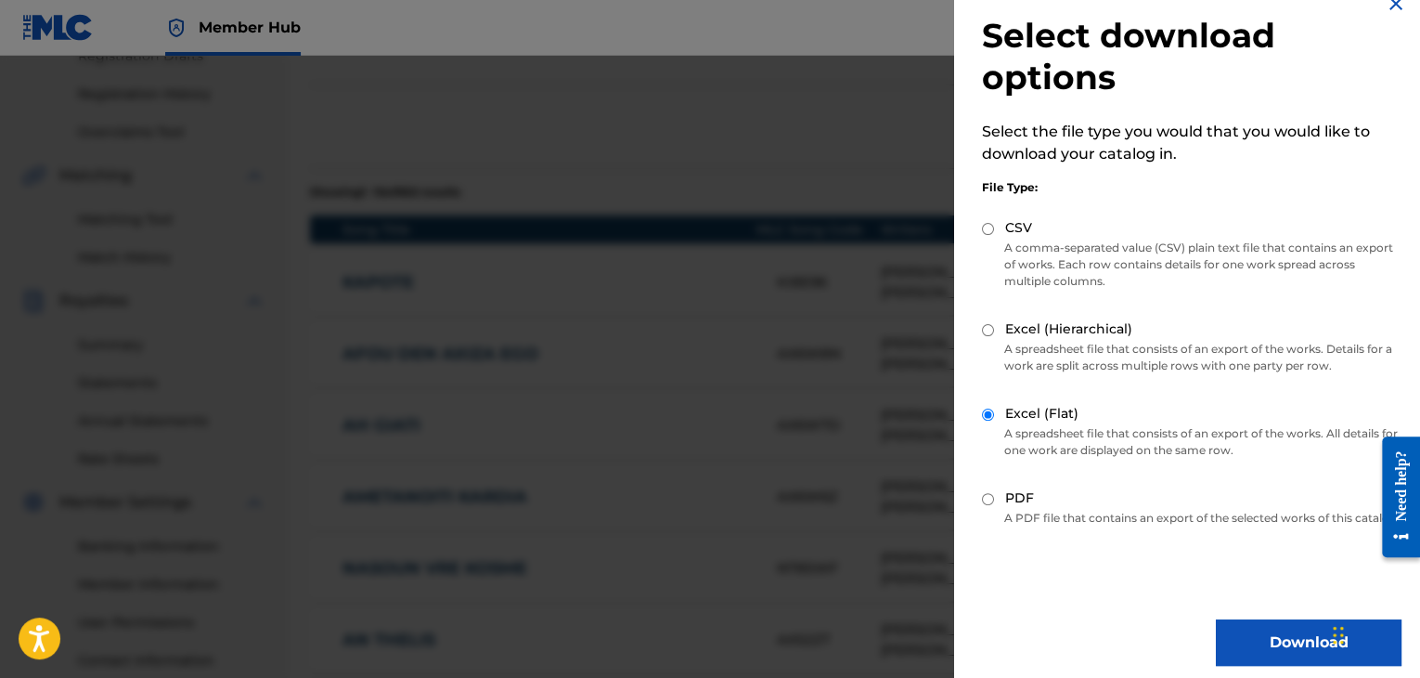
scroll to position [57, 0]
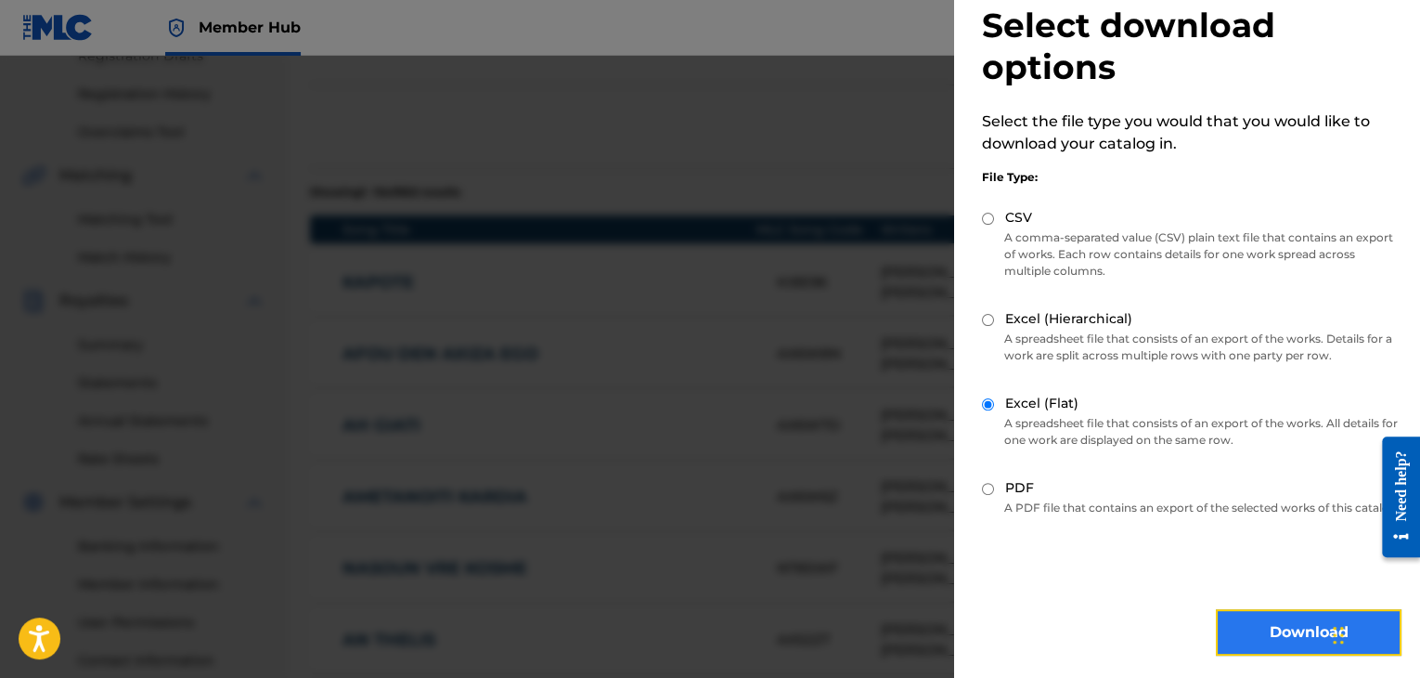
click at [1284, 609] on button "Download" at bounding box center [1309, 632] width 186 height 46
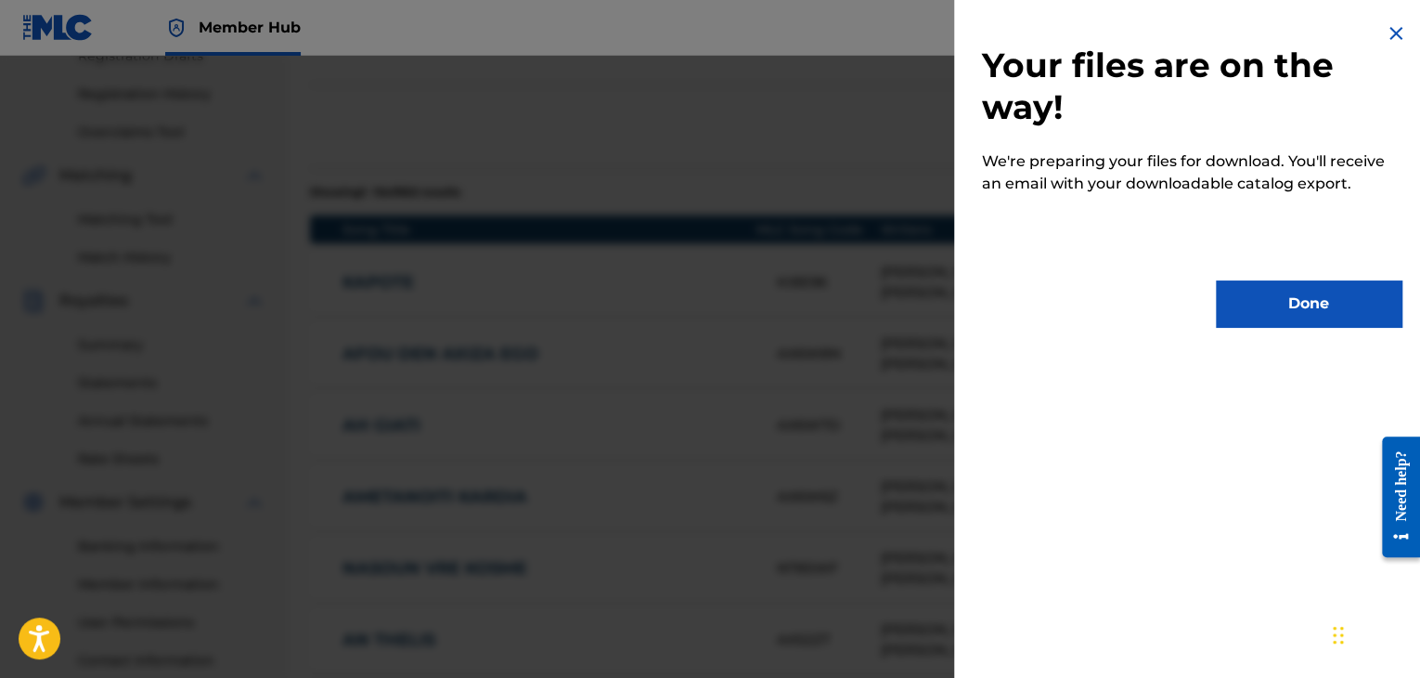
scroll to position [0, 0]
click at [1296, 313] on button "Done" at bounding box center [1309, 303] width 186 height 46
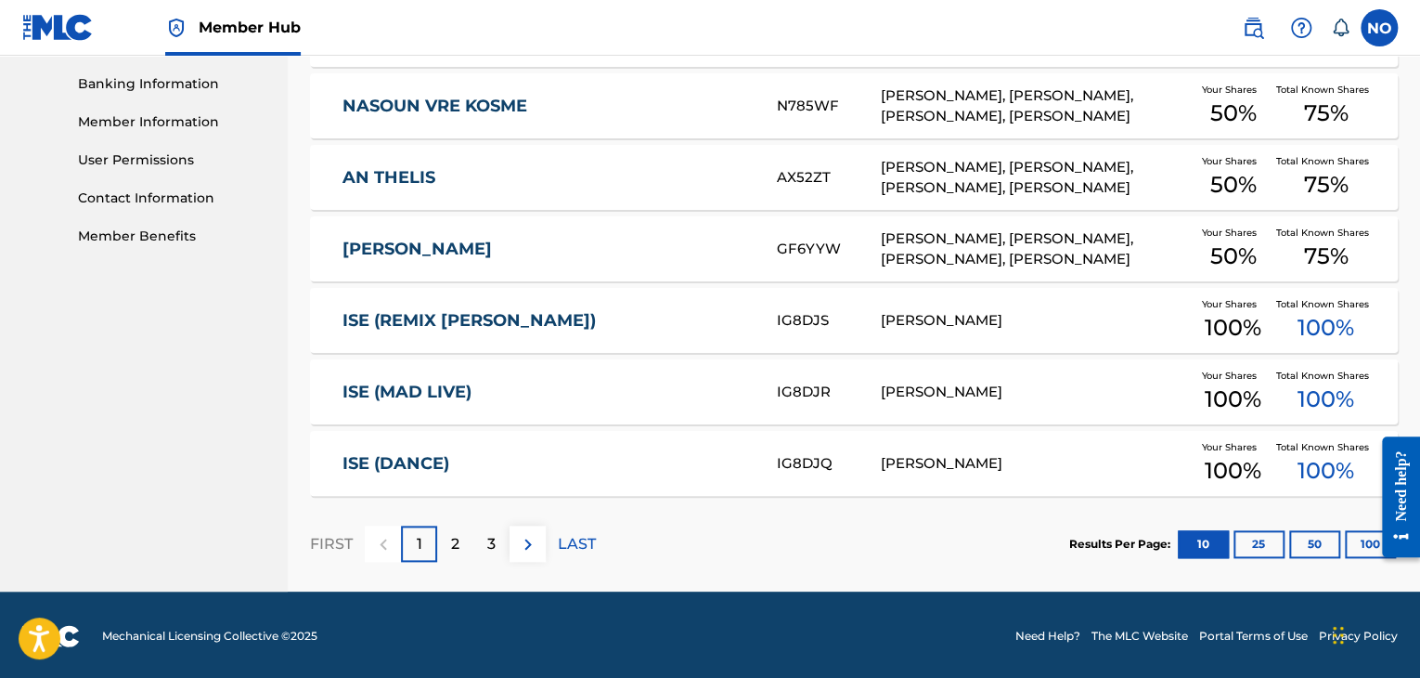
scroll to position [795, 0]
